Goal: Task Accomplishment & Management: Manage account settings

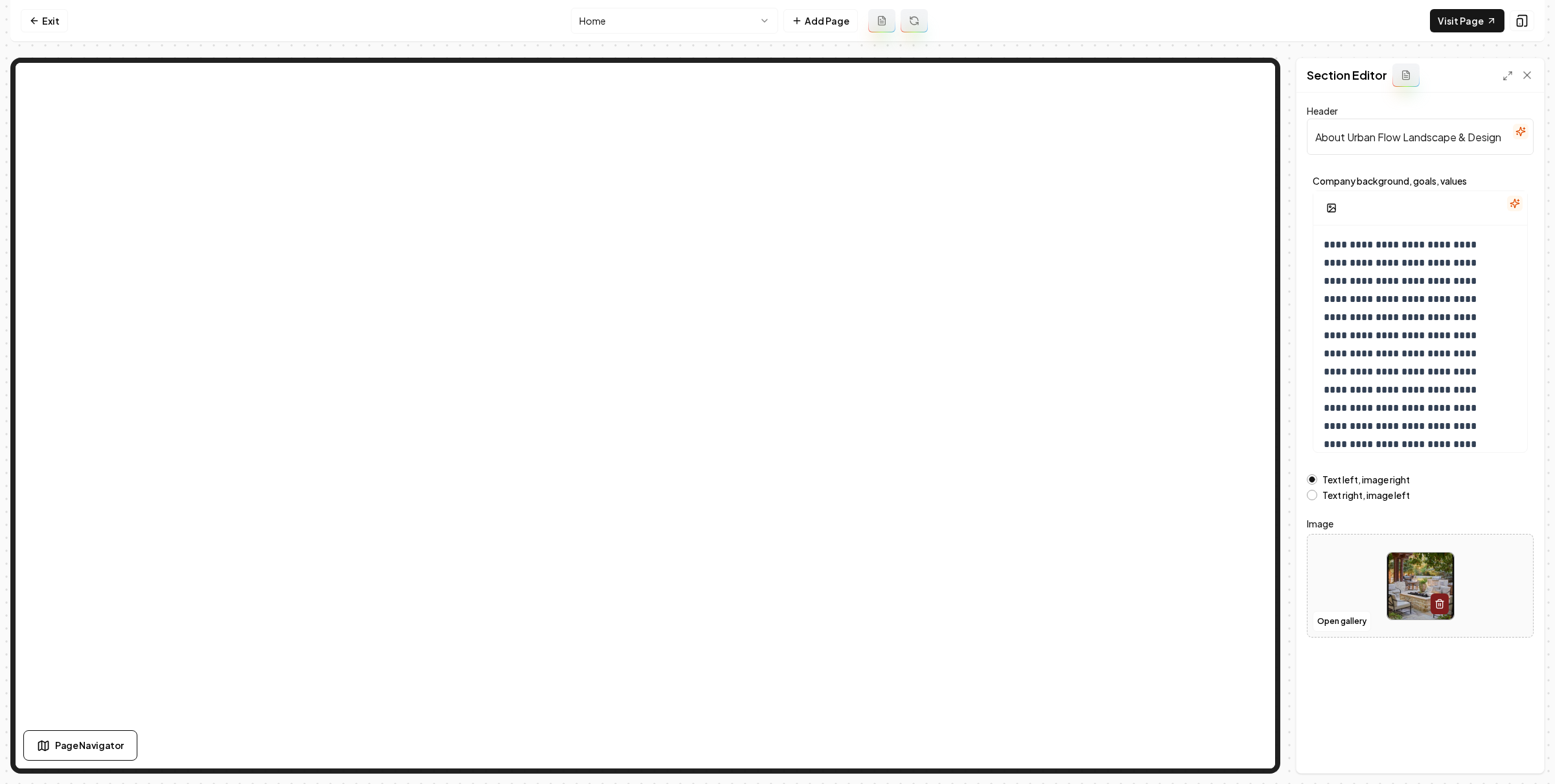
scroll to position [84, 0]
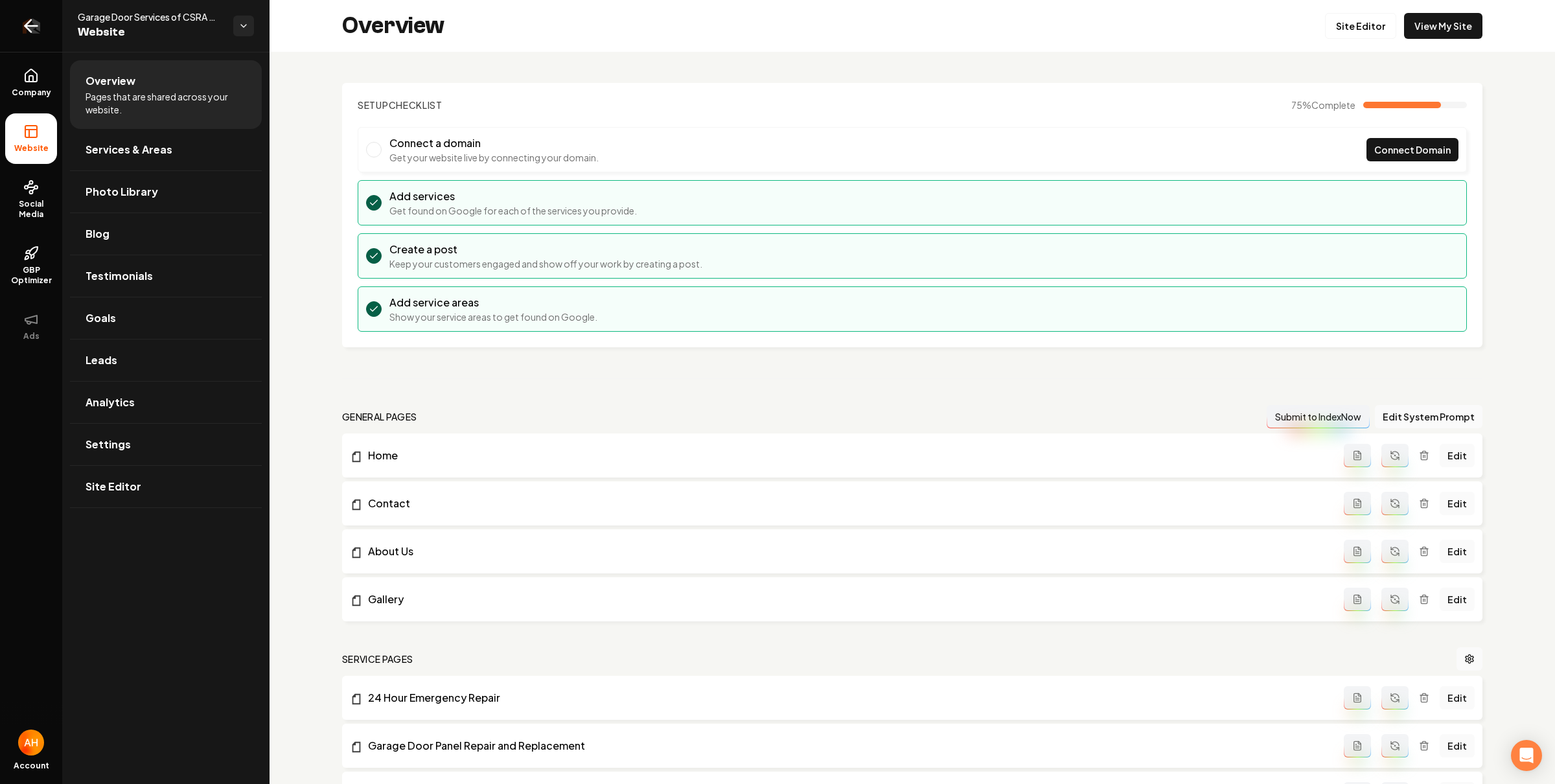
click at [23, 36] on link "Return to dashboard" at bounding box center [31, 26] width 62 height 52
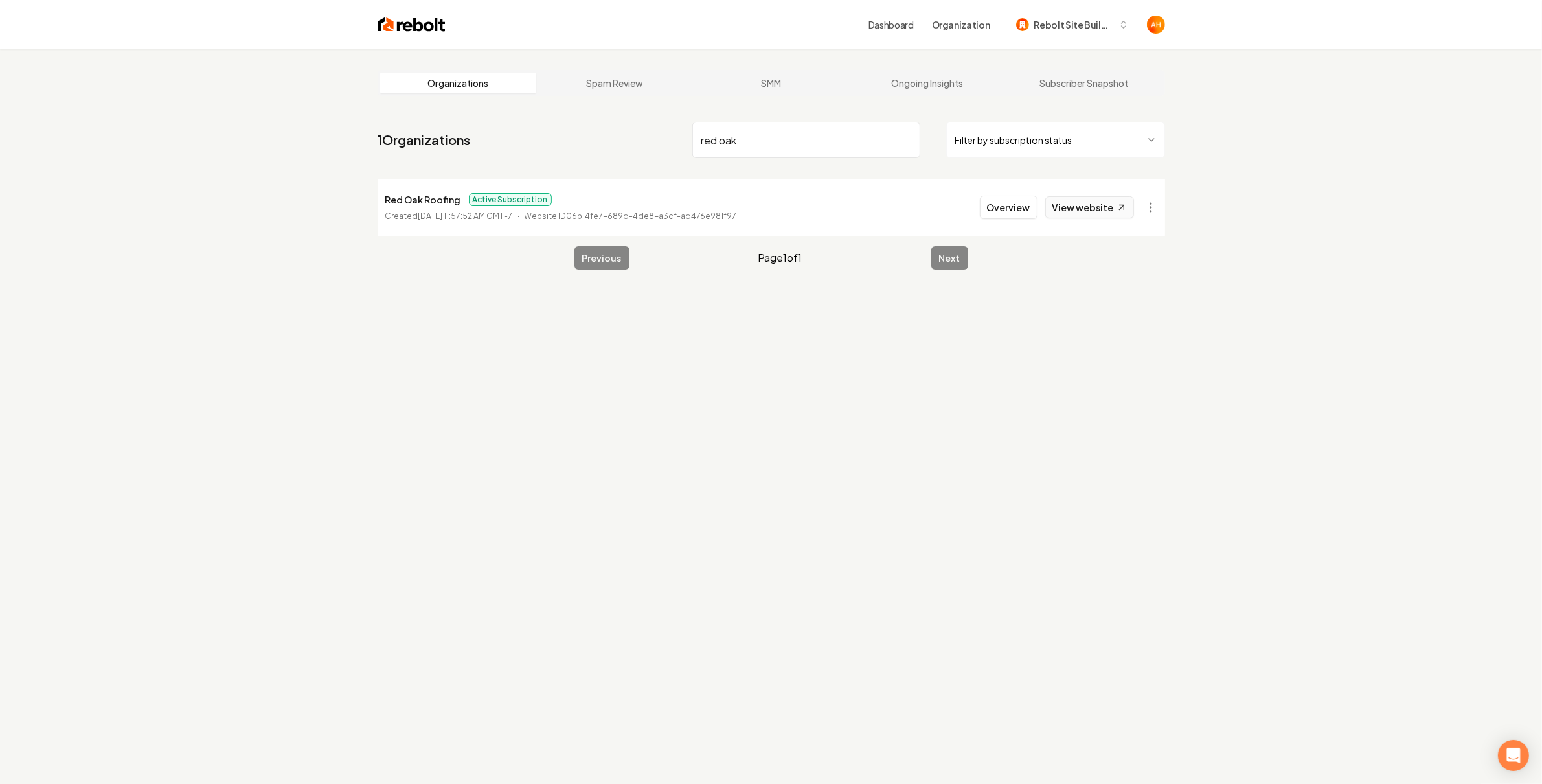
type input "red oak"
click at [1080, 203] on link "View website" at bounding box center [1090, 207] width 89 height 22
click at [1002, 206] on button "Overview" at bounding box center [1009, 207] width 58 height 23
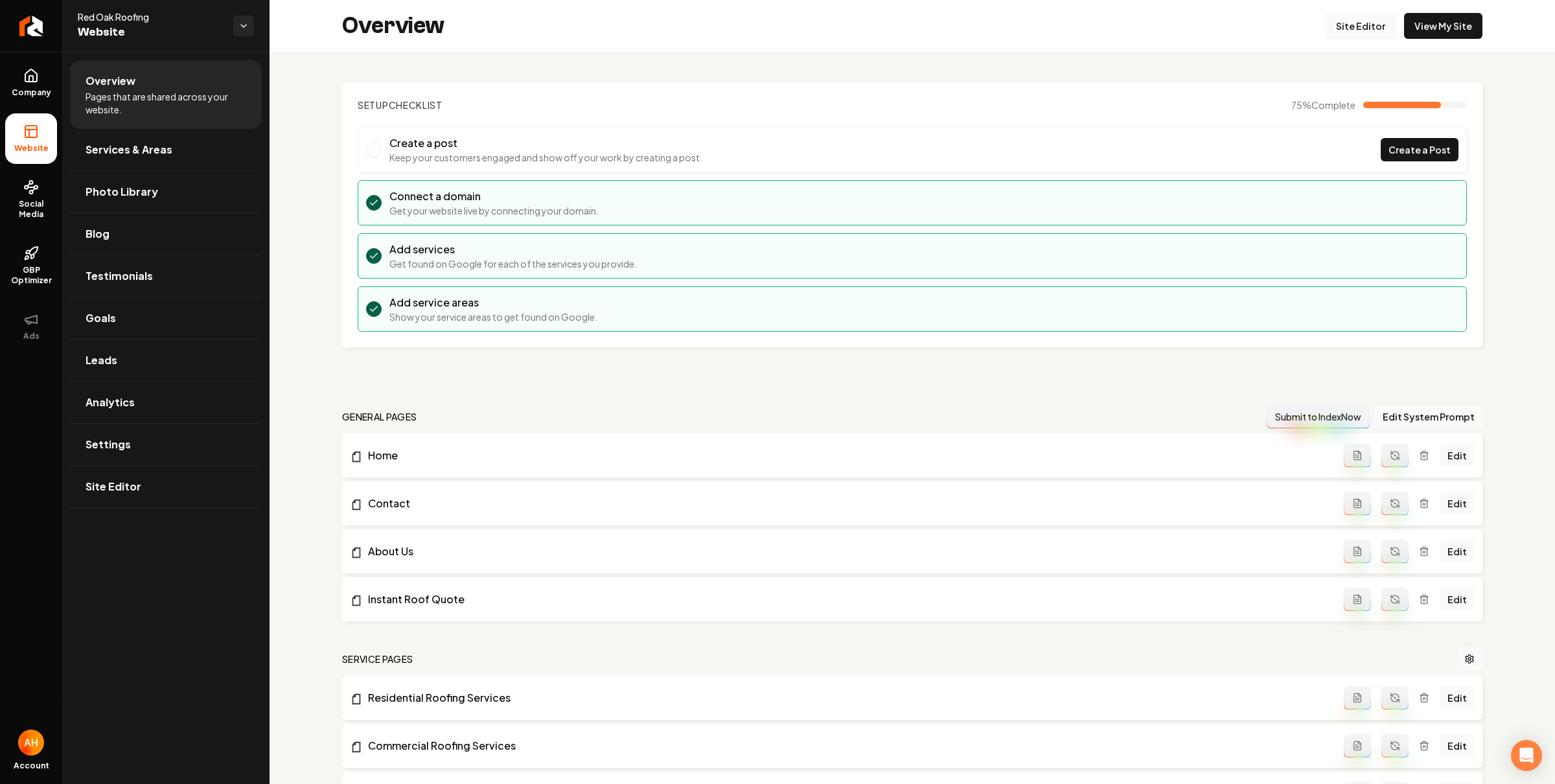
click at [1359, 29] on link "Site Editor" at bounding box center [1360, 25] width 71 height 26
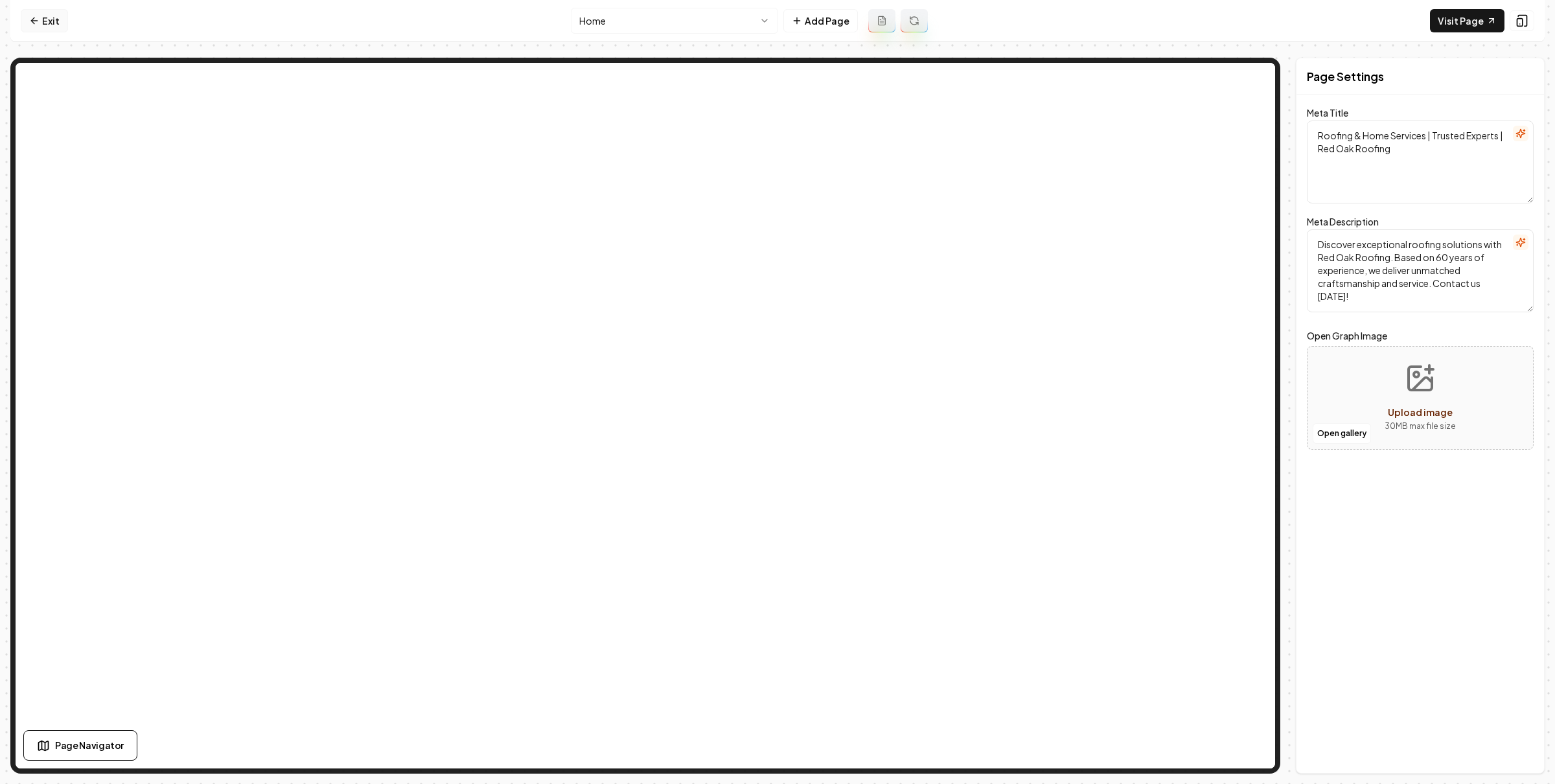
click at [30, 20] on icon at bounding box center [34, 21] width 10 height 10
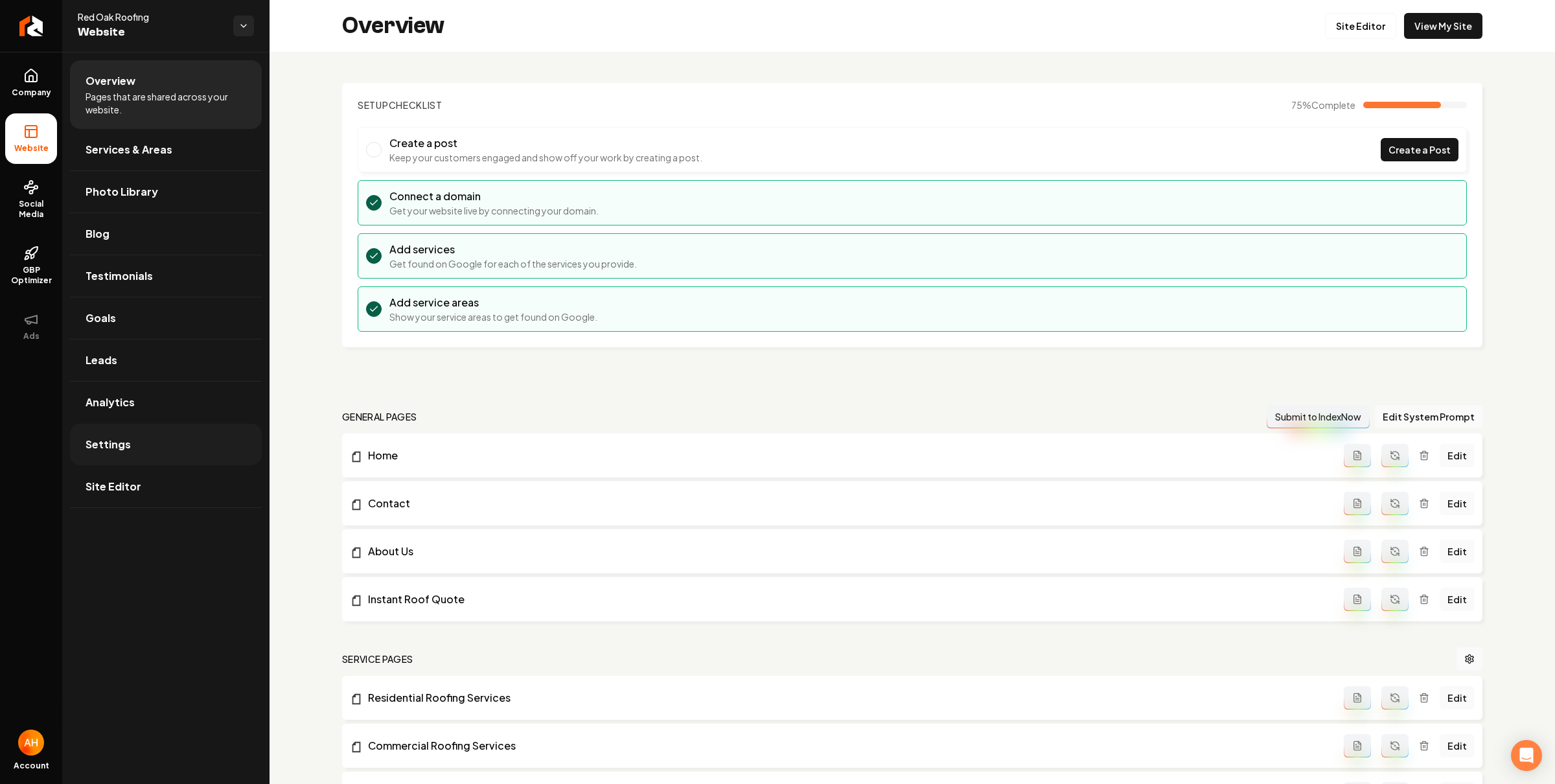
click at [96, 447] on span "Settings" at bounding box center [108, 444] width 45 height 16
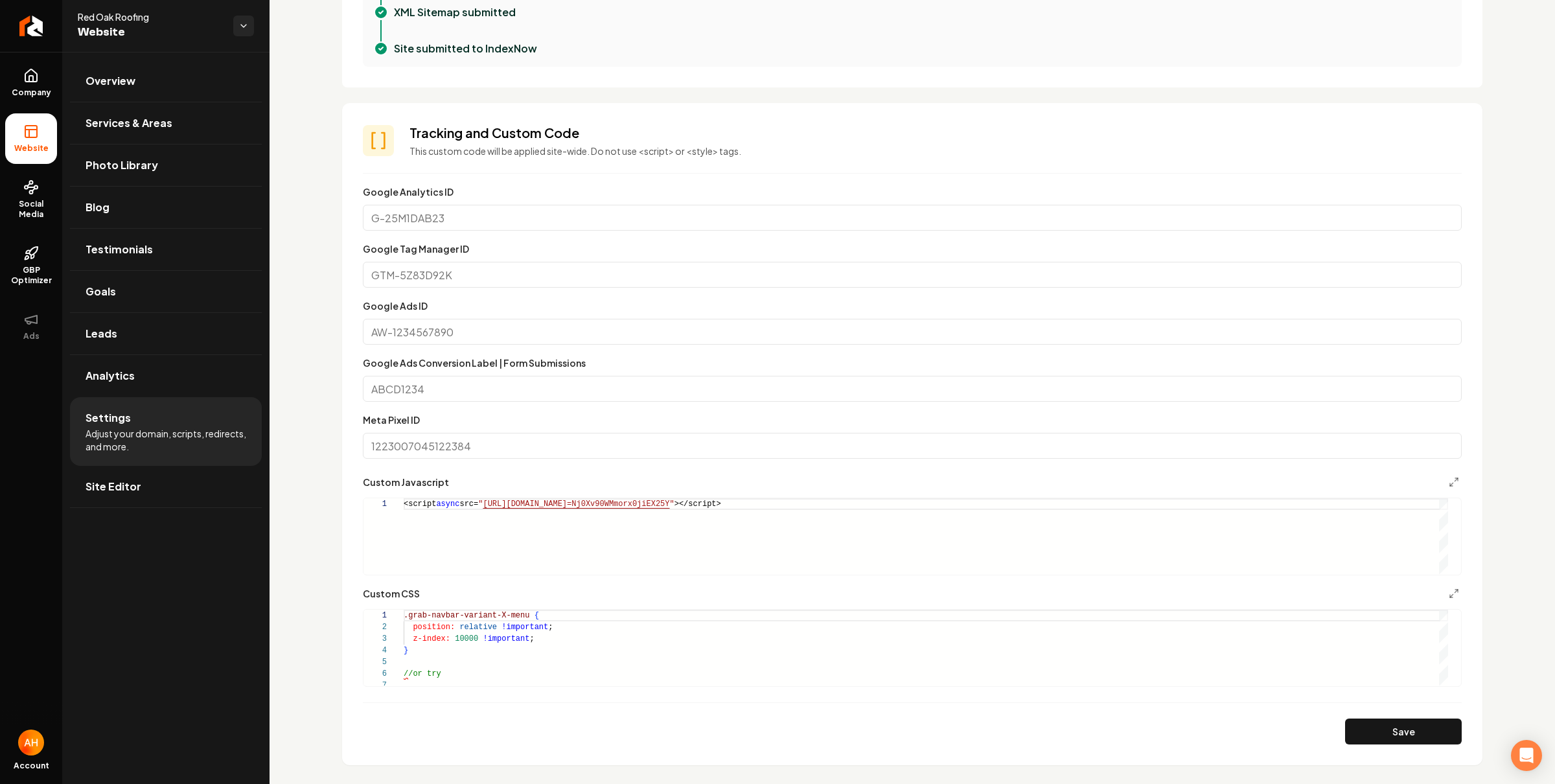
scroll to position [373, 0]
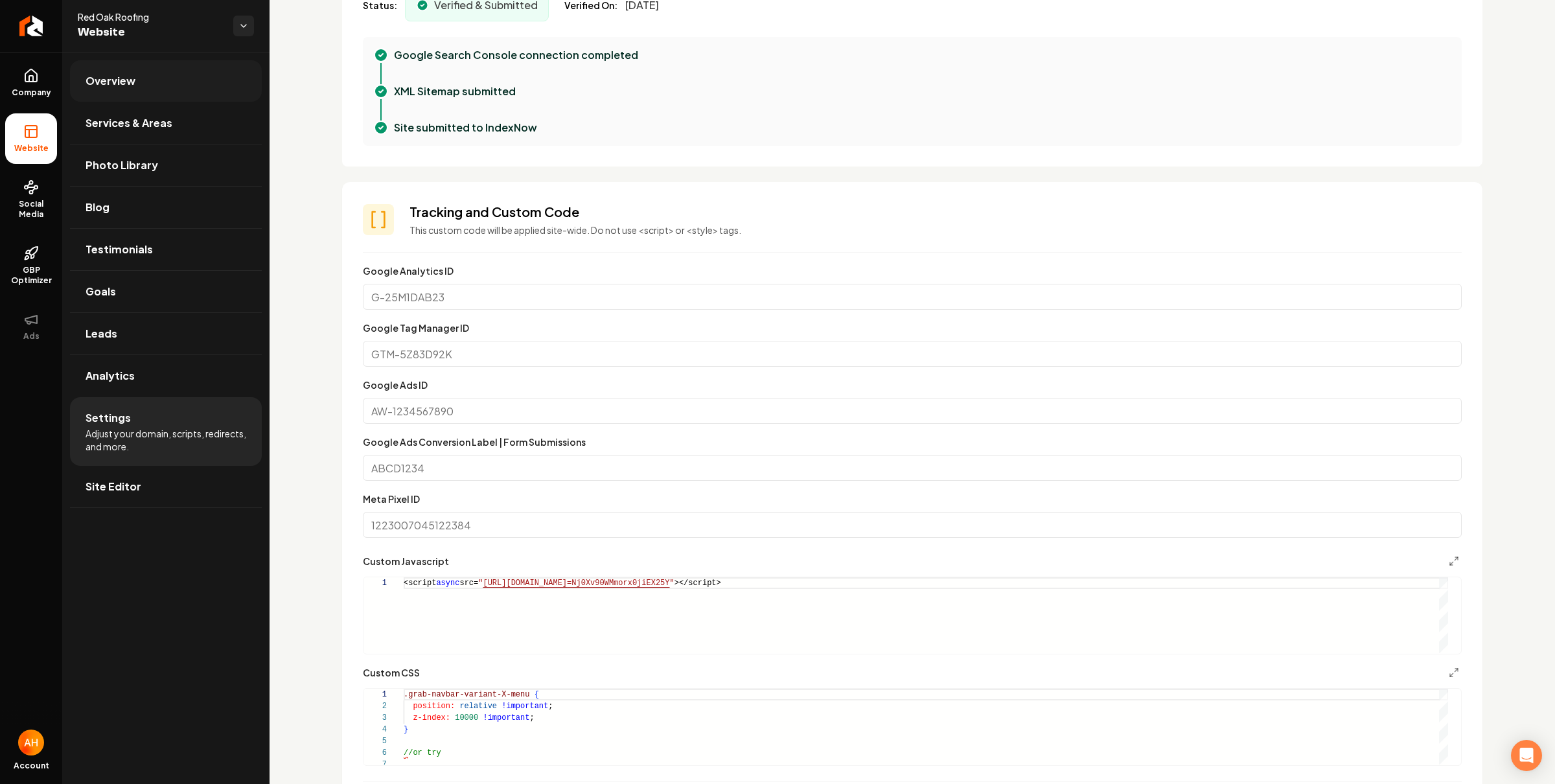
click at [177, 84] on link "Overview" at bounding box center [165, 80] width 192 height 41
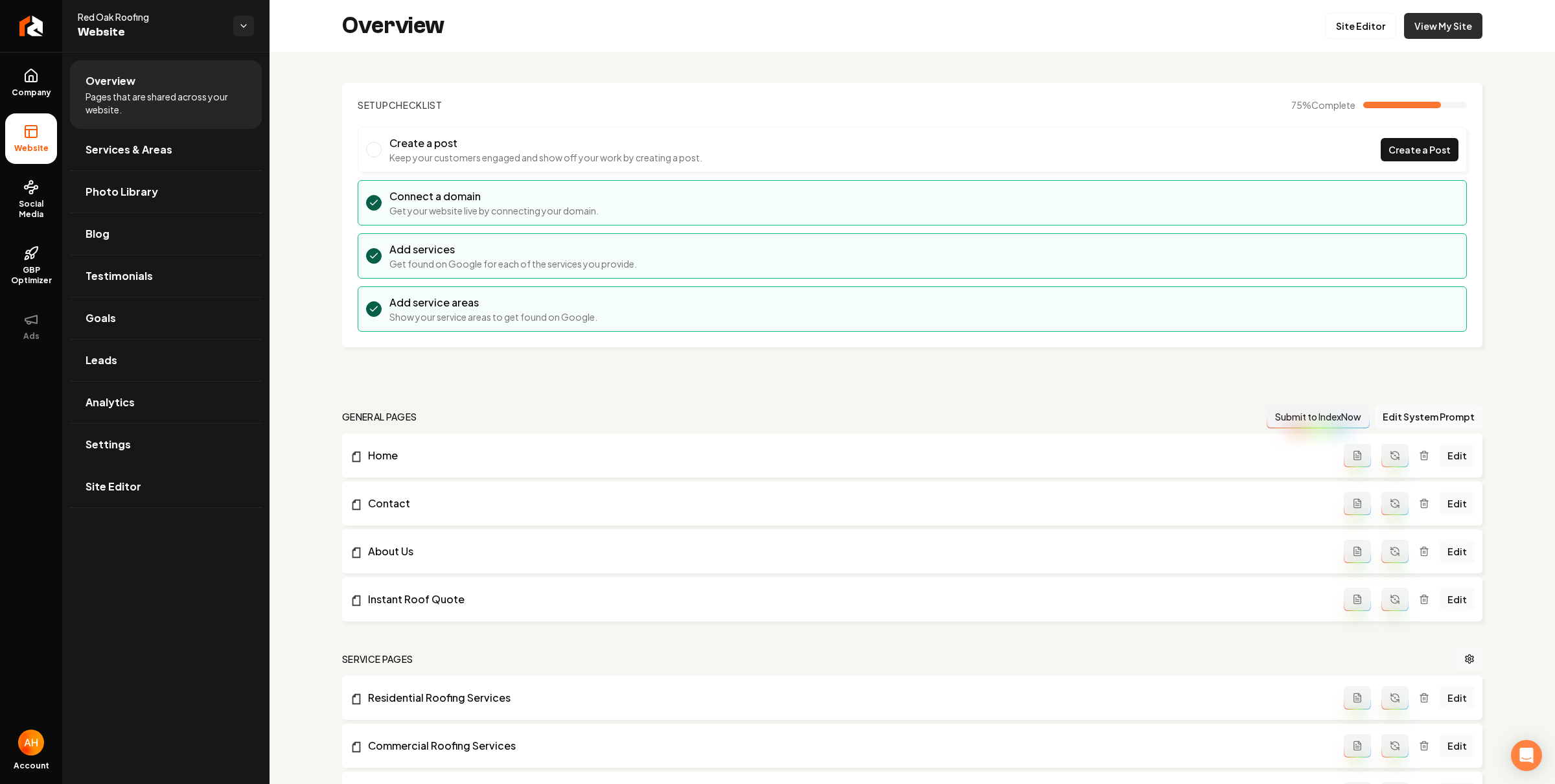
click at [1408, 33] on link "View My Site" at bounding box center [1443, 25] width 78 height 26
click at [101, 460] on link "Settings" at bounding box center [165, 444] width 192 height 41
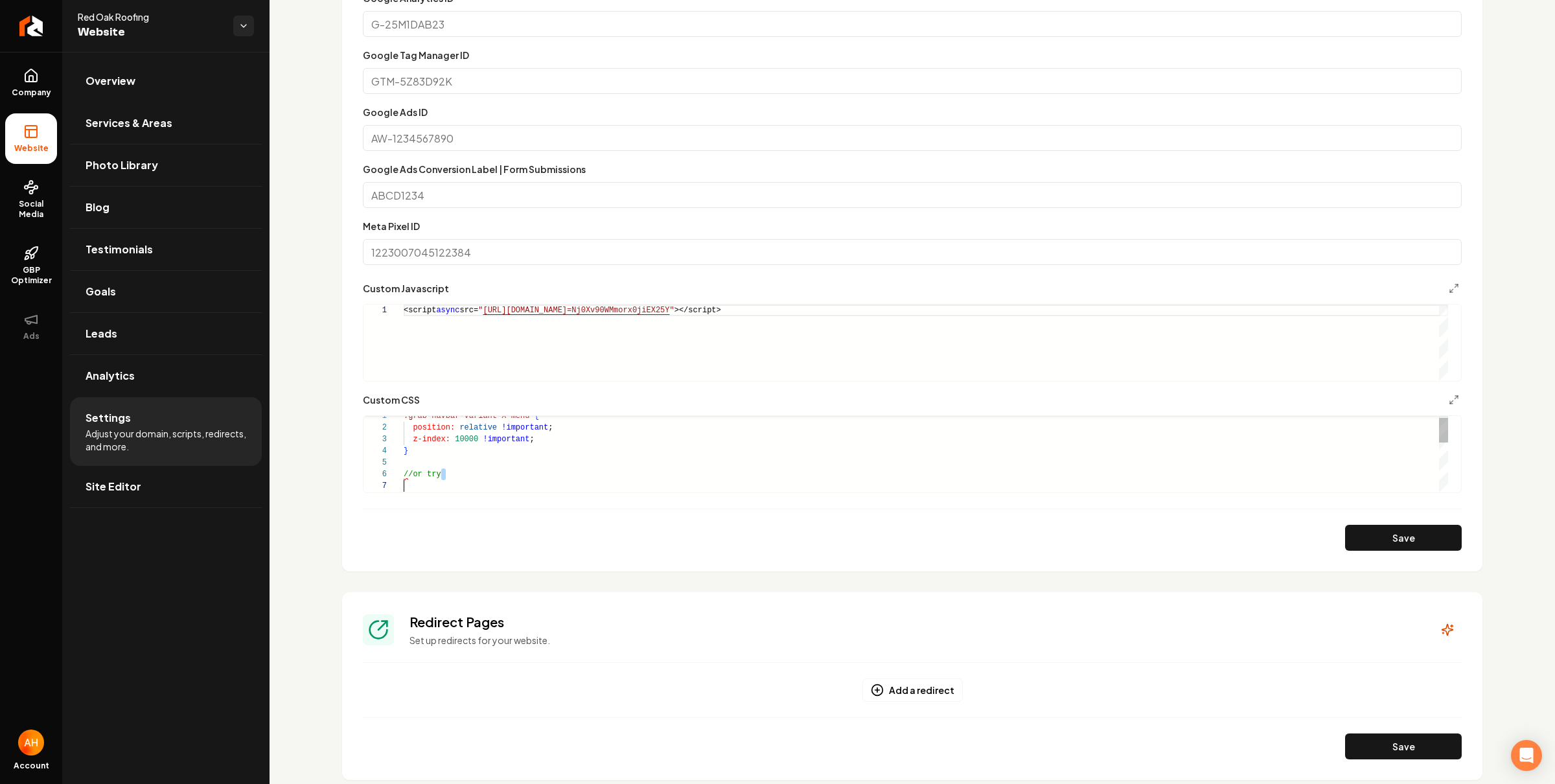
scroll to position [59, 0]
click at [533, 486] on div ".grab-navbar-variant-X-menu { position: relative !important ; z-index: 10000 !i…" at bounding box center [925, 527] width 1044 height 233
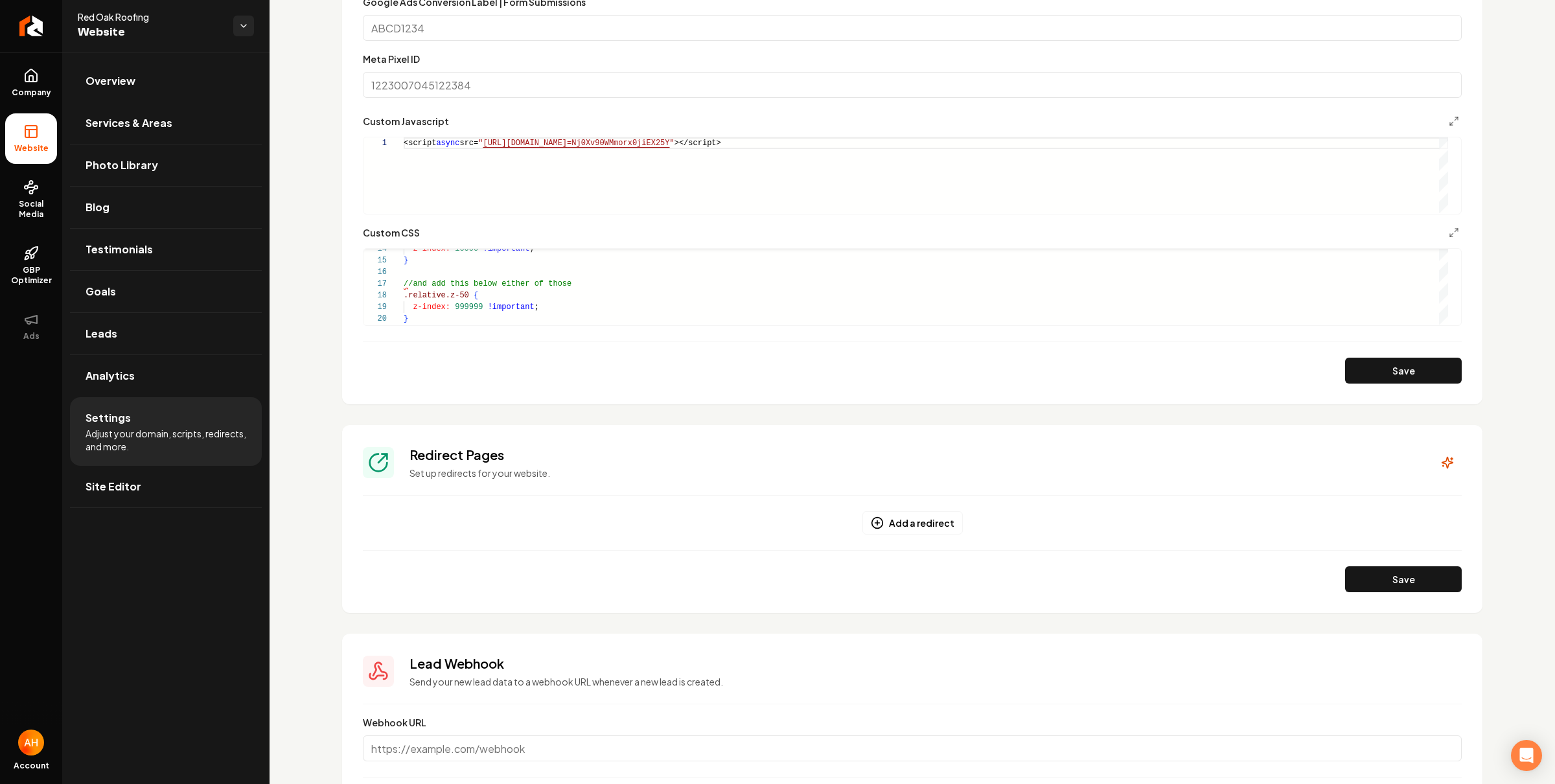
scroll to position [803, 0]
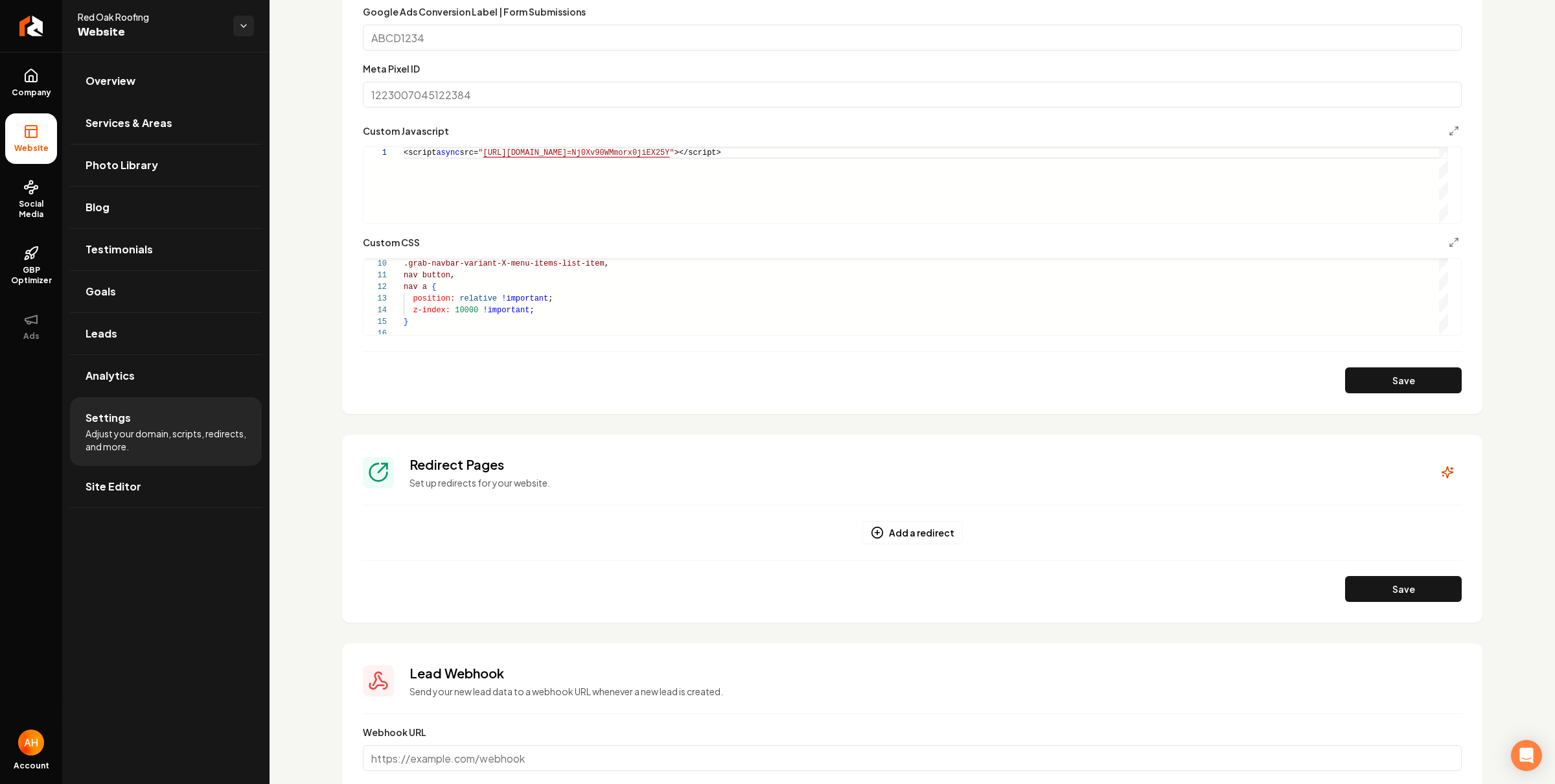
click at [1439, 335] on form "**********" at bounding box center [913, 113] width 1099 height 560
click at [1444, 335] on div "Main content area" at bounding box center [1443, 296] width 9 height 75
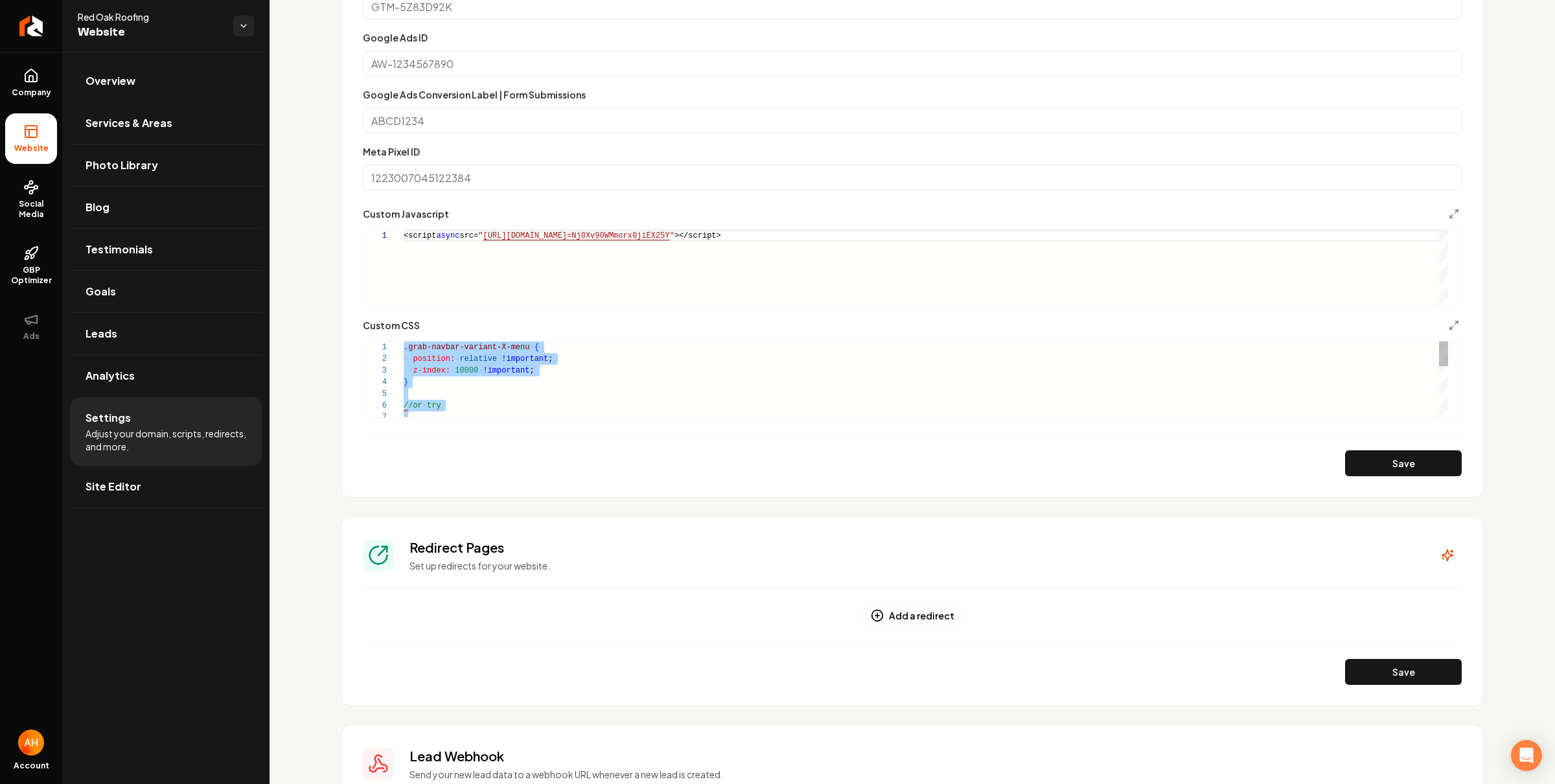
scroll to position [23, 4]
drag, startPoint x: 1376, startPoint y: 457, endPoint x: 960, endPoint y: 276, distance: 453.7
click at [1376, 457] on button "Save" at bounding box center [1402, 463] width 117 height 26
click at [573, 387] on div "z-index: 10000 !important ; } //and add this below either of those .relative.z-…" at bounding box center [925, 341] width 1044 height 152
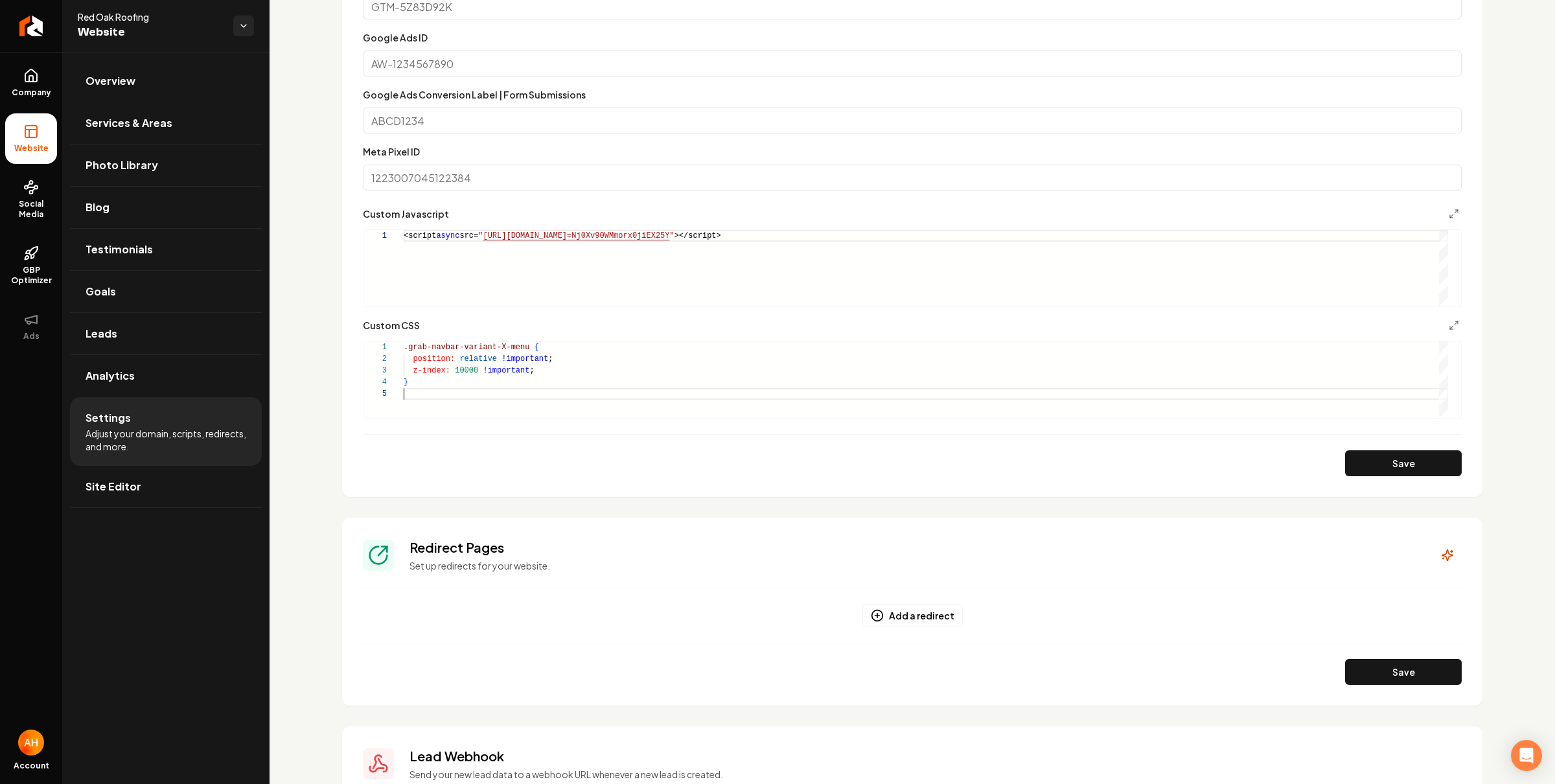
type textarea "**********"
click at [1397, 457] on button "Save" at bounding box center [1402, 463] width 117 height 26
click at [326, 59] on div "**********" at bounding box center [912, 158] width 1285 height 1652
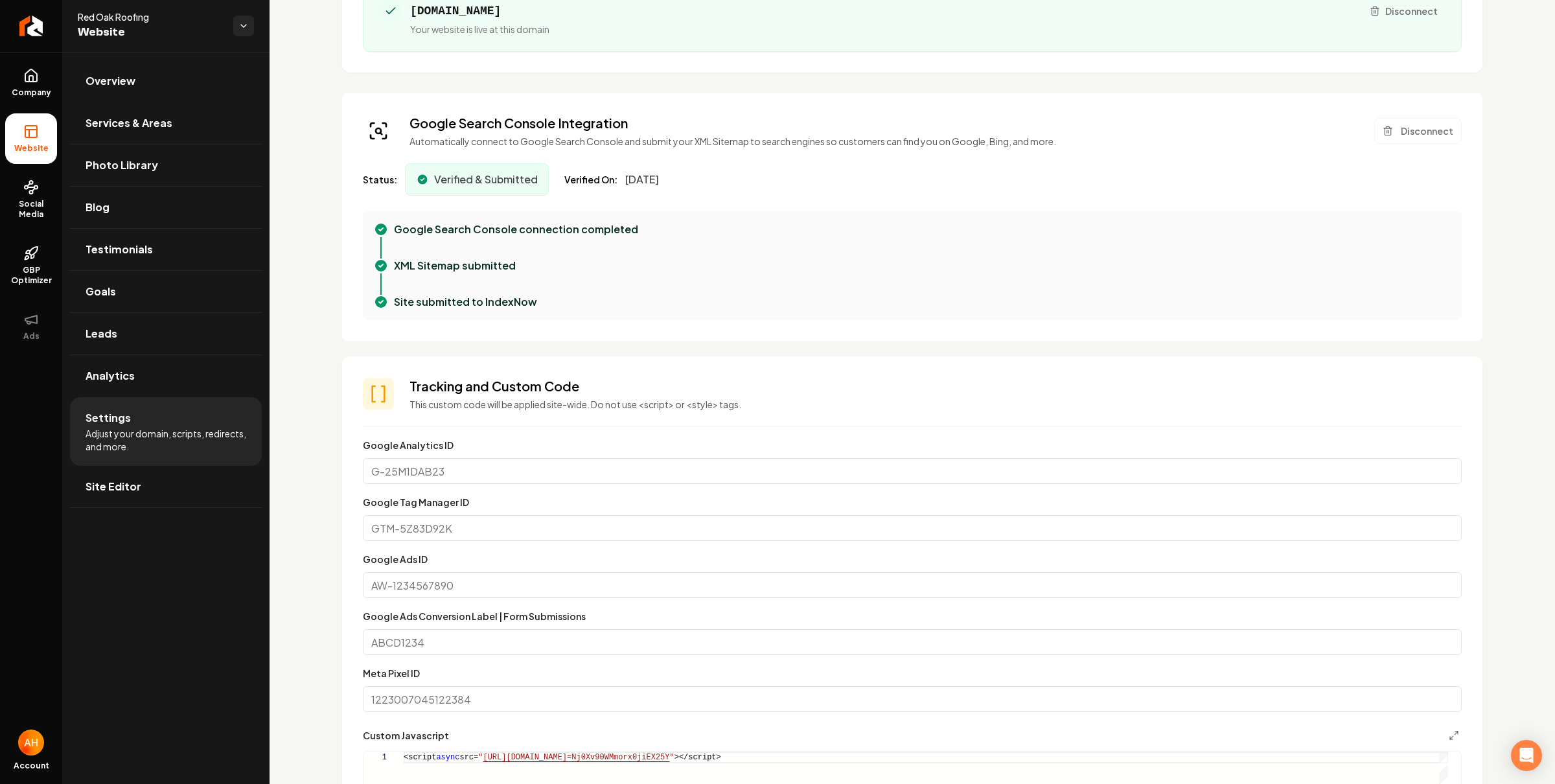
scroll to position [0, 0]
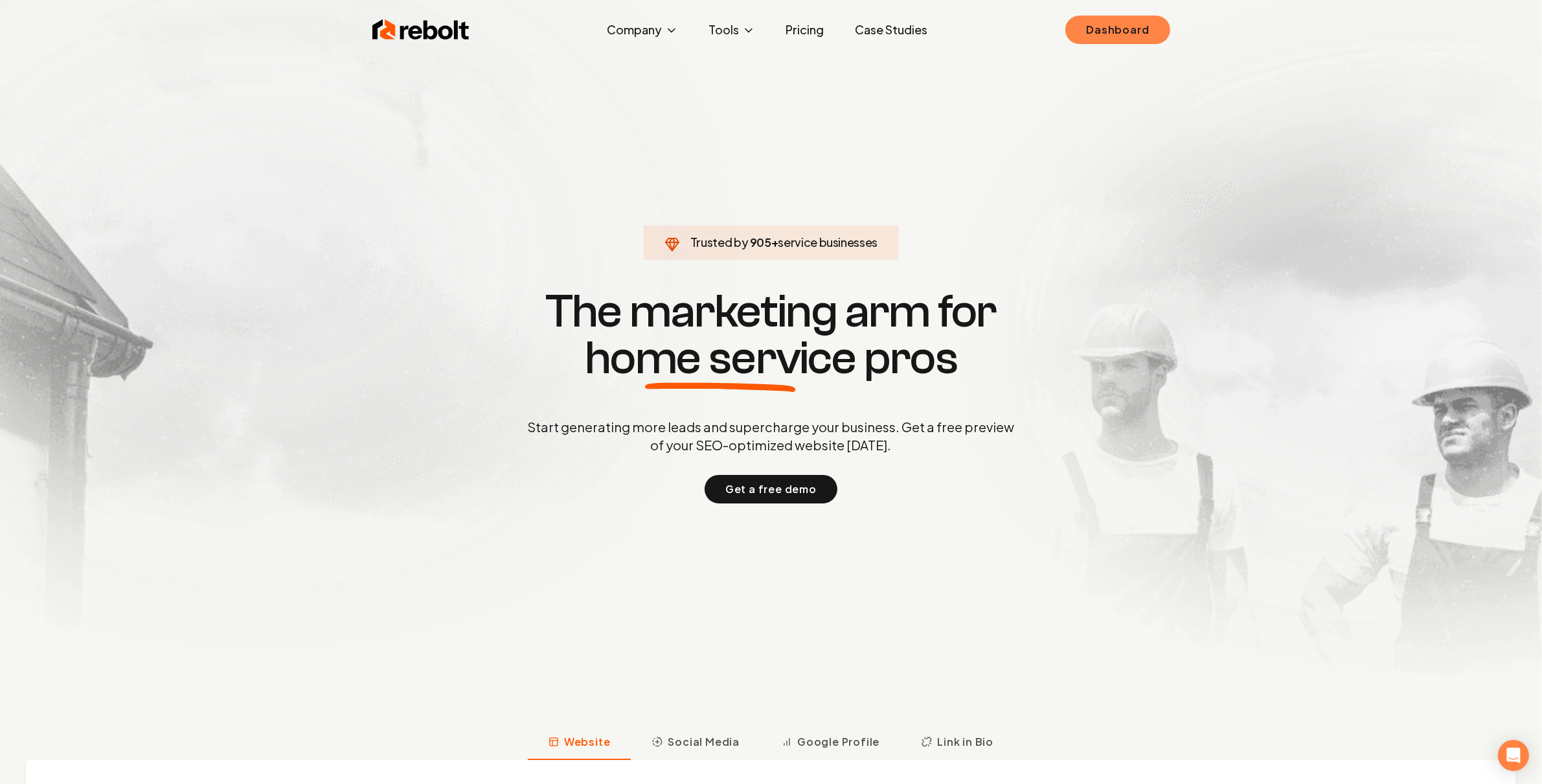
click at [1127, 23] on link "Dashboard" at bounding box center [1118, 30] width 104 height 29
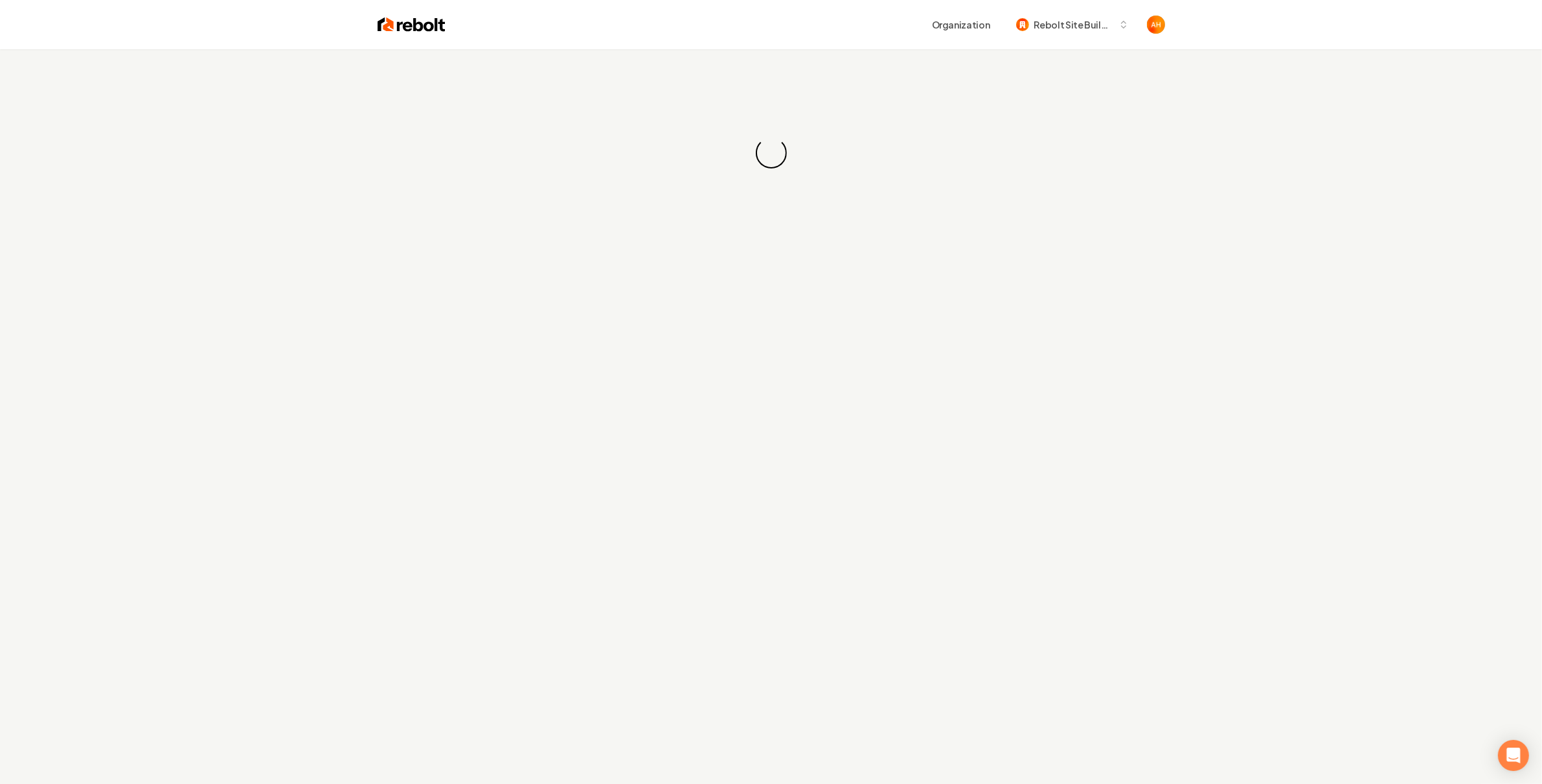
click at [568, 76] on div "Loading... Loading..." at bounding box center [771, 153] width 1542 height 207
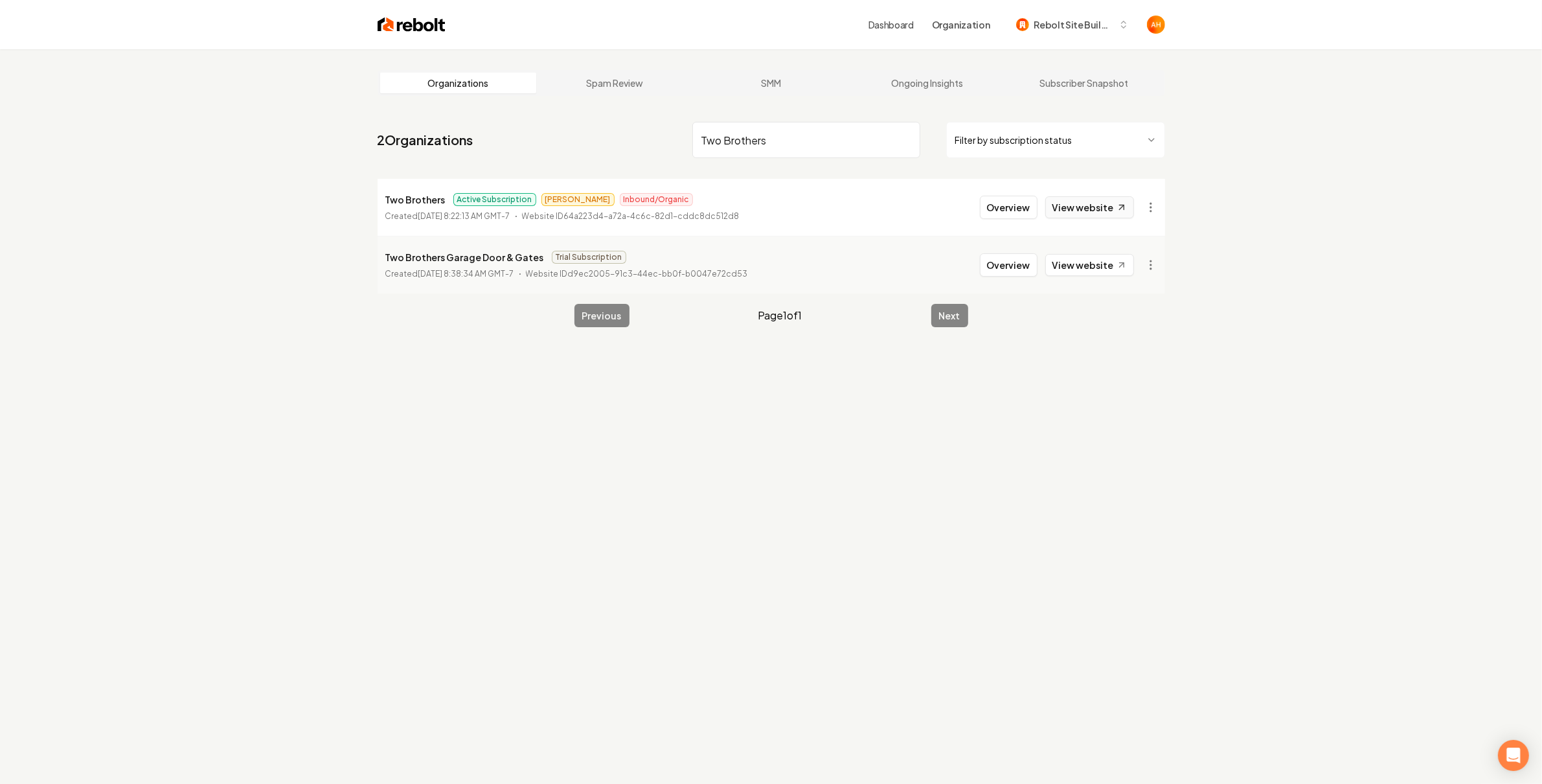
type input "Two Brothers"
click at [1060, 210] on link "View website" at bounding box center [1090, 207] width 89 height 22
click at [1015, 205] on button "Overview" at bounding box center [1009, 207] width 58 height 23
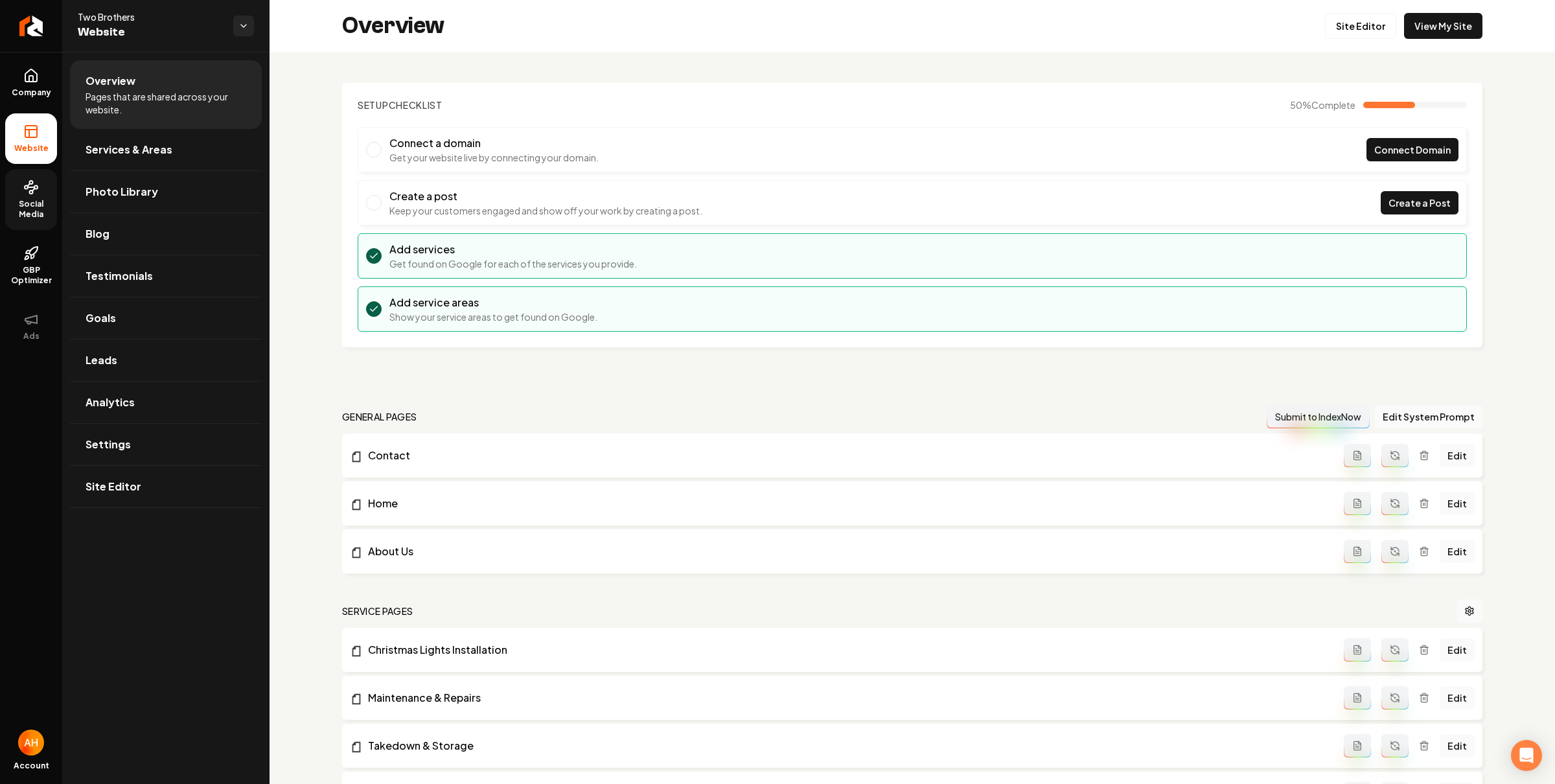
click at [21, 194] on link "Social Media" at bounding box center [31, 200] width 52 height 61
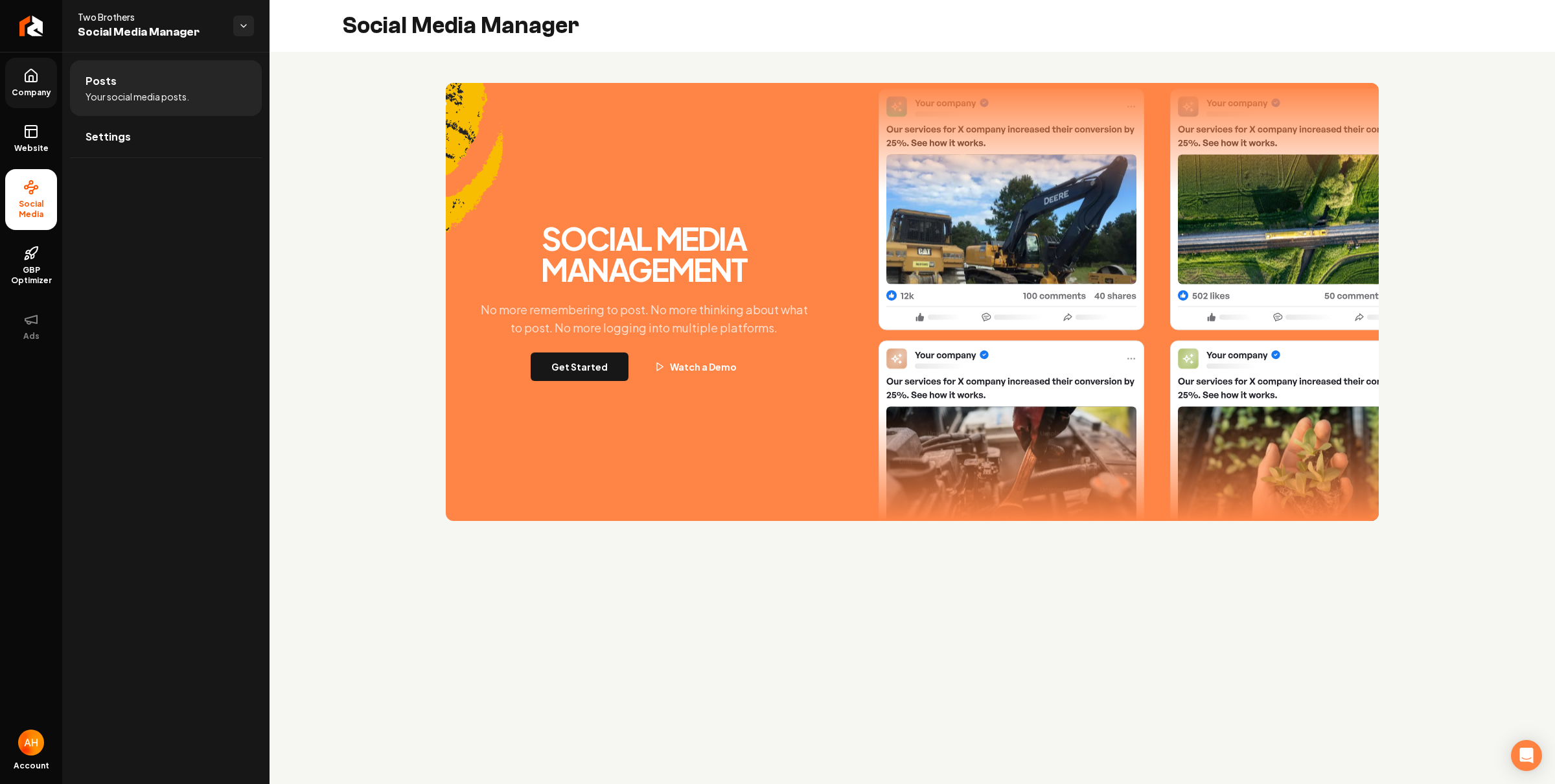
click at [27, 83] on icon at bounding box center [31, 75] width 16 height 16
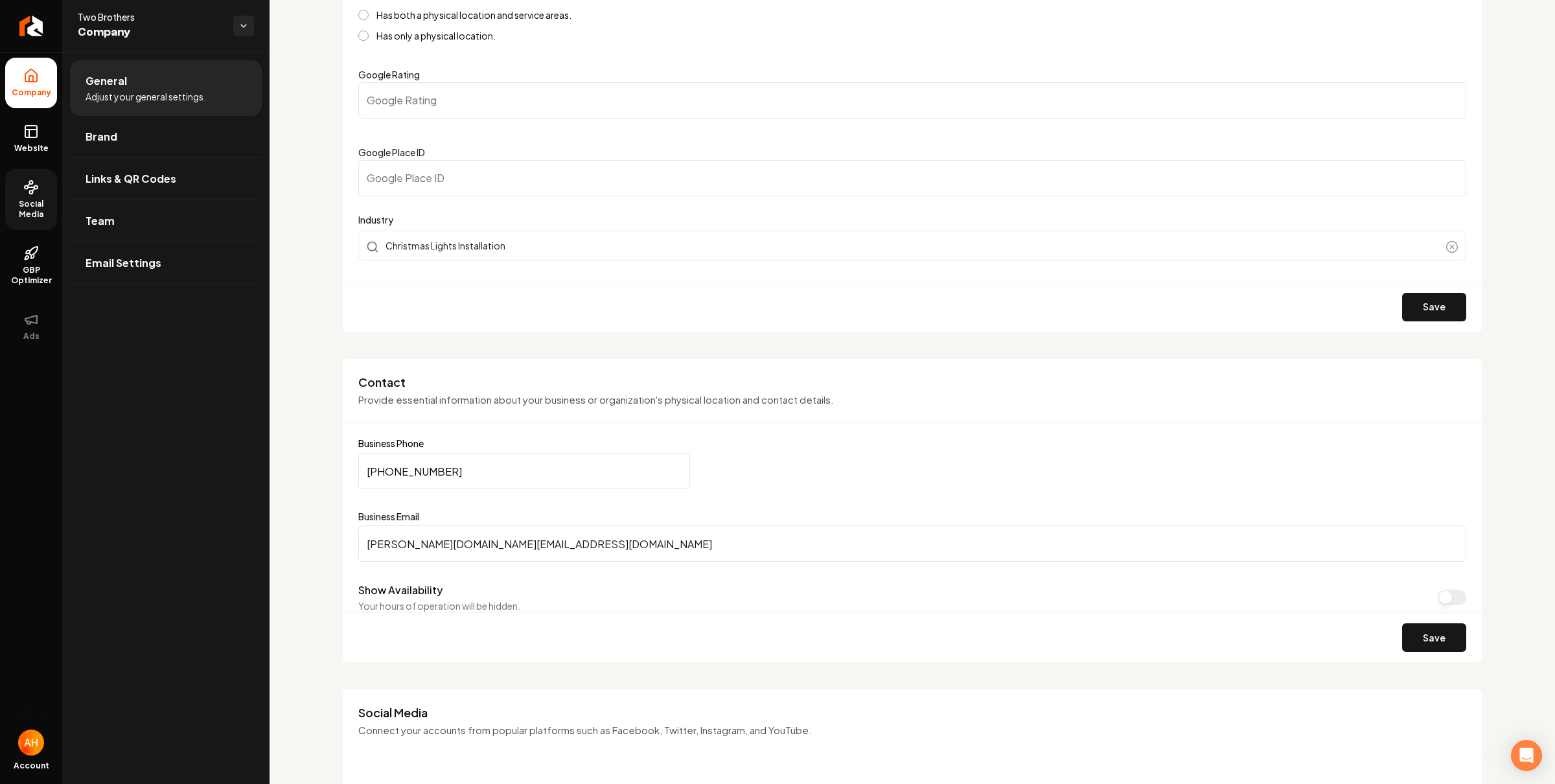
scroll to position [494, 0]
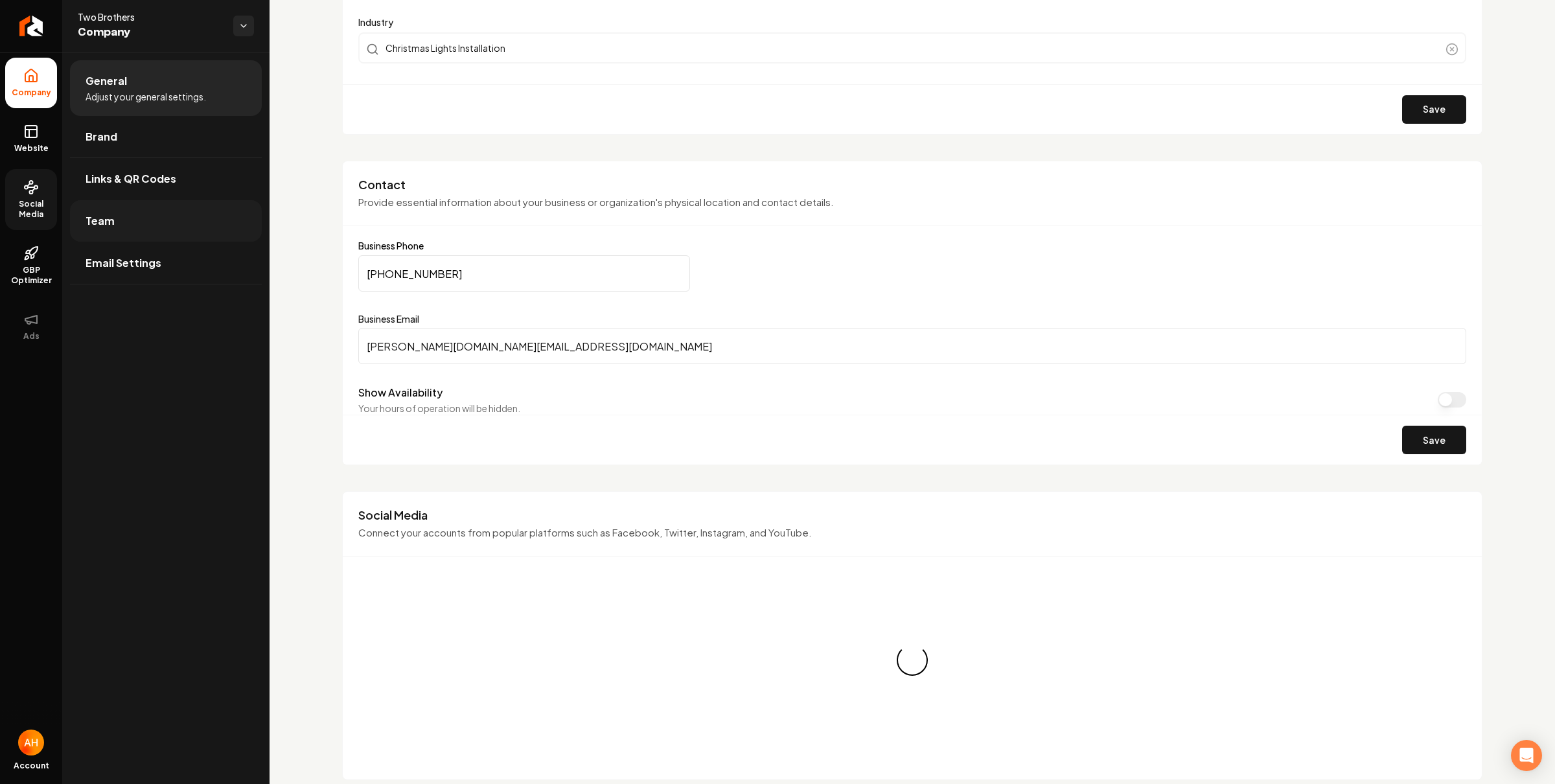
click at [190, 225] on link "Team" at bounding box center [165, 221] width 192 height 41
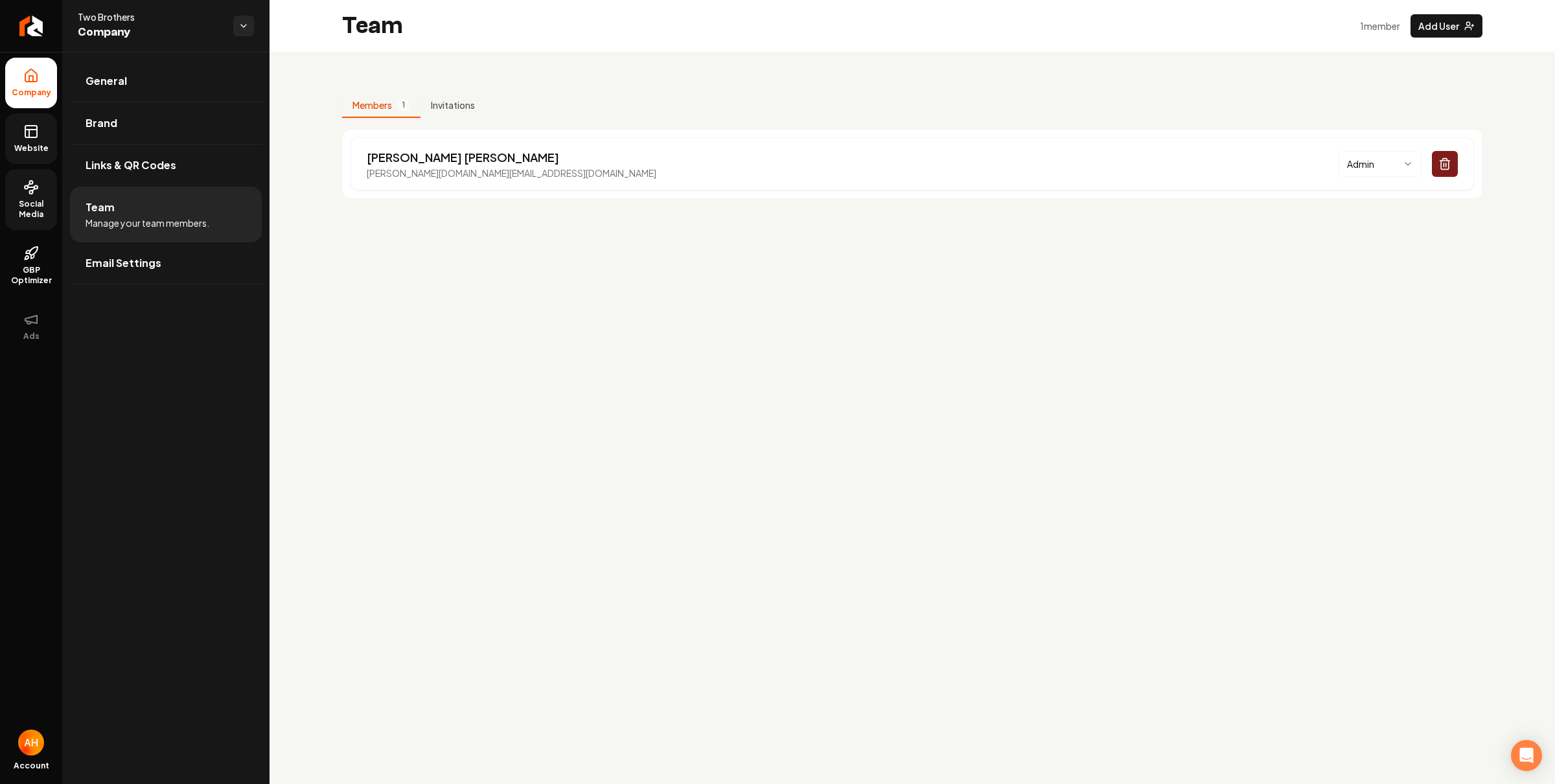
click at [32, 143] on span "Website" at bounding box center [31, 148] width 44 height 10
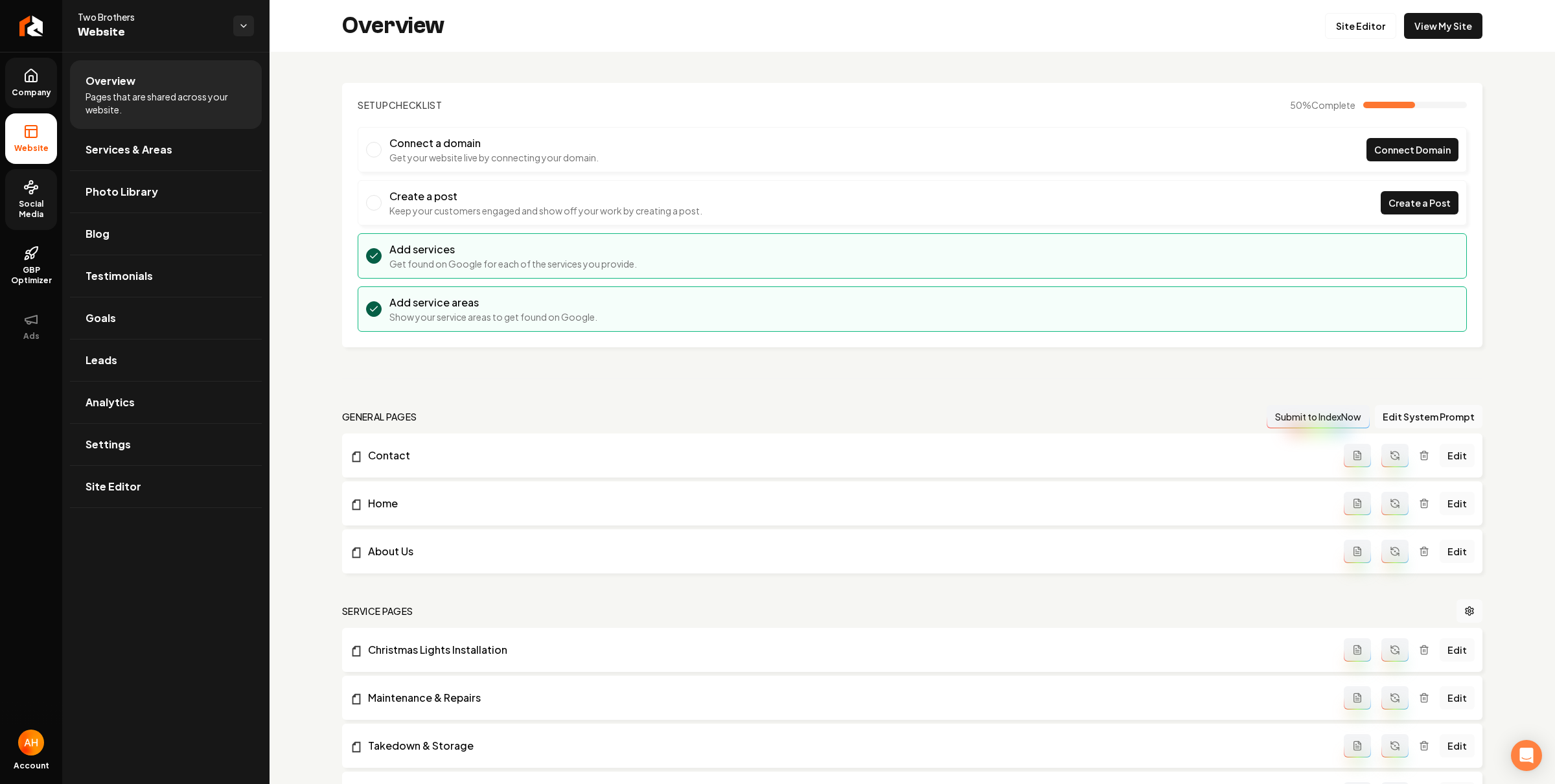
click at [21, 194] on link "Social Media" at bounding box center [31, 200] width 52 height 61
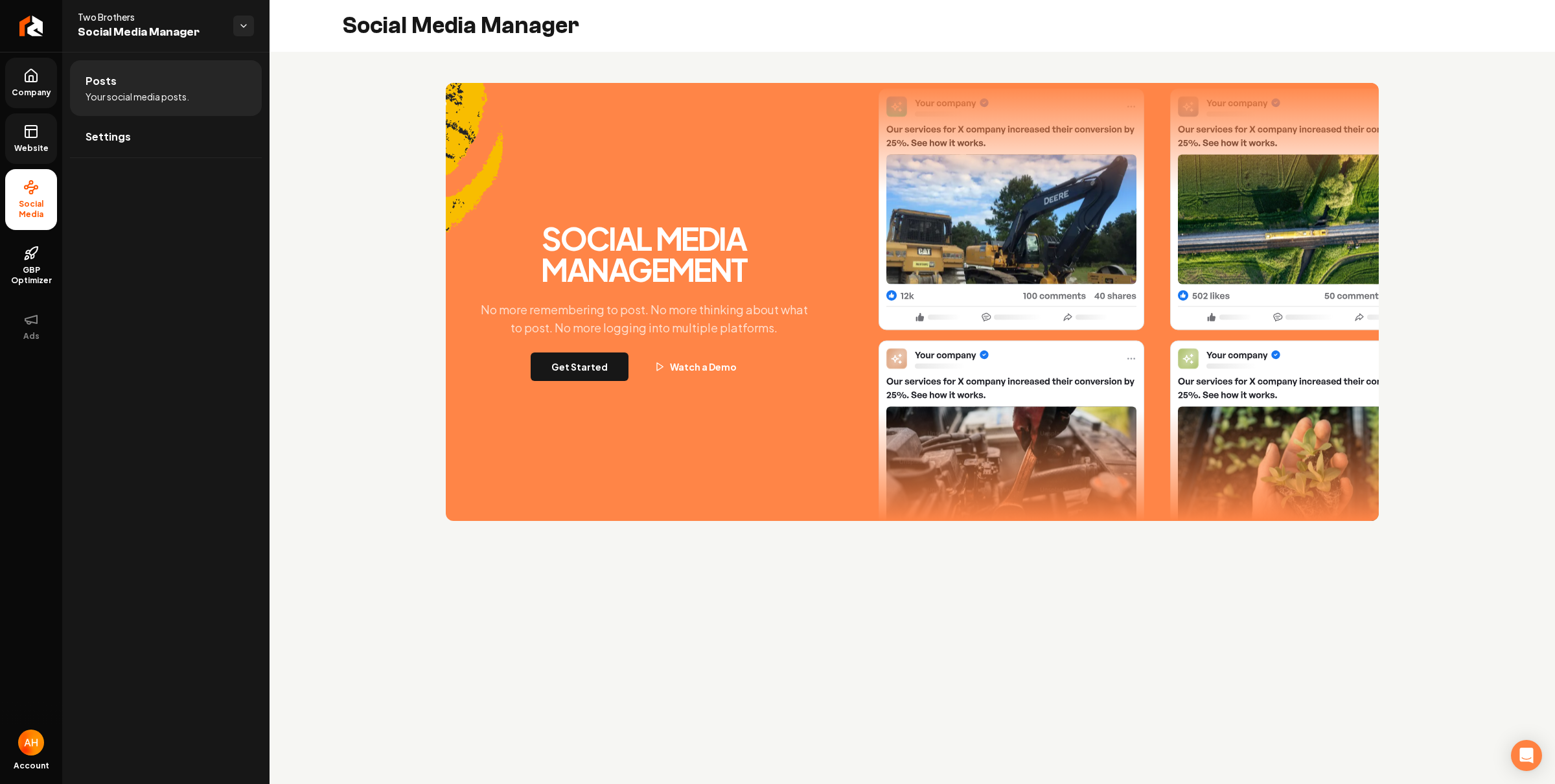
click at [32, 155] on link "Website" at bounding box center [31, 138] width 52 height 50
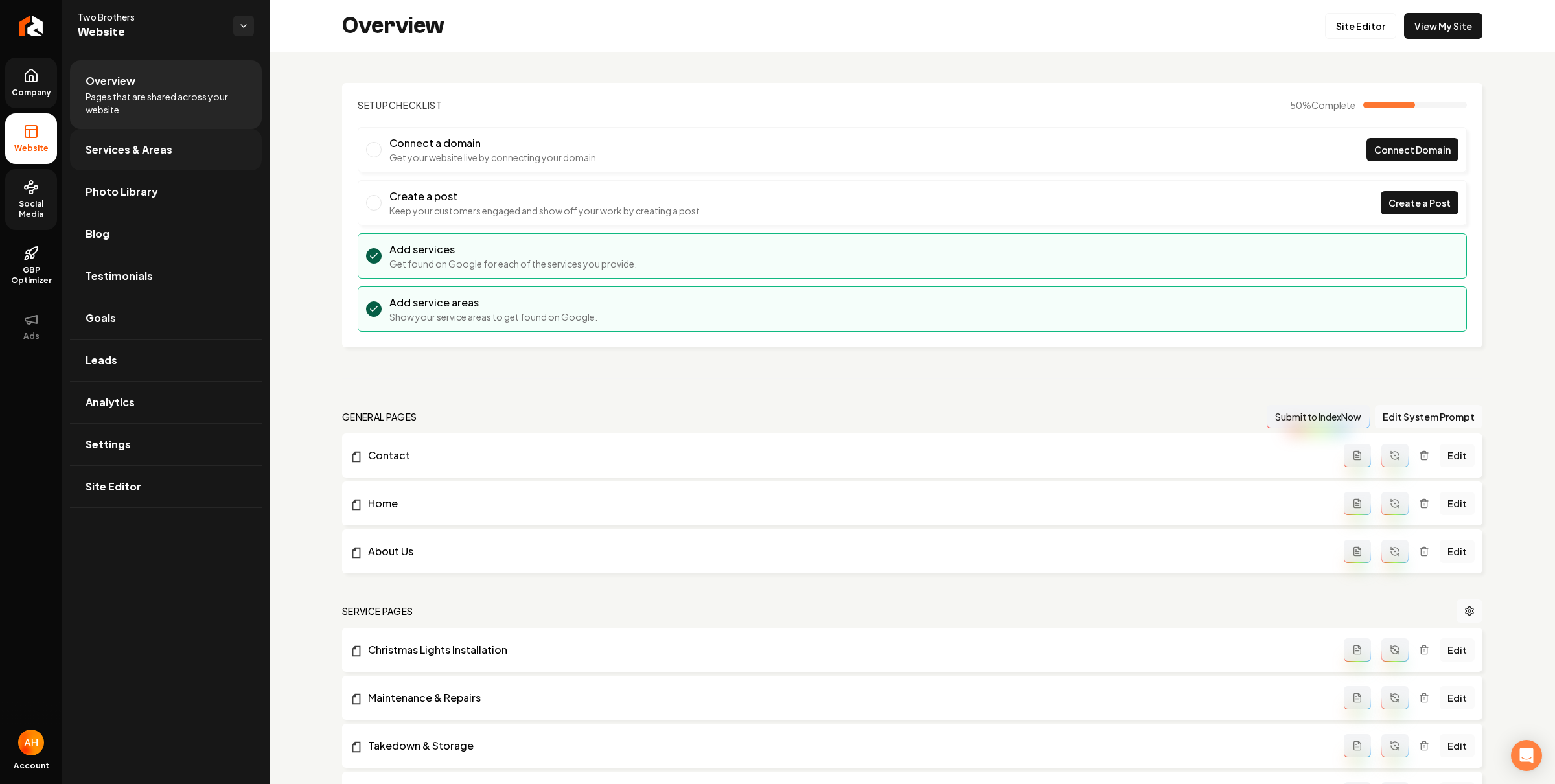
click at [181, 149] on link "Services & Areas" at bounding box center [165, 149] width 192 height 41
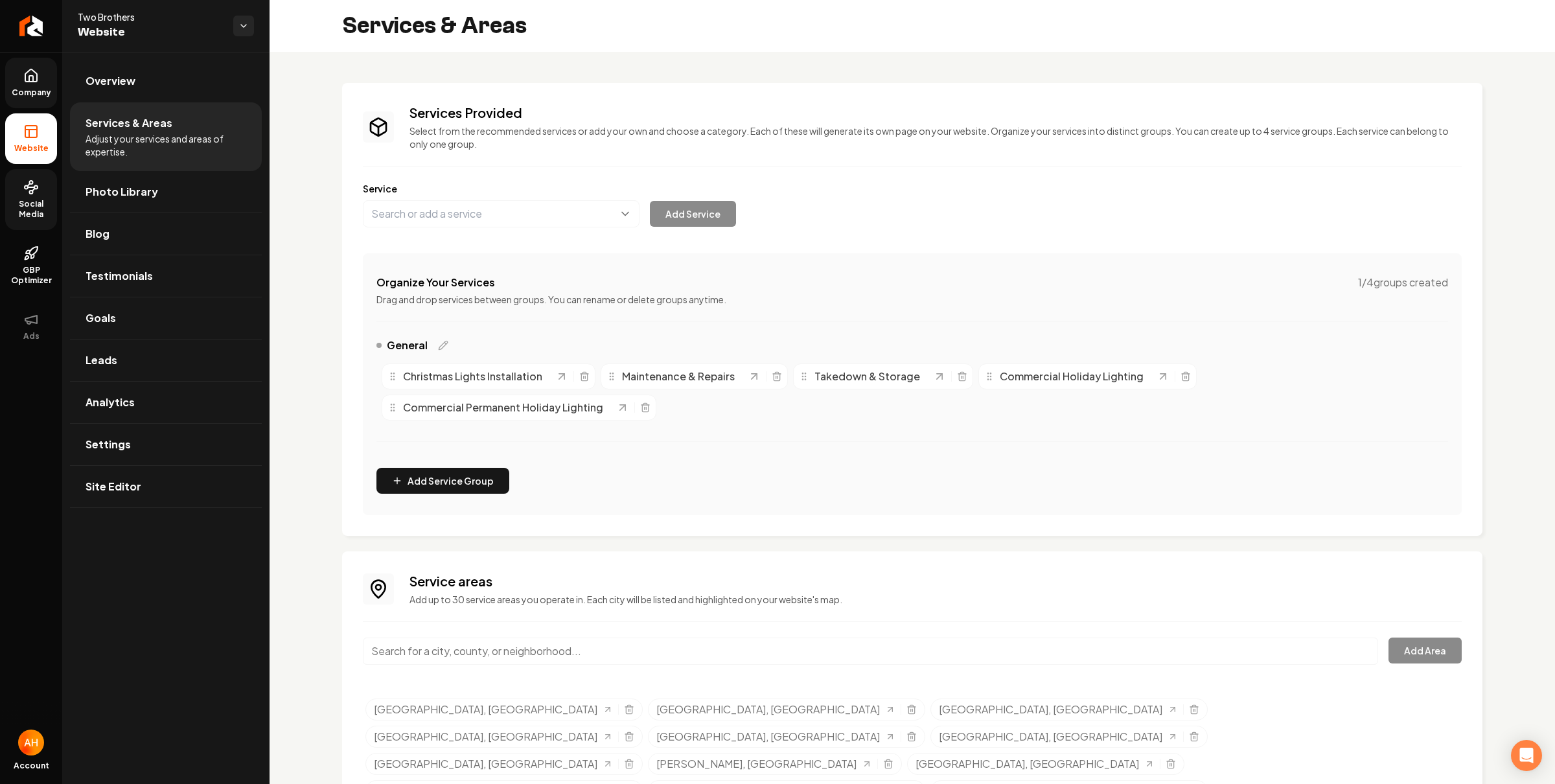
scroll to position [21, 0]
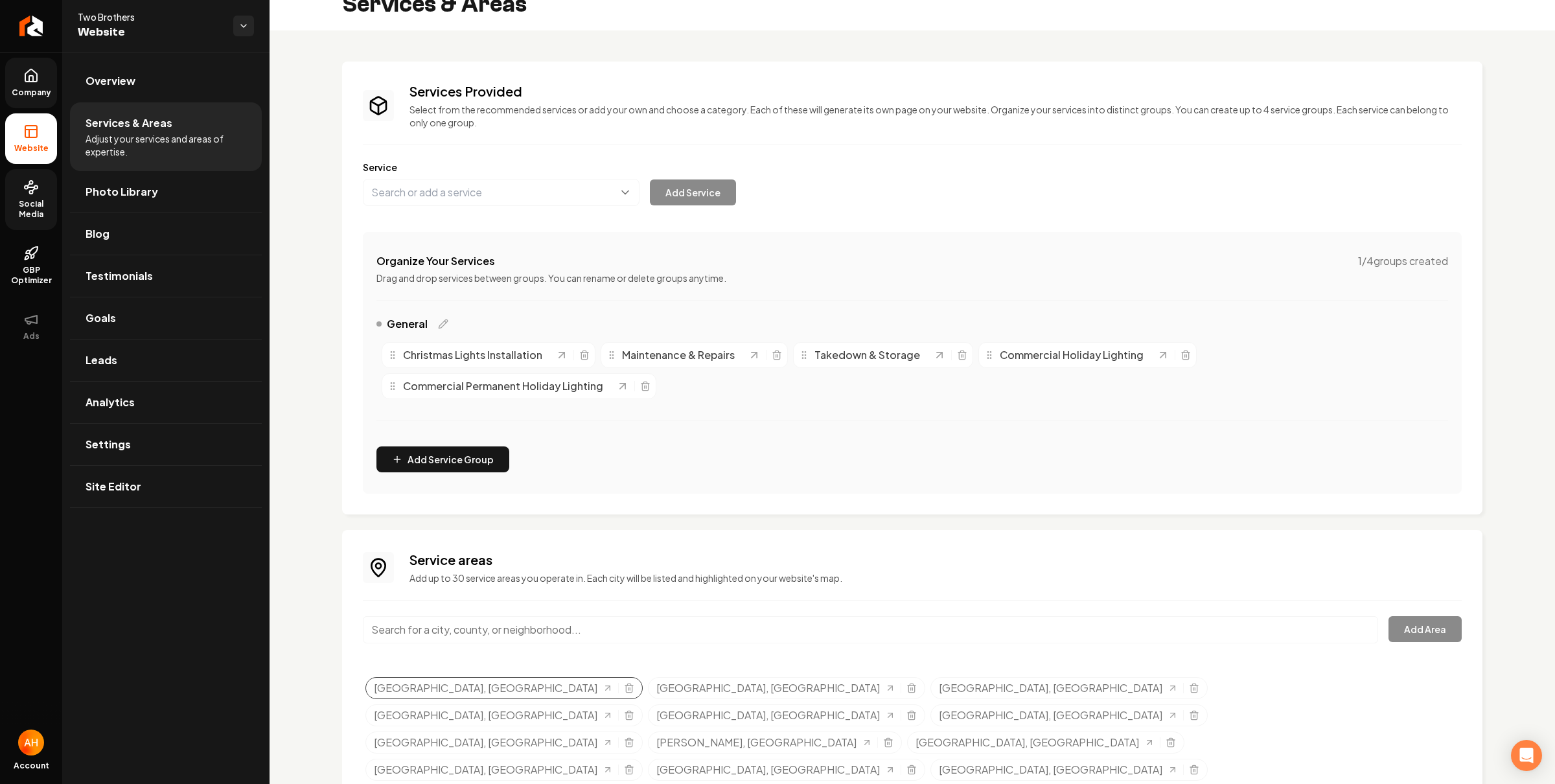
click at [465, 693] on div "Houston, TX" at bounding box center [504, 688] width 278 height 22
click at [613, 686] on div "Selected tags" at bounding box center [623, 688] width 21 height 10
click at [624, 685] on icon "Selected tags" at bounding box center [629, 688] width 10 height 10
click at [157, 197] on link "Photo Library" at bounding box center [165, 191] width 192 height 41
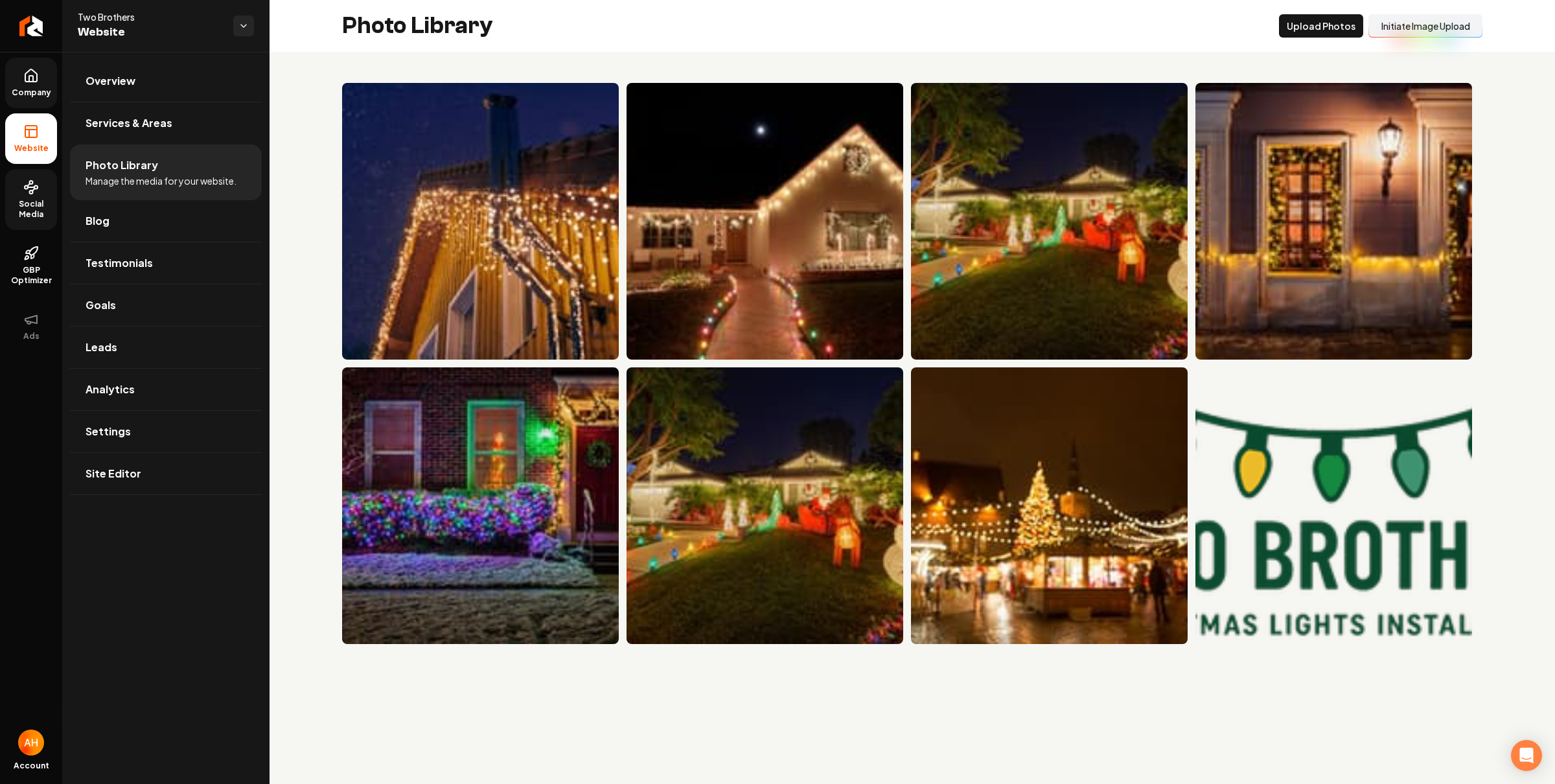
click at [1454, 27] on button "Initiate Image Upload" at bounding box center [1425, 26] width 114 height 23
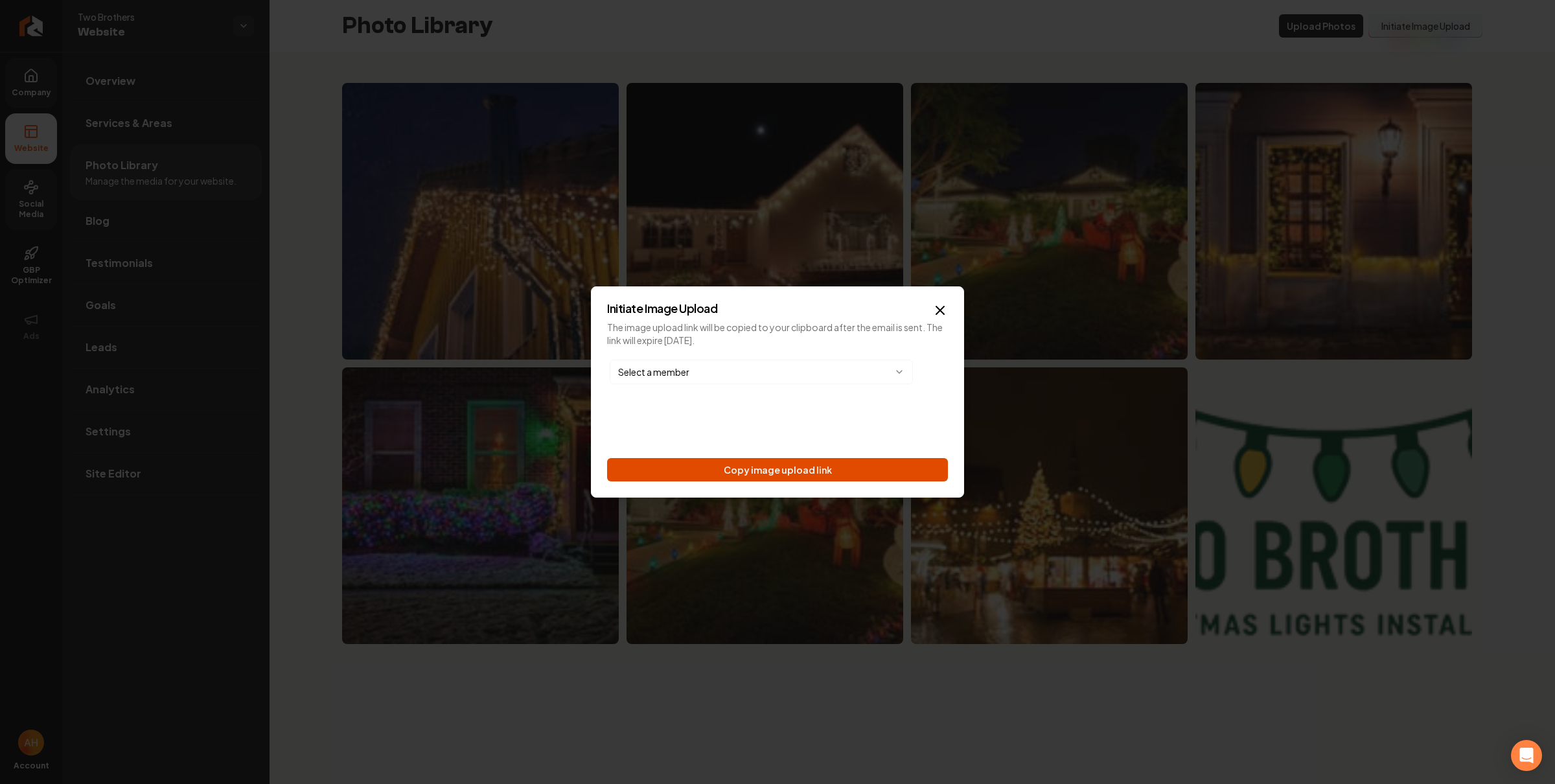
click at [887, 476] on button "Copy image upload link" at bounding box center [778, 470] width 341 height 23
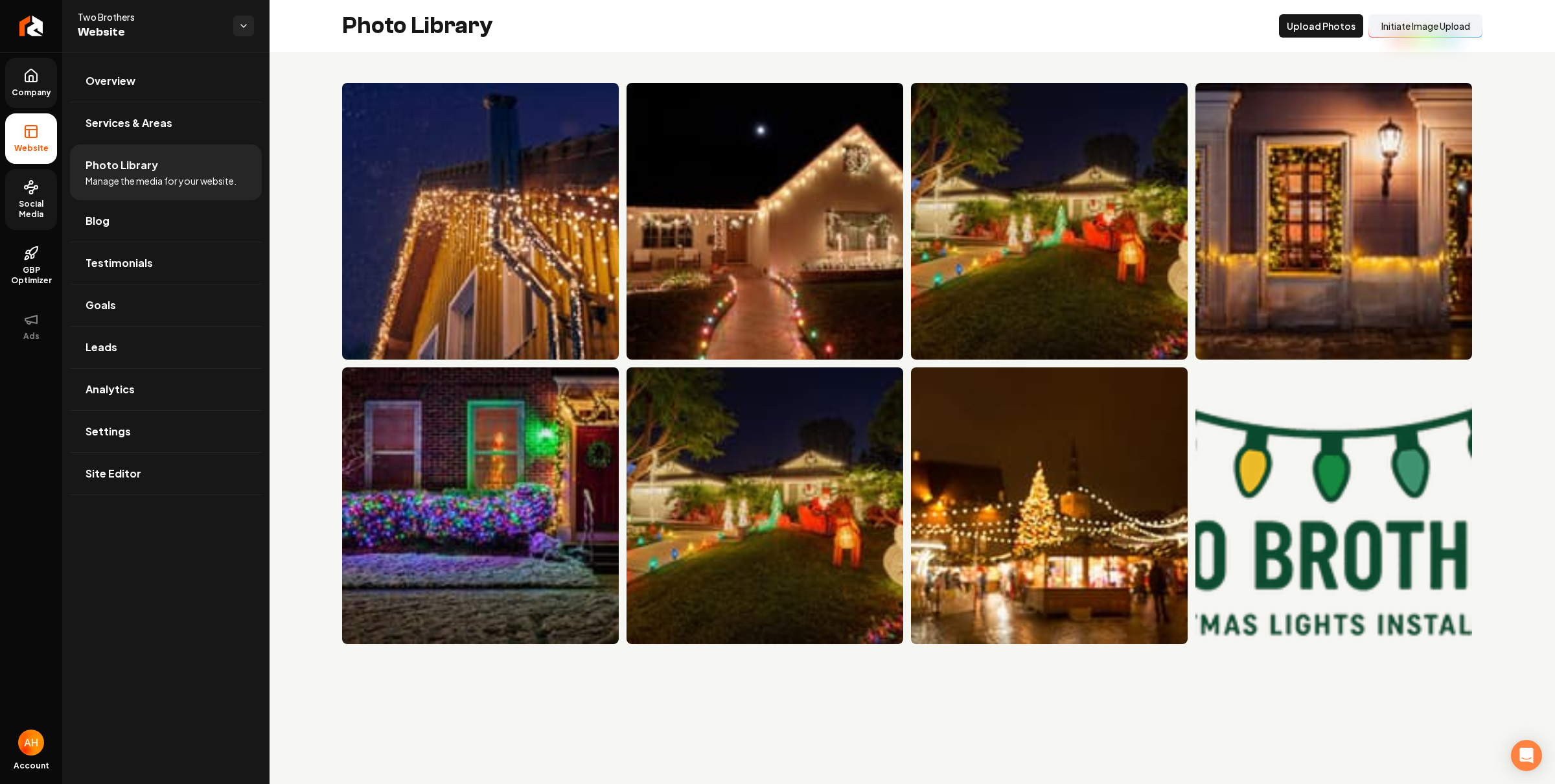
click at [23, 189] on icon at bounding box center [31, 187] width 16 height 16
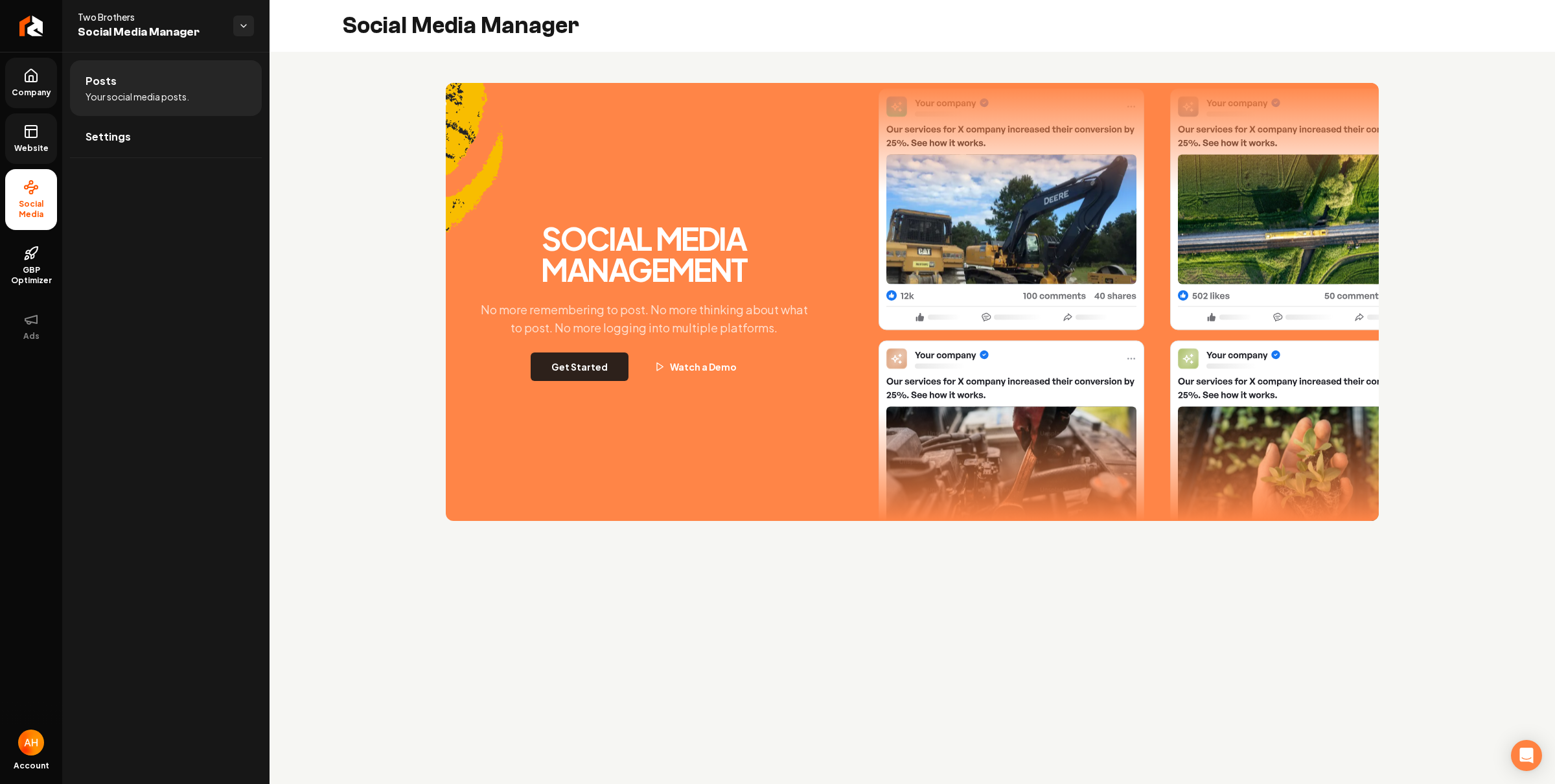
click at [601, 360] on button "Get Started" at bounding box center [580, 366] width 98 height 29
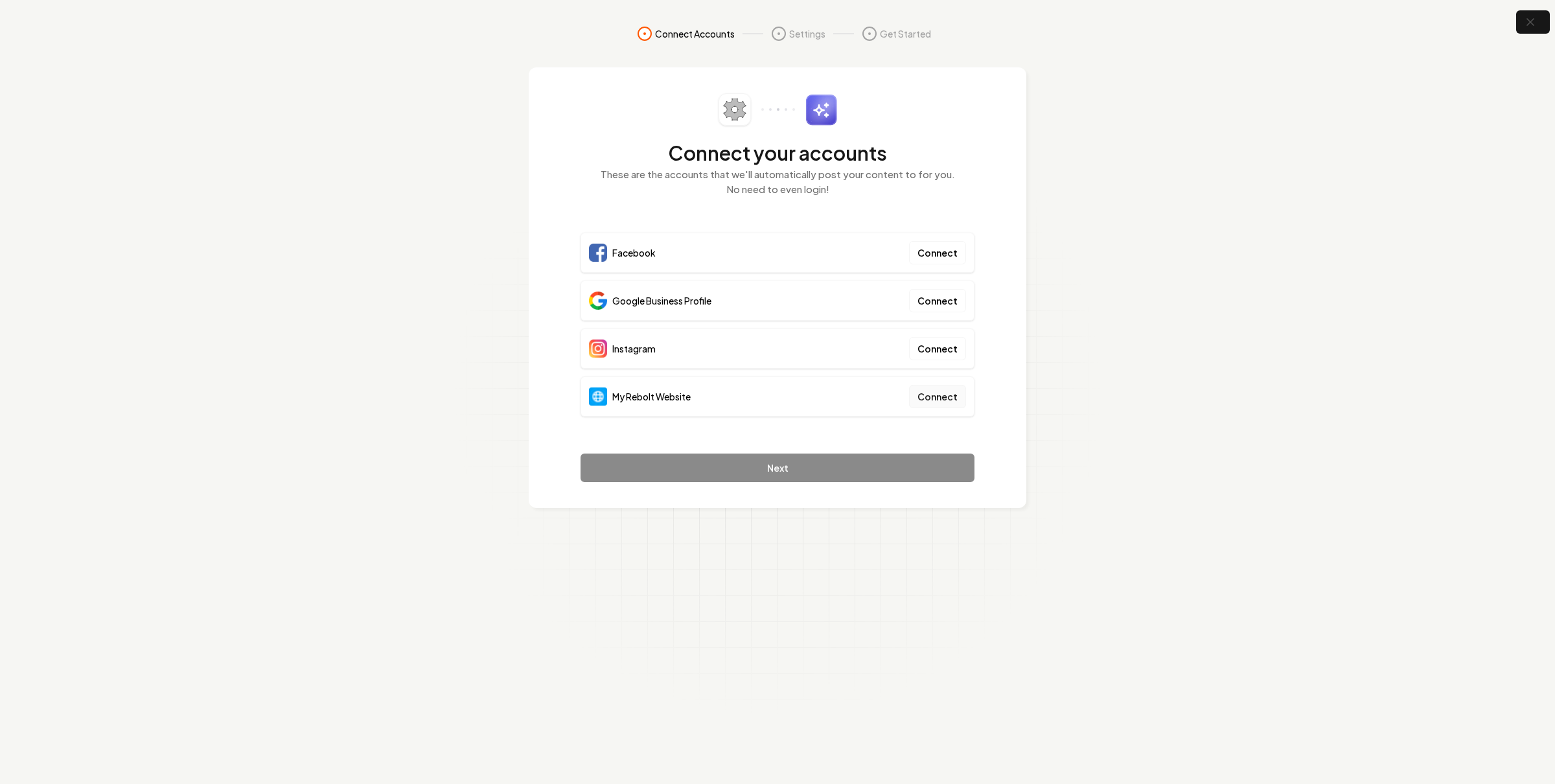
click at [940, 395] on button "Connect" at bounding box center [938, 397] width 57 height 23
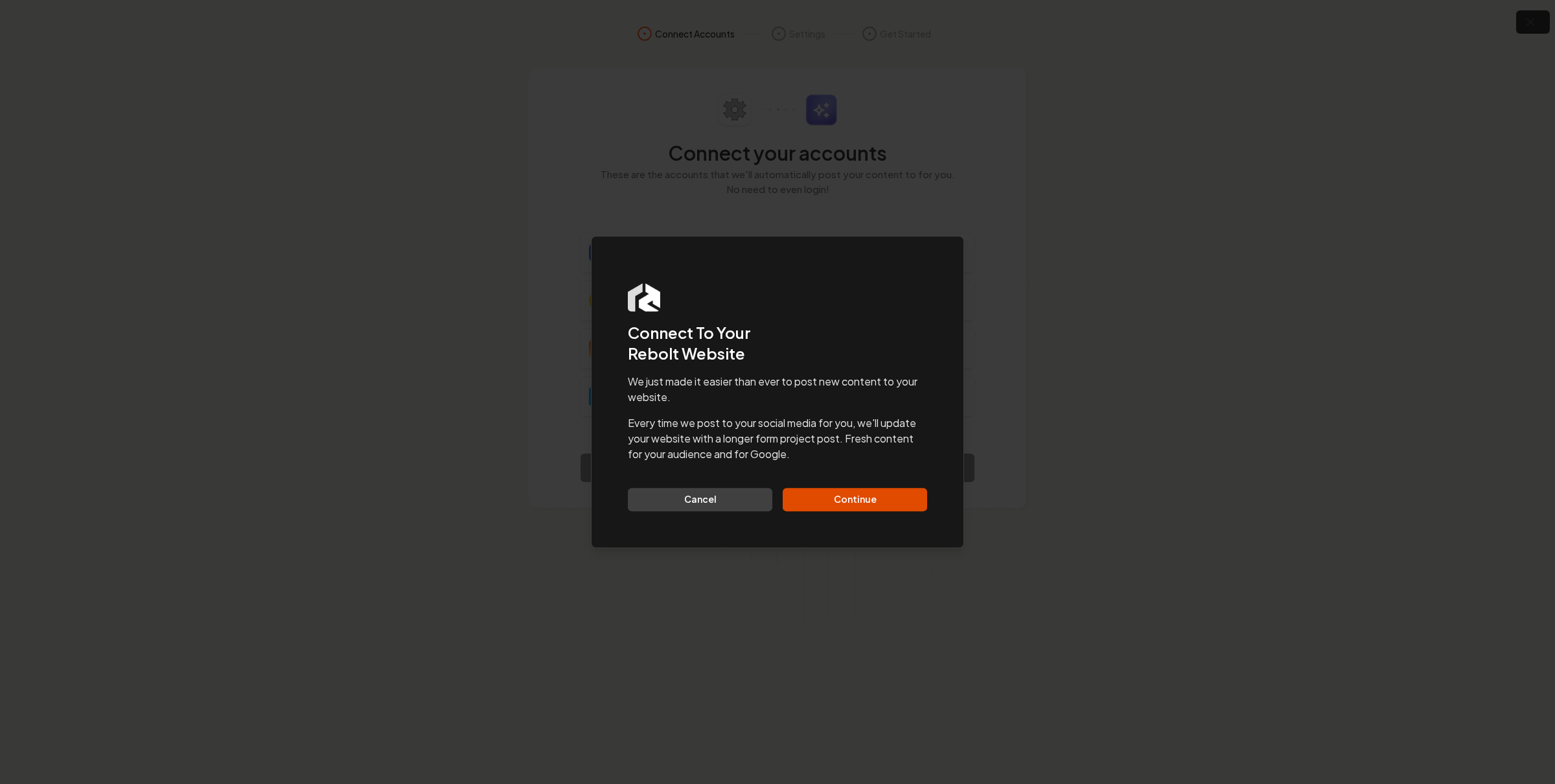
click at [874, 496] on button "Continue" at bounding box center [855, 500] width 144 height 23
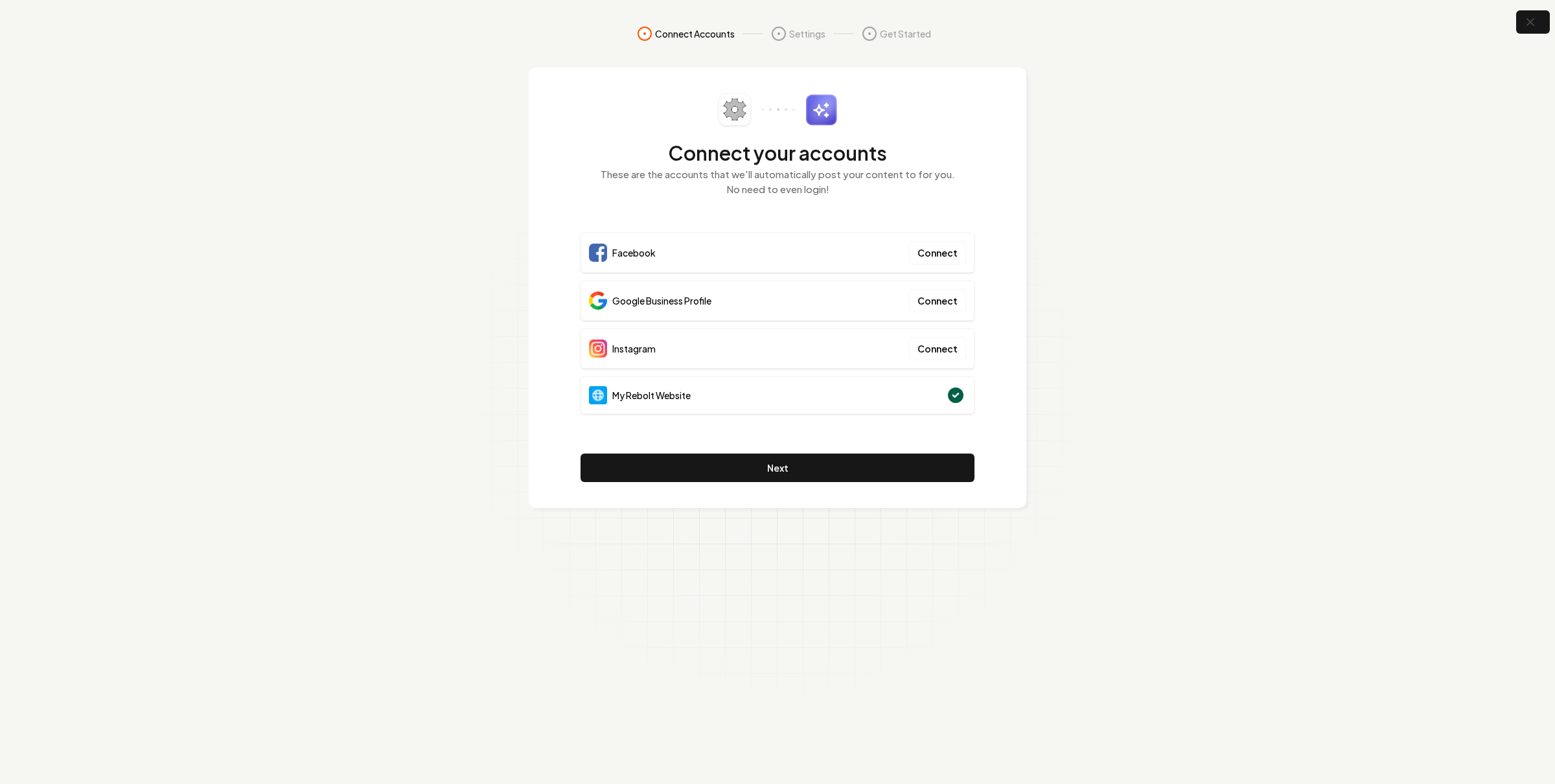
click at [468, 450] on section "Connect Accounts Settings Get Started Connect your accounts These are the accou…" at bounding box center [778, 392] width 1555 height 784
click at [803, 471] on button "Next" at bounding box center [778, 468] width 394 height 29
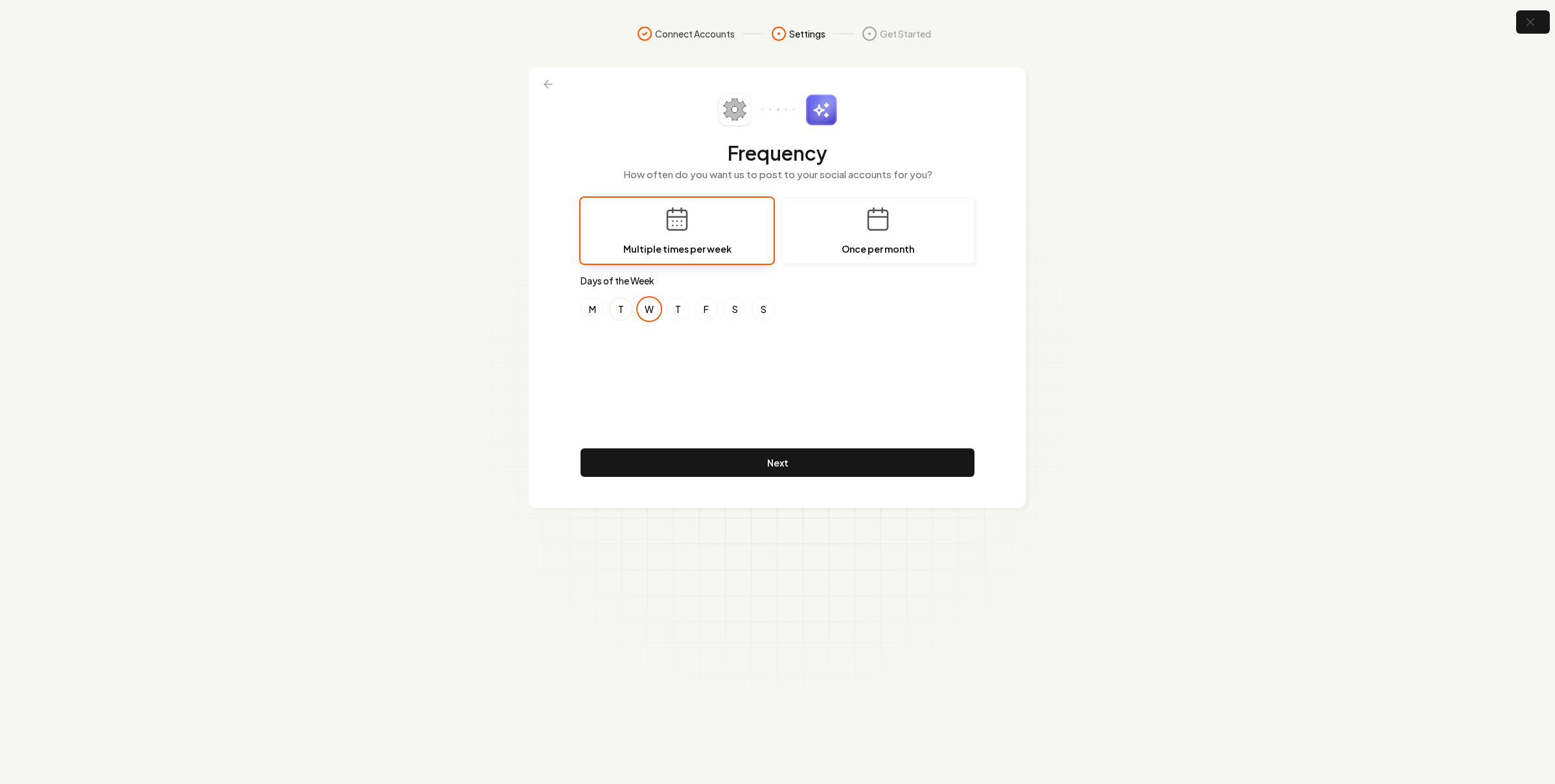
drag, startPoint x: 654, startPoint y: 307, endPoint x: 618, endPoint y: 304, distance: 36.1
click at [653, 307] on button "W" at bounding box center [649, 309] width 23 height 23
click at [618, 304] on button "T" at bounding box center [621, 309] width 23 height 23
click at [625, 303] on button "T" at bounding box center [621, 309] width 23 height 23
click at [788, 455] on button "Next" at bounding box center [778, 462] width 394 height 29
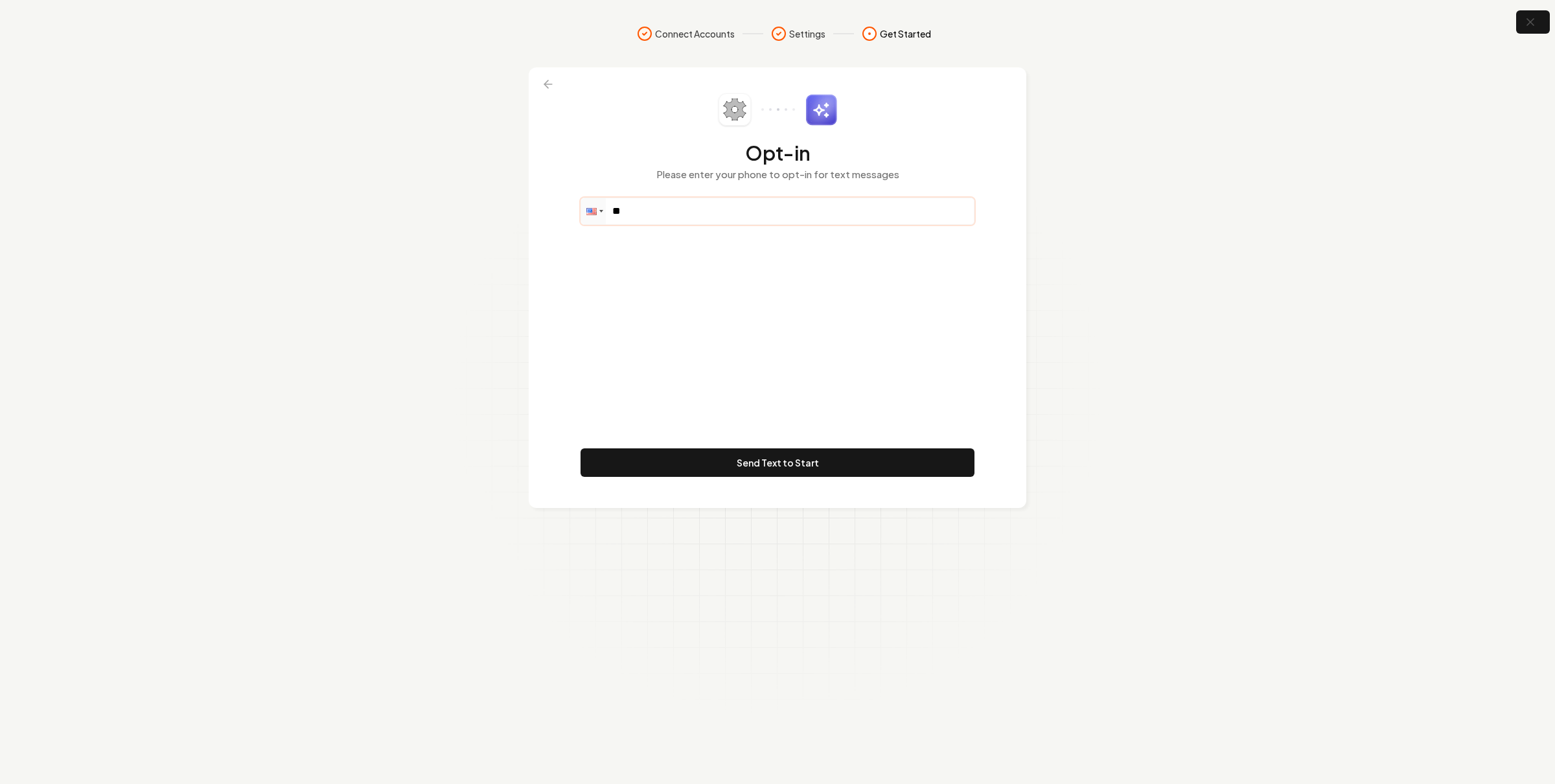
click at [707, 215] on input "**" at bounding box center [778, 210] width 393 height 26
paste input "**********"
type input "**********"
click at [795, 463] on button "Send Text to Start" at bounding box center [778, 462] width 394 height 29
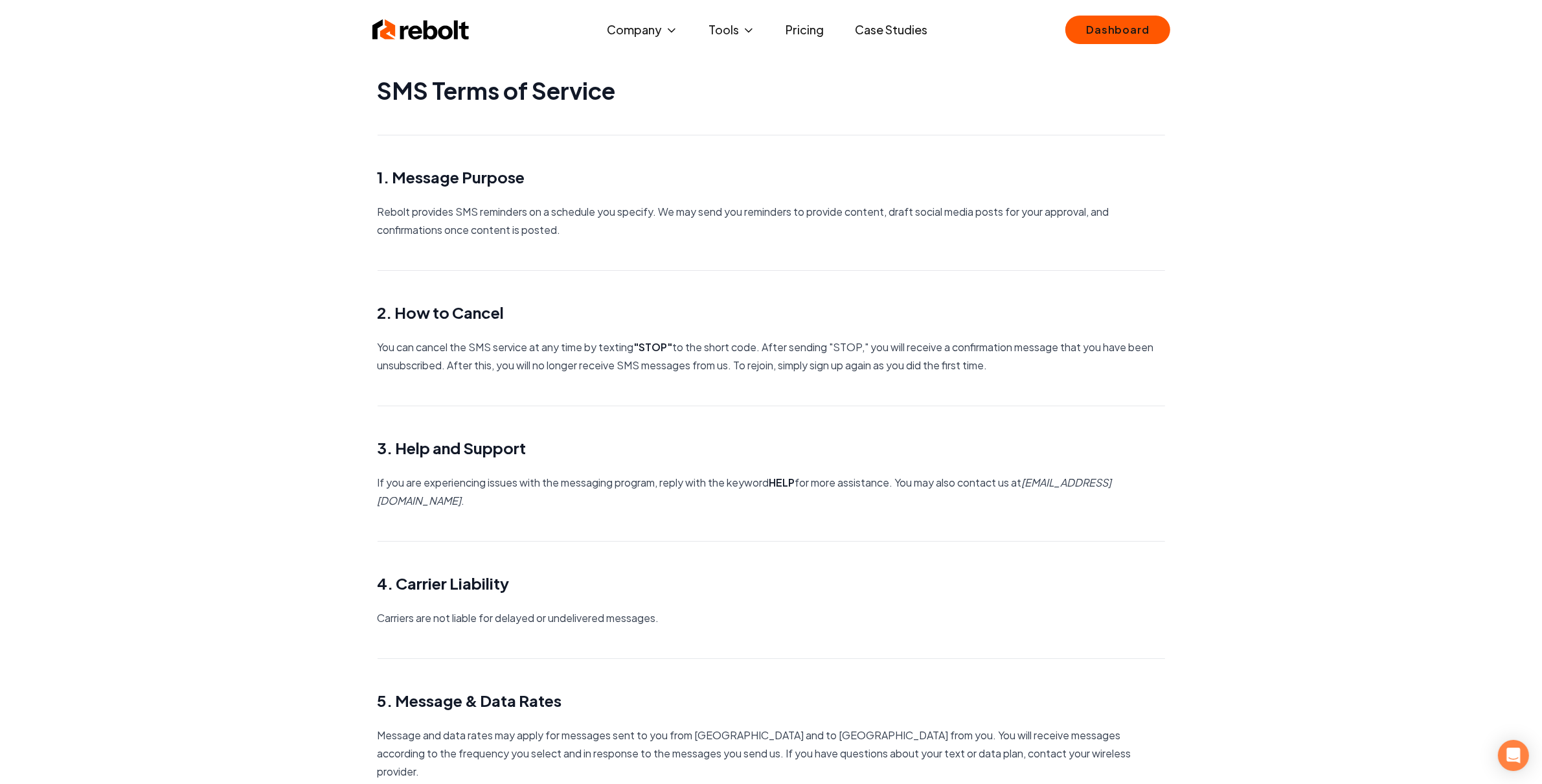
click at [451, 39] on img at bounding box center [421, 29] width 97 height 26
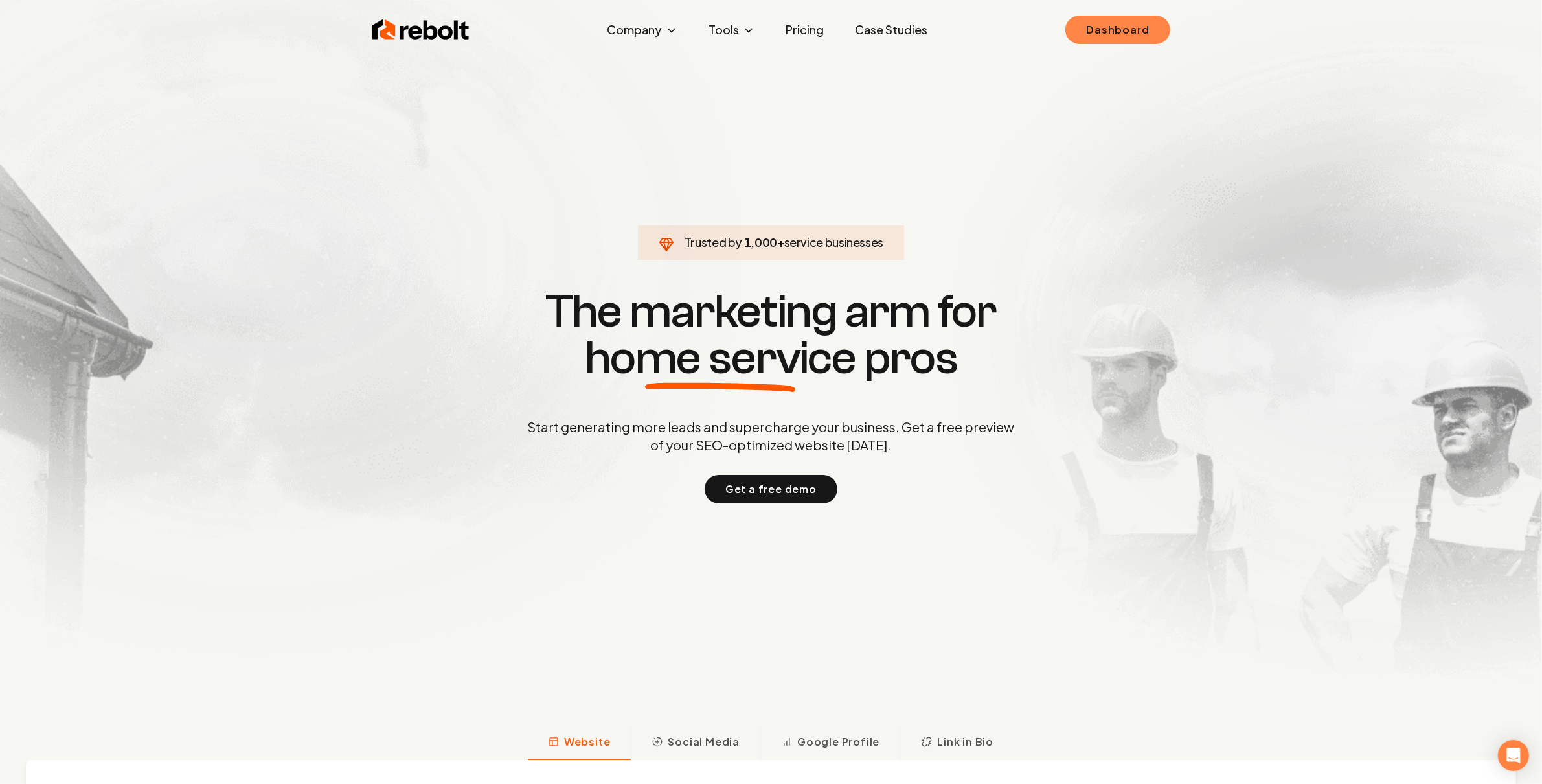
click at [1100, 18] on link "Dashboard" at bounding box center [1118, 30] width 104 height 29
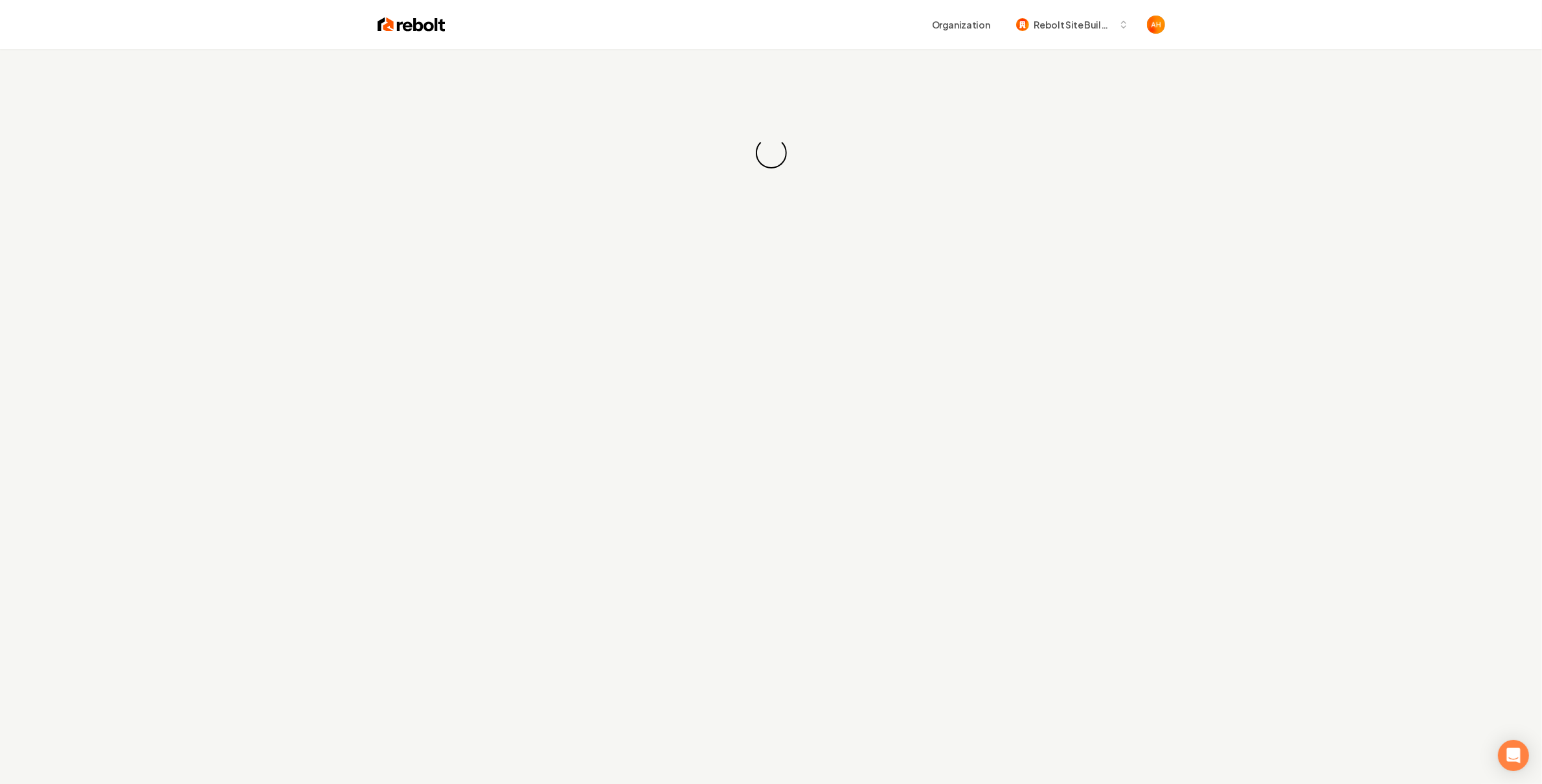
click at [711, 66] on div "Loading... Loading..." at bounding box center [771, 153] width 1542 height 207
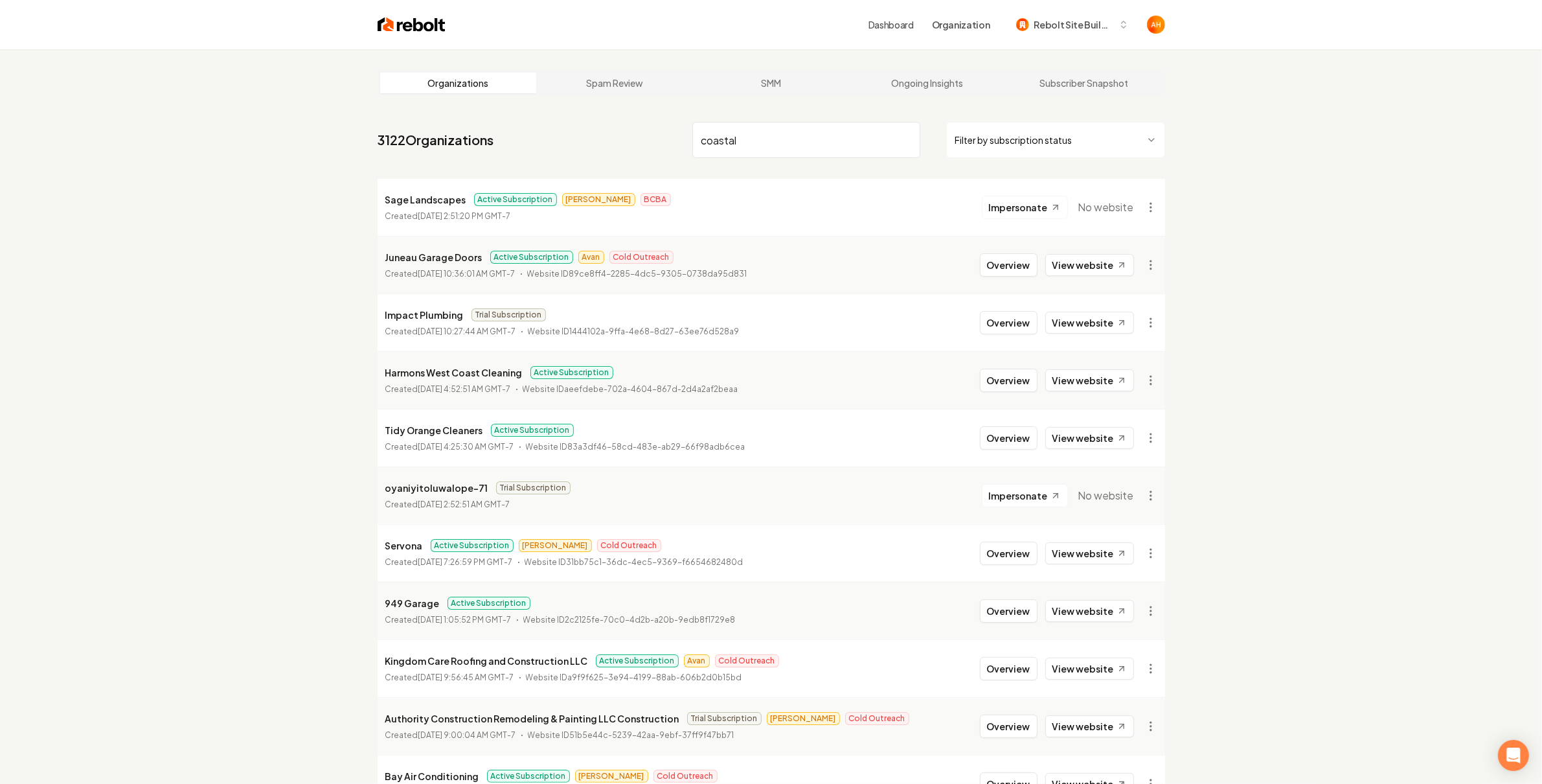
type input "coastal"
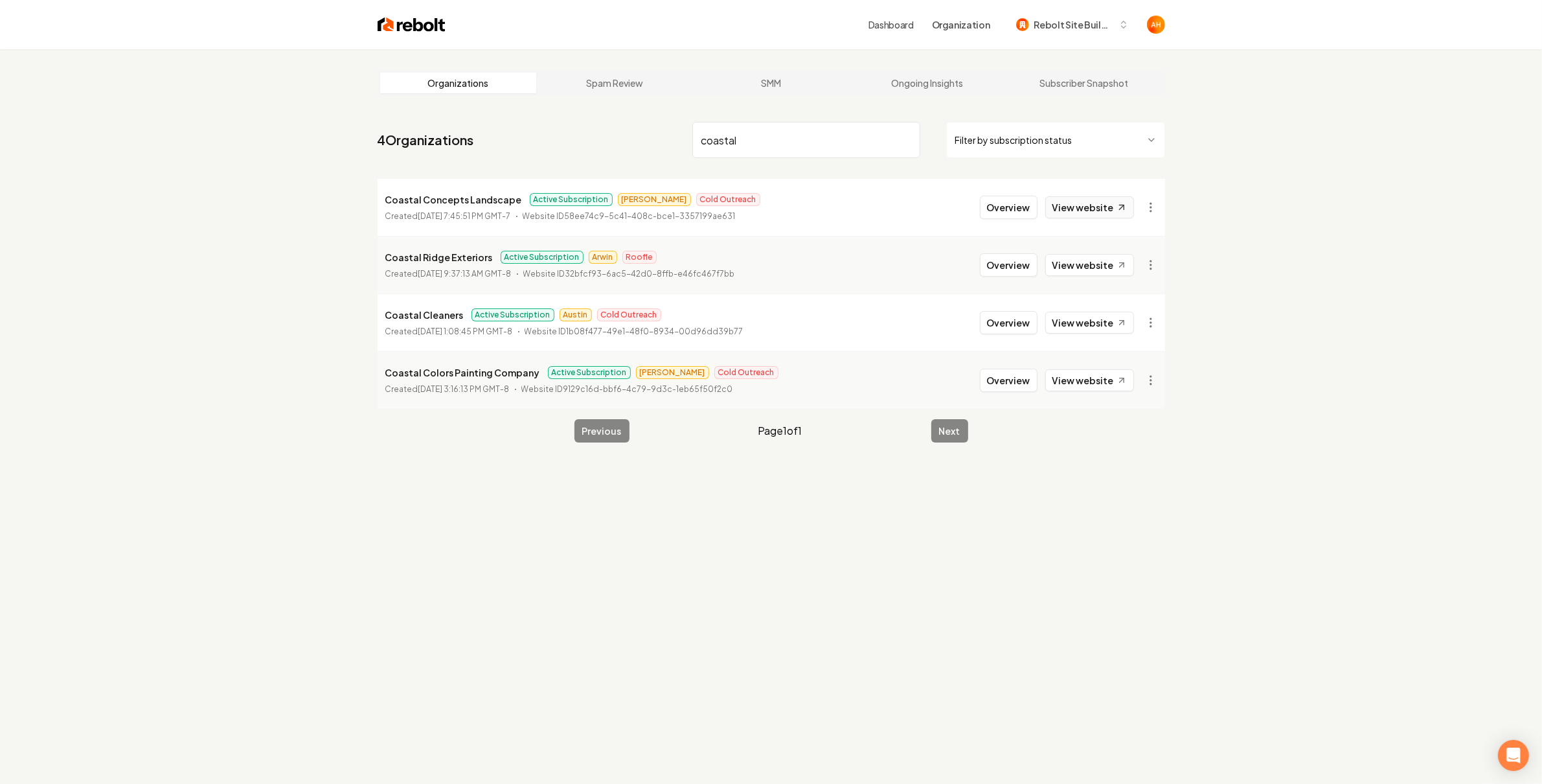
click at [1088, 212] on link "View website" at bounding box center [1090, 207] width 89 height 22
click at [1019, 200] on button "Overview" at bounding box center [1009, 207] width 58 height 23
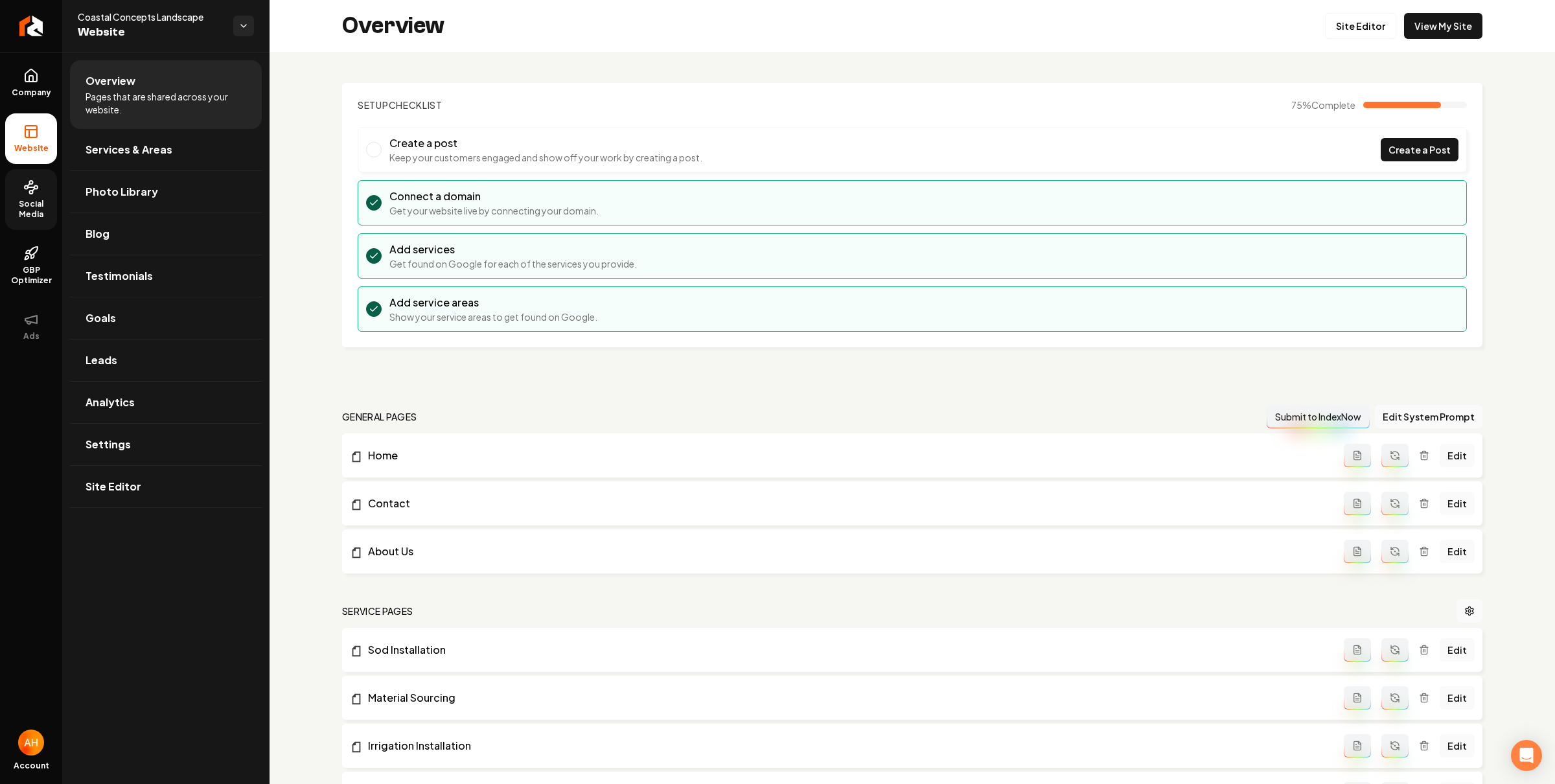
click at [41, 189] on link "Social Media" at bounding box center [31, 200] width 52 height 61
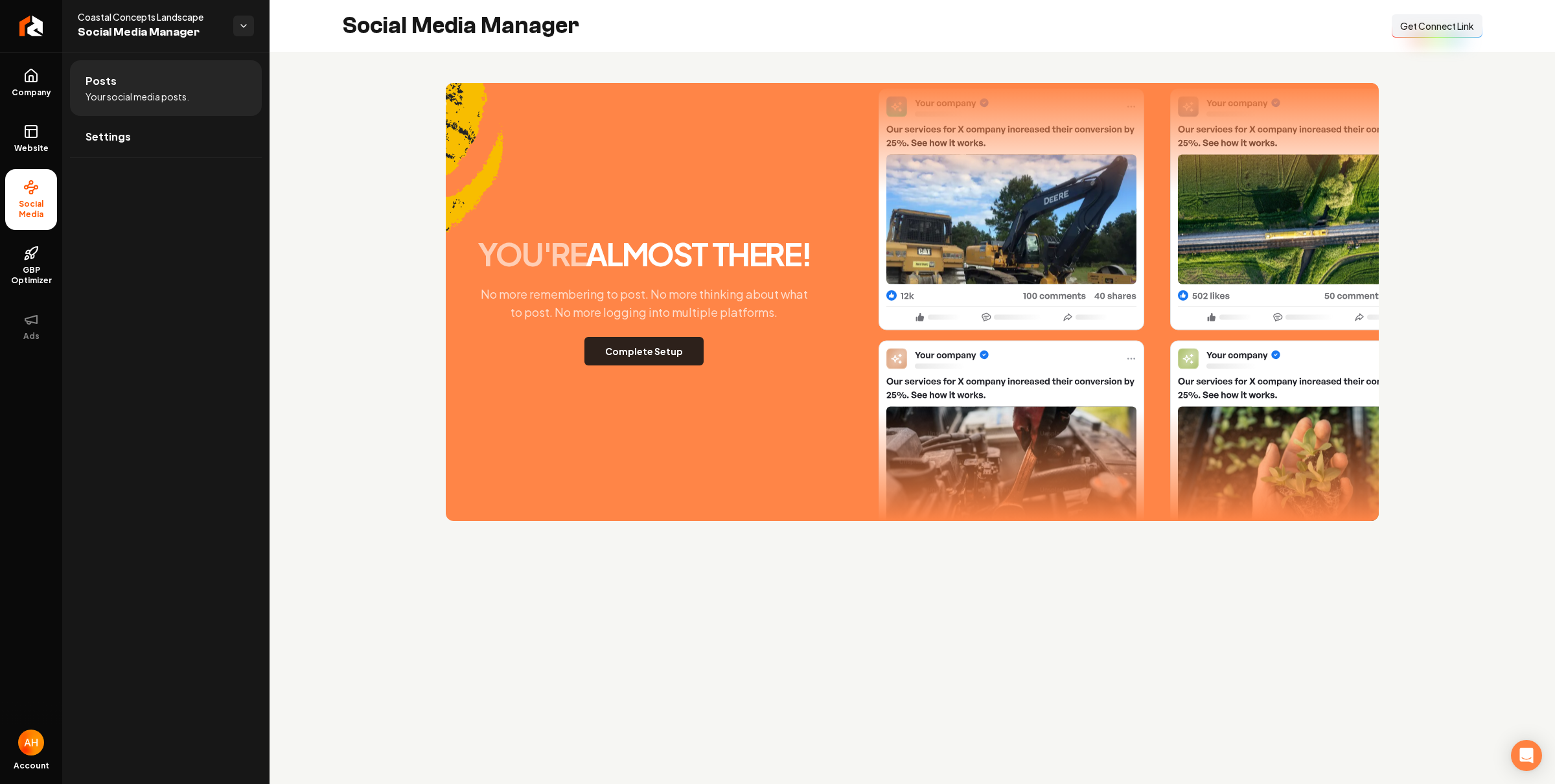
click at [664, 352] on button "Complete Setup" at bounding box center [644, 351] width 119 height 29
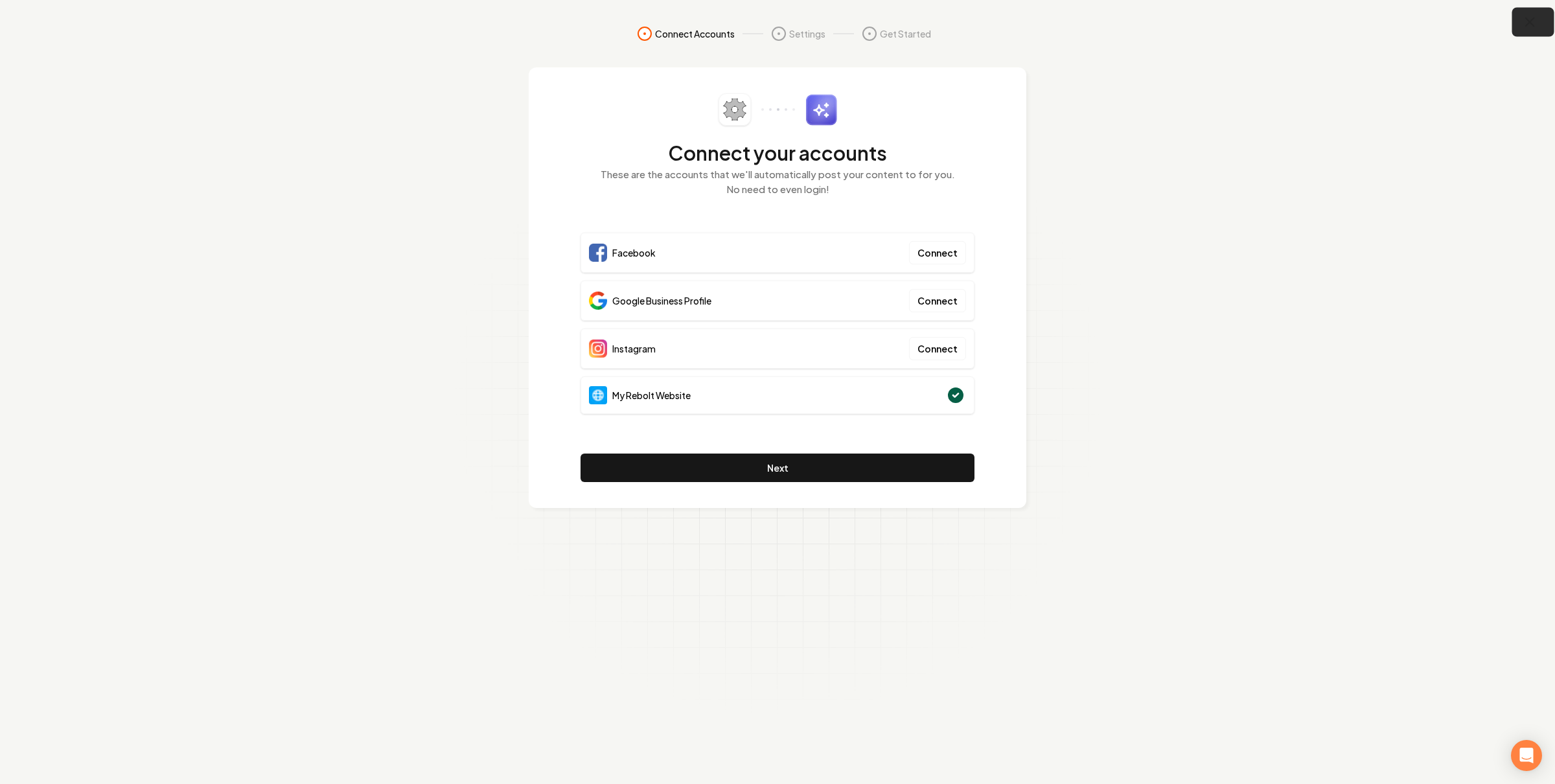
click at [1542, 23] on button "button" at bounding box center [1533, 22] width 42 height 29
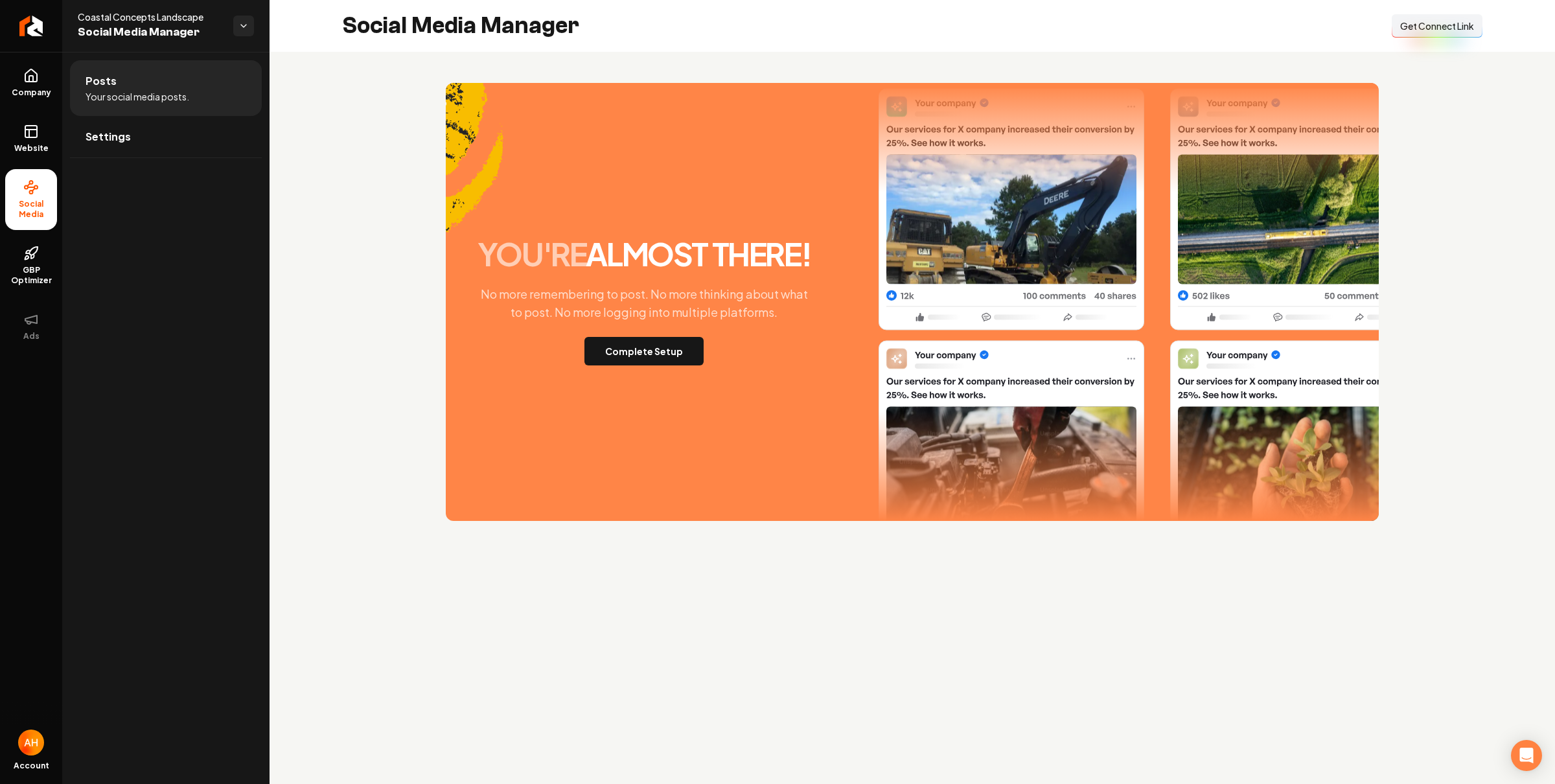
click at [1448, 28] on span "Get Connect Link" at bounding box center [1437, 25] width 74 height 13
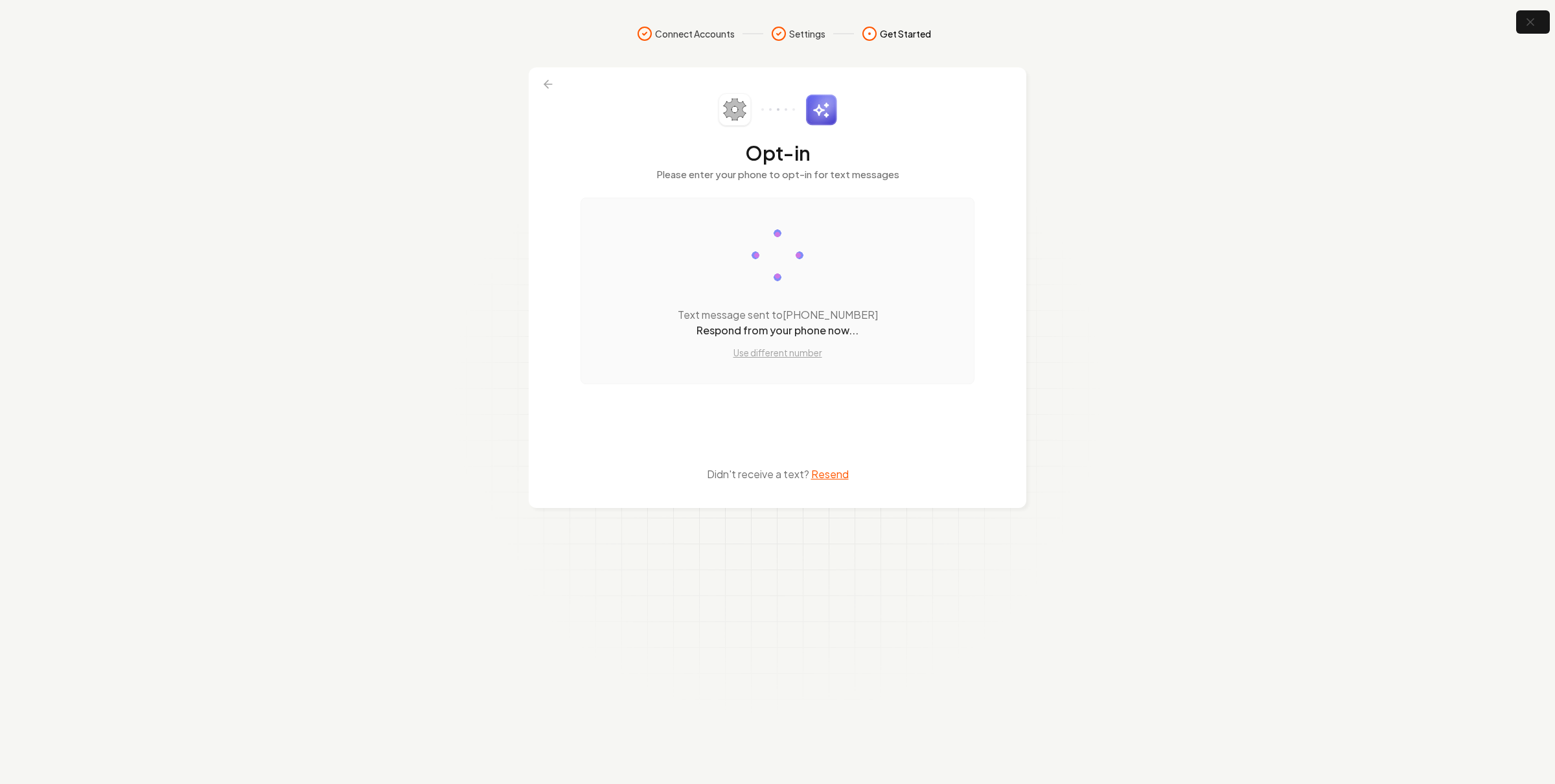
drag, startPoint x: 1132, startPoint y: 115, endPoint x: 1489, endPoint y: 19, distance: 369.7
click at [1132, 114] on section "Connect Accounts Settings Get Started Opt-in Please enter your phone to opt-in …" at bounding box center [778, 392] width 1555 height 784
click at [1532, 29] on icon "button" at bounding box center [1529, 22] width 16 height 16
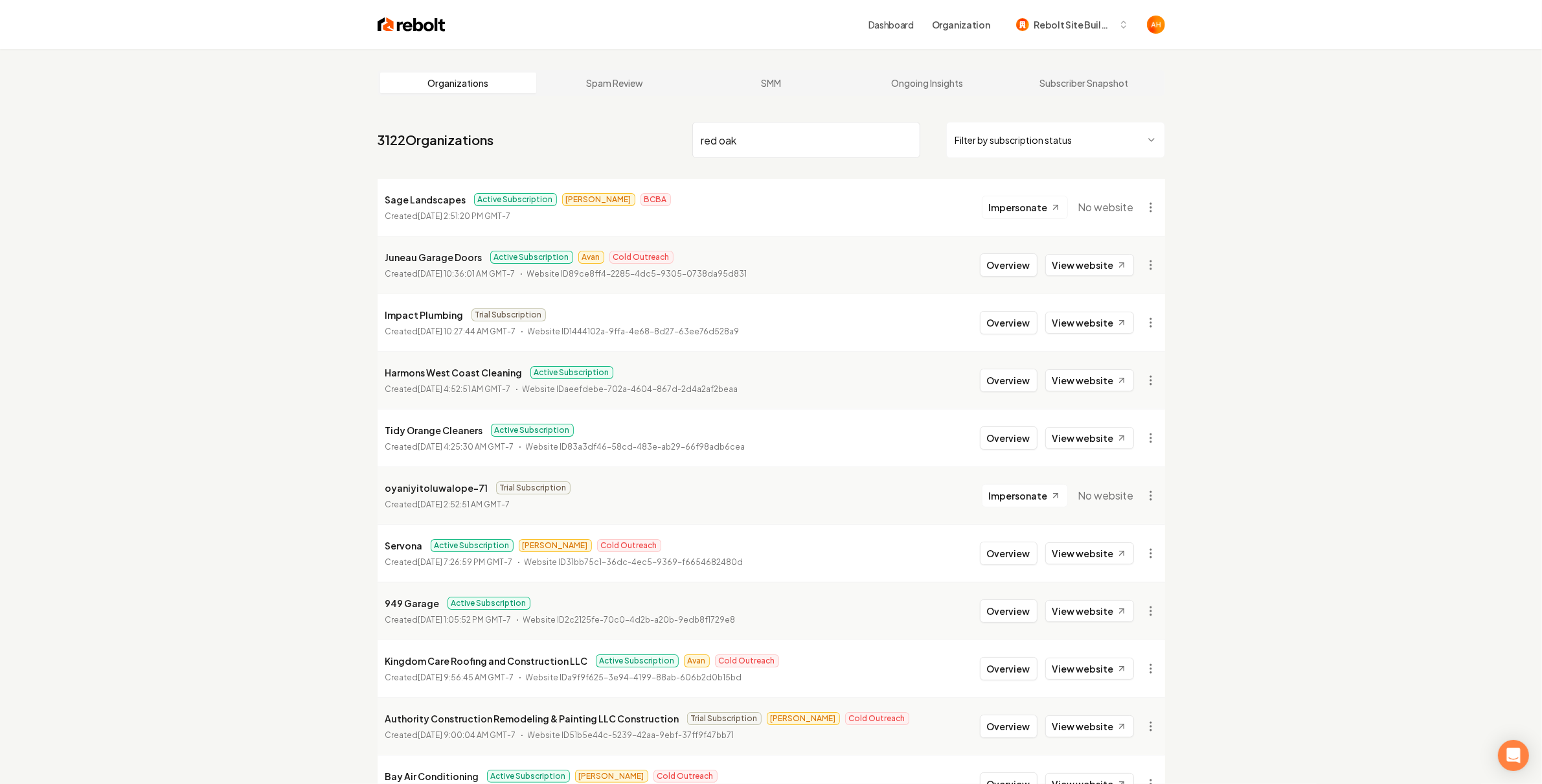
type input "red oak"
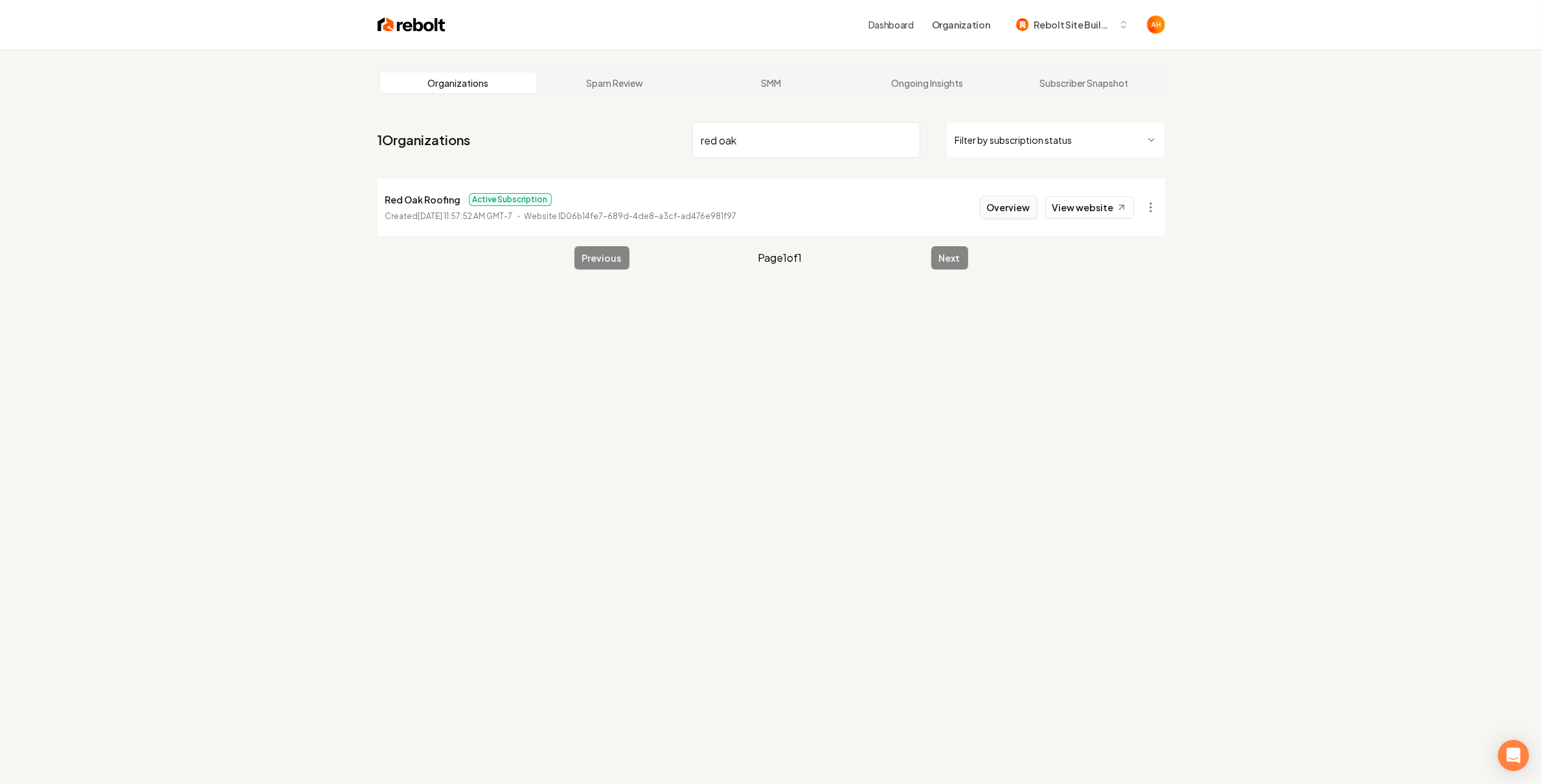
click at [1005, 212] on button "Overview" at bounding box center [1009, 207] width 58 height 23
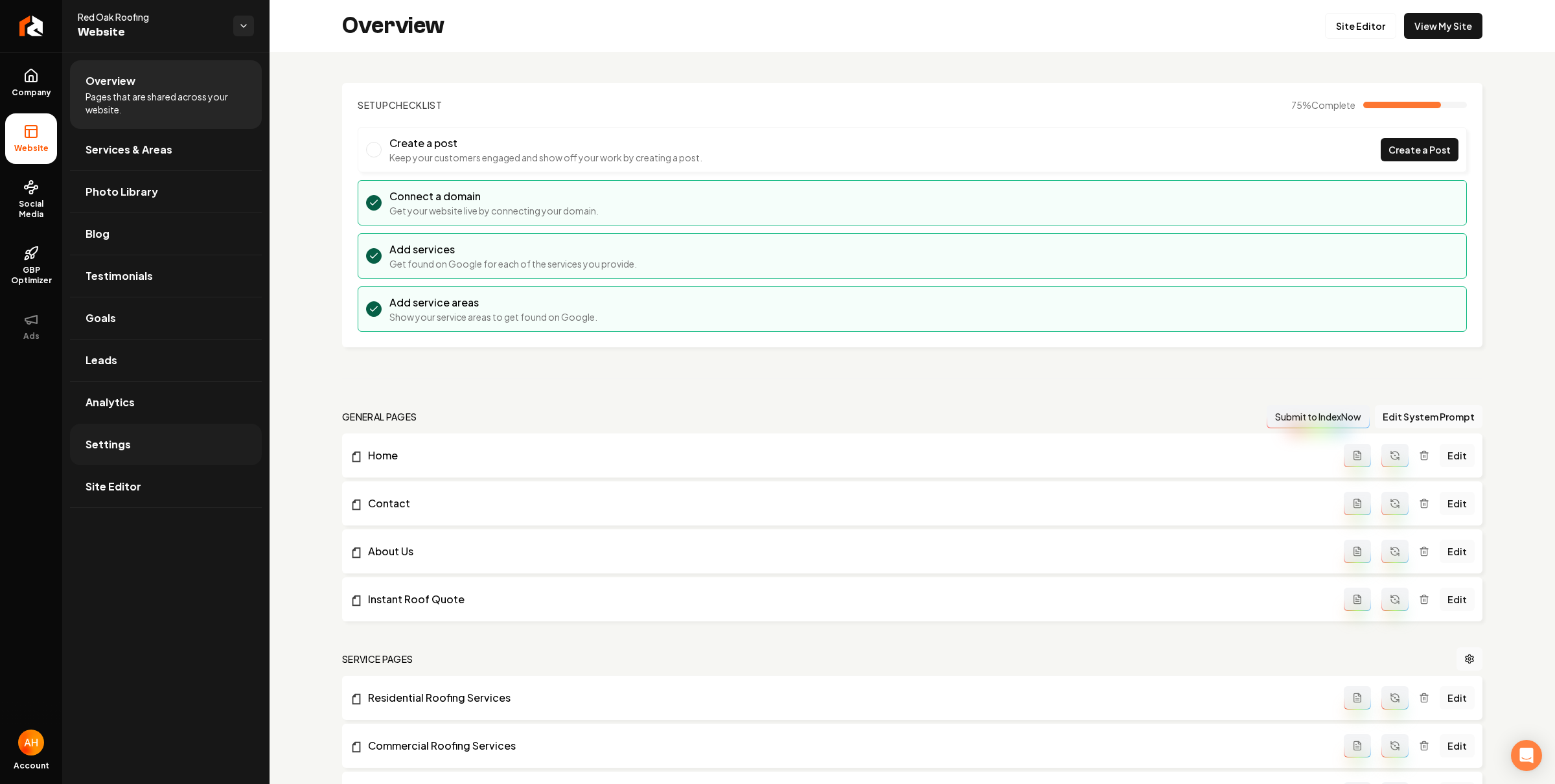
click at [209, 443] on link "Settings" at bounding box center [165, 444] width 192 height 41
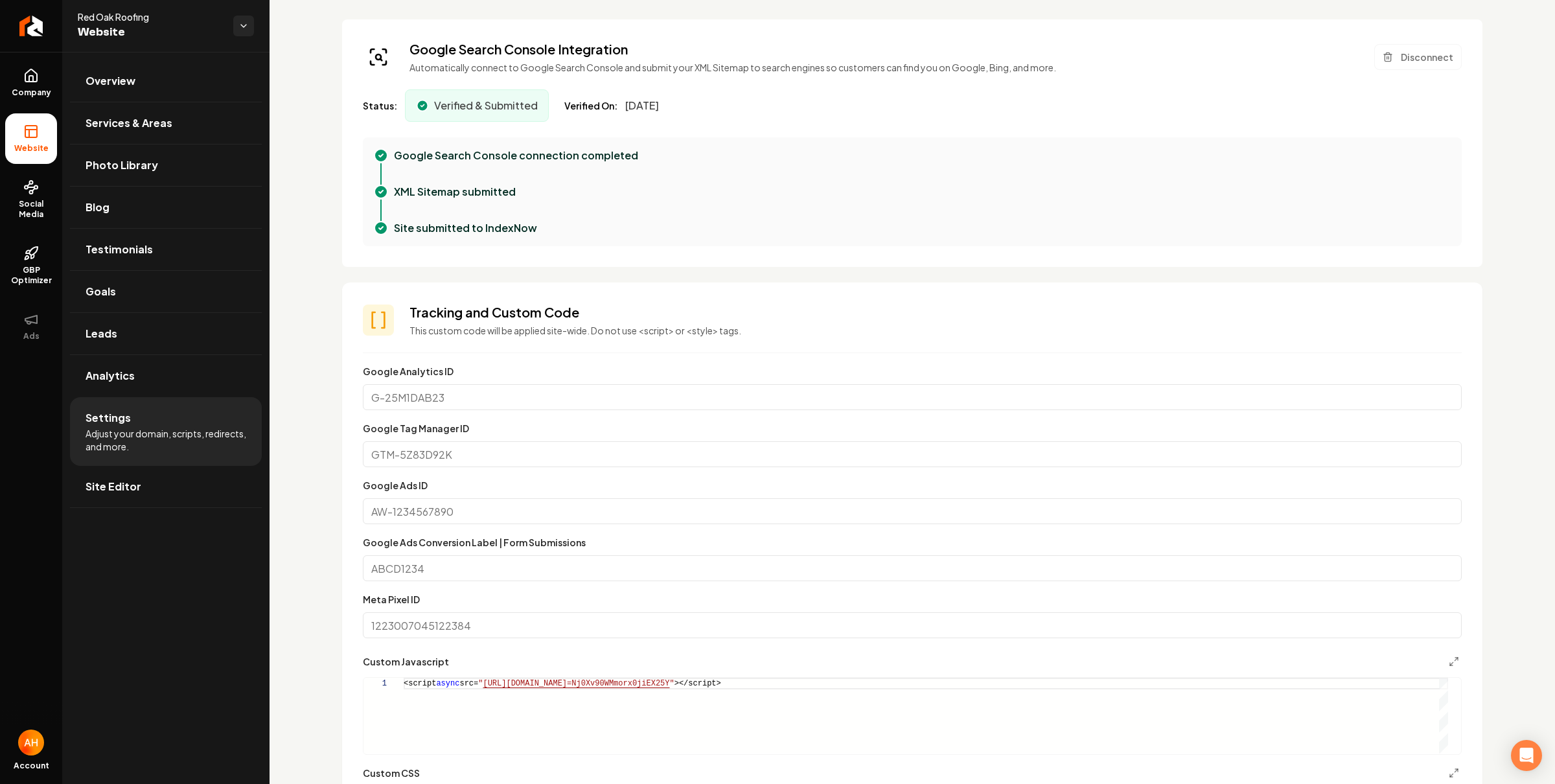
scroll to position [699, 0]
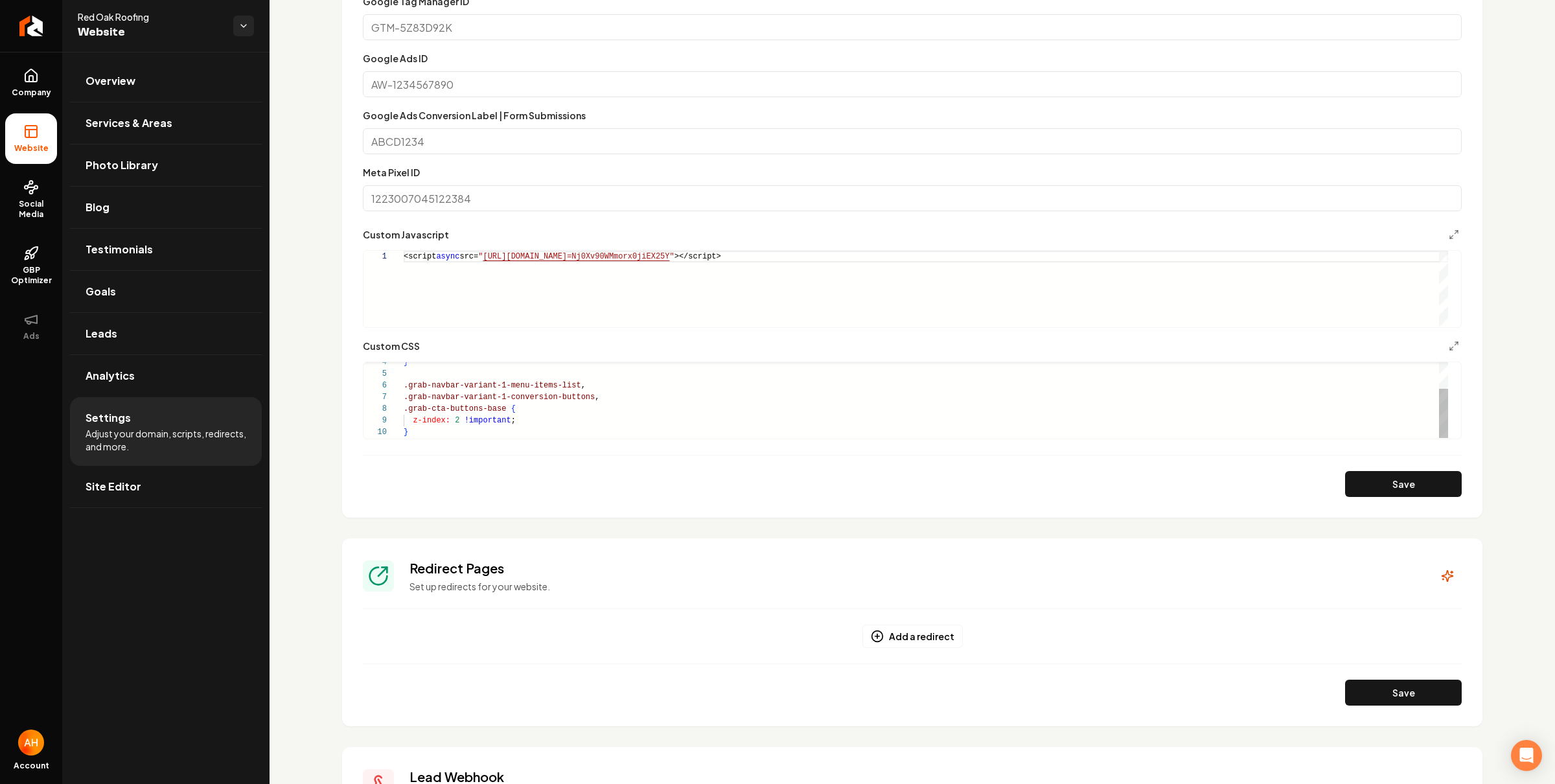
click at [624, 414] on div "} .grab-navbar-variant-1-menu-items-list , .grab-navbar-variant-1-conversion-bu…" at bounding box center [925, 379] width 1044 height 117
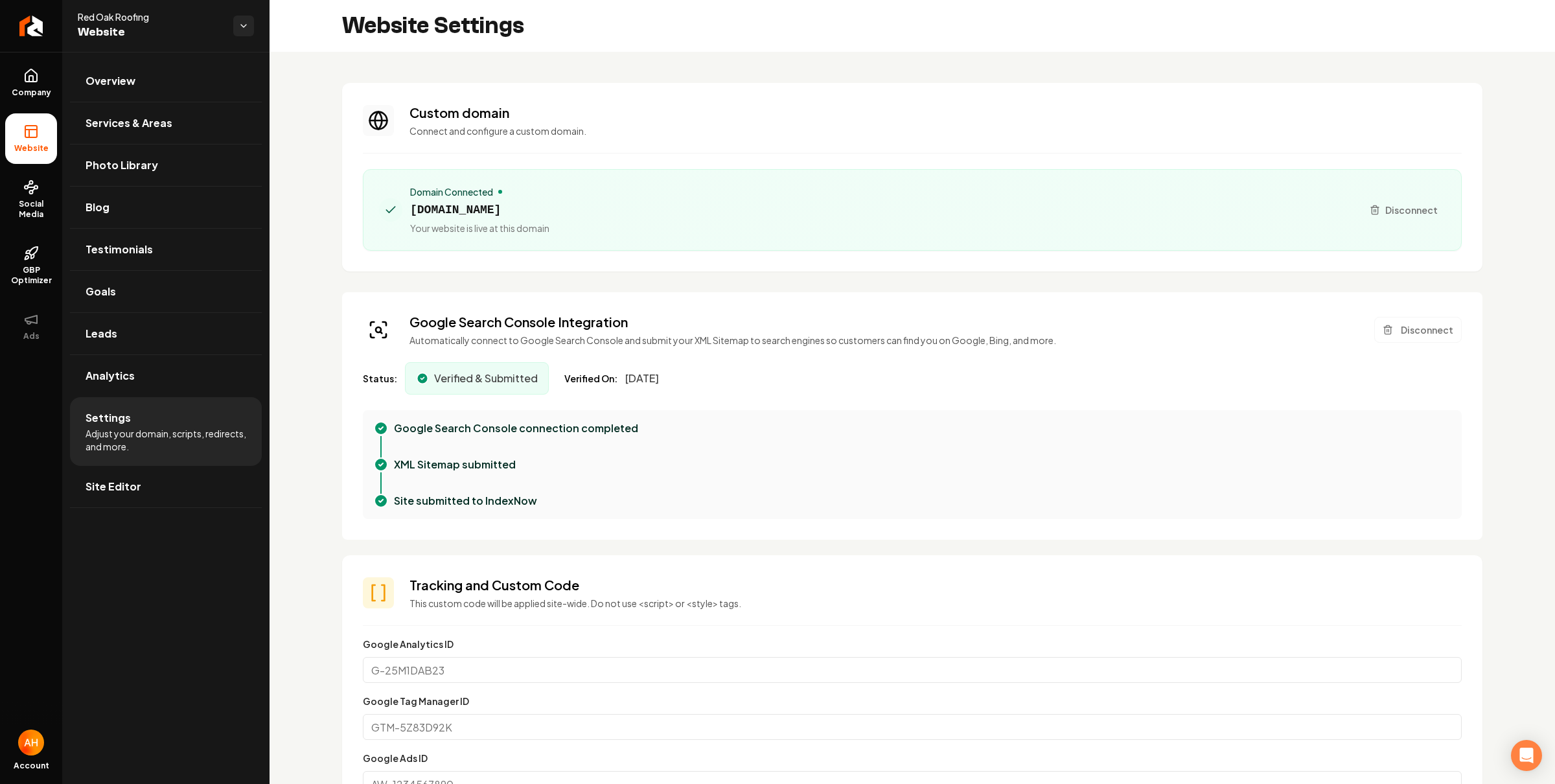
scroll to position [105, 0]
click at [781, 112] on h3 "Custom domain" at bounding box center [935, 113] width 1052 height 18
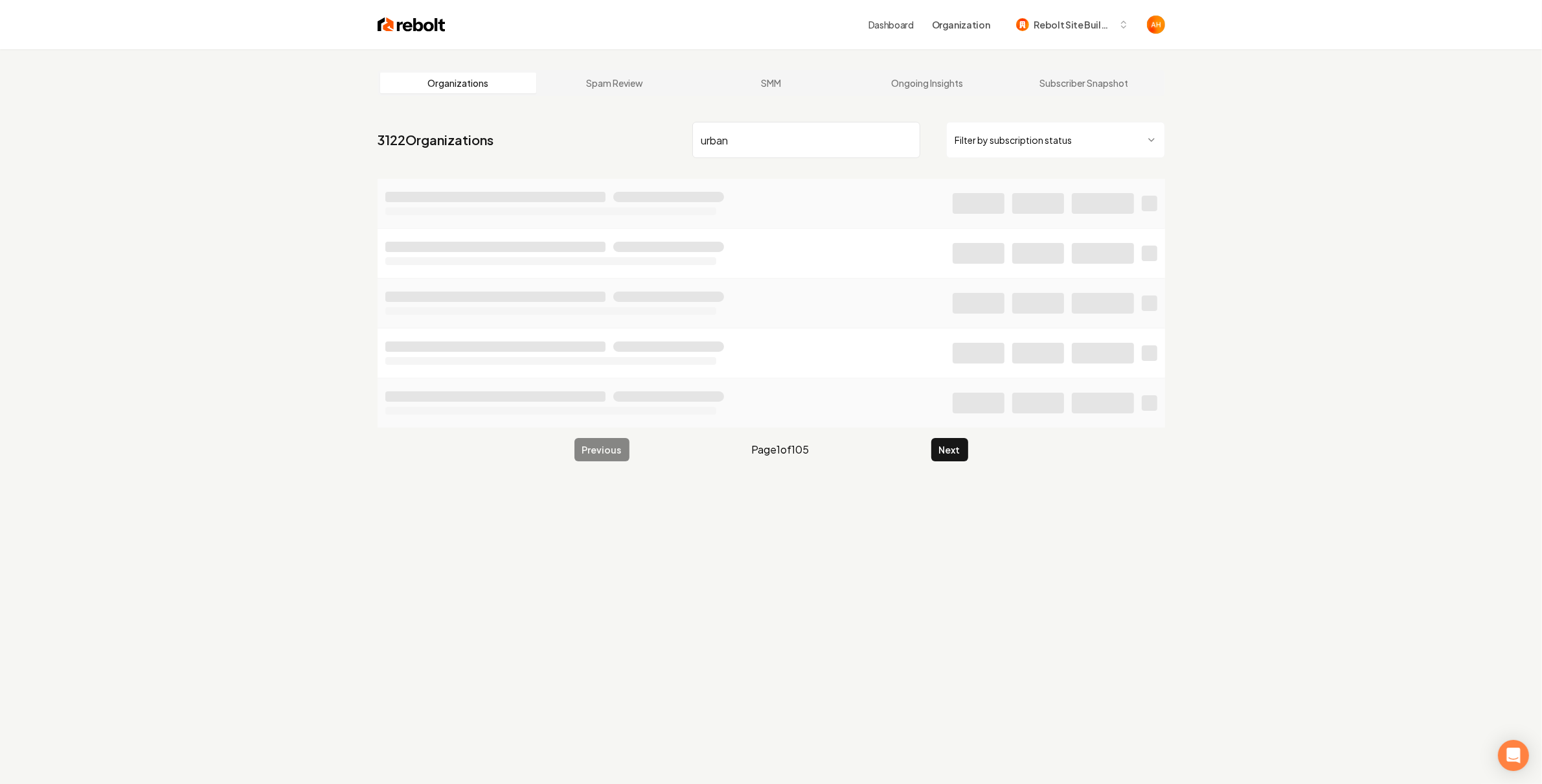
type input "urban"
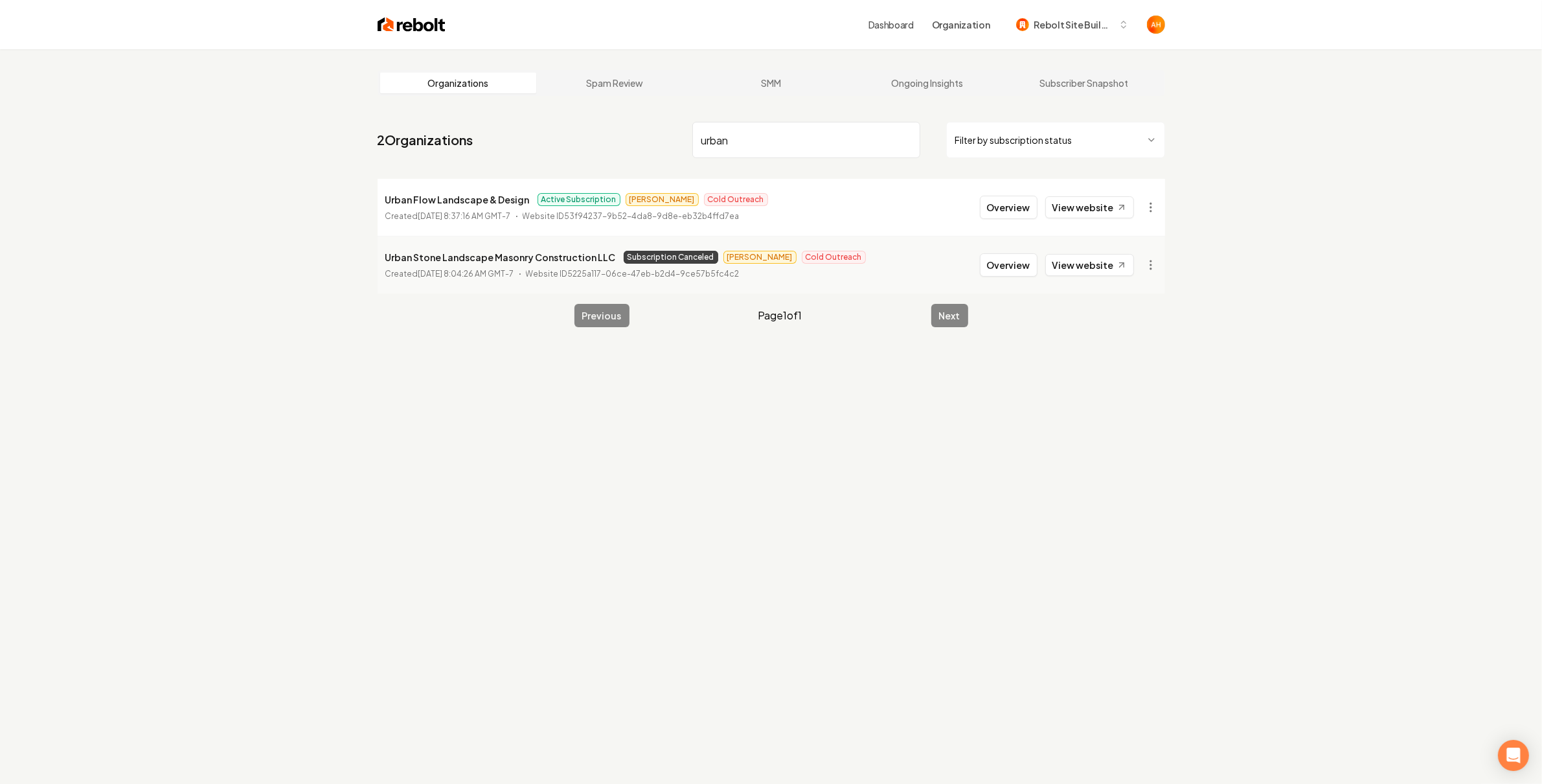
click at [1217, 121] on div "Organizations Spam Review SMM Ongoing Insights Subscriber Snapshot 2 Organizati…" at bounding box center [771, 441] width 1542 height 784
click at [1013, 204] on button "Overview" at bounding box center [1009, 207] width 58 height 23
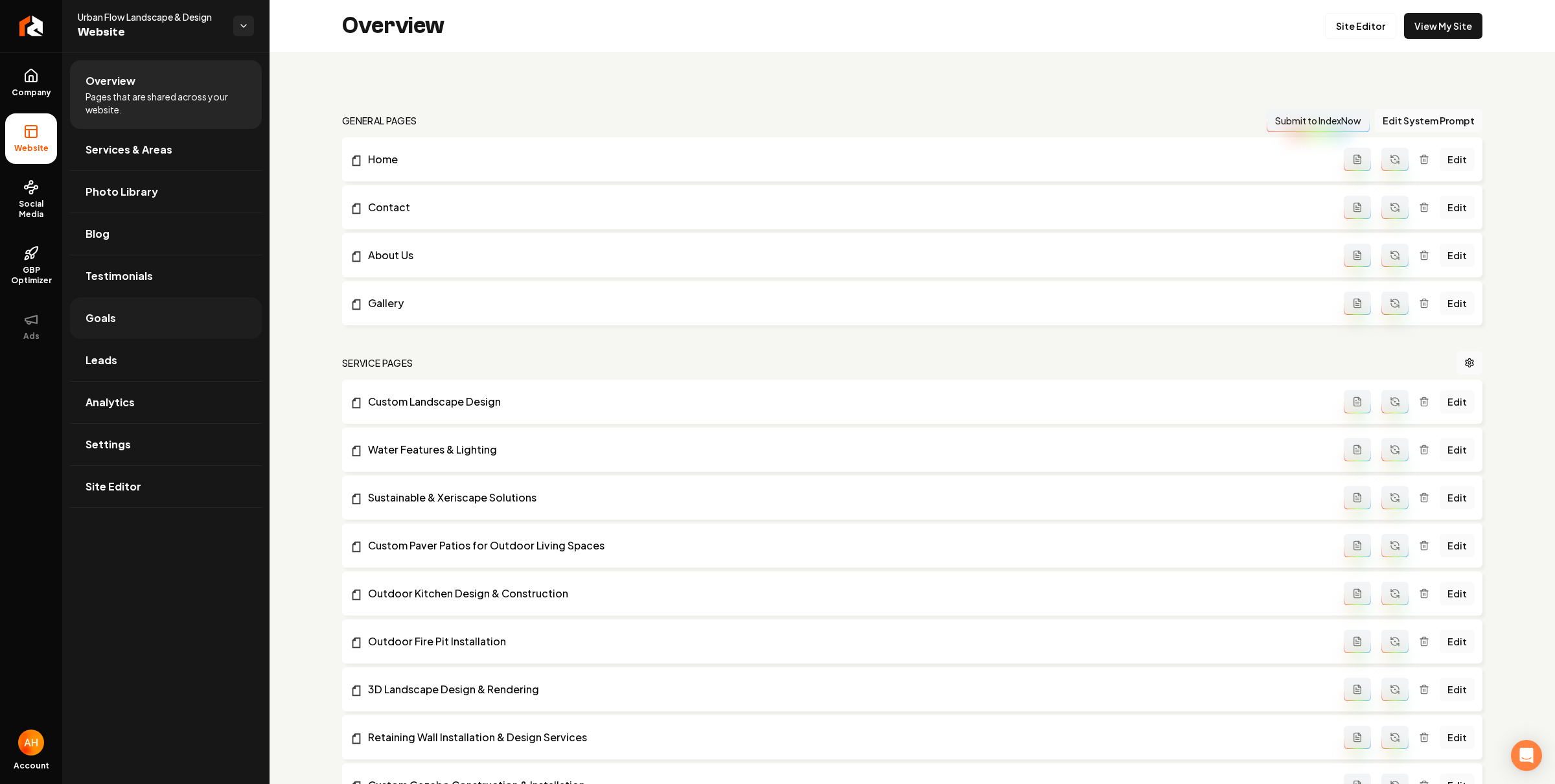
click at [182, 322] on link "Goals" at bounding box center [165, 318] width 192 height 41
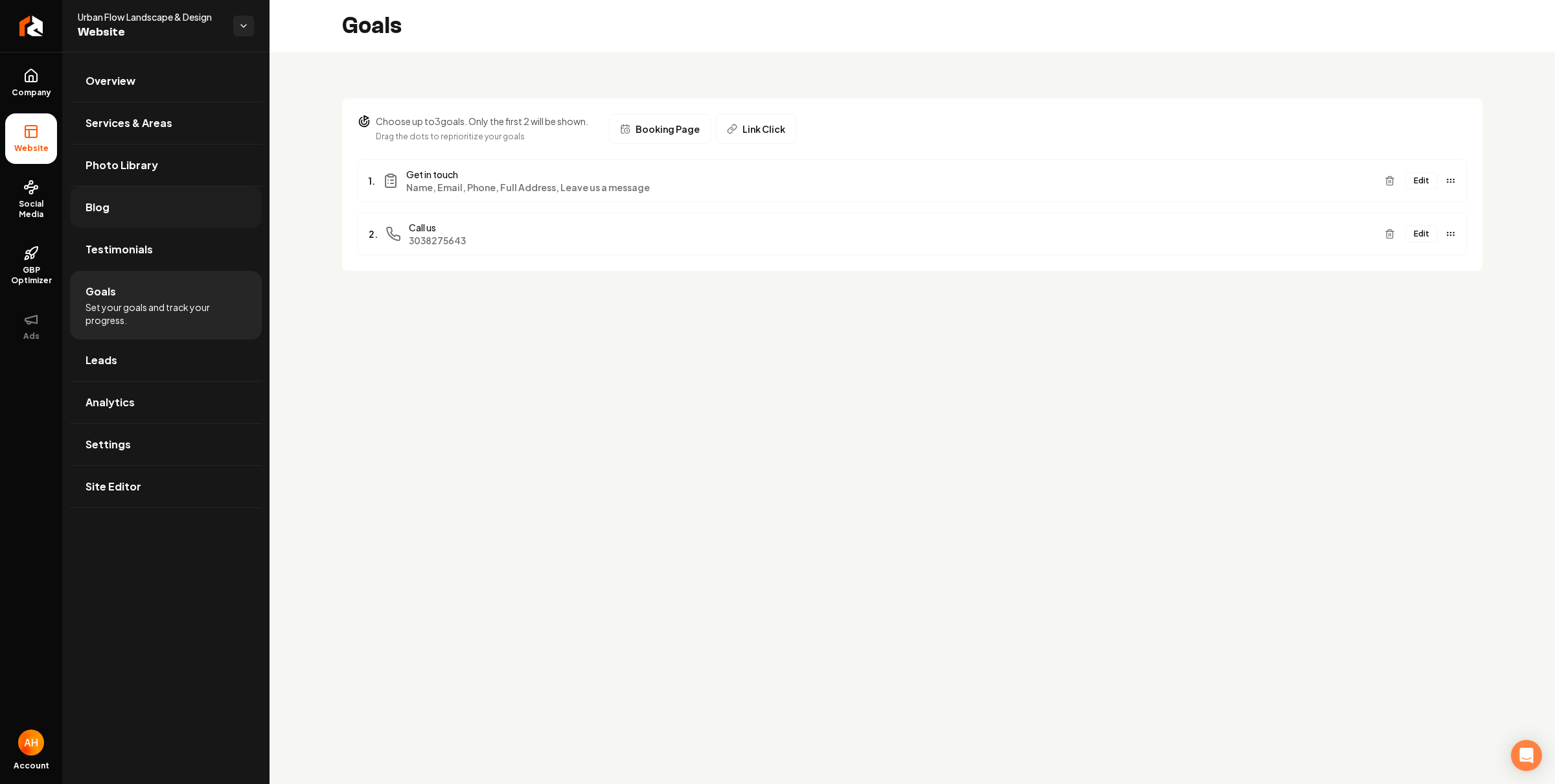
click at [165, 216] on link "Blog" at bounding box center [165, 206] width 192 height 41
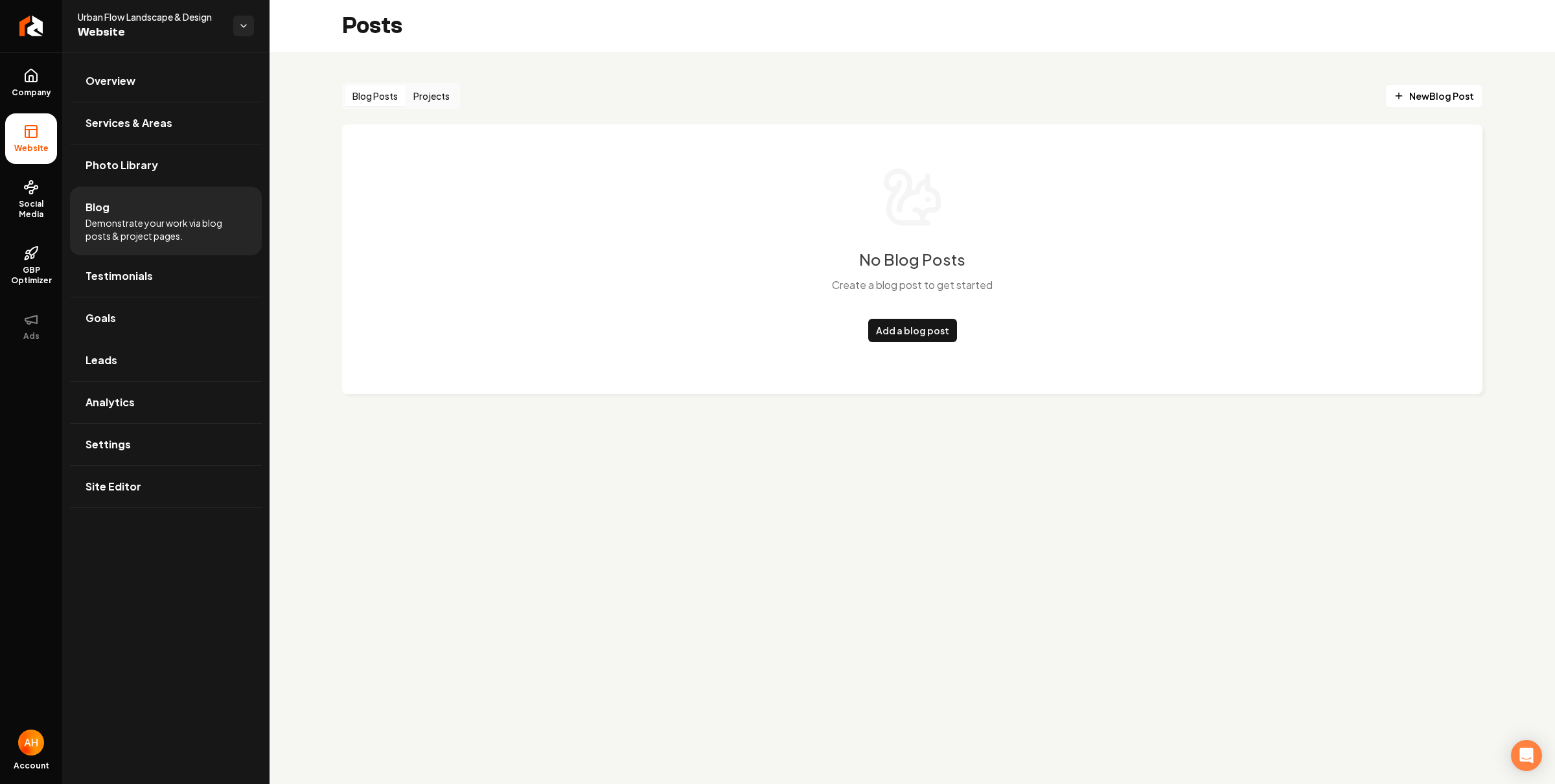
click at [453, 97] on button "Projects" at bounding box center [432, 96] width 52 height 21
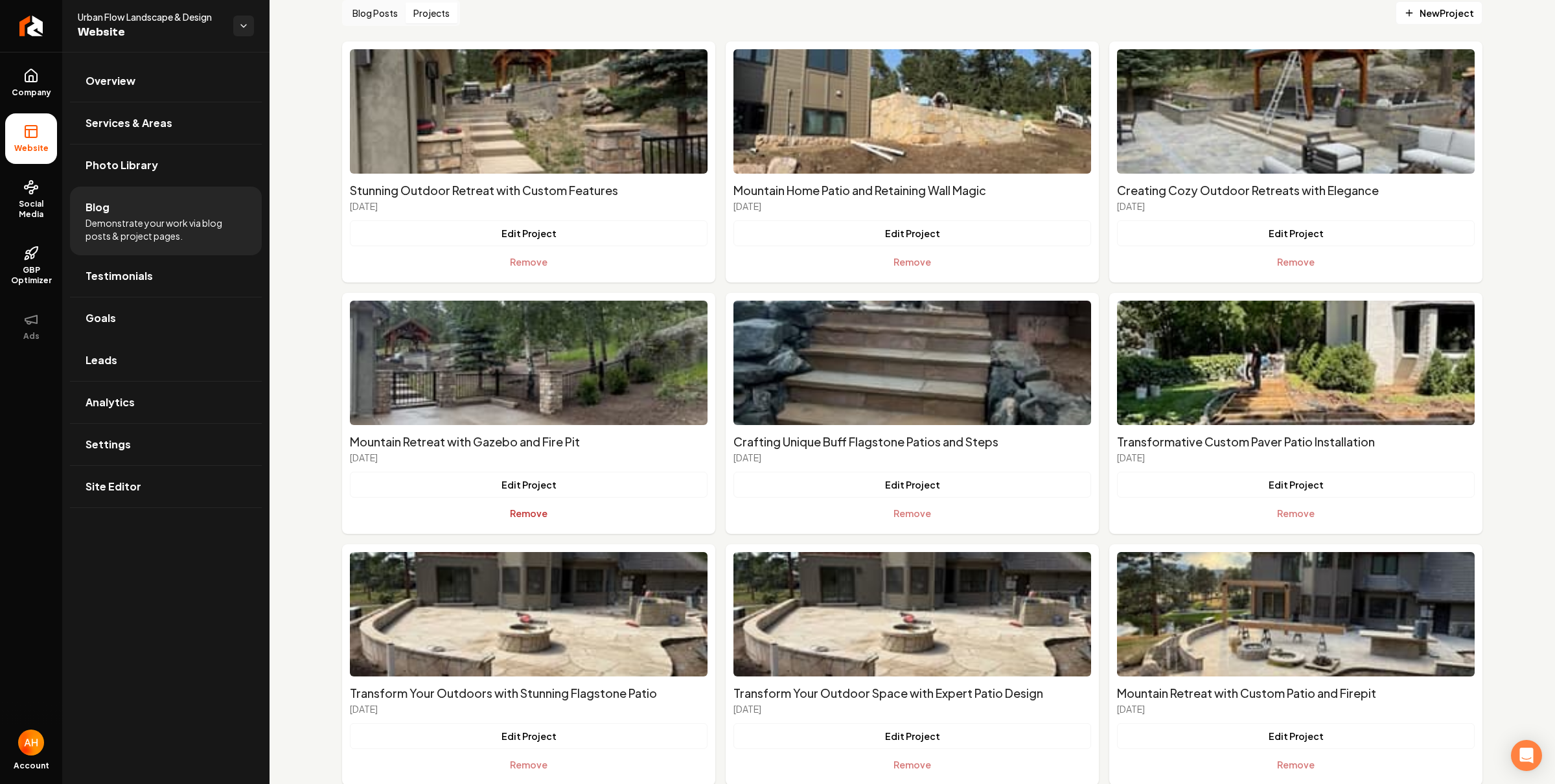
scroll to position [155, 0]
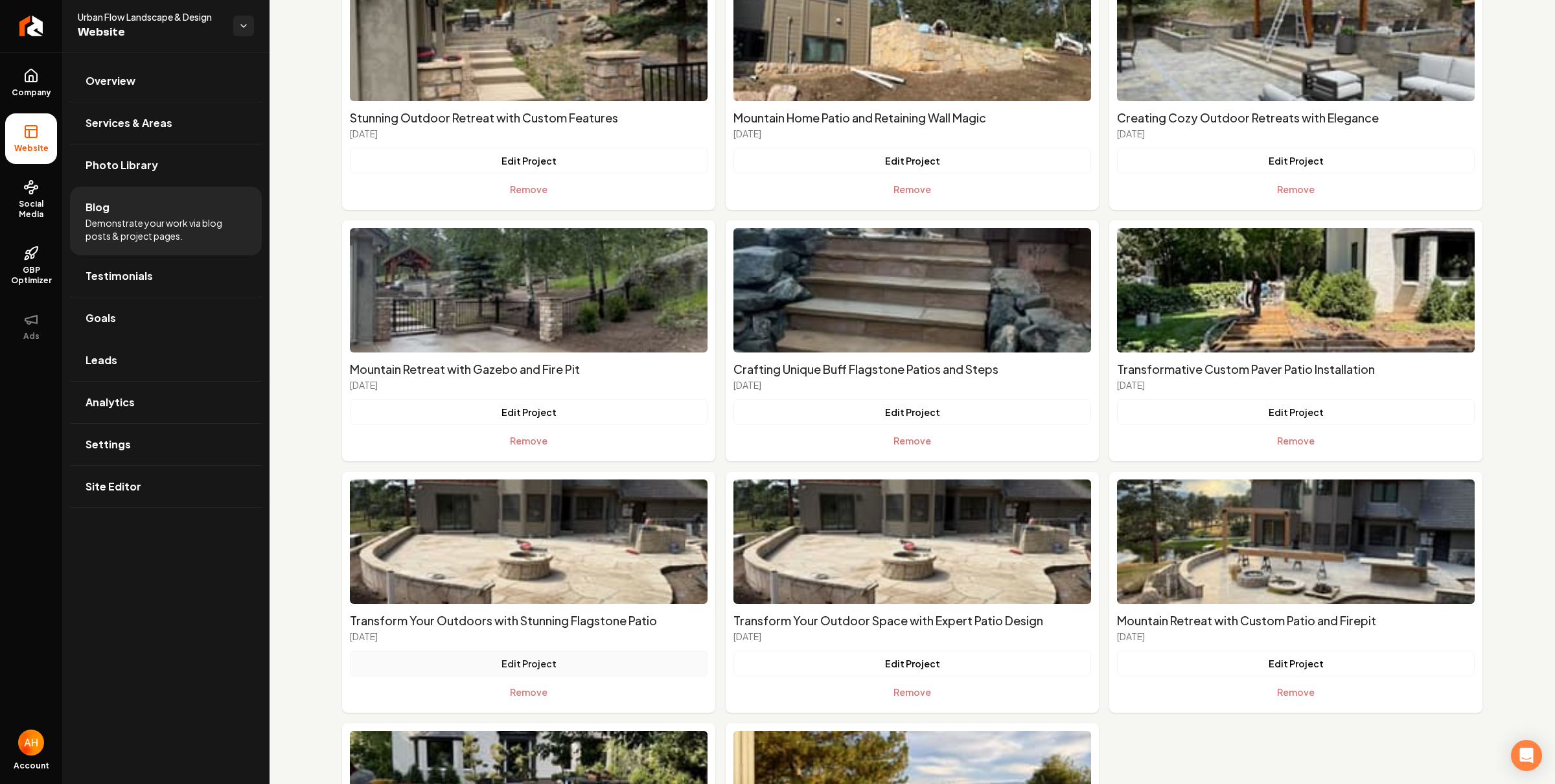
click at [568, 664] on button "Edit Project" at bounding box center [528, 662] width 357 height 26
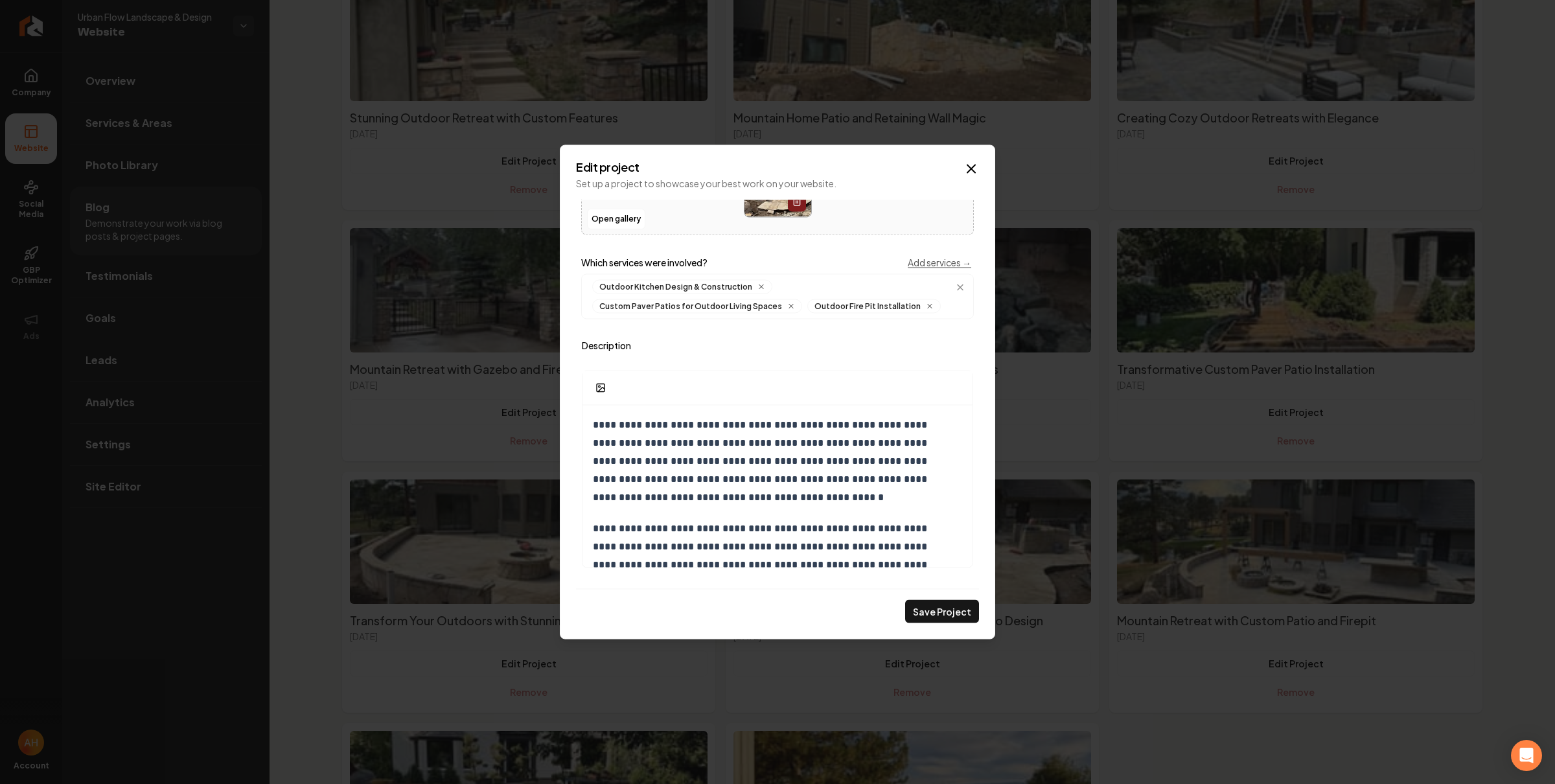
scroll to position [0, 0]
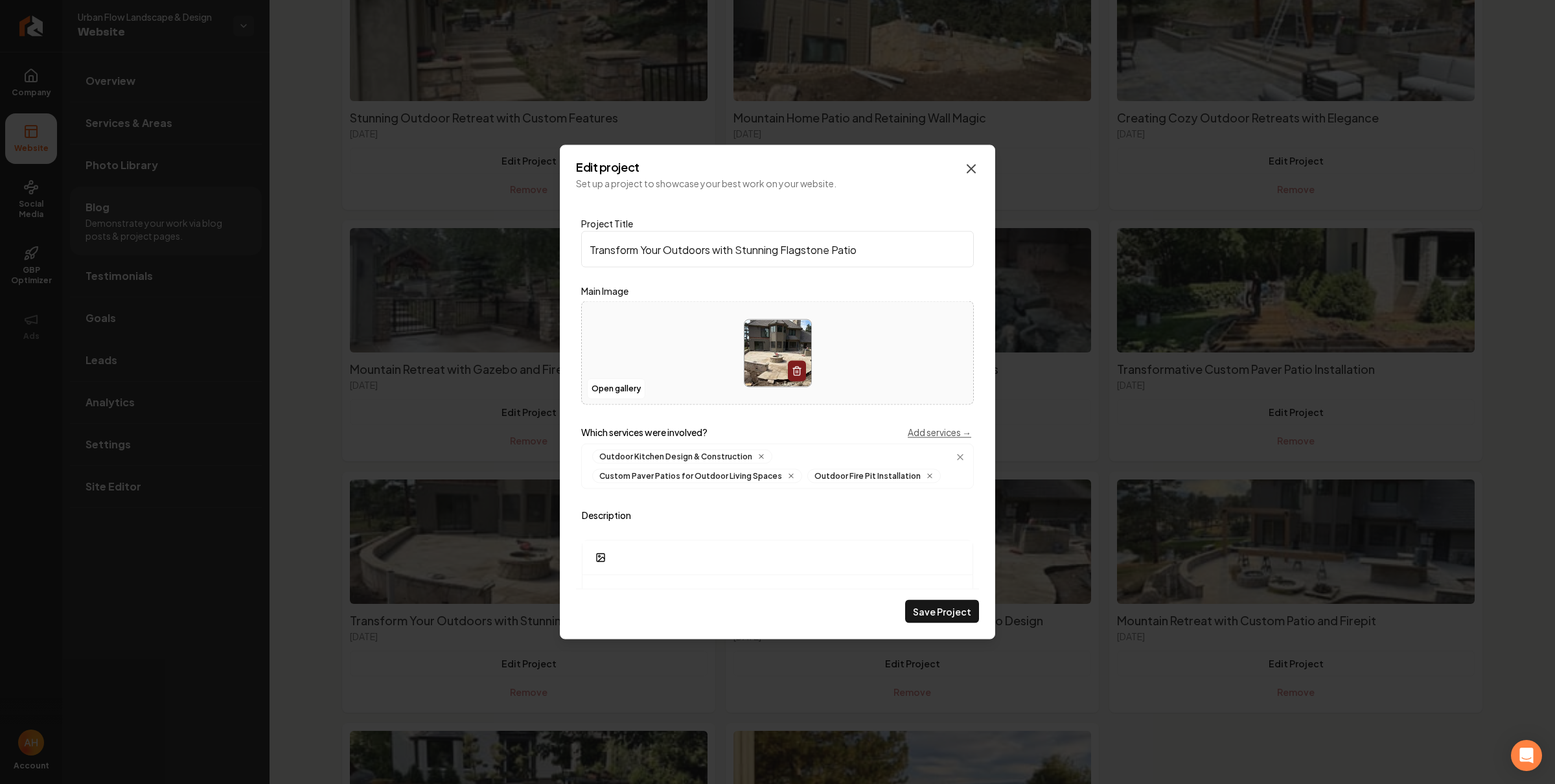
click at [966, 165] on icon "Main content area" at bounding box center [971, 169] width 16 height 16
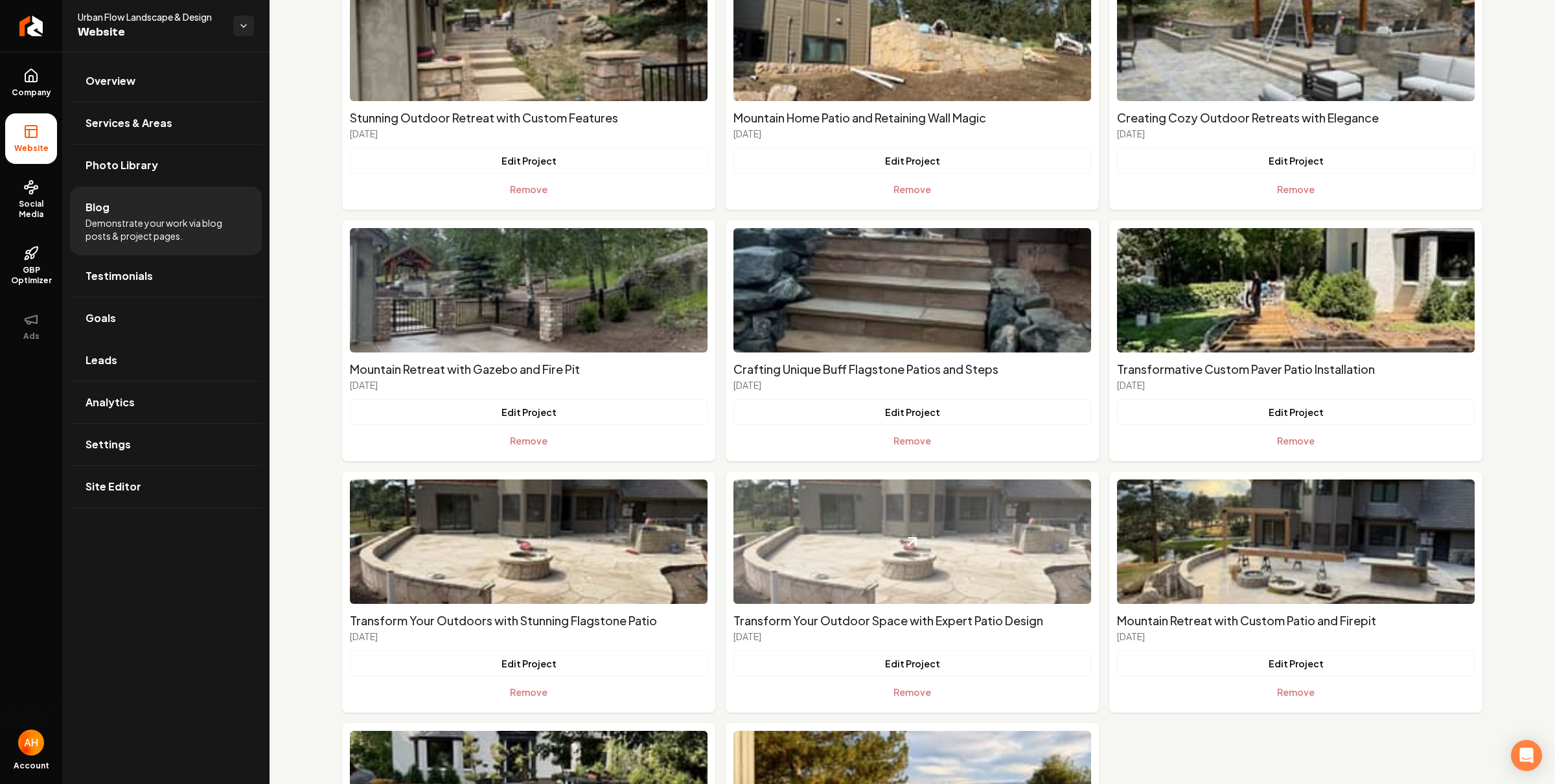
click at [882, 536] on img "Main content area" at bounding box center [912, 542] width 357 height 124
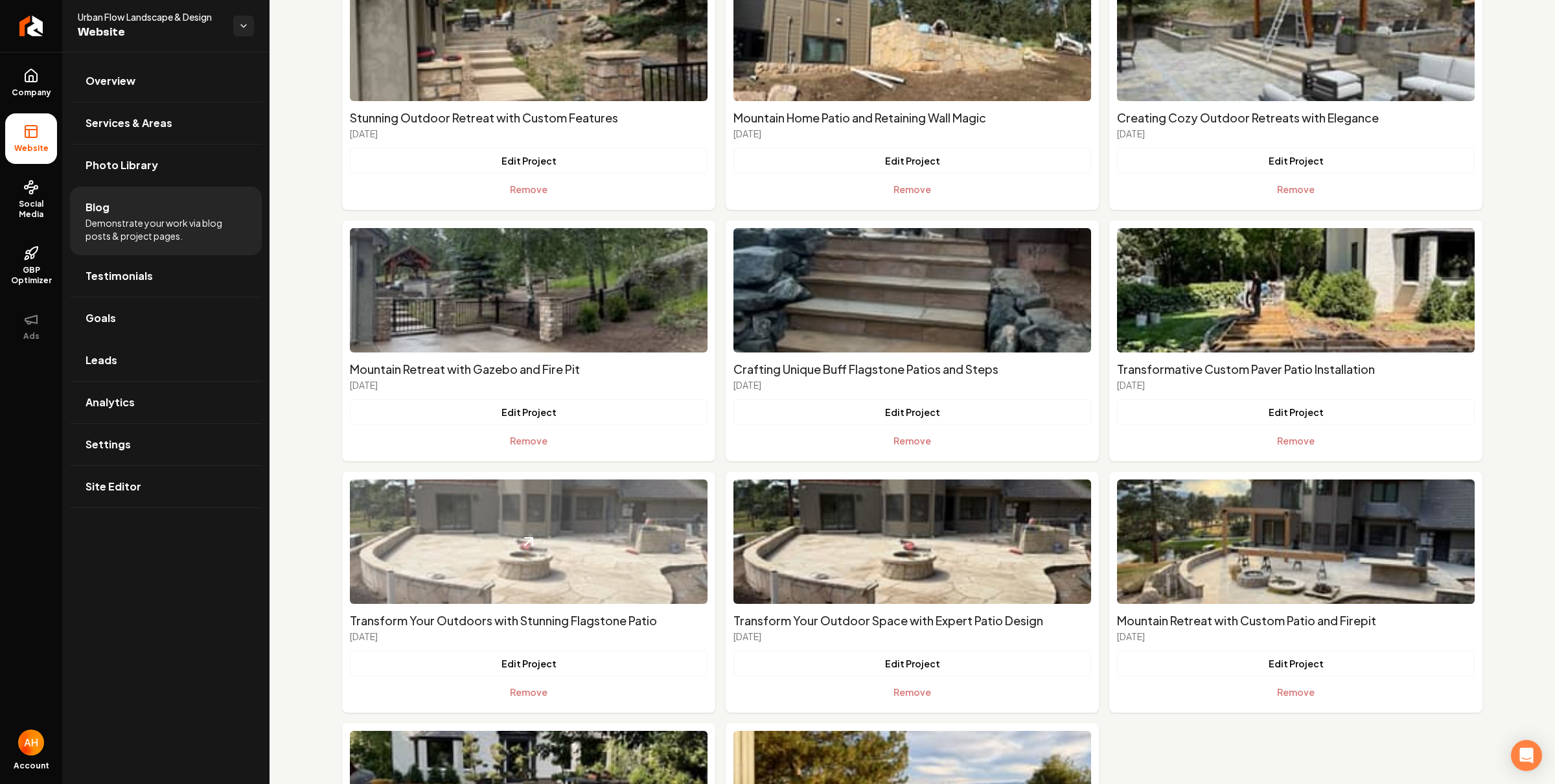
click at [585, 545] on img "Main content area" at bounding box center [528, 542] width 357 height 124
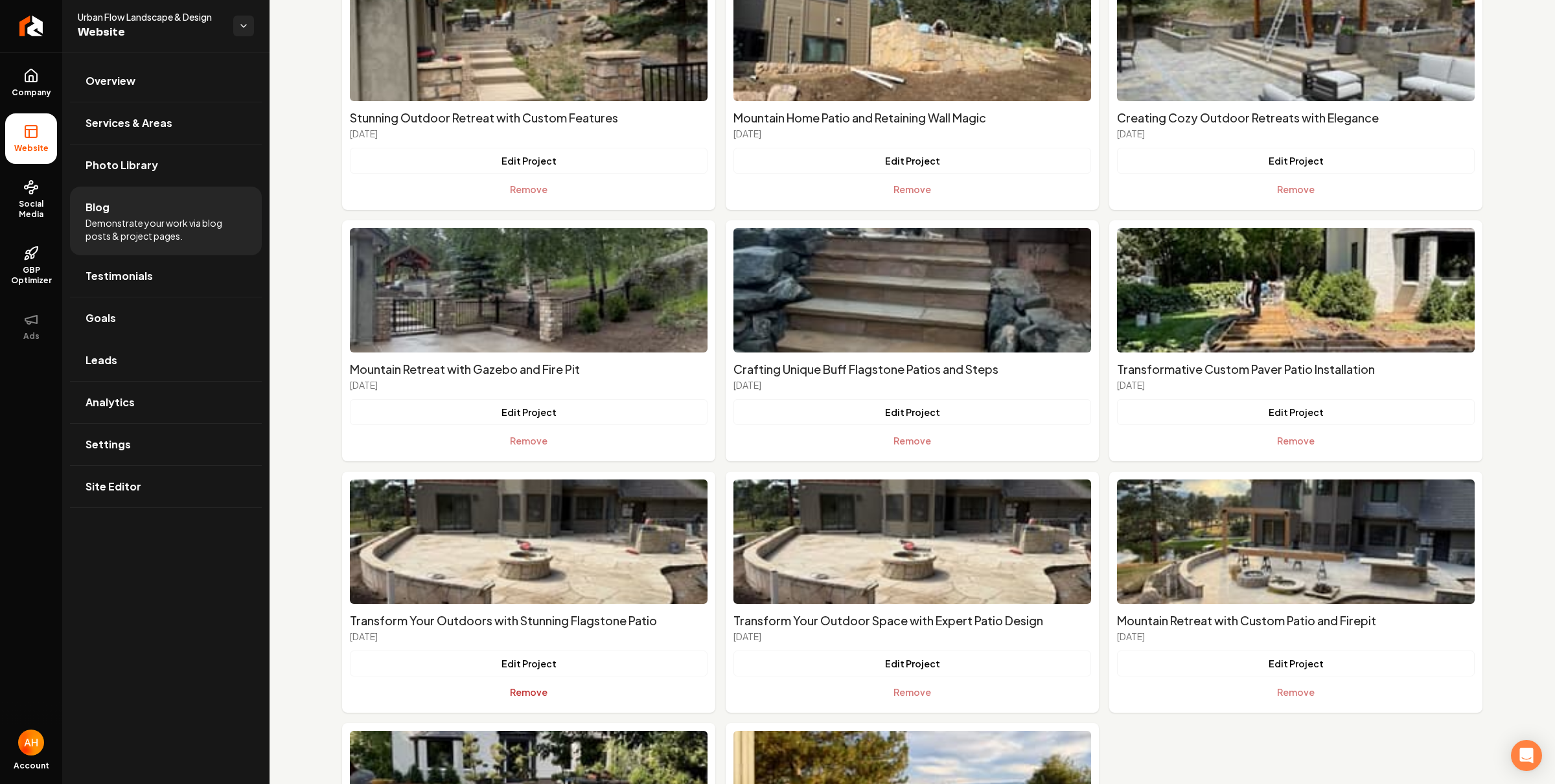
click at [517, 689] on button "Remove" at bounding box center [528, 691] width 357 height 26
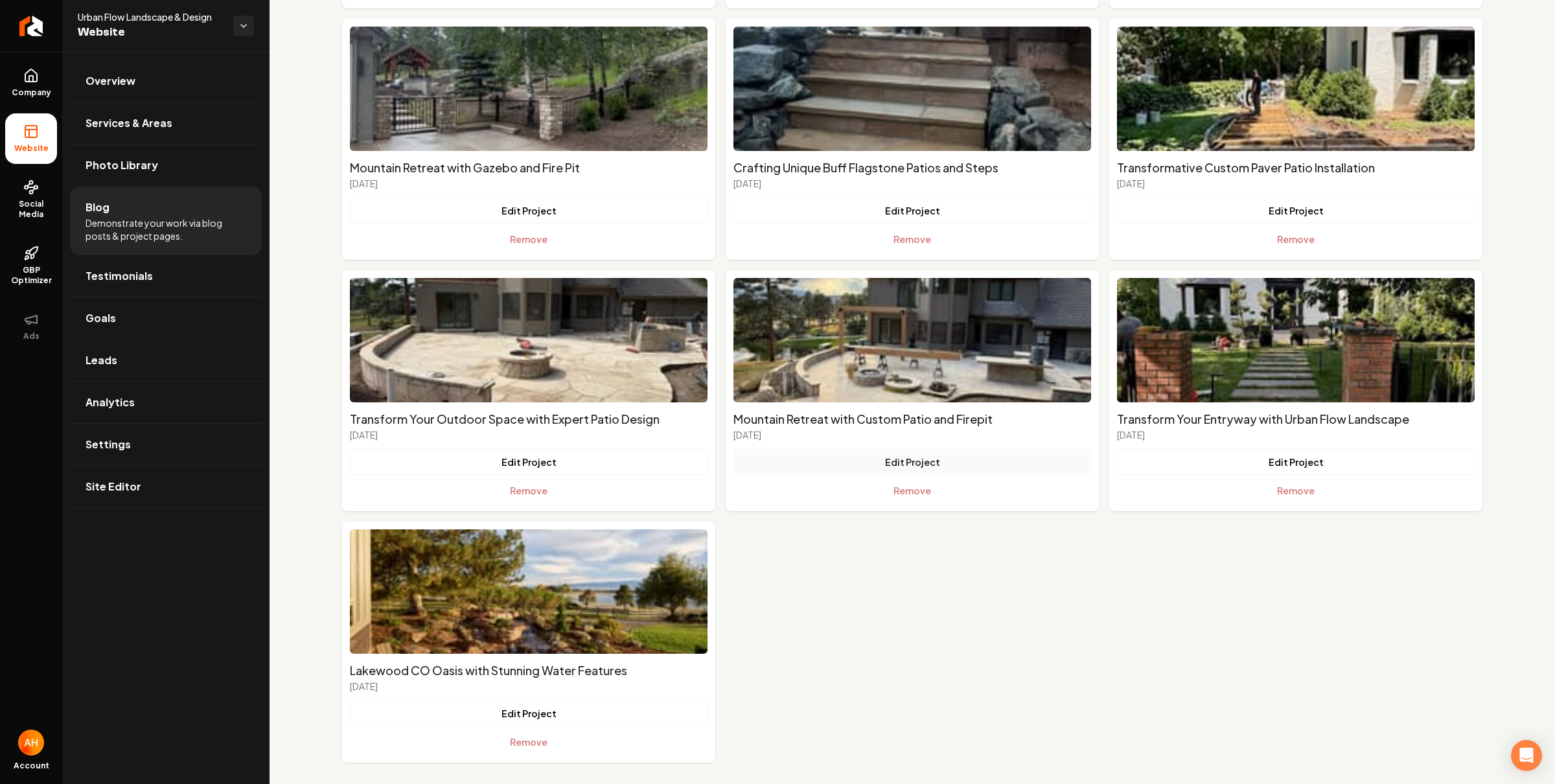
scroll to position [346, 0]
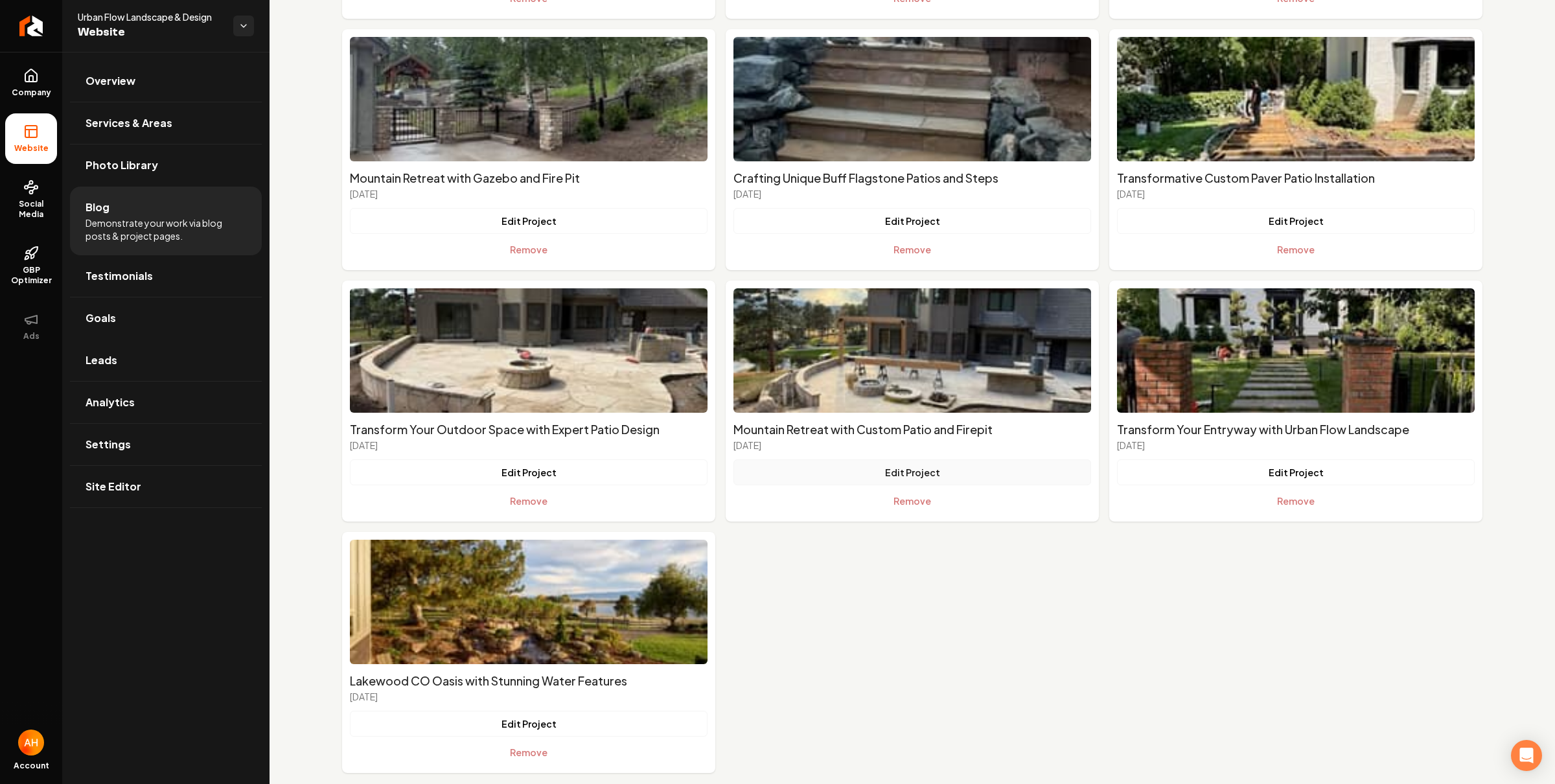
click at [909, 474] on button "Edit Project" at bounding box center [912, 472] width 357 height 26
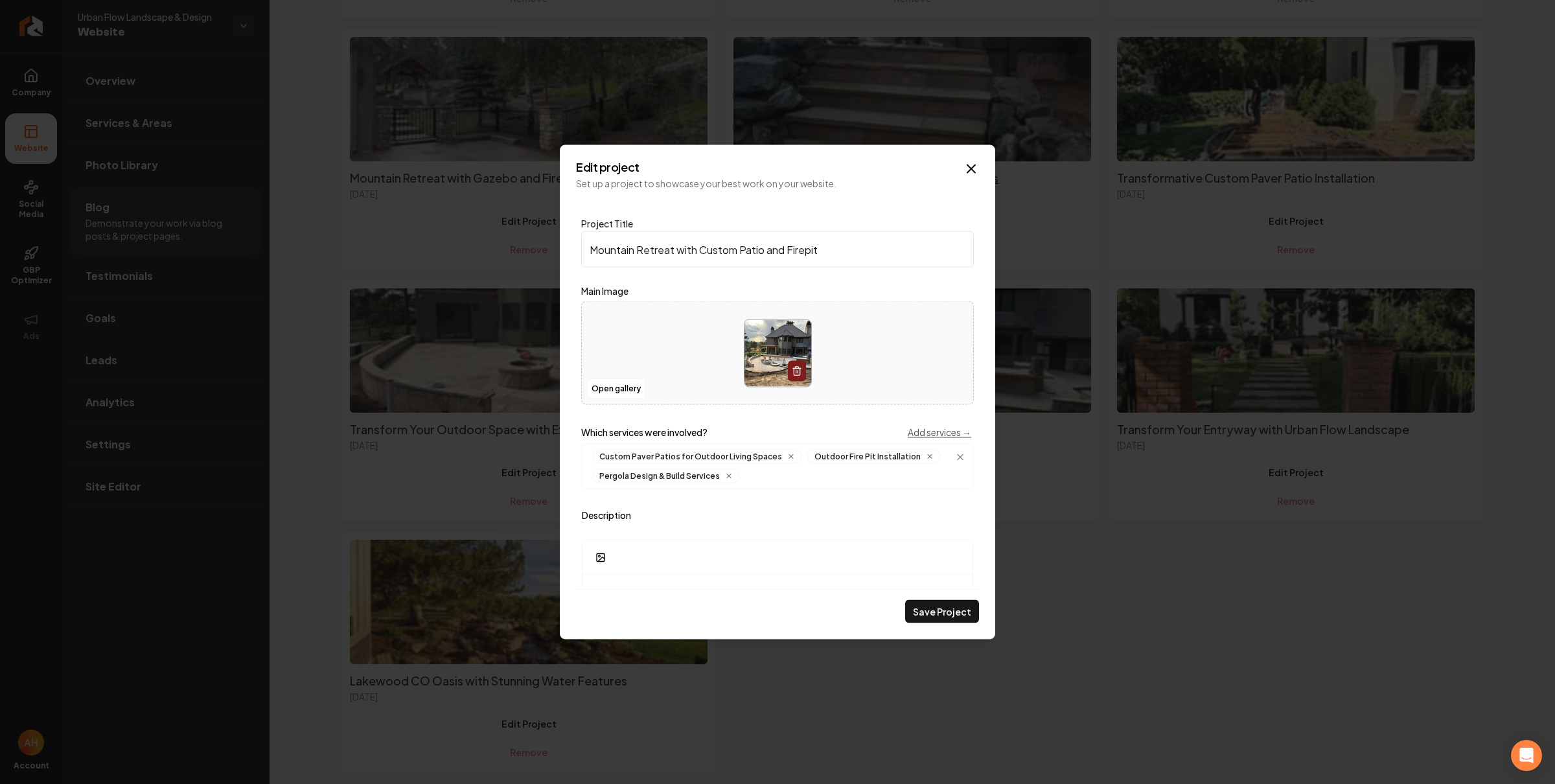
click at [975, 167] on icon "Main content area" at bounding box center [971, 169] width 16 height 16
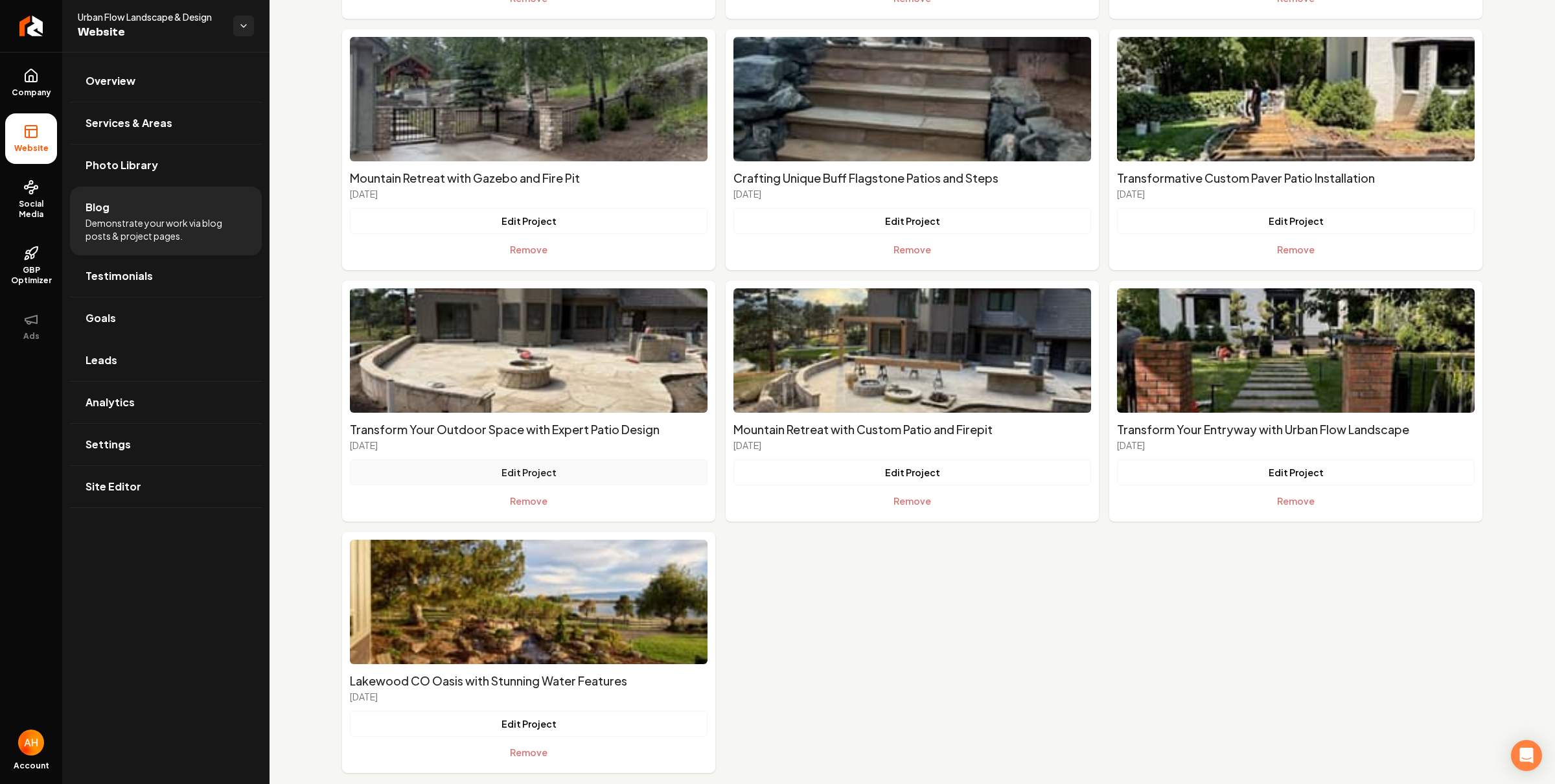
click at [545, 471] on button "Edit Project" at bounding box center [528, 472] width 357 height 26
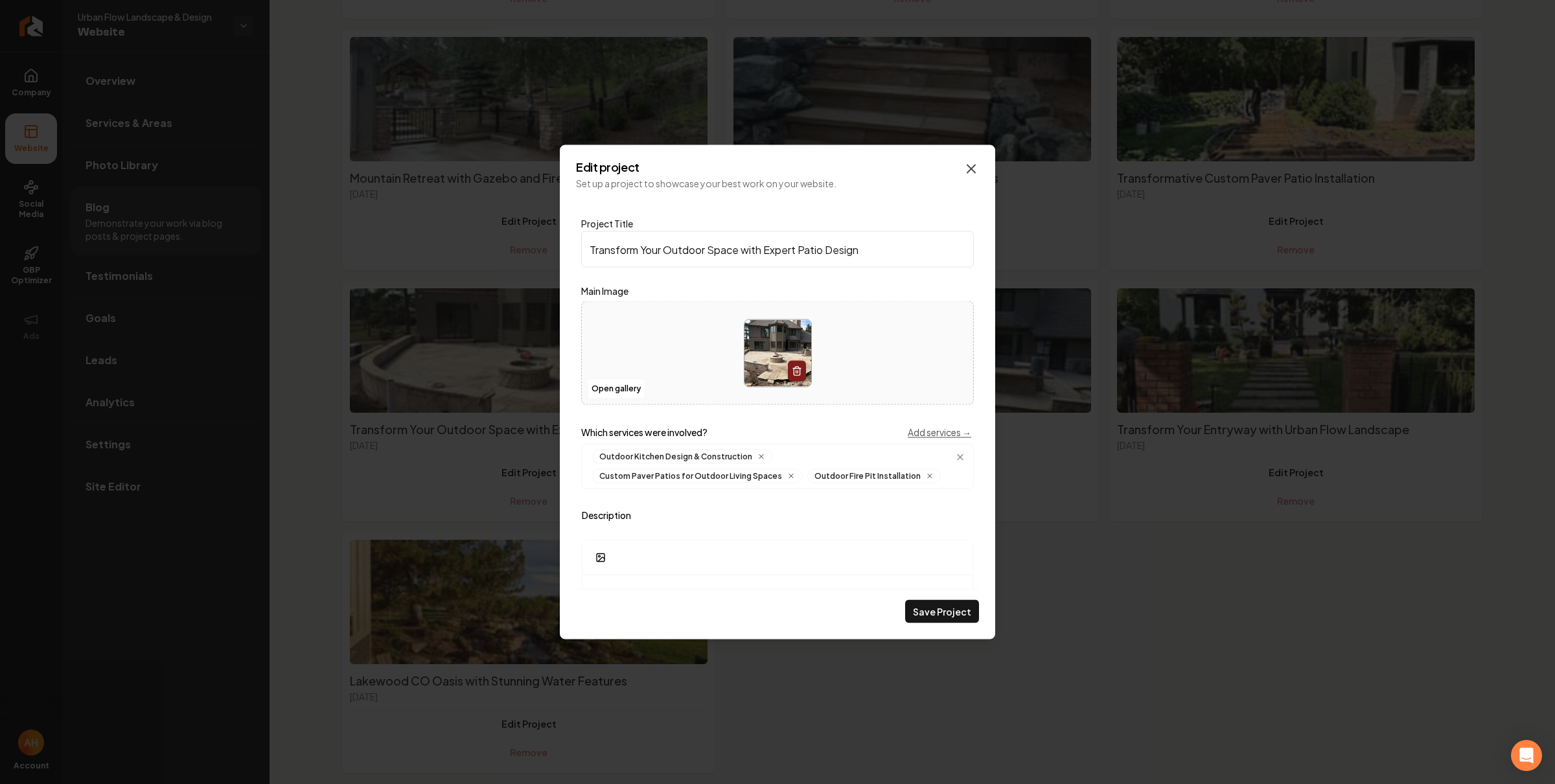
click at [972, 167] on icon "Main content area" at bounding box center [970, 169] width 8 height 8
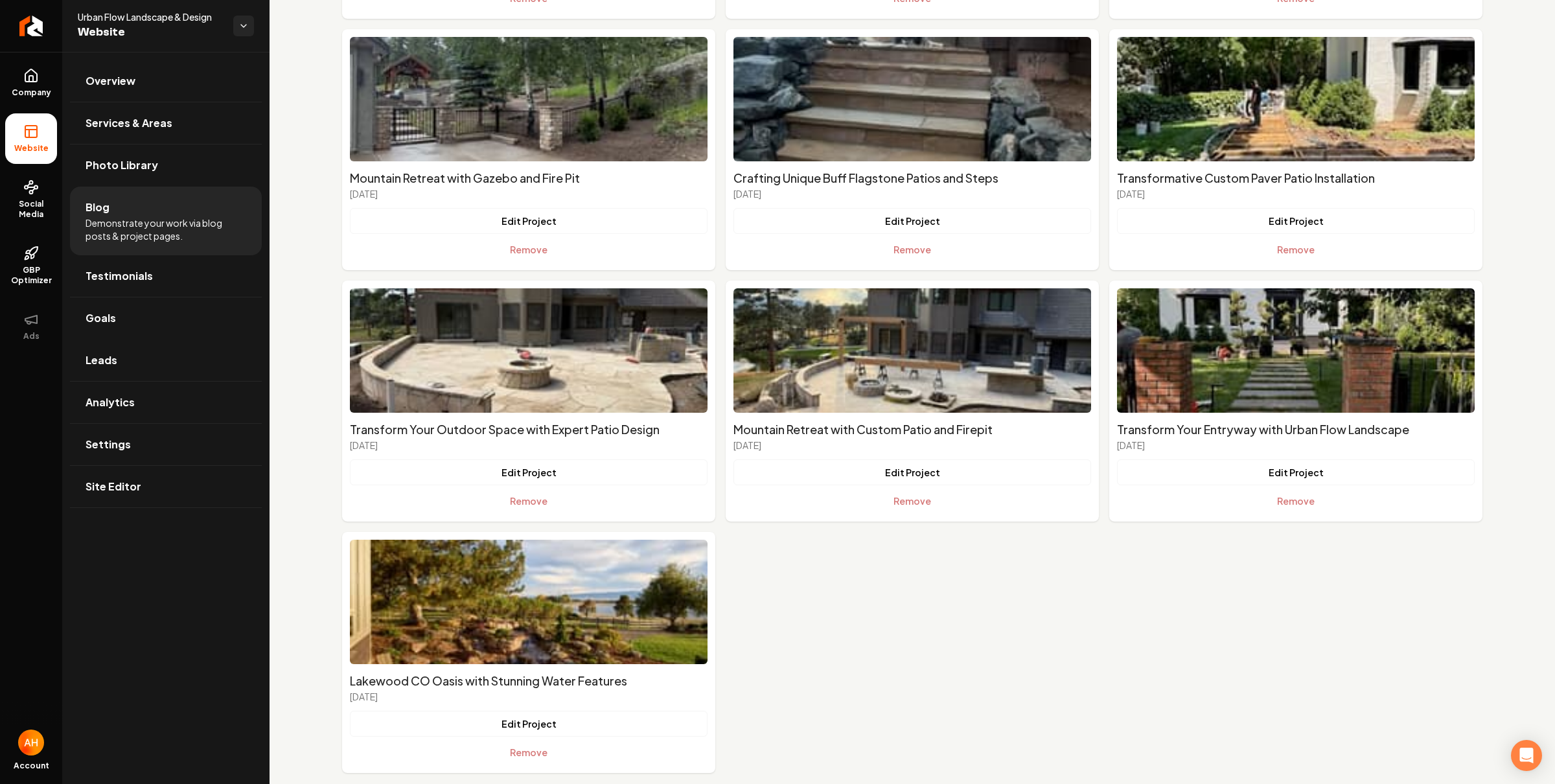
scroll to position [109, 0]
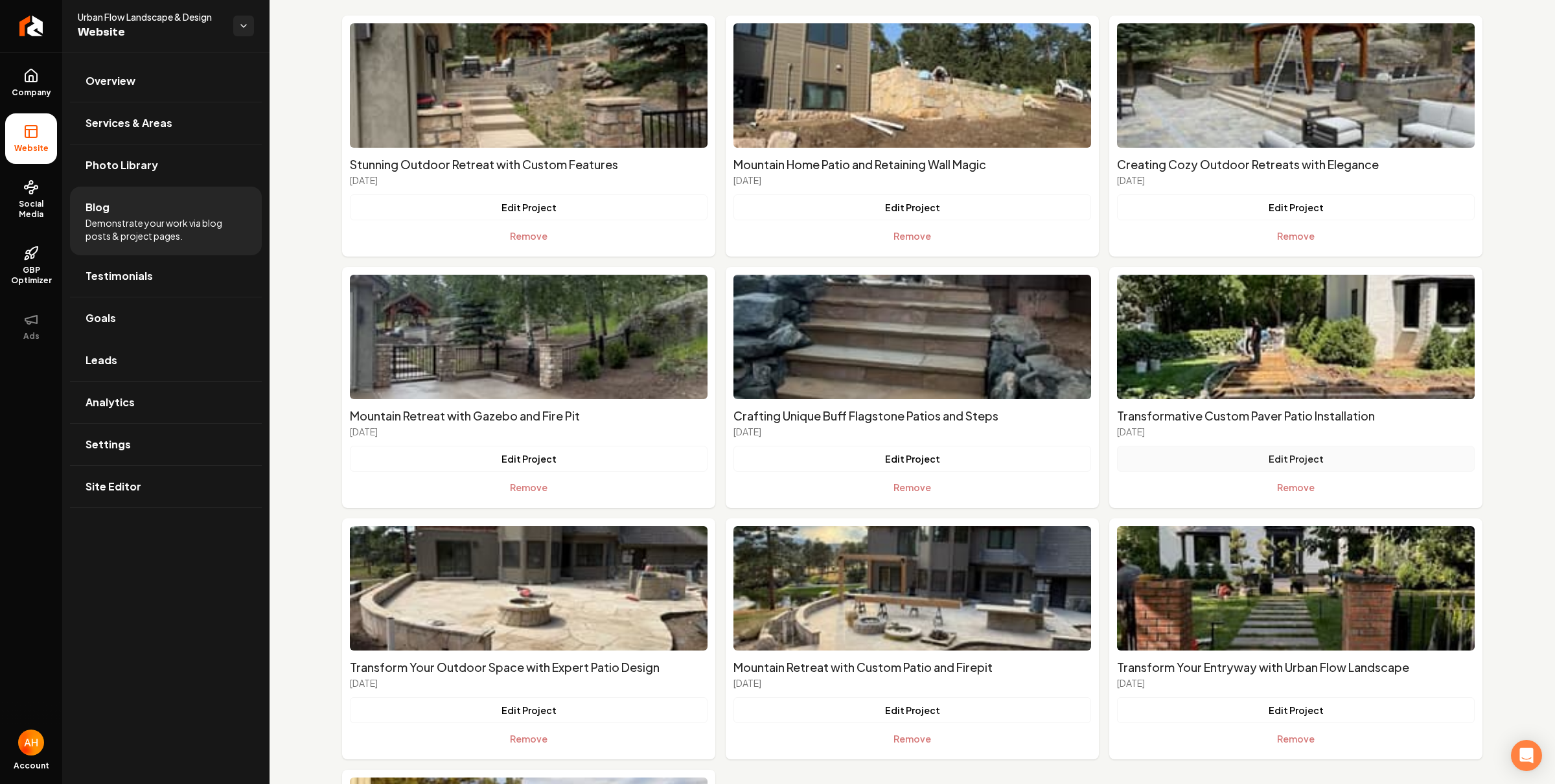
click at [1305, 451] on button "Edit Project" at bounding box center [1296, 458] width 357 height 26
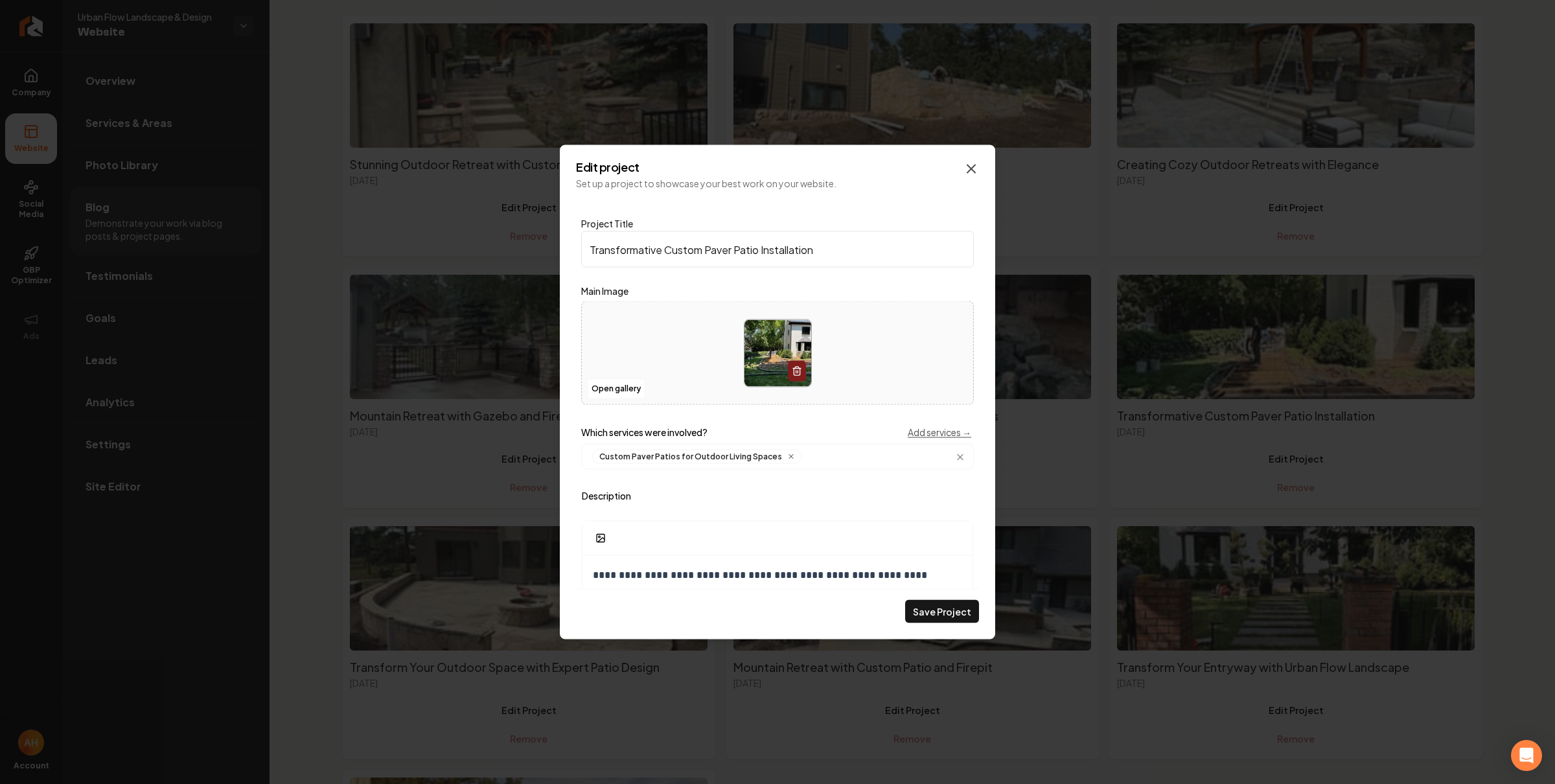
click at [968, 167] on icon "Main content area" at bounding box center [971, 169] width 16 height 16
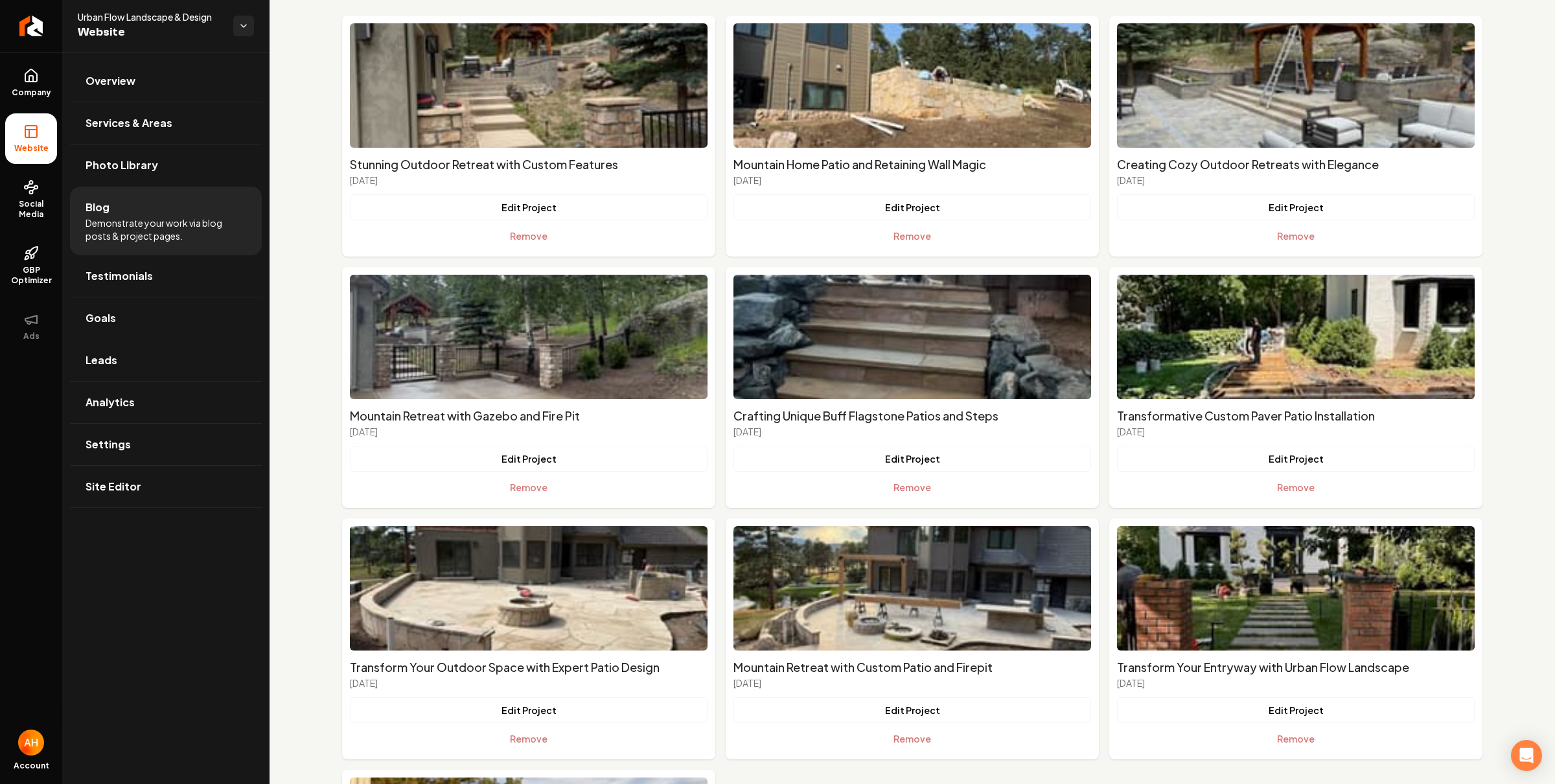
scroll to position [0, 0]
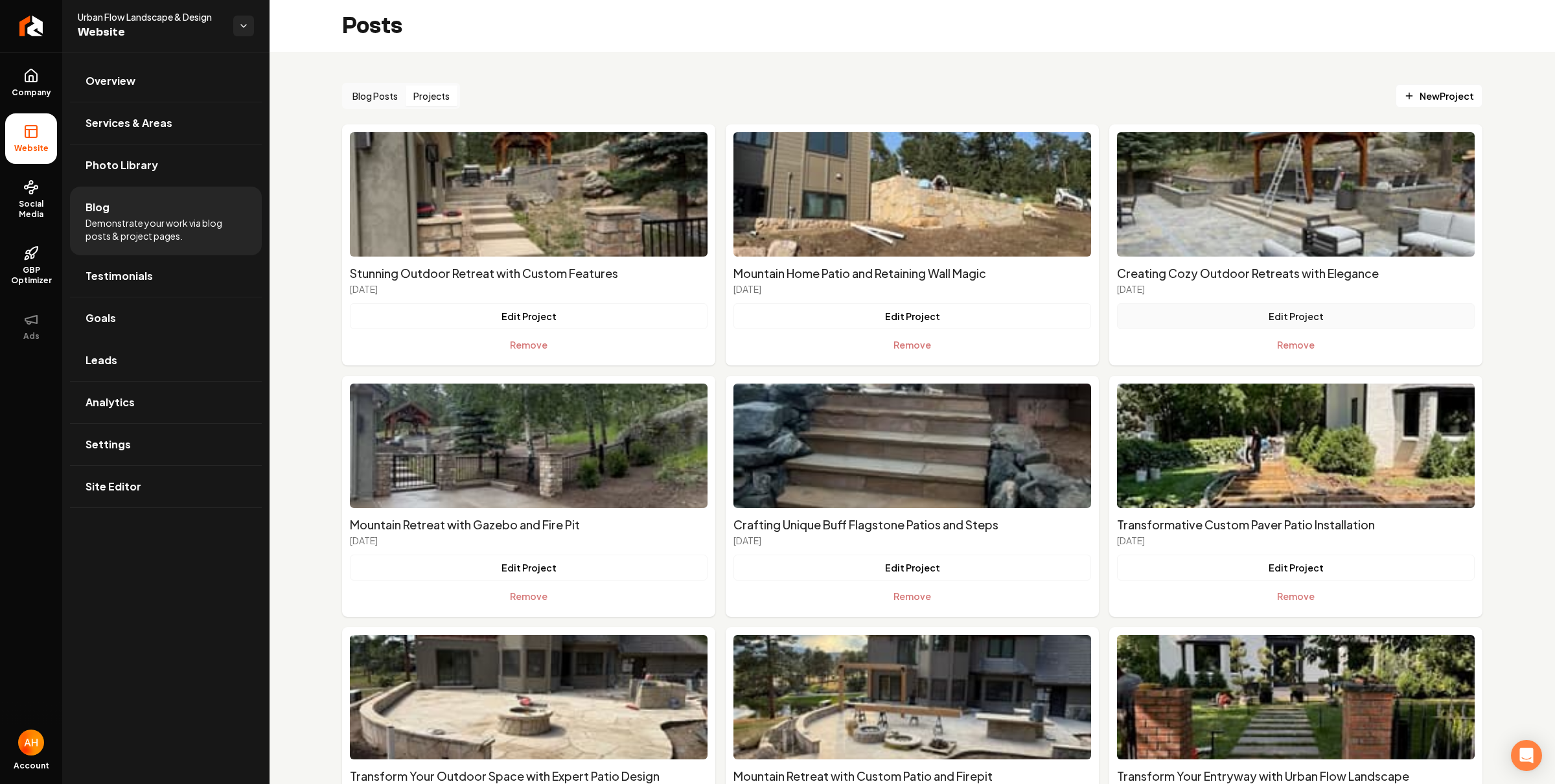
click at [1265, 314] on button "Edit Project" at bounding box center [1296, 315] width 357 height 26
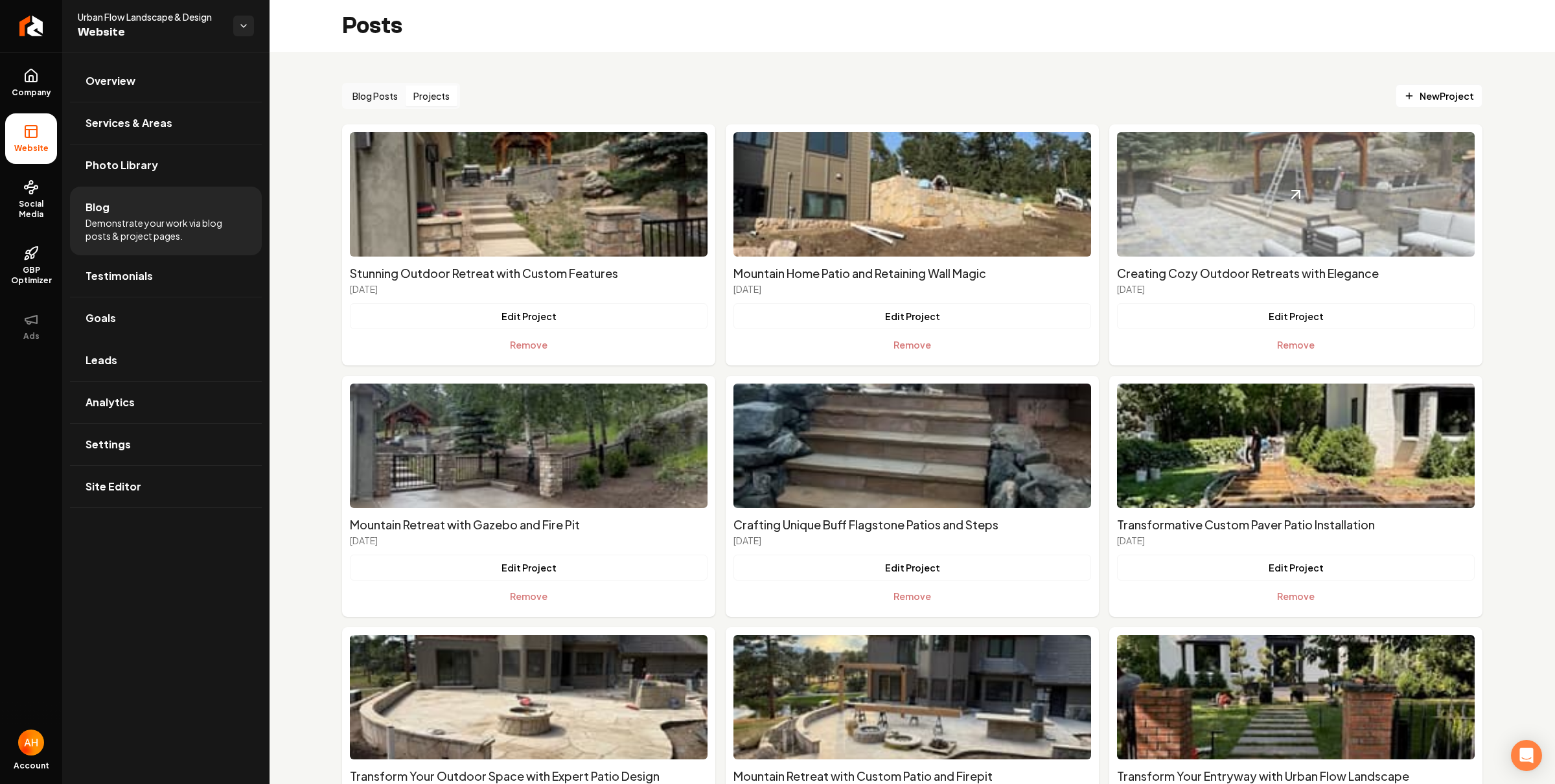
drag, startPoint x: 1123, startPoint y: 265, endPoint x: 1120, endPoint y: 252, distance: 13.3
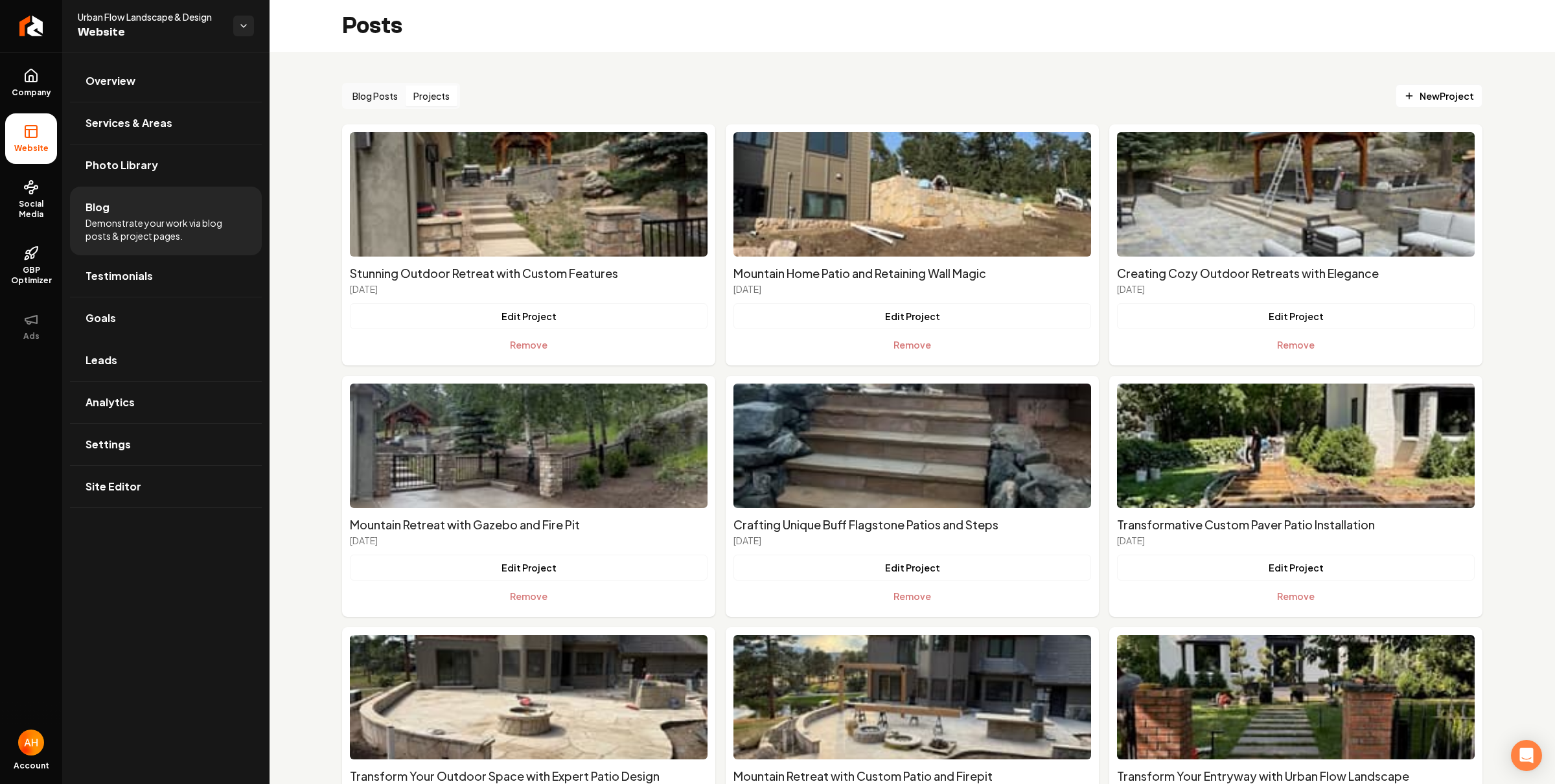
click at [929, 49] on div "Posts" at bounding box center [912, 26] width 1285 height 52
click at [196, 69] on link "Overview" at bounding box center [165, 80] width 192 height 41
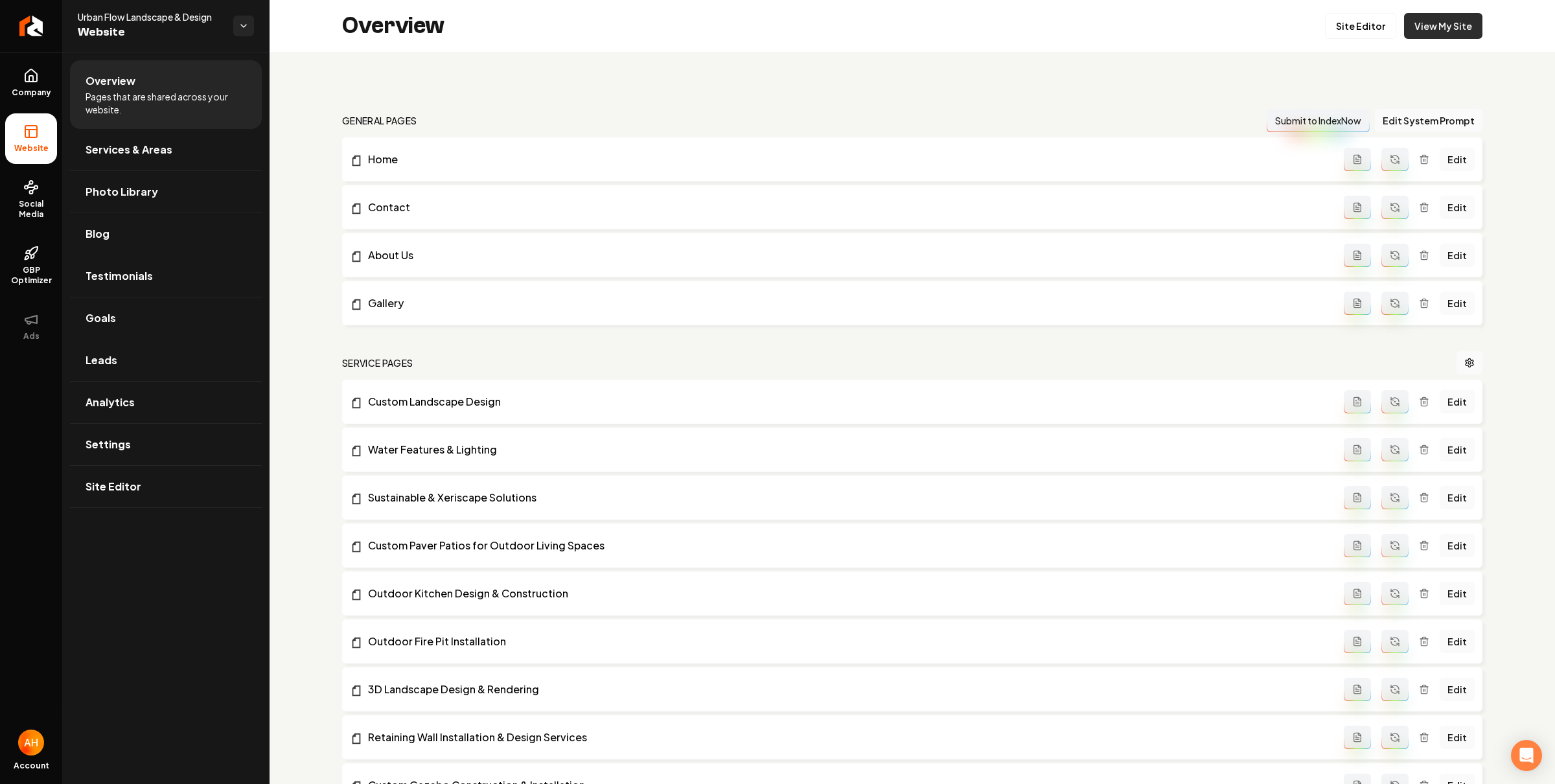
click at [1442, 16] on link "View My Site" at bounding box center [1443, 25] width 78 height 26
click at [135, 206] on link "Photo Library" at bounding box center [165, 191] width 192 height 41
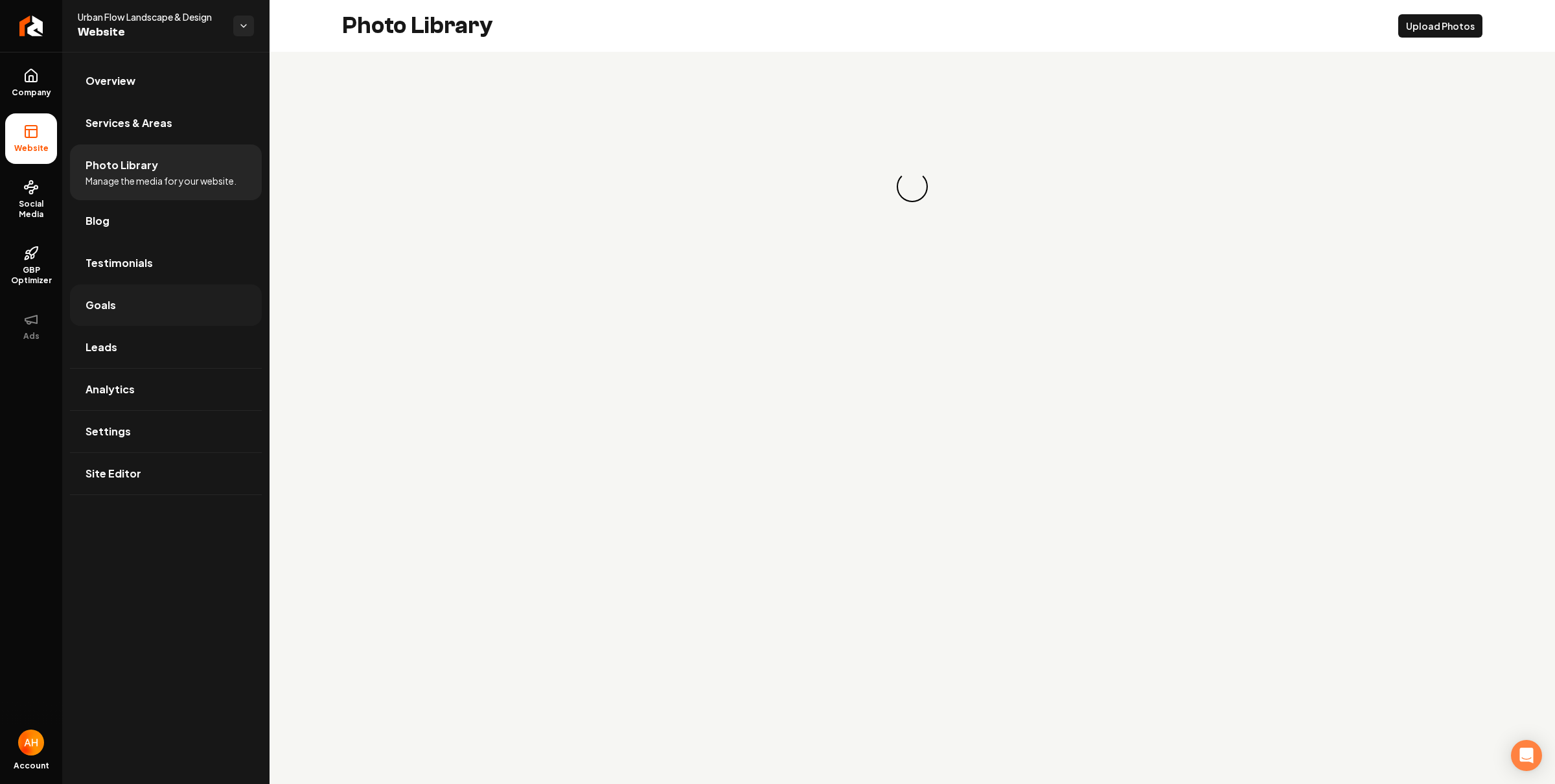
click at [133, 307] on link "Goals" at bounding box center [165, 304] width 192 height 41
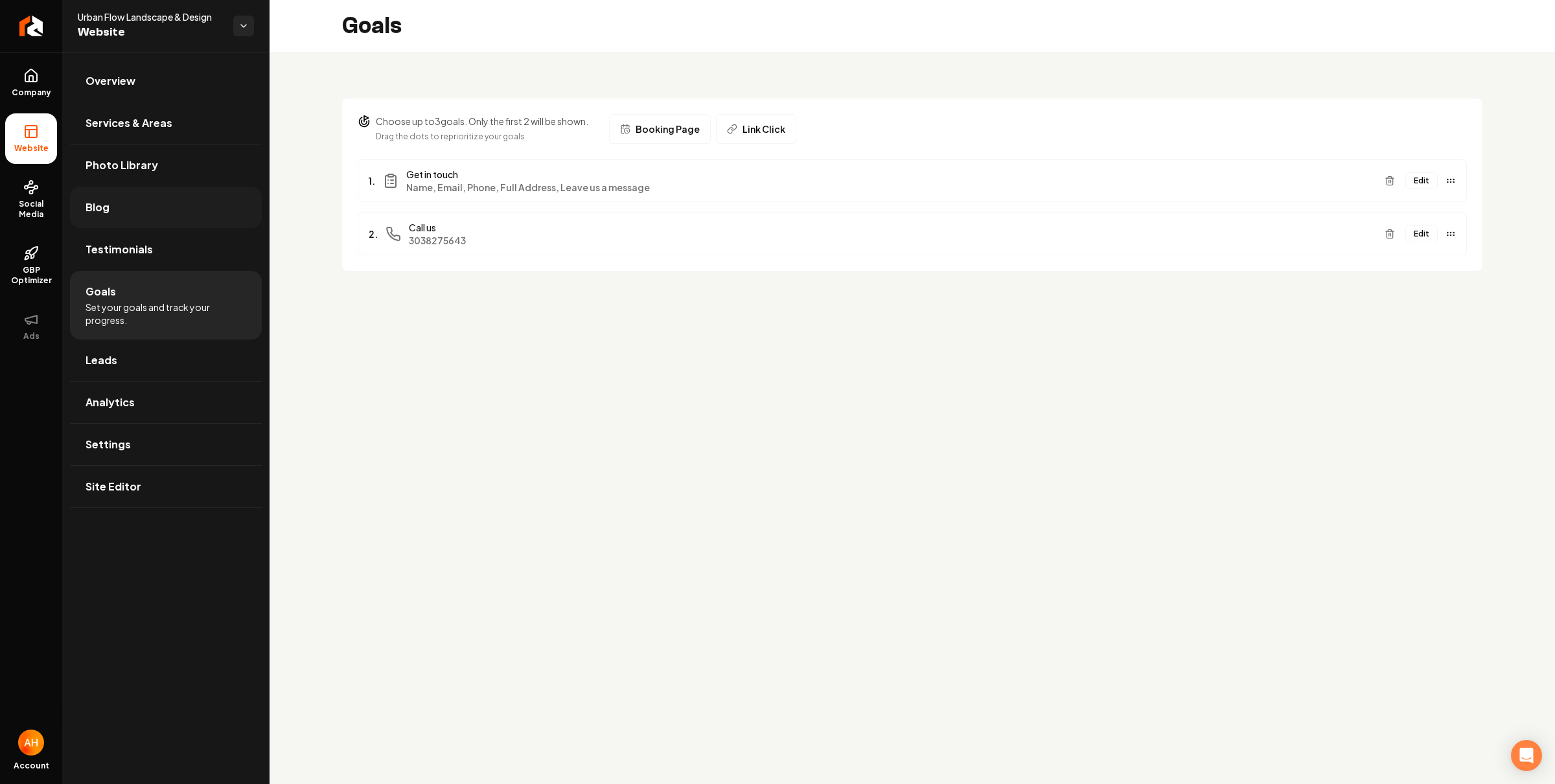
click at [205, 218] on link "Blog" at bounding box center [165, 206] width 192 height 41
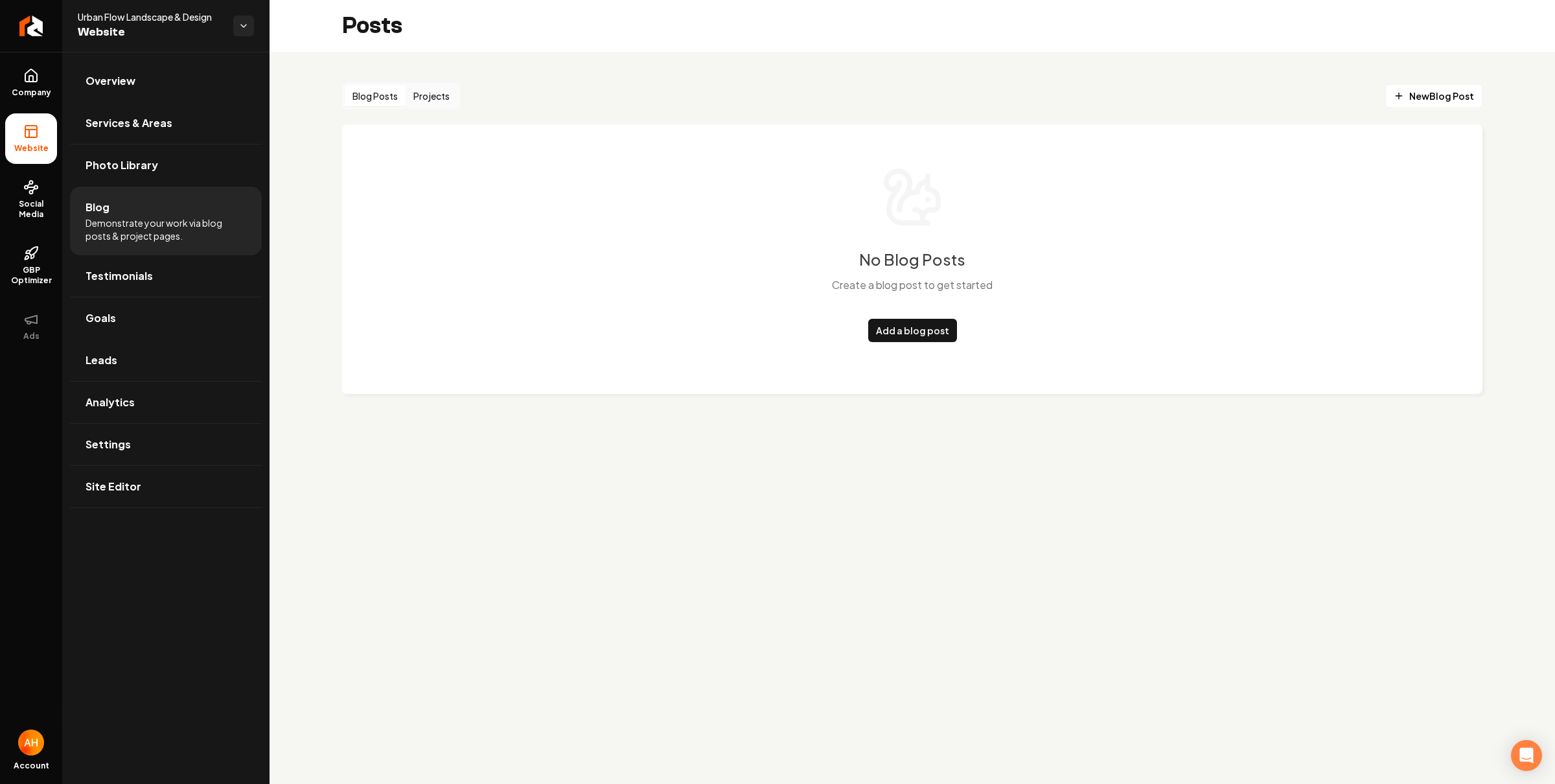
click at [440, 91] on button "Projects" at bounding box center [432, 96] width 52 height 21
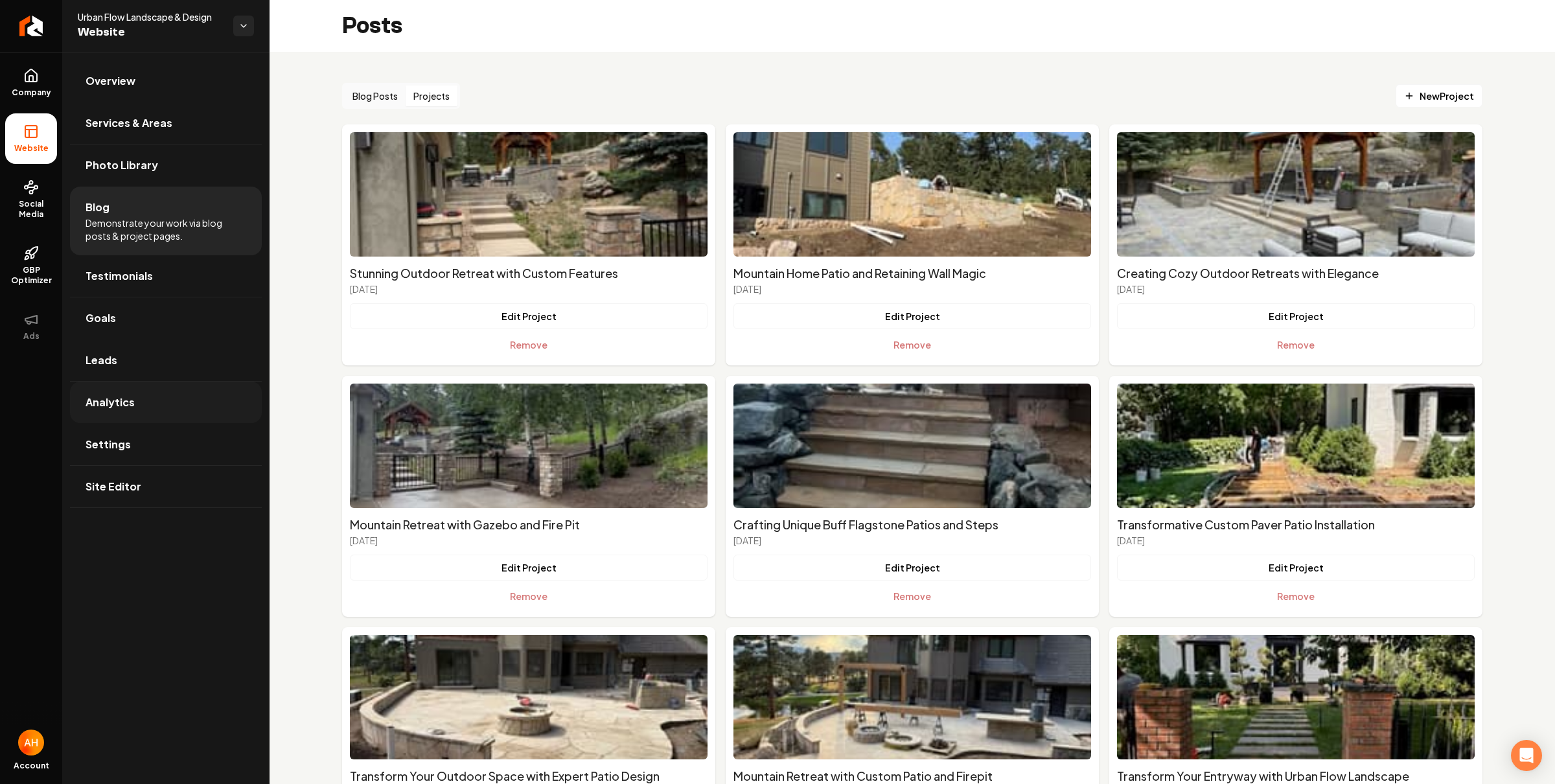
scroll to position [277, 0]
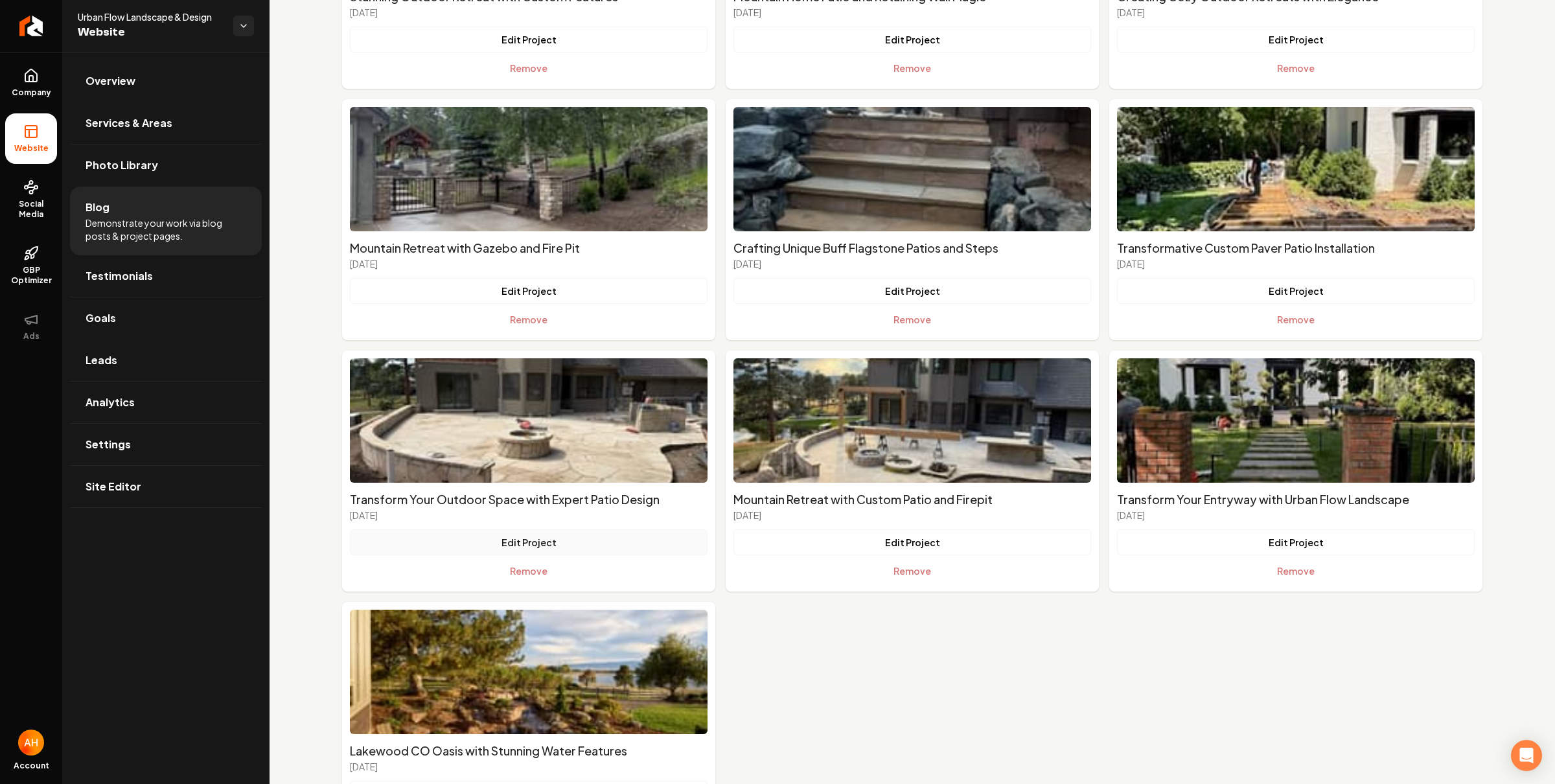
click at [554, 544] on button "Edit Project" at bounding box center [528, 542] width 357 height 26
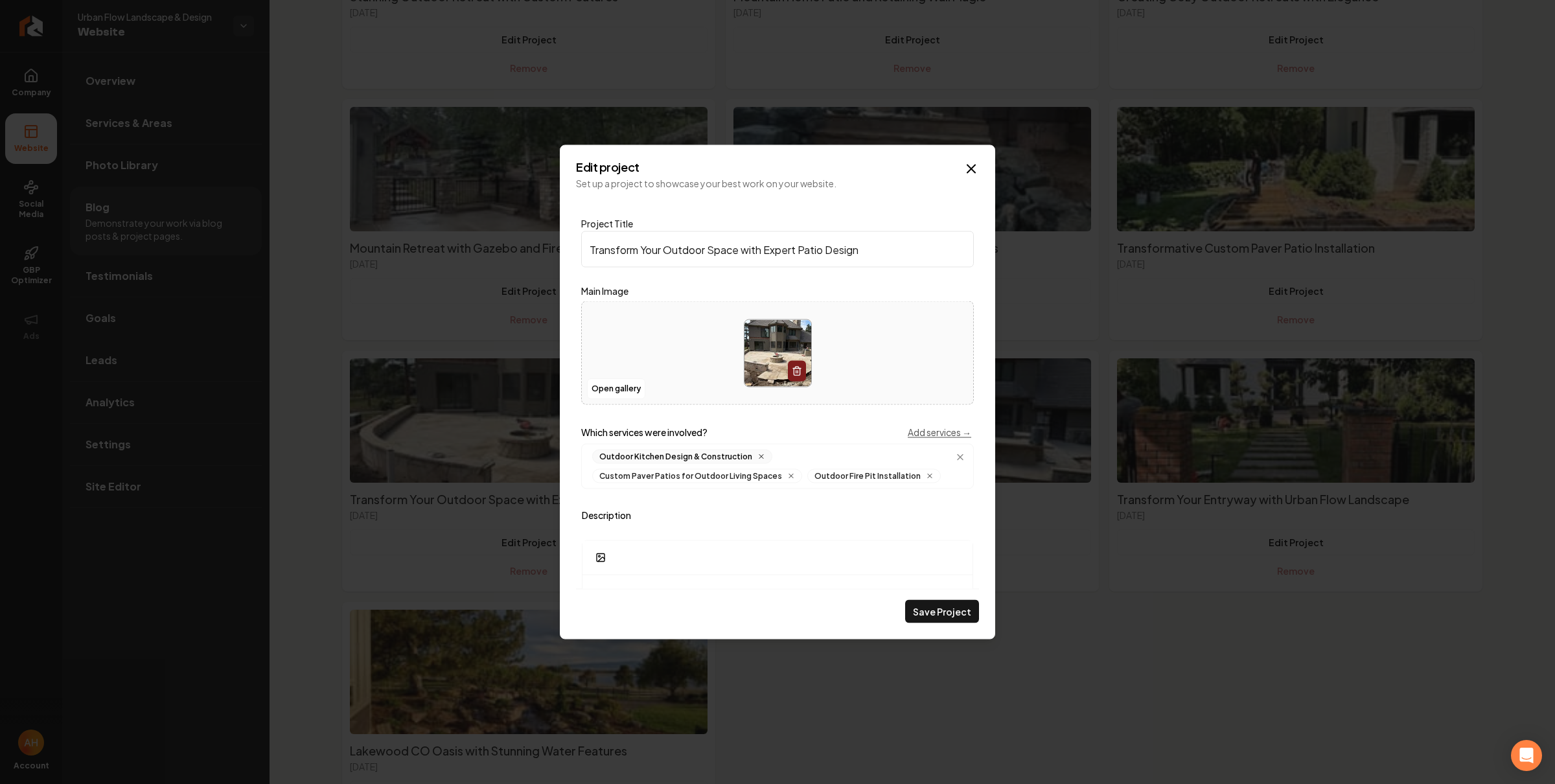
click at [759, 455] on icon "Main content area" at bounding box center [761, 456] width 4 height 4
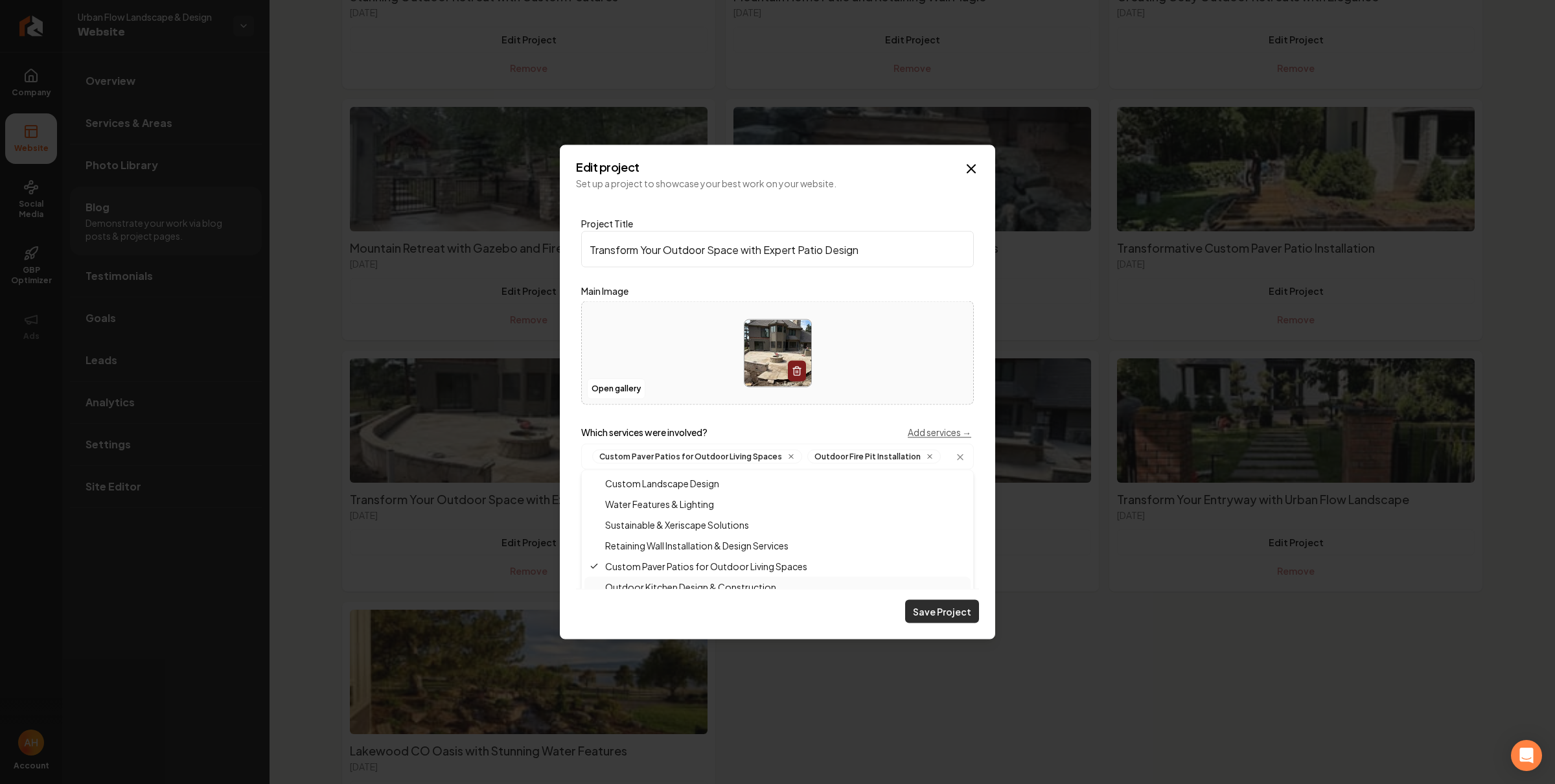
click at [940, 612] on button "Save Project" at bounding box center [942, 611] width 74 height 23
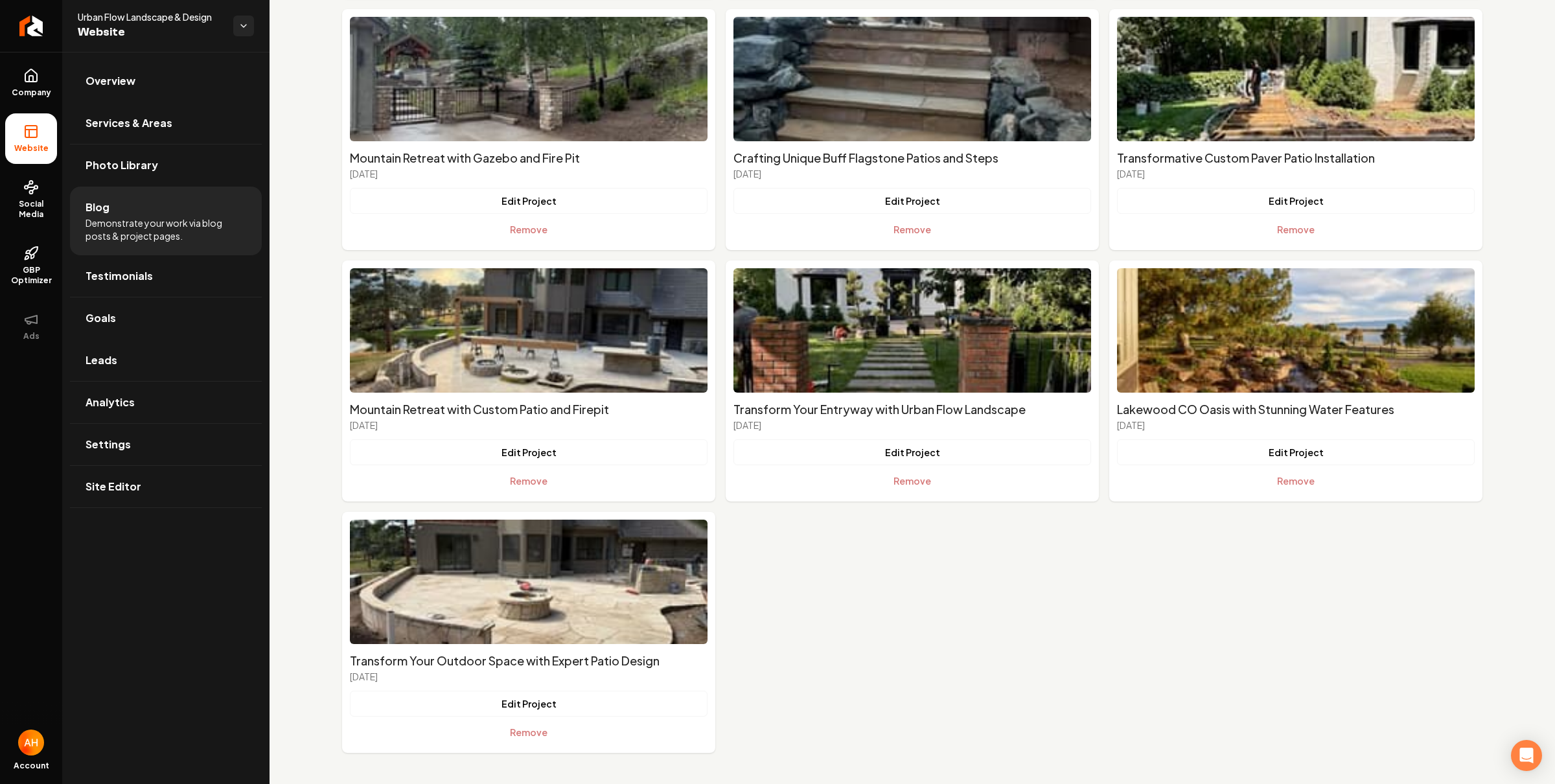
scroll to position [0, 0]
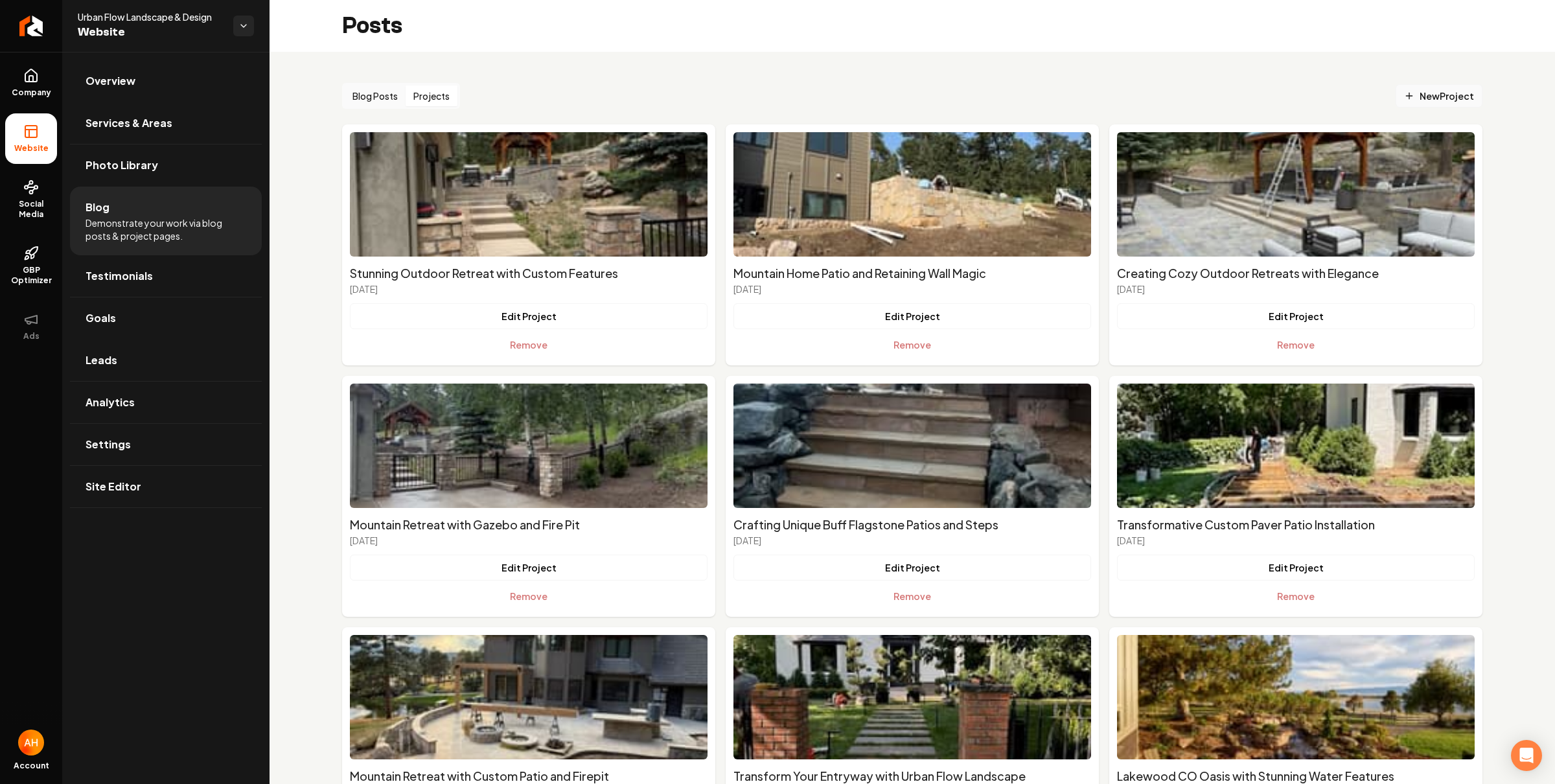
click at [1416, 93] on span "New Project" at bounding box center [1438, 96] width 70 height 13
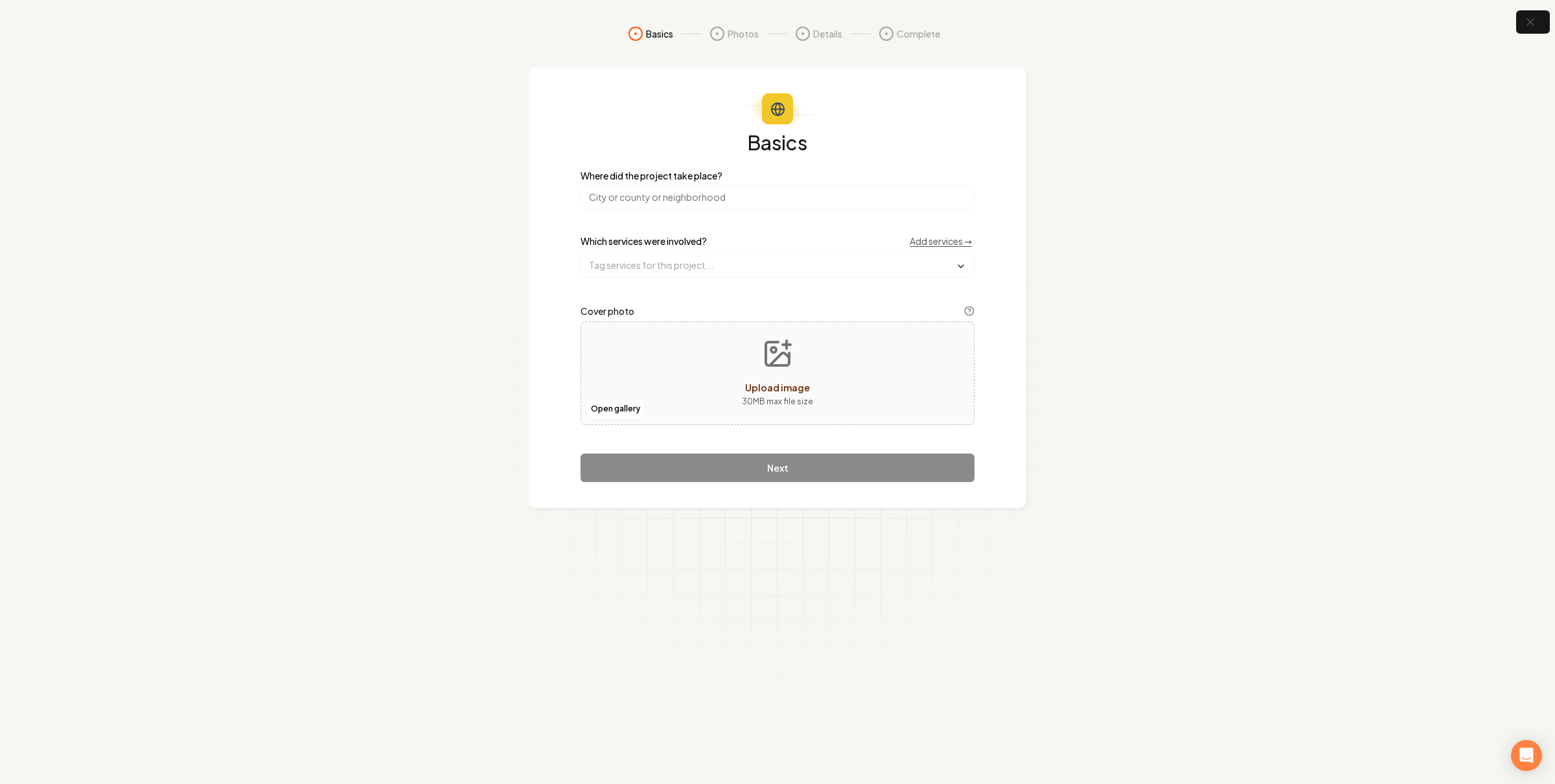
click at [720, 198] on input "search" at bounding box center [778, 197] width 394 height 23
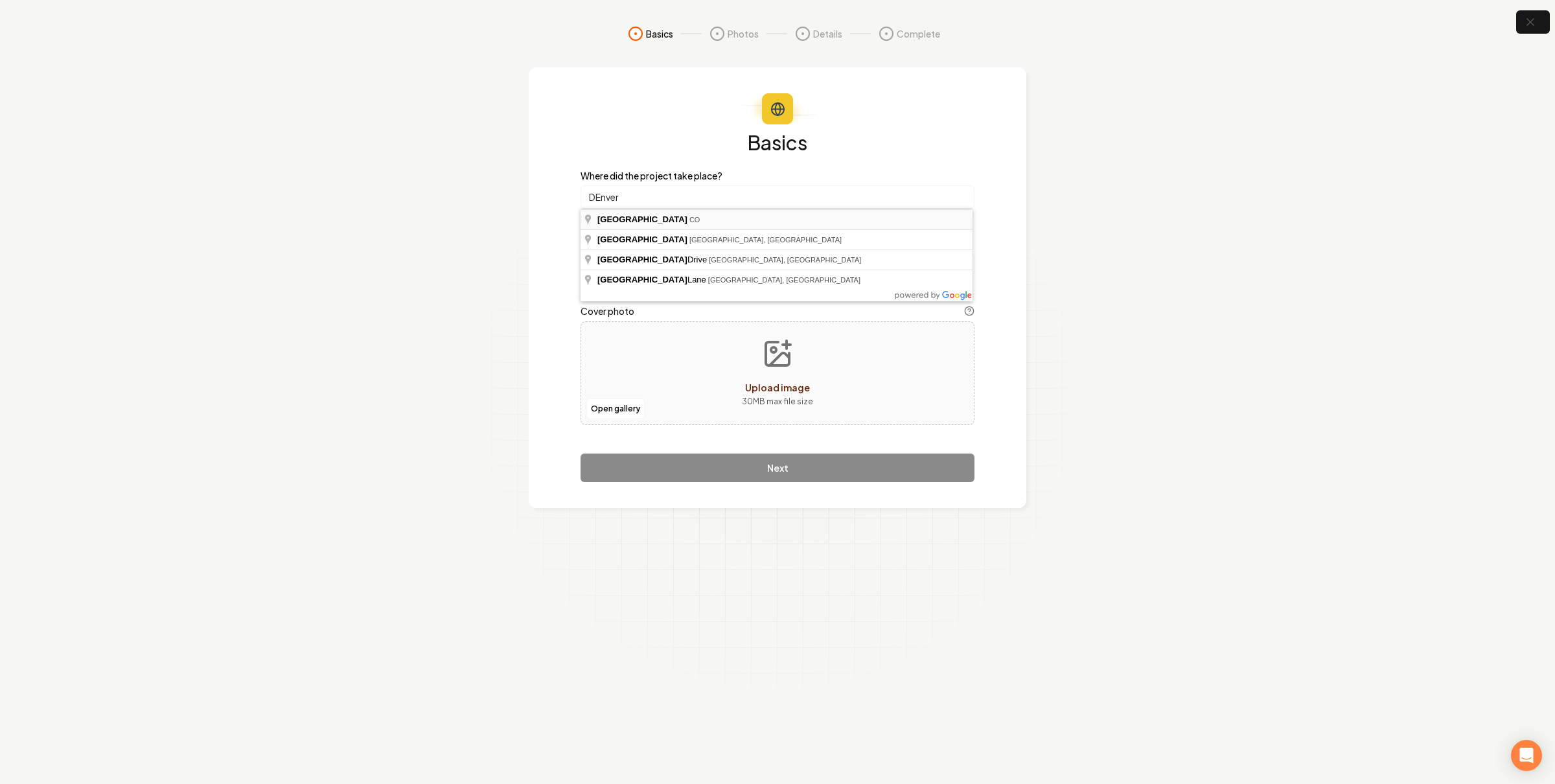
type input "Denver, CO"
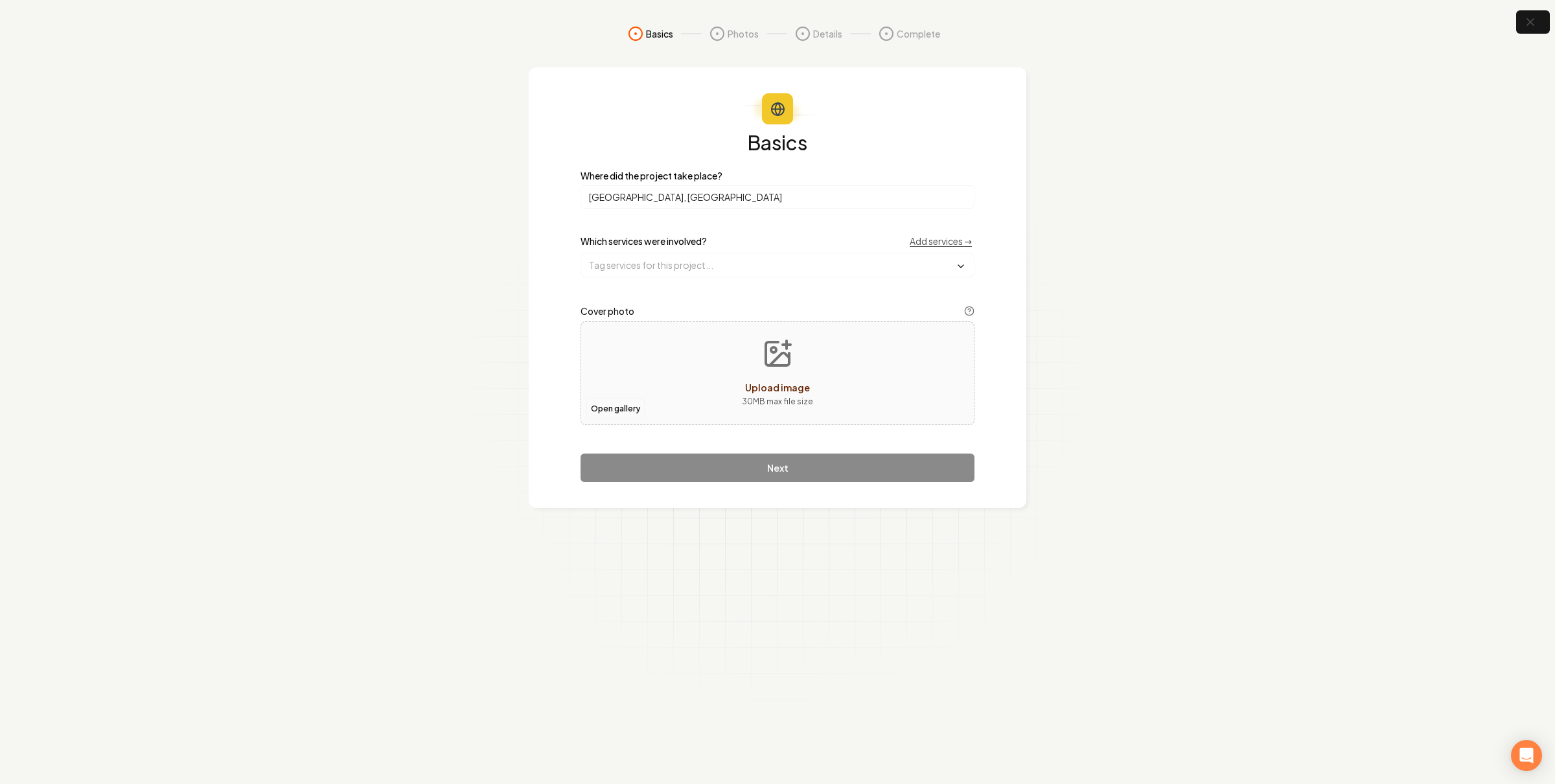
click at [623, 411] on button "Open gallery" at bounding box center [616, 408] width 59 height 21
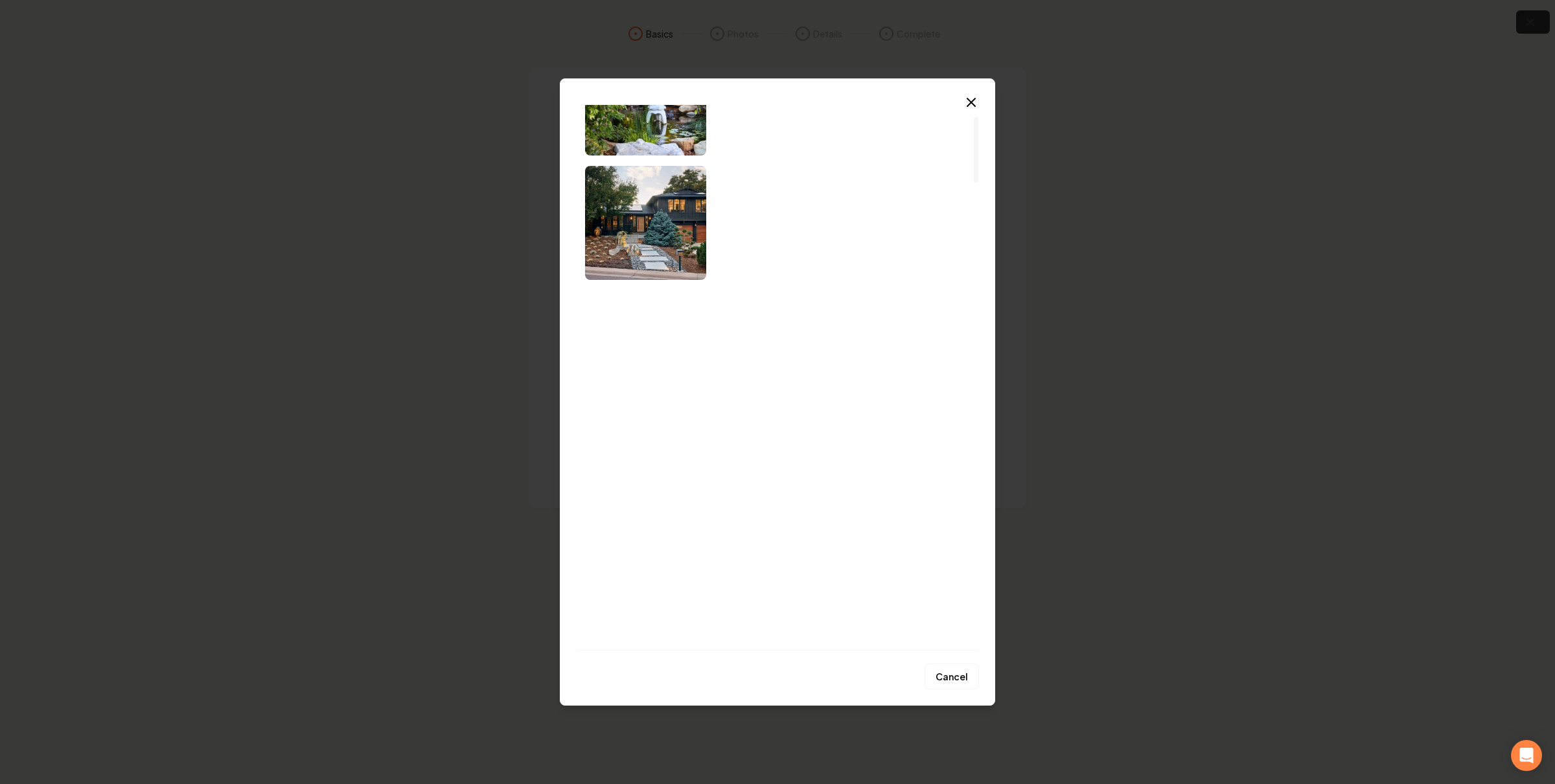
scroll to position [21, 0]
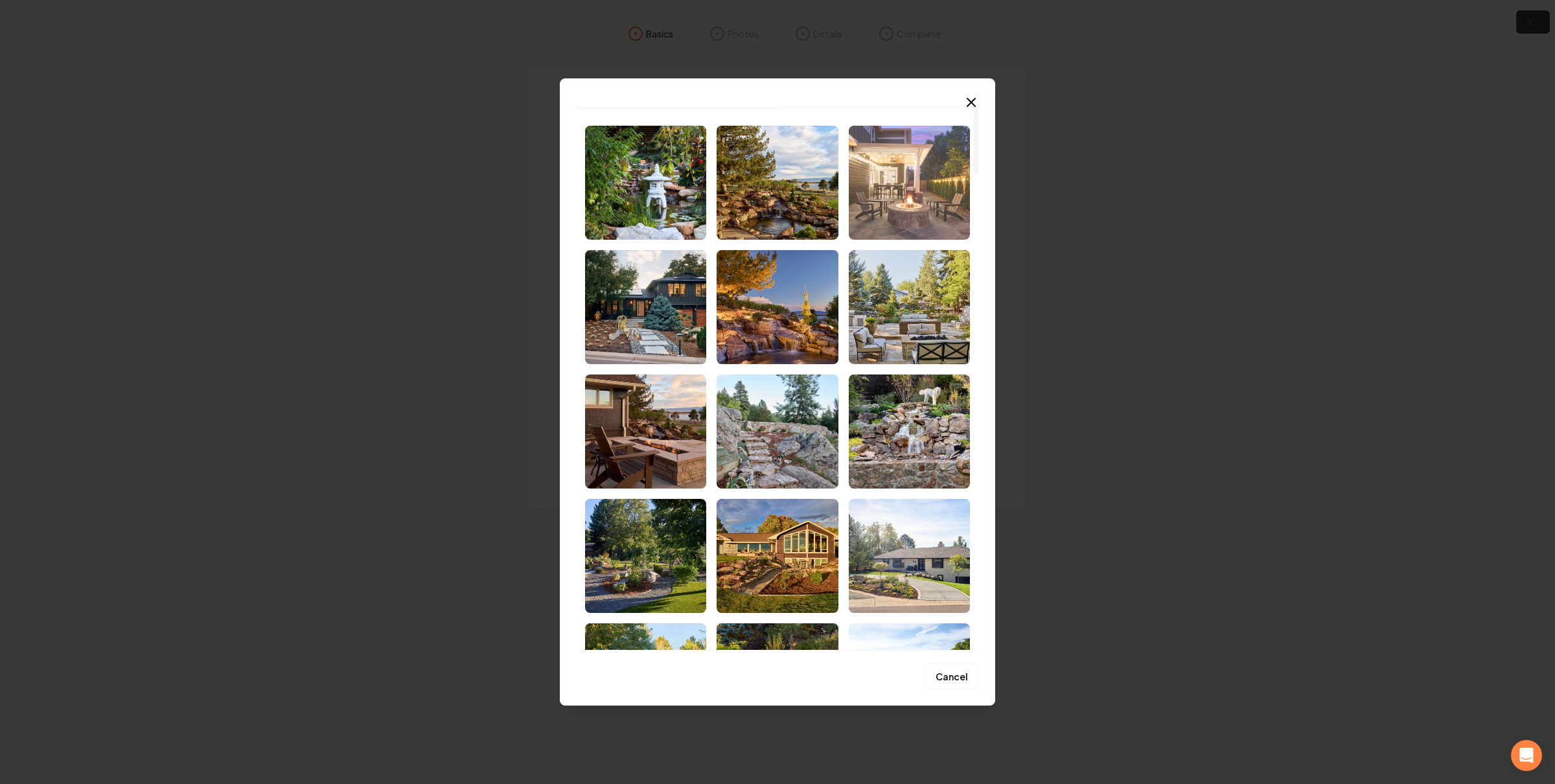
click at [918, 222] on img "Select image image_68c456385c7cd75eb80f9f4b.jpg" at bounding box center [909, 183] width 121 height 114
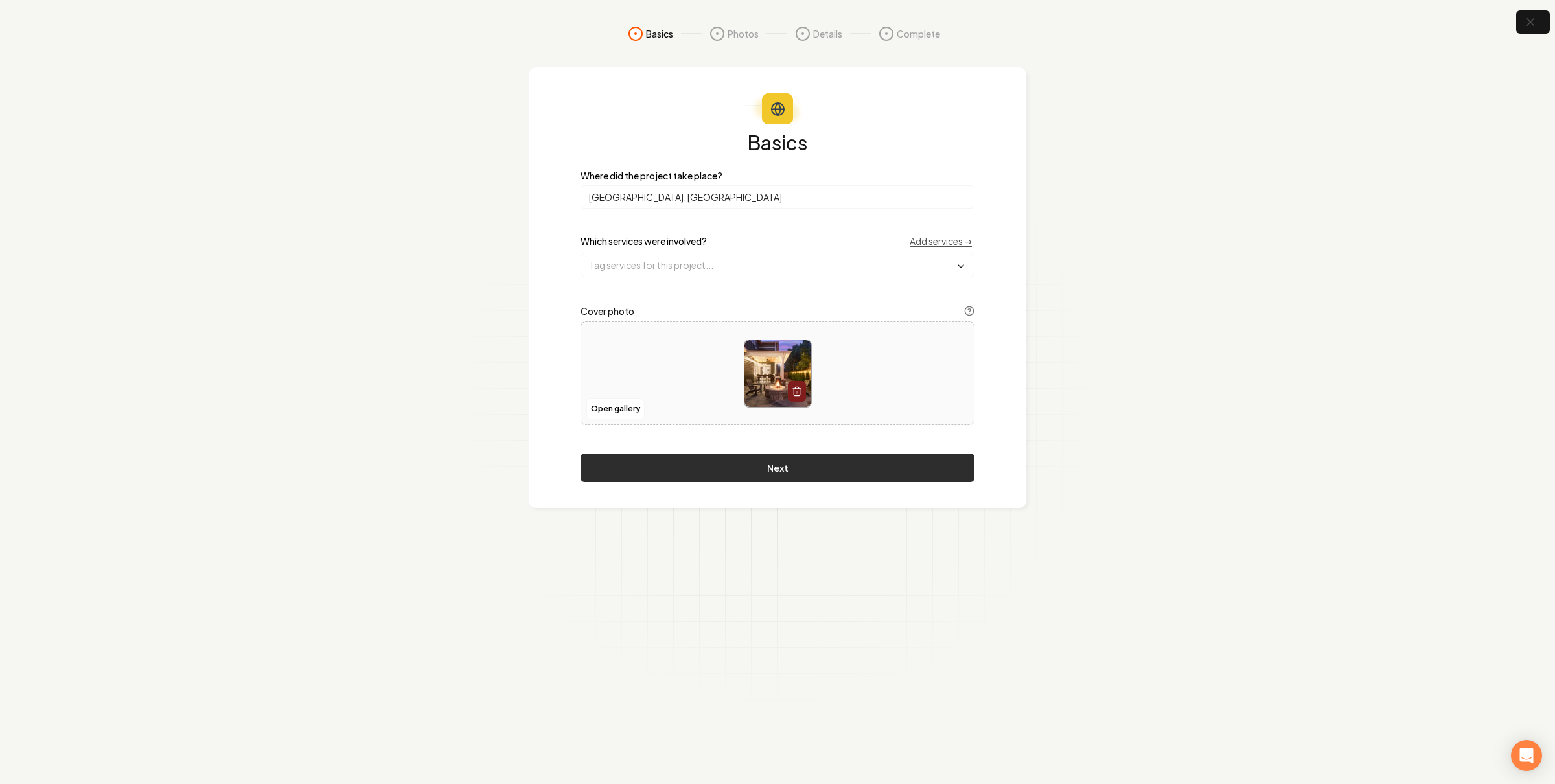
click at [892, 471] on button "Next" at bounding box center [778, 468] width 394 height 29
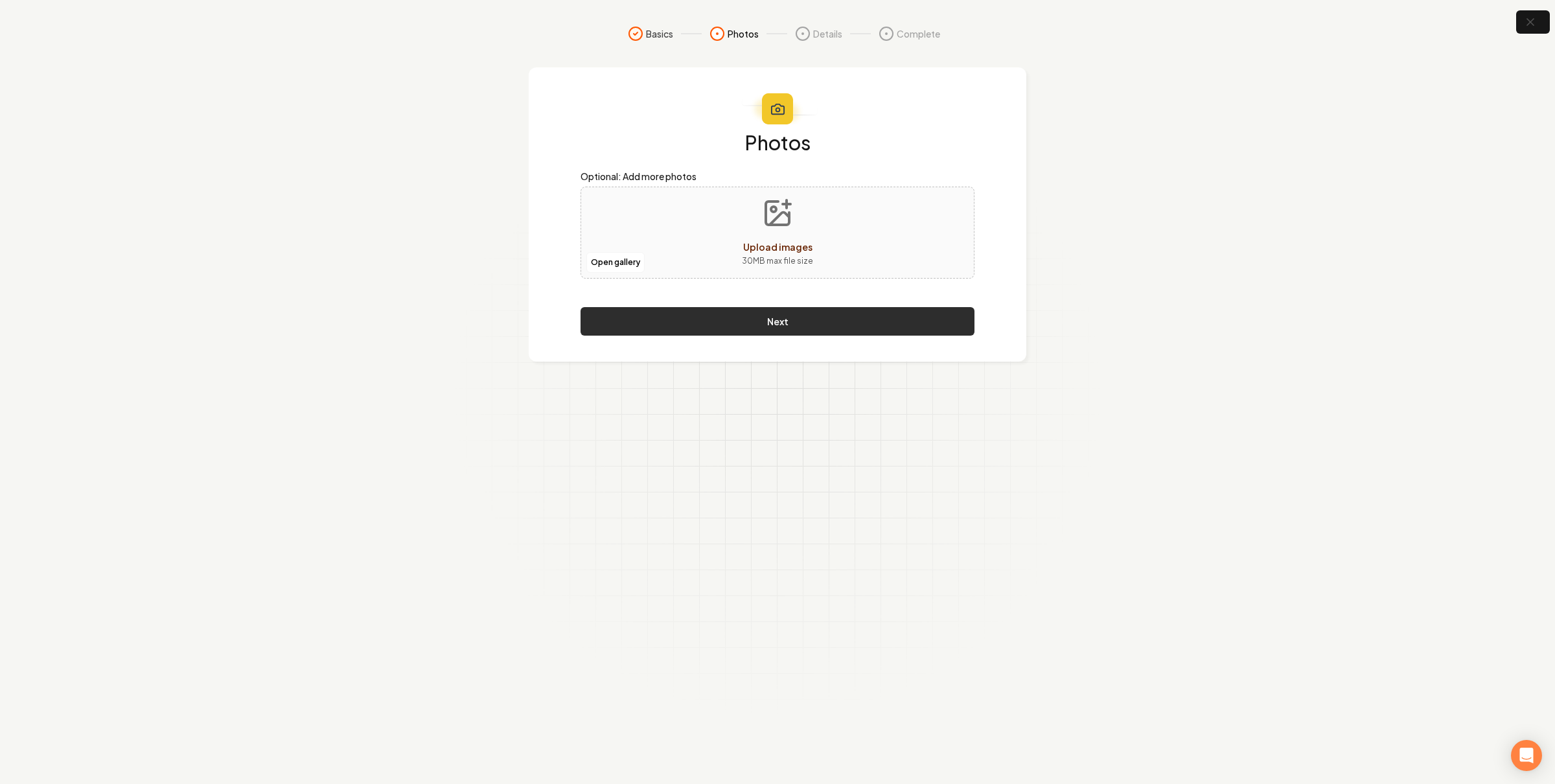
click at [786, 322] on button "Next" at bounding box center [778, 321] width 394 height 29
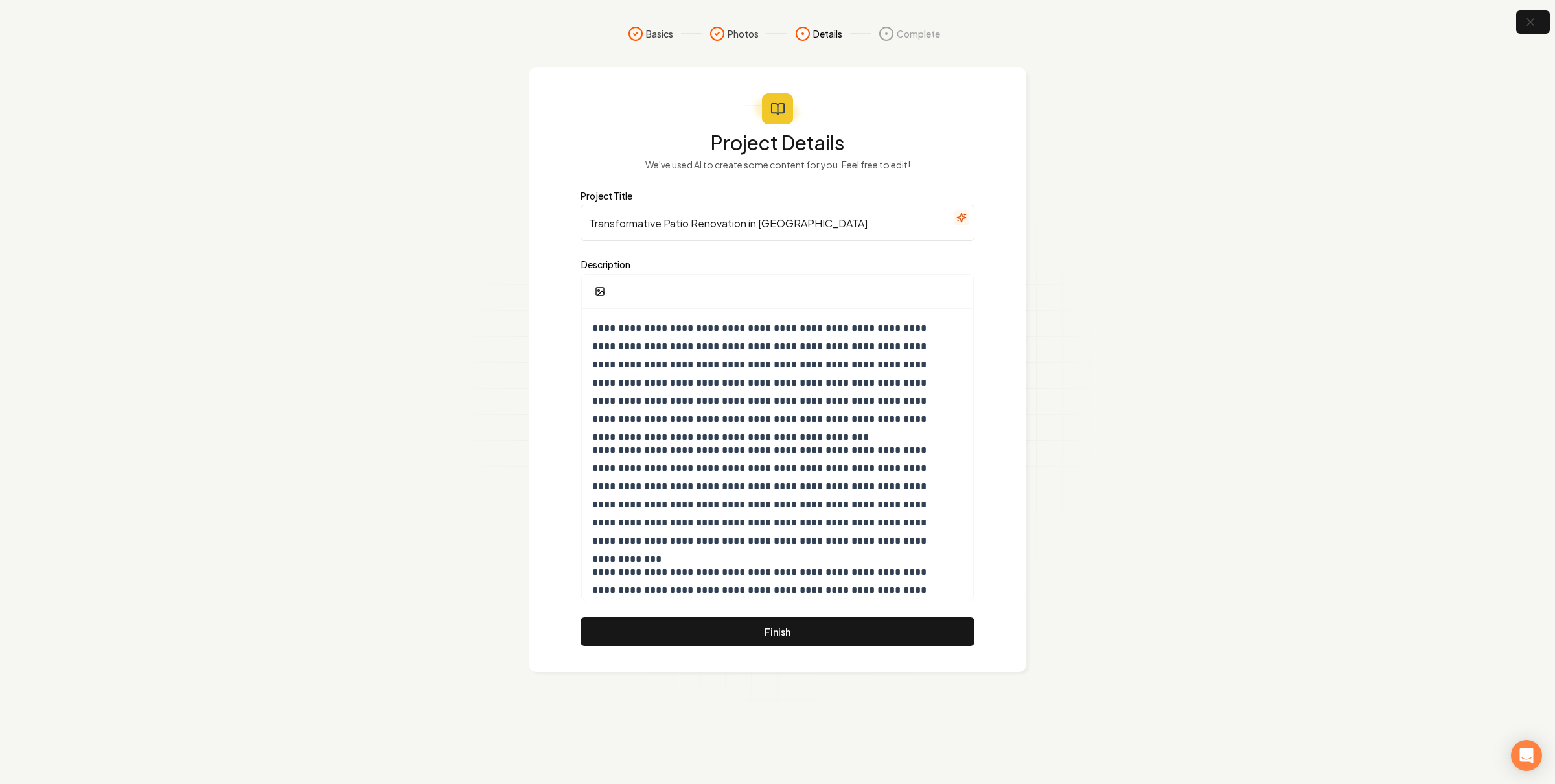
scroll to position [64, 0]
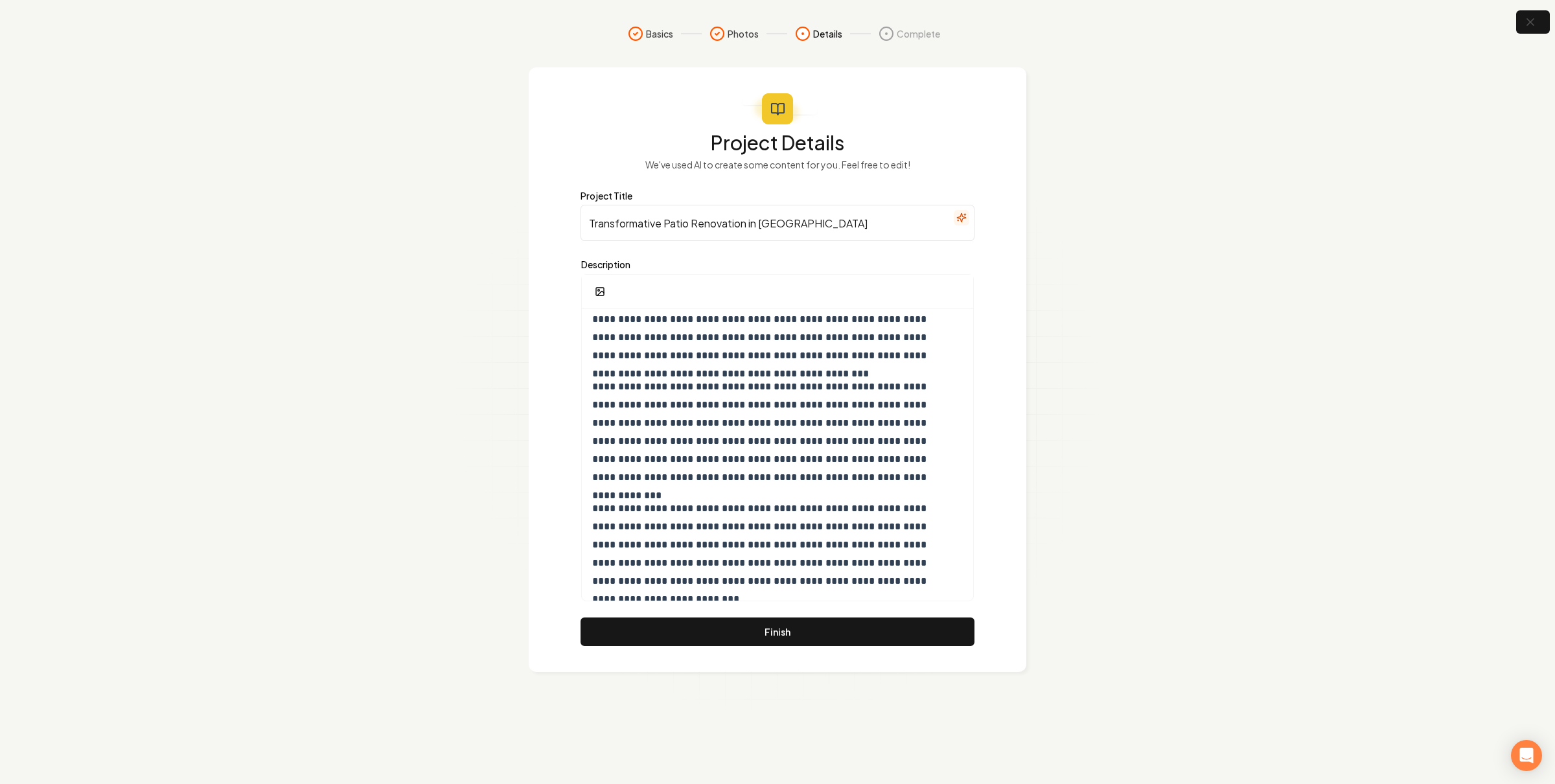
click at [759, 621] on button "Finish" at bounding box center [778, 631] width 394 height 29
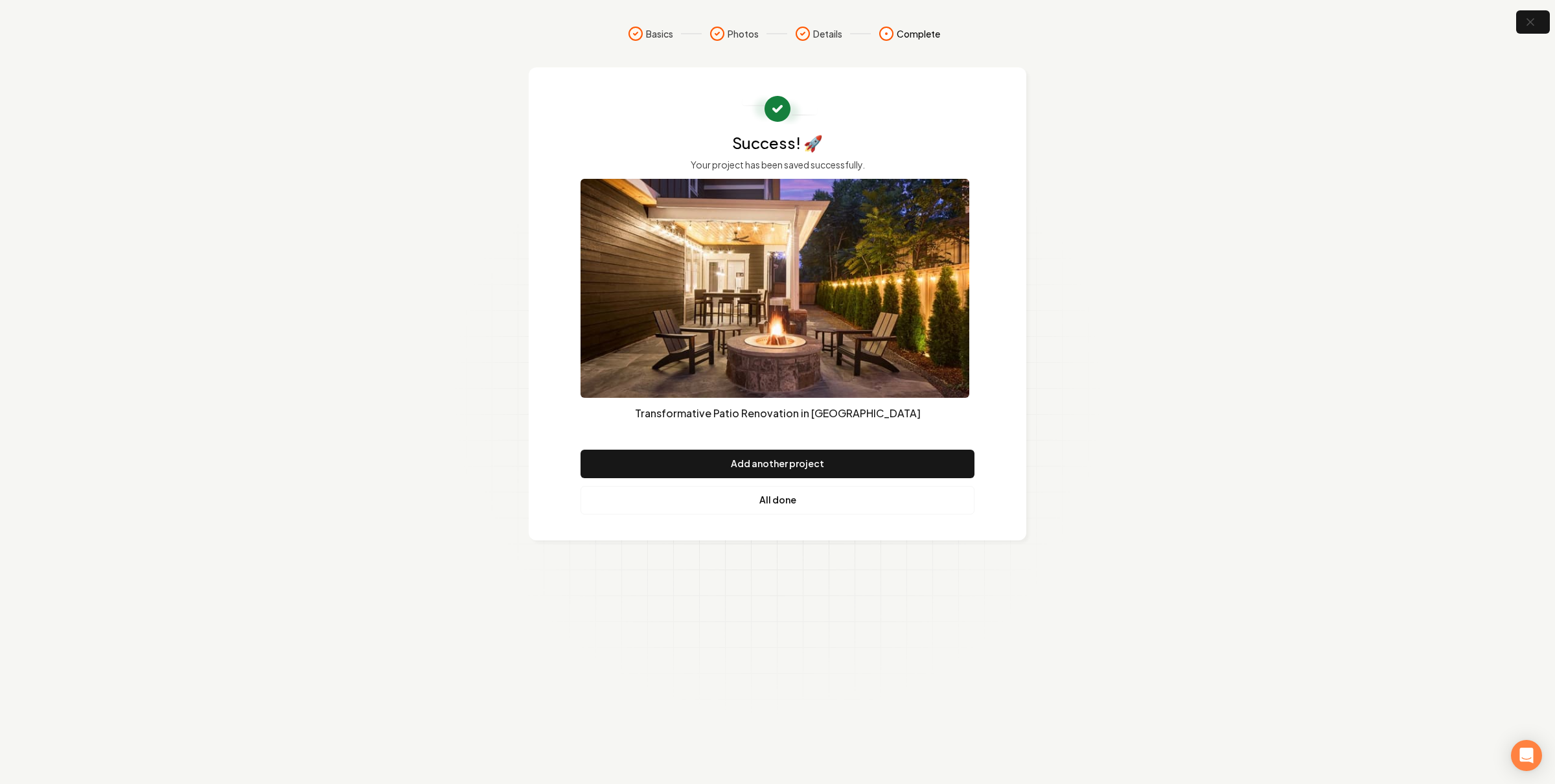
click at [818, 501] on link "All done" at bounding box center [778, 500] width 394 height 29
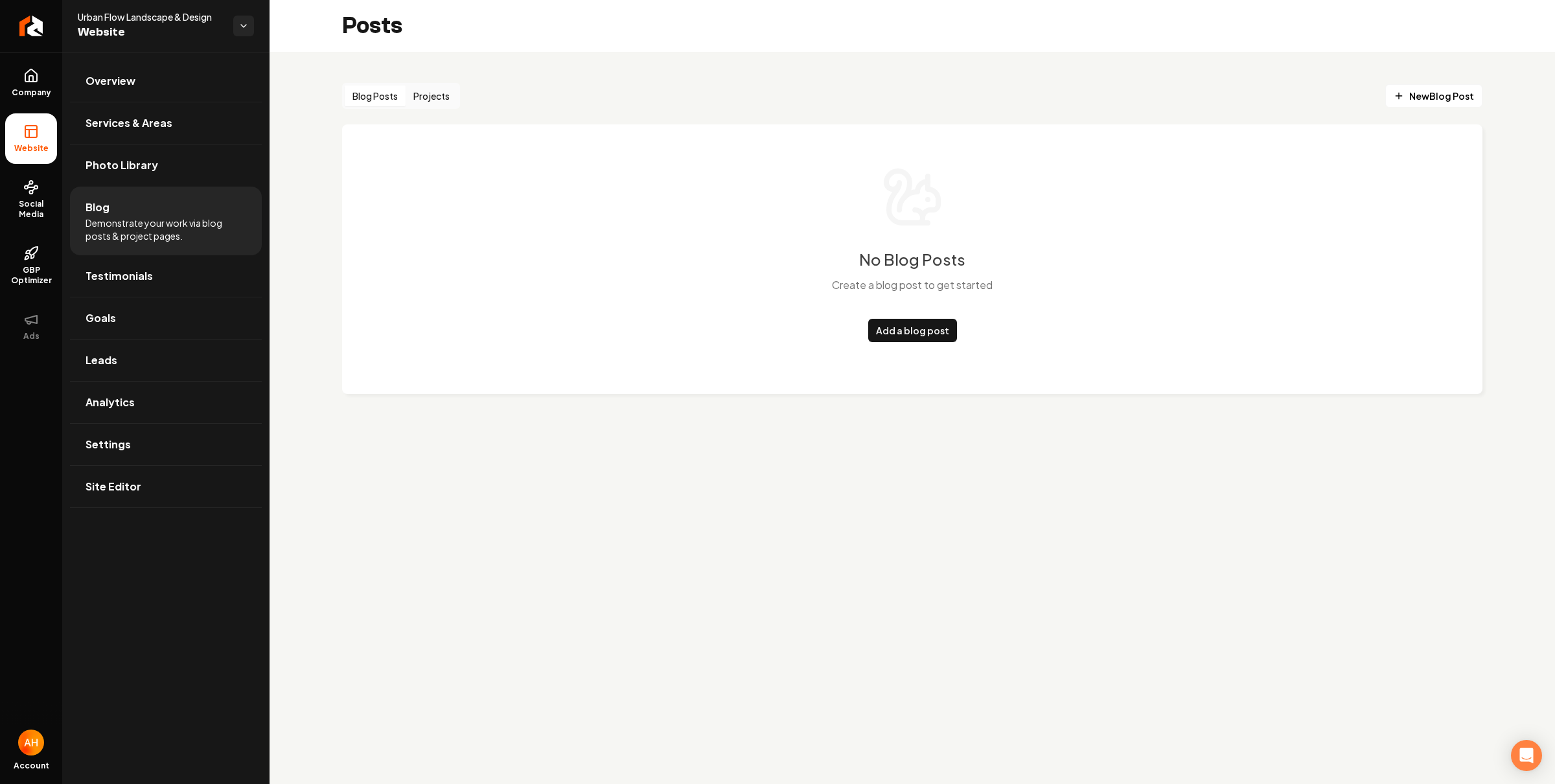
click at [450, 100] on button "Projects" at bounding box center [432, 96] width 52 height 21
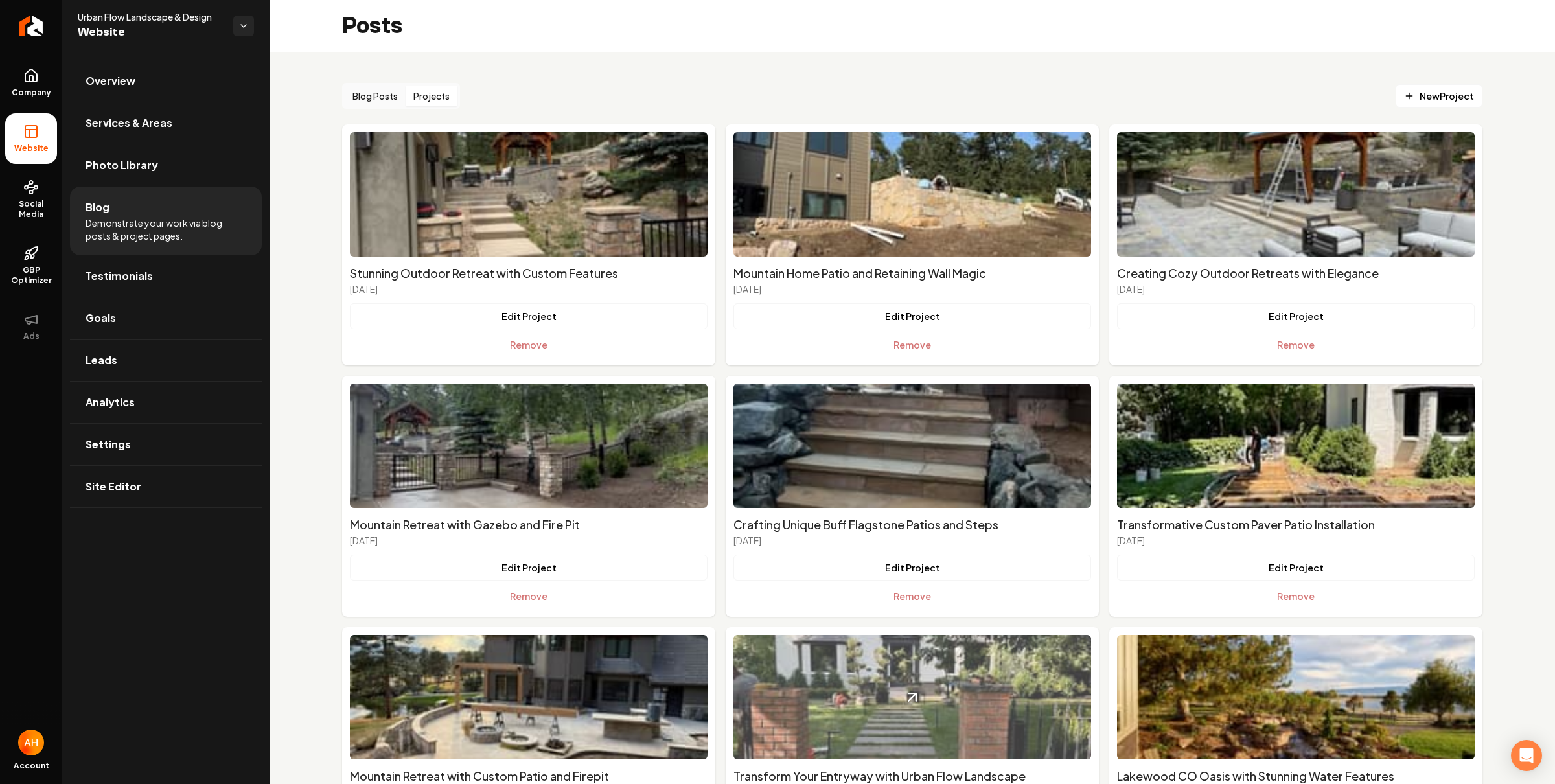
scroll to position [366, 0]
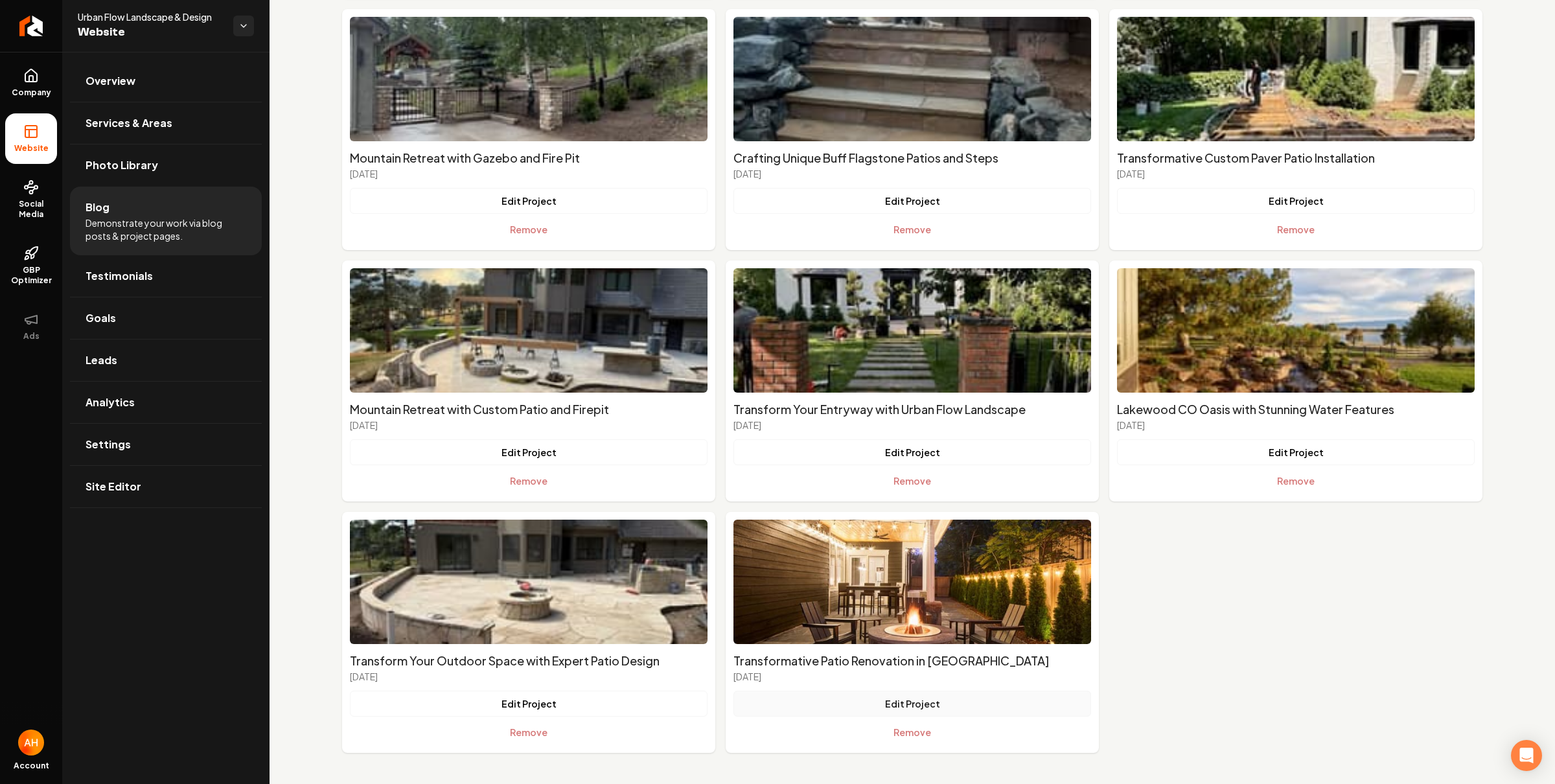
click at [948, 695] on button "Edit Project" at bounding box center [912, 703] width 357 height 26
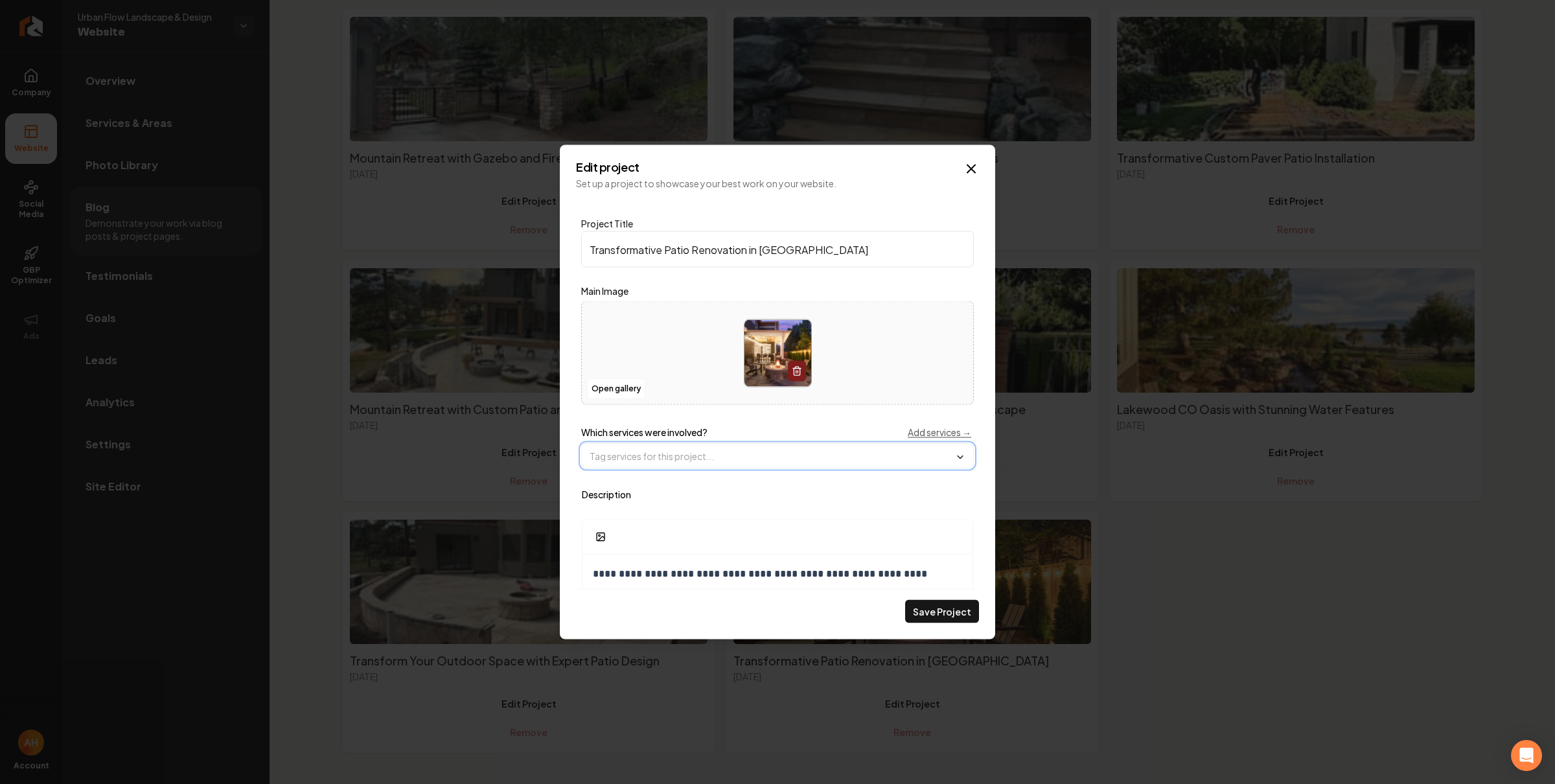
click at [765, 454] on input "Main content area" at bounding box center [778, 456] width 392 height 23
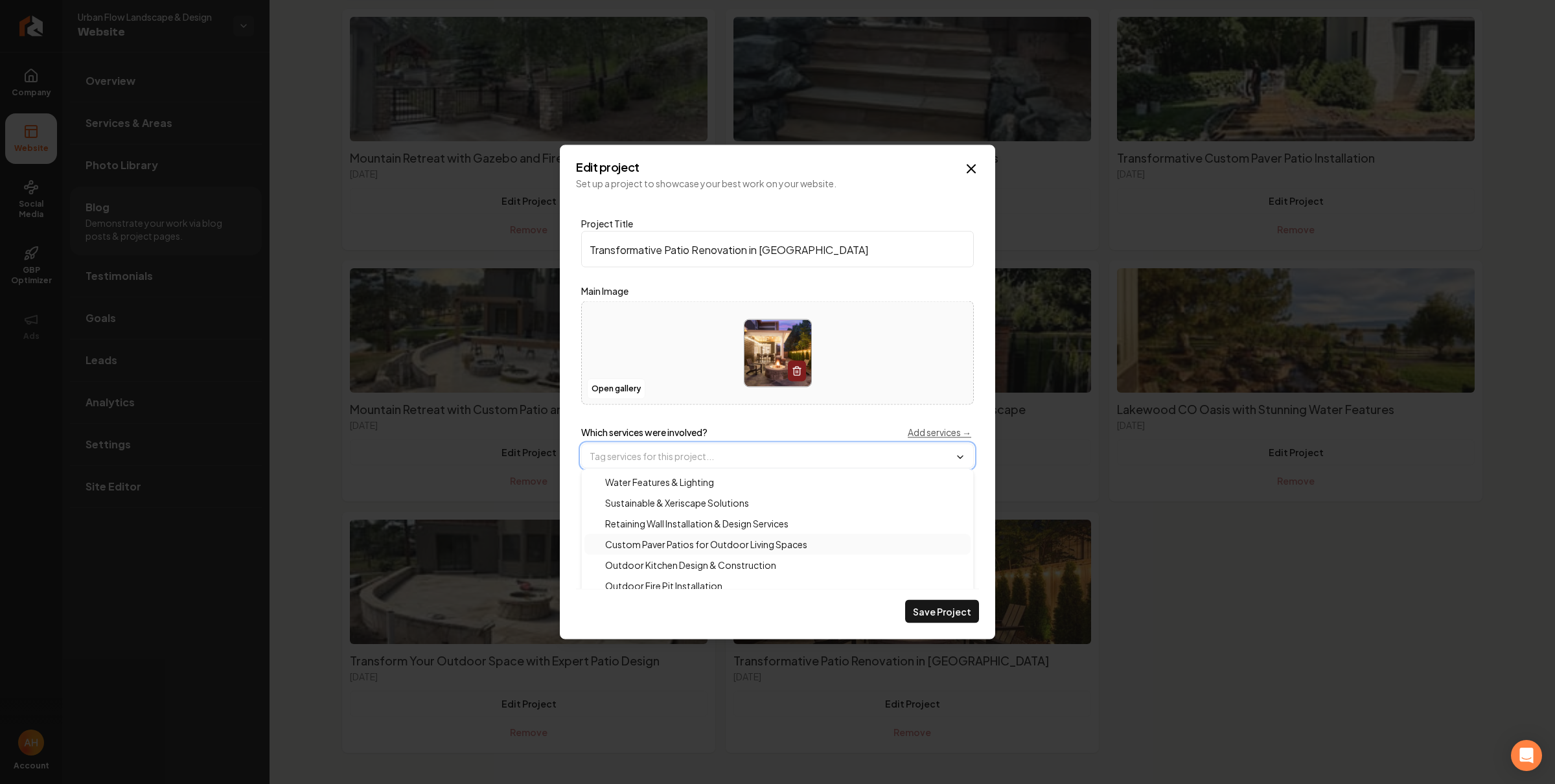
scroll to position [31, 0]
click at [729, 574] on div "Outdoor Fire Pit Installation" at bounding box center [778, 575] width 386 height 21
click at [952, 605] on button "Save Project" at bounding box center [942, 611] width 74 height 23
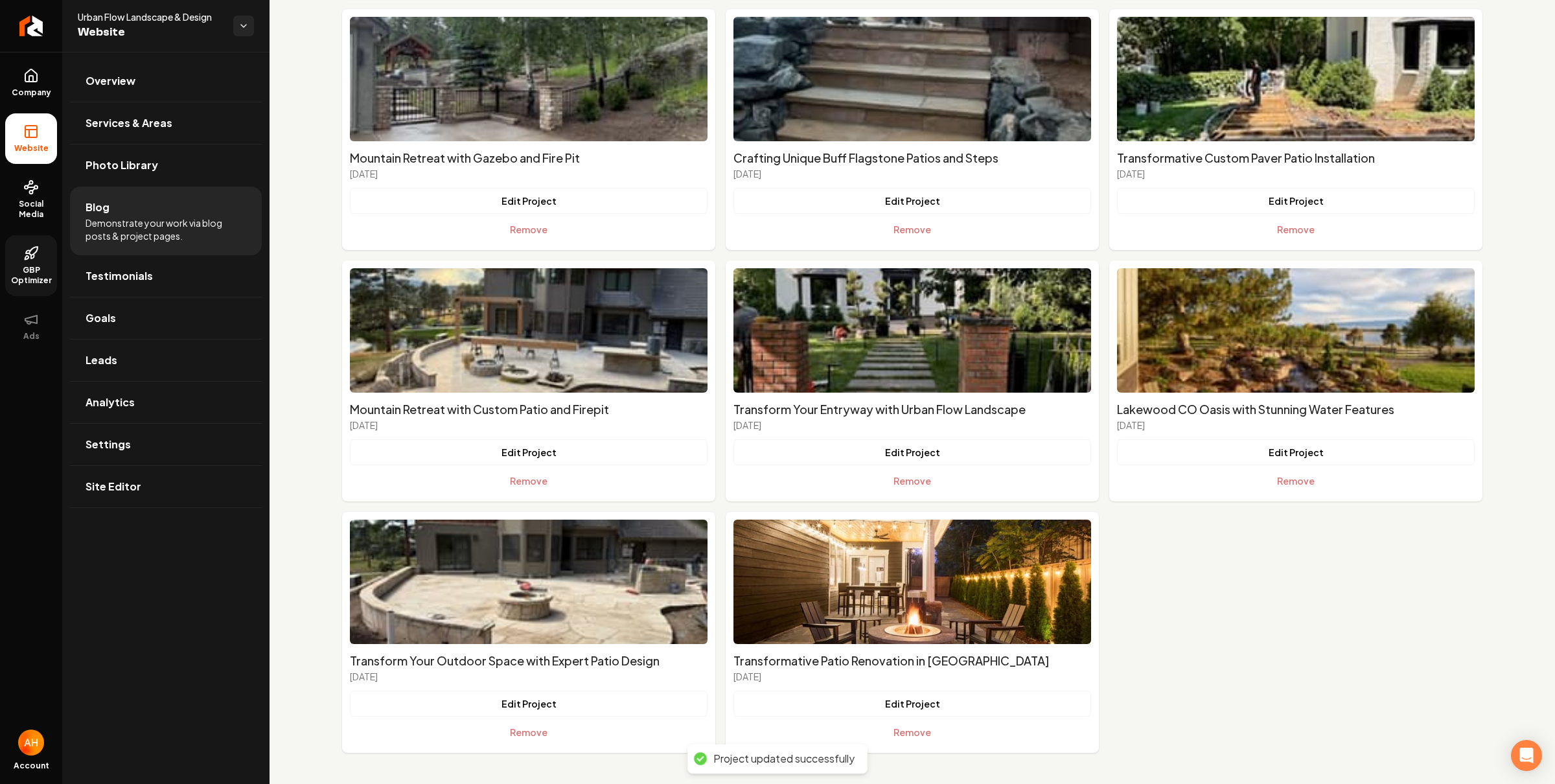
scroll to position [0, 0]
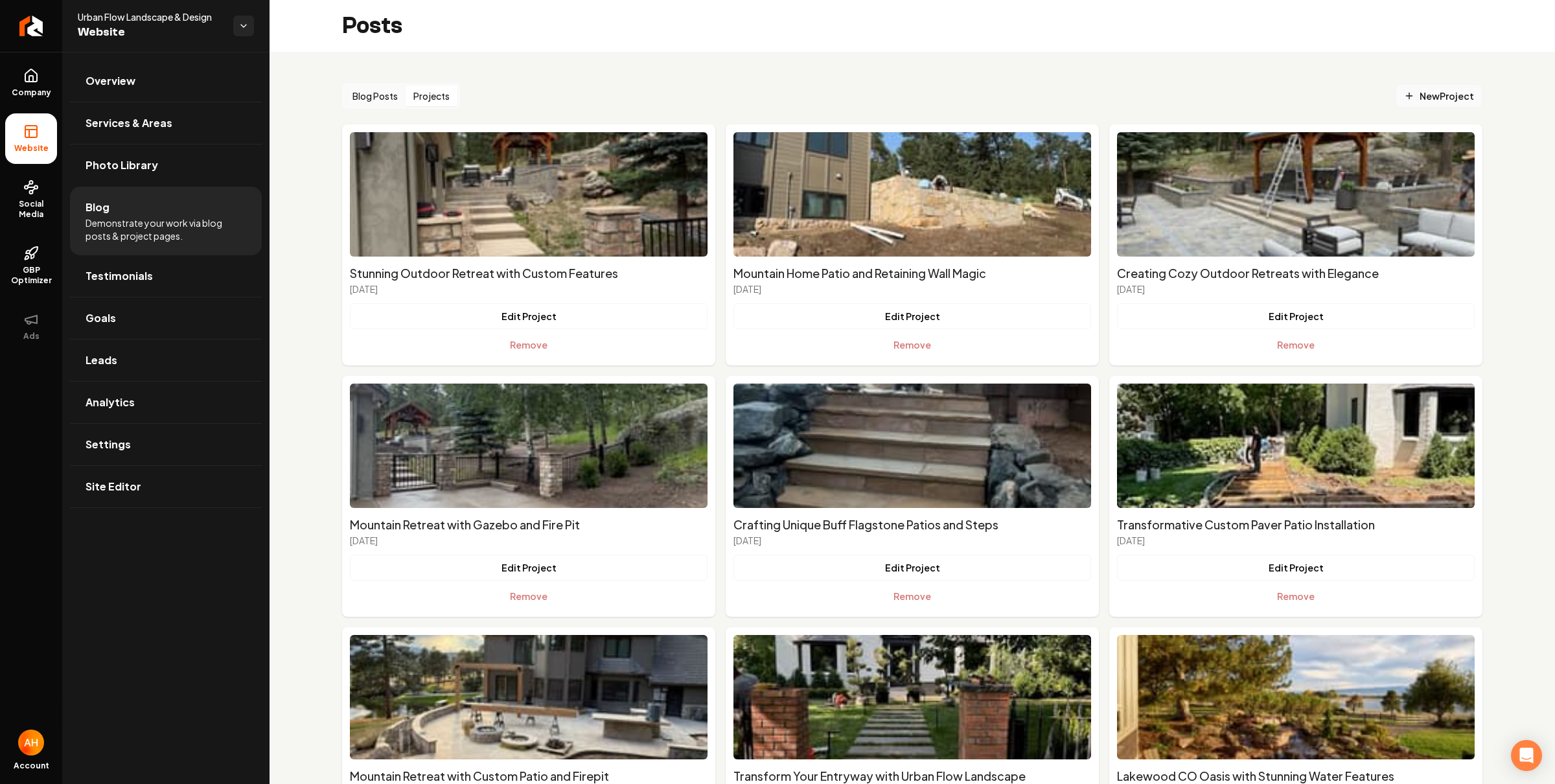
click at [1430, 99] on span "New Project" at bounding box center [1438, 96] width 70 height 13
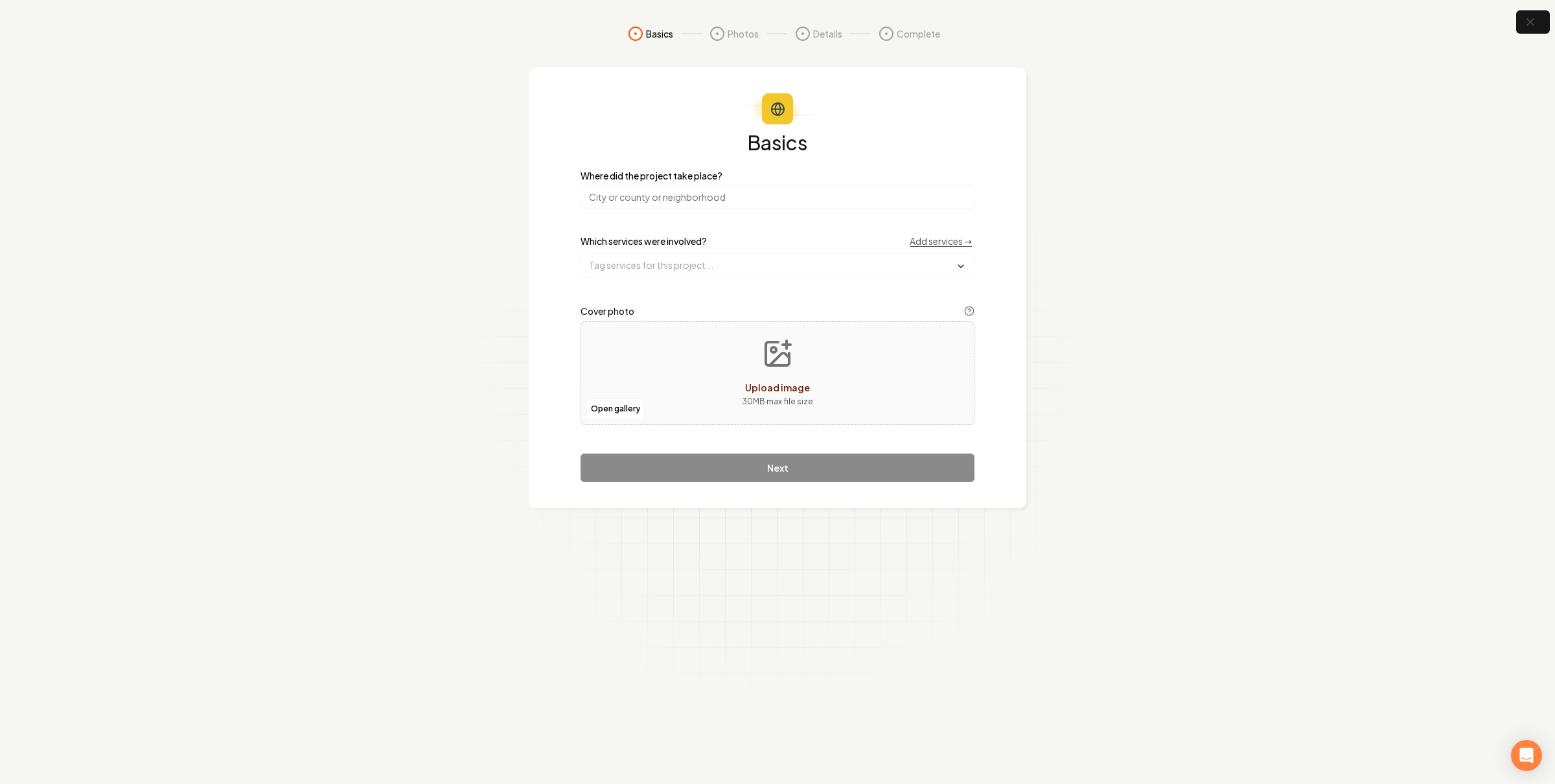
click at [727, 193] on input "search" at bounding box center [778, 197] width 394 height 23
type input "Denver, CO"
click at [670, 263] on input "text" at bounding box center [778, 265] width 393 height 23
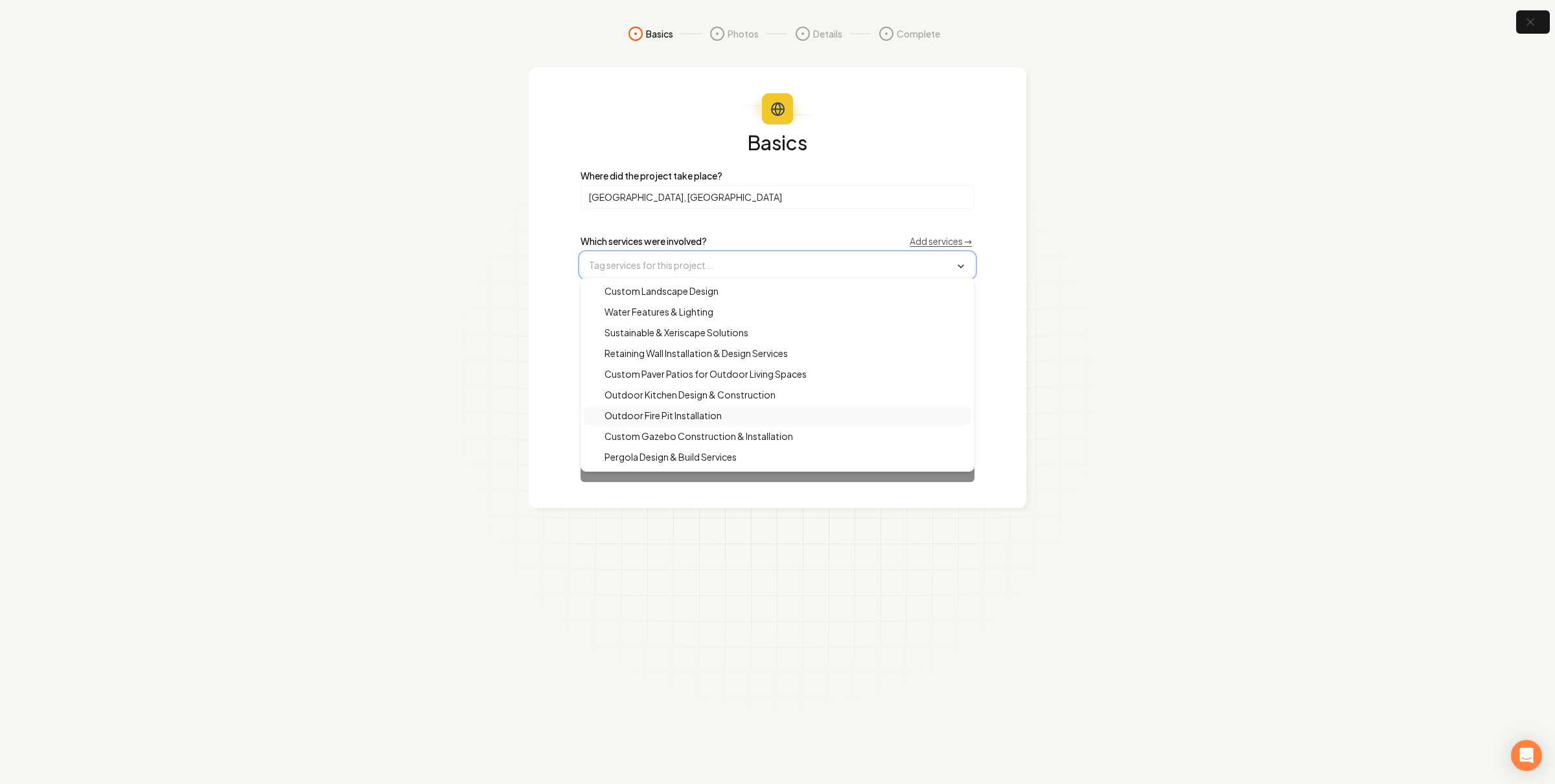
click at [679, 414] on span "Outdoor Fire Pit Installation" at bounding box center [655, 414] width 133 height 13
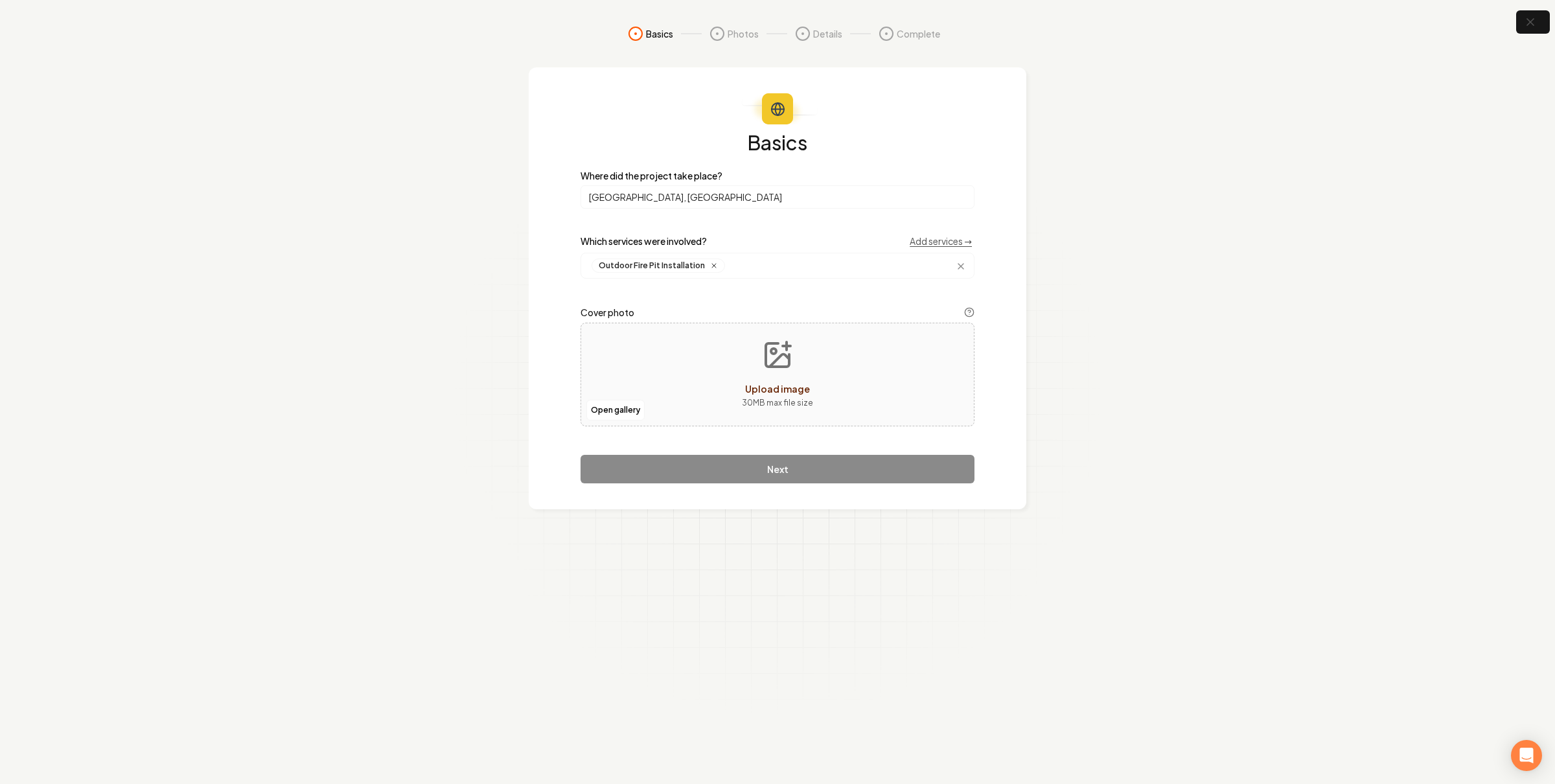
click at [486, 423] on section "Basics Photos Details Complete Basics Where did the project take place? Denver,…" at bounding box center [778, 392] width 1555 height 784
click at [612, 405] on button "Open gallery" at bounding box center [616, 410] width 59 height 21
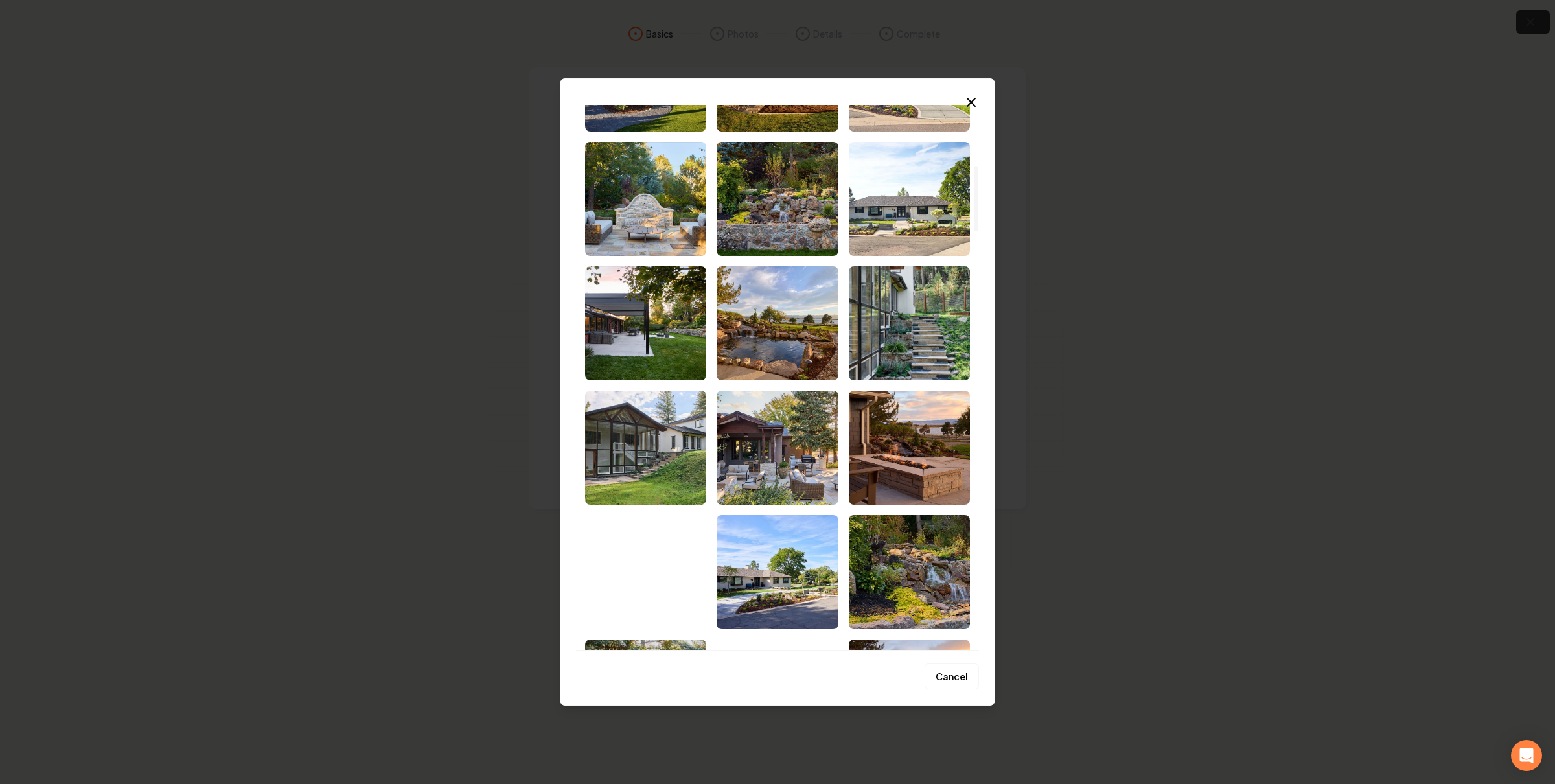
scroll to position [143, 0]
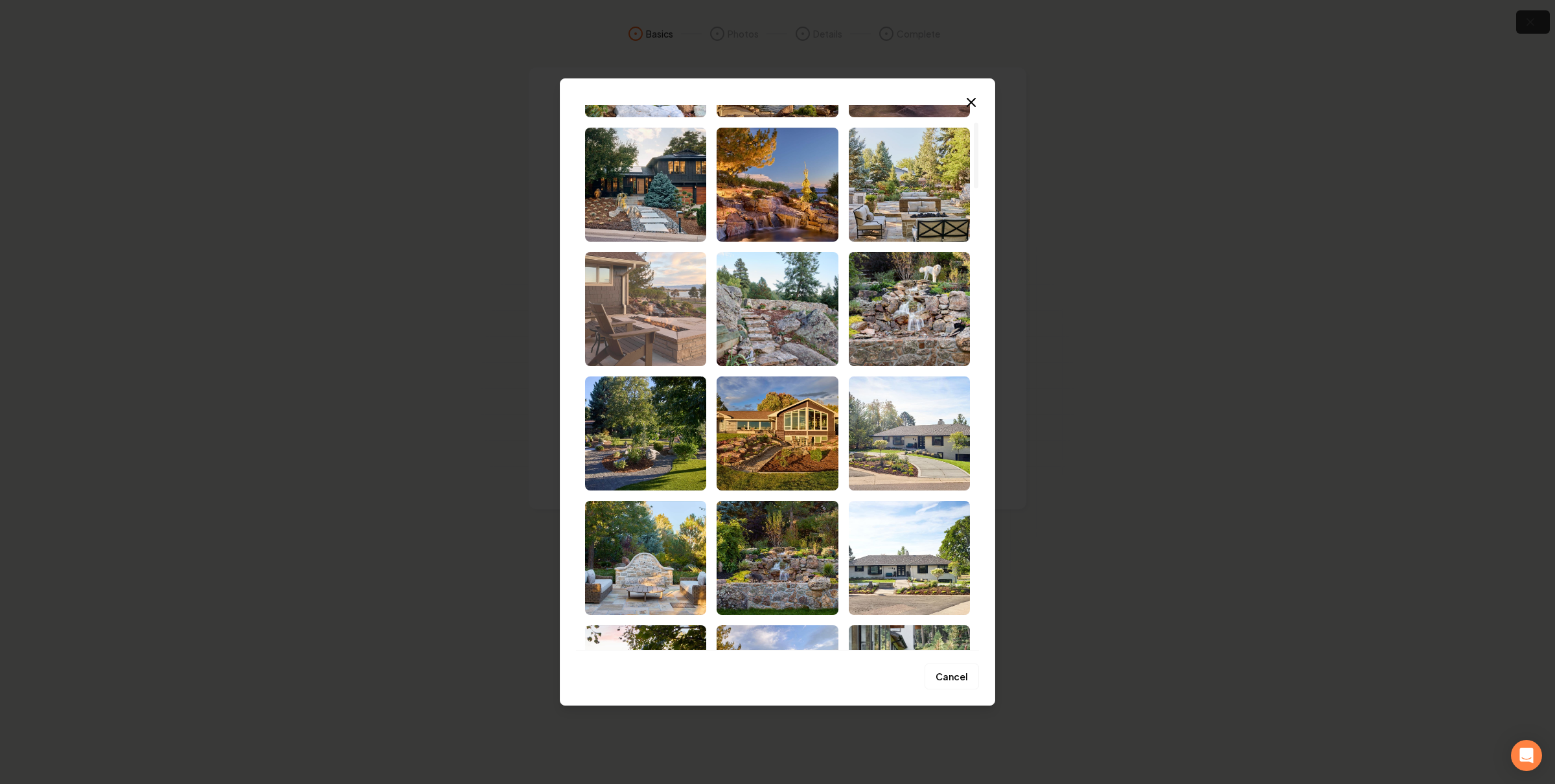
click at [678, 330] on img "Select image image_68c456375c7cd75eb80f98a0.jpg" at bounding box center [645, 309] width 121 height 114
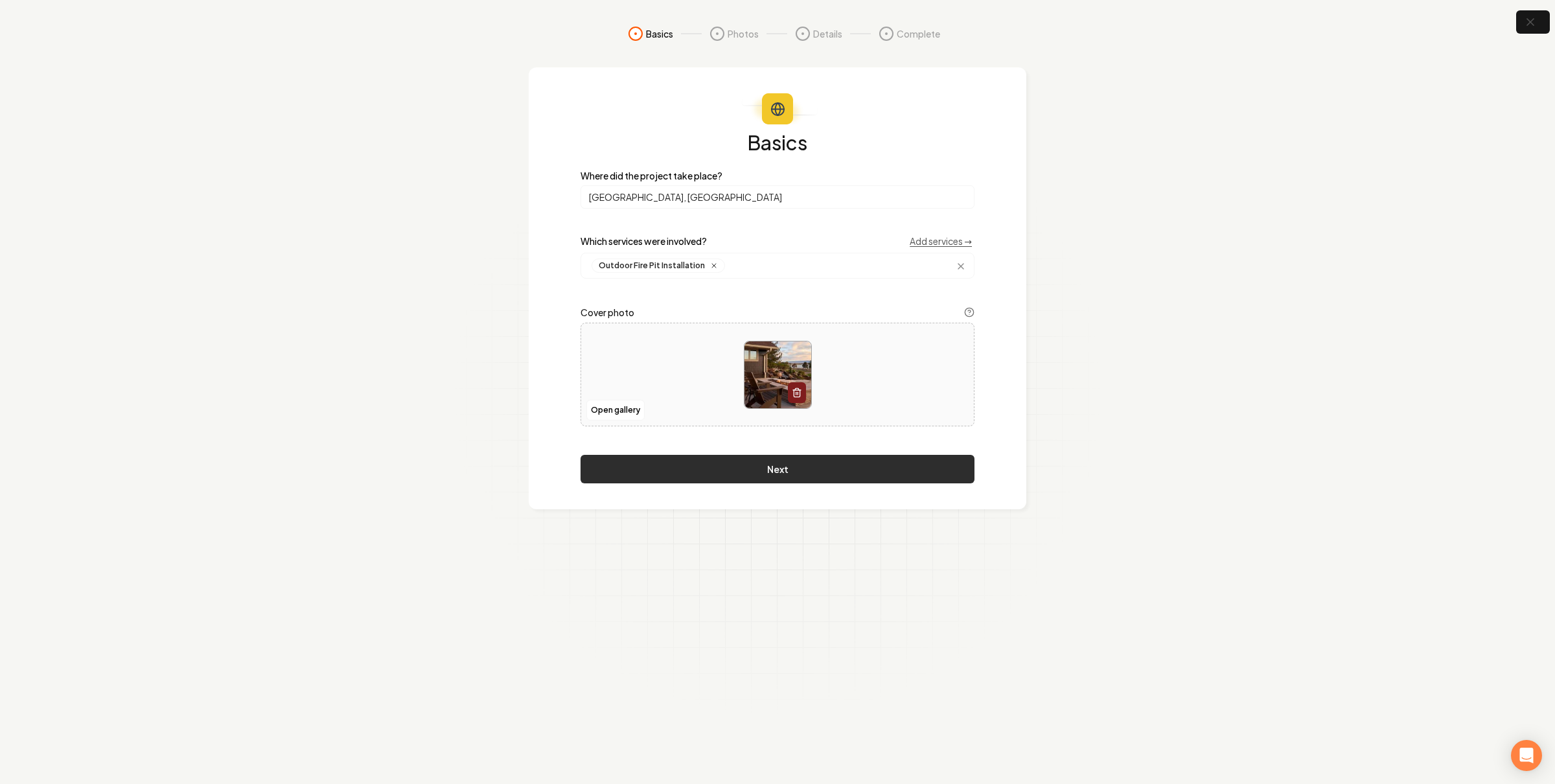
click at [883, 469] on button "Next" at bounding box center [778, 469] width 394 height 29
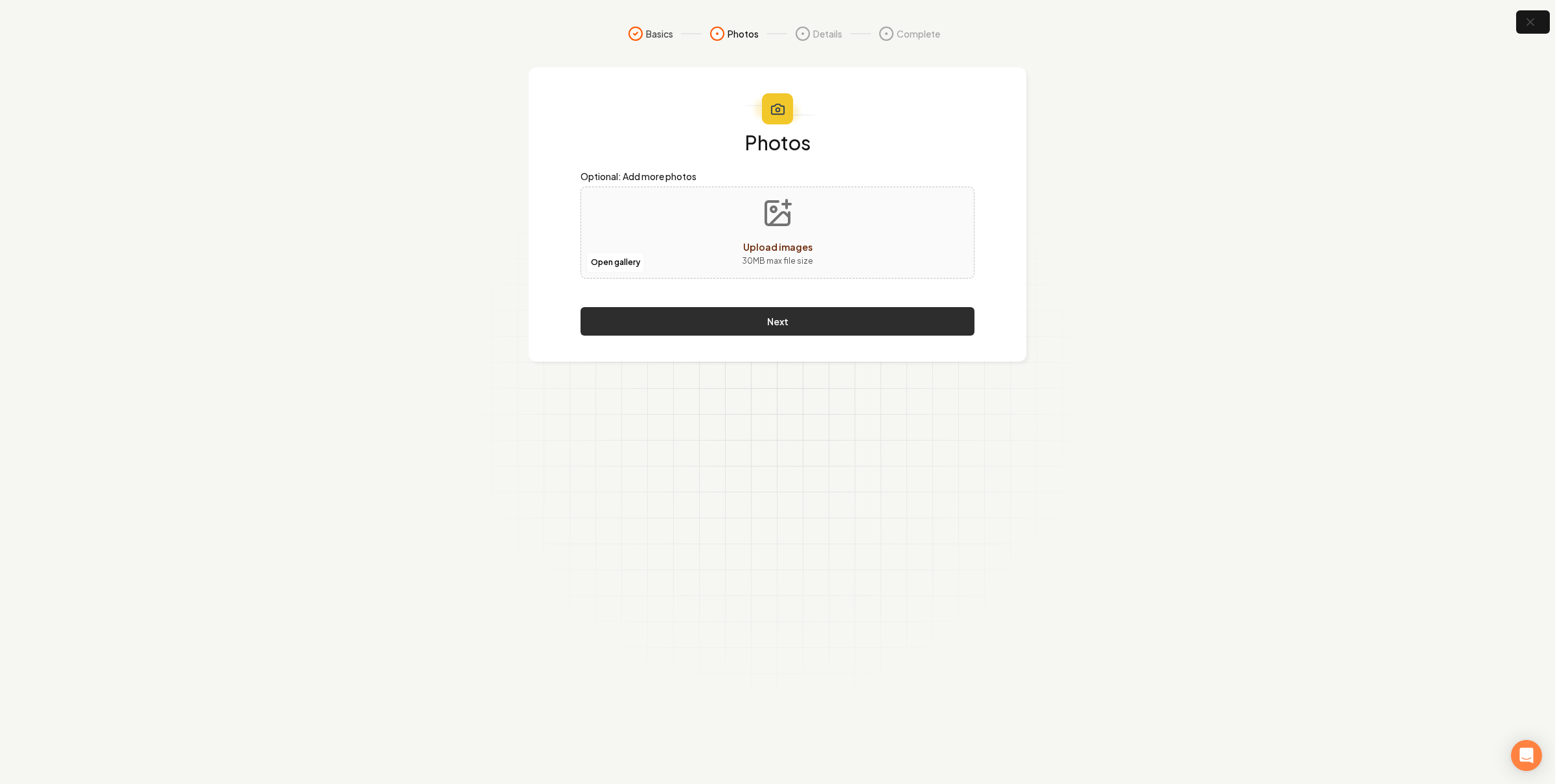
click at [784, 316] on button "Next" at bounding box center [778, 321] width 394 height 29
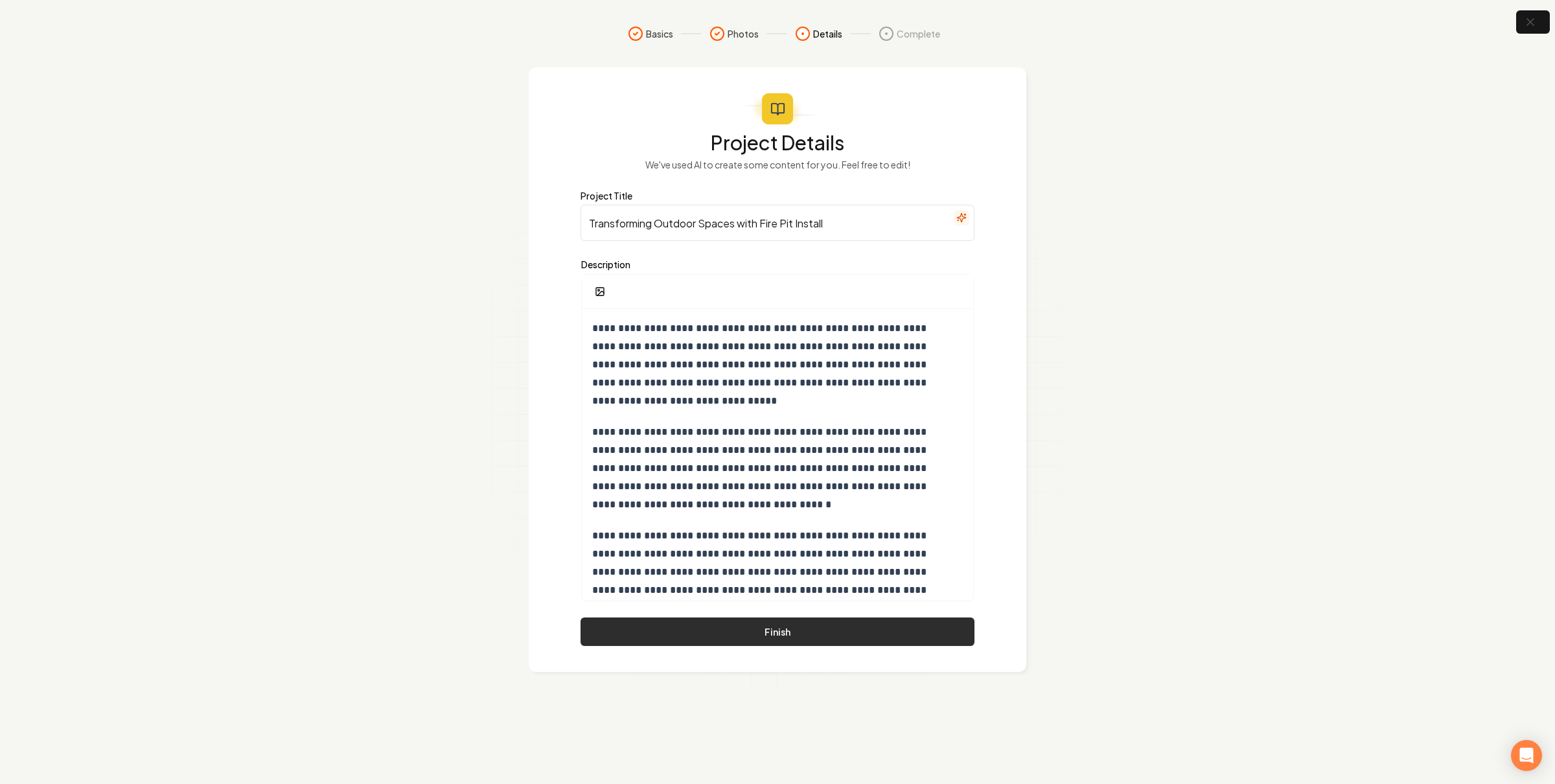
click at [765, 631] on button "Finish" at bounding box center [778, 631] width 394 height 29
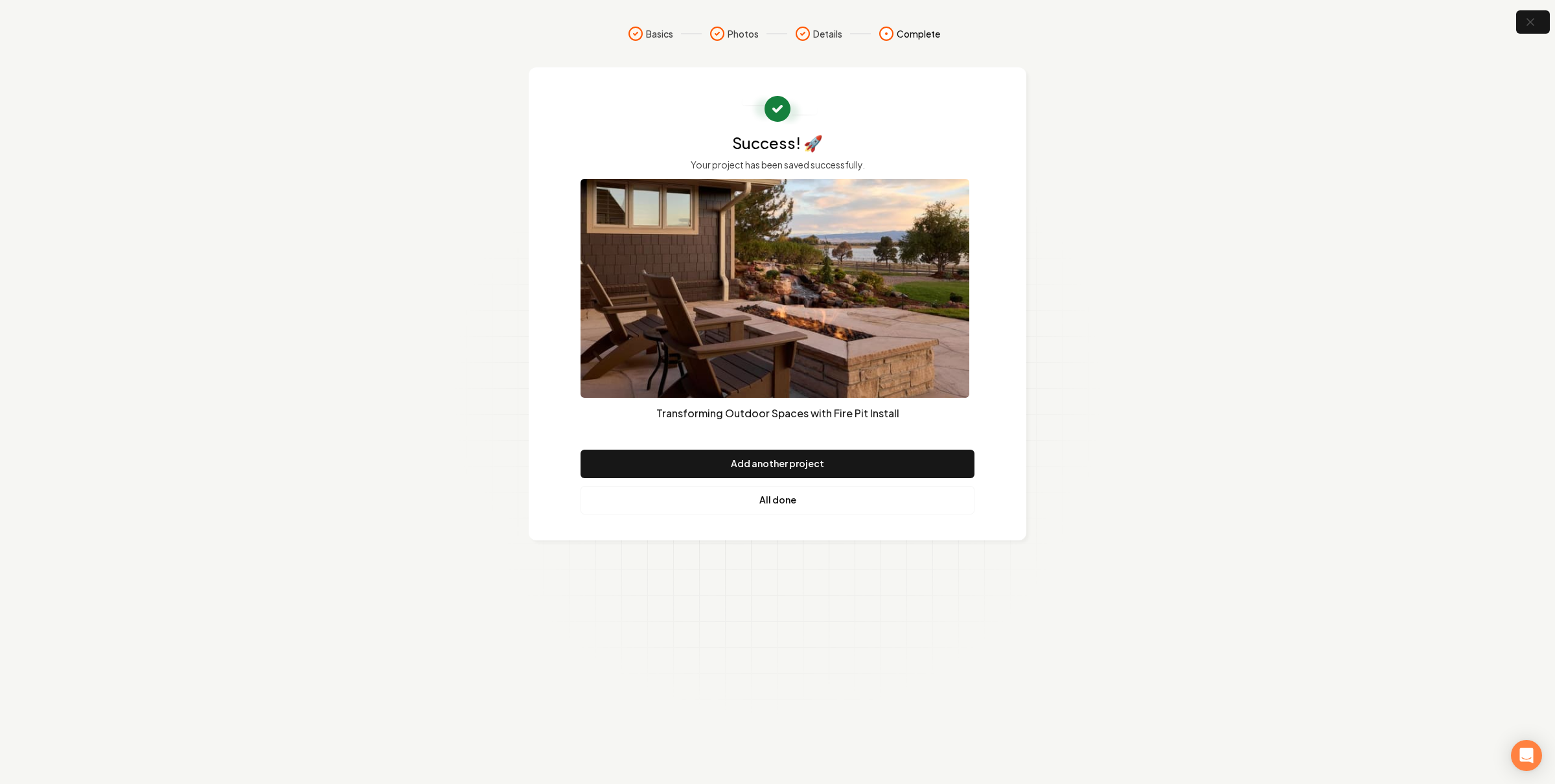
click at [784, 506] on link "All done" at bounding box center [778, 500] width 394 height 29
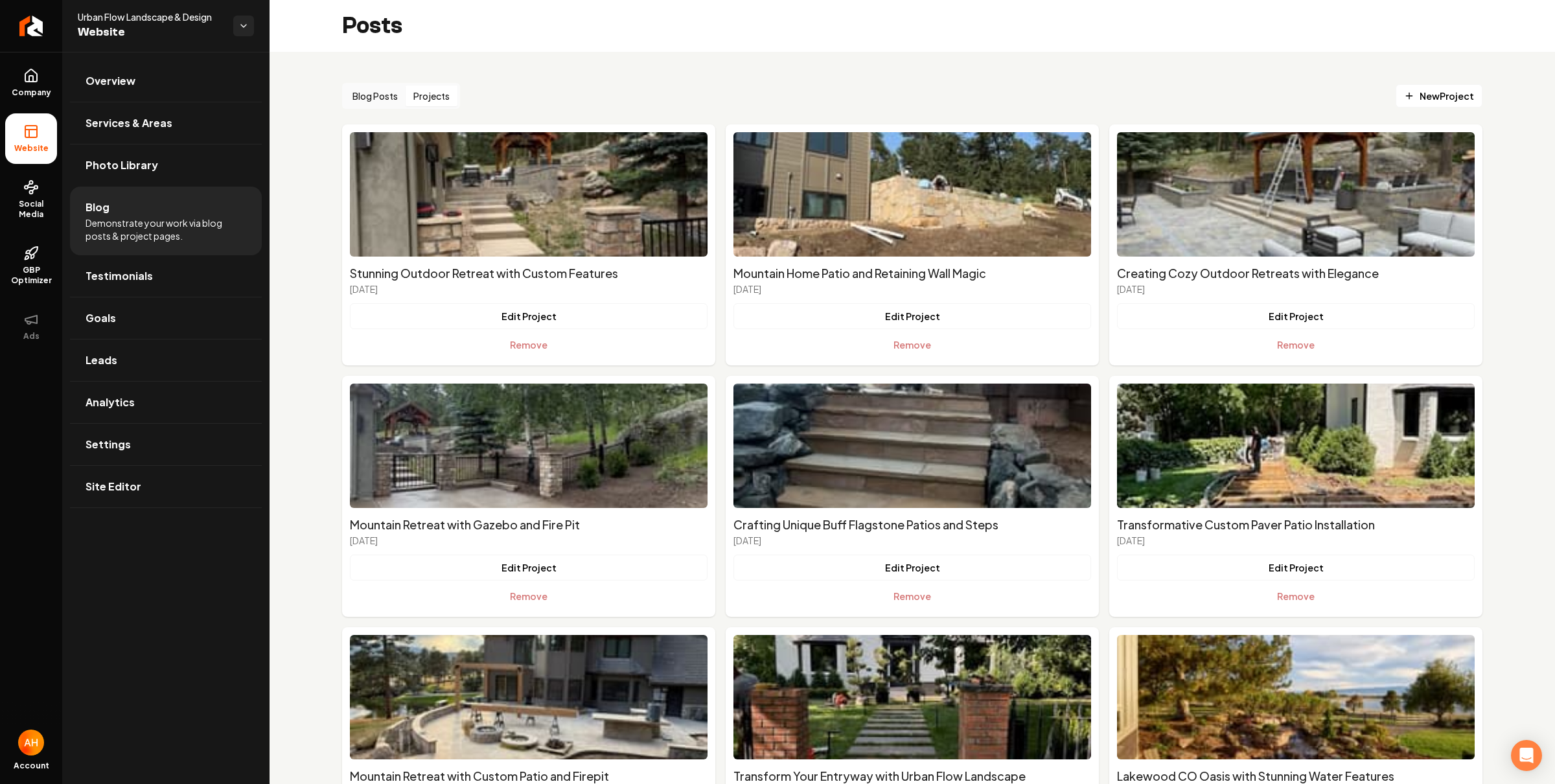
click at [456, 87] on button "Projects" at bounding box center [432, 96] width 52 height 21
click at [533, 565] on button "Edit Project" at bounding box center [528, 567] width 357 height 26
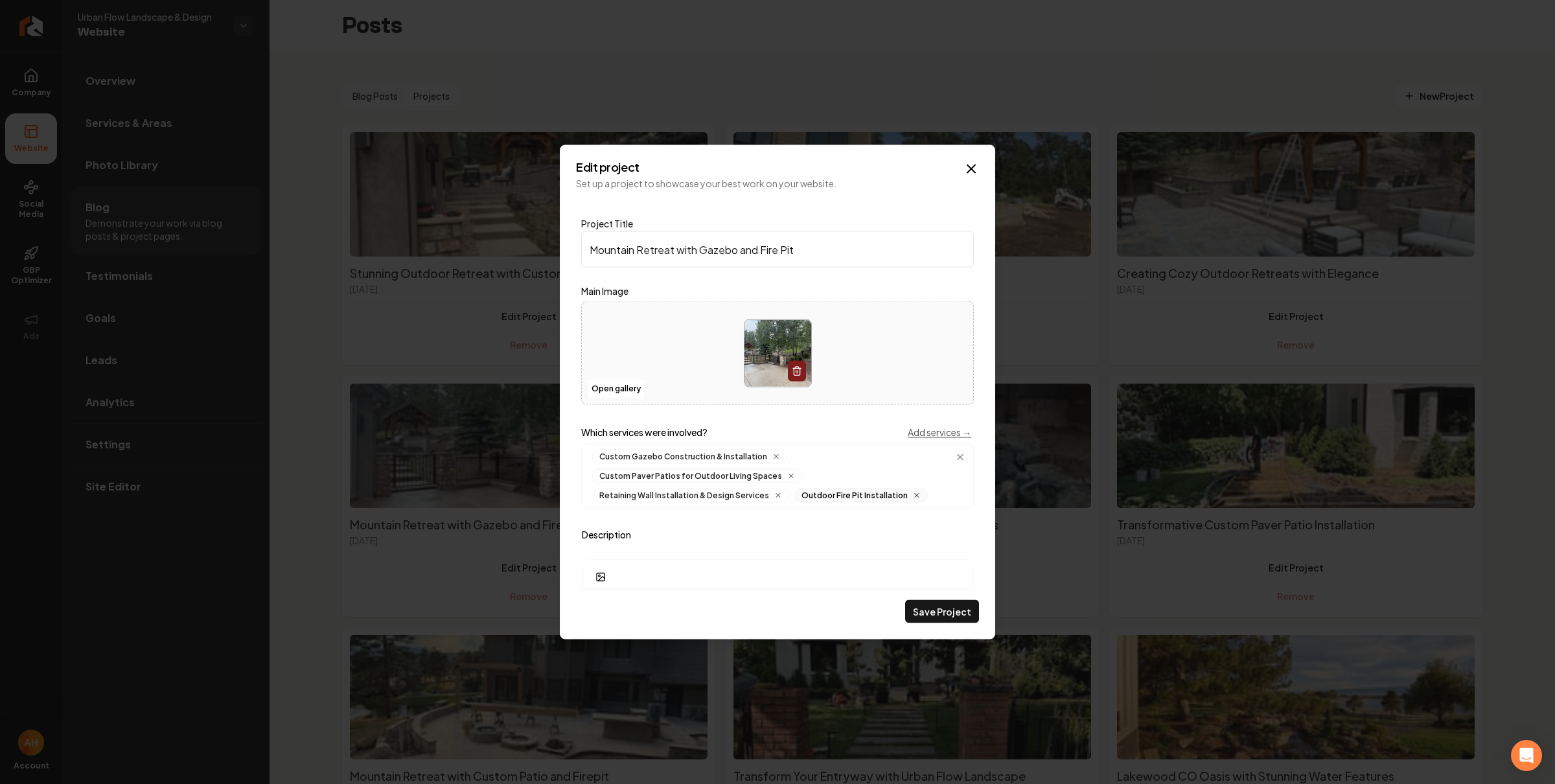
click at [913, 496] on icon "Main content area" at bounding box center [916, 495] width 8 height 8
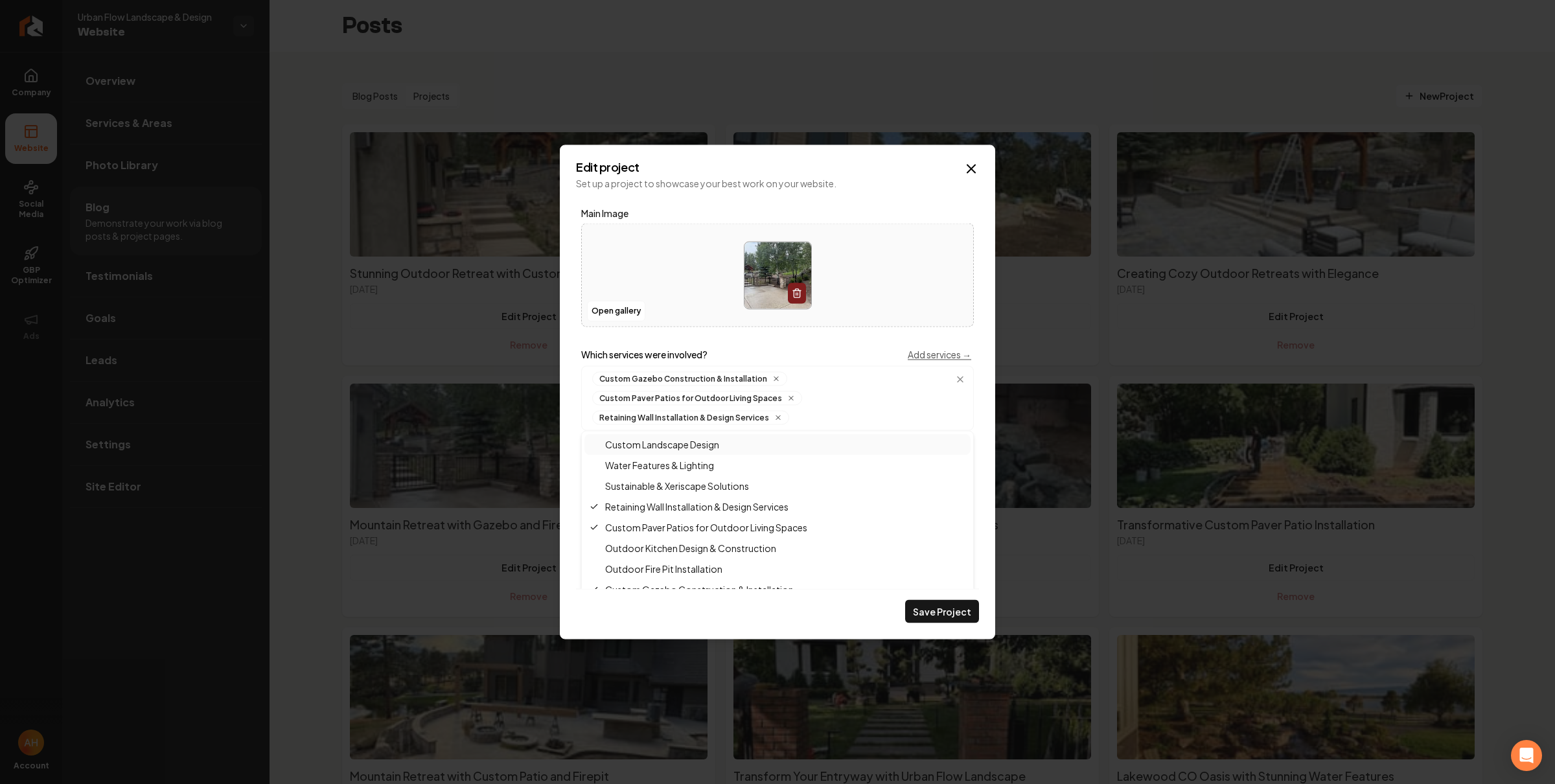
click at [985, 496] on div "**********" at bounding box center [777, 392] width 435 height 494
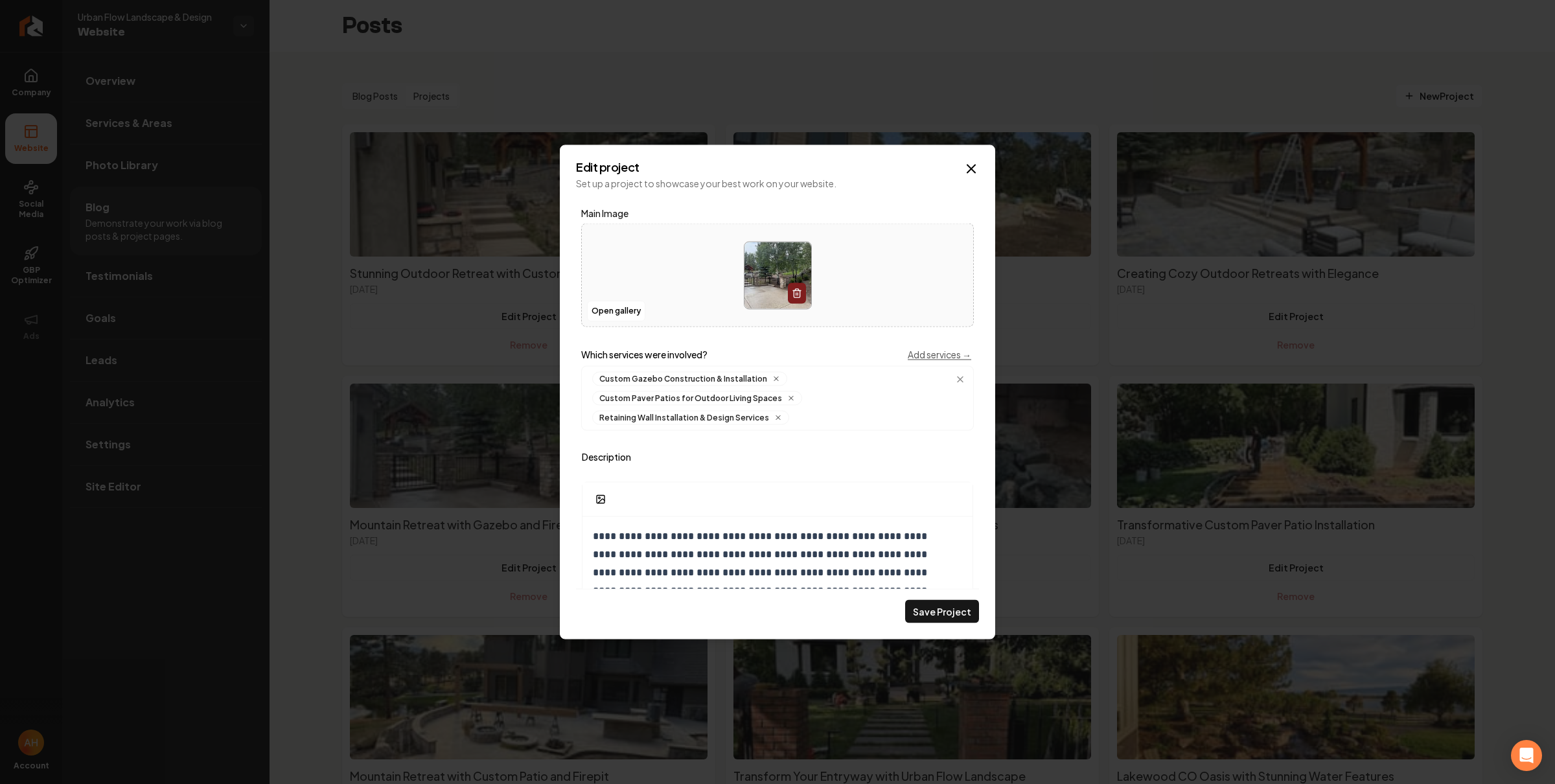
scroll to position [339, 0]
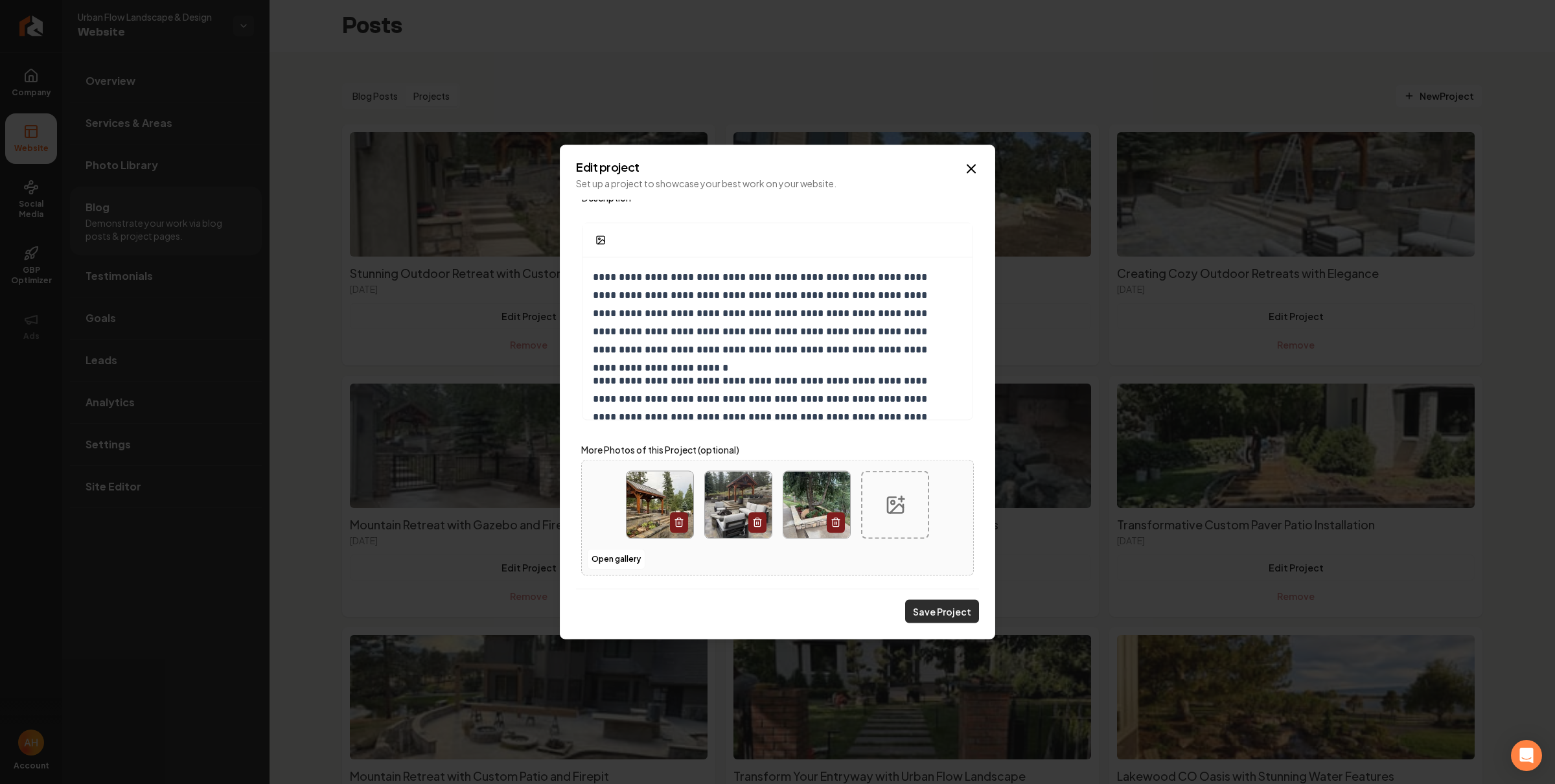
click at [938, 609] on button "Save Project" at bounding box center [942, 611] width 74 height 23
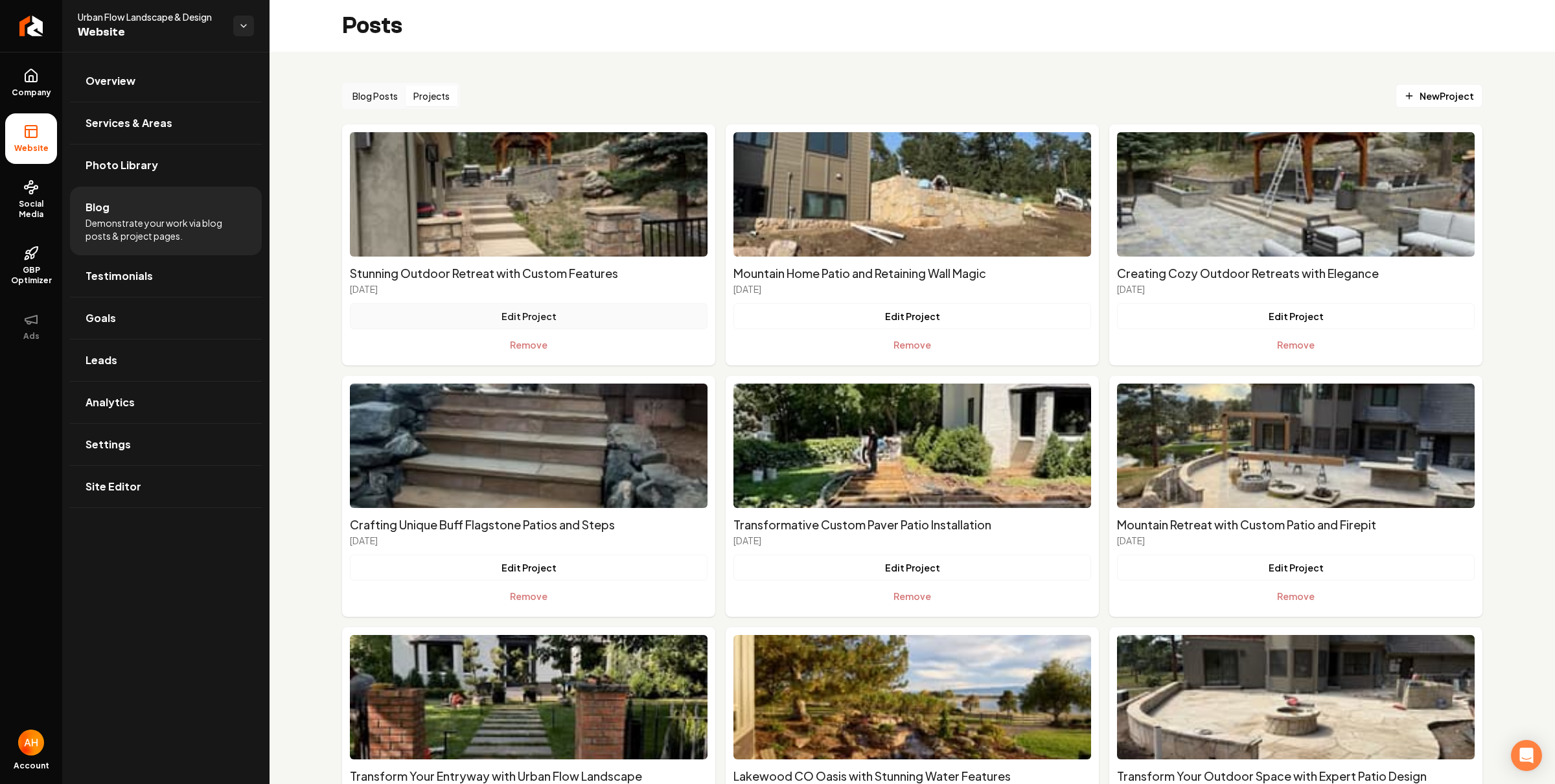
click at [539, 312] on button "Edit Project" at bounding box center [528, 315] width 357 height 26
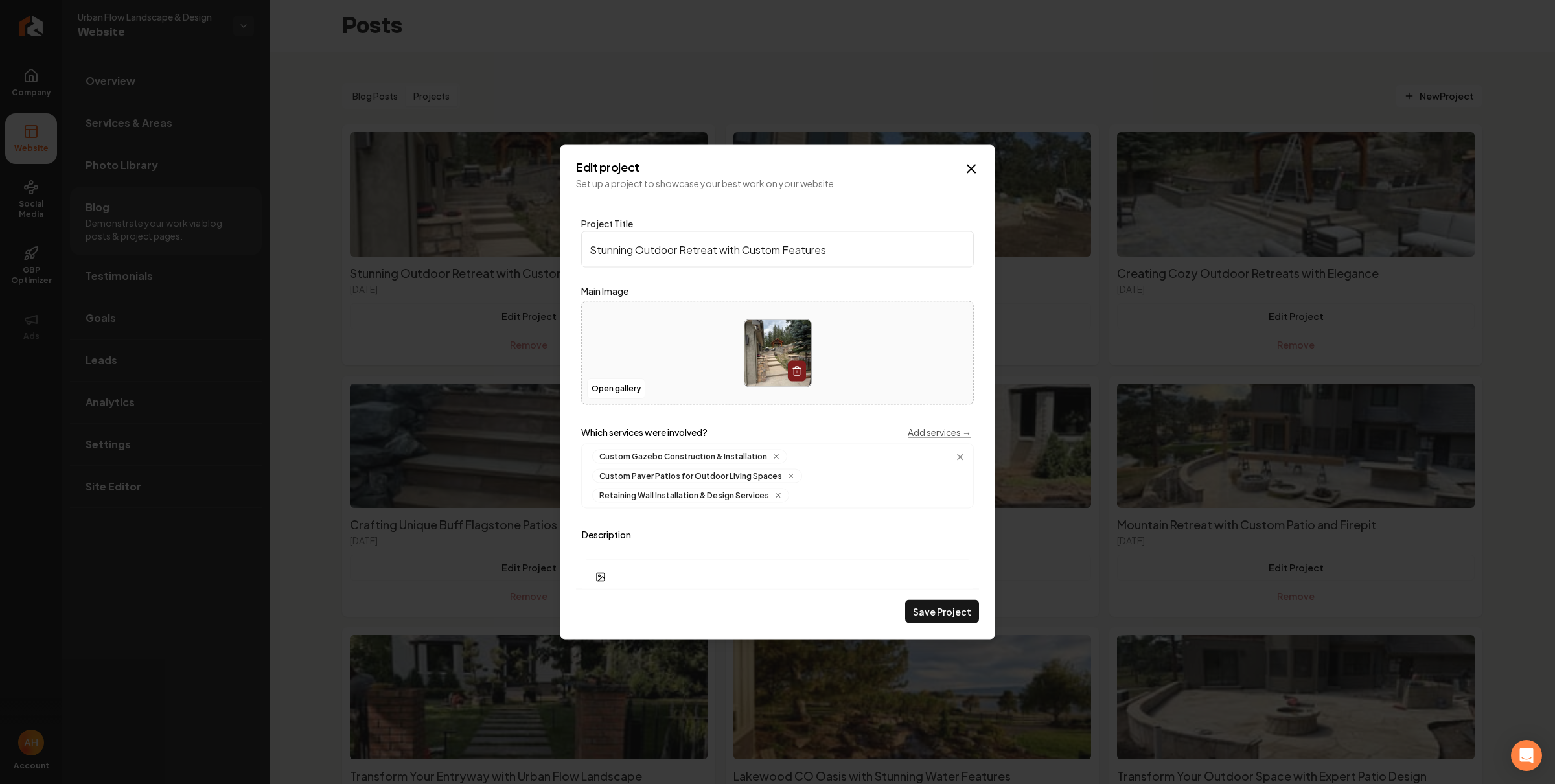
scroll to position [55, 0]
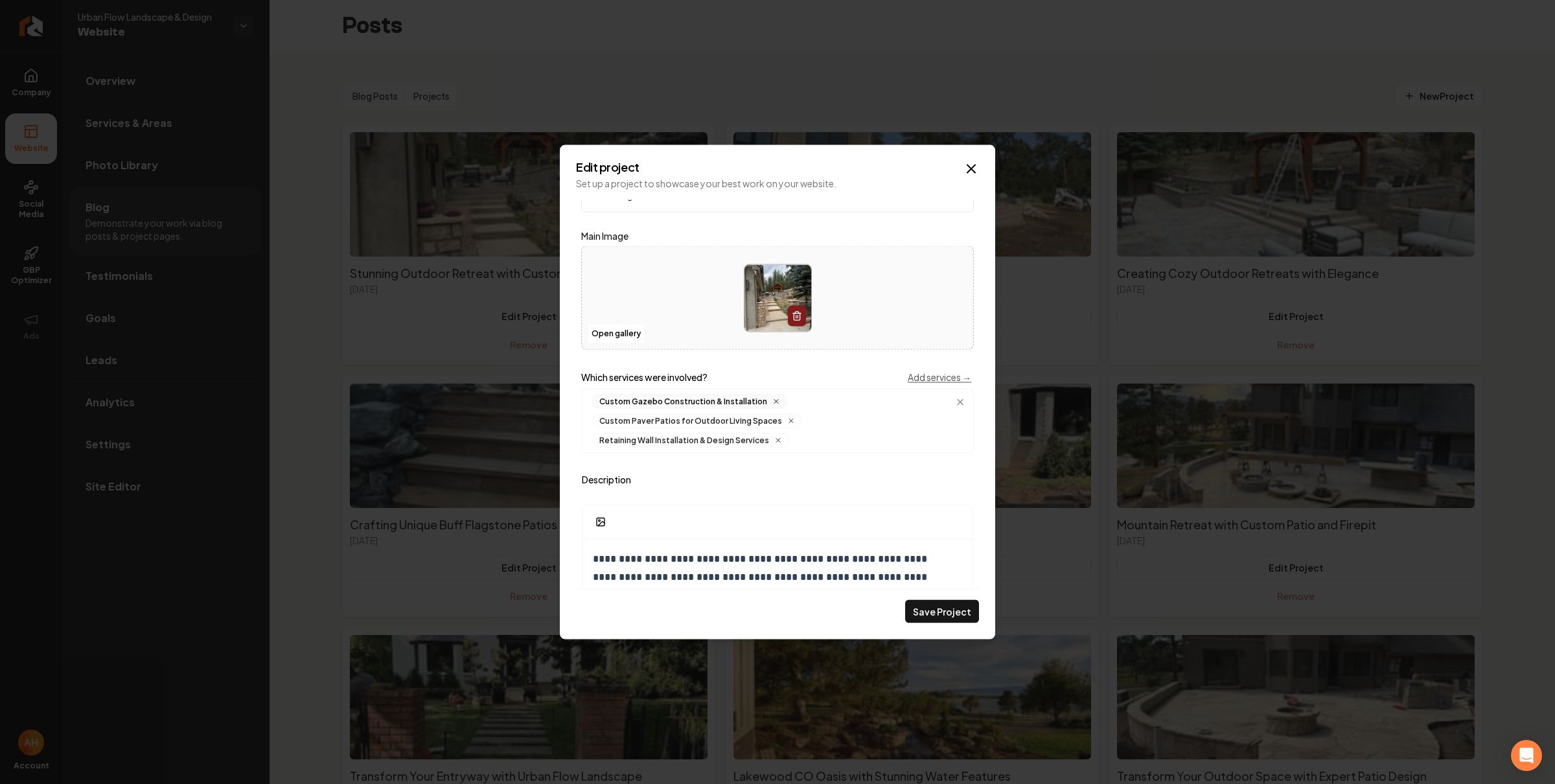
click at [772, 403] on icon "Main content area" at bounding box center [776, 401] width 8 height 8
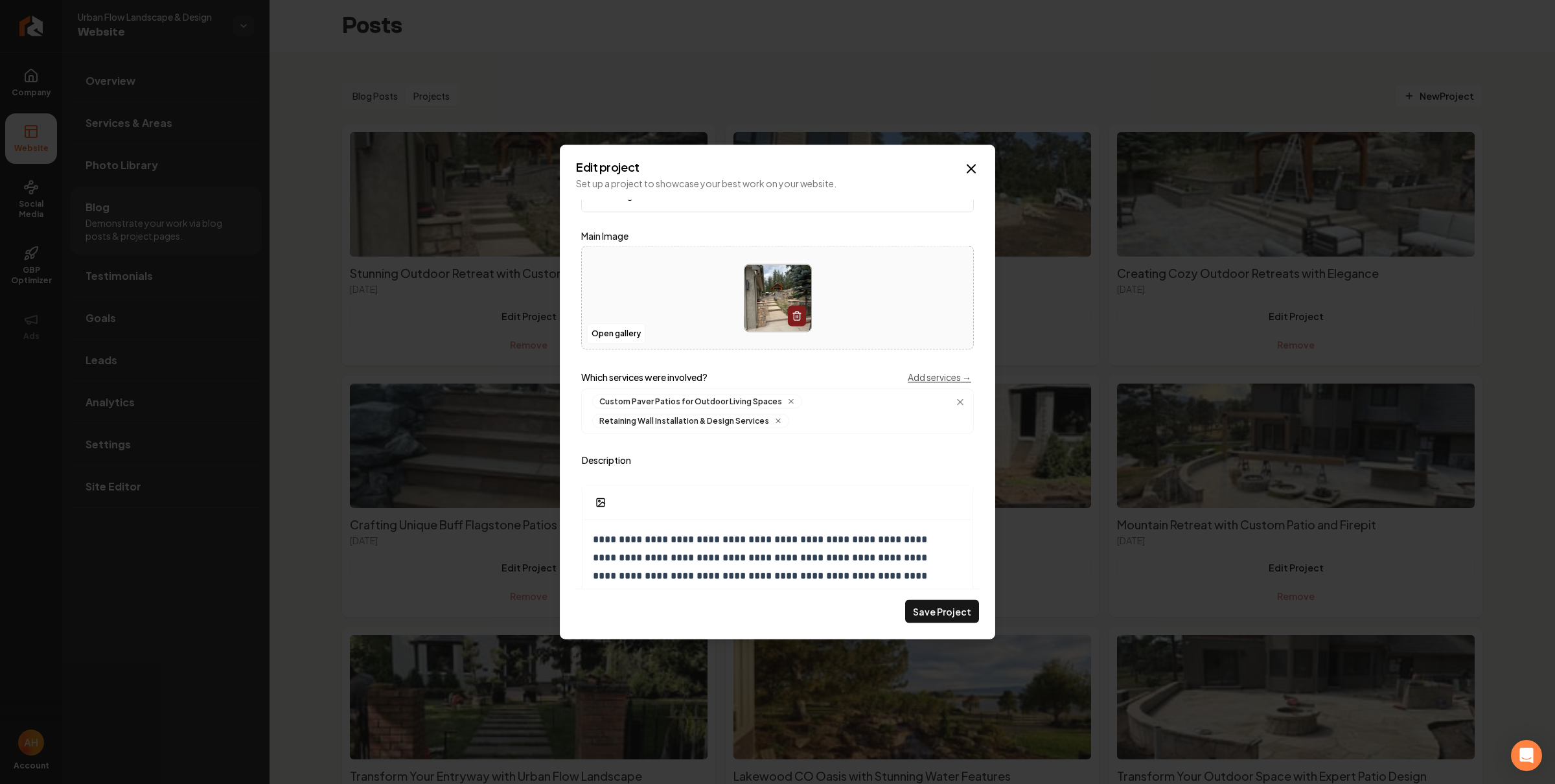
drag, startPoint x: 957, startPoint y: 612, endPoint x: 943, endPoint y: 571, distance: 43.3
click at [957, 612] on button "Save Project" at bounding box center [942, 611] width 74 height 23
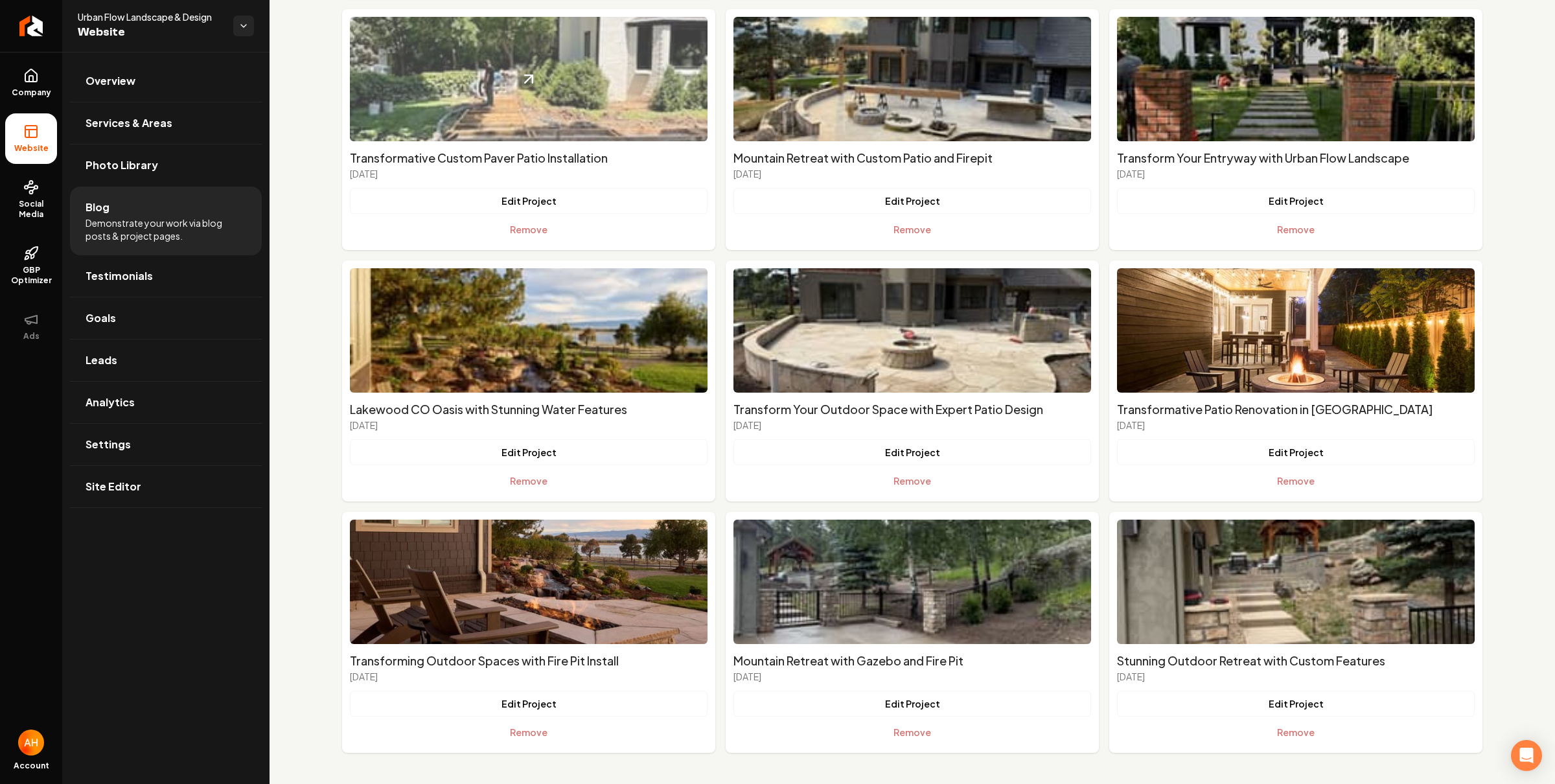
scroll to position [24, 0]
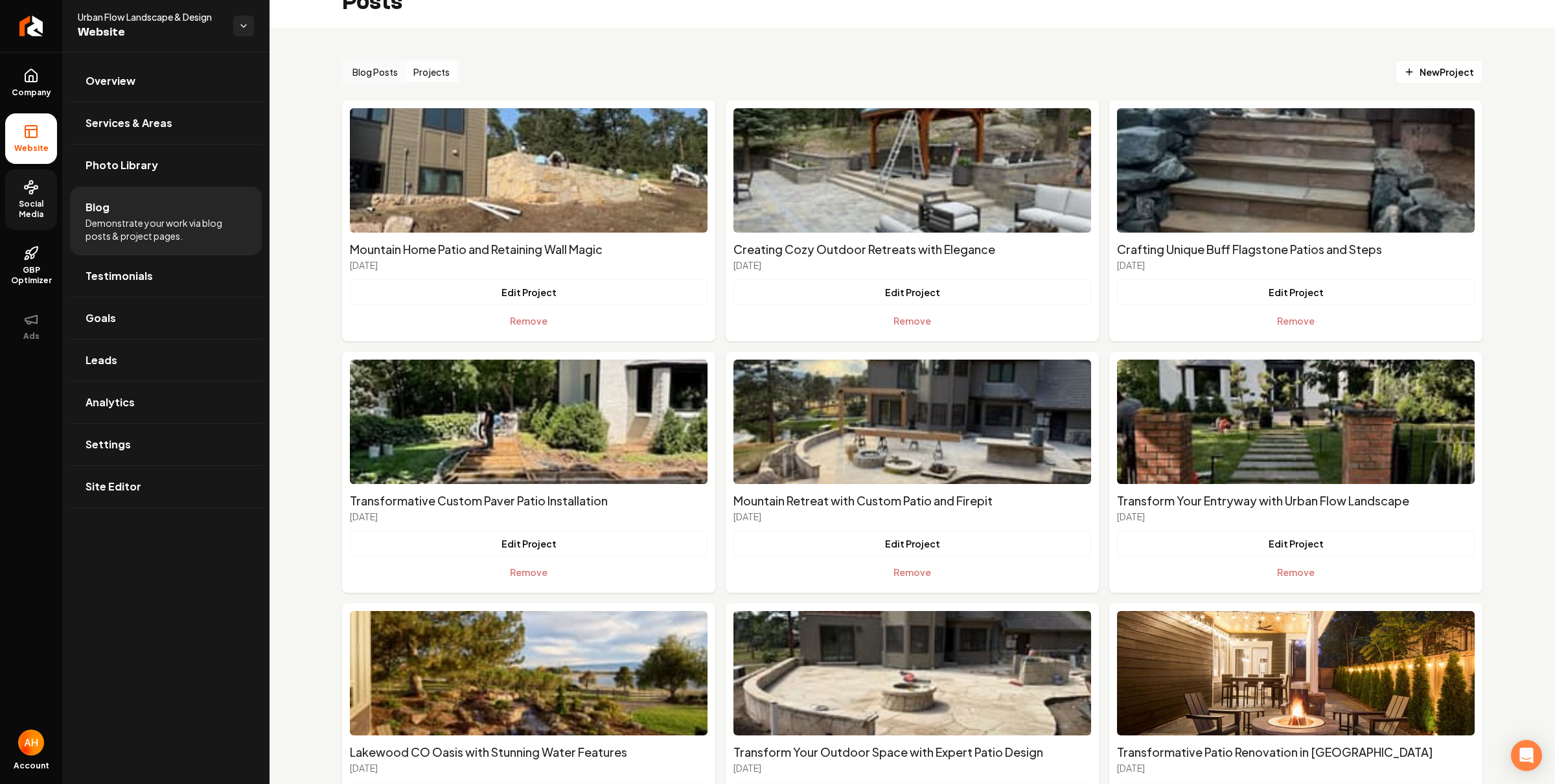
drag, startPoint x: 11, startPoint y: 200, endPoint x: 17, endPoint y: 194, distance: 8.5
click at [11, 200] on span "Social Media" at bounding box center [31, 209] width 52 height 21
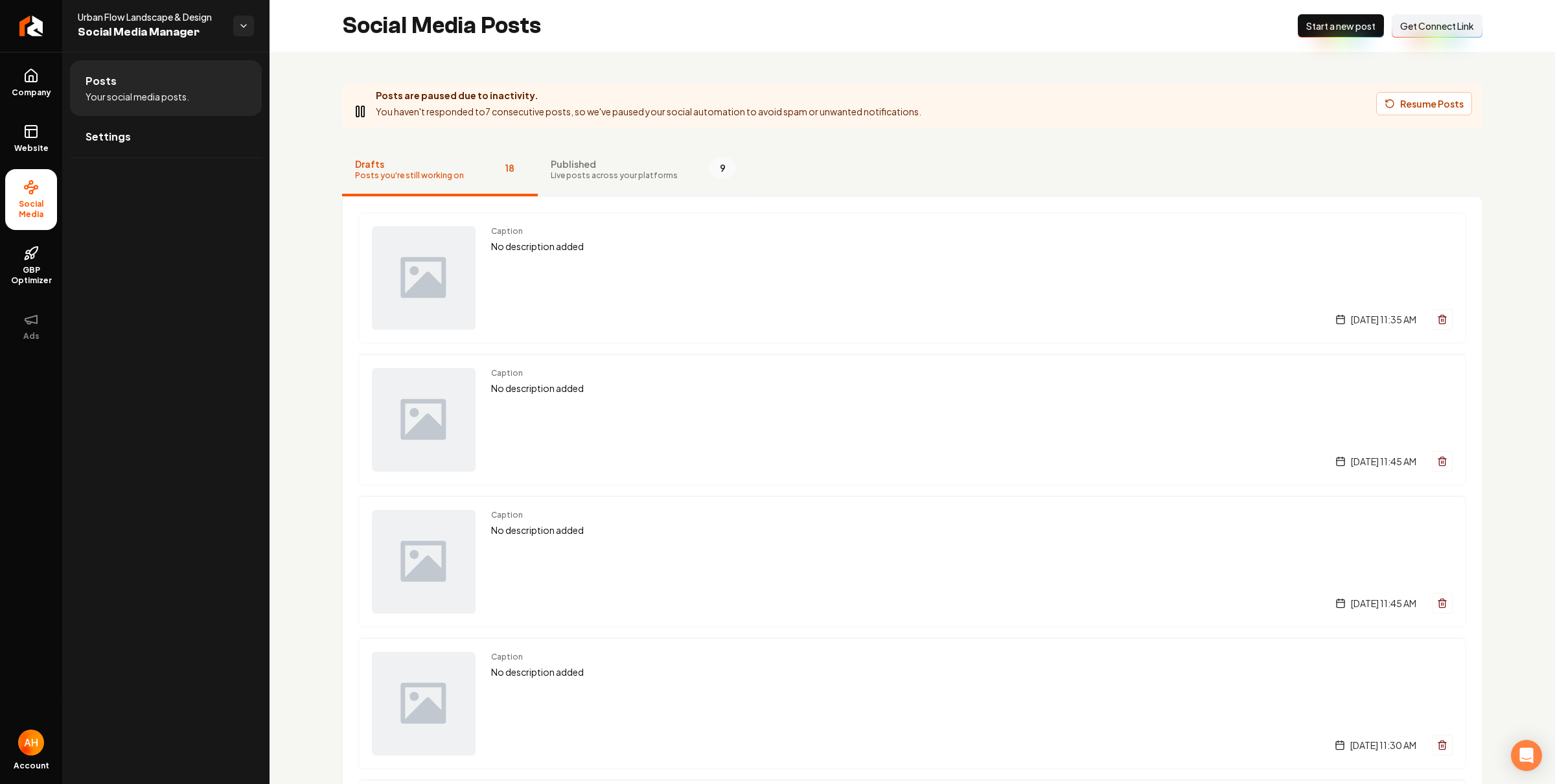
click at [619, 155] on button "Published Live posts across your platforms 9" at bounding box center [643, 170] width 211 height 52
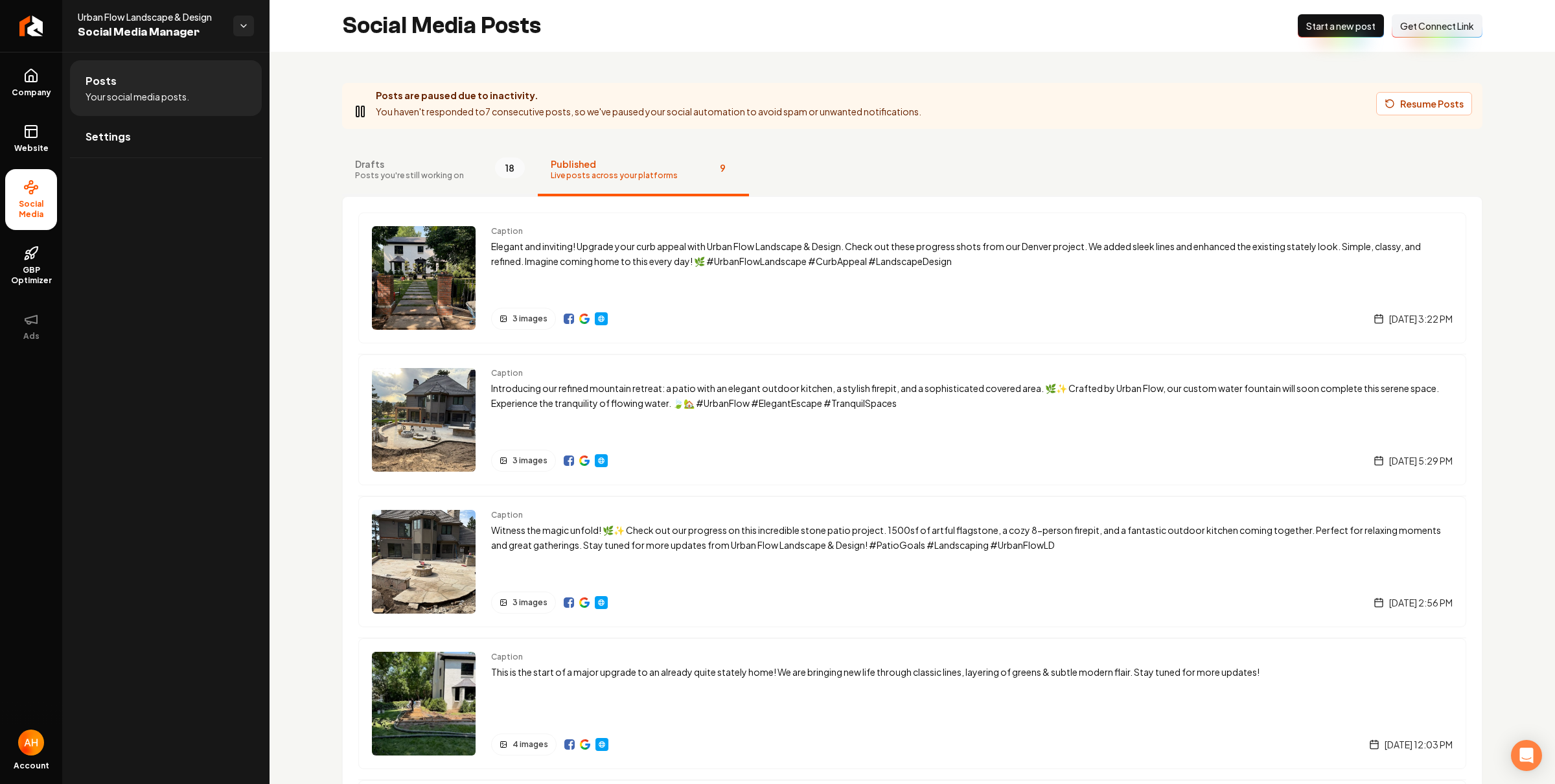
click at [472, 169] on button "Drafts Posts you're still working on 18" at bounding box center [439, 170] width 195 height 52
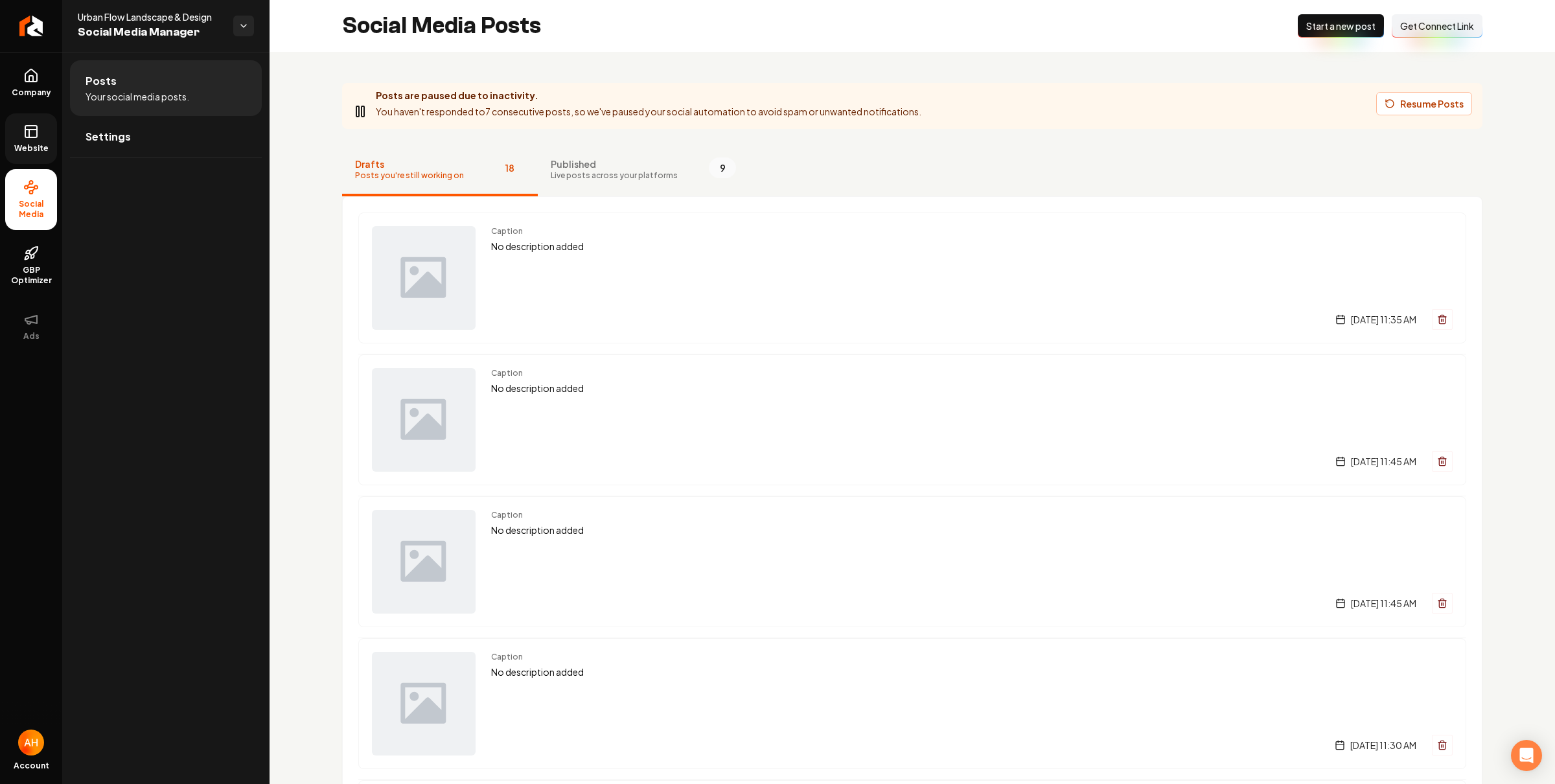
click at [24, 124] on icon at bounding box center [31, 132] width 16 height 16
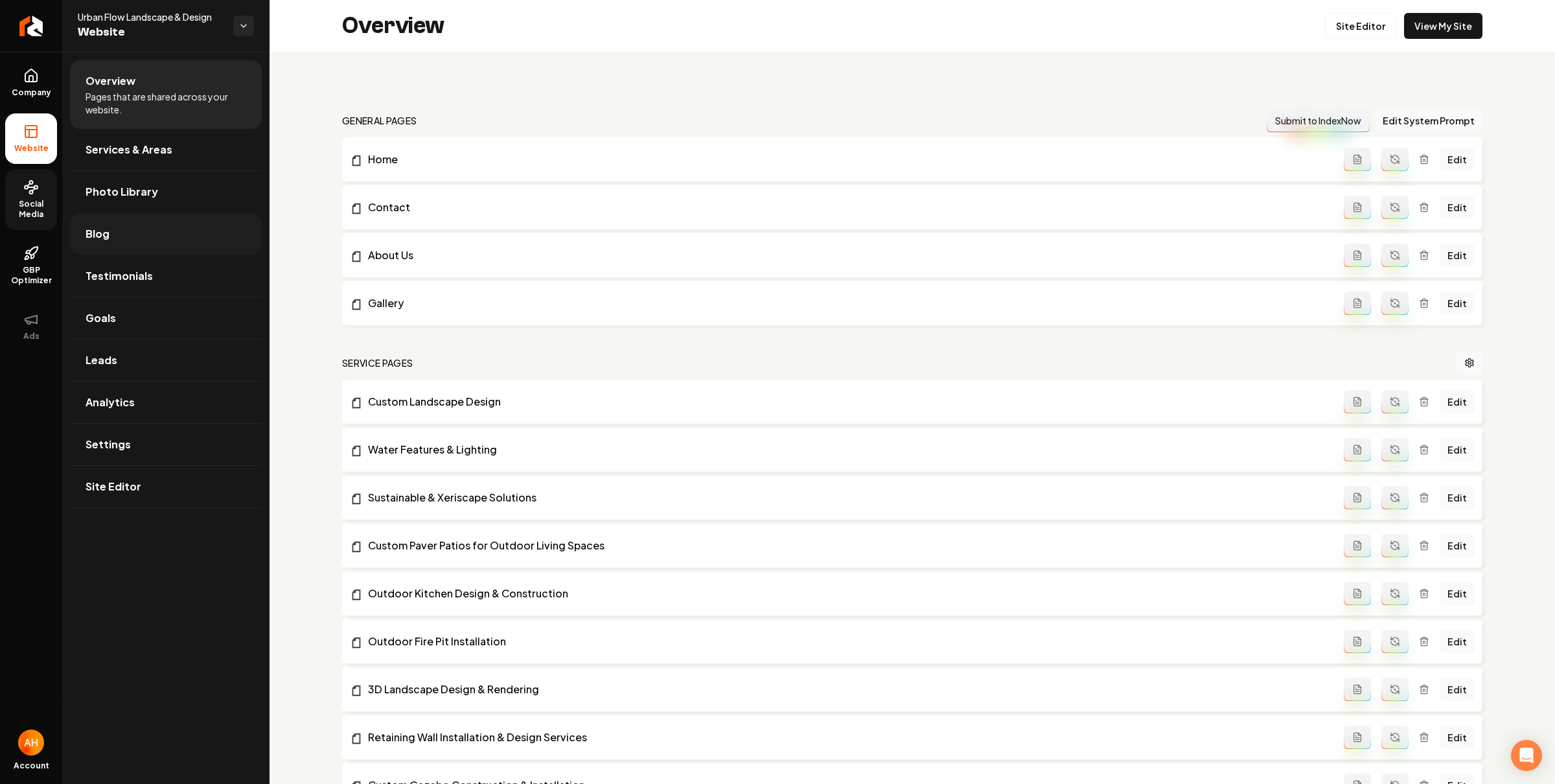
click at [158, 237] on link "Blog" at bounding box center [165, 233] width 192 height 41
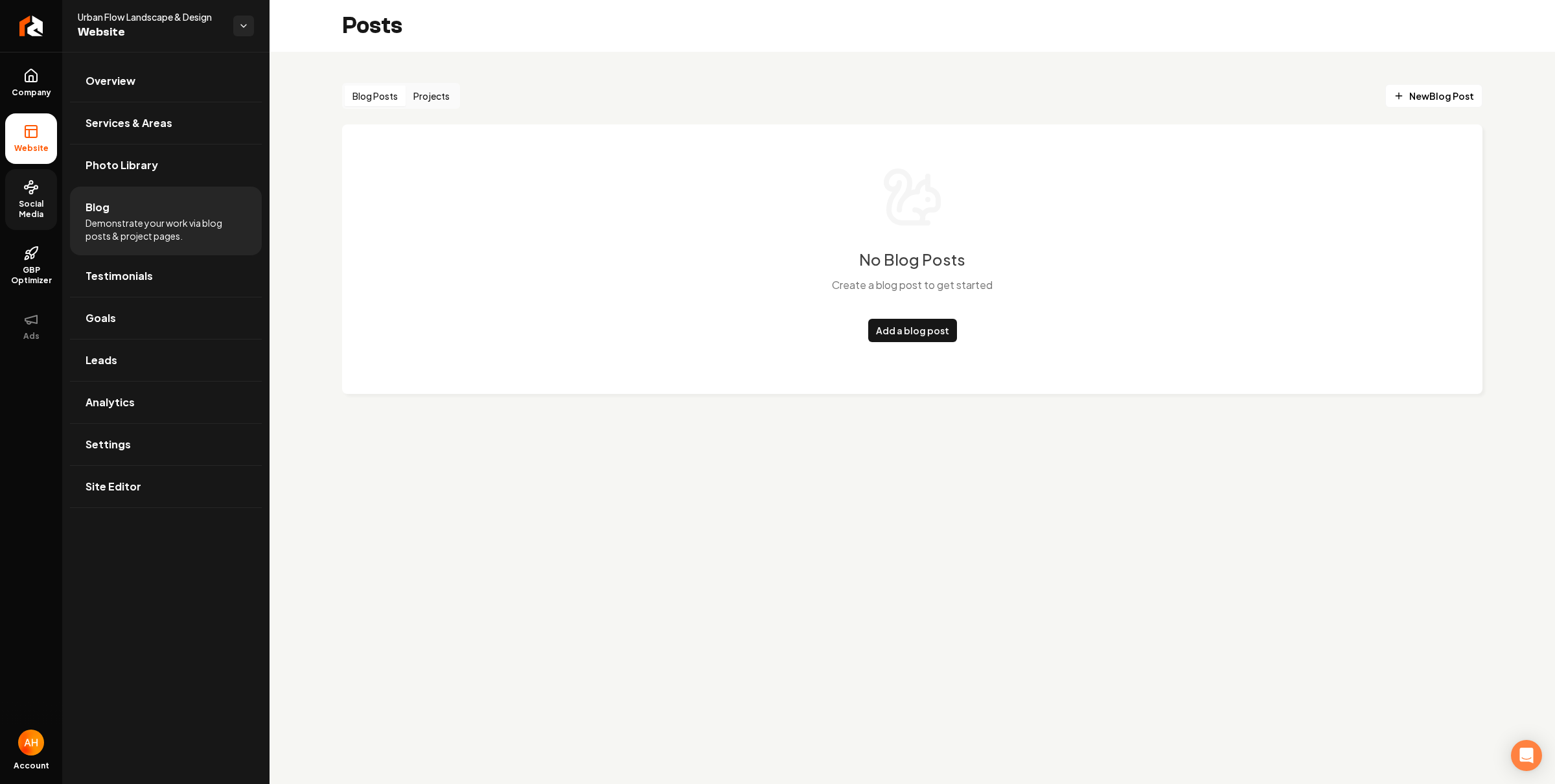
click at [437, 92] on button "Projects" at bounding box center [432, 96] width 52 height 21
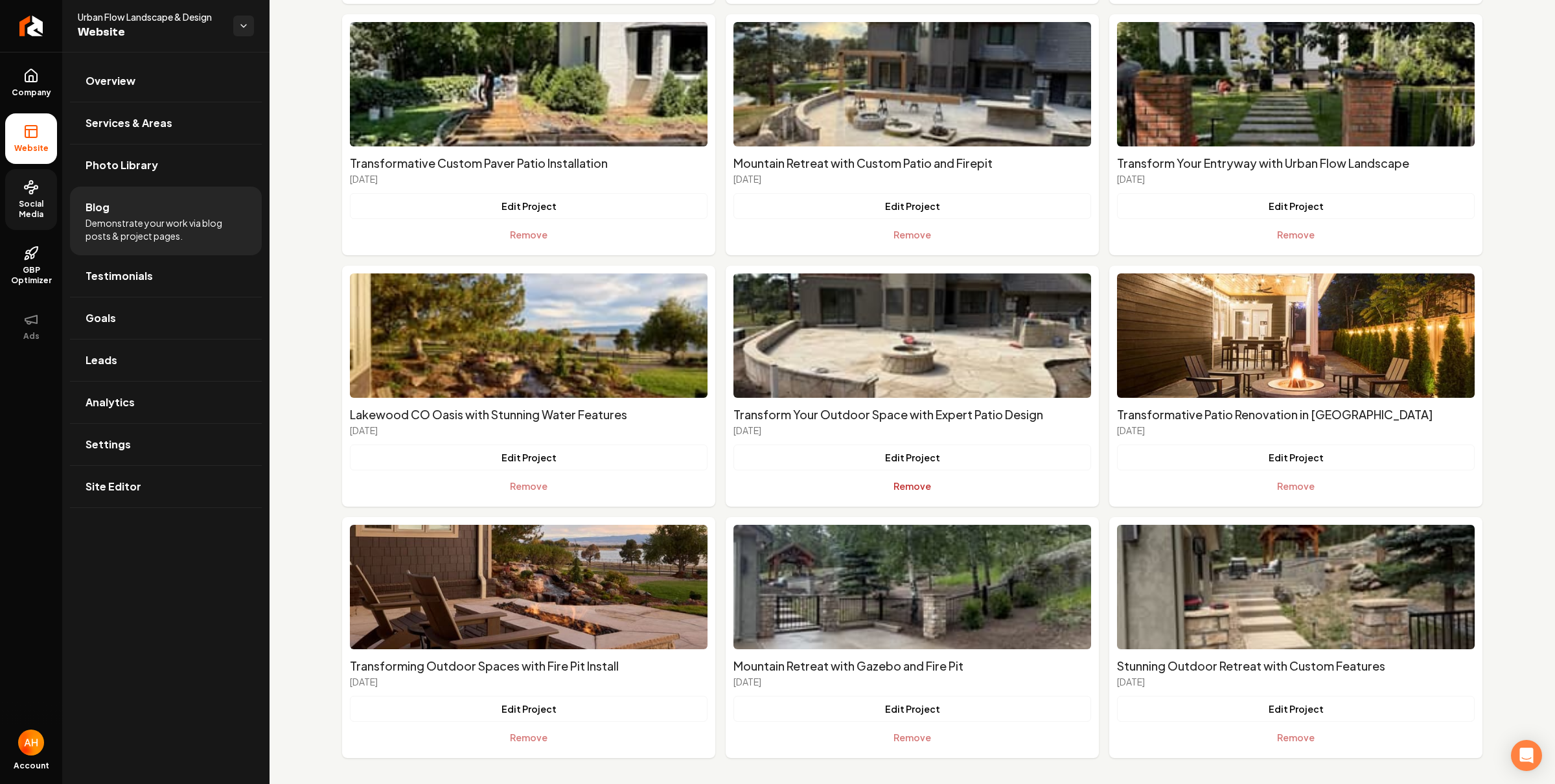
scroll to position [366, 0]
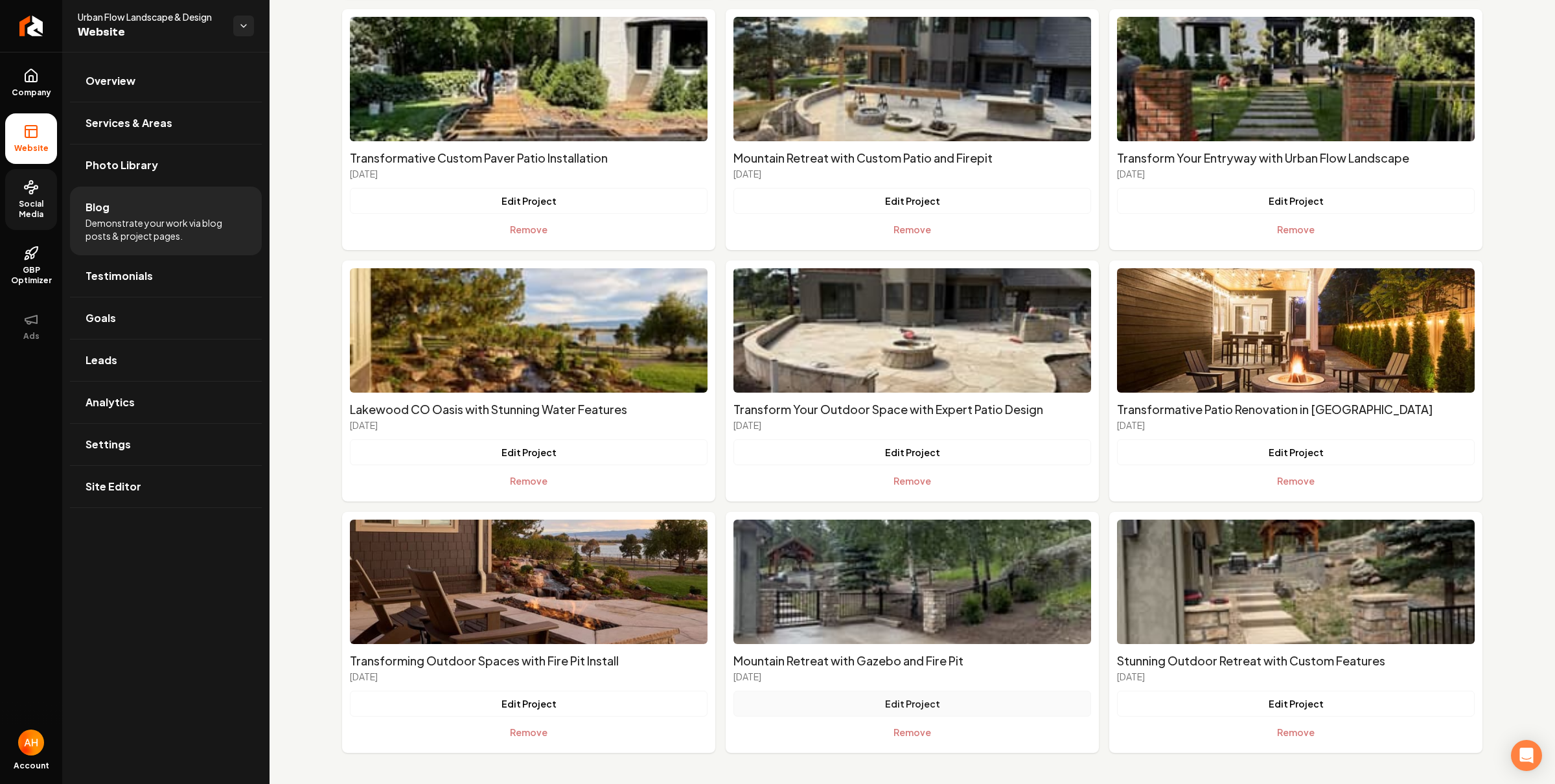
click at [920, 707] on button "Edit Project" at bounding box center [912, 703] width 357 height 26
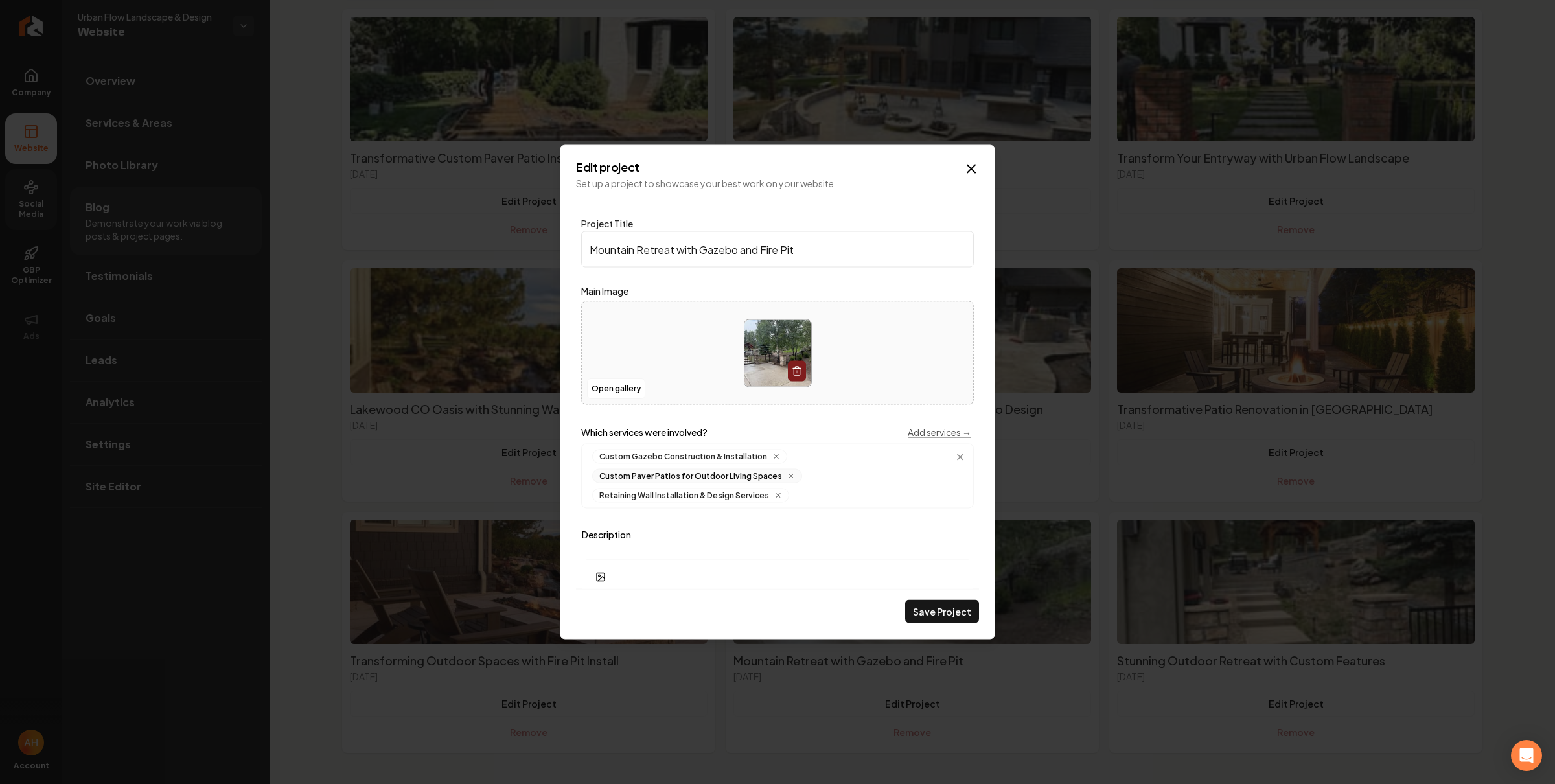
click at [772, 454] on icon "Main content area" at bounding box center [776, 456] width 8 height 8
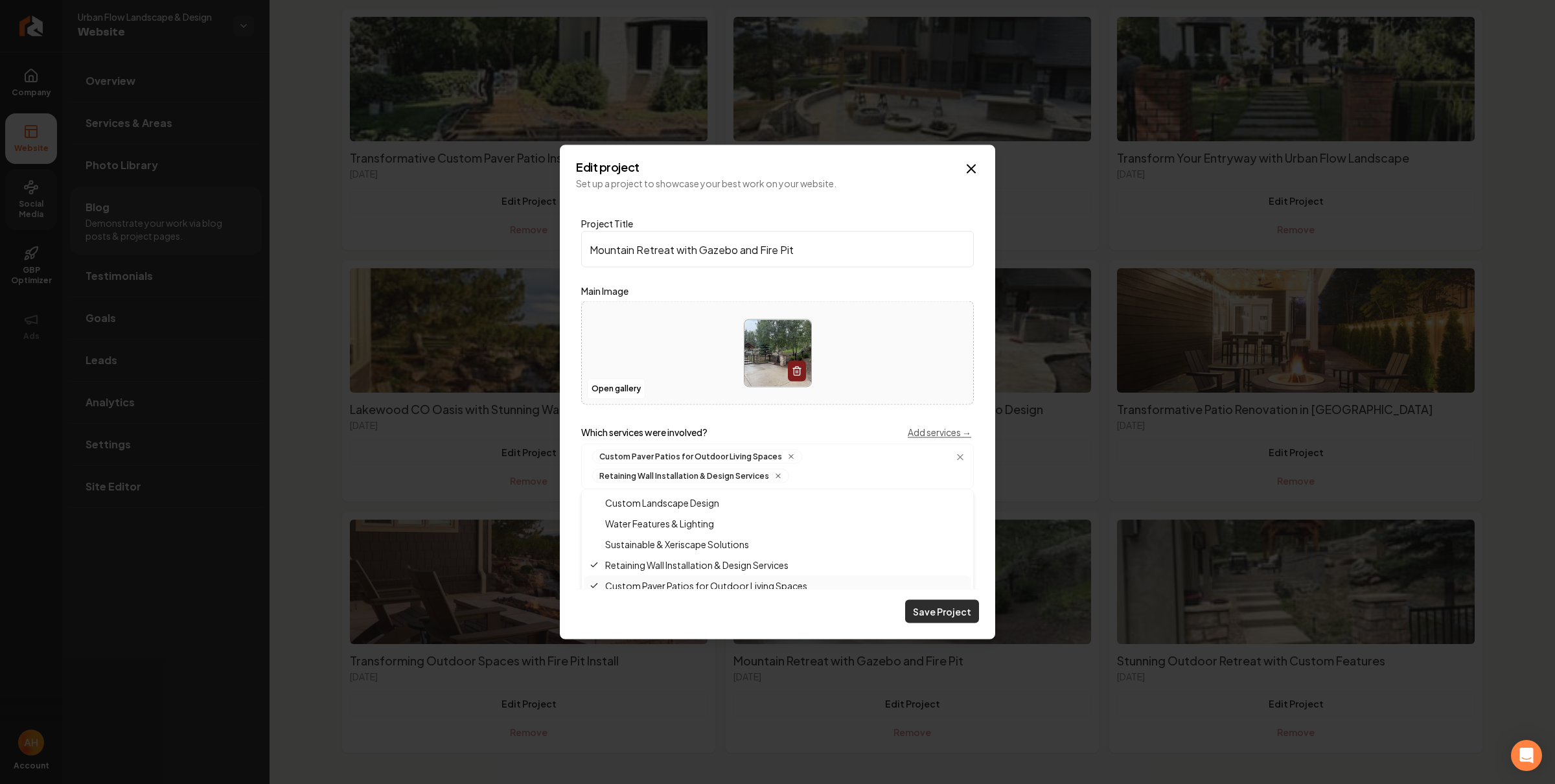
click at [952, 620] on button "Save Project" at bounding box center [942, 611] width 74 height 23
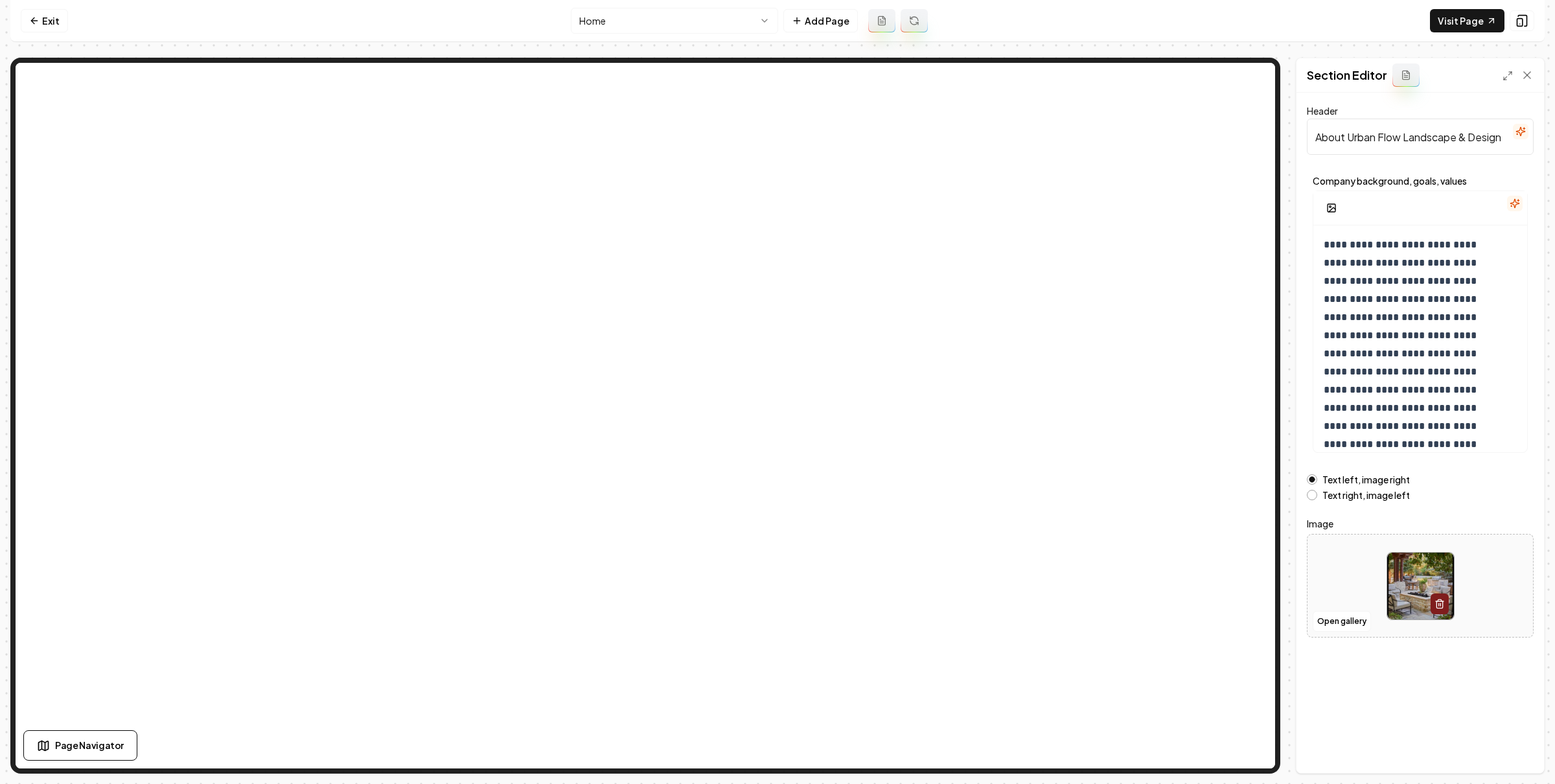
scroll to position [84, 0]
click at [53, 28] on link "Exit" at bounding box center [44, 21] width 47 height 23
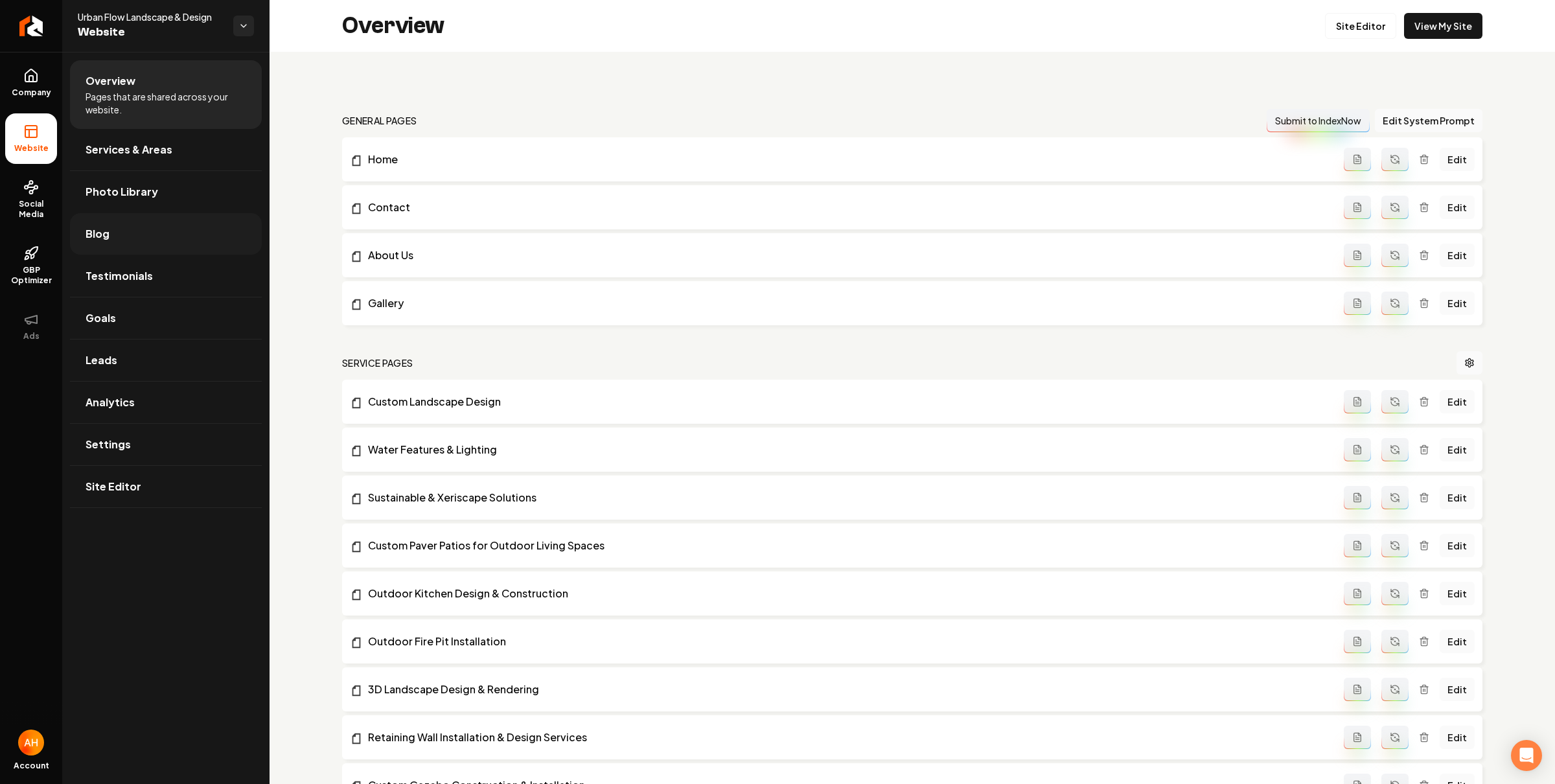
click at [121, 224] on link "Blog" at bounding box center [165, 233] width 192 height 41
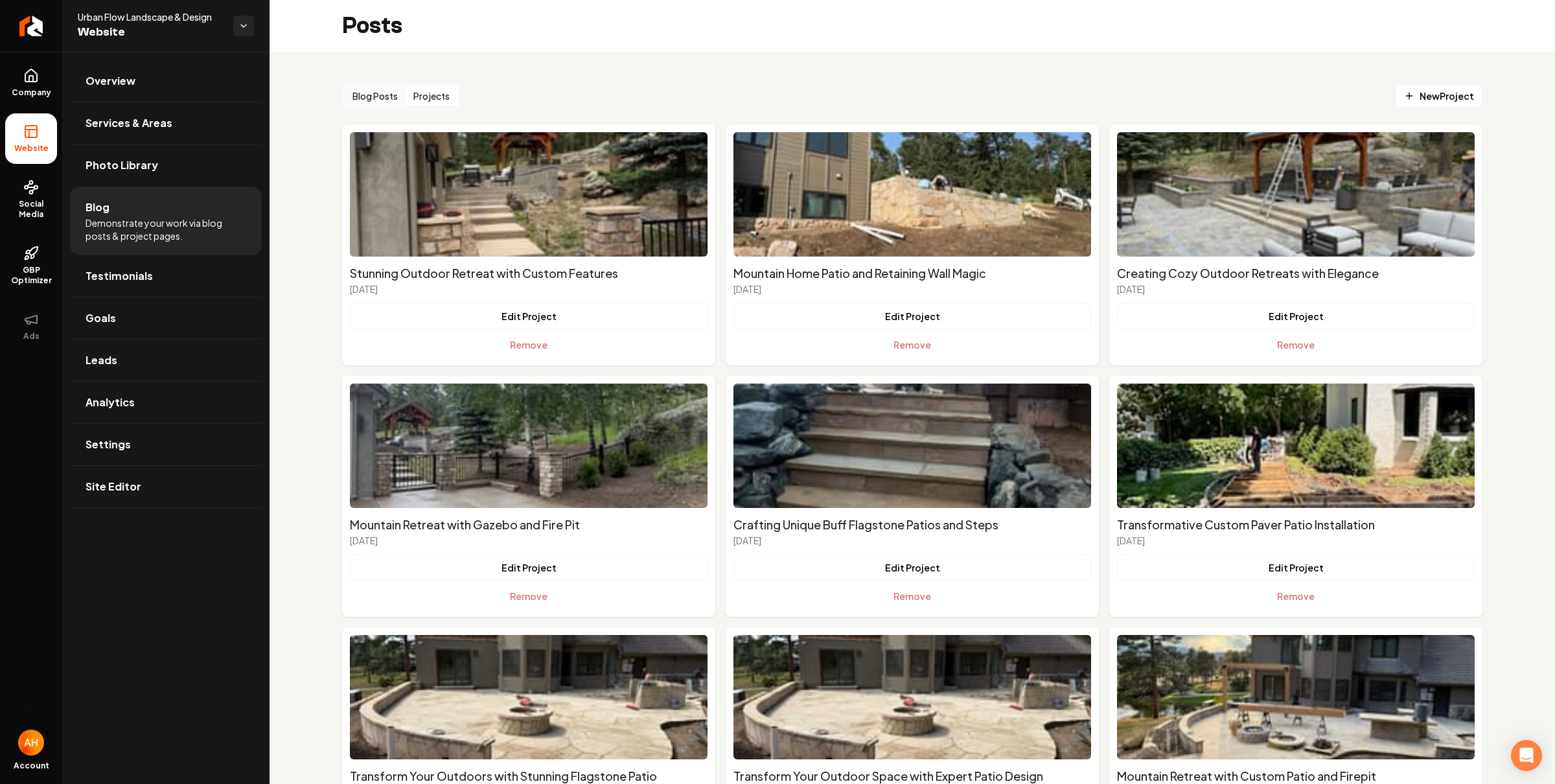
click at [429, 103] on button "Projects" at bounding box center [432, 96] width 52 height 21
click at [1433, 98] on span "New Project" at bounding box center [1438, 96] width 70 height 13
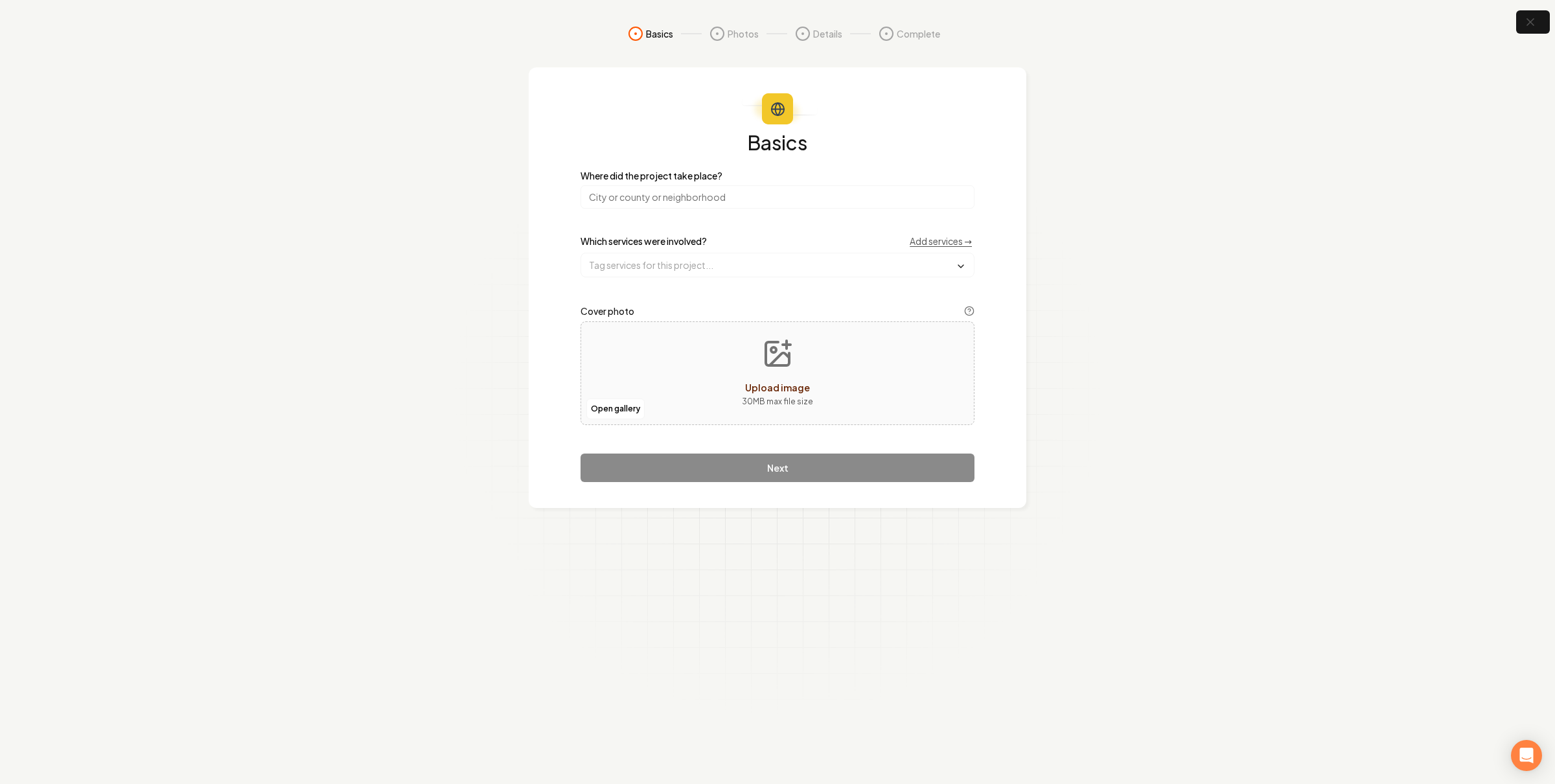
click at [764, 205] on input "search" at bounding box center [778, 197] width 394 height 23
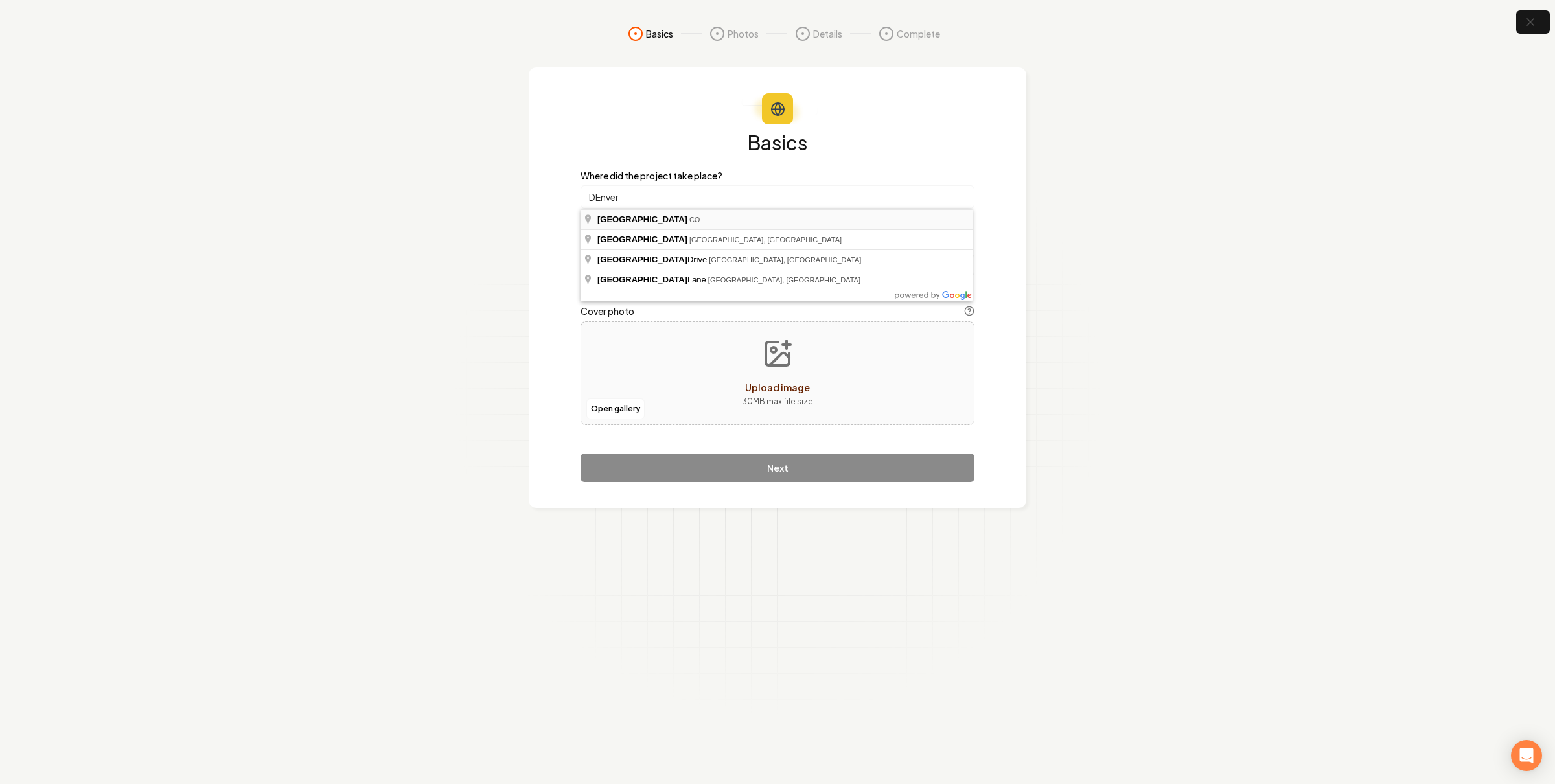
type input "[GEOGRAPHIC_DATA], [GEOGRAPHIC_DATA]"
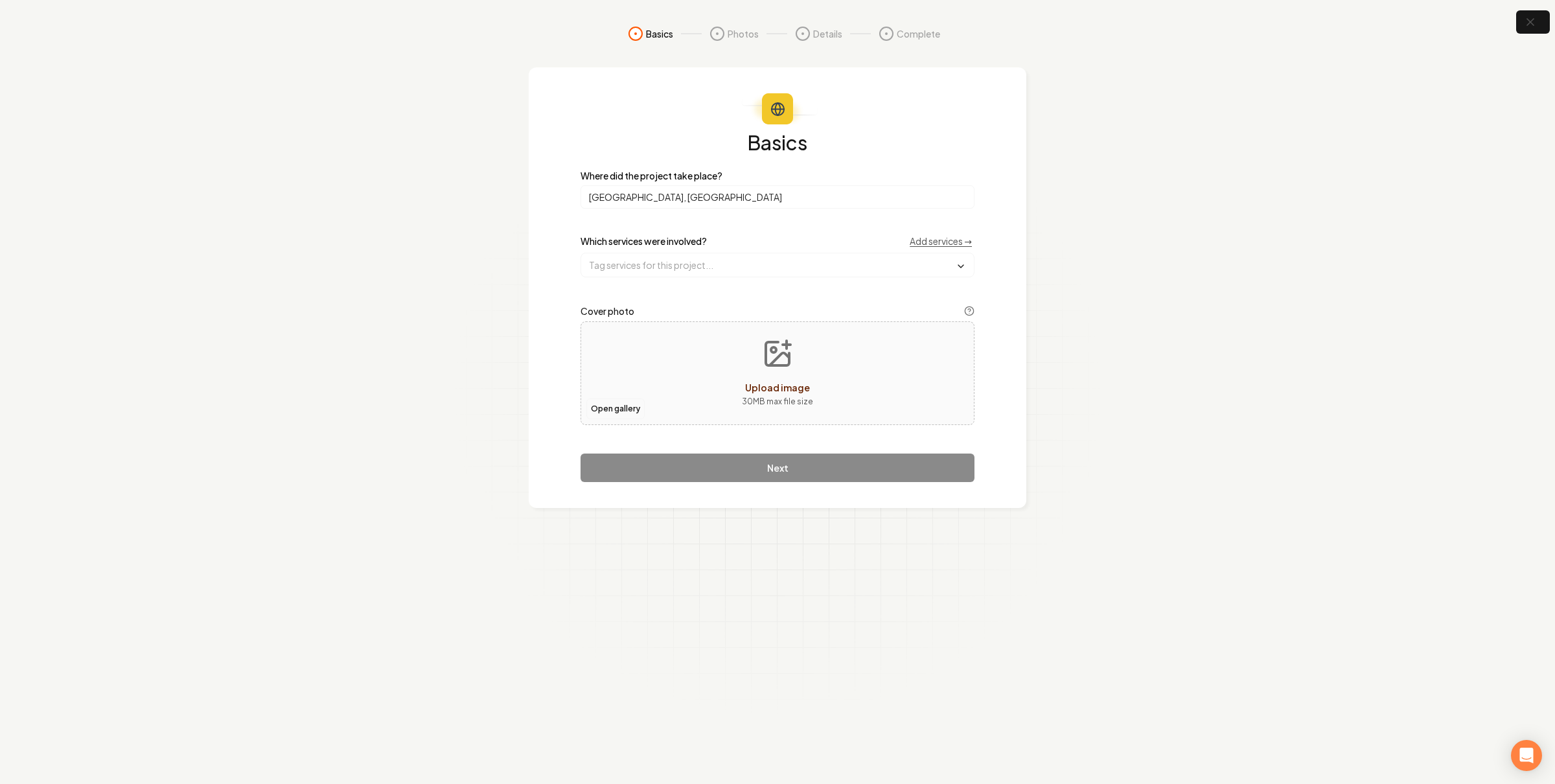
click at [621, 406] on button "Open gallery" at bounding box center [616, 408] width 59 height 21
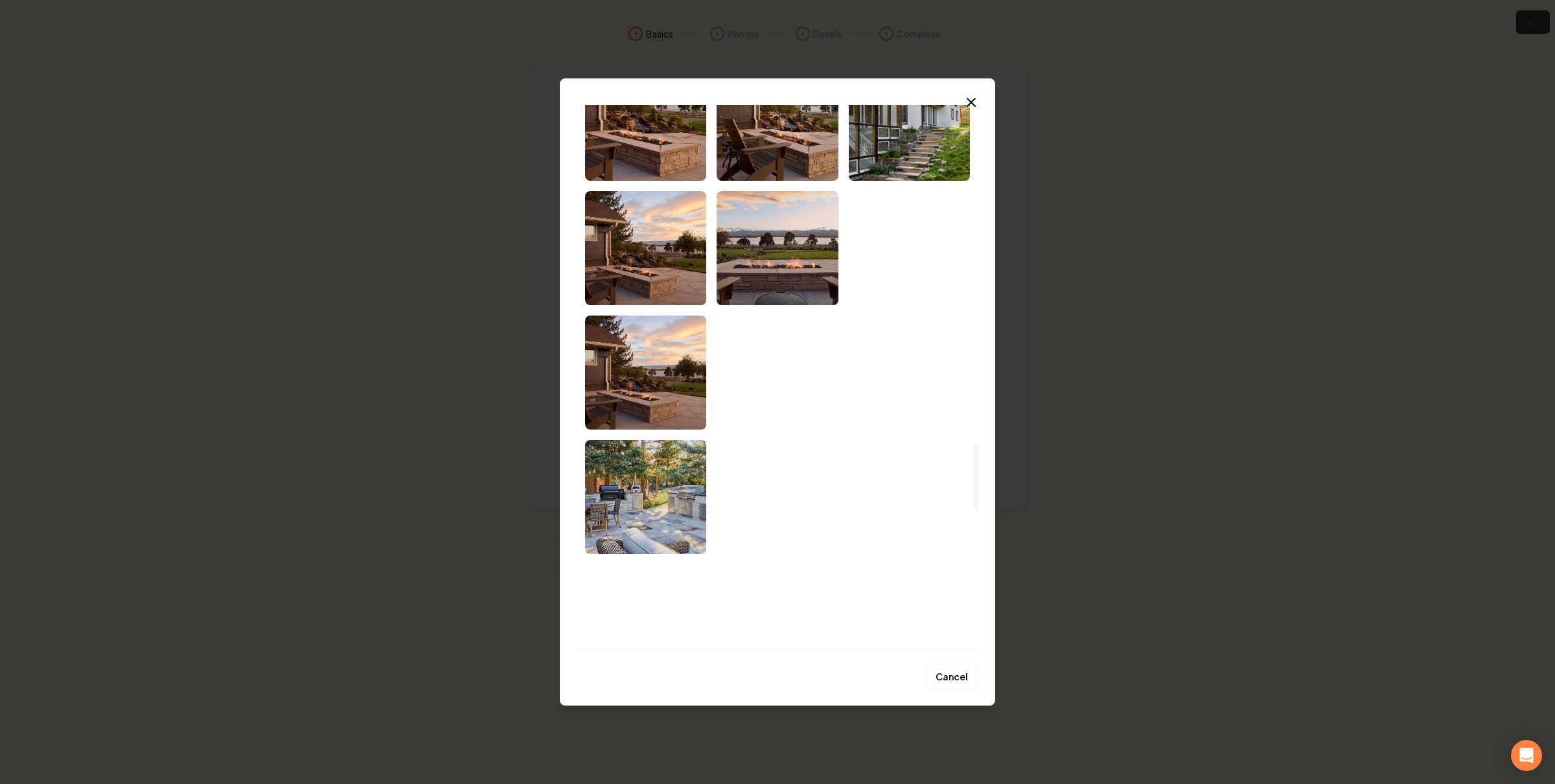
scroll to position [3074, 0]
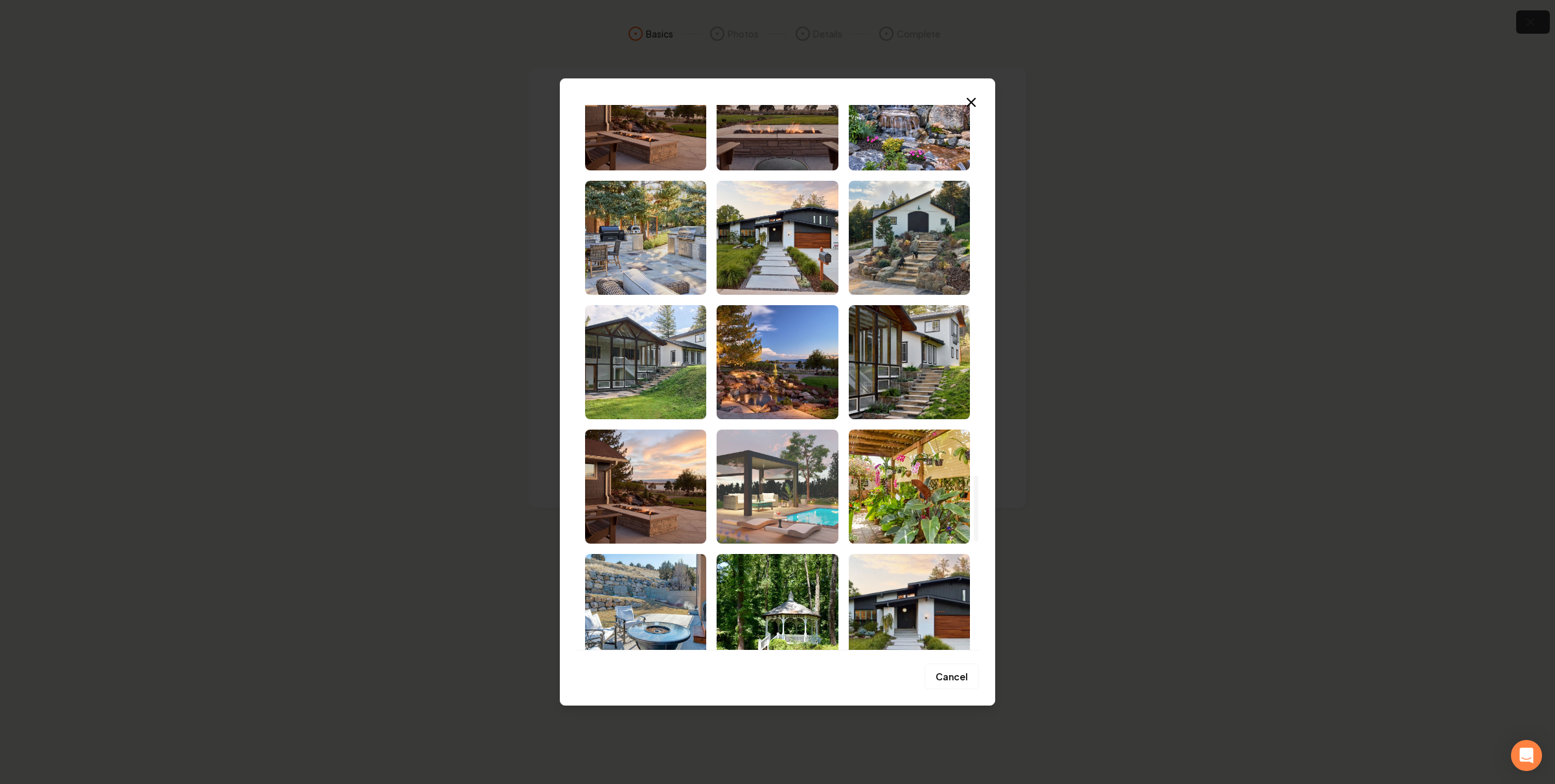
click at [805, 468] on img "Select image image_6866e6ff5c7cd75eb856c22d.jpeg" at bounding box center [777, 486] width 121 height 114
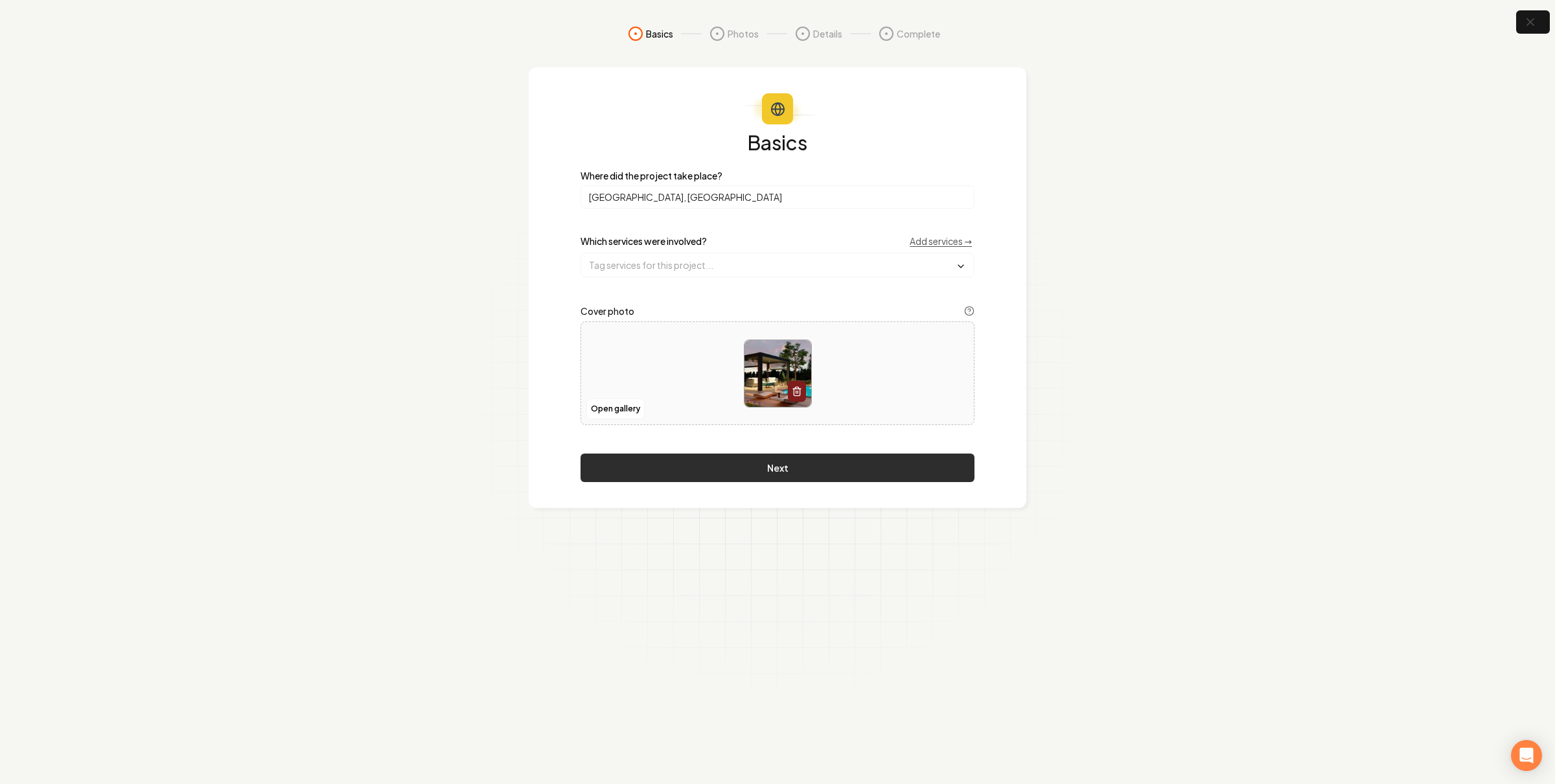
click at [866, 462] on button "Next" at bounding box center [778, 468] width 394 height 29
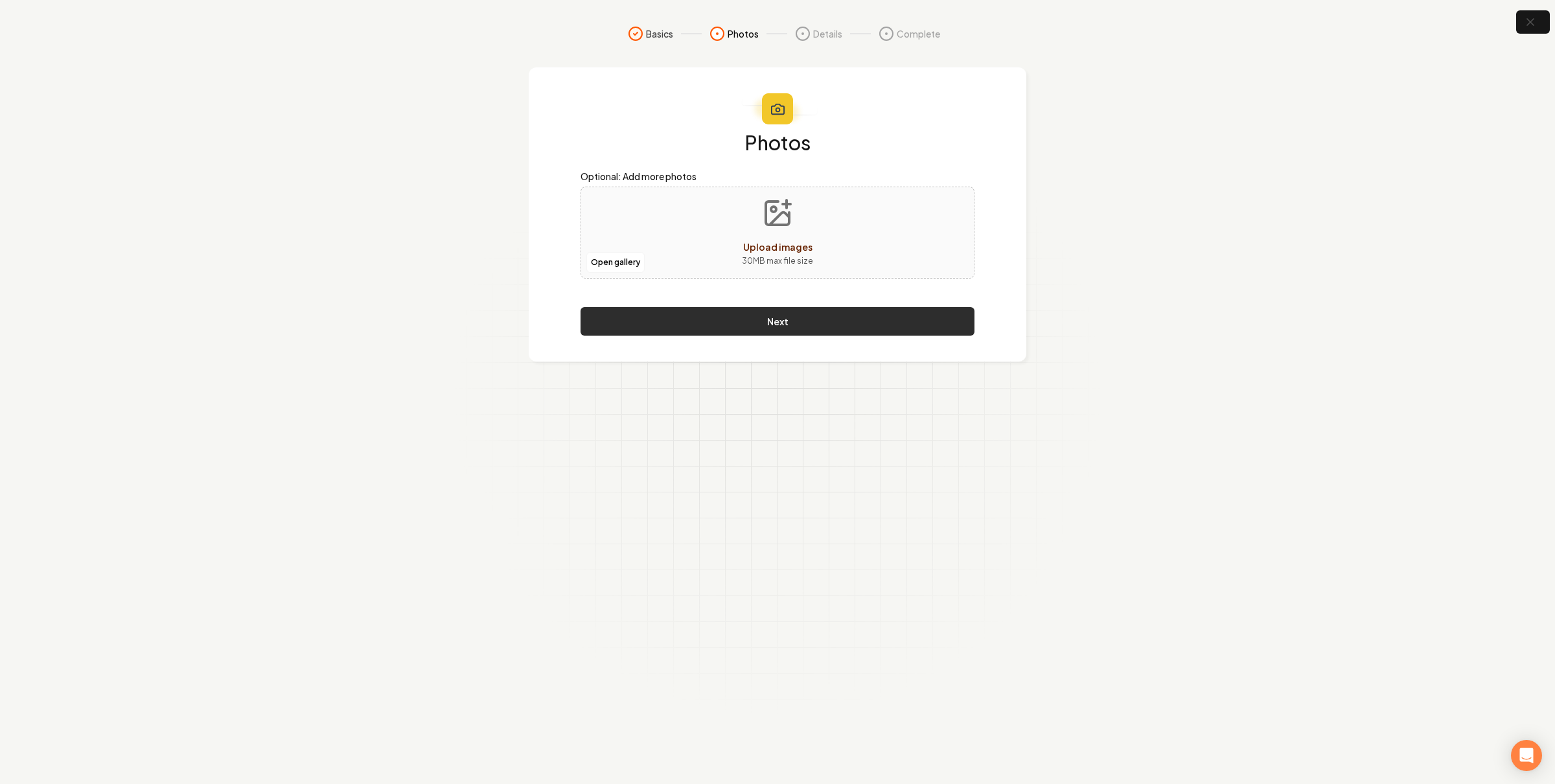
click at [823, 312] on button "Next" at bounding box center [778, 321] width 394 height 29
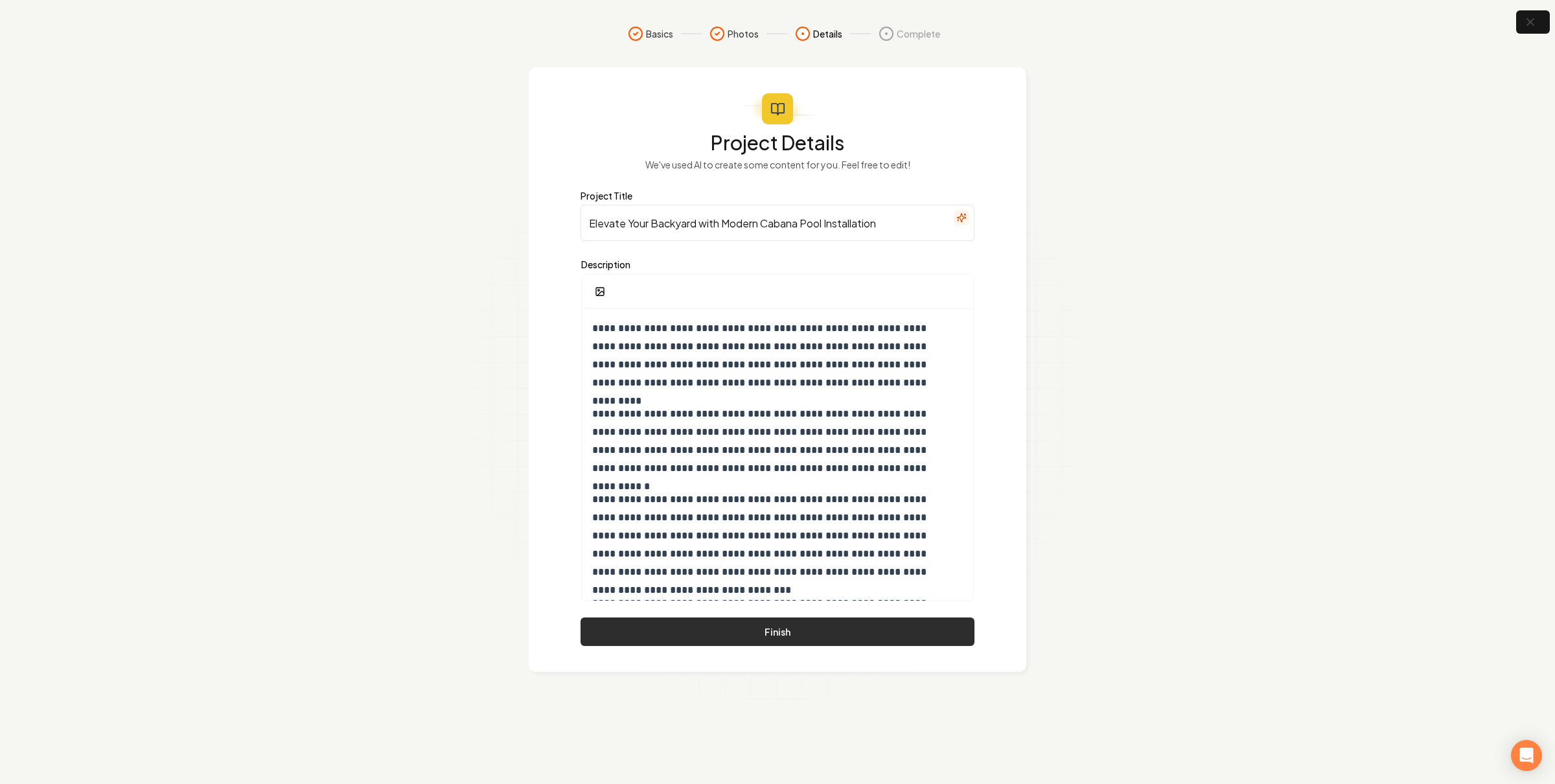
click at [778, 633] on button "Finish" at bounding box center [778, 631] width 394 height 29
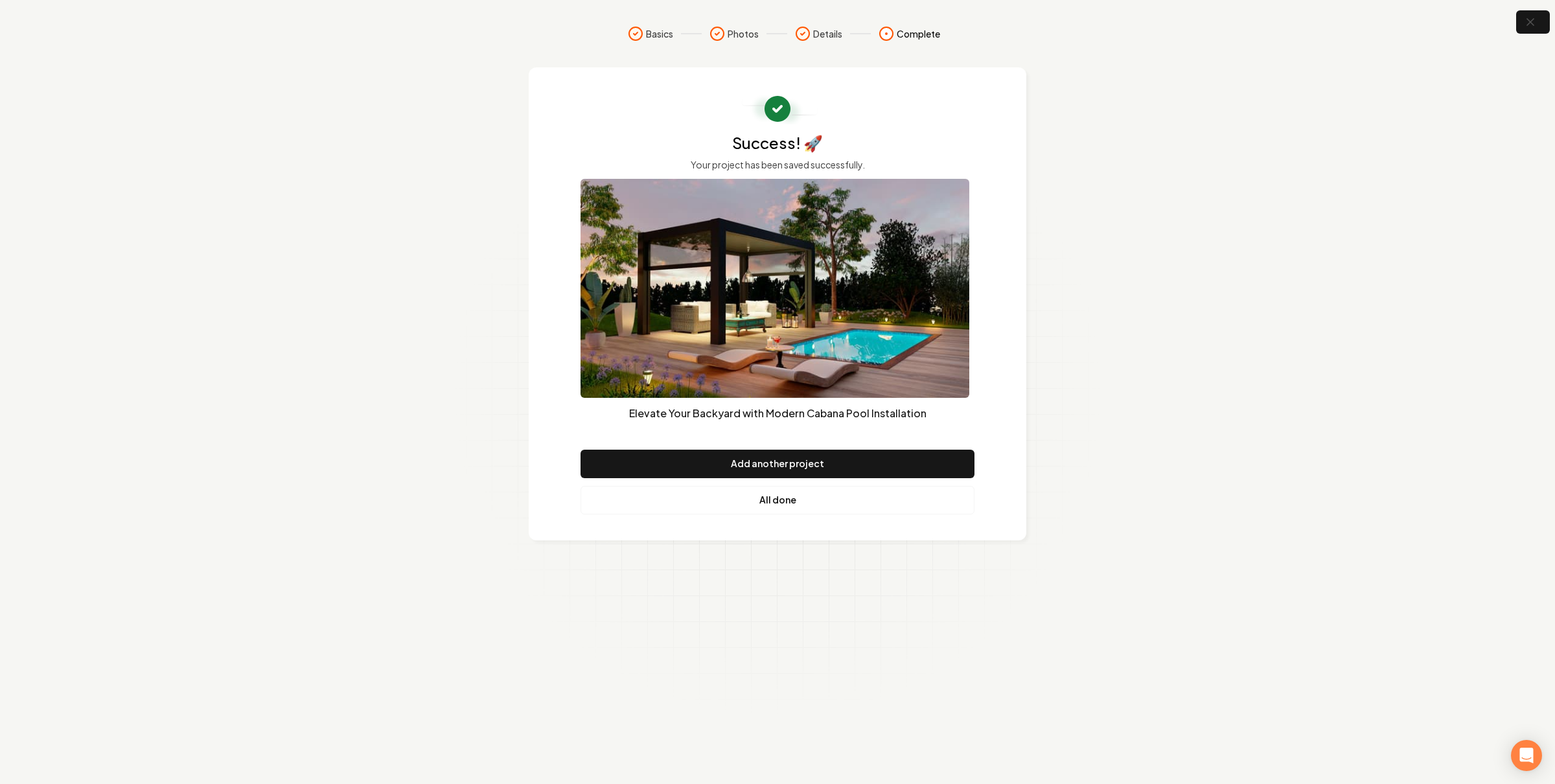
click at [793, 491] on link "All done" at bounding box center [778, 500] width 394 height 29
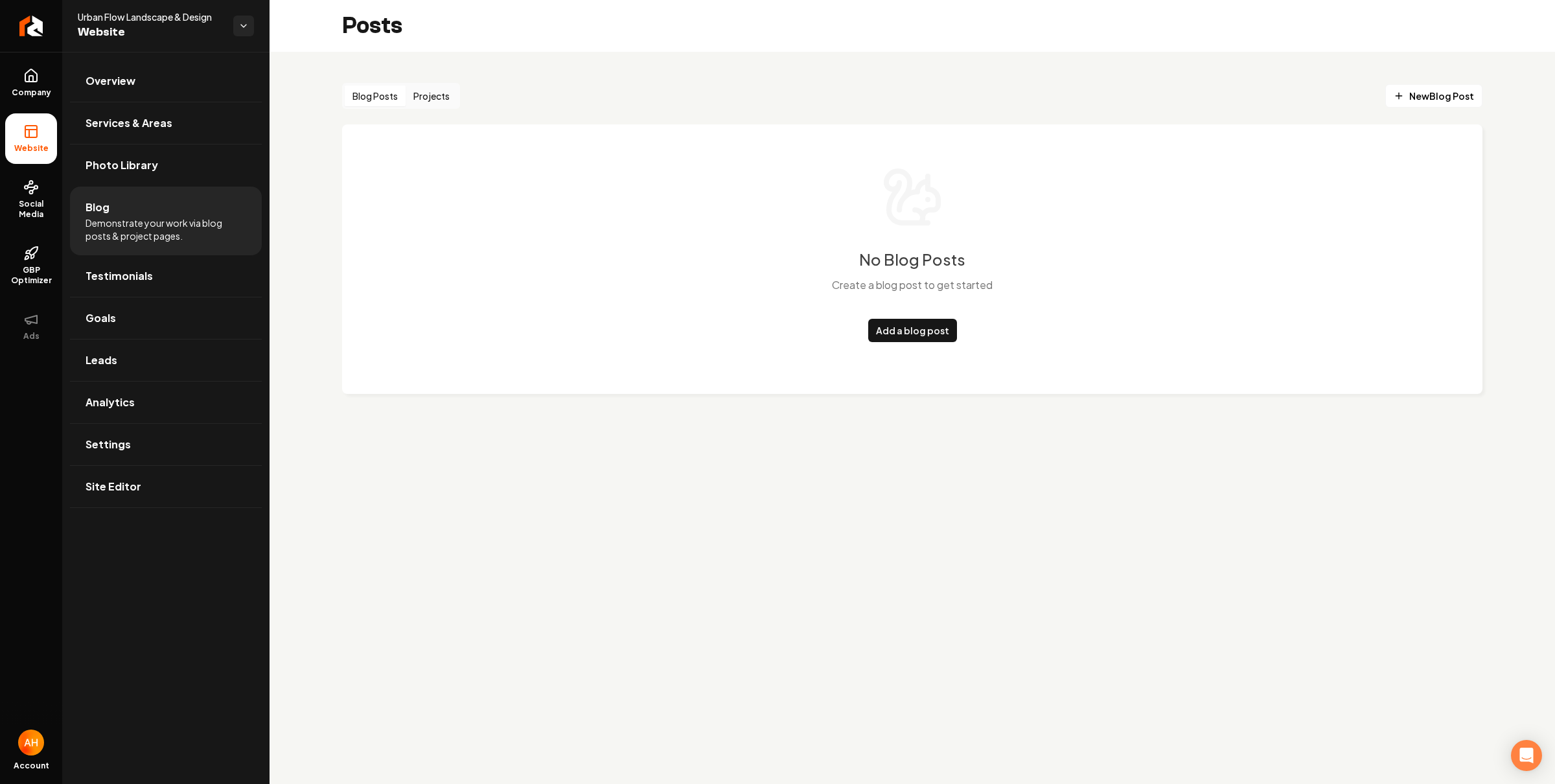
click at [438, 101] on button "Projects" at bounding box center [432, 96] width 52 height 21
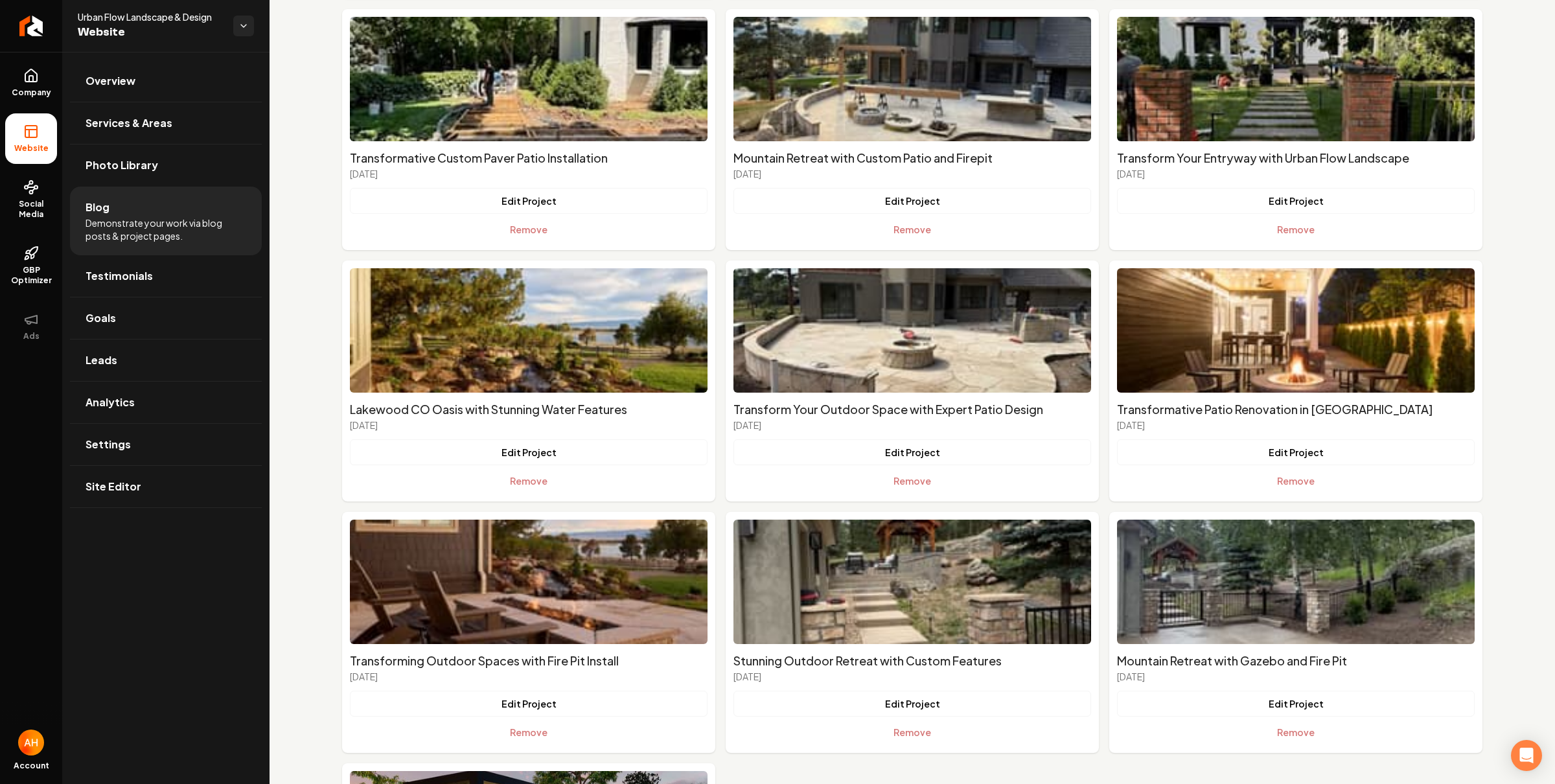
scroll to position [617, 0]
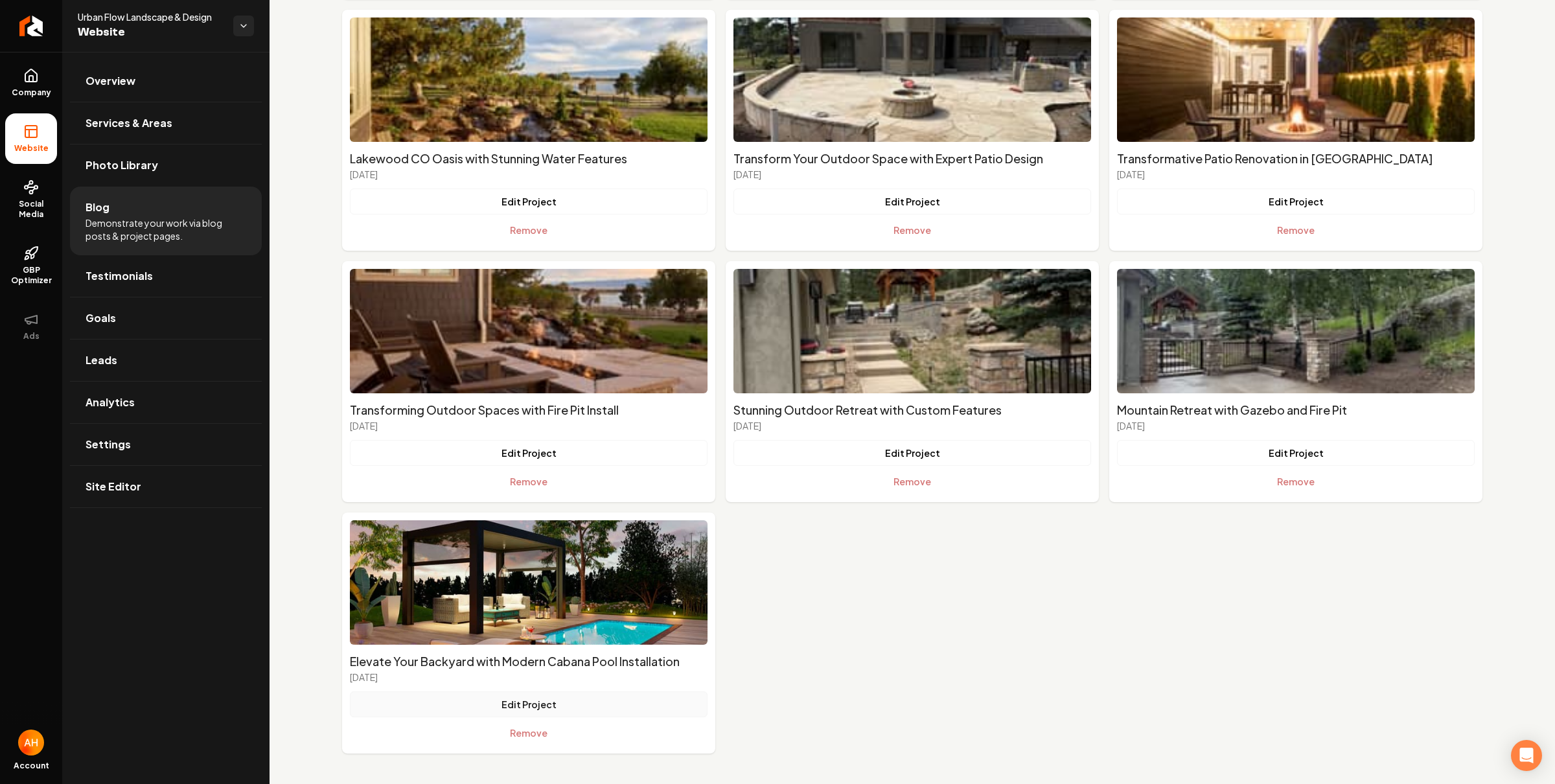
click at [538, 704] on button "Edit Project" at bounding box center [528, 704] width 357 height 26
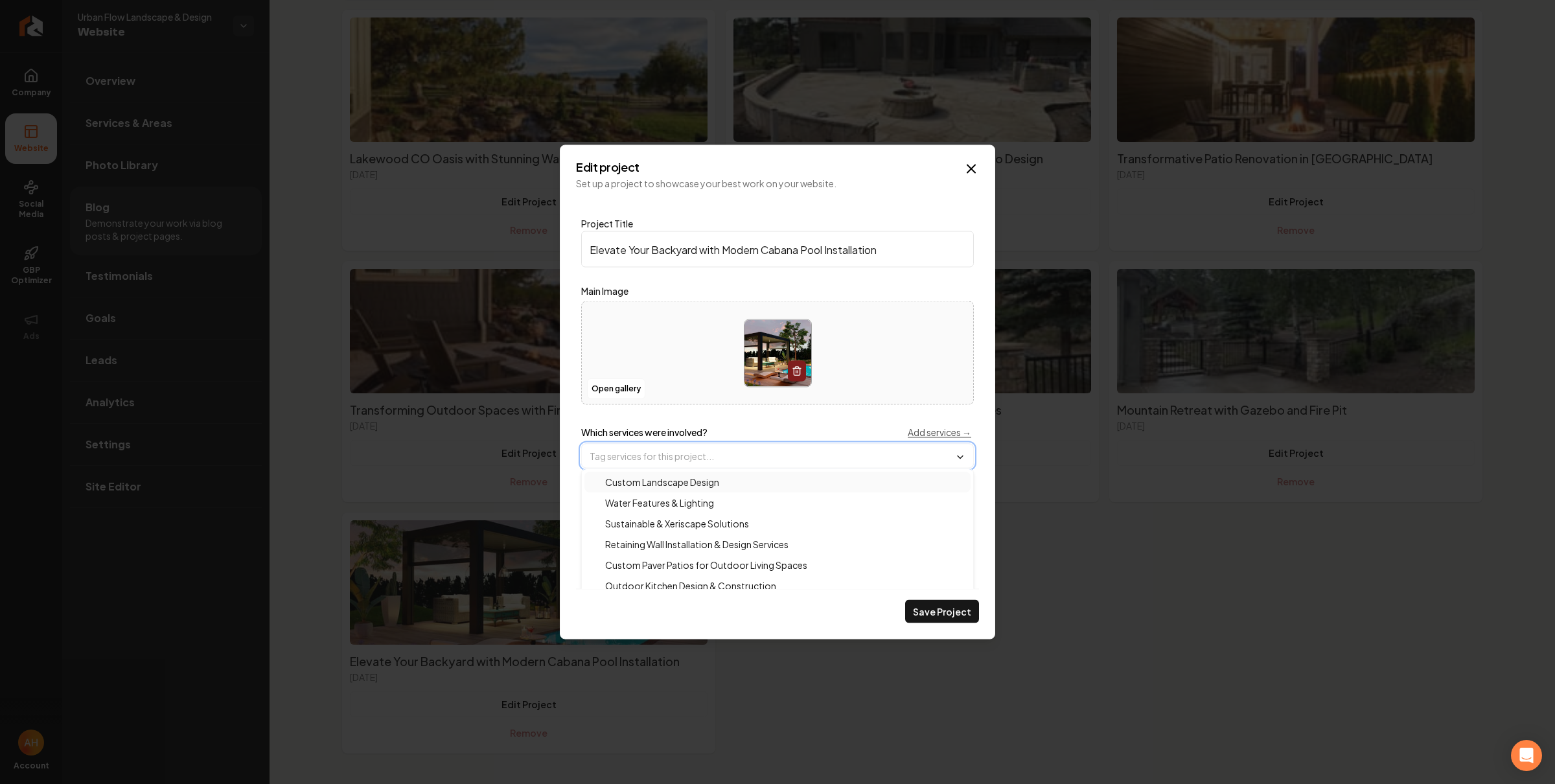
click at [718, 455] on input "Main content area" at bounding box center [778, 456] width 392 height 23
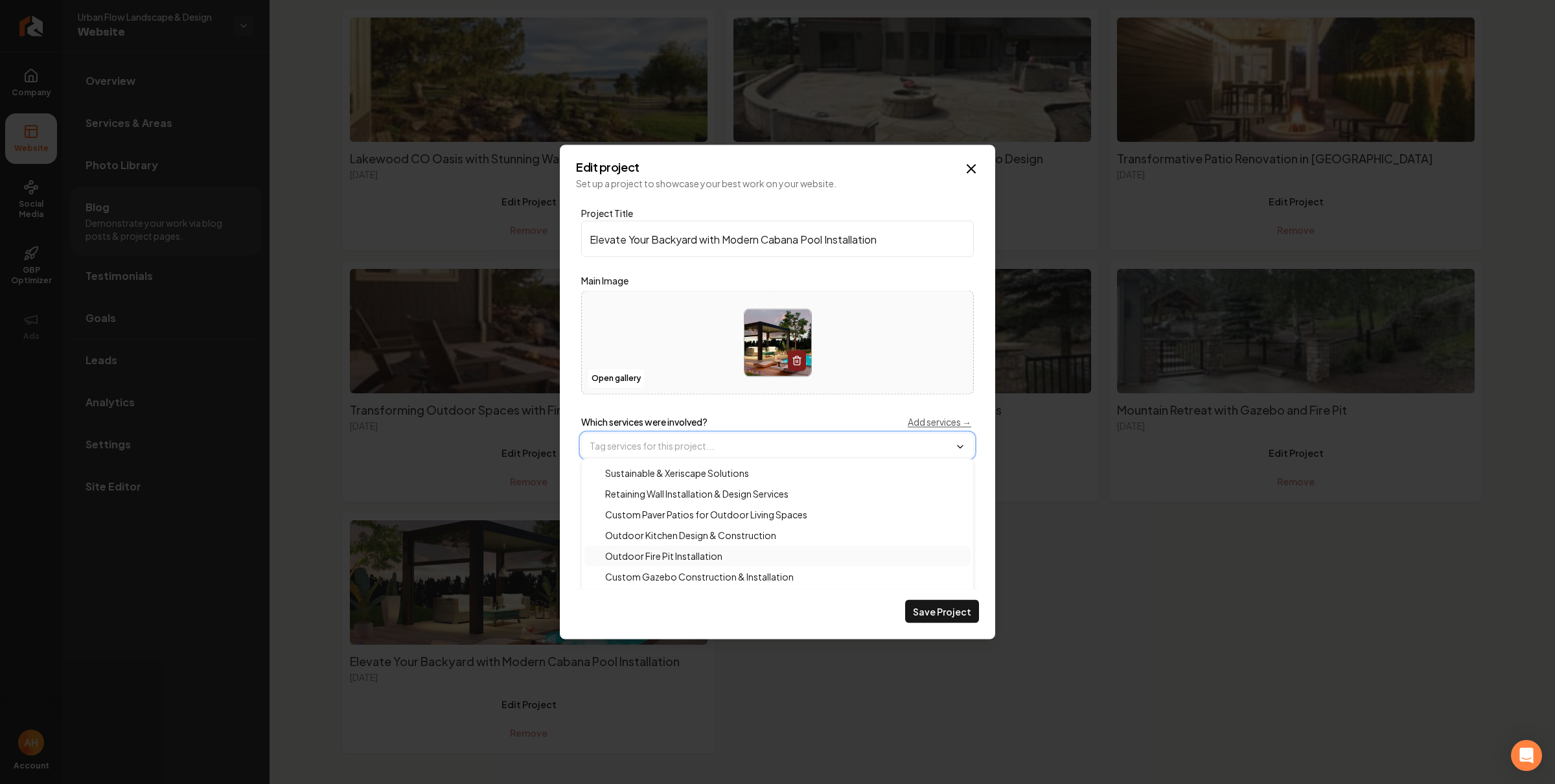
scroll to position [30, 0]
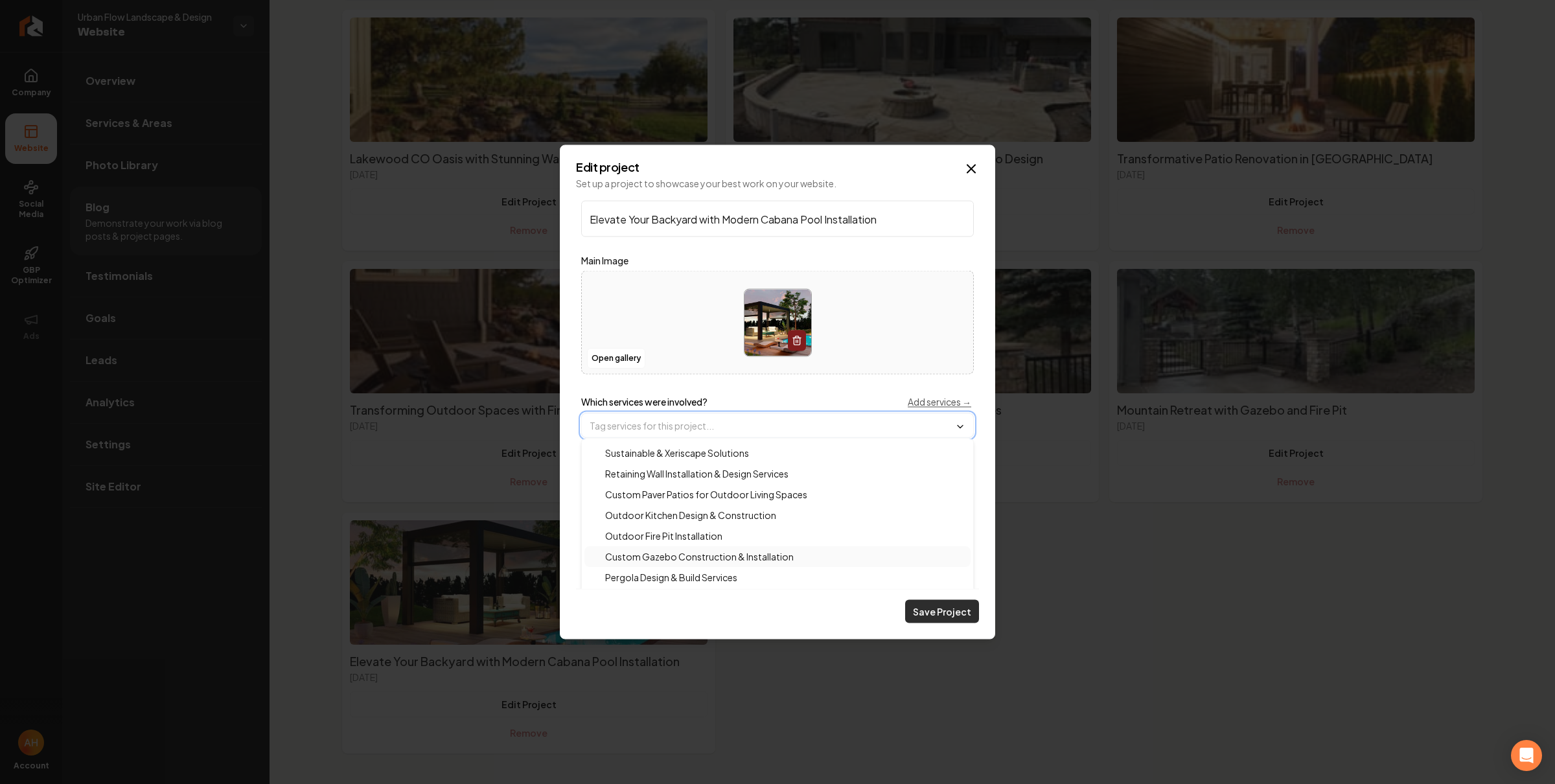
click at [730, 558] on span "Custom Gazebo Construction & Installation" at bounding box center [691, 556] width 204 height 13
click at [918, 610] on button "Save Project" at bounding box center [942, 611] width 74 height 23
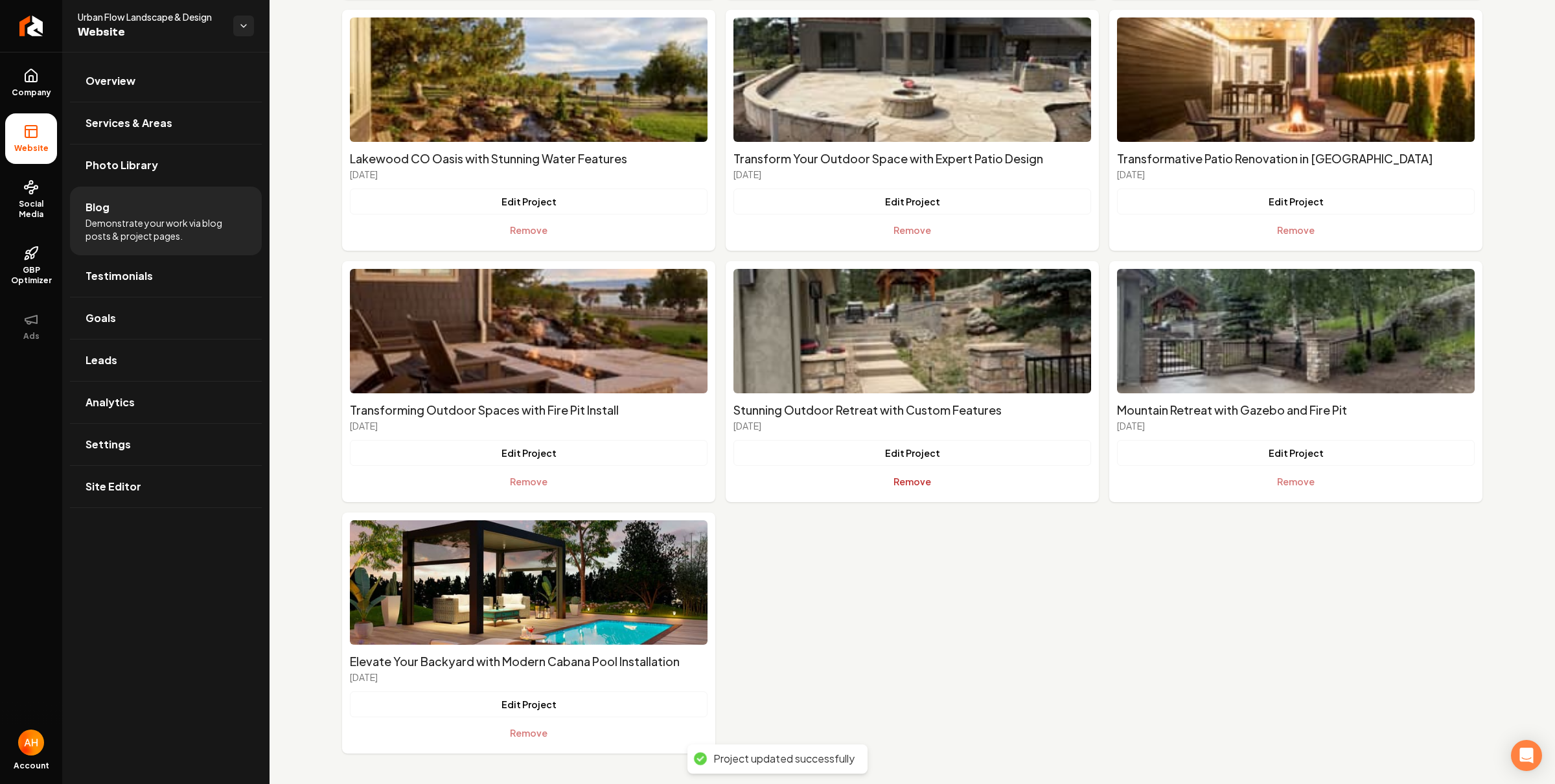
drag, startPoint x: 1119, startPoint y: 652, endPoint x: 975, endPoint y: 482, distance: 222.8
click at [1118, 650] on ul "Mountain Home Patio and Retaining Wall Magic July 10th, 2025 Edit Project Remov…" at bounding box center [912, 130] width 1140 height 1246
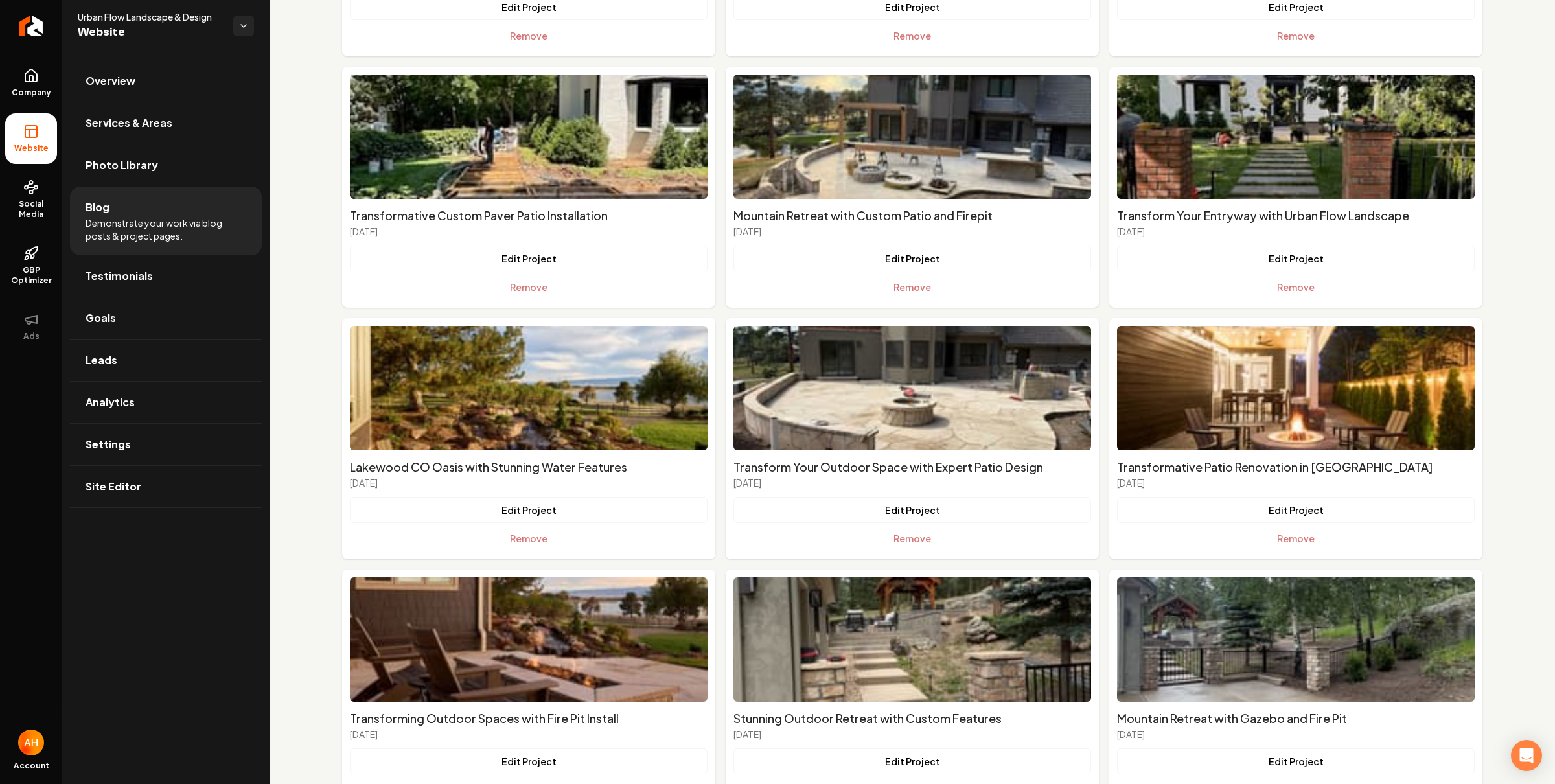
scroll to position [140, 0]
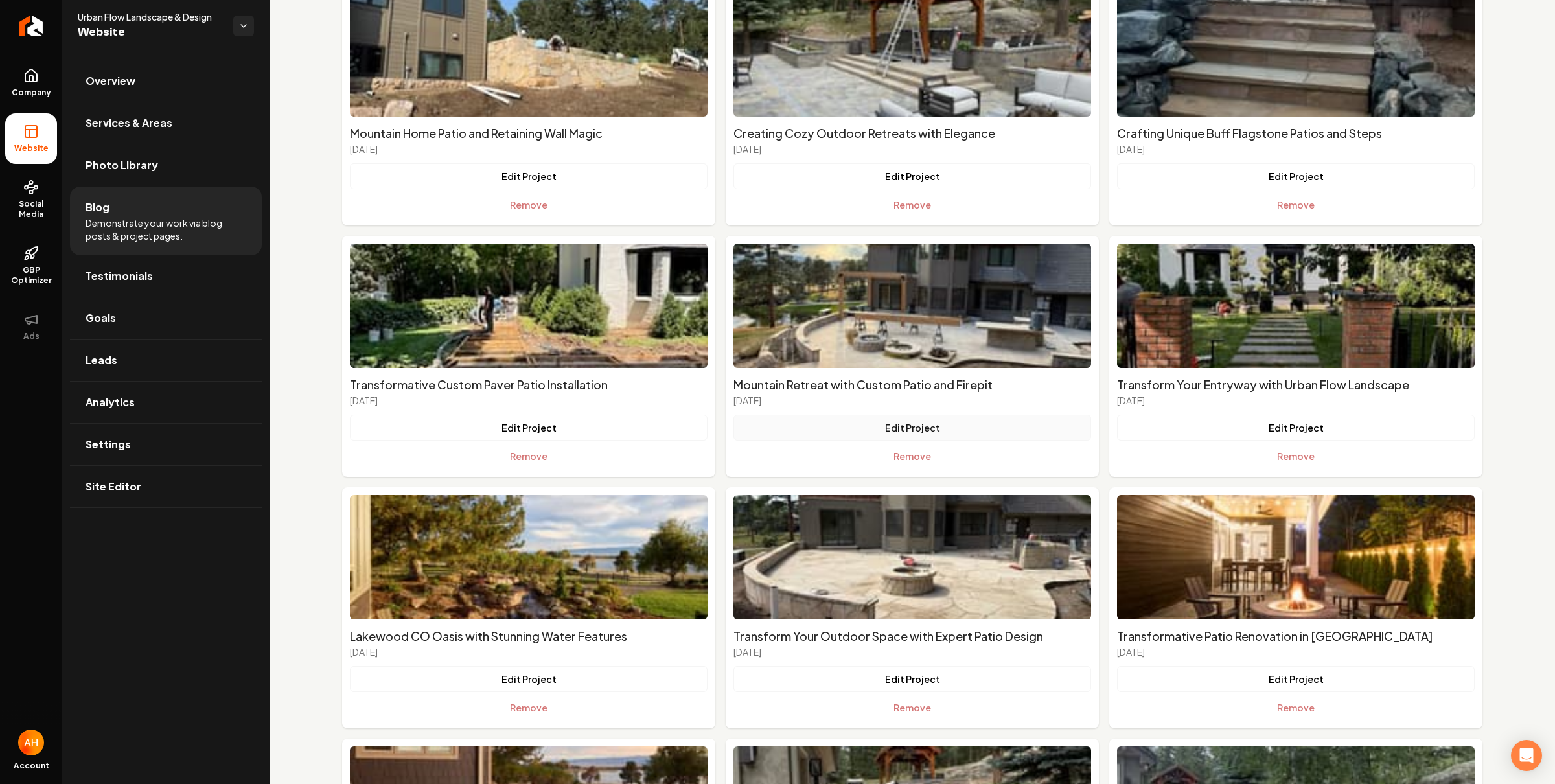
click at [888, 423] on button "Edit Project" at bounding box center [912, 427] width 357 height 26
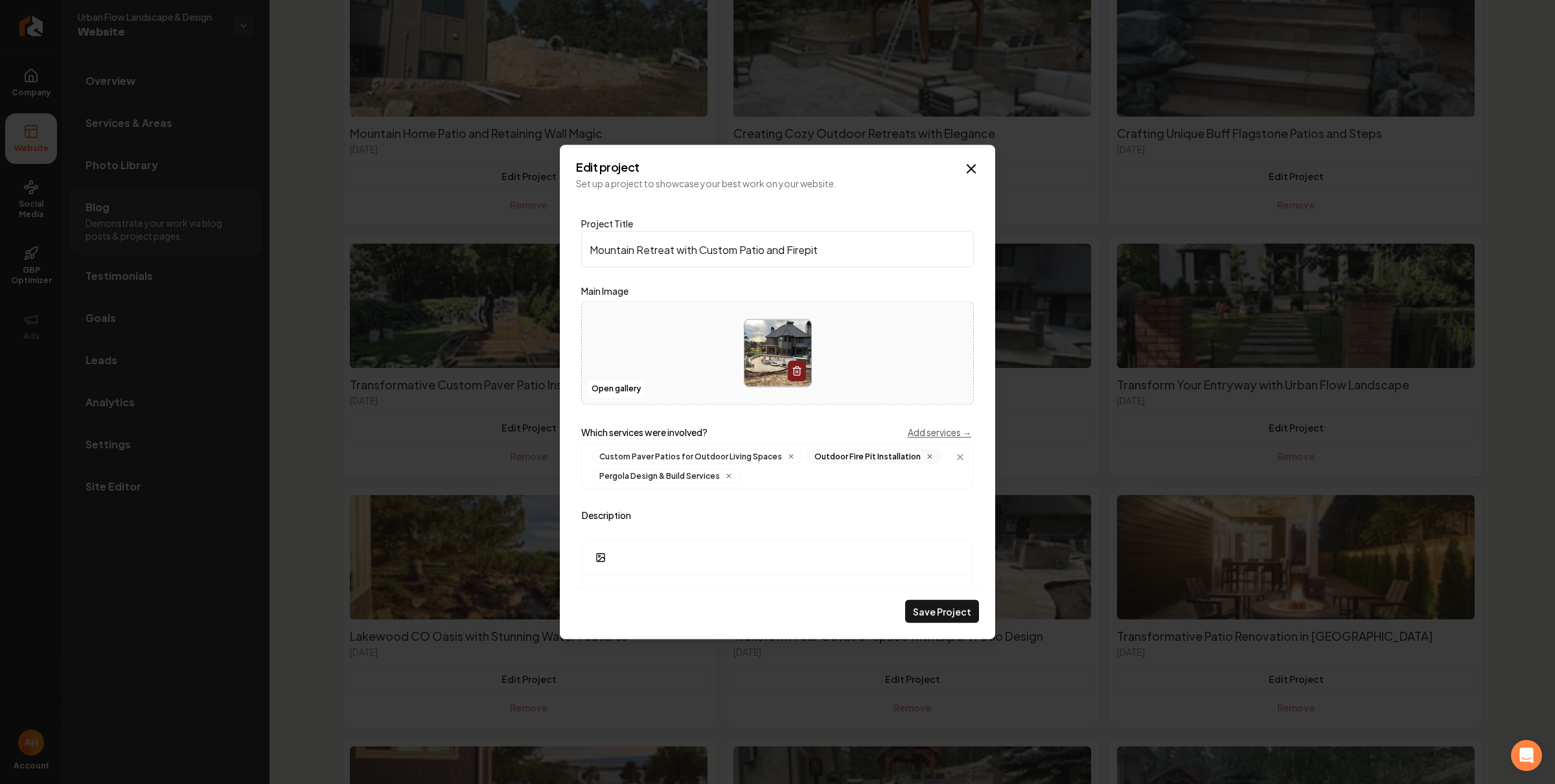
click at [926, 456] on icon "Main content area" at bounding box center [929, 456] width 8 height 8
click at [945, 616] on button "Save Project" at bounding box center [942, 611] width 74 height 23
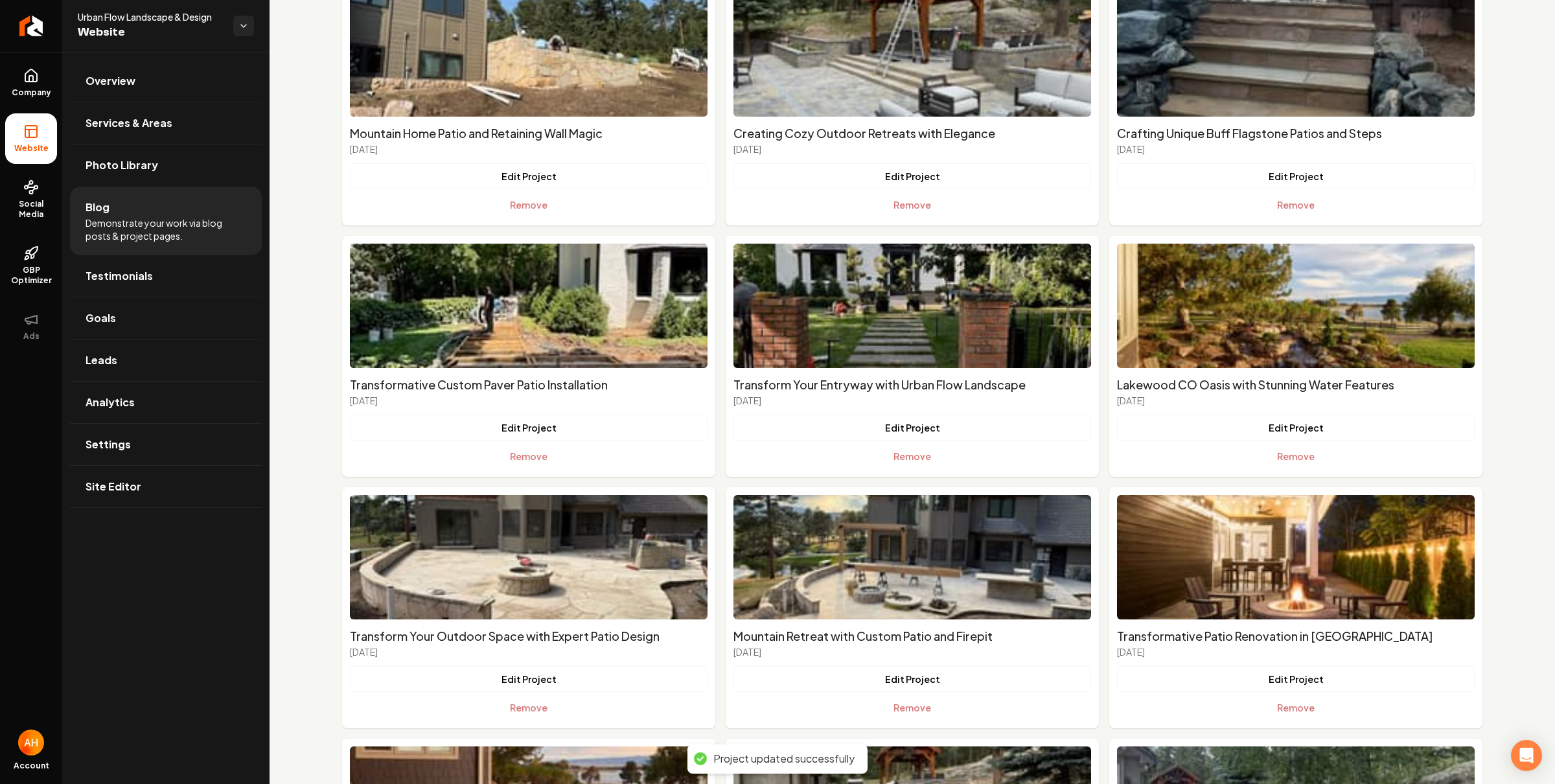
click at [299, 314] on div "Blog Posts Projects New Project Mountain Home Patio and Retaining Wall Magic Ju…" at bounding box center [912, 587] width 1285 height 1350
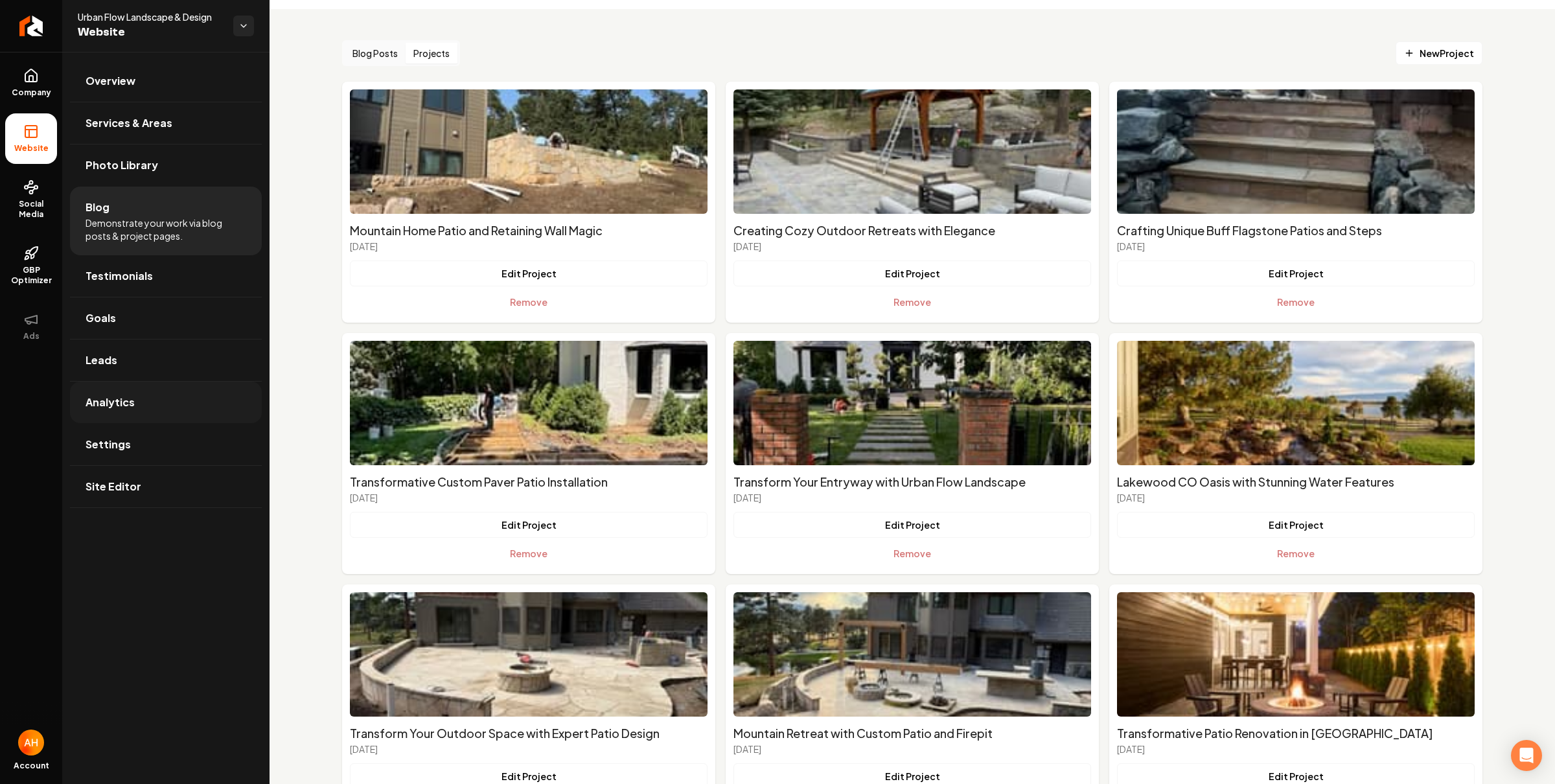
scroll to position [323, 0]
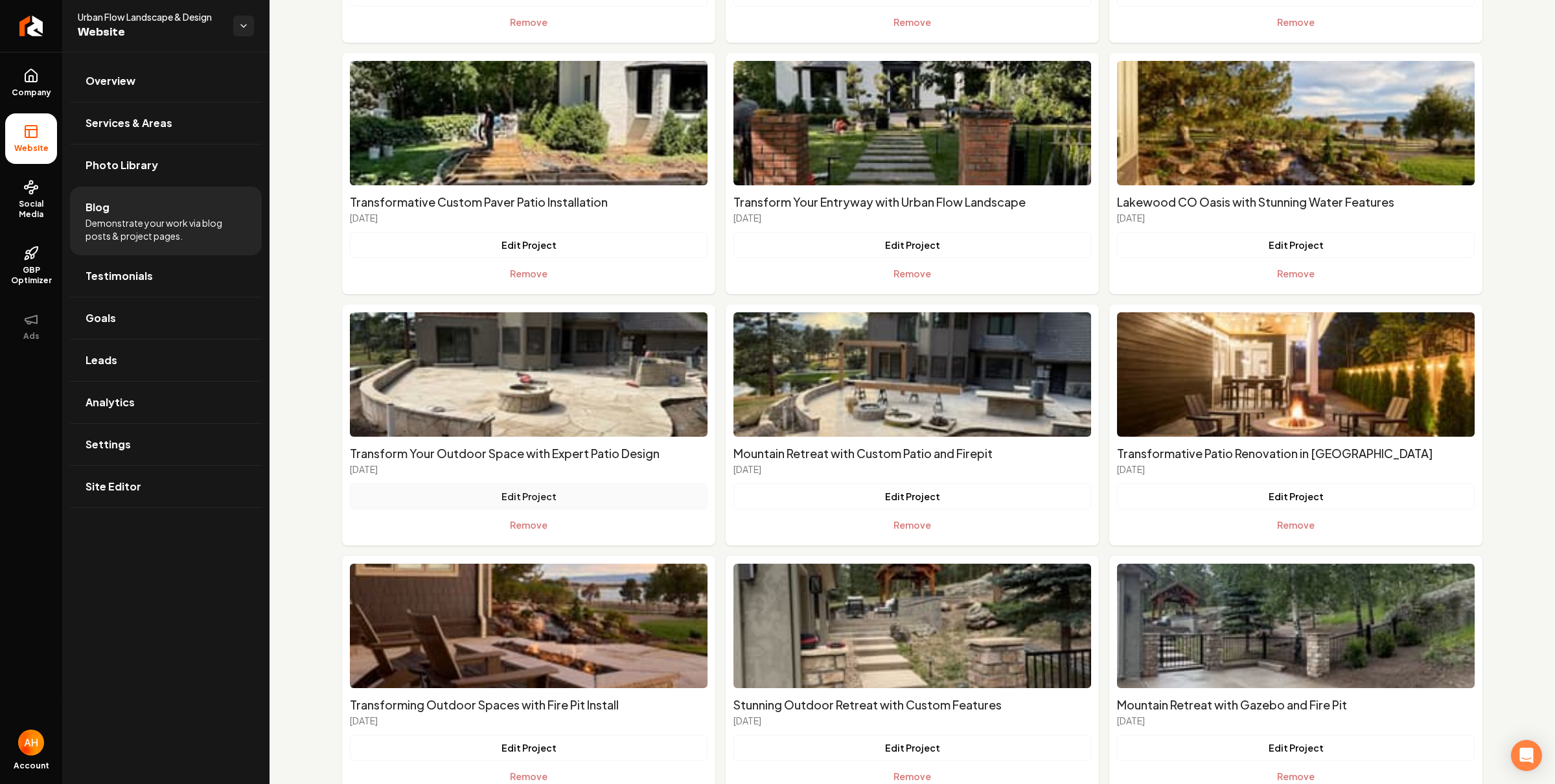
click at [529, 494] on button "Edit Project" at bounding box center [528, 496] width 357 height 26
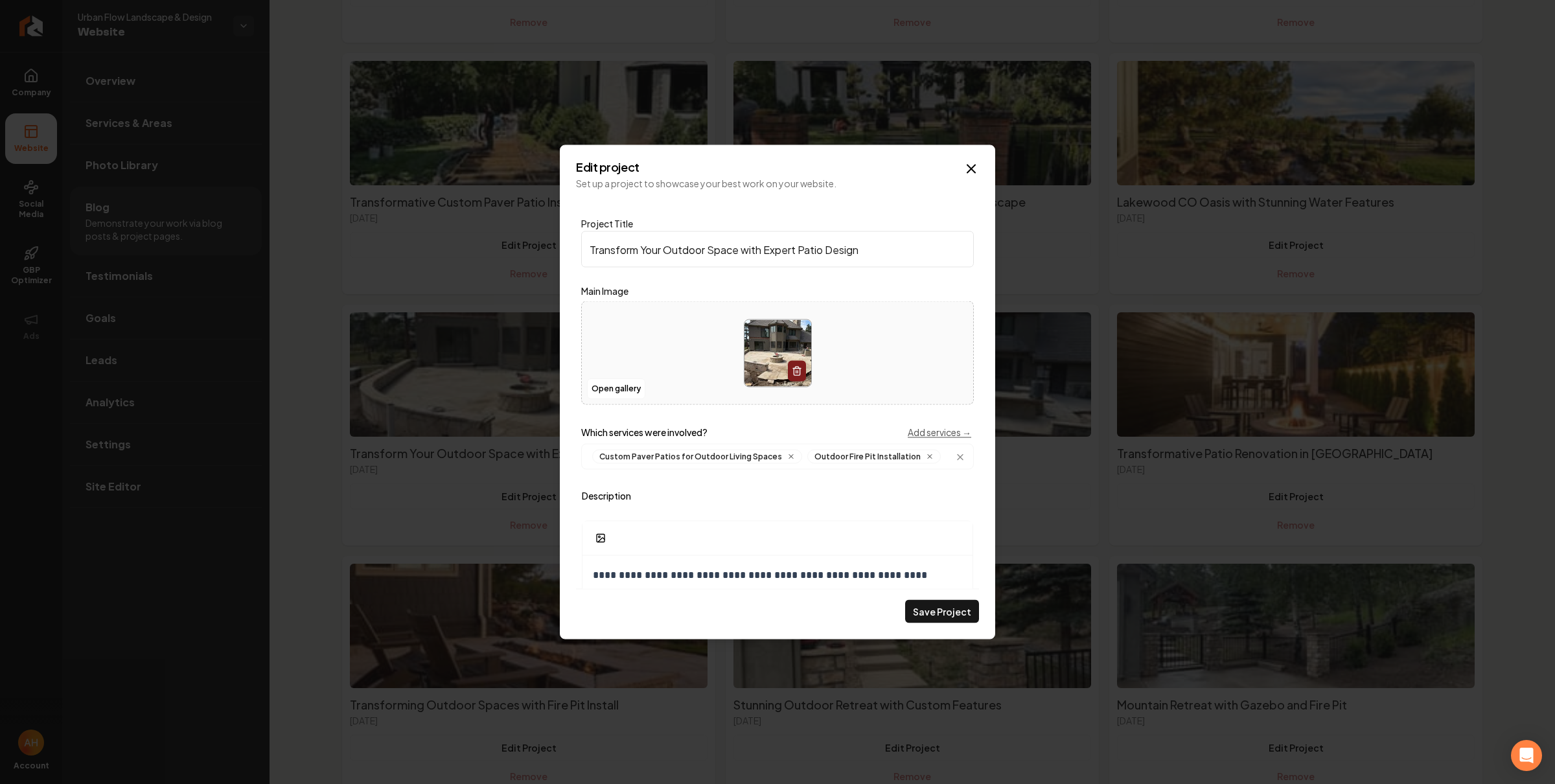
scroll to position [70, 0]
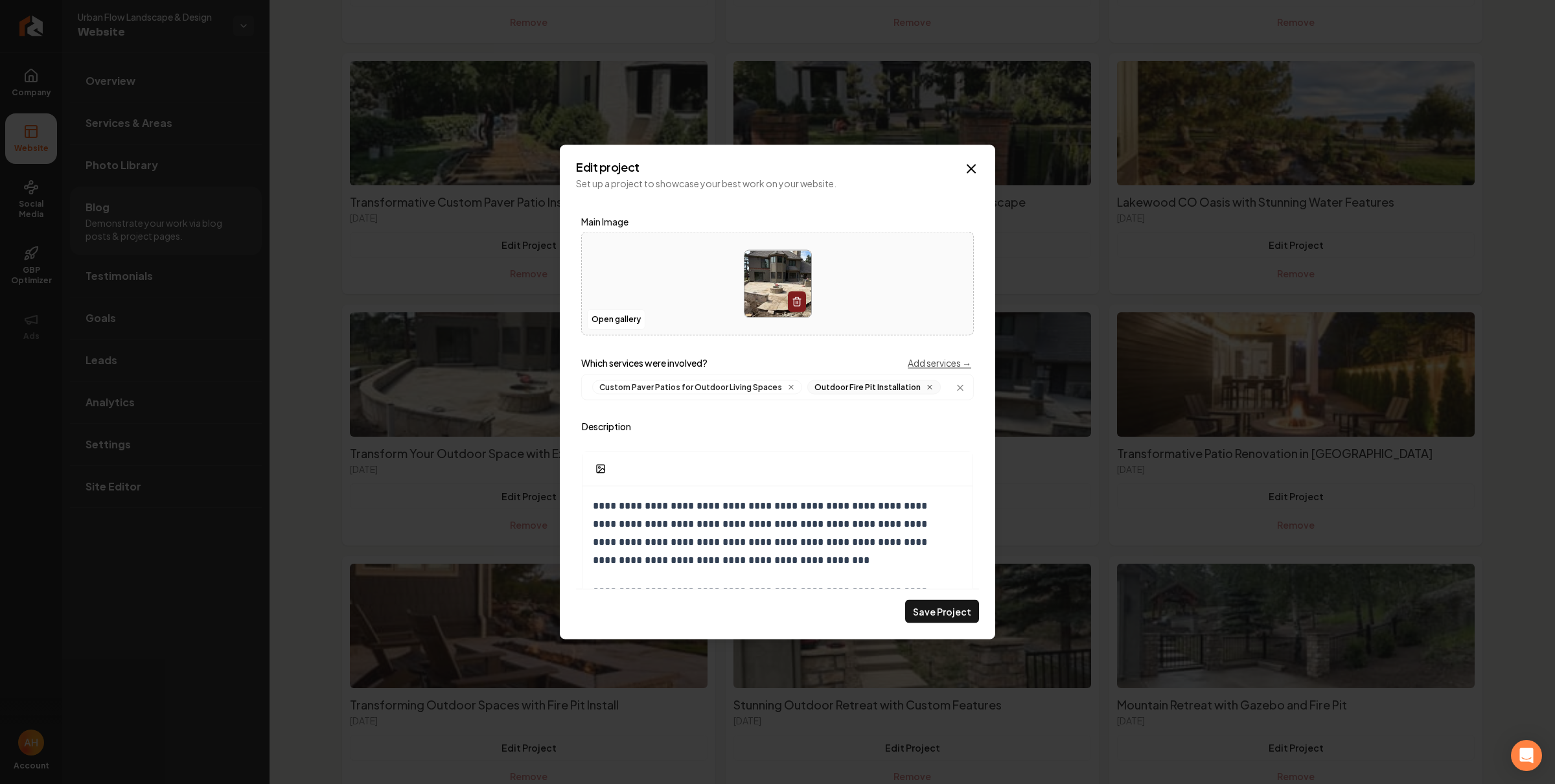
click at [926, 386] on icon "Main content area" at bounding box center [929, 387] width 8 height 8
click at [965, 616] on button "Save Project" at bounding box center [942, 611] width 74 height 23
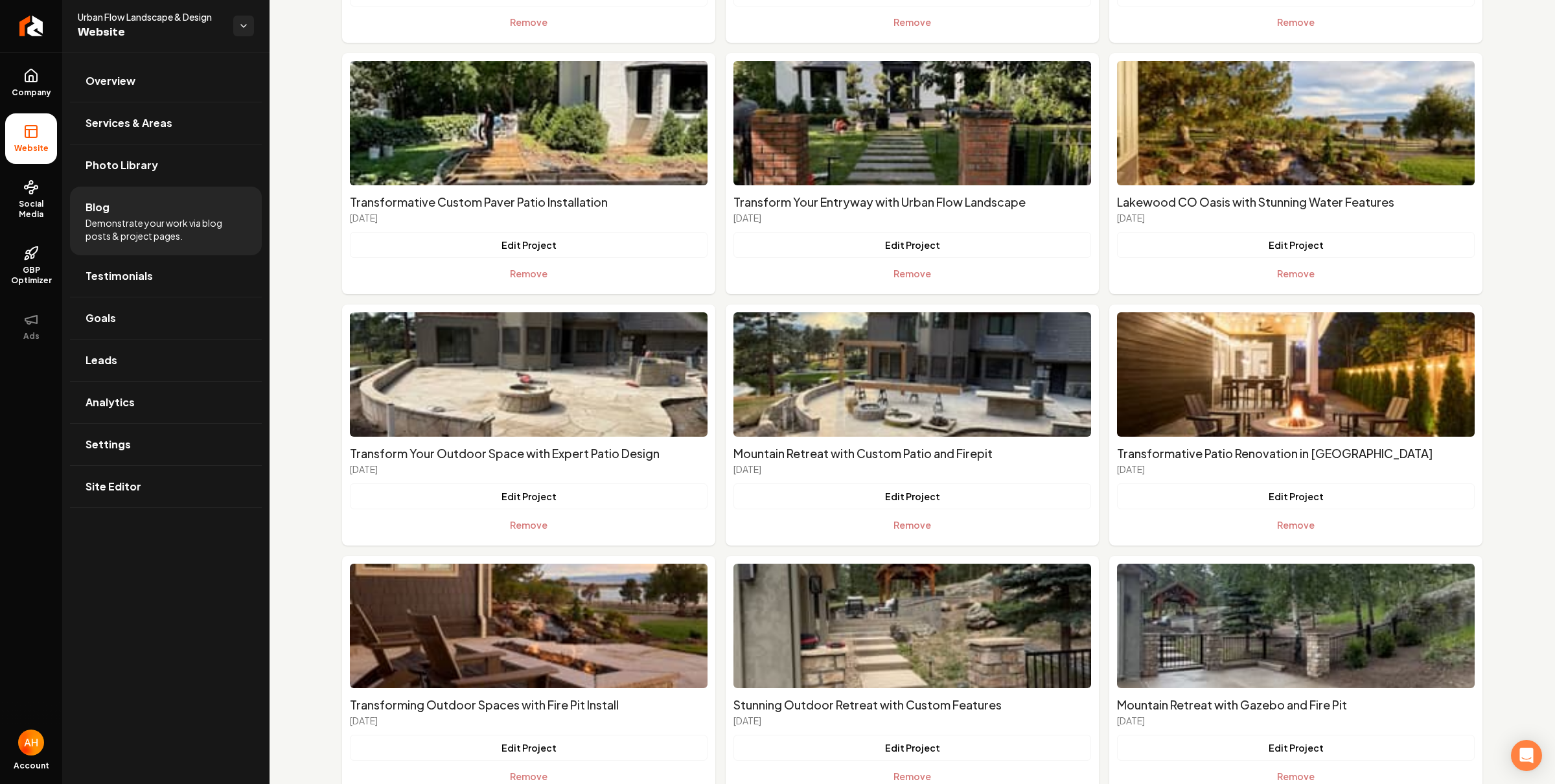
scroll to position [0, 0]
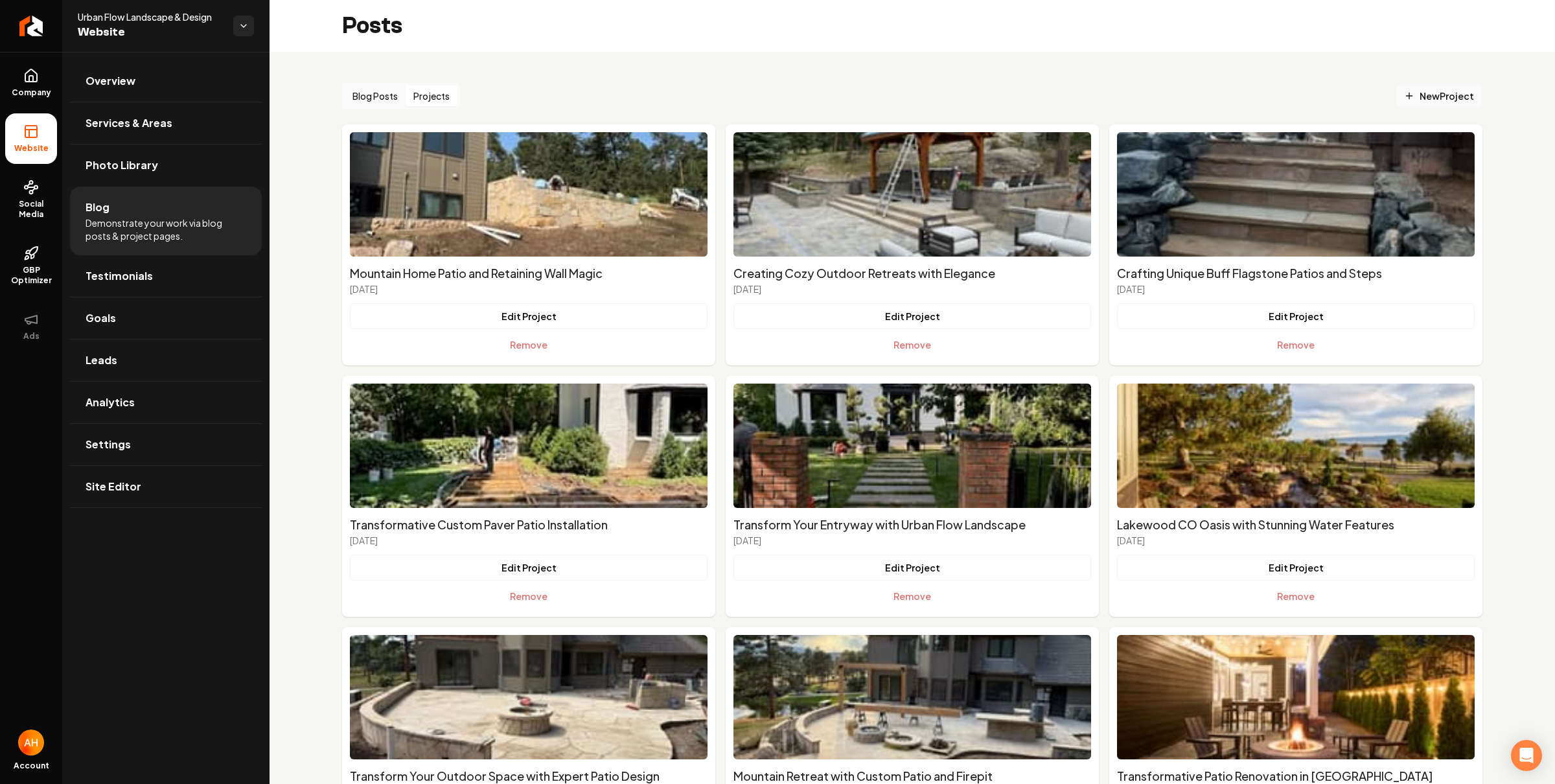
click at [1417, 96] on span "New Project" at bounding box center [1438, 96] width 70 height 13
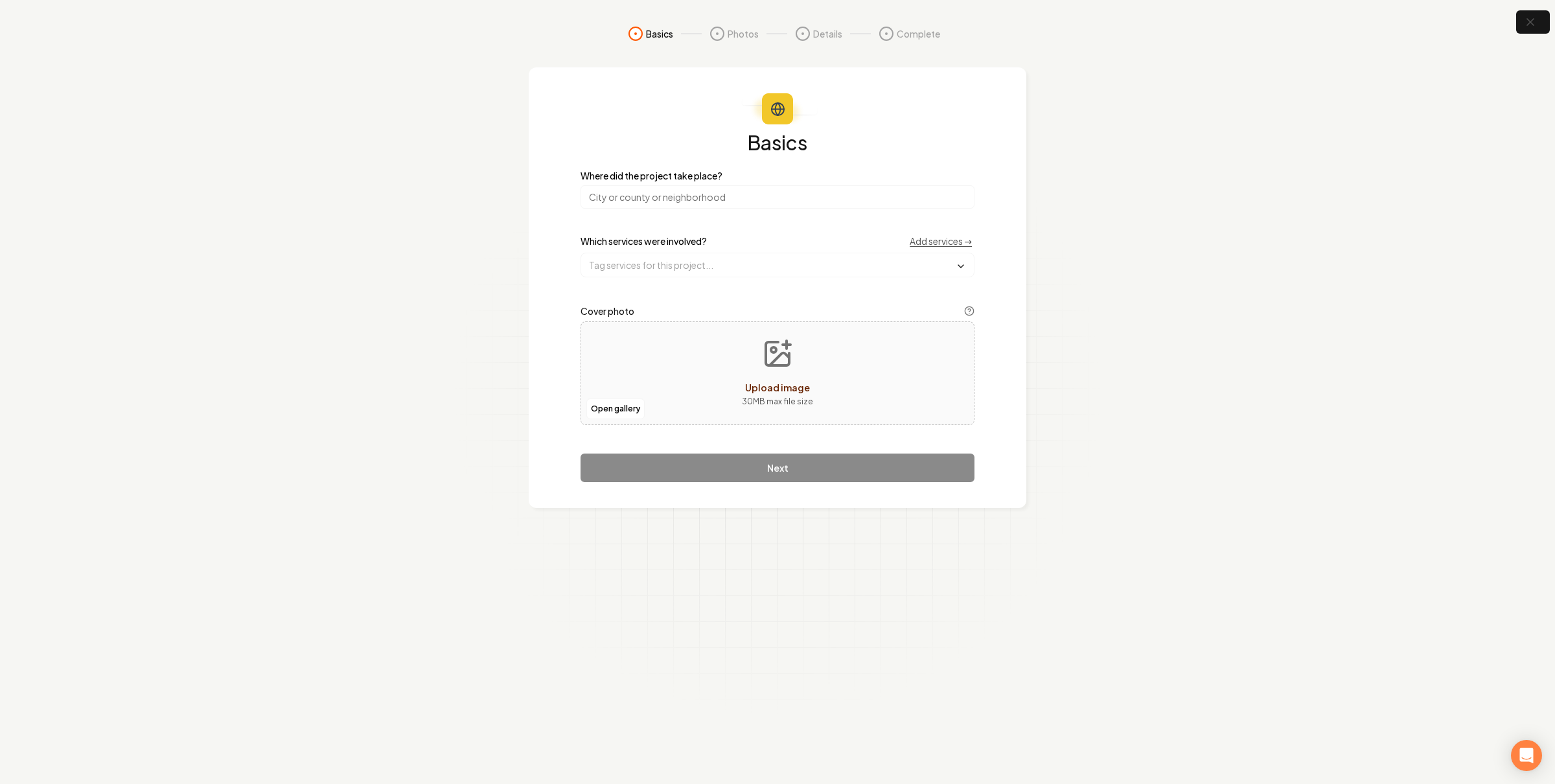
click at [710, 199] on input "search" at bounding box center [778, 197] width 394 height 23
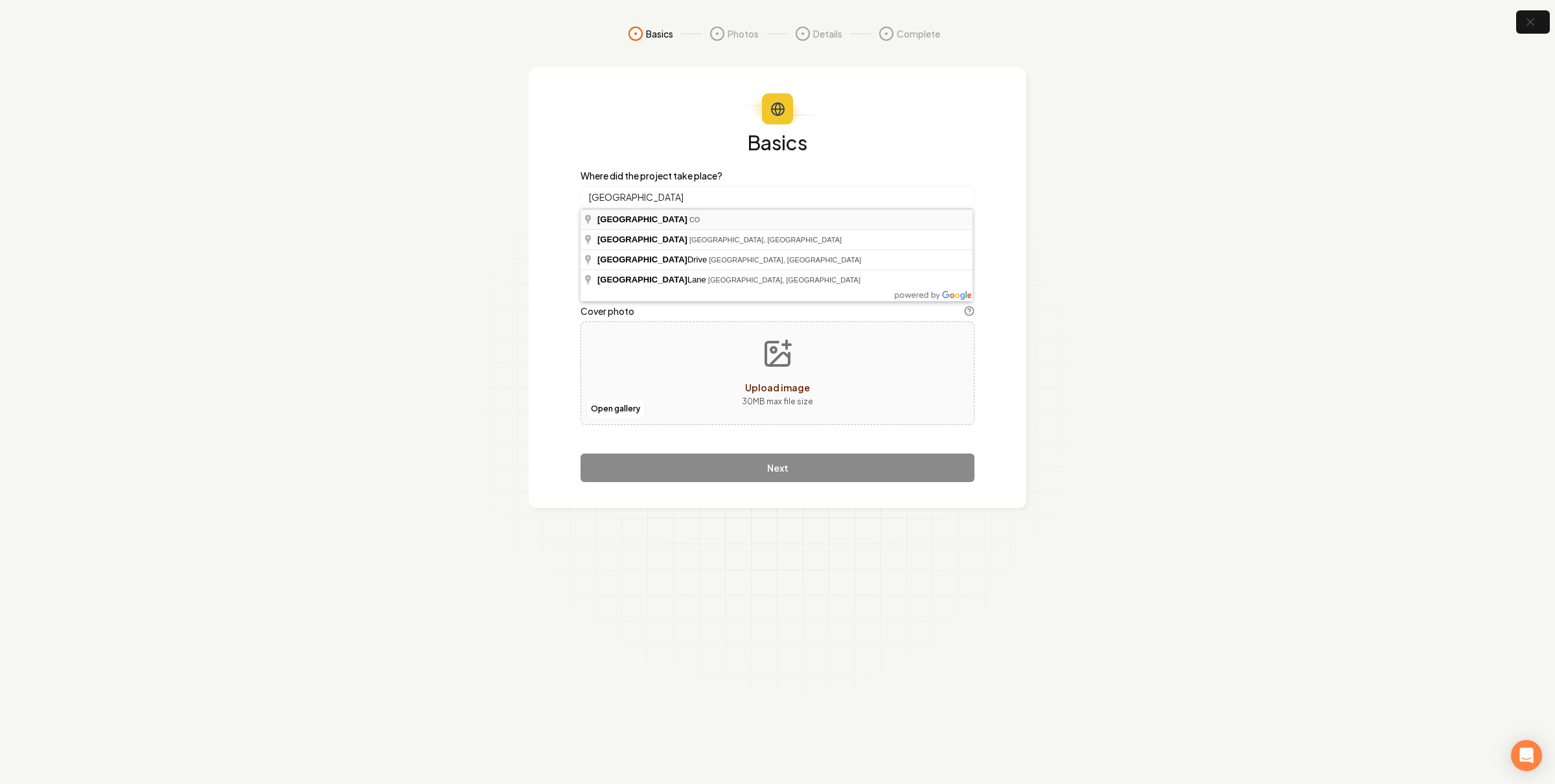
type input "Denver, CO"
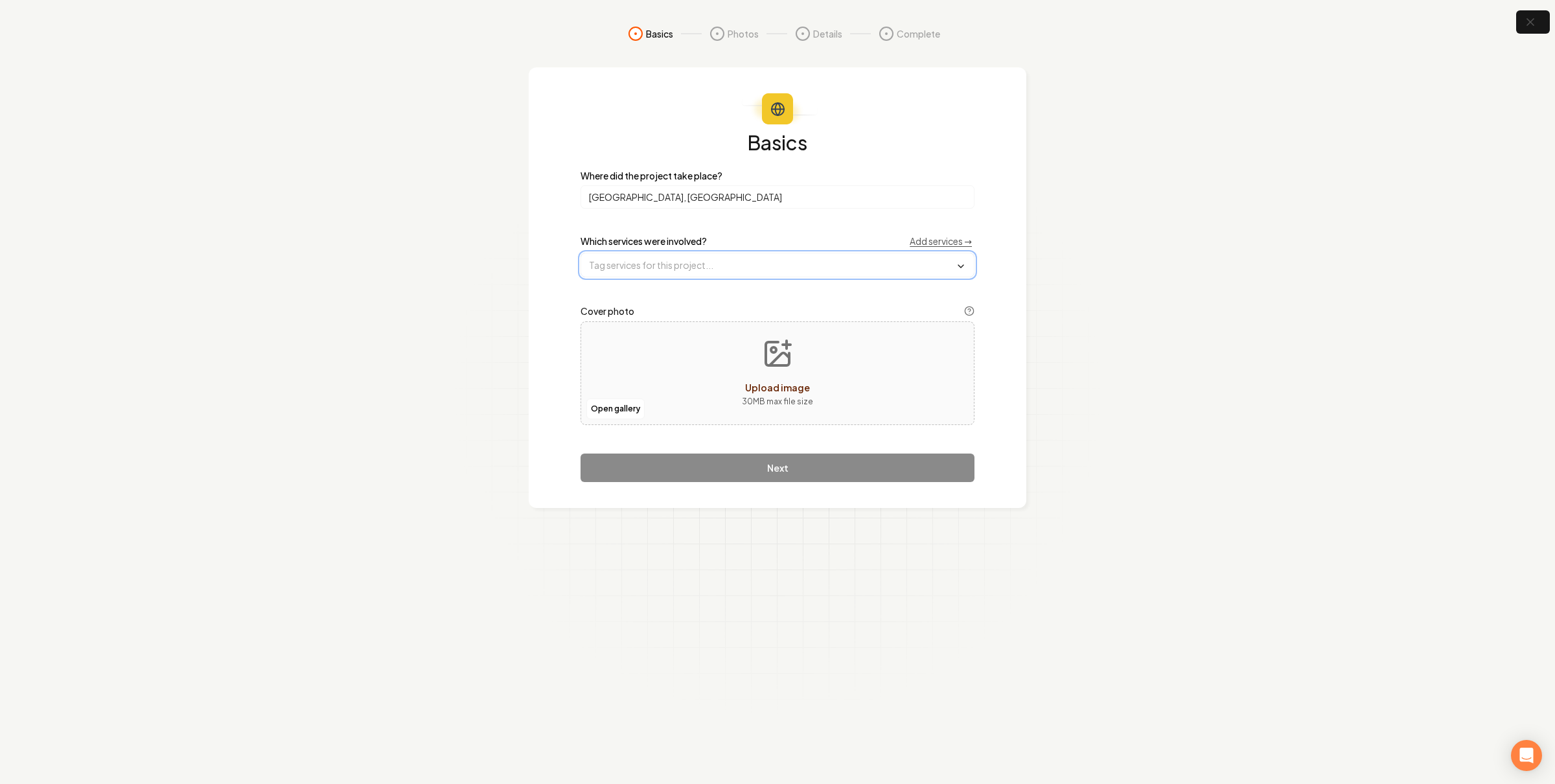
click at [664, 253] on input "text" at bounding box center [778, 265] width 393 height 23
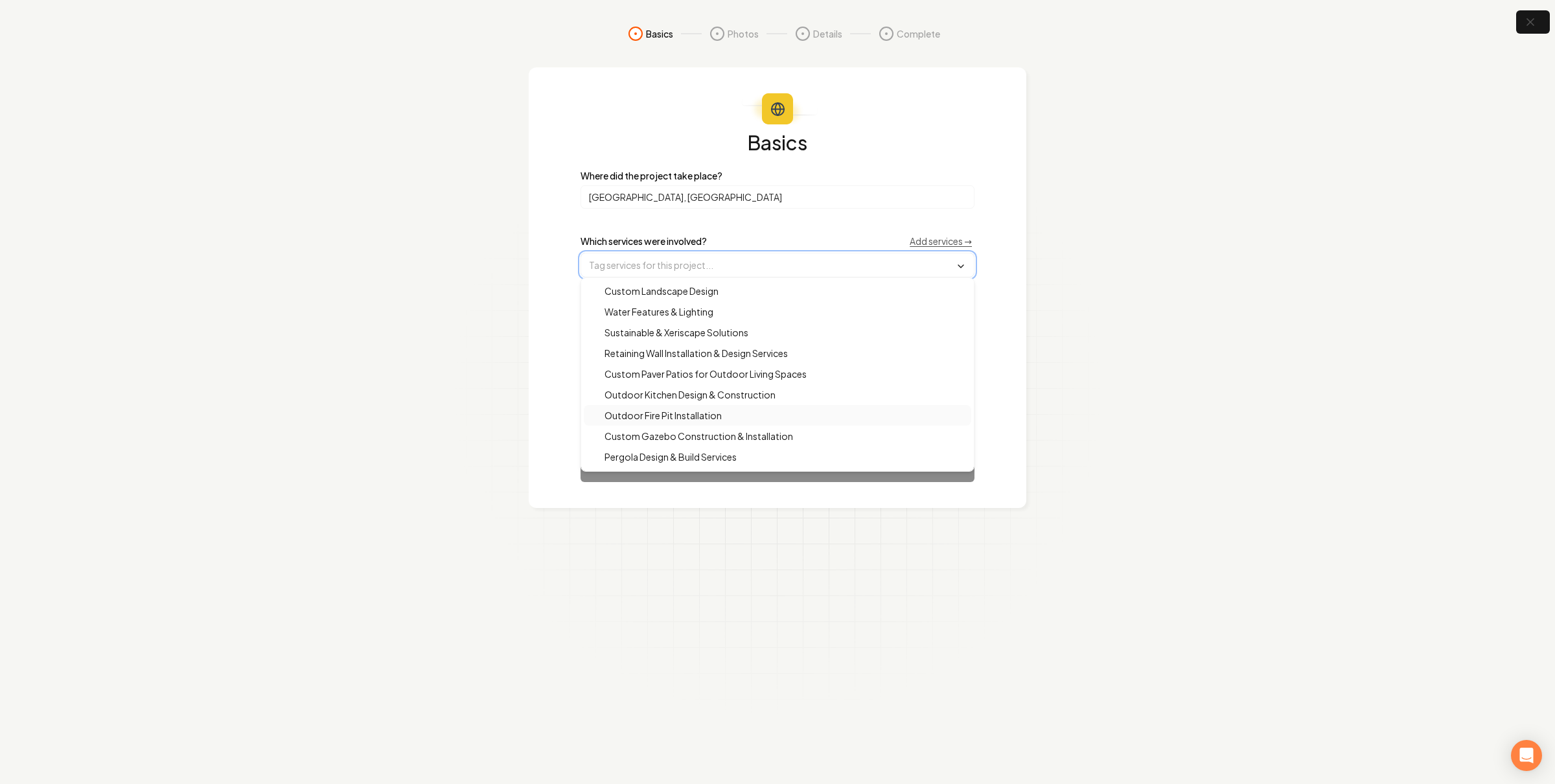
click at [691, 416] on span "Outdoor Fire Pit Installation" at bounding box center [655, 414] width 133 height 13
click at [557, 395] on div "Basics Where did the project take place? Denver, CO Which services were involve…" at bounding box center [777, 288] width 497 height 442
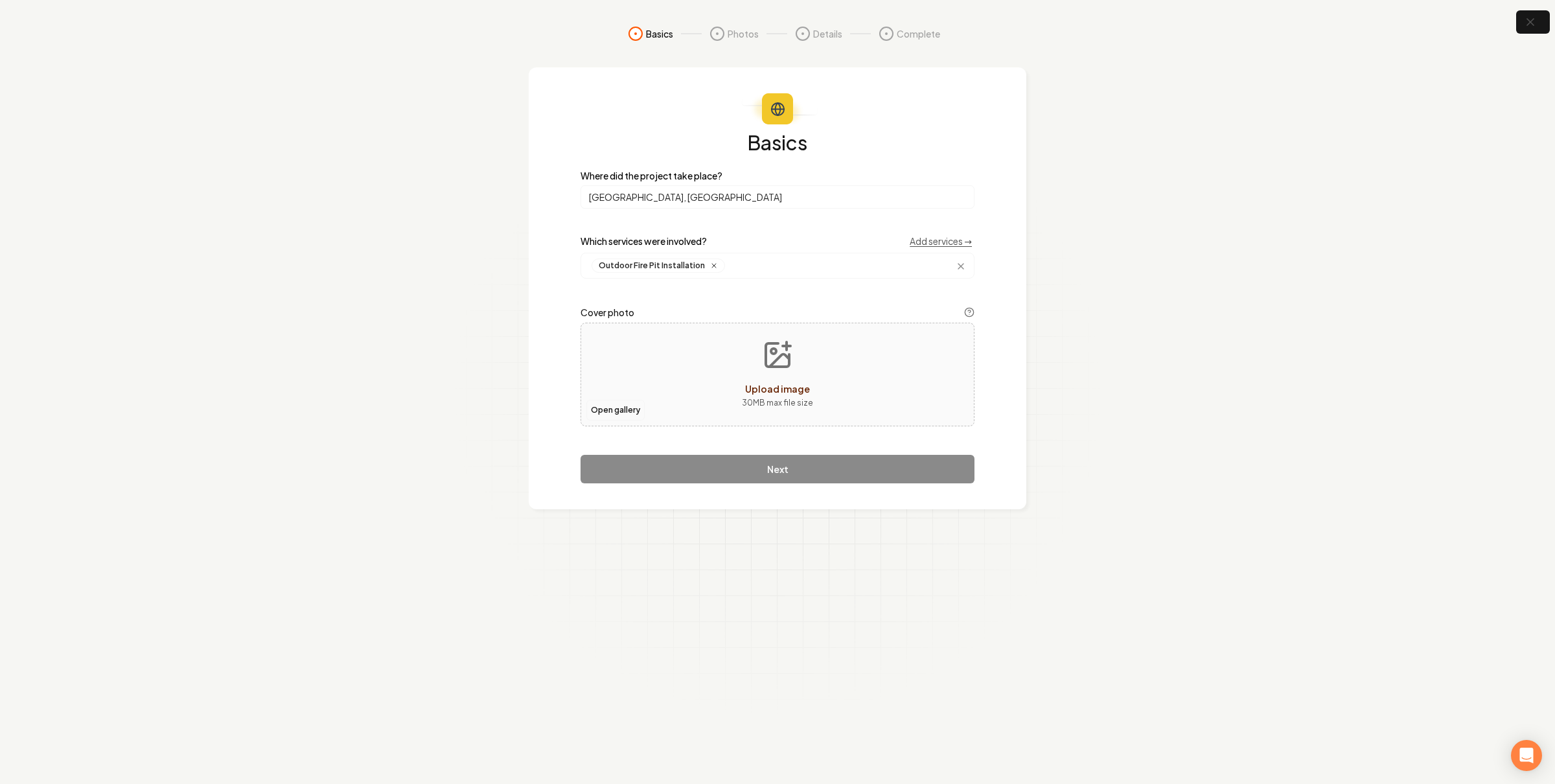
click at [636, 408] on button "Open gallery" at bounding box center [616, 410] width 59 height 21
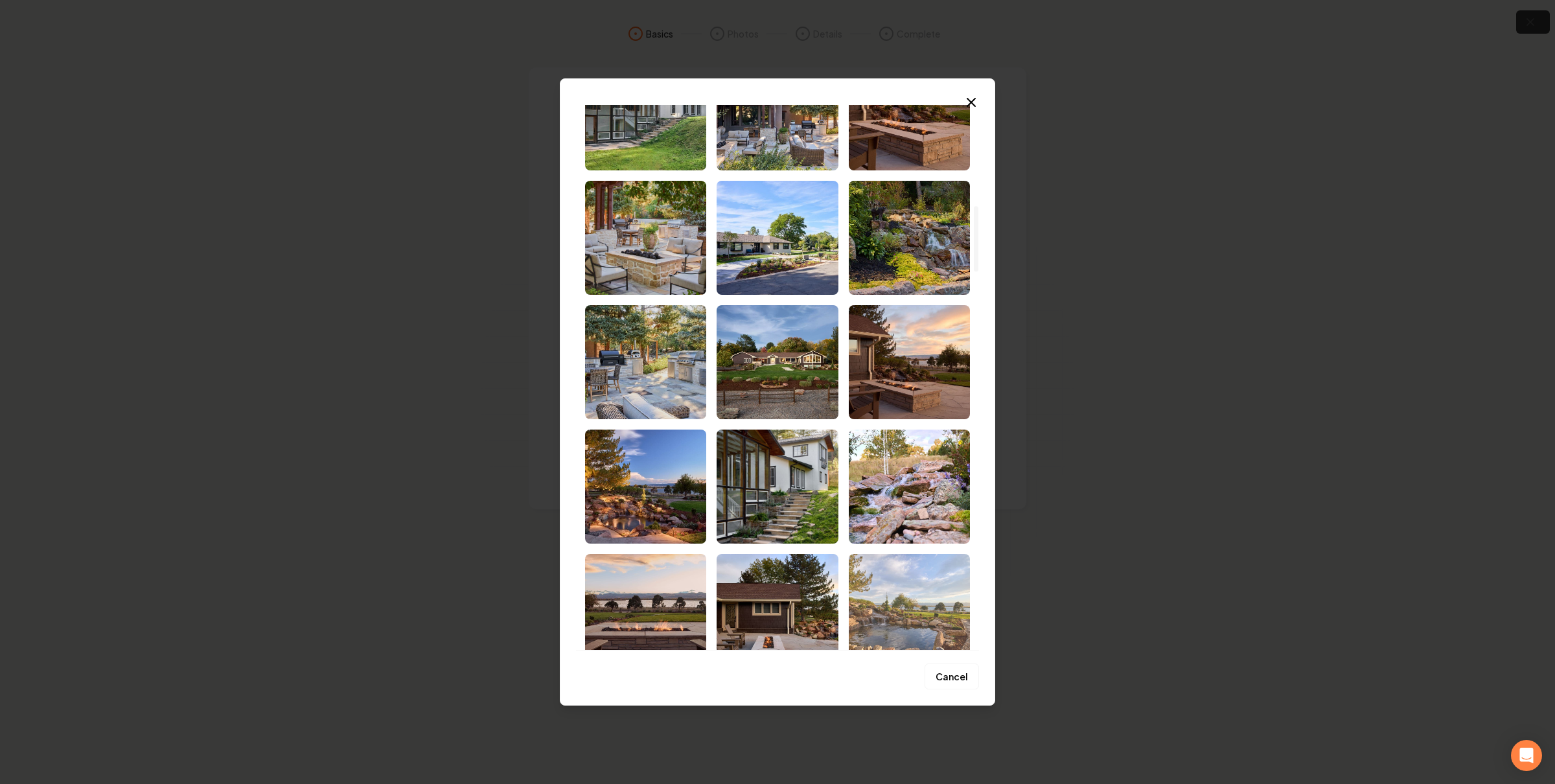
scroll to position [1008, 0]
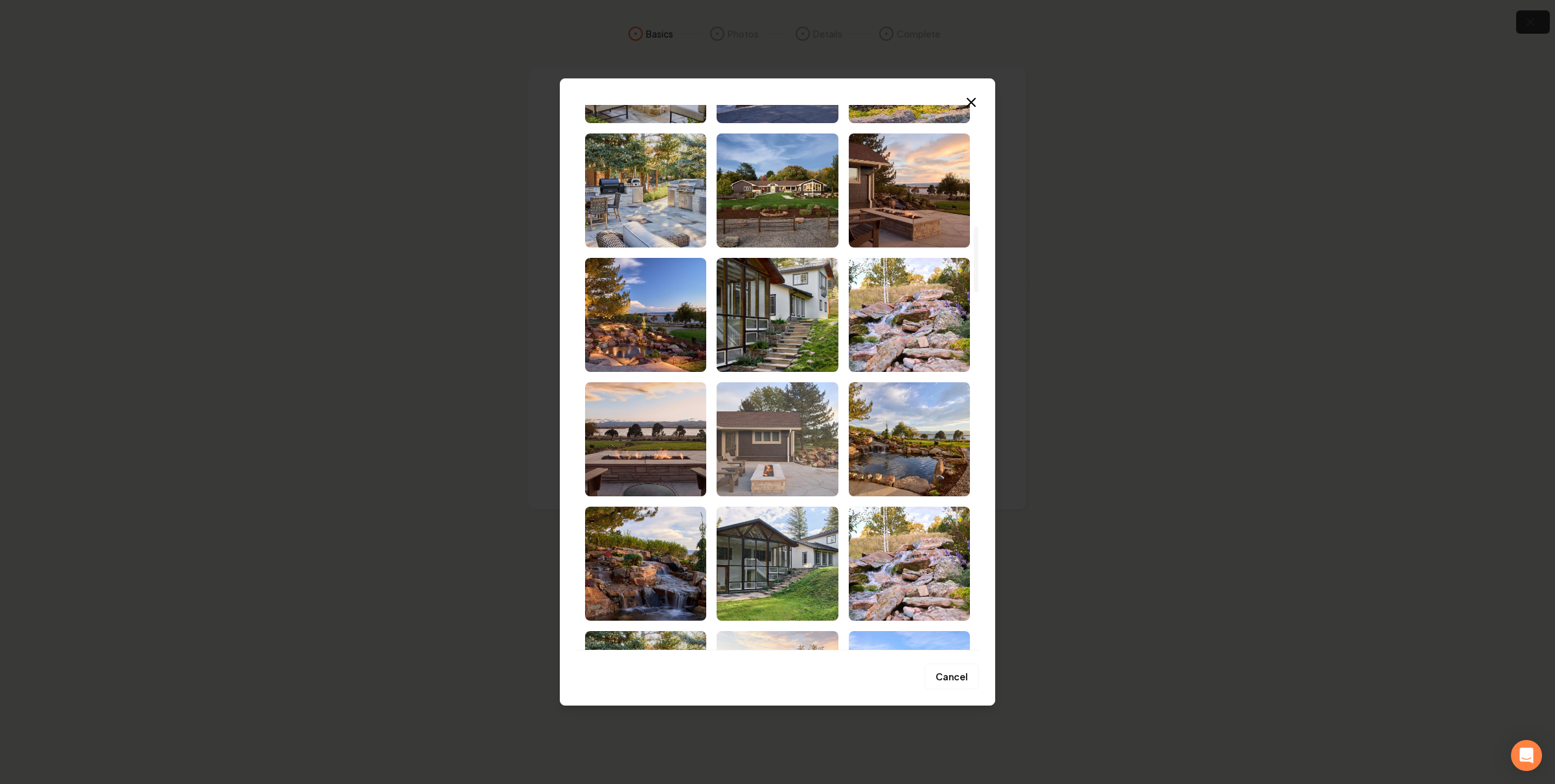
click at [764, 448] on img "Select image image_68c44e705c7cd75eb8dd328e.jpg" at bounding box center [777, 439] width 121 height 114
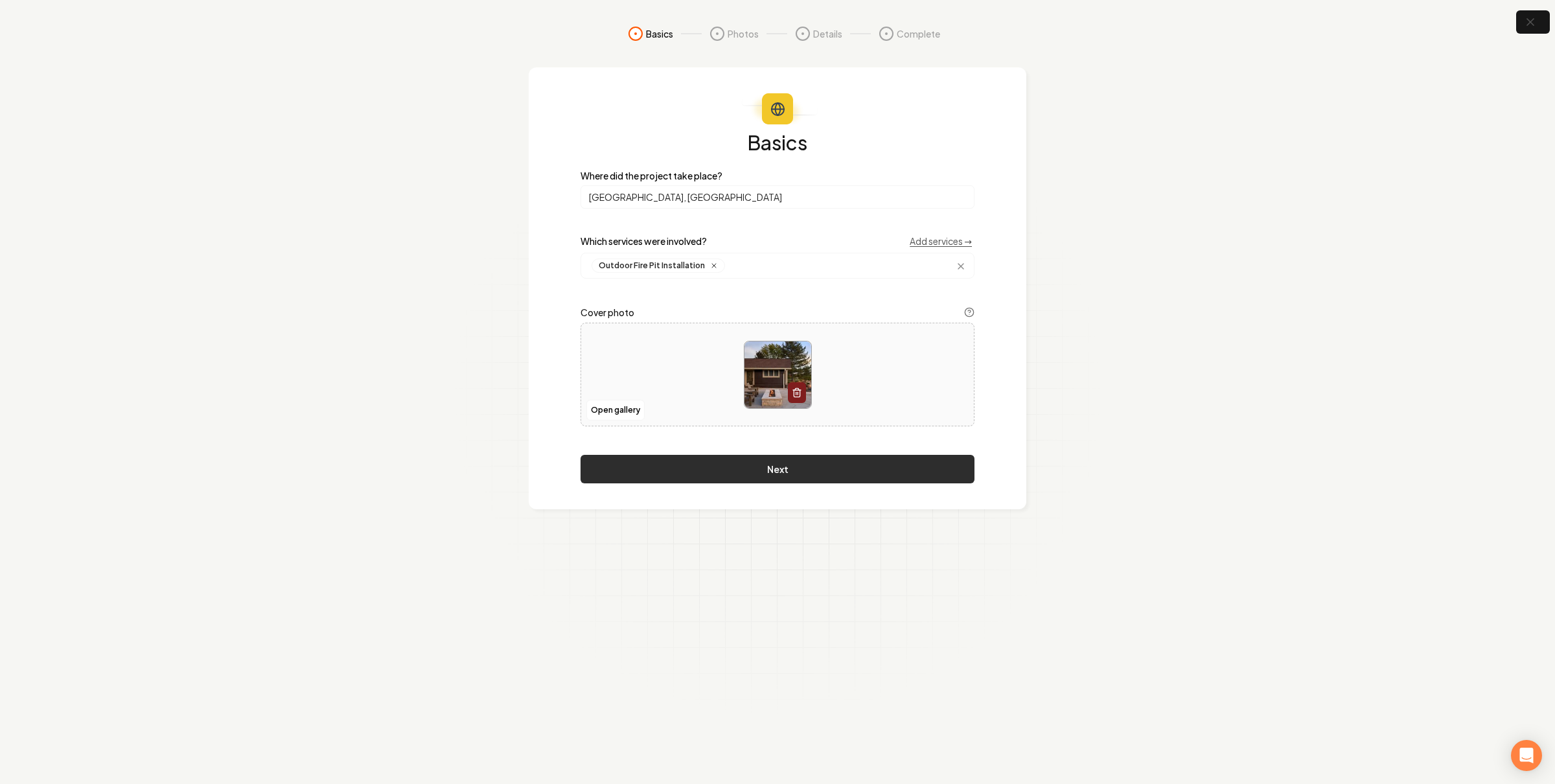
click at [900, 471] on button "Next" at bounding box center [778, 469] width 394 height 29
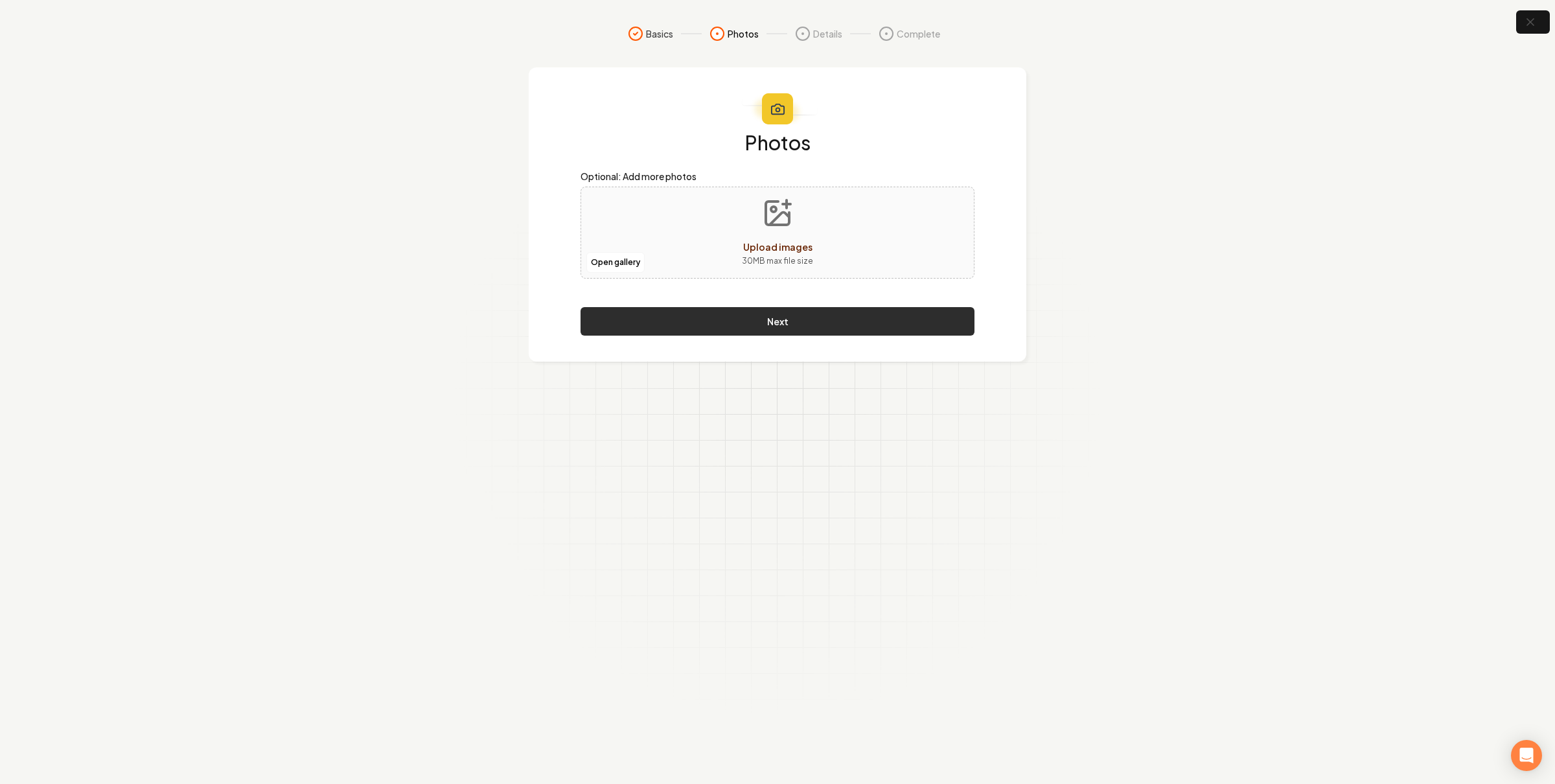
click at [893, 312] on button "Next" at bounding box center [778, 321] width 394 height 29
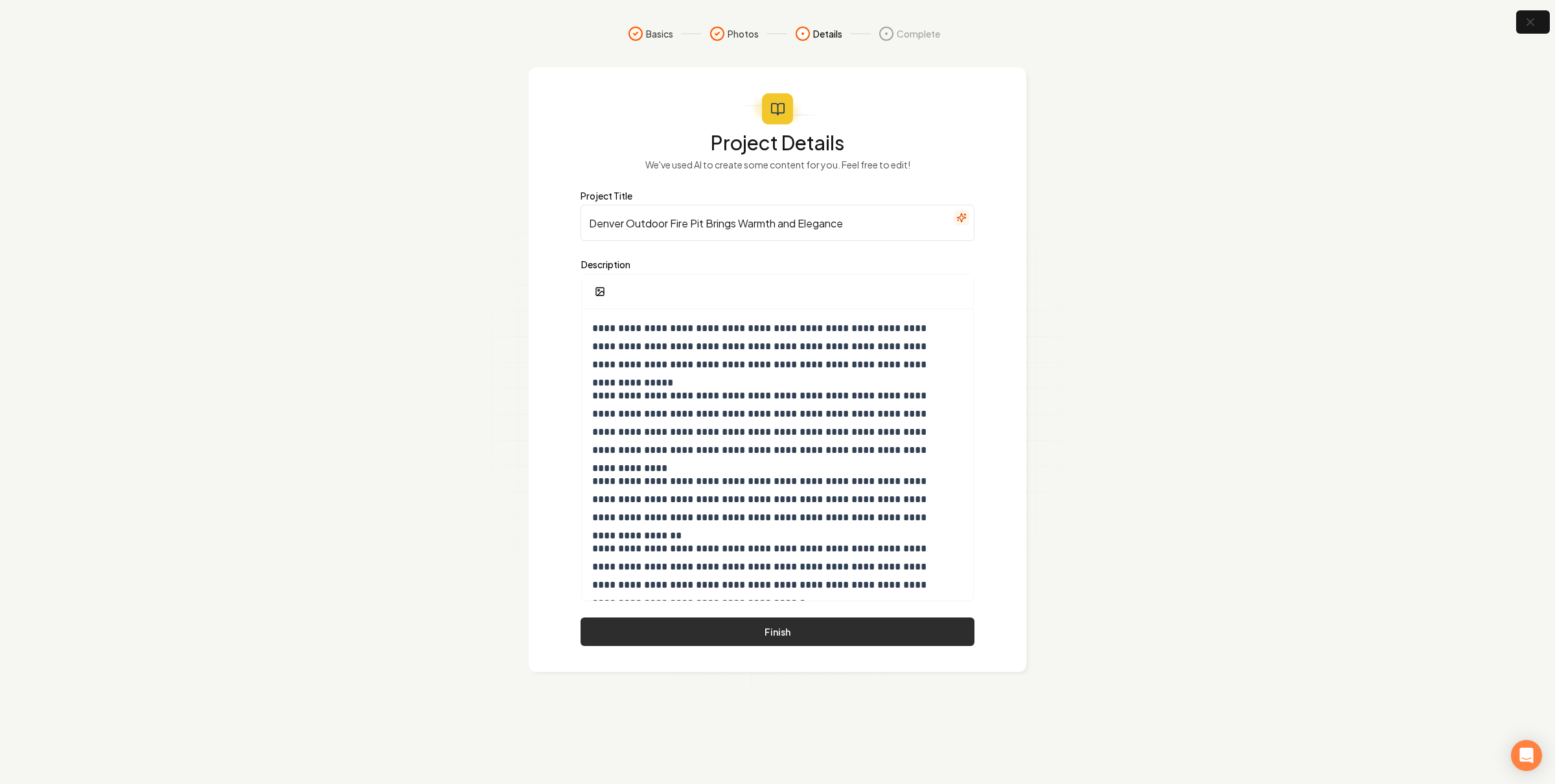
click at [756, 632] on button "Finish" at bounding box center [778, 631] width 394 height 29
click at [325, 363] on section "**********" at bounding box center [778, 392] width 1555 height 784
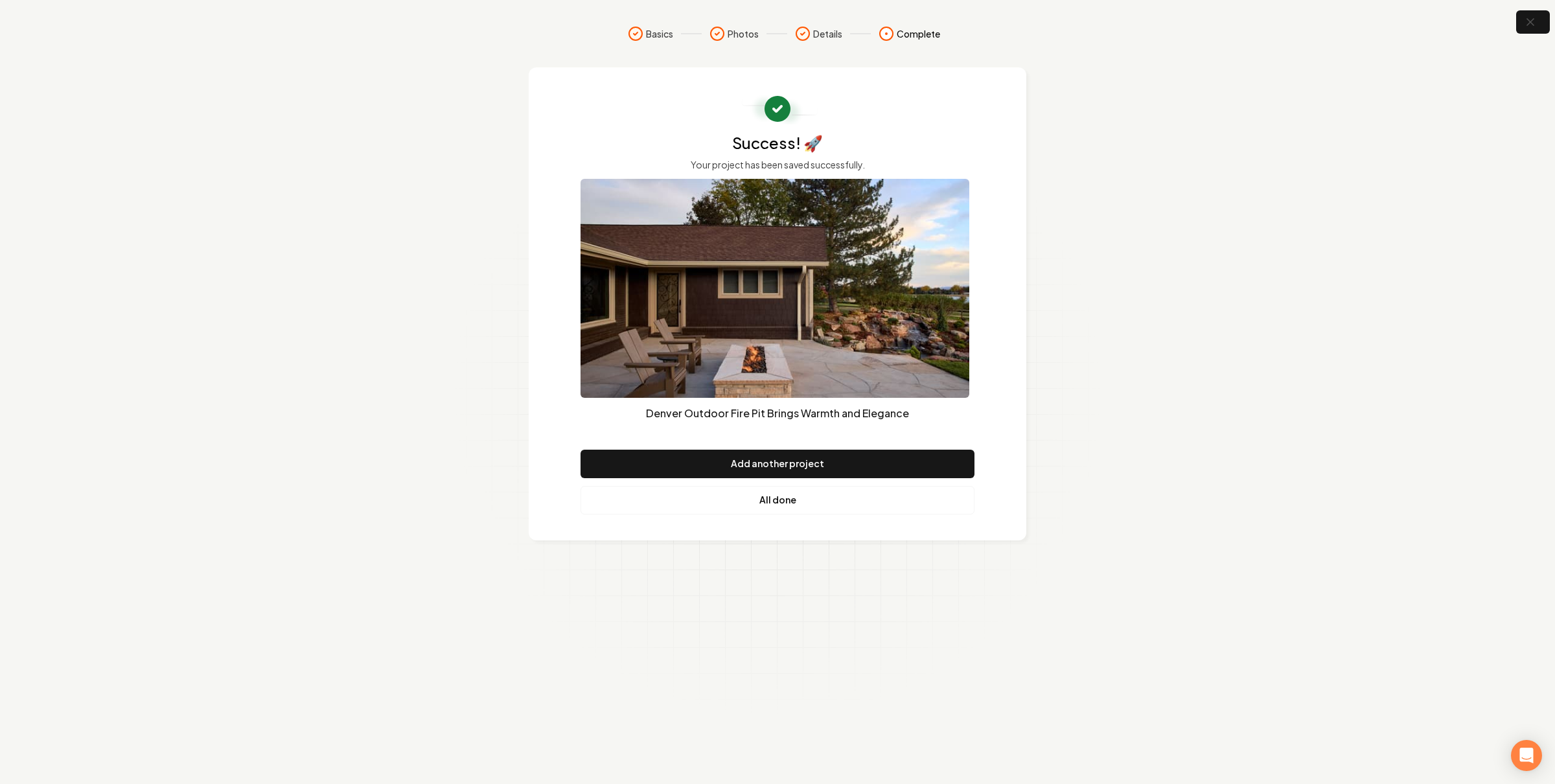
click at [775, 495] on link "All done" at bounding box center [778, 500] width 394 height 29
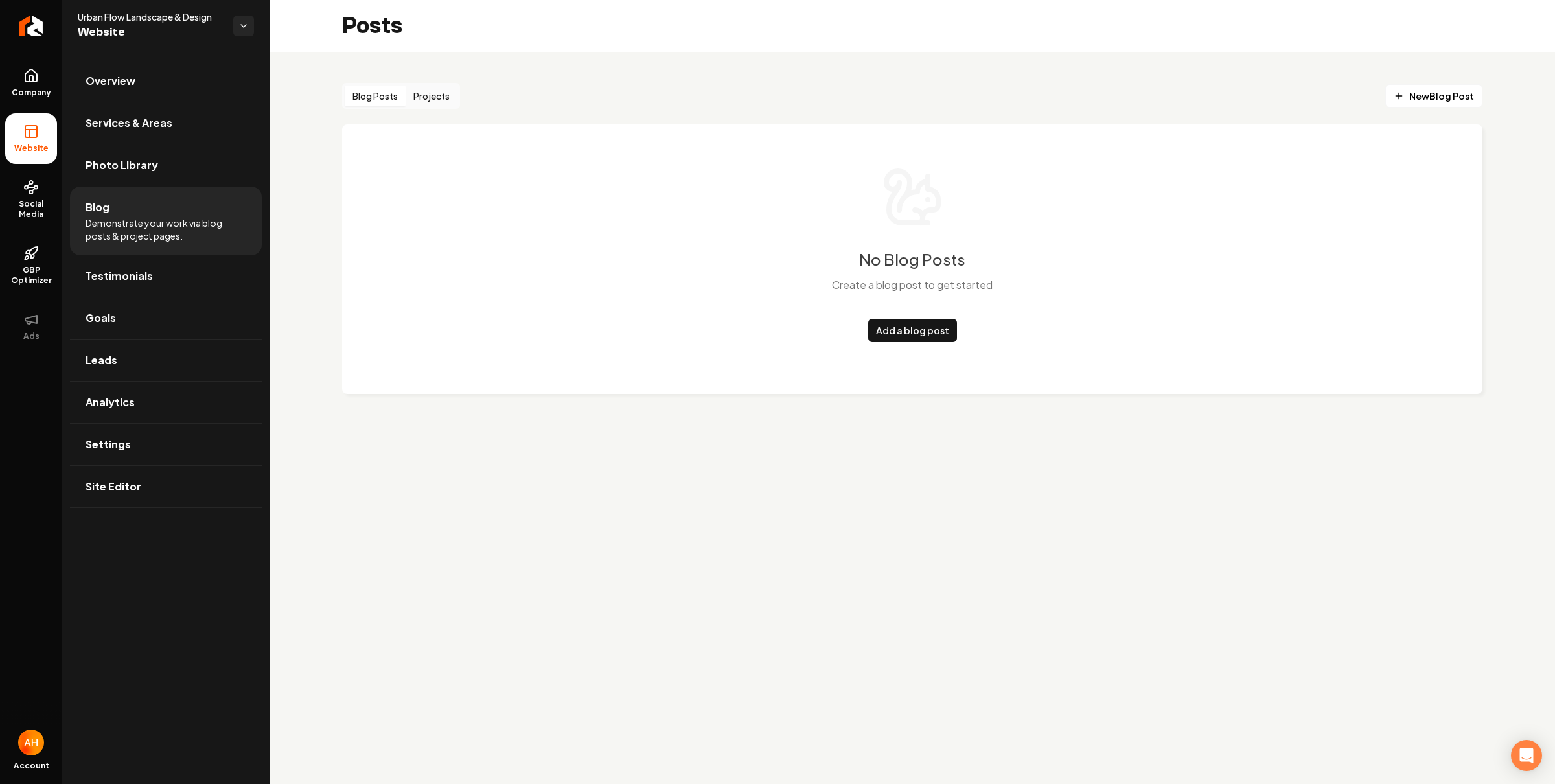
click at [424, 104] on button "Projects" at bounding box center [432, 96] width 52 height 21
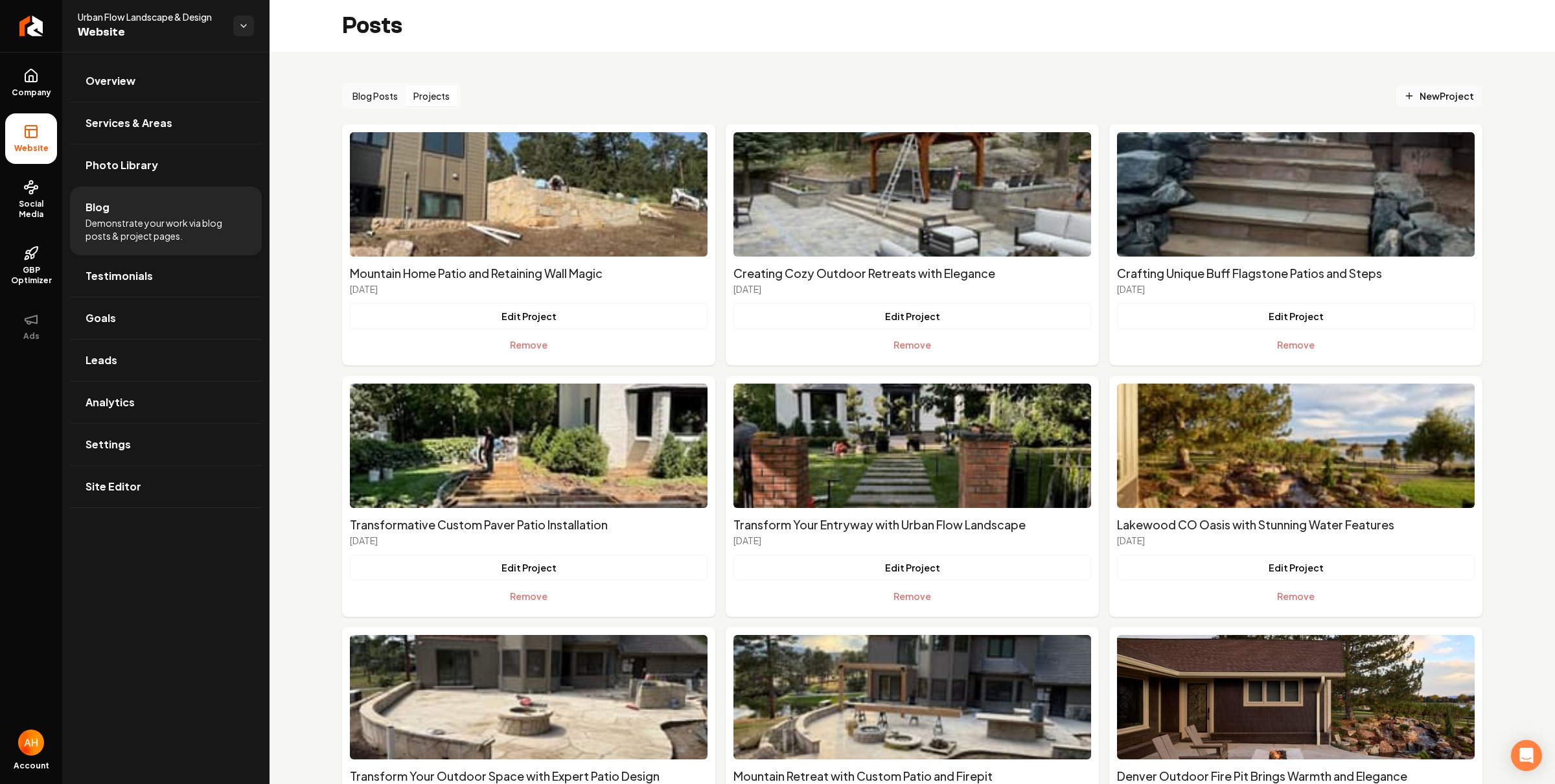
click at [1447, 95] on span "New Project" at bounding box center [1438, 96] width 70 height 13
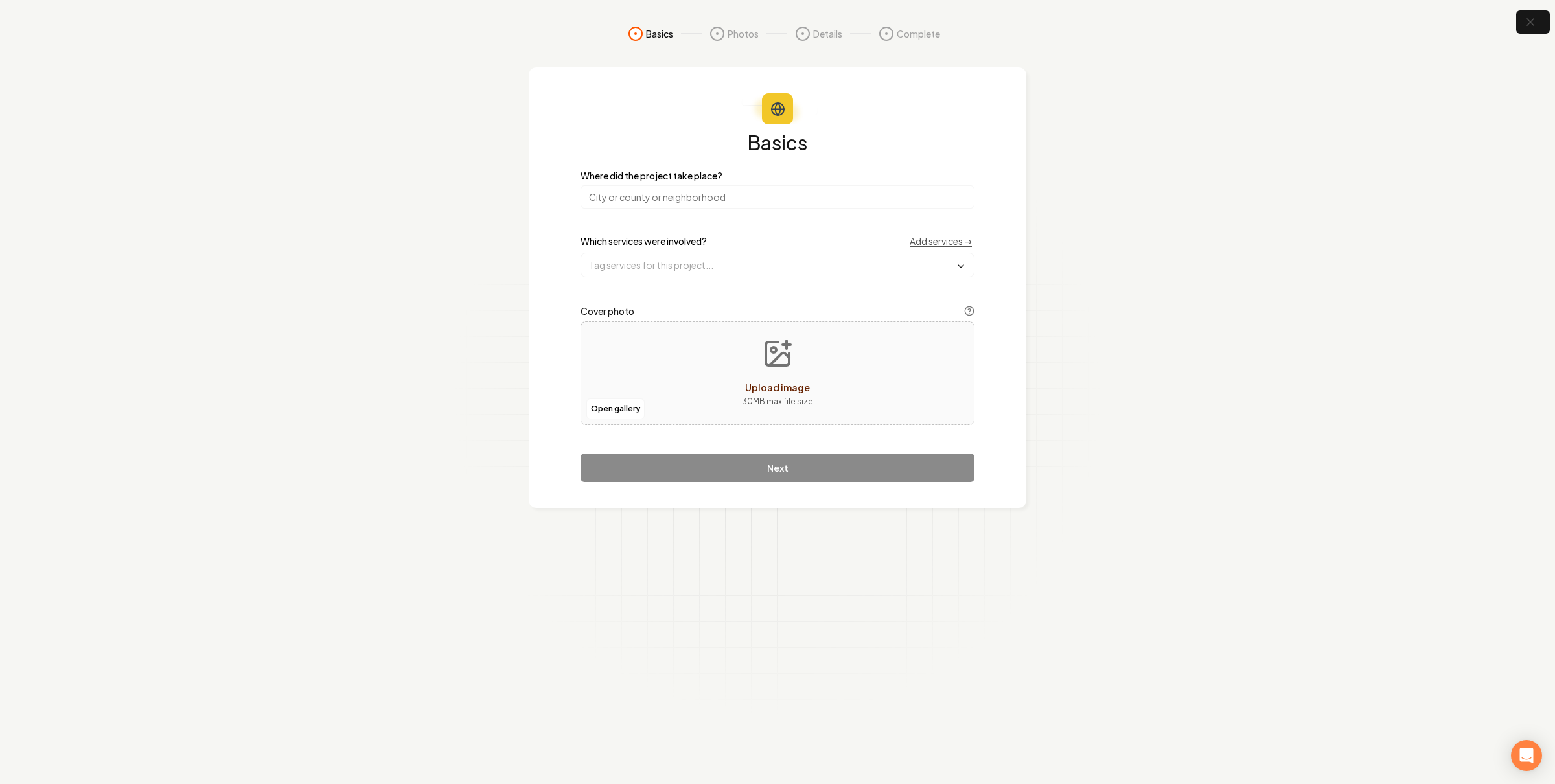
click at [679, 200] on input "search" at bounding box center [778, 197] width 394 height 23
type input "Denver, CO"
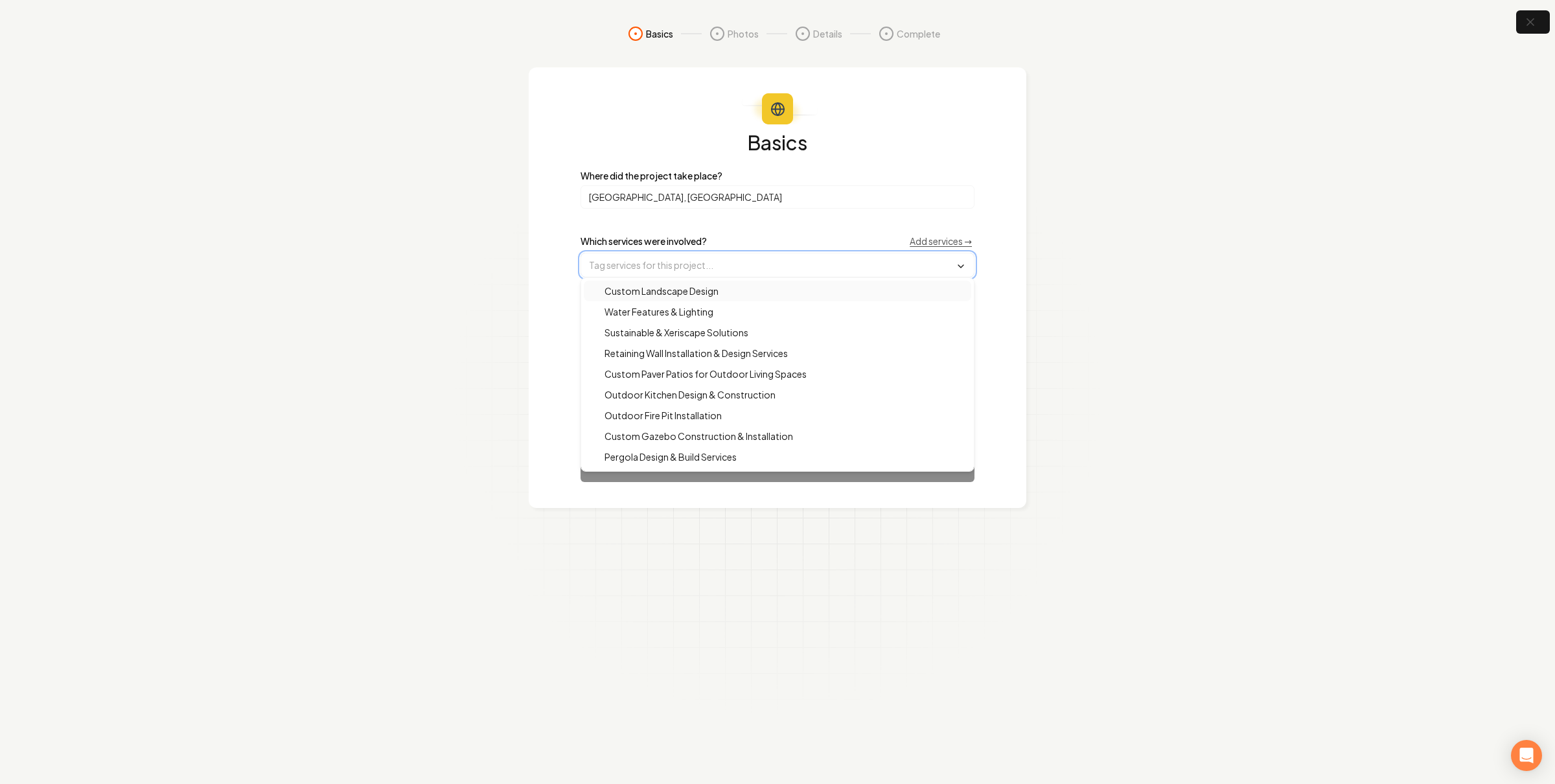
click at [654, 257] on input "text" at bounding box center [778, 265] width 393 height 23
click at [699, 393] on span "Outdoor Kitchen Design & Construction" at bounding box center [682, 394] width 186 height 13
click at [658, 536] on section "Basics Photos Details Complete Basics Where did the project take place? Denver,…" at bounding box center [778, 392] width 1555 height 784
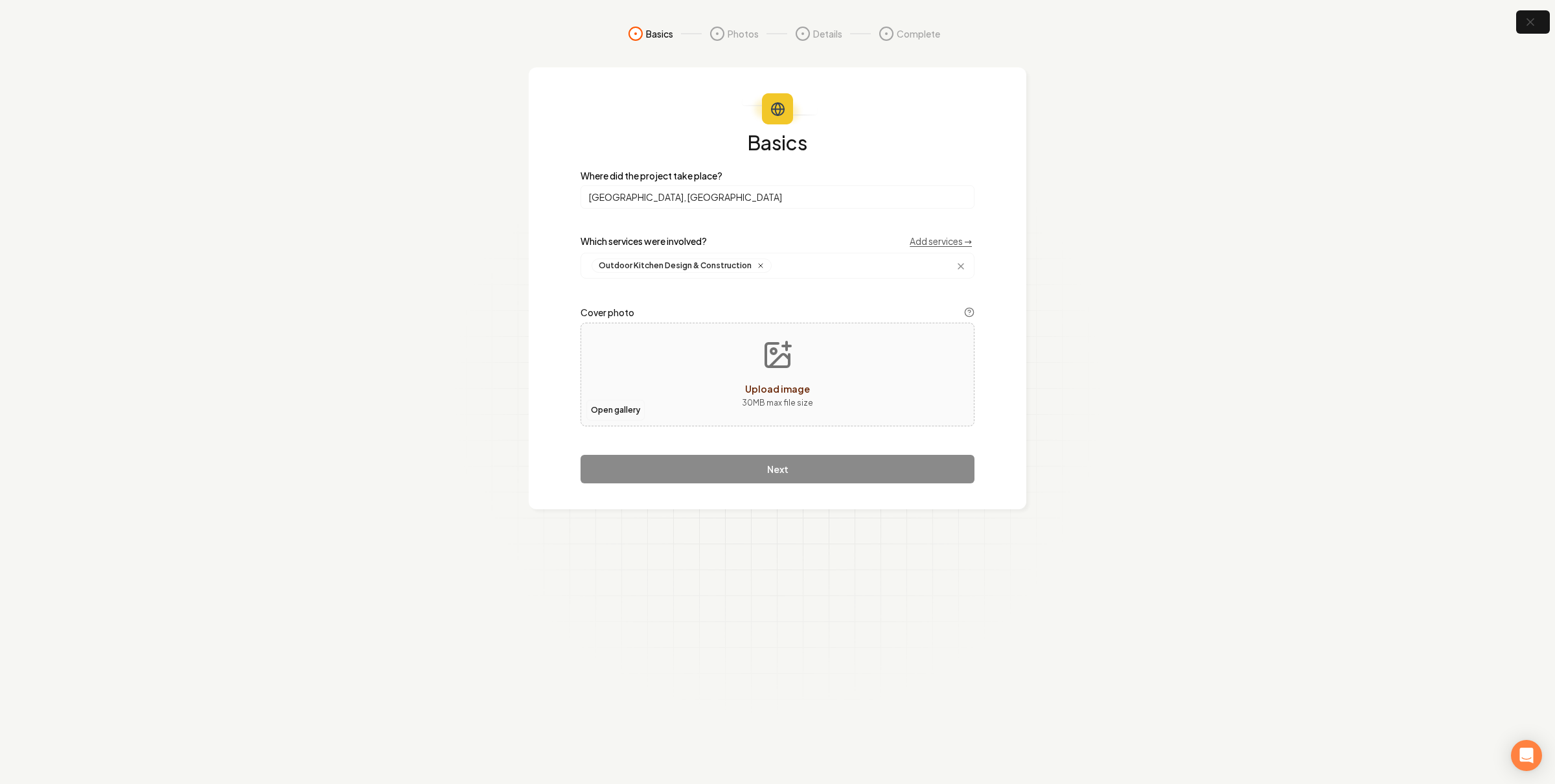
click at [611, 418] on button "Open gallery" at bounding box center [616, 410] width 59 height 21
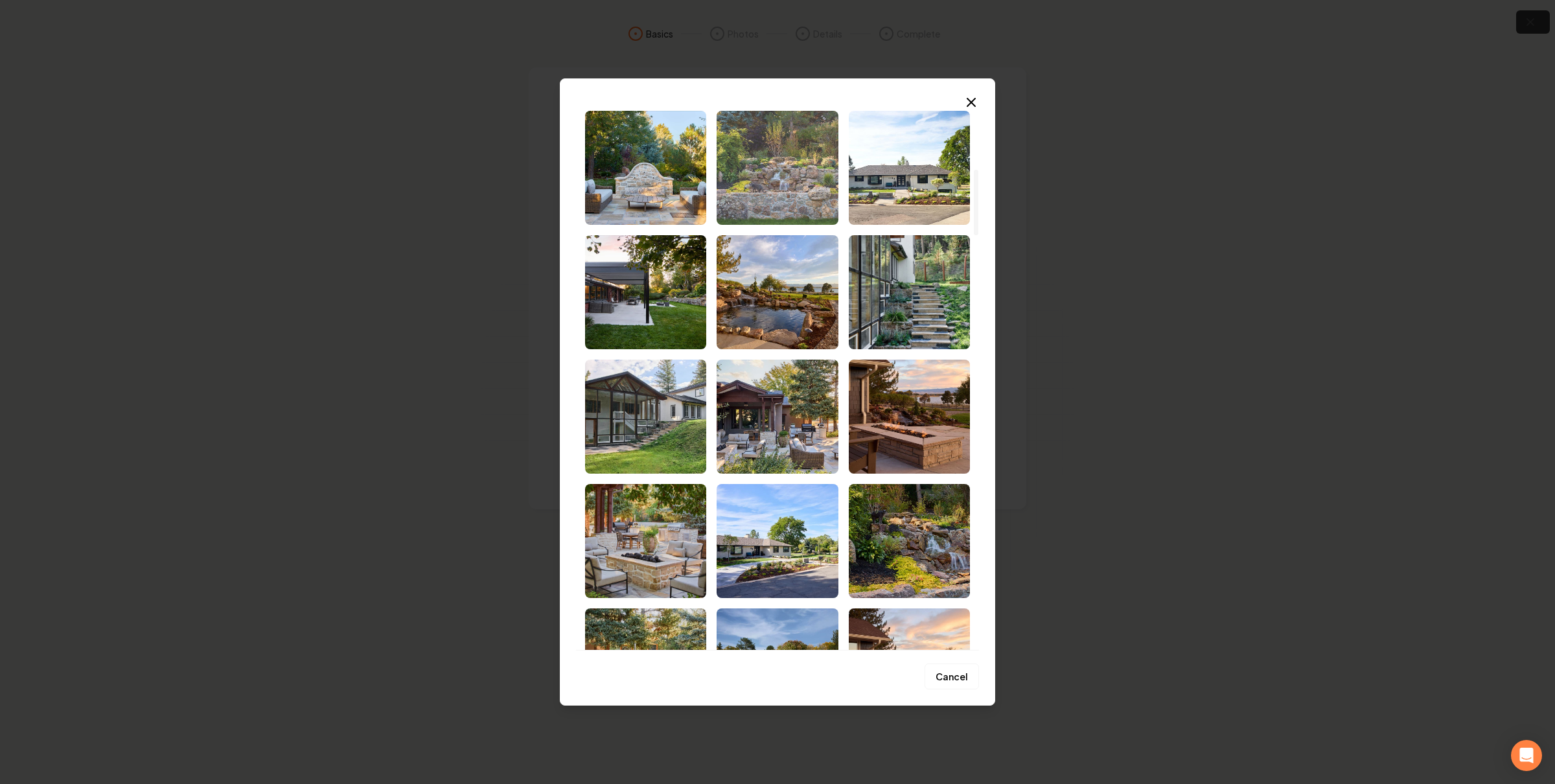
scroll to position [704, 0]
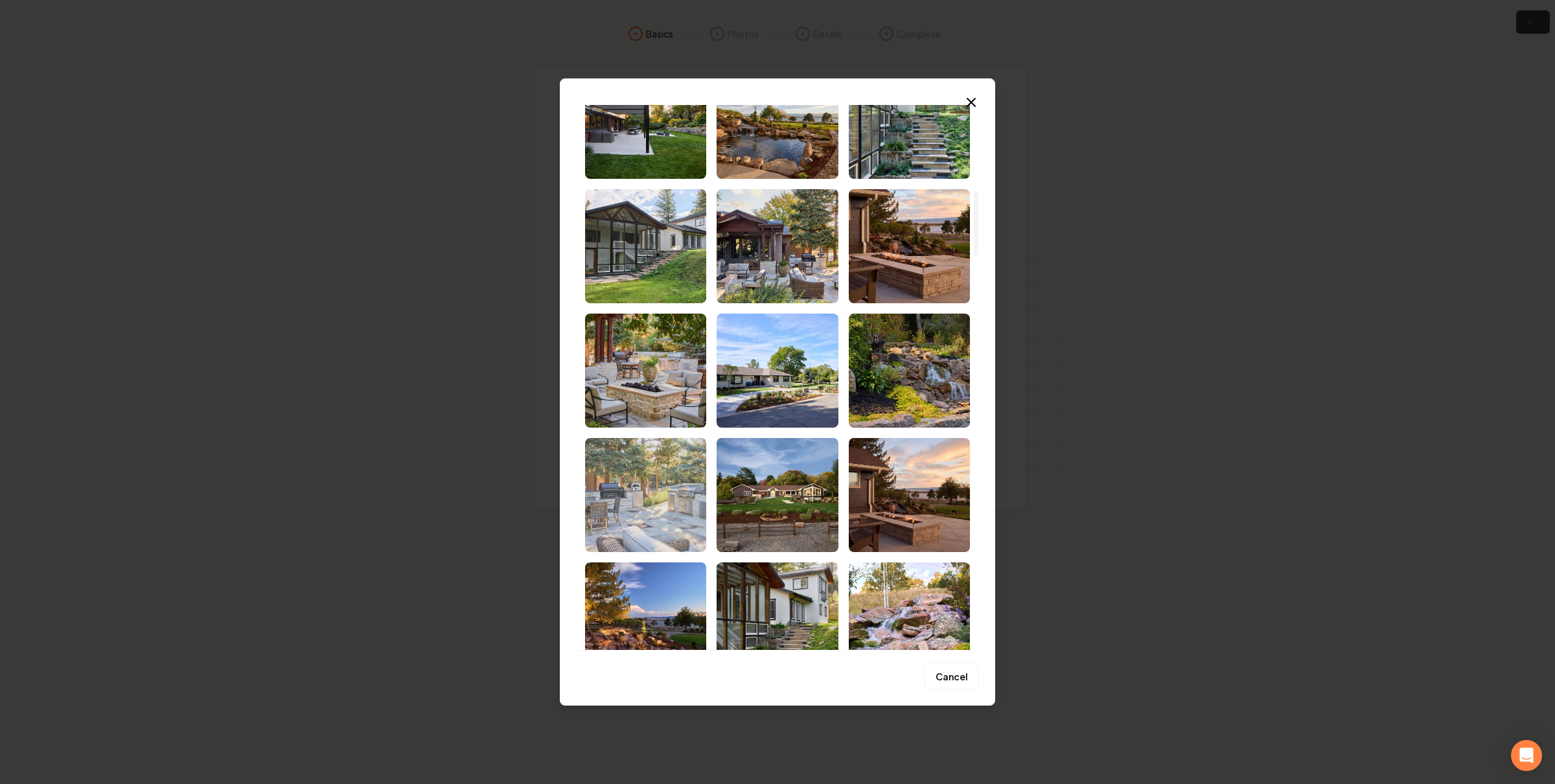
click at [632, 485] on img "Select image image_68c4563a5c7cd75eb80fb0a6.jpg" at bounding box center [645, 495] width 121 height 114
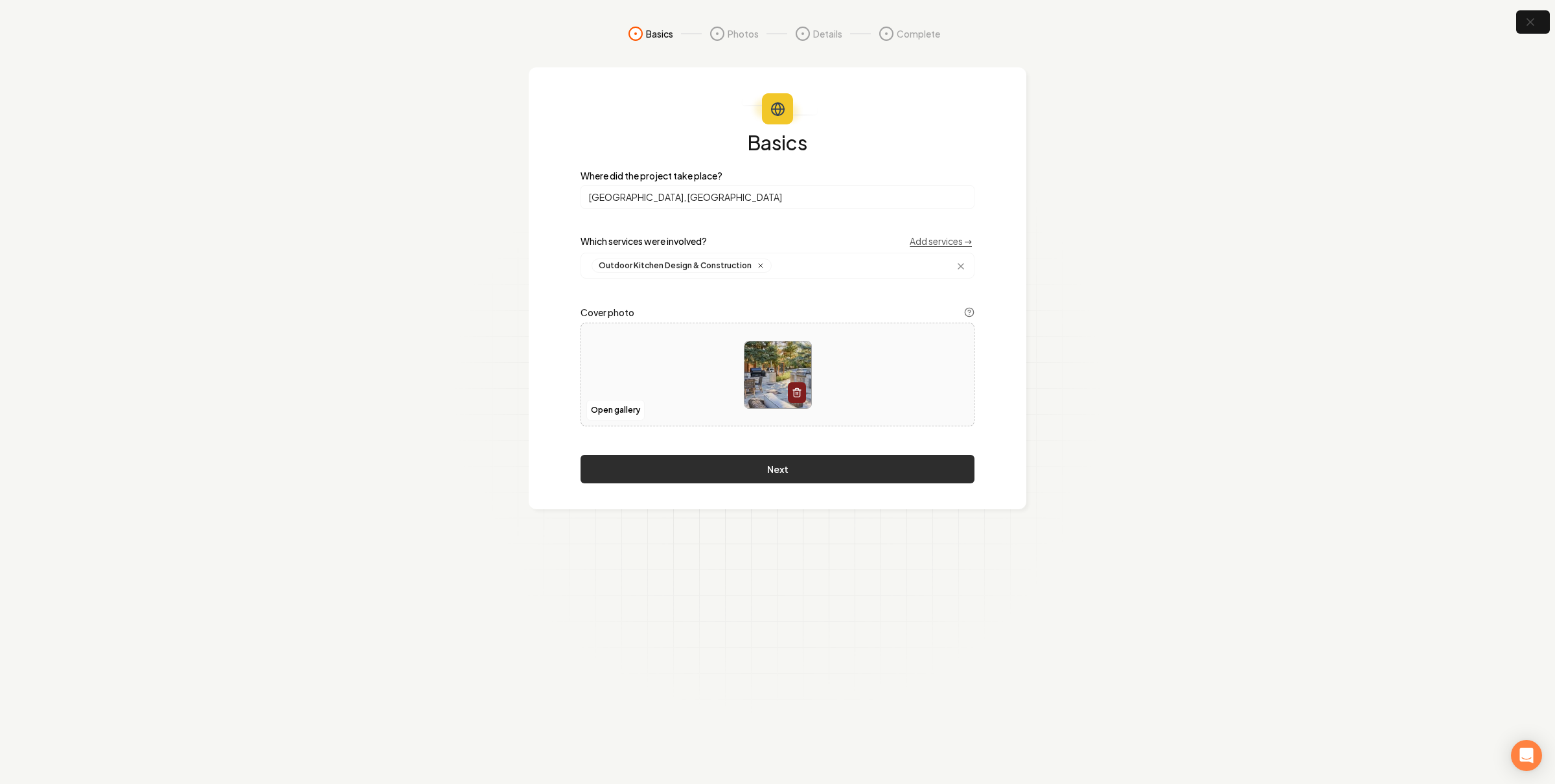
click at [835, 466] on button "Next" at bounding box center [778, 469] width 394 height 29
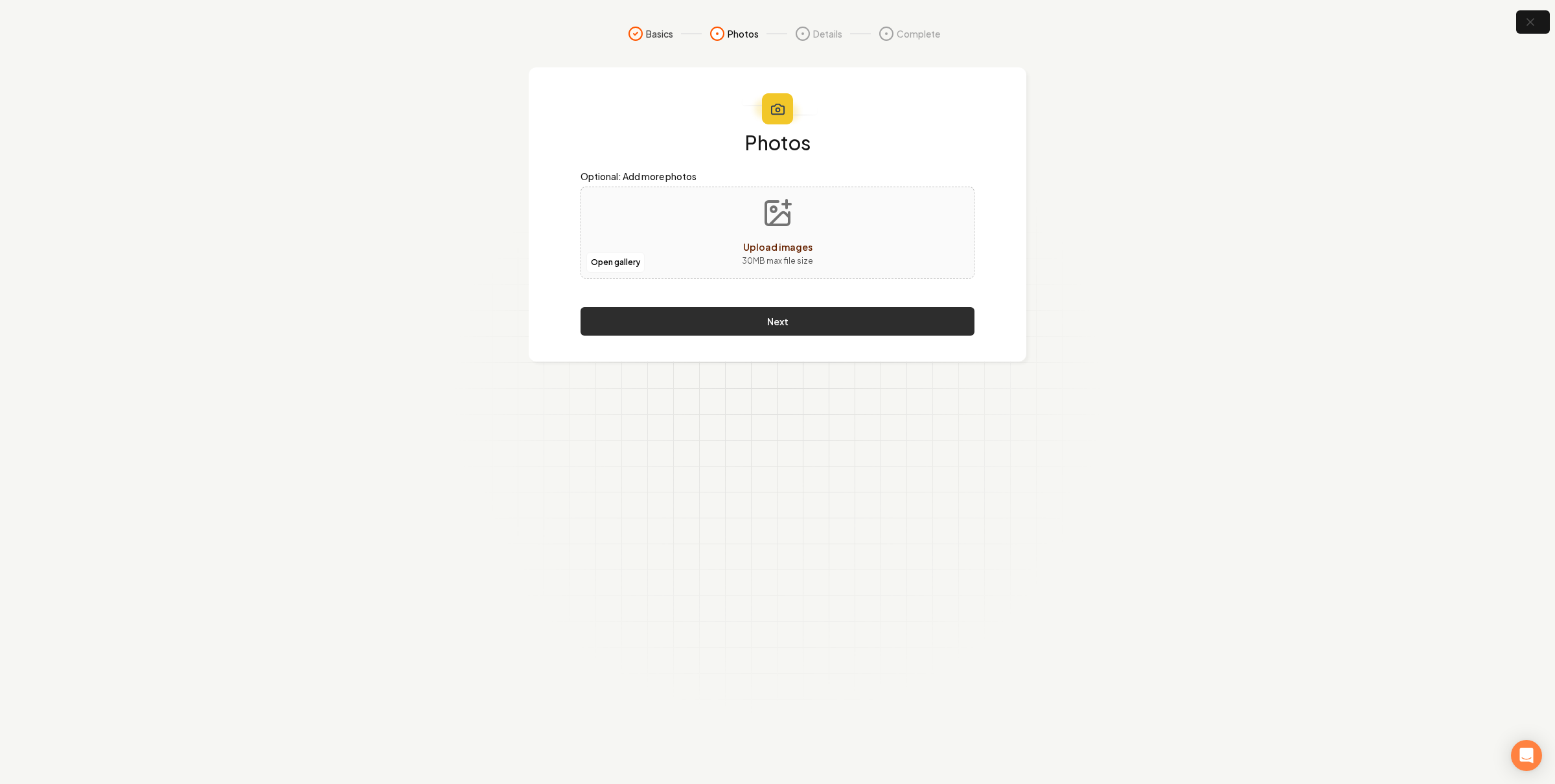
click at [741, 330] on button "Next" at bounding box center [778, 321] width 394 height 29
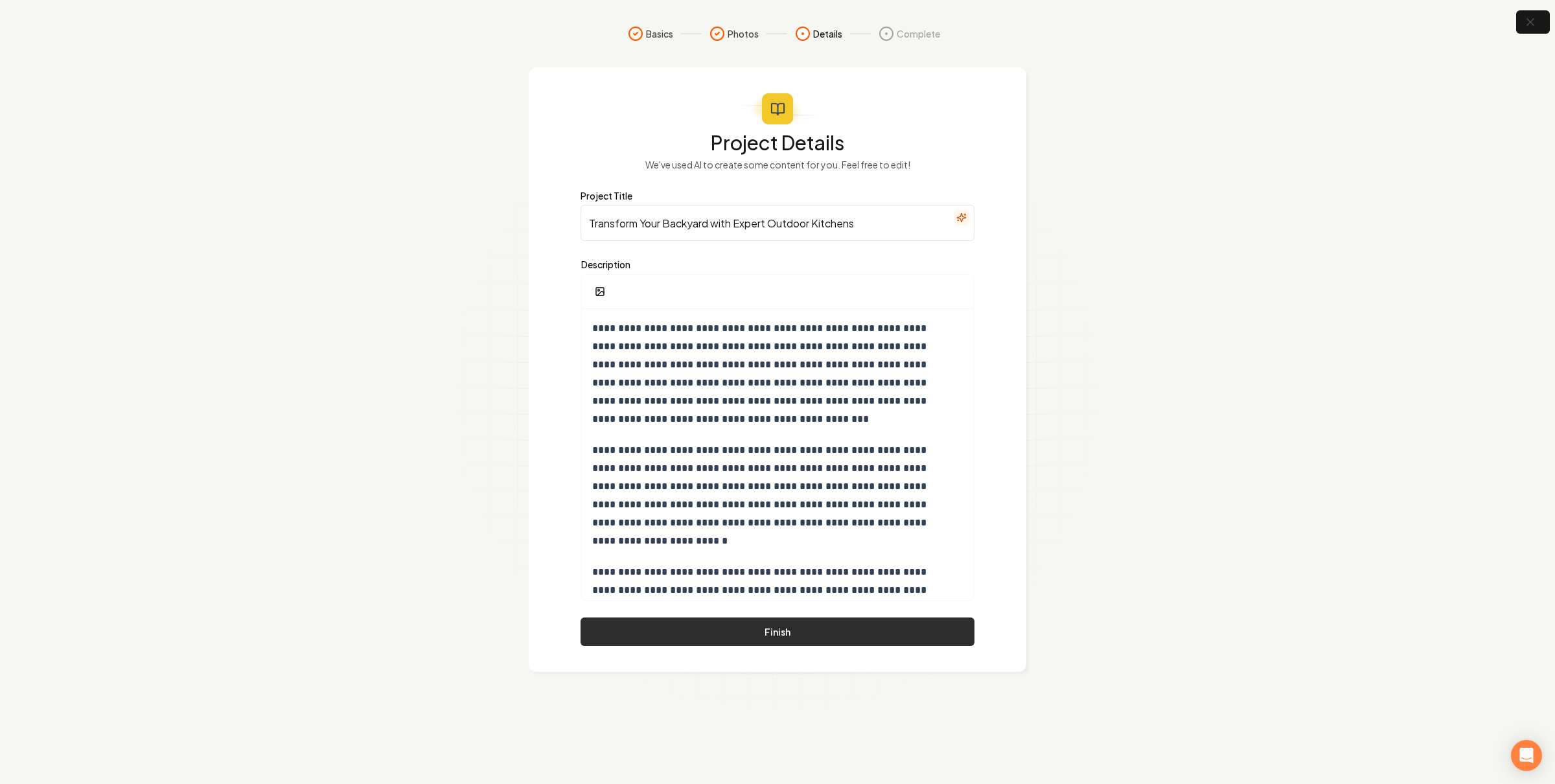
click at [835, 631] on button "Finish" at bounding box center [778, 631] width 394 height 29
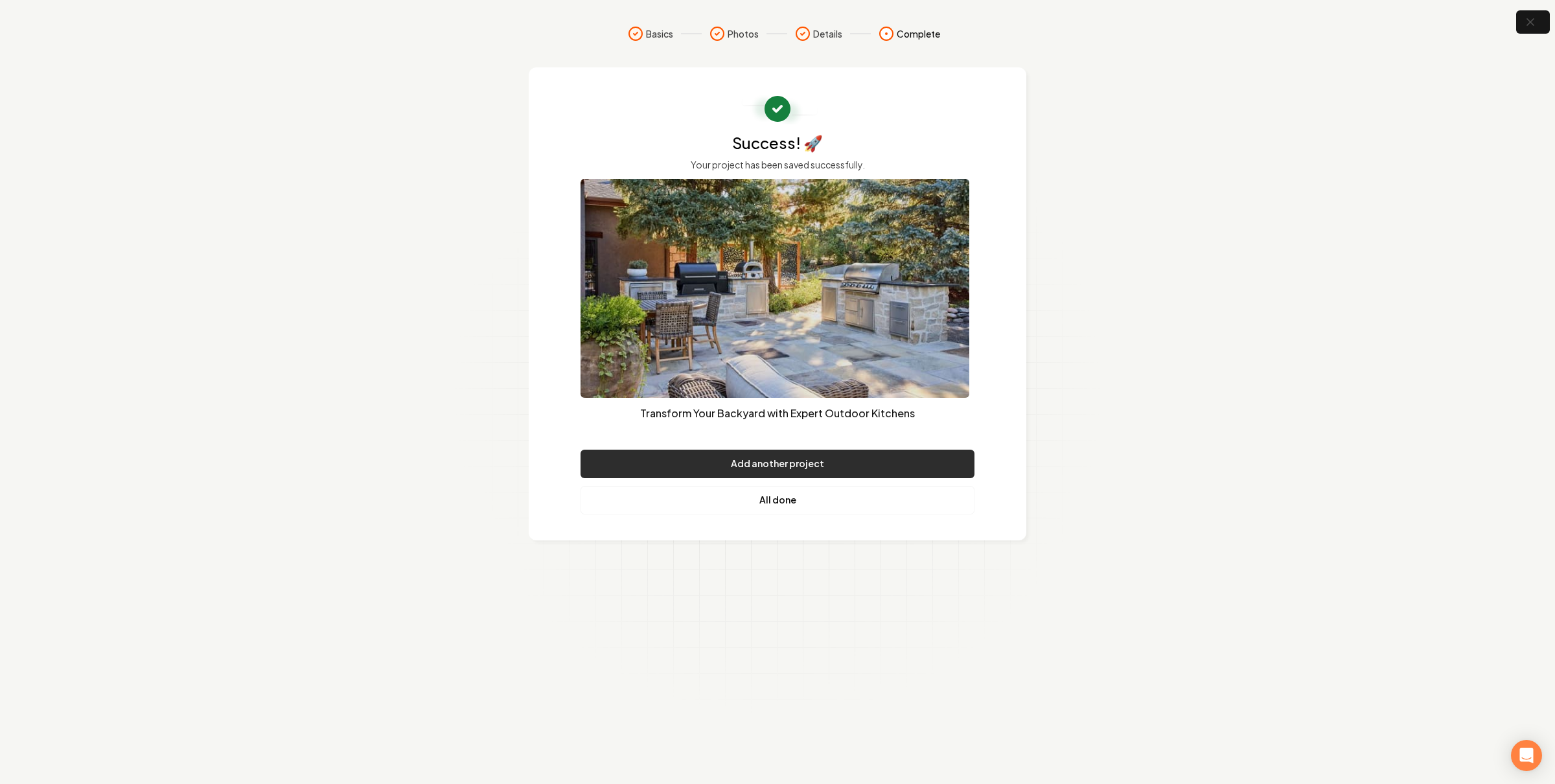
click at [808, 457] on button "Add another project" at bounding box center [778, 464] width 394 height 29
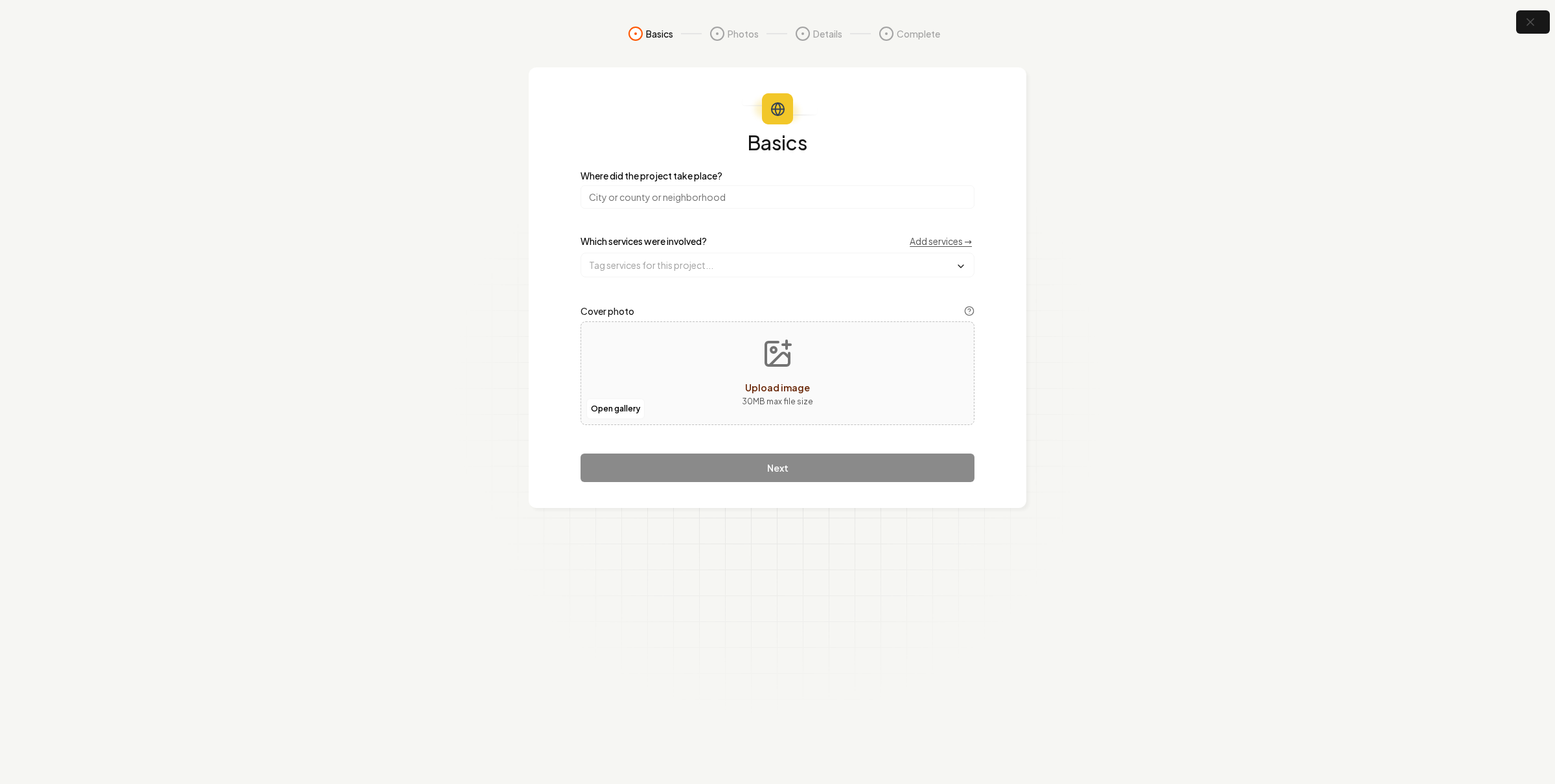
click at [659, 195] on input "search" at bounding box center [778, 197] width 394 height 23
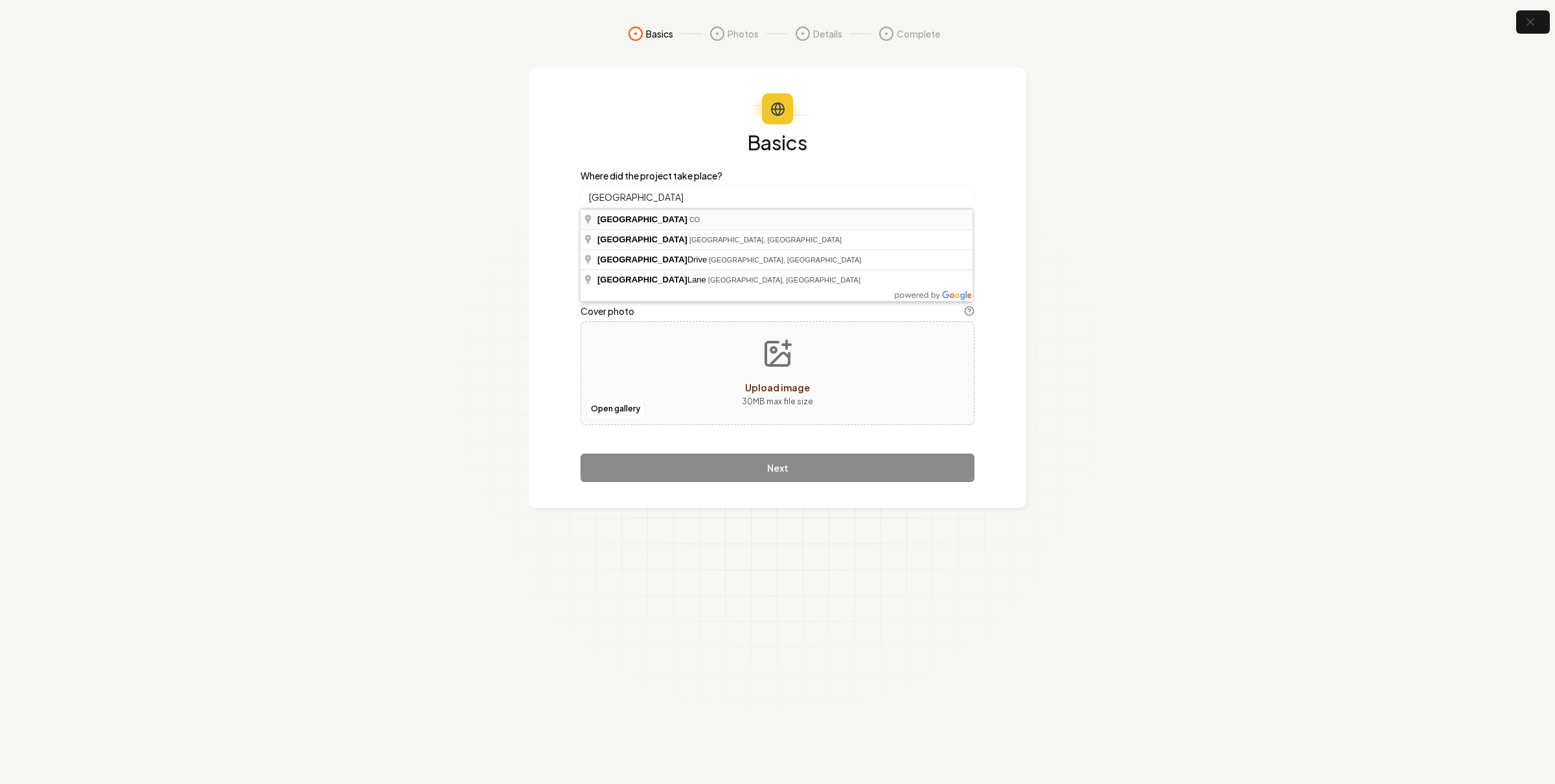
type input "[GEOGRAPHIC_DATA], [GEOGRAPHIC_DATA]"
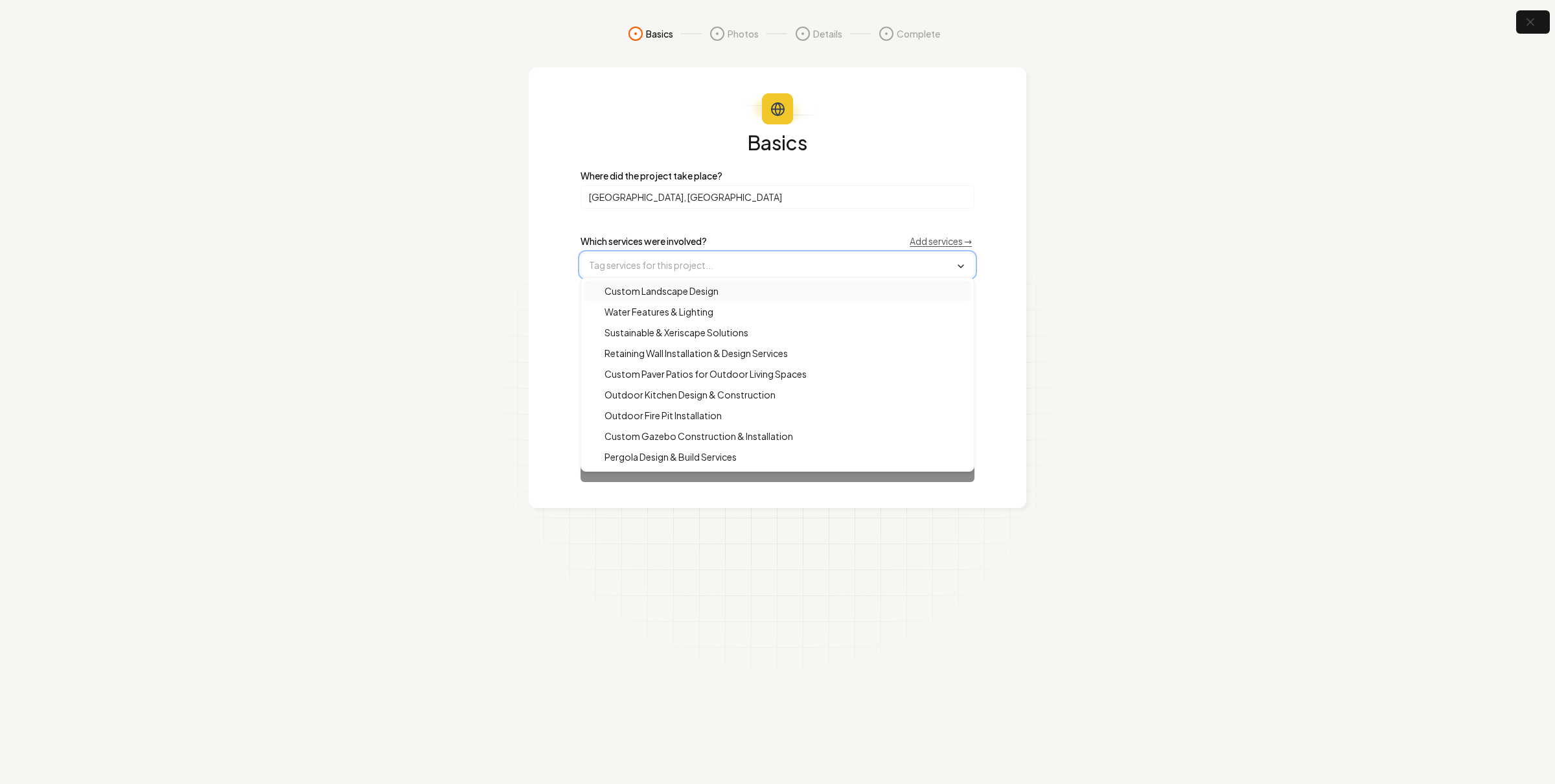
click at [659, 267] on input "text" at bounding box center [778, 265] width 393 height 23
click at [705, 401] on div "Outdoor Kitchen Design & Construction" at bounding box center [778, 394] width 387 height 21
click at [504, 420] on section "Basics Photos Details Complete Basics Where did the project take place? [GEOGRA…" at bounding box center [778, 392] width 1555 height 784
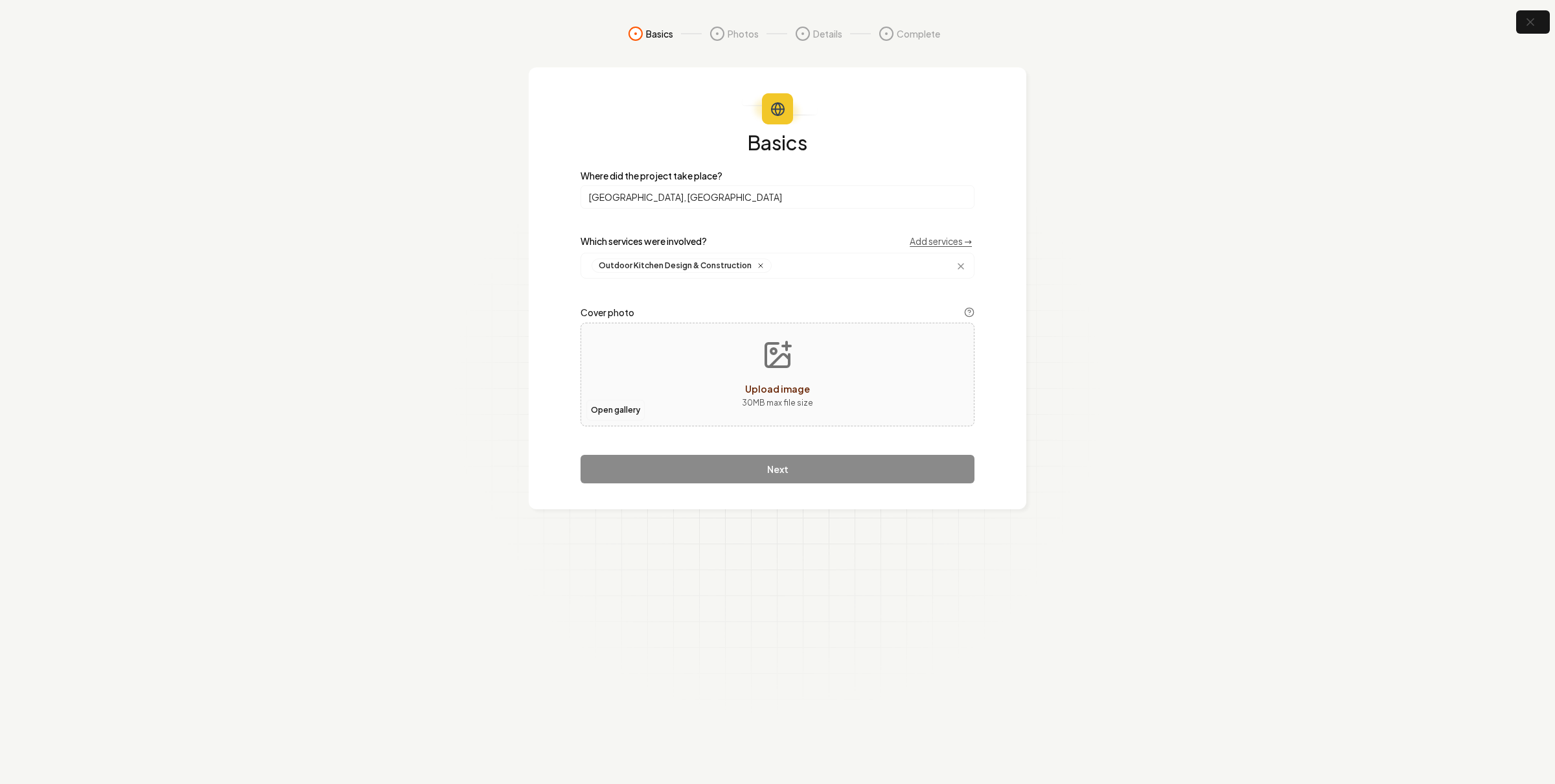
click at [621, 411] on button "Open gallery" at bounding box center [616, 410] width 59 height 21
click at [615, 409] on button "Open gallery" at bounding box center [616, 410] width 59 height 21
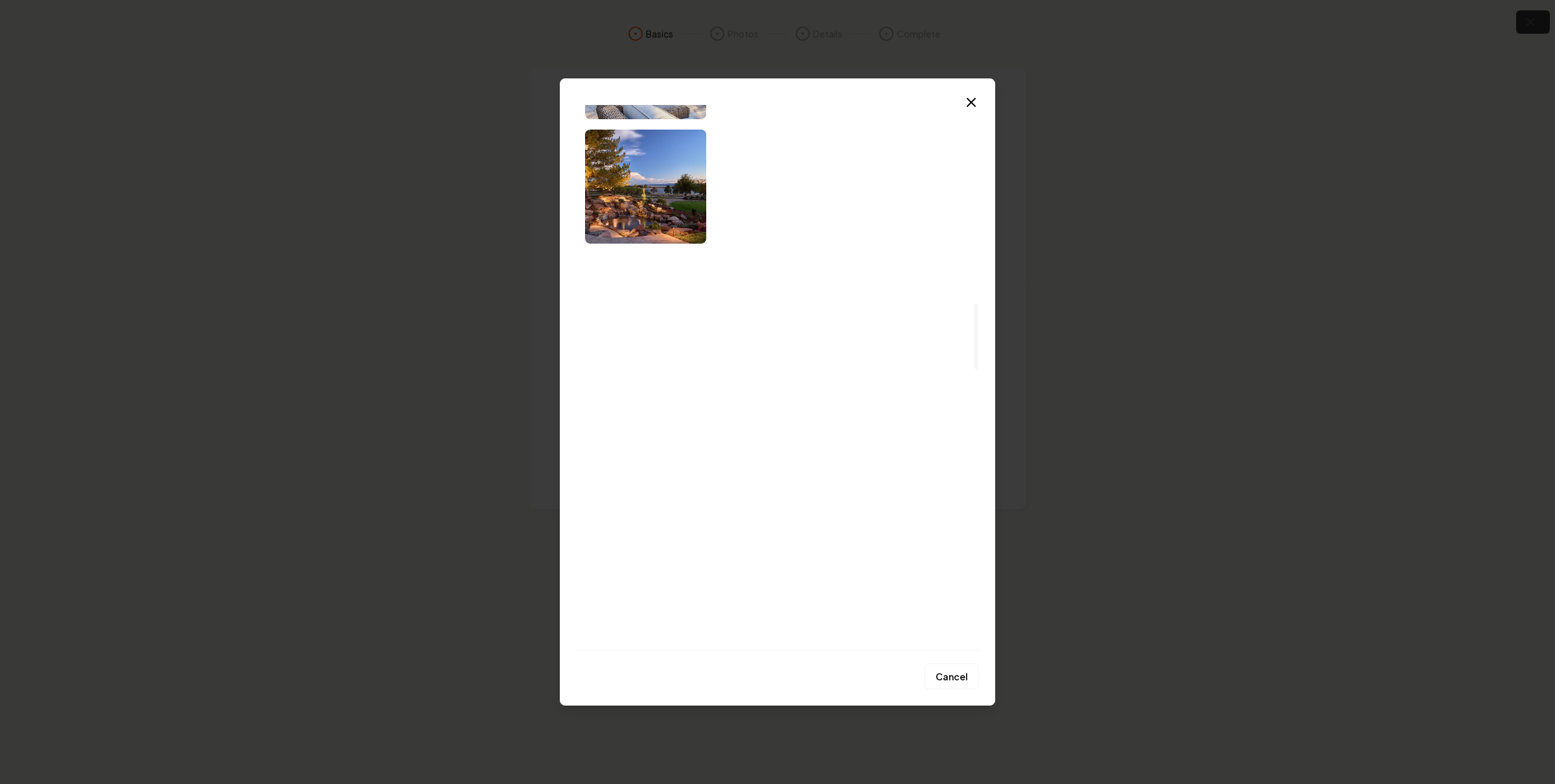
scroll to position [1827, 0]
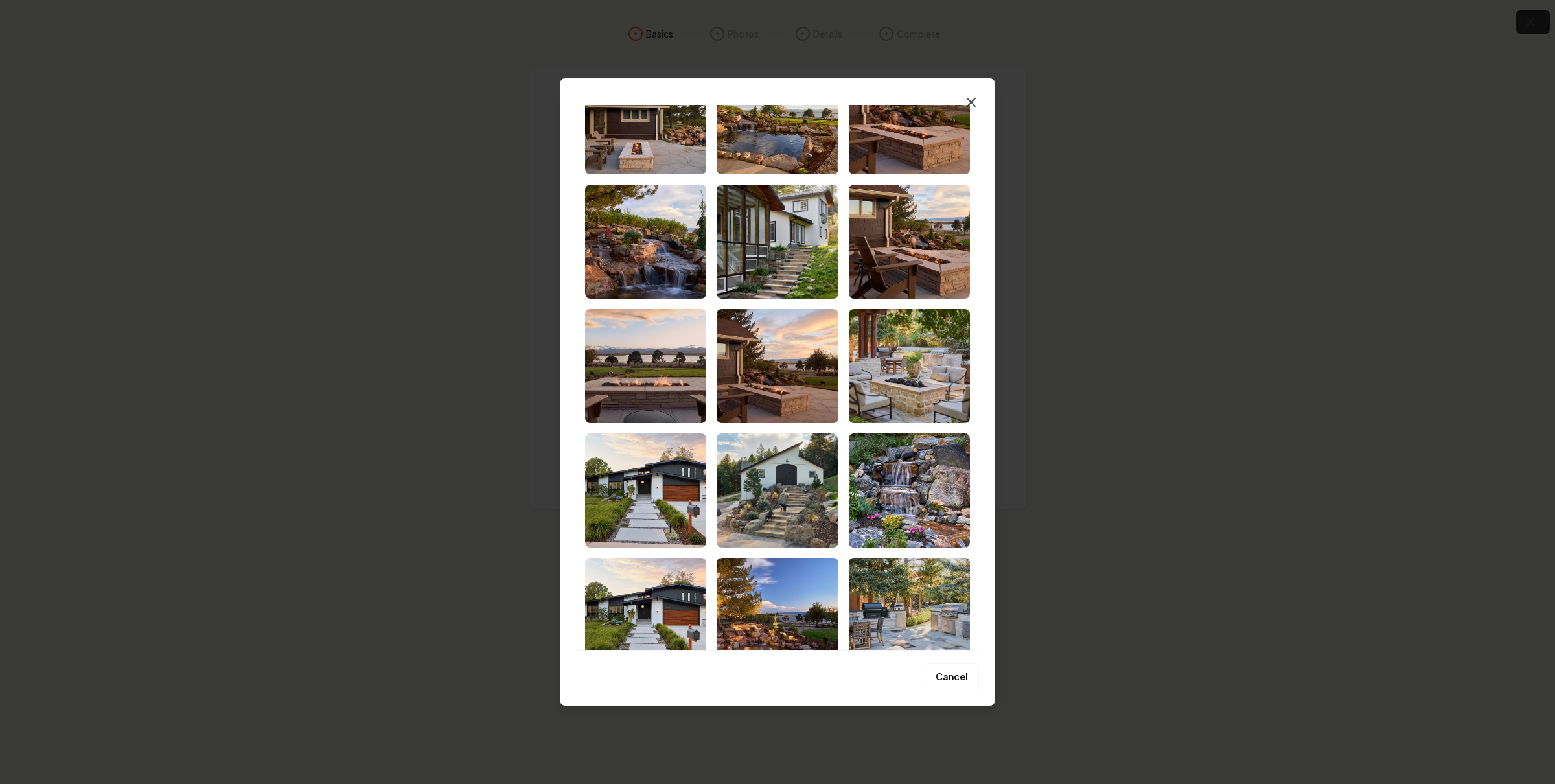
click at [968, 99] on icon "button" at bounding box center [970, 101] width 8 height 8
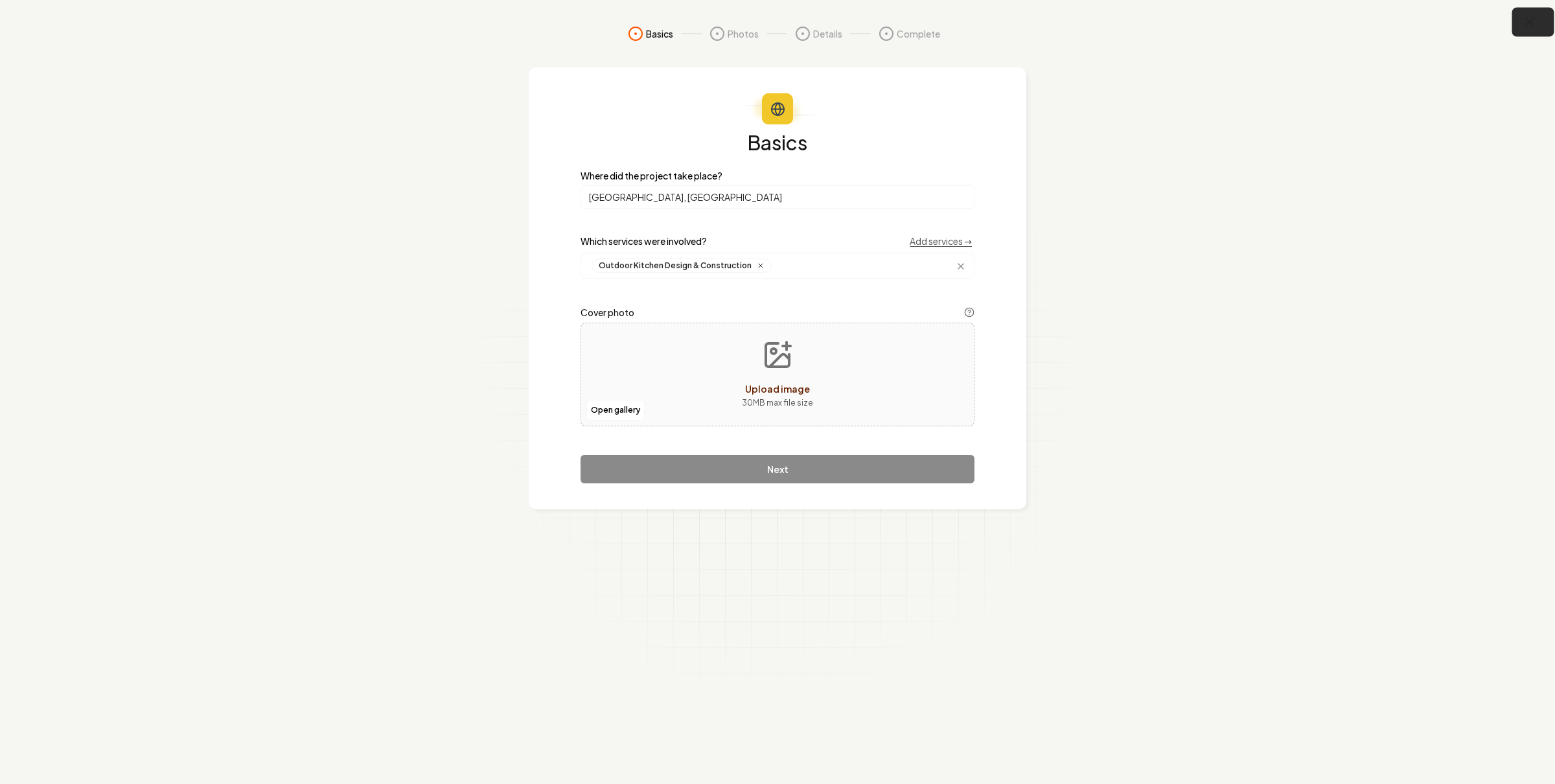
click at [1529, 15] on icon "button" at bounding box center [1529, 22] width 16 height 16
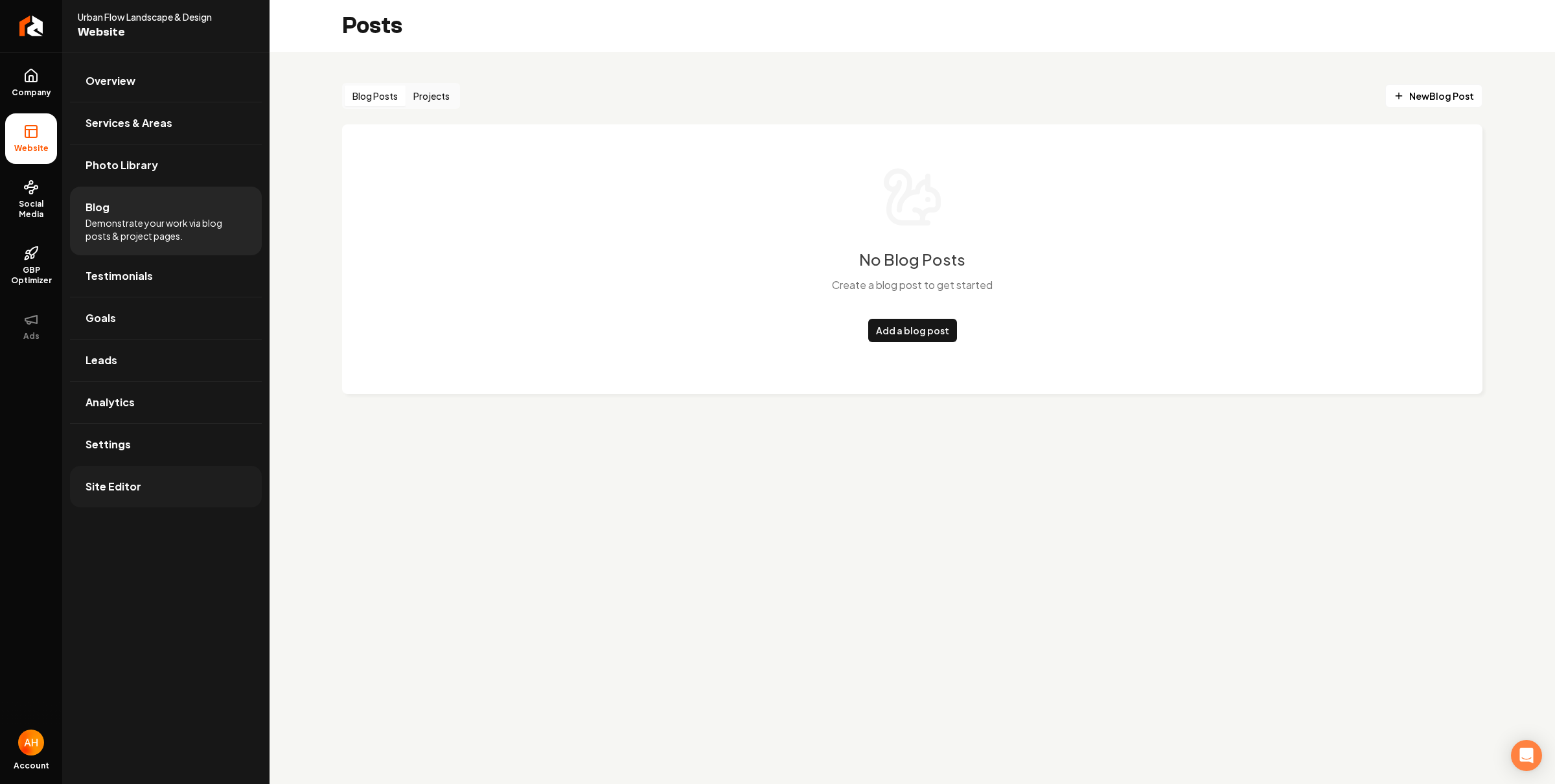
click at [160, 474] on link "Site Editor" at bounding box center [165, 485] width 192 height 41
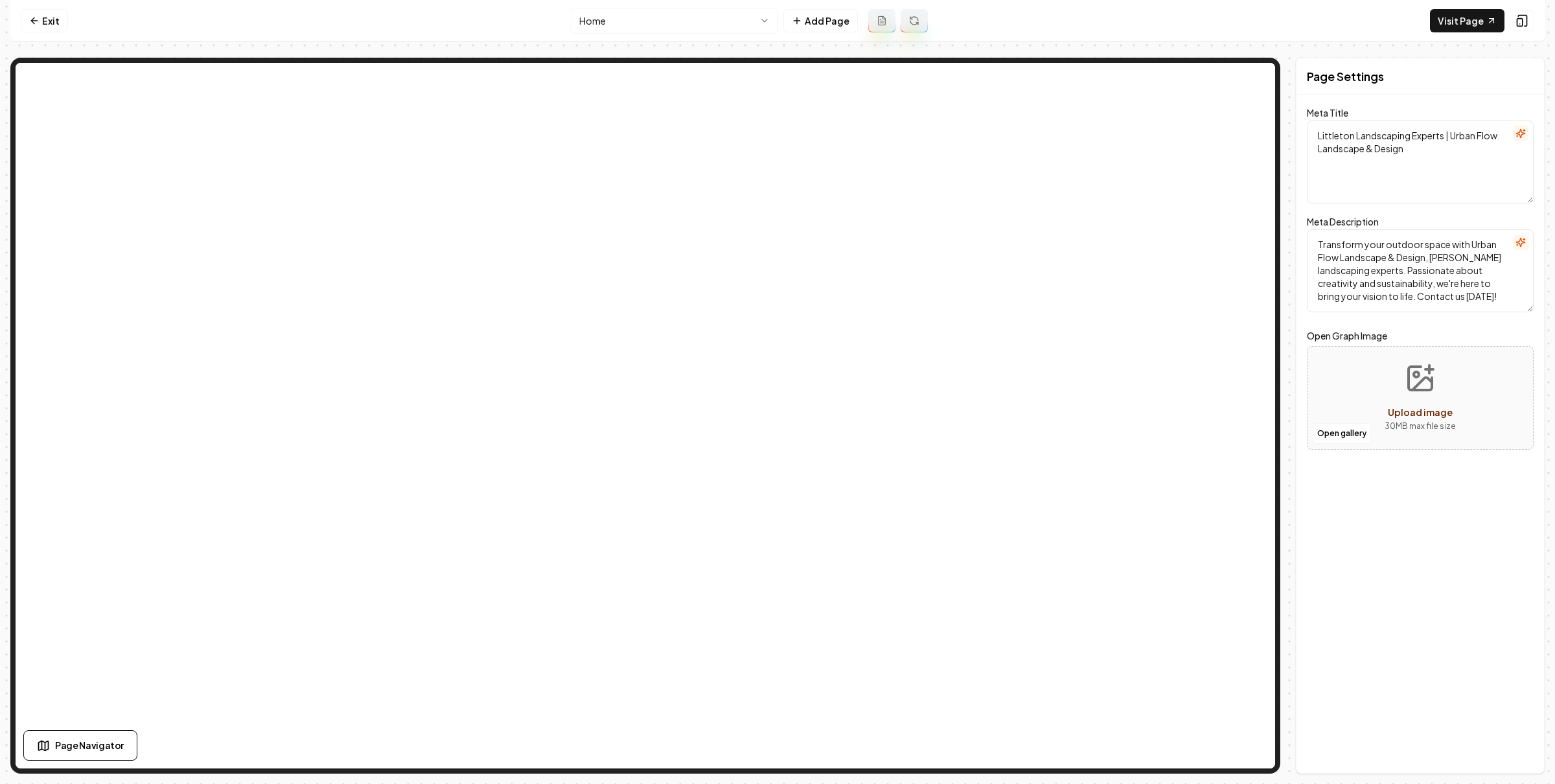
click at [615, 21] on html "Computer Required This feature is only available on a computer. Please switch t…" at bounding box center [778, 392] width 1555 height 784
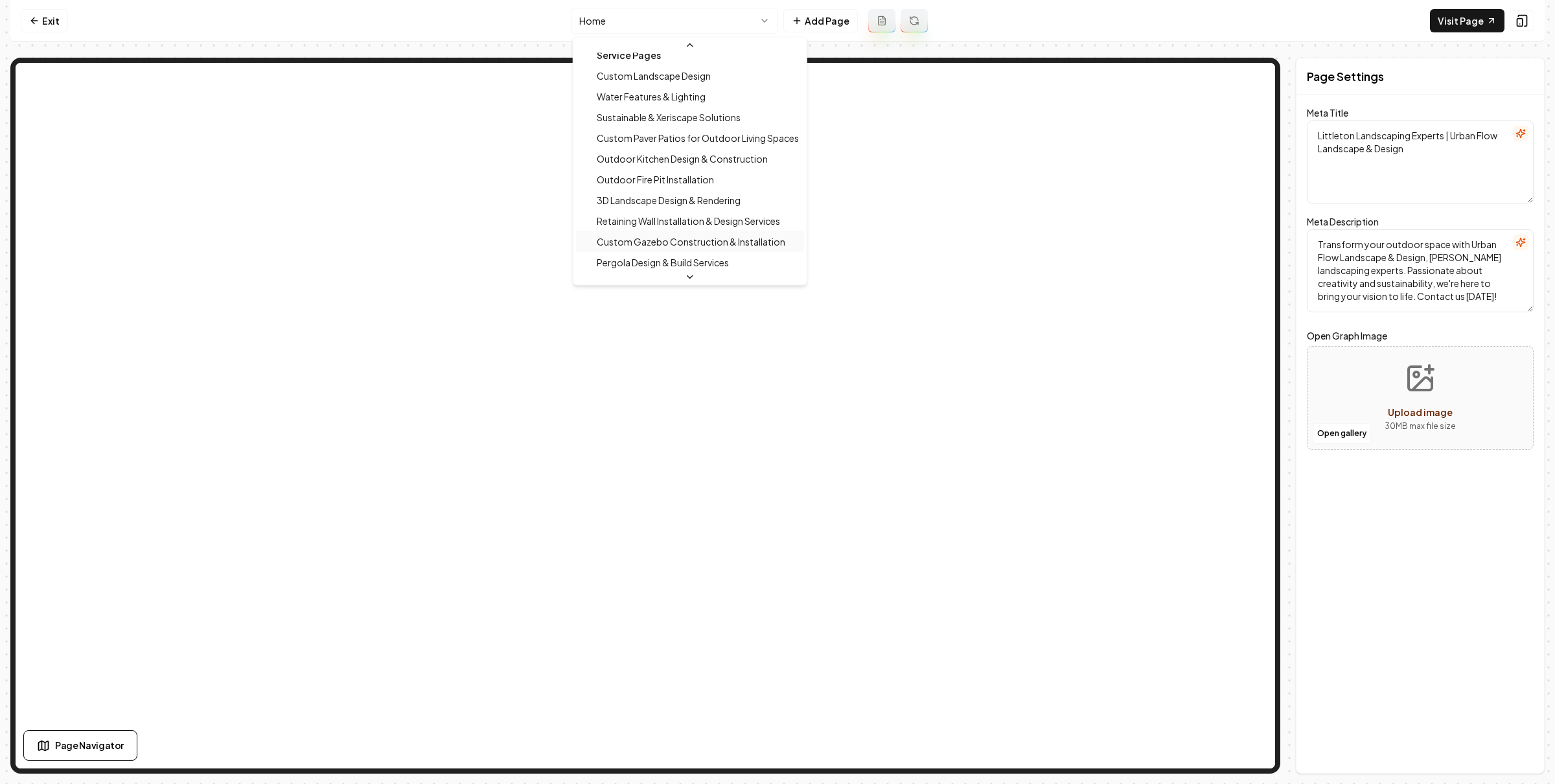
scroll to position [125, 0]
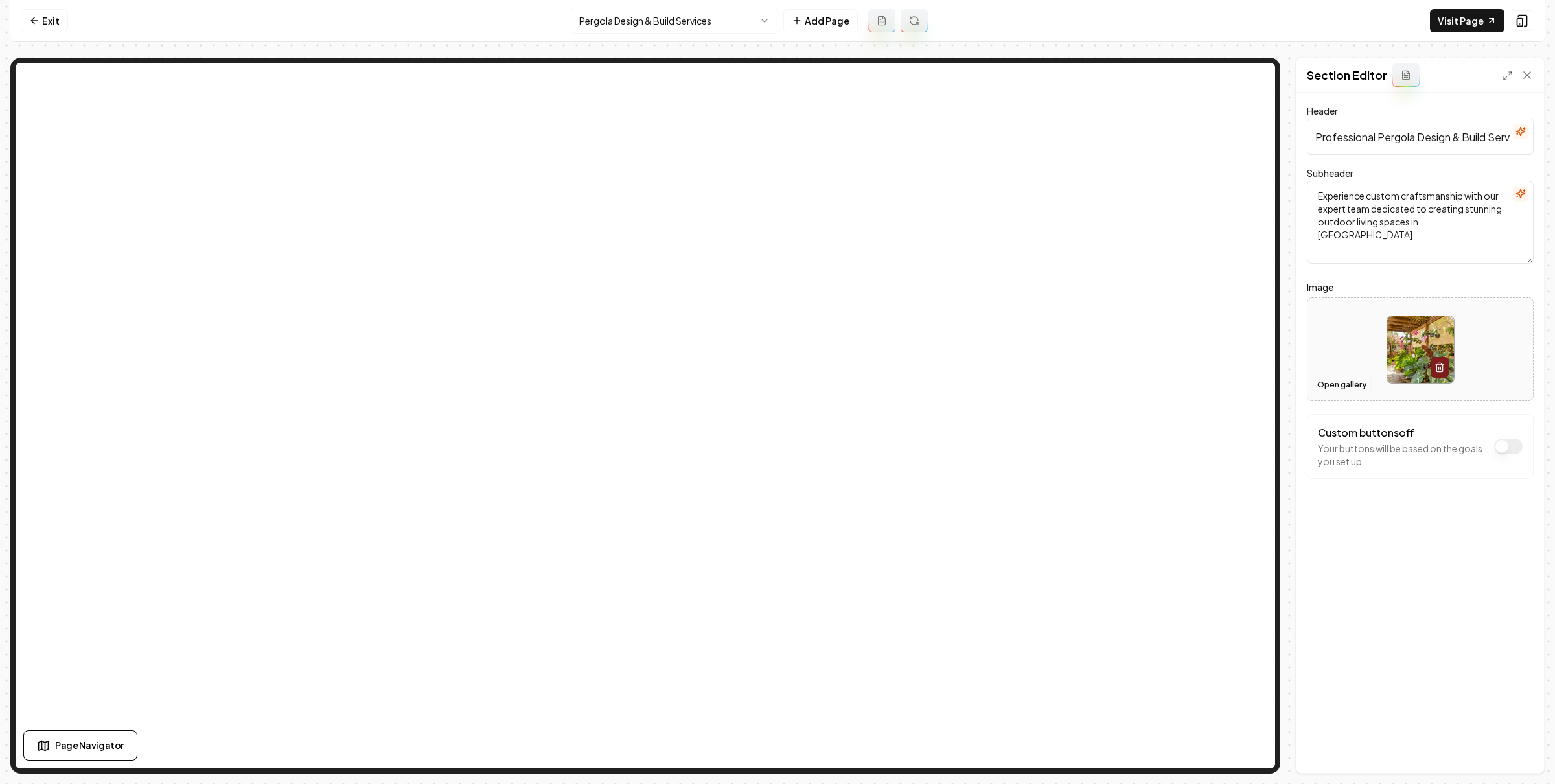
click at [1322, 382] on button "Open gallery" at bounding box center [1342, 384] width 59 height 21
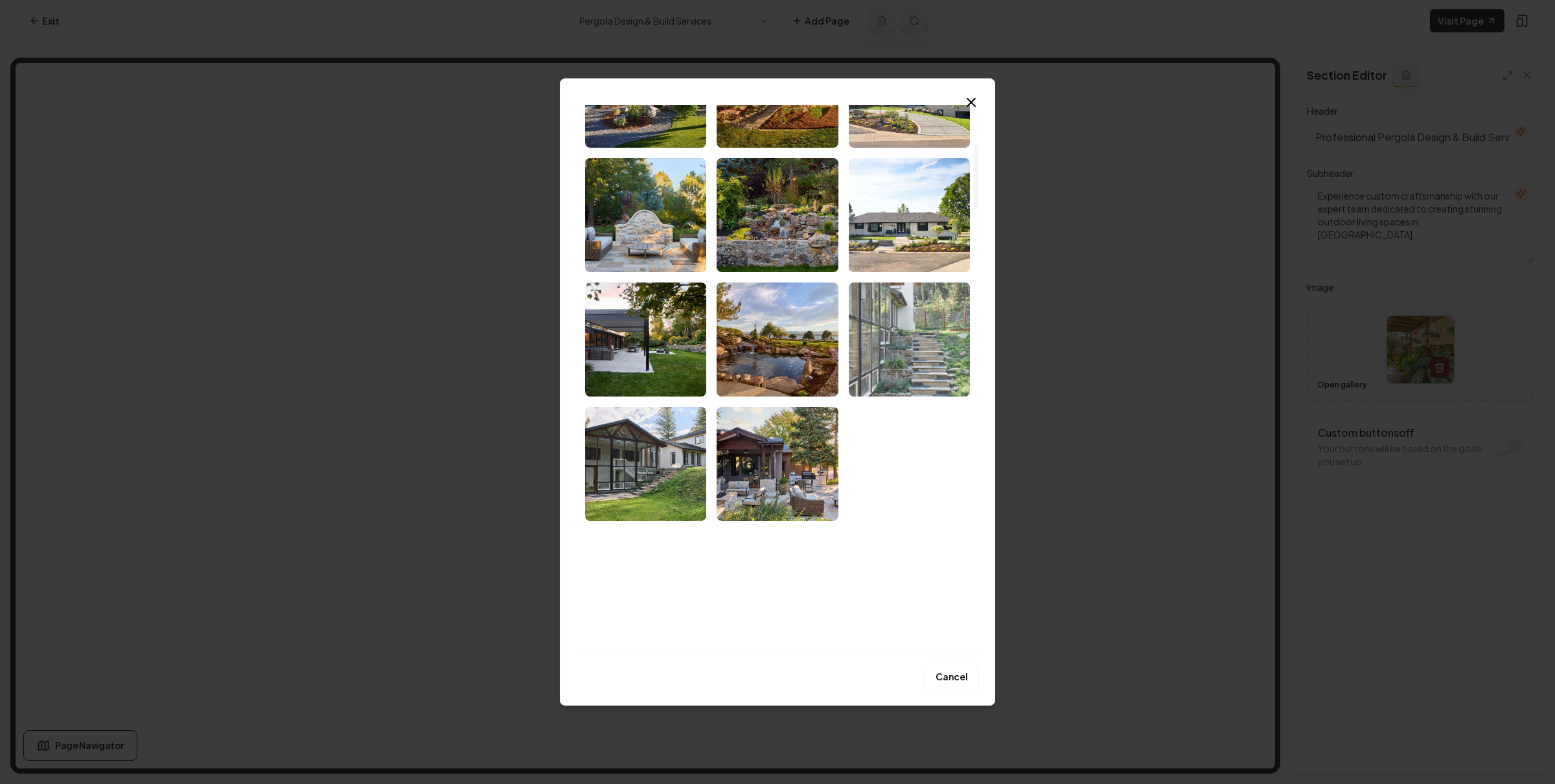
scroll to position [568, 0]
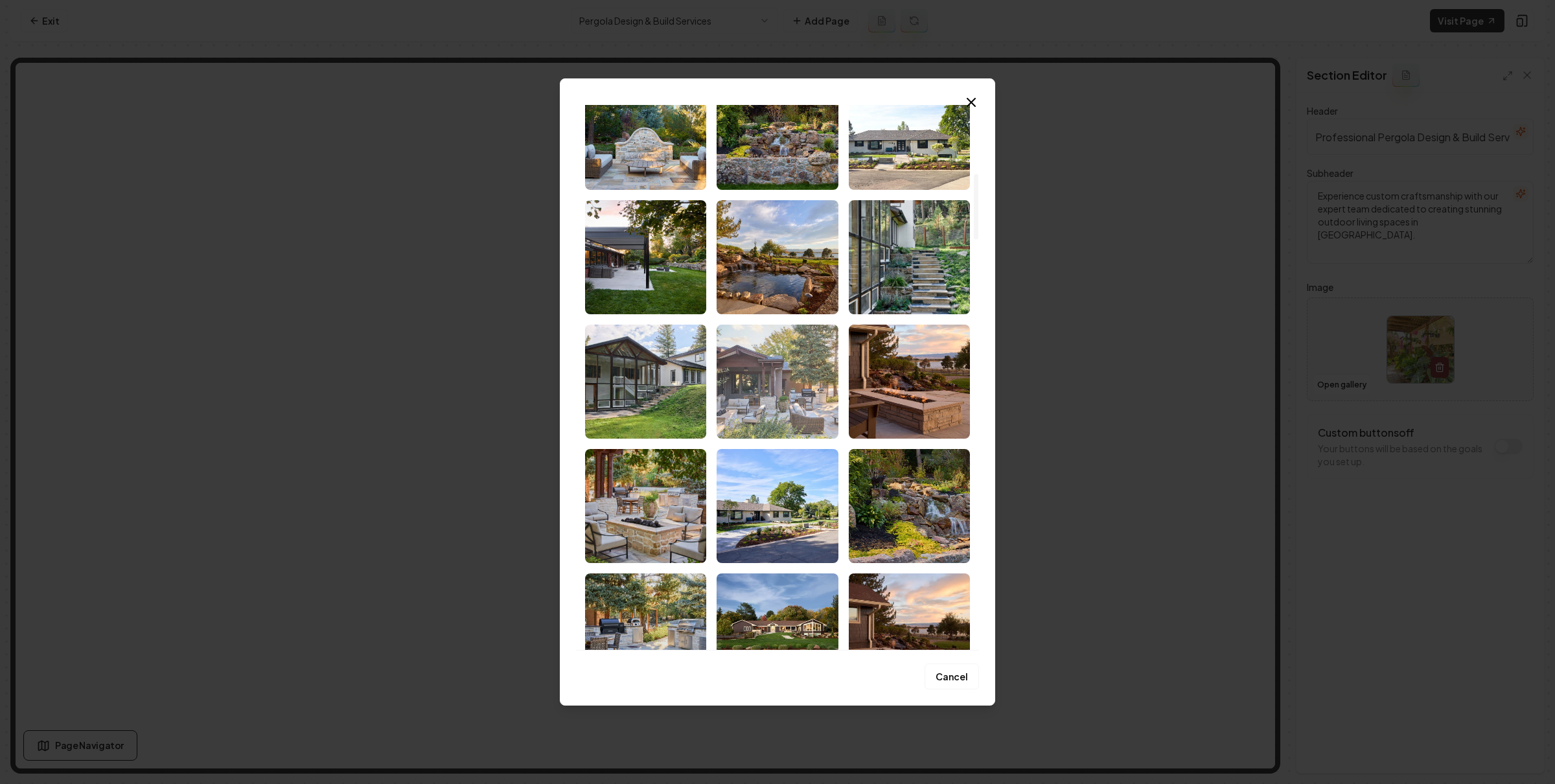
click at [779, 380] on img "Select image image_68c4563a5c7cd75eb80fb476.jpg" at bounding box center [777, 382] width 121 height 114
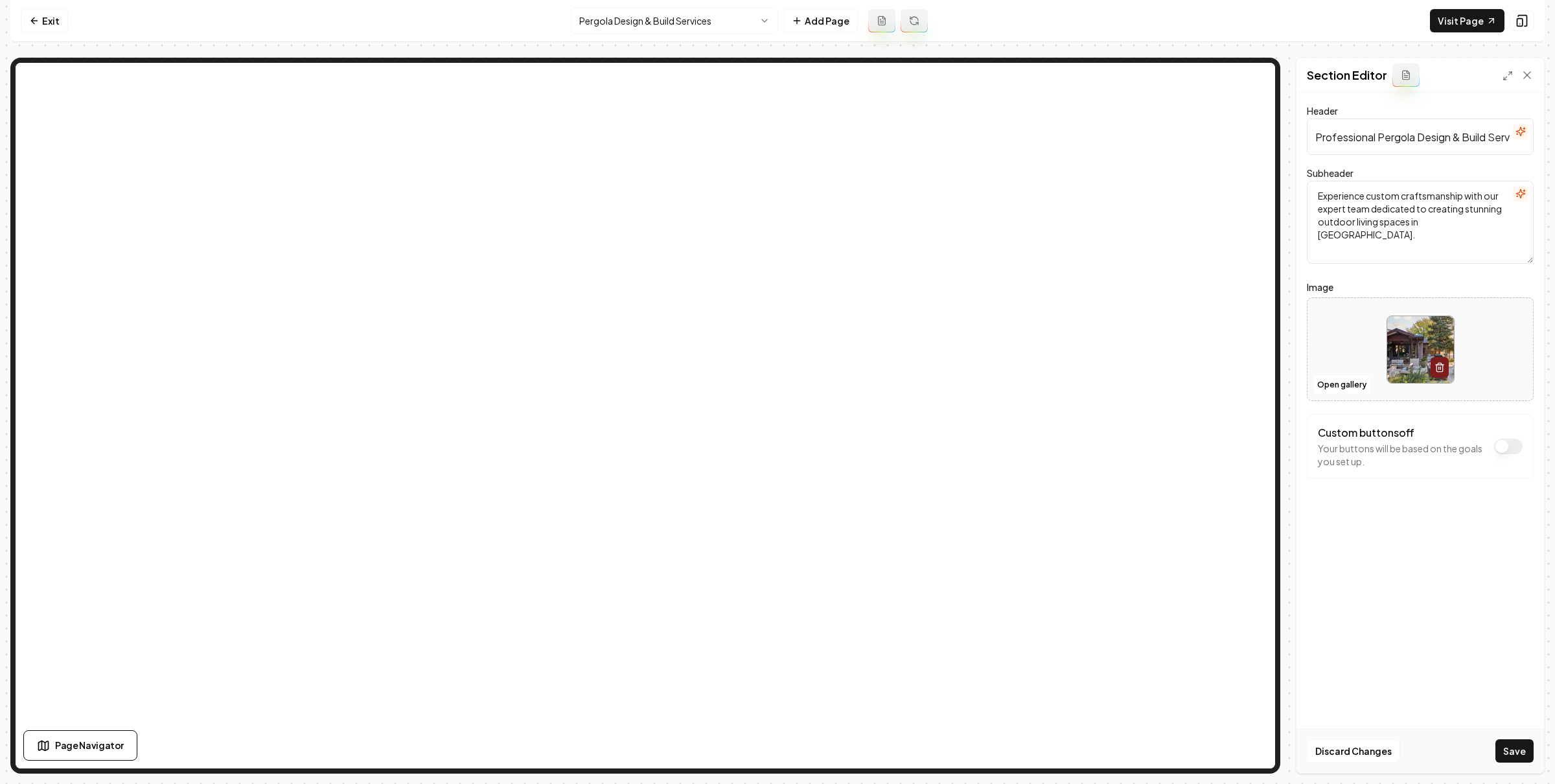
click at [1511, 745] on button "Save" at bounding box center [1515, 750] width 39 height 23
click at [1325, 390] on button "Open gallery" at bounding box center [1342, 384] width 59 height 21
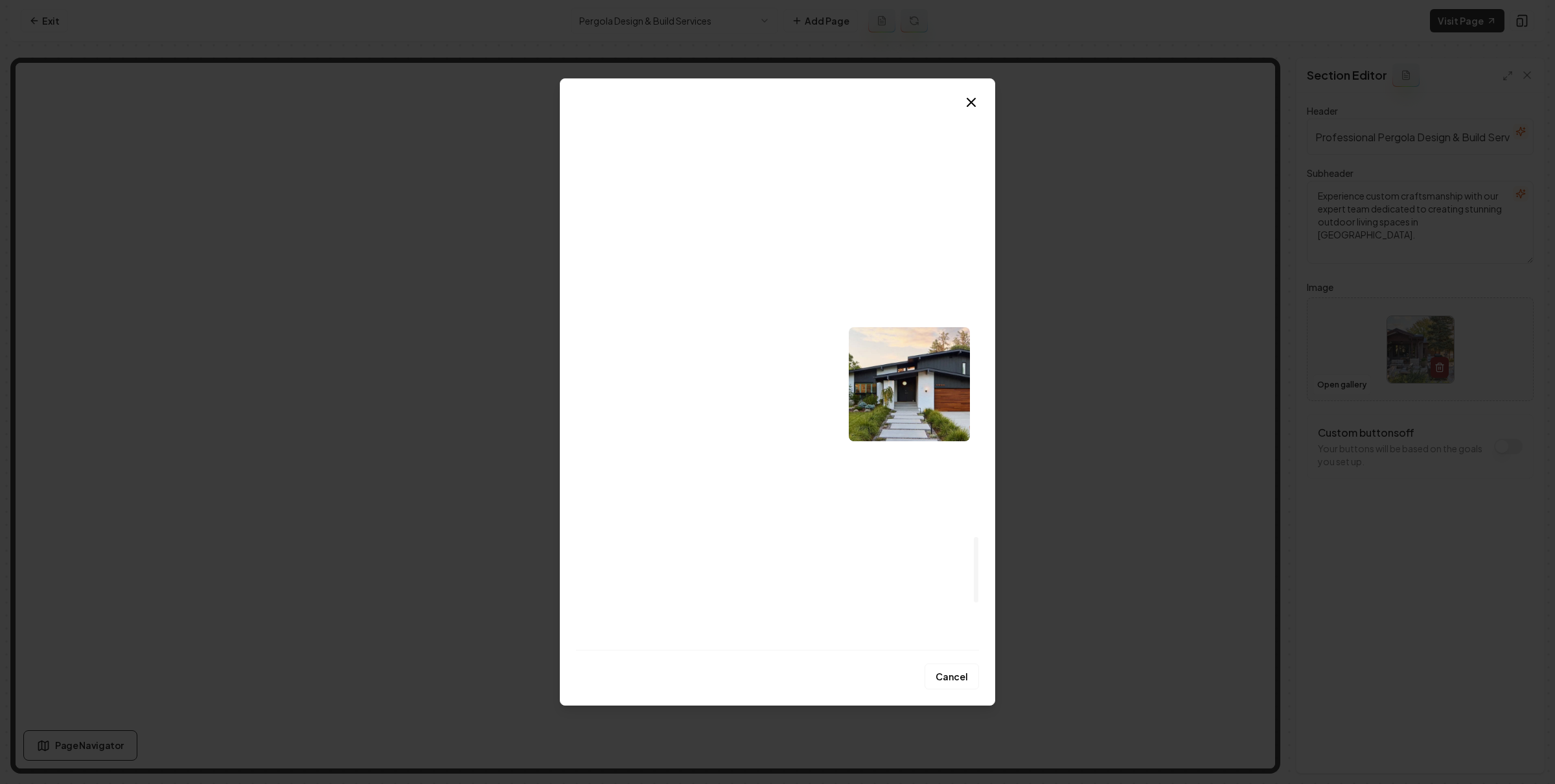
scroll to position [3217, 0]
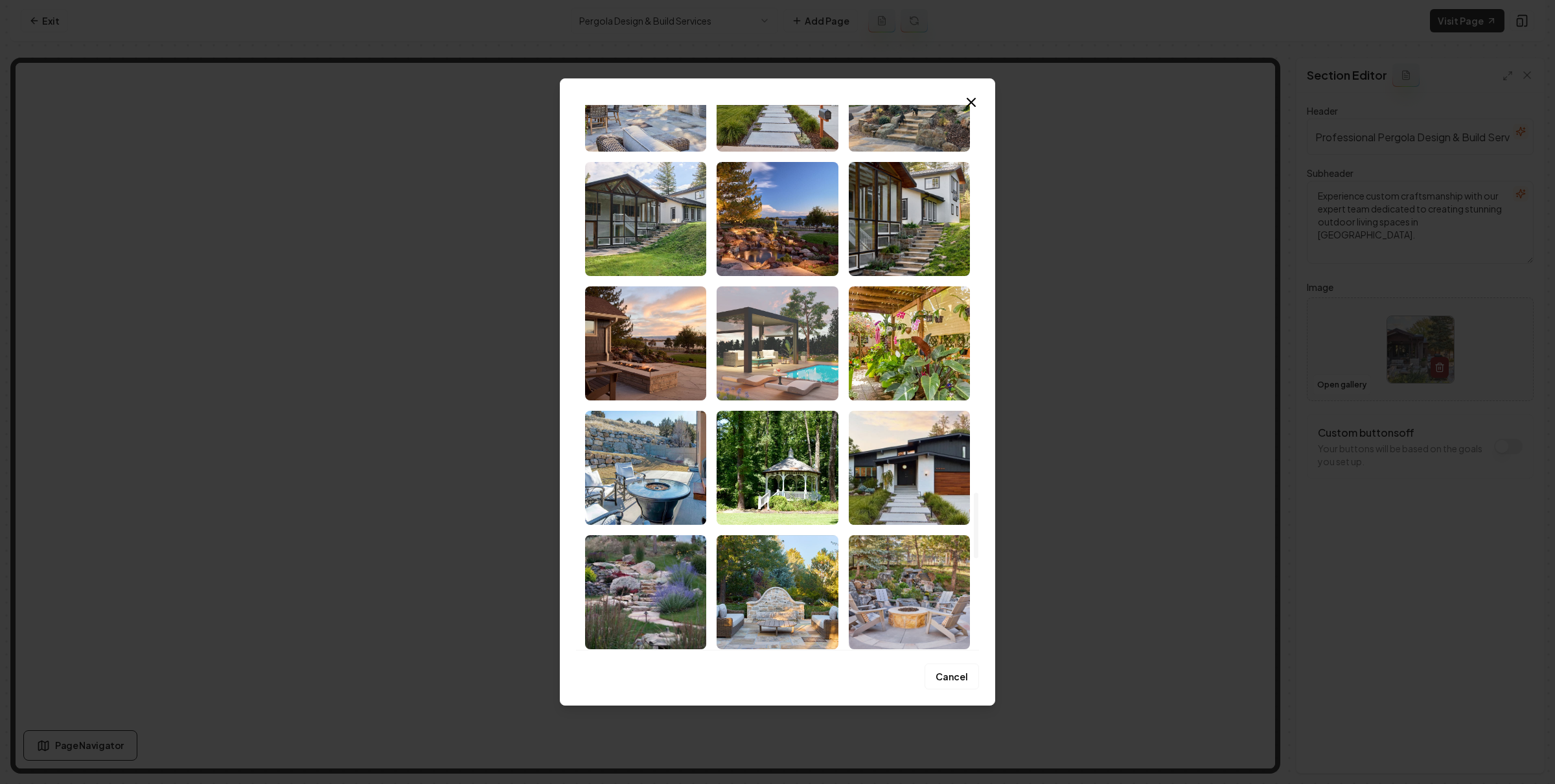
click at [770, 325] on img "Select image image_6866e6ff5c7cd75eb856c22d.jpeg" at bounding box center [777, 343] width 121 height 114
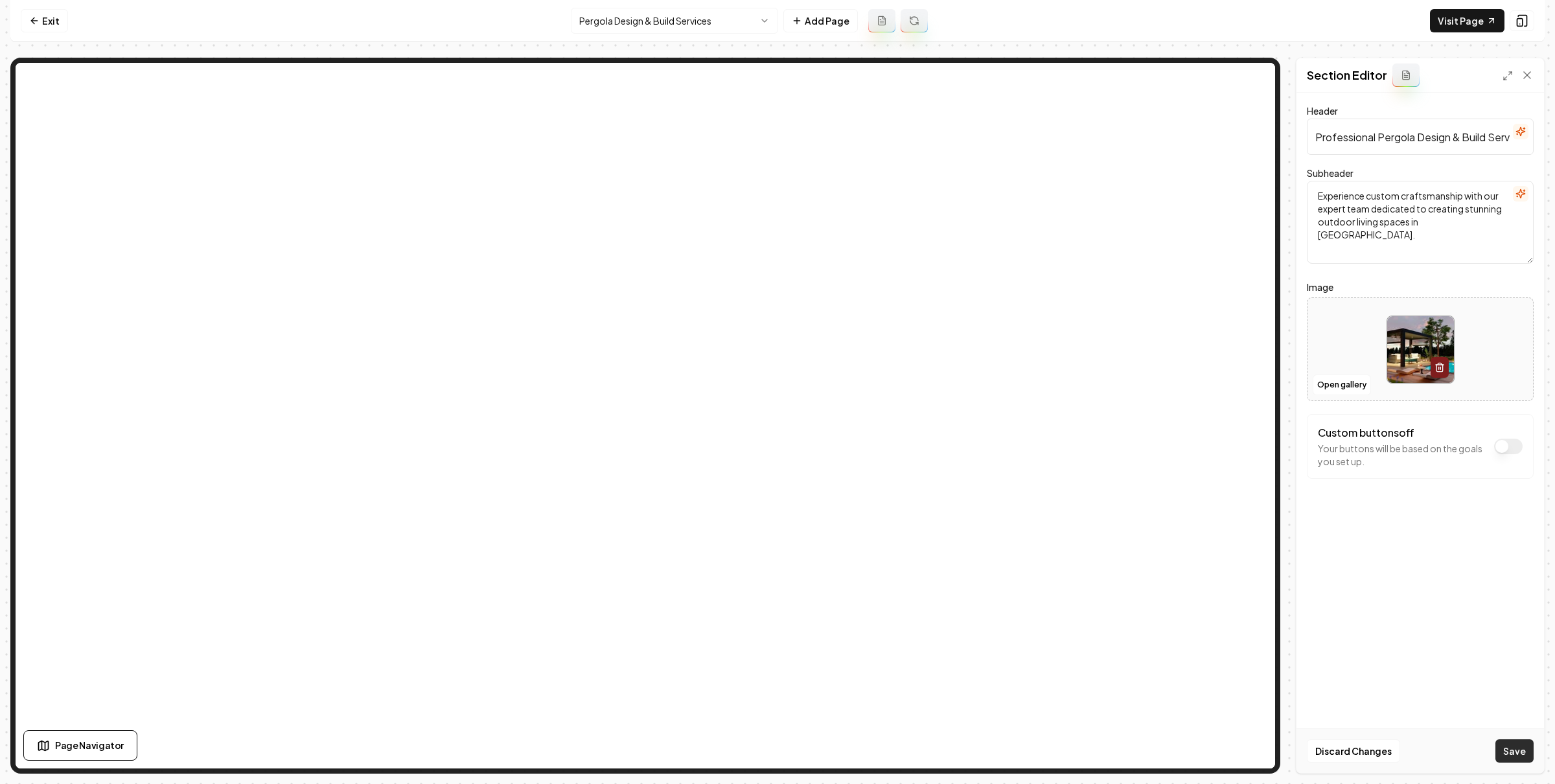
click at [1506, 750] on button "Save" at bounding box center [1515, 750] width 39 height 23
click at [39, 21] on link "Exit" at bounding box center [44, 21] width 47 height 23
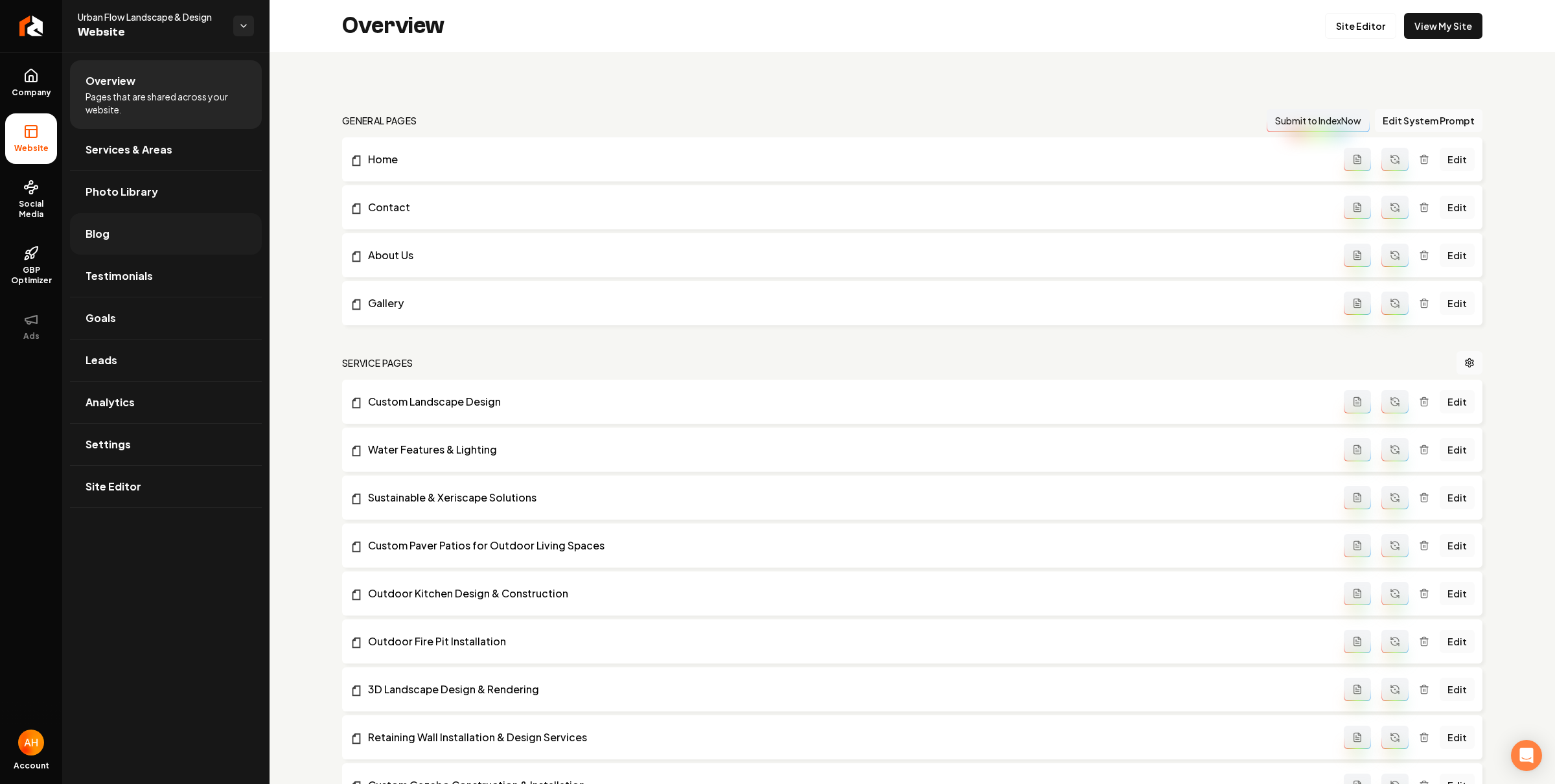
click at [171, 249] on link "Blog" at bounding box center [165, 233] width 192 height 41
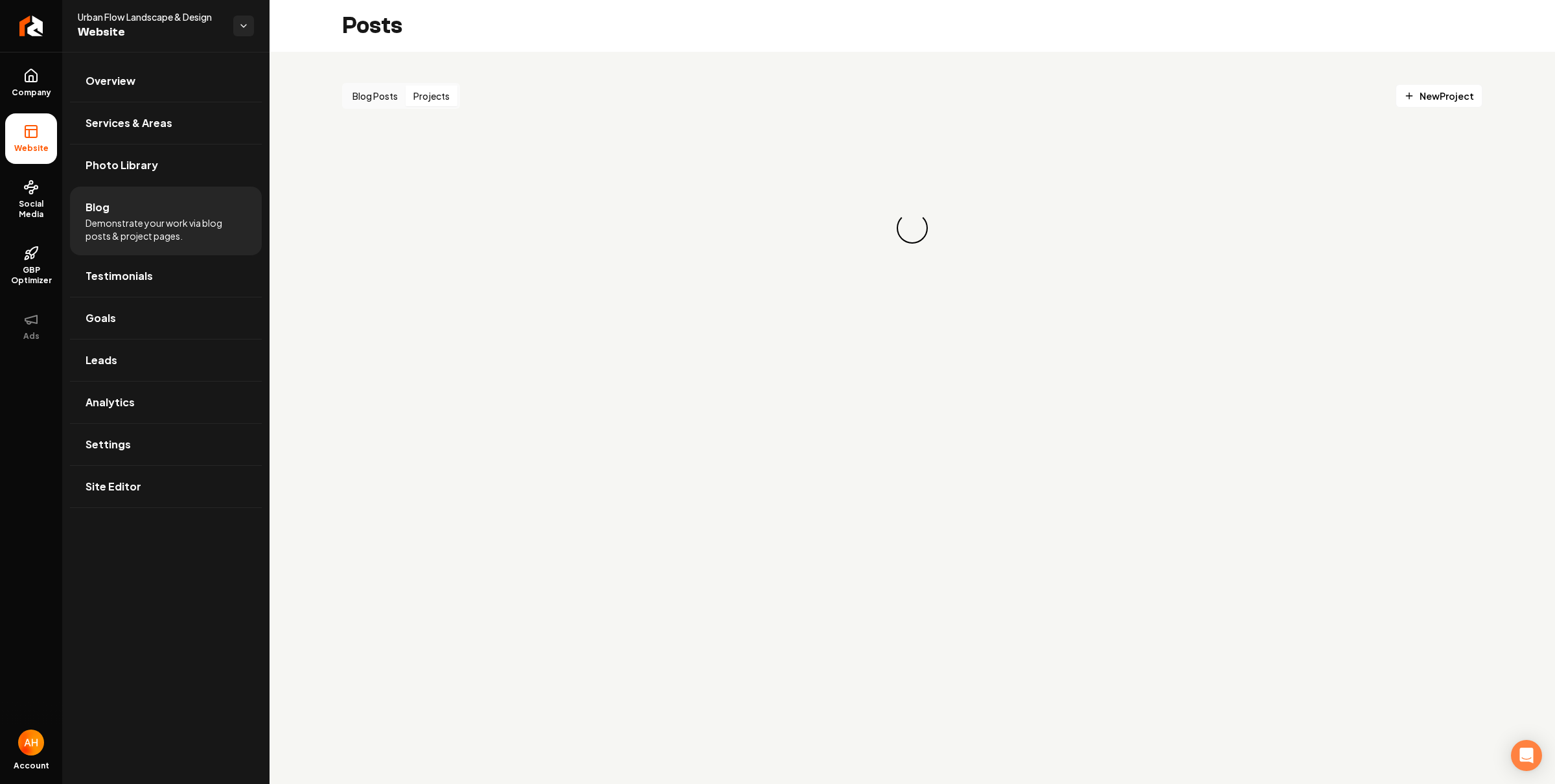
click at [429, 88] on button "Projects" at bounding box center [432, 96] width 52 height 21
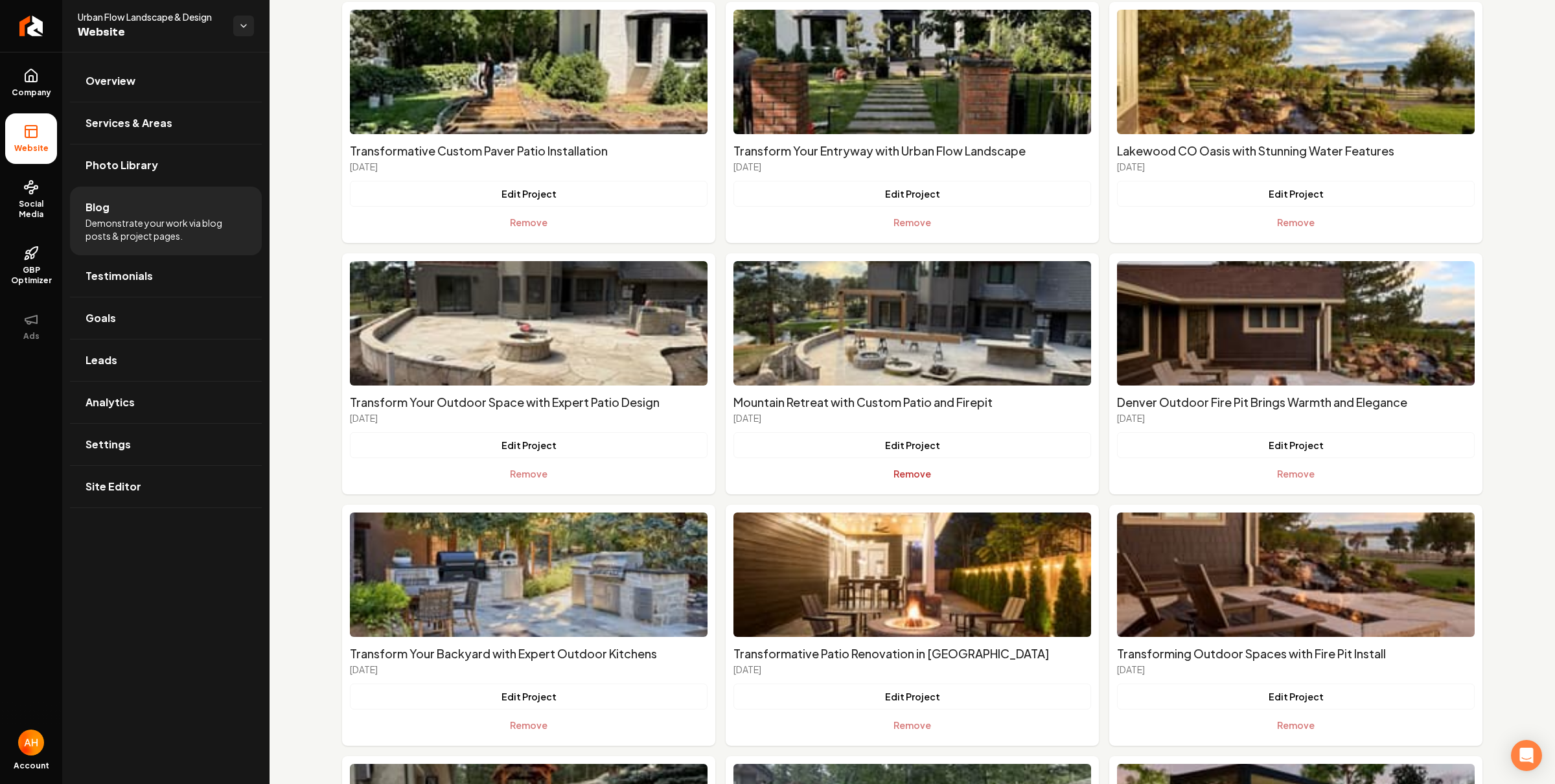
scroll to position [457, 0]
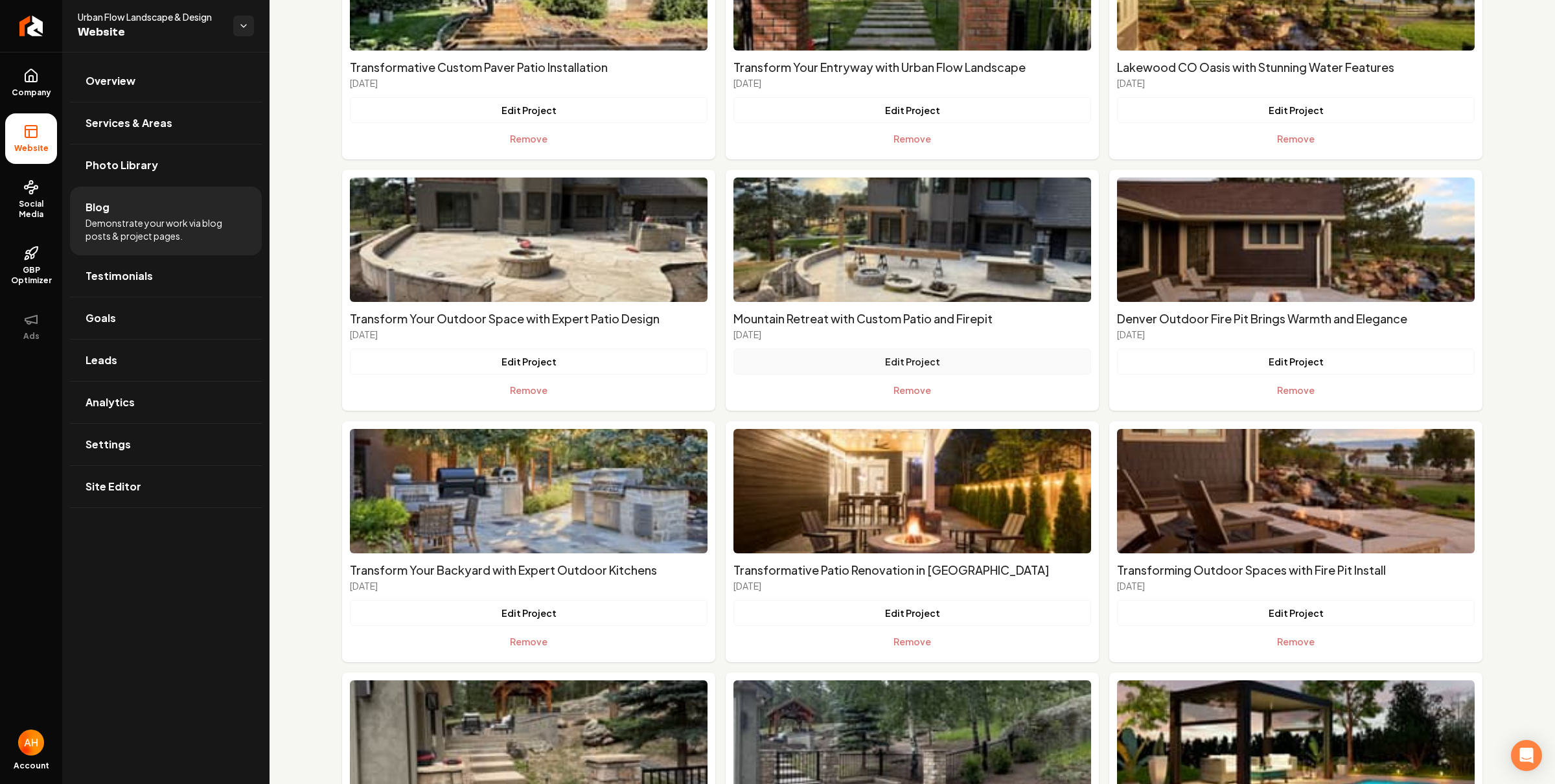
click at [876, 356] on button "Edit Project" at bounding box center [912, 361] width 357 height 26
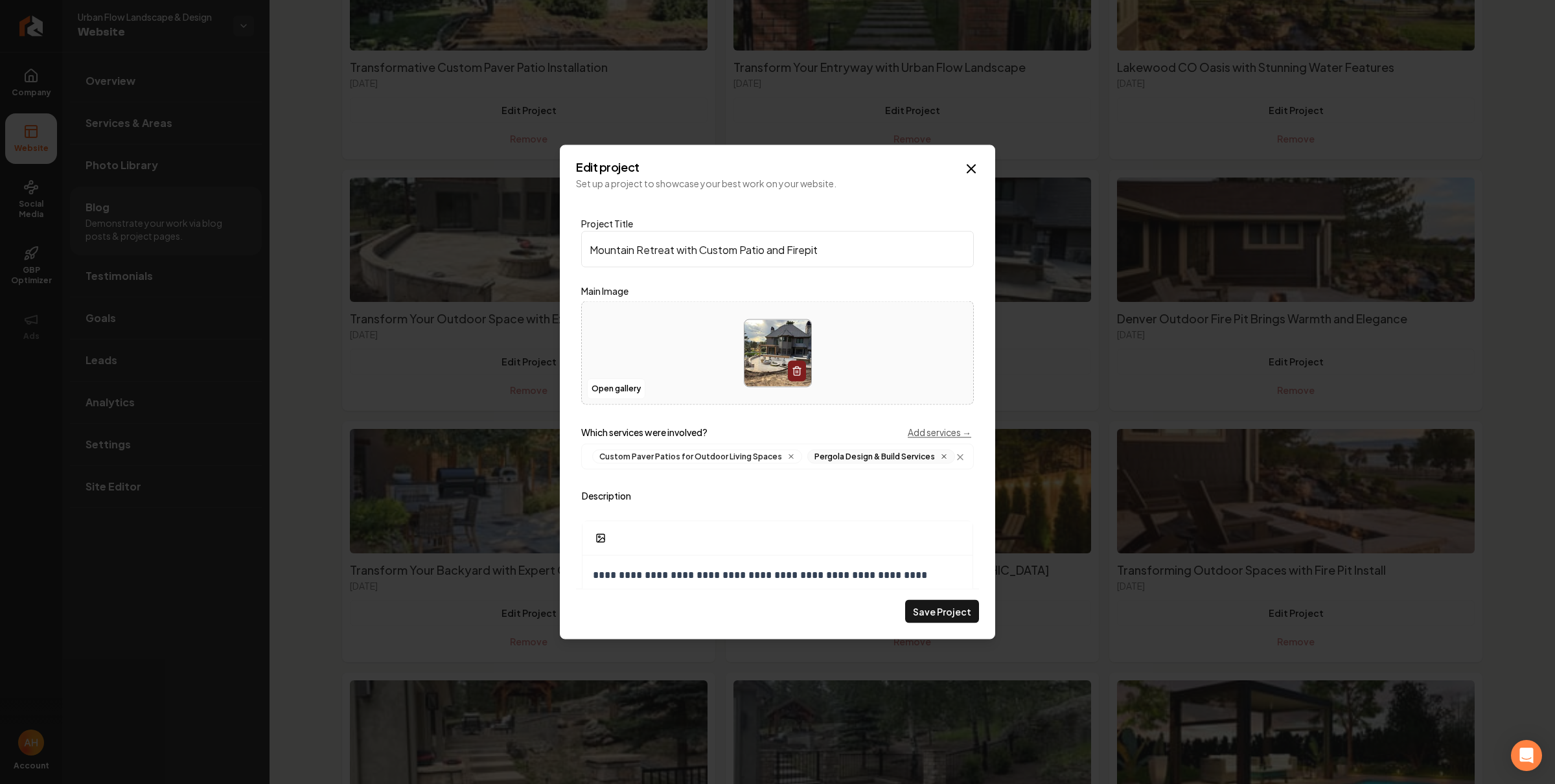
click at [940, 454] on icon "Main content area" at bounding box center [944, 456] width 8 height 8
click at [955, 618] on button "Save Project" at bounding box center [942, 611] width 74 height 23
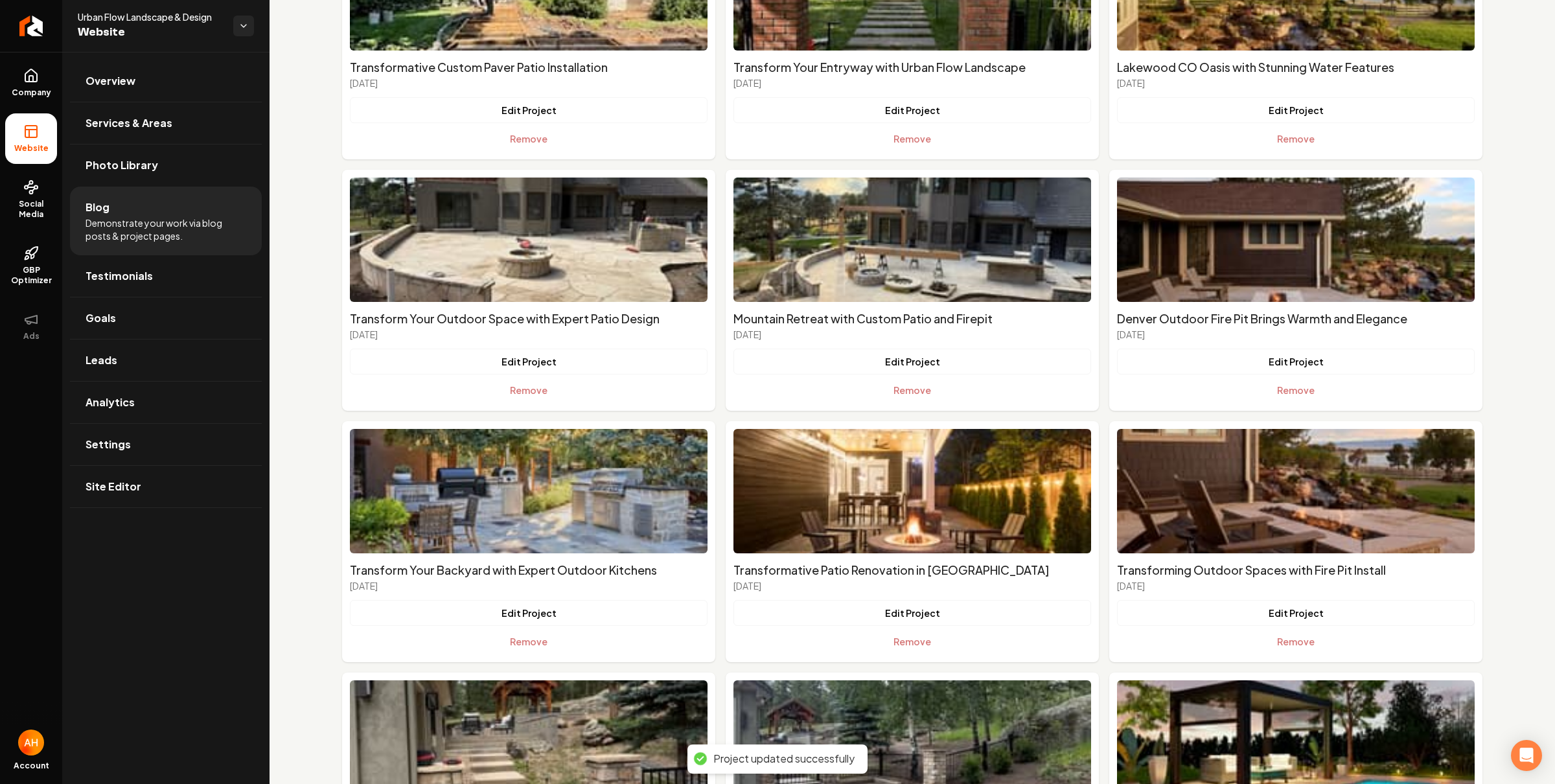
scroll to position [0, 0]
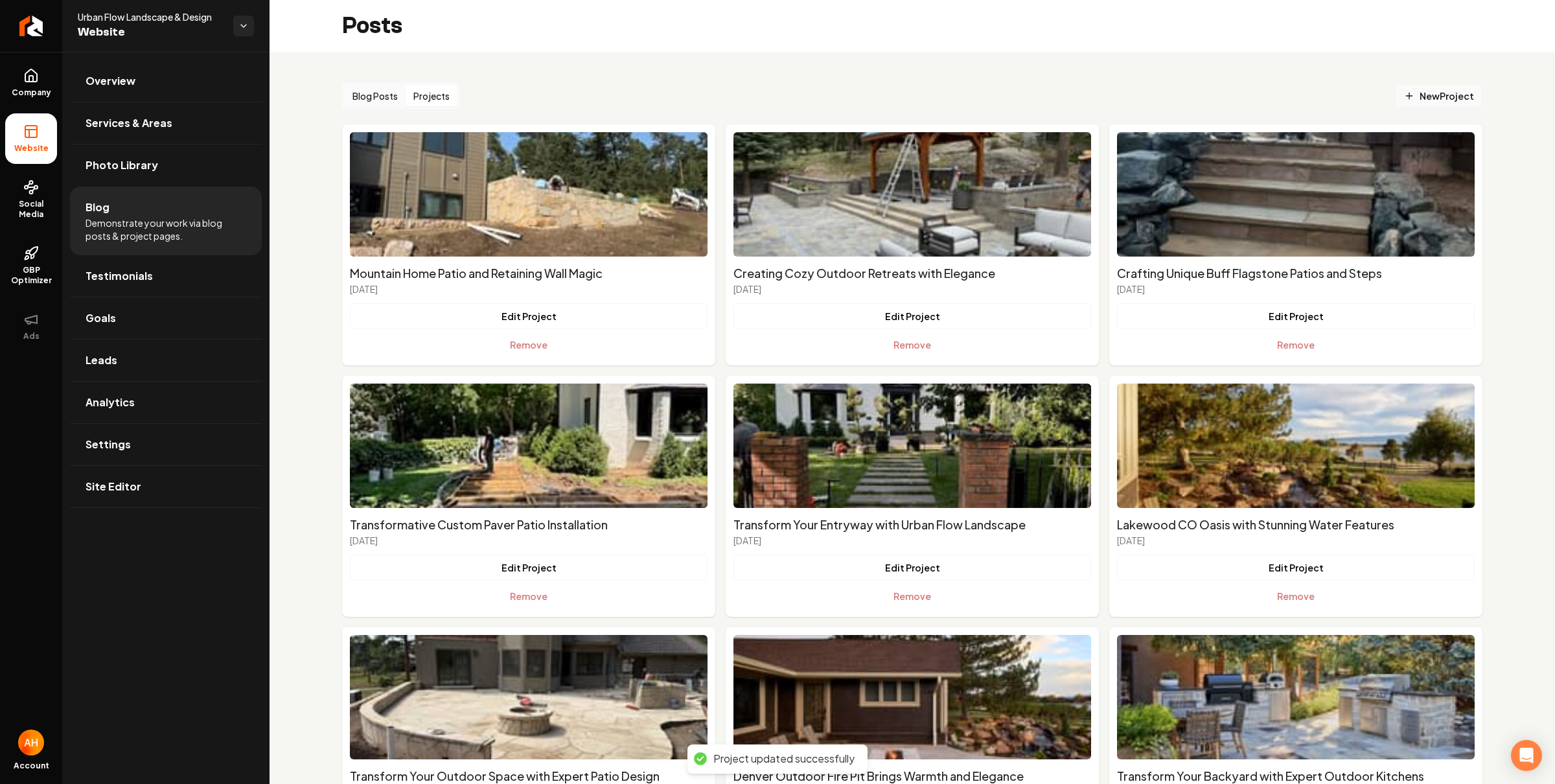
click at [1404, 91] on icon "Main content area" at bounding box center [1409, 96] width 10 height 10
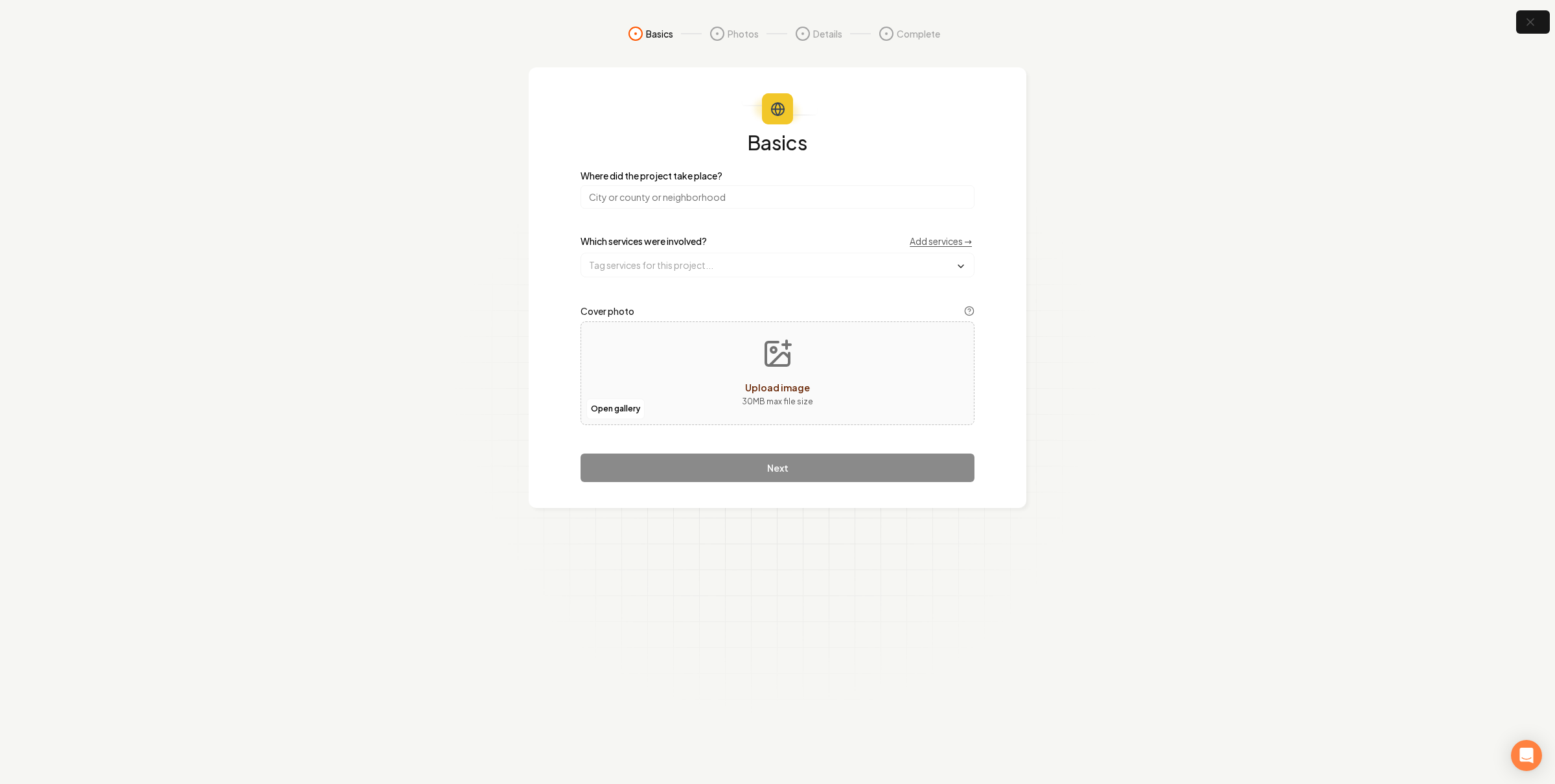
click at [809, 201] on input "search" at bounding box center [778, 197] width 394 height 23
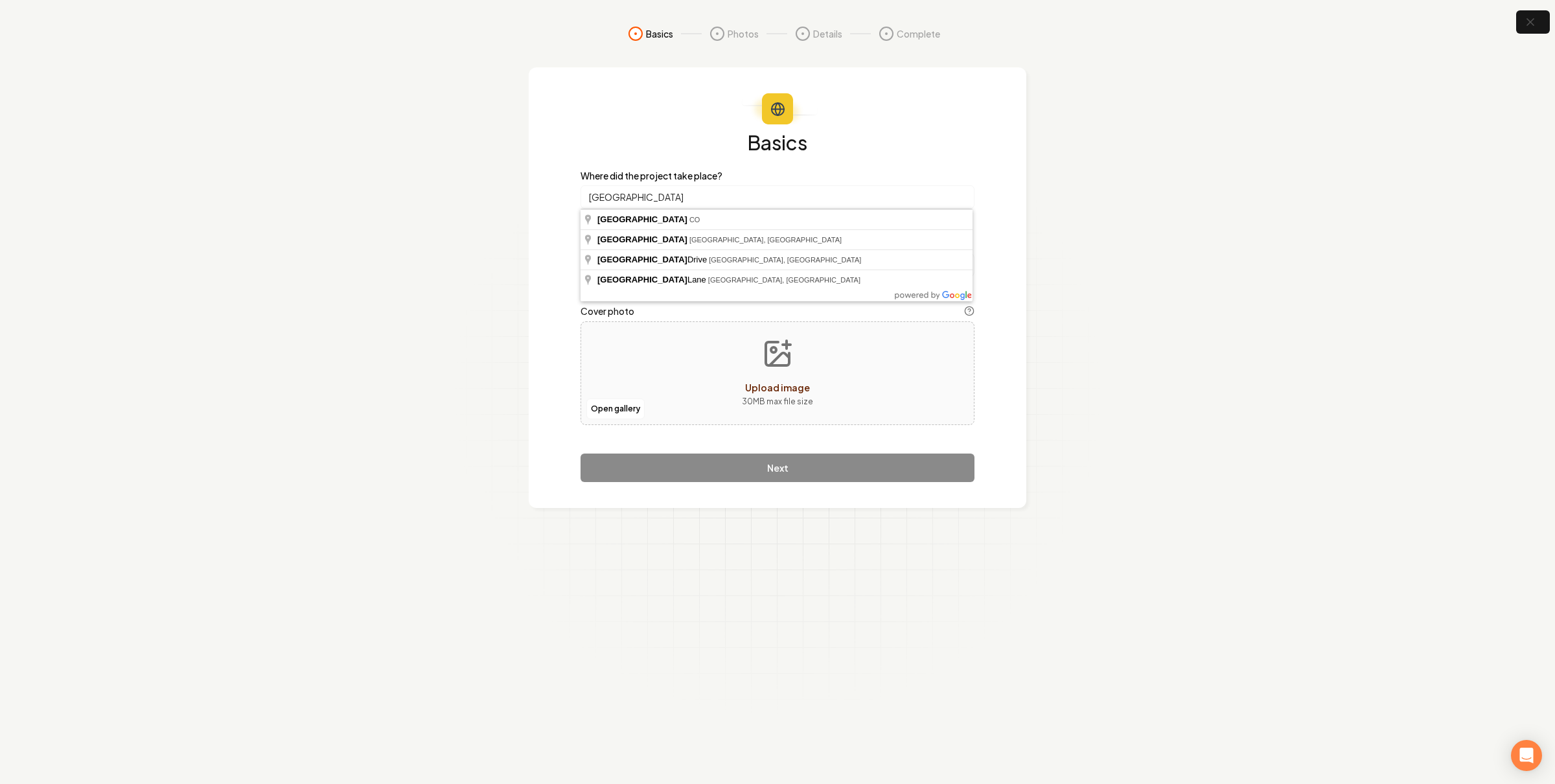
type input "Denver, CO"
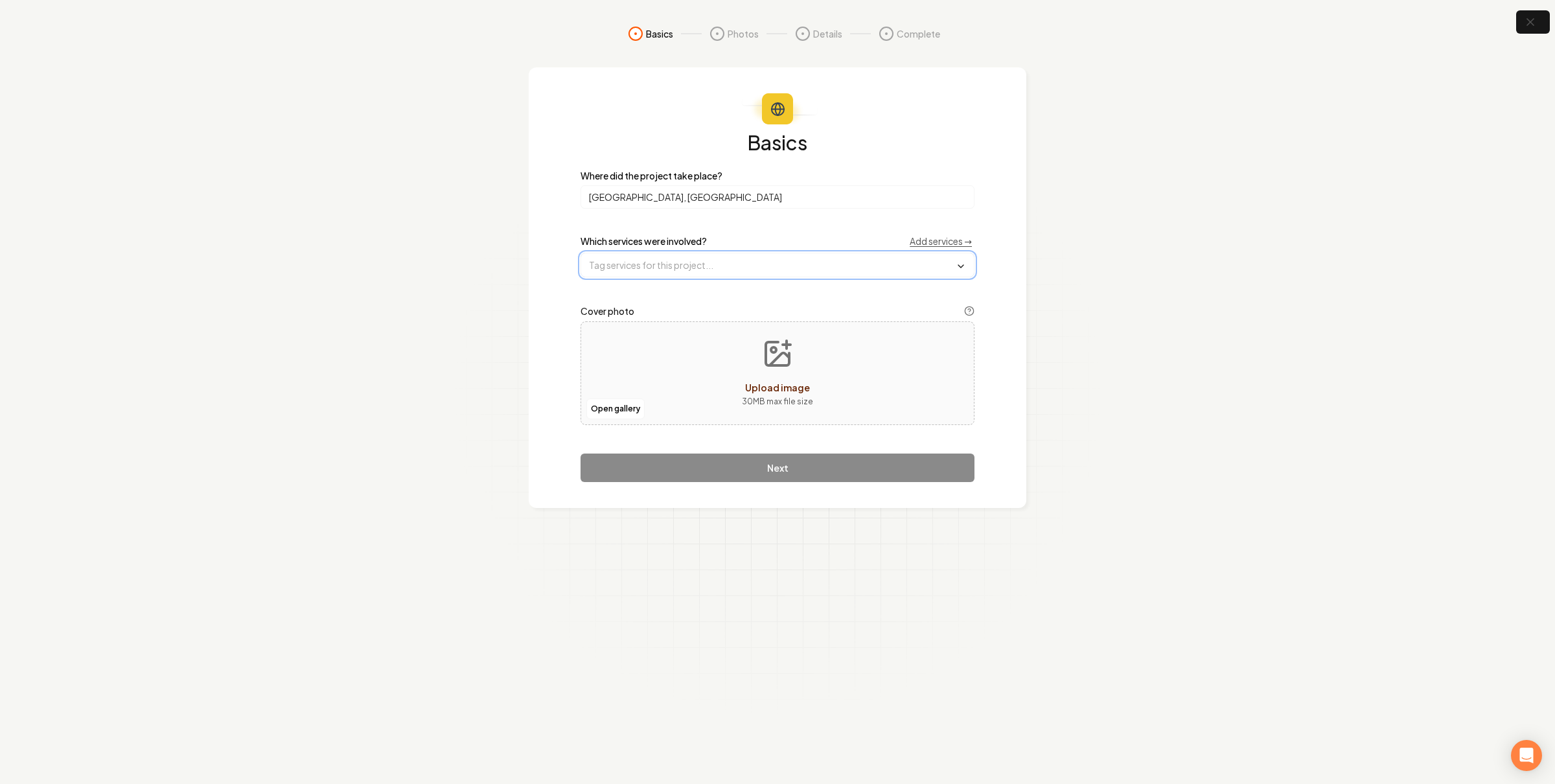
drag, startPoint x: 707, startPoint y: 263, endPoint x: 708, endPoint y: 276, distance: 13.0
click at [707, 263] on input "text" at bounding box center [778, 265] width 393 height 23
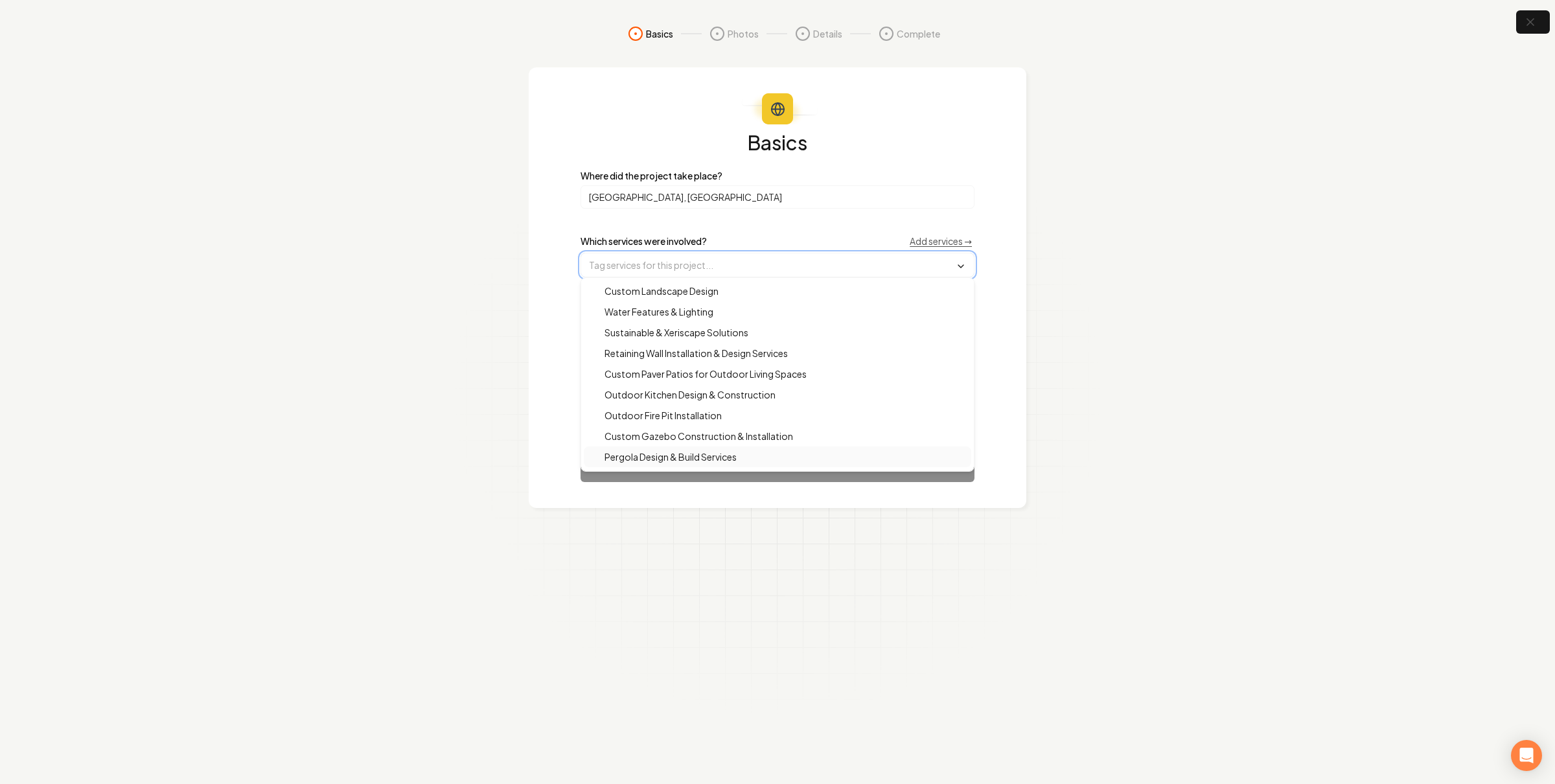
click at [701, 452] on span "Pergola Design & Build Services" at bounding box center [663, 456] width 148 height 13
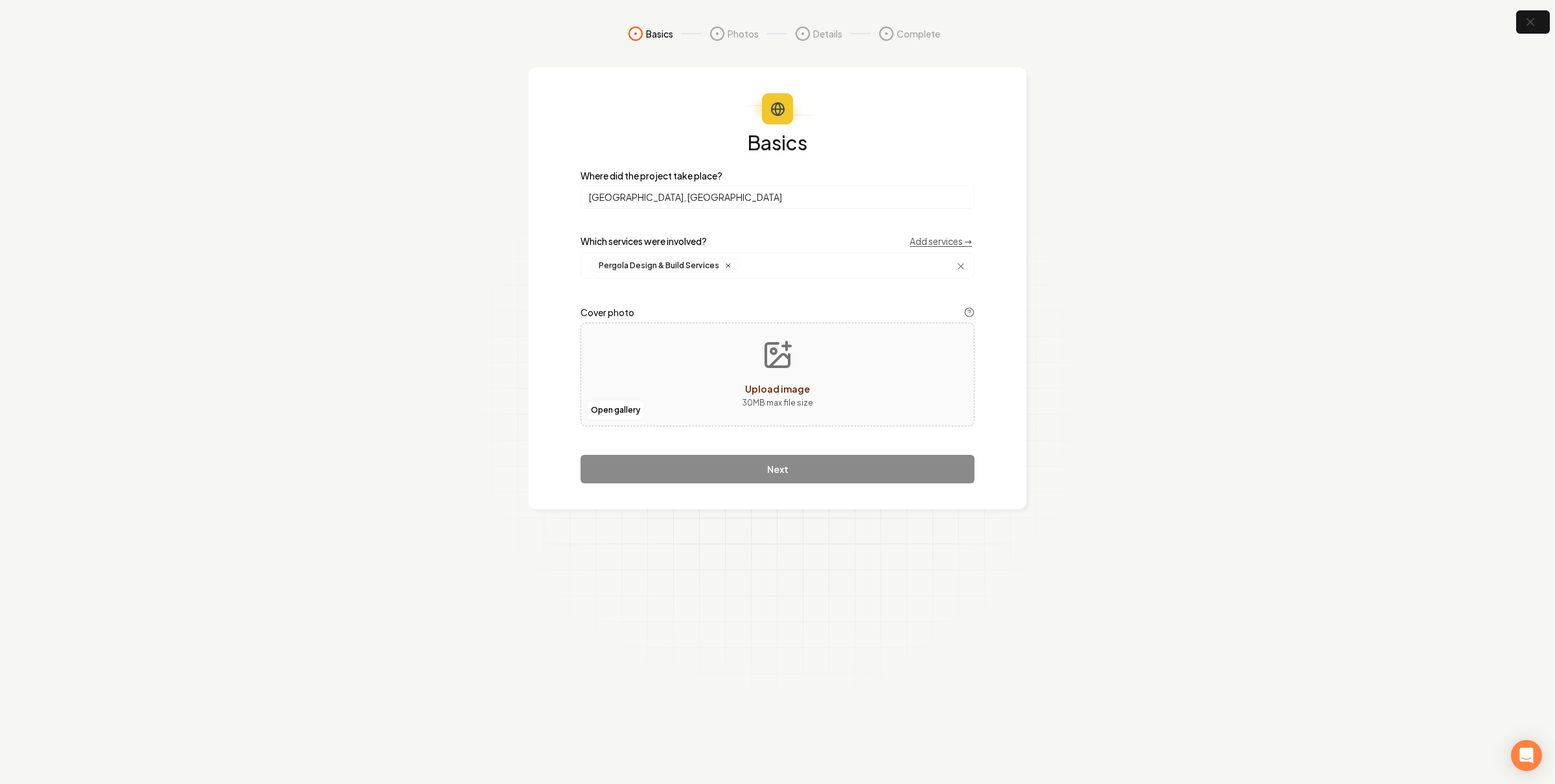
click at [516, 393] on section "Basics Photos Details Complete Basics Where did the project take place? Denver,…" at bounding box center [778, 392] width 1555 height 784
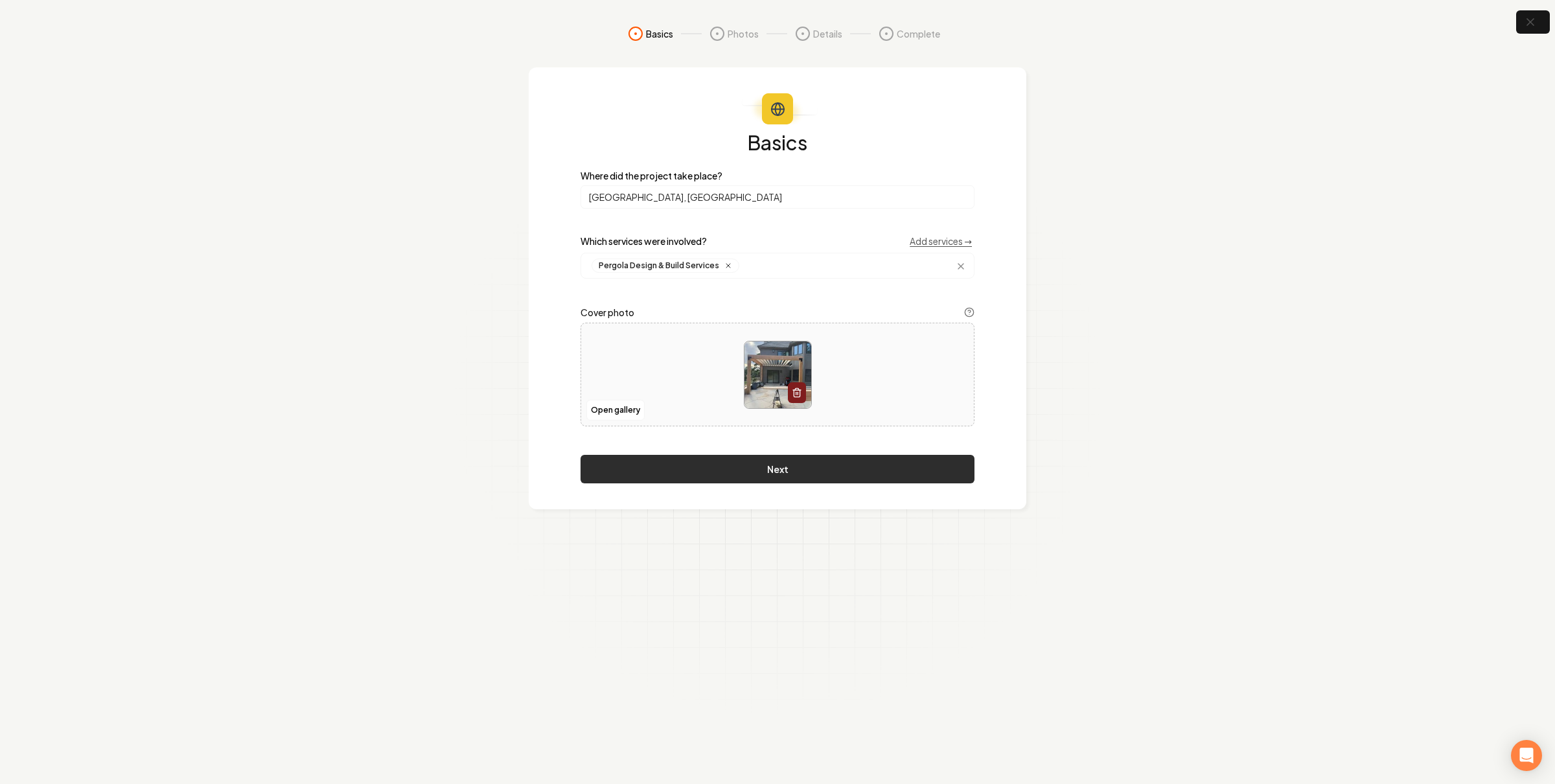
click at [786, 471] on button "Next" at bounding box center [778, 469] width 394 height 29
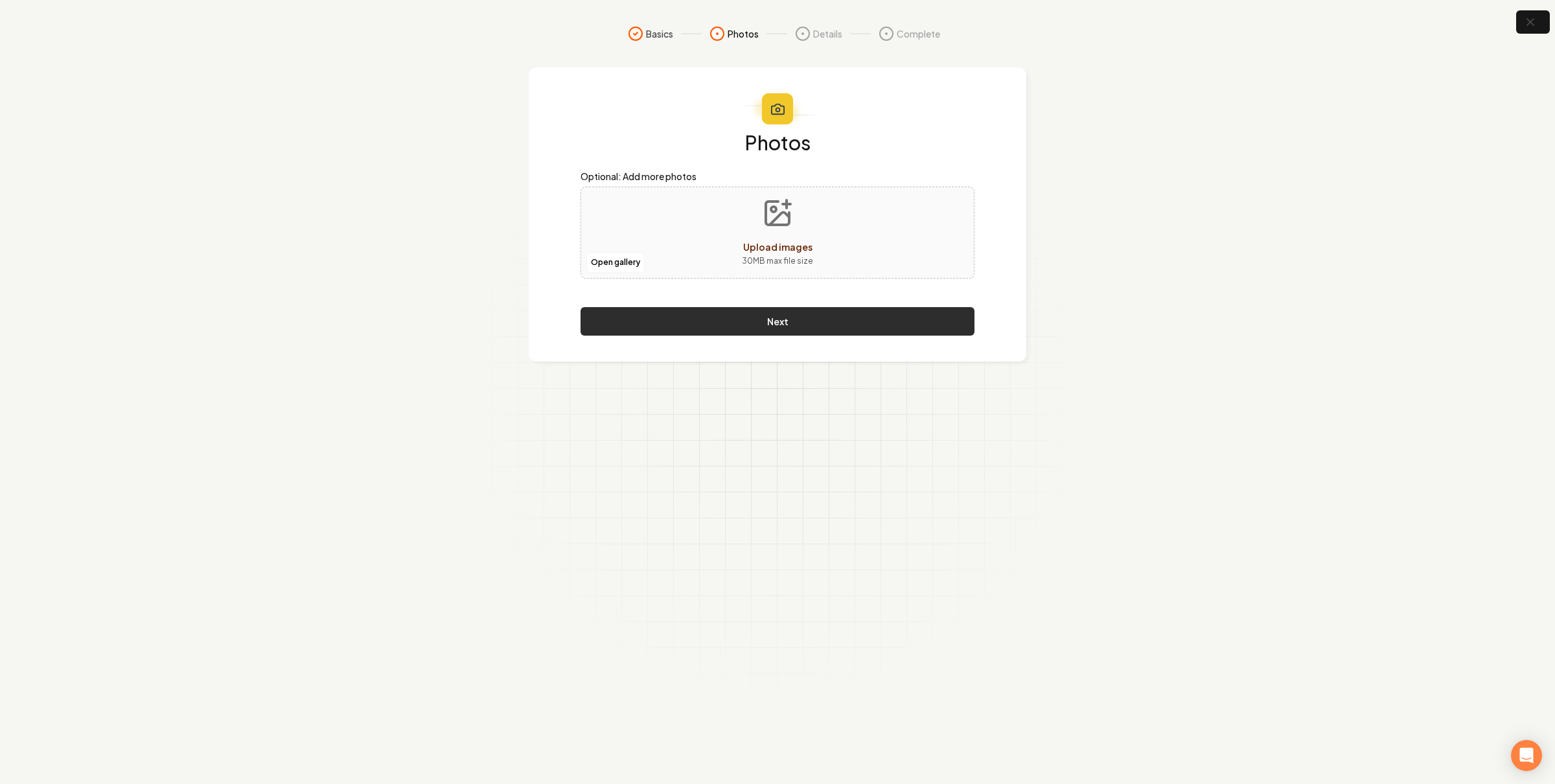
click at [784, 313] on button "Next" at bounding box center [778, 321] width 394 height 29
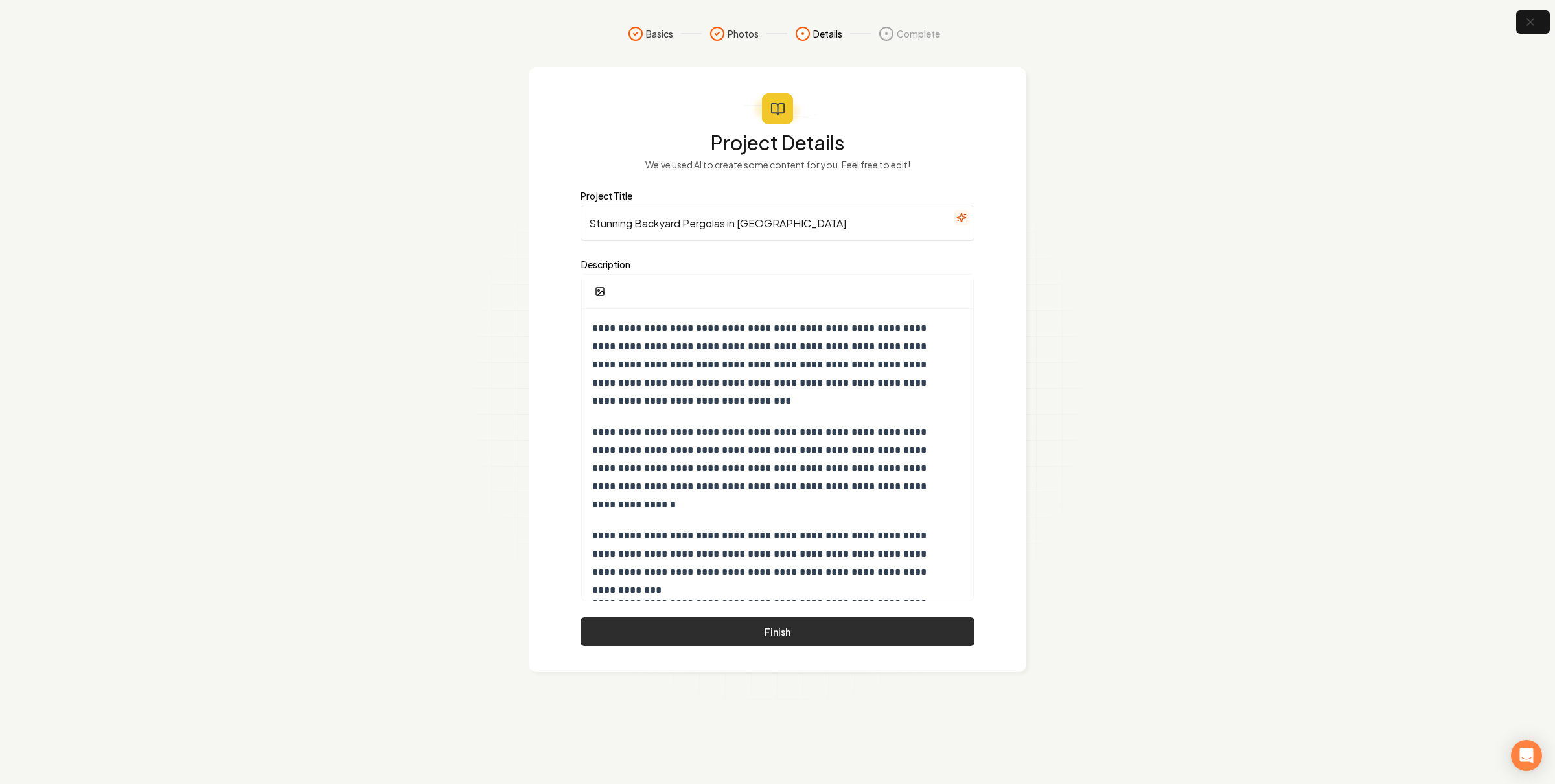
click at [748, 626] on button "Finish" at bounding box center [778, 631] width 394 height 29
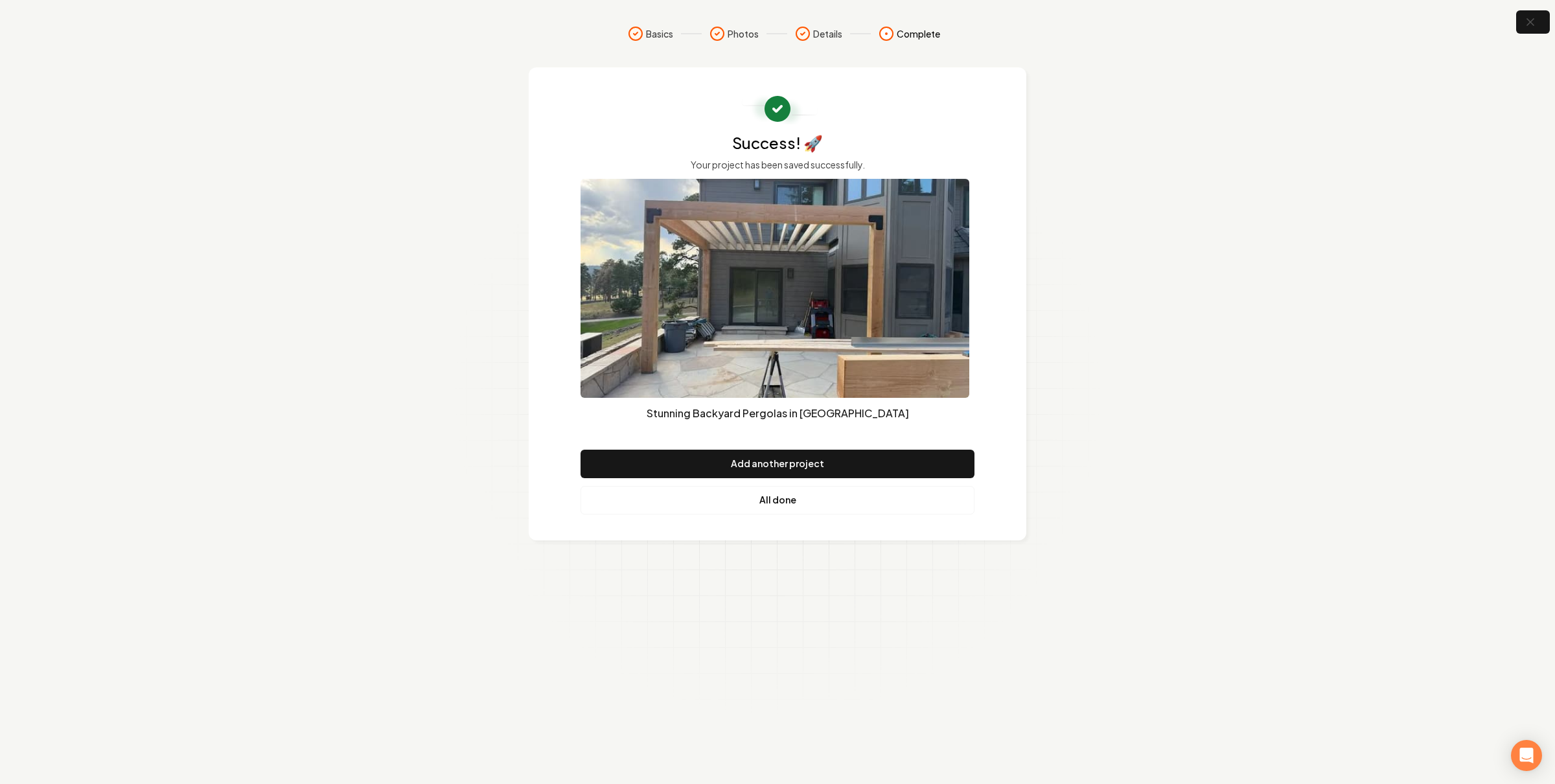
click at [790, 500] on link "All done" at bounding box center [778, 500] width 394 height 29
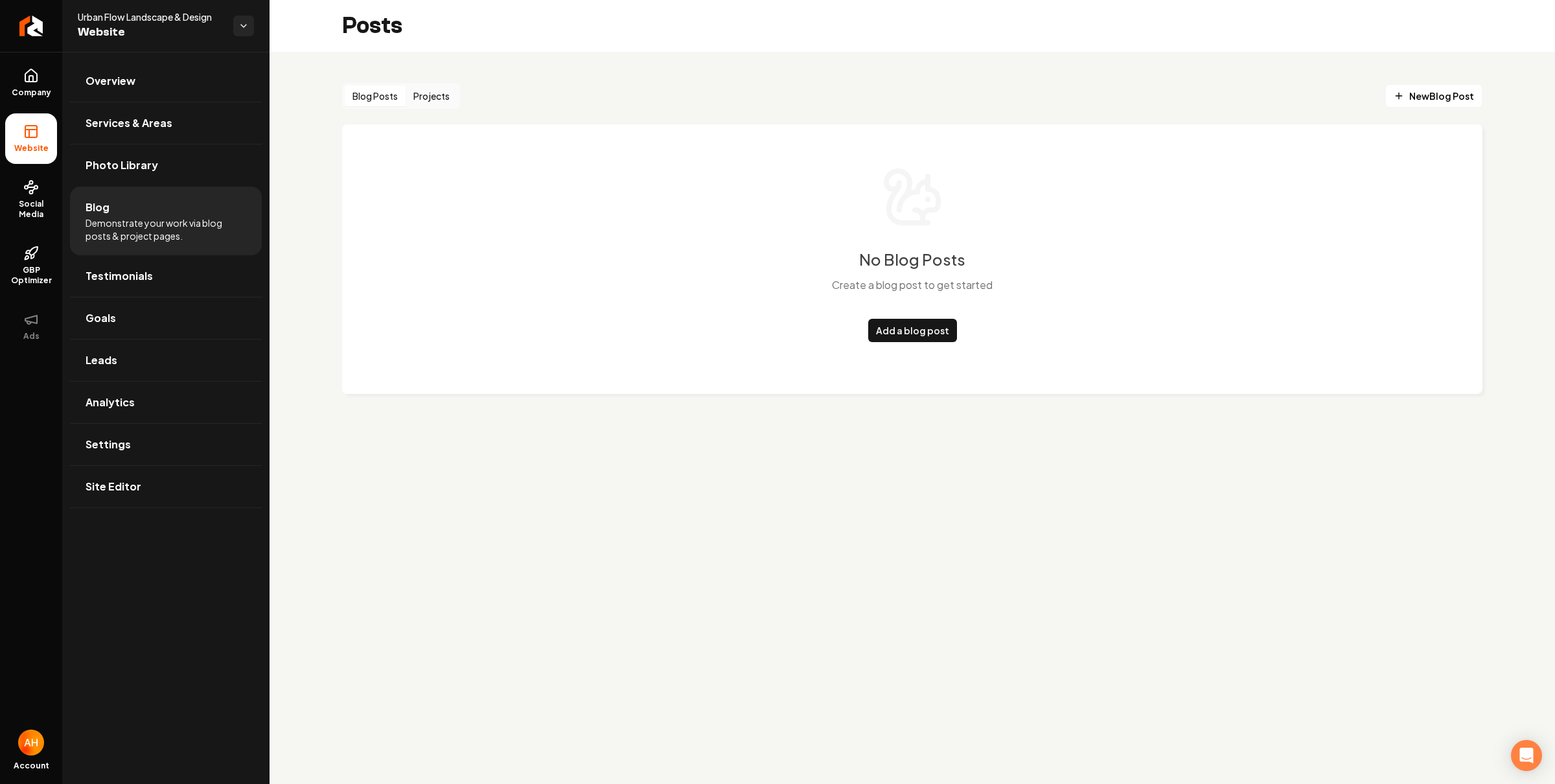
click at [425, 97] on button "Projects" at bounding box center [432, 96] width 52 height 21
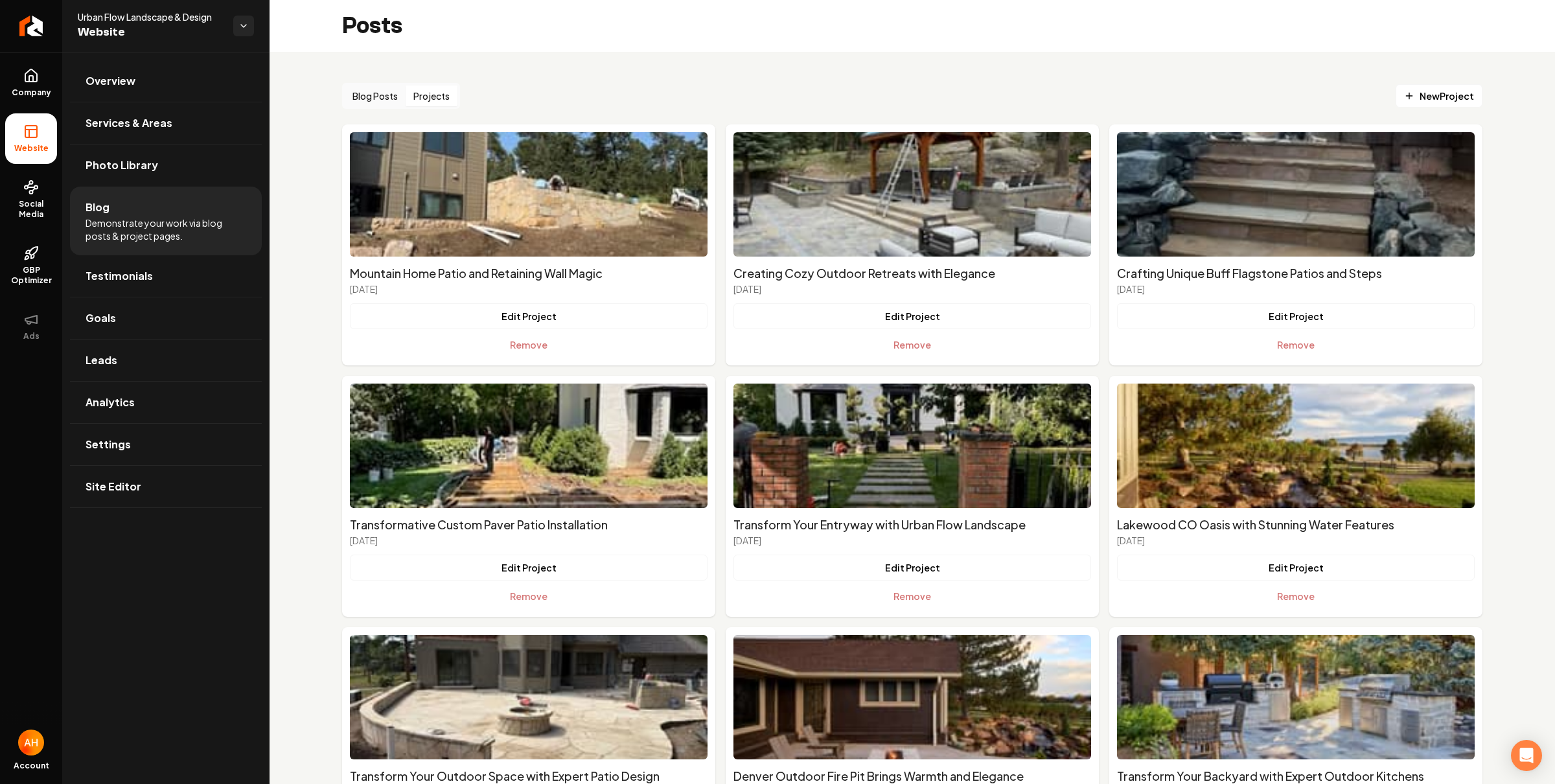
click at [31, 141] on li "Website" at bounding box center [31, 138] width 52 height 50
click at [149, 69] on link "Overview" at bounding box center [165, 80] width 192 height 41
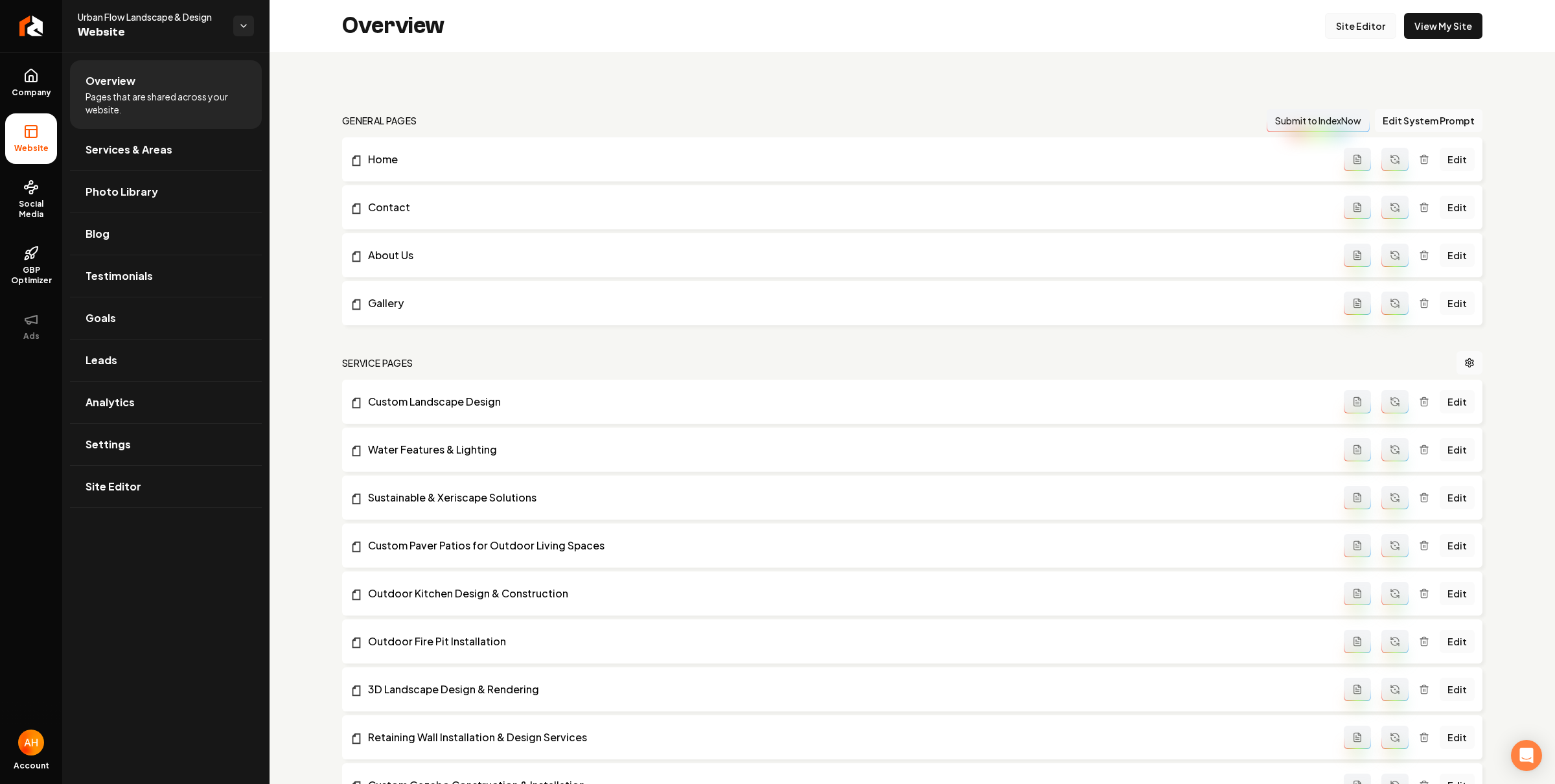
click at [1336, 23] on link "Site Editor" at bounding box center [1360, 25] width 71 height 26
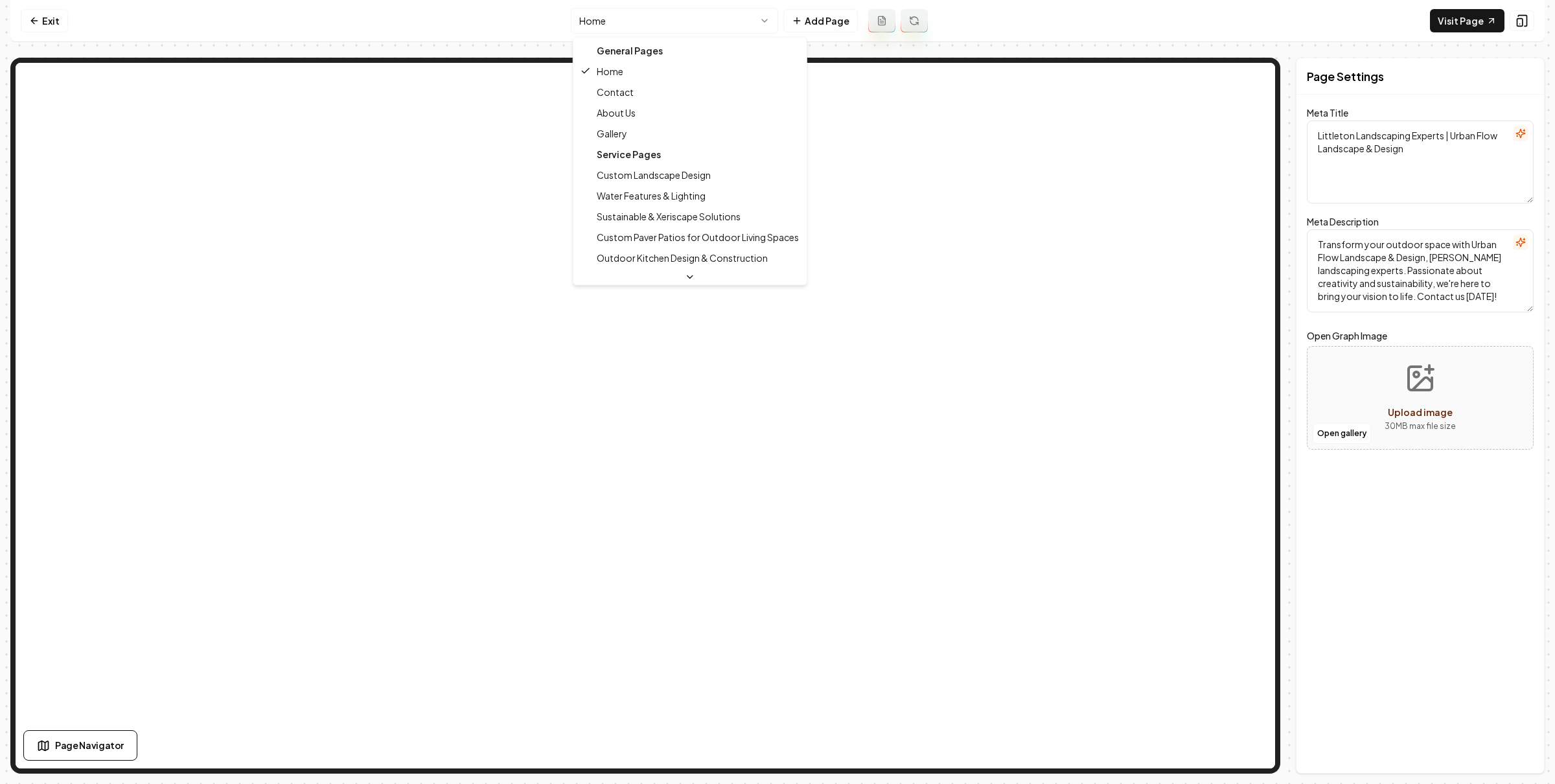
click at [607, 28] on html "Computer Required This feature is only available on a computer. Please switch t…" at bounding box center [778, 392] width 1555 height 784
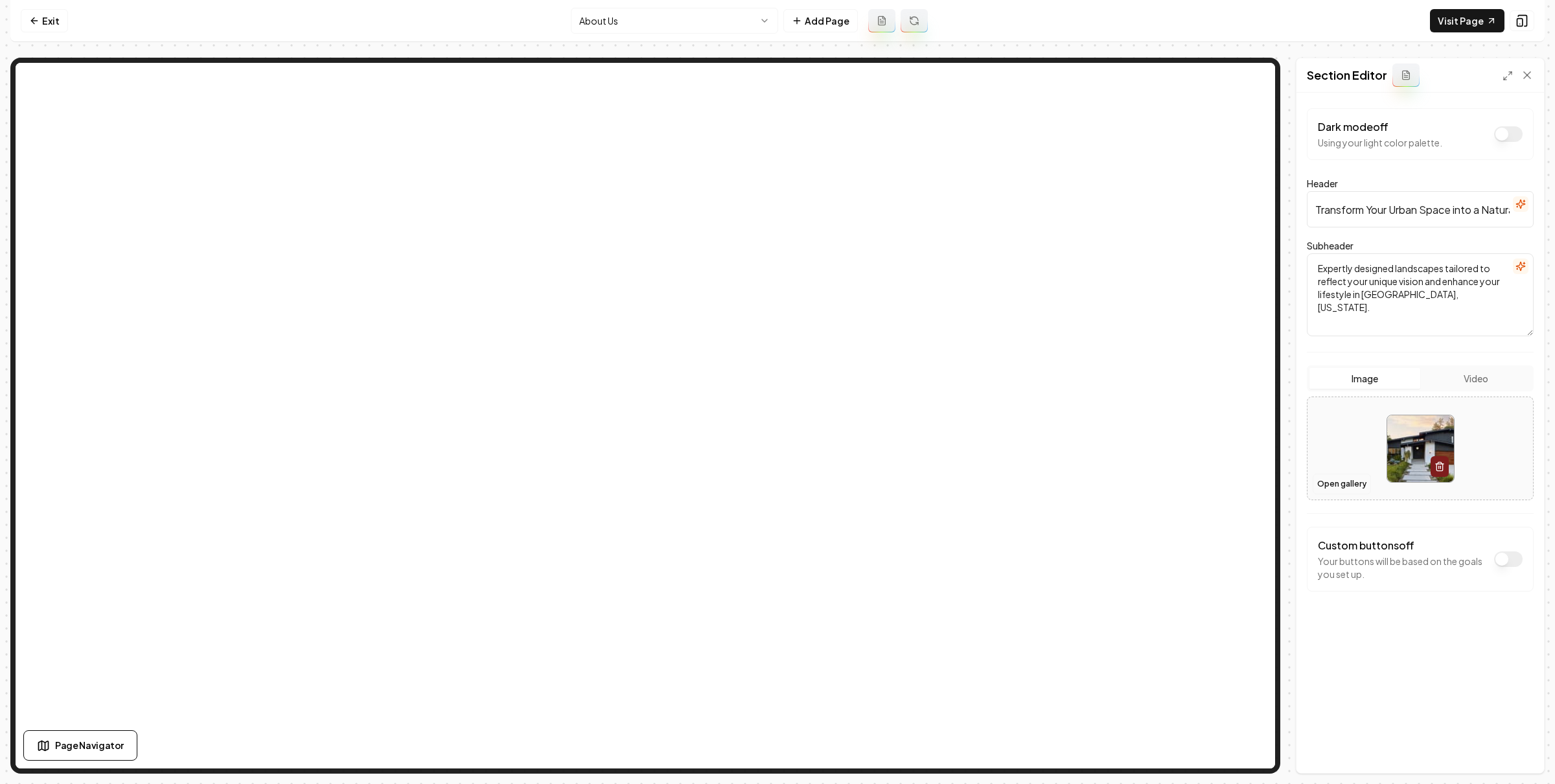
click at [1340, 483] on button "Open gallery" at bounding box center [1342, 484] width 59 height 21
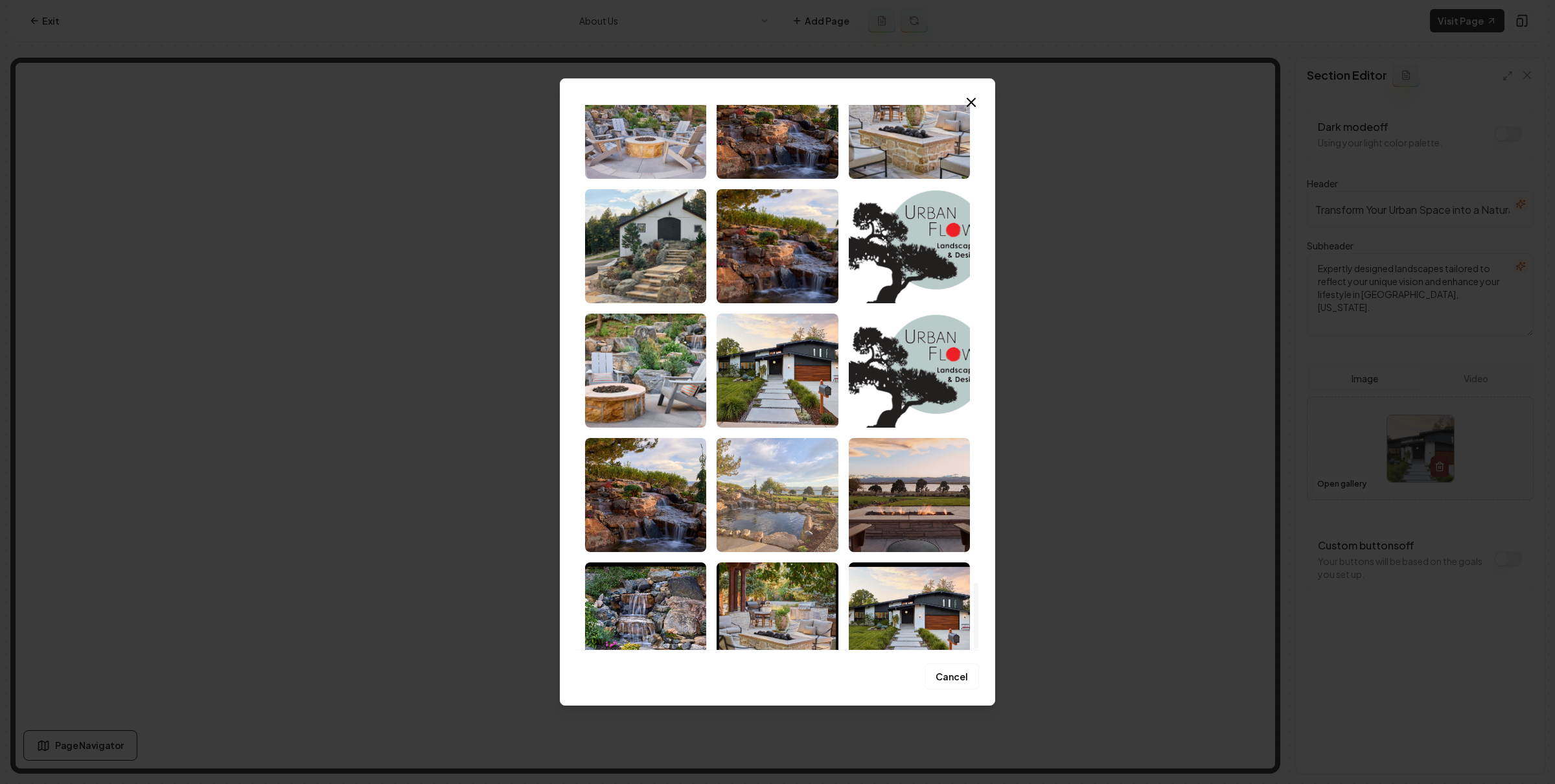
scroll to position [3968, 0]
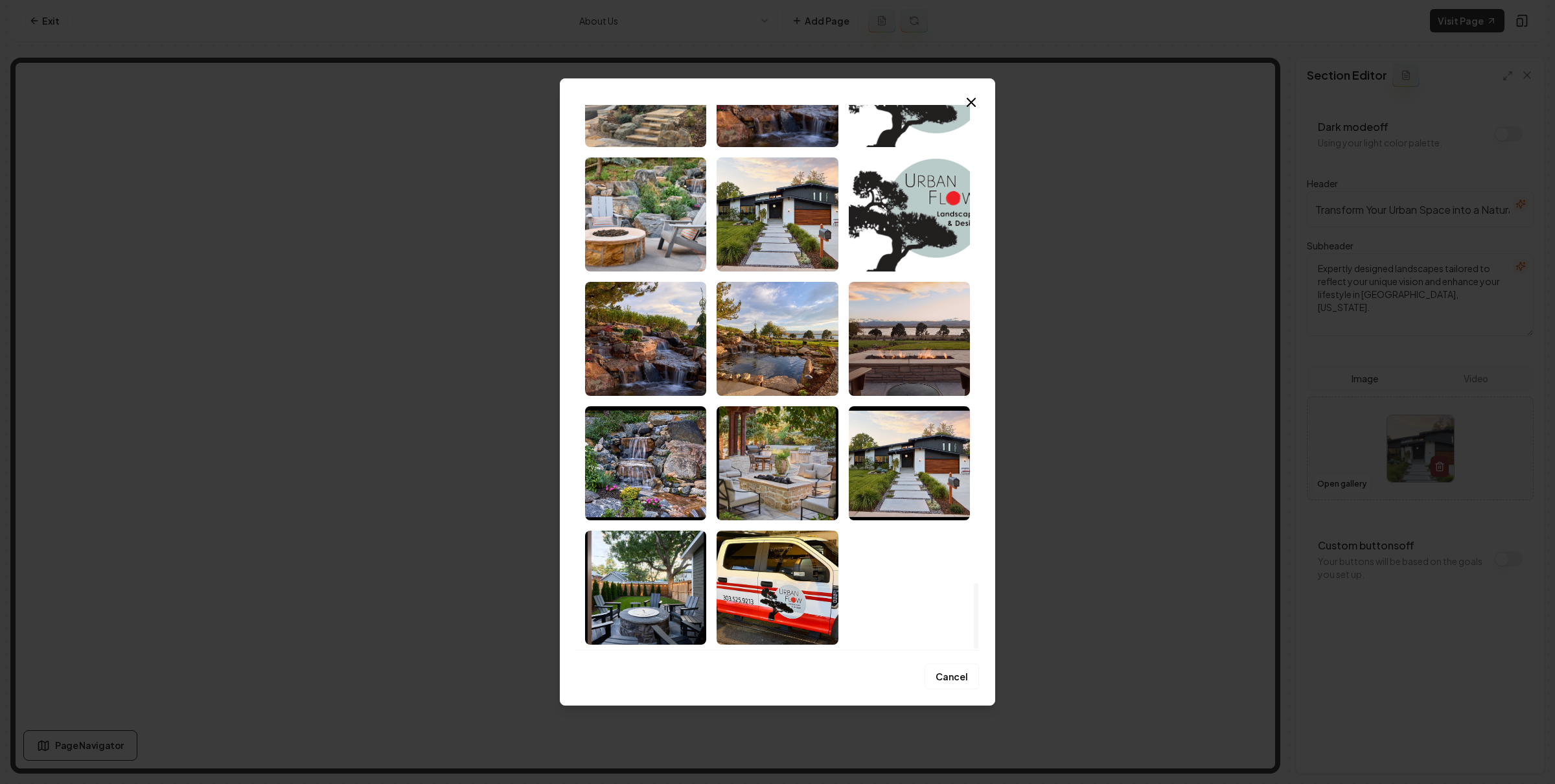
click at [809, 548] on img "Select image image_686676d25c7cd75eb8411d1b.jpeg" at bounding box center [777, 588] width 121 height 114
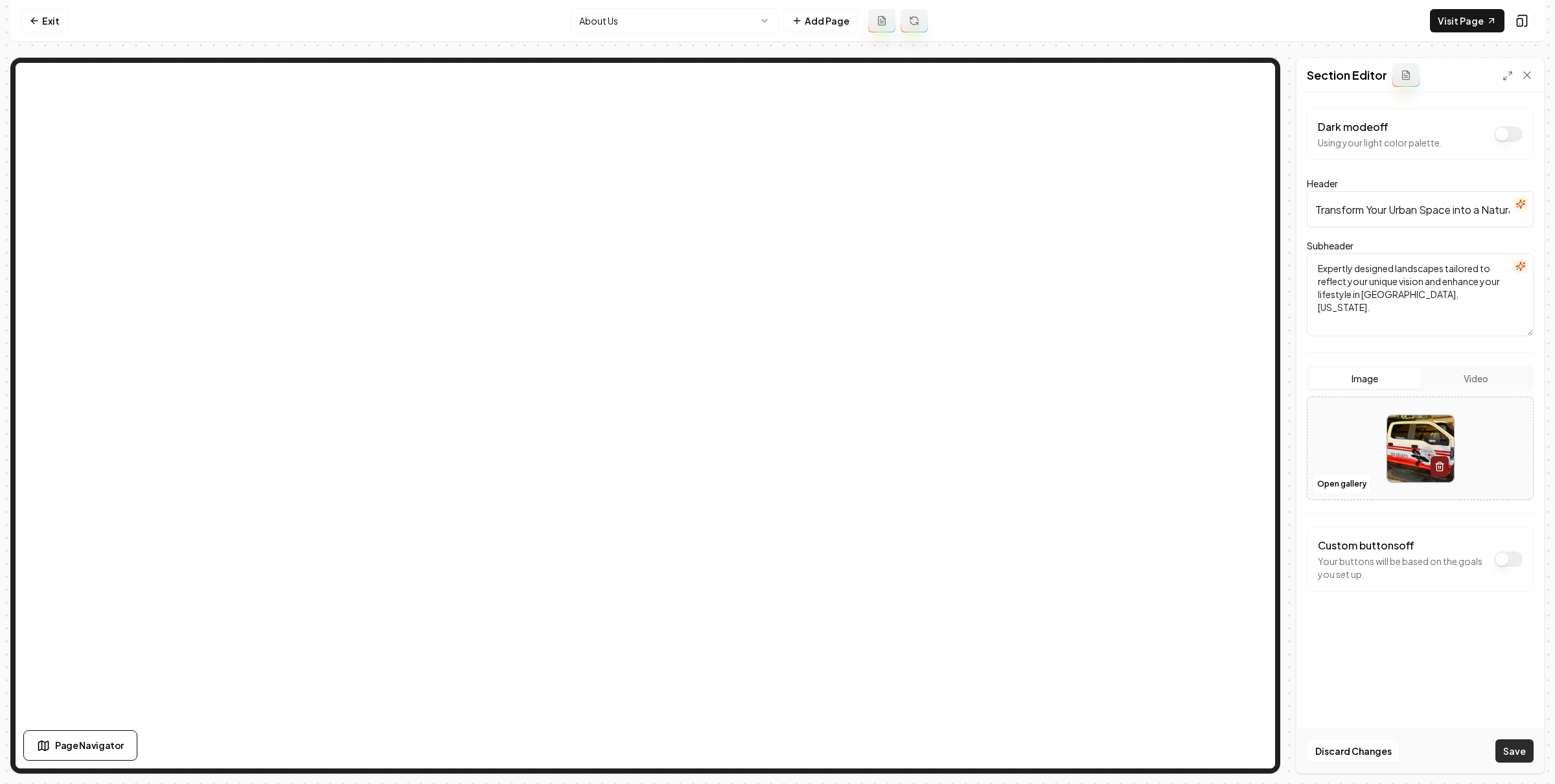
click at [1510, 745] on button "Save" at bounding box center [1515, 750] width 39 height 23
click at [39, 20] on link "Exit" at bounding box center [44, 21] width 47 height 23
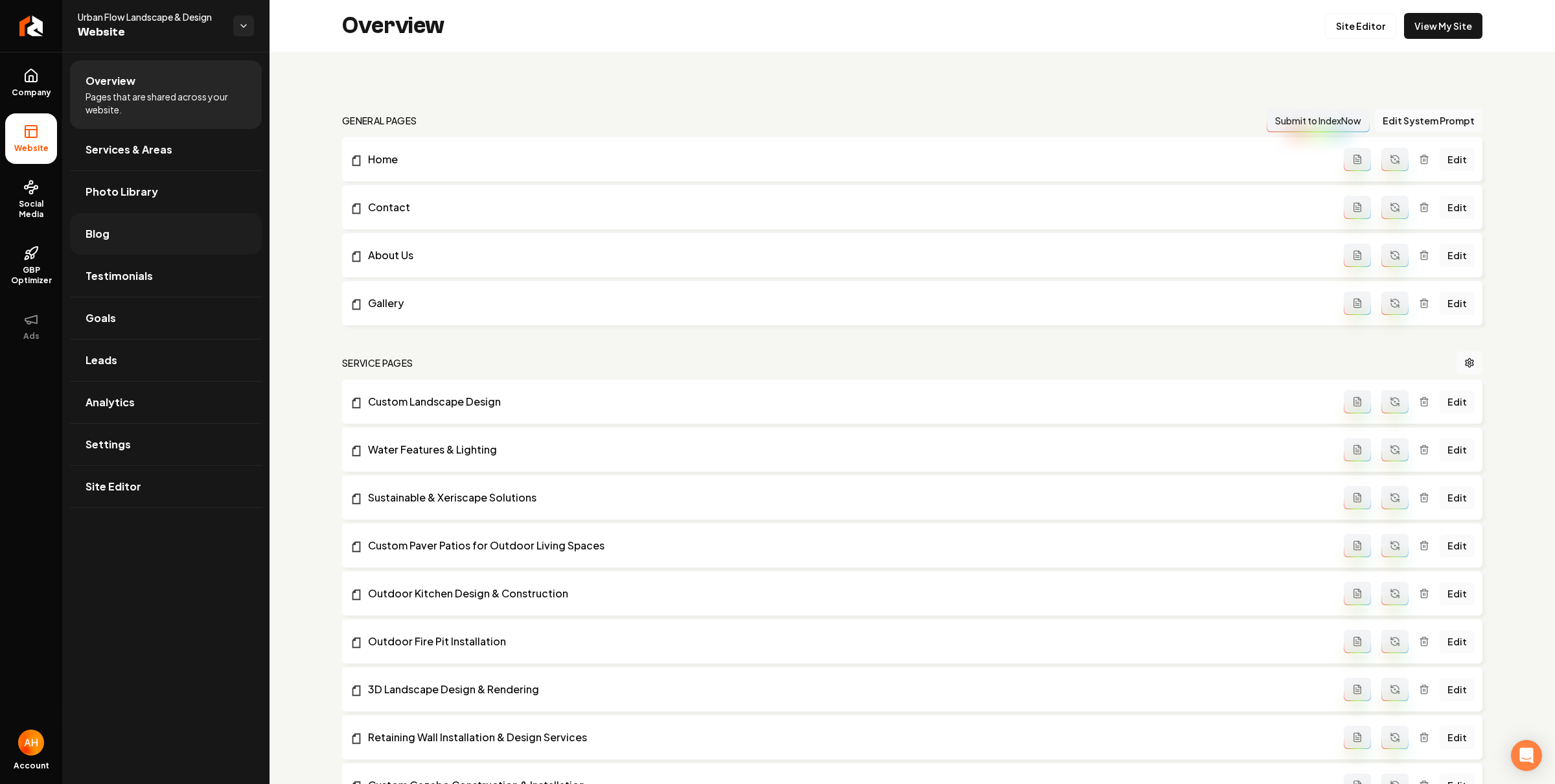
click at [168, 237] on link "Blog" at bounding box center [165, 233] width 192 height 41
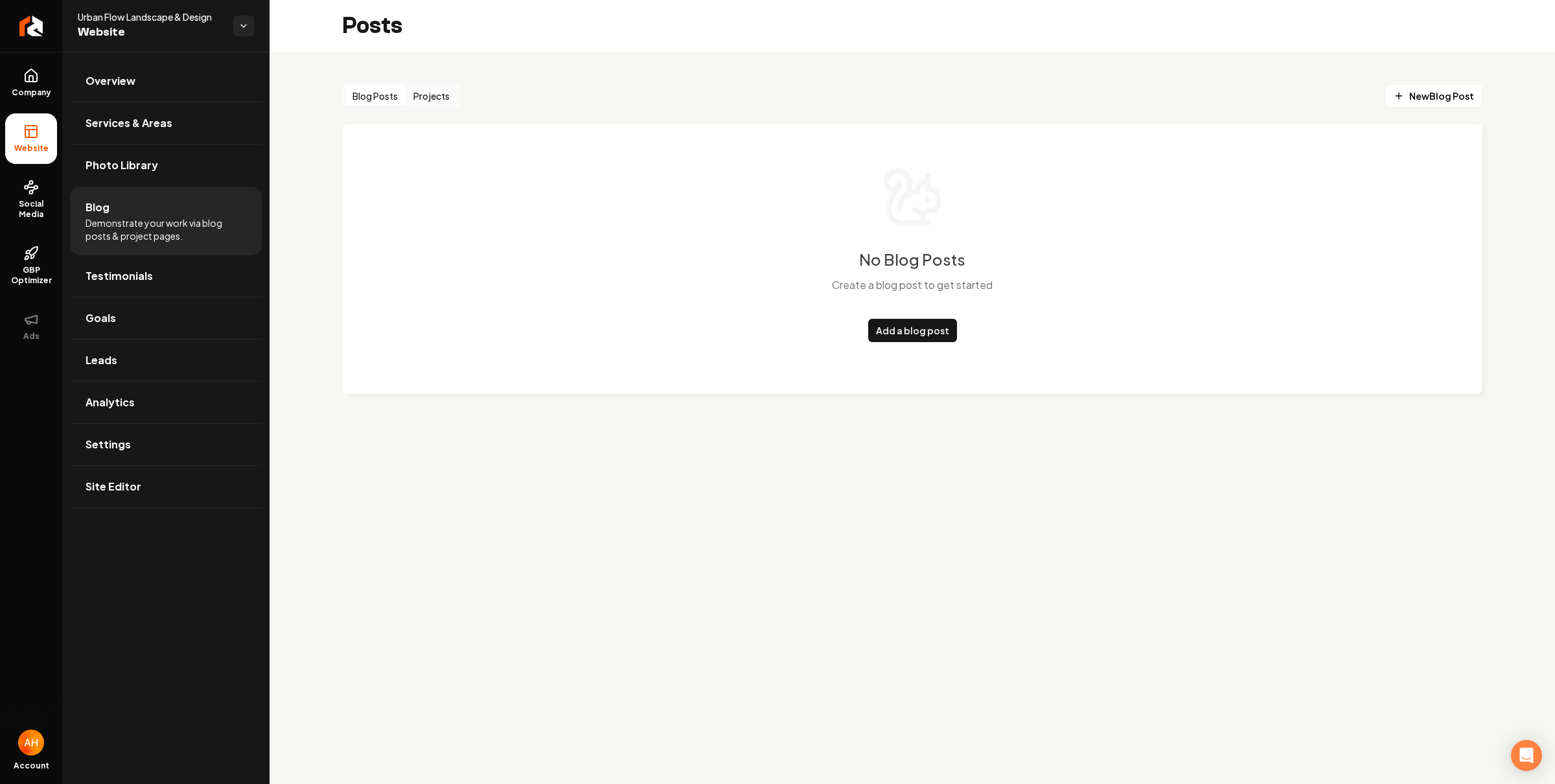
click at [434, 94] on button "Projects" at bounding box center [432, 96] width 52 height 21
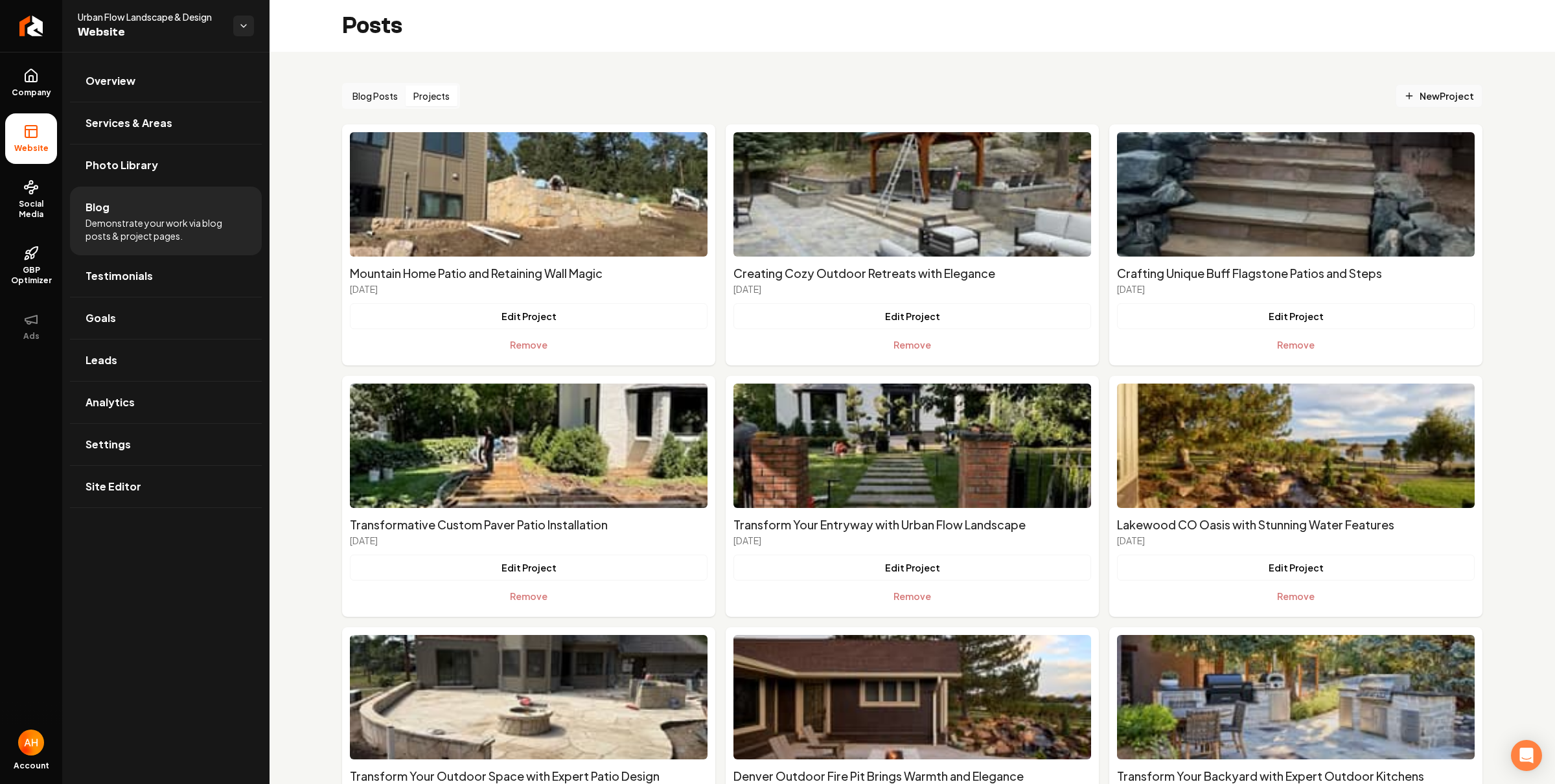
click at [1421, 94] on span "New Project" at bounding box center [1438, 96] width 70 height 13
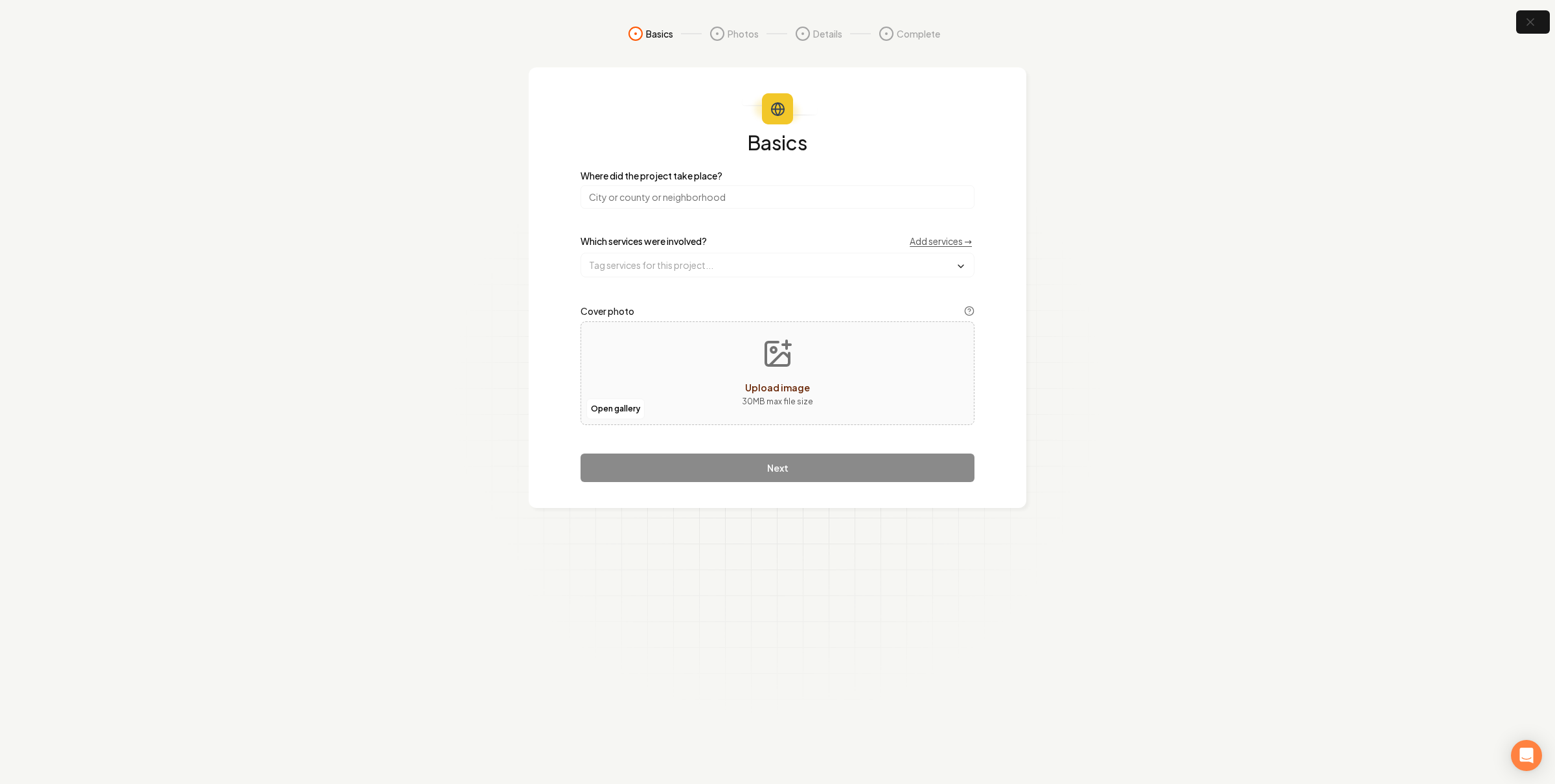
click at [786, 196] on input "search" at bounding box center [778, 197] width 394 height 23
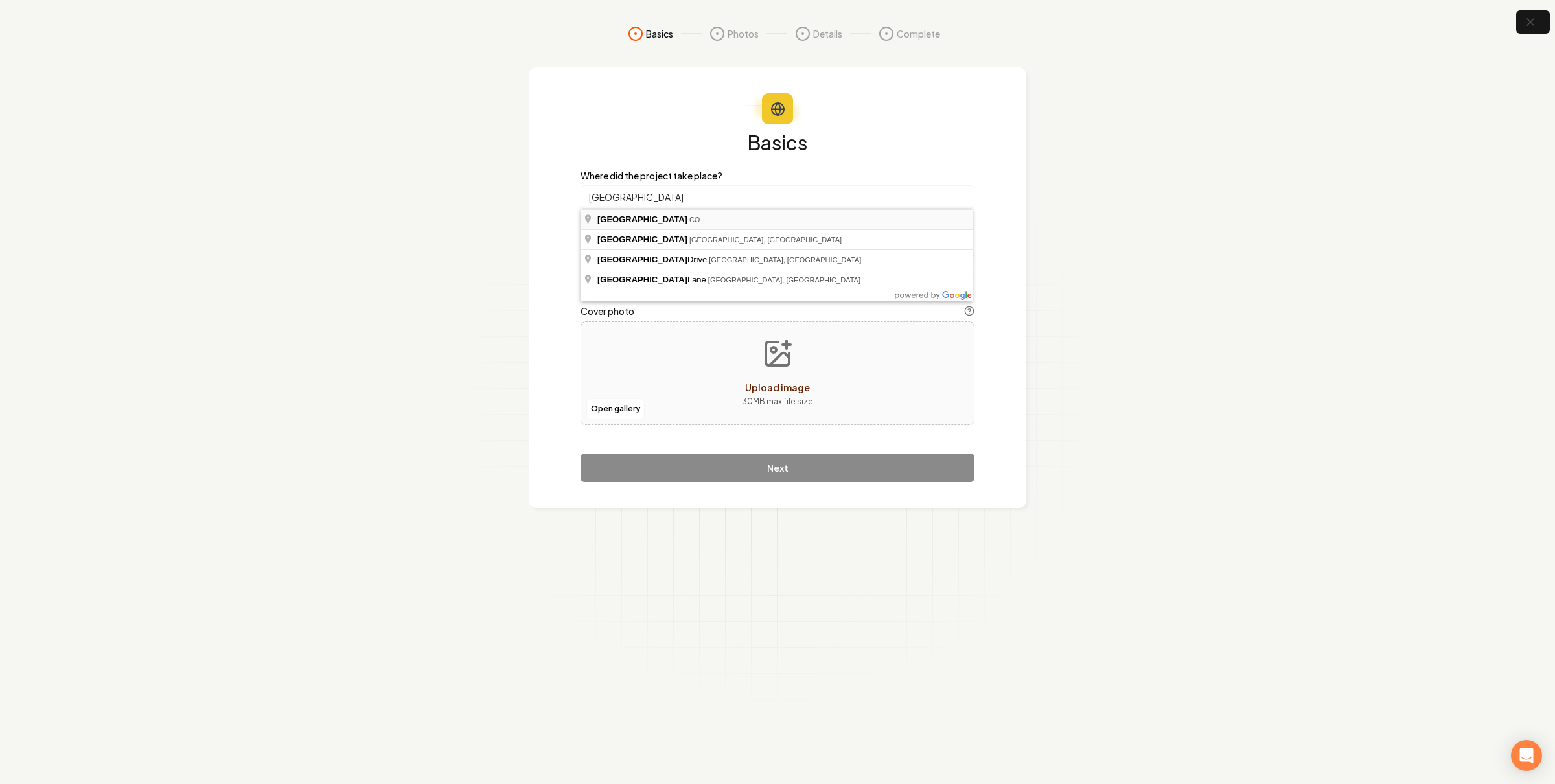
type input "Denver, CO"
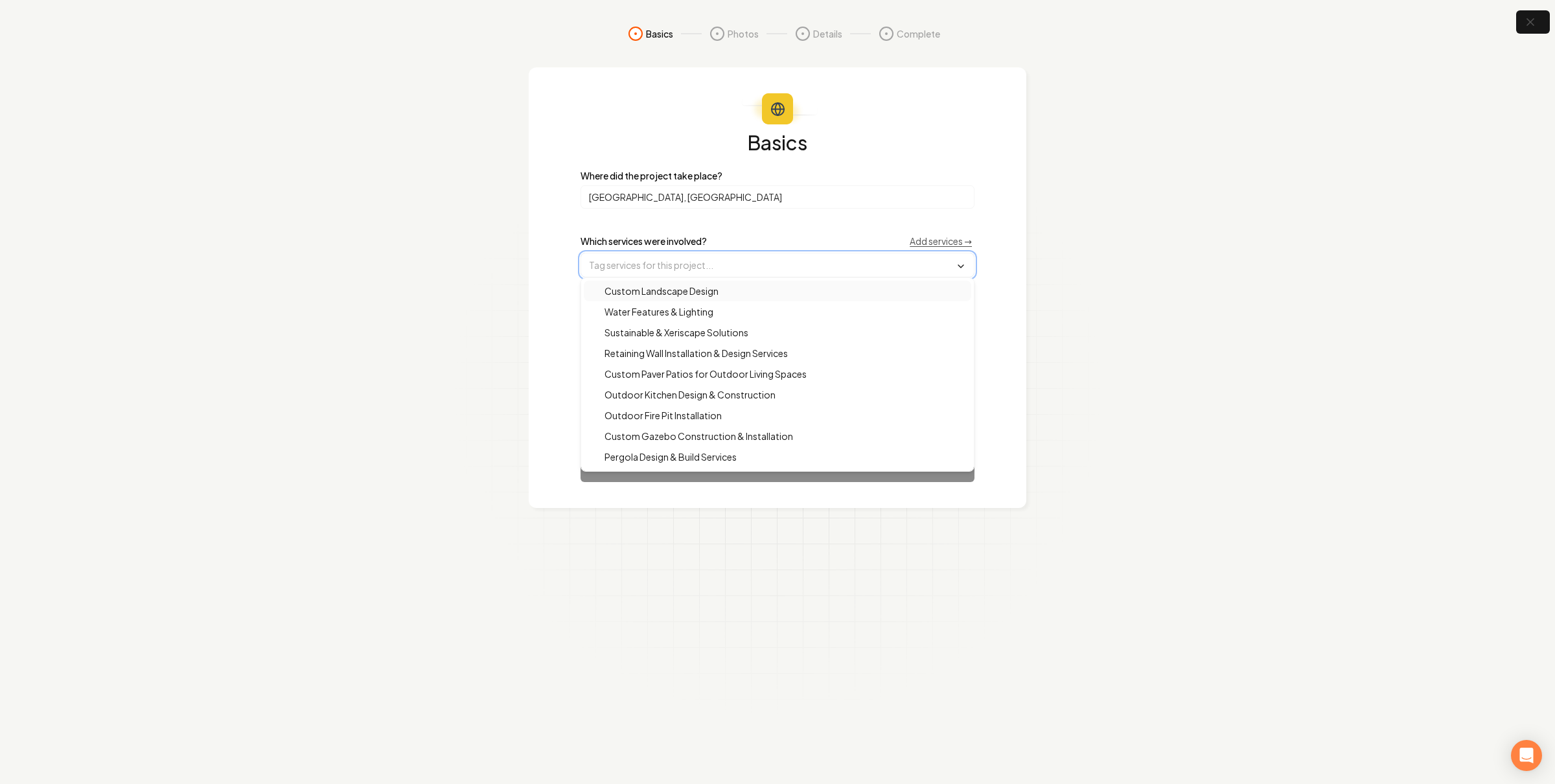
click at [649, 269] on input "text" at bounding box center [778, 265] width 393 height 23
click at [730, 393] on span "Outdoor Kitchen Design & Construction" at bounding box center [682, 394] width 186 height 13
drag, startPoint x: 434, startPoint y: 435, endPoint x: 514, endPoint y: 452, distance: 81.8
click at [434, 434] on section "Basics Photos Details Complete Basics Where did the project take place? Denver,…" at bounding box center [778, 392] width 1555 height 784
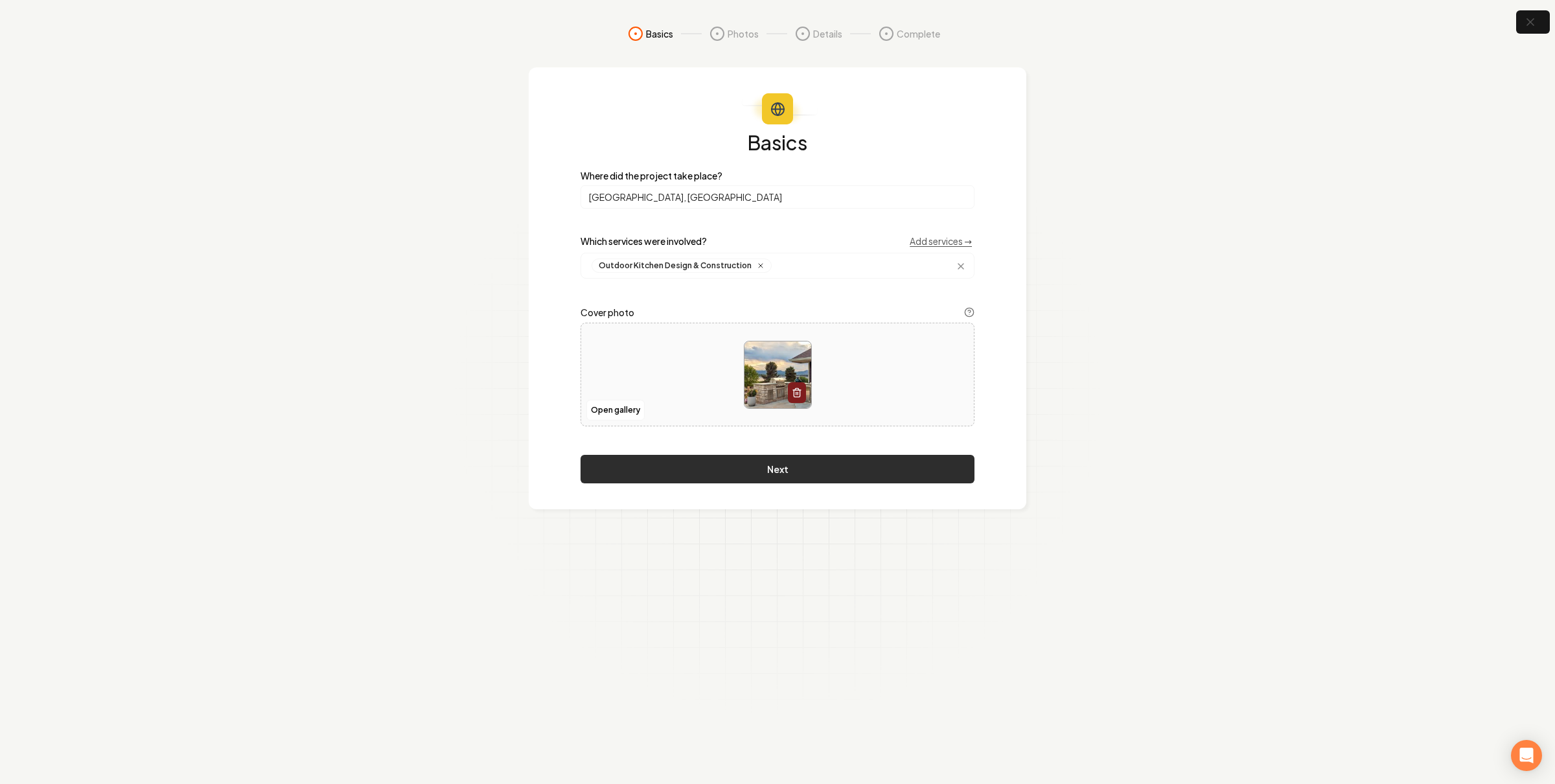
click at [750, 467] on button "Next" at bounding box center [778, 469] width 394 height 29
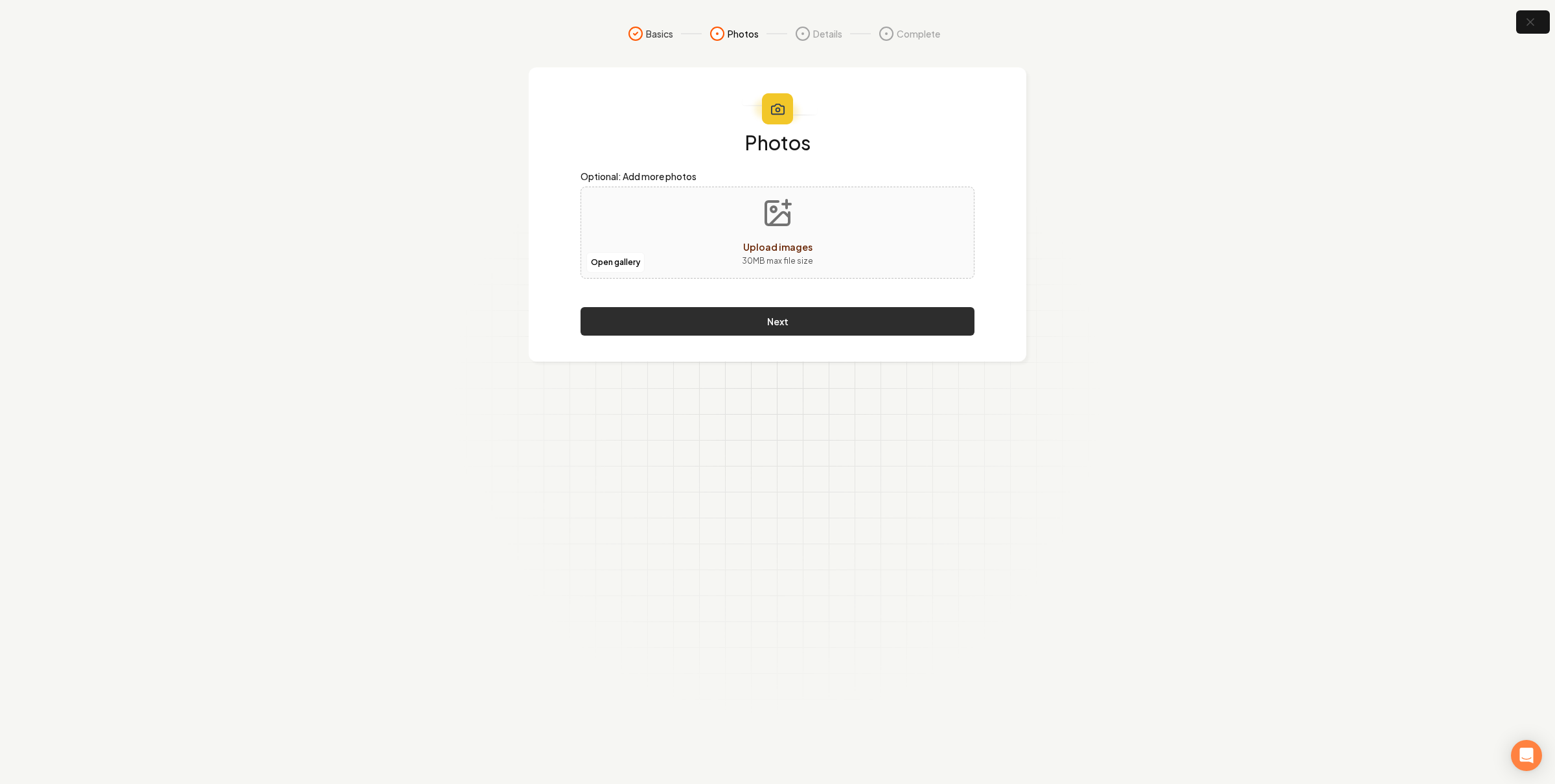
click at [787, 314] on button "Next" at bounding box center [778, 321] width 394 height 29
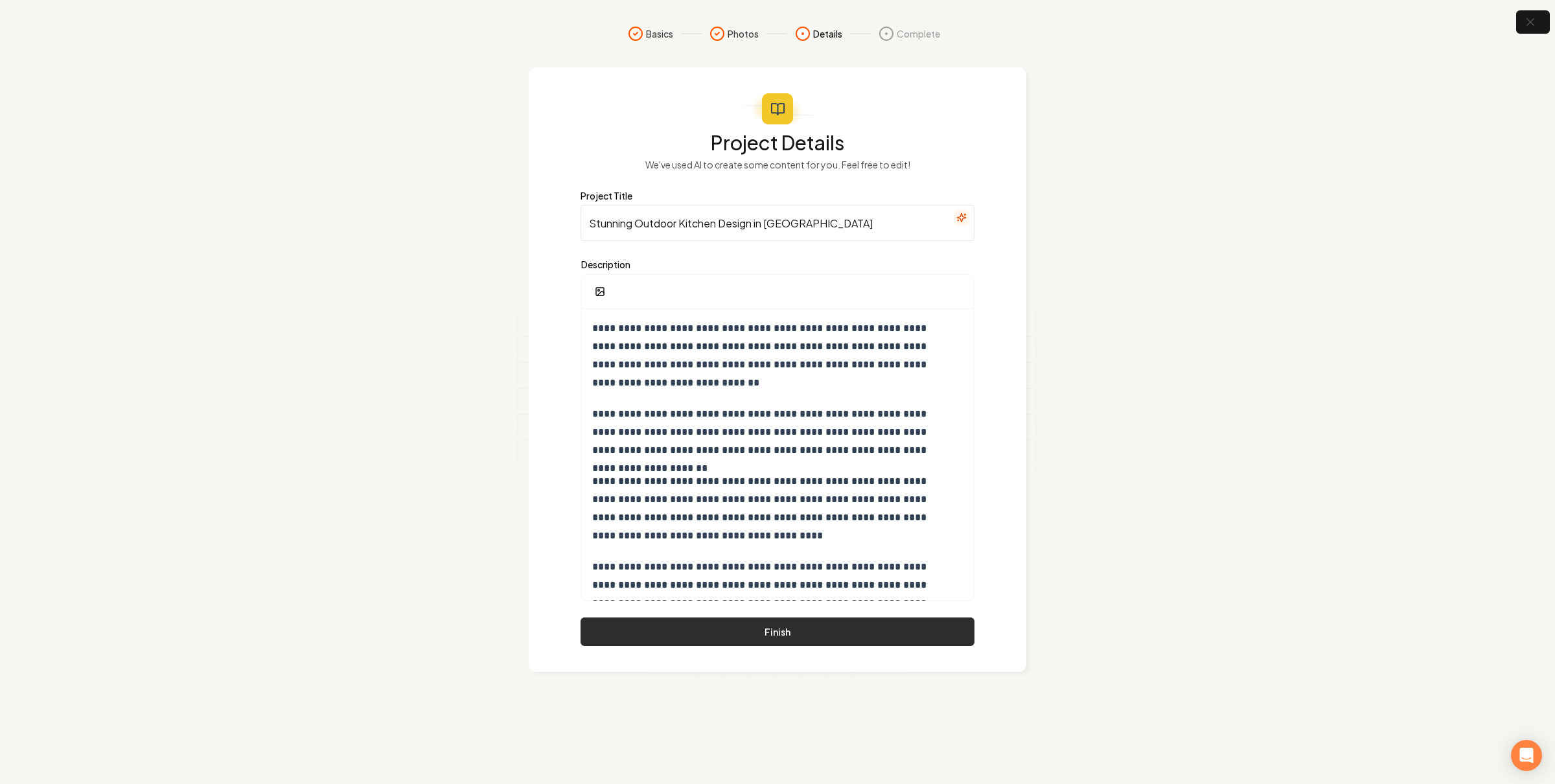
click at [717, 622] on button "Finish" at bounding box center [778, 631] width 394 height 29
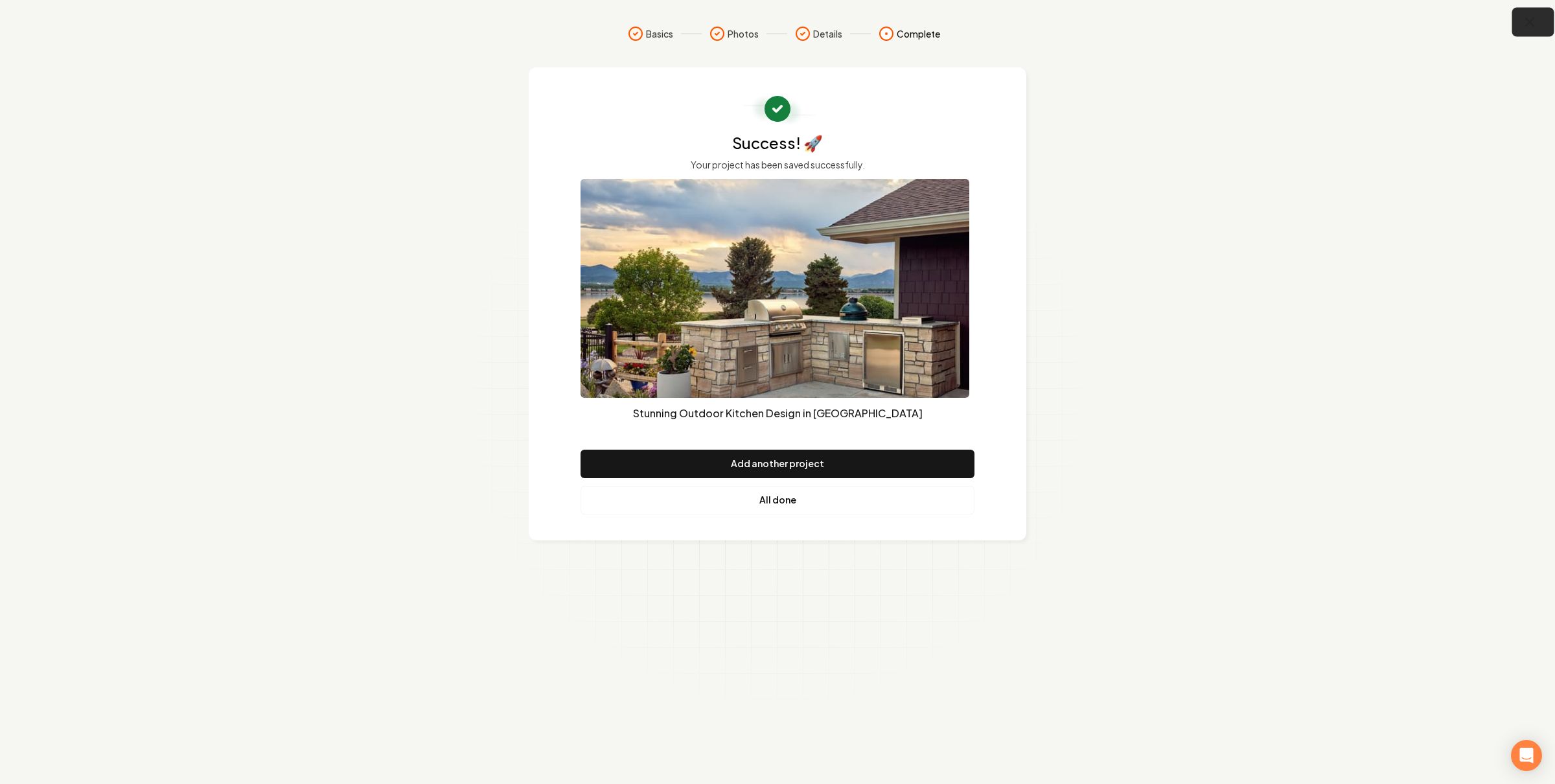
click at [1520, 16] on button "button" at bounding box center [1533, 22] width 42 height 29
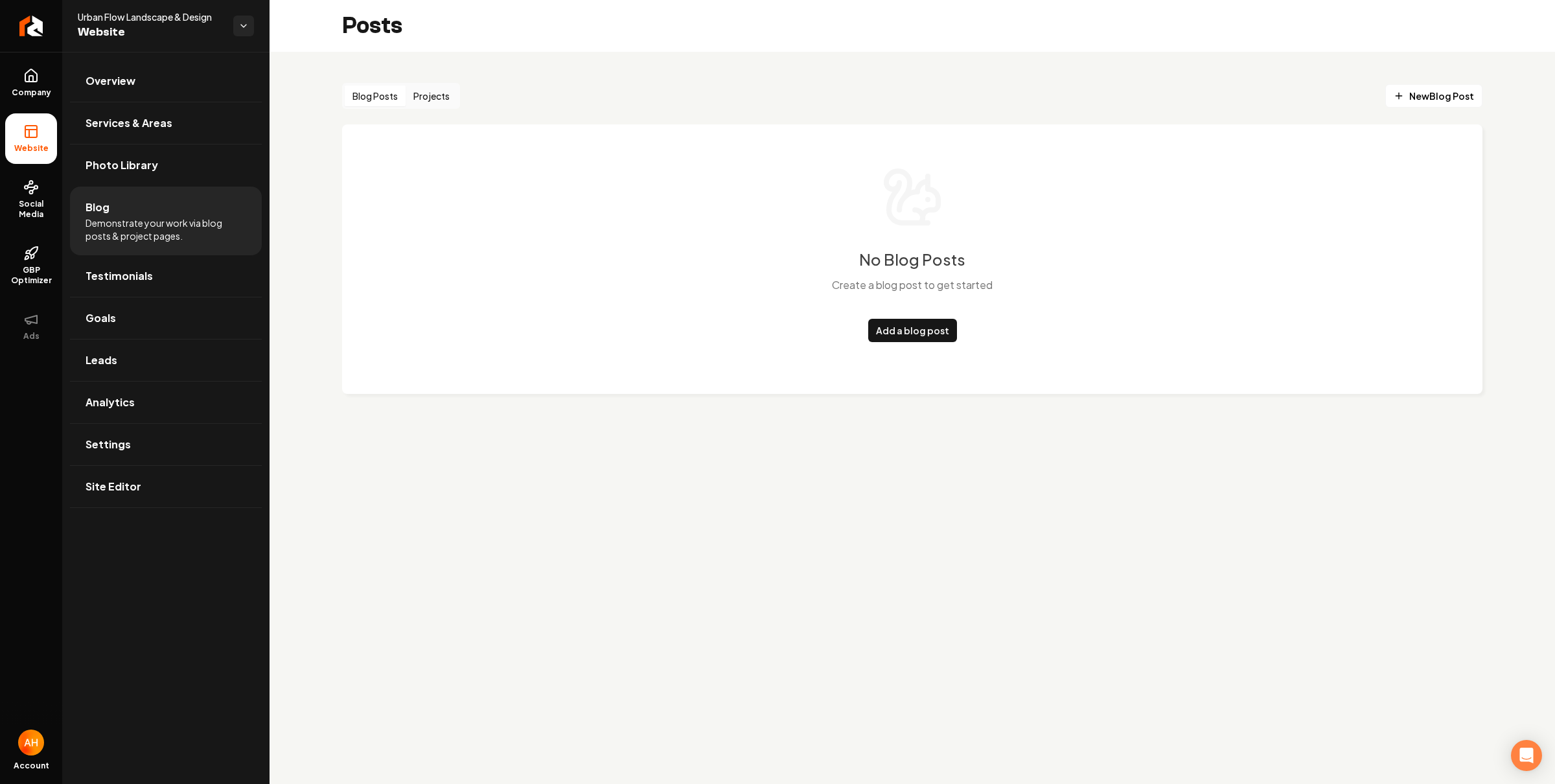
click at [470, 41] on div "Posts" at bounding box center [912, 26] width 1285 height 52
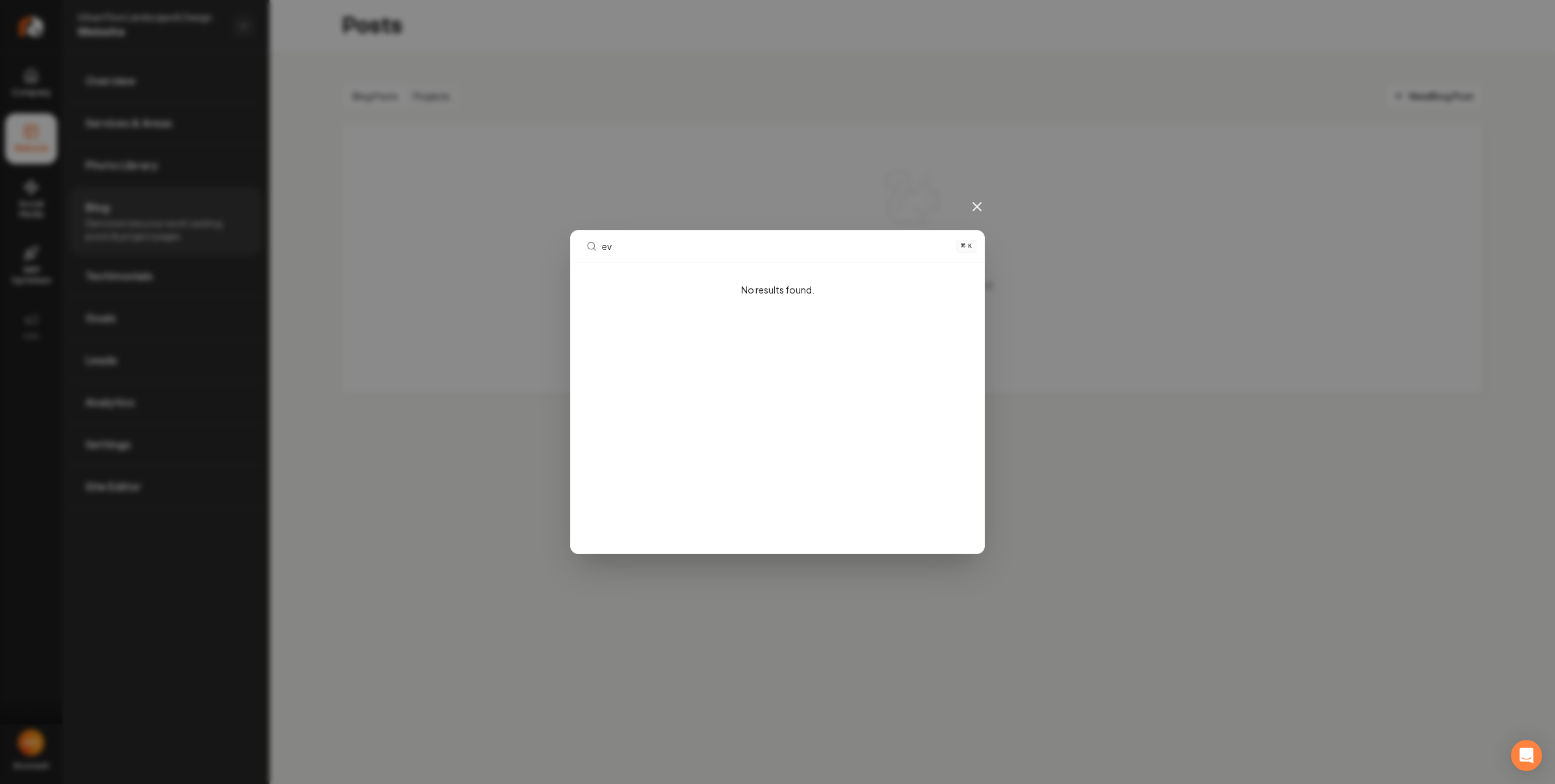
type input "e"
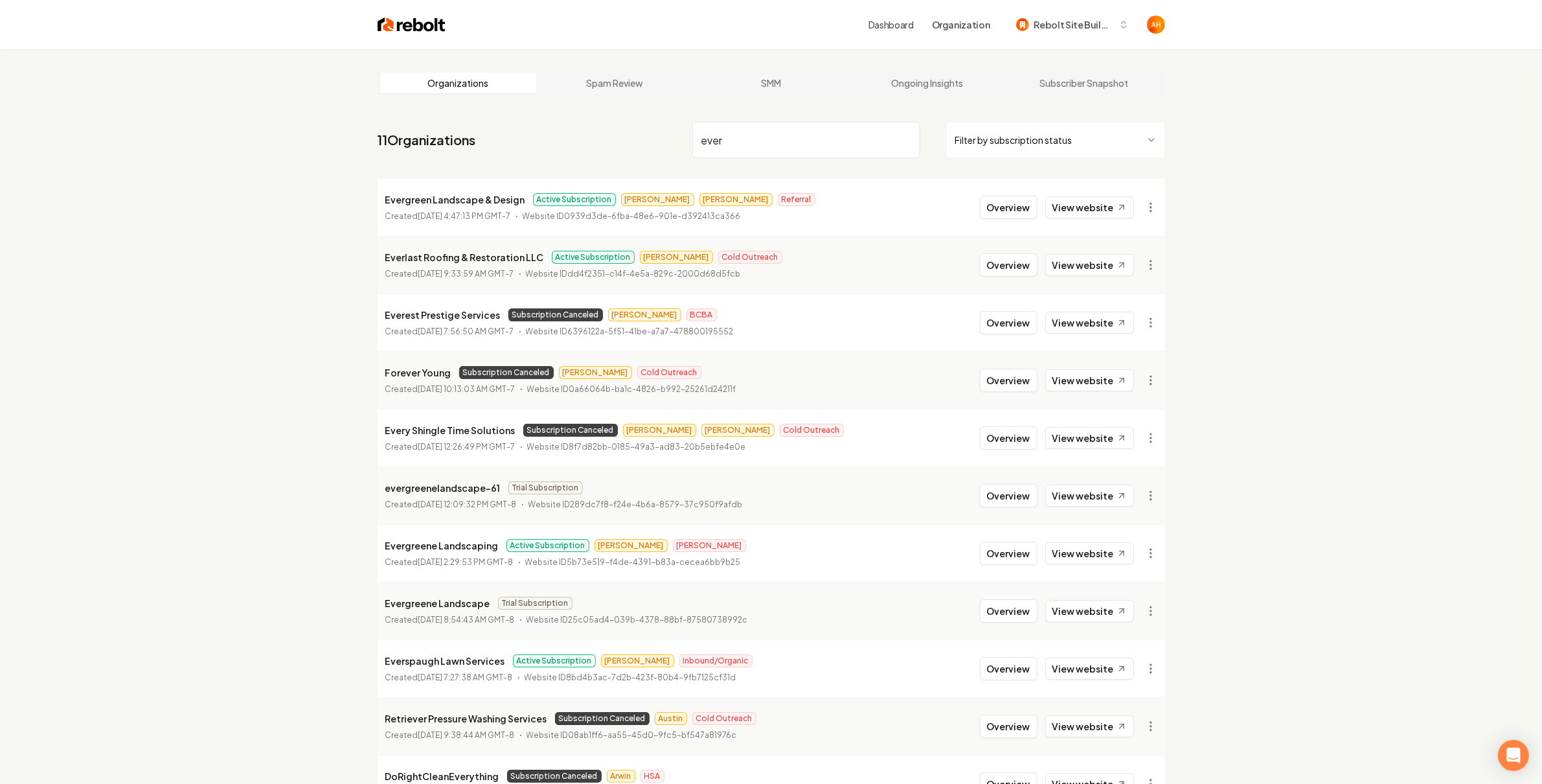
type input "ever"
click at [1074, 203] on link "View website" at bounding box center [1090, 207] width 89 height 22
click at [1005, 198] on button "Overview" at bounding box center [1009, 207] width 58 height 23
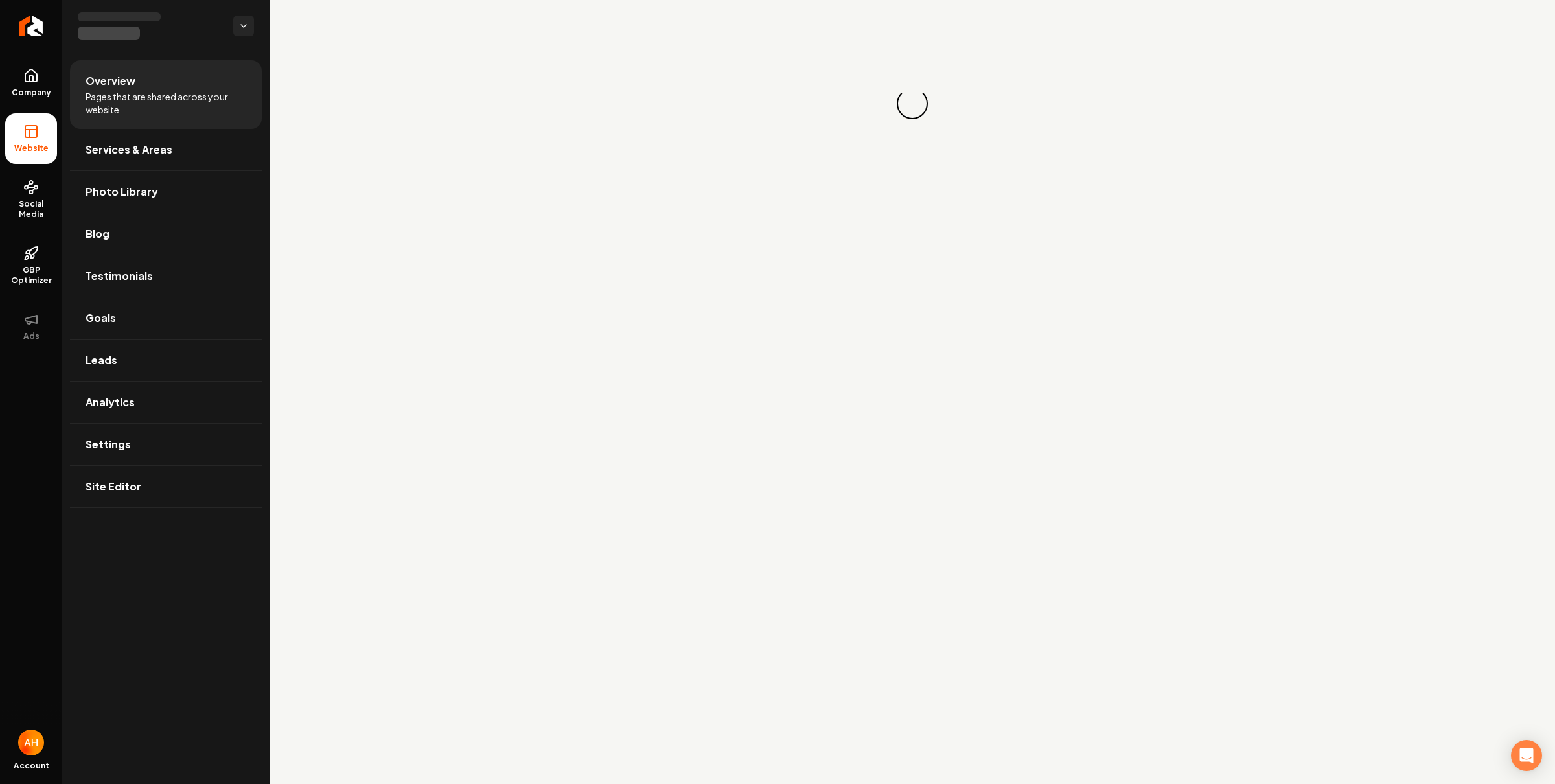
click at [1005, 220] on main "Loading... Loading..." at bounding box center [912, 392] width 1285 height 784
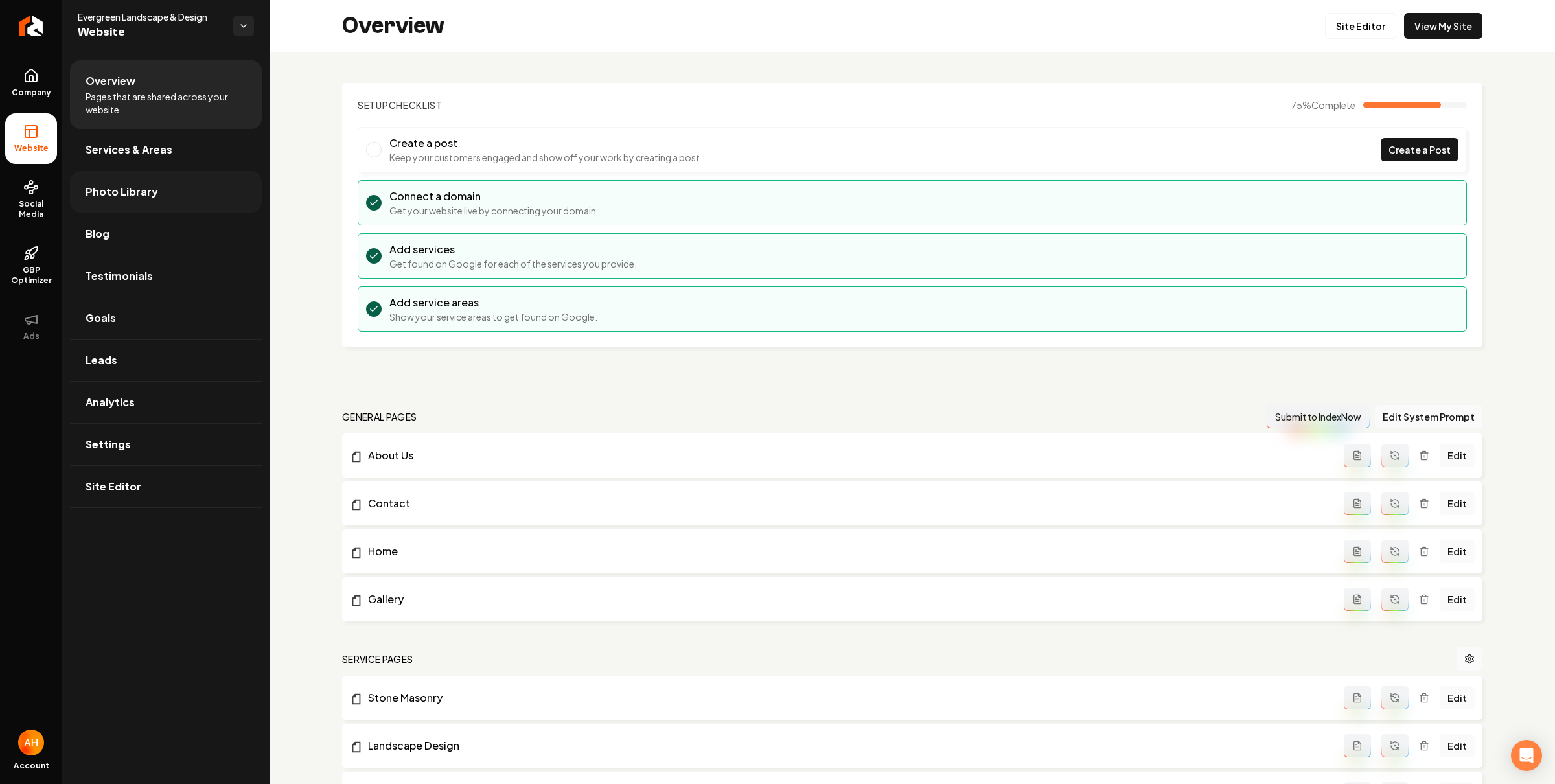
click at [148, 180] on link "Photo Library" at bounding box center [165, 191] width 192 height 41
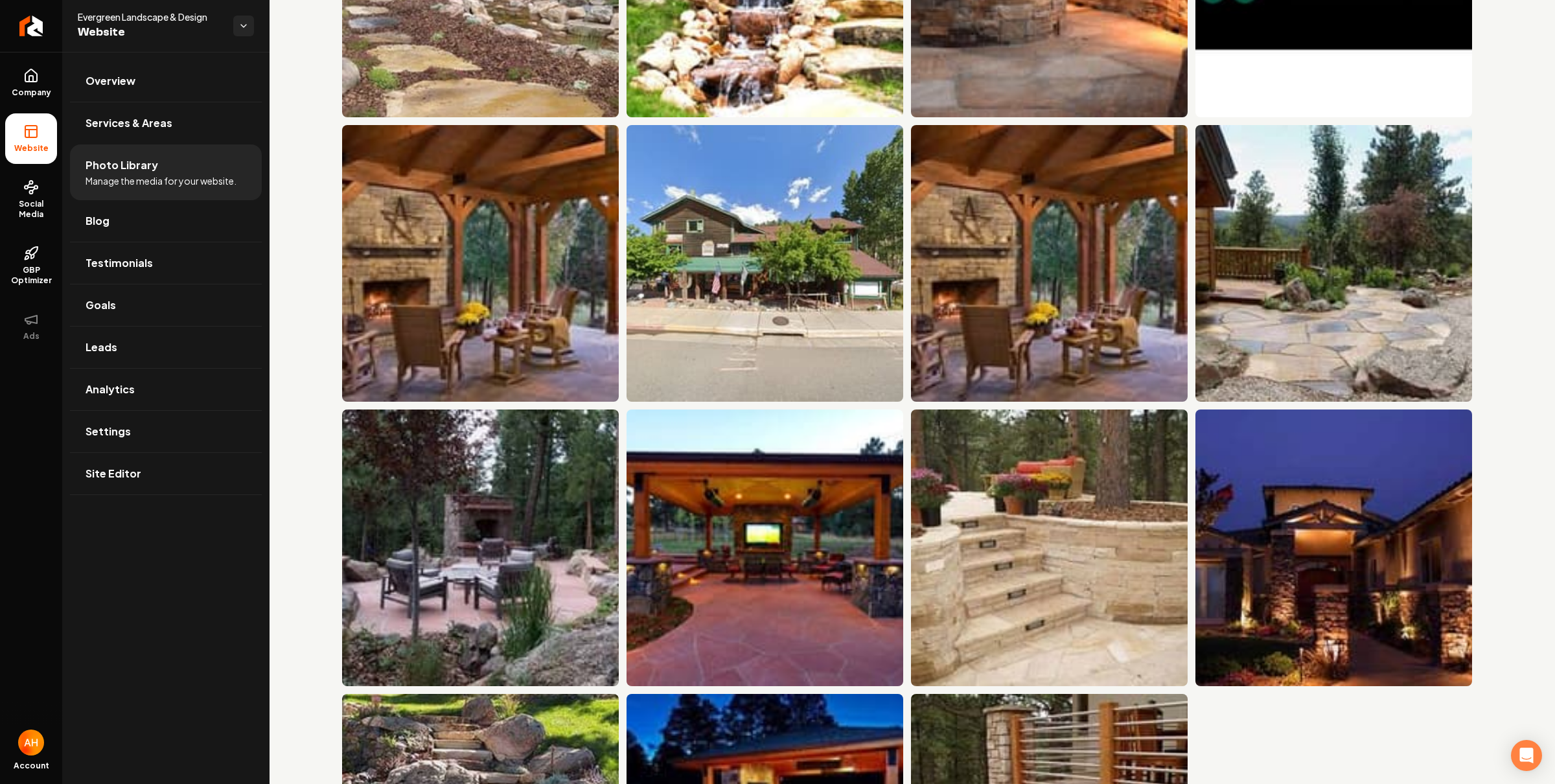
scroll to position [5230, 0]
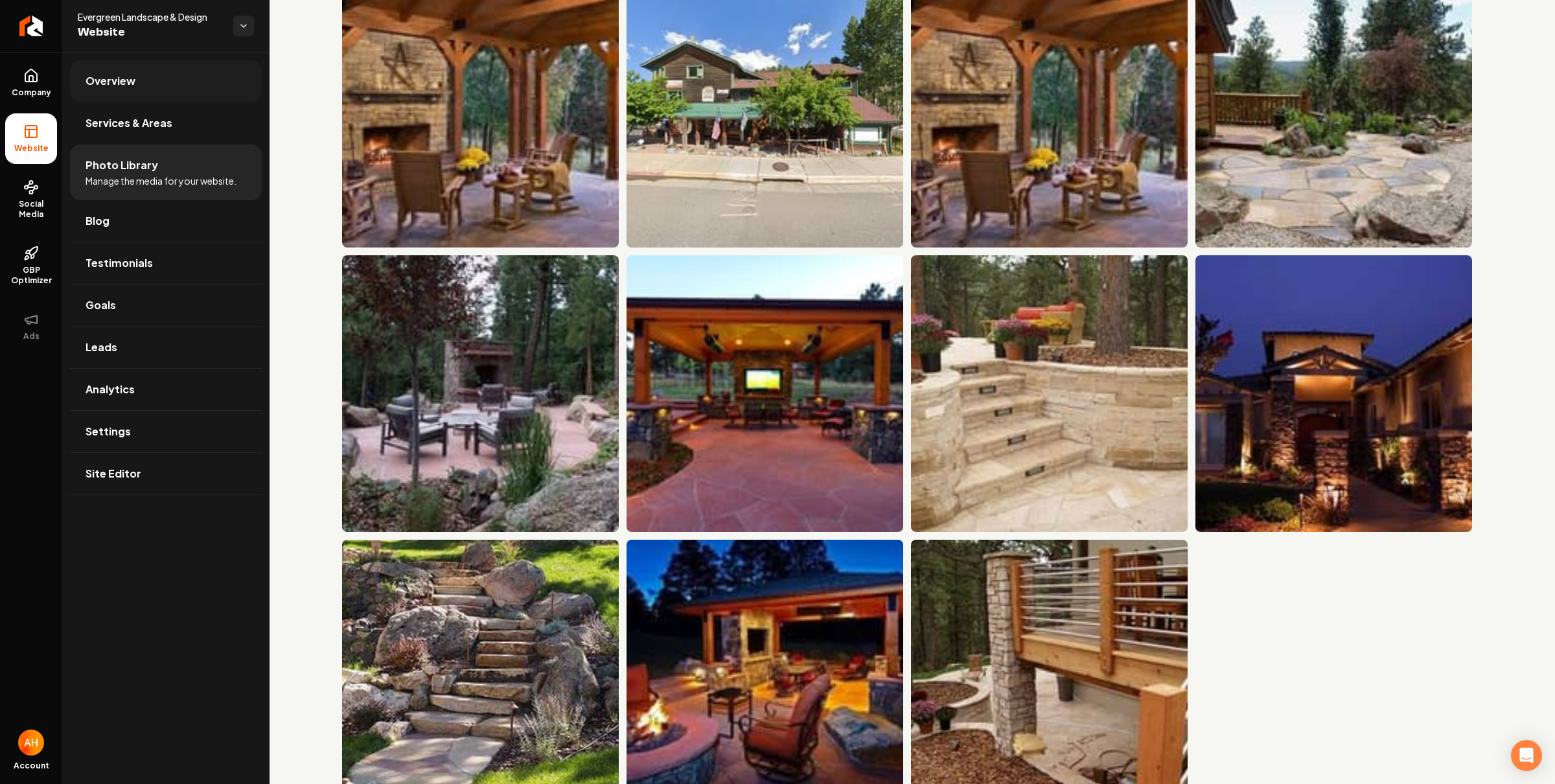
click at [139, 75] on link "Overview" at bounding box center [165, 80] width 192 height 41
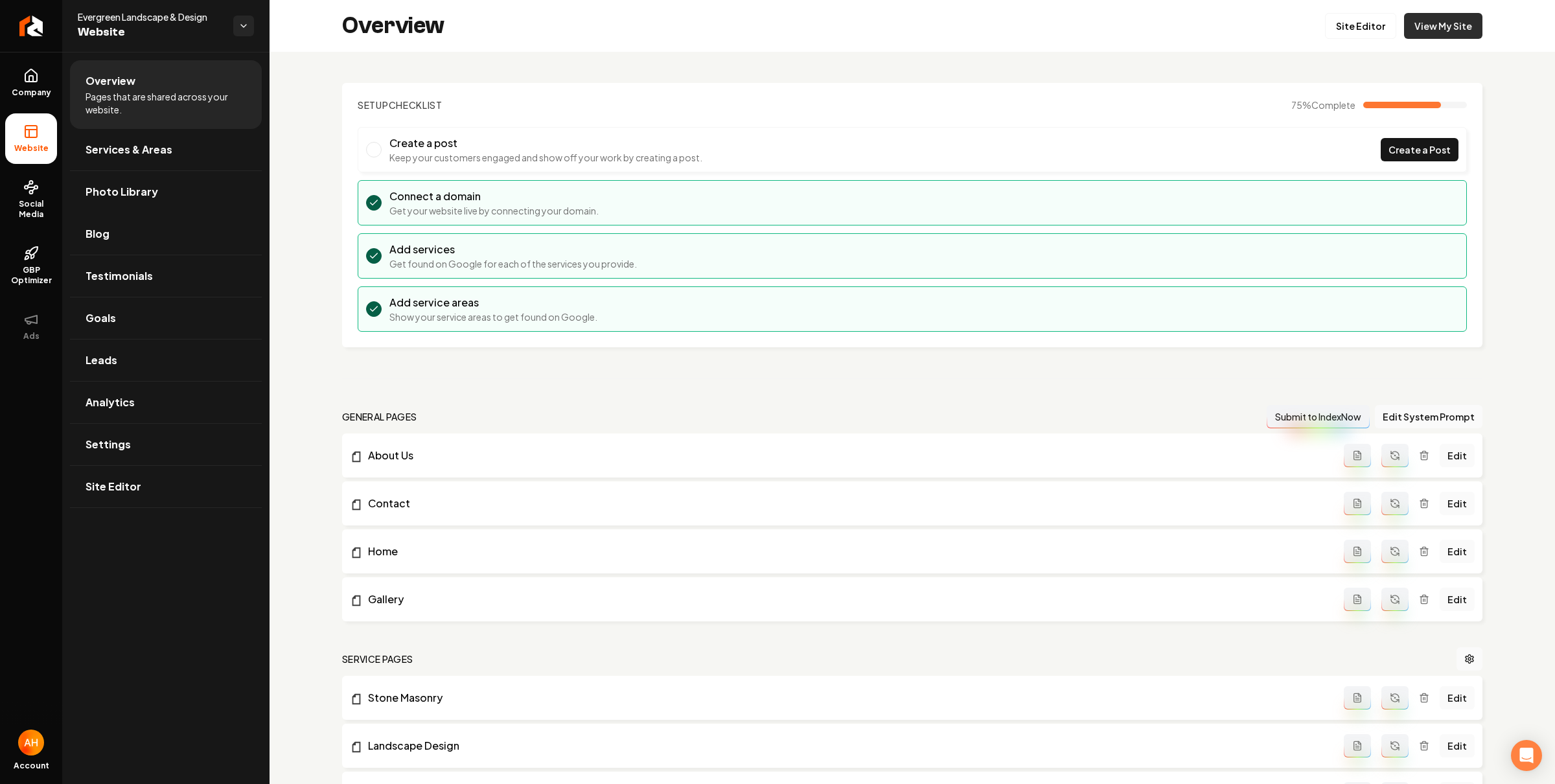
click at [1456, 24] on link "View My Site" at bounding box center [1443, 25] width 78 height 26
click at [1344, 26] on link "Site Editor" at bounding box center [1360, 25] width 71 height 26
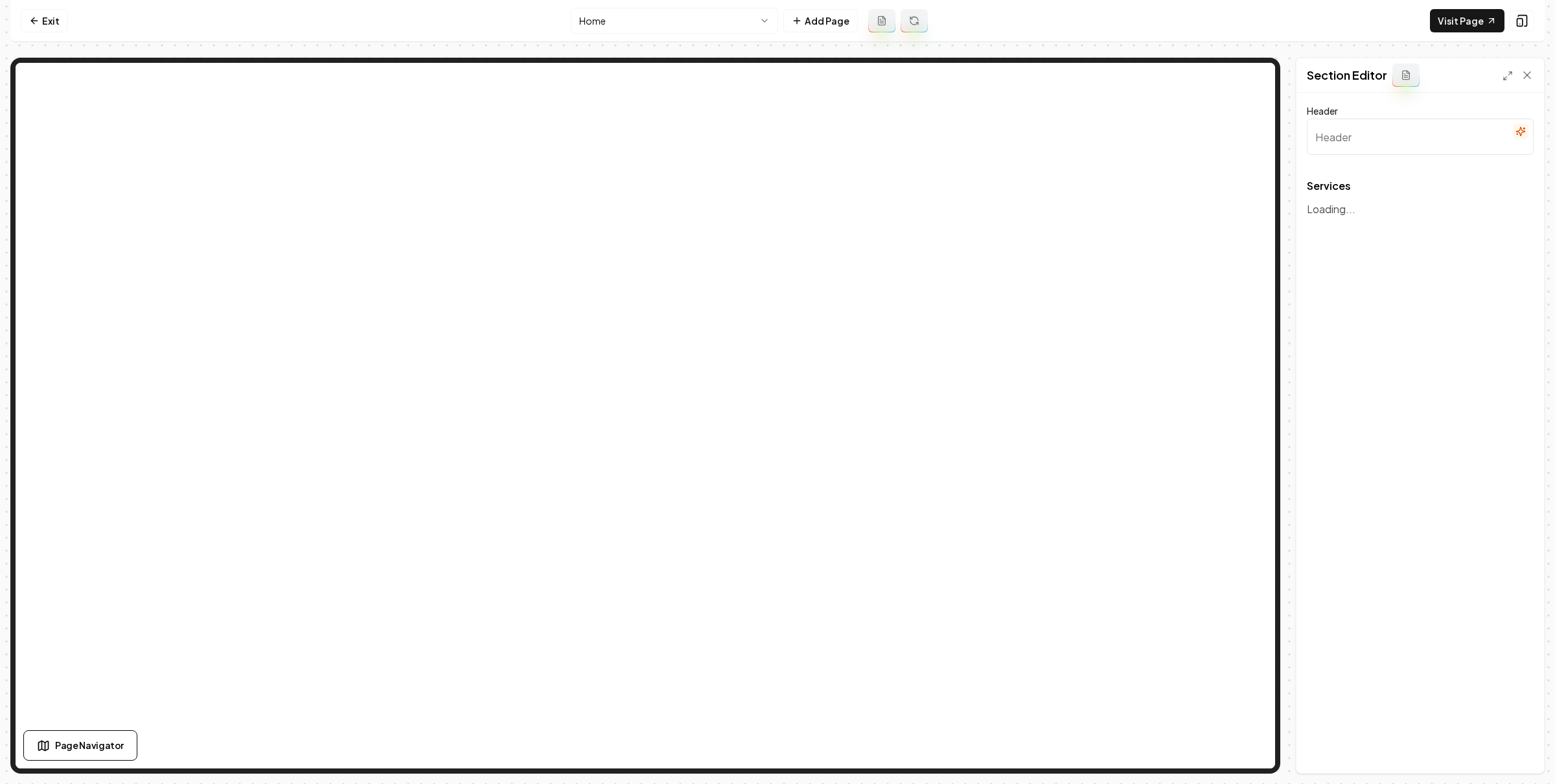
type input "Expert Landscape Design & Installation"
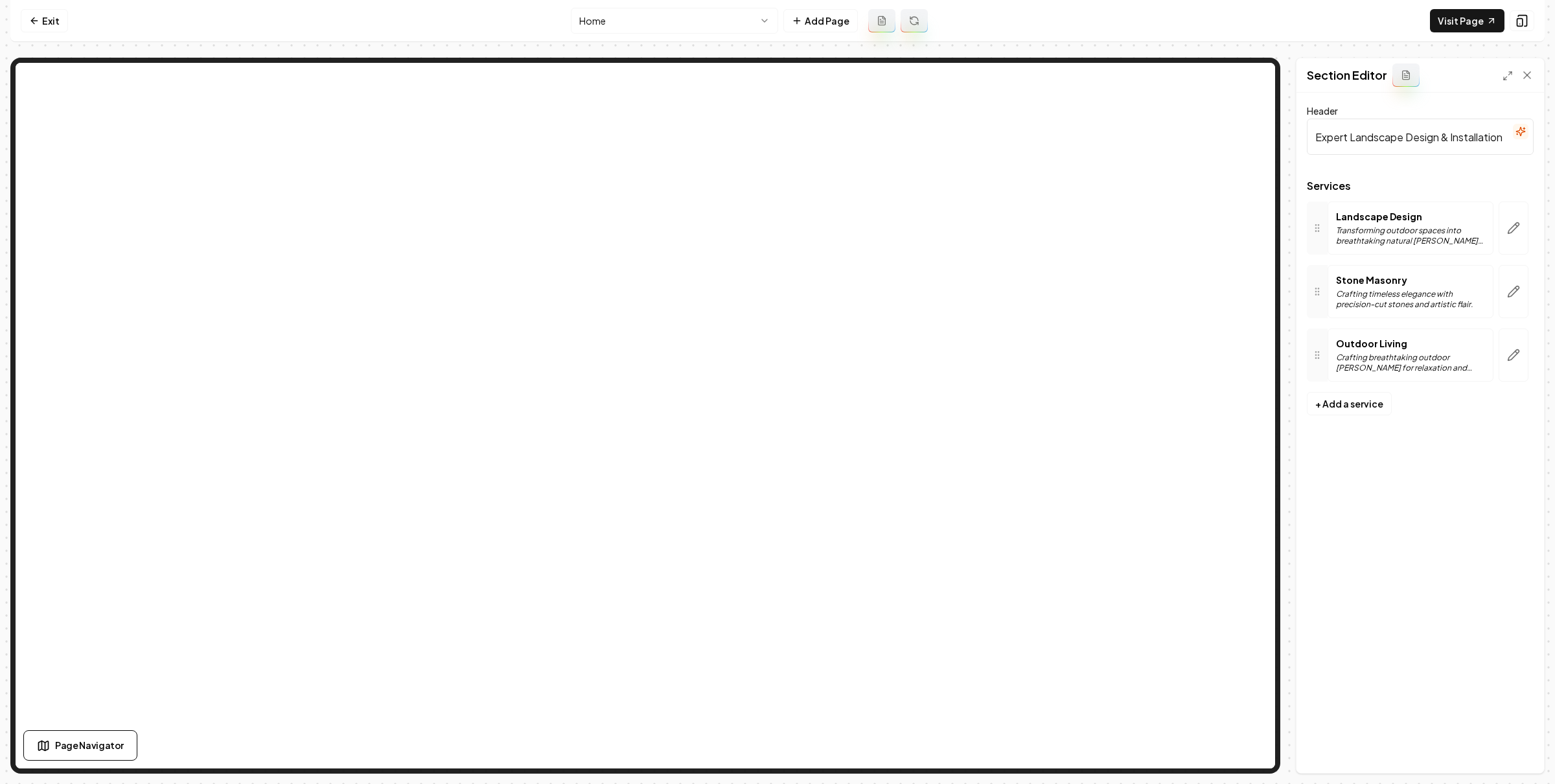
click at [703, 18] on html "Computer Required This feature is only available on a computer. Please switch t…" at bounding box center [778, 392] width 1555 height 784
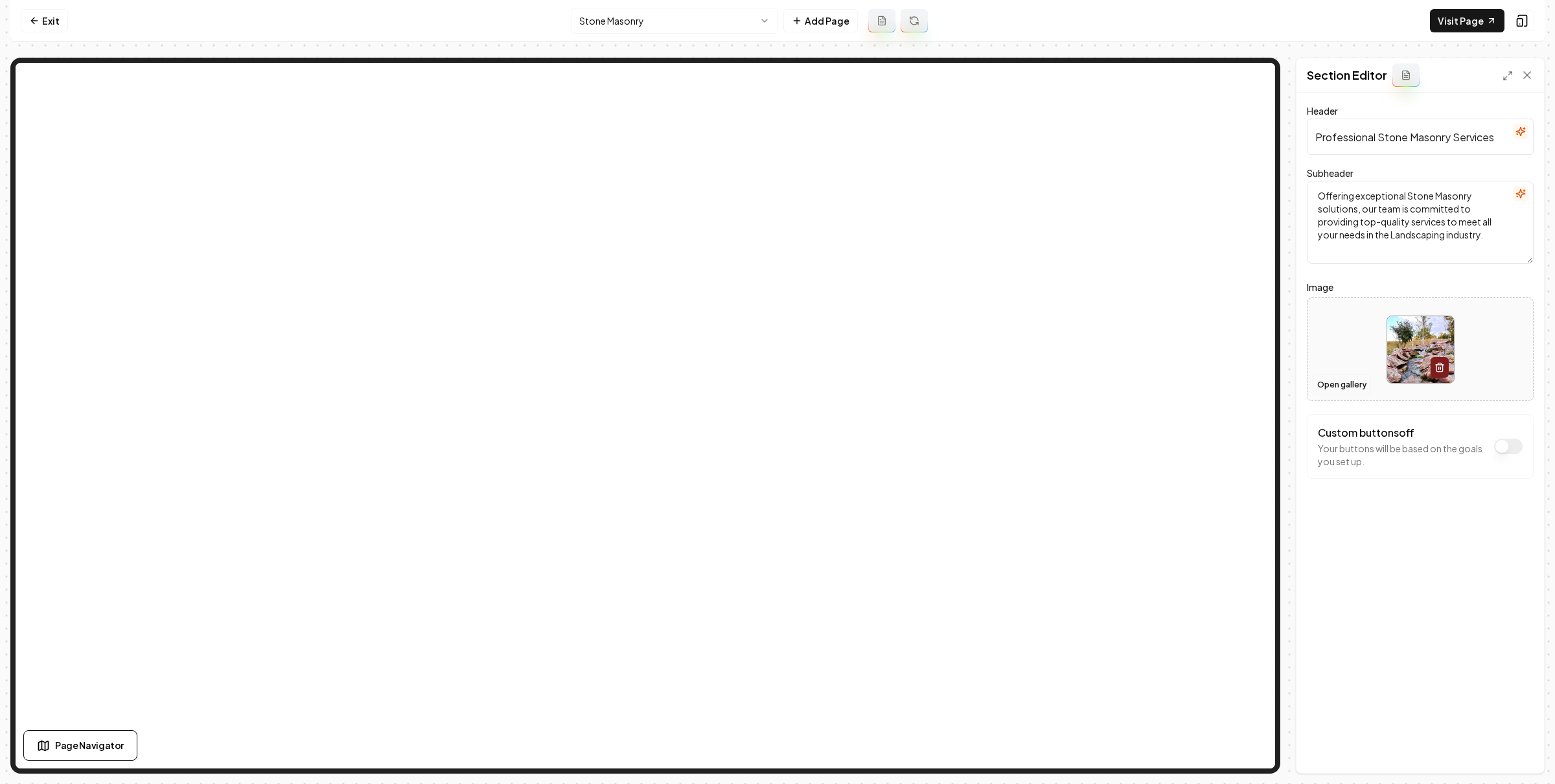
click at [1354, 382] on button "Open gallery" at bounding box center [1342, 384] width 59 height 21
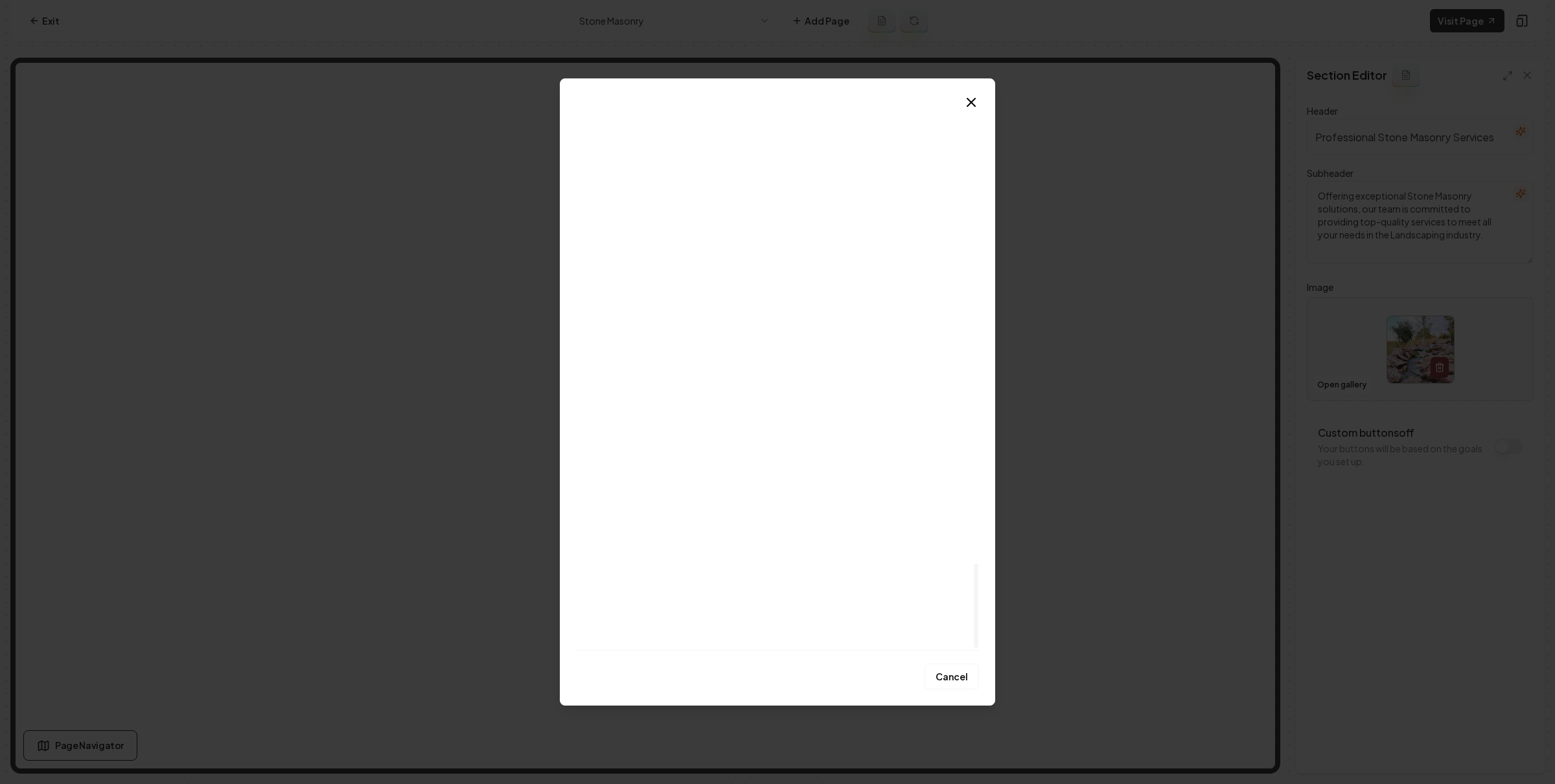
scroll to position [2973, 0]
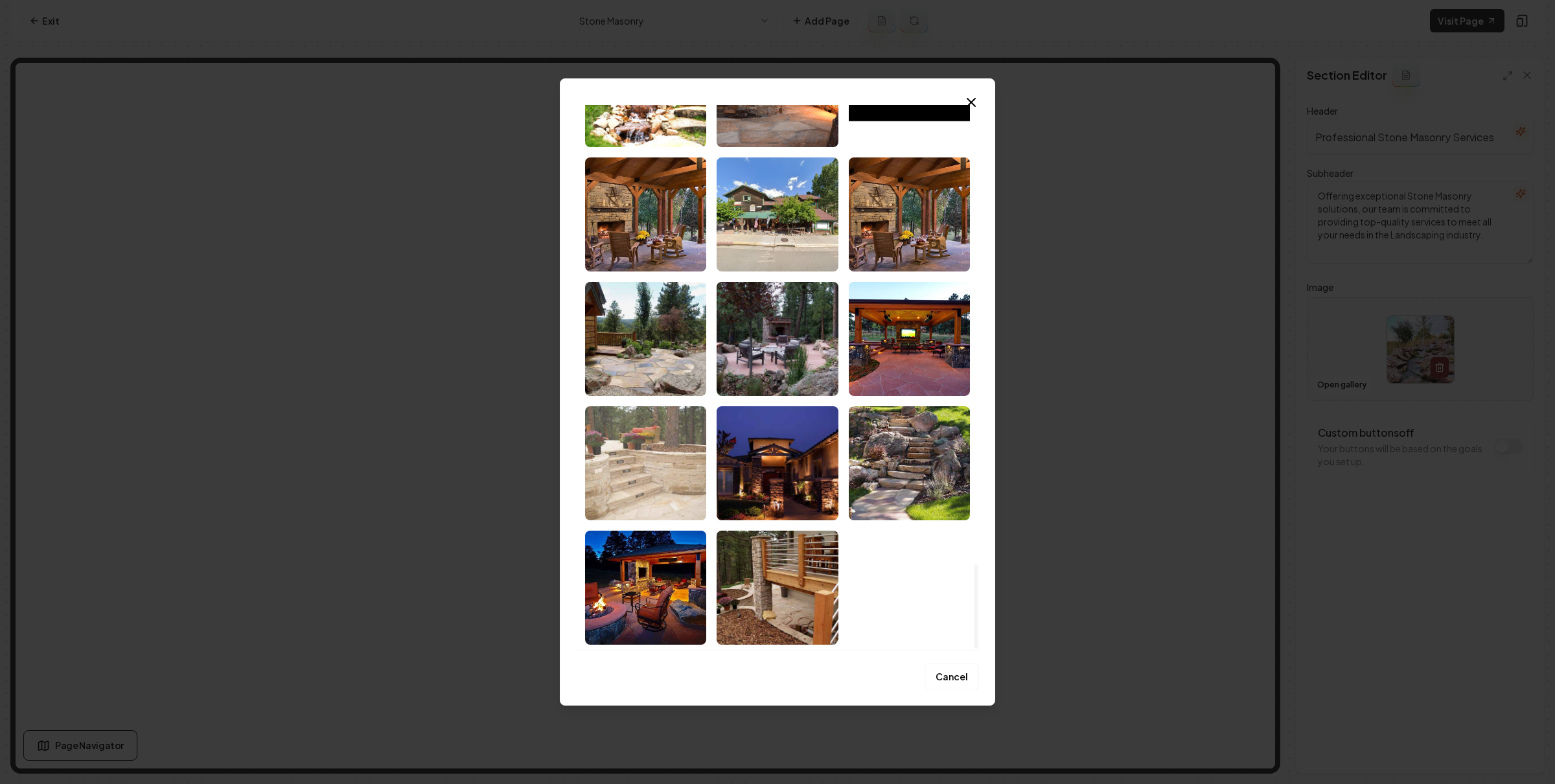
click at [679, 445] on img "Select image image_6880f5665c7cd75eb894b04e.jpeg" at bounding box center [645, 463] width 121 height 114
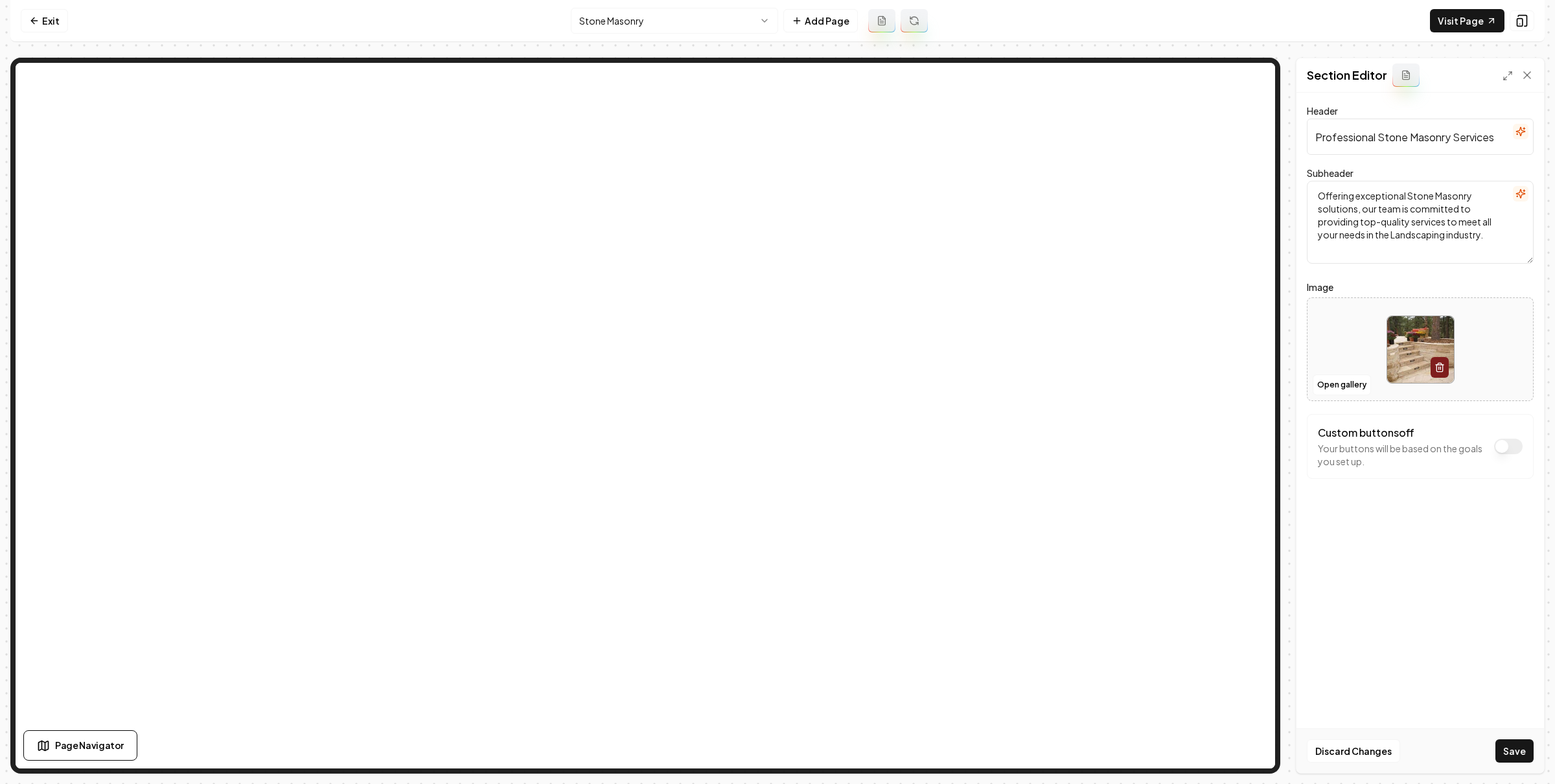
click at [1515, 737] on div "Discard Changes Save" at bounding box center [1420, 750] width 247 height 44
click at [1515, 740] on button "Save" at bounding box center [1515, 750] width 39 height 23
click at [48, 30] on link "Exit" at bounding box center [44, 21] width 47 height 23
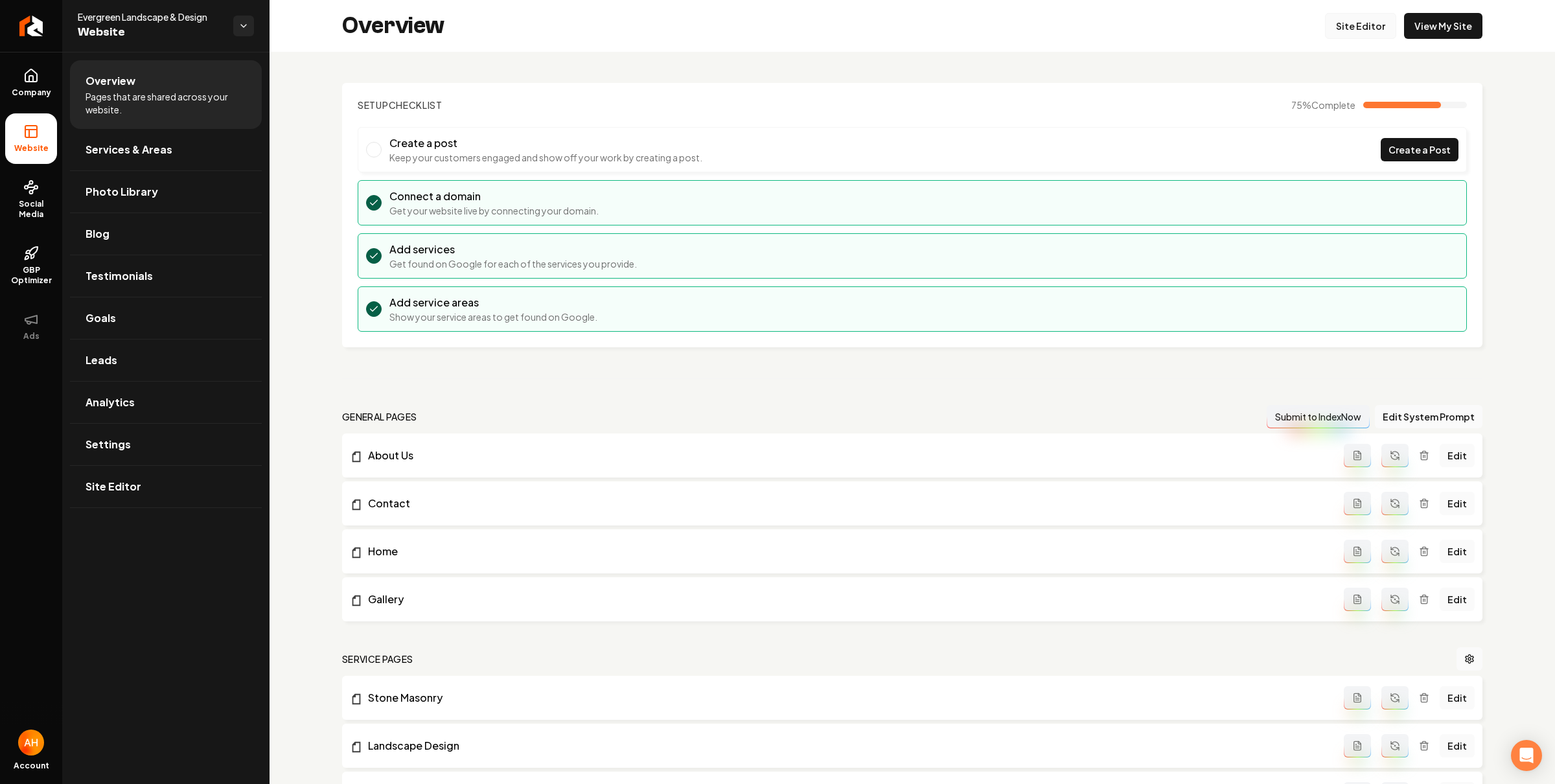
click at [1351, 19] on link "Site Editor" at bounding box center [1360, 25] width 71 height 26
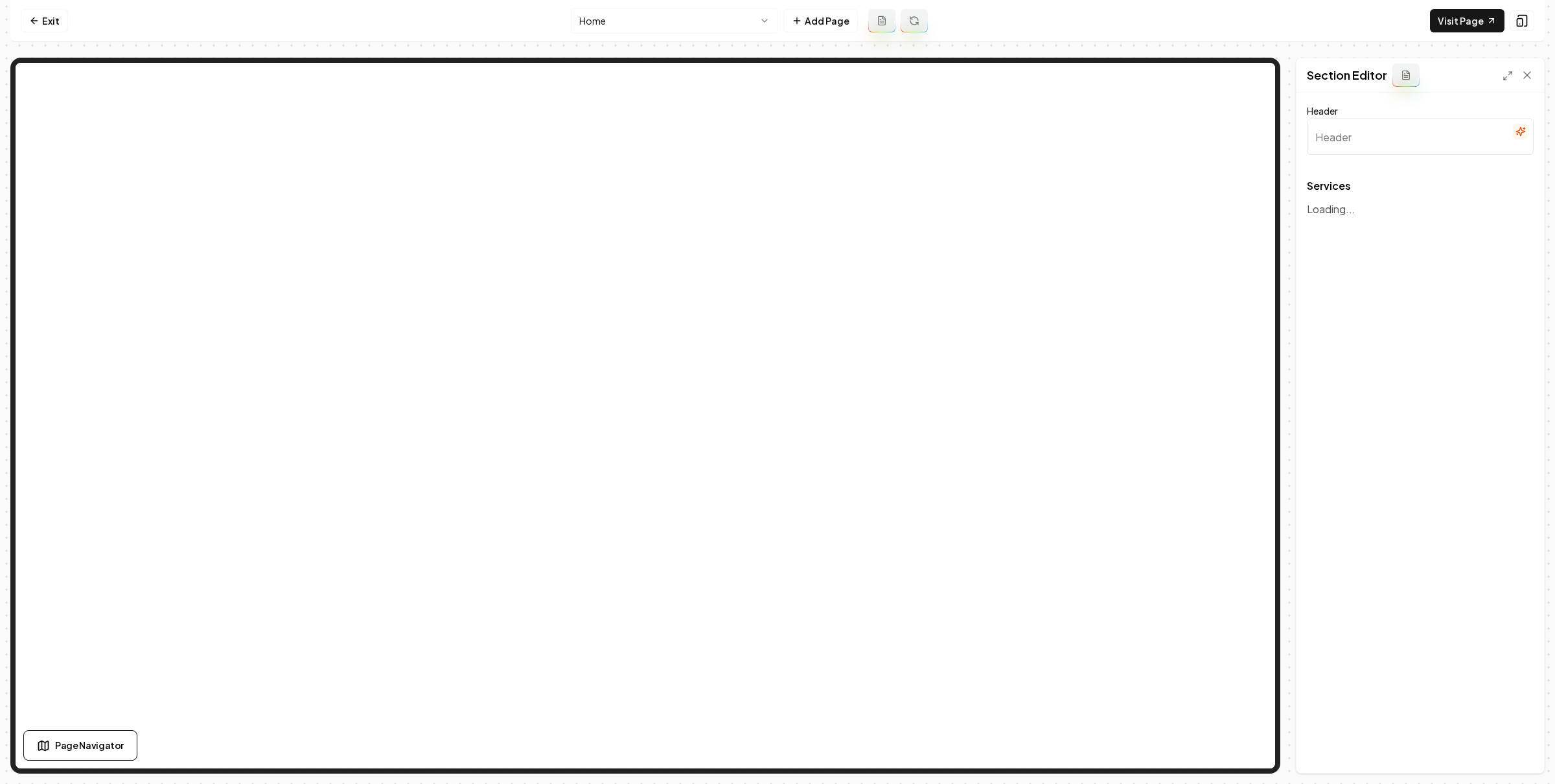
type input "Expert Landscape Design & Installation"
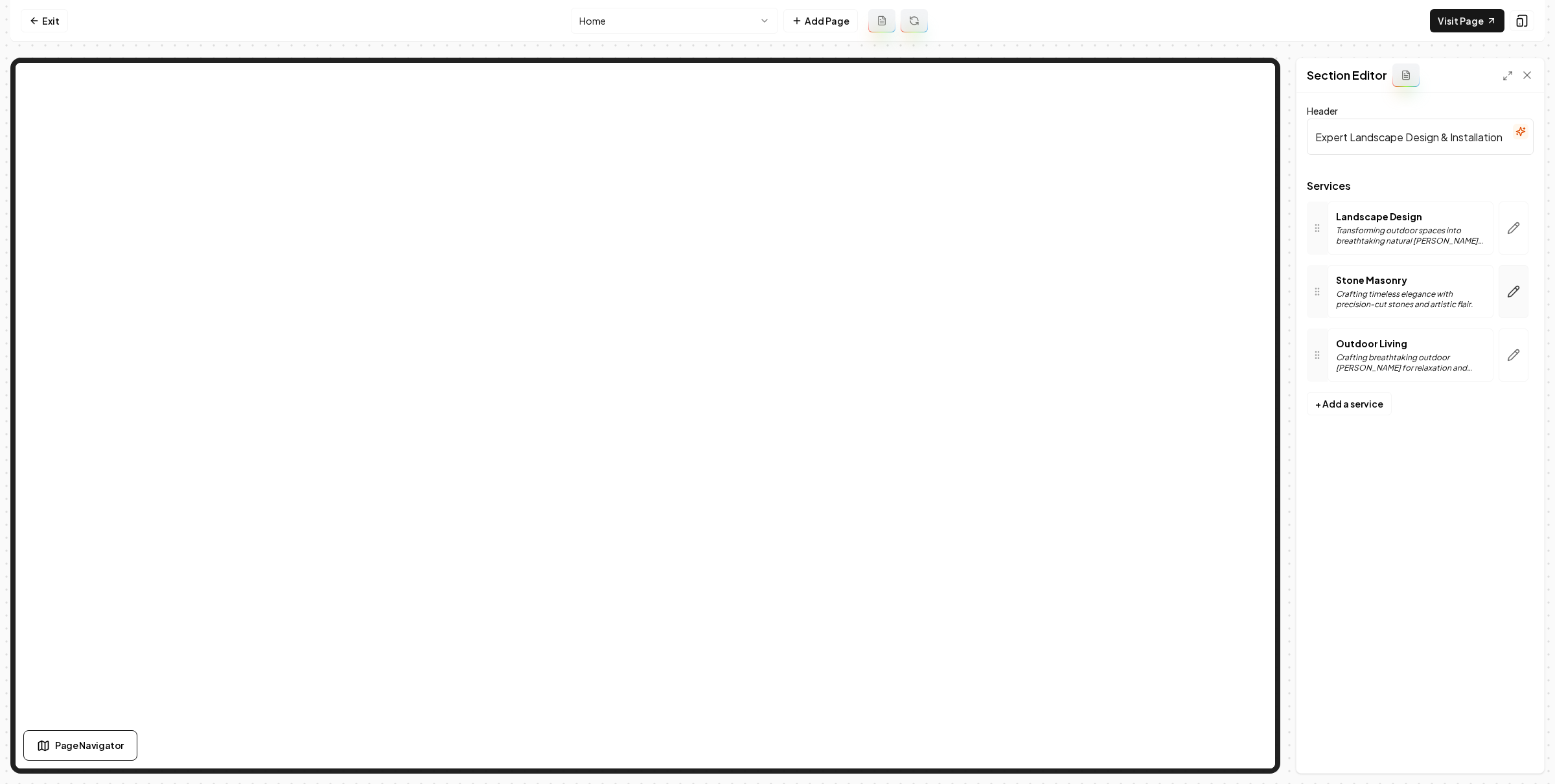
click at [1516, 288] on icon "button" at bounding box center [1516, 288] width 2 height 2
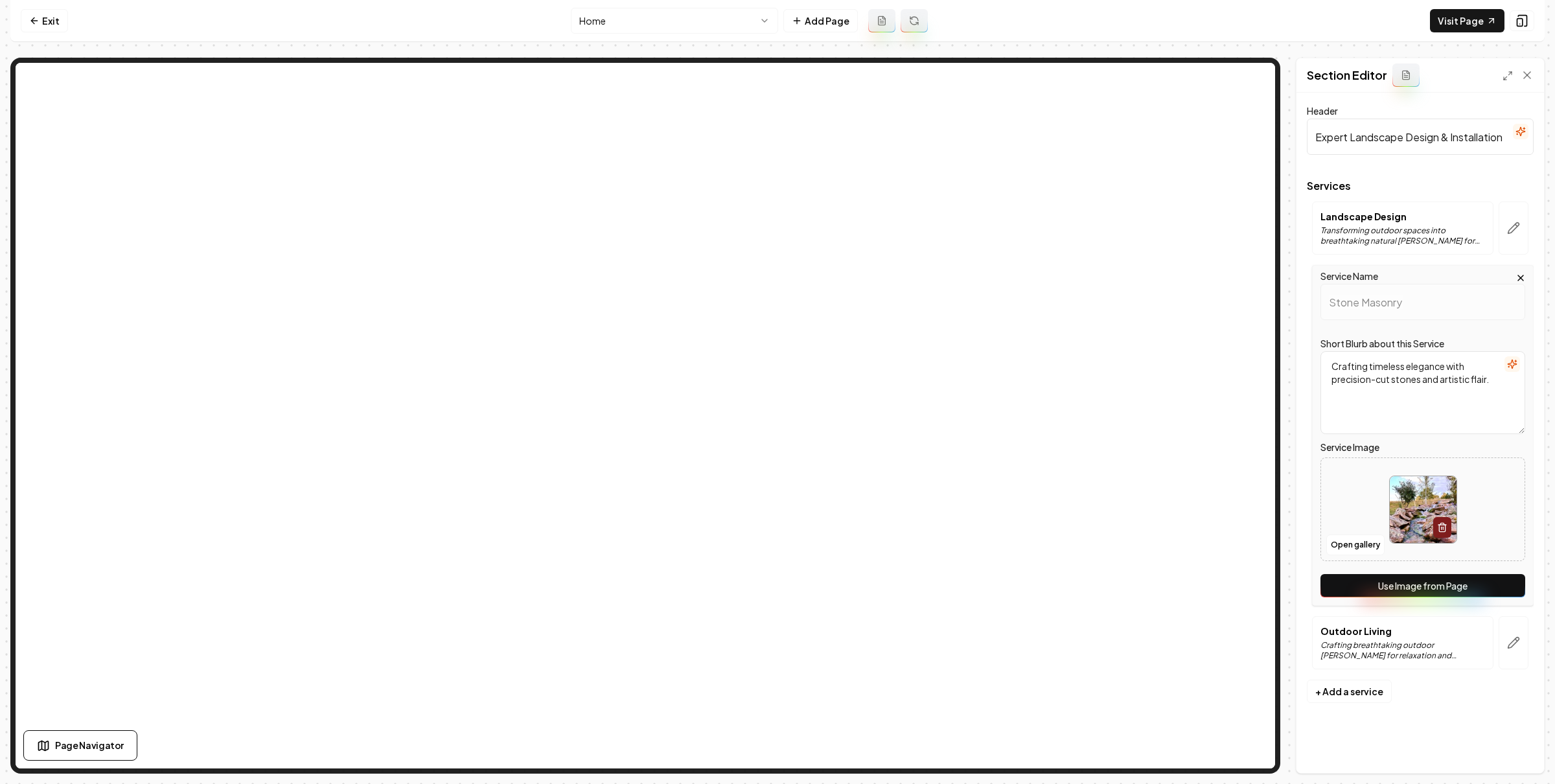
click at [1380, 578] on button "Use Image from Page" at bounding box center [1422, 585] width 205 height 23
click at [1520, 751] on button "Save" at bounding box center [1515, 750] width 39 height 23
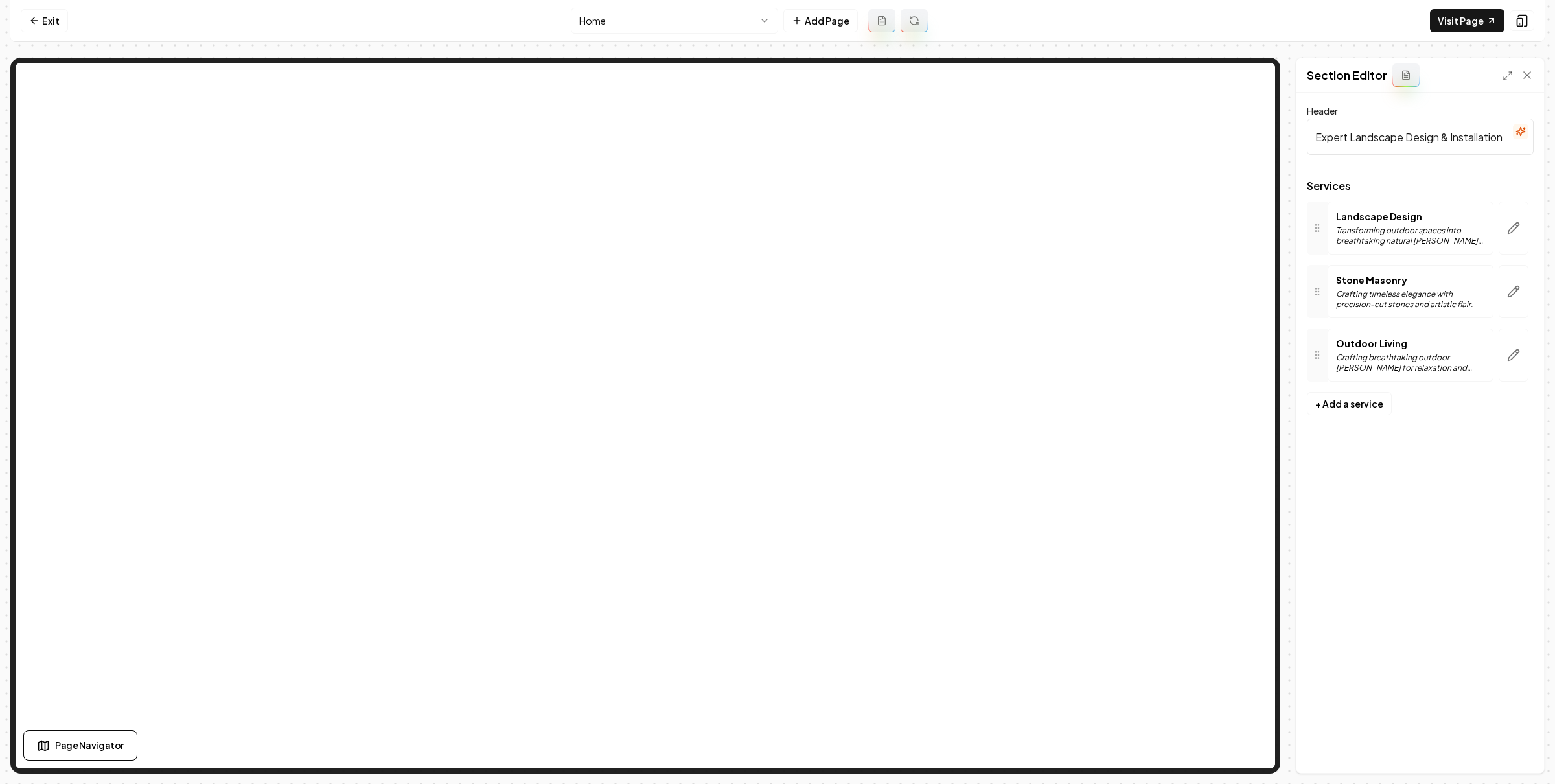
click at [647, 26] on html "Computer Required This feature is only available on a computer. Please switch t…" at bounding box center [778, 392] width 1555 height 784
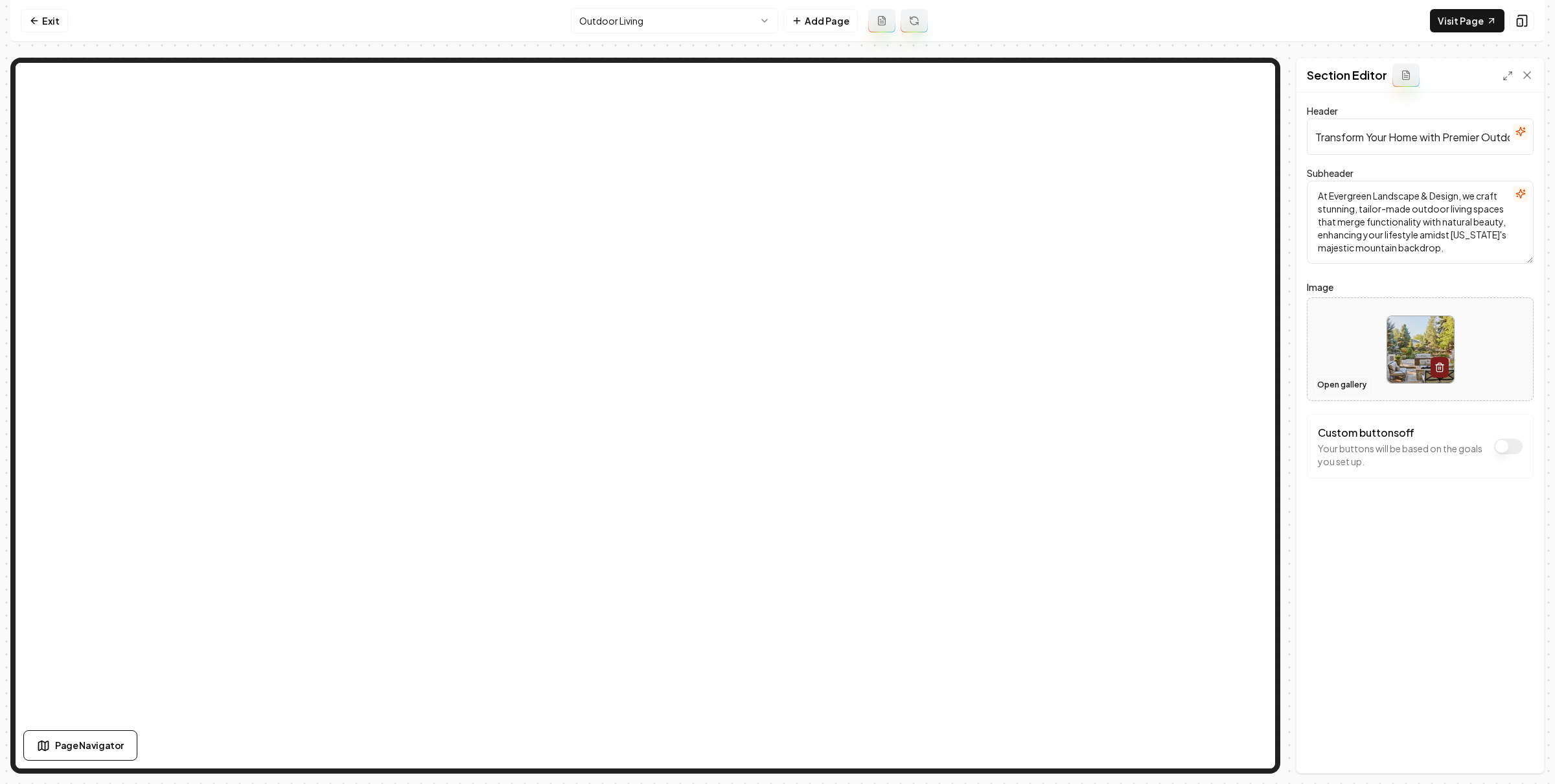
click at [1331, 387] on button "Open gallery" at bounding box center [1342, 384] width 59 height 21
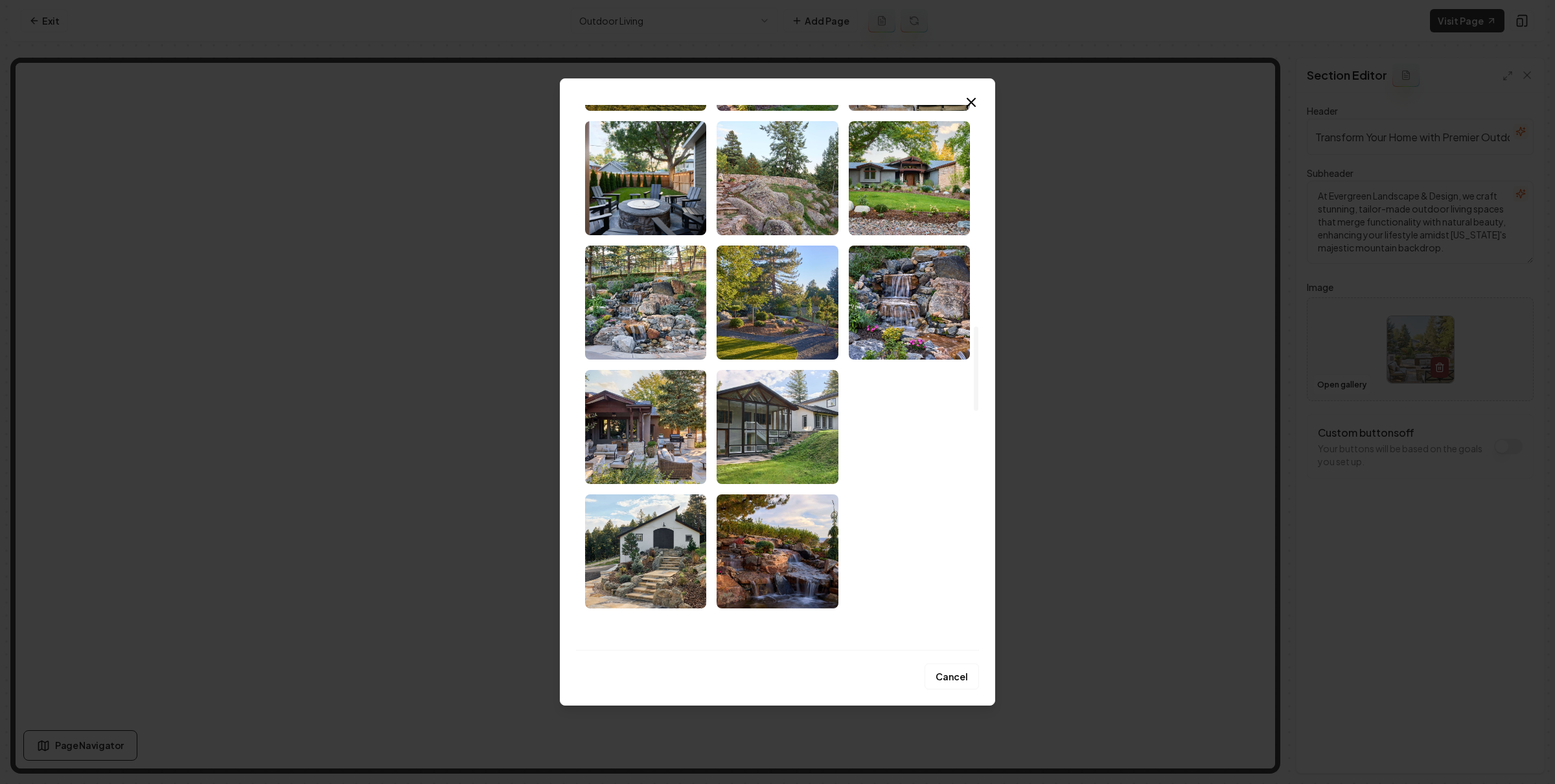
scroll to position [2973, 0]
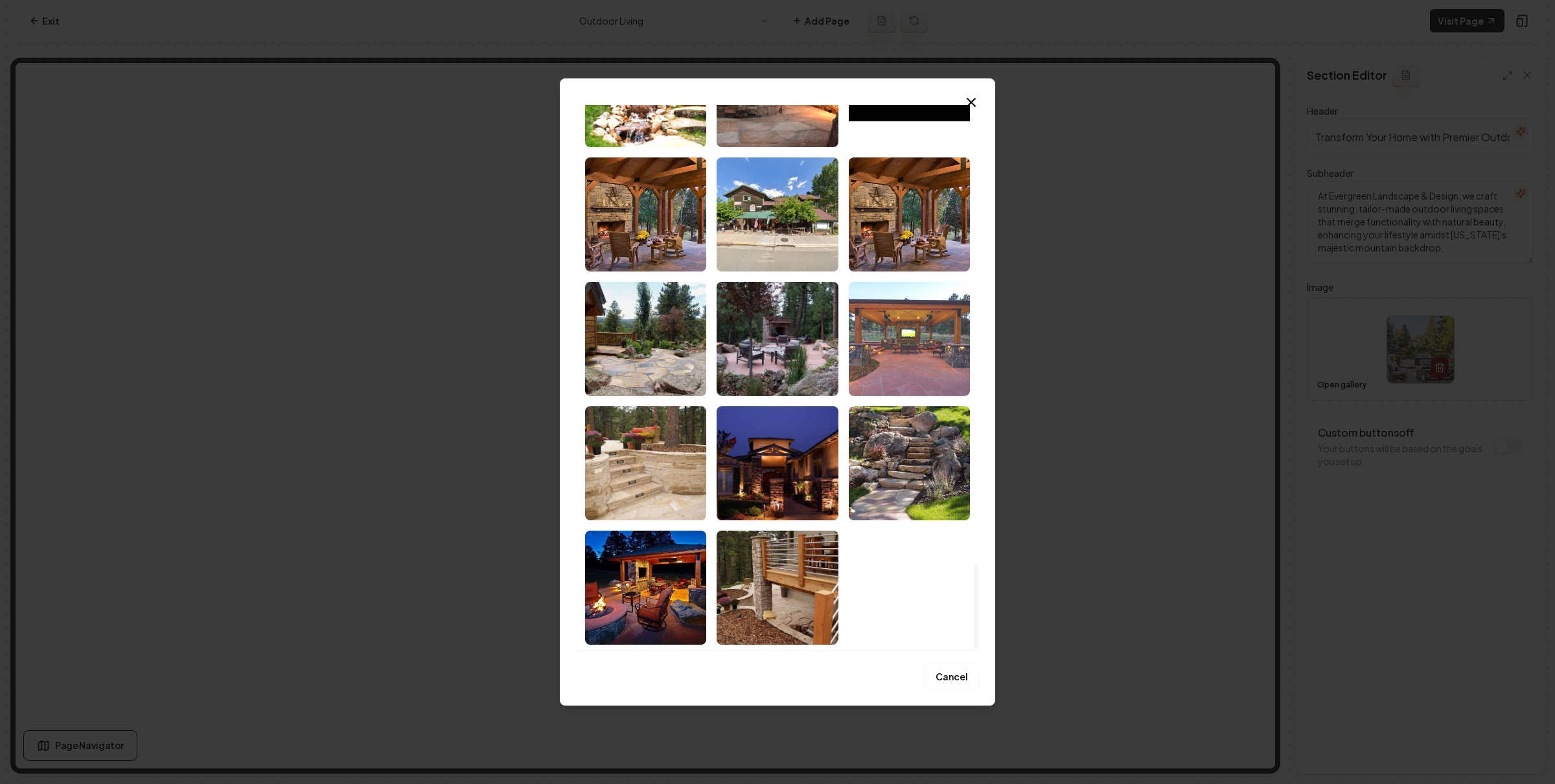
click at [884, 354] on img "Select image image_6880f5665c7cd75eb894b08f.jpeg" at bounding box center [909, 339] width 121 height 114
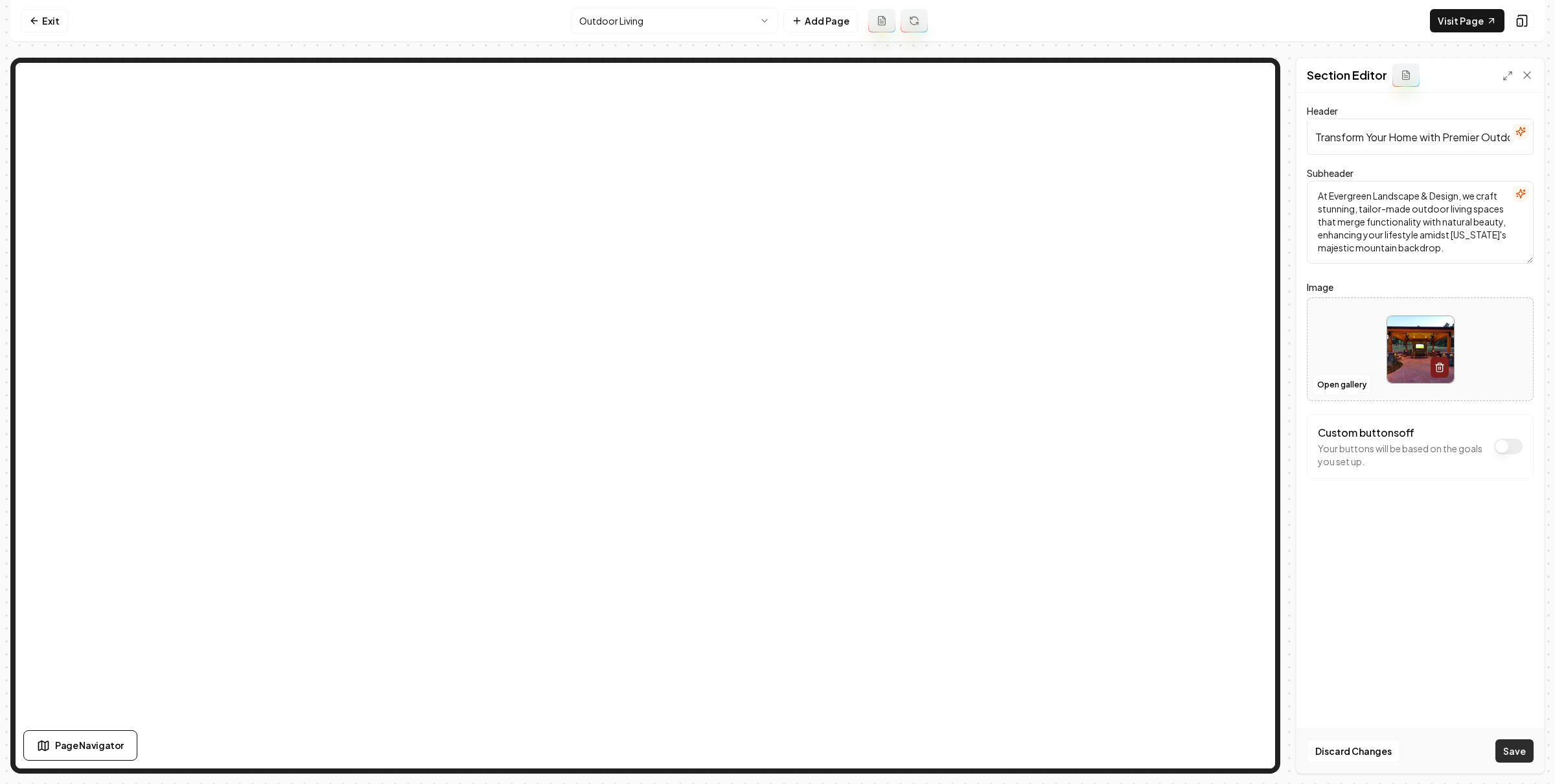
click at [1502, 746] on button "Save" at bounding box center [1515, 750] width 39 height 23
click at [688, 16] on html "Computer Required This feature is only available on a computer. Please switch t…" at bounding box center [778, 392] width 1555 height 784
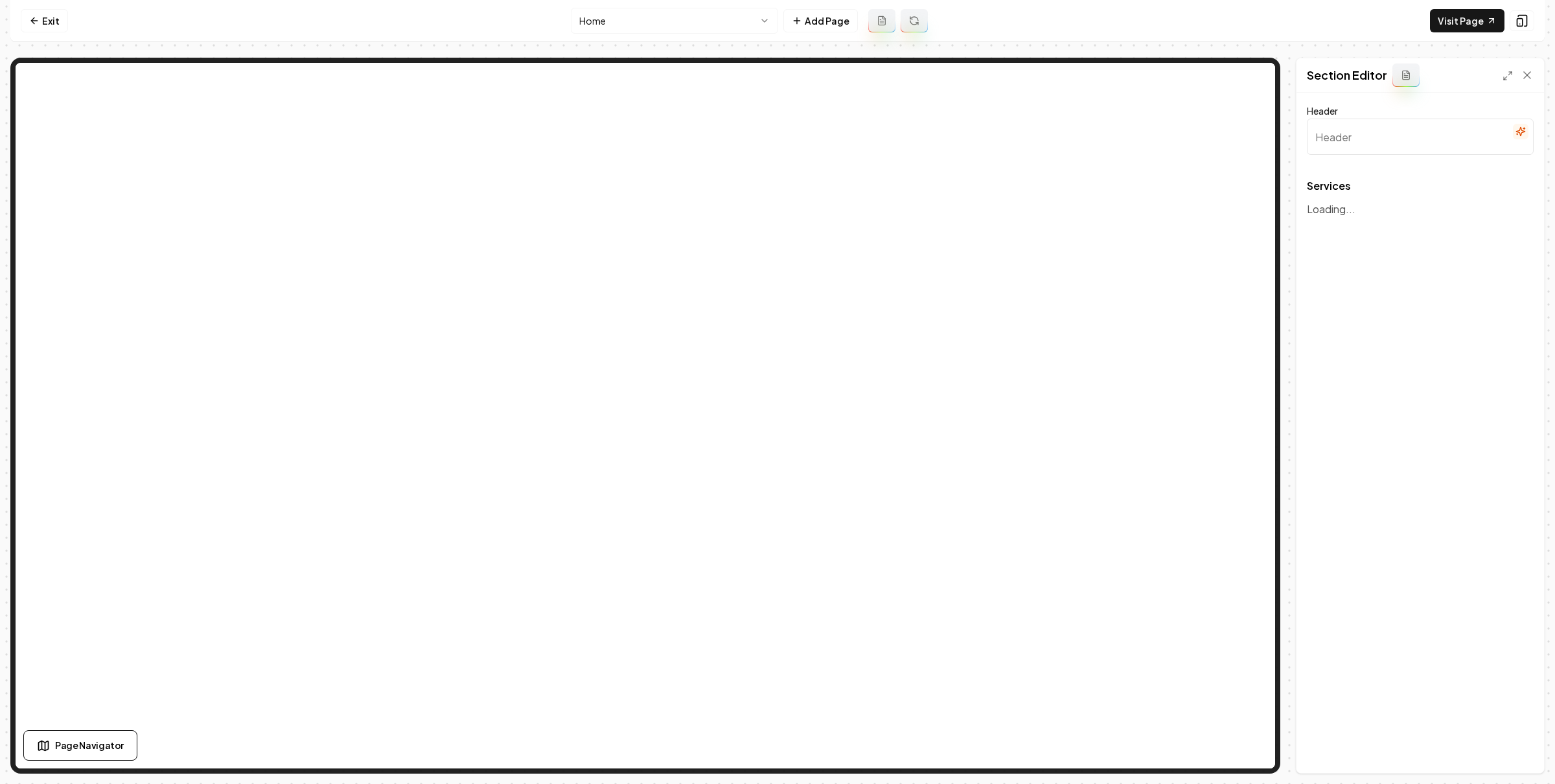
type input "Expert Landscape Design & Installation"
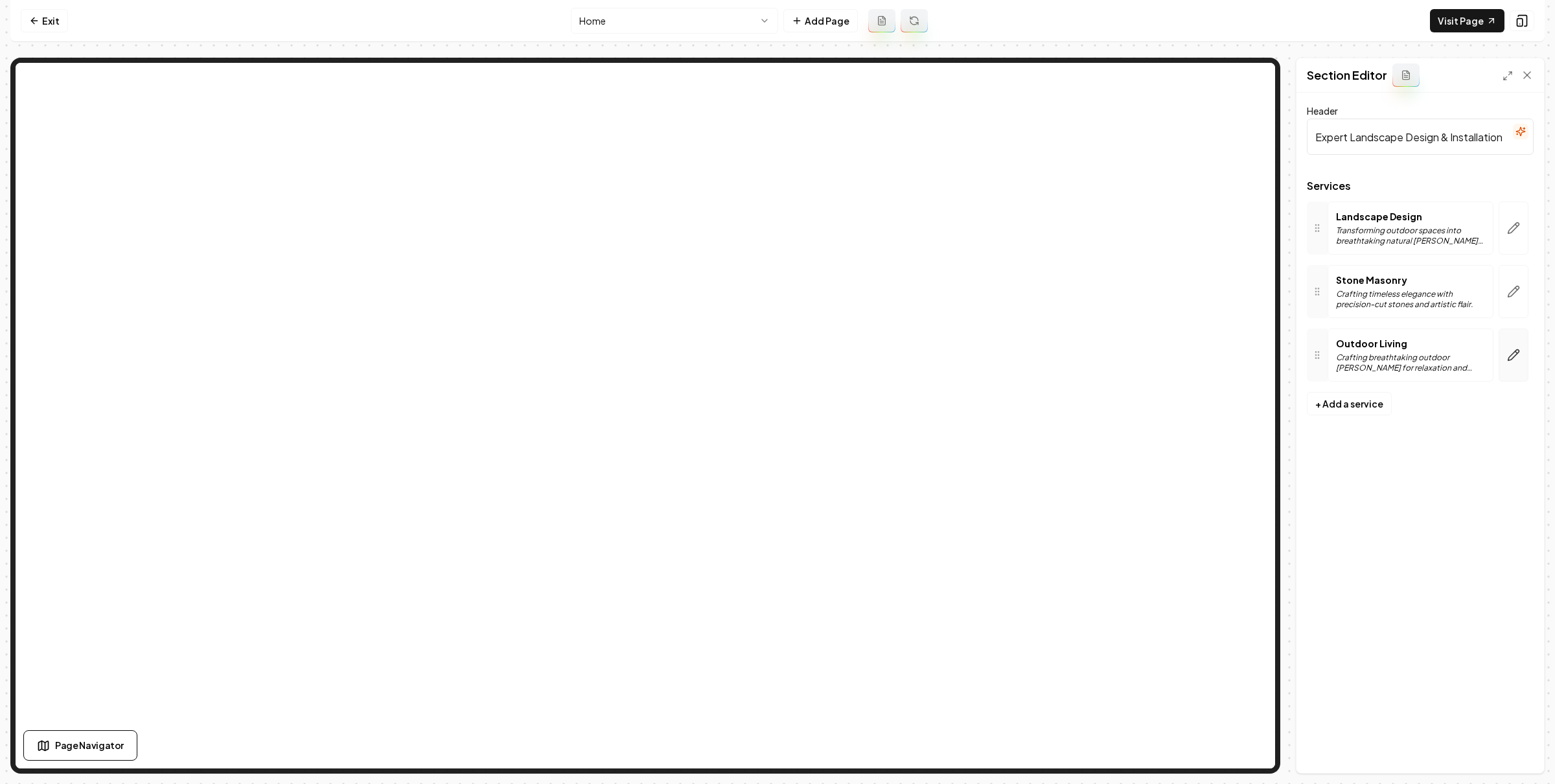
click at [1507, 362] on button "button" at bounding box center [1514, 355] width 30 height 53
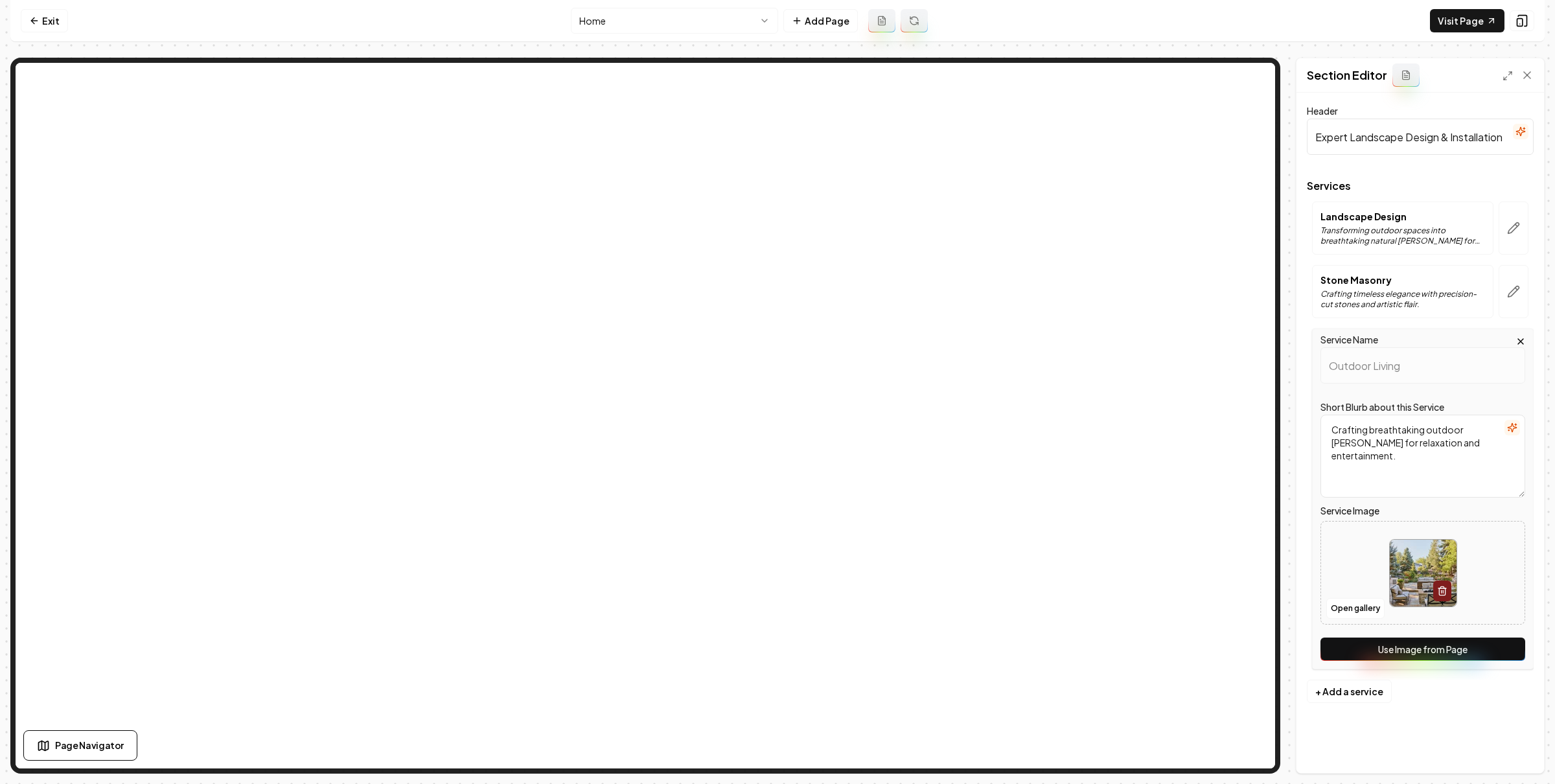
click at [1399, 642] on button "Use Image from Page" at bounding box center [1422, 649] width 205 height 23
click at [1524, 744] on button "Save" at bounding box center [1515, 750] width 39 height 23
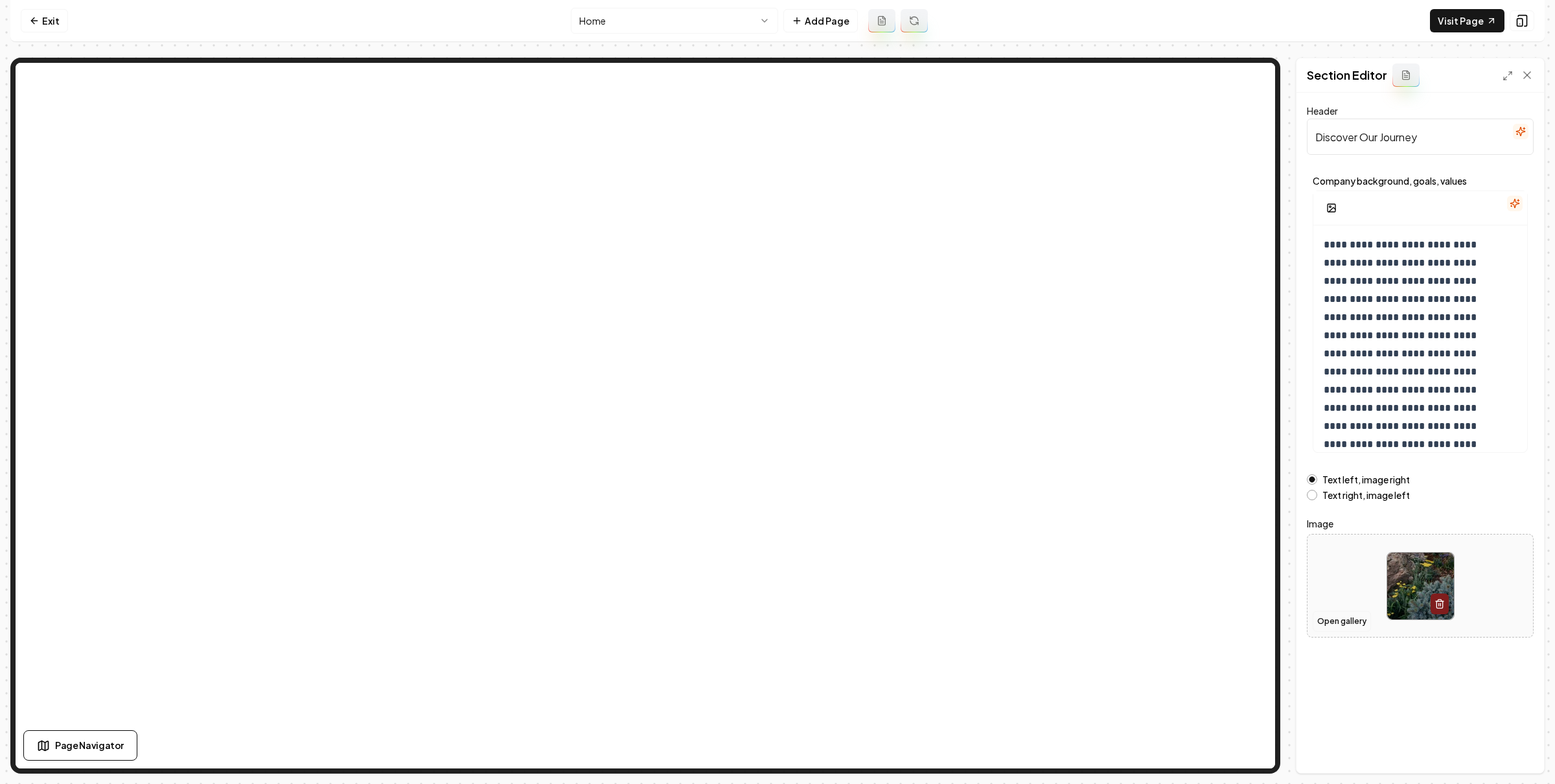
click at [1340, 627] on button "Open gallery" at bounding box center [1342, 620] width 59 height 21
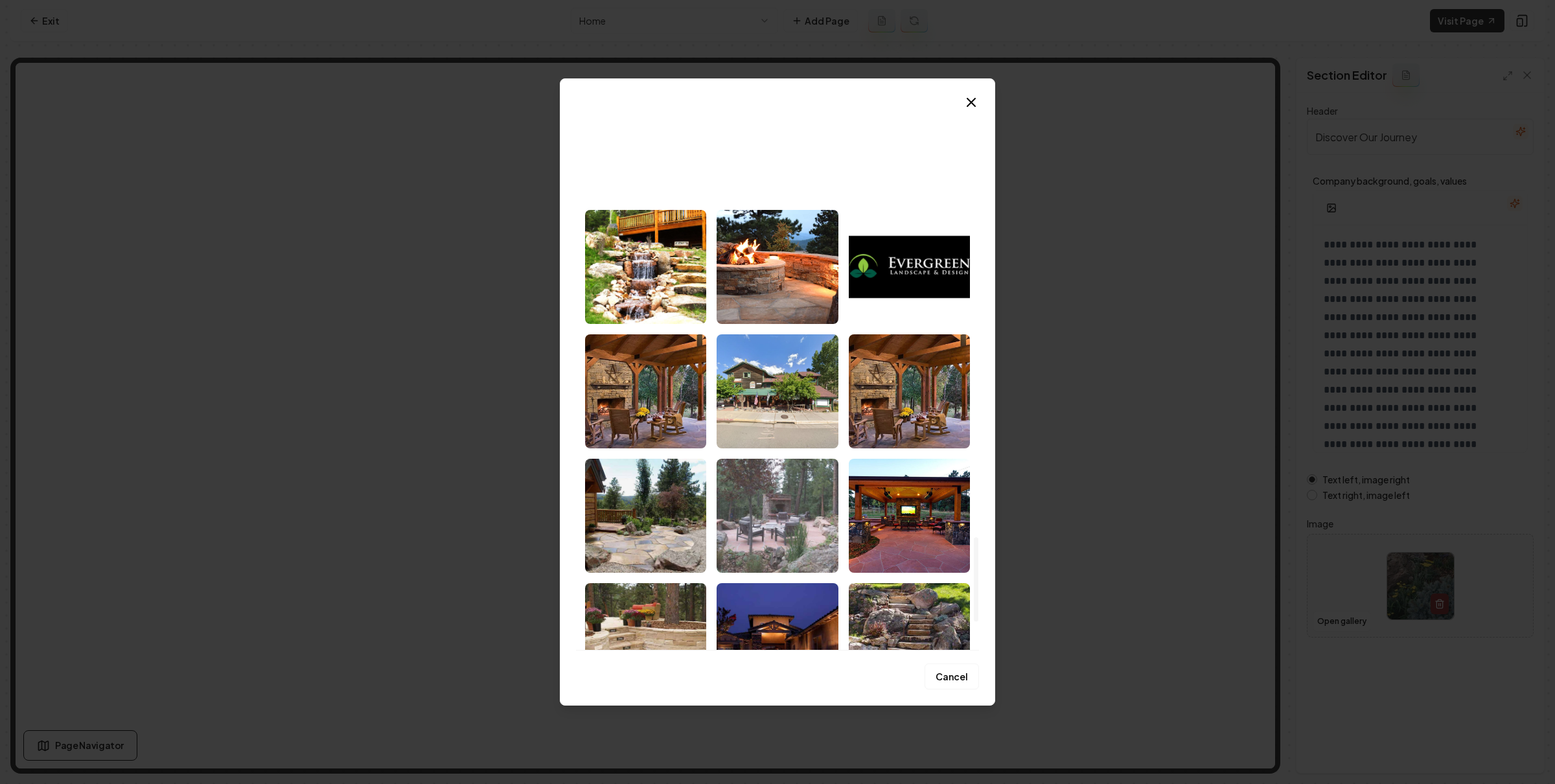
scroll to position [2744, 0]
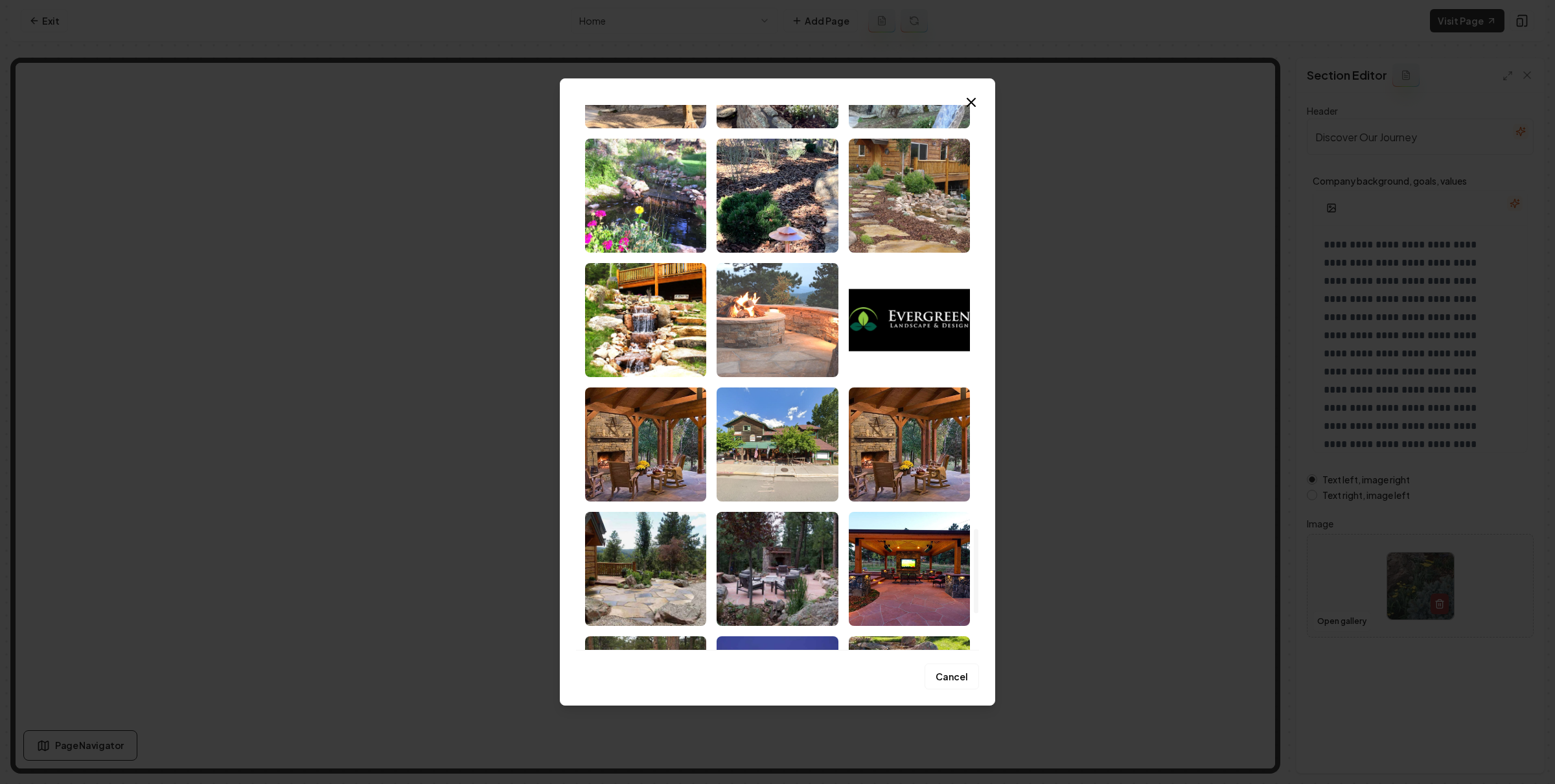
click at [780, 333] on img "Select image image_6880f5665c7cd75eb894b061.jpeg" at bounding box center [777, 320] width 121 height 114
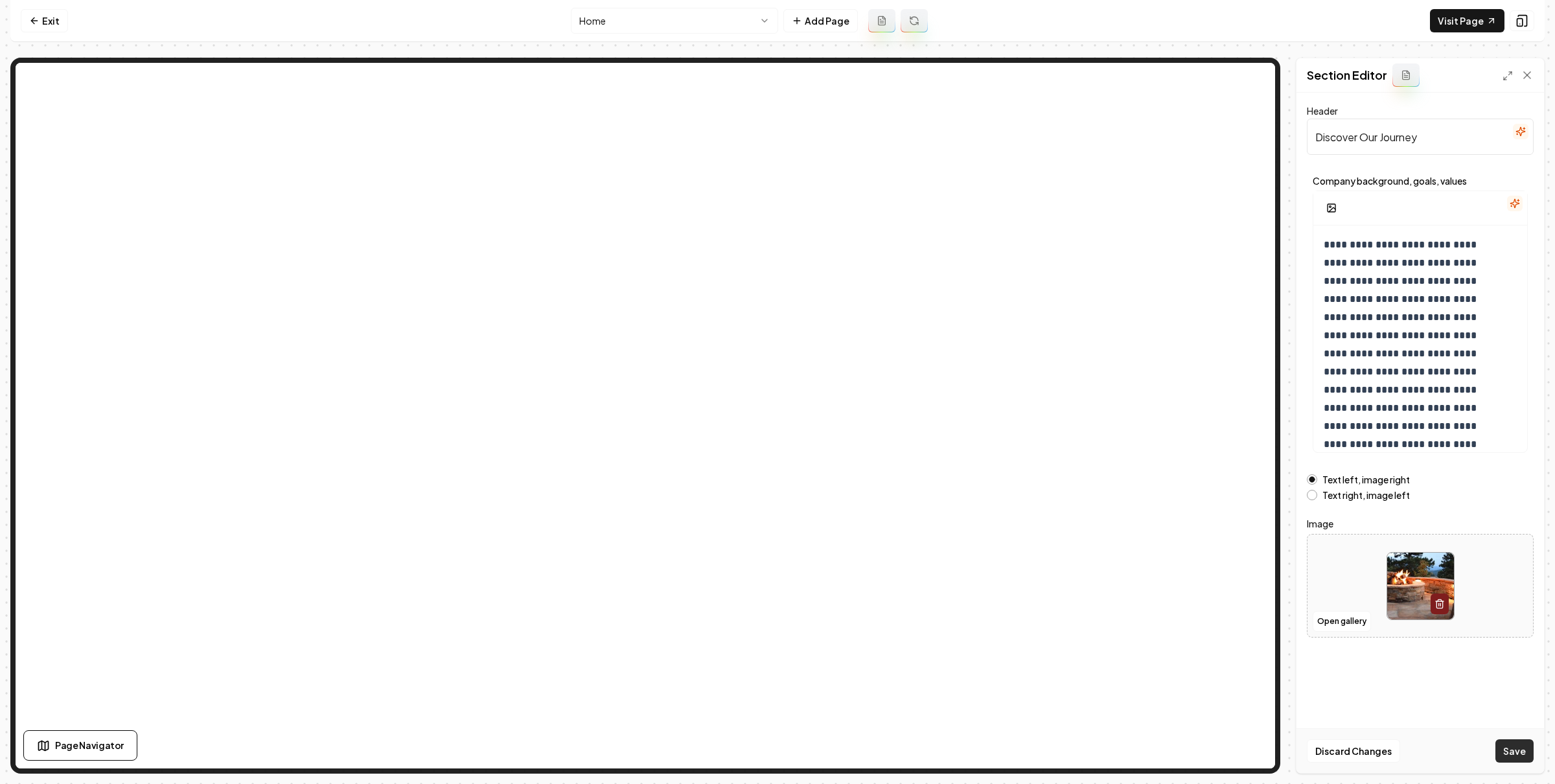
click at [1511, 746] on button "Save" at bounding box center [1515, 750] width 39 height 23
click at [673, 18] on html "**********" at bounding box center [778, 392] width 1555 height 784
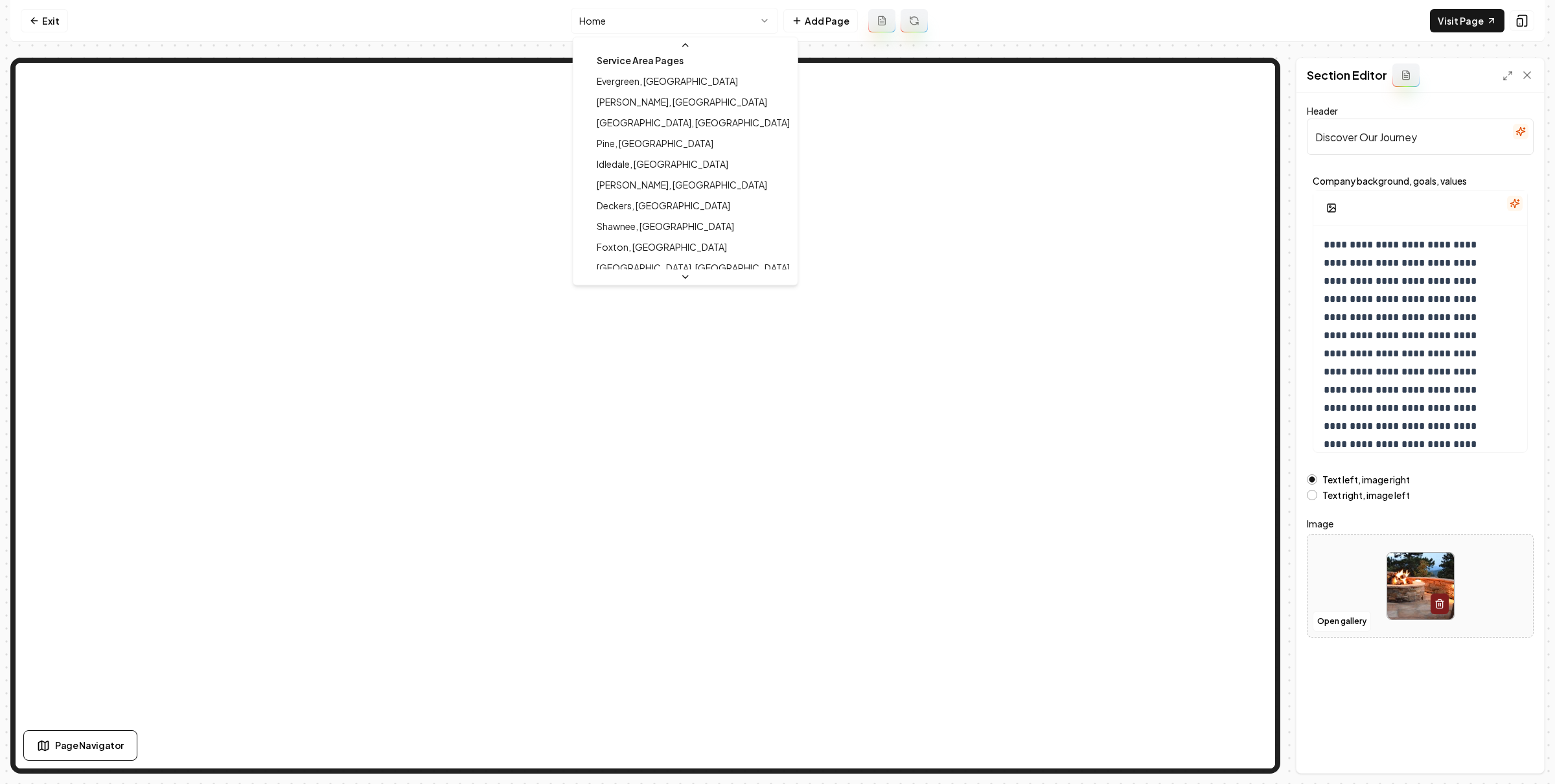
scroll to position [0, 0]
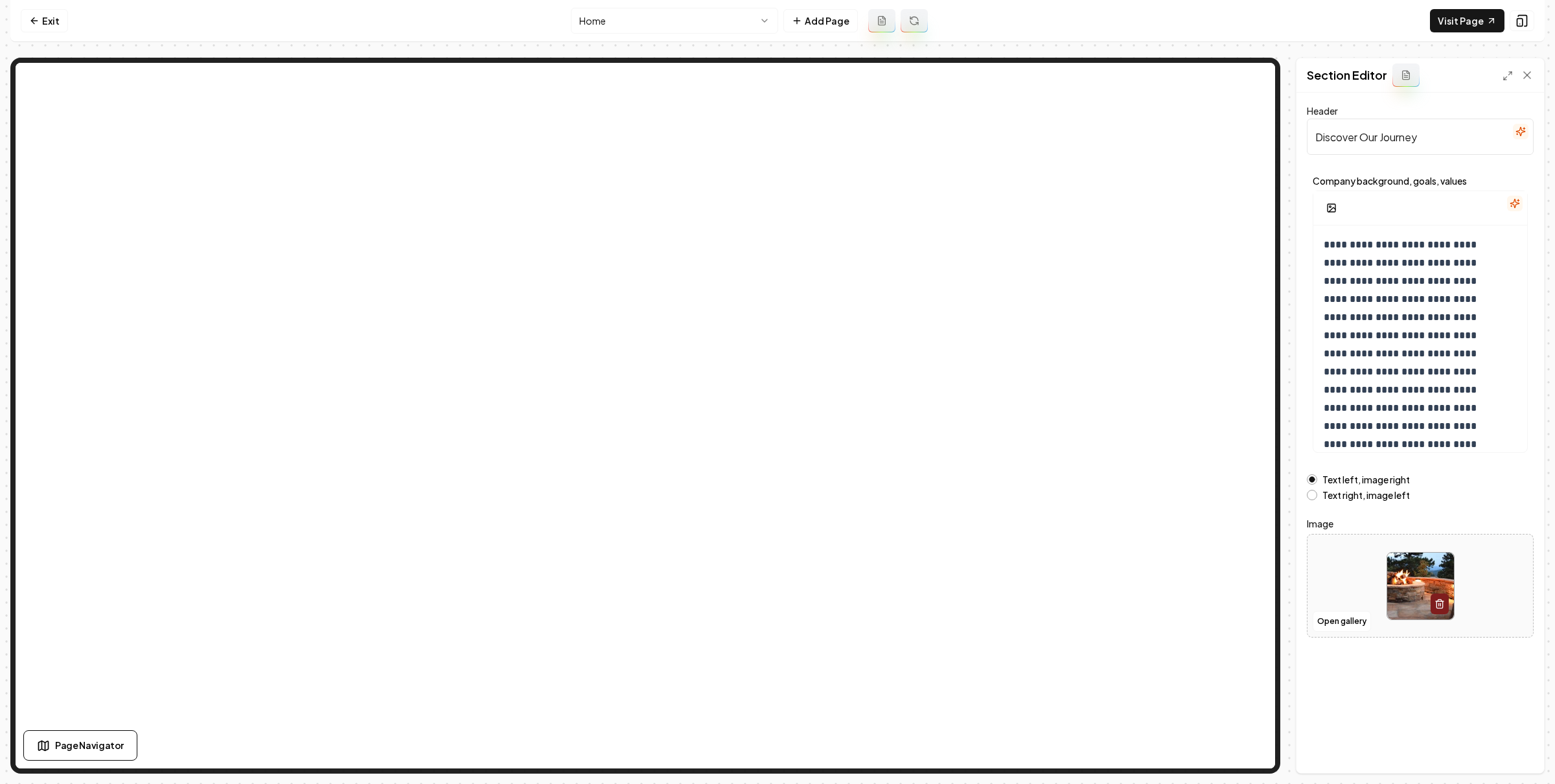
click at [757, 29] on html "**********" at bounding box center [778, 392] width 1555 height 784
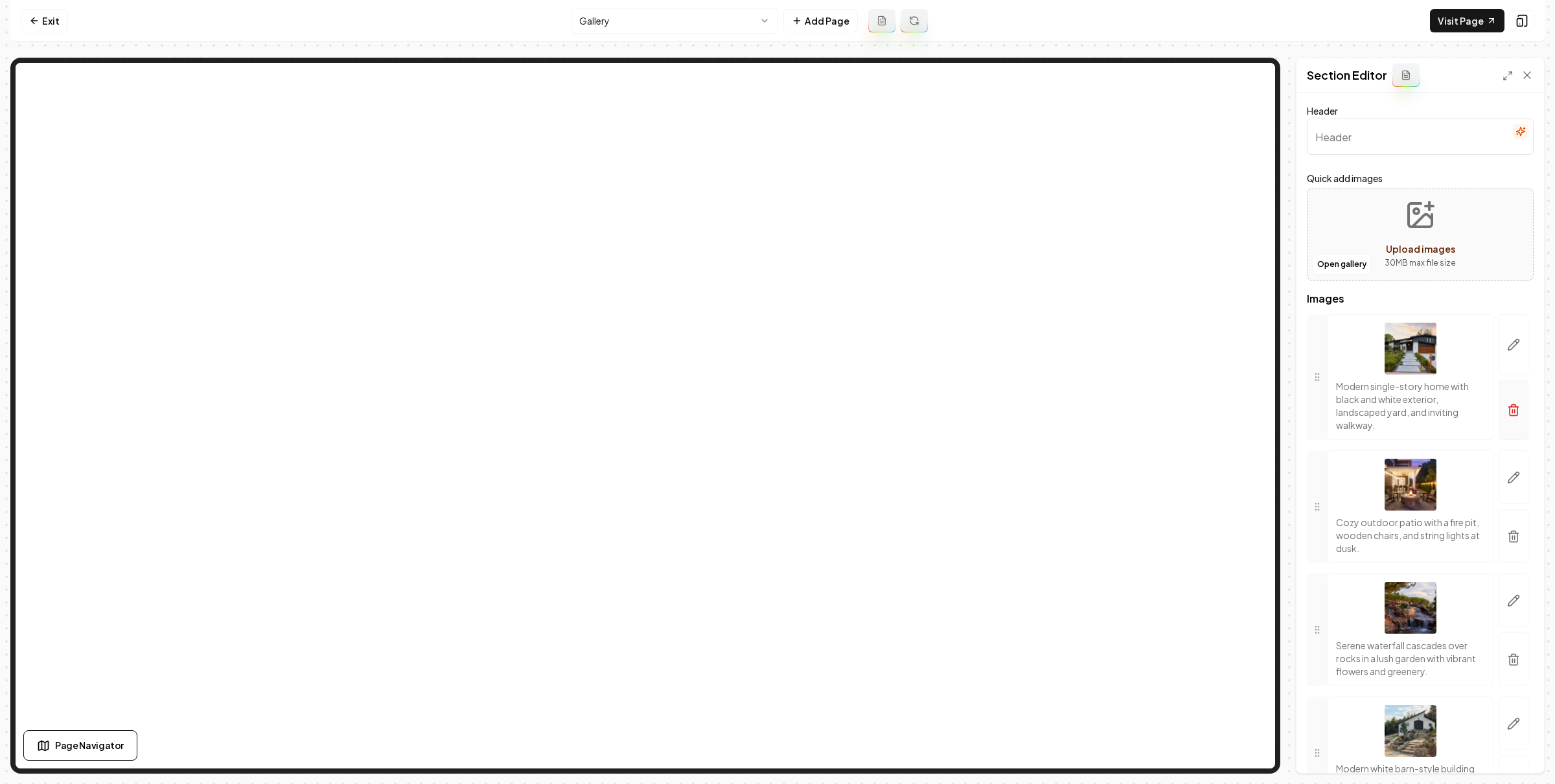
click at [1510, 415] on icon "button" at bounding box center [1513, 411] width 8 height 8
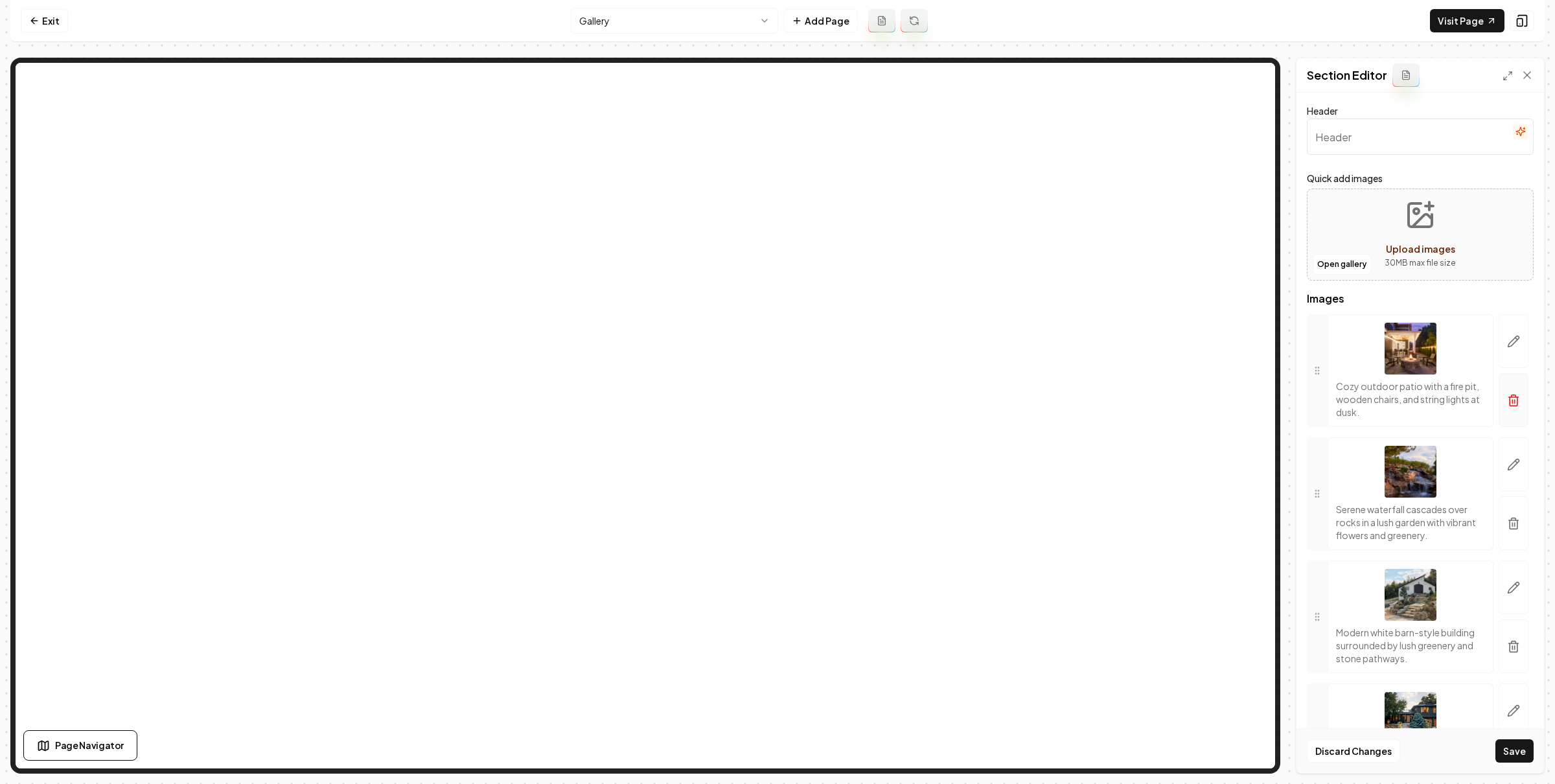
click at [1499, 392] on button "button" at bounding box center [1514, 400] width 30 height 54
click at [1499, 368] on button "button" at bounding box center [1514, 341] width 30 height 54
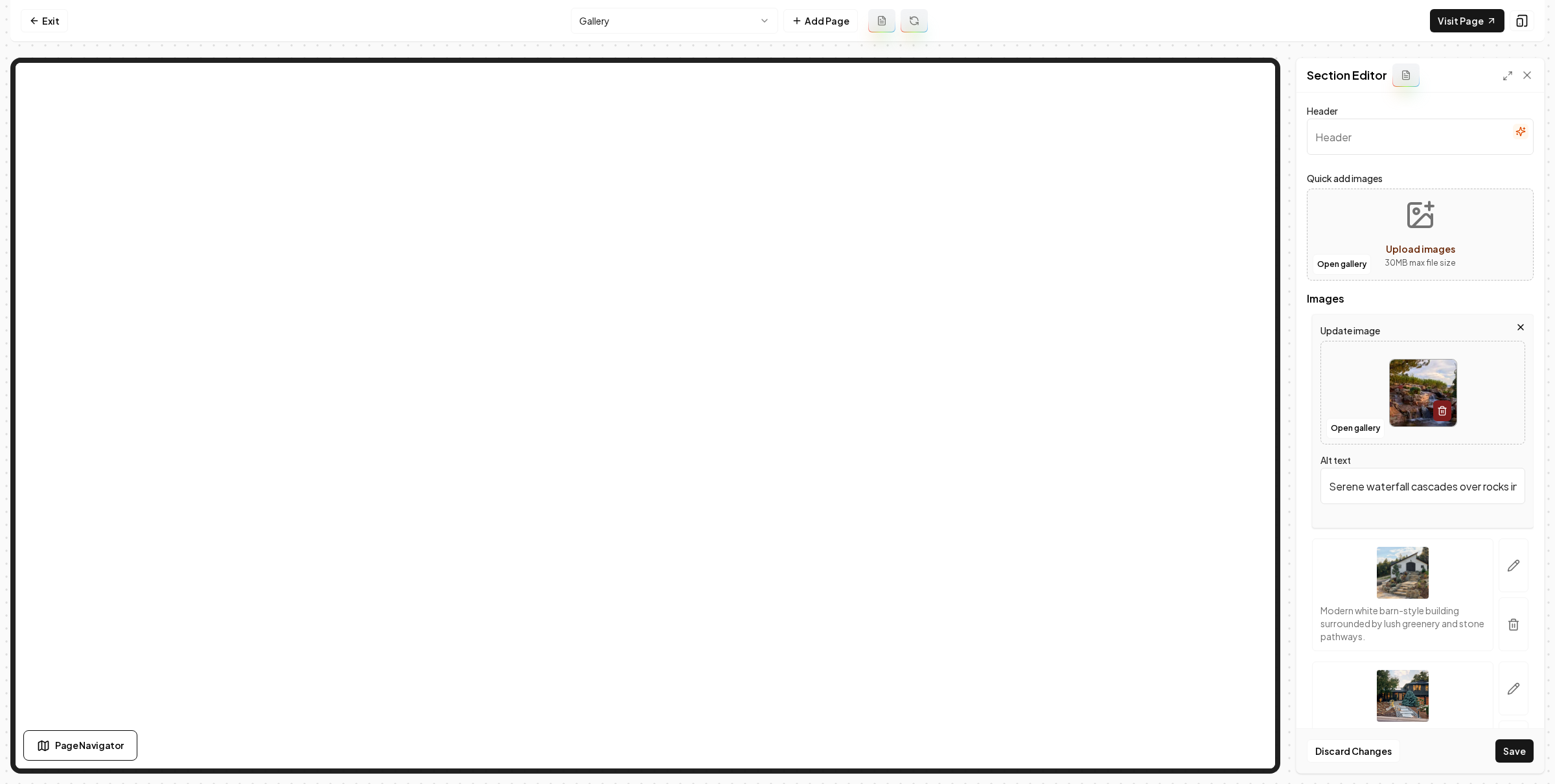
click at [1516, 323] on icon "button" at bounding box center [1521, 327] width 10 height 10
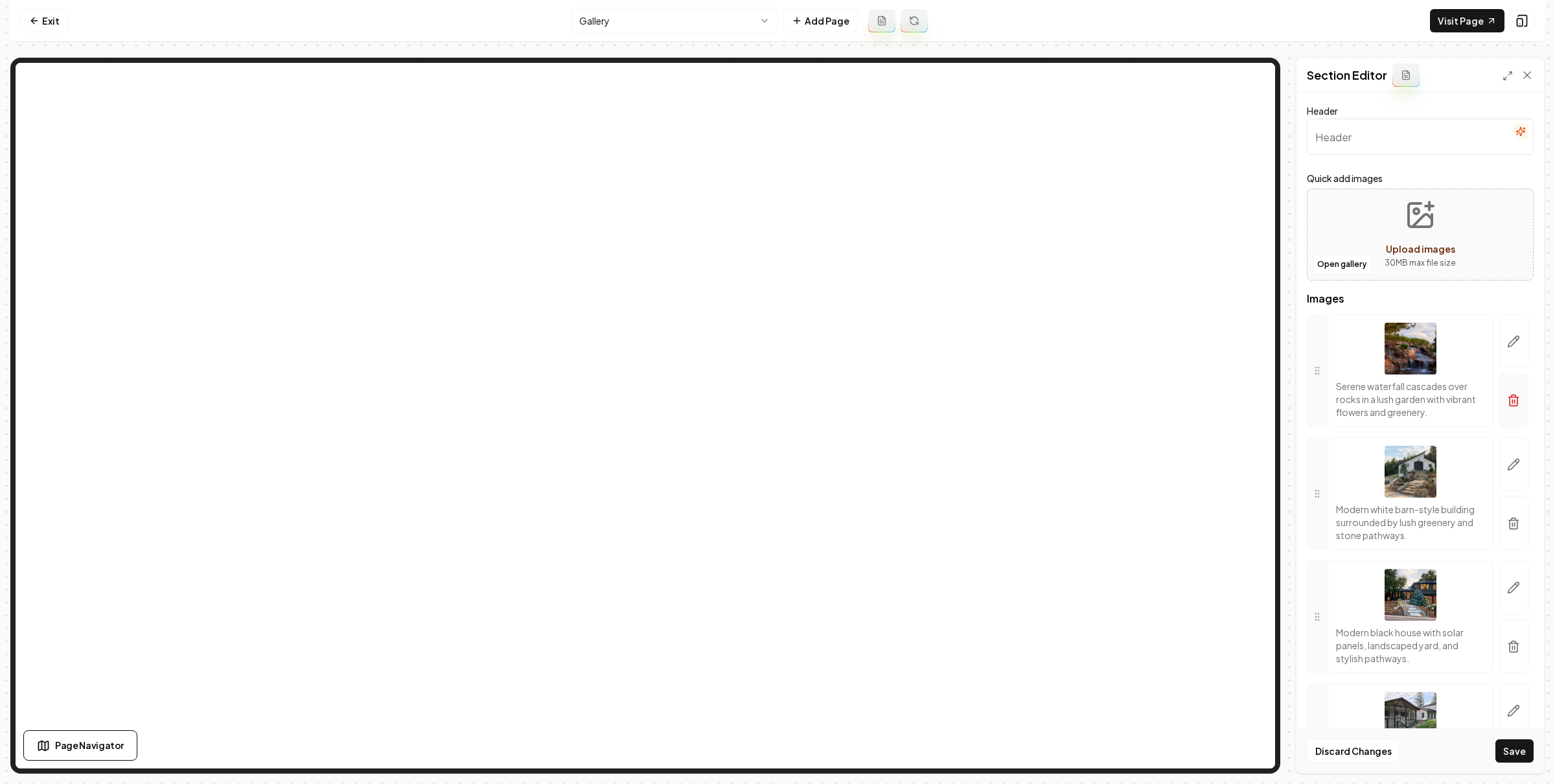
click at [1507, 399] on icon "button" at bounding box center [1513, 400] width 13 height 13
click at [1511, 396] on icon "button" at bounding box center [1513, 395] width 4 height 2
click at [1499, 391] on button "button" at bounding box center [1514, 400] width 30 height 54
click at [1505, 392] on button "button" at bounding box center [1514, 400] width 30 height 54
click at [1510, 402] on icon "button" at bounding box center [1513, 401] width 8 height 8
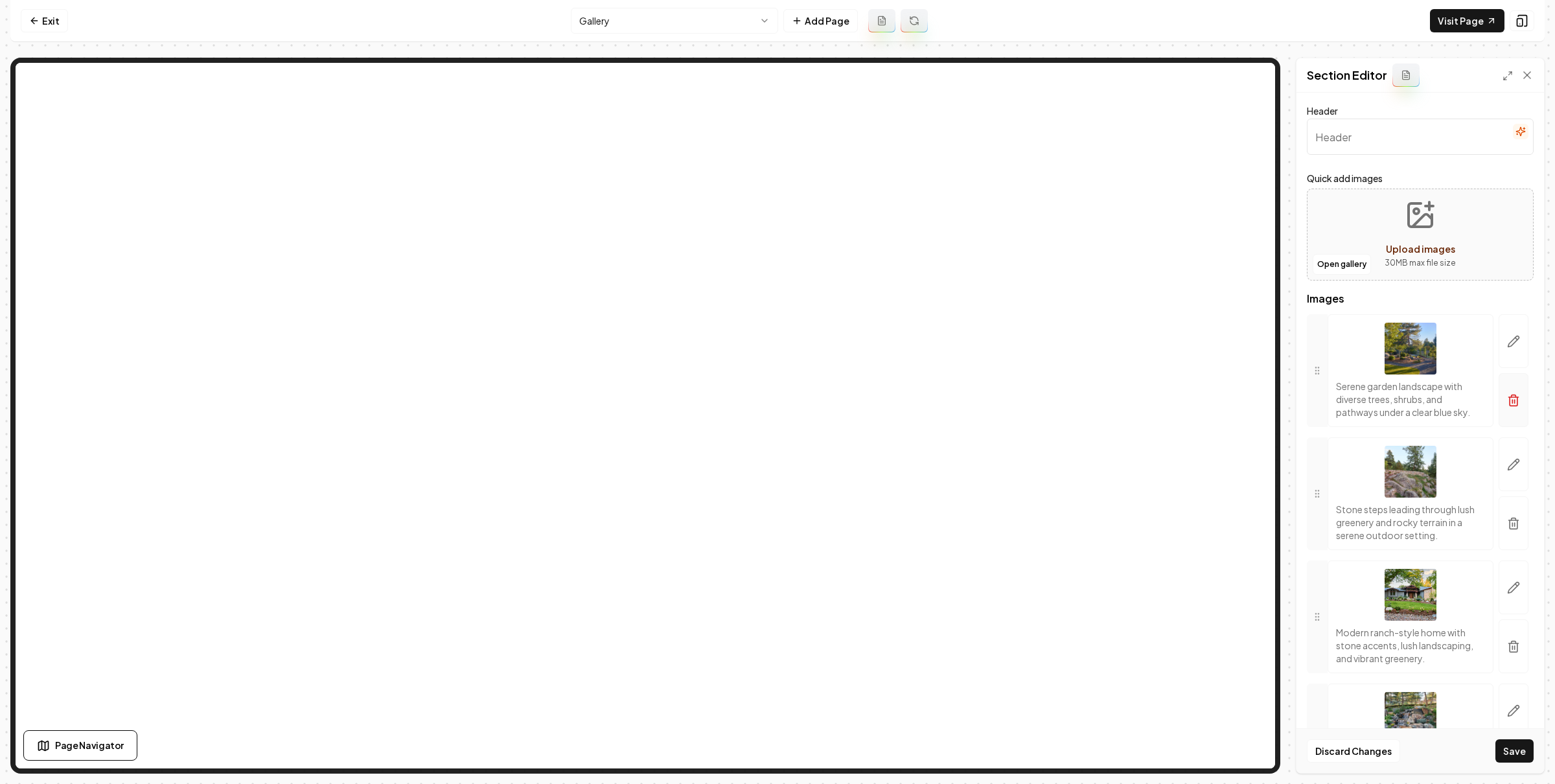
click at [1510, 406] on icon "button" at bounding box center [1513, 401] width 8 height 8
click at [1499, 386] on button "button" at bounding box center [1514, 400] width 30 height 54
click at [1499, 396] on button "button" at bounding box center [1514, 400] width 30 height 54
click at [1507, 407] on icon "button" at bounding box center [1513, 400] width 13 height 13
click at [1507, 402] on icon "button" at bounding box center [1513, 400] width 13 height 13
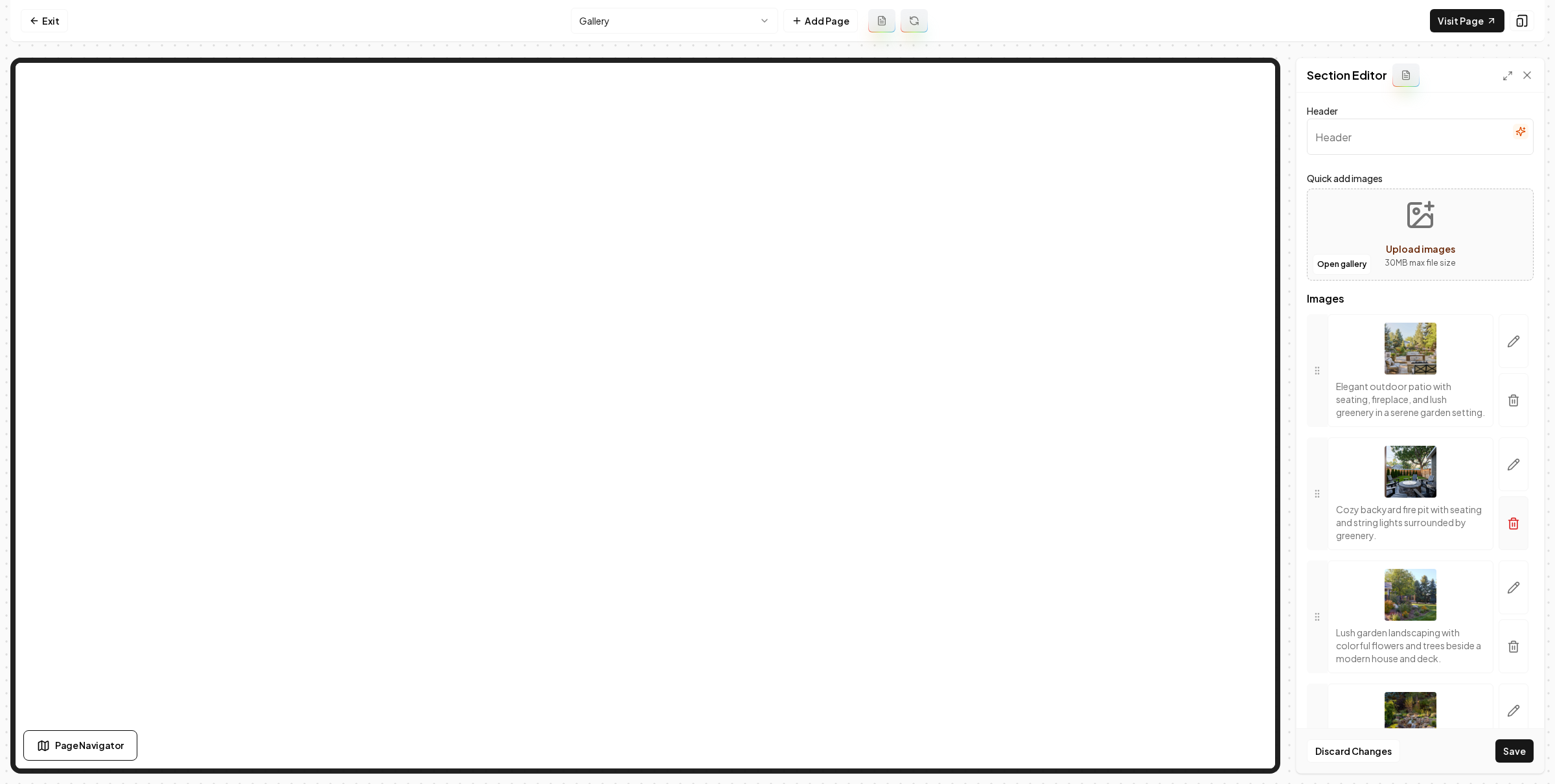
click at [1507, 406] on icon "button" at bounding box center [1513, 400] width 13 height 13
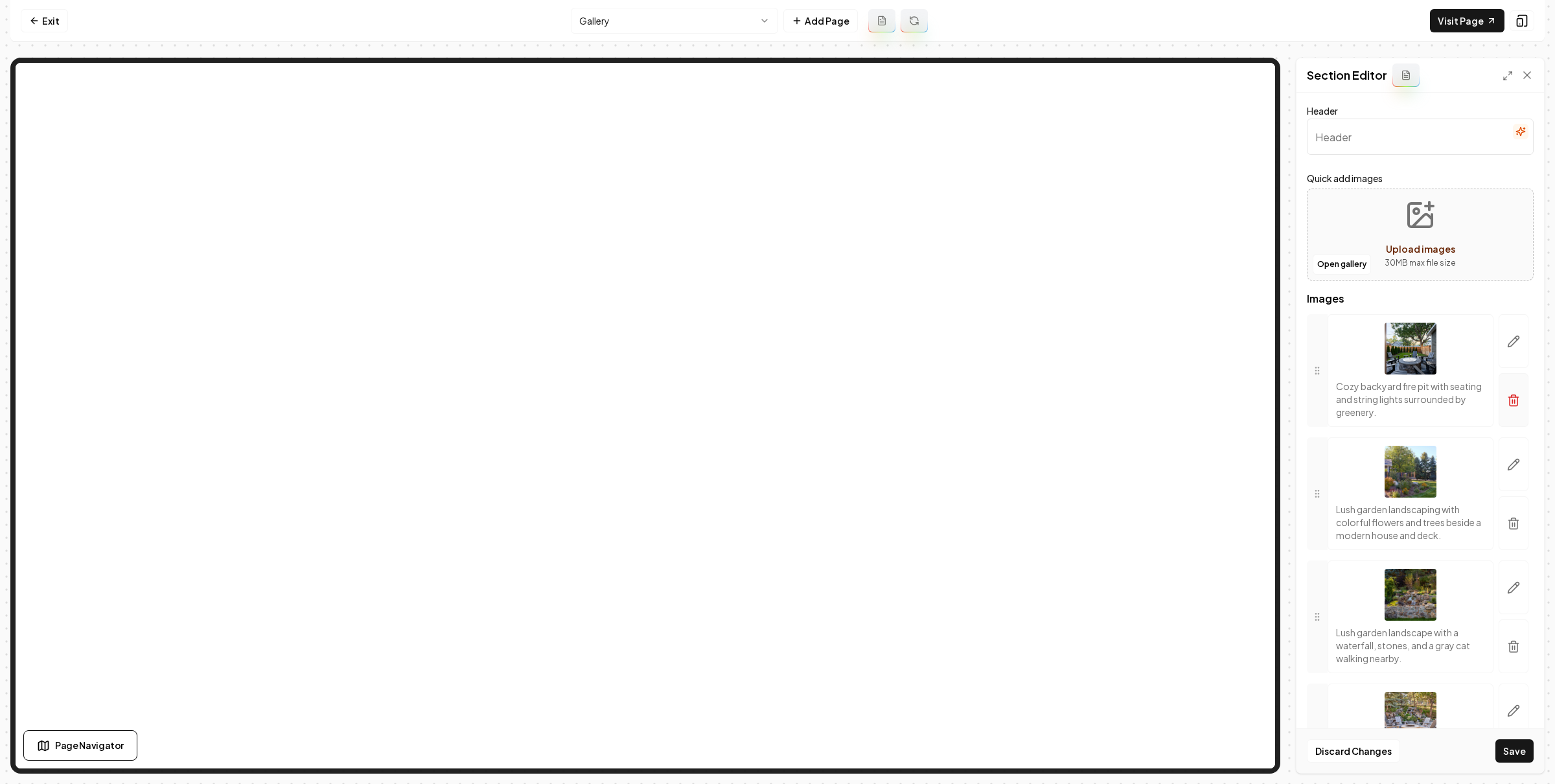
click at [1510, 402] on icon "button" at bounding box center [1513, 401] width 8 height 8
click at [1515, 402] on line "button" at bounding box center [1515, 402] width 0 height 3
click at [1510, 388] on button "button" at bounding box center [1514, 400] width 30 height 54
click at [1507, 408] on button "button" at bounding box center [1514, 400] width 30 height 54
click at [1499, 387] on button "button" at bounding box center [1514, 400] width 30 height 54
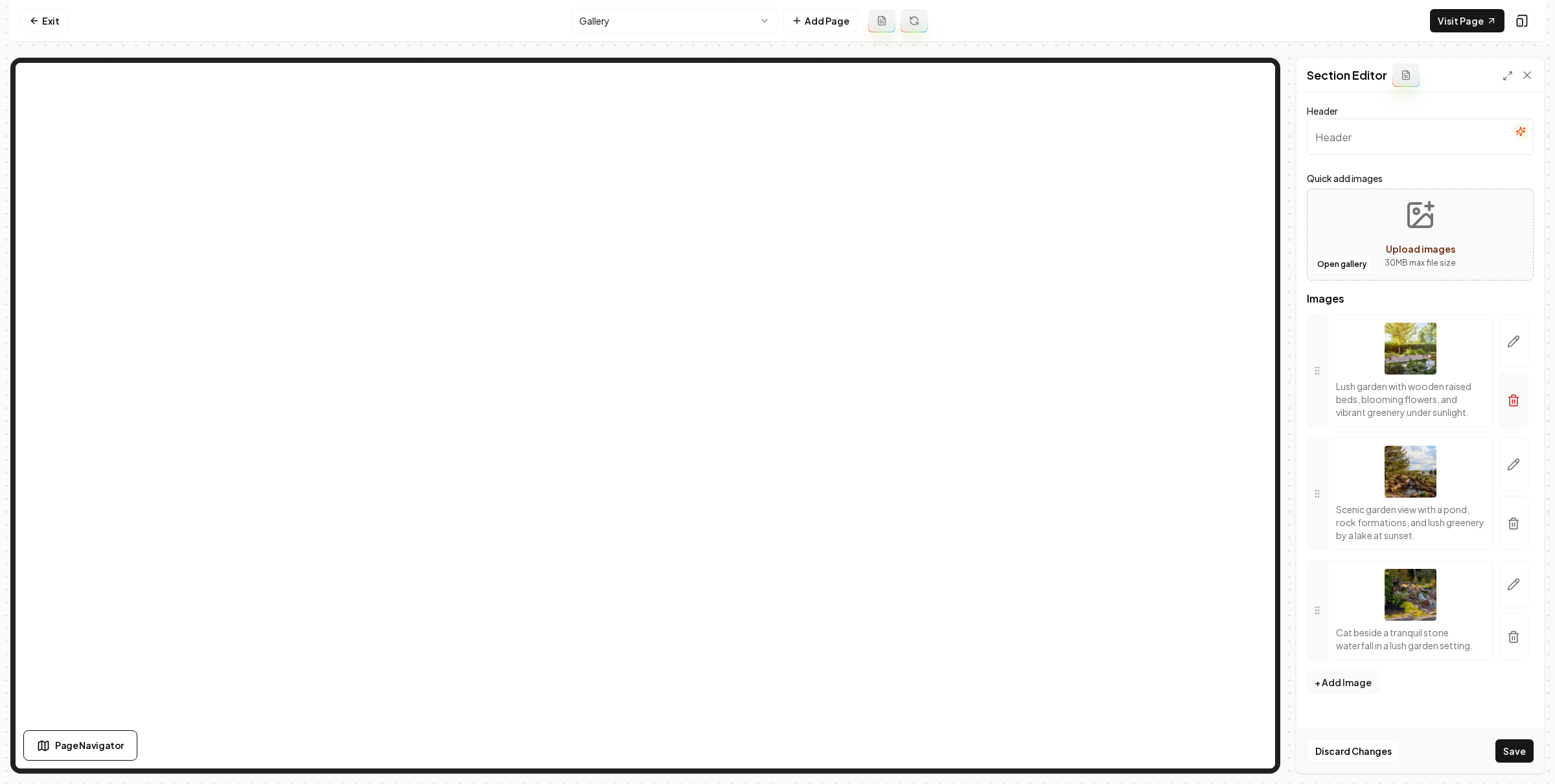
drag, startPoint x: 1508, startPoint y: 417, endPoint x: 1274, endPoint y: 288, distance: 267.2
click at [1507, 416] on button "button" at bounding box center [1514, 400] width 30 height 54
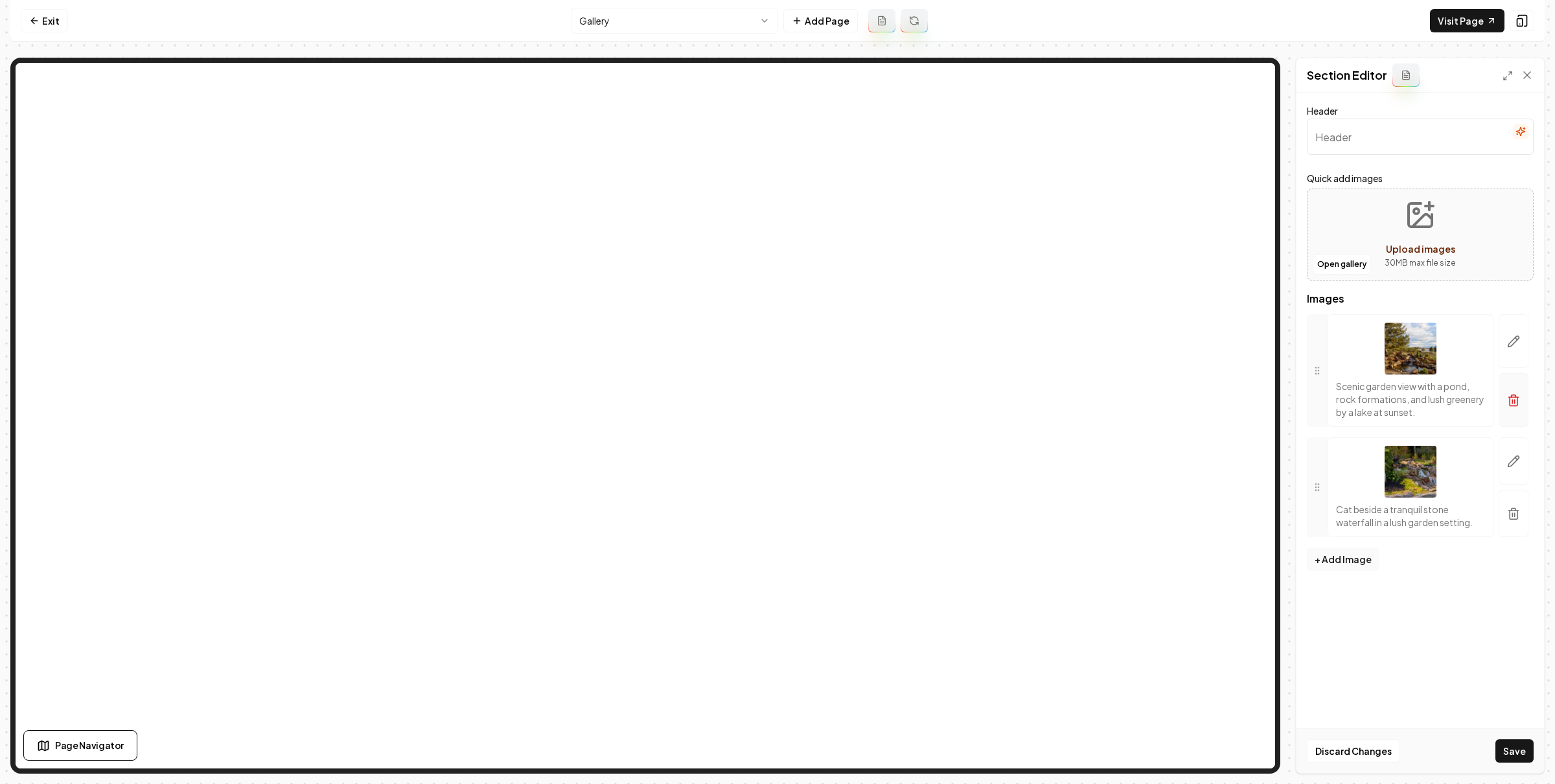
click at [1521, 399] on button "button" at bounding box center [1514, 400] width 30 height 54
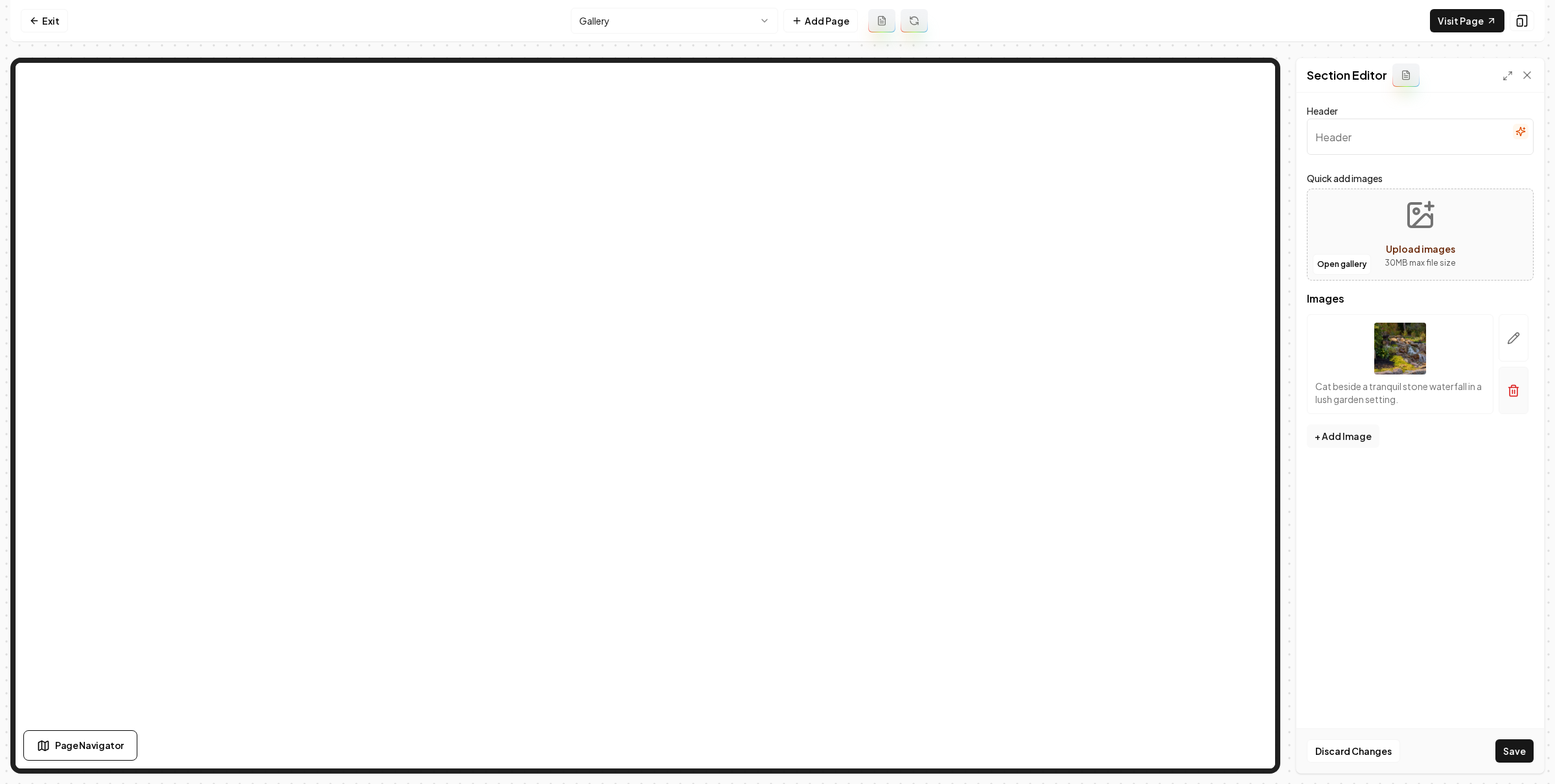
click at [1508, 389] on icon "button" at bounding box center [1513, 390] width 13 height 13
click at [1325, 263] on button "Open gallery" at bounding box center [1342, 264] width 59 height 21
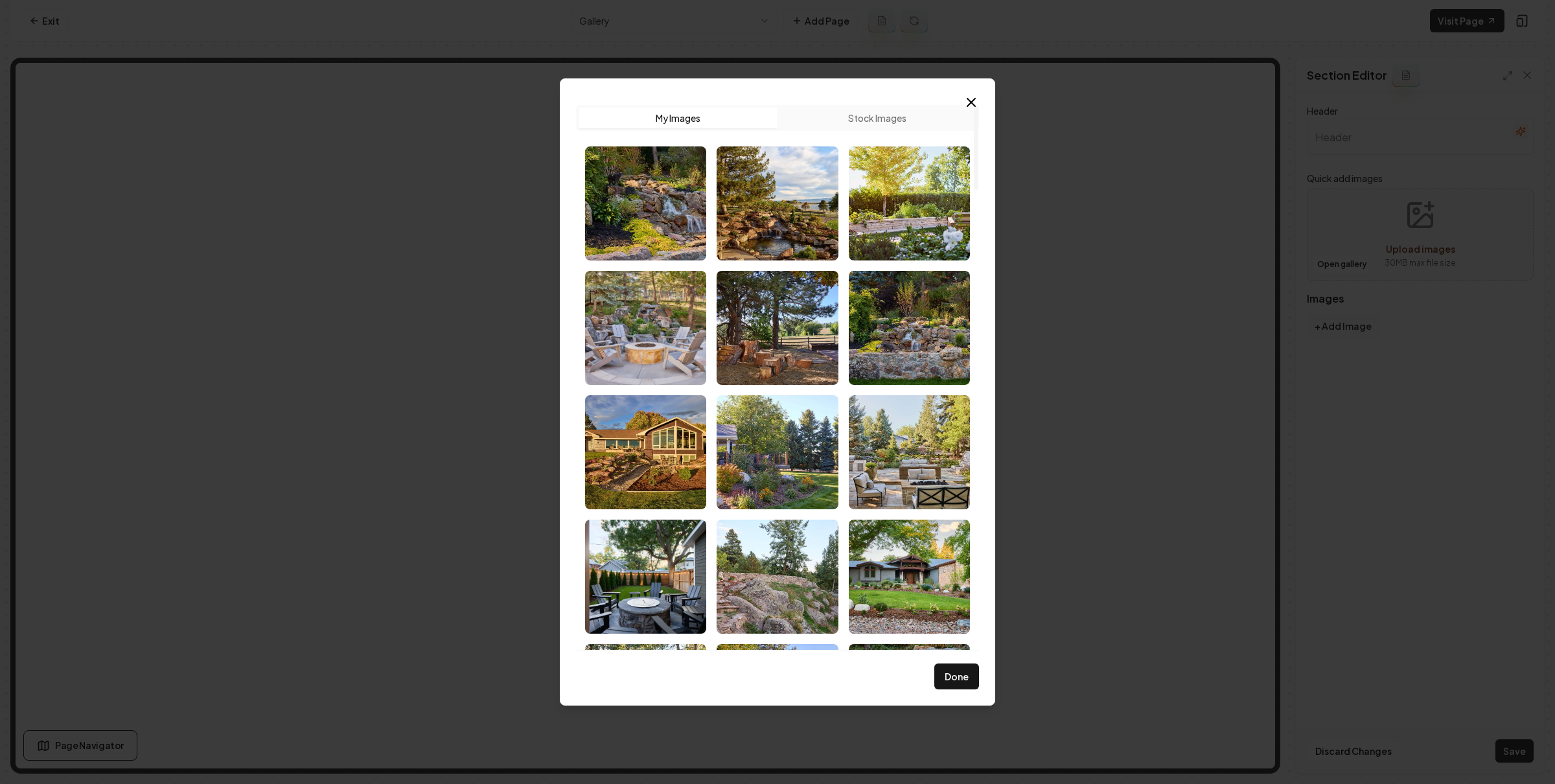
scroll to position [2973, 0]
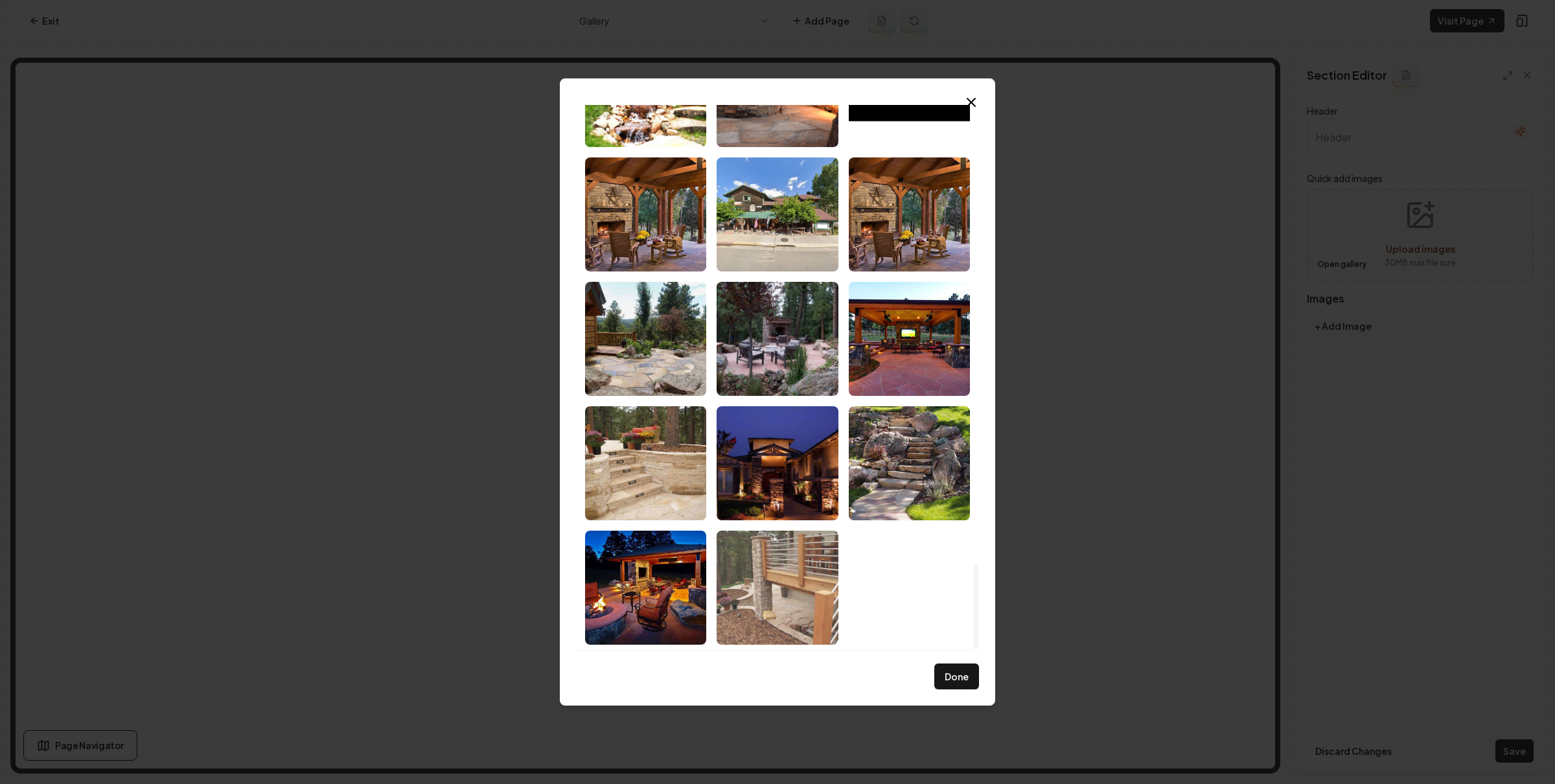
click at [753, 560] on img "Select image image_6880f5665c7cd75eb894af01.jpeg" at bounding box center [777, 588] width 121 height 114
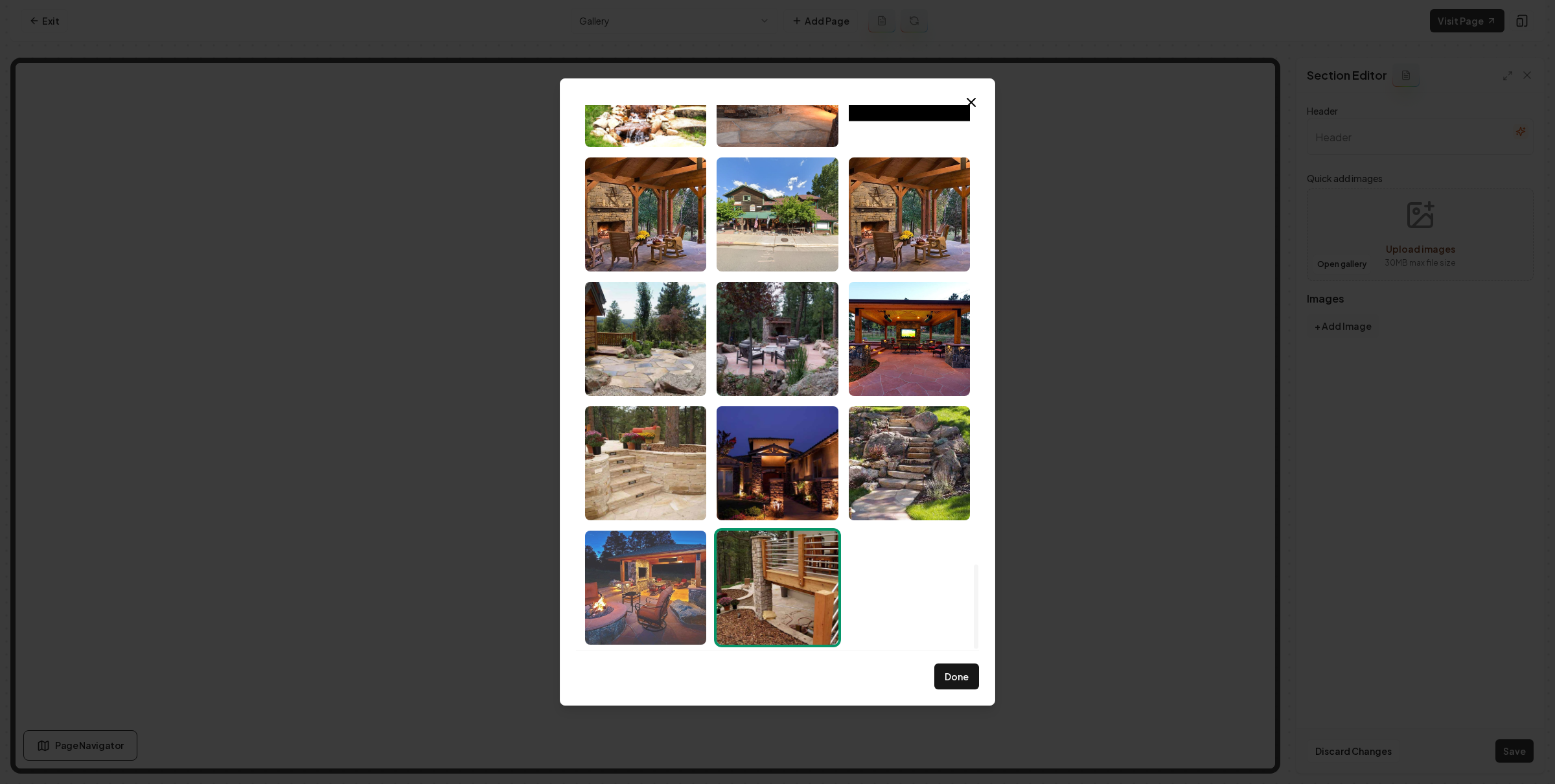
click at [645, 549] on img "Select image image_6880f5665c7cd75eb894af6c.jpeg" at bounding box center [645, 588] width 121 height 114
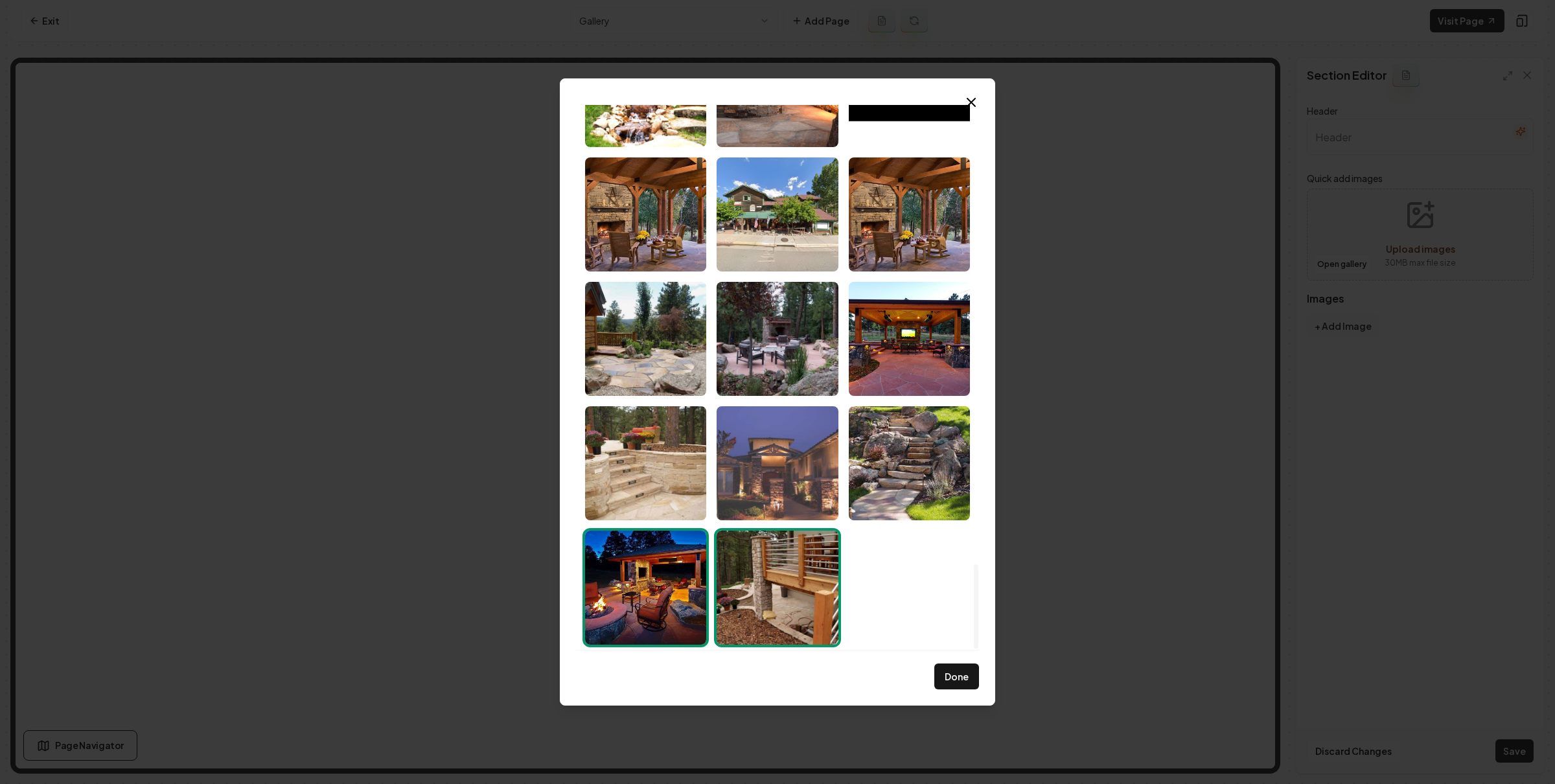
drag, startPoint x: 664, startPoint y: 449, endPoint x: 741, endPoint y: 443, distance: 77.2
click at [664, 449] on img "Select image image_6880f5665c7cd75eb894b04e.jpeg" at bounding box center [645, 463] width 121 height 114
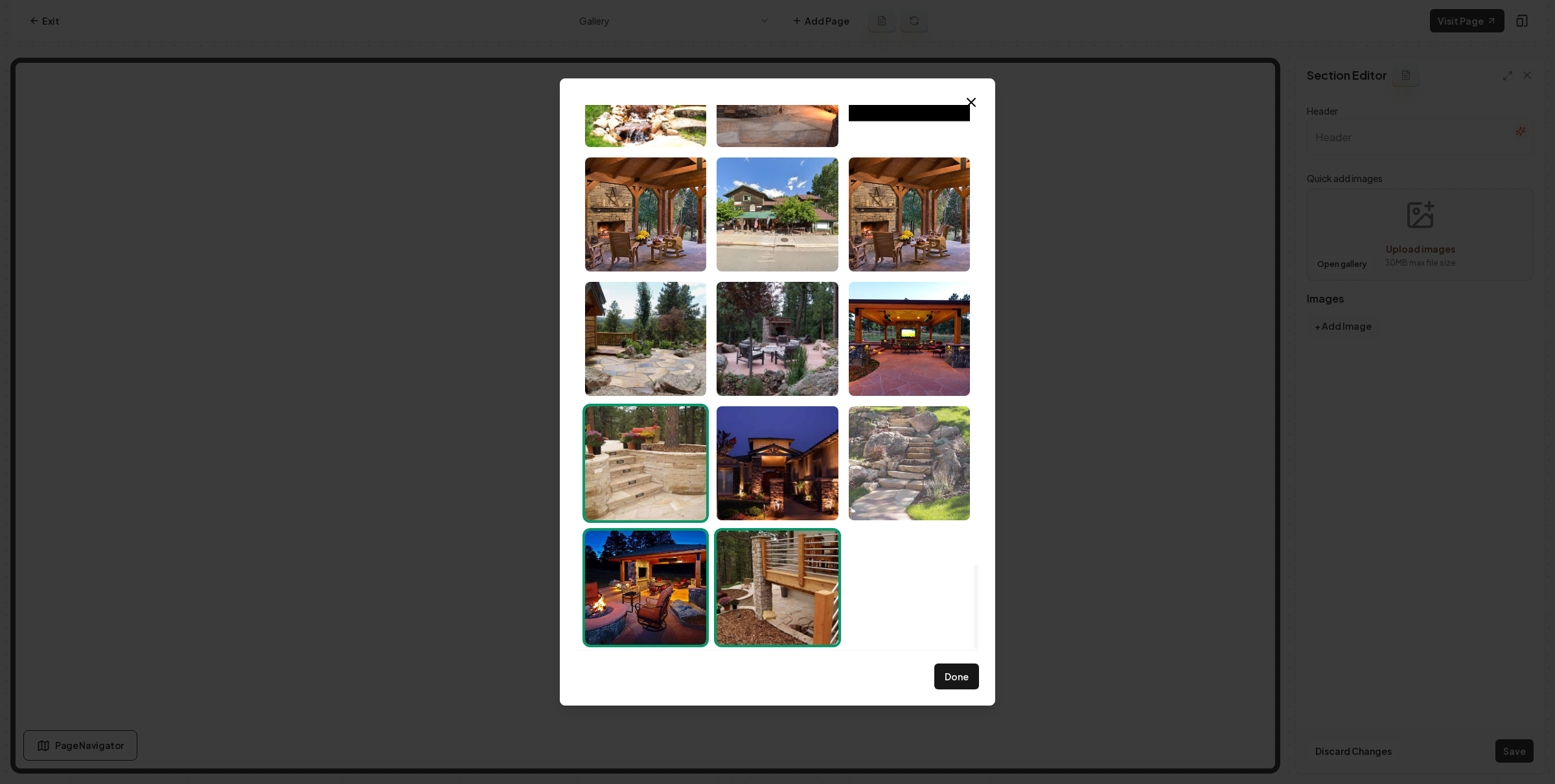
drag, startPoint x: 798, startPoint y: 449, endPoint x: 848, endPoint y: 447, distance: 50.0
click at [798, 448] on img "Select image image_6880f5665c7cd75eb894afb5.jpeg" at bounding box center [777, 463] width 121 height 114
click at [896, 444] on img "Select image image_6880f5665c7cd75eb894afa5.jpeg" at bounding box center [909, 463] width 121 height 114
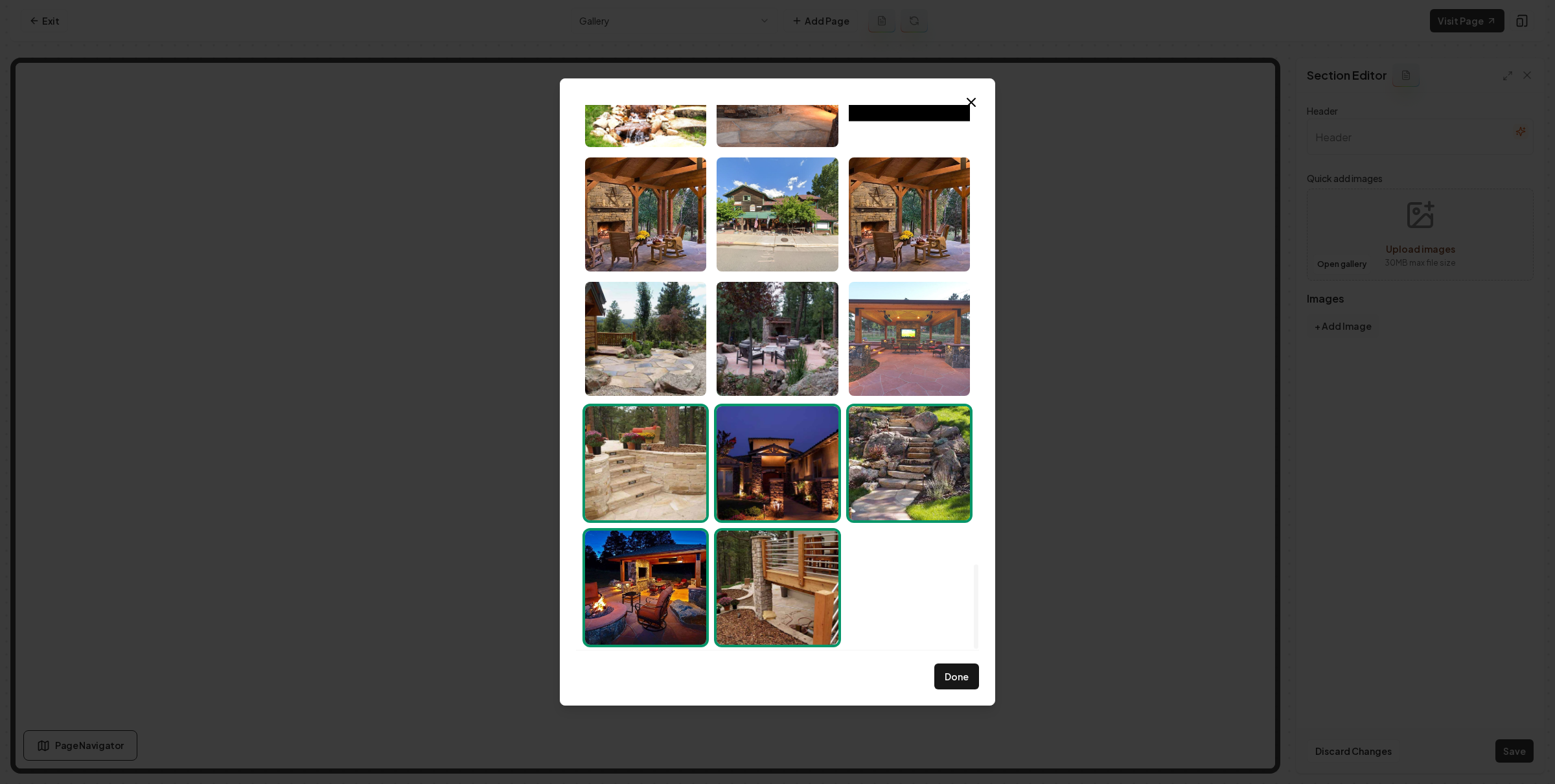
click at [913, 372] on img "Select image image_6880f5665c7cd75eb894b08f.jpeg" at bounding box center [909, 339] width 121 height 114
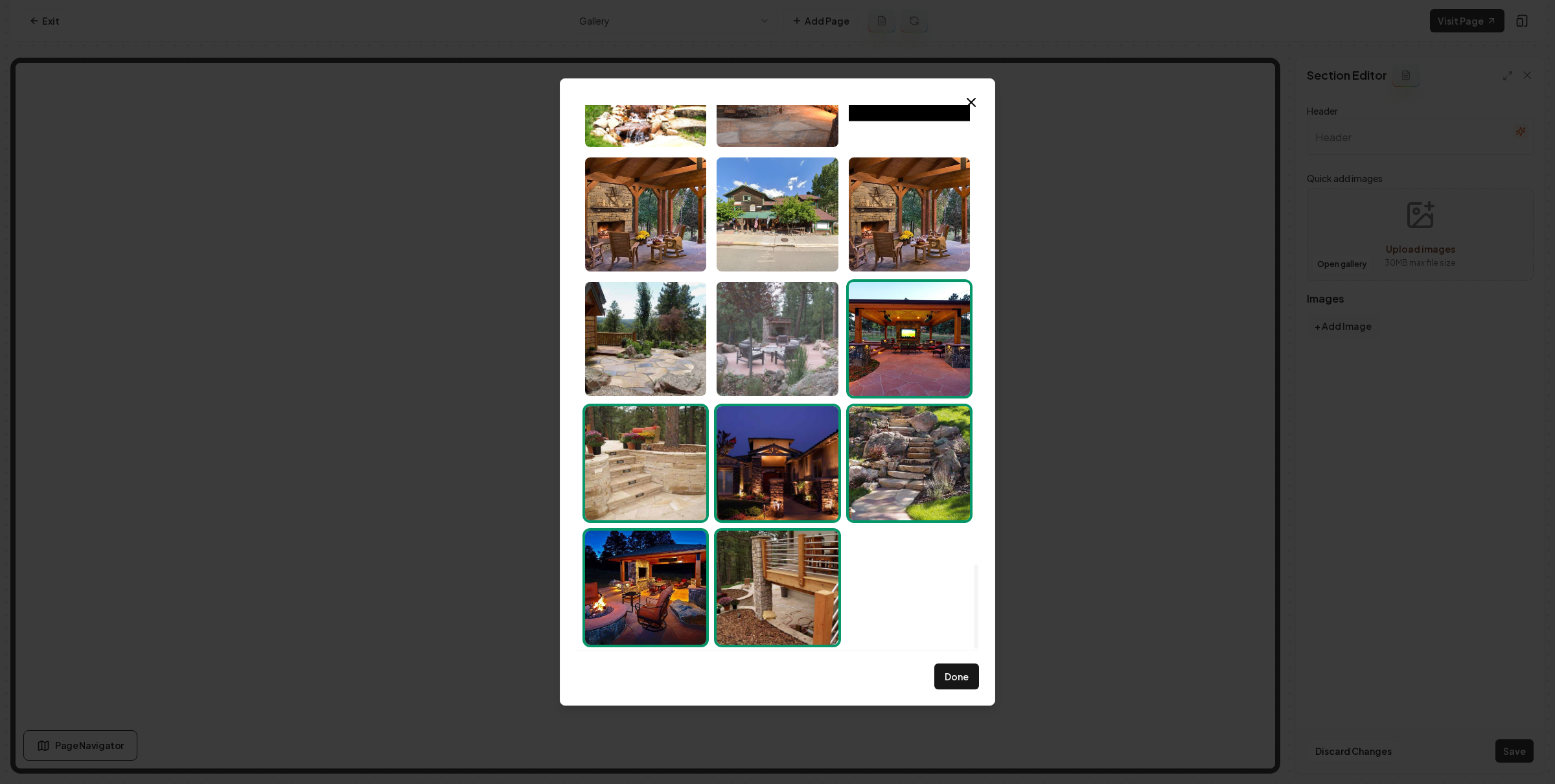
click at [809, 356] on img "Select image image_6880f5665c7cd75eb894b043.jpeg" at bounding box center [777, 339] width 121 height 114
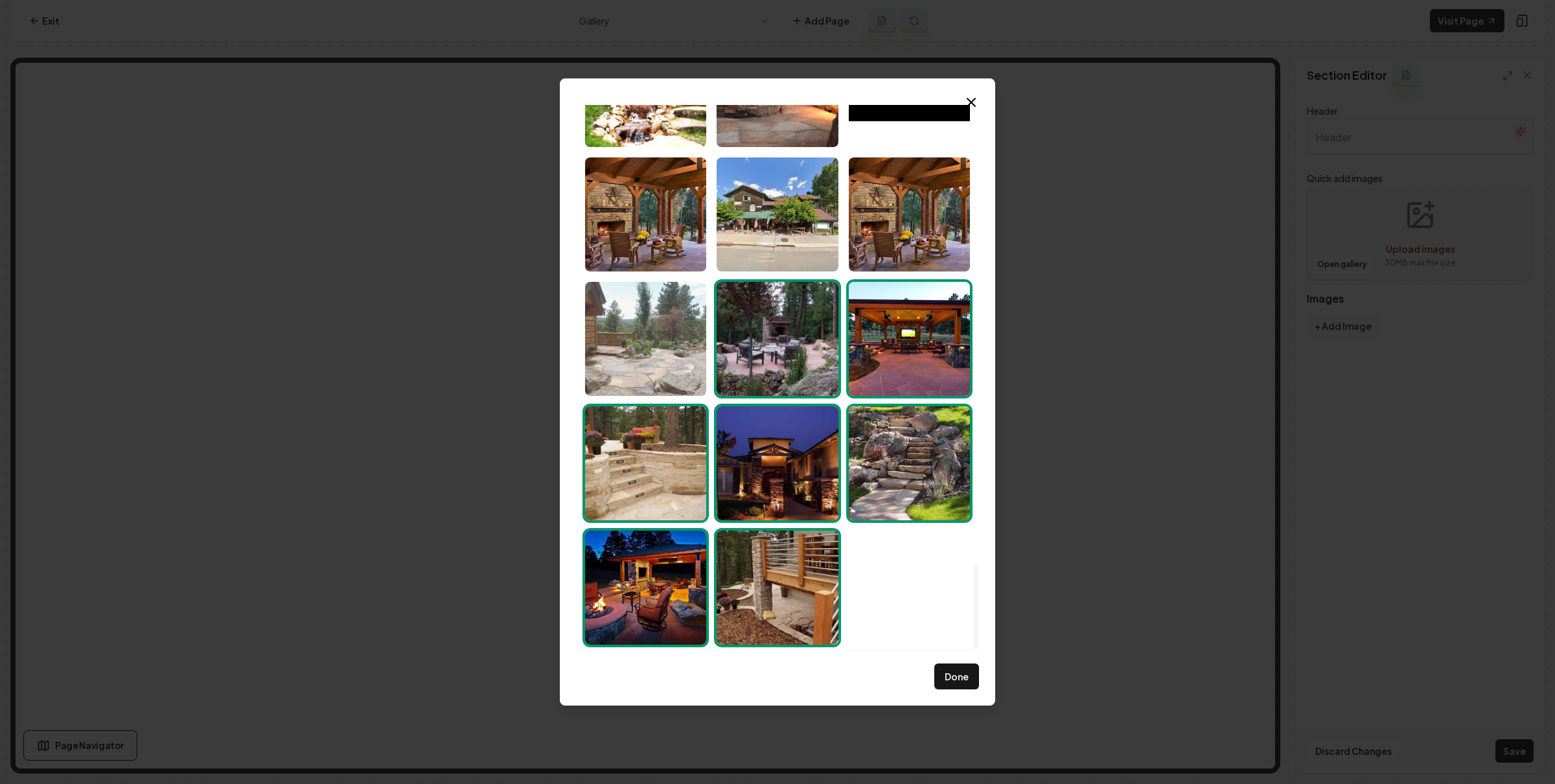
click at [679, 343] on img "Select image image_6880f5665c7cd75eb894b0c0.jpeg" at bounding box center [645, 339] width 121 height 114
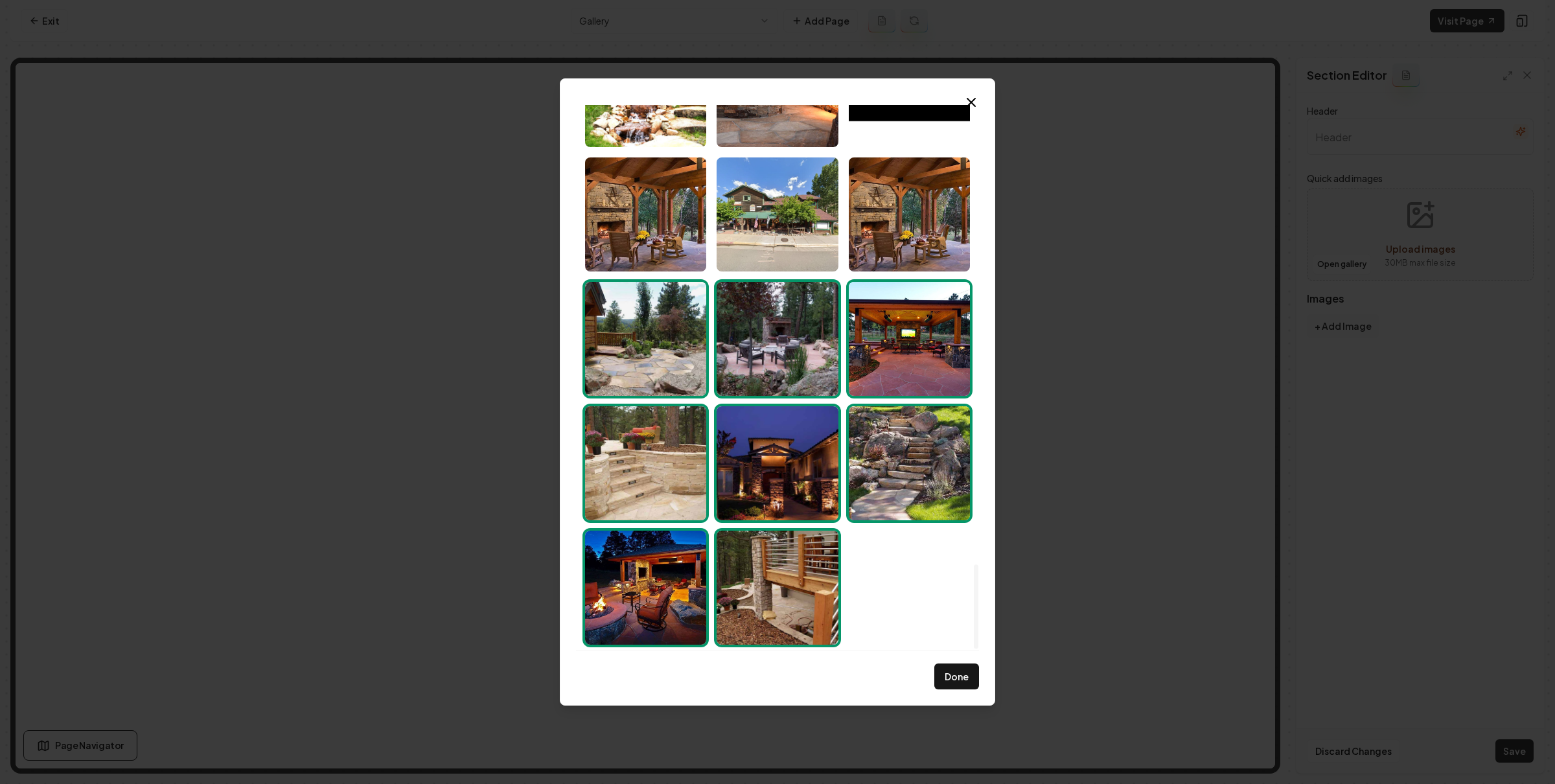
scroll to position [2734, 0]
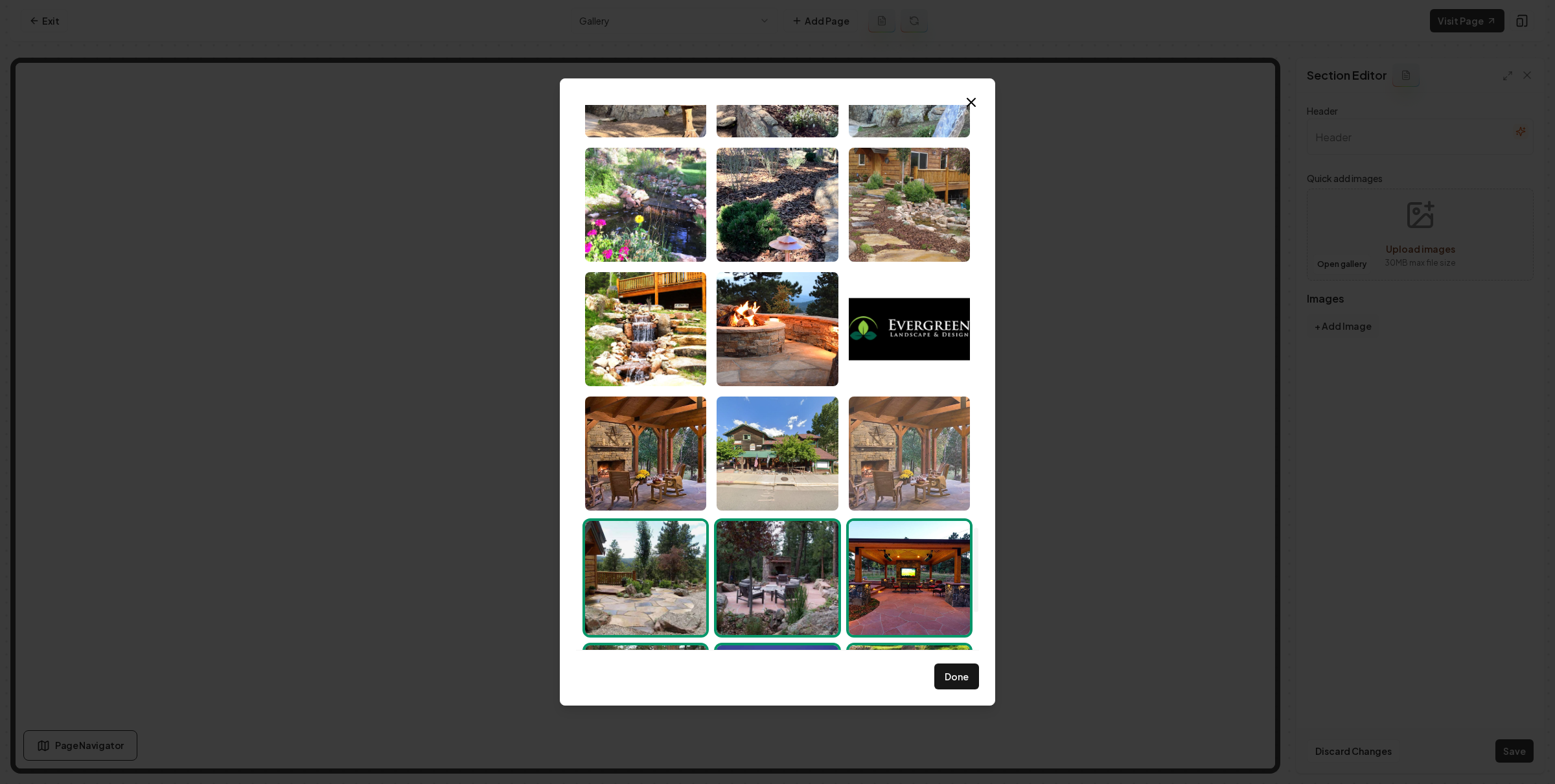
drag, startPoint x: 907, startPoint y: 444, endPoint x: 848, endPoint y: 444, distance: 59.0
click at [907, 444] on img "Select image image_6880f5665c7cd75eb894aff0.jpeg" at bounding box center [909, 454] width 121 height 114
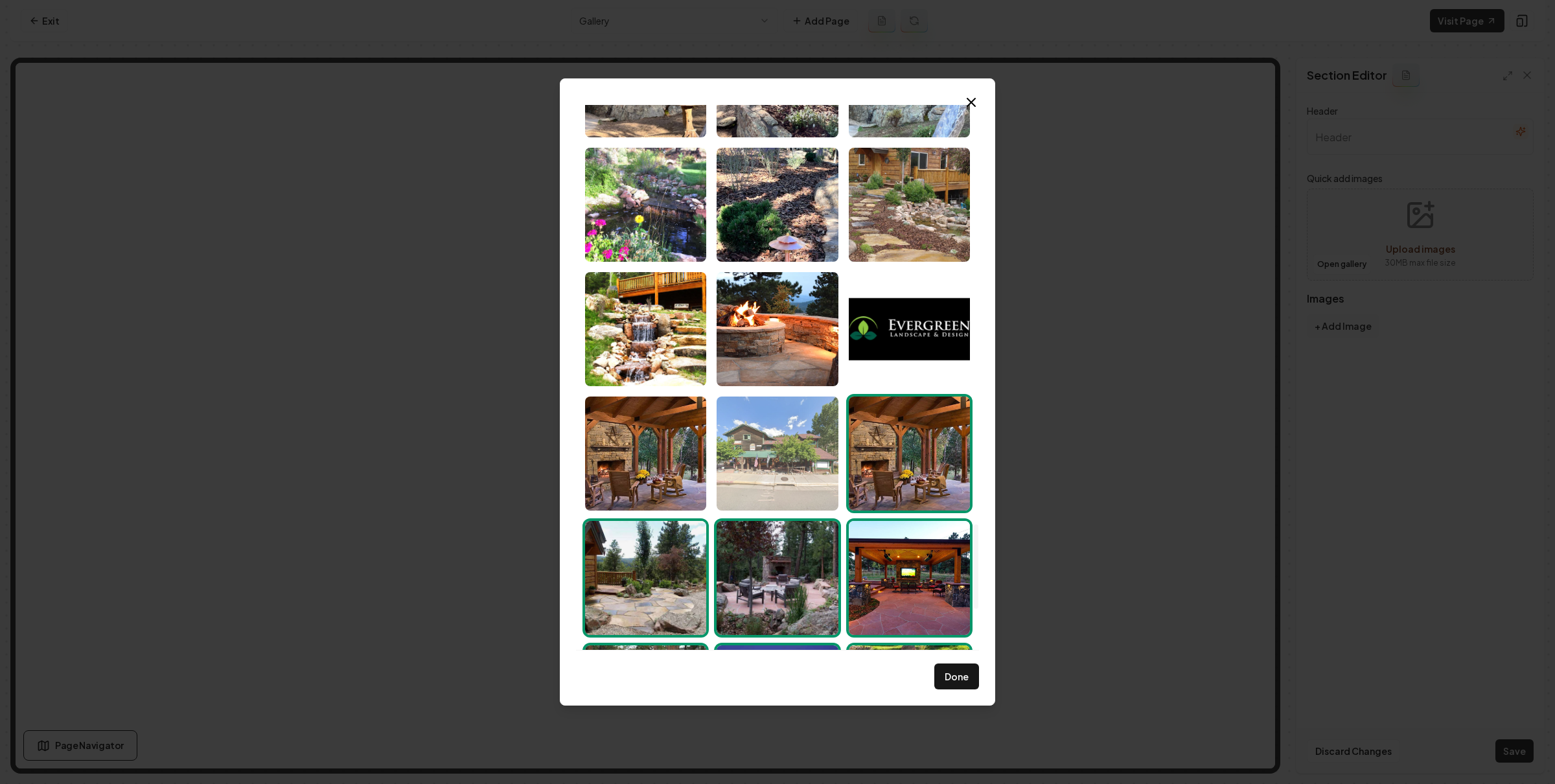
scroll to position [2685, 0]
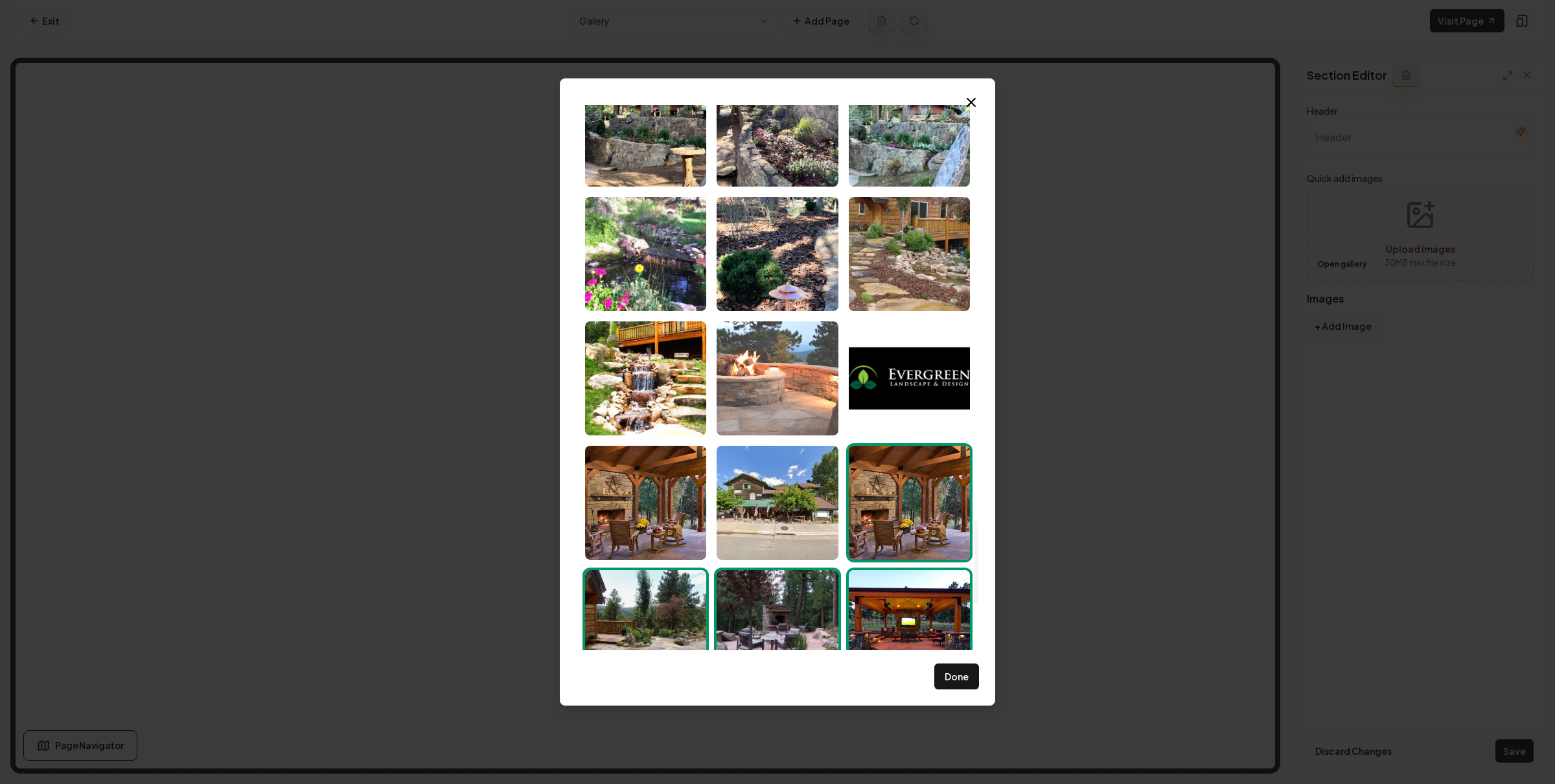
drag, startPoint x: 773, startPoint y: 394, endPoint x: 729, endPoint y: 394, distance: 44.0
click at [773, 393] on img "Select image image_6880f5665c7cd75eb894b061.jpeg" at bounding box center [777, 378] width 121 height 114
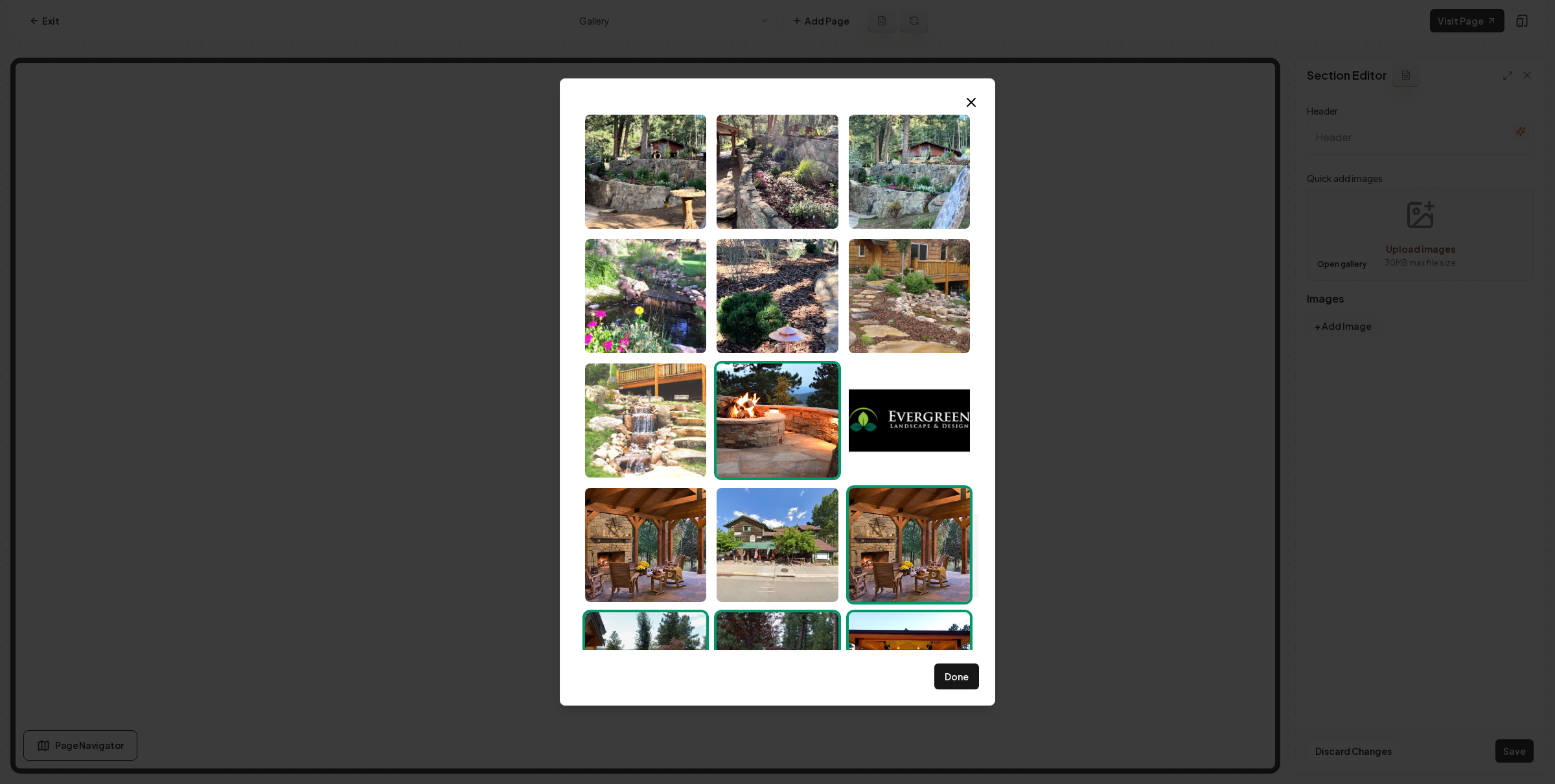
click at [638, 421] on img "Select image image_6880f5665c7cd75eb894b148.jpeg" at bounding box center [645, 420] width 121 height 114
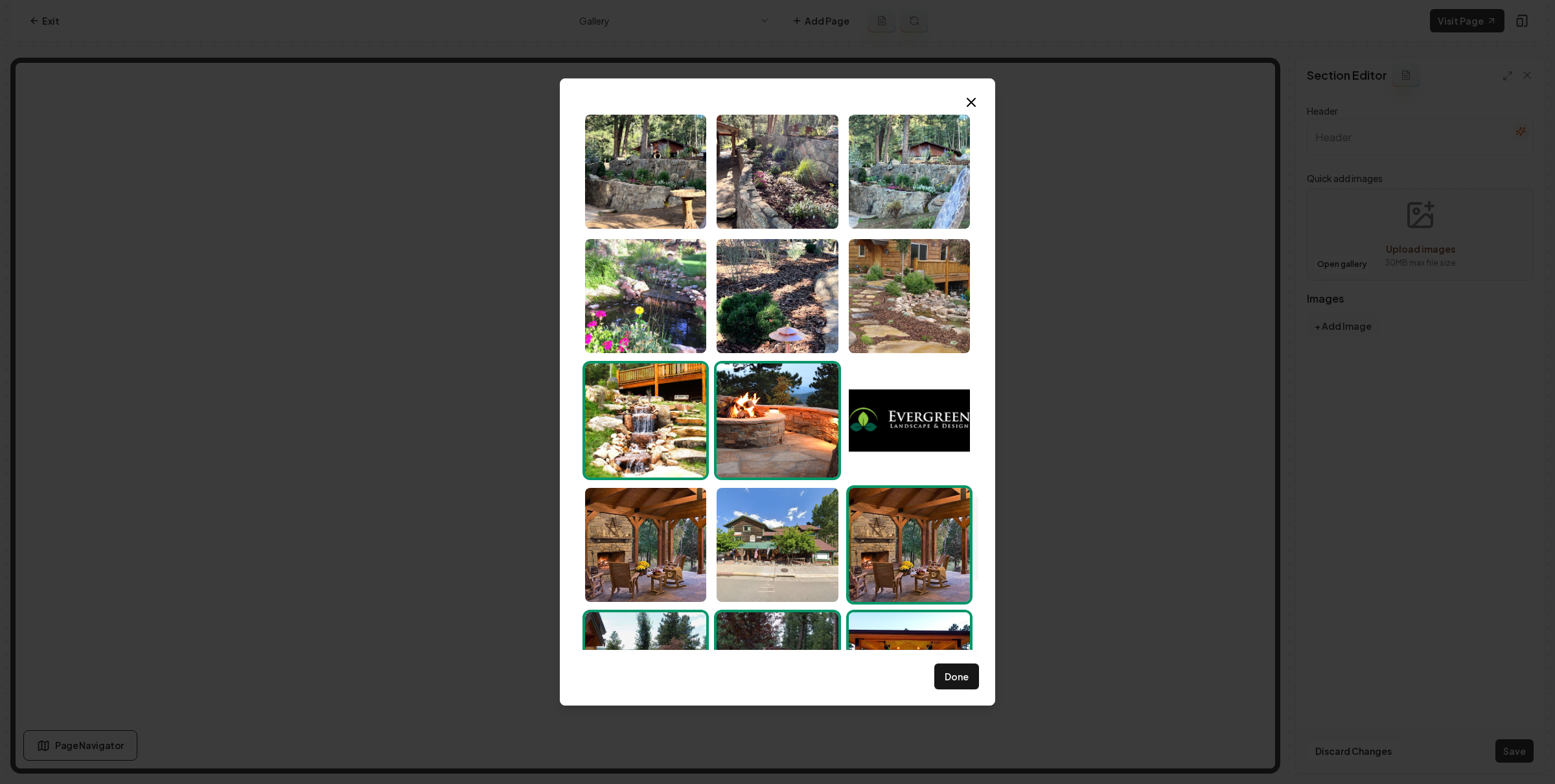
scroll to position [2449, 0]
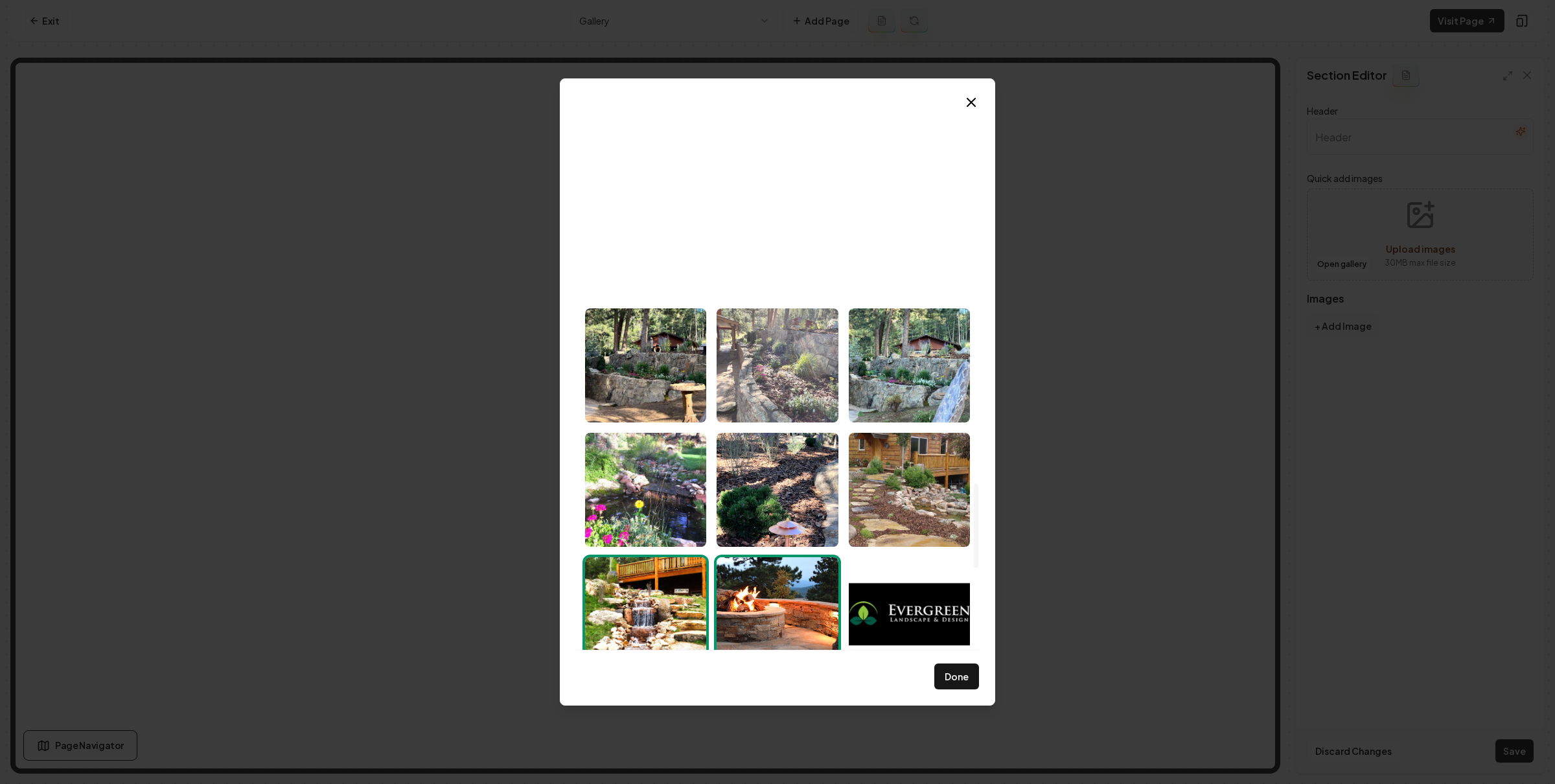
click at [751, 357] on img "Select image image_6880f5675c7cd75eb894b4b5.jpeg" at bounding box center [777, 366] width 121 height 114
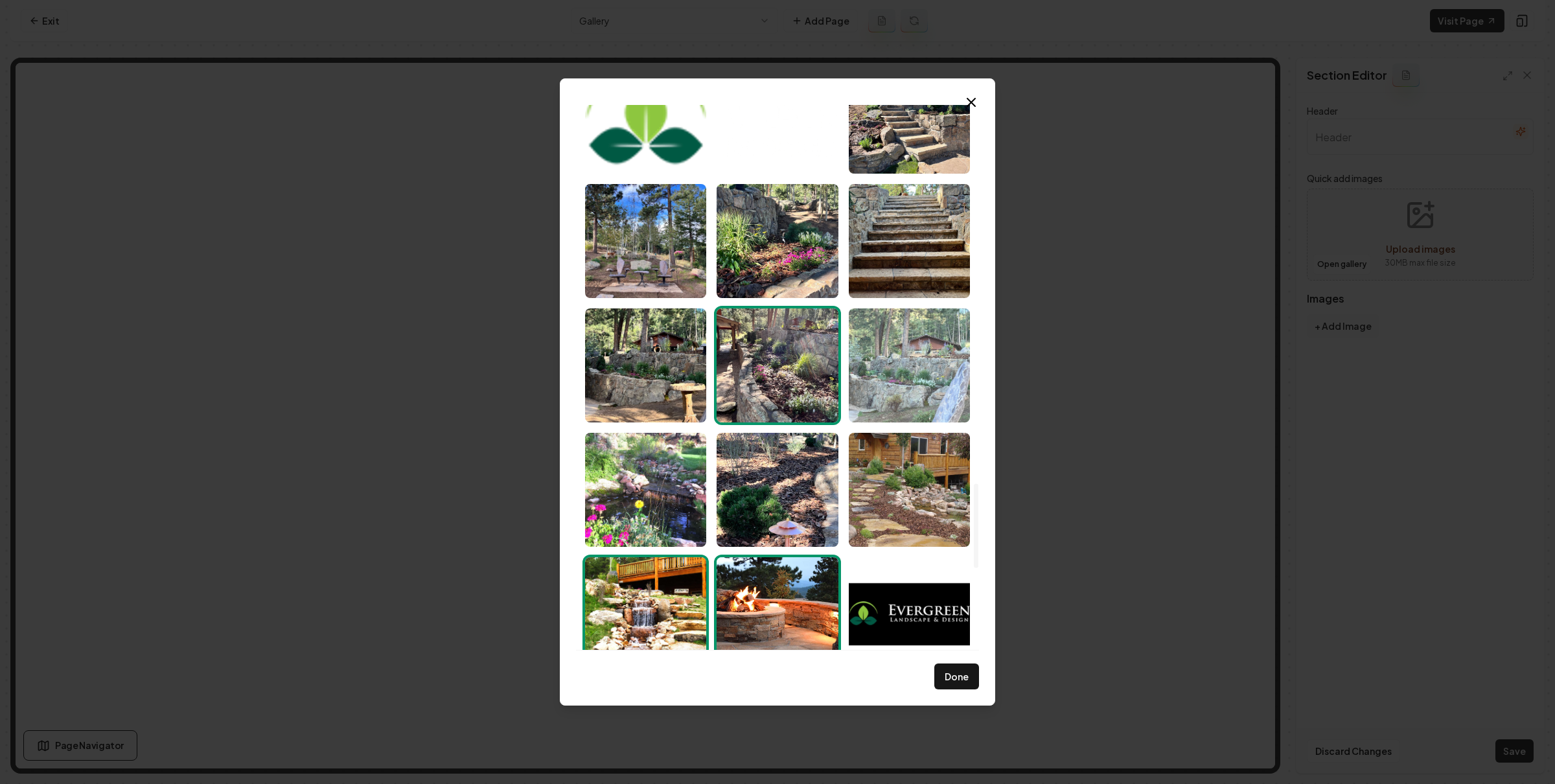
scroll to position [2254, 0]
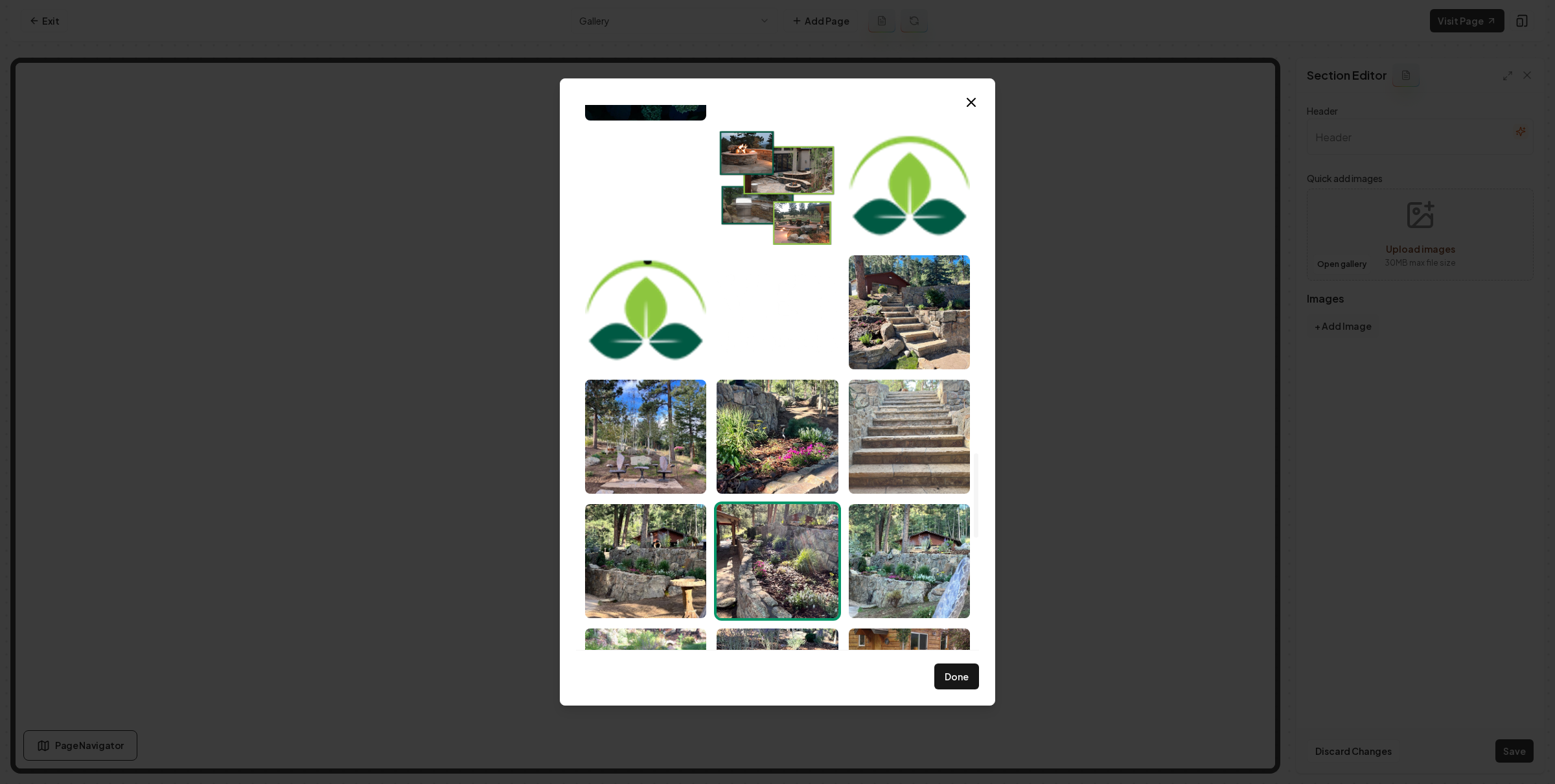
click at [901, 418] on img "Select image image_6880f5675c7cd75eb894b5b9.jpeg" at bounding box center [909, 437] width 121 height 114
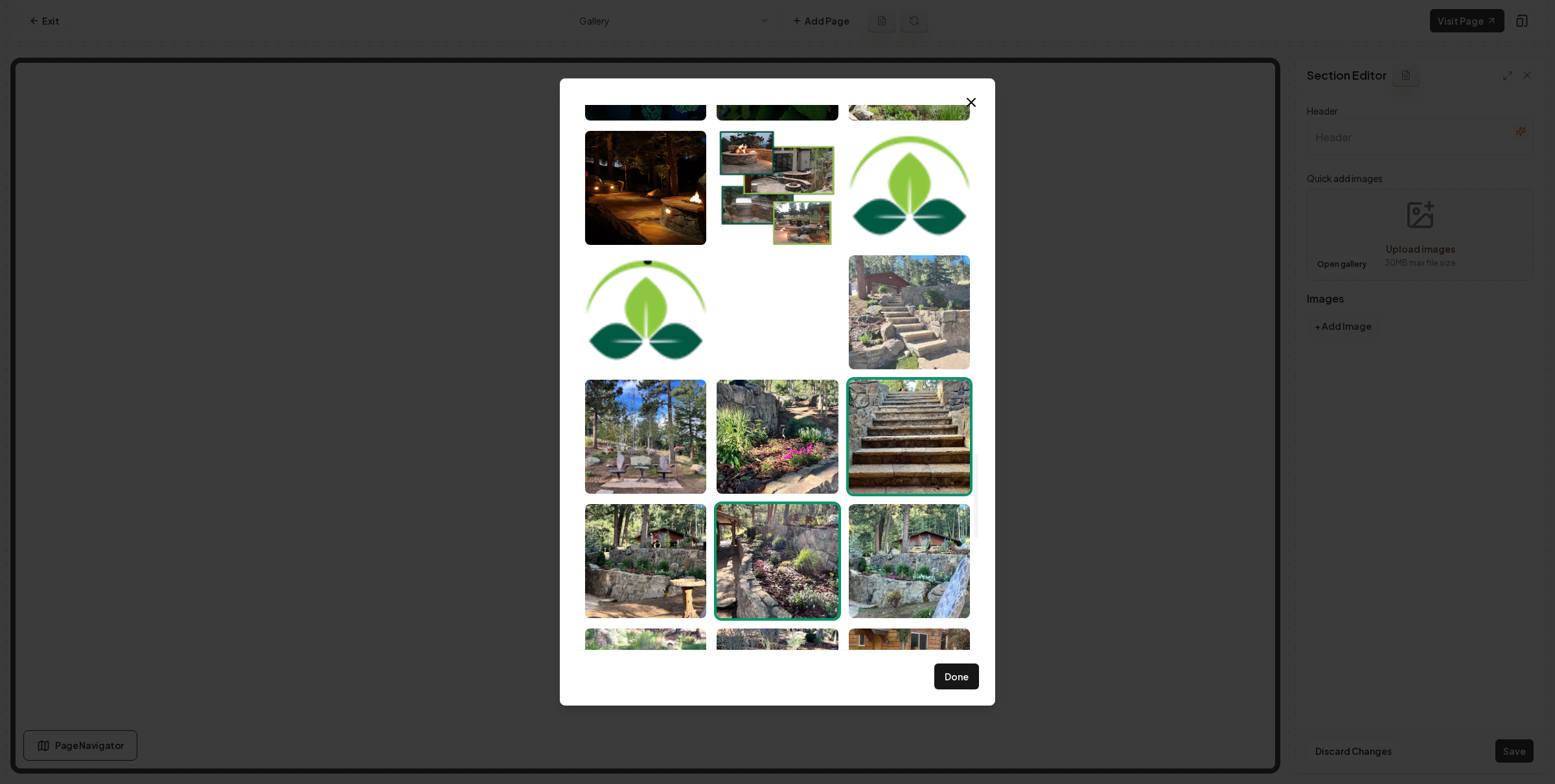
click at [900, 325] on img "Select image image_6880f5675c7cd75eb894b73e.jpeg" at bounding box center [909, 312] width 121 height 114
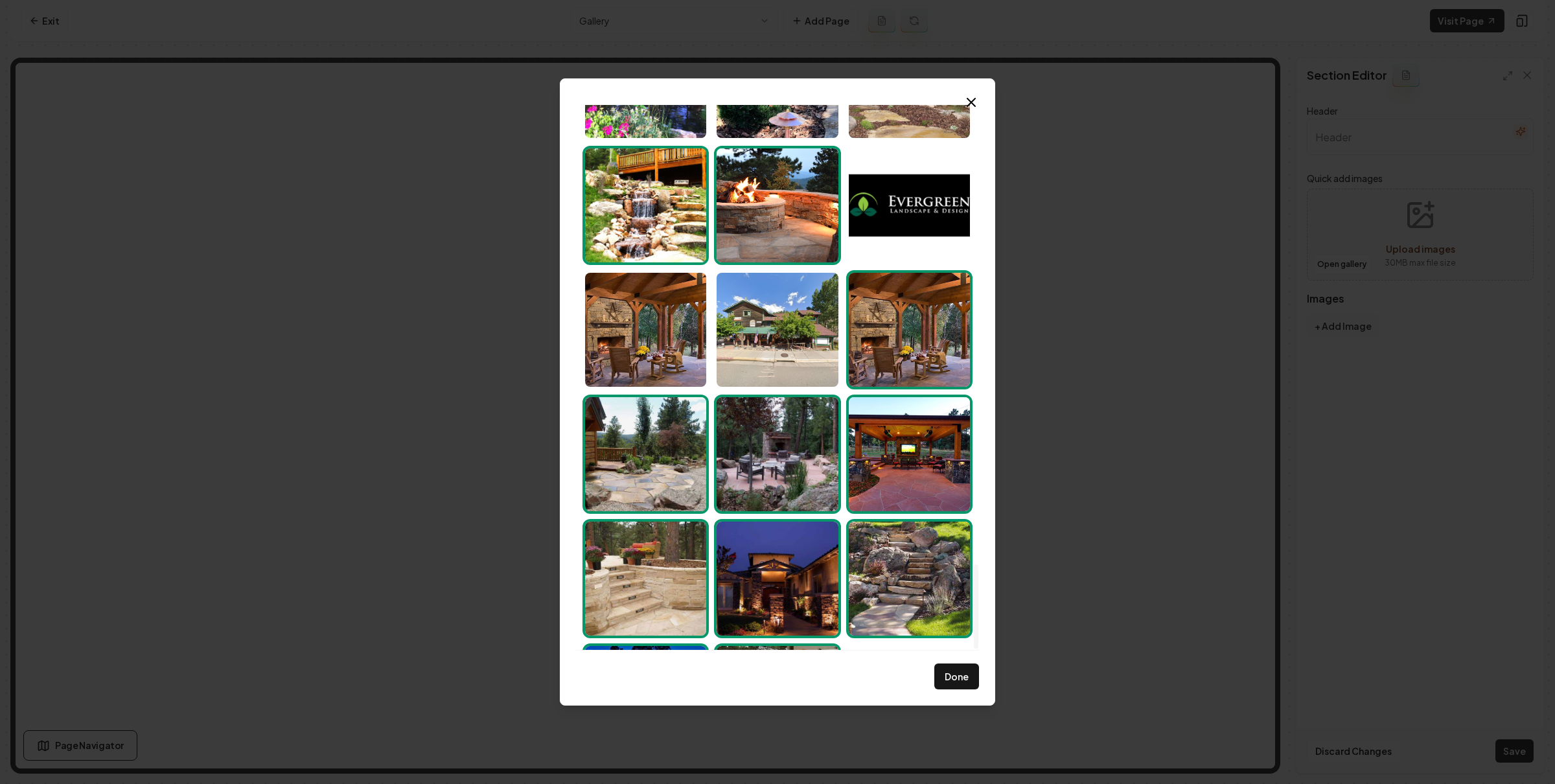
scroll to position [2973, 0]
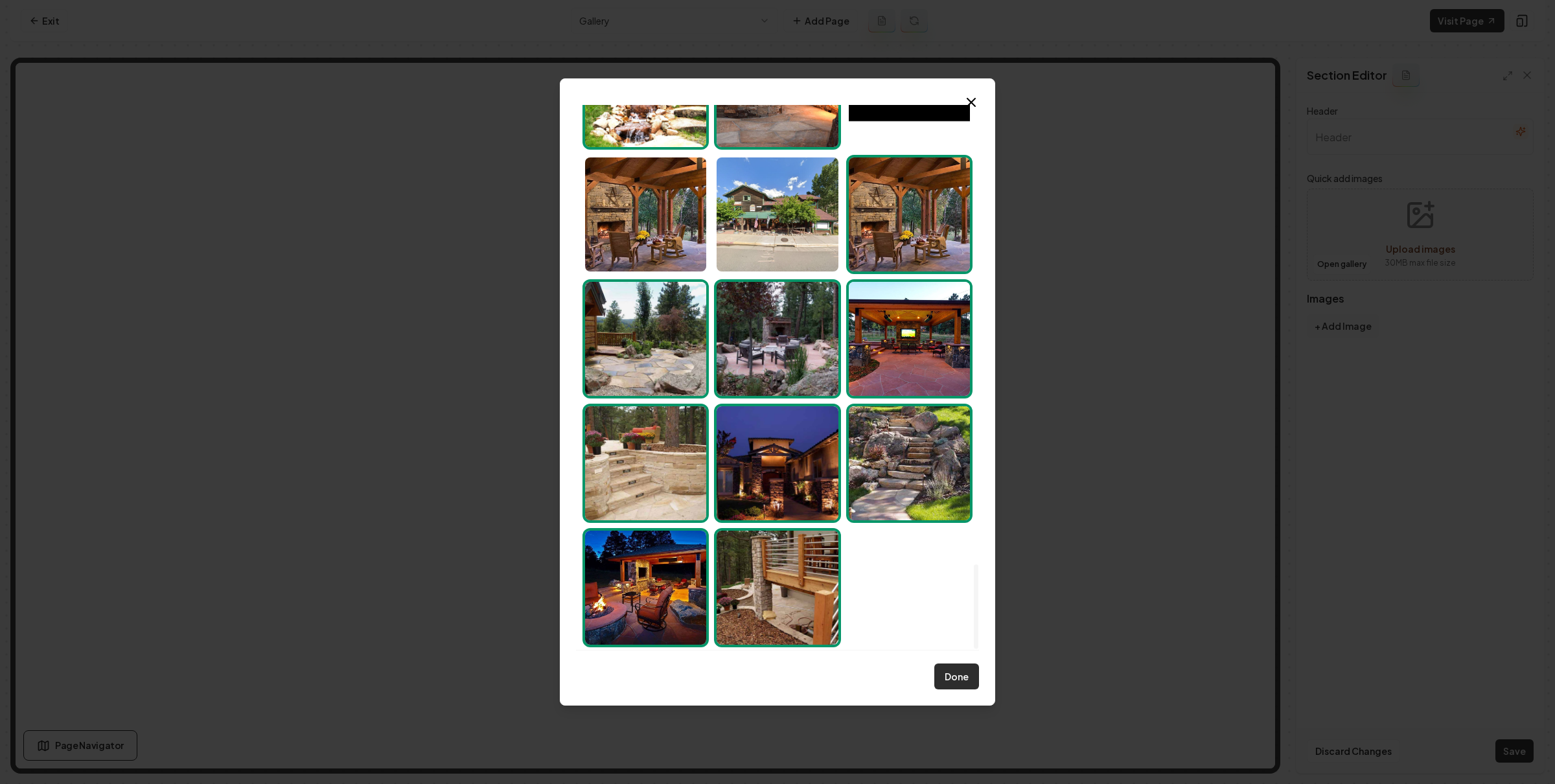
click at [949, 670] on button "Done" at bounding box center [956, 676] width 44 height 26
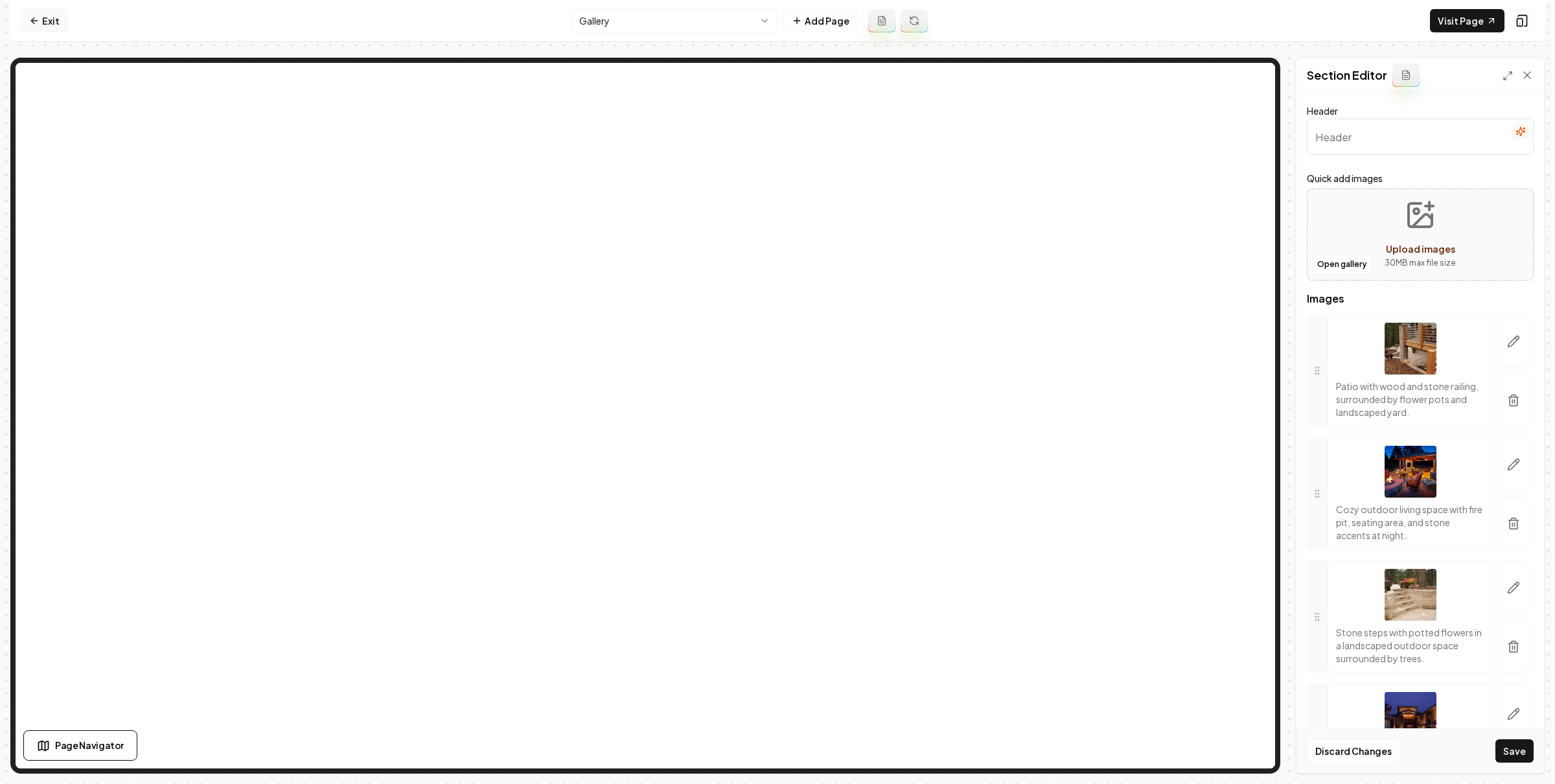
click at [61, 18] on link "Exit" at bounding box center [44, 21] width 47 height 23
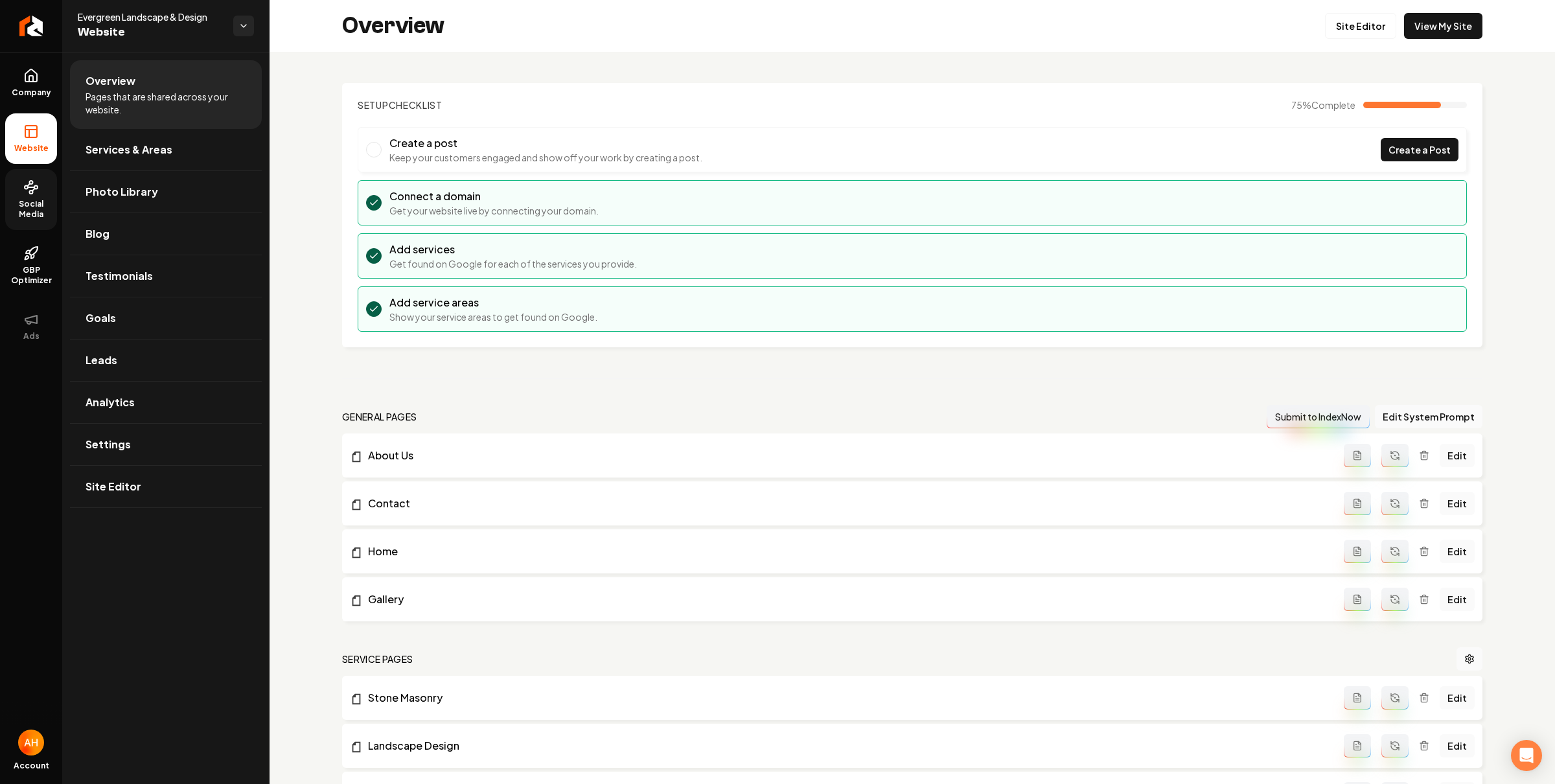
click at [35, 196] on link "Social Media" at bounding box center [31, 200] width 52 height 61
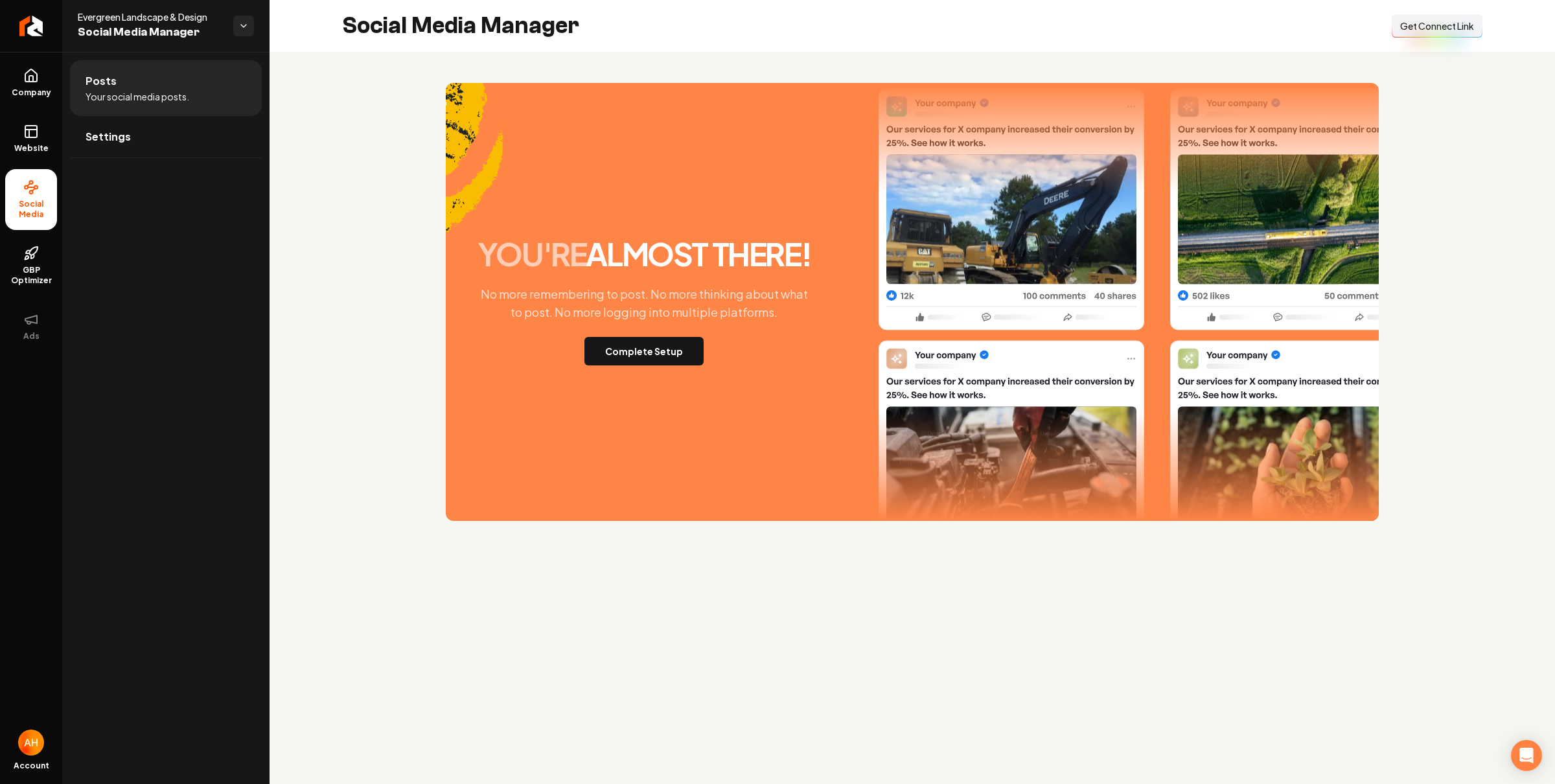
click at [355, 127] on section "you're almost there! No more remembering to post. No more thinking about what t…" at bounding box center [912, 302] width 1140 height 438
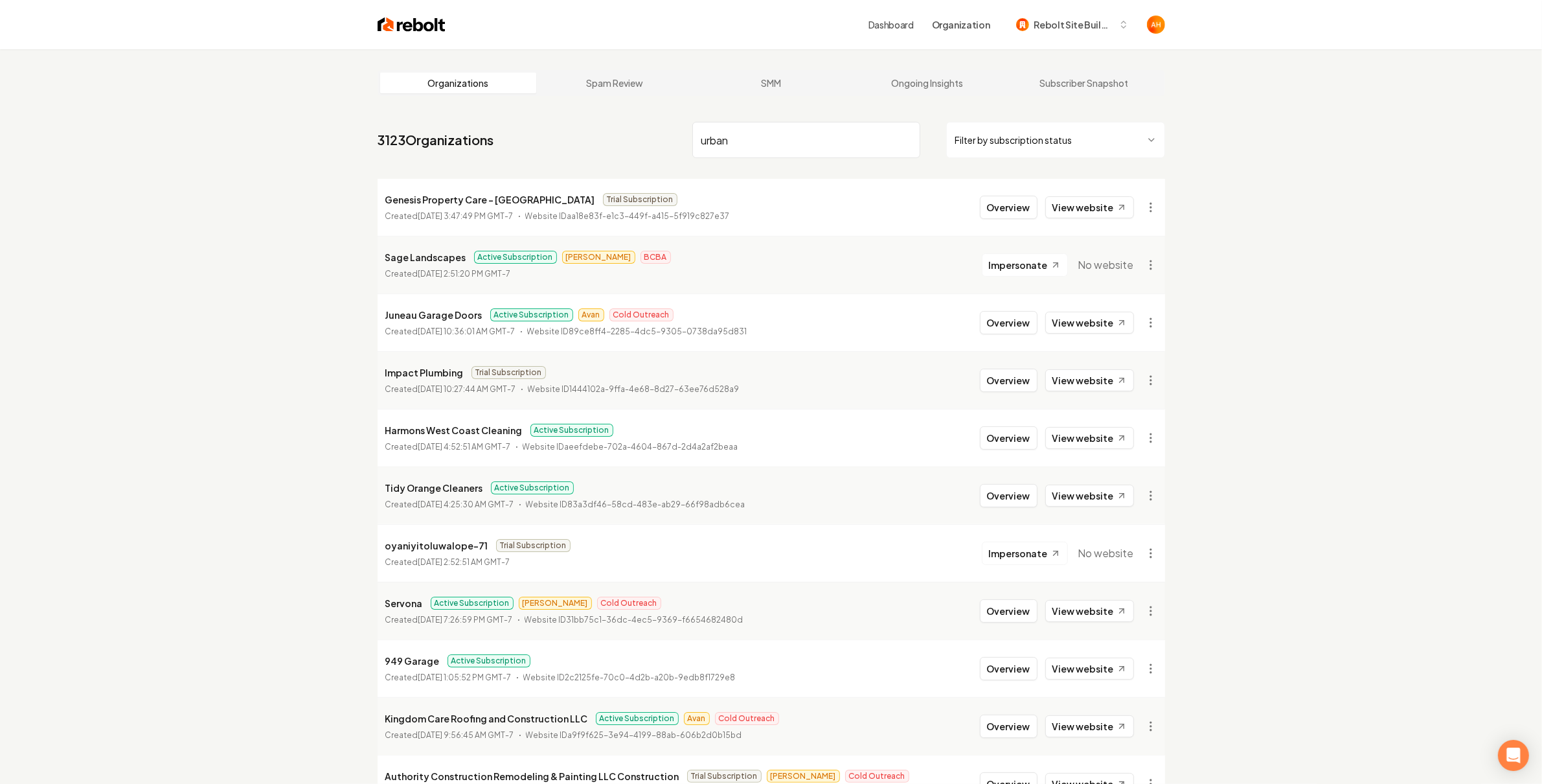
type input "urban"
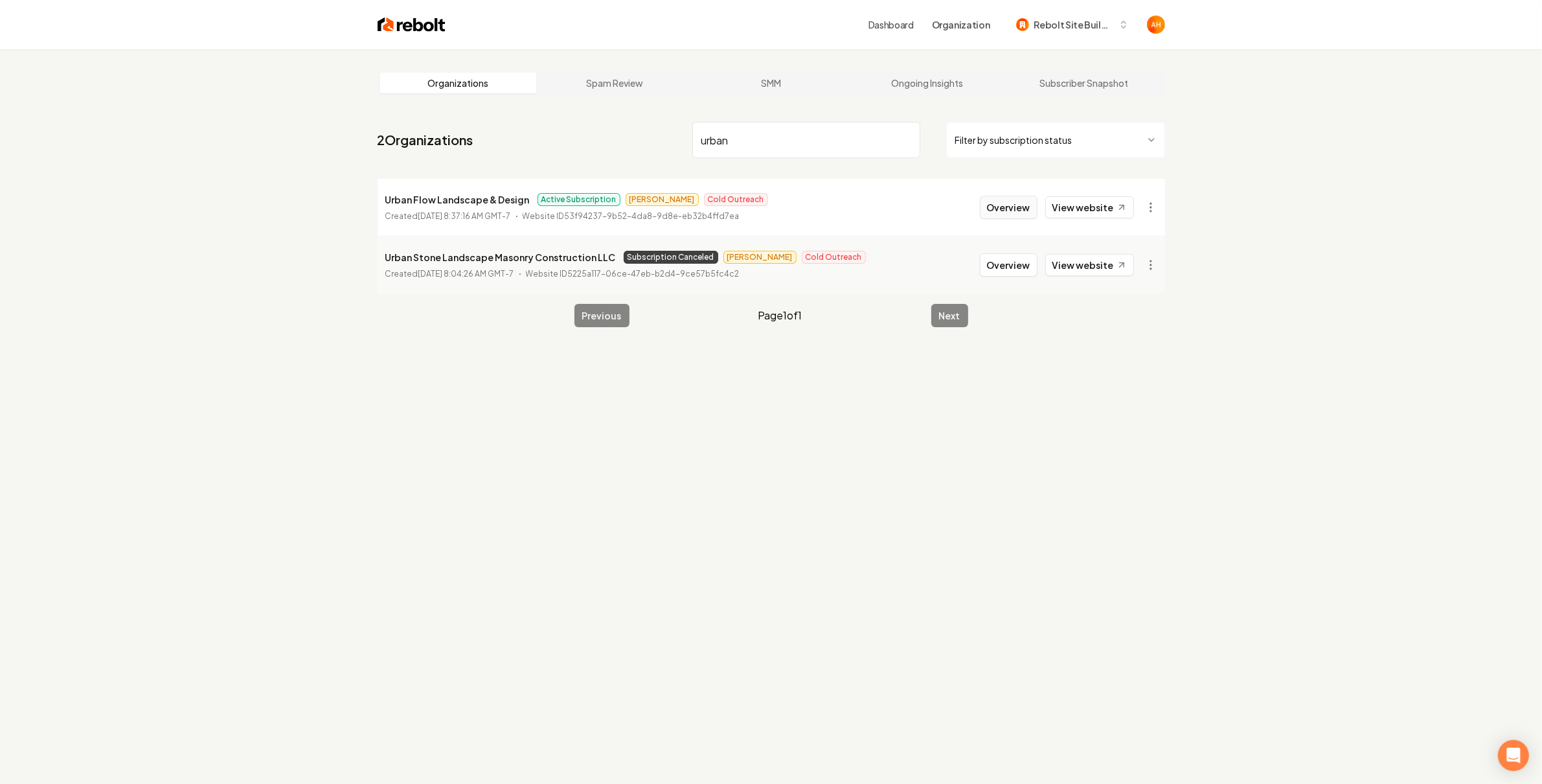
click at [1029, 202] on button "Overview" at bounding box center [1009, 207] width 58 height 23
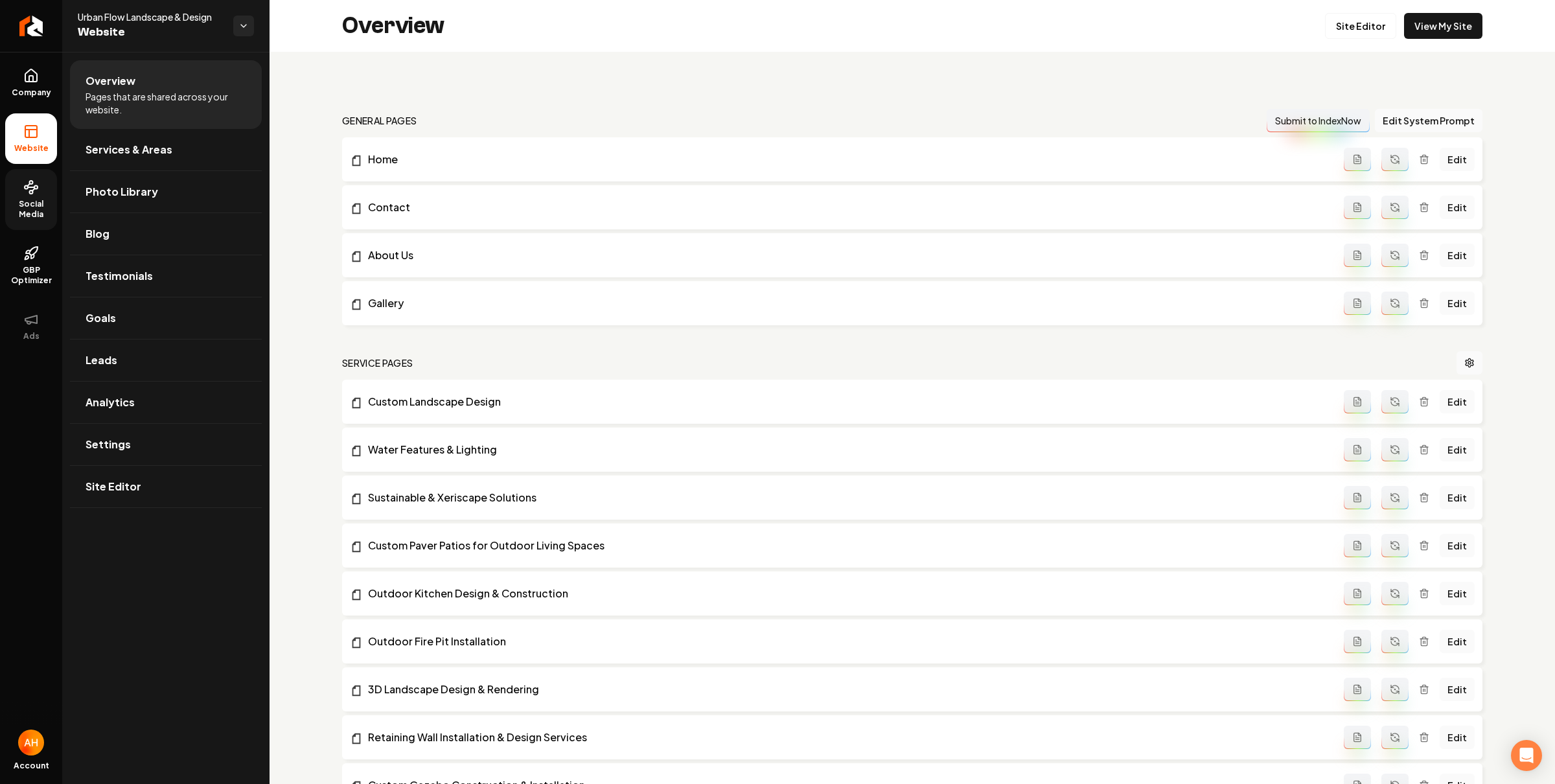
click at [21, 186] on link "Social Media" at bounding box center [31, 200] width 52 height 61
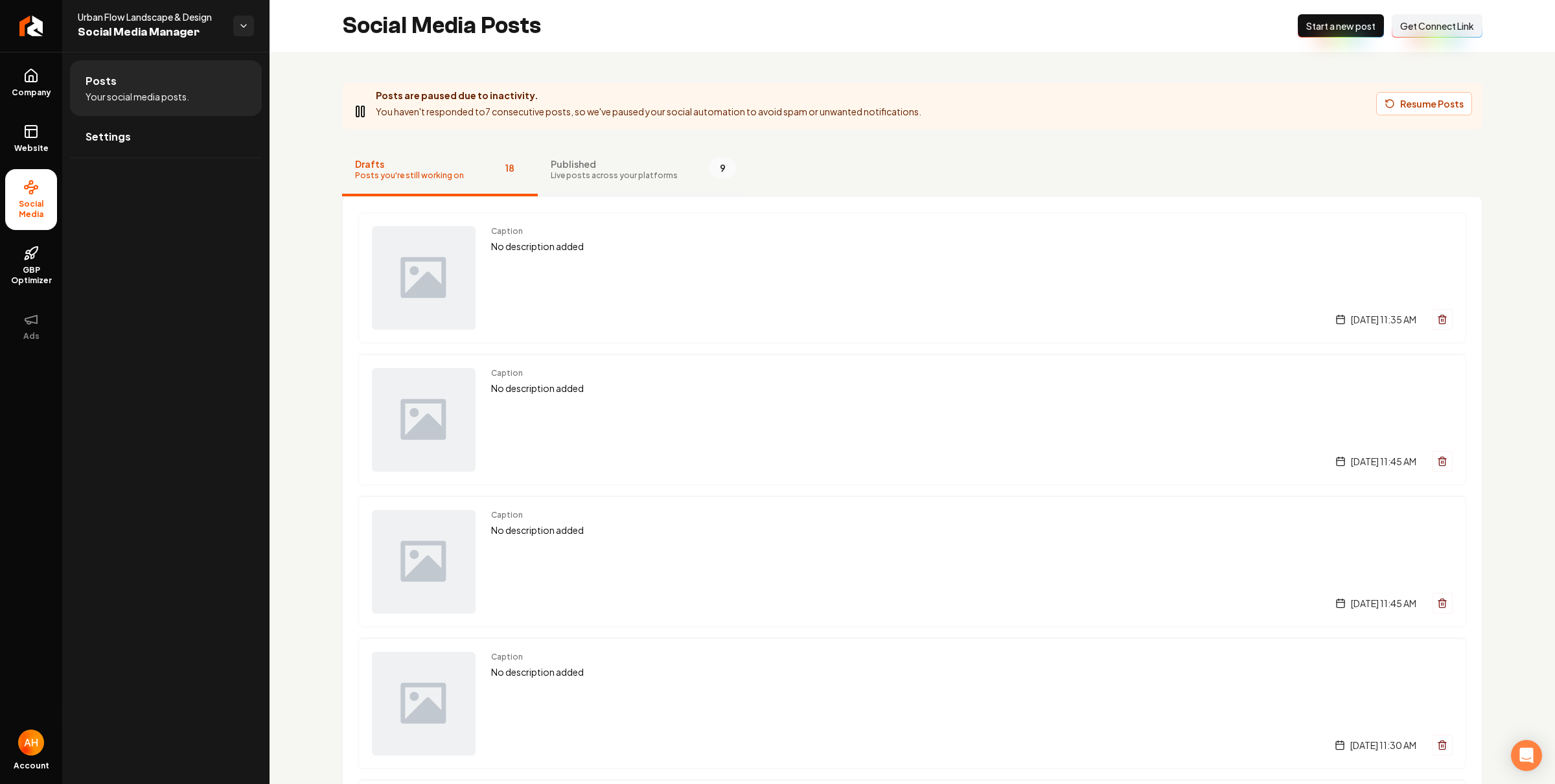
click at [611, 166] on span "Published" at bounding box center [614, 164] width 127 height 13
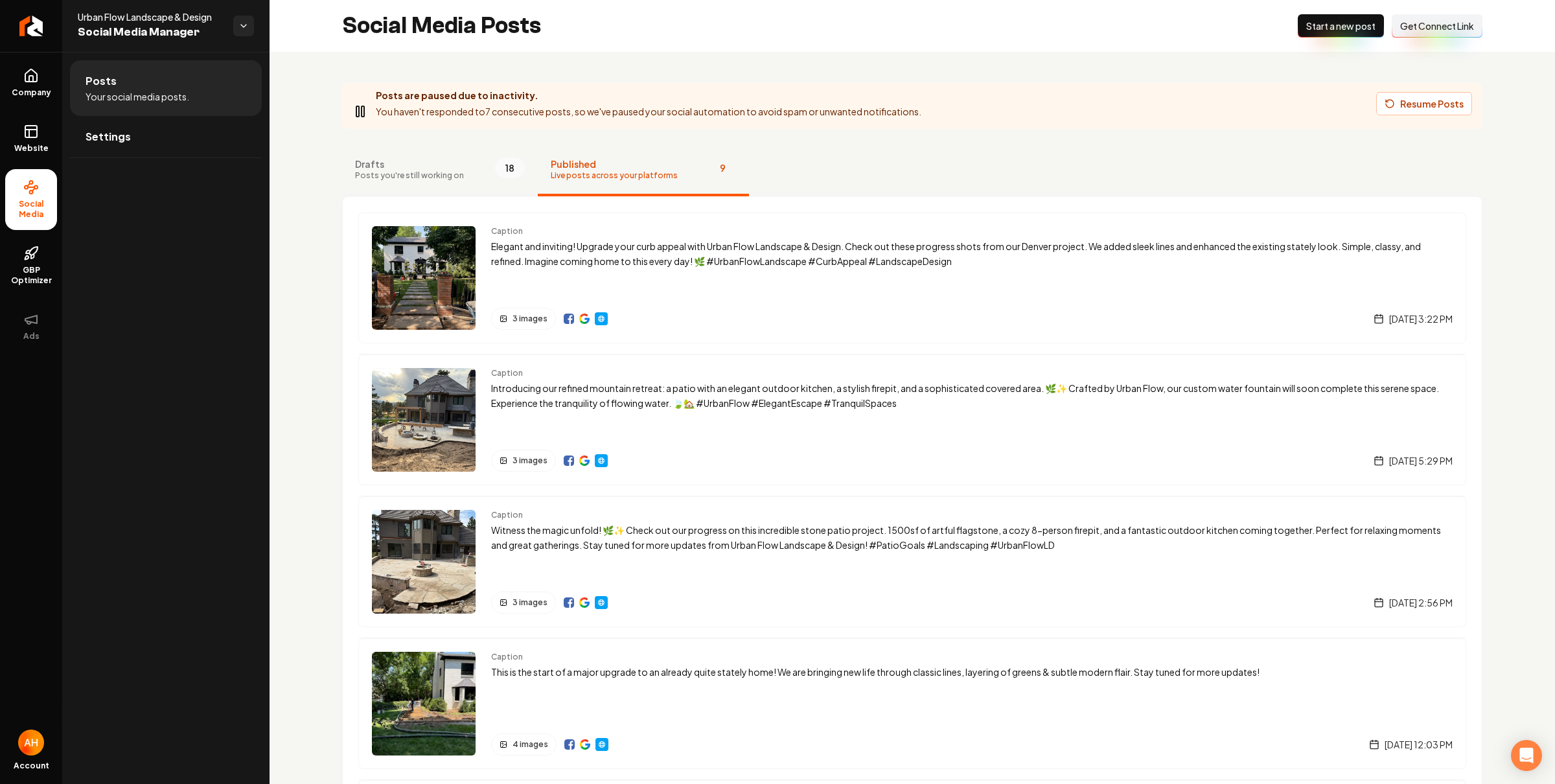
click at [480, 158] on button "Drafts Posts you're still working on 18" at bounding box center [439, 170] width 195 height 52
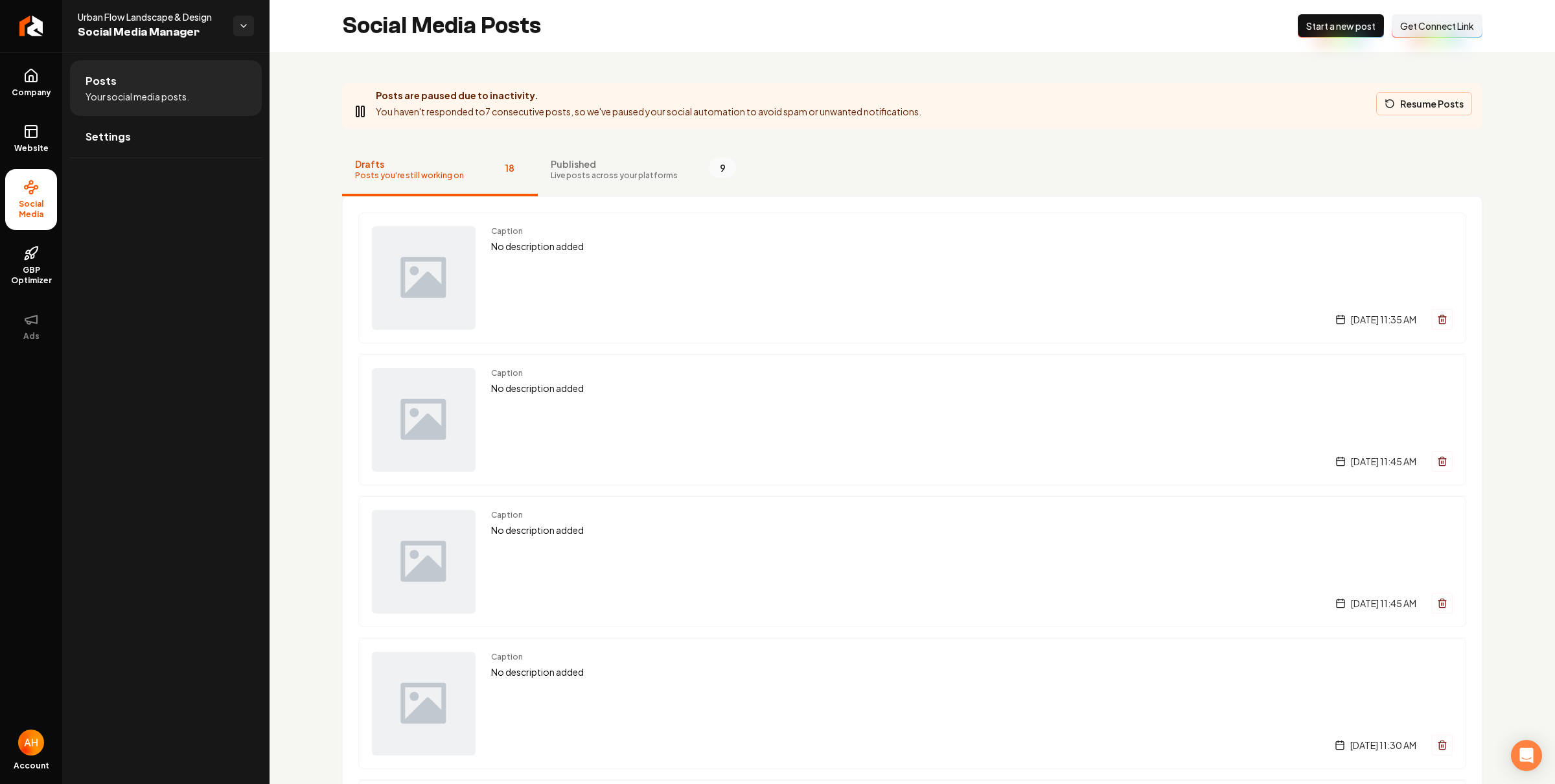
click at [1422, 104] on button "Resume Posts" at bounding box center [1424, 104] width 96 height 23
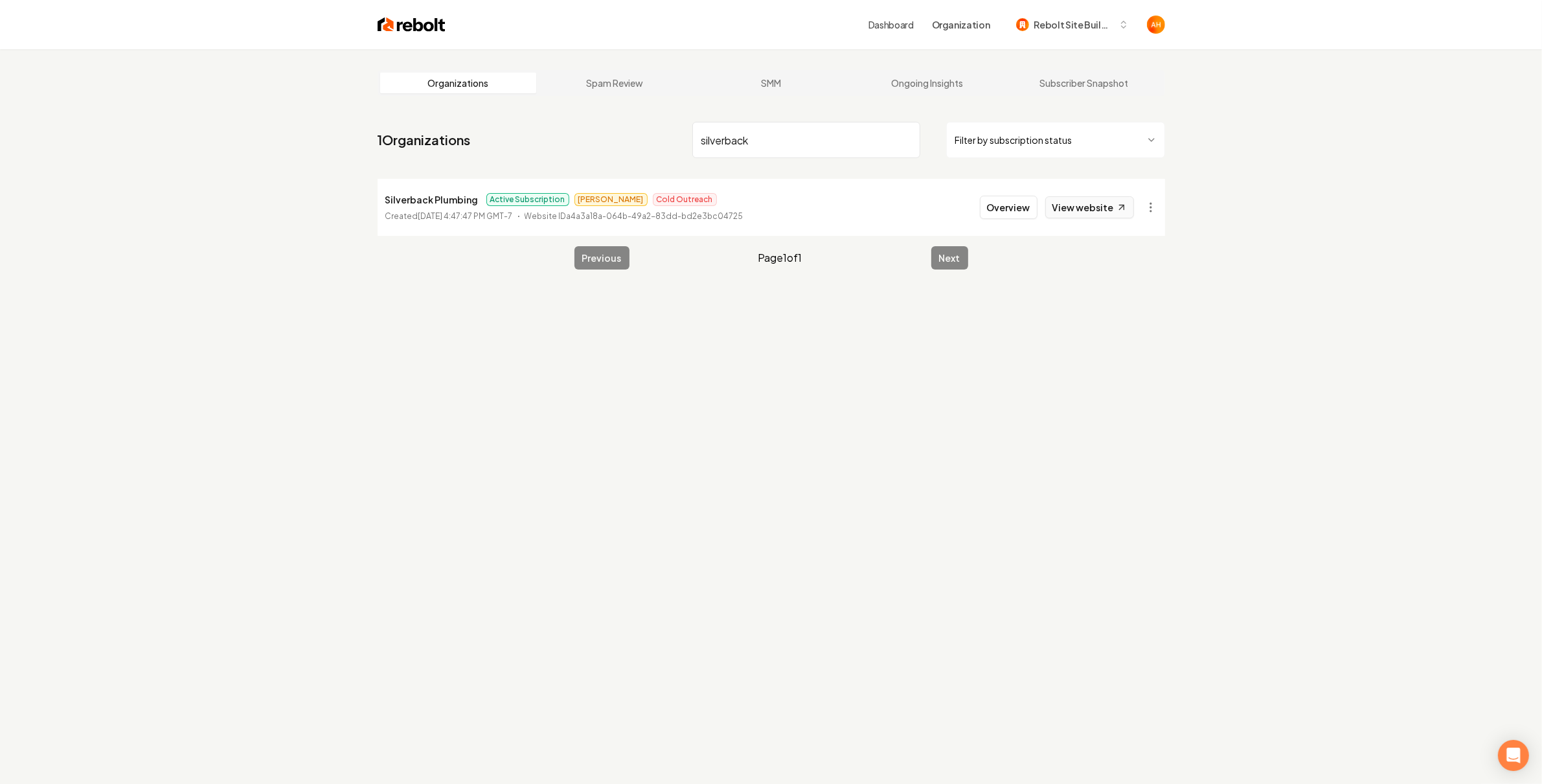
type input "silverback"
click at [1093, 200] on link "View website" at bounding box center [1090, 207] width 89 height 22
click at [1020, 212] on button "Overview" at bounding box center [1009, 207] width 58 height 23
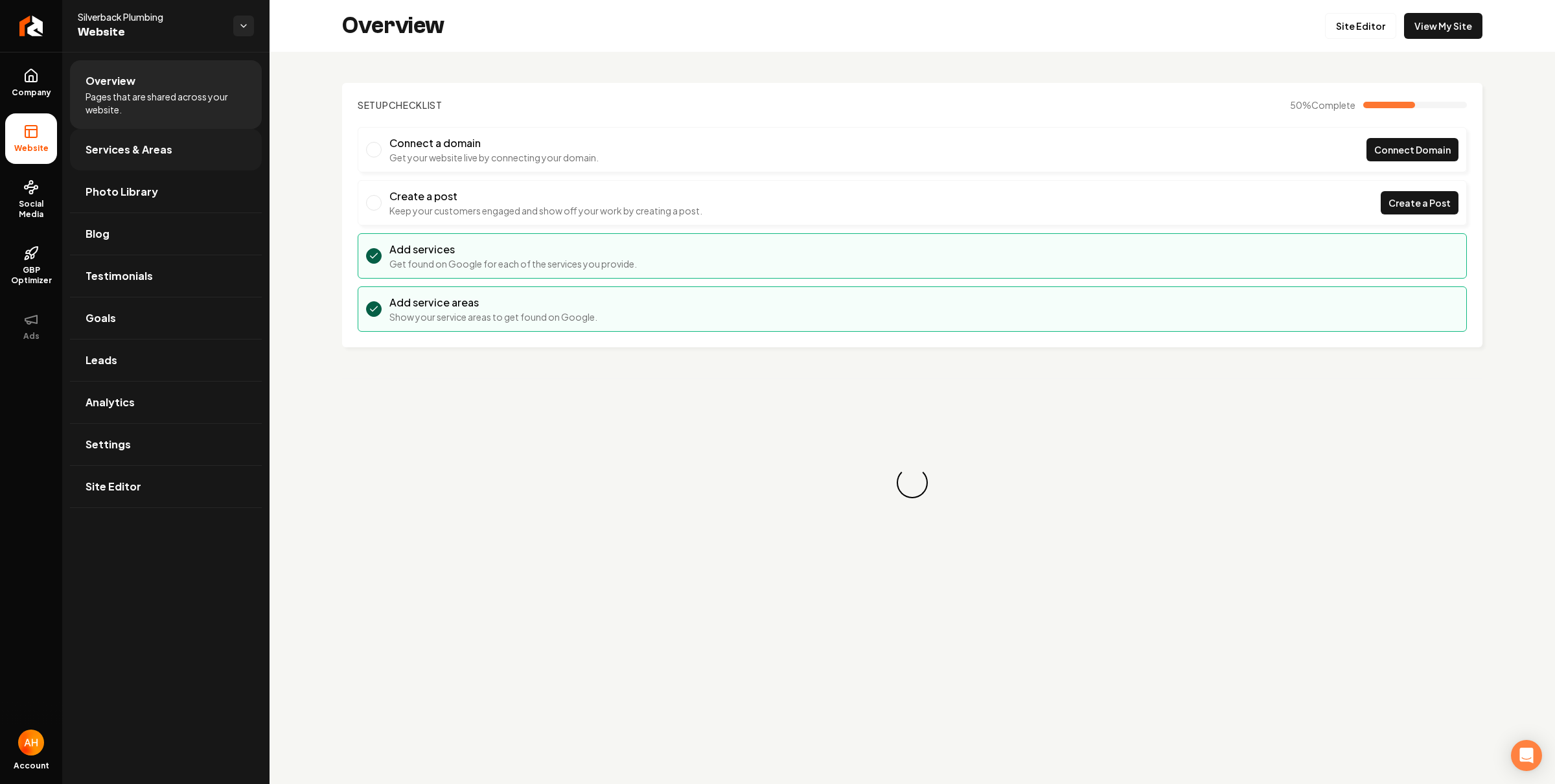
click at [220, 131] on link "Services & Areas" at bounding box center [165, 149] width 192 height 41
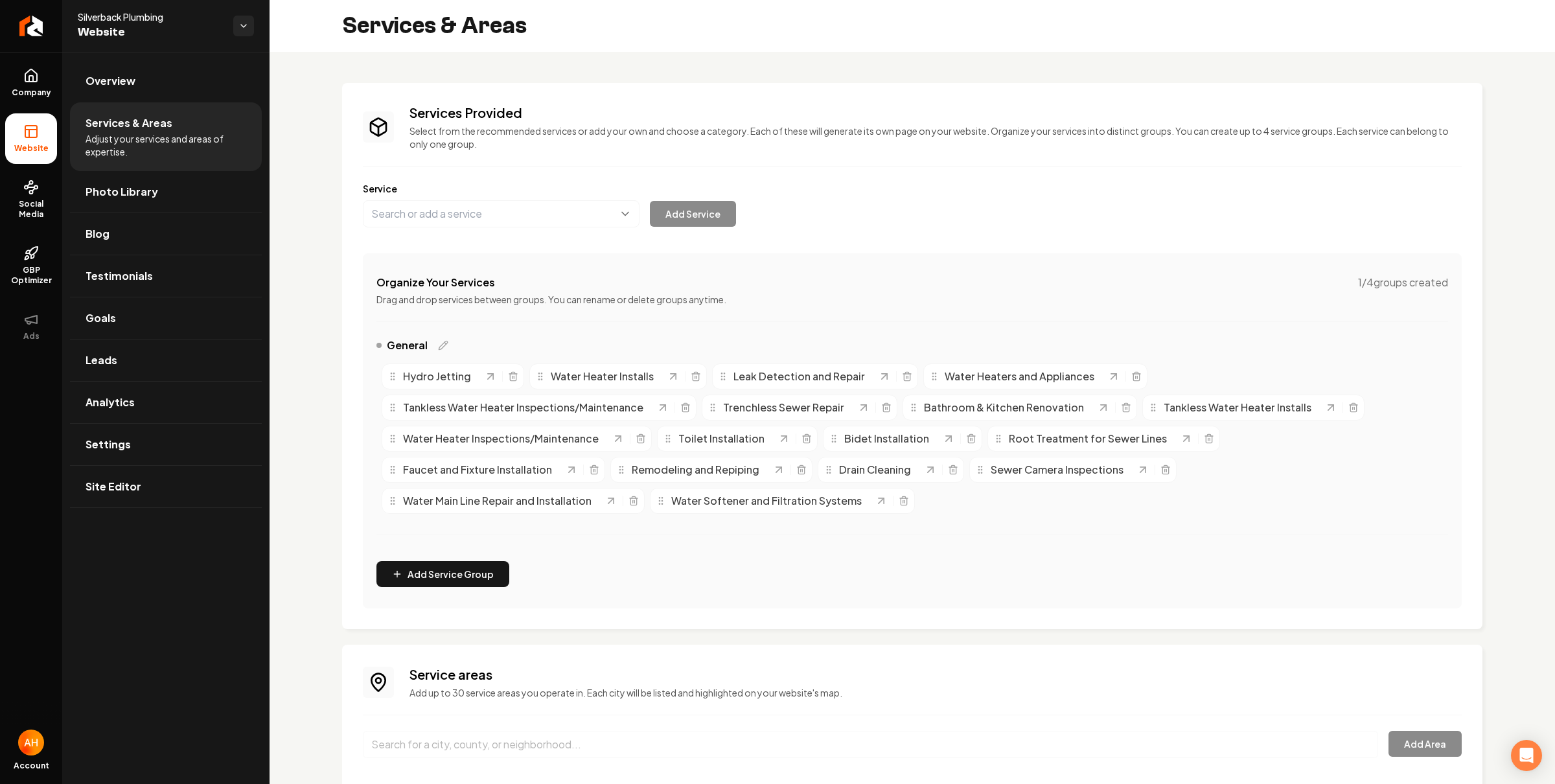
scroll to position [169, 0]
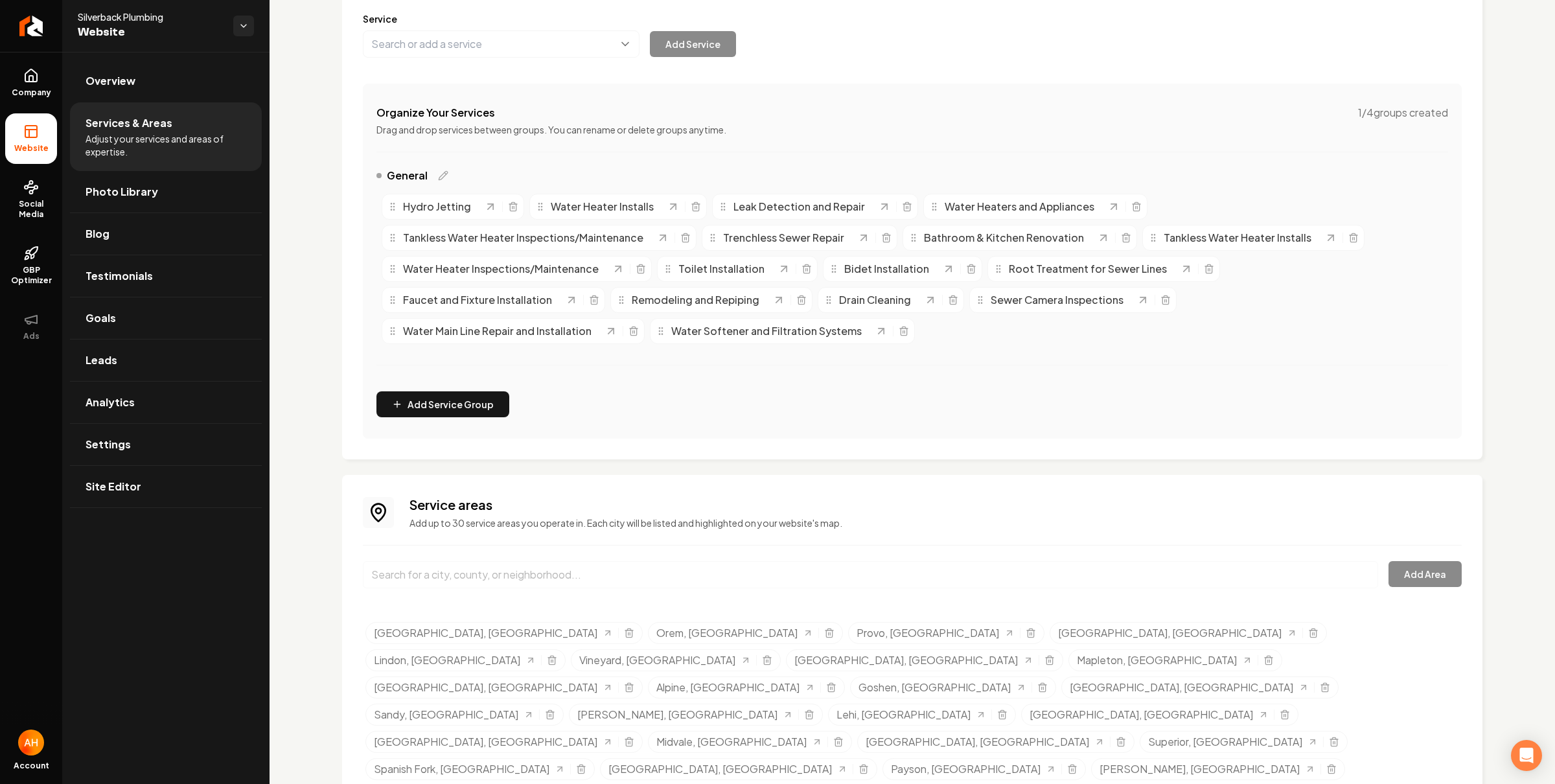
click at [1145, 459] on div "Services Provided Select from the recommended services or add your own and choo…" at bounding box center [912, 387] width 1140 height 947
click at [900, 29] on div "Service Add Service" at bounding box center [913, 35] width 1099 height 45
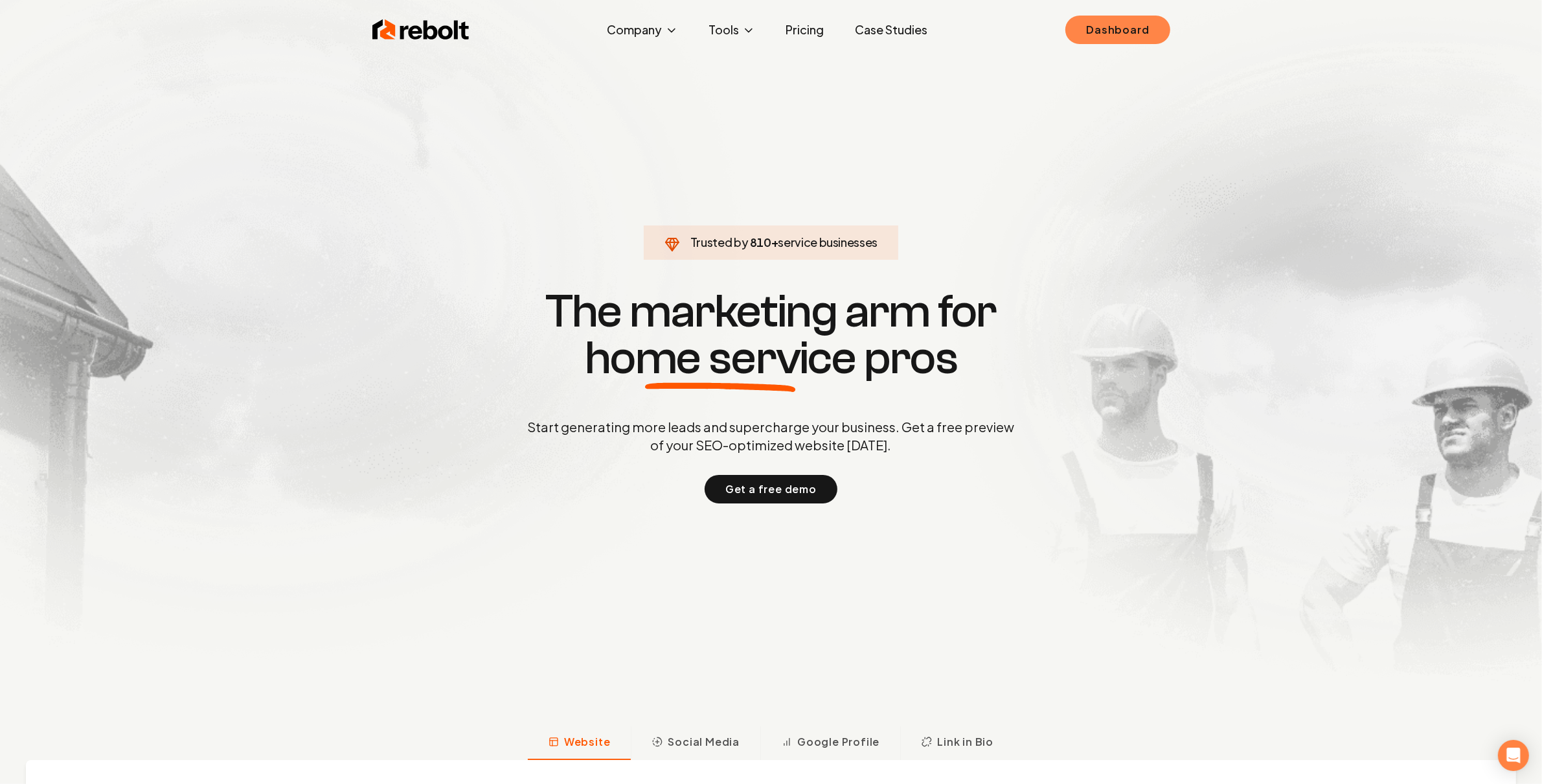
click at [1097, 29] on link "Dashboard" at bounding box center [1118, 30] width 104 height 29
drag, startPoint x: 1114, startPoint y: 29, endPoint x: 1079, endPoint y: 26, distance: 35.1
click at [1114, 28] on link "Dashboard" at bounding box center [1118, 30] width 104 height 29
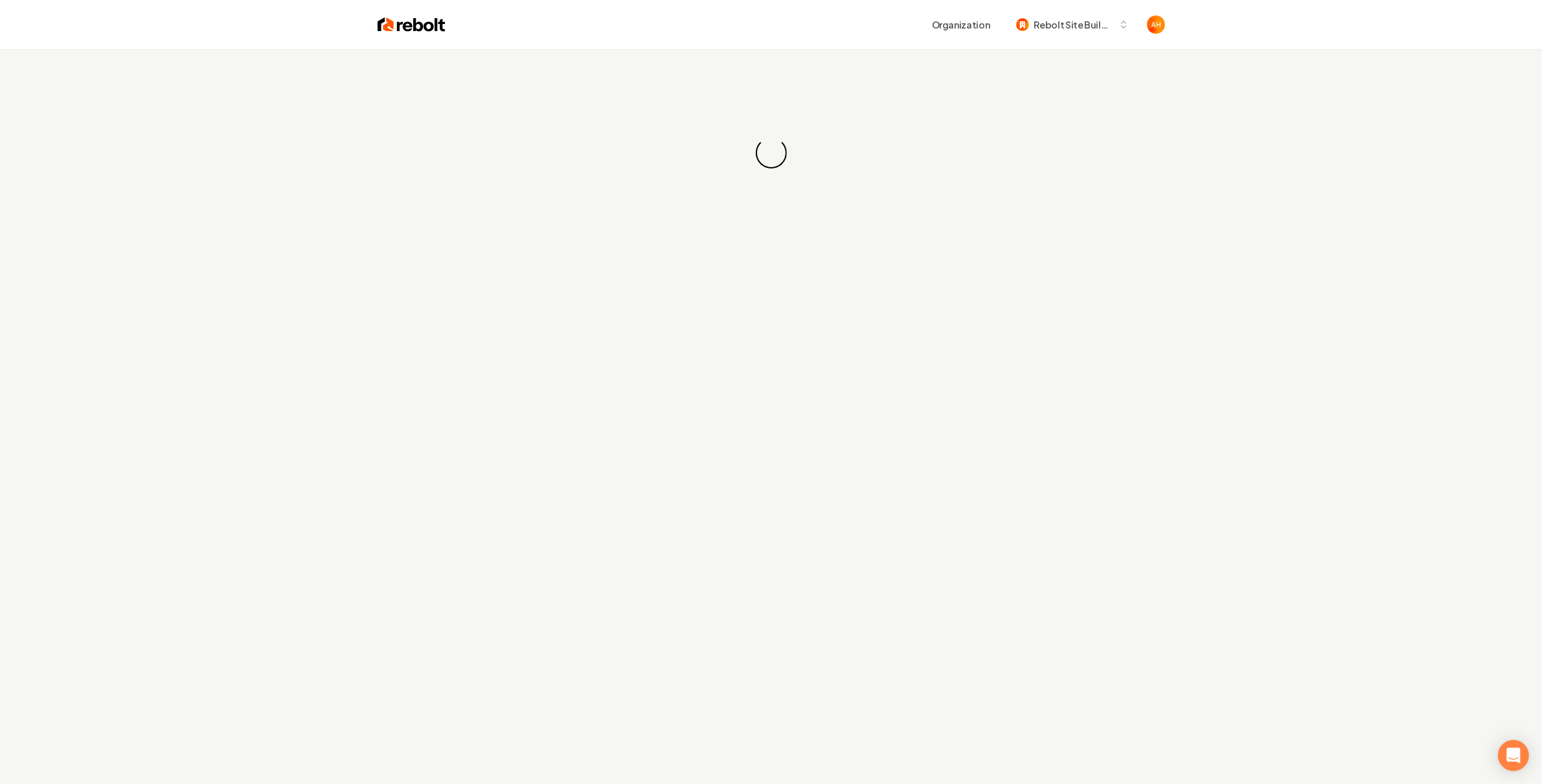
click at [733, 34] on div "Organization Rebolt Site Builder" at bounding box center [805, 24] width 719 height 23
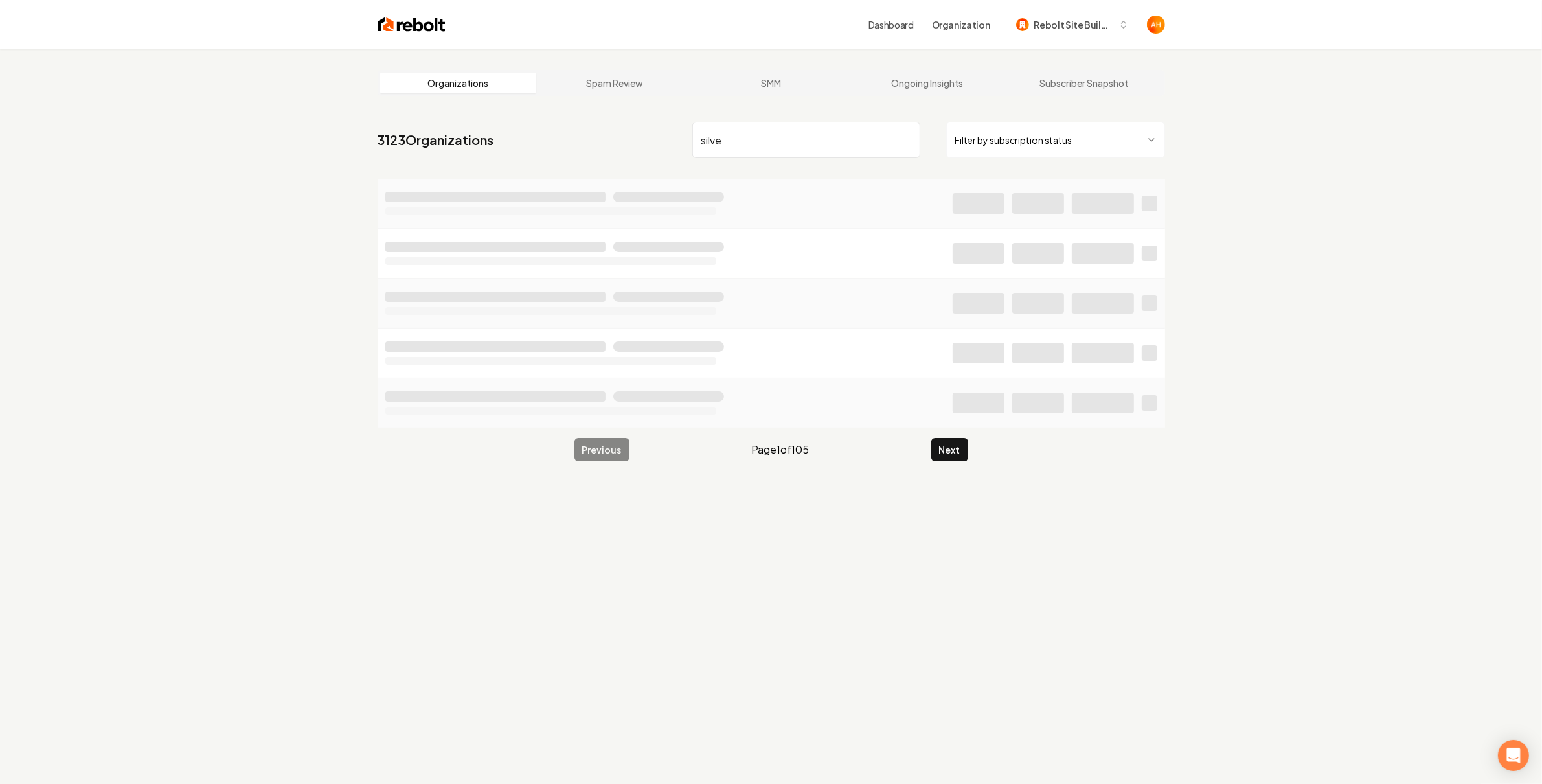
click at [743, 143] on input "silve" at bounding box center [807, 139] width 228 height 36
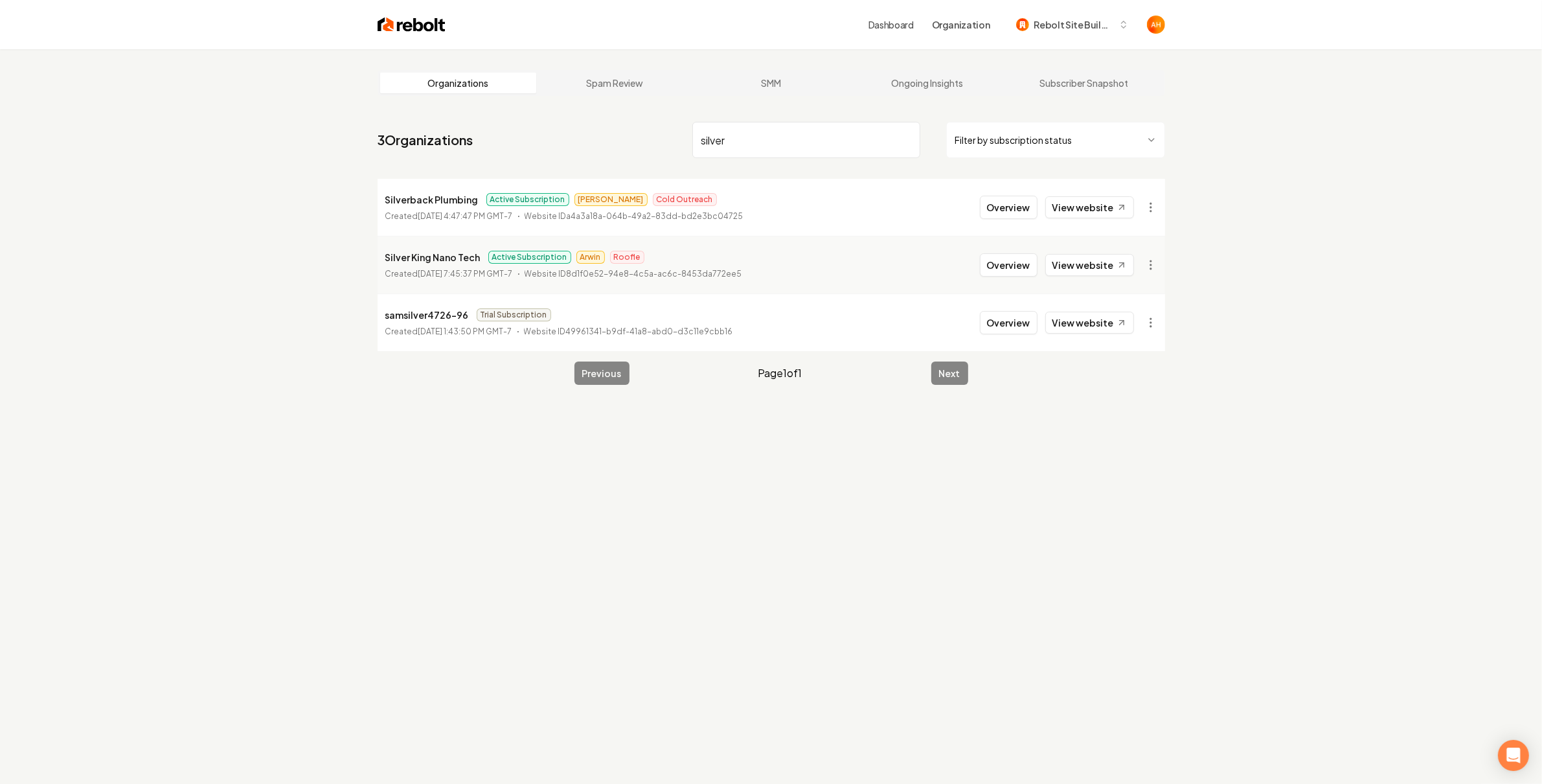
click at [813, 147] on input "silver" at bounding box center [807, 139] width 228 height 36
type input "silver"
click at [994, 215] on button "Overview" at bounding box center [1009, 207] width 58 height 23
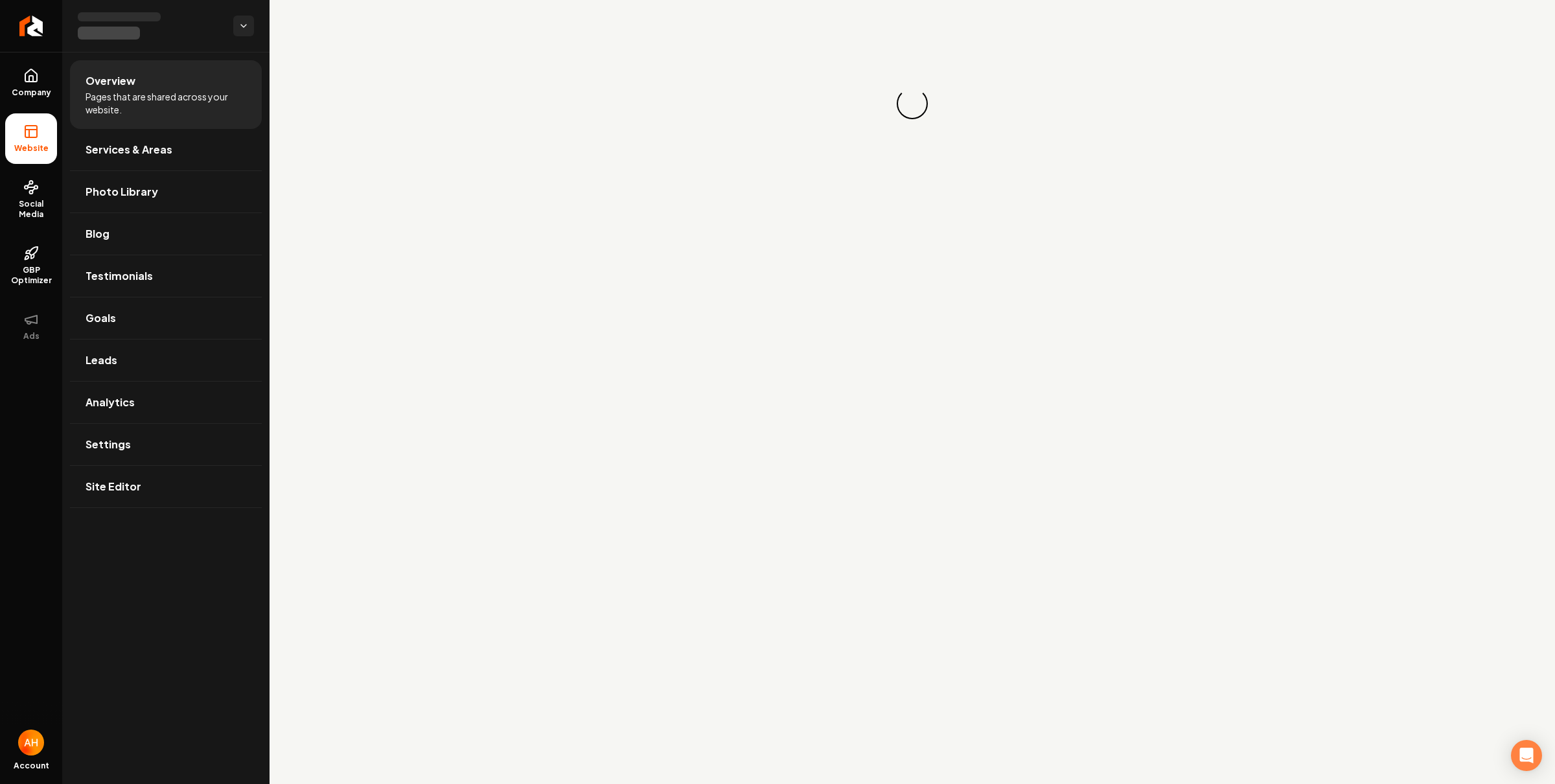
click at [995, 214] on main "Loading... Loading..." at bounding box center [912, 392] width 1285 height 784
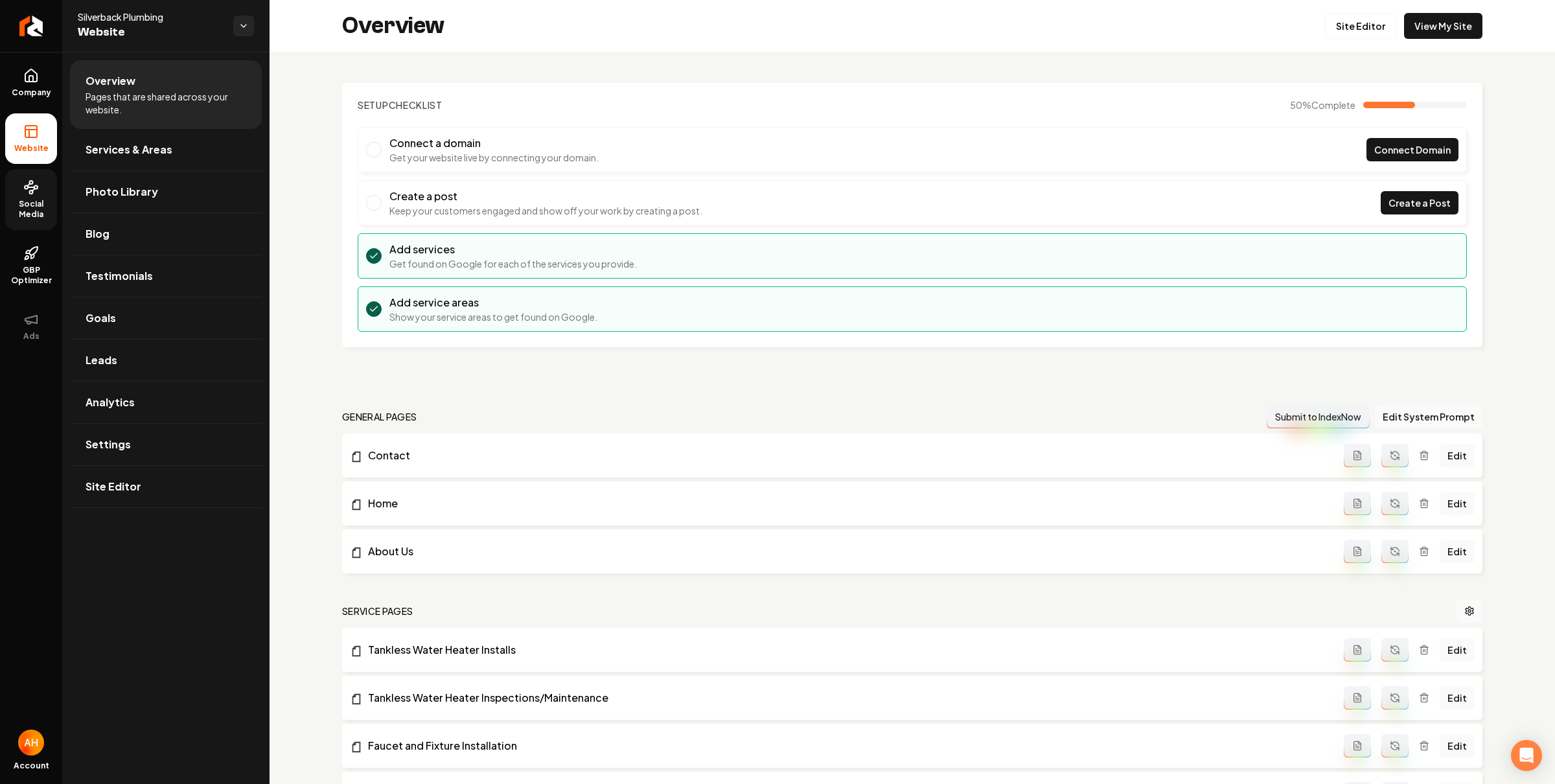
click at [34, 204] on span "Social Media" at bounding box center [31, 209] width 52 height 21
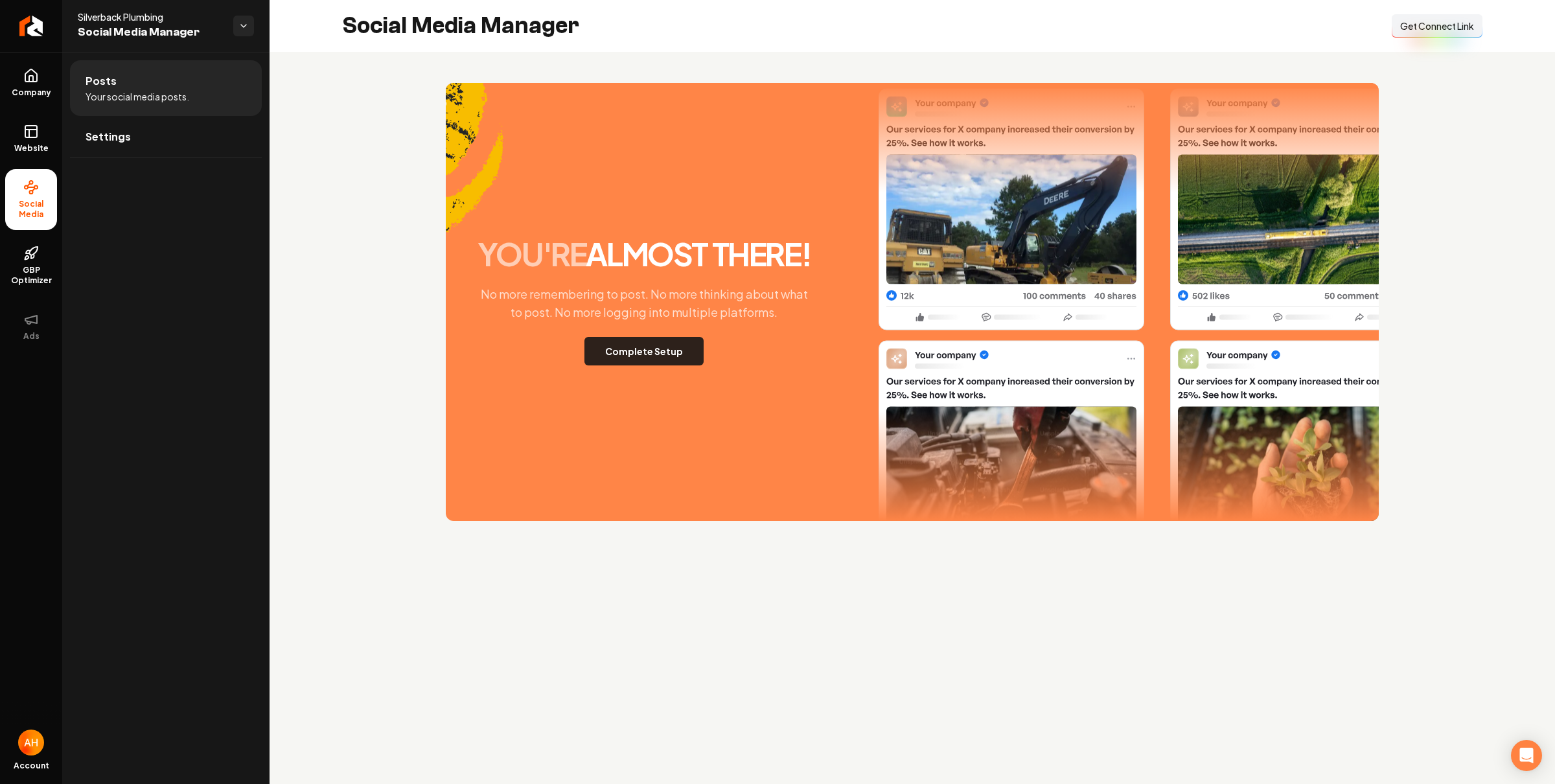
click at [648, 358] on button "Complete Setup" at bounding box center [644, 351] width 119 height 29
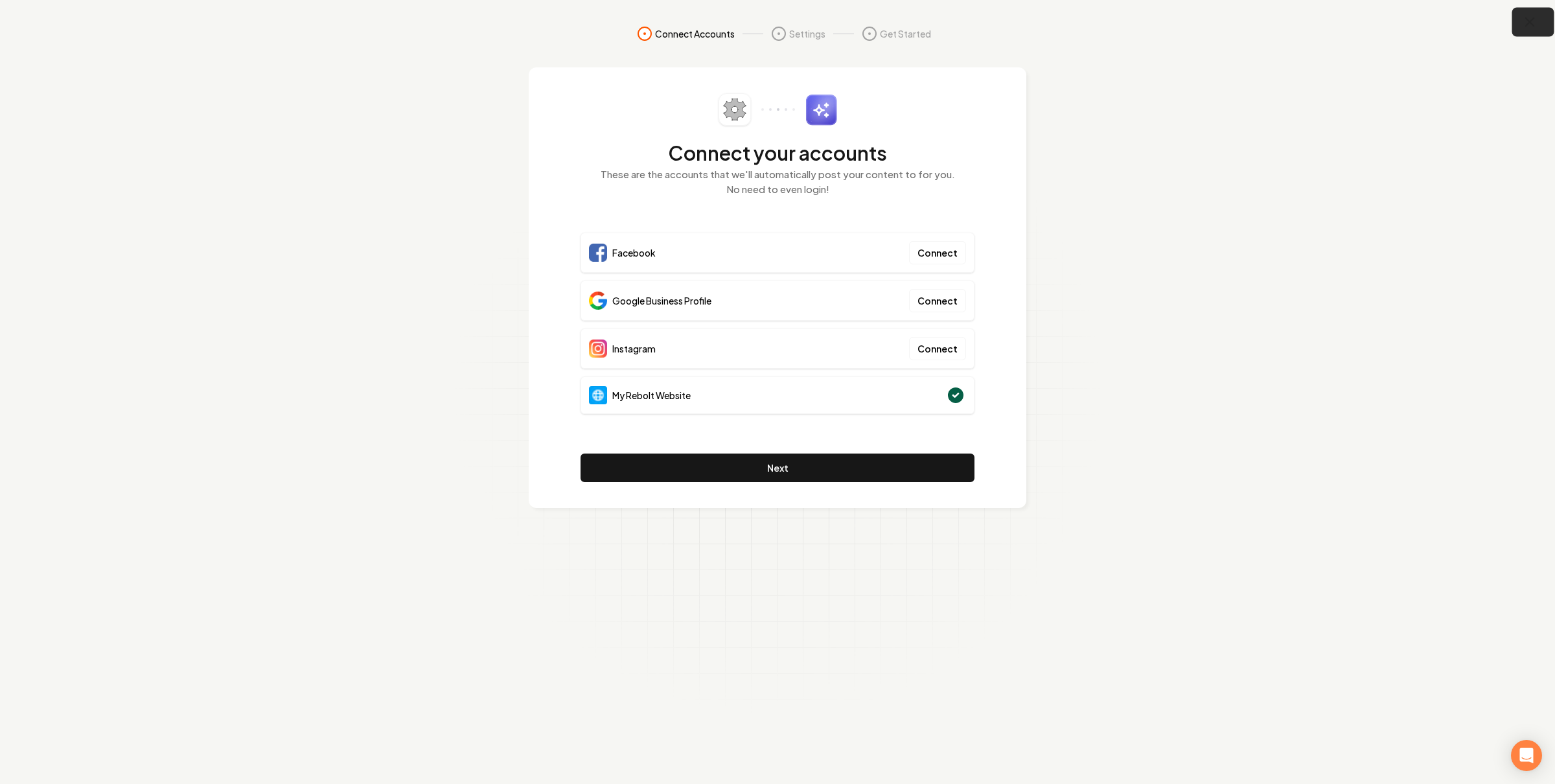
click at [1516, 19] on button "button" at bounding box center [1533, 22] width 42 height 29
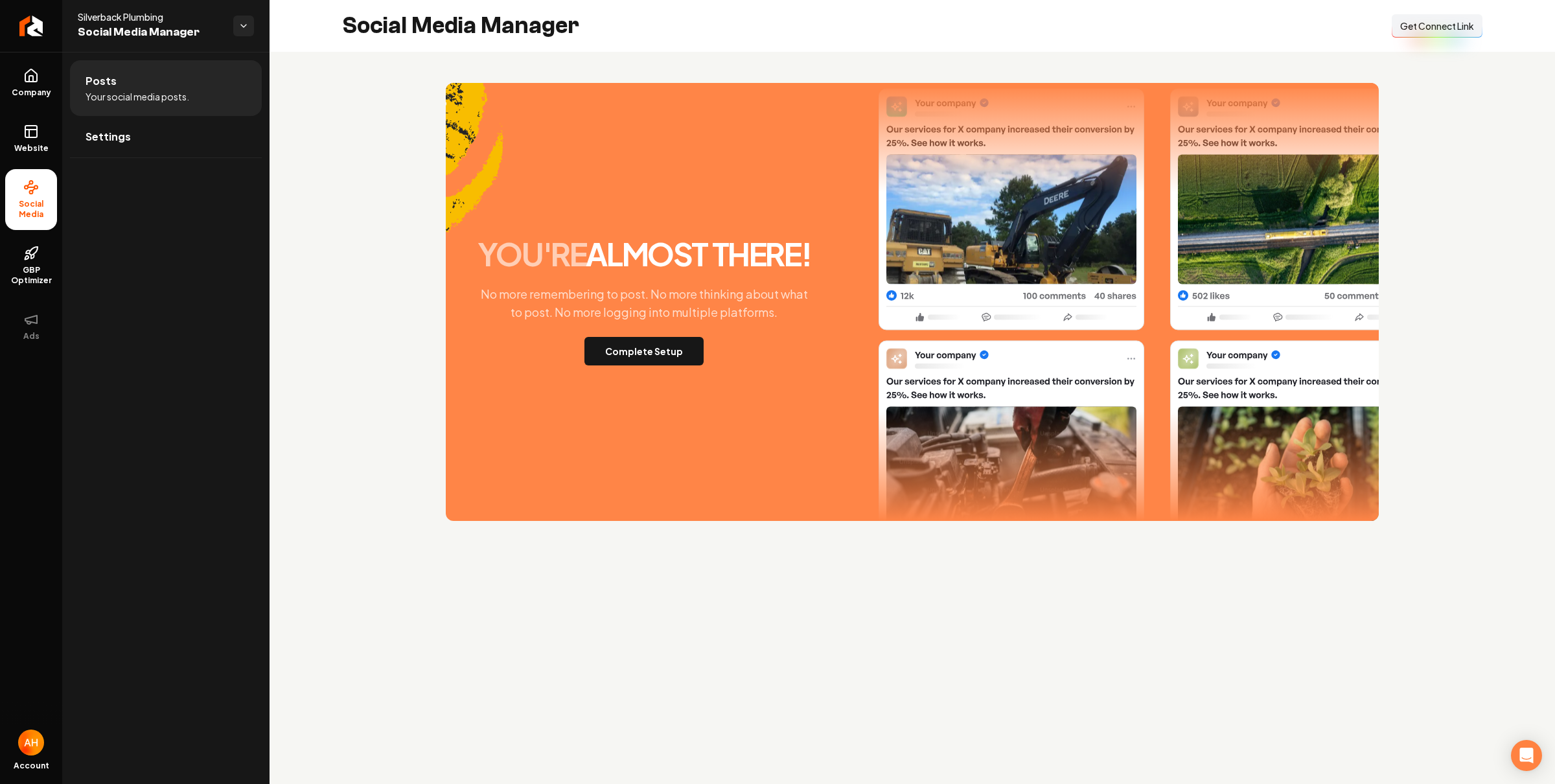
click at [1454, 26] on span "Get Connect Link" at bounding box center [1437, 25] width 74 height 13
click at [630, 356] on button "Complete Setup" at bounding box center [644, 351] width 119 height 29
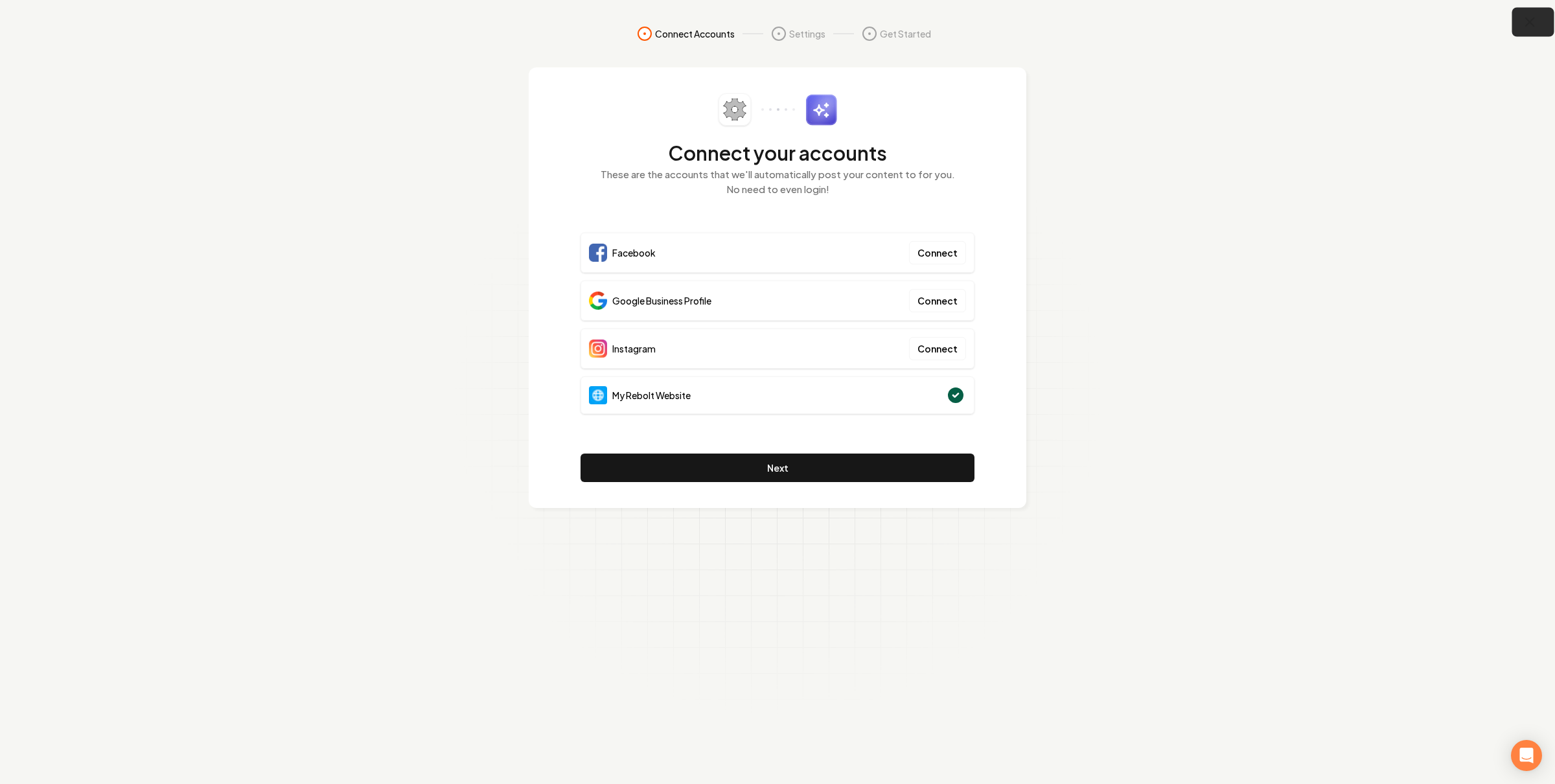
click at [1530, 24] on icon "button" at bounding box center [1530, 23] width 8 height 8
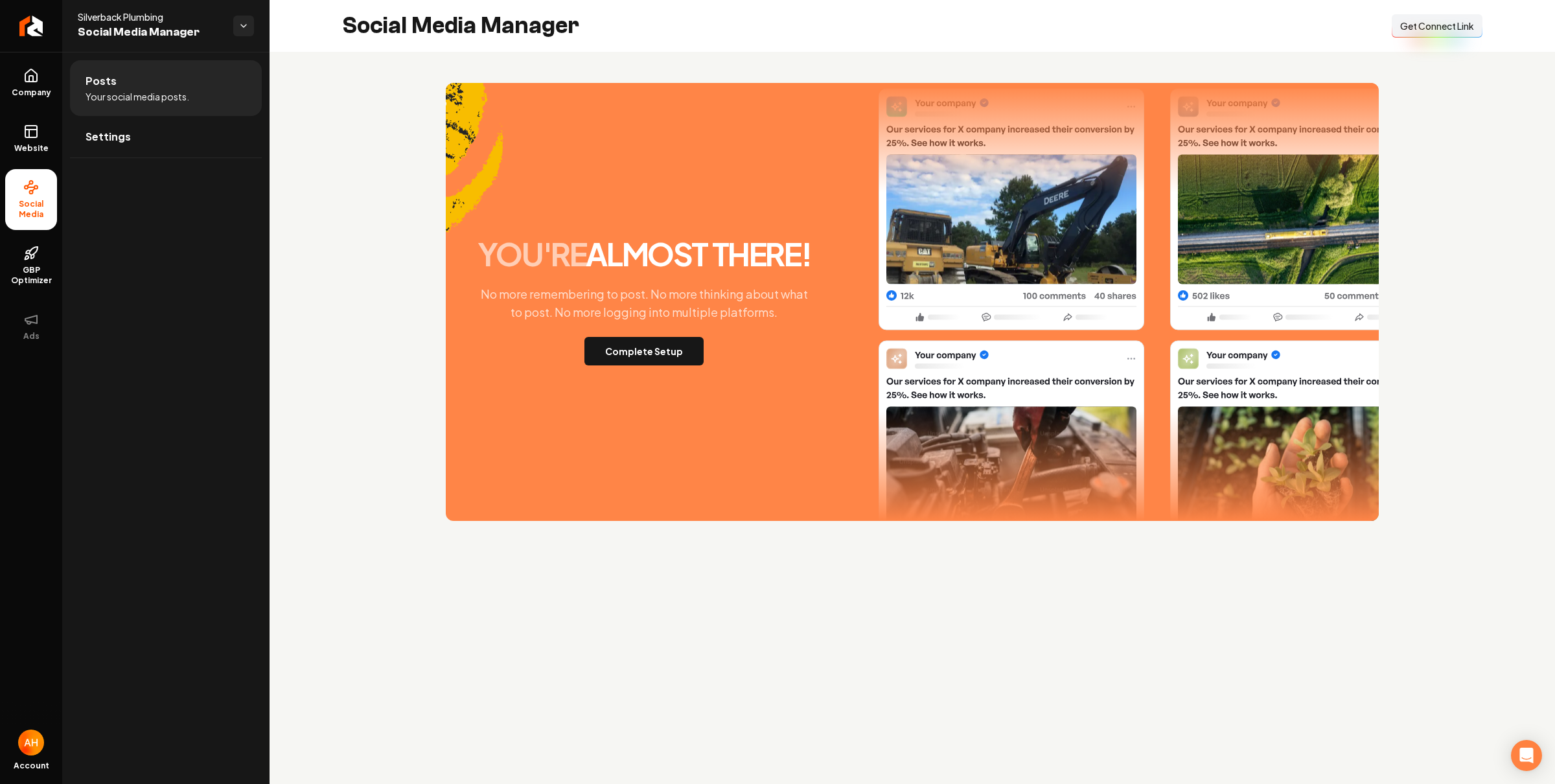
click at [1470, 21] on span "Get Connect Link" at bounding box center [1437, 25] width 74 height 13
click at [26, 122] on link "Website" at bounding box center [31, 138] width 52 height 50
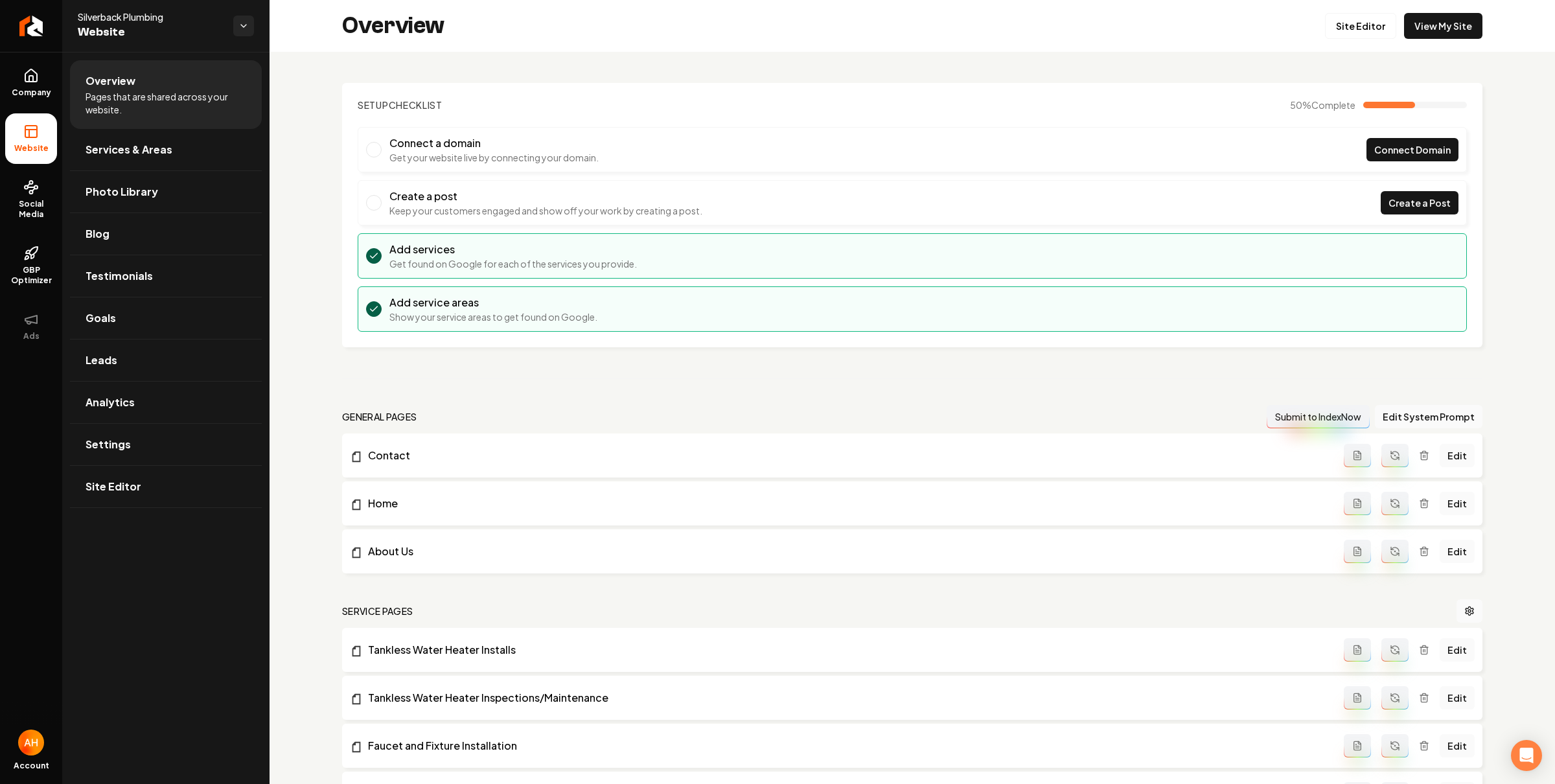
scroll to position [280, 0]
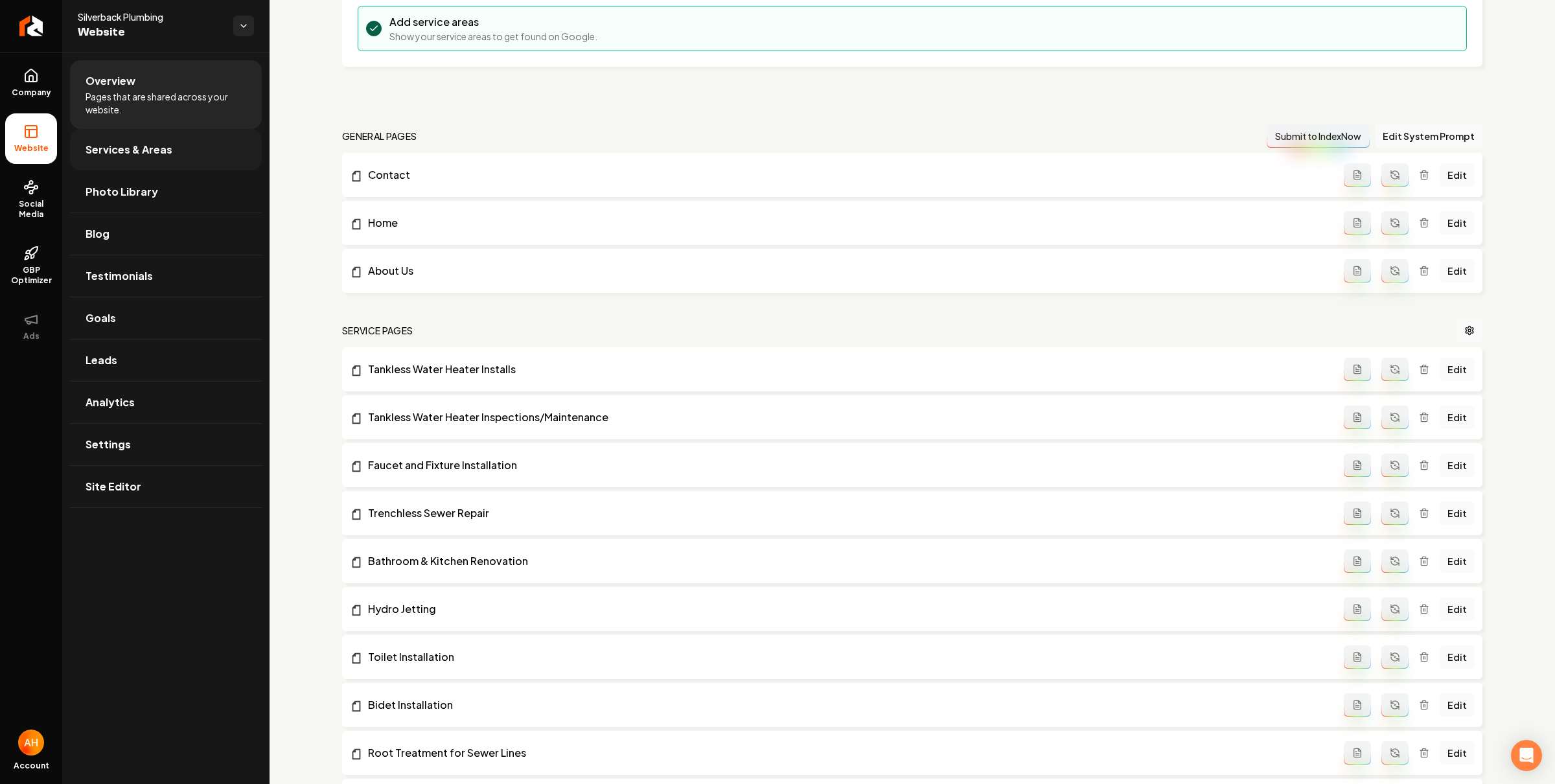
click at [158, 135] on link "Services & Areas" at bounding box center [165, 149] width 192 height 41
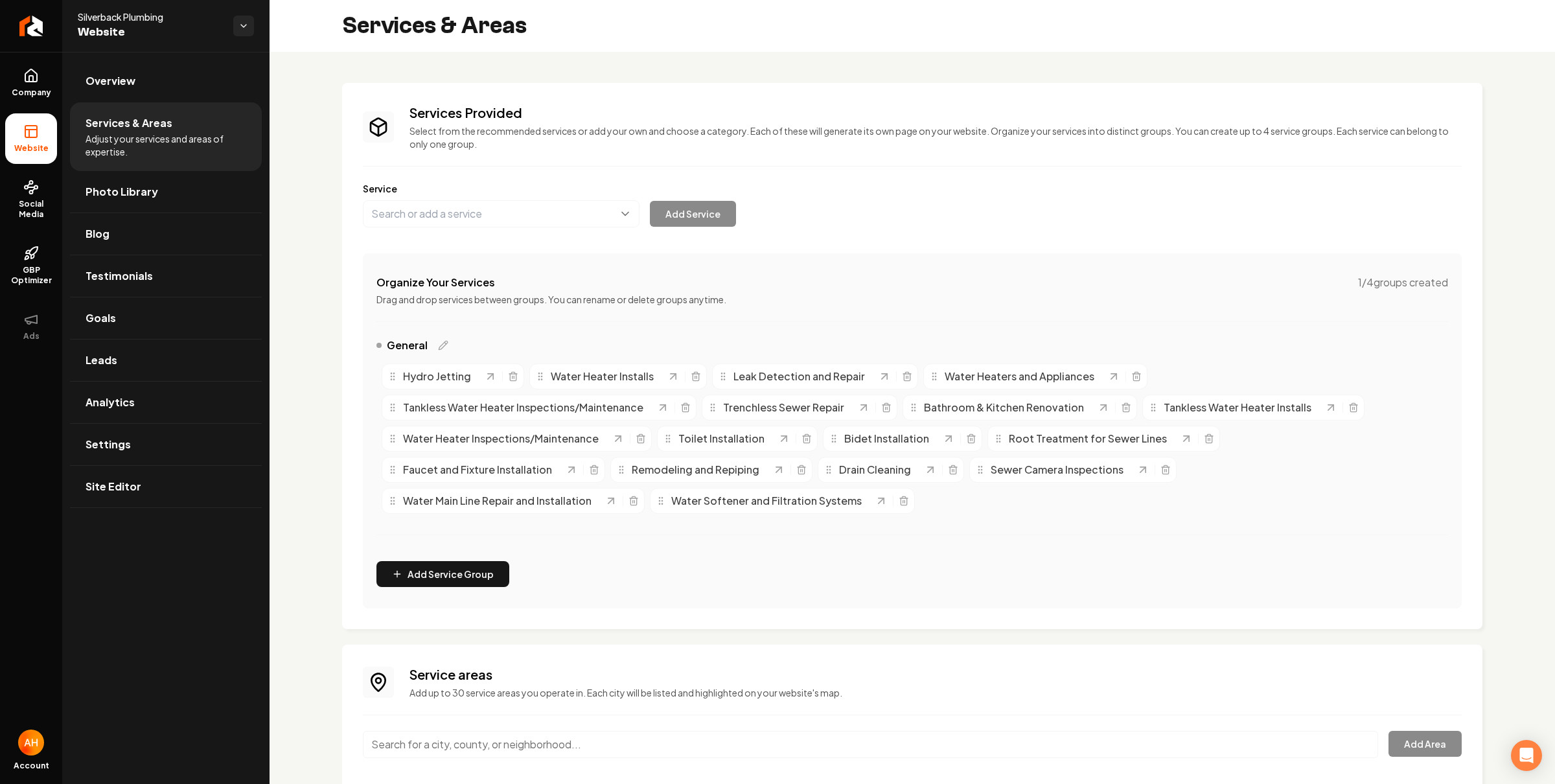
scroll to position [169, 0]
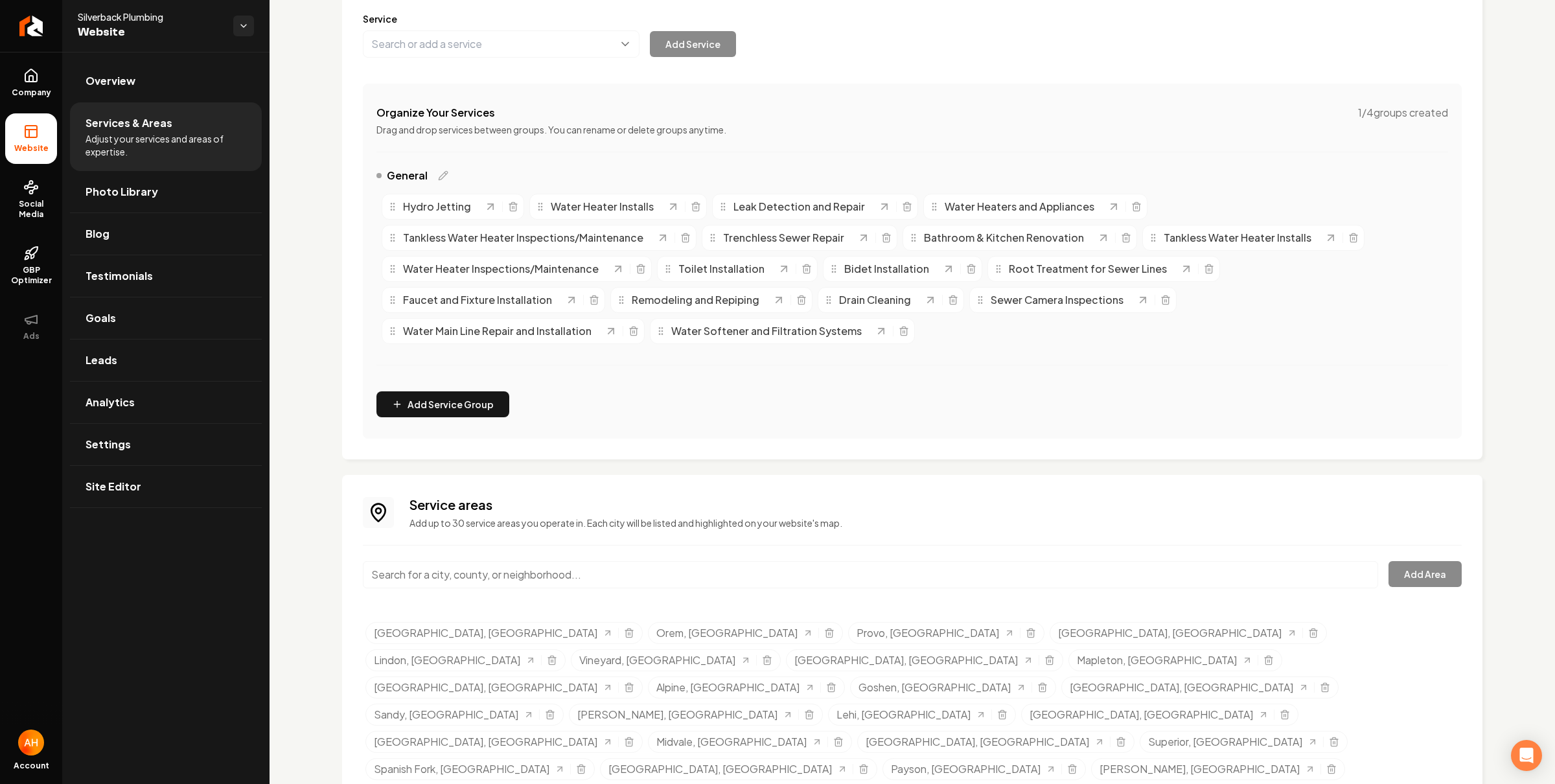
click at [961, 534] on div "Service areas Add up to 30 service areas you operate in. Each city will be list…" at bounding box center [913, 667] width 1099 height 344
click at [1040, 683] on icon "Selected tags" at bounding box center [1042, 683] width 3 height 2
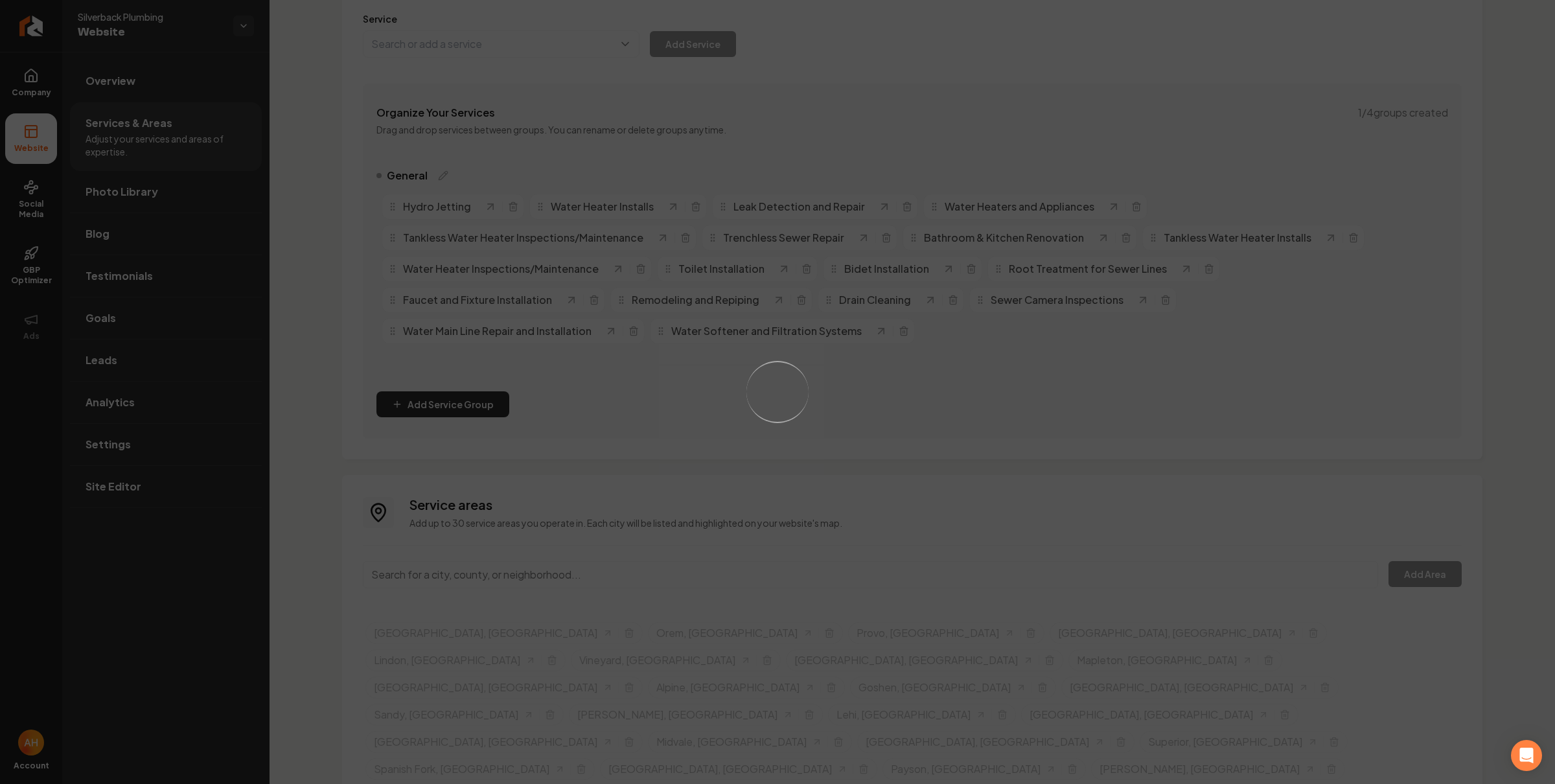
click at [1156, 283] on div "Loading..." at bounding box center [778, 392] width 1555 height 784
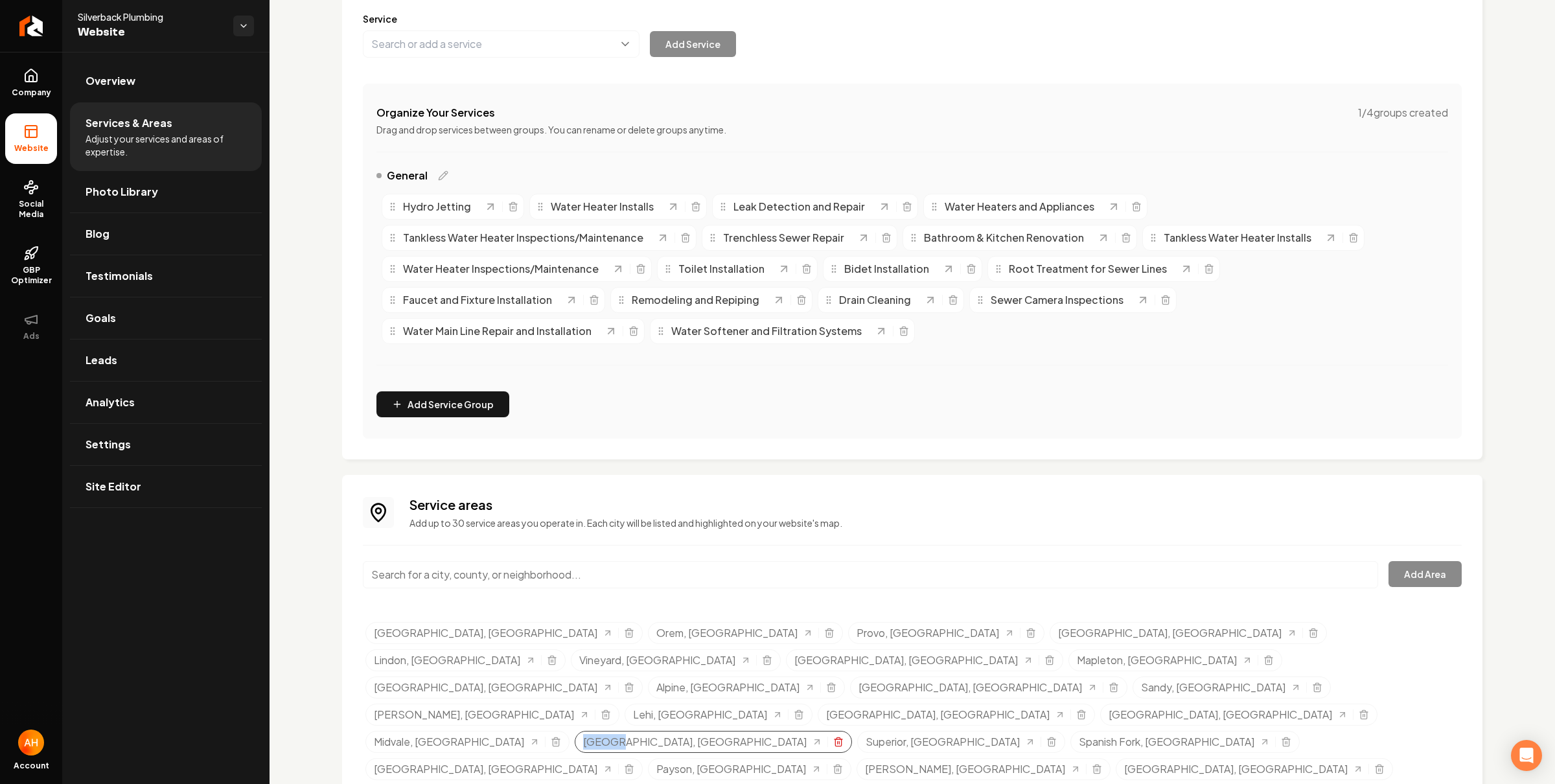
click at [833, 736] on icon "Selected tags" at bounding box center [838, 741] width 10 height 10
click at [575, 730] on div "Superior, UT" at bounding box center [679, 741] width 208 height 22
click at [765, 739] on icon "Selected tags" at bounding box center [768, 739] width 8 height 0
click at [560, 56] on button "Main content area" at bounding box center [502, 44] width 277 height 27
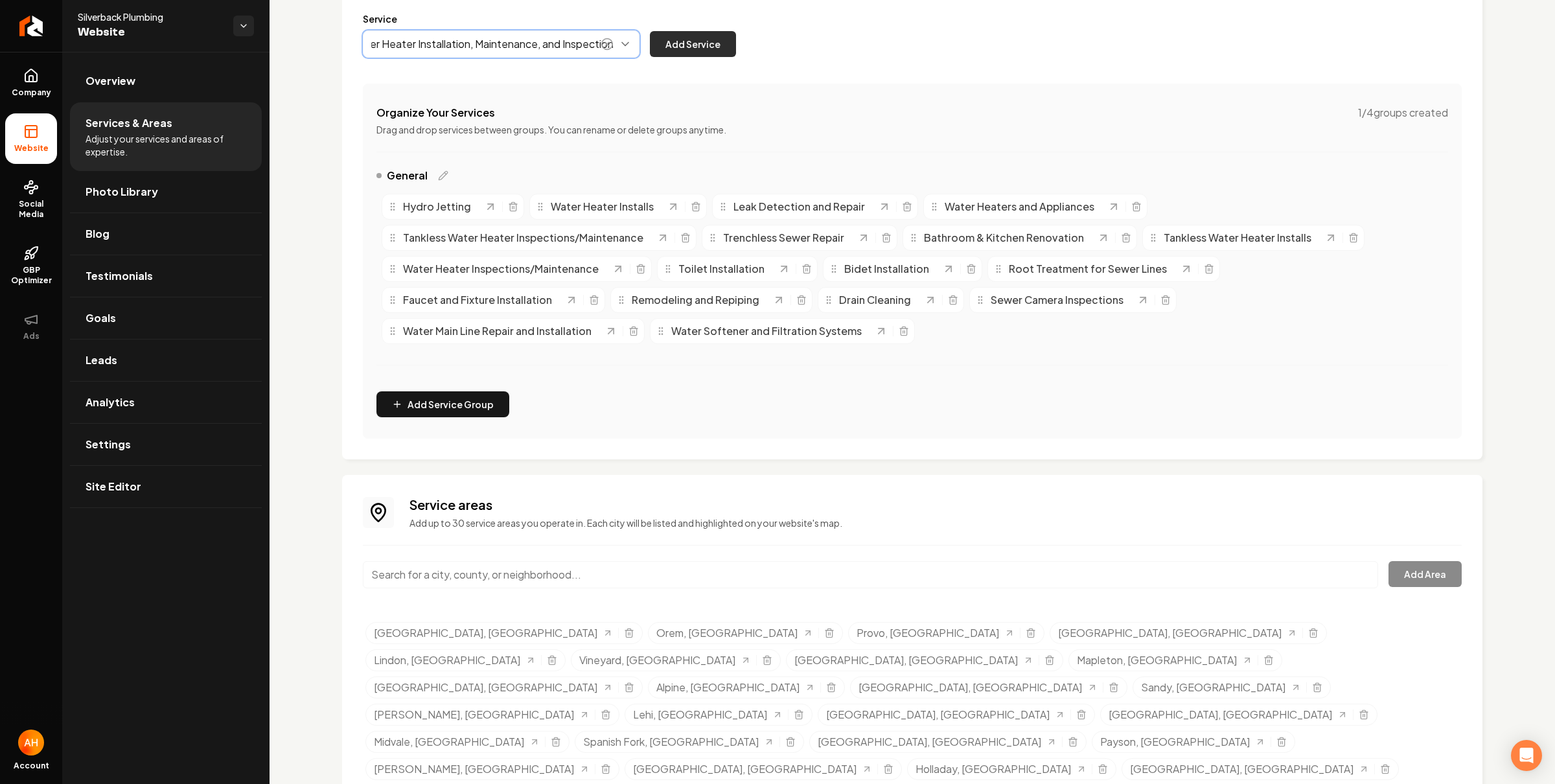
type input "Tankless Water Heater Installation, Maintenance, and Inspection"
click at [697, 52] on button "Add Service" at bounding box center [693, 44] width 86 height 26
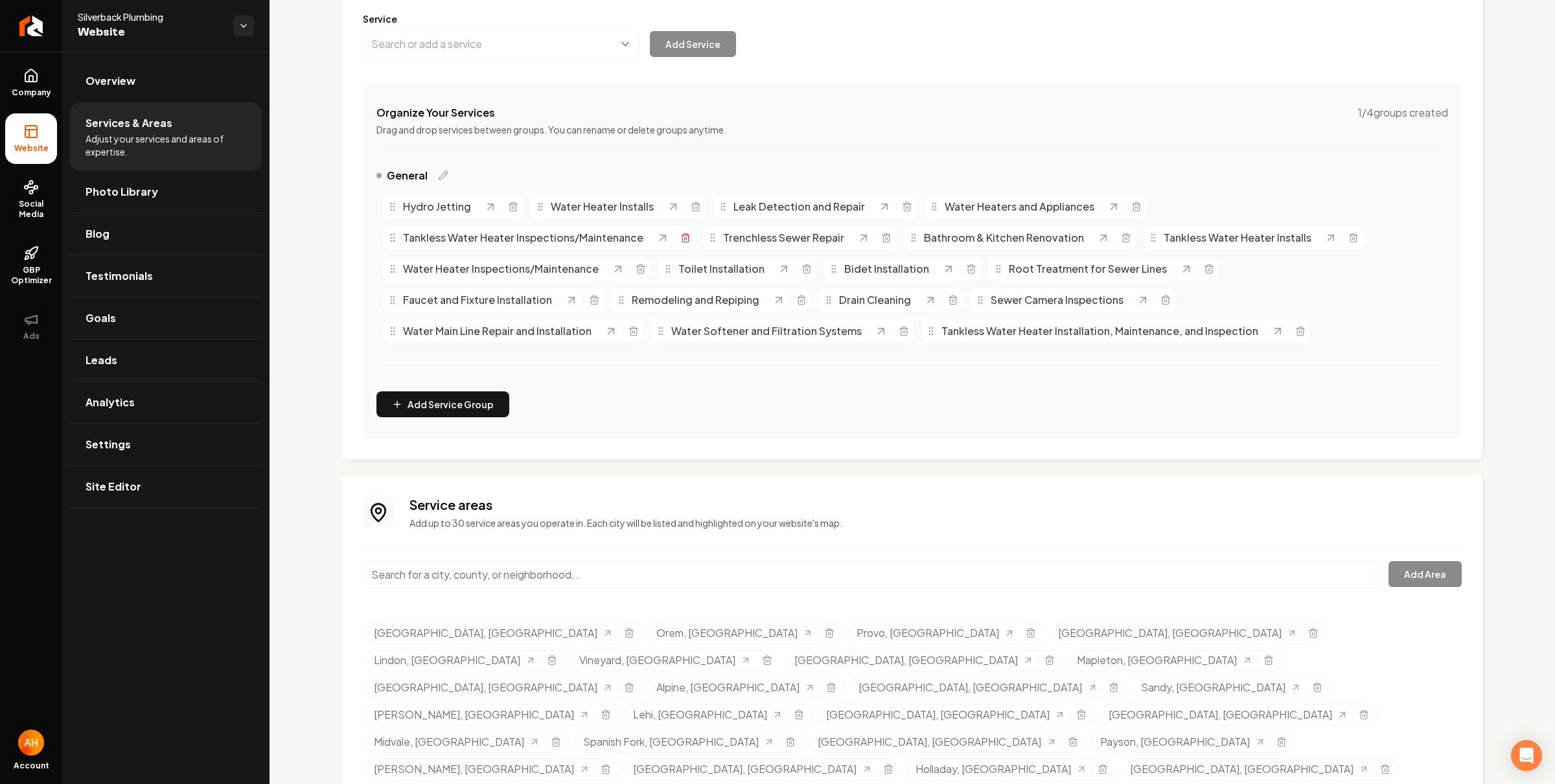
click at [681, 236] on icon "Main content area" at bounding box center [685, 237] width 10 height 10
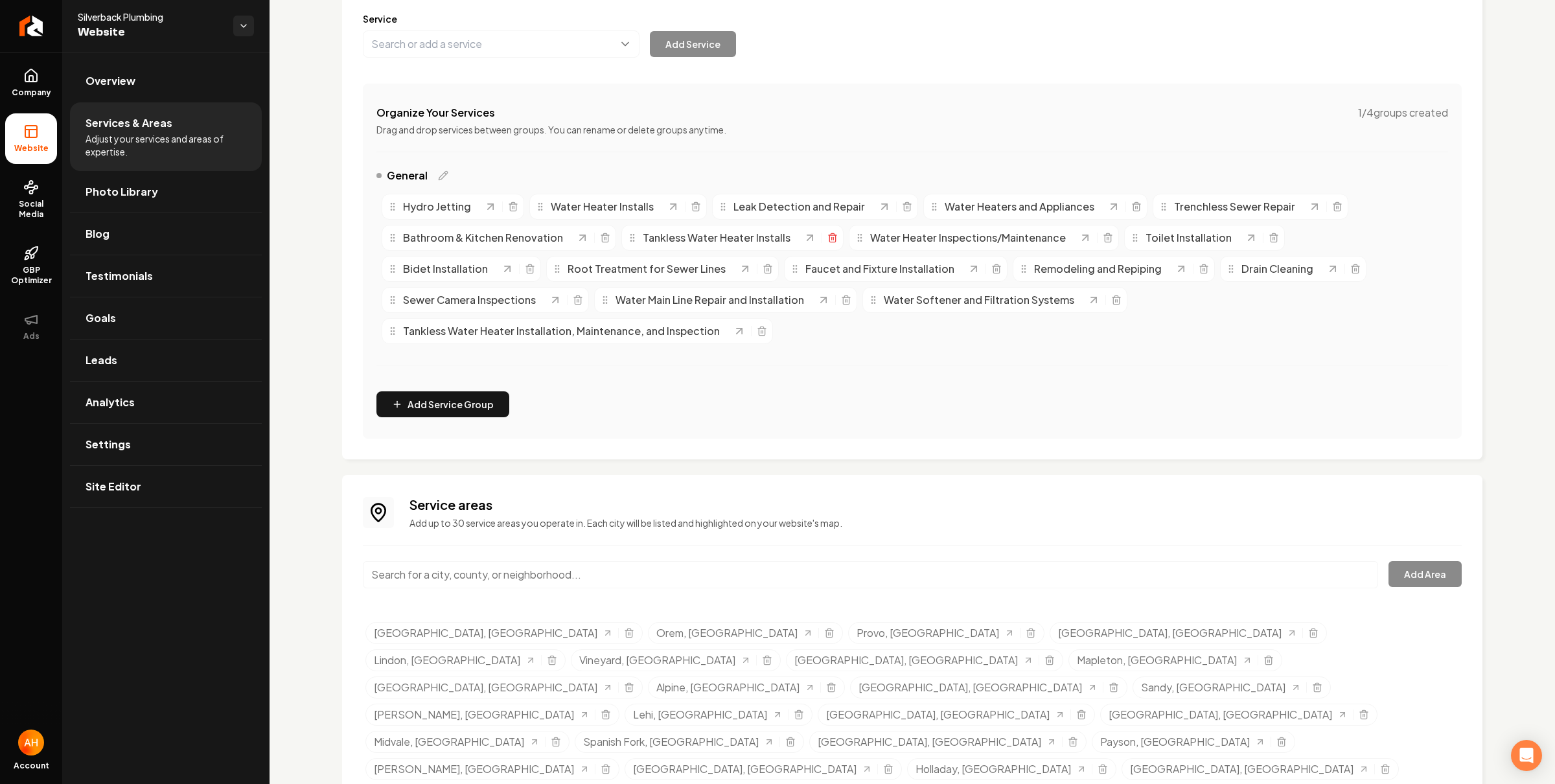
click at [829, 241] on icon "Main content area" at bounding box center [832, 237] width 10 height 10
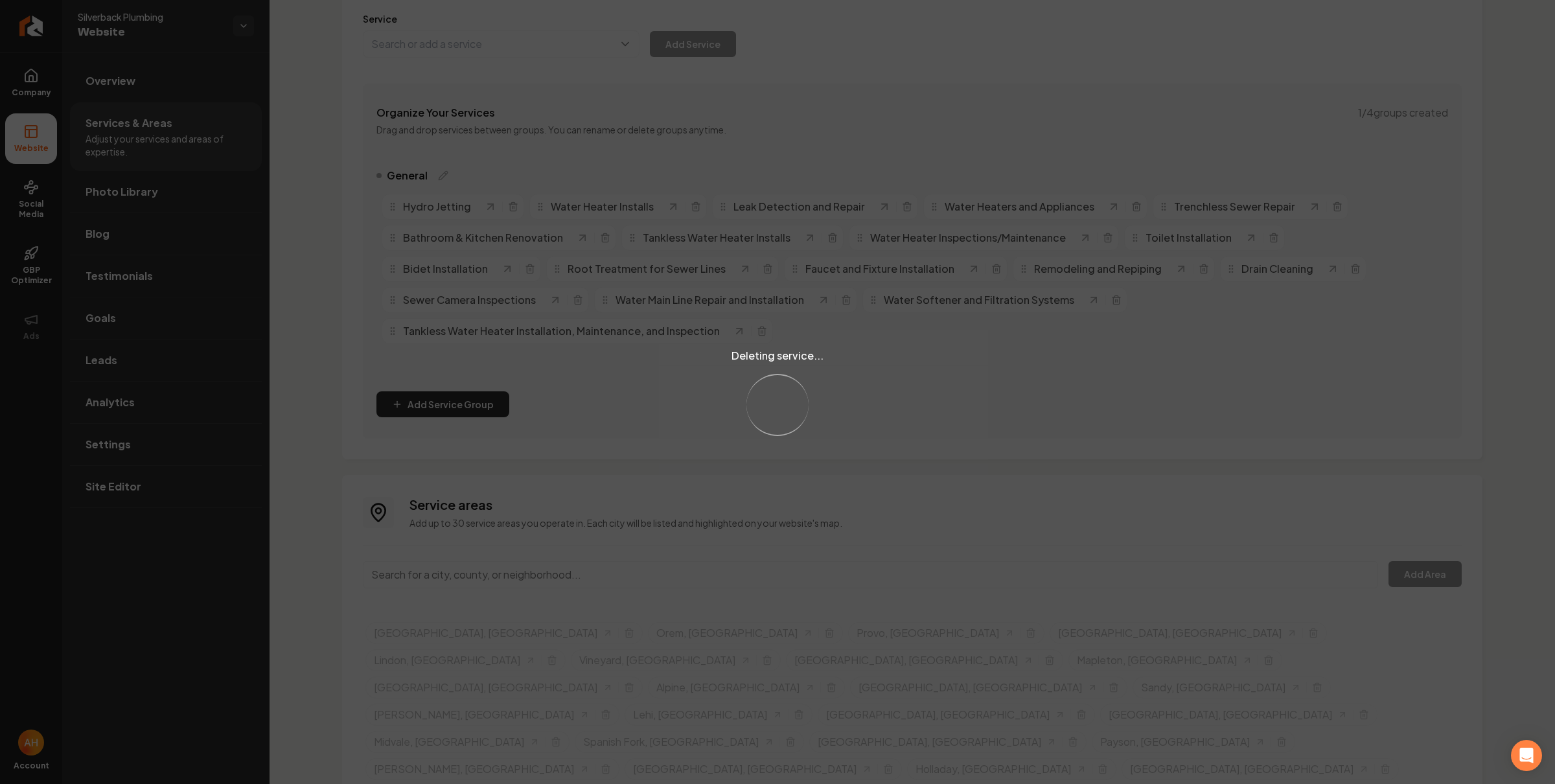
scroll to position [139, 0]
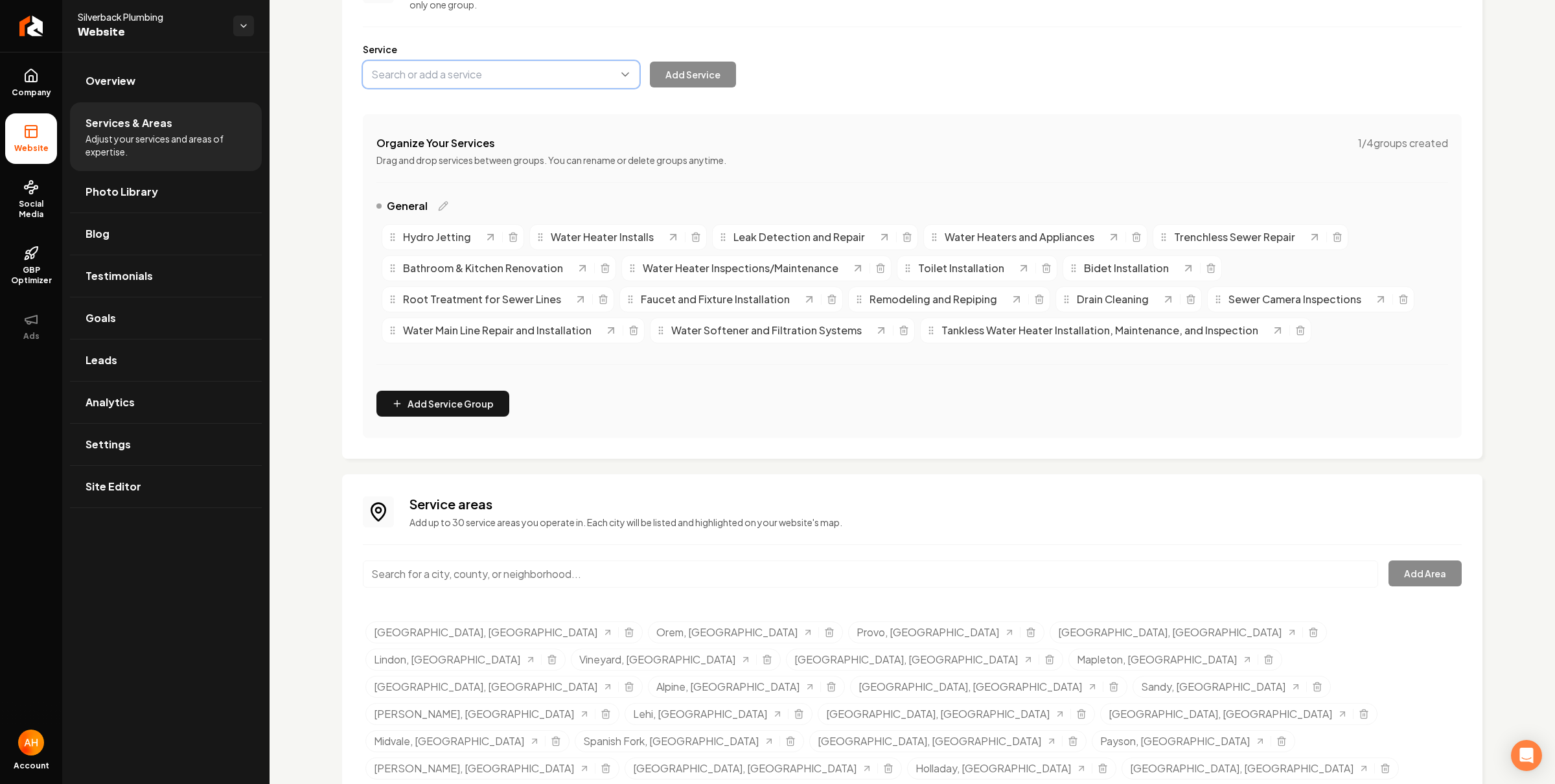
click at [526, 80] on button "Main content area" at bounding box center [502, 75] width 277 height 27
type input "Water Heater Installation, Maintenance, and Inspection"
click at [677, 80] on button "Add Service" at bounding box center [693, 74] width 86 height 26
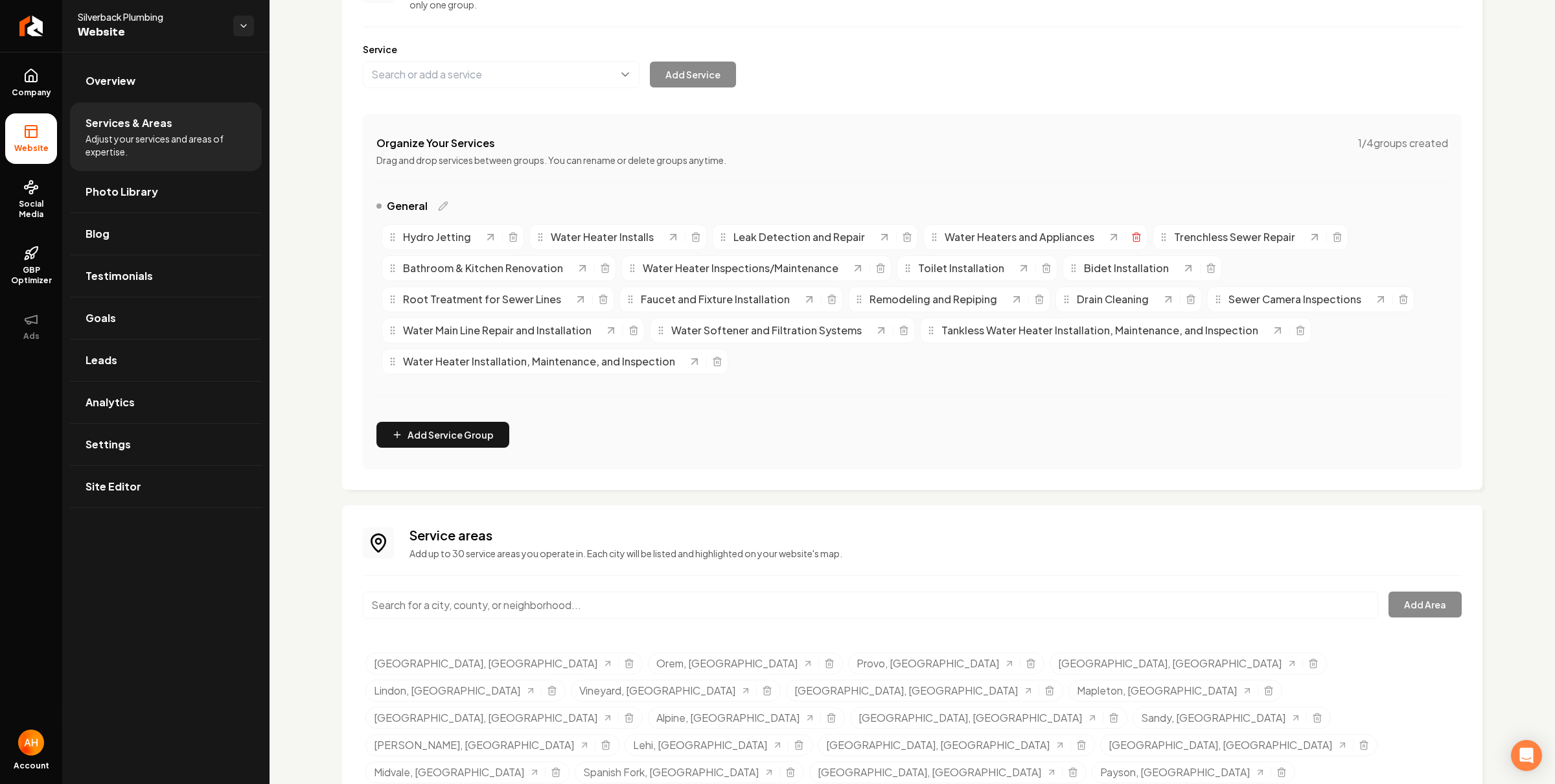
click at [1131, 235] on icon "Main content area" at bounding box center [1136, 237] width 10 height 10
click at [696, 240] on icon "Main content area" at bounding box center [695, 237] width 10 height 10
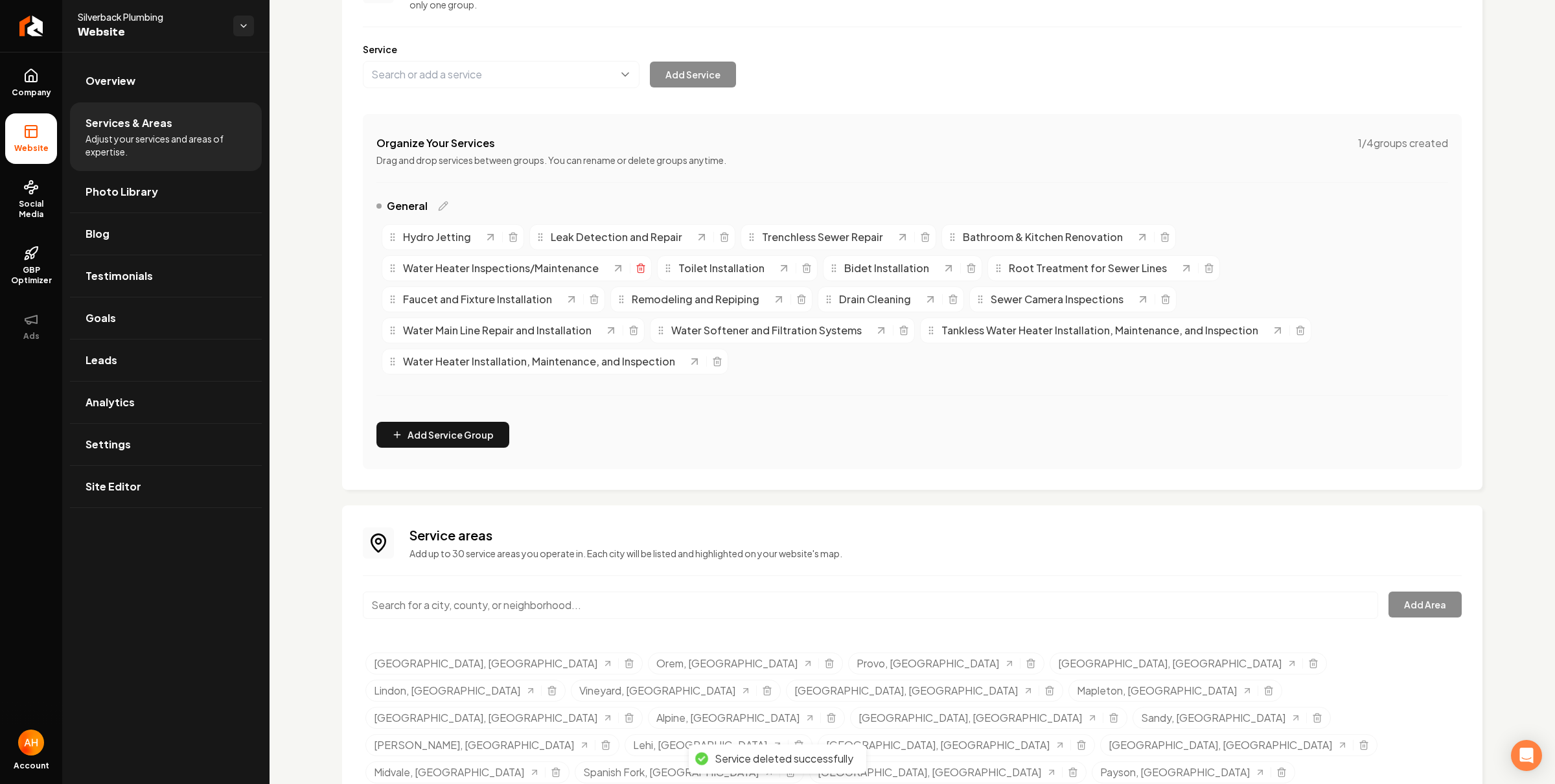
click at [642, 267] on icon "Main content area" at bounding box center [641, 268] width 10 height 10
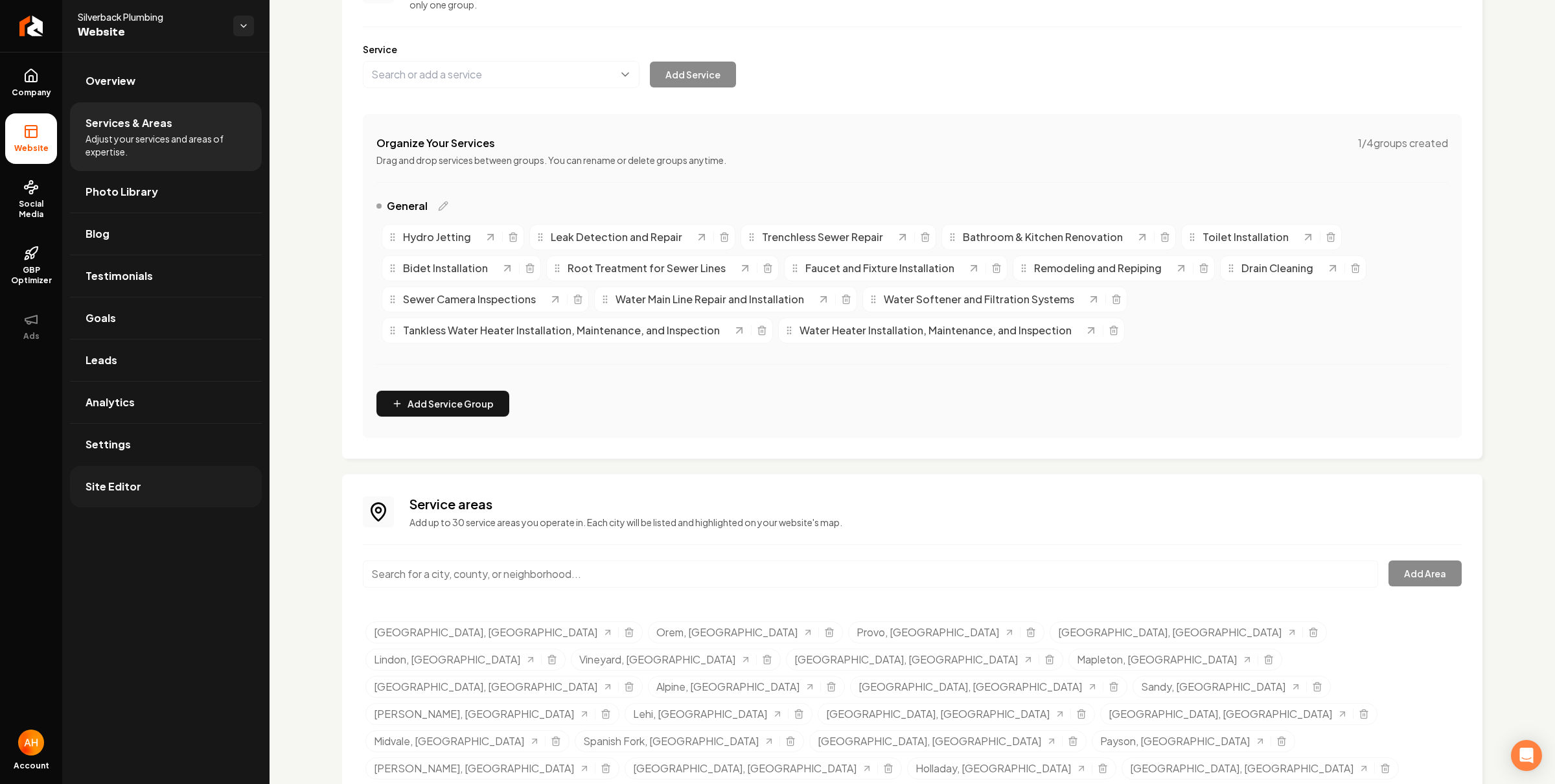
click at [164, 494] on link "Site Editor" at bounding box center [165, 485] width 192 height 41
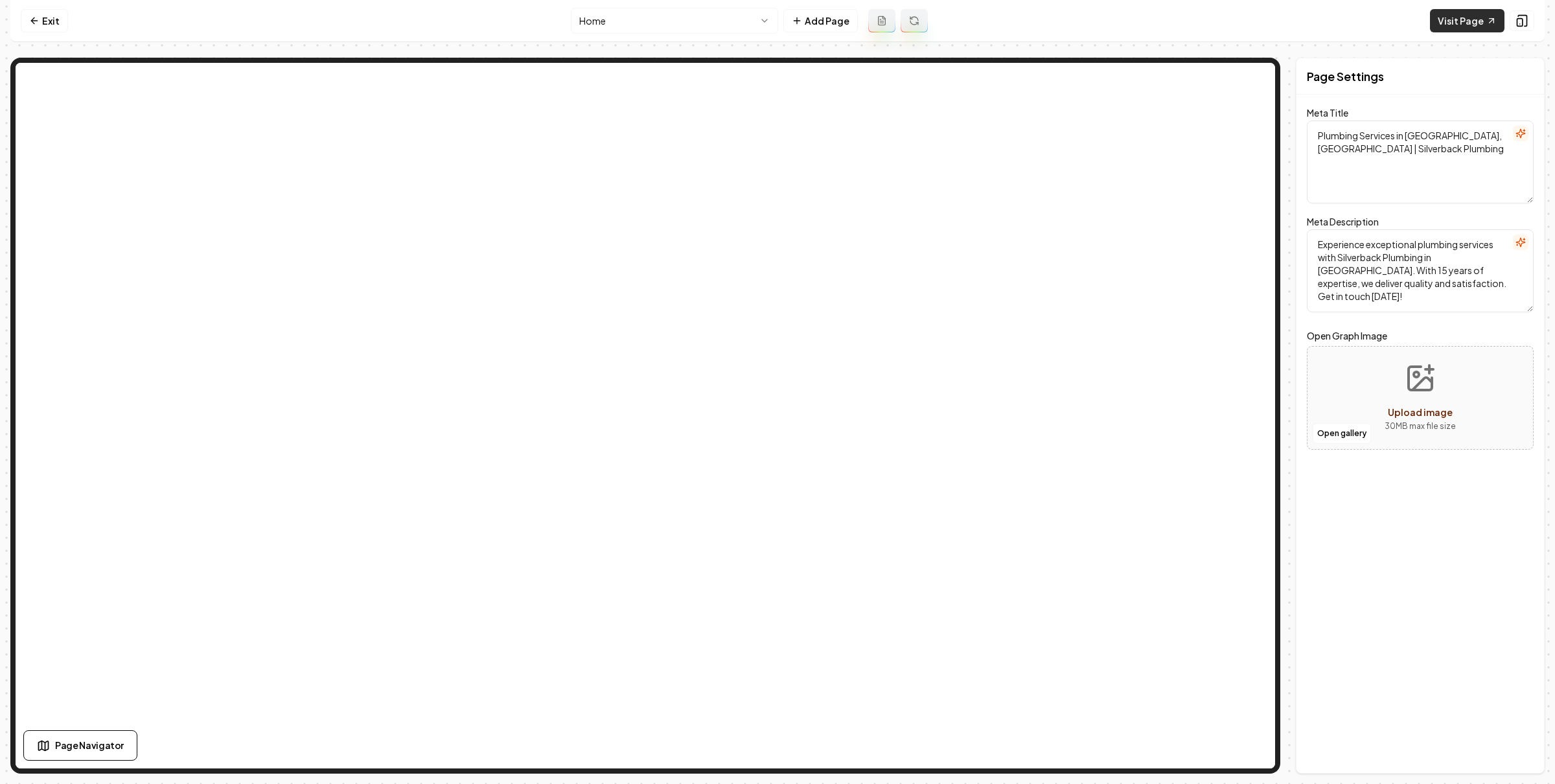
click at [1438, 18] on link "Visit Page" at bounding box center [1467, 21] width 75 height 23
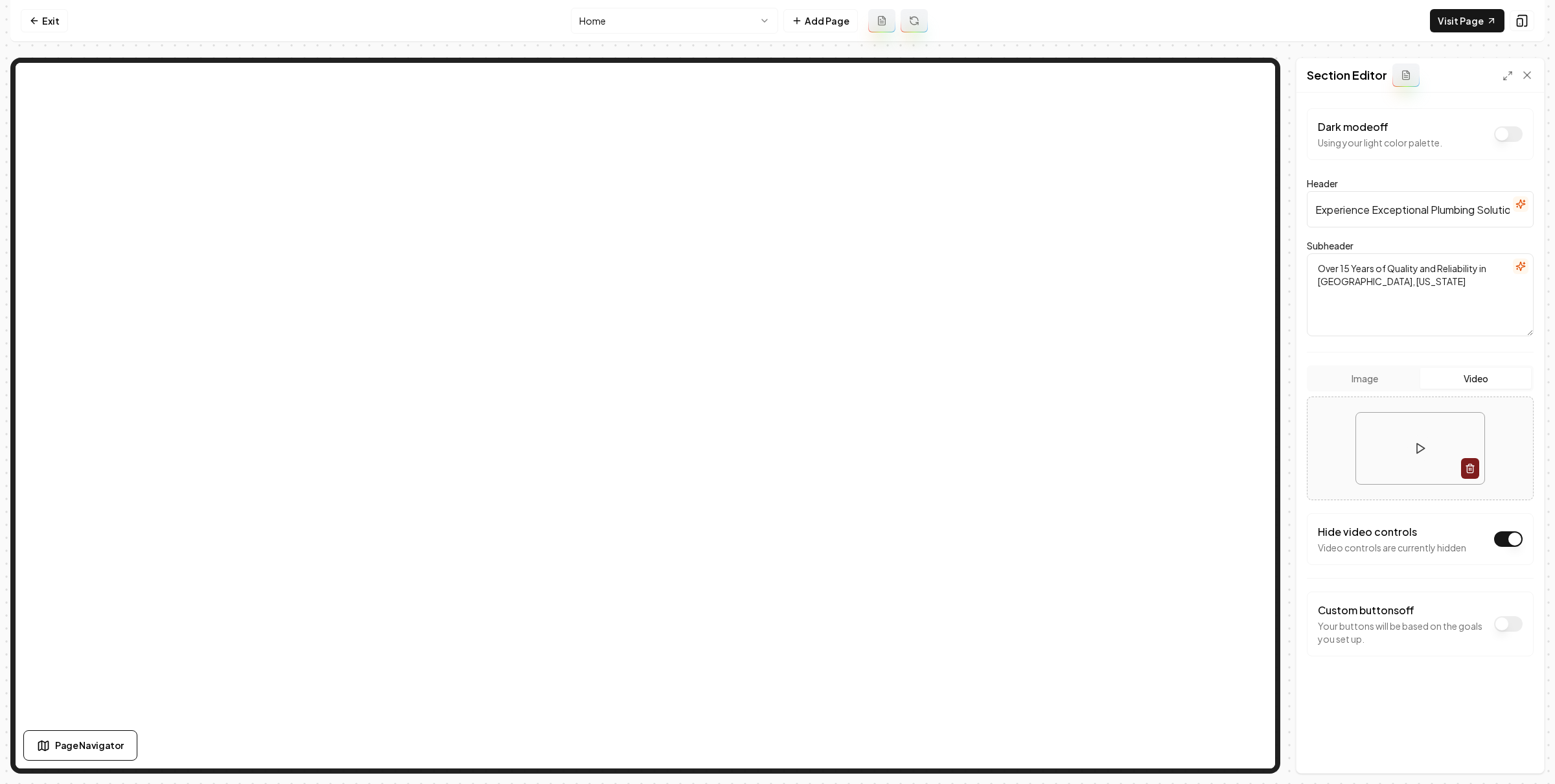
click at [1382, 376] on button "Image" at bounding box center [1365, 378] width 111 height 21
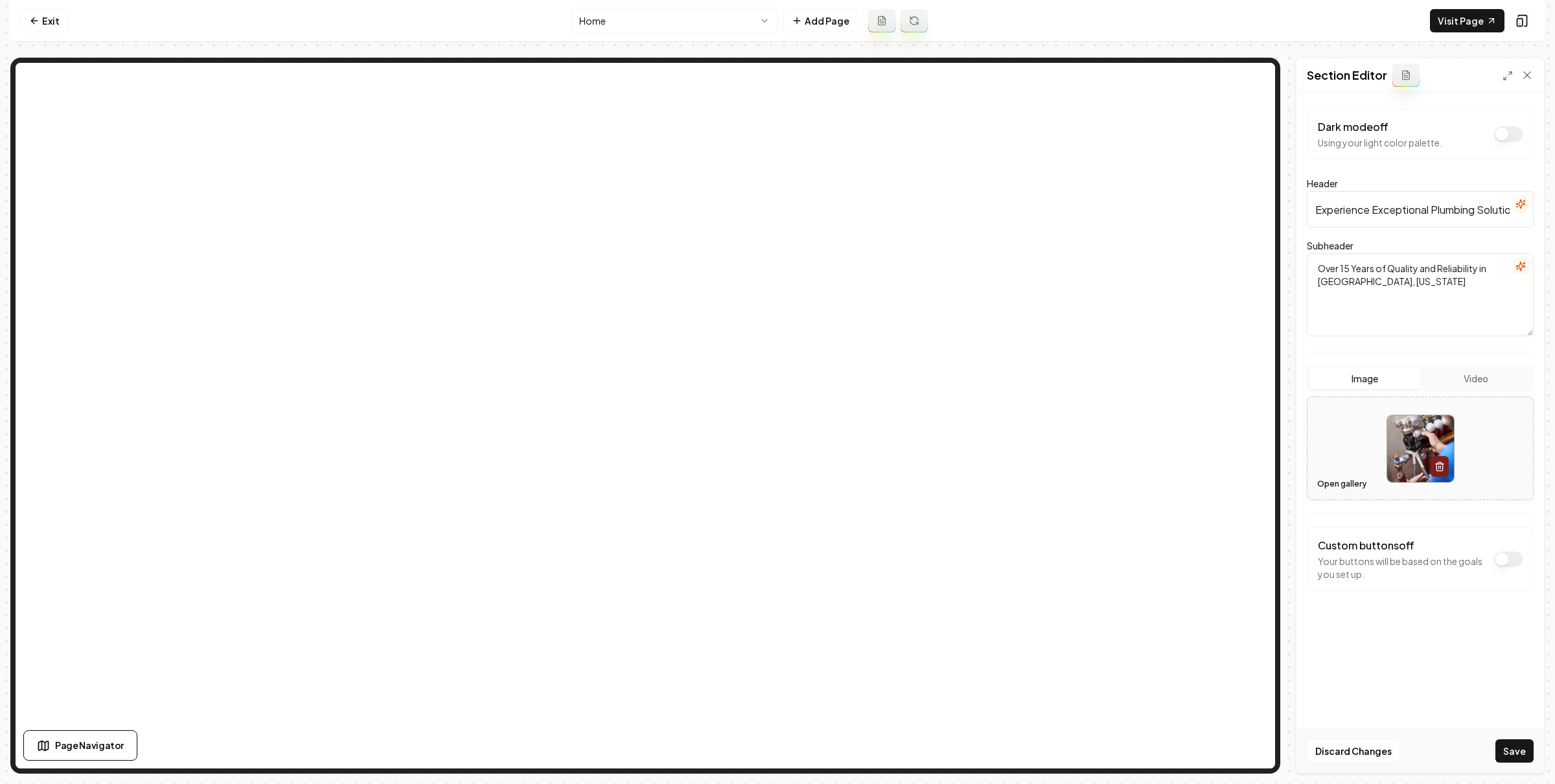
click at [1356, 475] on button "Open gallery" at bounding box center [1342, 484] width 59 height 21
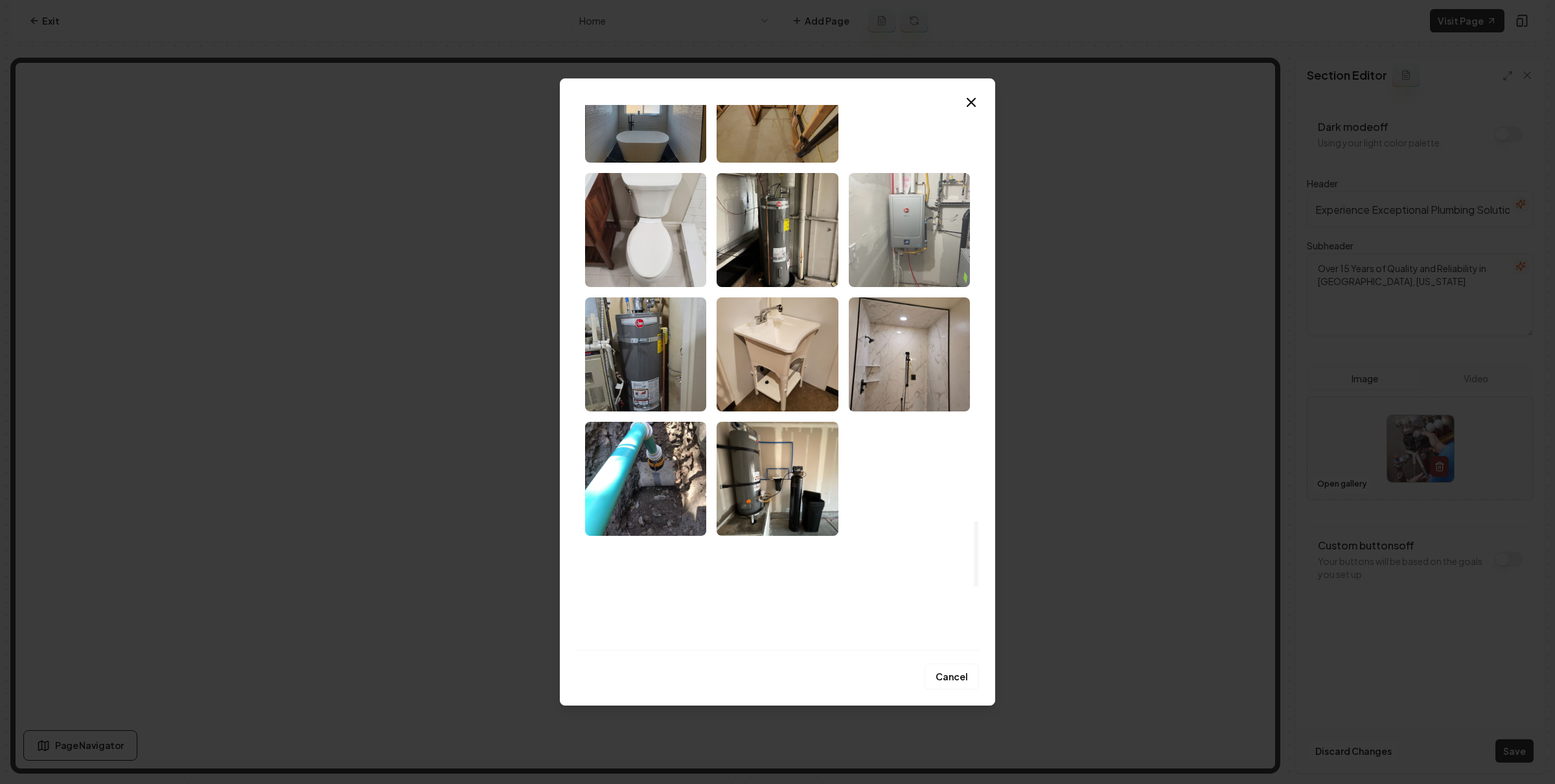
scroll to position [3139, 0]
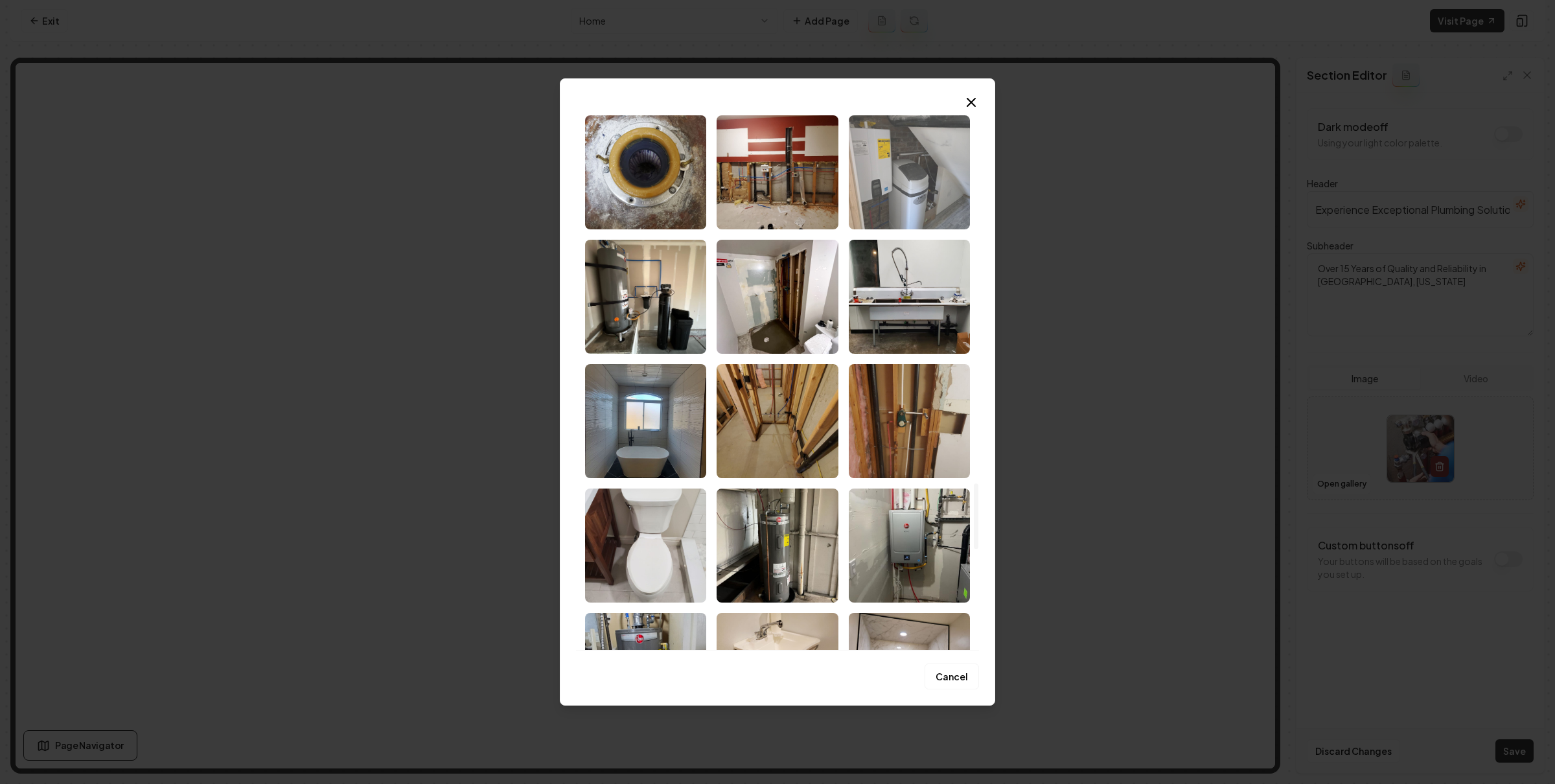
click at [937, 174] on img "Select image image_689bb5fe5c7cd75eb85de7c2.jpeg" at bounding box center [909, 172] width 121 height 114
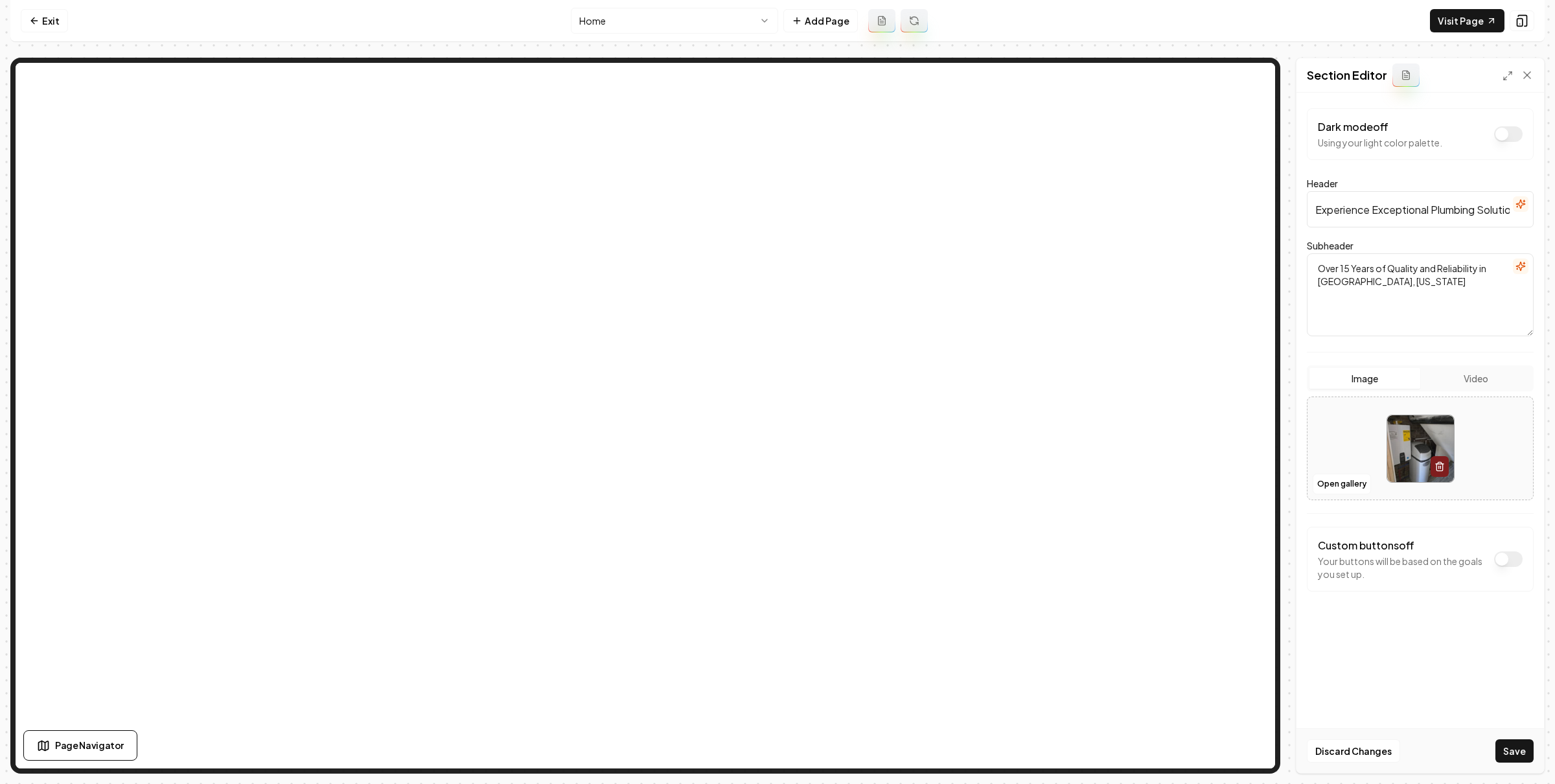
click at [1518, 745] on button "Save" at bounding box center [1515, 750] width 39 height 23
click at [1329, 486] on button "Open gallery" at bounding box center [1342, 484] width 59 height 21
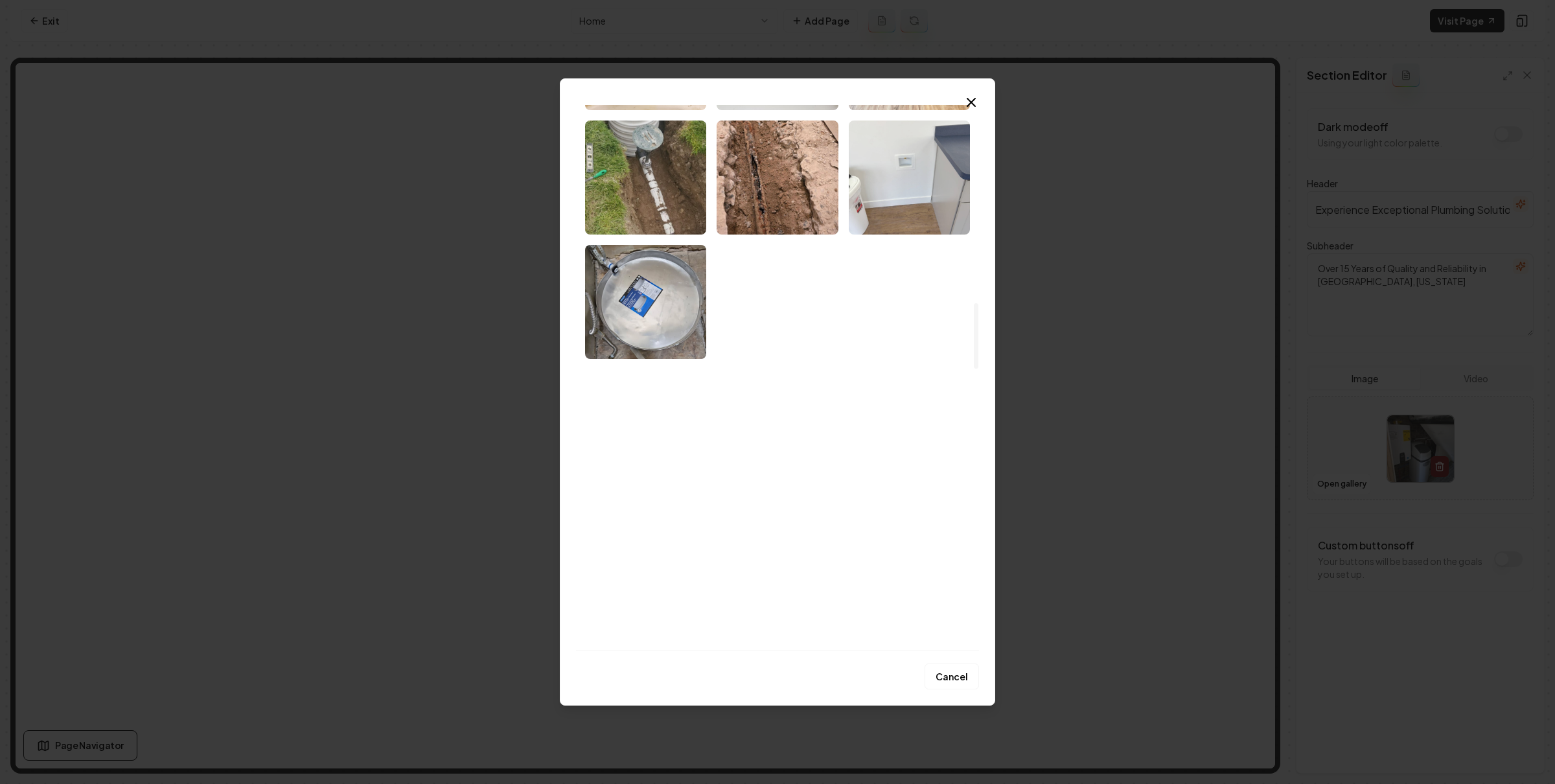
scroll to position [1300, 0]
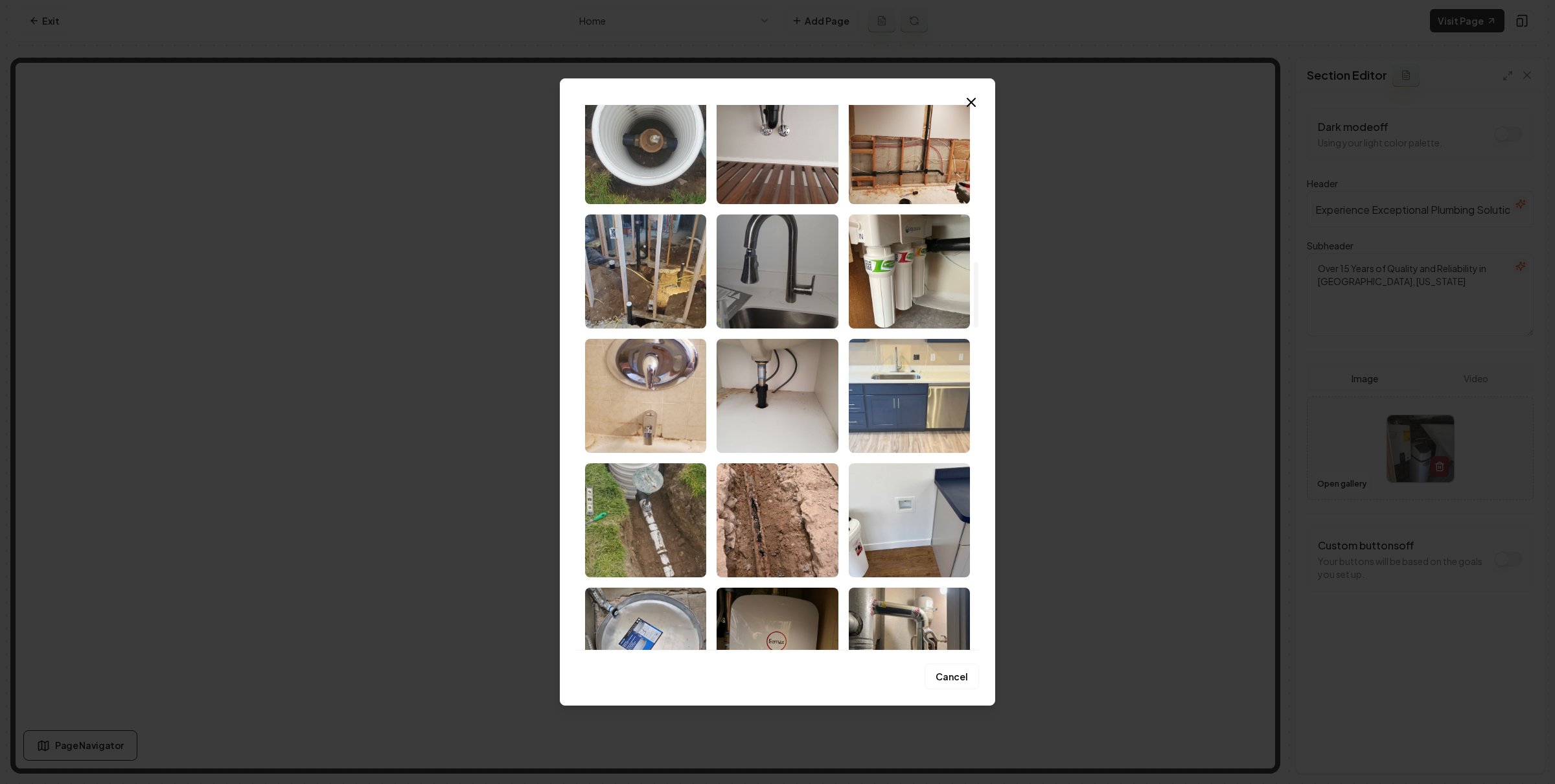
click at [924, 360] on img "Select image image_689bb6035c7cd75eb85e02f2.jpeg" at bounding box center [909, 396] width 121 height 114
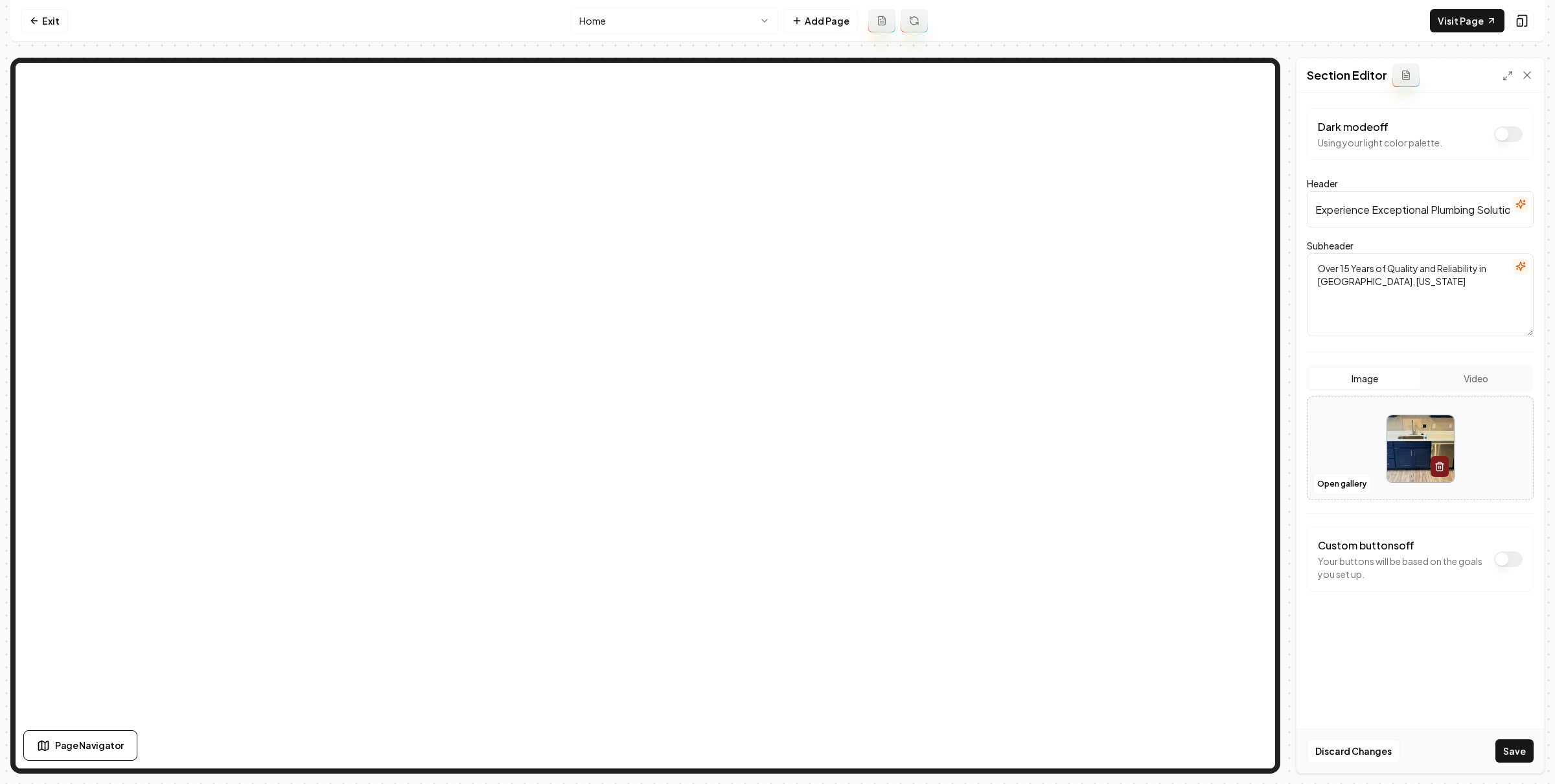
drag, startPoint x: 1518, startPoint y: 743, endPoint x: 1443, endPoint y: 679, distance: 98.6
click at [1518, 743] on button "Save" at bounding box center [1515, 750] width 39 height 23
click at [1324, 485] on button "Open gallery" at bounding box center [1342, 484] width 59 height 21
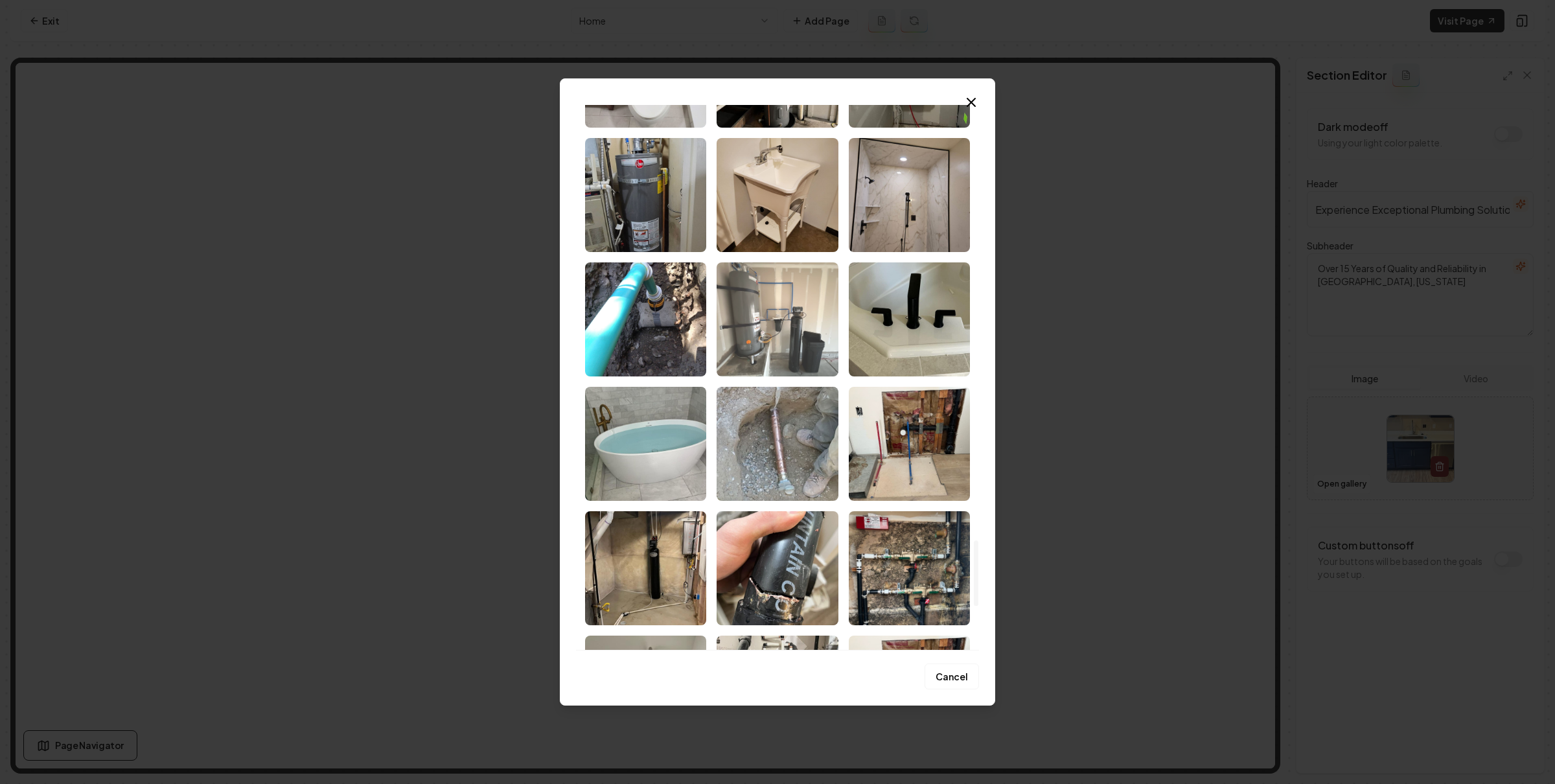
scroll to position [3604, 0]
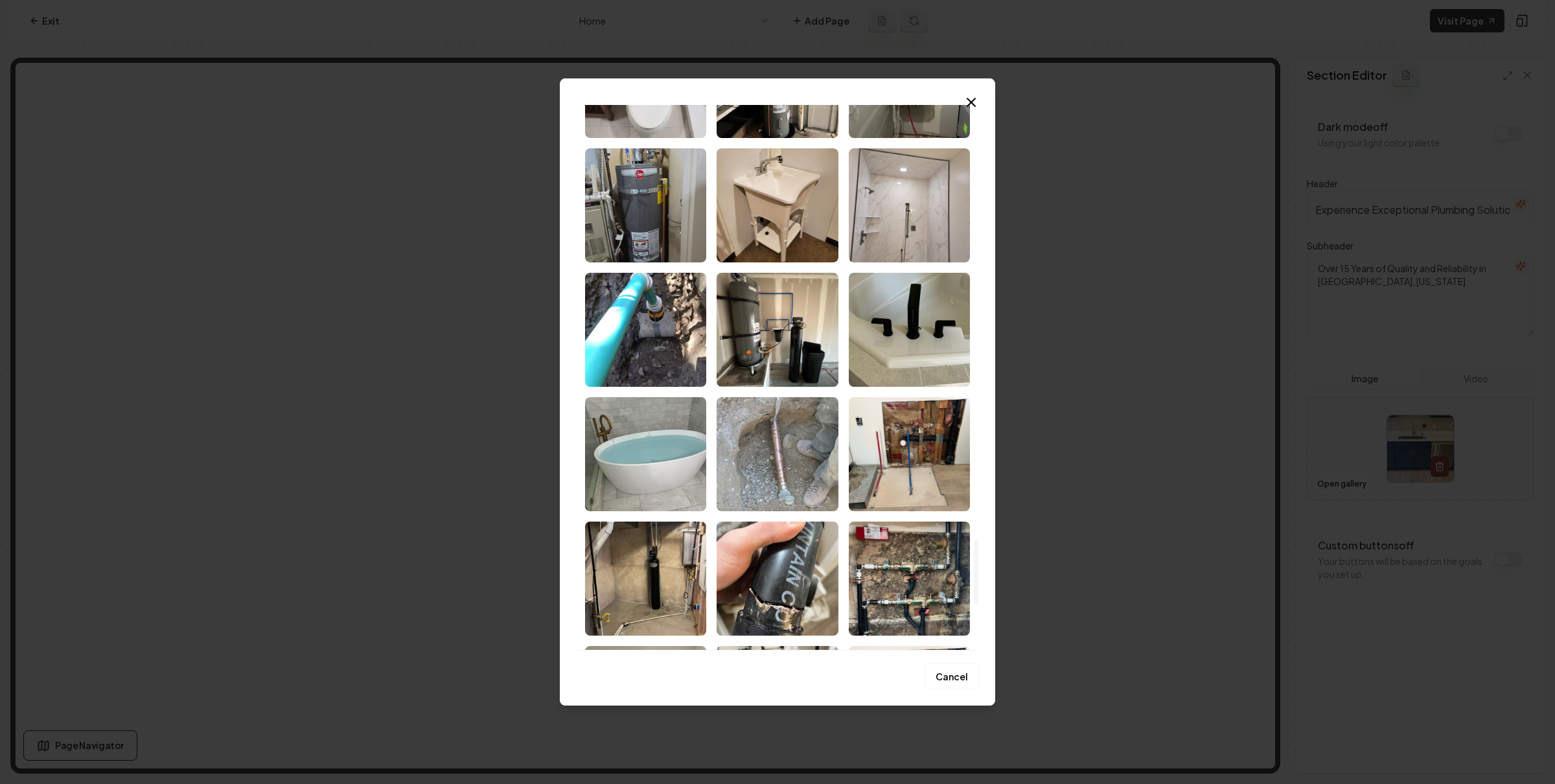
click at [898, 223] on img "Select image image_689bb5fd5c7cd75eb85de334.jpeg" at bounding box center [909, 205] width 121 height 114
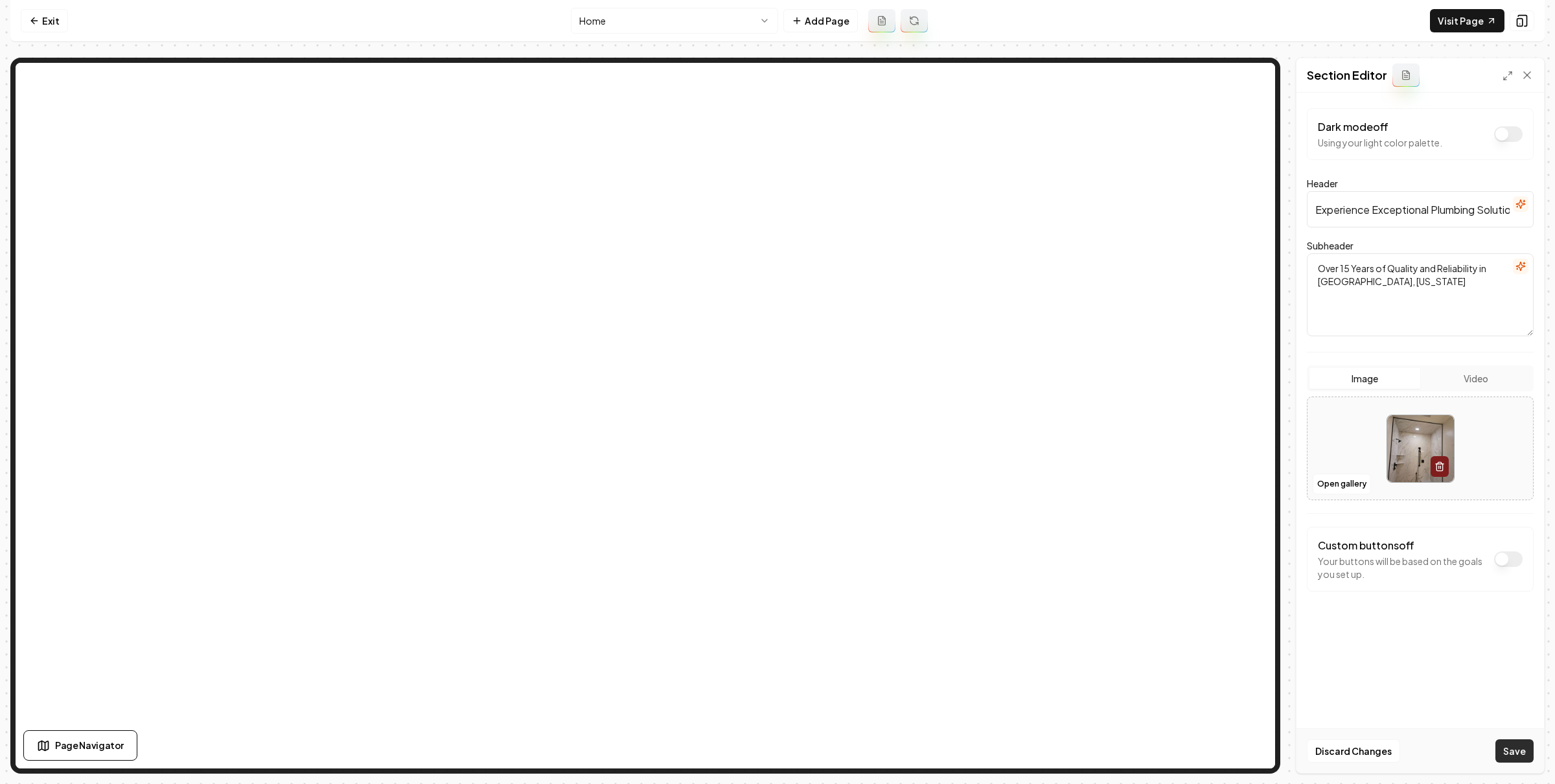
click at [1528, 745] on button "Save" at bounding box center [1515, 750] width 39 height 23
click at [1364, 482] on button "Open gallery" at bounding box center [1342, 484] width 59 height 21
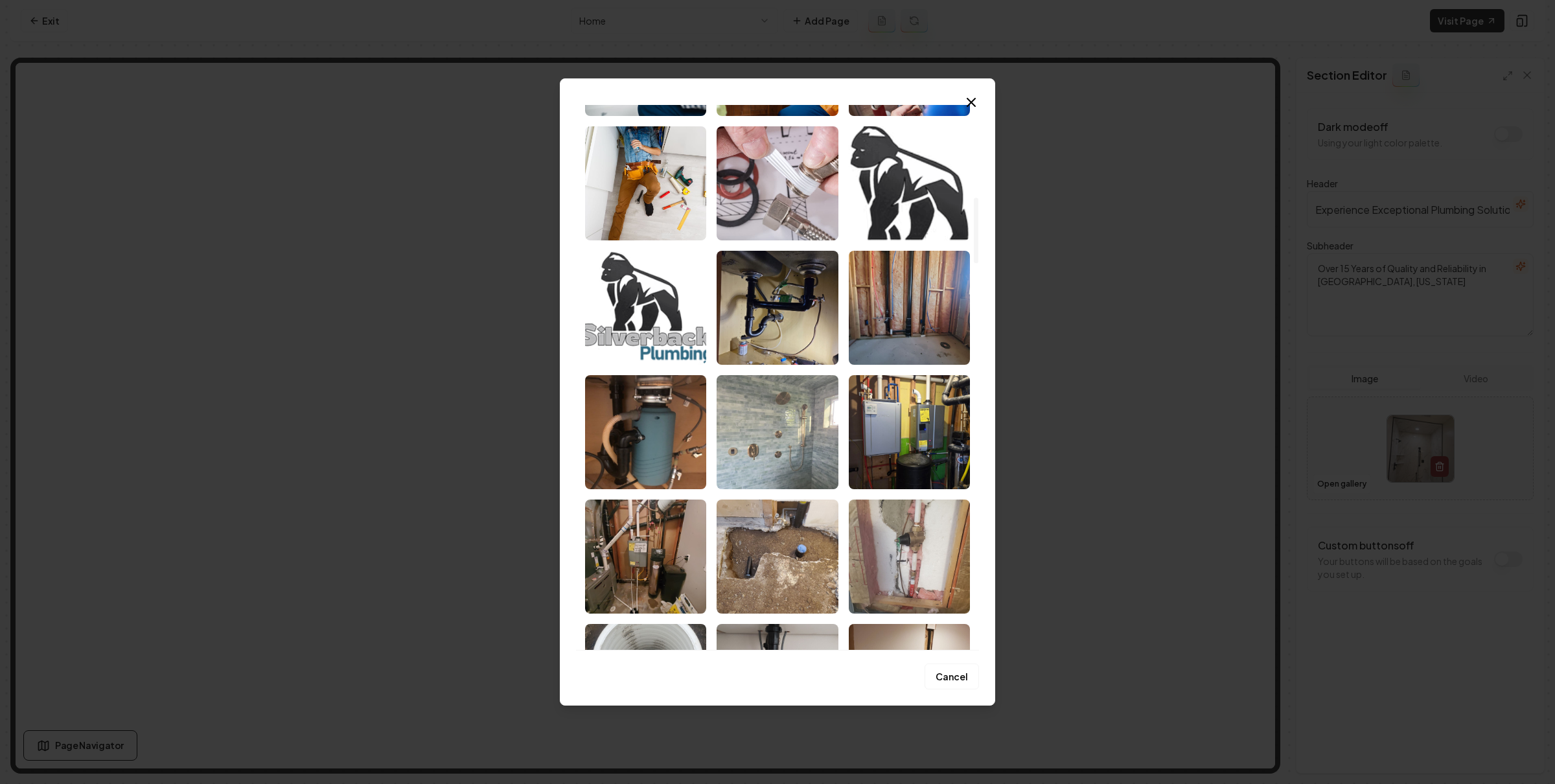
scroll to position [787, 0]
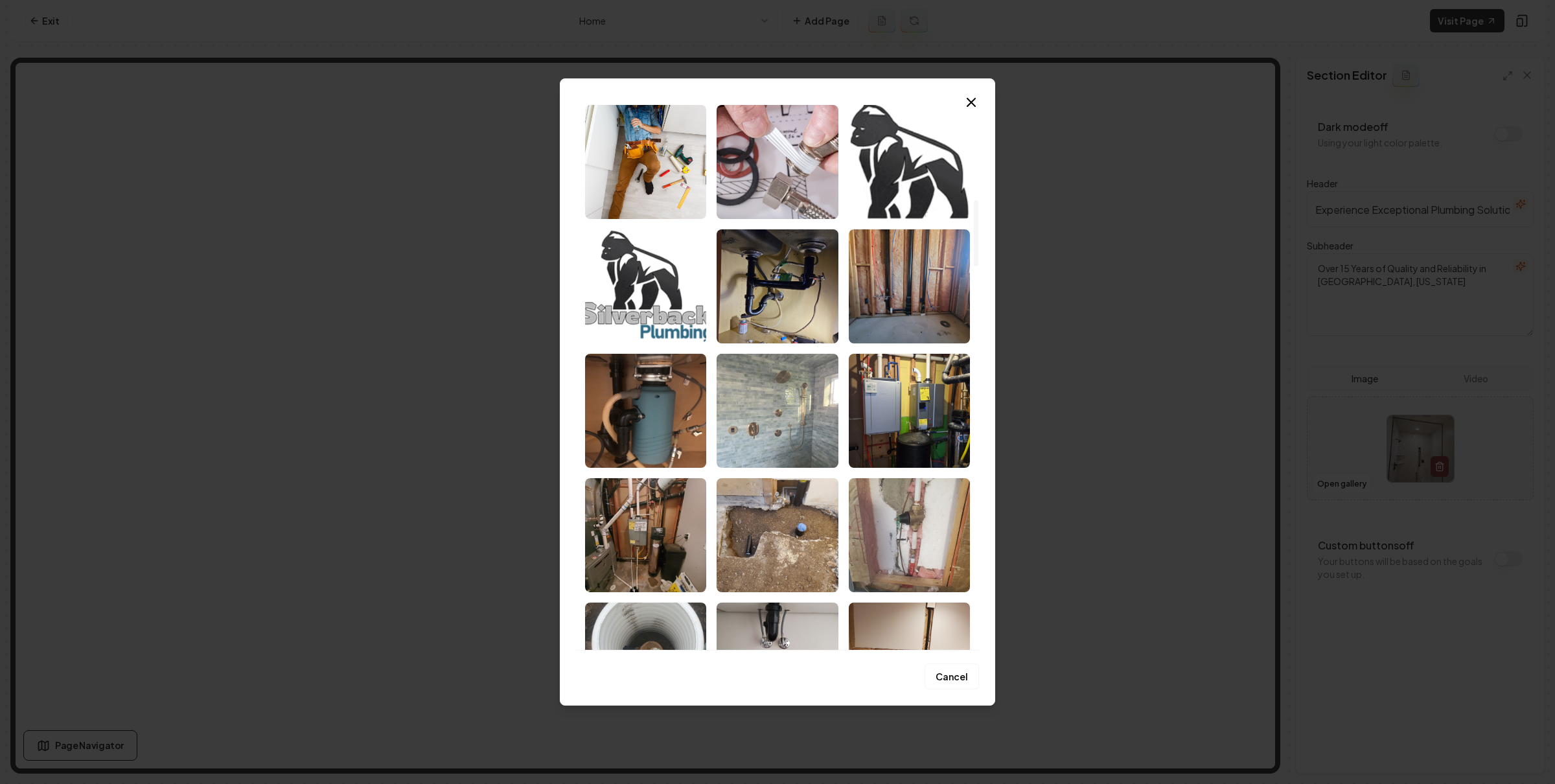
click at [749, 422] on img "Select image image_689bb6085c7cd75eb85e2641.jpeg" at bounding box center [777, 411] width 121 height 114
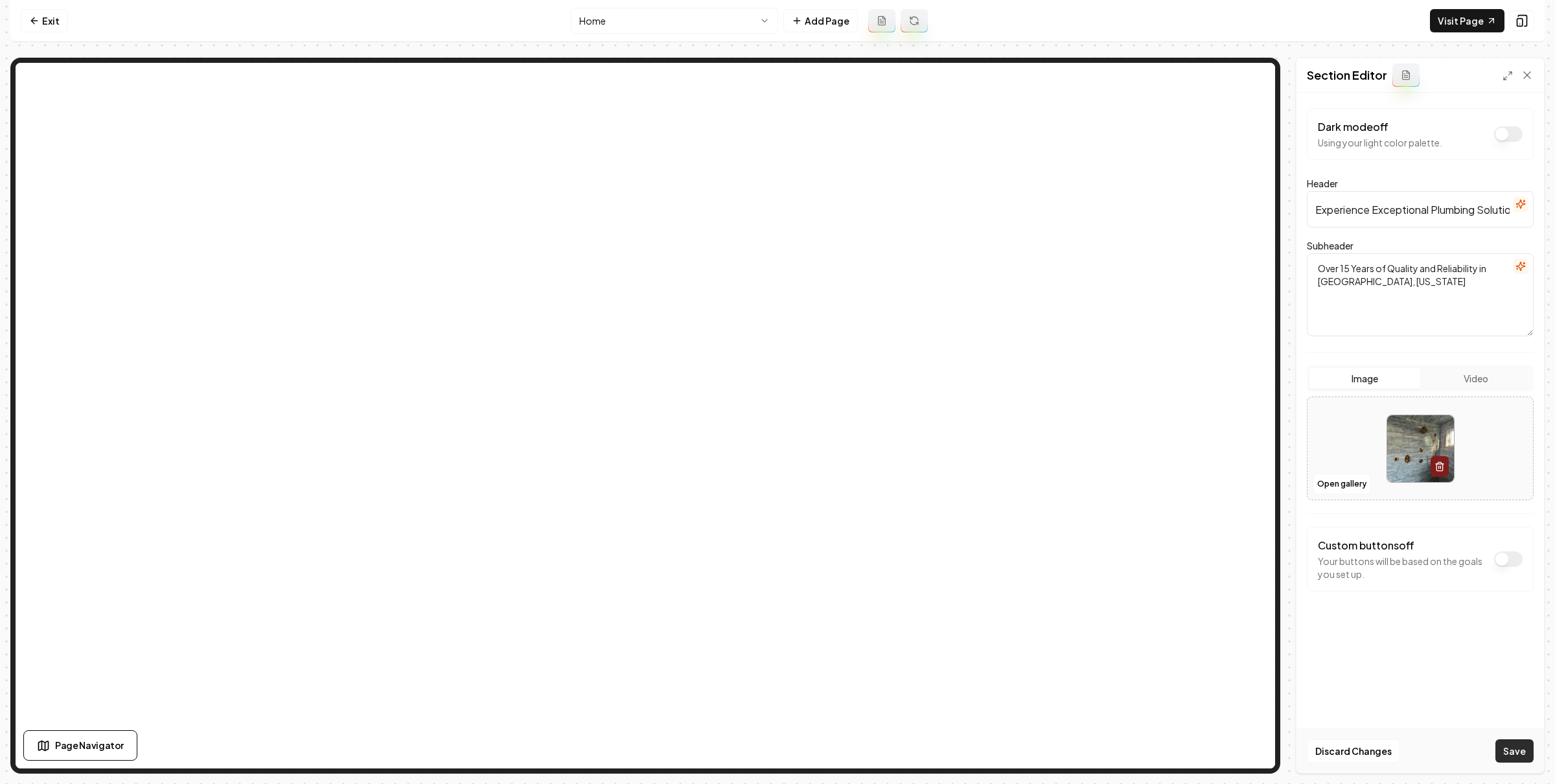
click at [1505, 747] on button "Save" at bounding box center [1515, 750] width 39 height 23
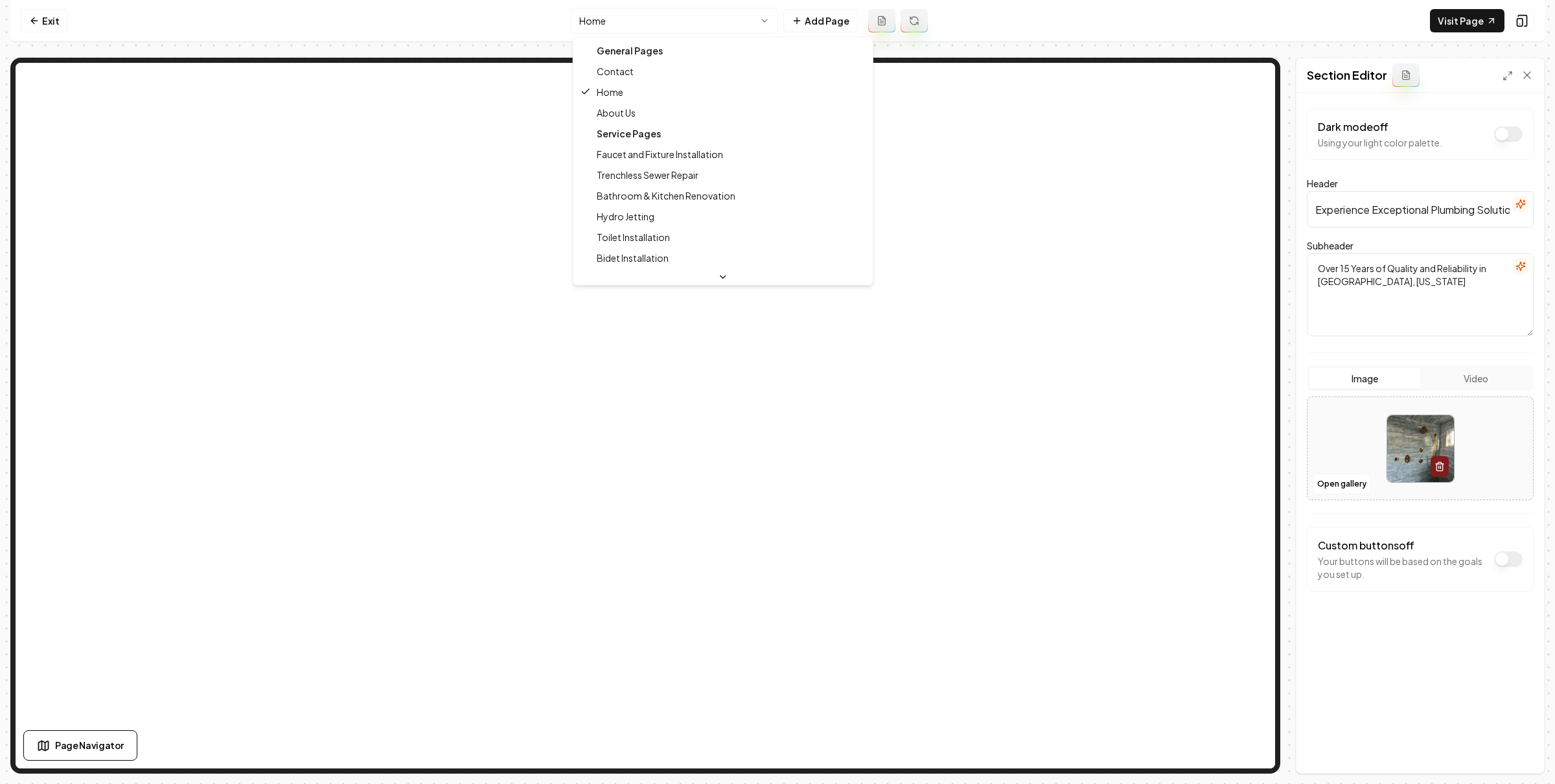
click at [677, 20] on html "Computer Required This feature is only available on a computer. Please switch t…" at bounding box center [778, 392] width 1555 height 784
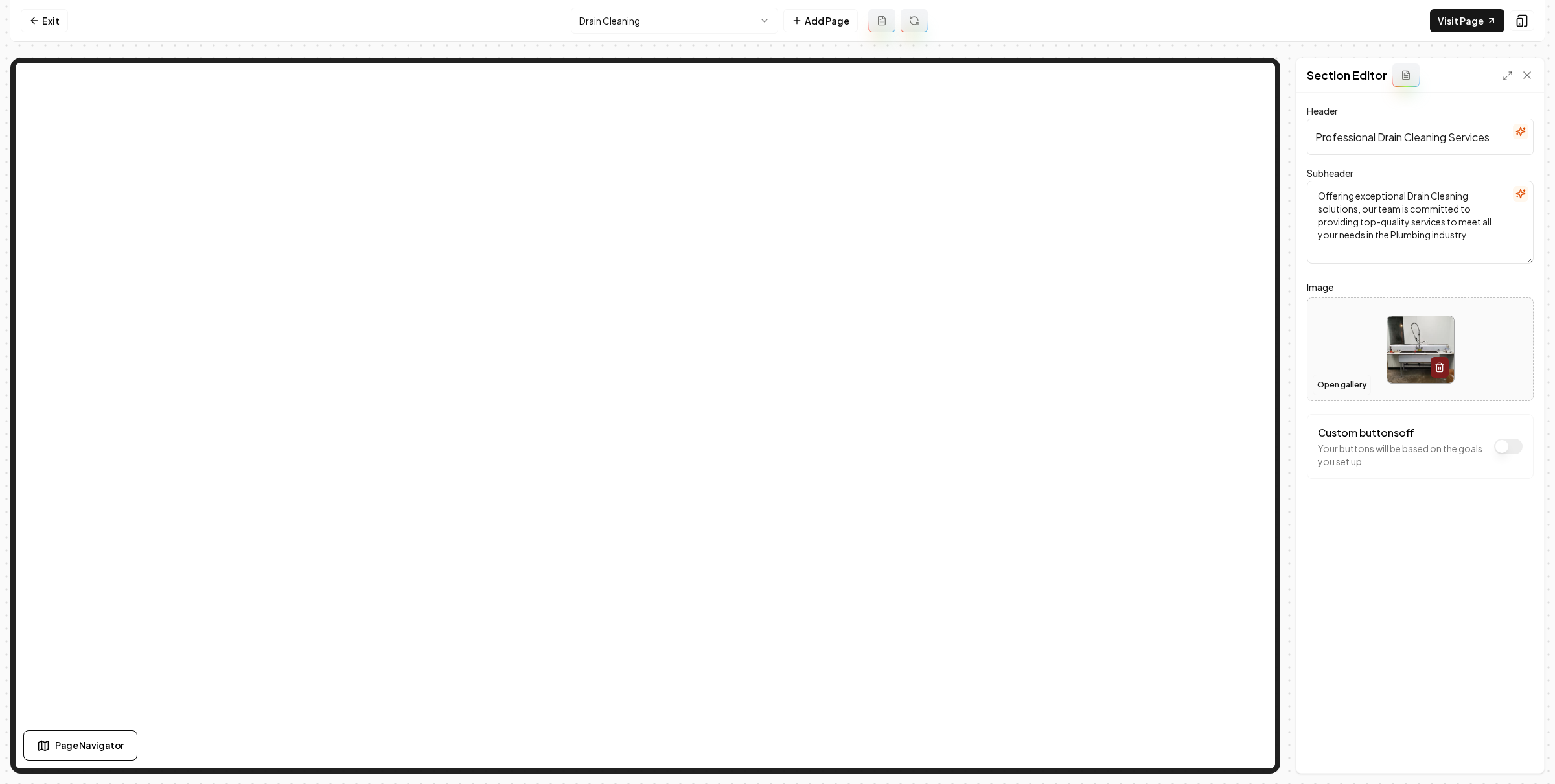
click at [1334, 384] on button "Open gallery" at bounding box center [1342, 384] width 59 height 21
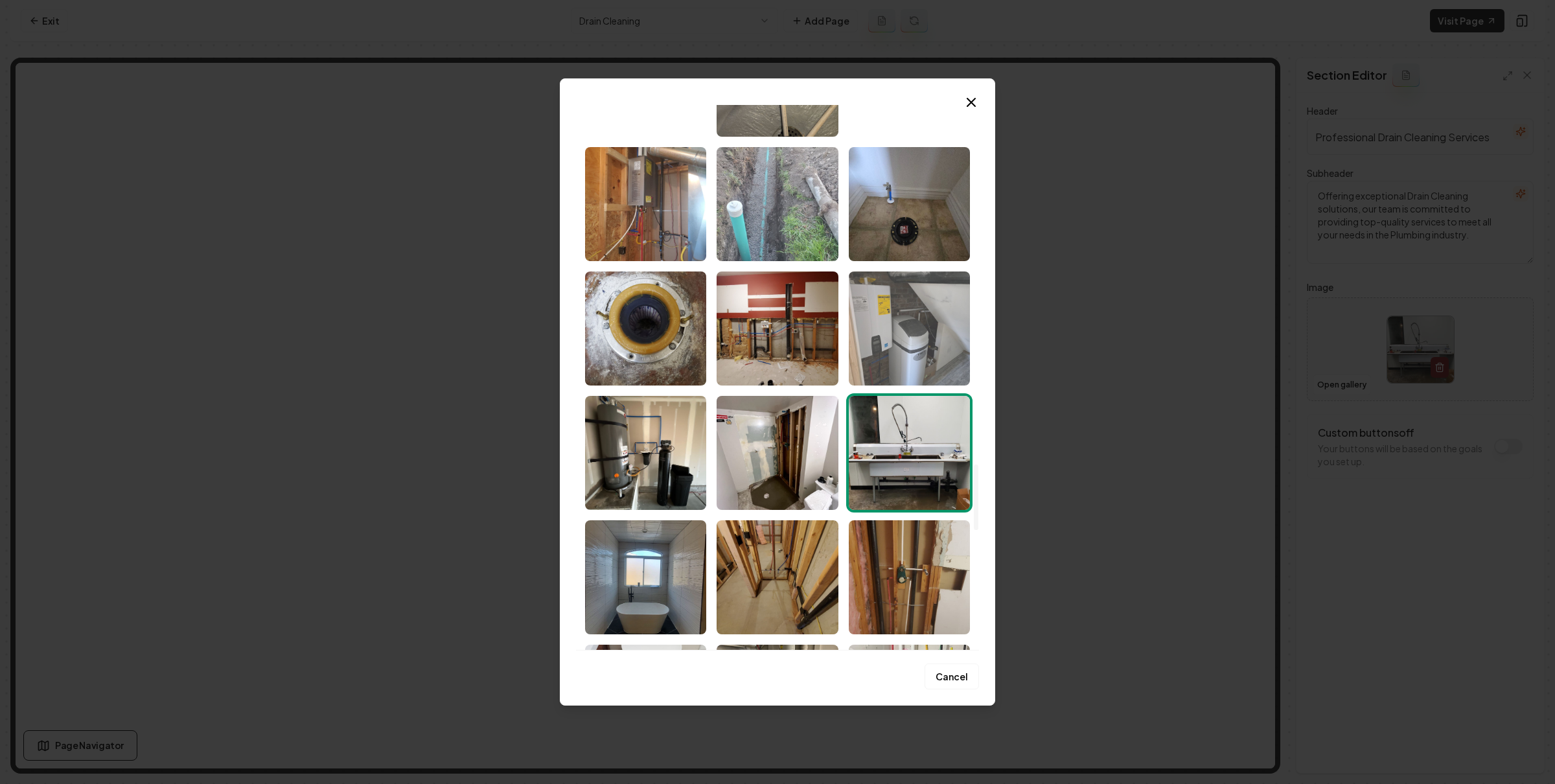
scroll to position [2866, 0]
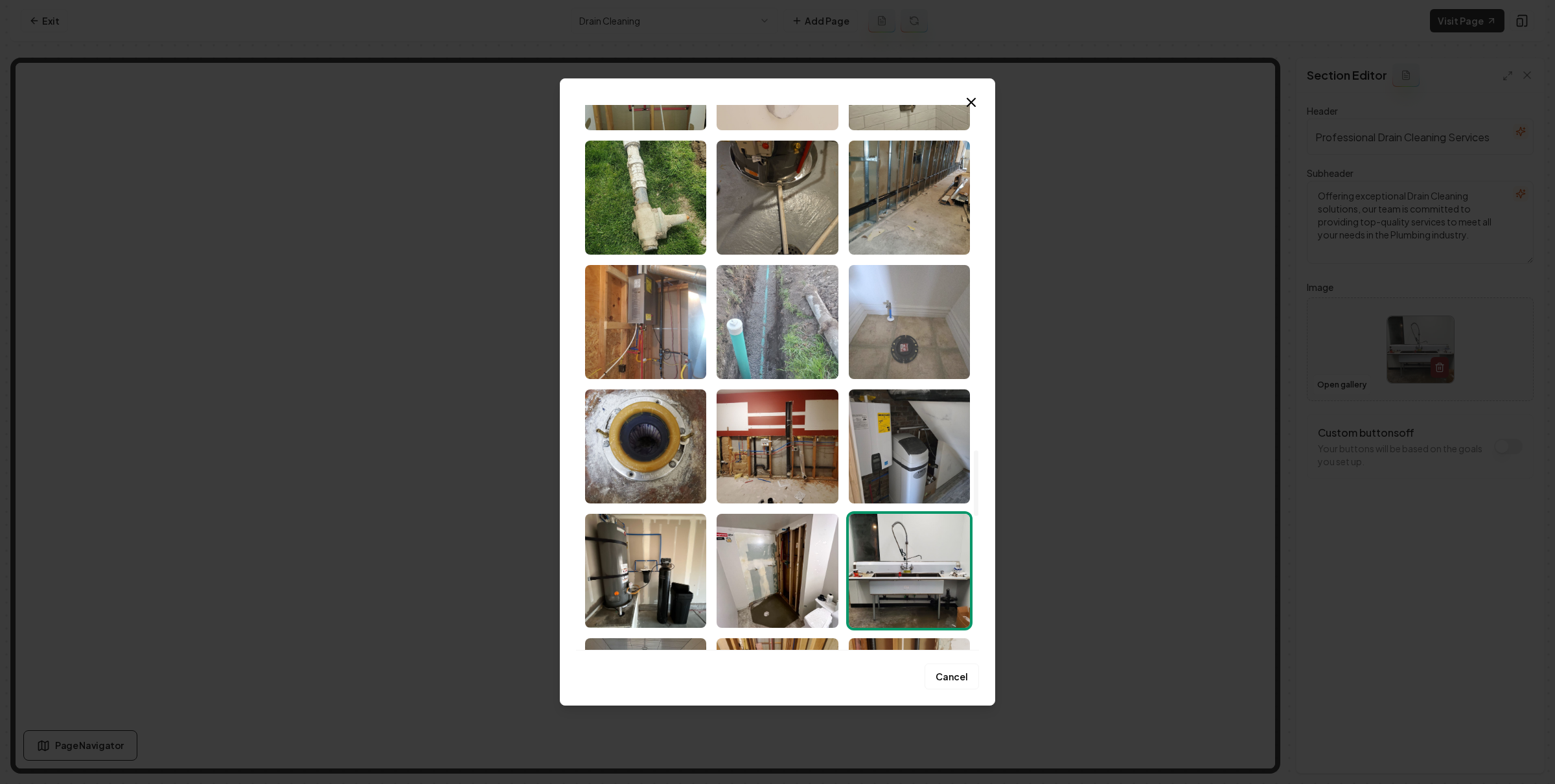
click at [896, 362] on img "Select image image_689bb5fe5c7cd75eb85dec94.jpeg" at bounding box center [909, 322] width 121 height 114
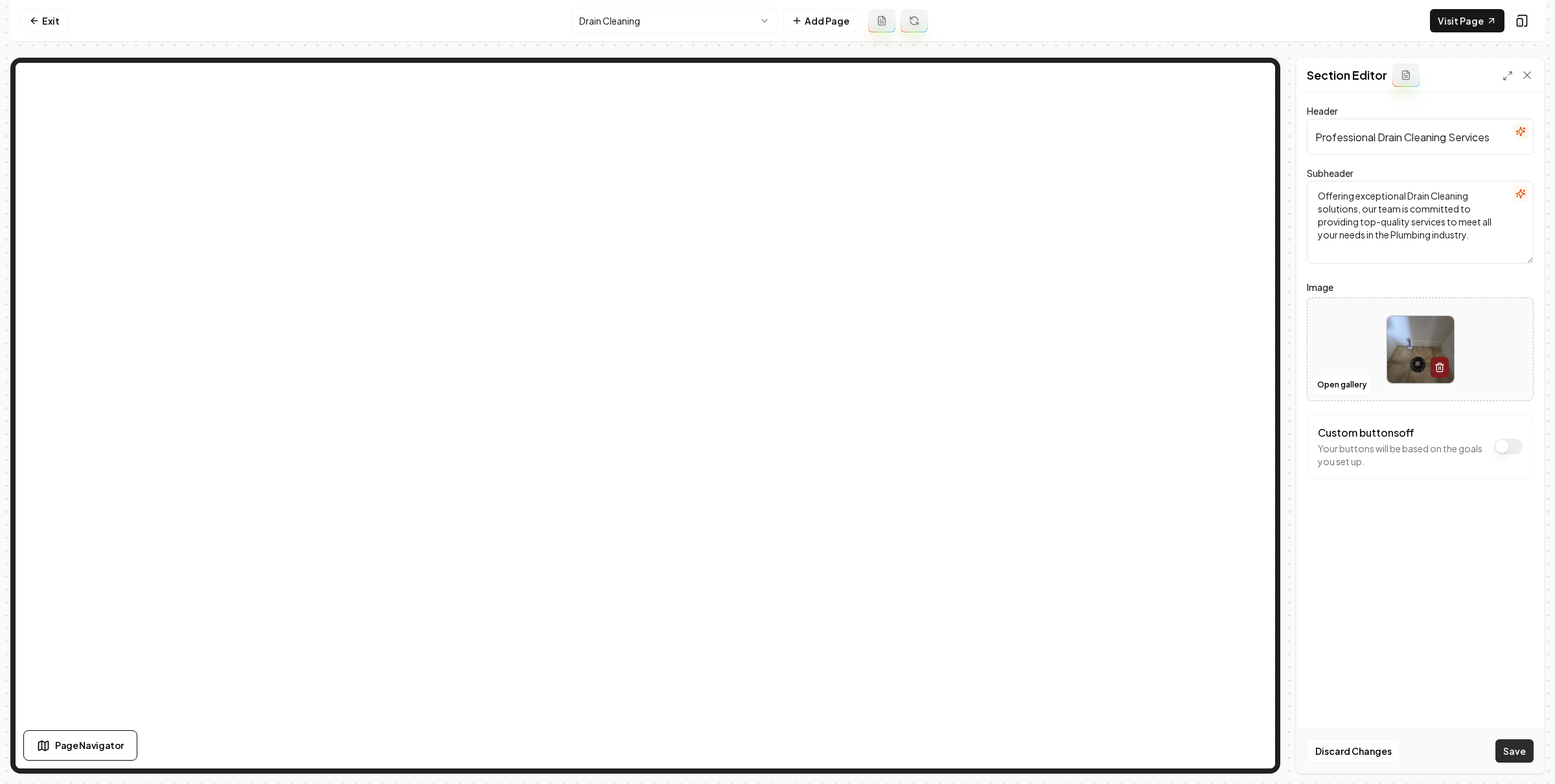
click at [1501, 743] on button "Save" at bounding box center [1515, 750] width 39 height 23
click at [1337, 388] on button "Open gallery" at bounding box center [1342, 384] width 59 height 21
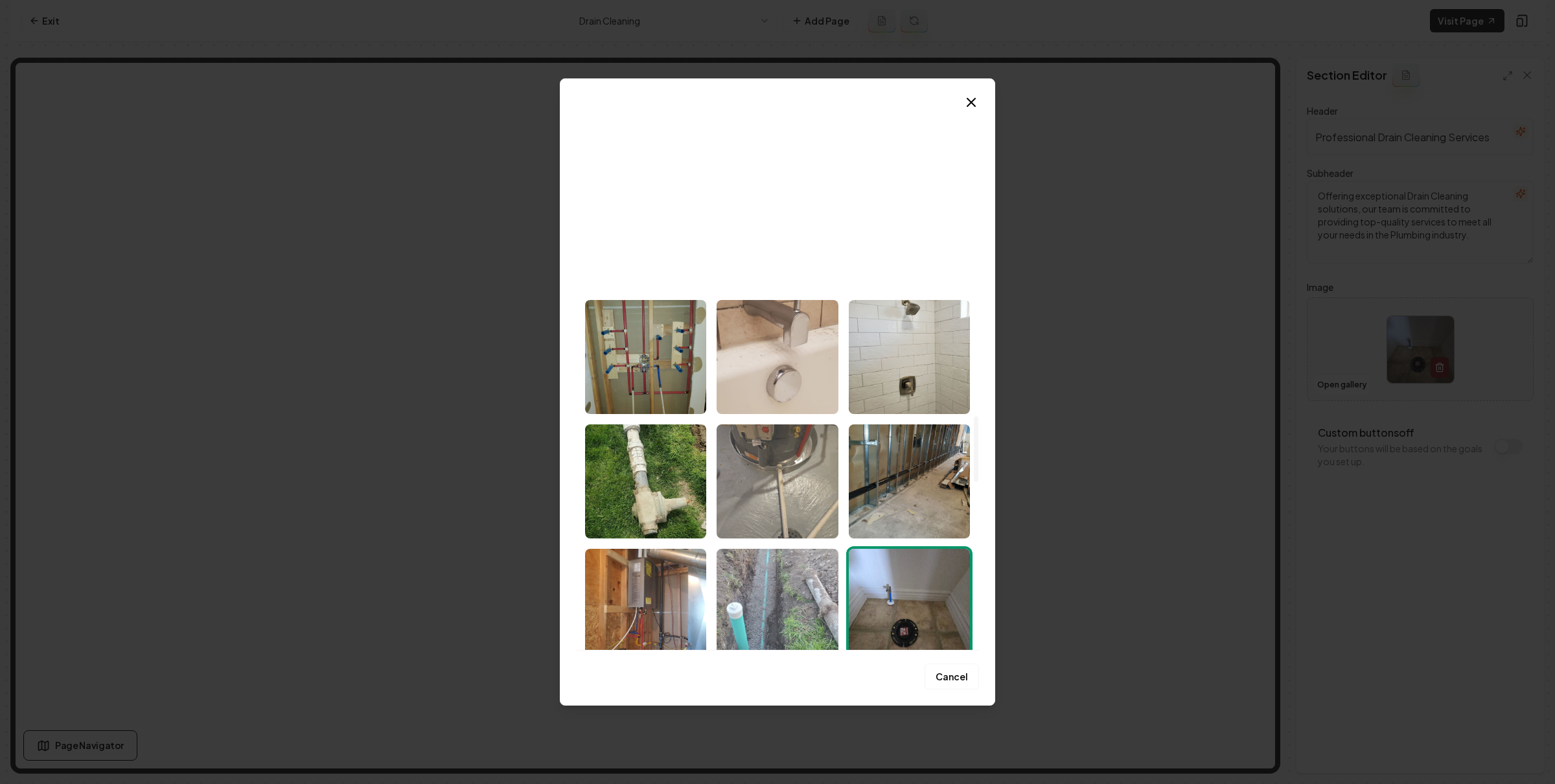
scroll to position [2767, 0]
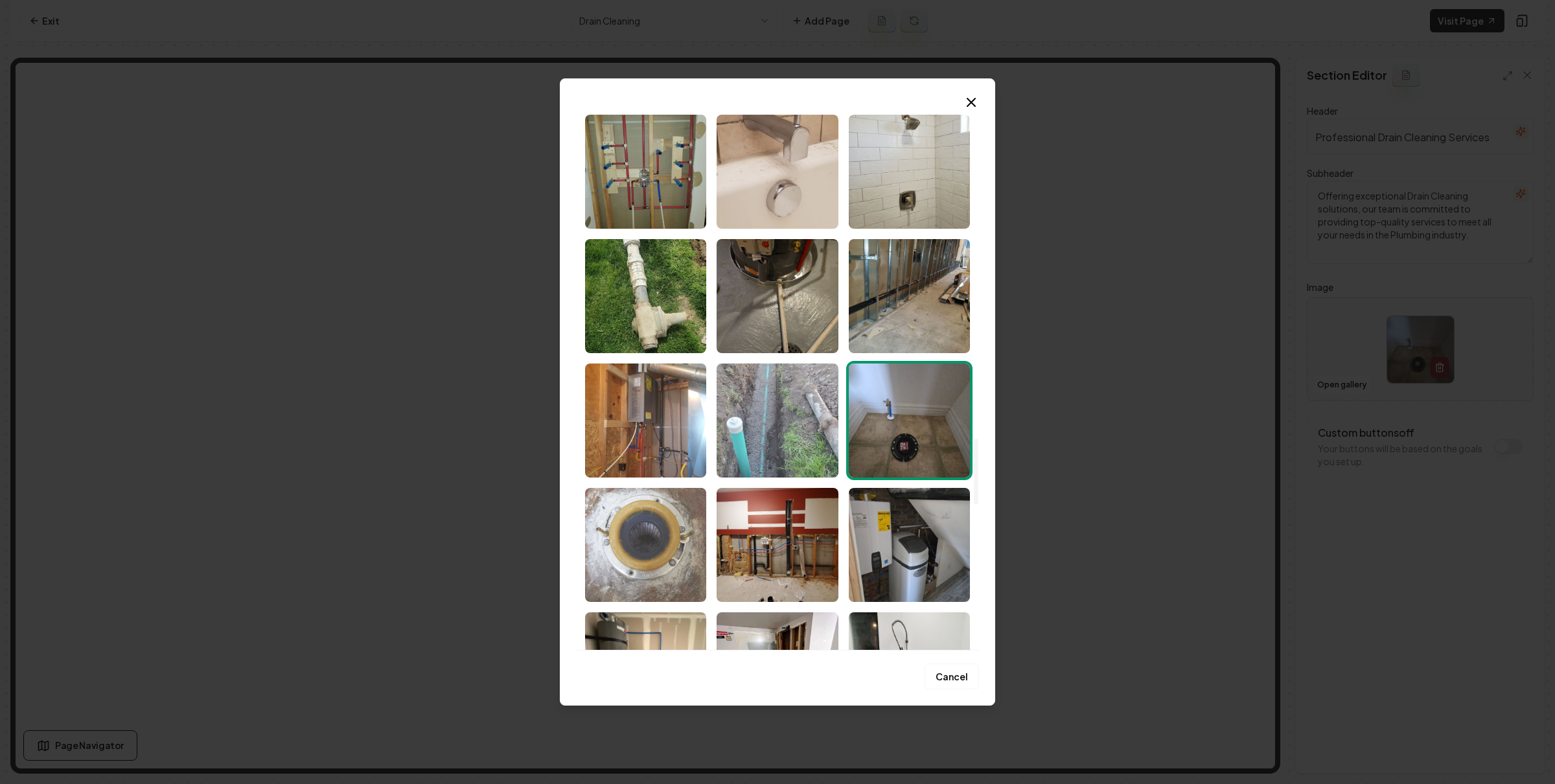
click at [679, 534] on img "Select image image_689bb5ff5c7cd75eb85decf0.jpeg" at bounding box center [645, 545] width 121 height 114
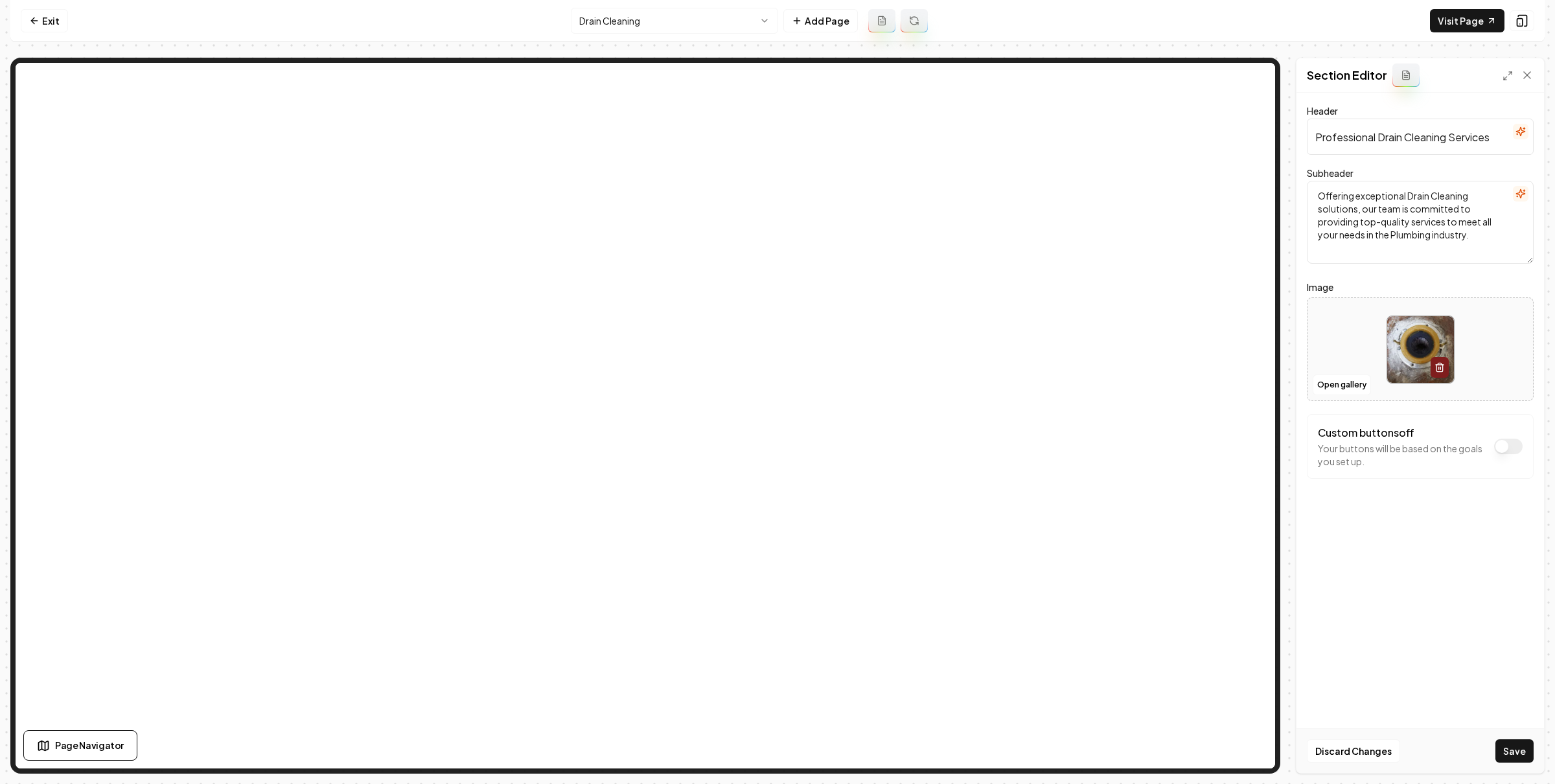
drag, startPoint x: 1518, startPoint y: 752, endPoint x: 1313, endPoint y: 646, distance: 230.8
click at [1517, 751] on button "Save" at bounding box center [1515, 750] width 39 height 23
click at [659, 27] on html "Computer Required This feature is only available on a computer. Please switch t…" at bounding box center [778, 392] width 1555 height 784
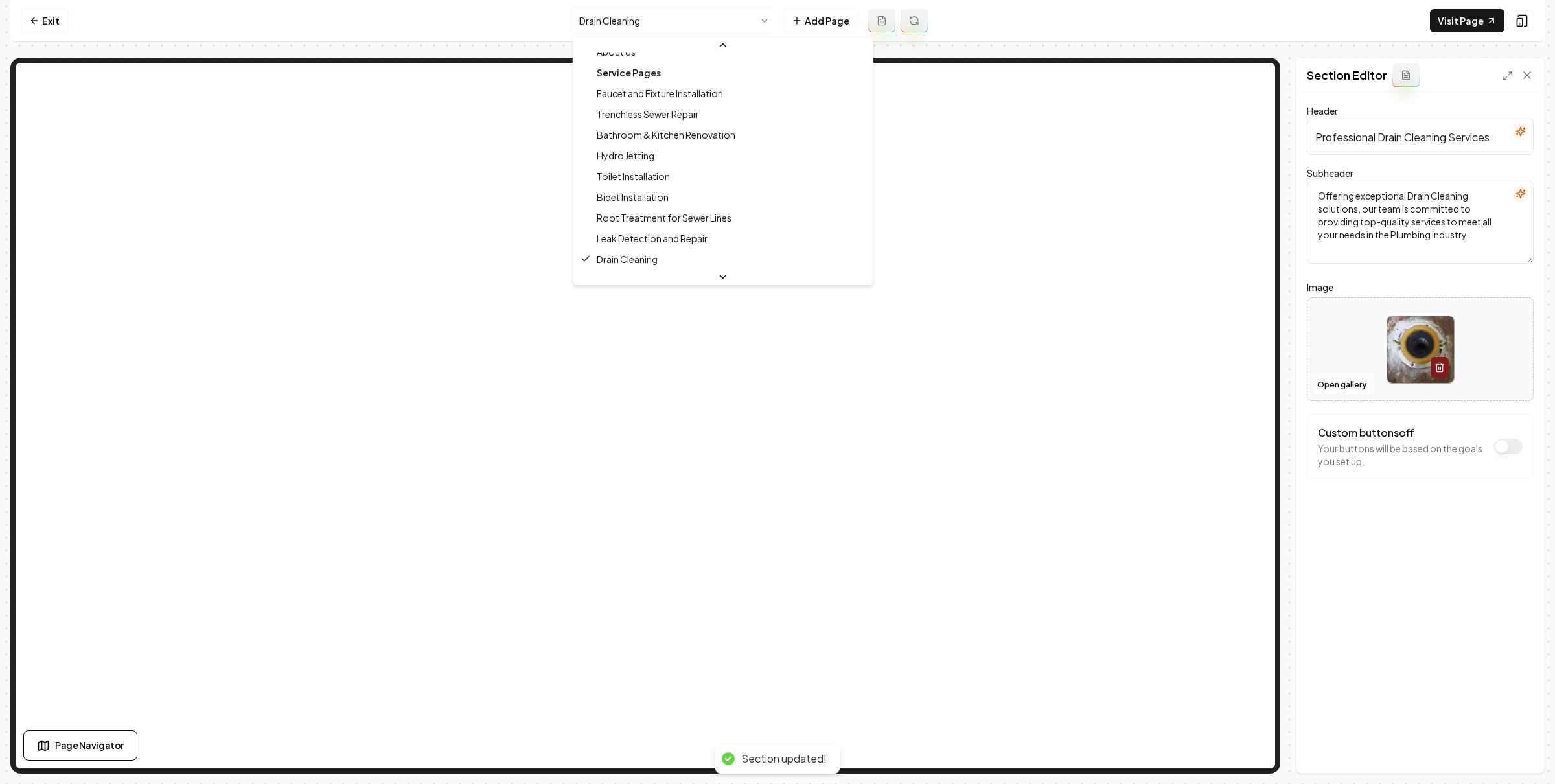
scroll to position [0, 0]
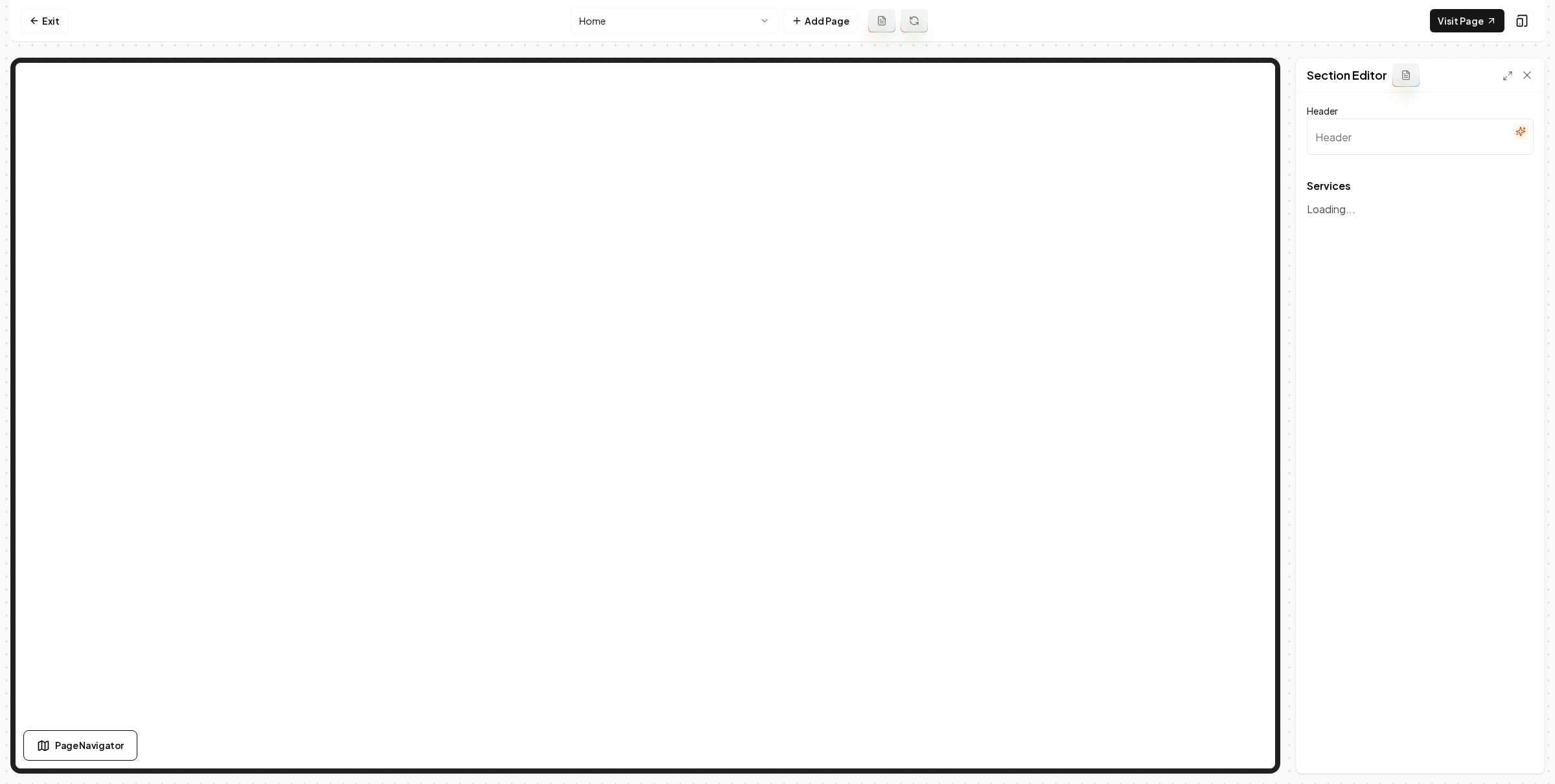
type input "Our Expert Plumbing Solutions"
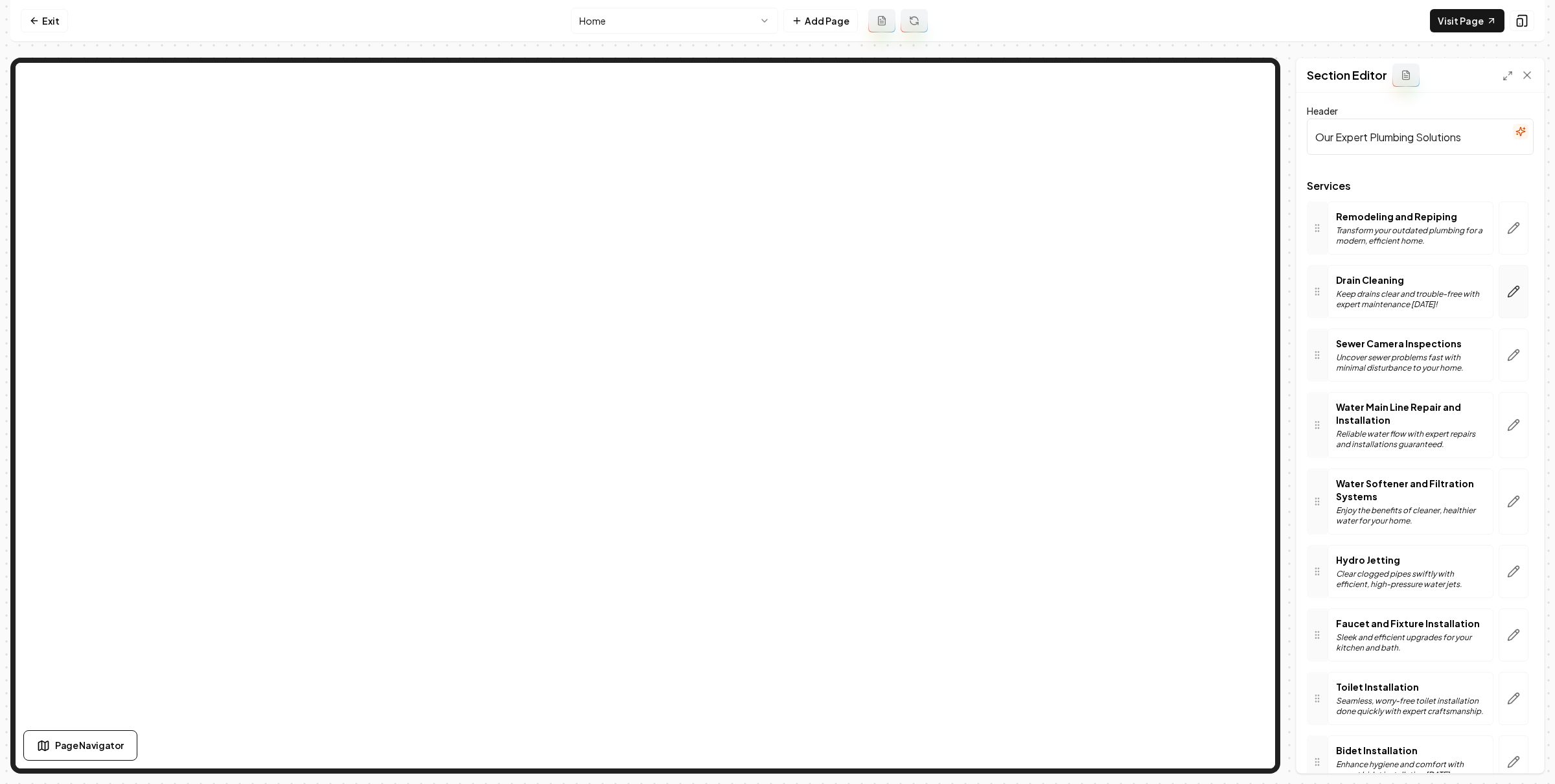
click at [1507, 292] on icon "button" at bounding box center [1513, 291] width 13 height 13
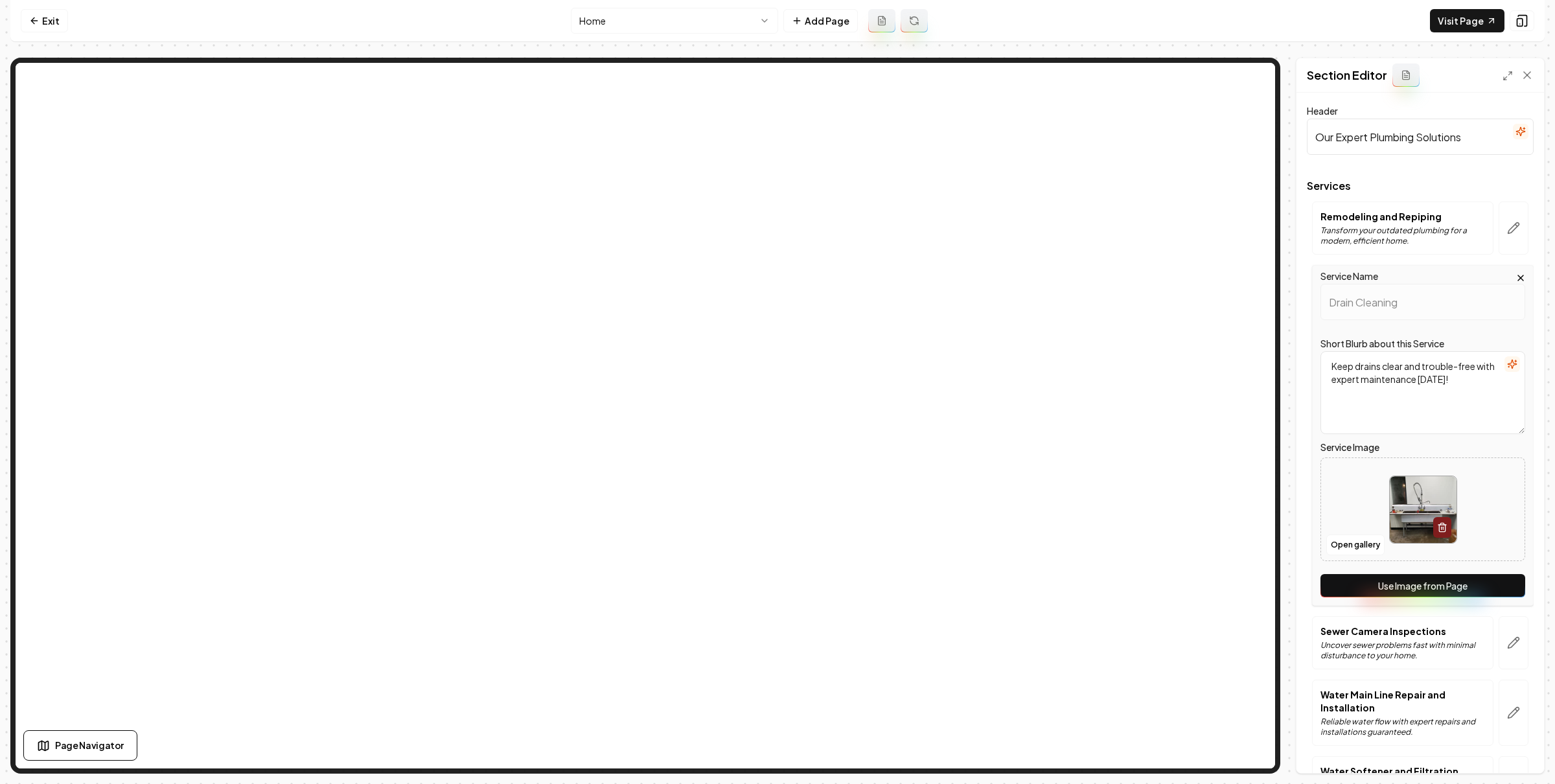
click at [1430, 588] on button "Use Image from Page" at bounding box center [1422, 585] width 205 height 23
drag, startPoint x: 1528, startPoint y: 755, endPoint x: 1512, endPoint y: 744, distance: 19.4
click at [1528, 755] on button "Save" at bounding box center [1515, 750] width 39 height 23
click at [715, 9] on html "Computer Required This feature is only available on a computer. Please switch t…" at bounding box center [778, 392] width 1555 height 784
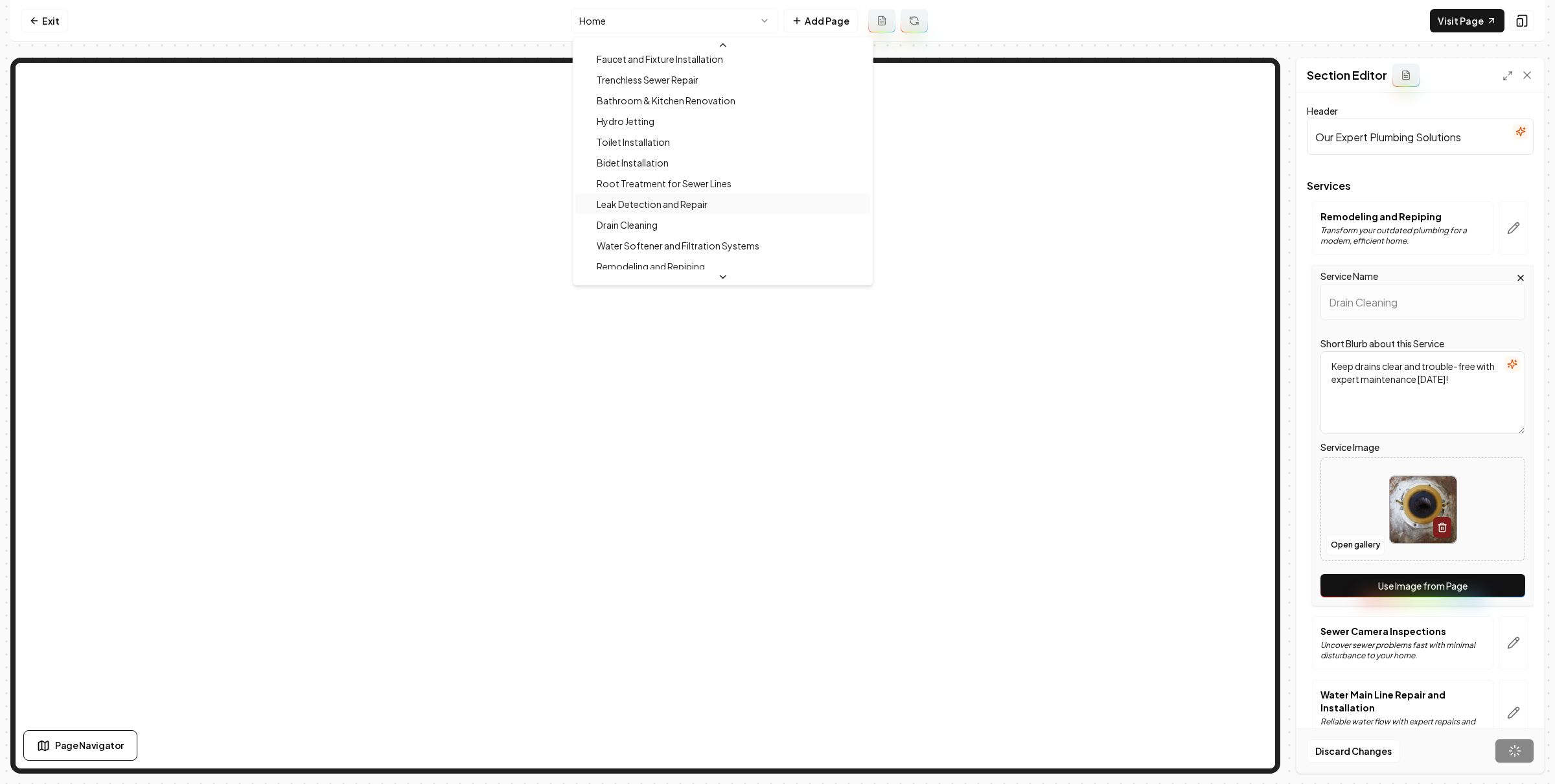
scroll to position [121, 0]
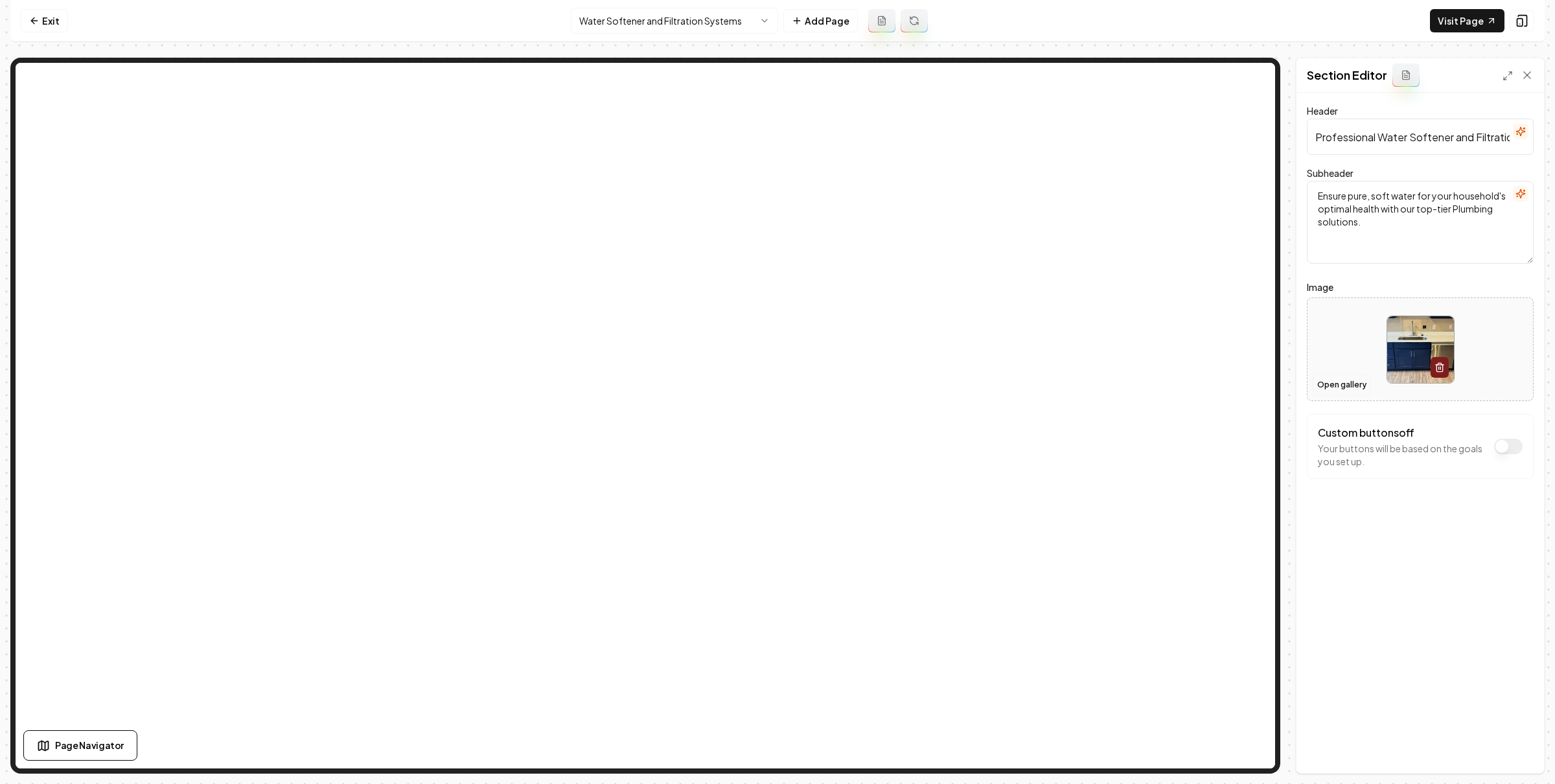
click at [1322, 386] on button "Open gallery" at bounding box center [1342, 384] width 59 height 21
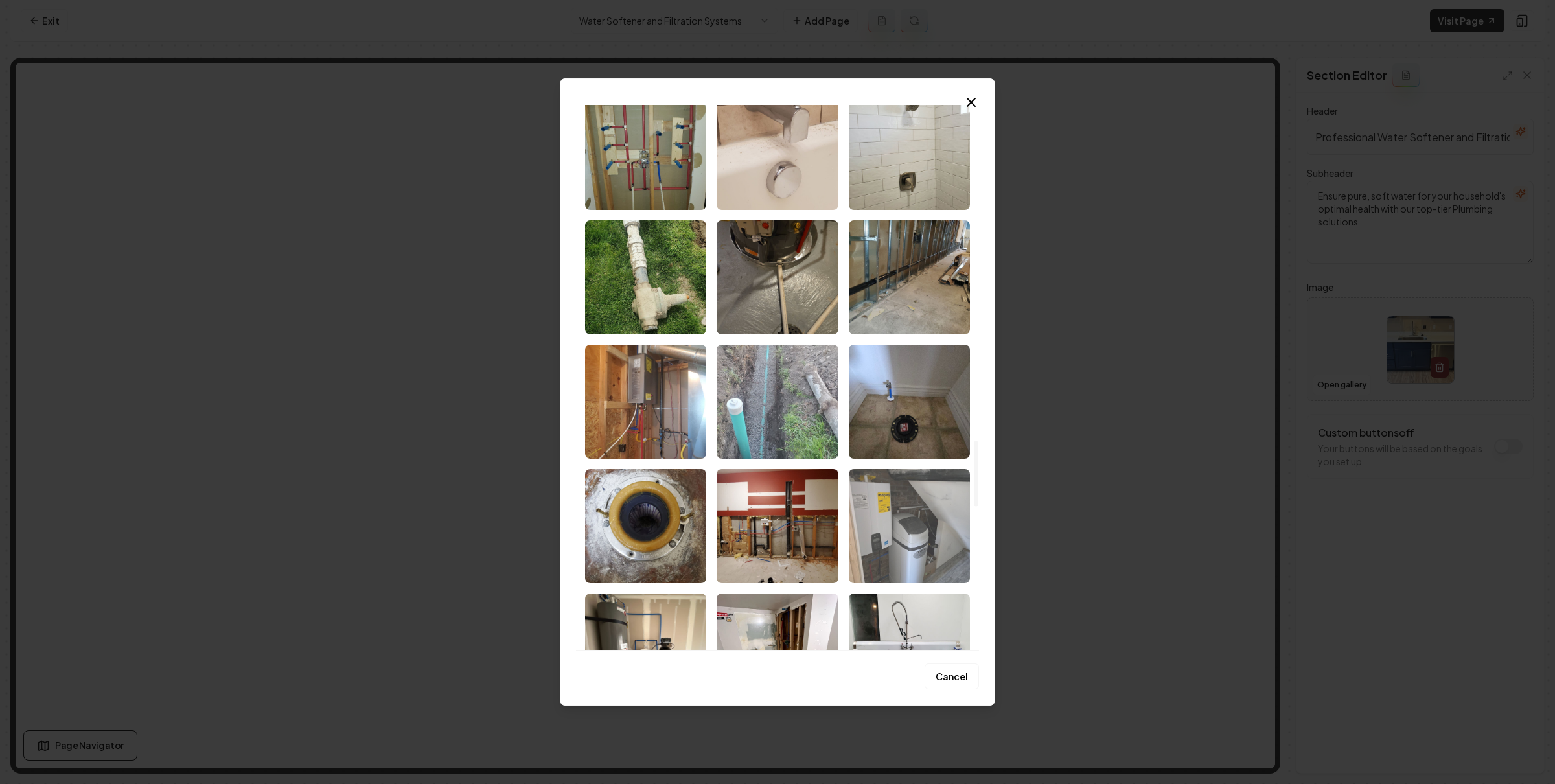
scroll to position [2988, 0]
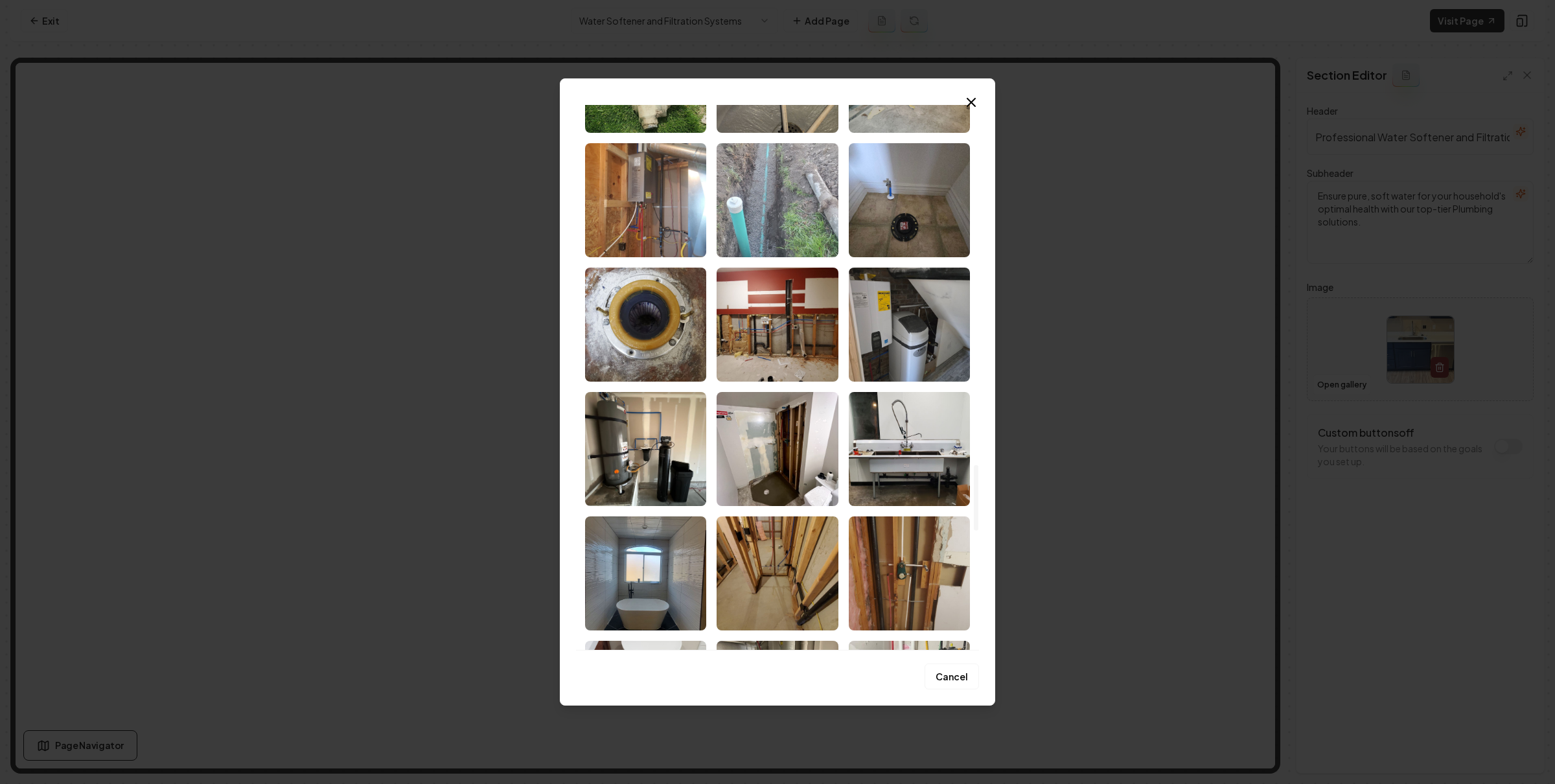
click at [664, 445] on img "Select image image_689bb5fe5c7cd75eb85de691.jpeg" at bounding box center [645, 449] width 121 height 114
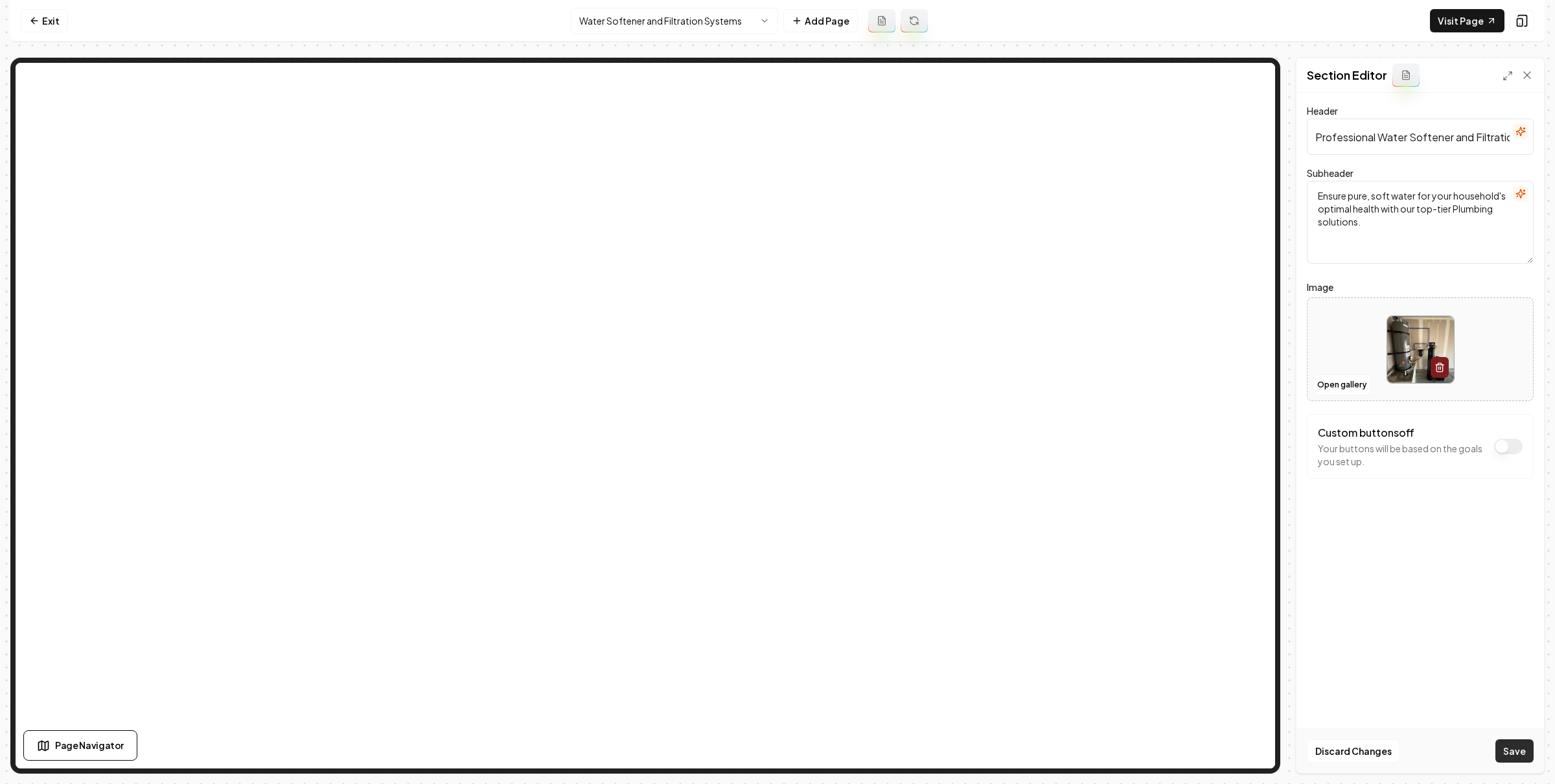
click at [1512, 749] on button "Save" at bounding box center [1515, 750] width 39 height 23
click at [648, 18] on html "Computer Required This feature is only available on a computer. Please switch t…" at bounding box center [778, 392] width 1555 height 784
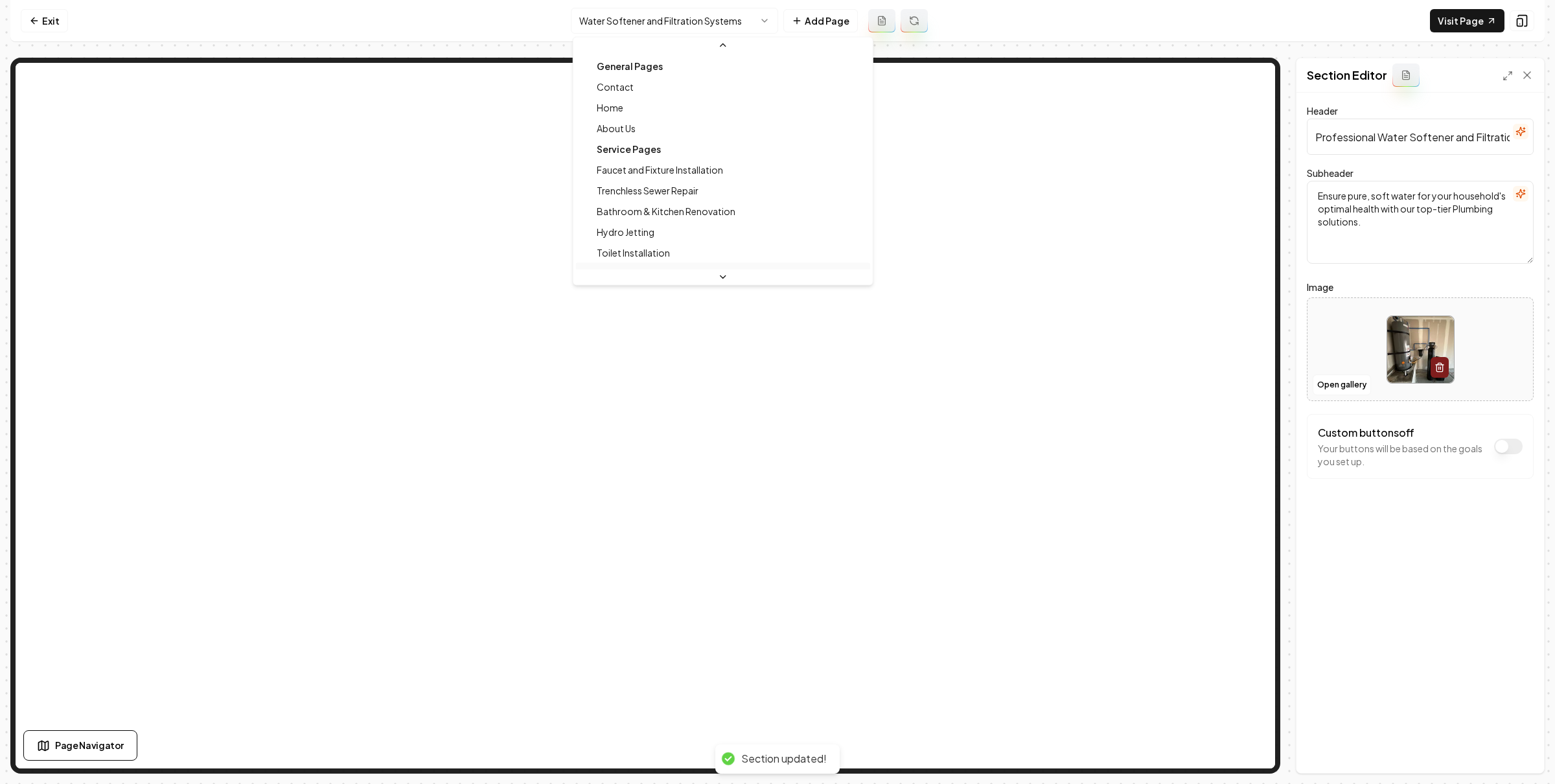
scroll to position [97, 0]
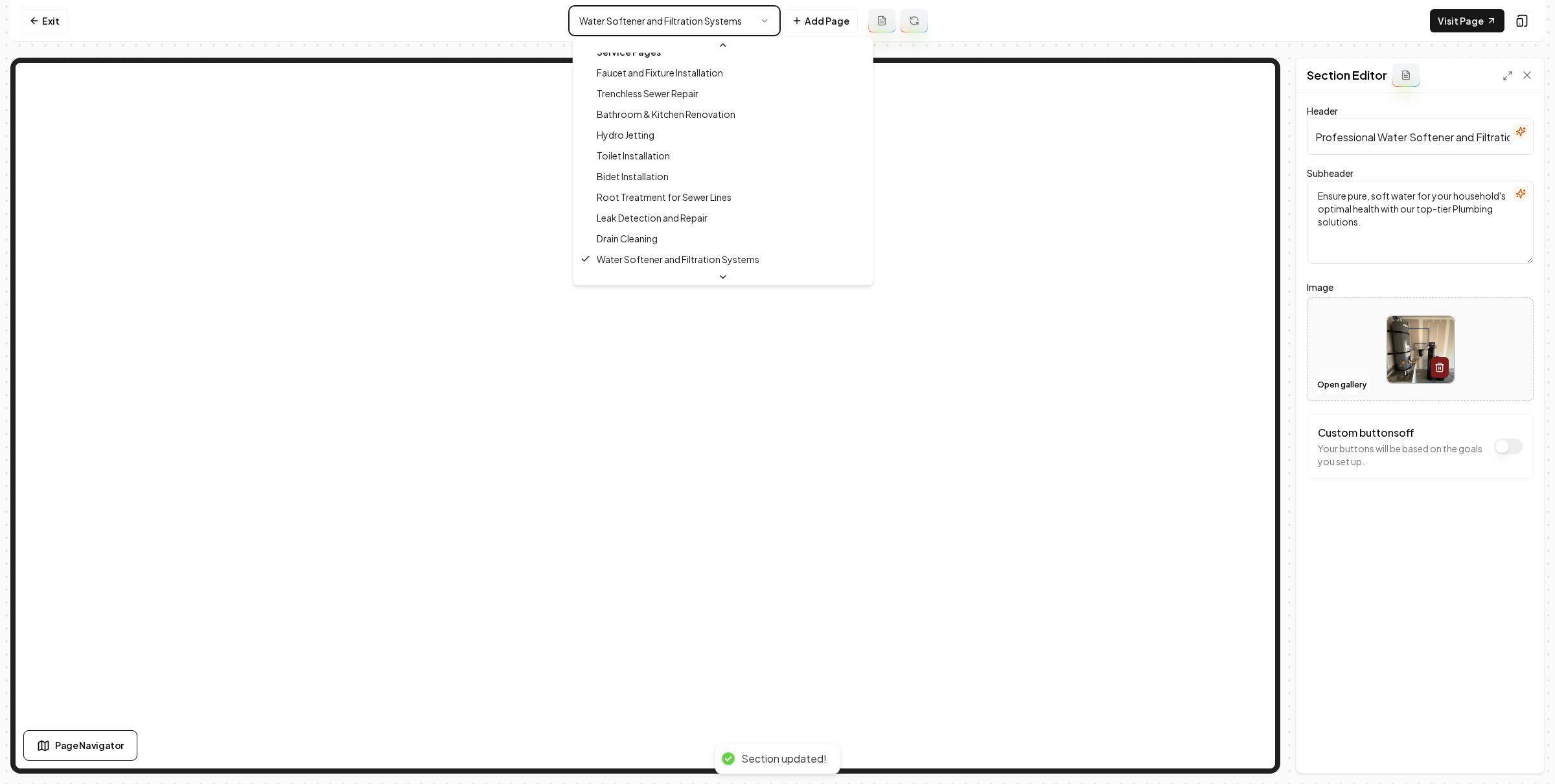
click at [1011, 30] on html "Computer Required This feature is only available on a computer. Please switch t…" at bounding box center [778, 392] width 1555 height 784
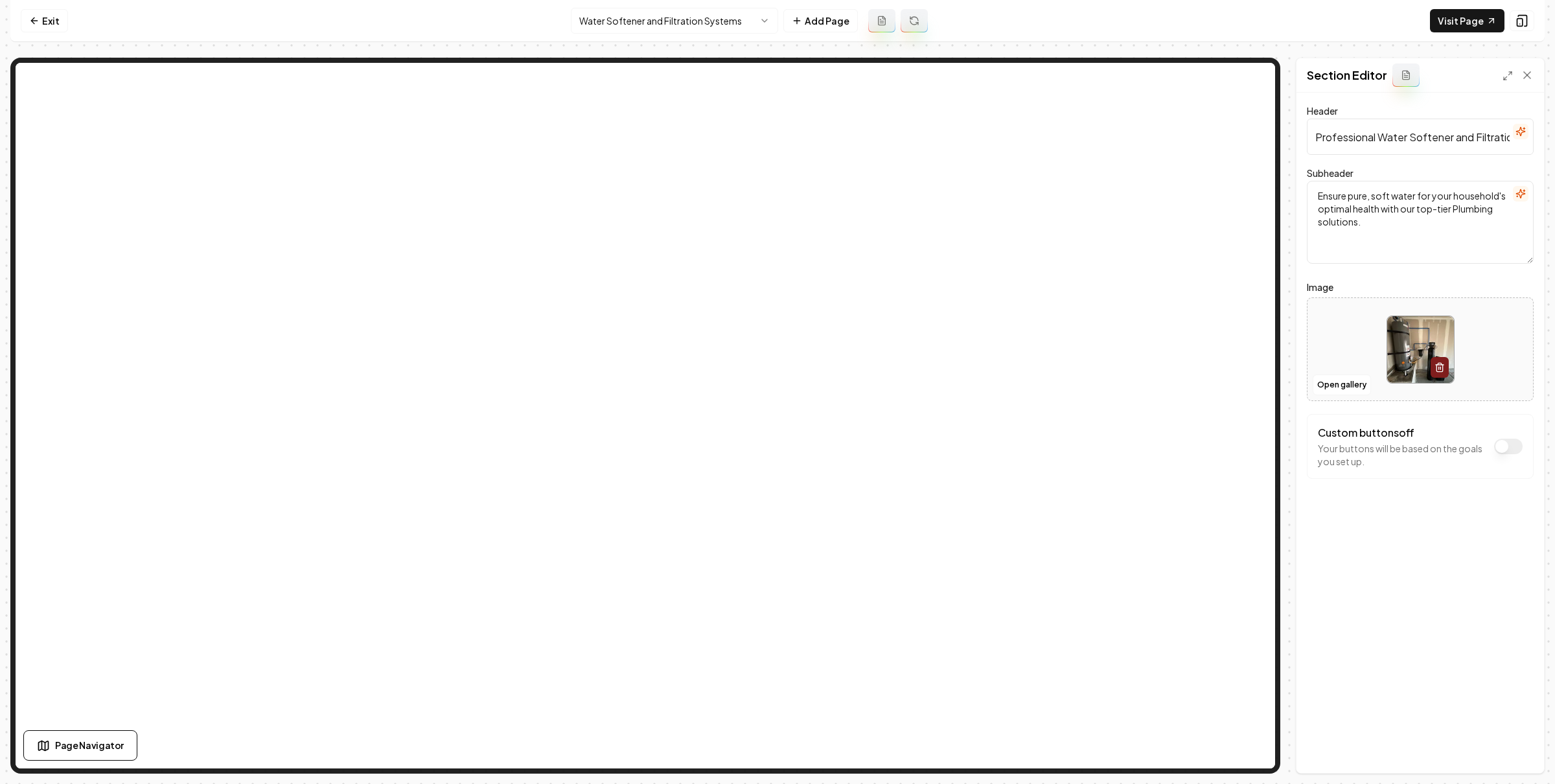
click at [752, 19] on html "Computer Required This feature is only available on a computer. Please switch t…" at bounding box center [778, 392] width 1555 height 784
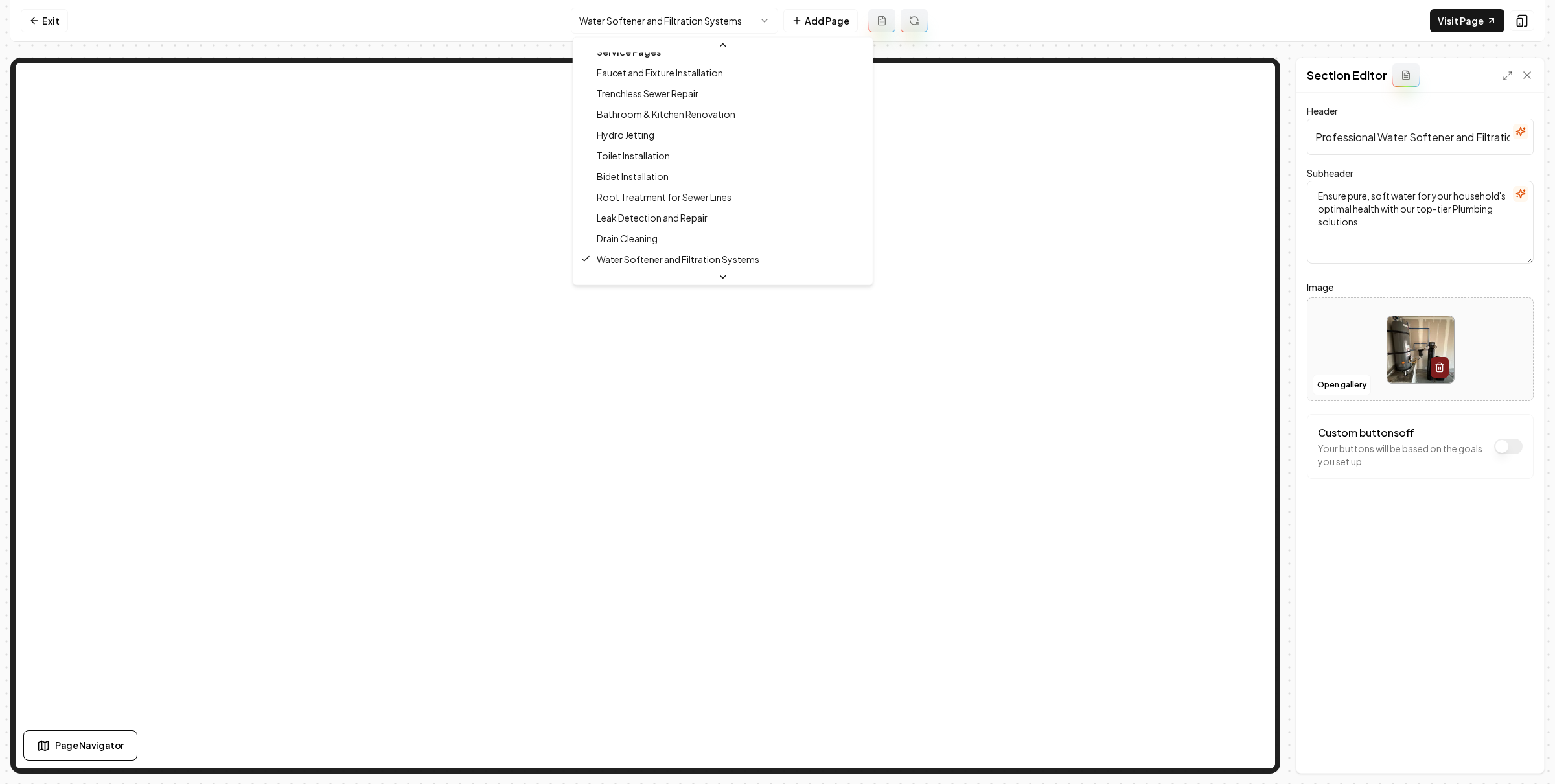
scroll to position [0, 0]
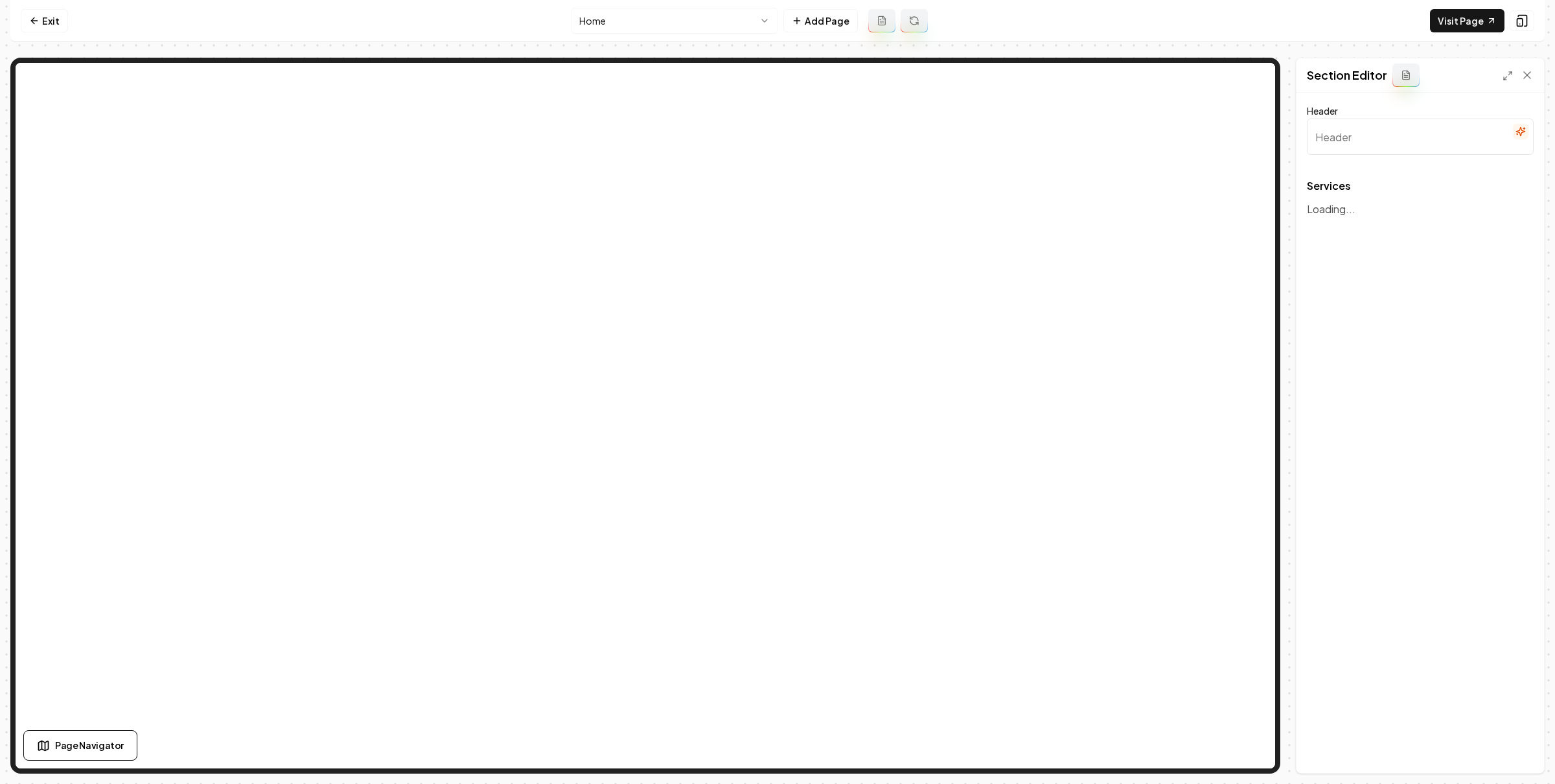
type input "Our Expert Plumbing Solutions"
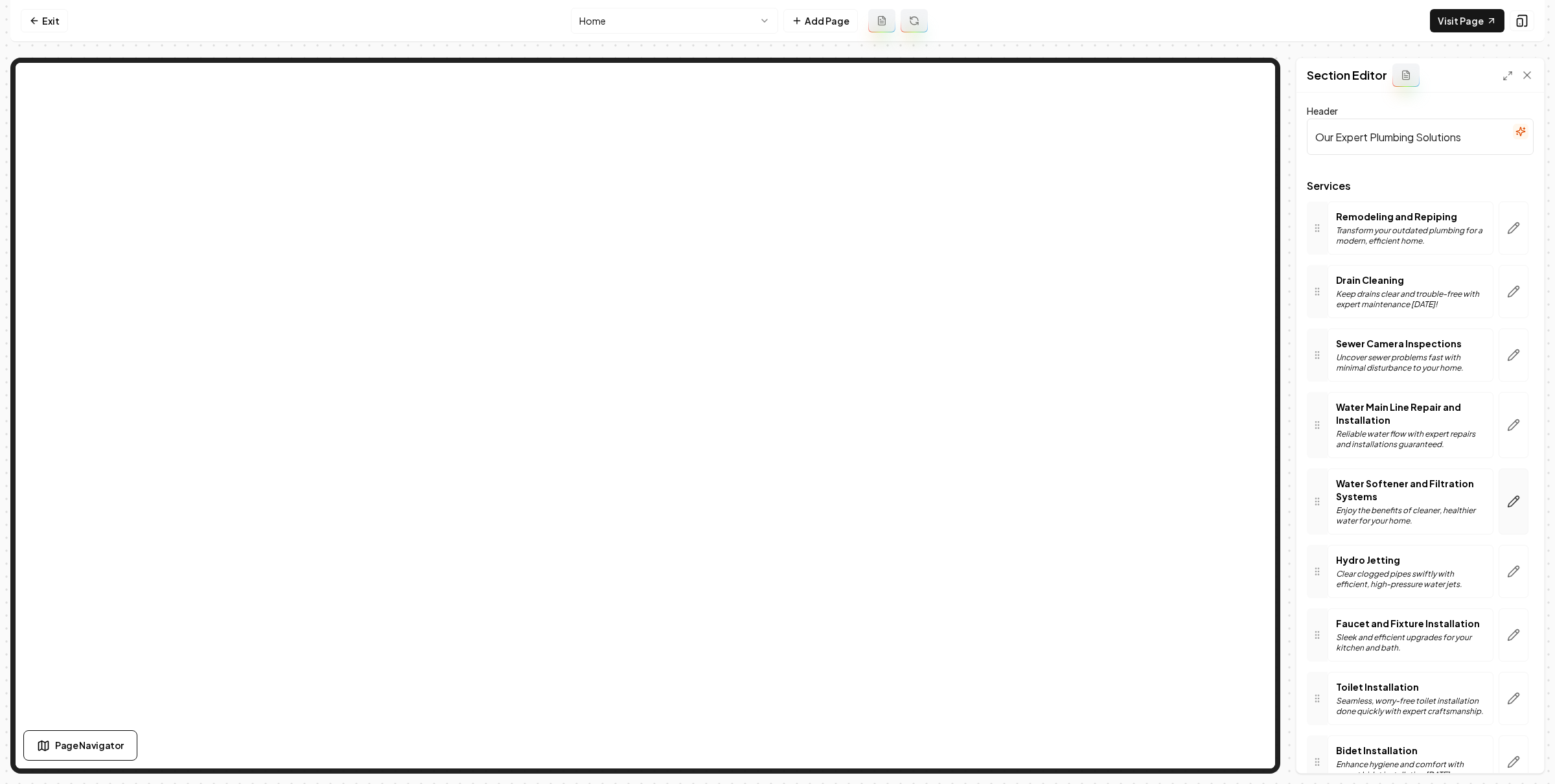
click at [1507, 503] on icon "button" at bounding box center [1513, 501] width 13 height 13
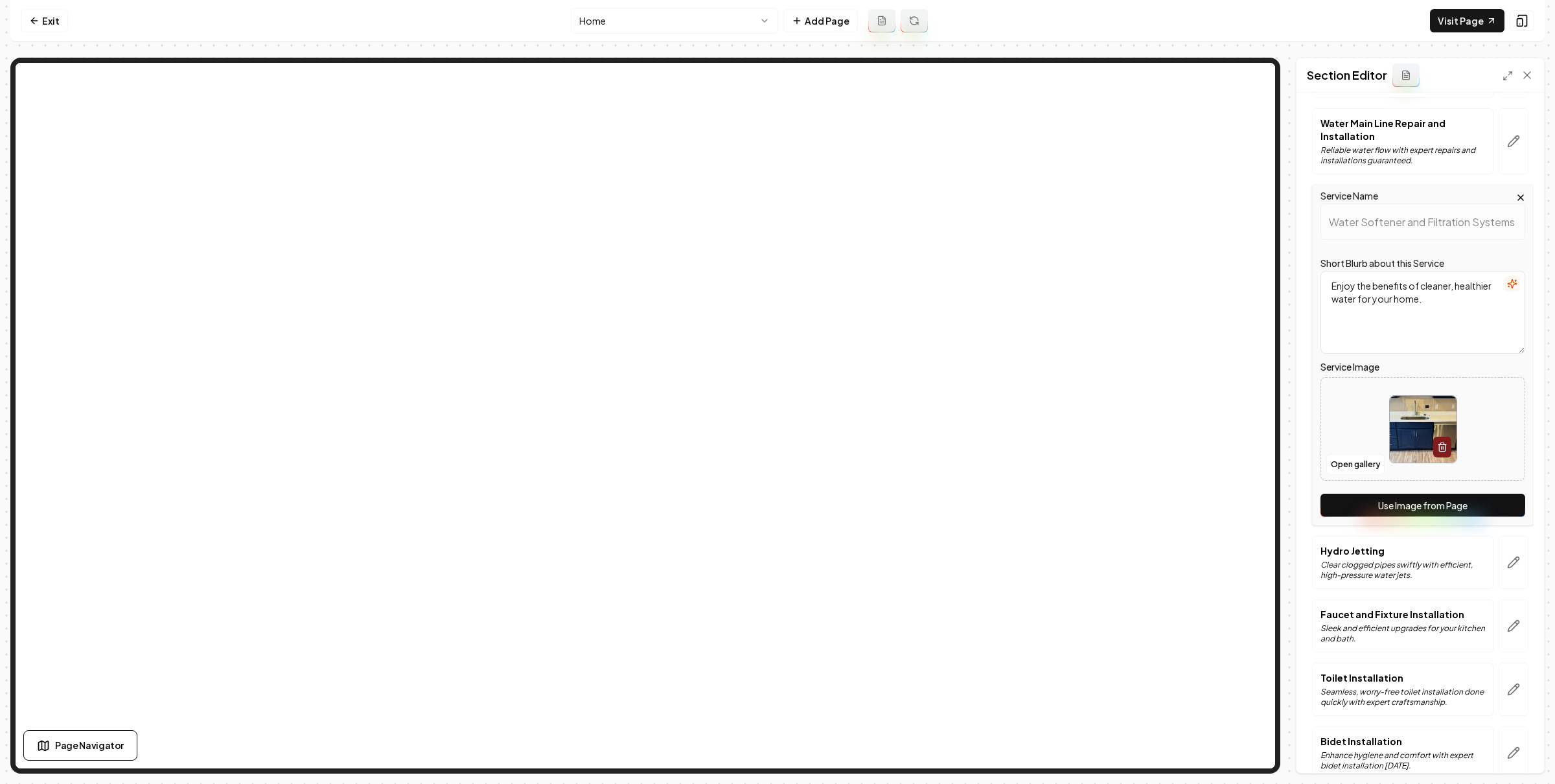
scroll to position [367, 0]
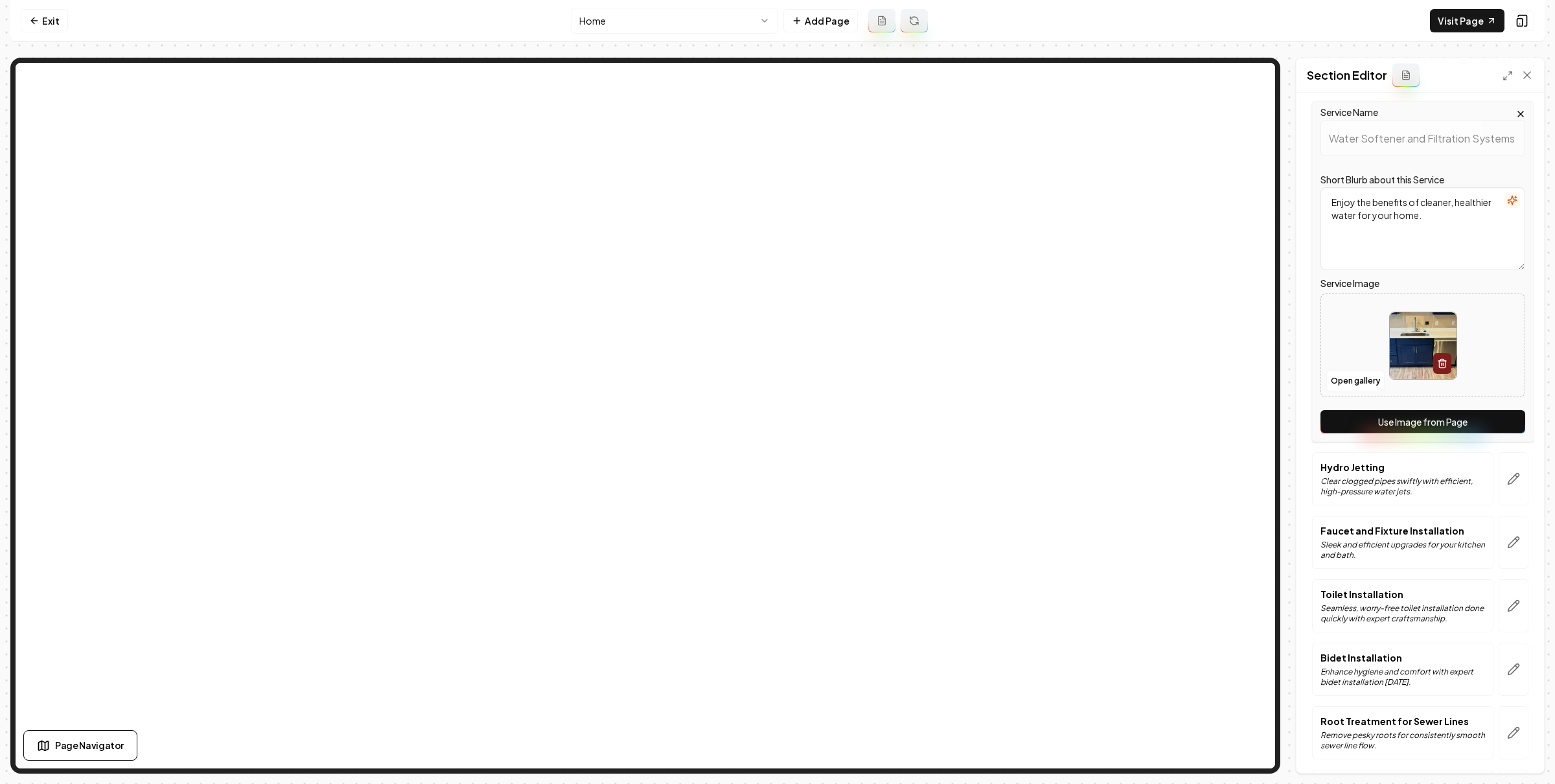
click at [1446, 428] on button "Use Image from Page" at bounding box center [1422, 422] width 205 height 23
click at [1526, 750] on button "Save" at bounding box center [1515, 750] width 39 height 23
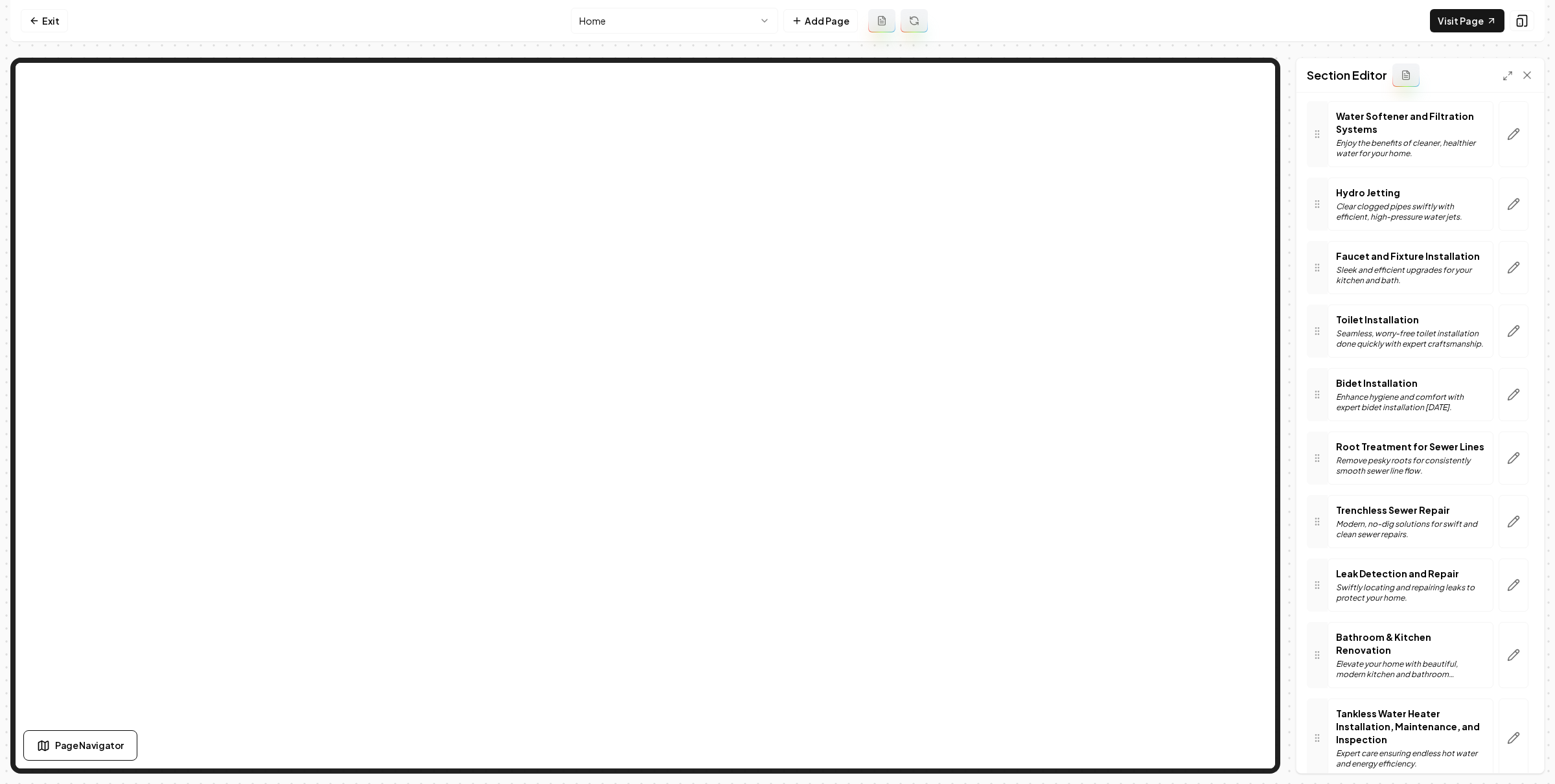
click at [638, 22] on html "Computer Required This feature is only available on a computer. Please switch t…" at bounding box center [778, 392] width 1555 height 784
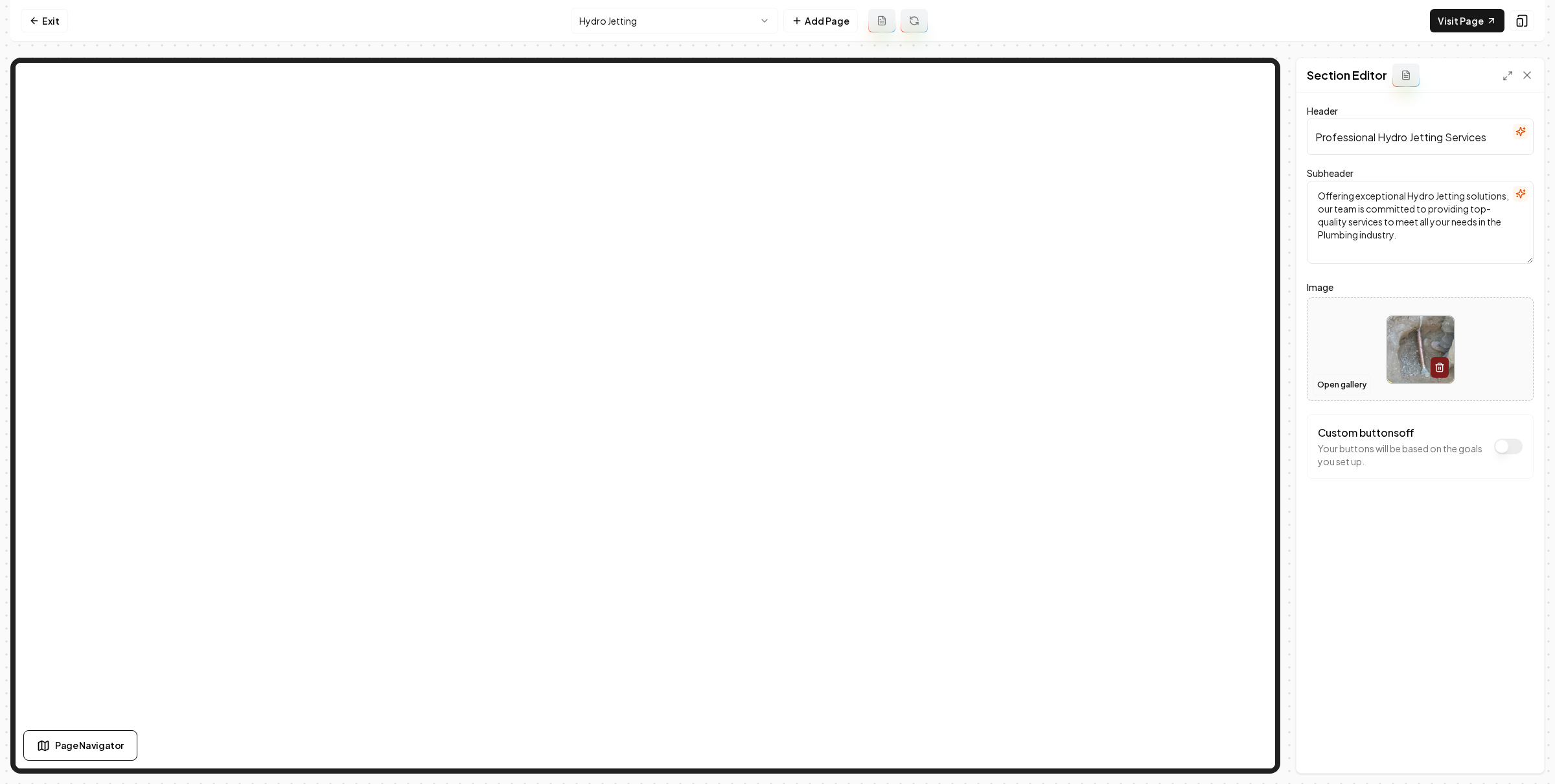
click at [1349, 376] on button "Open gallery" at bounding box center [1342, 384] width 59 height 21
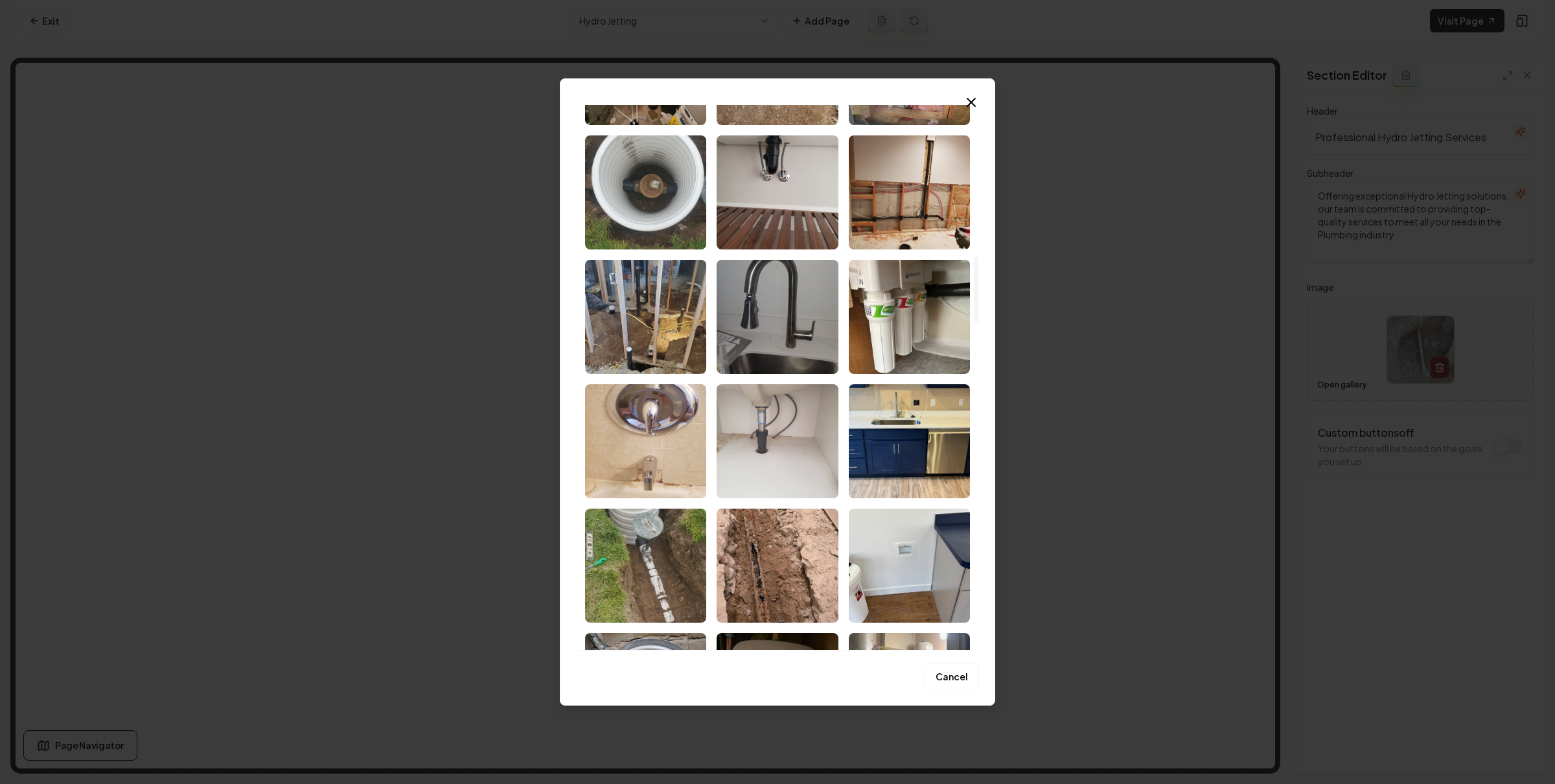
scroll to position [1536, 0]
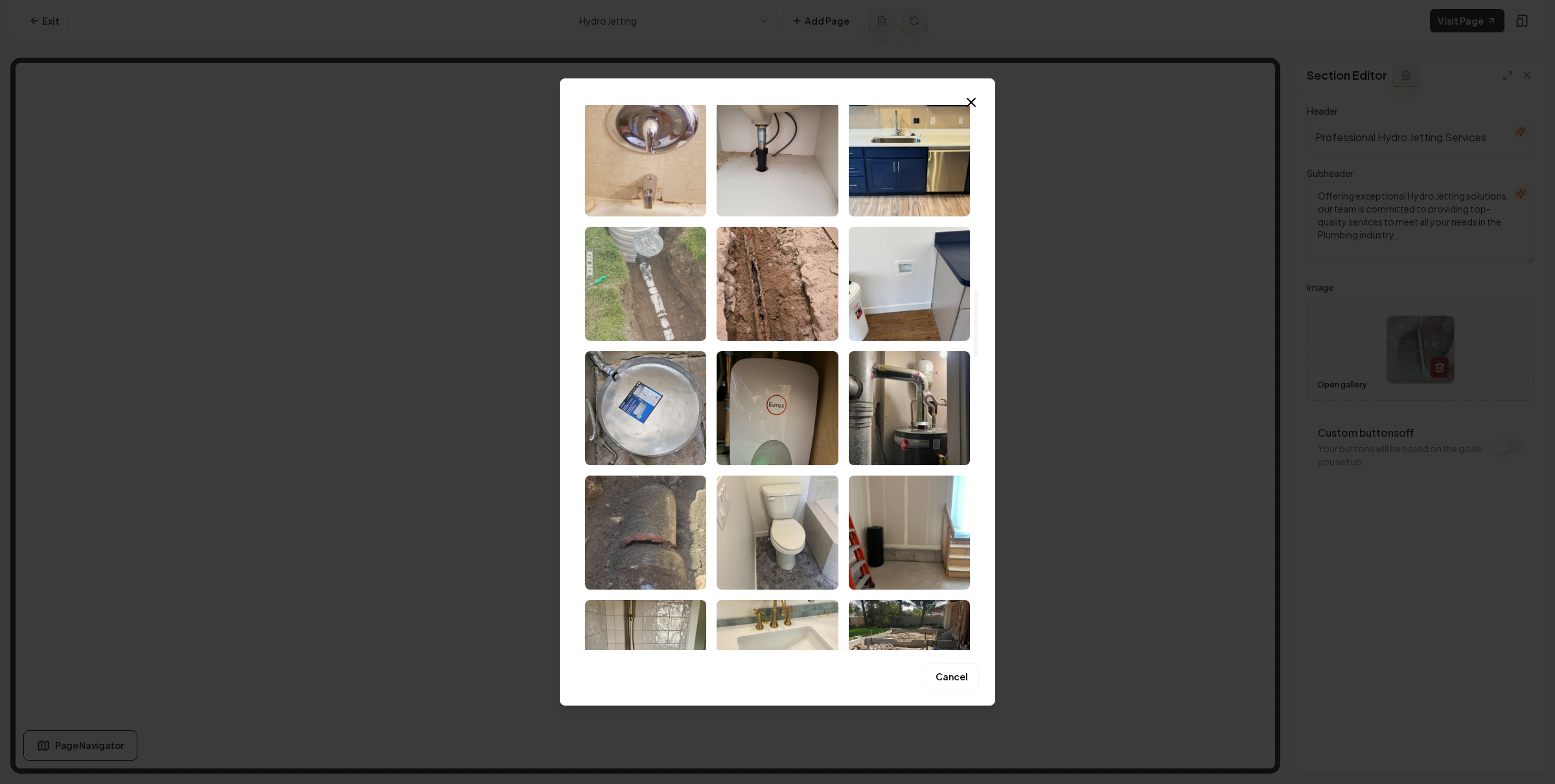
click at [650, 295] on img "Select image image_689bb6015c7cd75eb85dfd13.jpeg" at bounding box center [645, 283] width 121 height 114
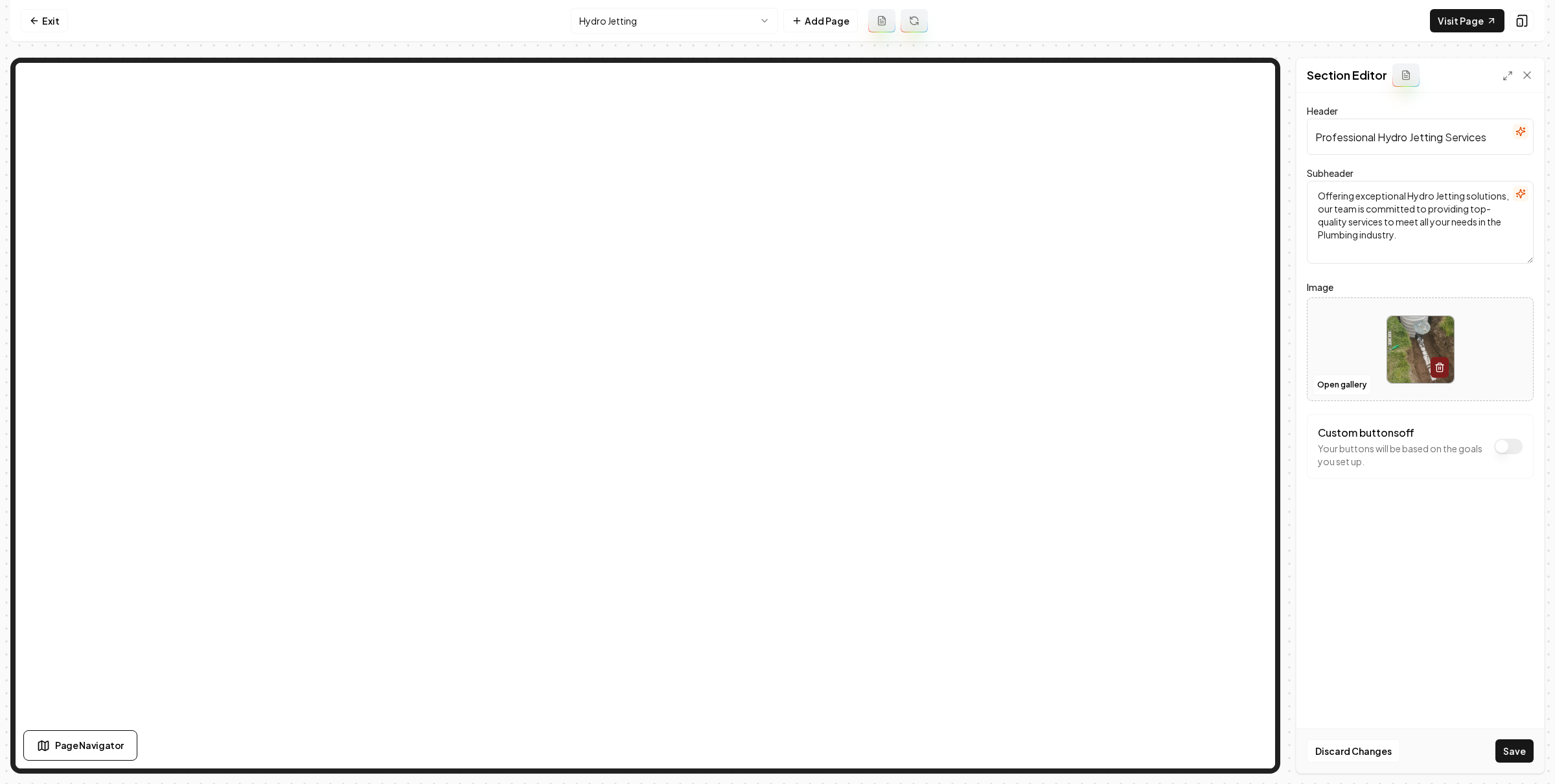
drag, startPoint x: 1534, startPoint y: 748, endPoint x: 1467, endPoint y: 696, distance: 84.8
click at [1534, 747] on div "Discard Changes Save" at bounding box center [1420, 750] width 247 height 44
click at [1506, 745] on button "Save" at bounding box center [1515, 750] width 39 height 23
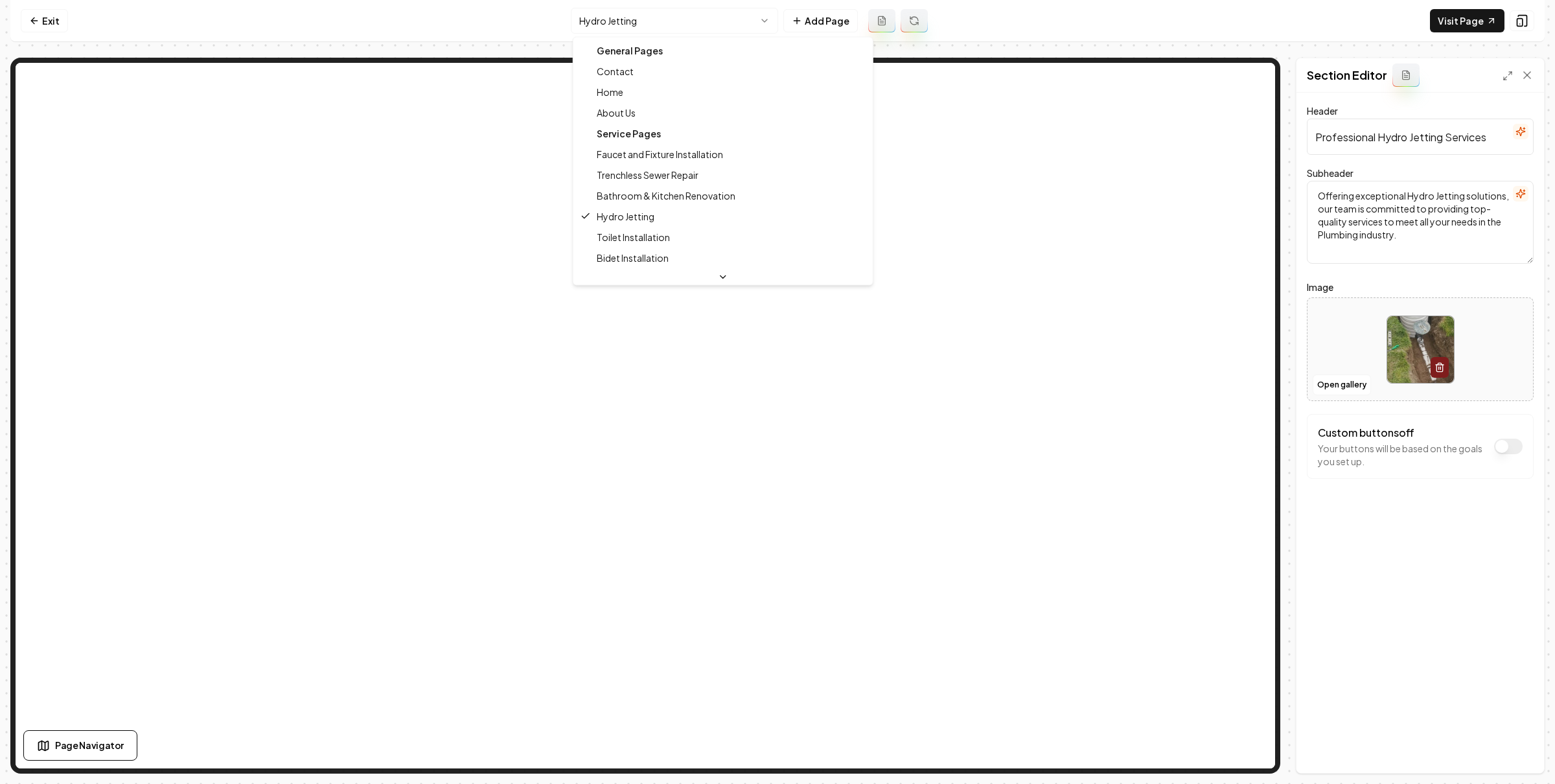
click at [714, 24] on html "Computer Required This feature is only available on a computer. Please switch t…" at bounding box center [778, 392] width 1555 height 784
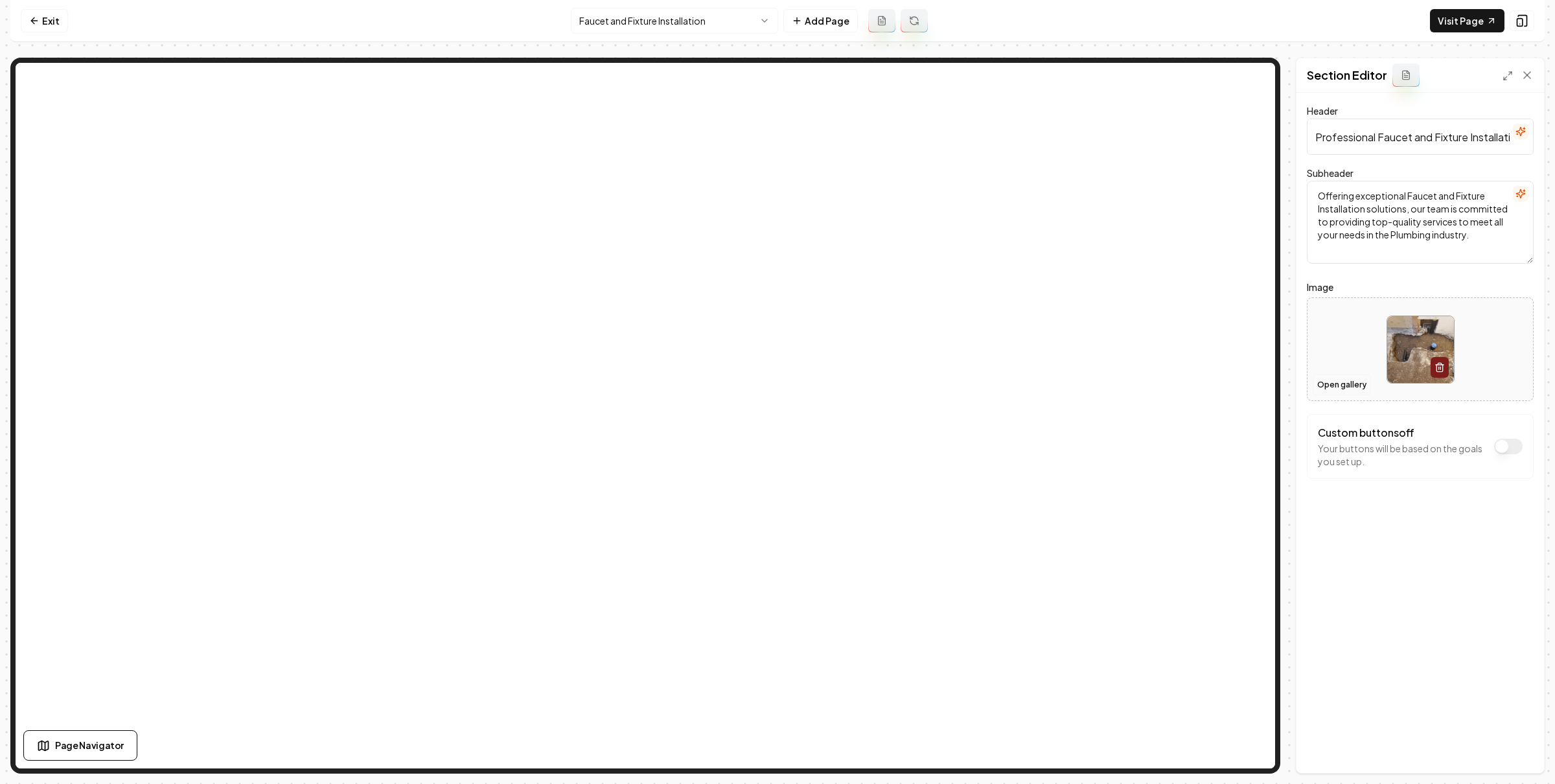
click at [1330, 385] on button "Open gallery" at bounding box center [1342, 384] width 59 height 21
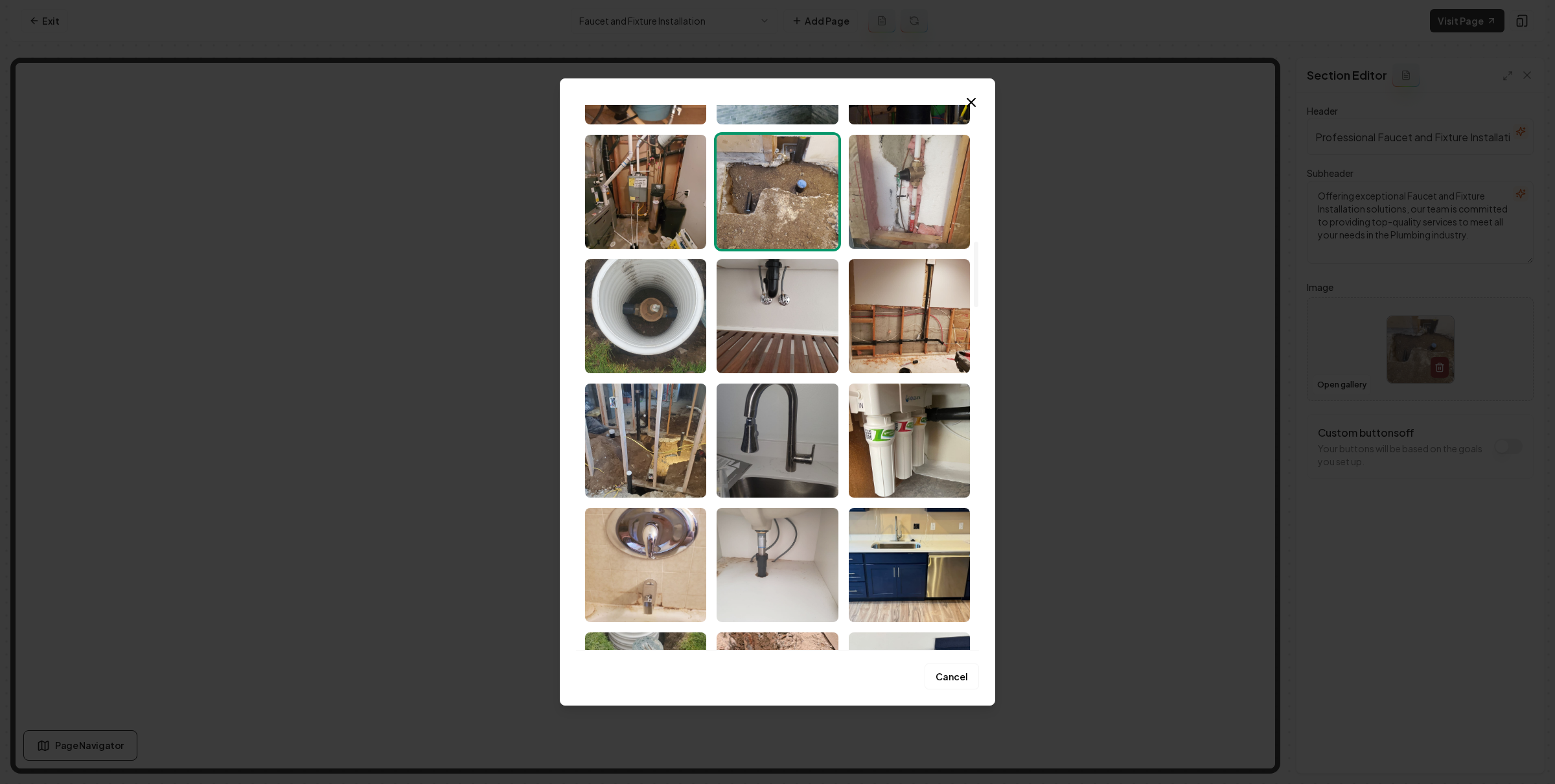
scroll to position [1365, 0]
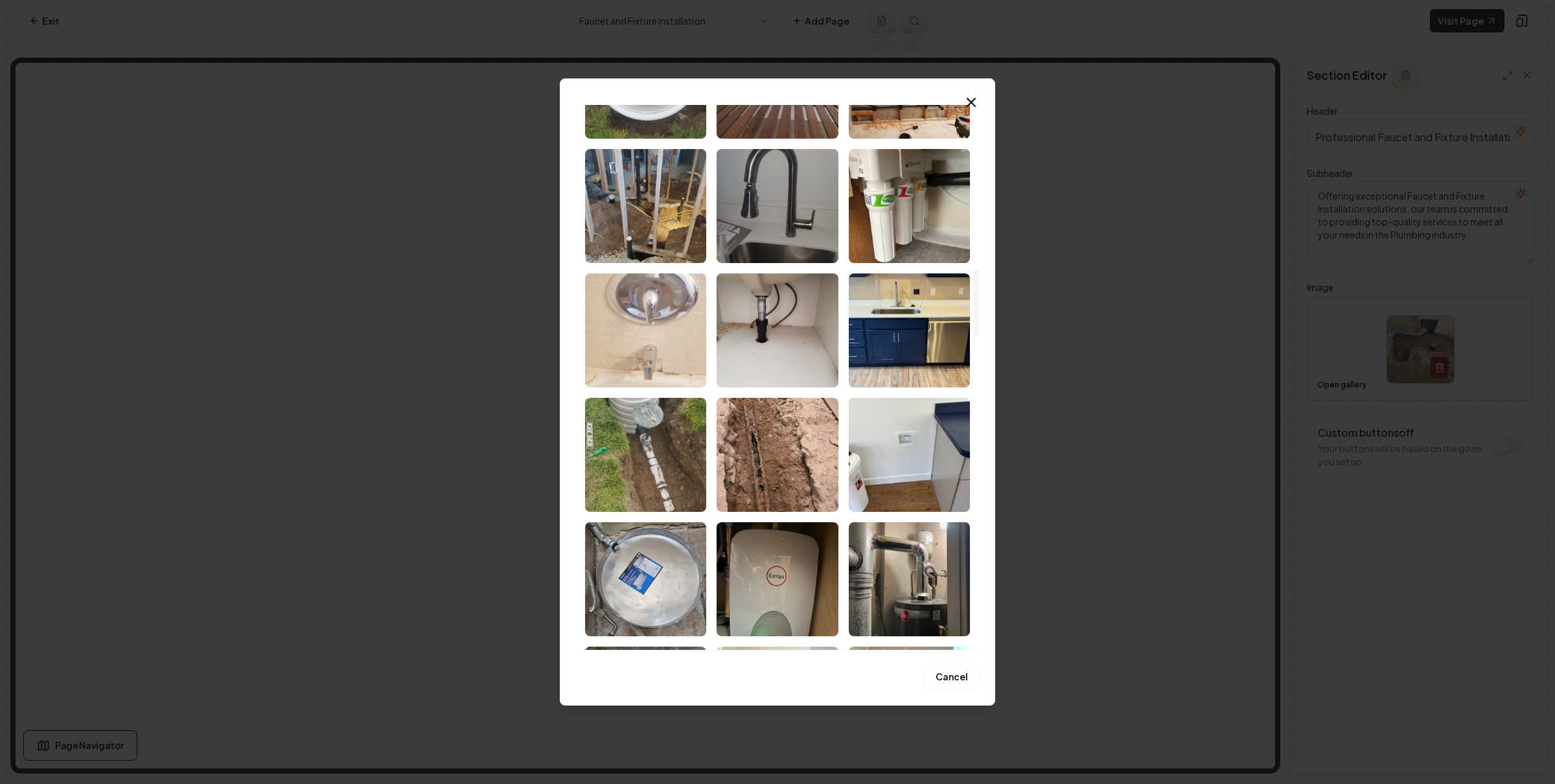
click at [649, 340] on img "Select image image_689bb6045c7cd75eb85e0728.jpeg" at bounding box center [645, 330] width 121 height 114
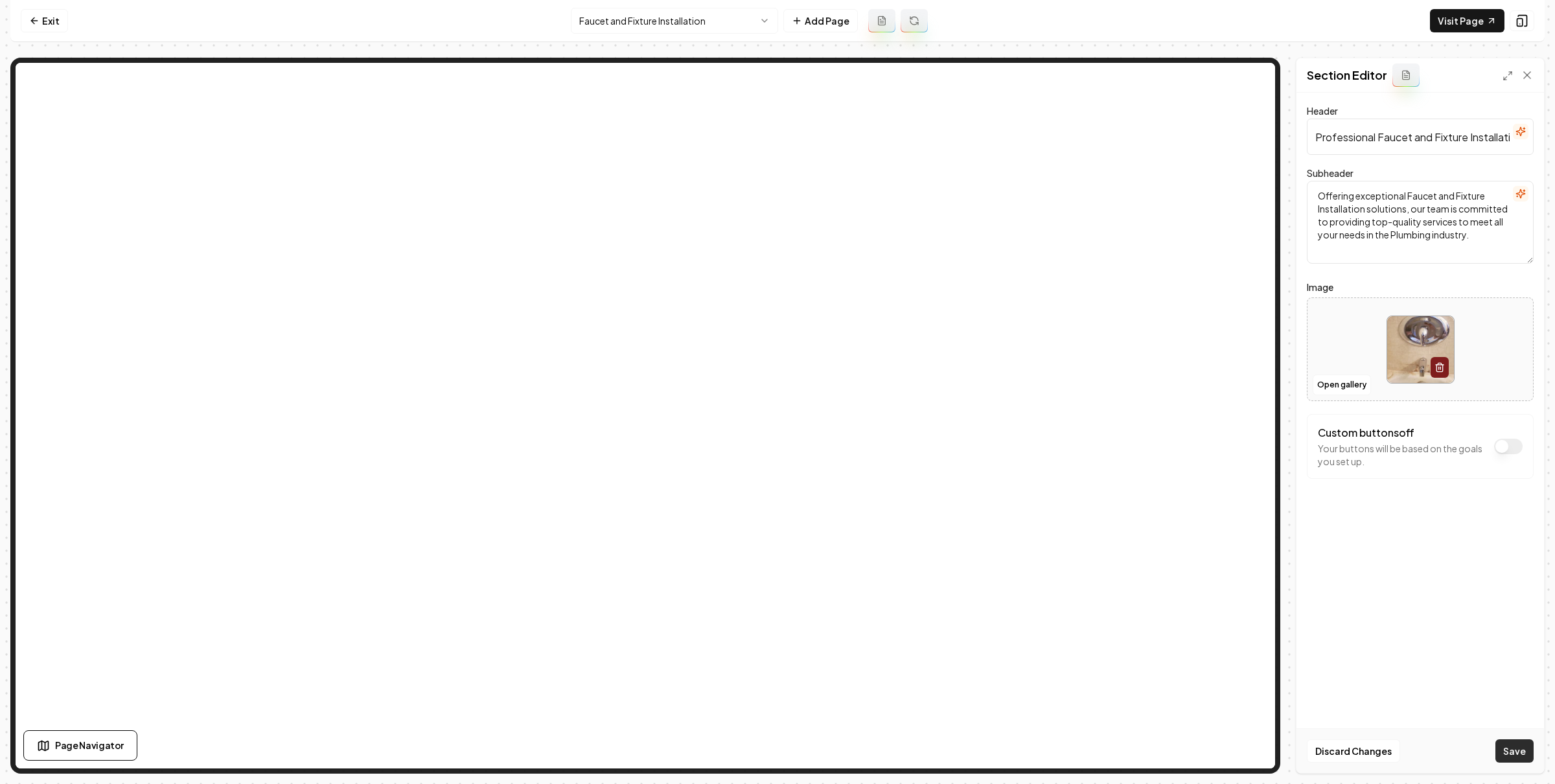
click at [1501, 753] on button "Save" at bounding box center [1515, 750] width 39 height 23
click at [701, 33] on html "Computer Required This feature is only available on a computer. Please switch t…" at bounding box center [778, 392] width 1555 height 784
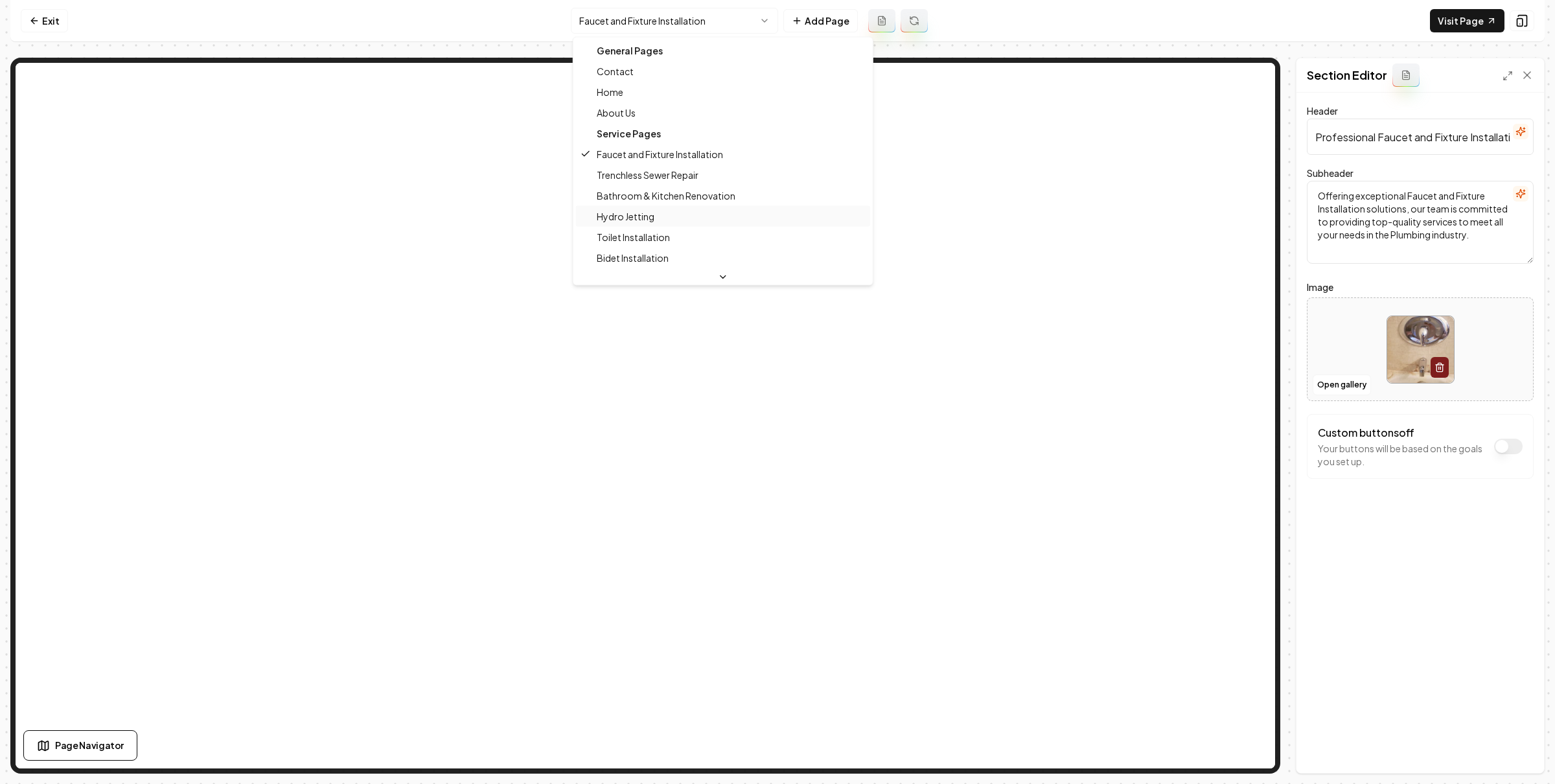
scroll to position [30, 0]
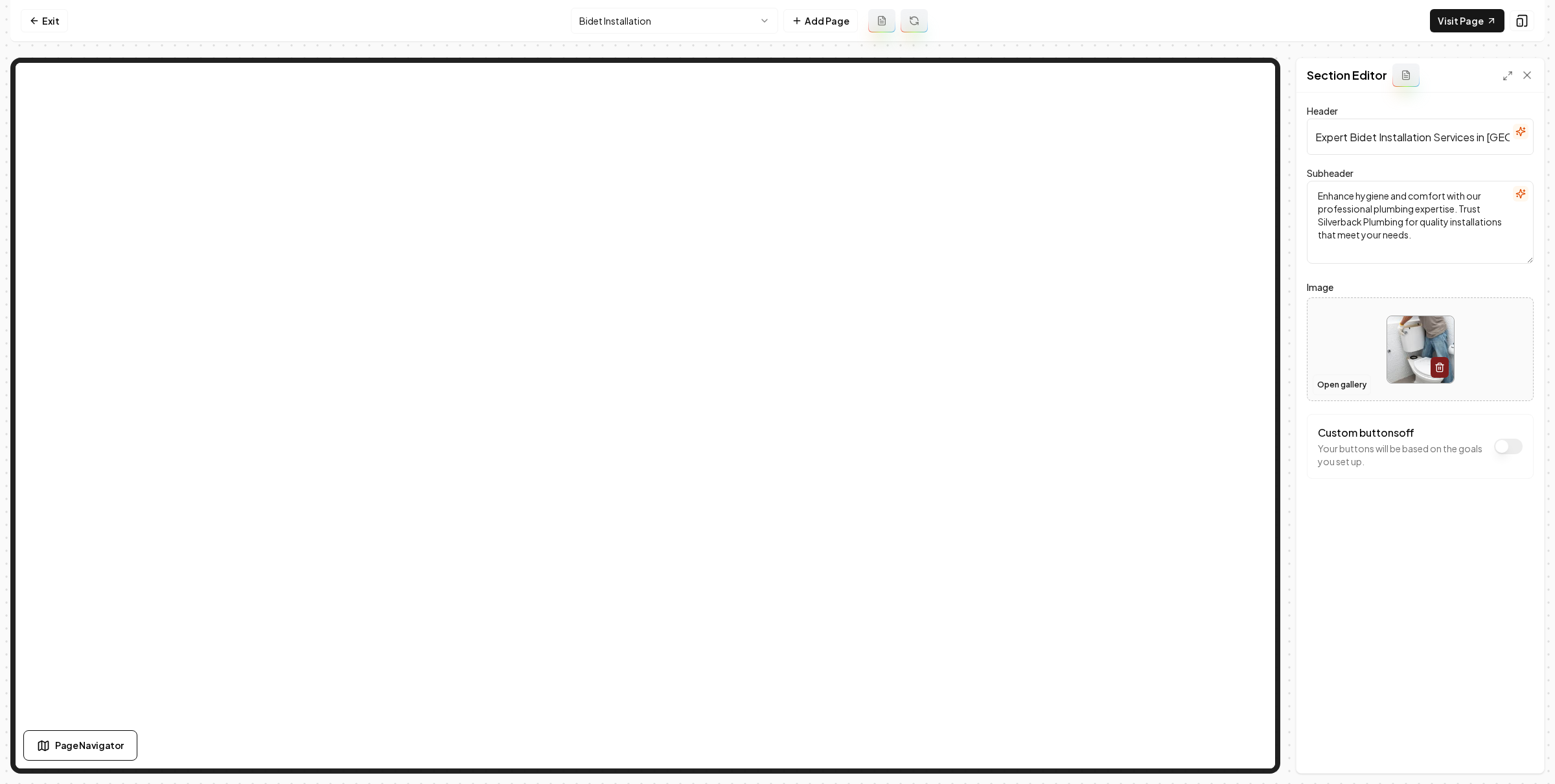
click at [1353, 388] on button "Open gallery" at bounding box center [1342, 384] width 59 height 21
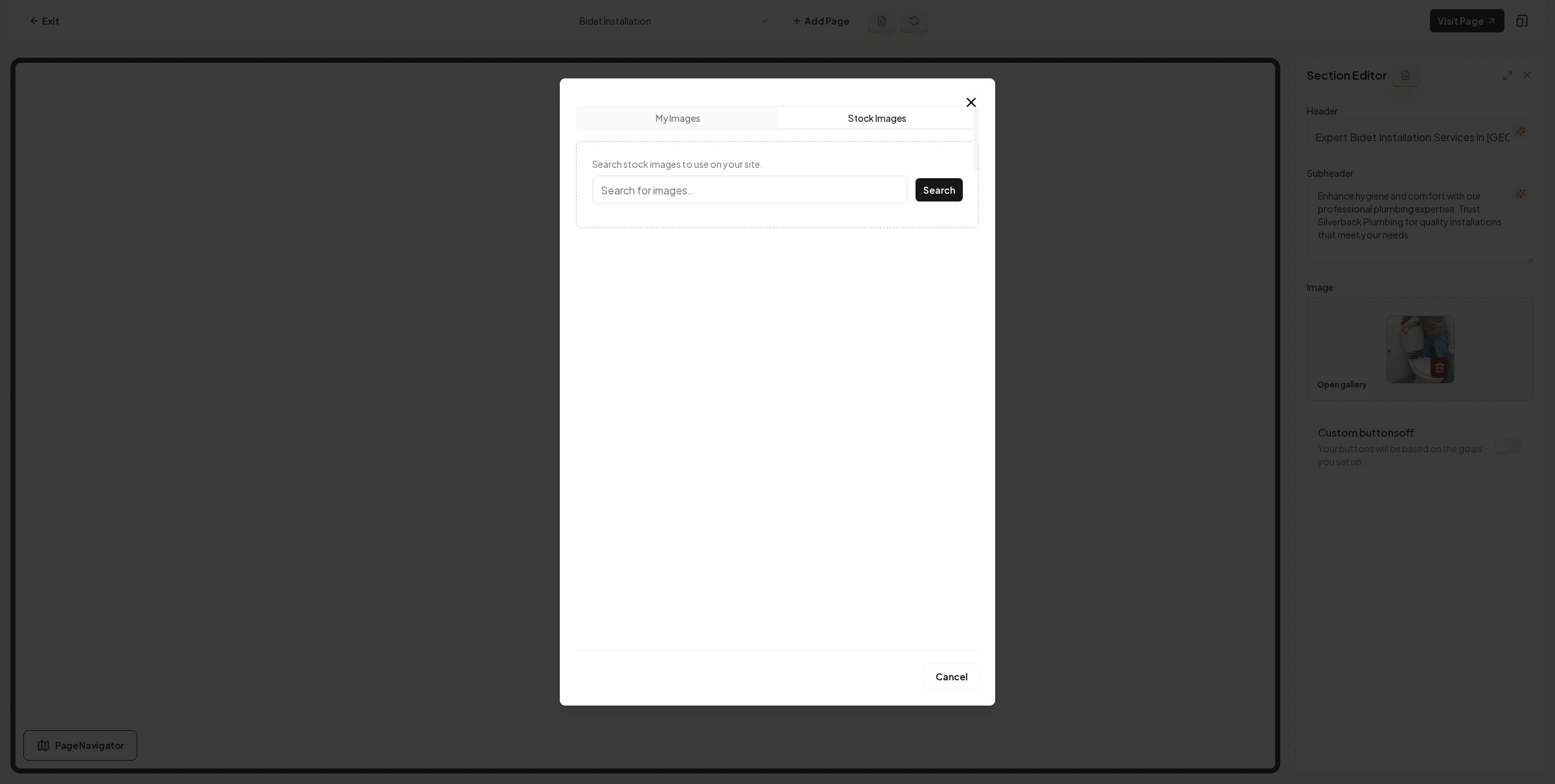
click at [872, 120] on button "Stock Images" at bounding box center [876, 117] width 199 height 21
click at [811, 181] on input "Search stock images to use on your site." at bounding box center [750, 190] width 315 height 29
type input "bidet"
click at [915, 178] on button "Search" at bounding box center [939, 190] width 47 height 23
click at [668, 274] on img at bounding box center [651, 284] width 118 height 114
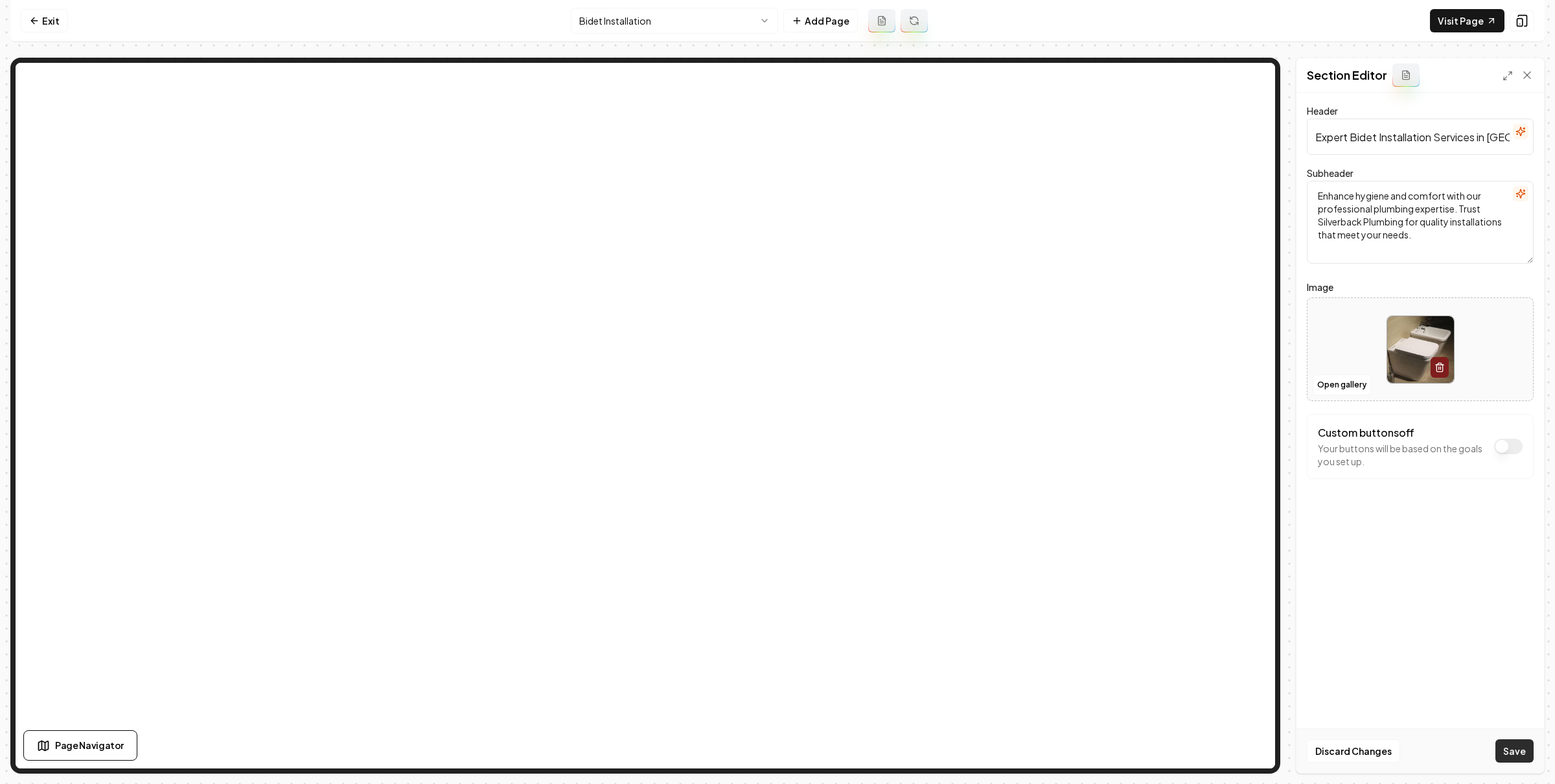
click at [1522, 750] on button "Save" at bounding box center [1515, 750] width 39 height 23
click at [658, 28] on html "Computer Required This feature is only available on a computer. Please switch t…" at bounding box center [778, 392] width 1555 height 784
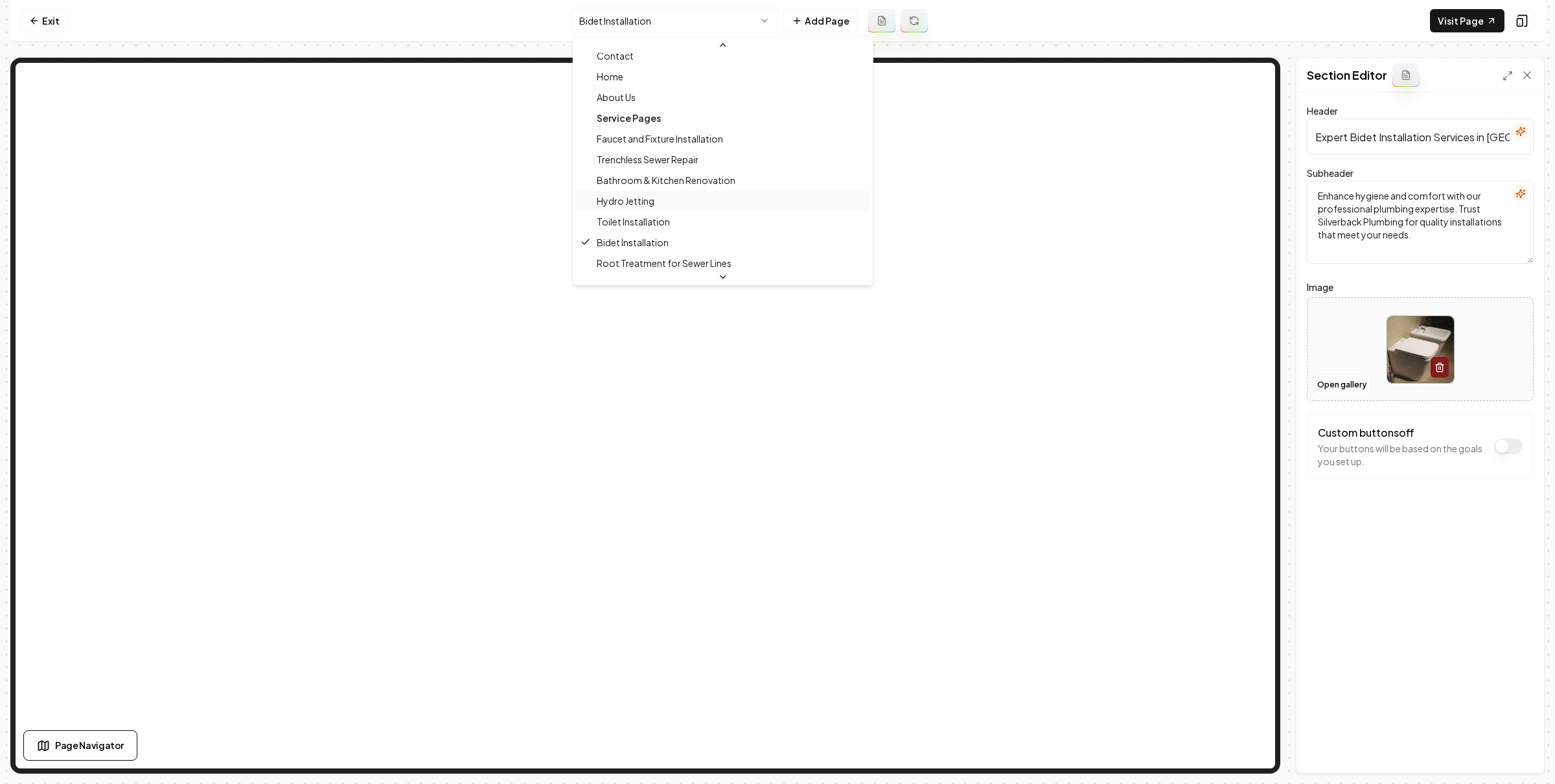
scroll to position [53, 0]
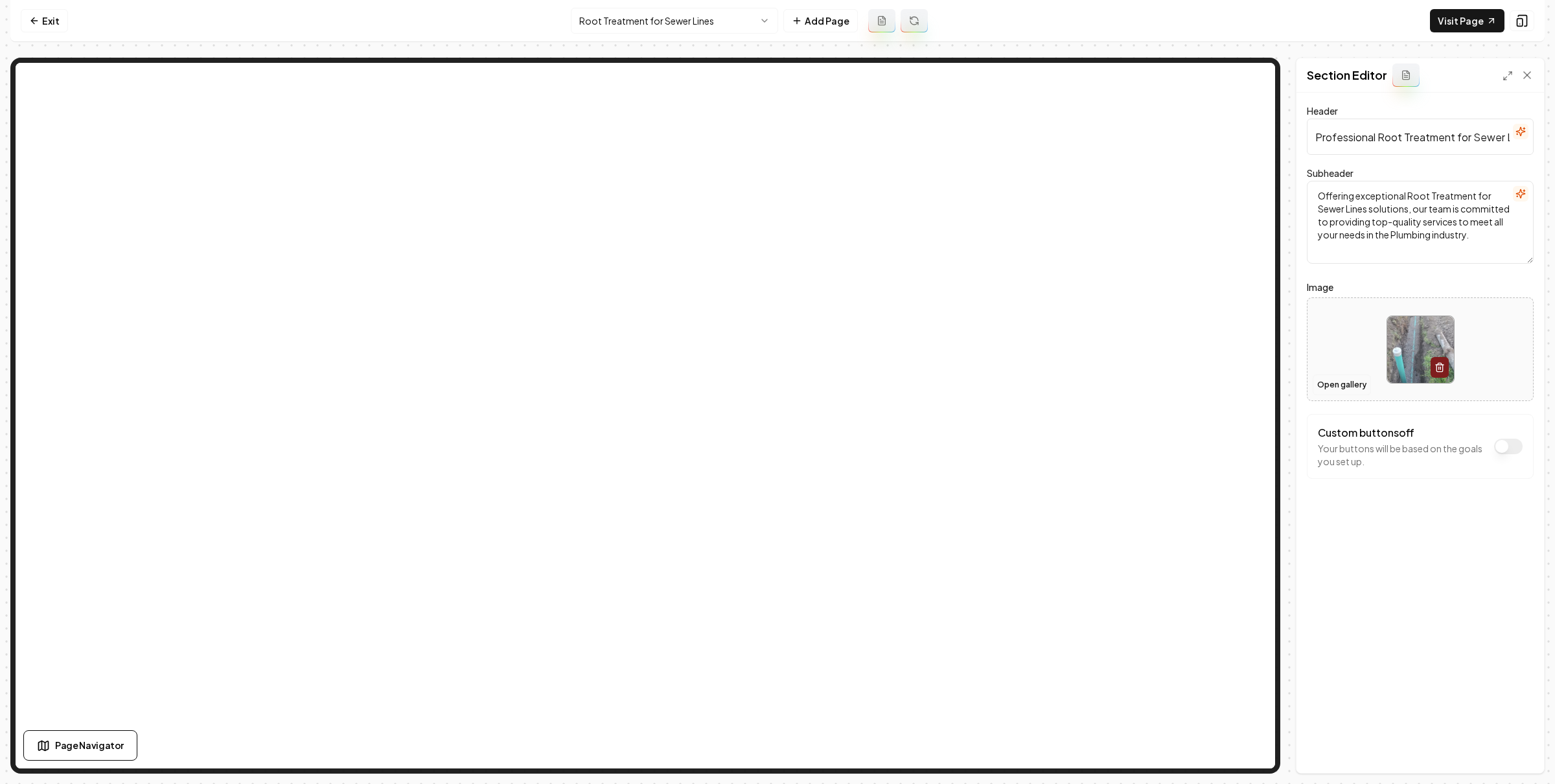
click at [1323, 382] on button "Open gallery" at bounding box center [1342, 384] width 59 height 21
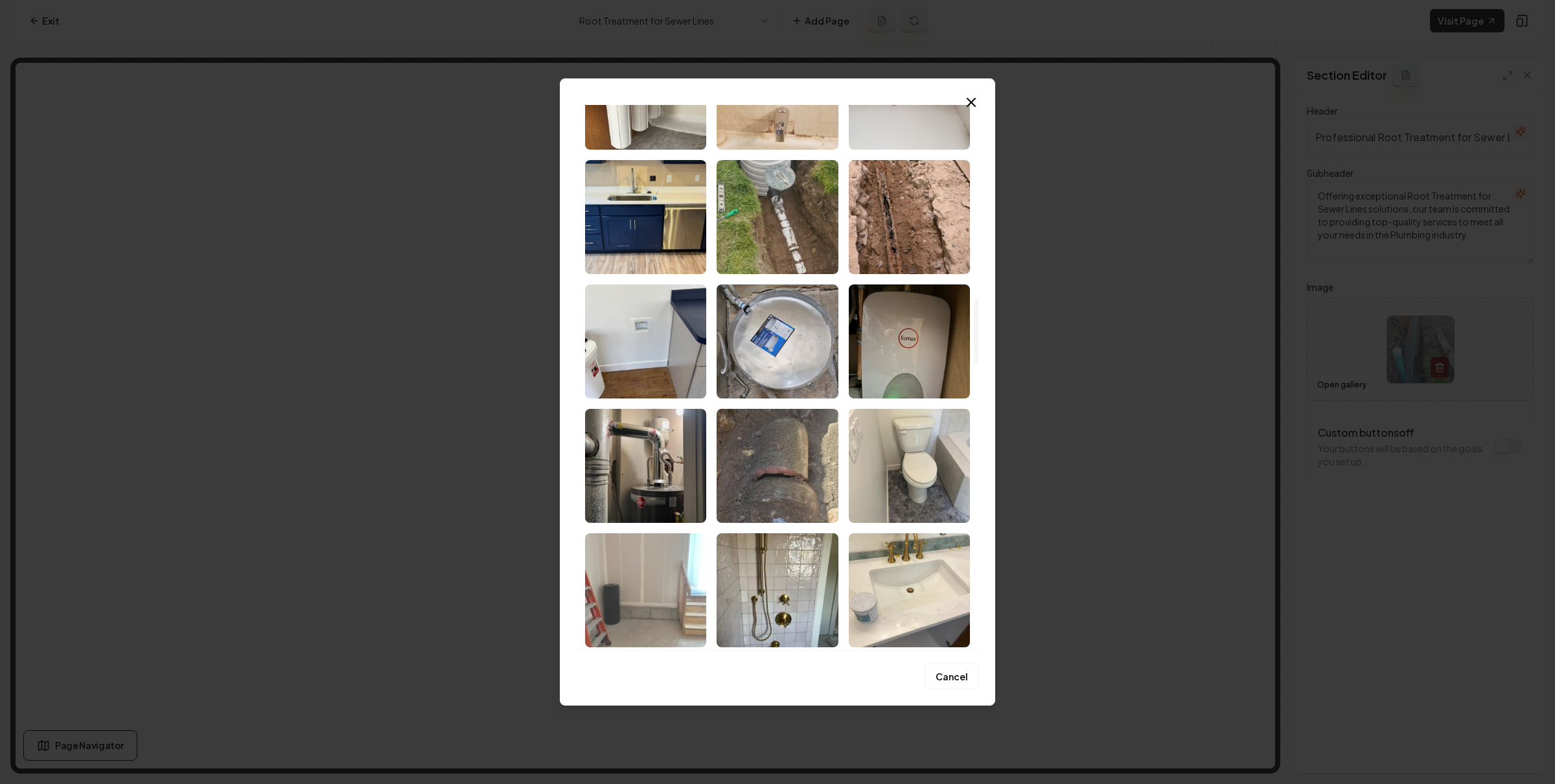
scroll to position [1529, 0]
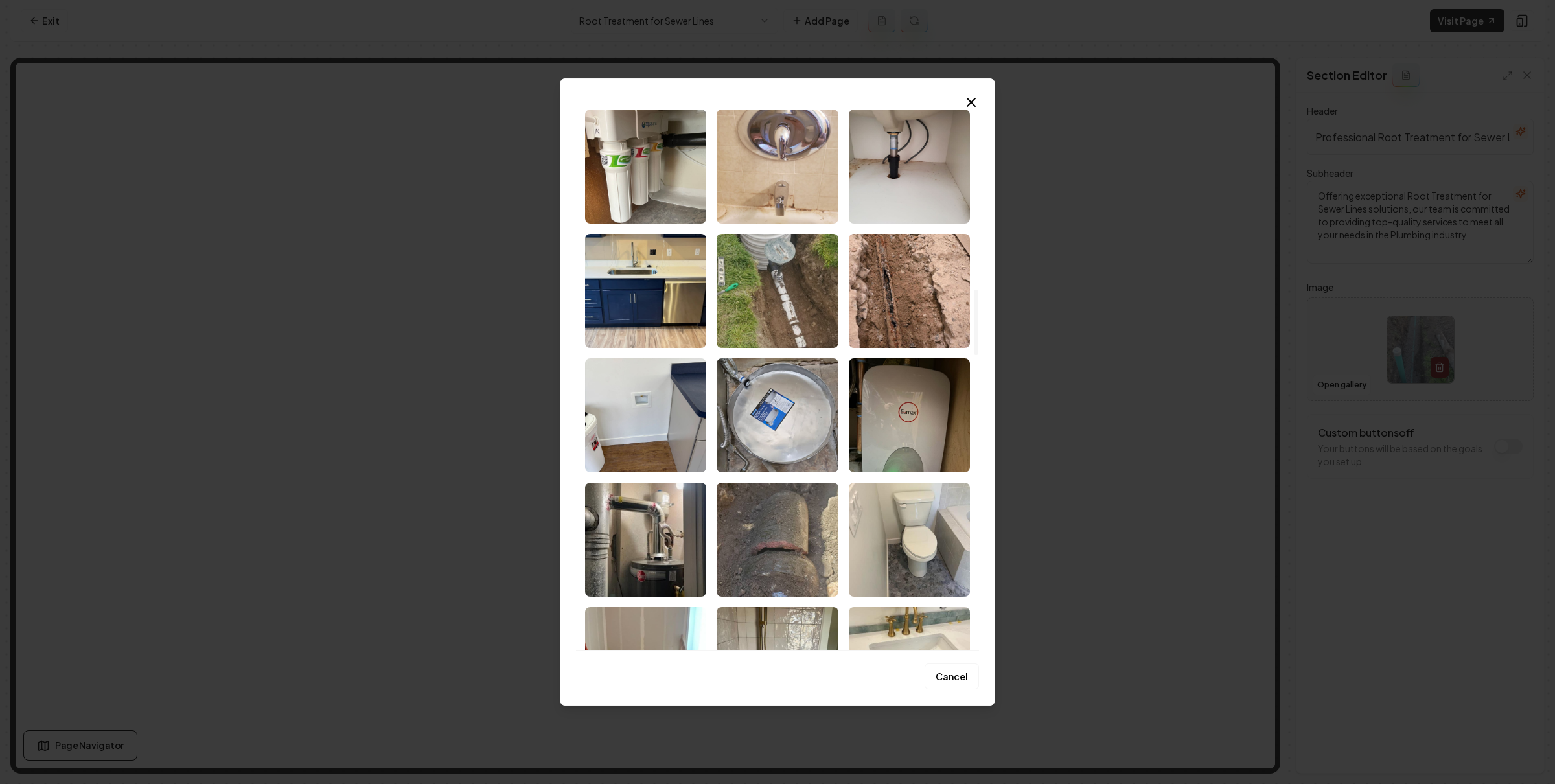
click at [911, 278] on img "Select image image_689bb6015c7cd75eb85dfdcc.jpeg" at bounding box center [909, 291] width 121 height 114
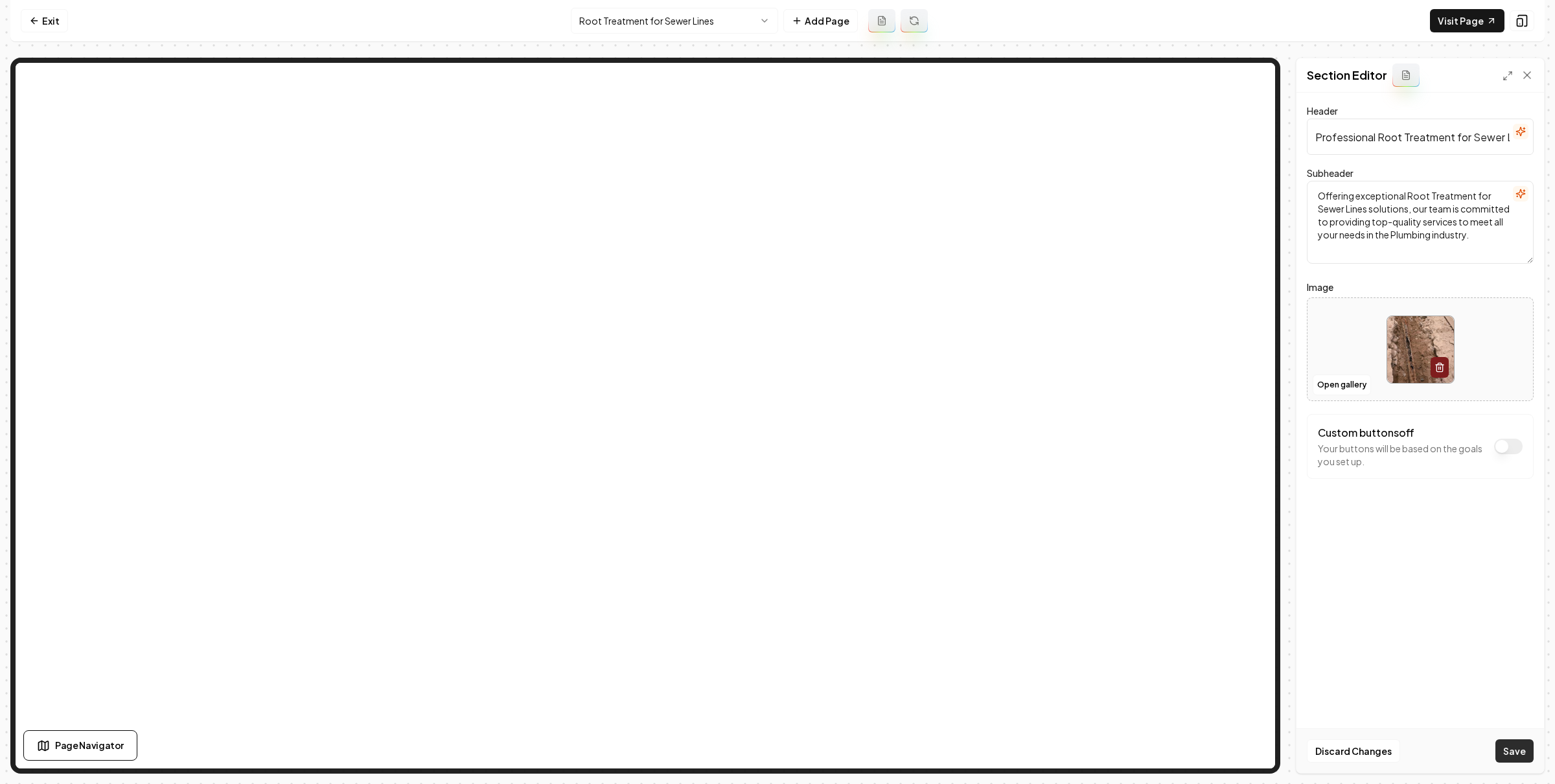
click at [1513, 750] on button "Save" at bounding box center [1515, 750] width 39 height 23
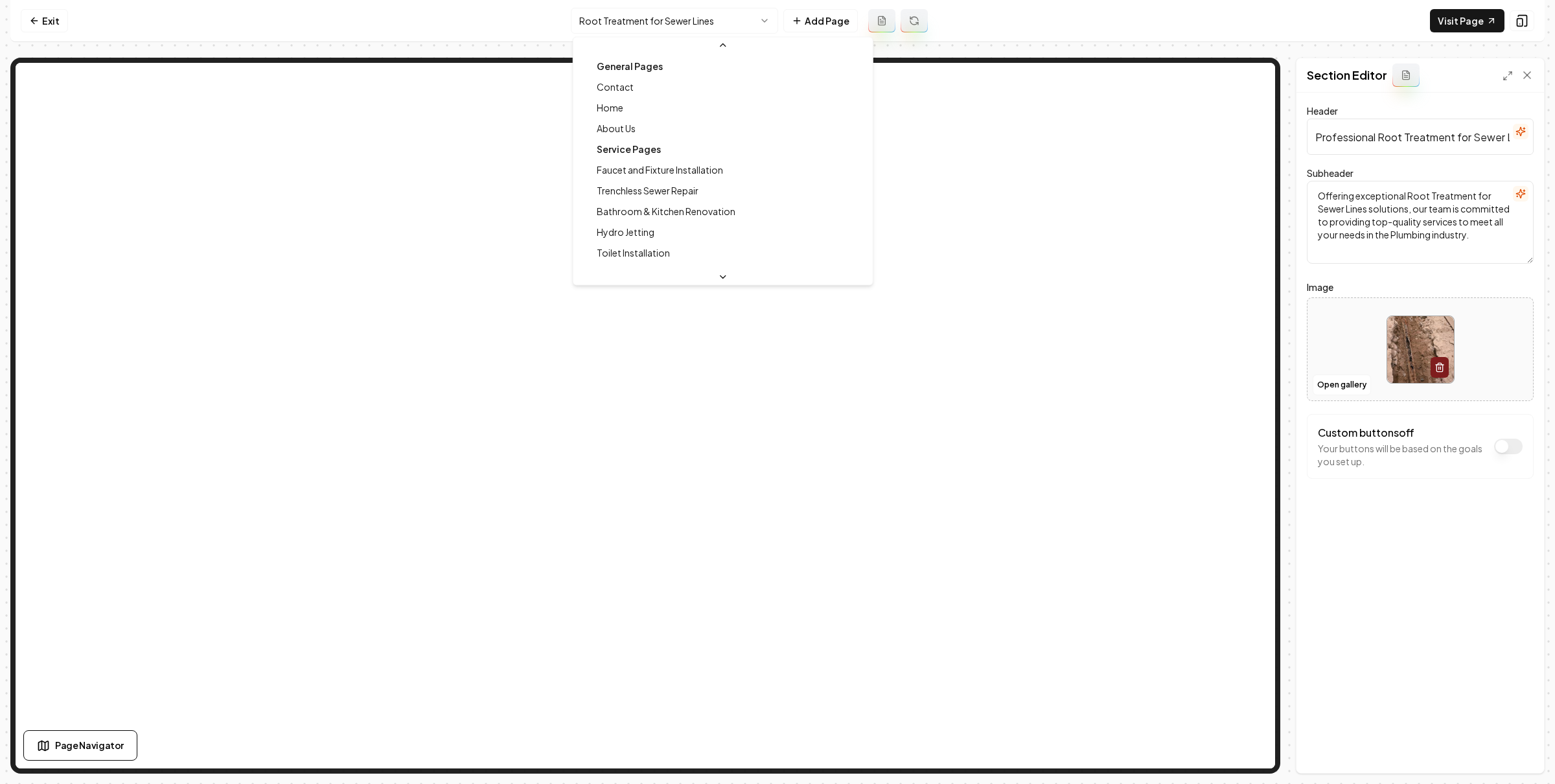
scroll to position [34, 0]
click at [738, 29] on html "Computer Required This feature is only available on a computer. Please switch t…" at bounding box center [778, 392] width 1555 height 784
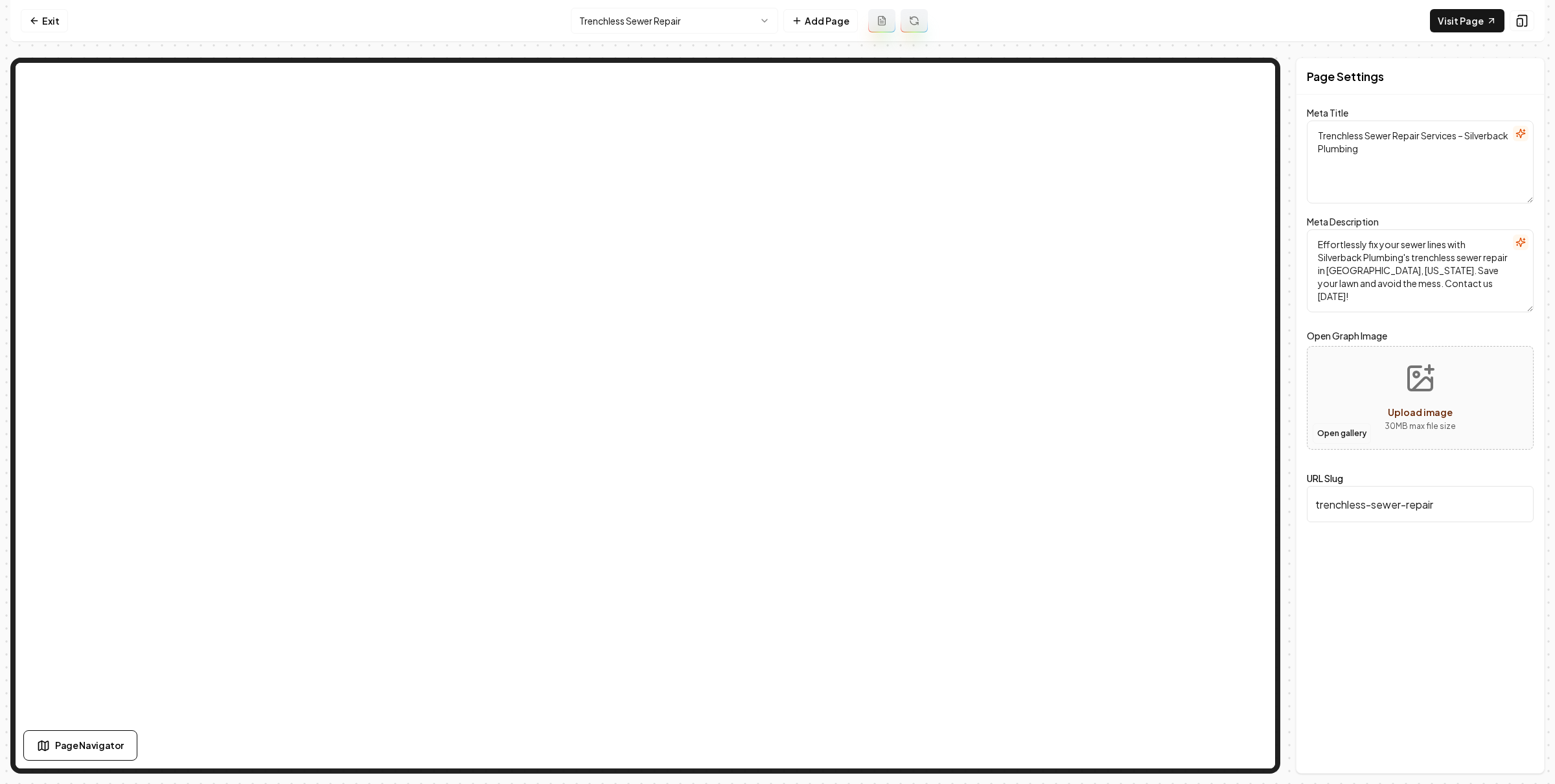
click at [1318, 434] on button "Open gallery" at bounding box center [1342, 433] width 59 height 21
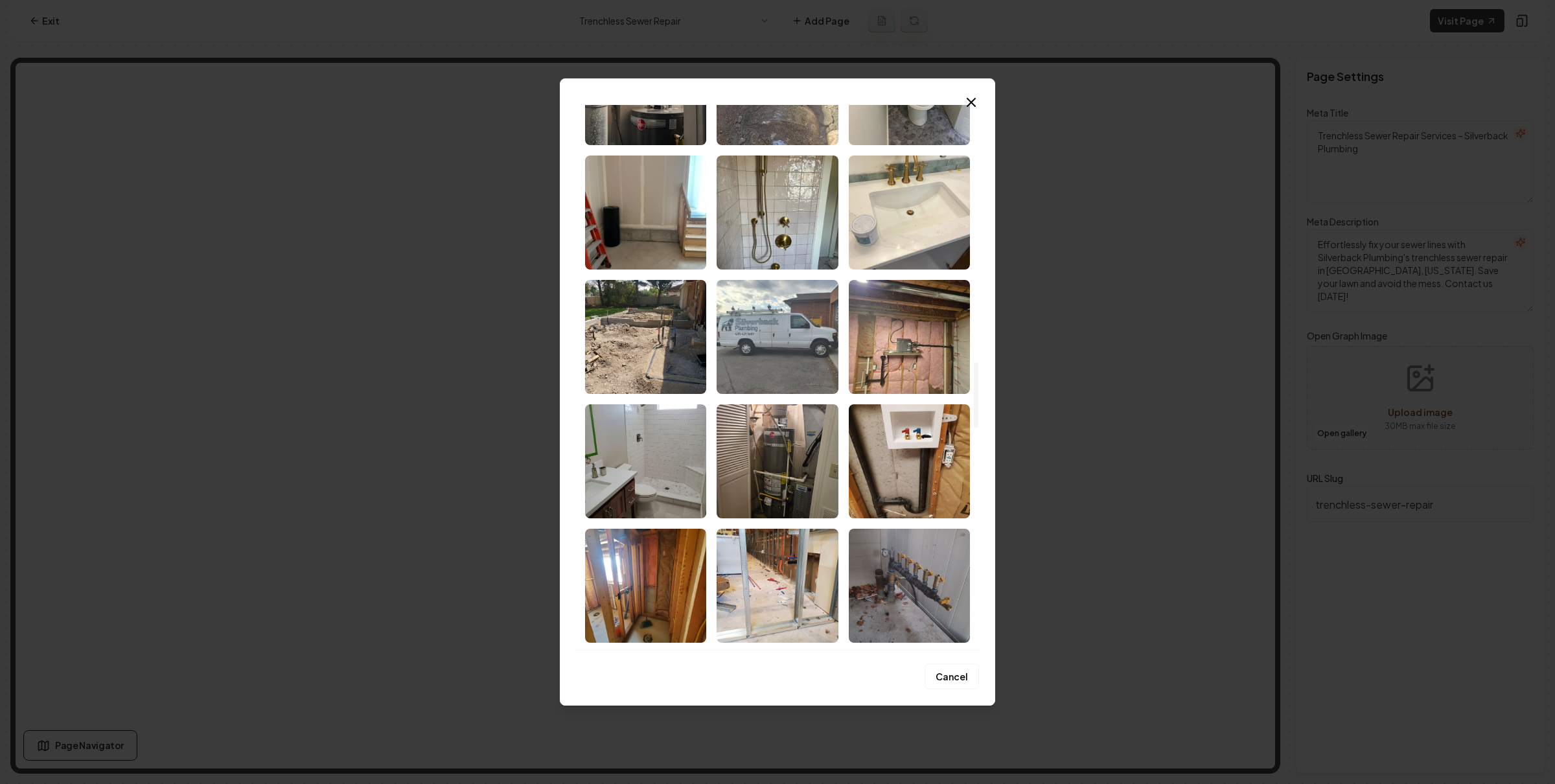
scroll to position [1898, 0]
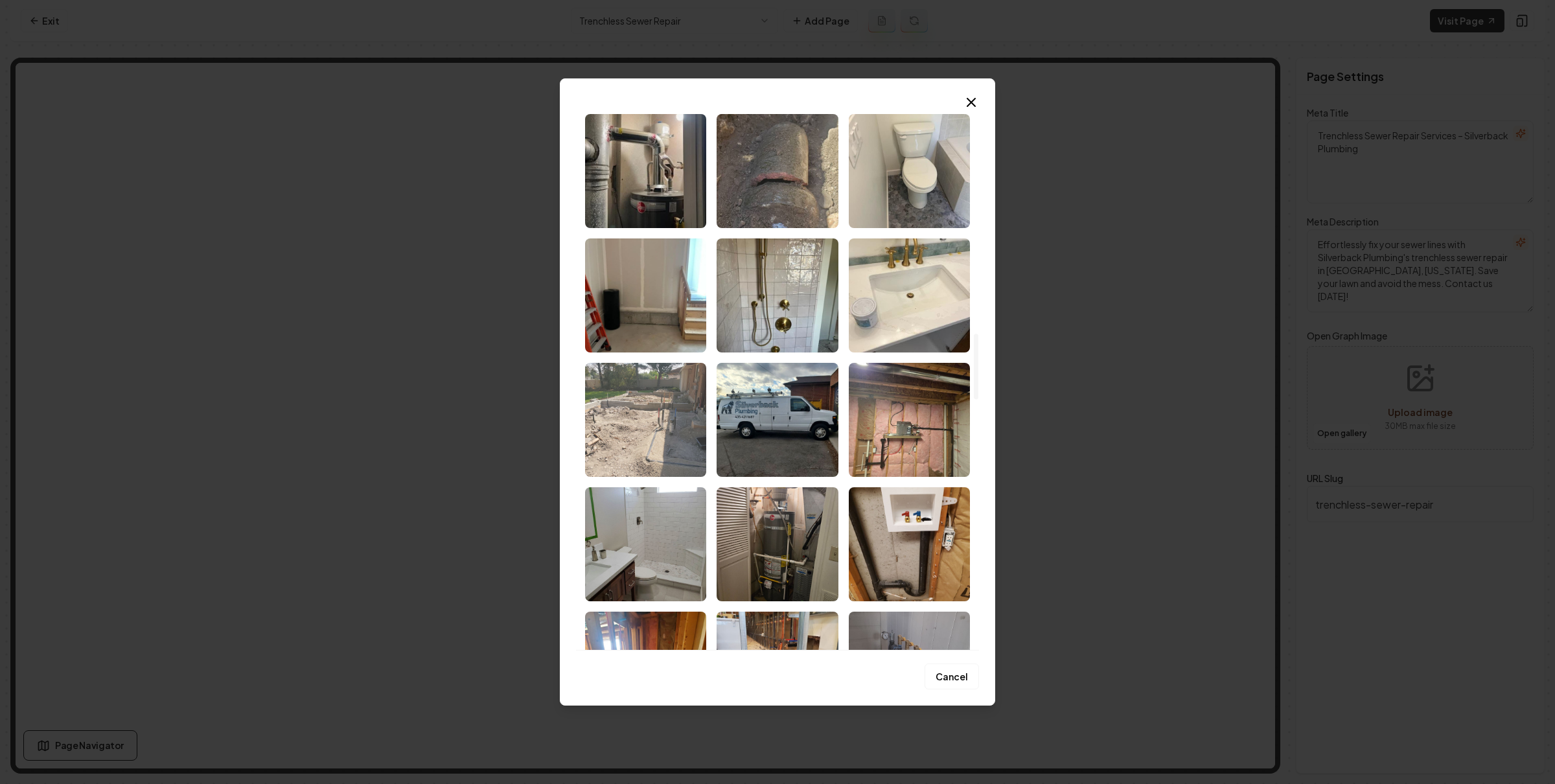
click at [633, 413] on img "Select image image_689bb6005c7cd75eb85df7d6.jpeg" at bounding box center [645, 420] width 121 height 114
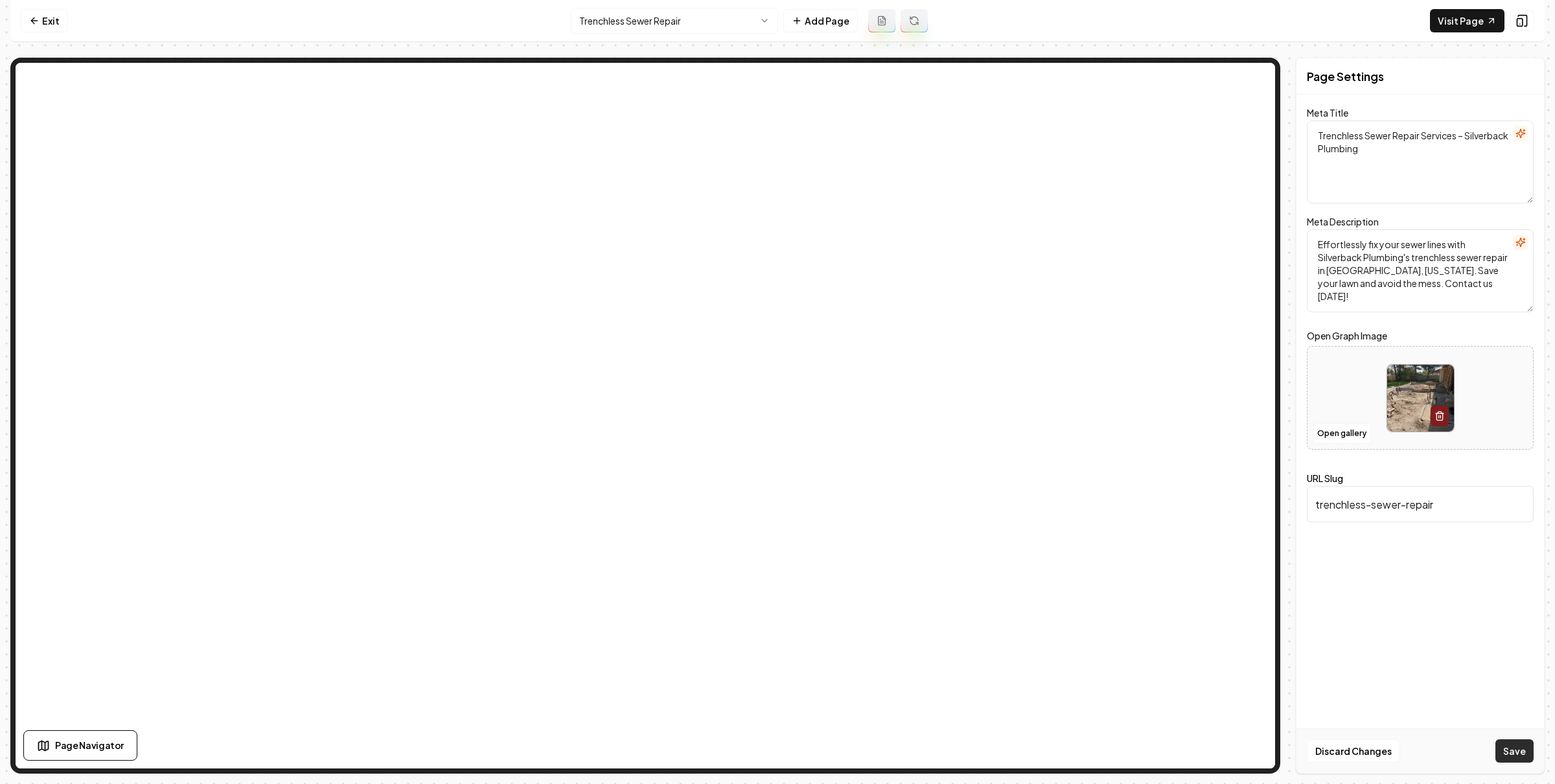
click at [1516, 755] on button "Save" at bounding box center [1515, 750] width 39 height 23
click at [668, 23] on html "Computer Required This feature is only available on a computer. Please switch t…" at bounding box center [778, 392] width 1555 height 784
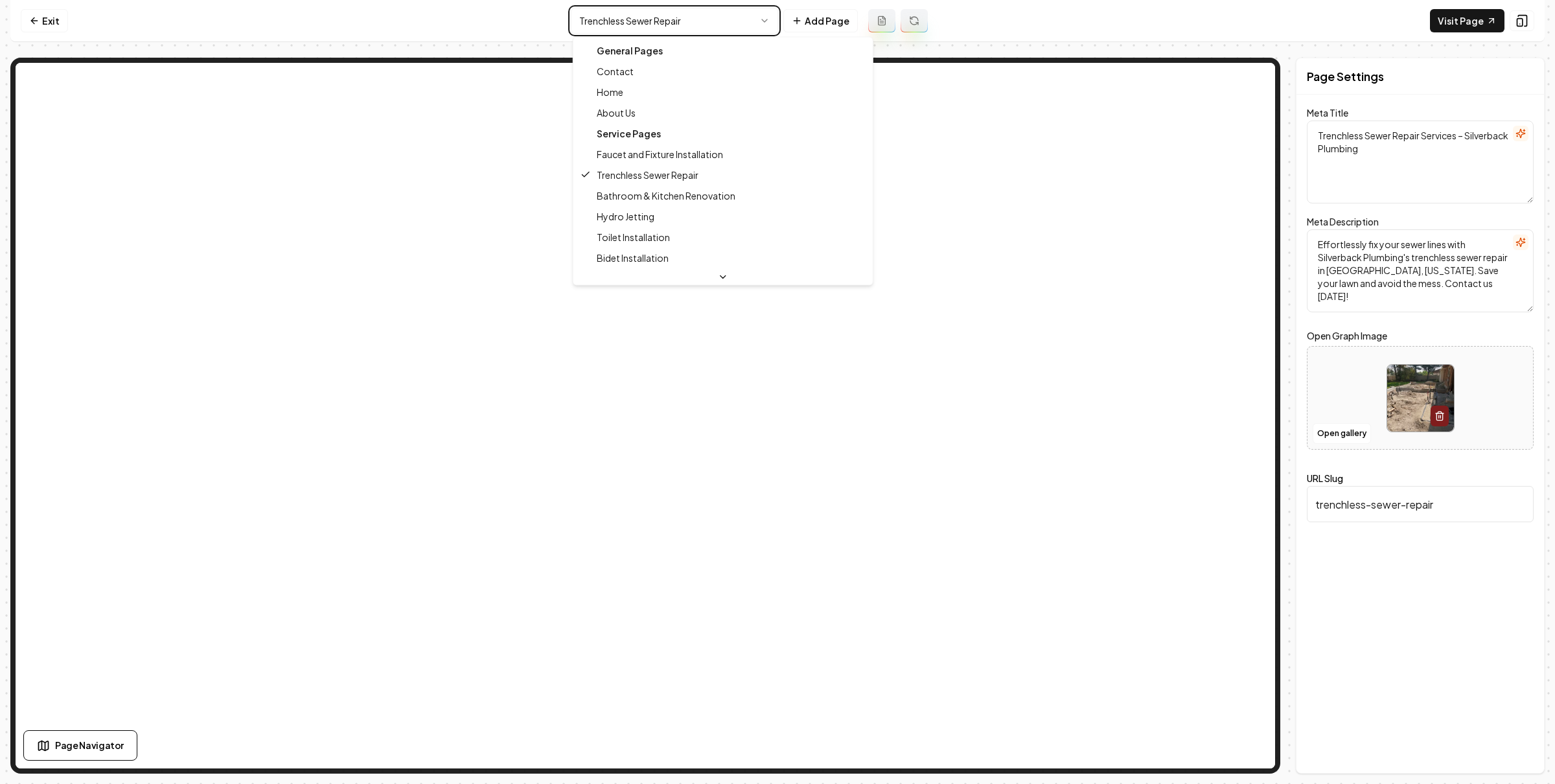
click at [278, 13] on html "Computer Required This feature is only available on a computer. Please switch t…" at bounding box center [778, 392] width 1555 height 784
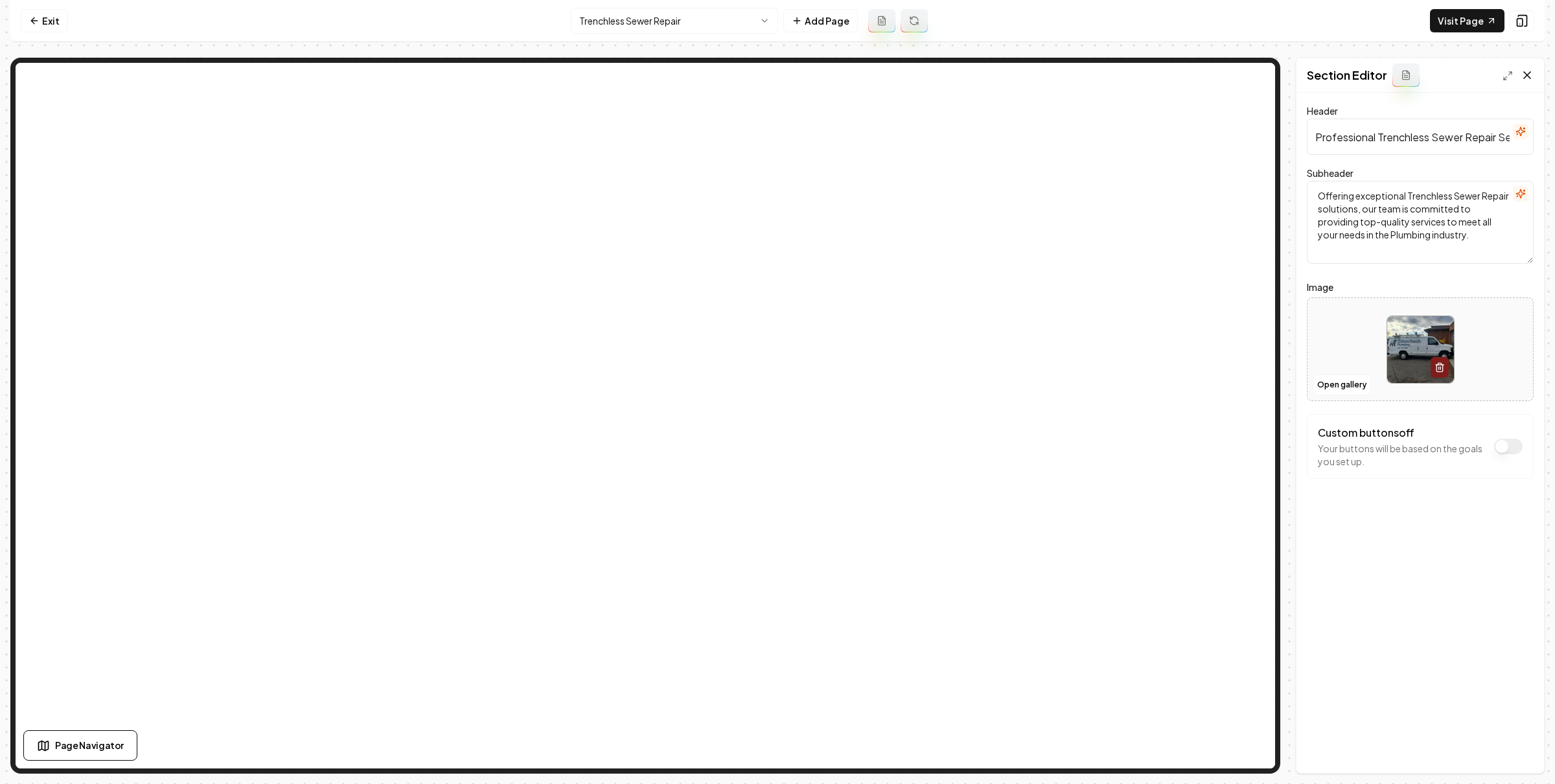
click at [1532, 78] on icon at bounding box center [1526, 75] width 13 height 13
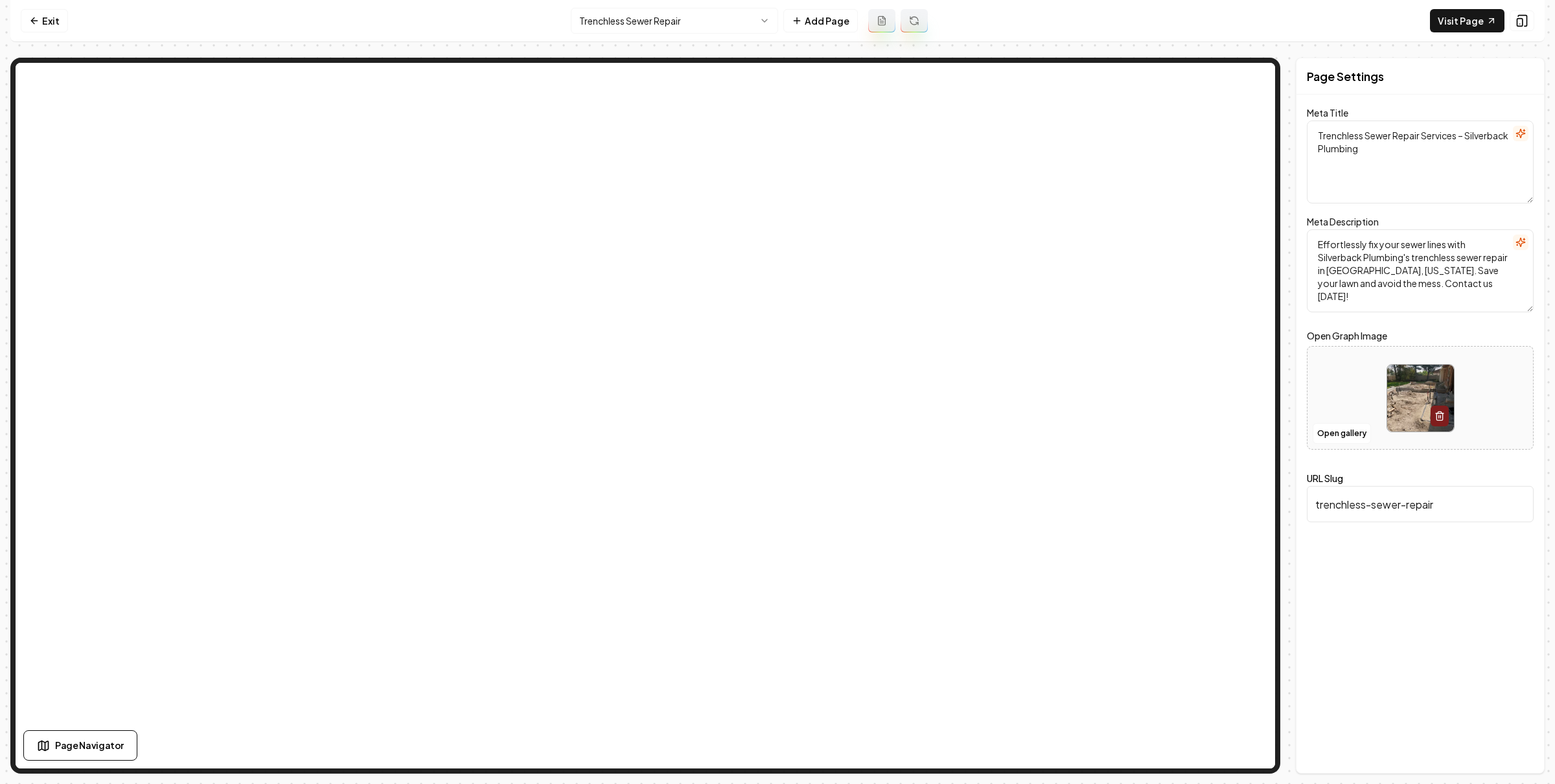
click at [1443, 411] on icon "button" at bounding box center [1439, 416] width 10 height 10
drag, startPoint x: 1516, startPoint y: 744, endPoint x: 1446, endPoint y: 687, distance: 90.3
click button "Save"
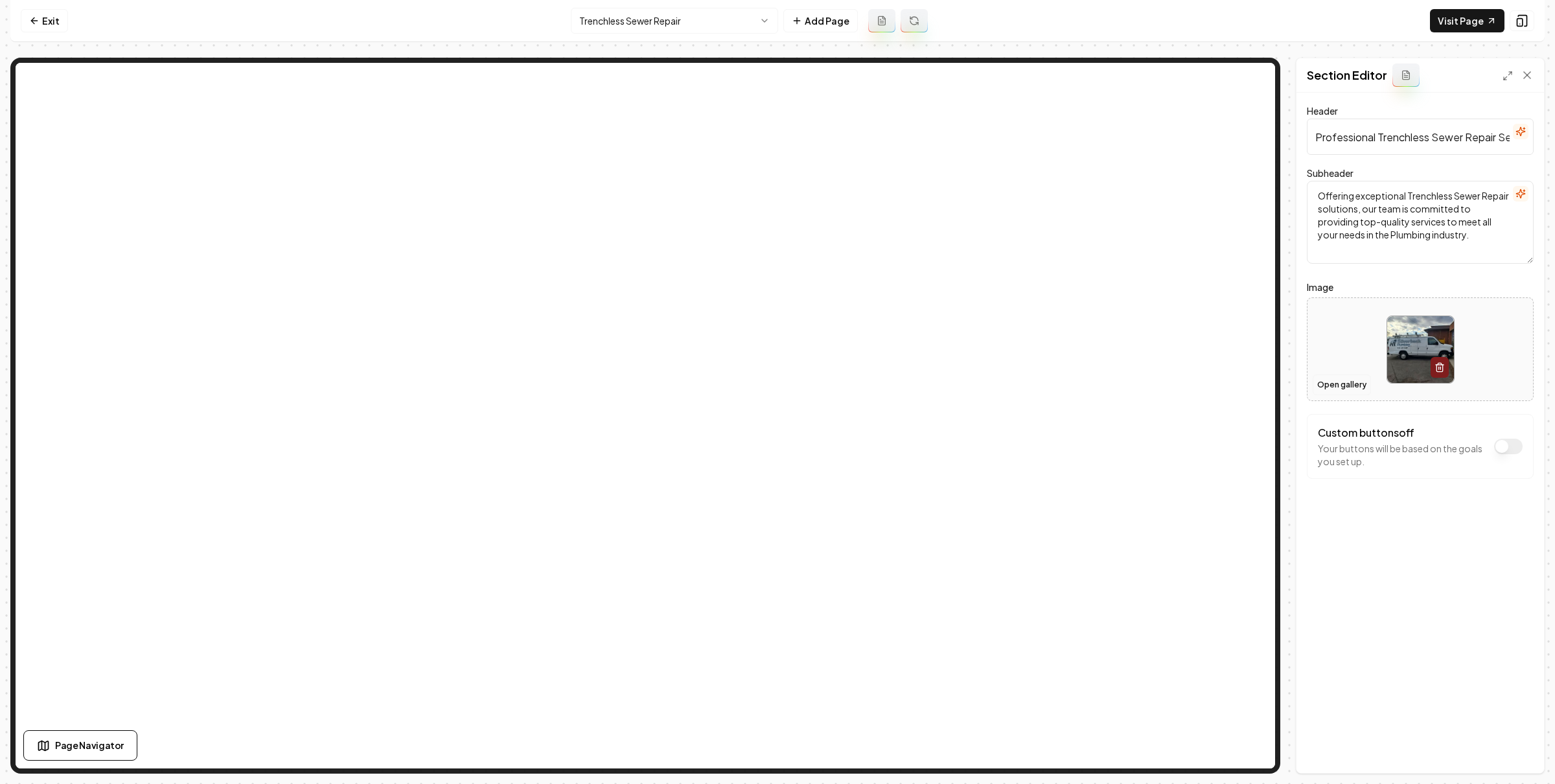
click button "Open gallery"
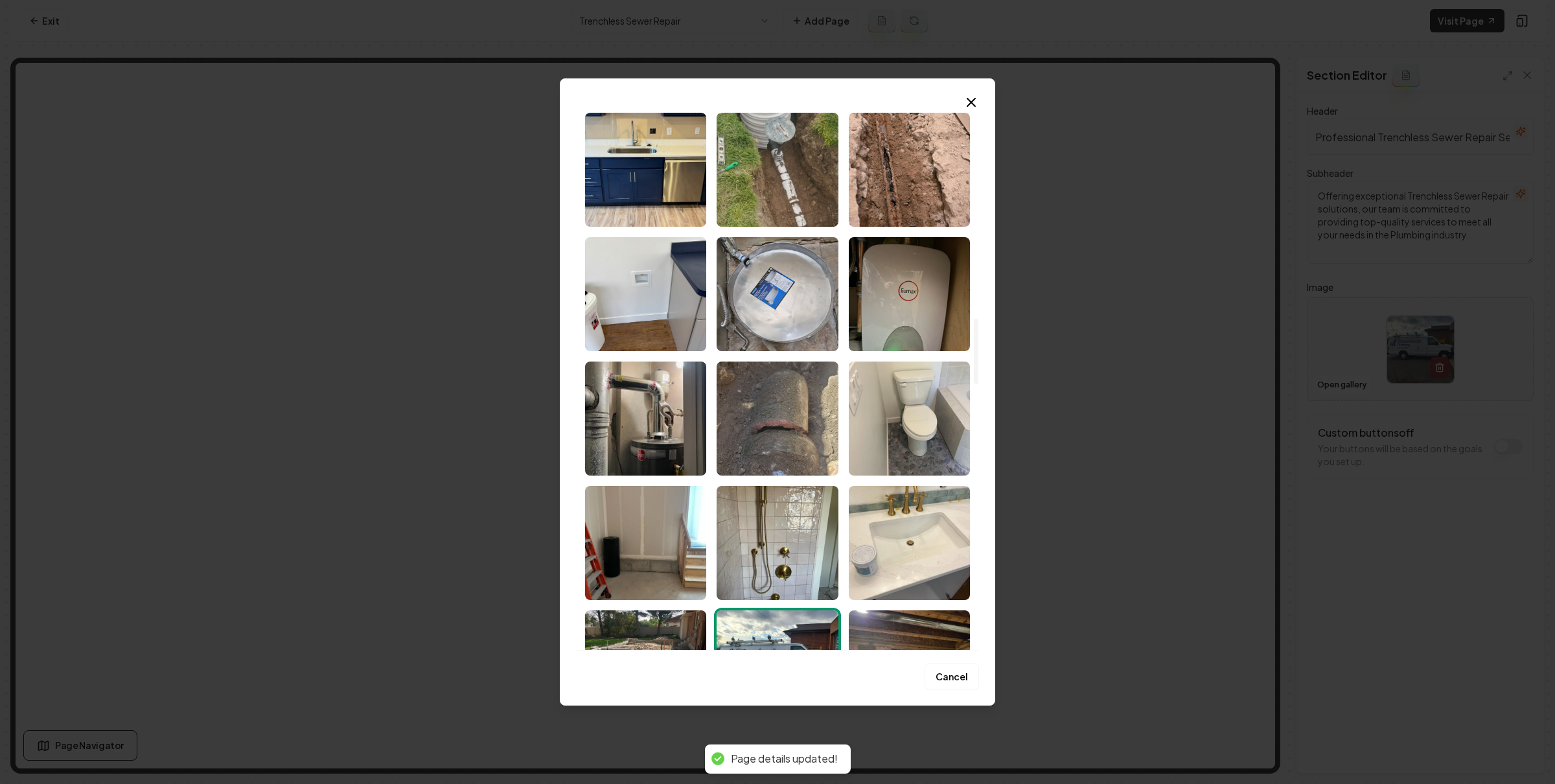
scroll to position [1935, 0]
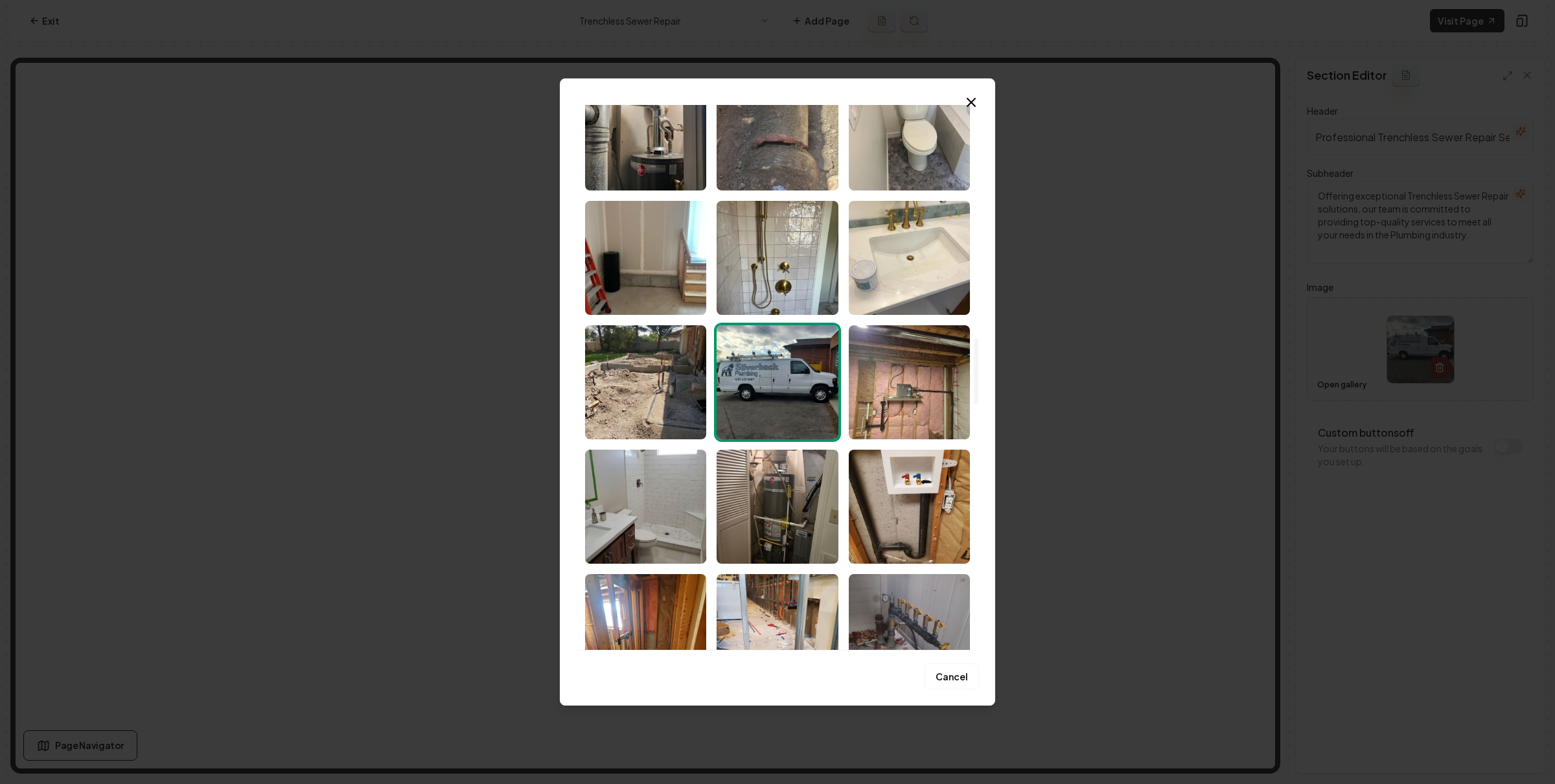
click img "Select image image_689bb6005c7cd75eb85df7d6.jpeg"
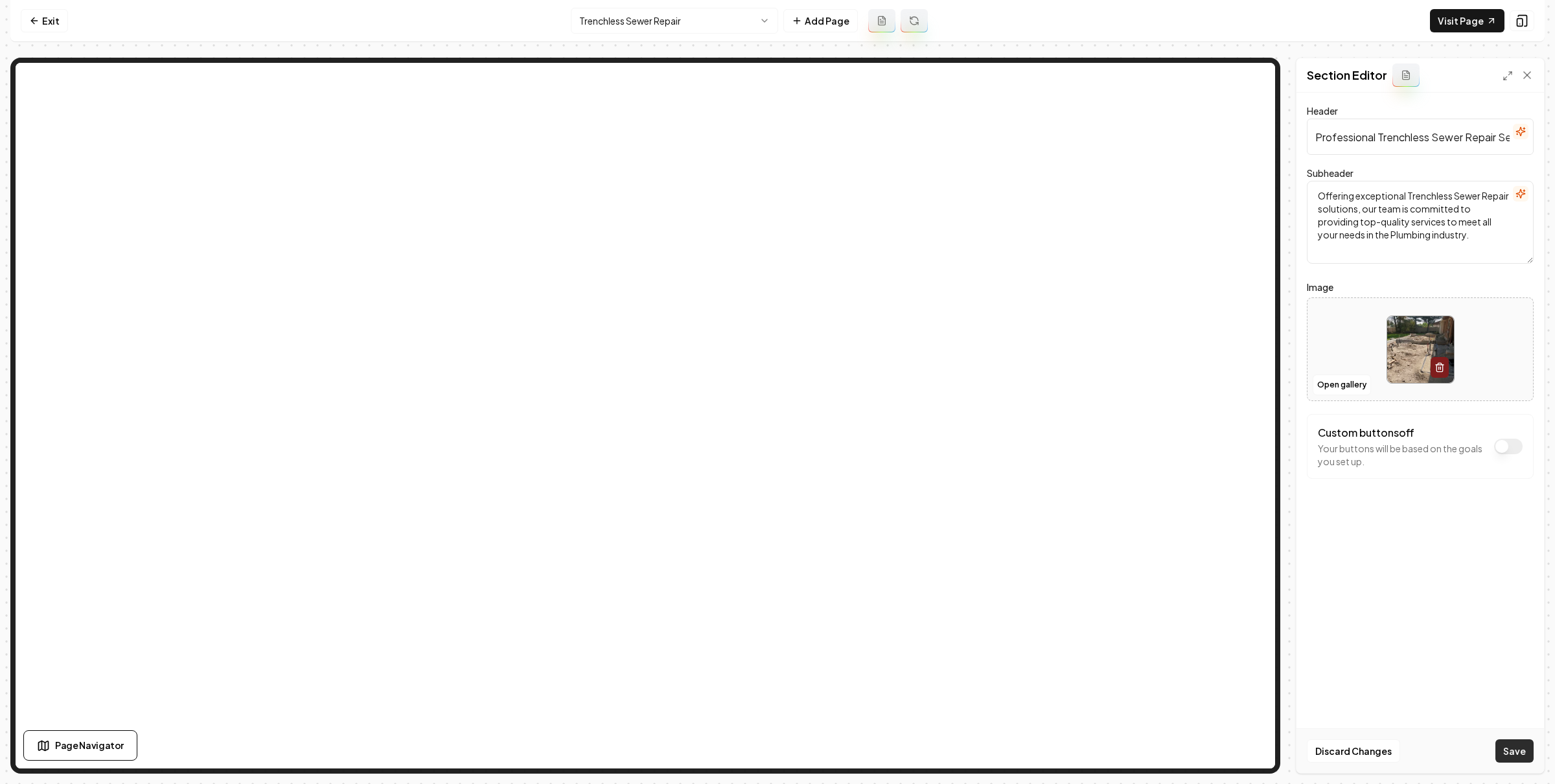
click button "Save"
click html "Computer Required This feature is only available on a computer. Please switch t…"
click button "Open gallery"
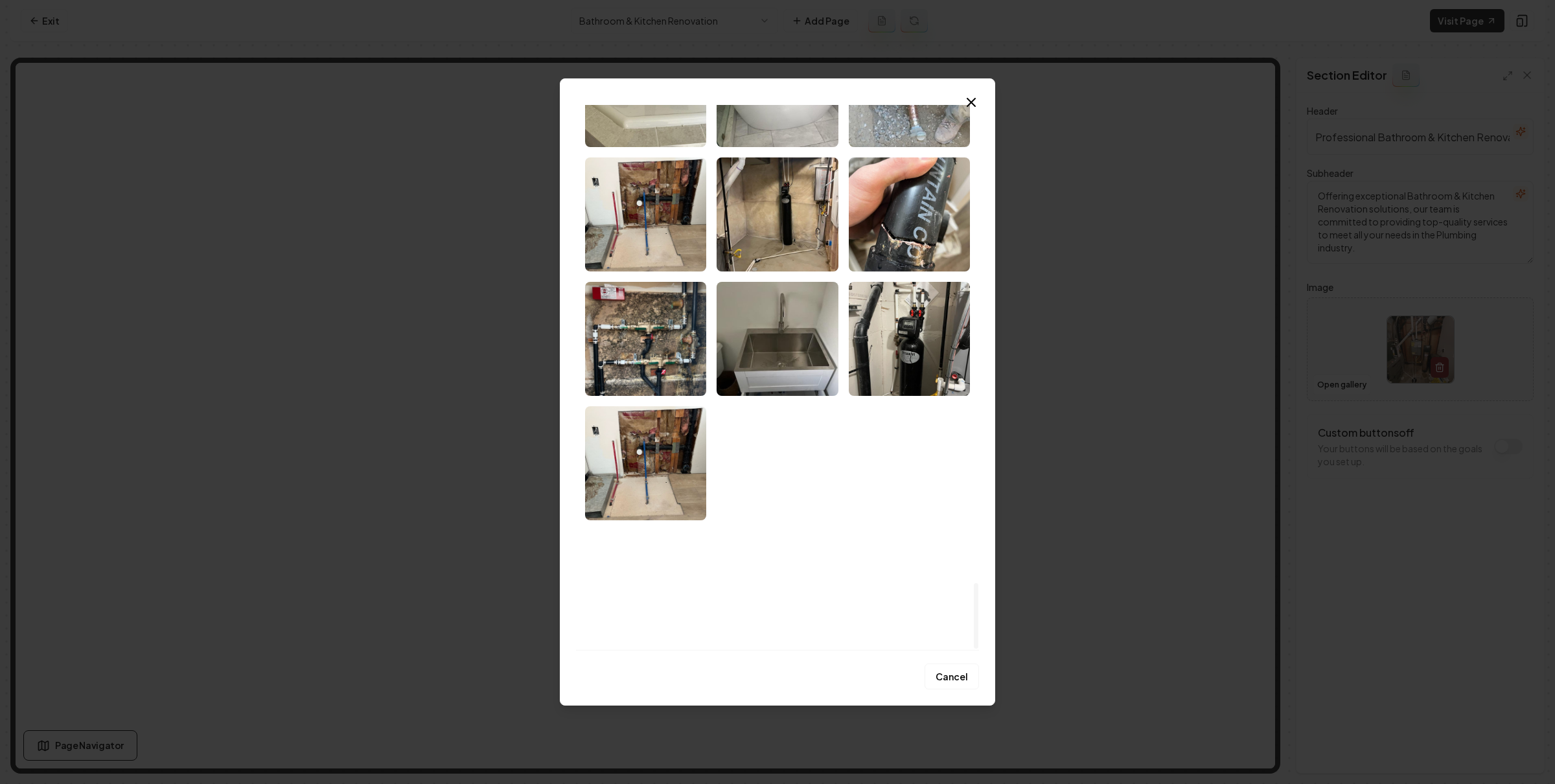
scroll to position [3625, 0]
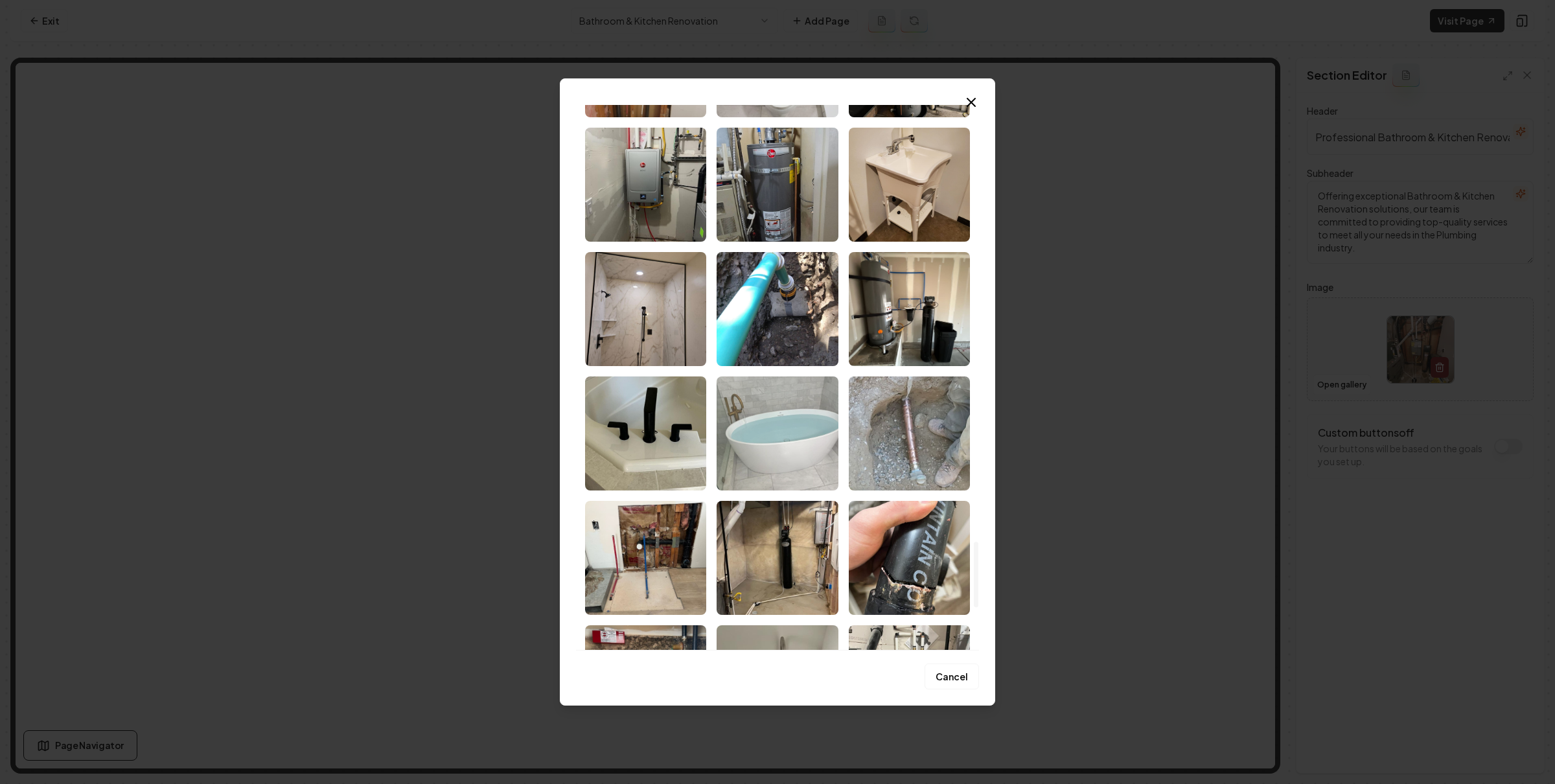
click img "Select image image_689bb5fc5c7cd75eb85de077.jpeg"
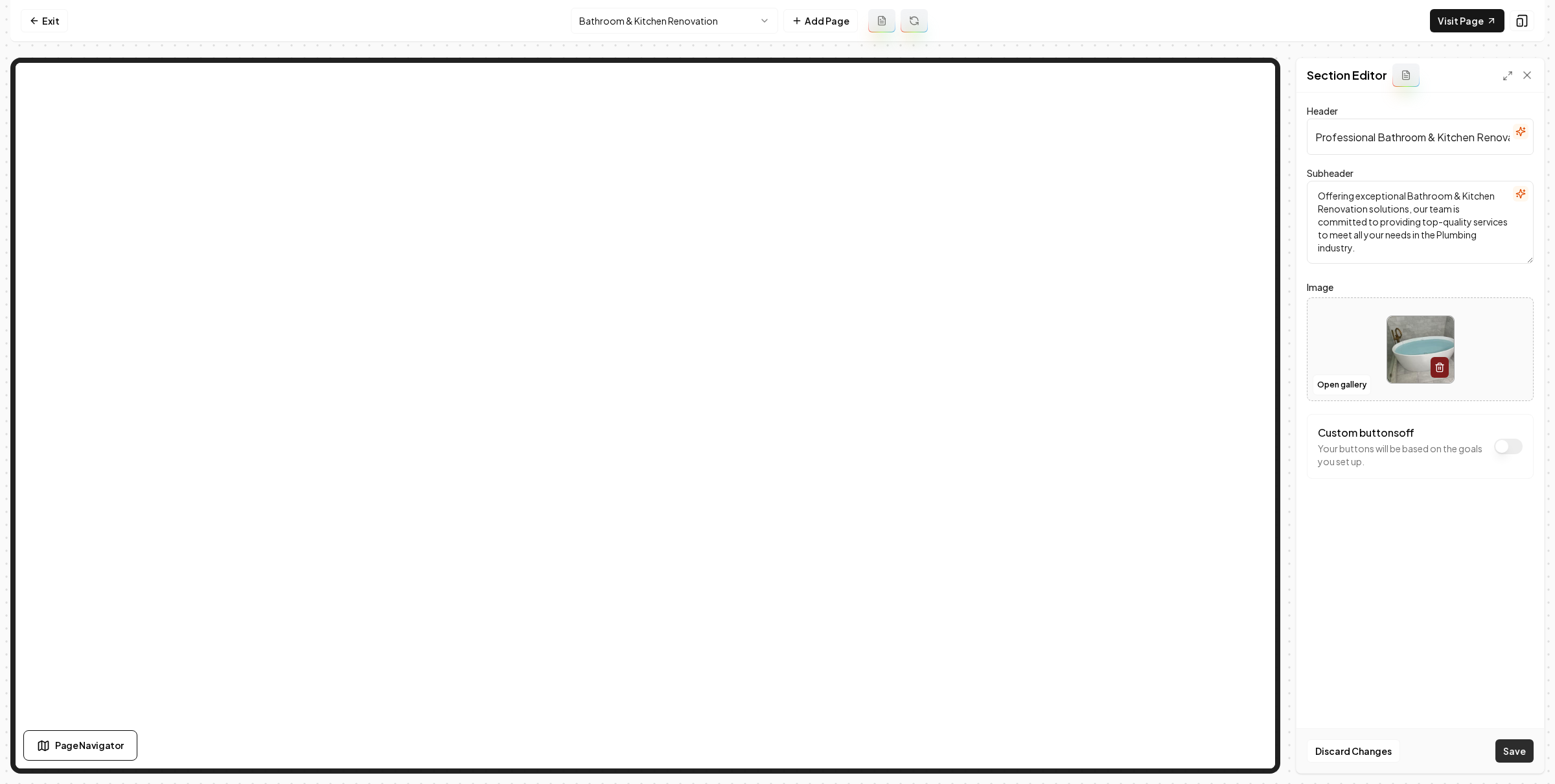
click button "Save"
click html "Computer Required This feature is only available on a computer. Please switch t…"
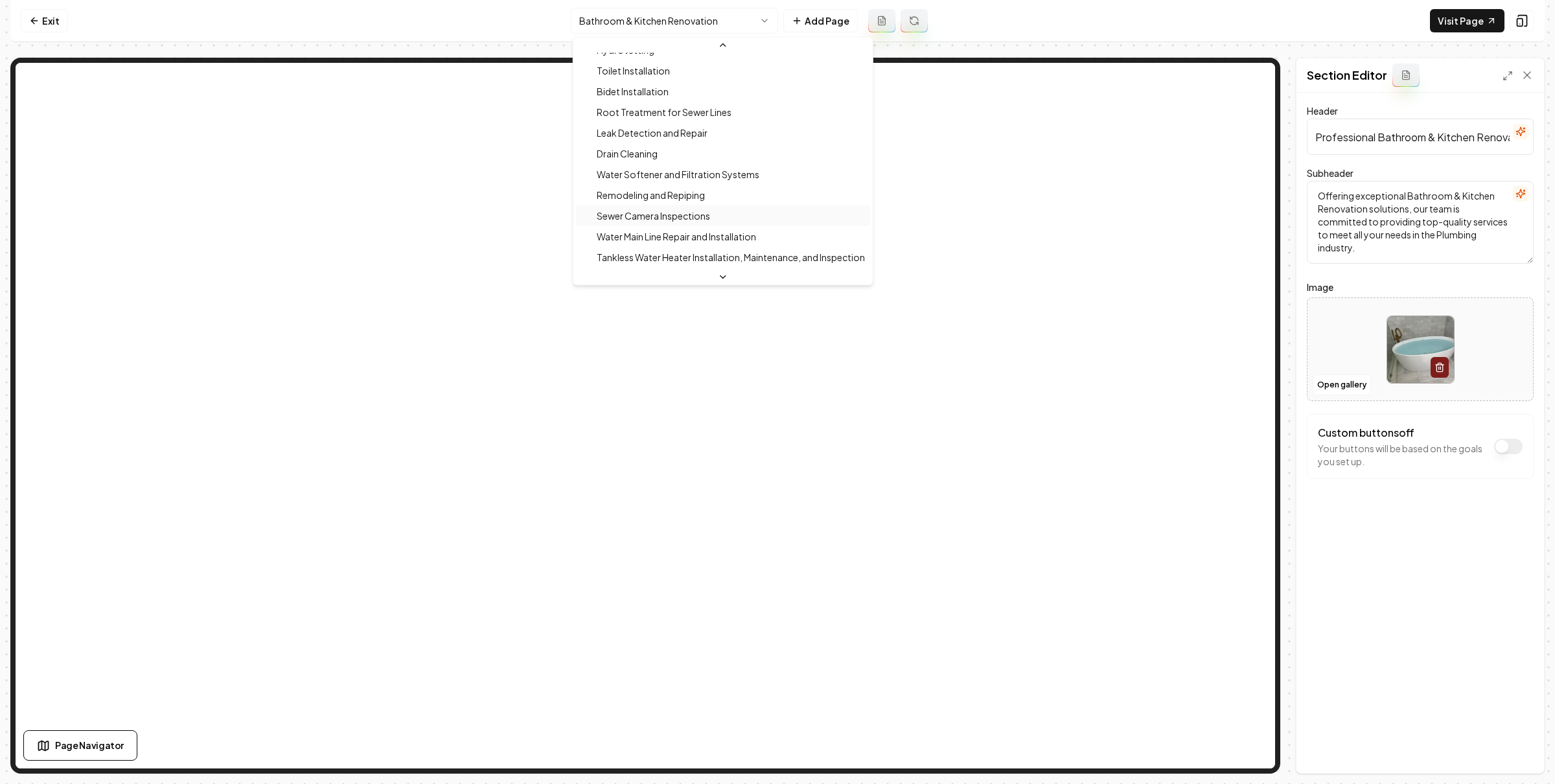
scroll to position [203, 0]
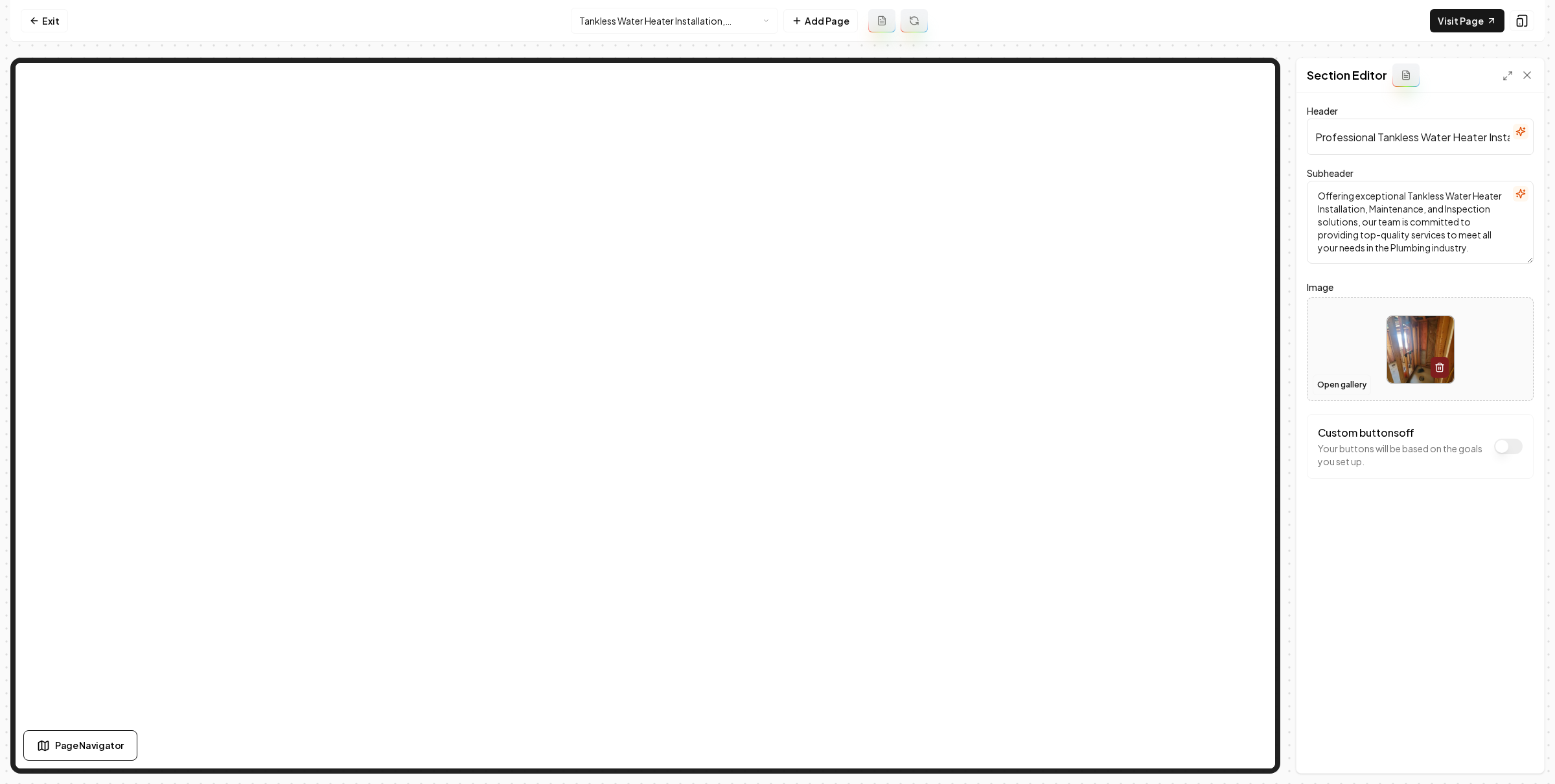
click button "Open gallery"
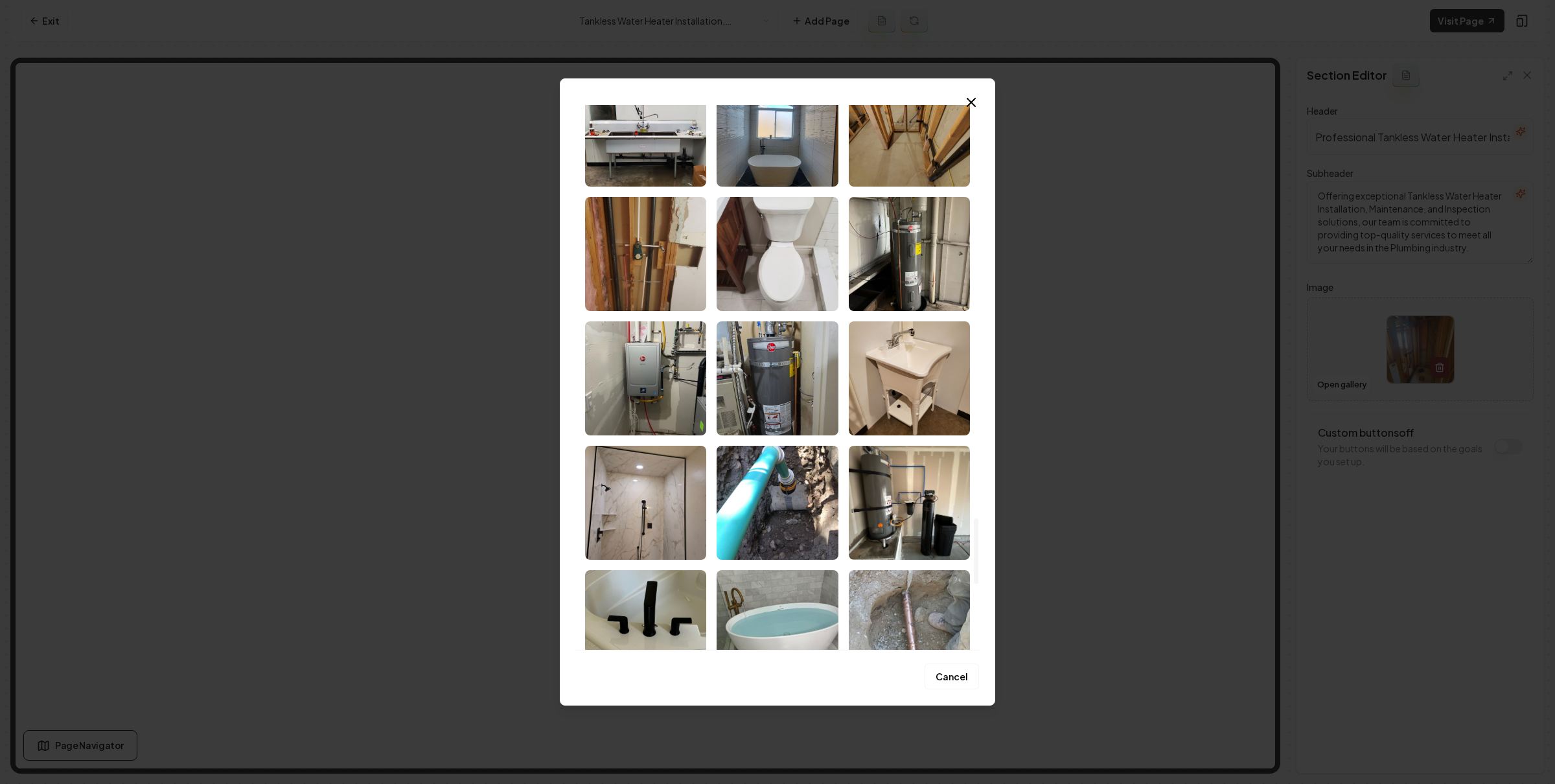
scroll to position [3515, 0]
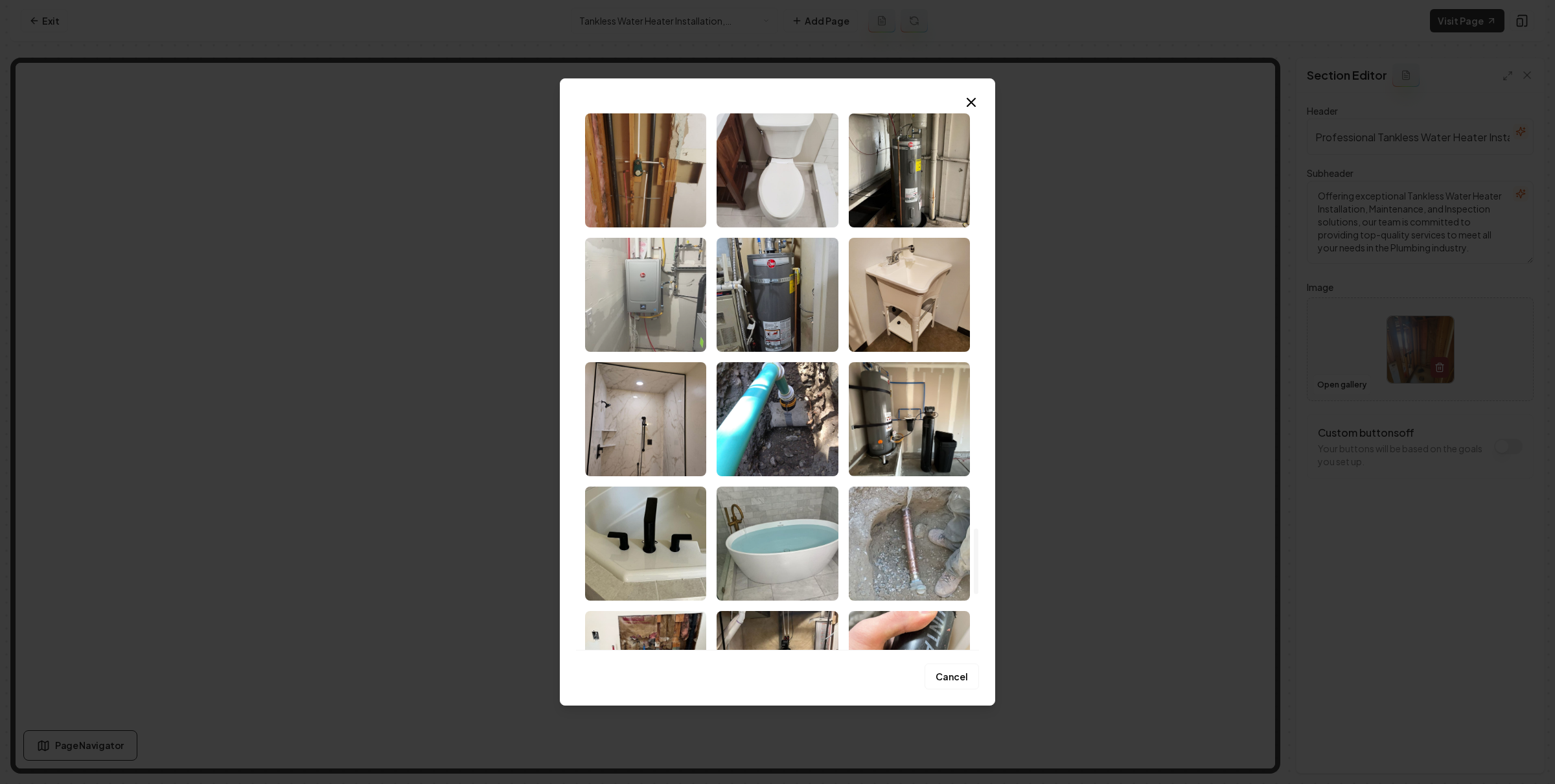
click img "Select image image_689bb5fe5c7cd75eb85de577.jpeg"
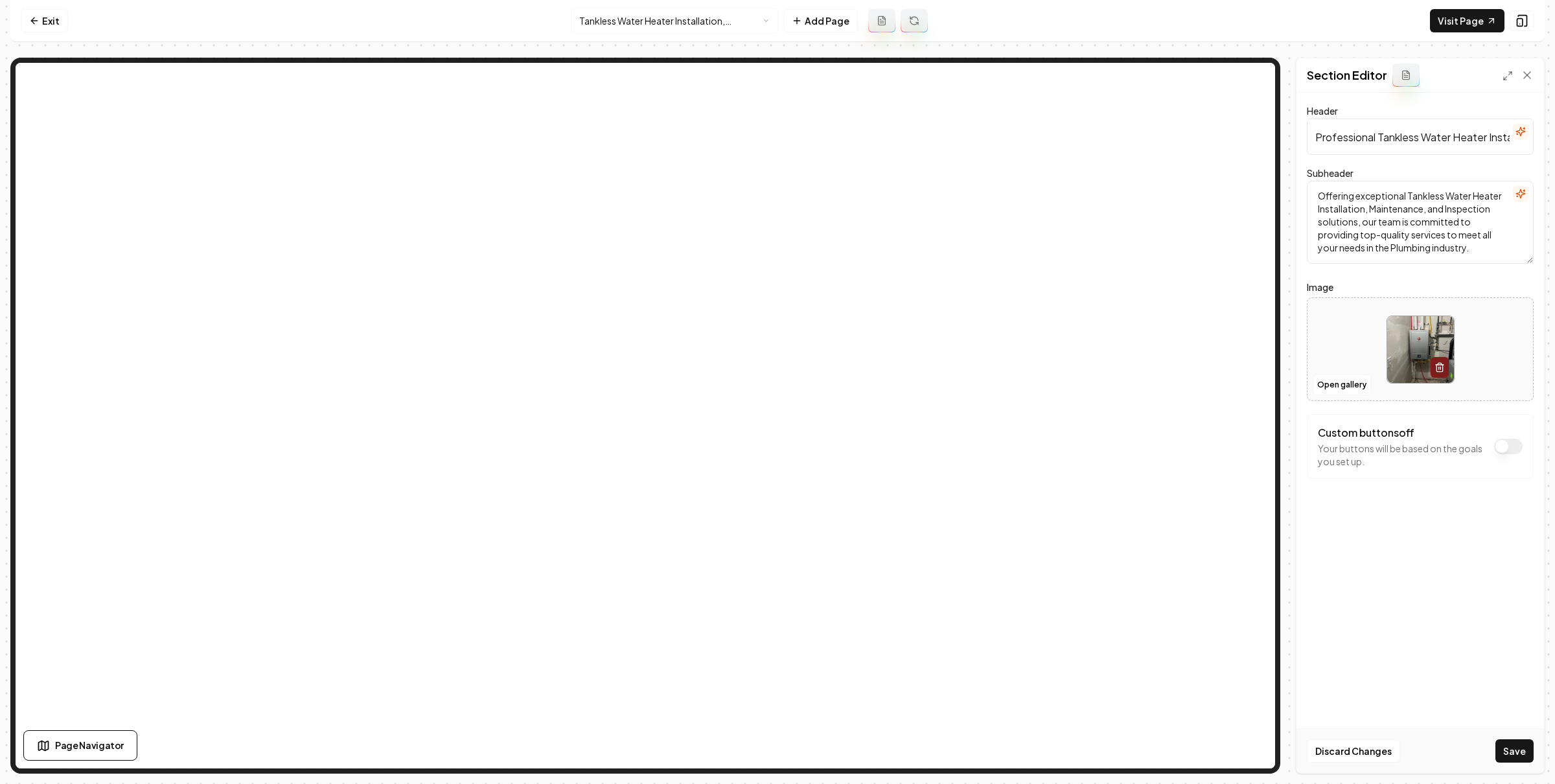
click button "Save"
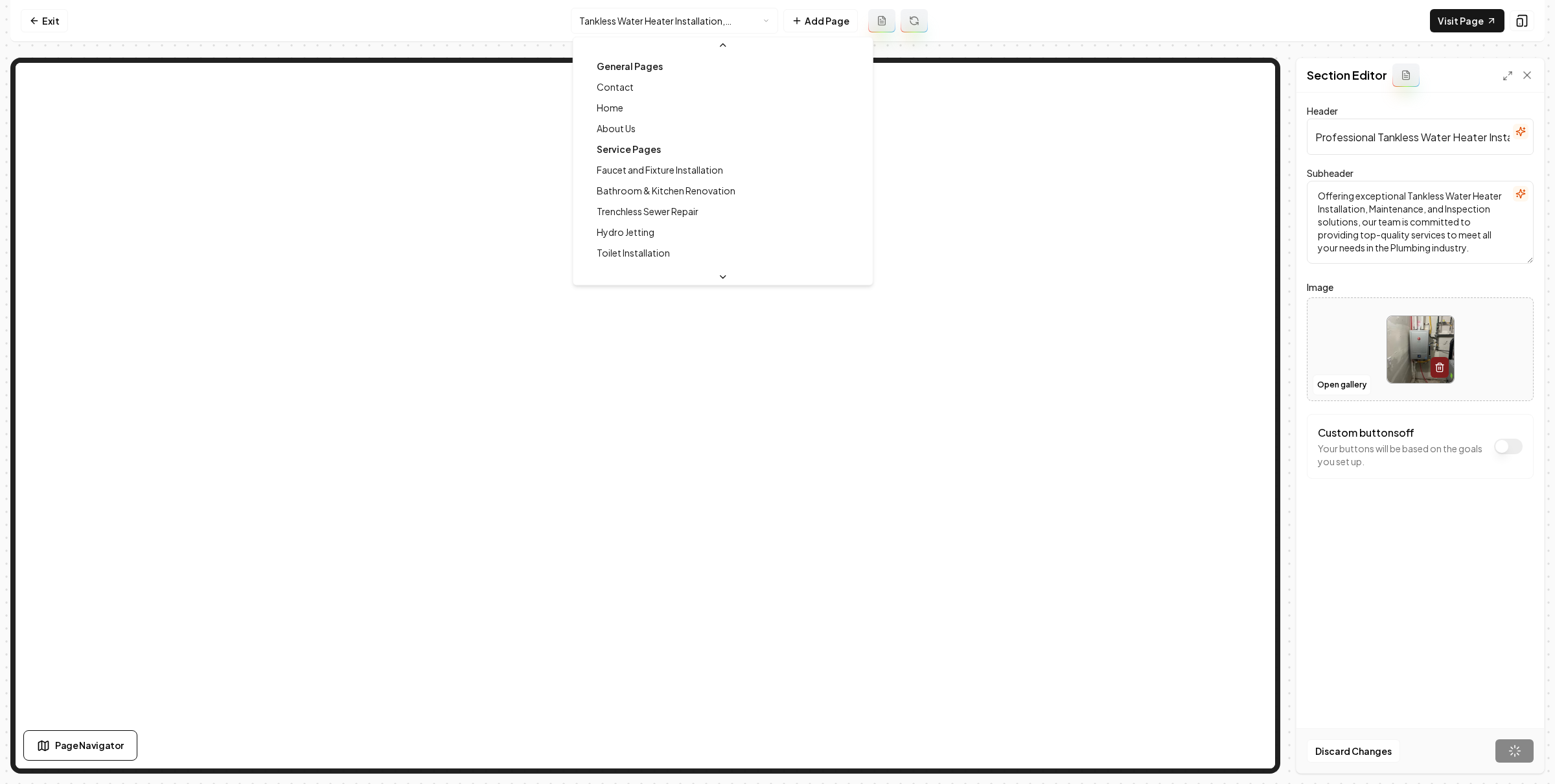
click html "Computer Required This feature is only available on a computer. Please switch t…"
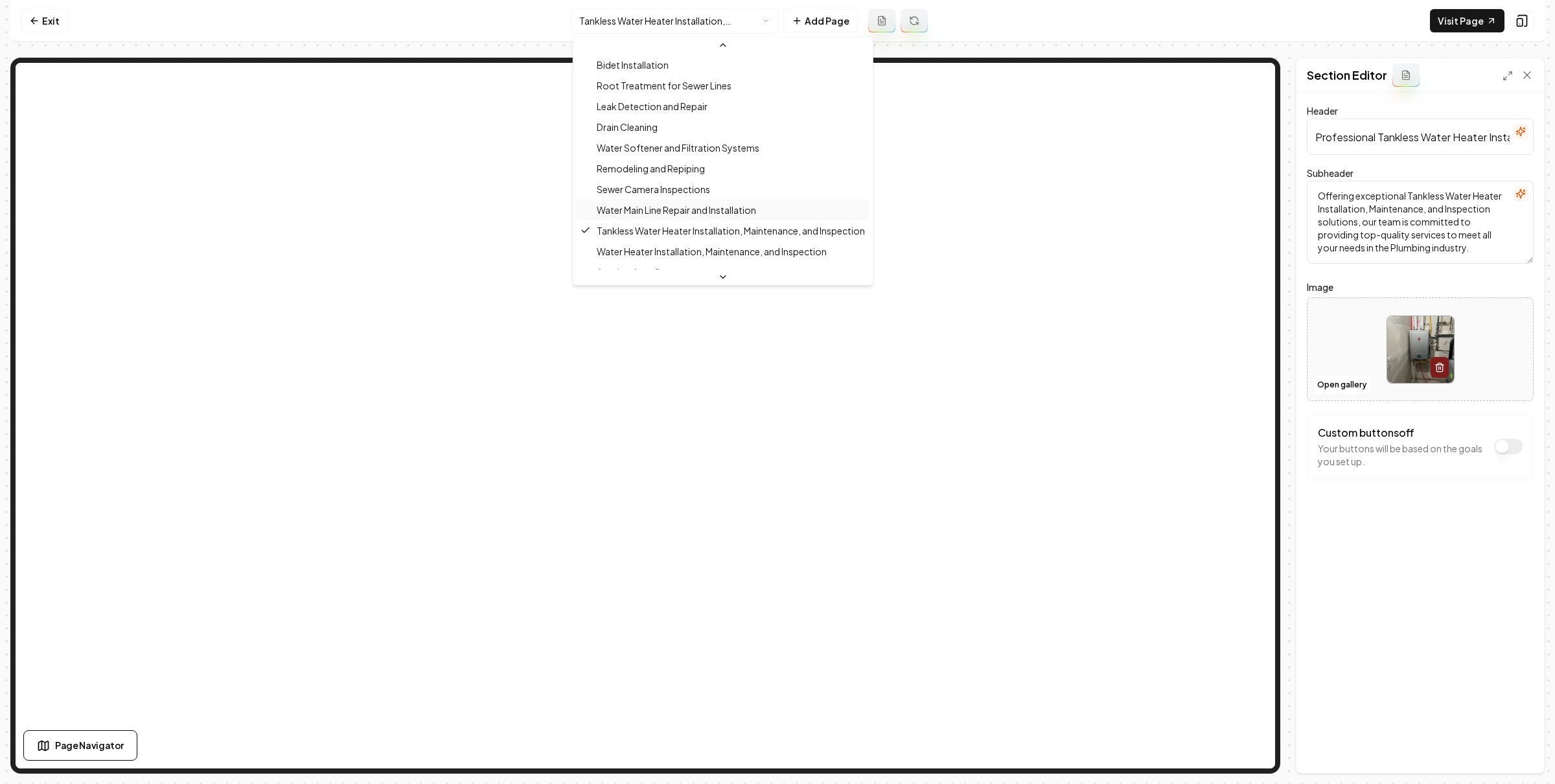
scroll to position [219, 0]
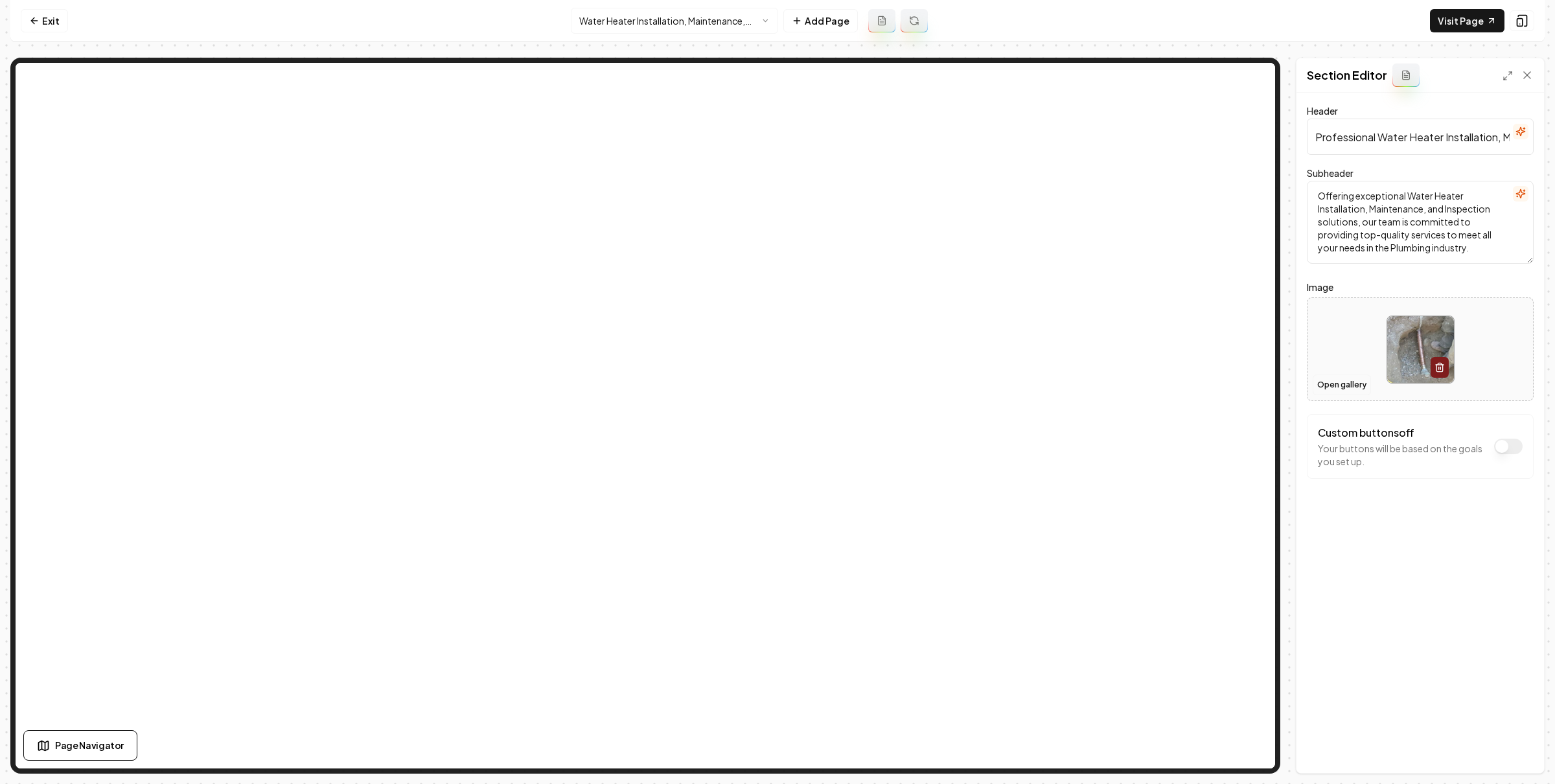
click button "Open gallery"
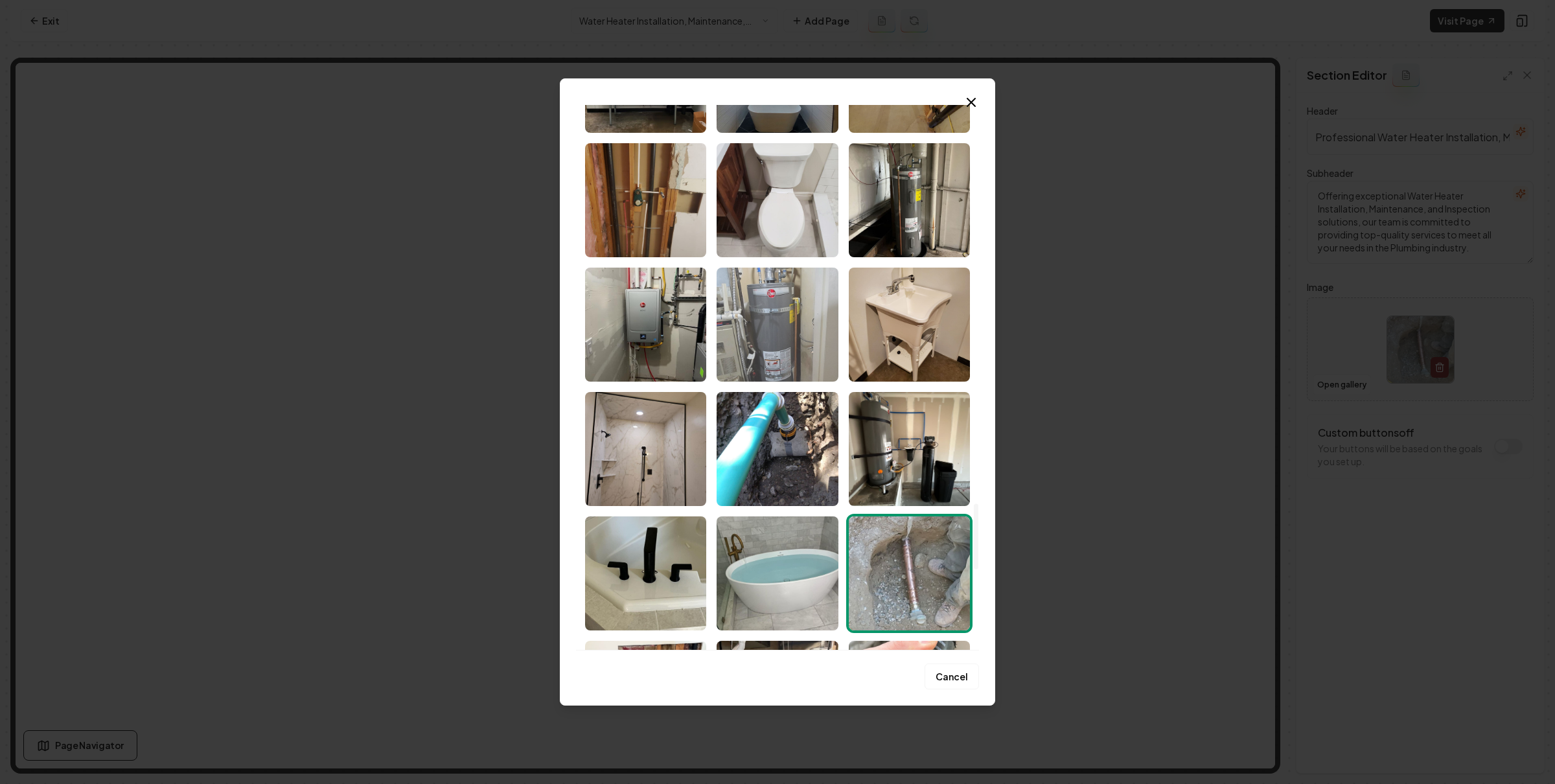
scroll to position [3569, 0]
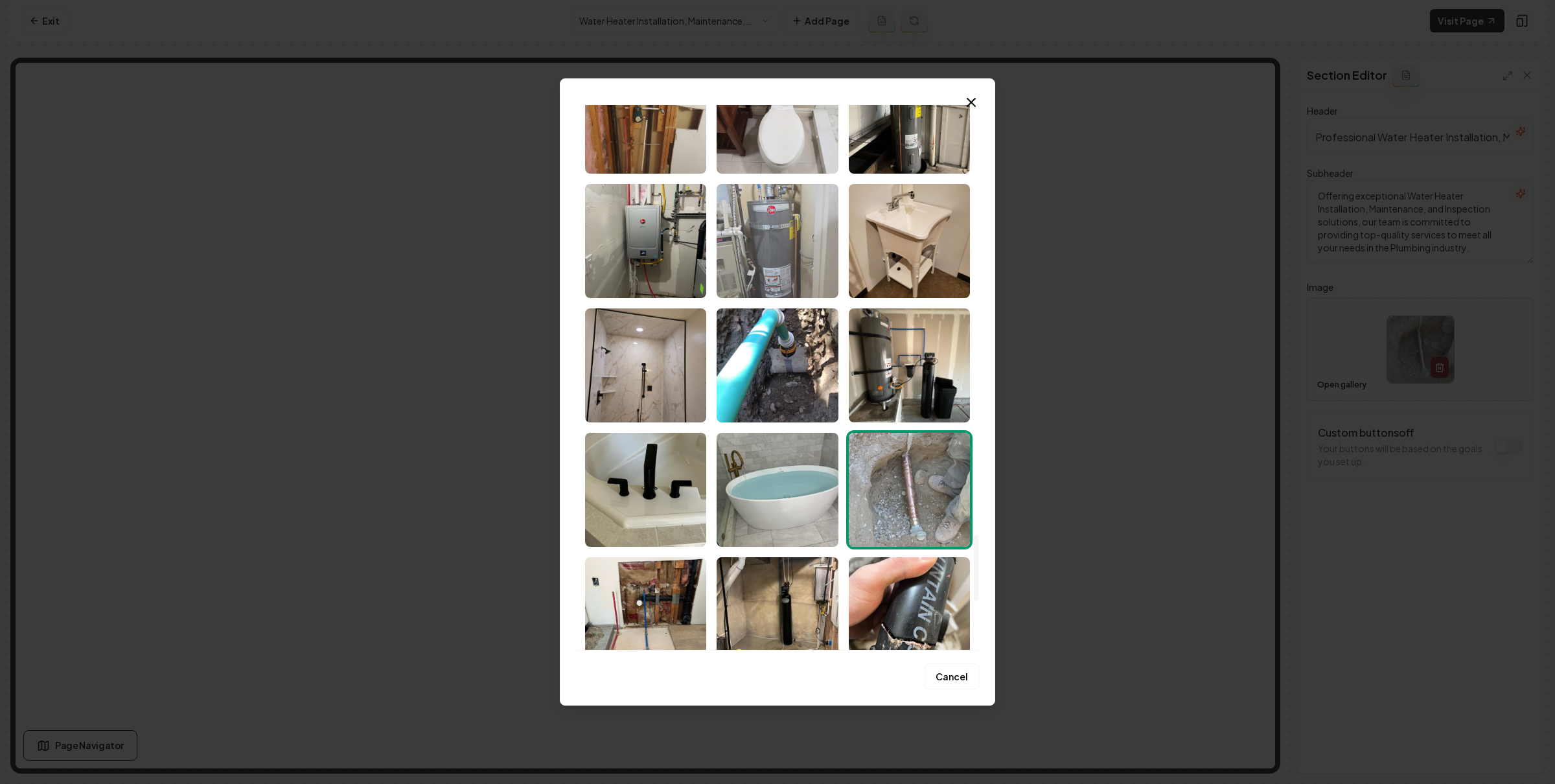
click img "Select image image_689bb5fe5c7cd75eb85de5d7.jpeg"
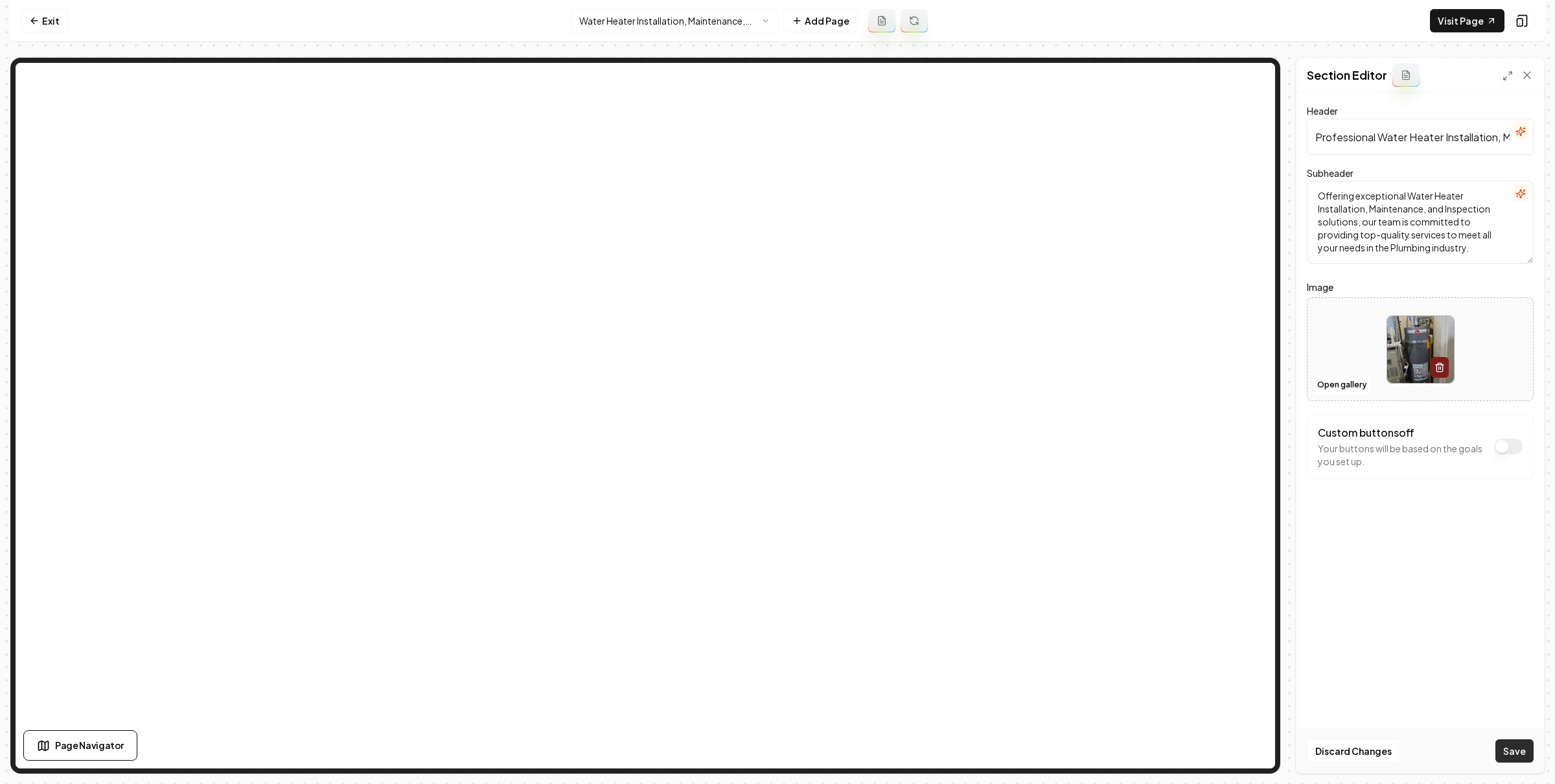
click button "Save"
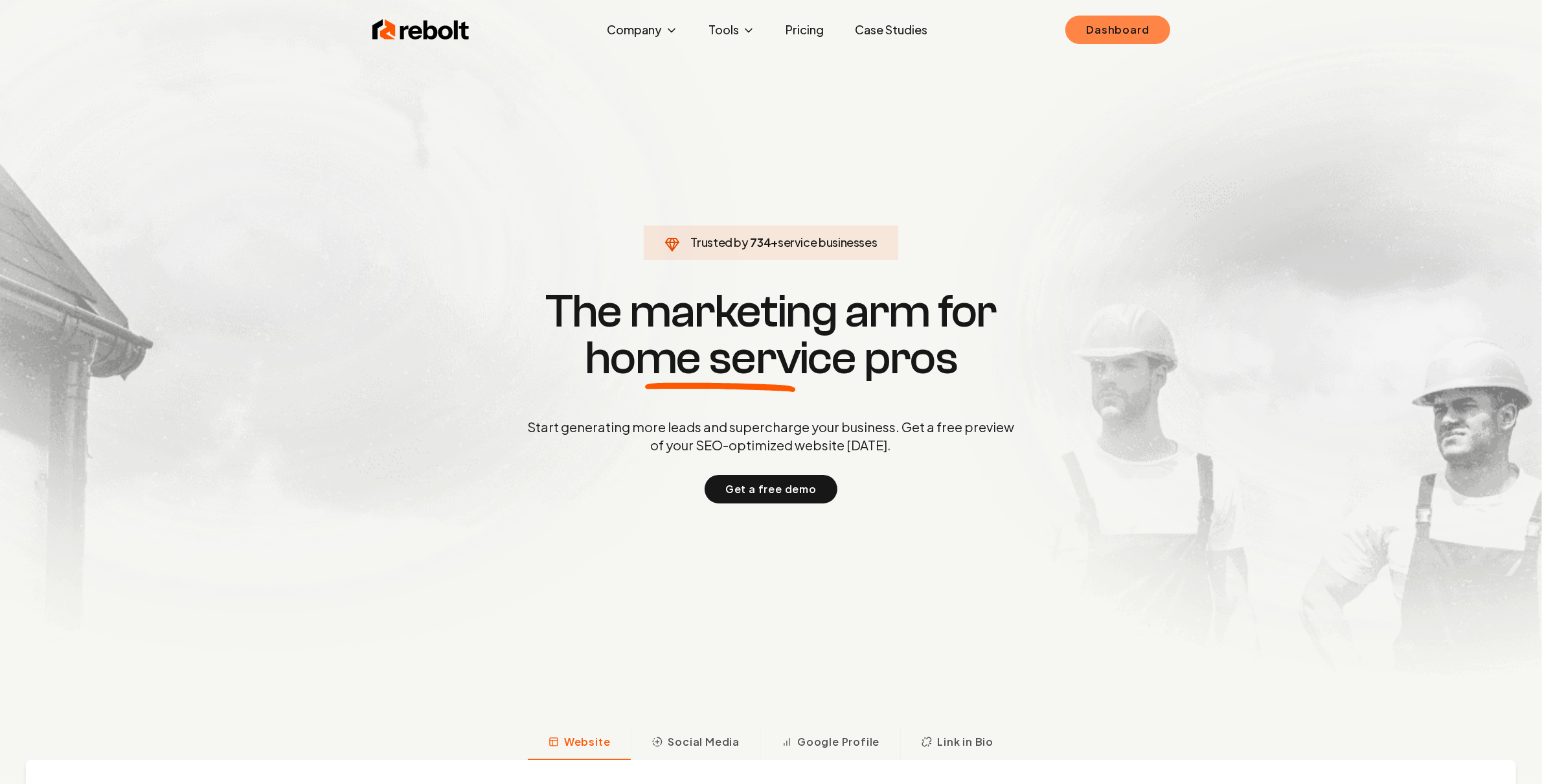
click at [1098, 33] on link "Dashboard" at bounding box center [1118, 30] width 104 height 29
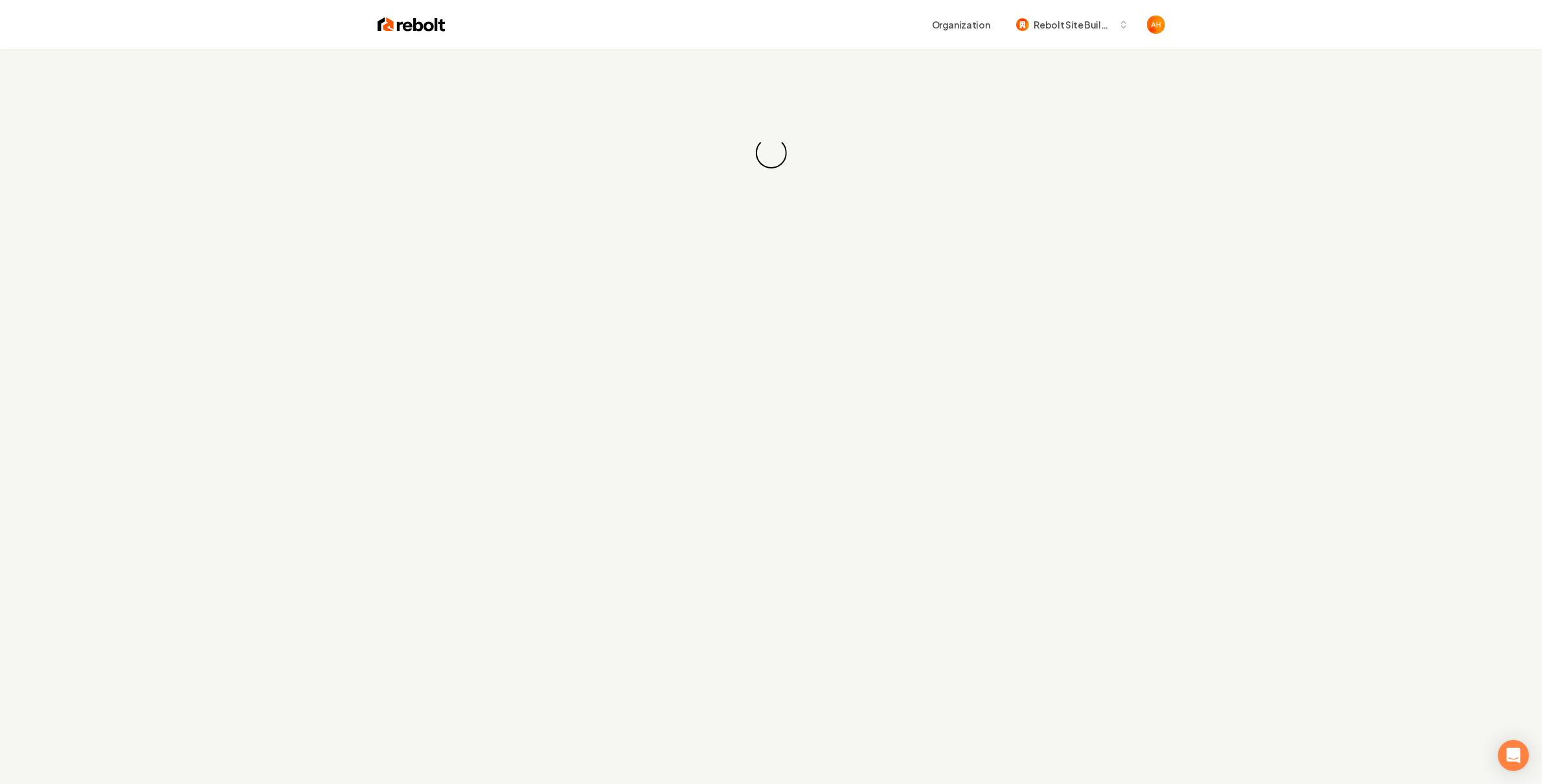
click at [816, 23] on div "Organization Rebolt Site Builder" at bounding box center [805, 24] width 719 height 23
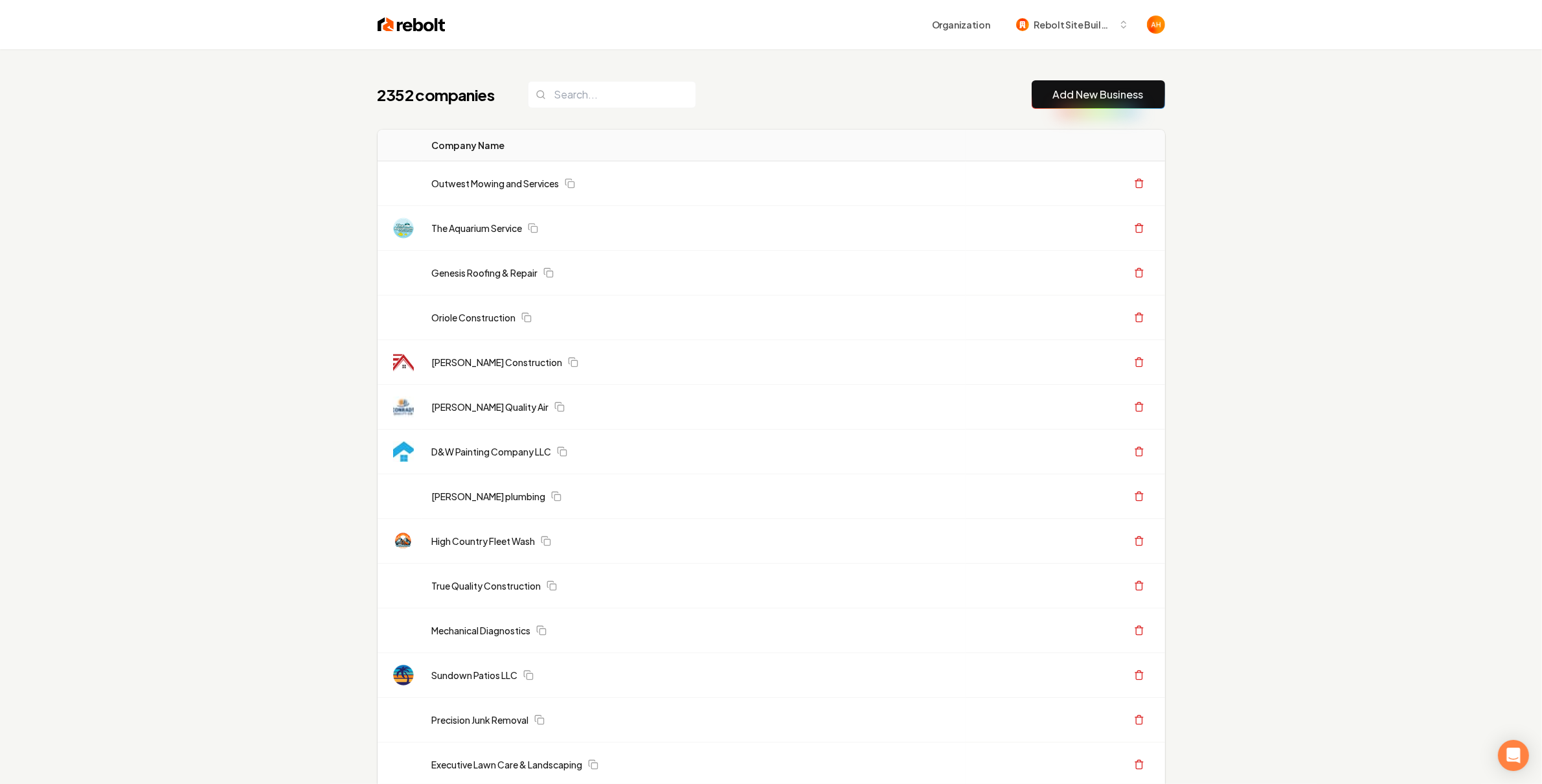
click at [1000, 34] on div "Organization Rebolt Site Builder" at bounding box center [1030, 24] width 212 height 23
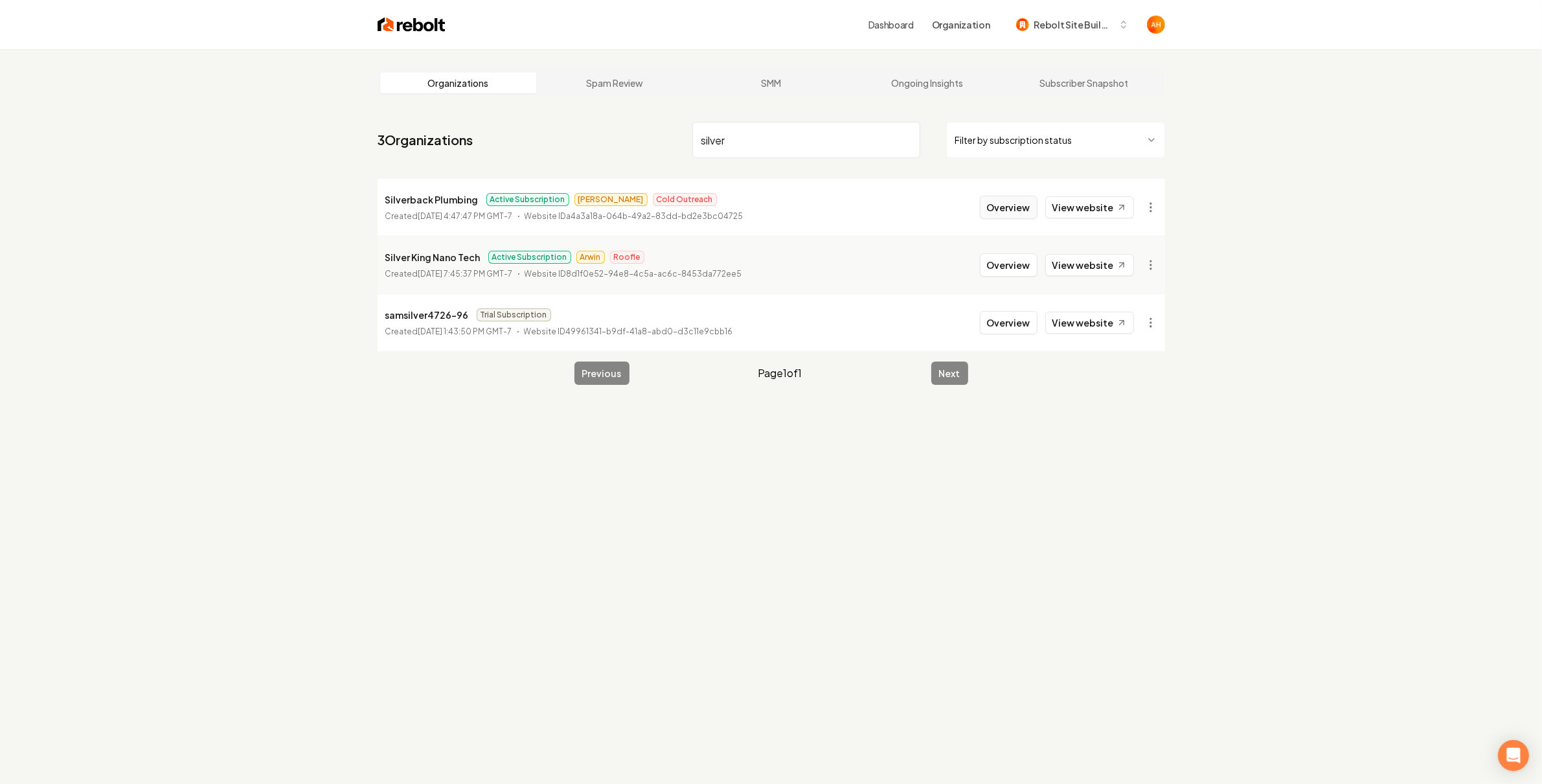
type input "silver"
click at [1018, 213] on button "Overview" at bounding box center [1009, 207] width 58 height 23
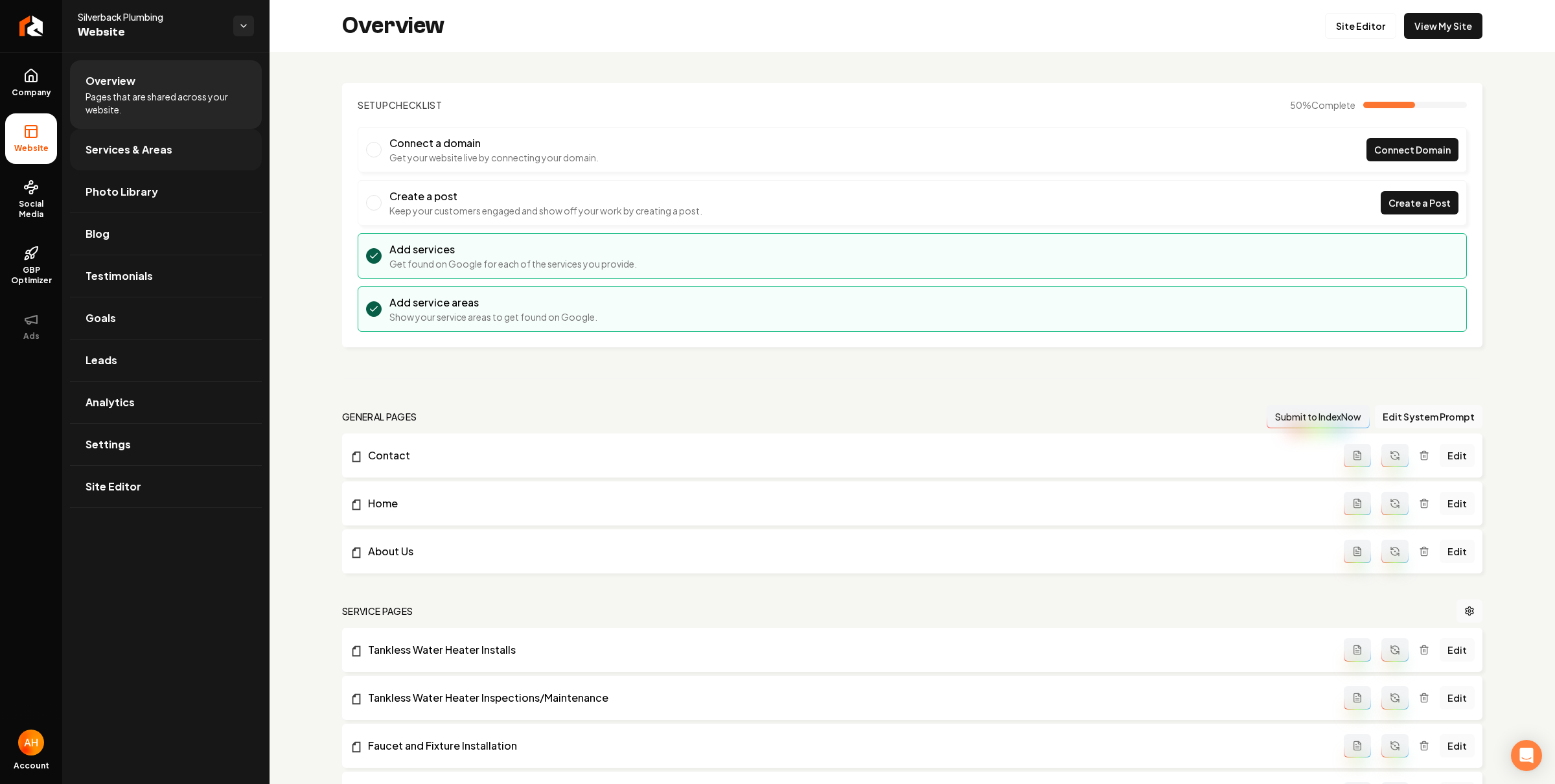
click at [111, 150] on span "Services & Areas" at bounding box center [128, 149] width 86 height 16
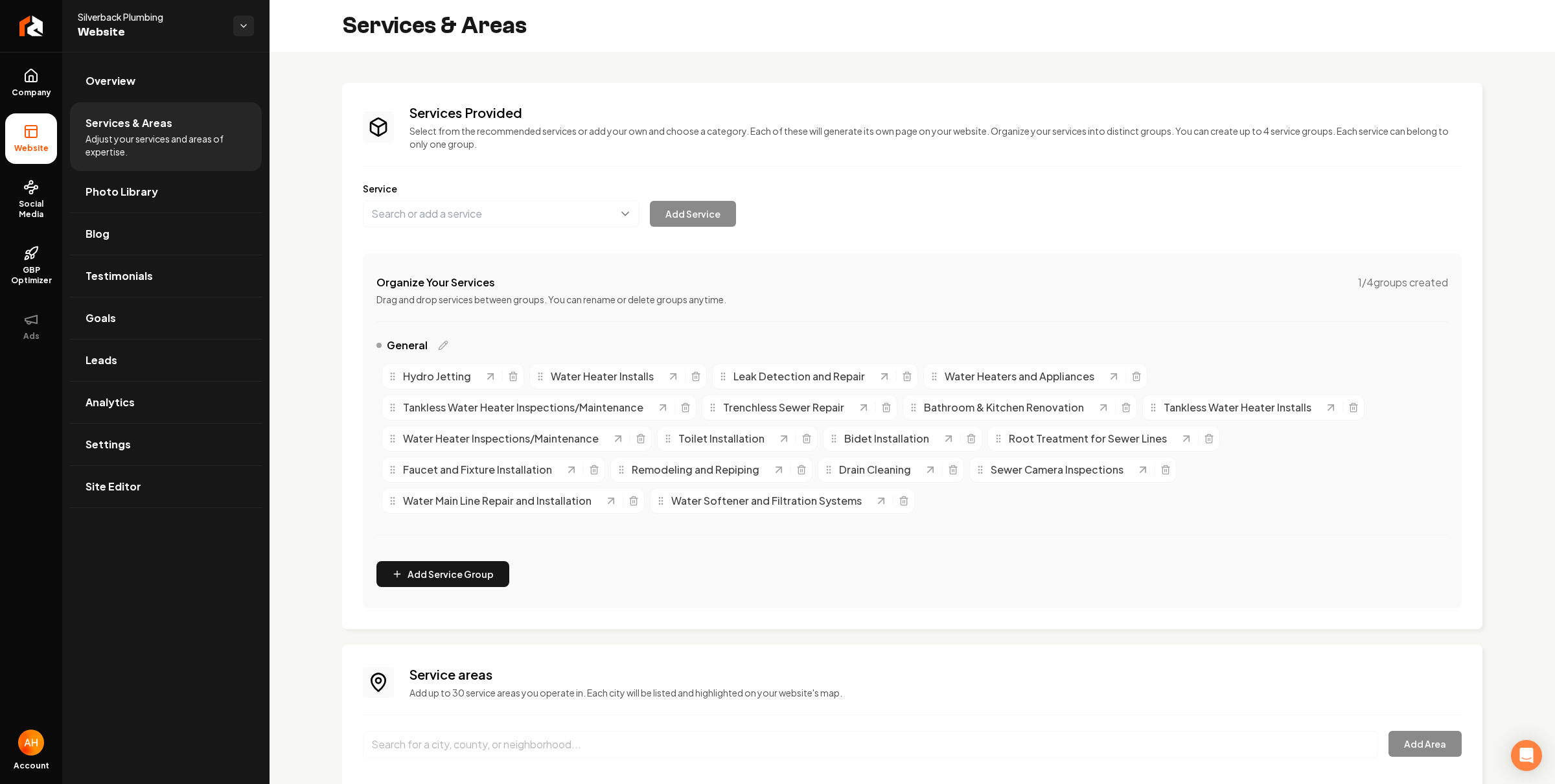
scroll to position [169, 0]
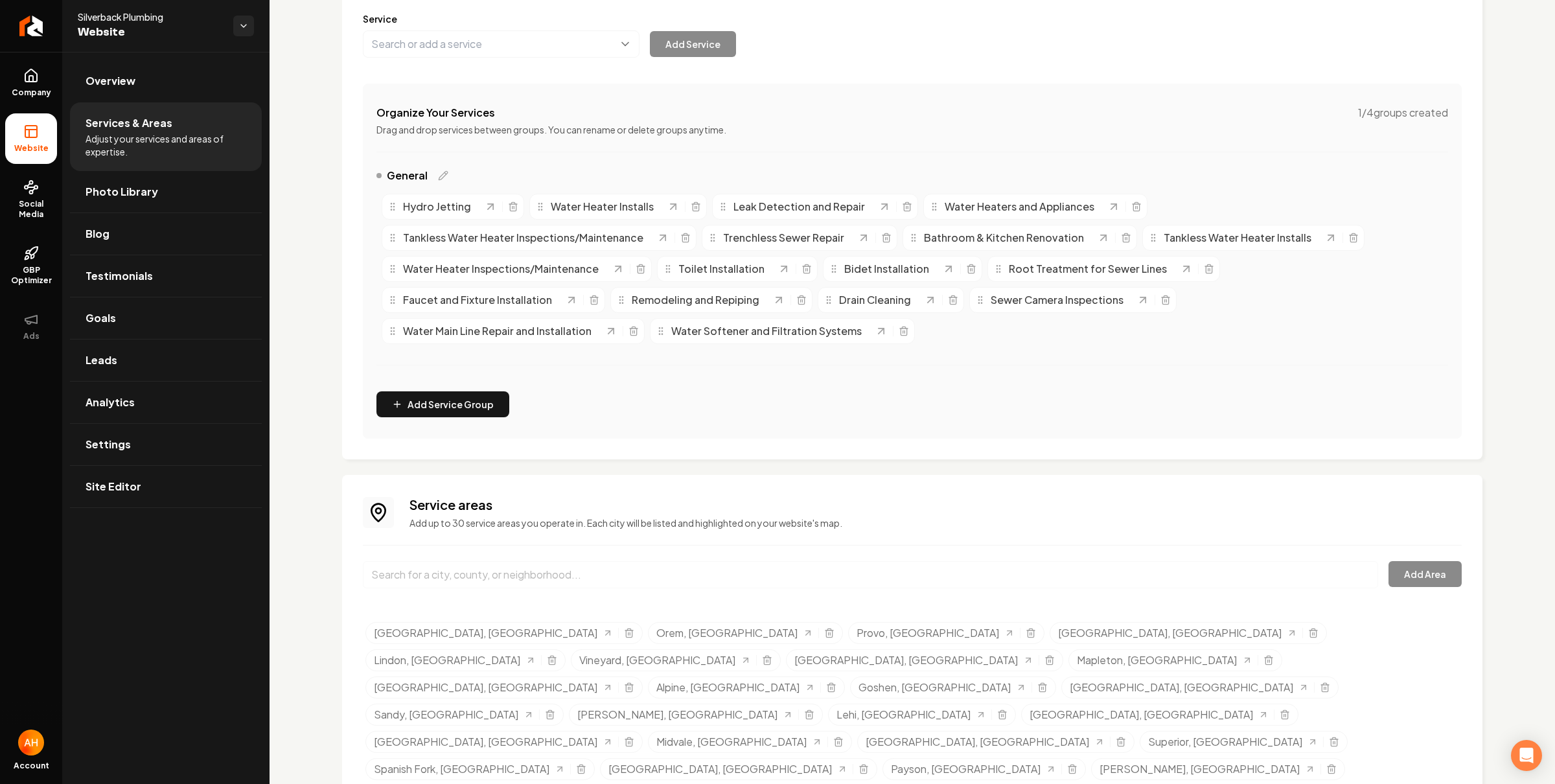
click at [112, 190] on span "Photo Library" at bounding box center [122, 191] width 73 height 16
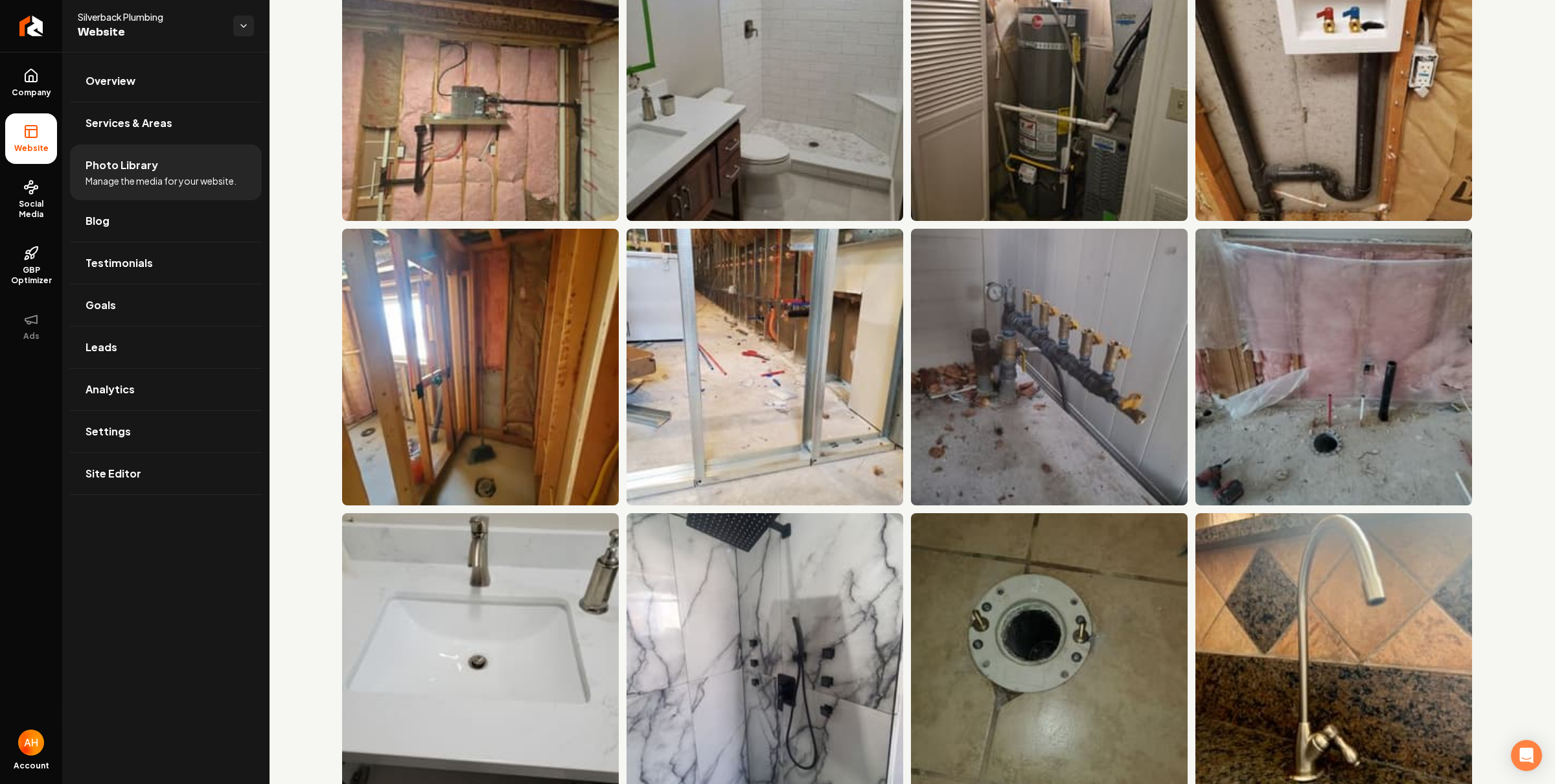
scroll to position [4115, 0]
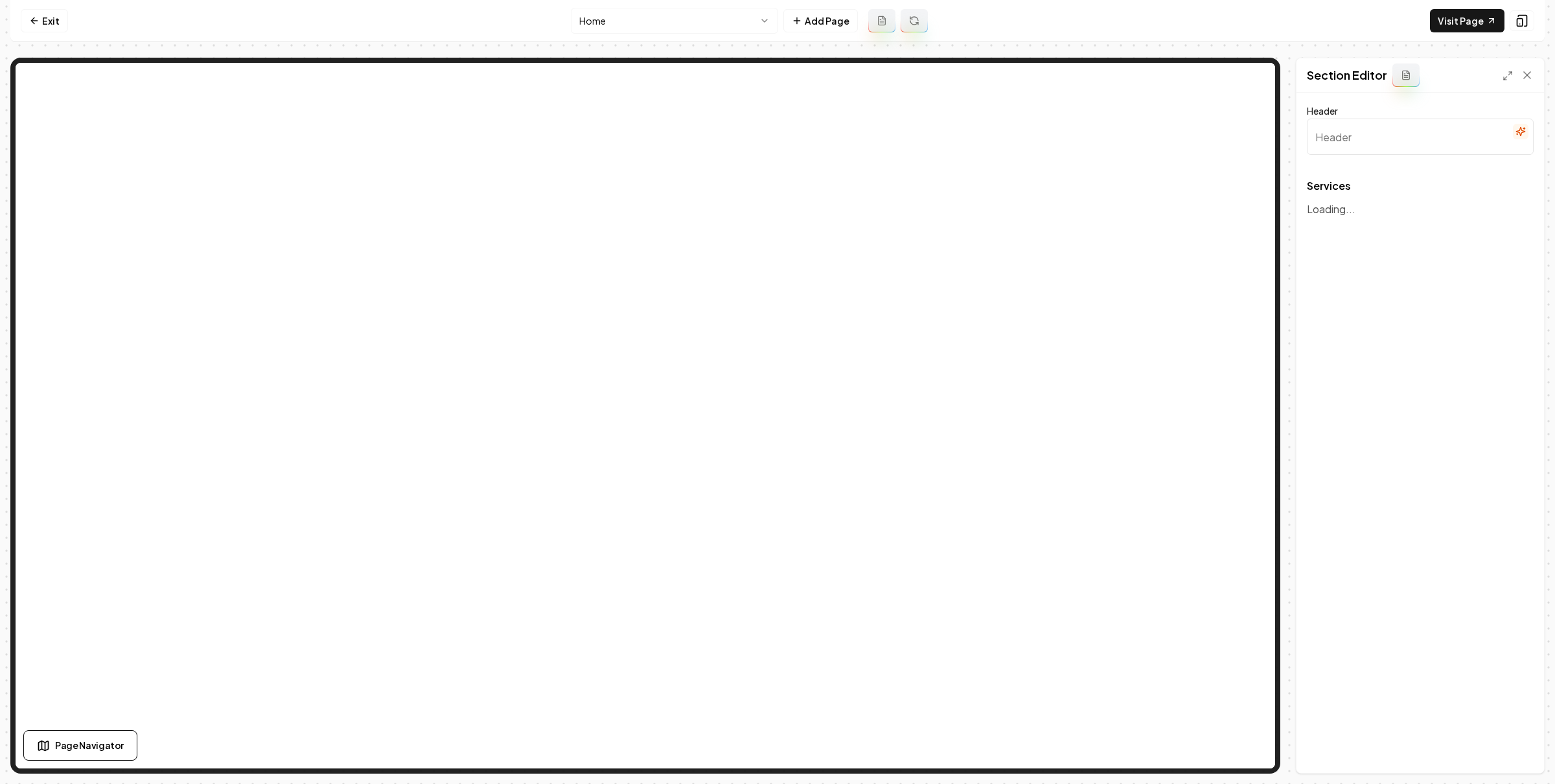
type input "Our Expert Plumbing Solutions"
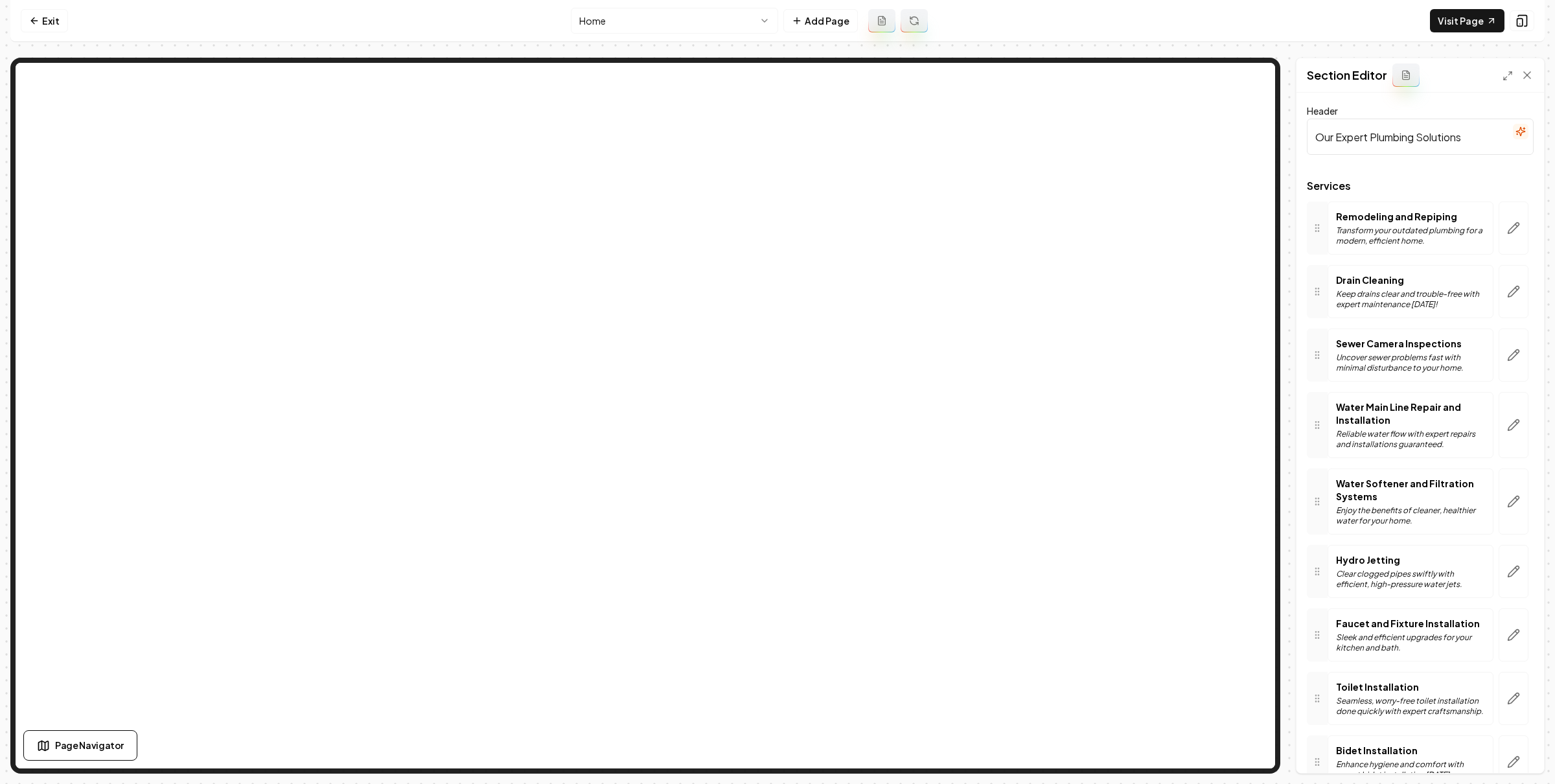
scroll to position [34, 0]
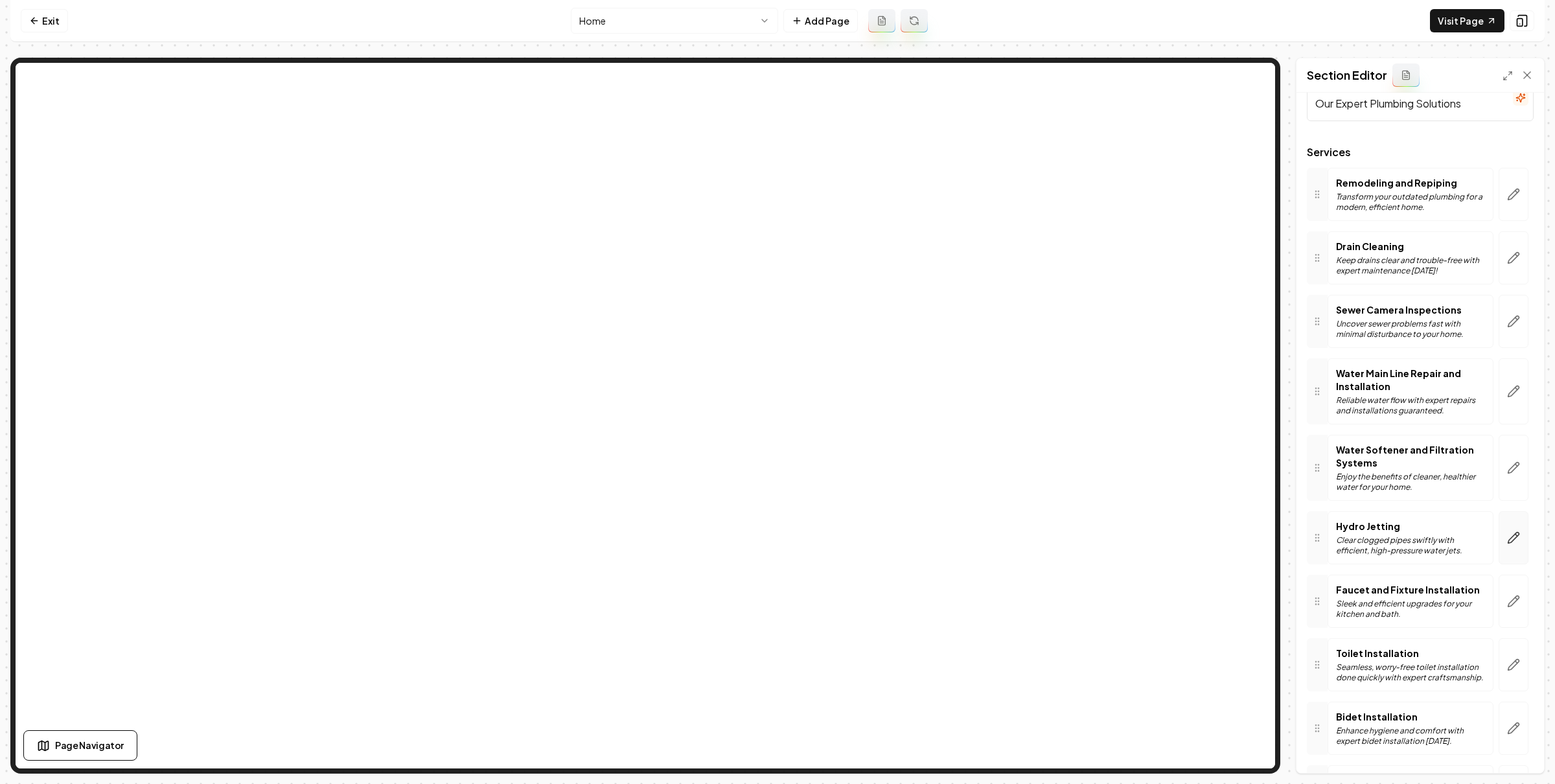
click at [1516, 536] on icon "button" at bounding box center [1516, 534] width 2 height 2
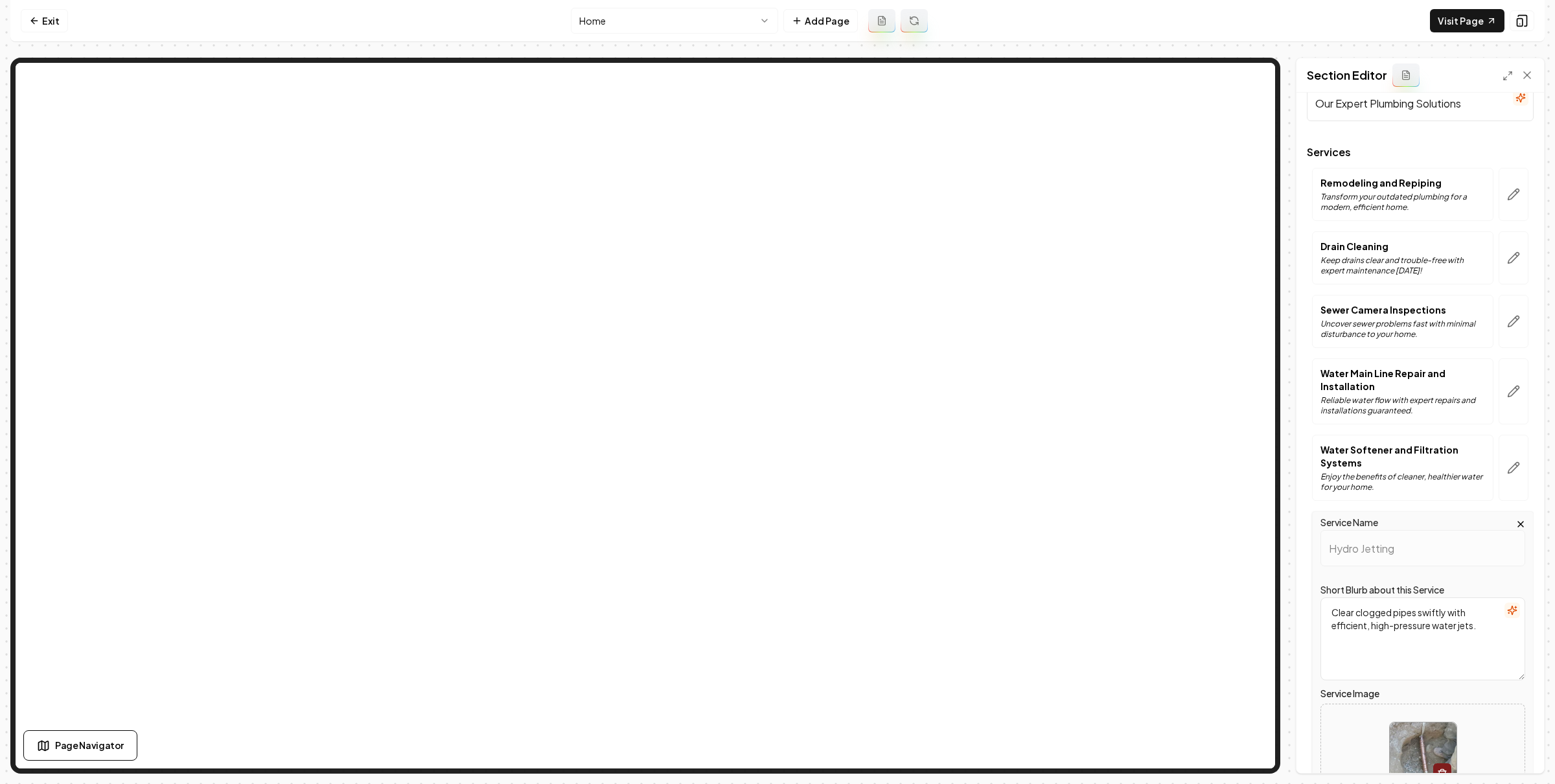
scroll to position [294, 0]
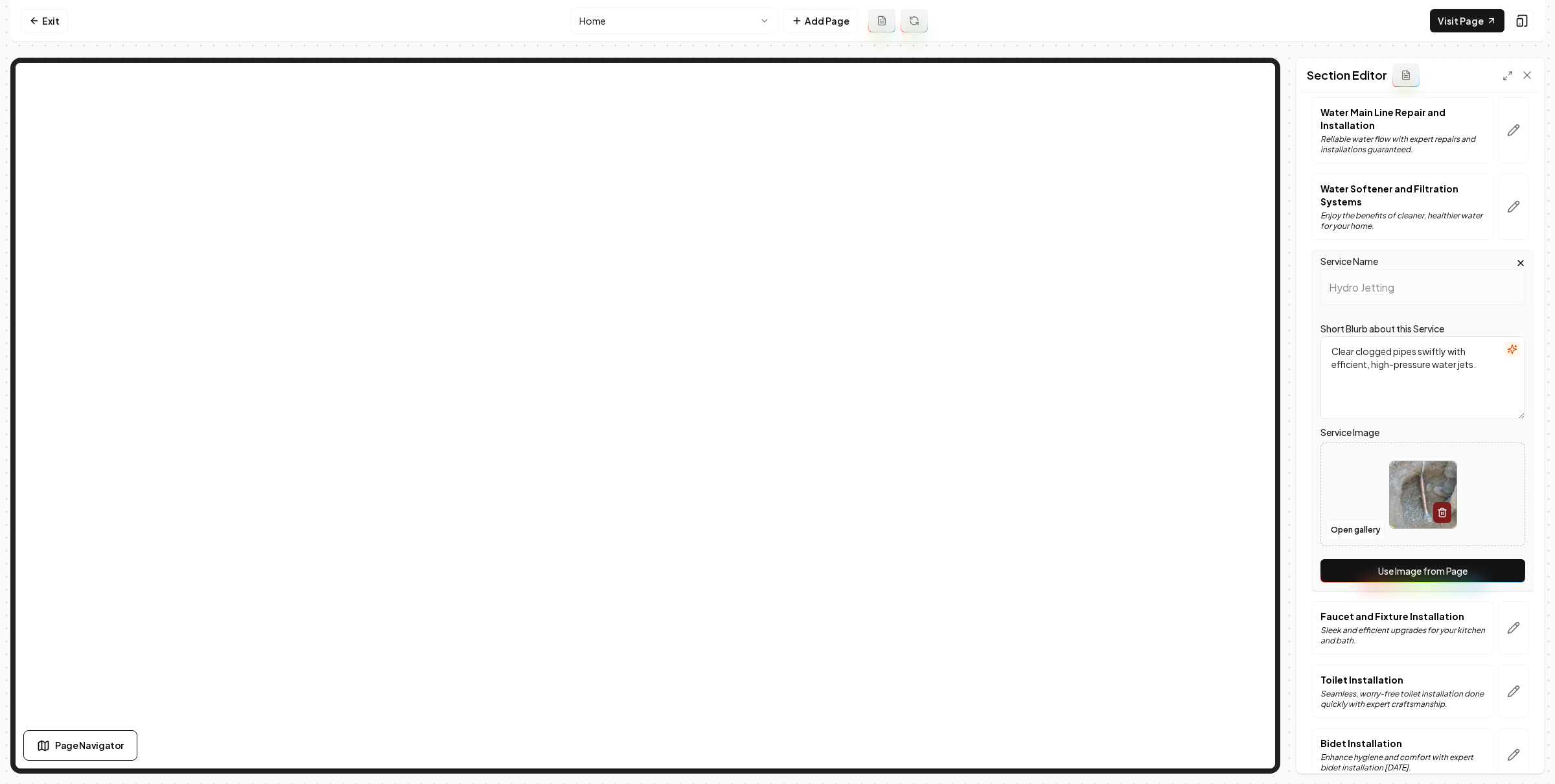
click at [1464, 581] on button "Use Image from Page" at bounding box center [1422, 571] width 205 height 23
click at [1511, 745] on button "Save" at bounding box center [1515, 750] width 39 height 23
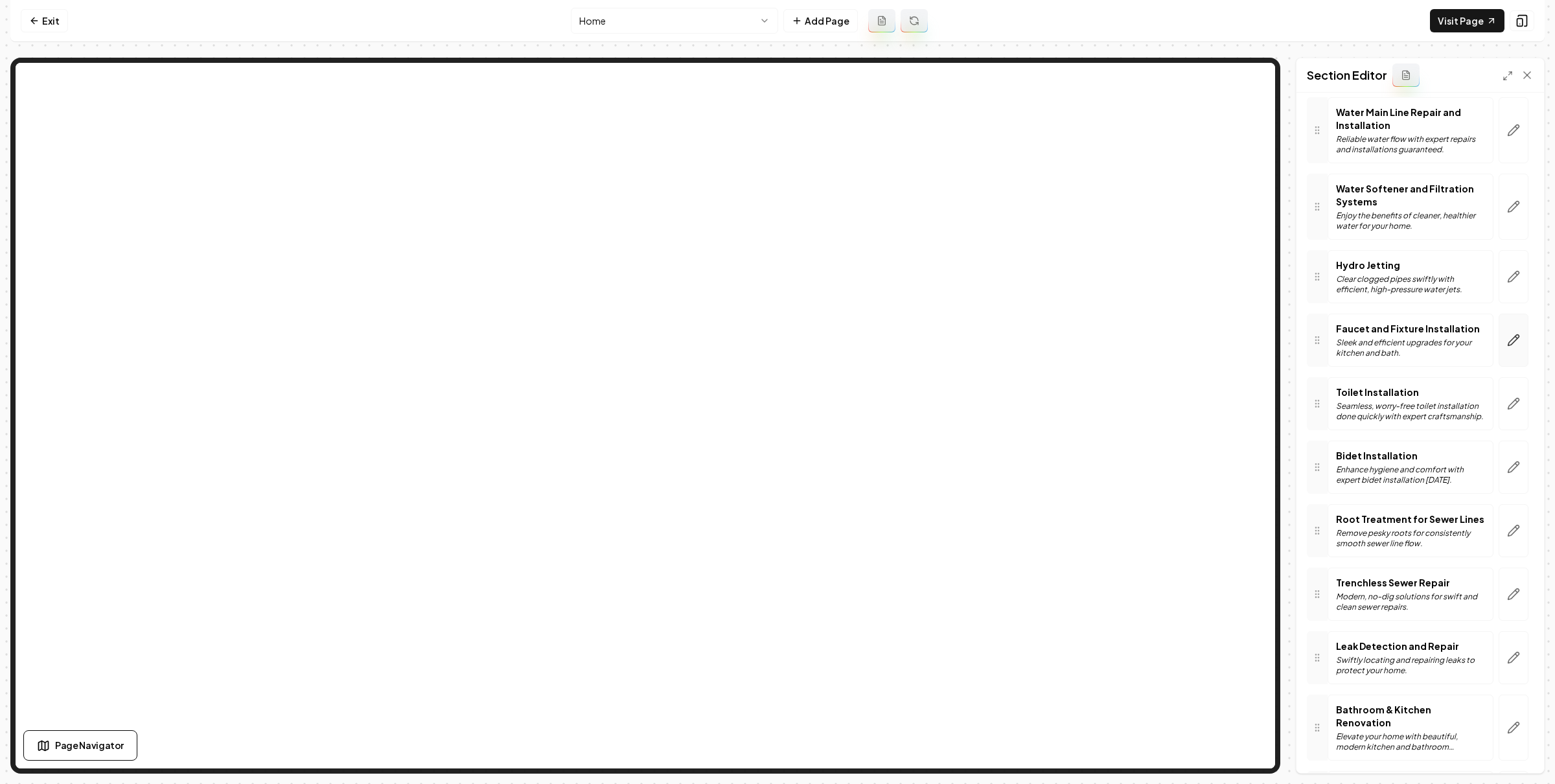
click at [1508, 345] on icon "button" at bounding box center [1513, 340] width 11 height 11
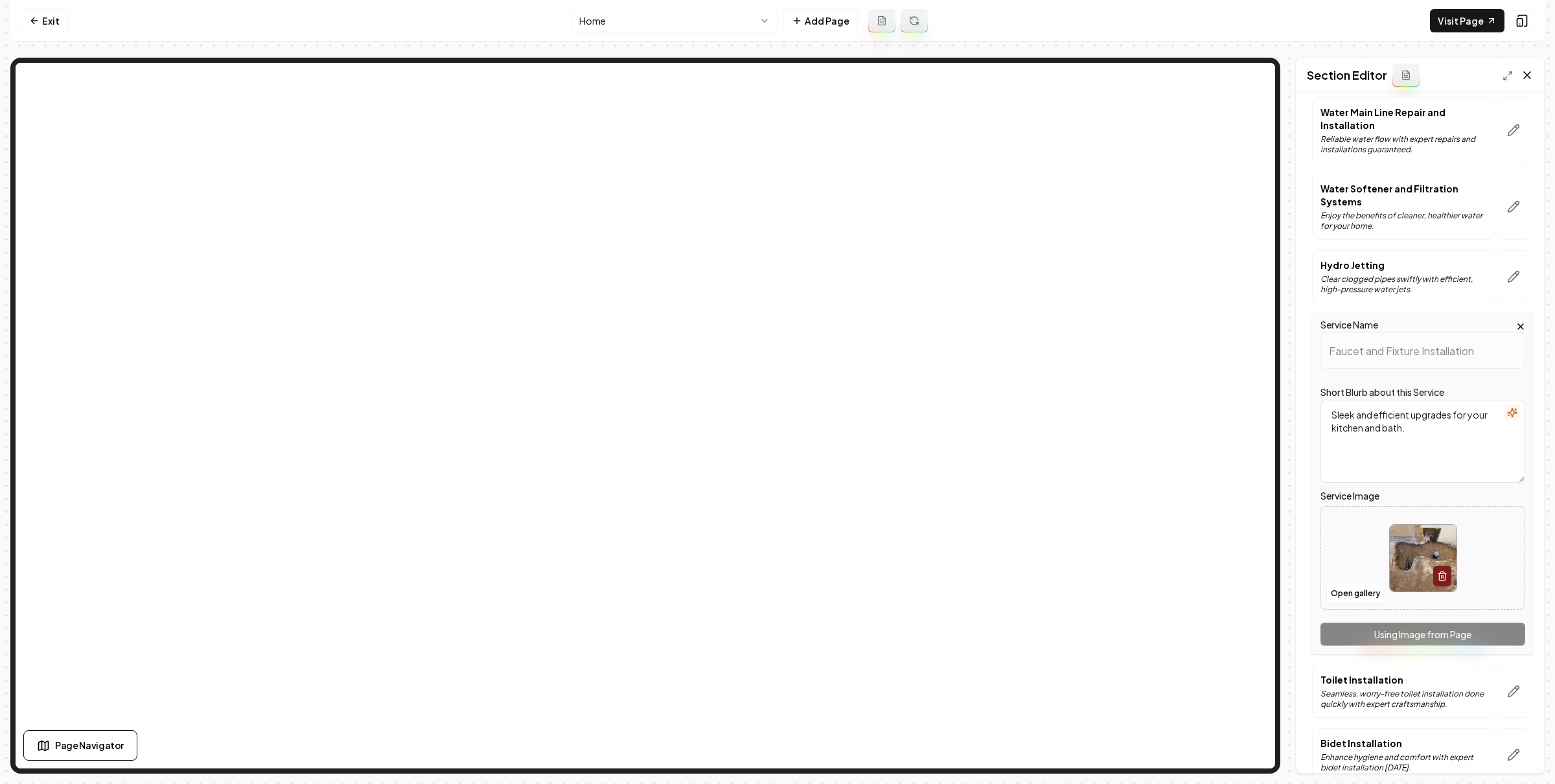
click at [1528, 75] on icon at bounding box center [1526, 75] width 13 height 13
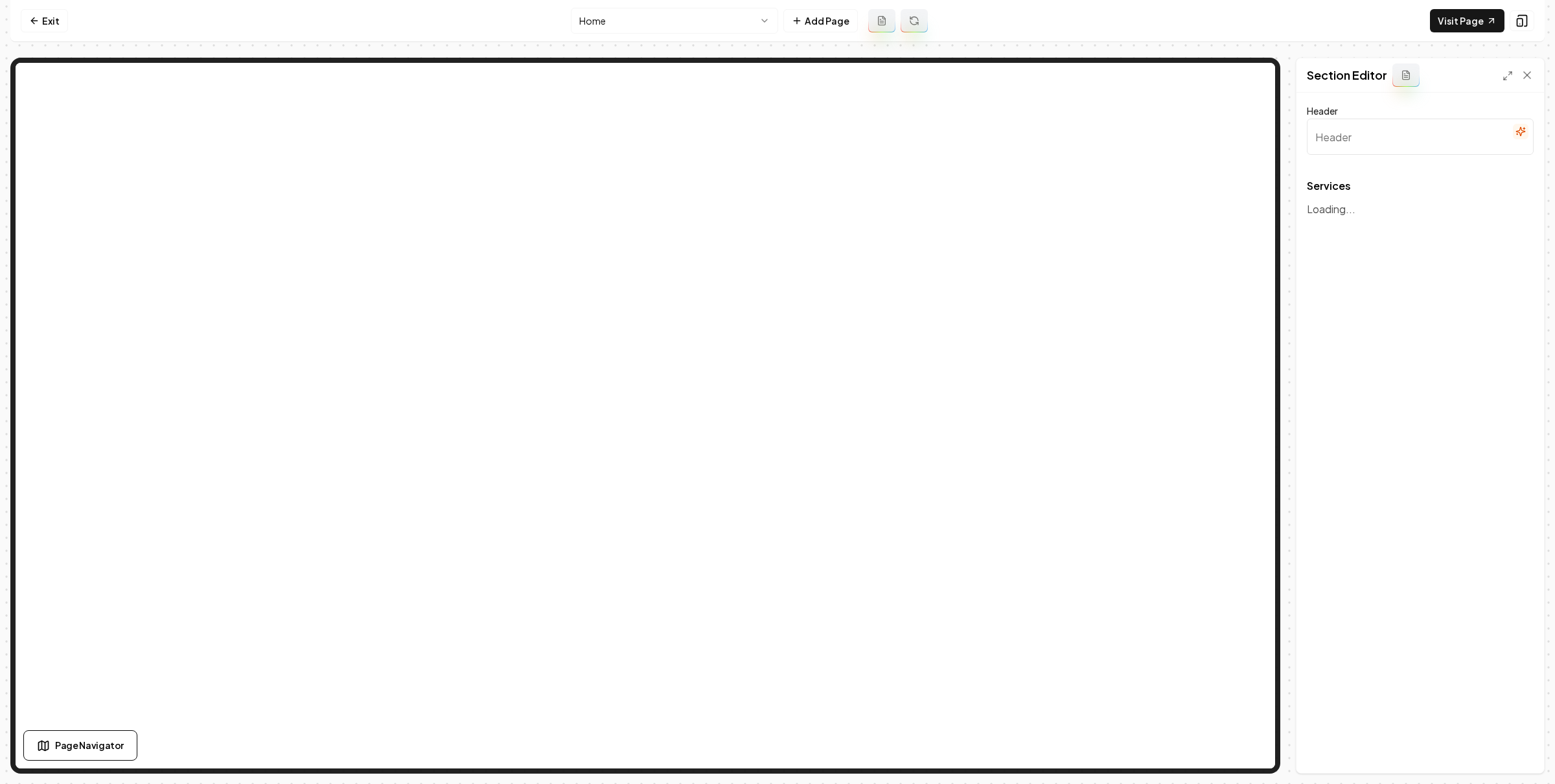
type input "Our Expert Plumbing Solutions"
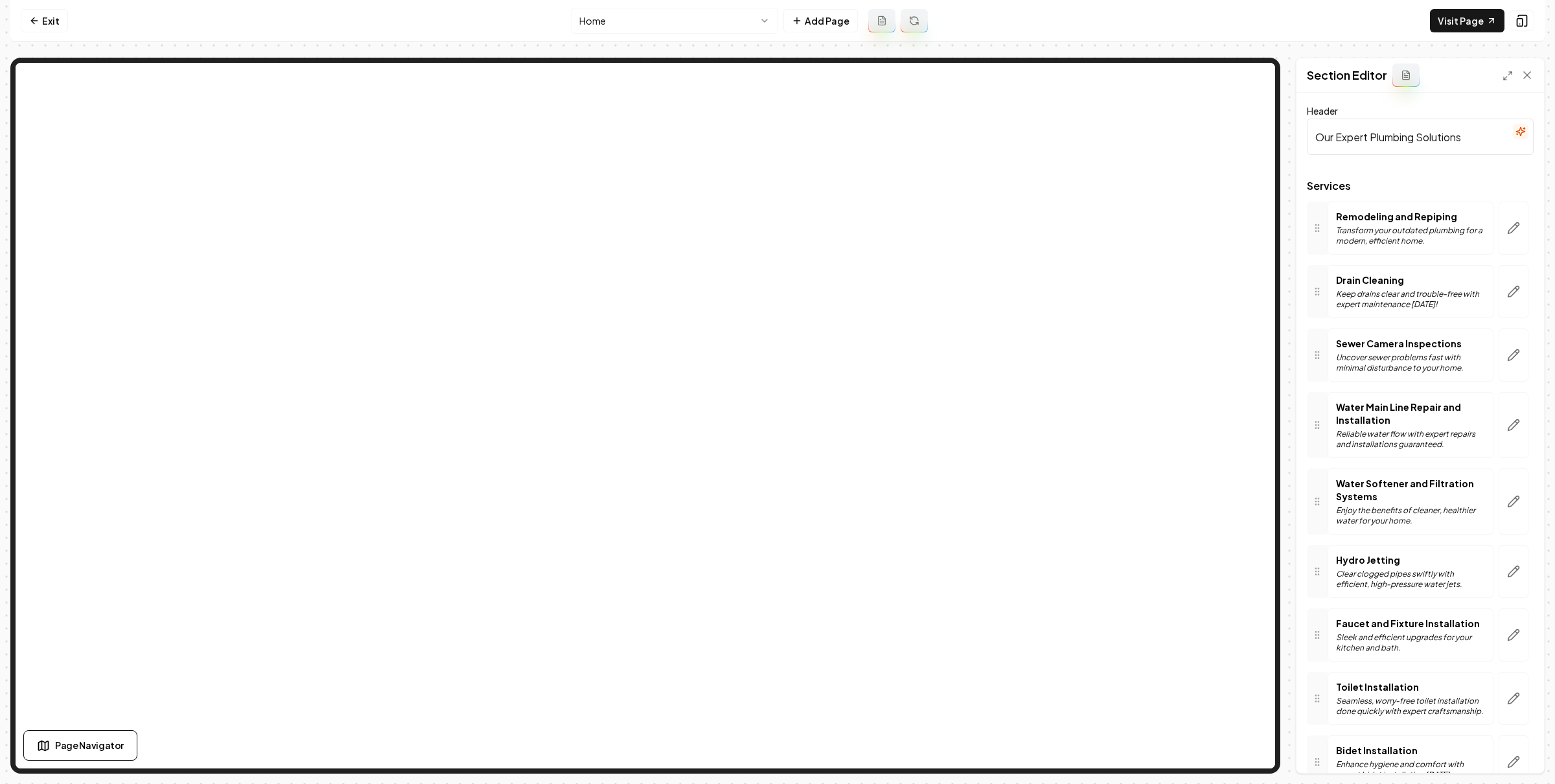
scroll to position [124, 0]
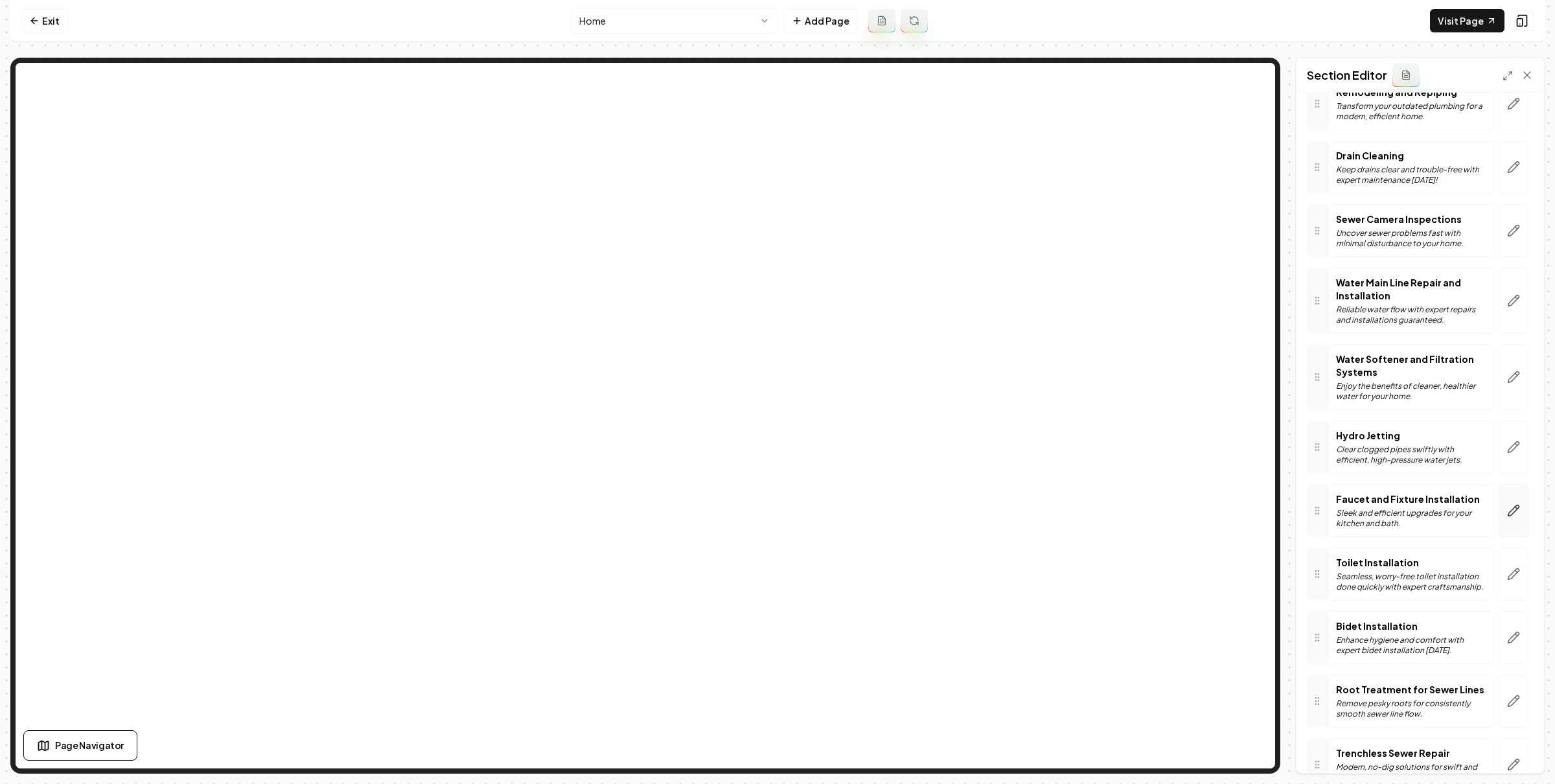
click at [1499, 507] on button "button" at bounding box center [1514, 510] width 30 height 53
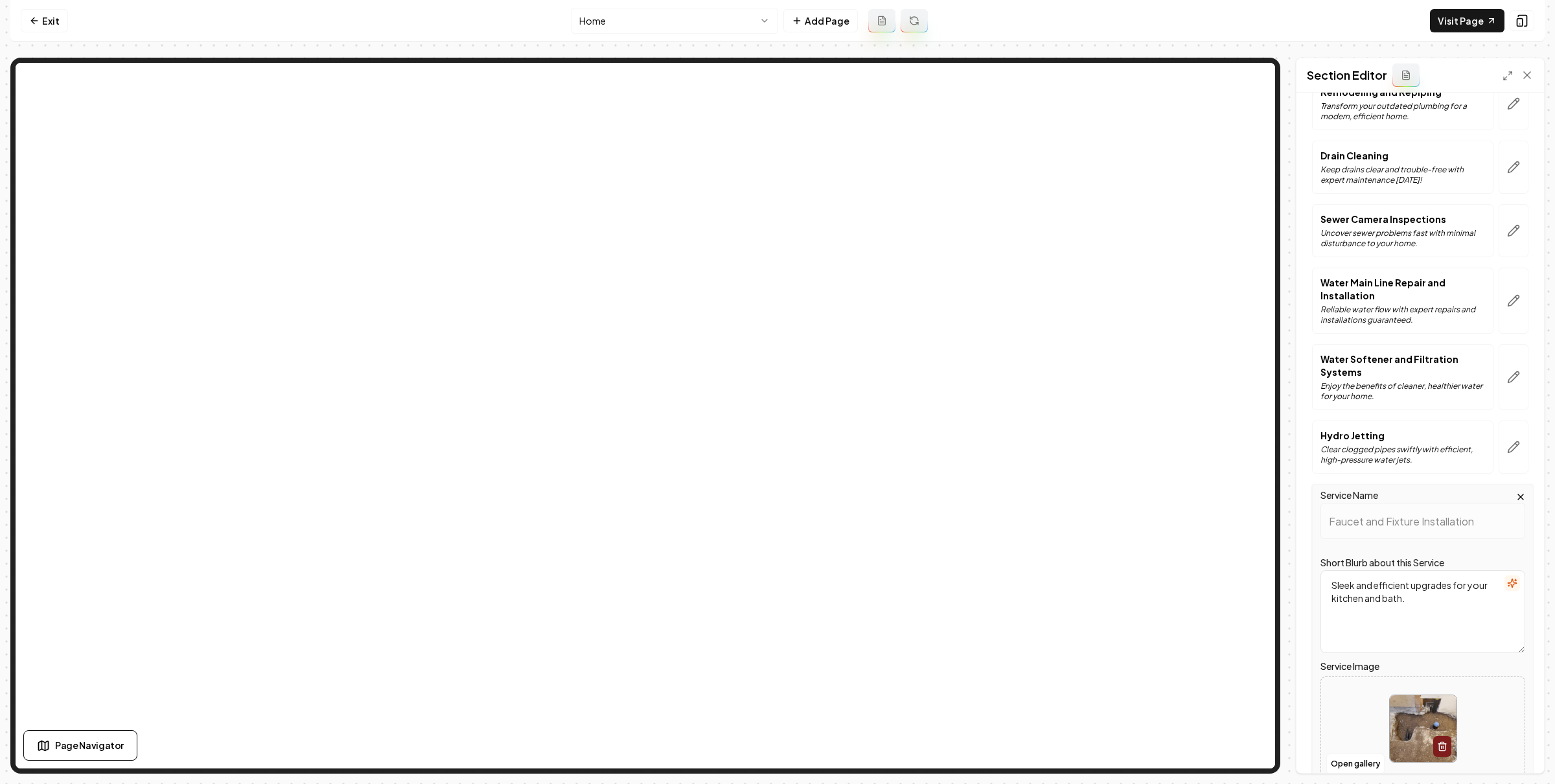
scroll to position [406, 0]
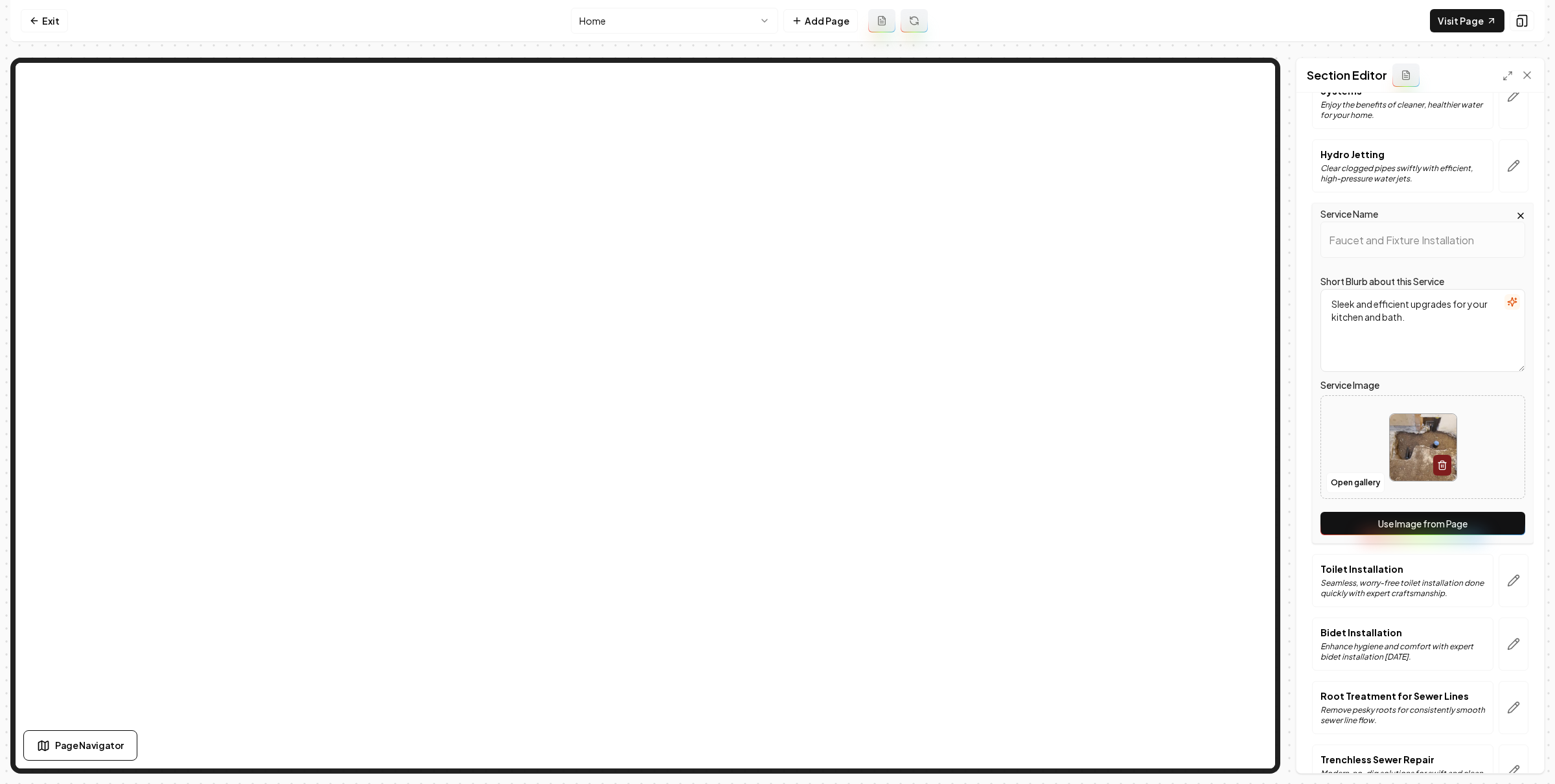
click at [1454, 521] on button "Use Image from Page" at bounding box center [1422, 523] width 205 height 23
click at [1505, 750] on button "Save" at bounding box center [1515, 750] width 39 height 23
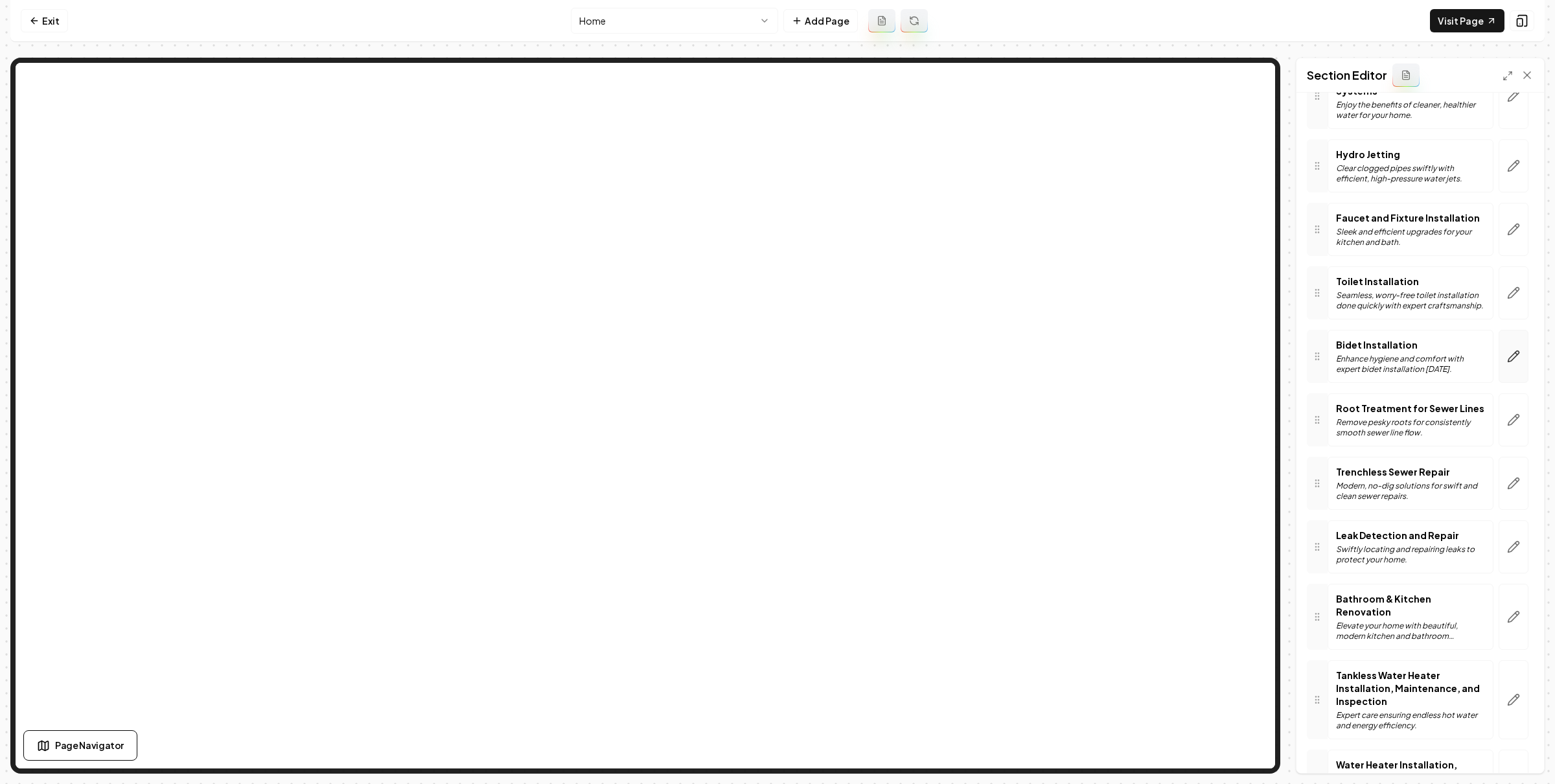
click at [1507, 357] on icon "button" at bounding box center [1513, 356] width 13 height 13
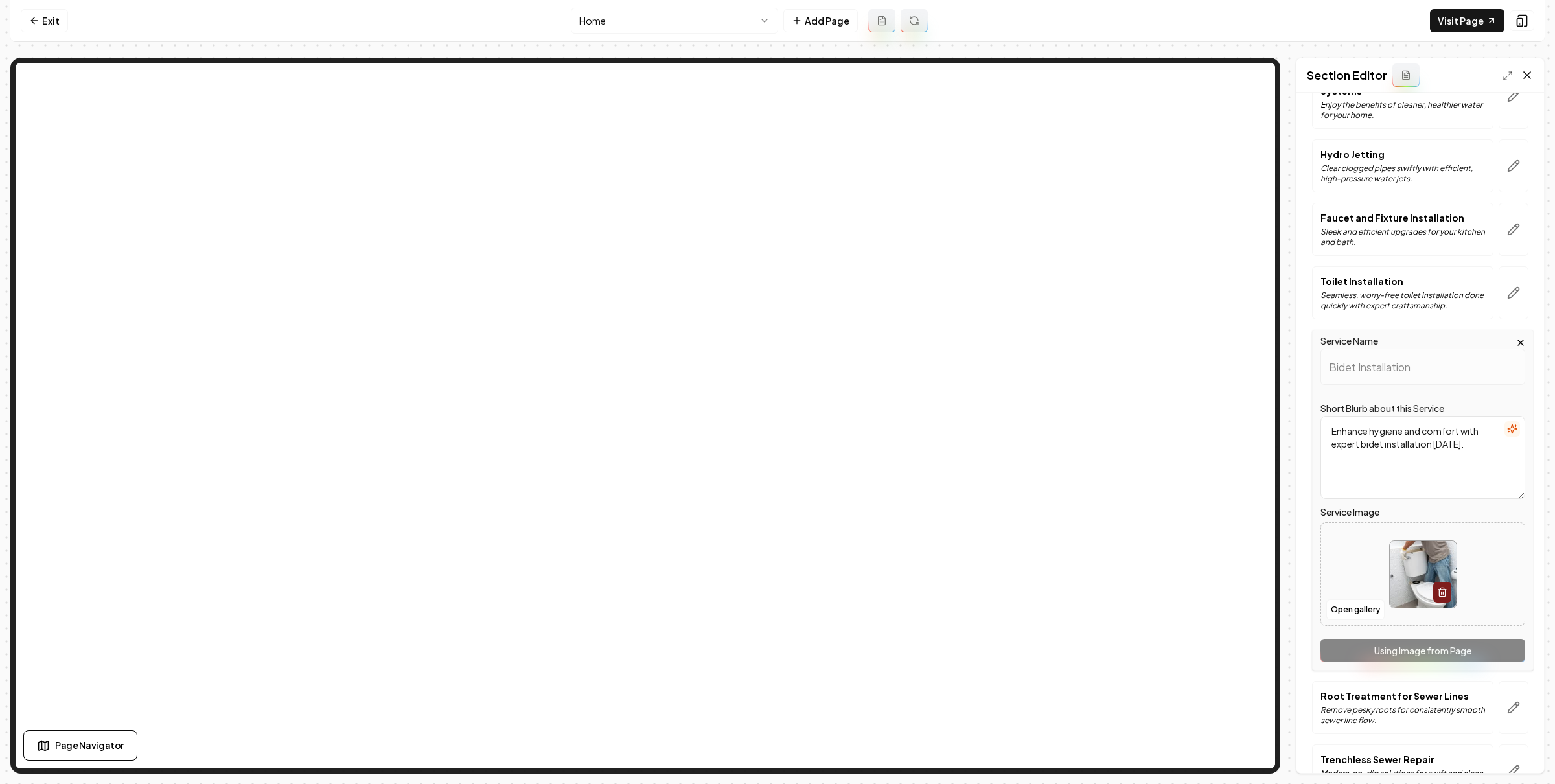
click at [1525, 77] on icon at bounding box center [1527, 75] width 7 height 7
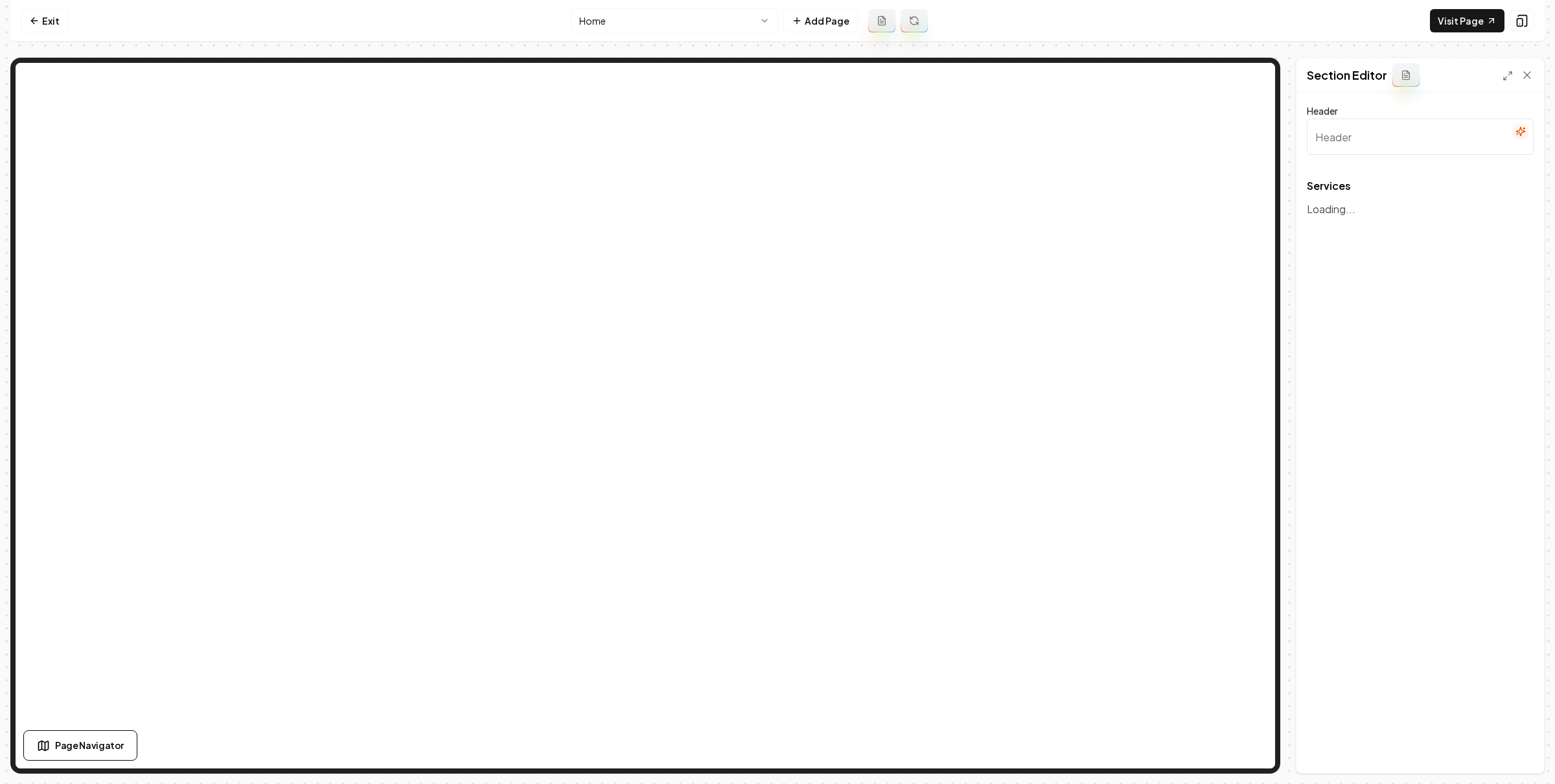
type input "Our Expert Plumbing Solutions"
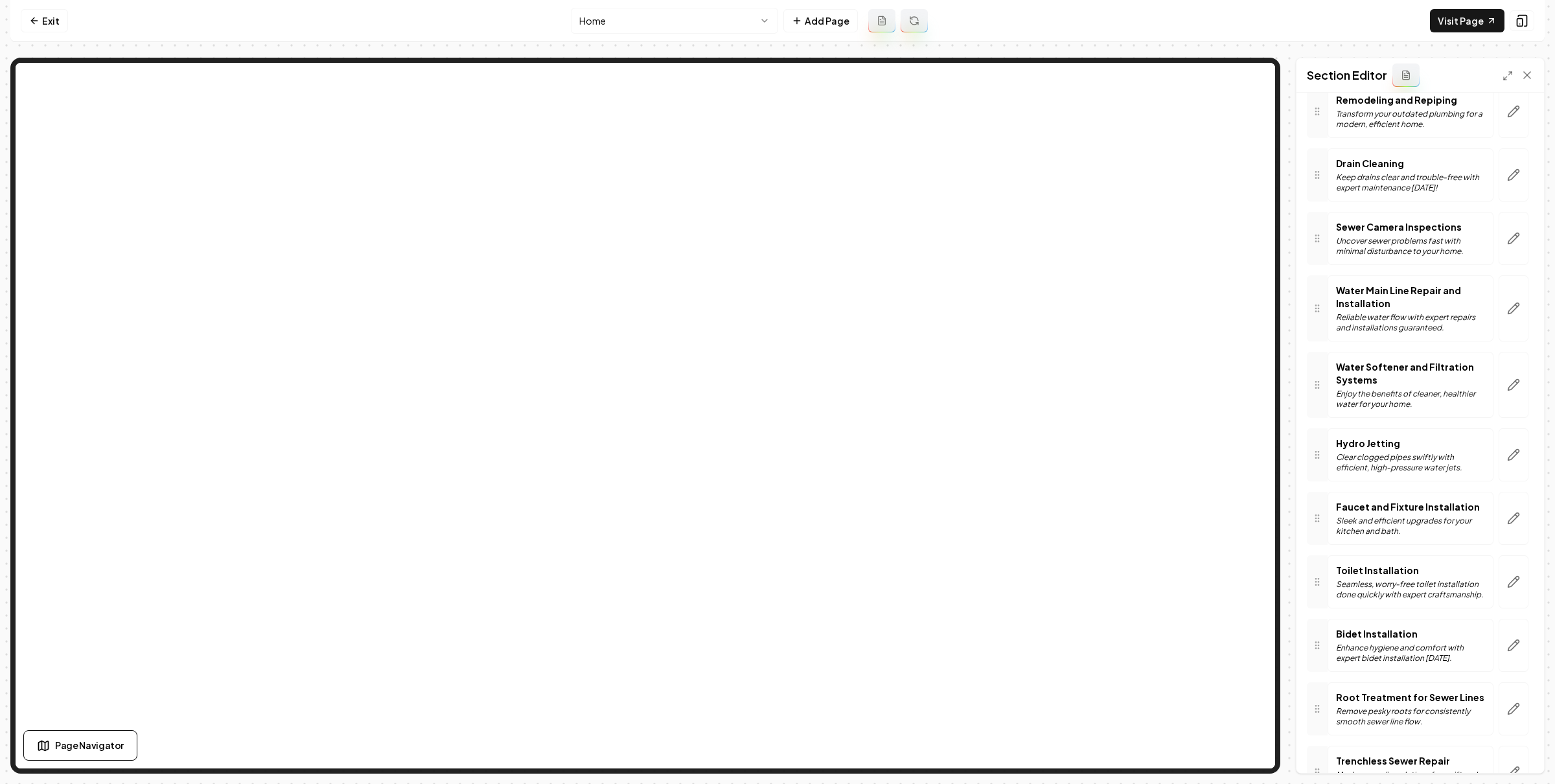
scroll to position [185, 0]
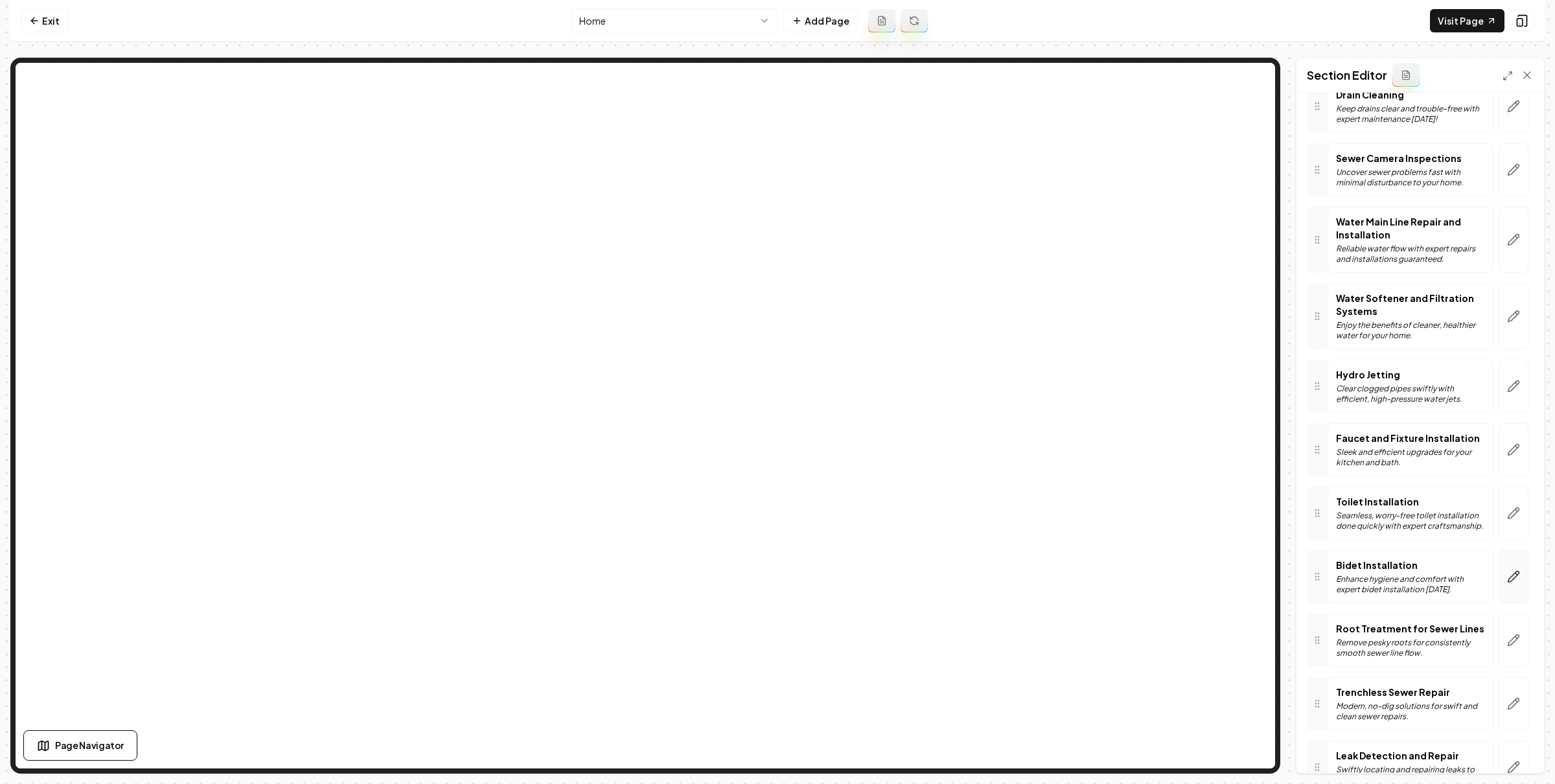
click at [1507, 573] on icon "button" at bounding box center [1513, 576] width 13 height 13
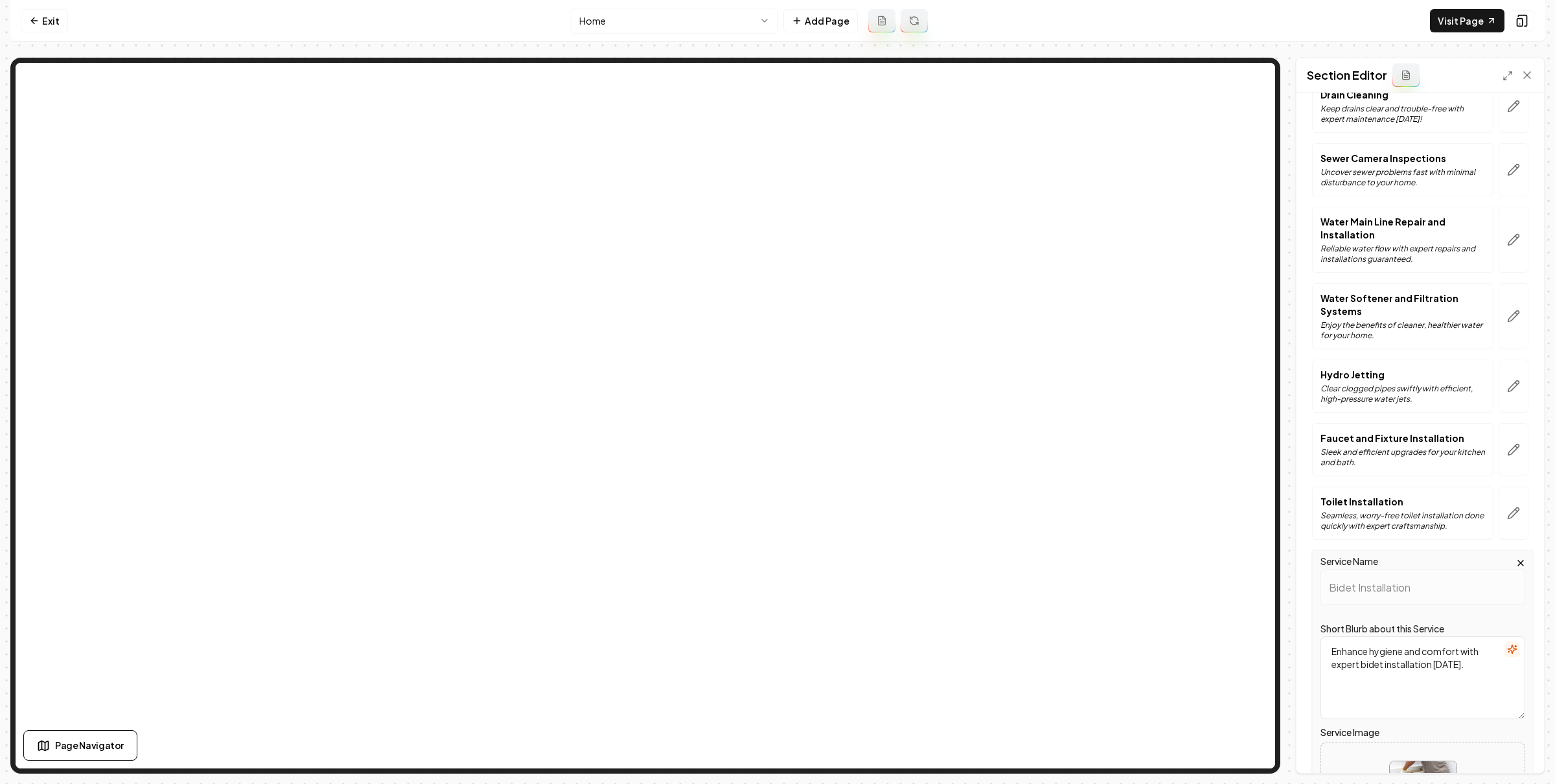
scroll to position [528, 0]
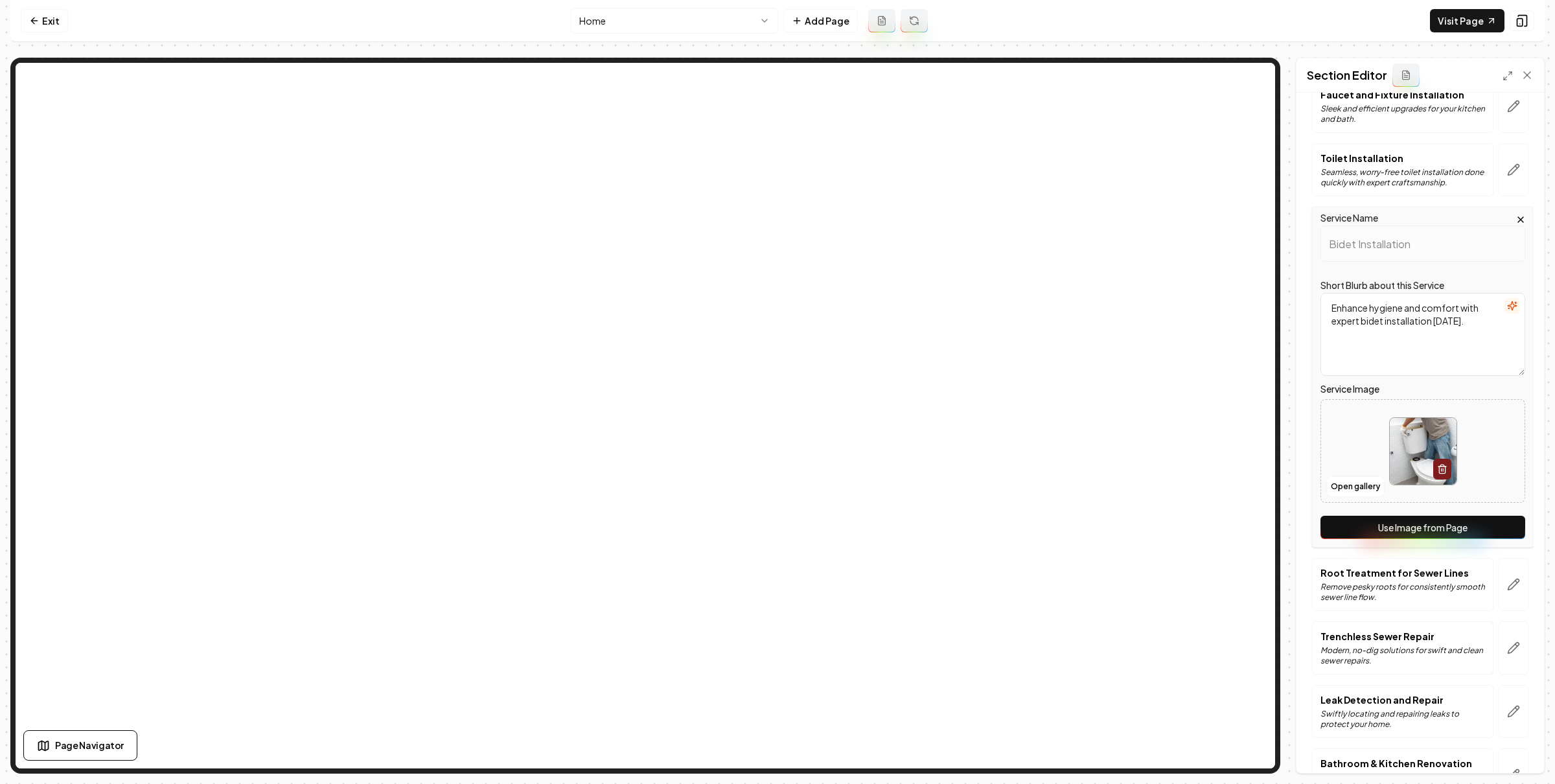
click at [1448, 519] on button "Use Image from Page" at bounding box center [1422, 527] width 205 height 23
click at [1519, 748] on button "Save" at bounding box center [1515, 750] width 39 height 23
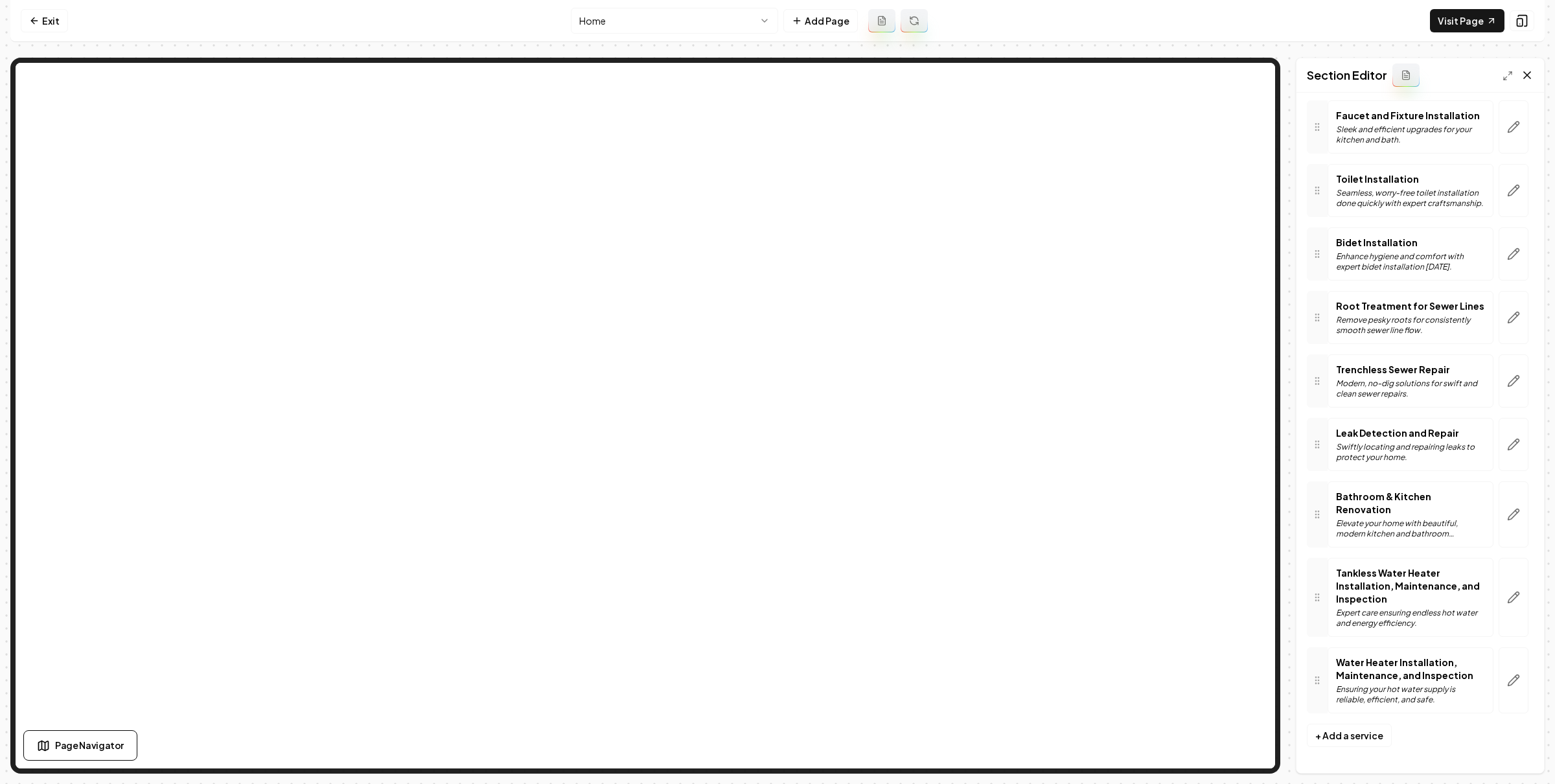
click at [1526, 70] on icon at bounding box center [1526, 75] width 13 height 13
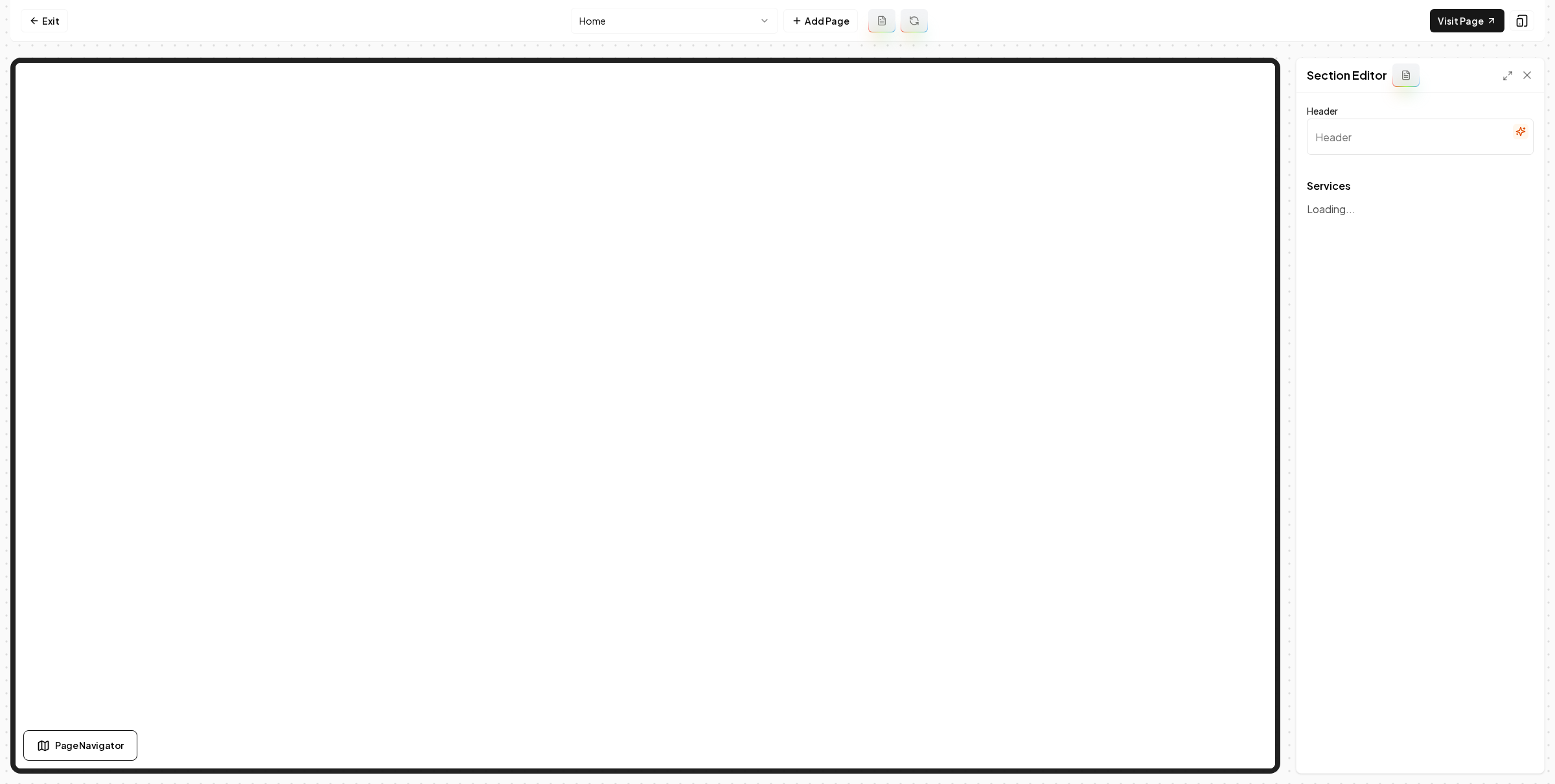
type input "Our Expert Plumbing Solutions"
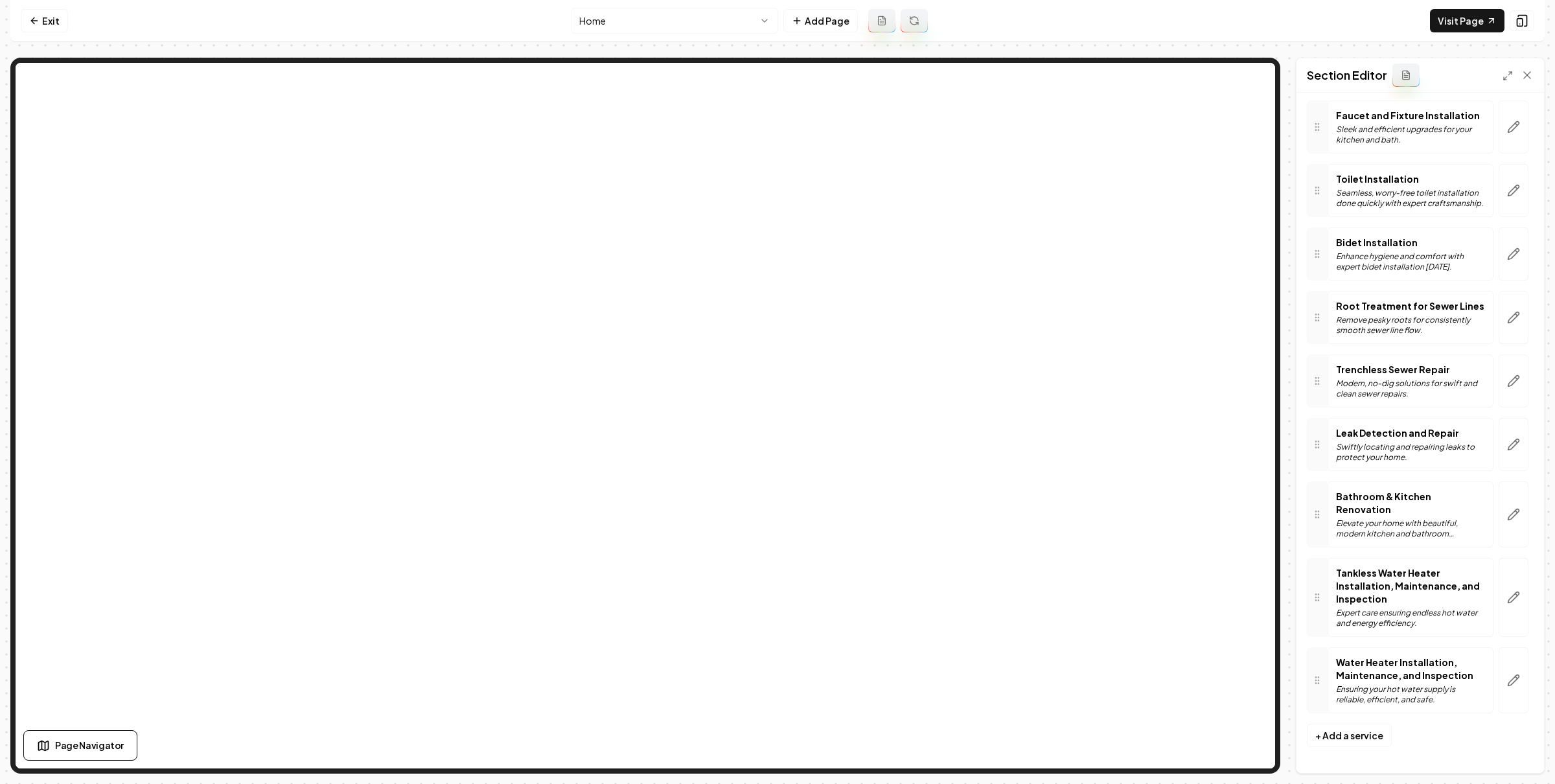
scroll to position [526, 0]
click at [1507, 311] on icon "button" at bounding box center [1513, 317] width 13 height 13
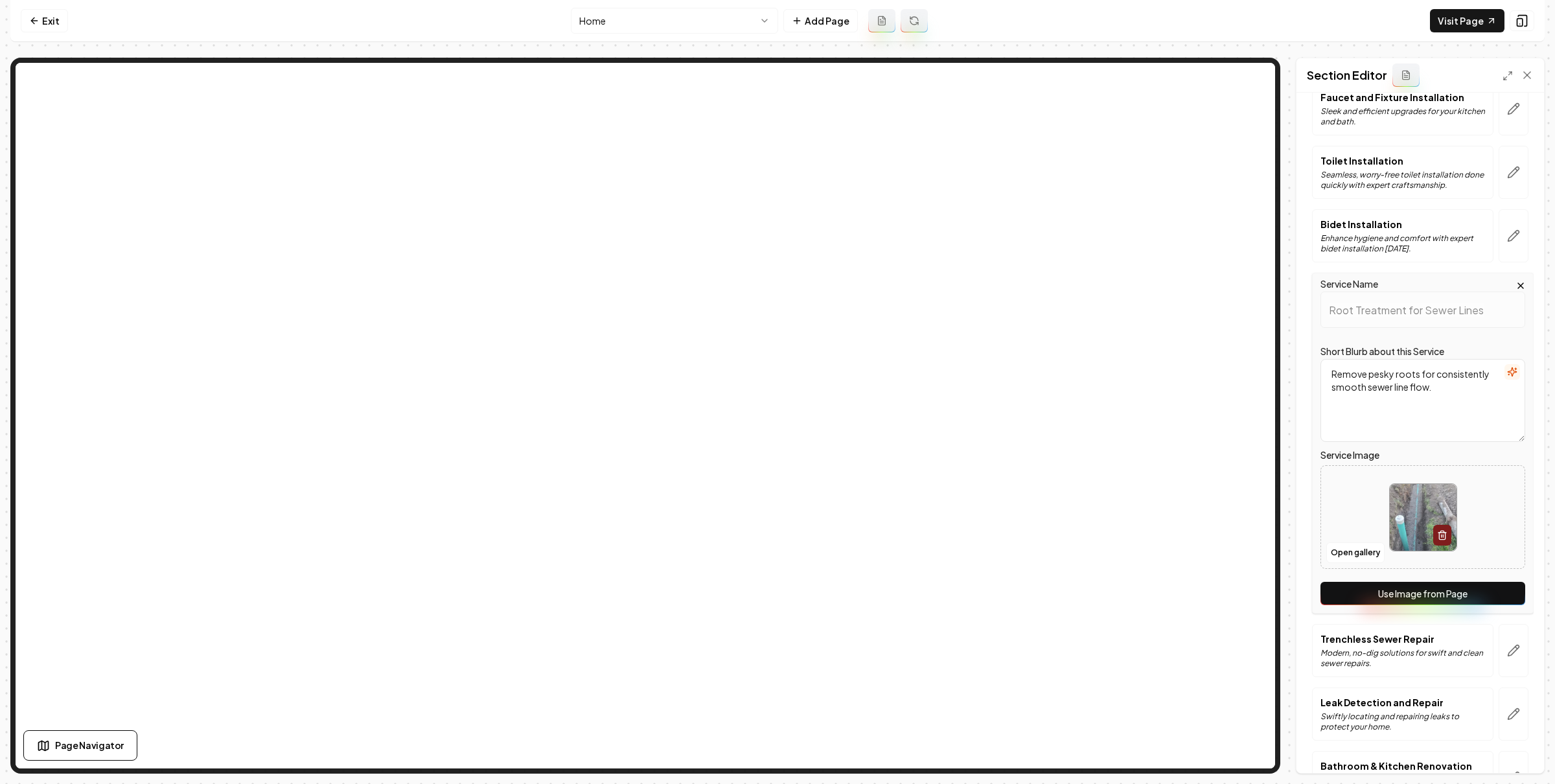
click at [1419, 591] on button "Use Image from Page" at bounding box center [1422, 594] width 205 height 23
click at [1519, 747] on button "Save" at bounding box center [1515, 750] width 39 height 23
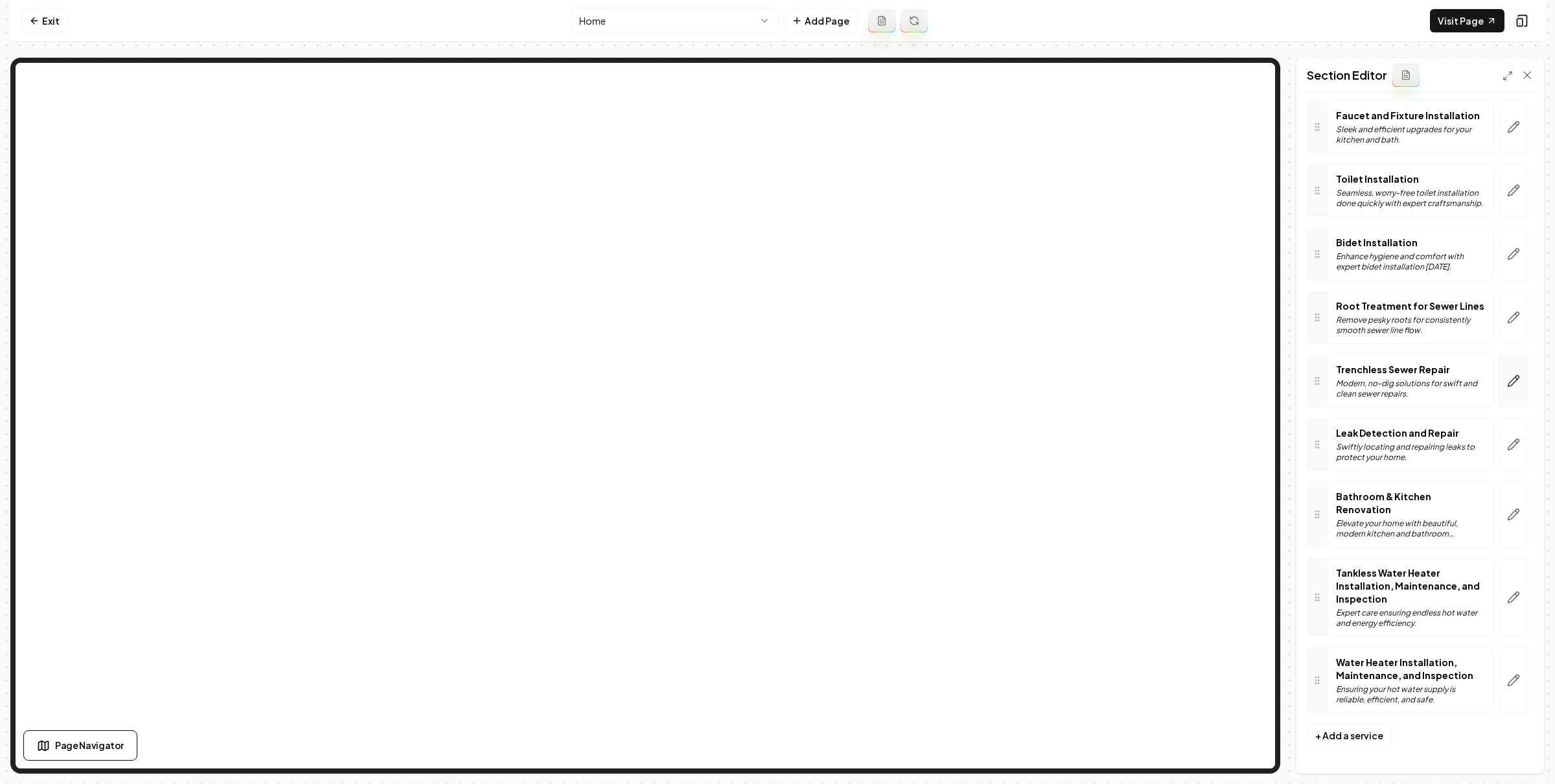
click at [1499, 390] on button "button" at bounding box center [1514, 380] width 30 height 53
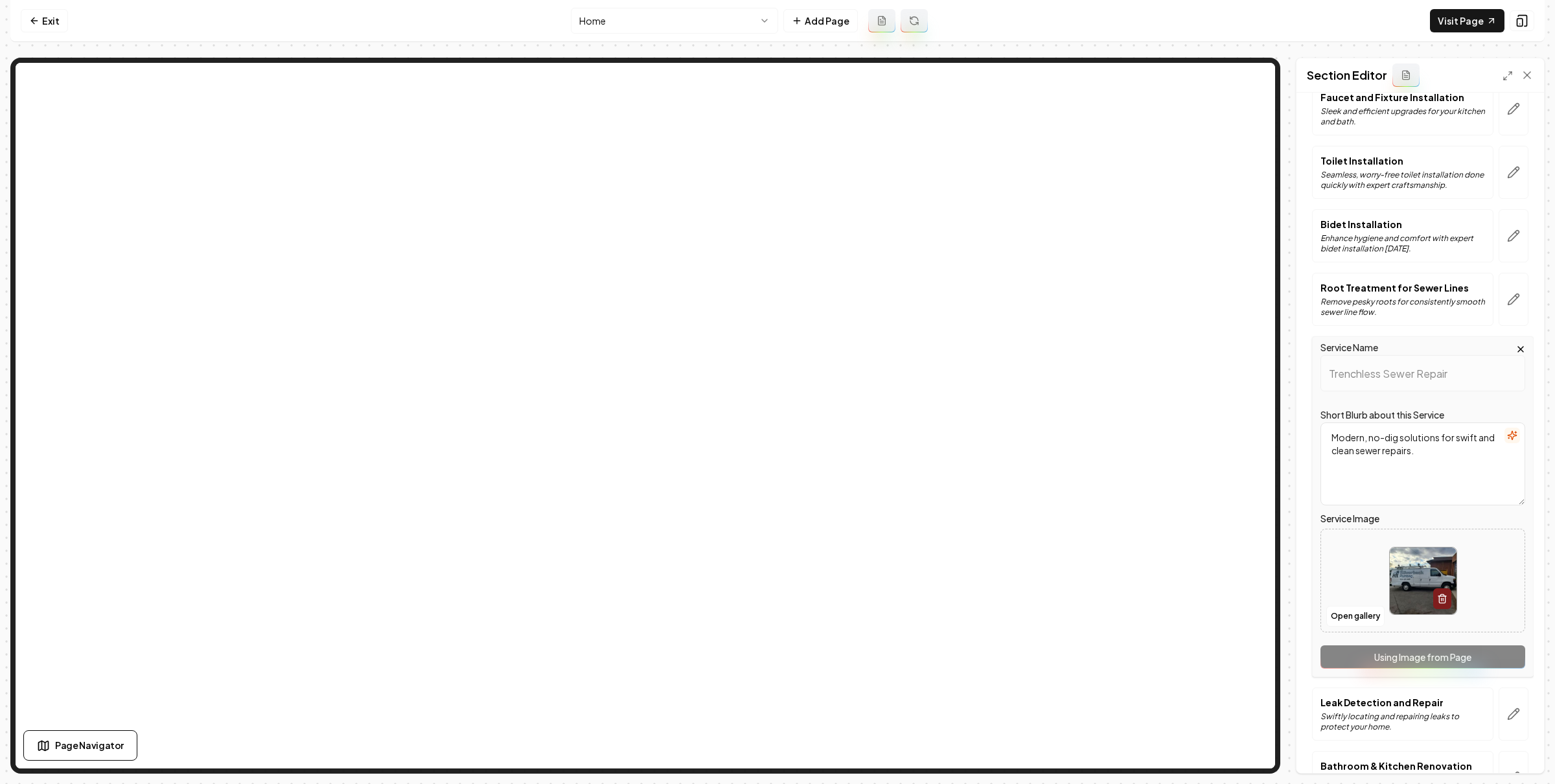
scroll to position [775, 0]
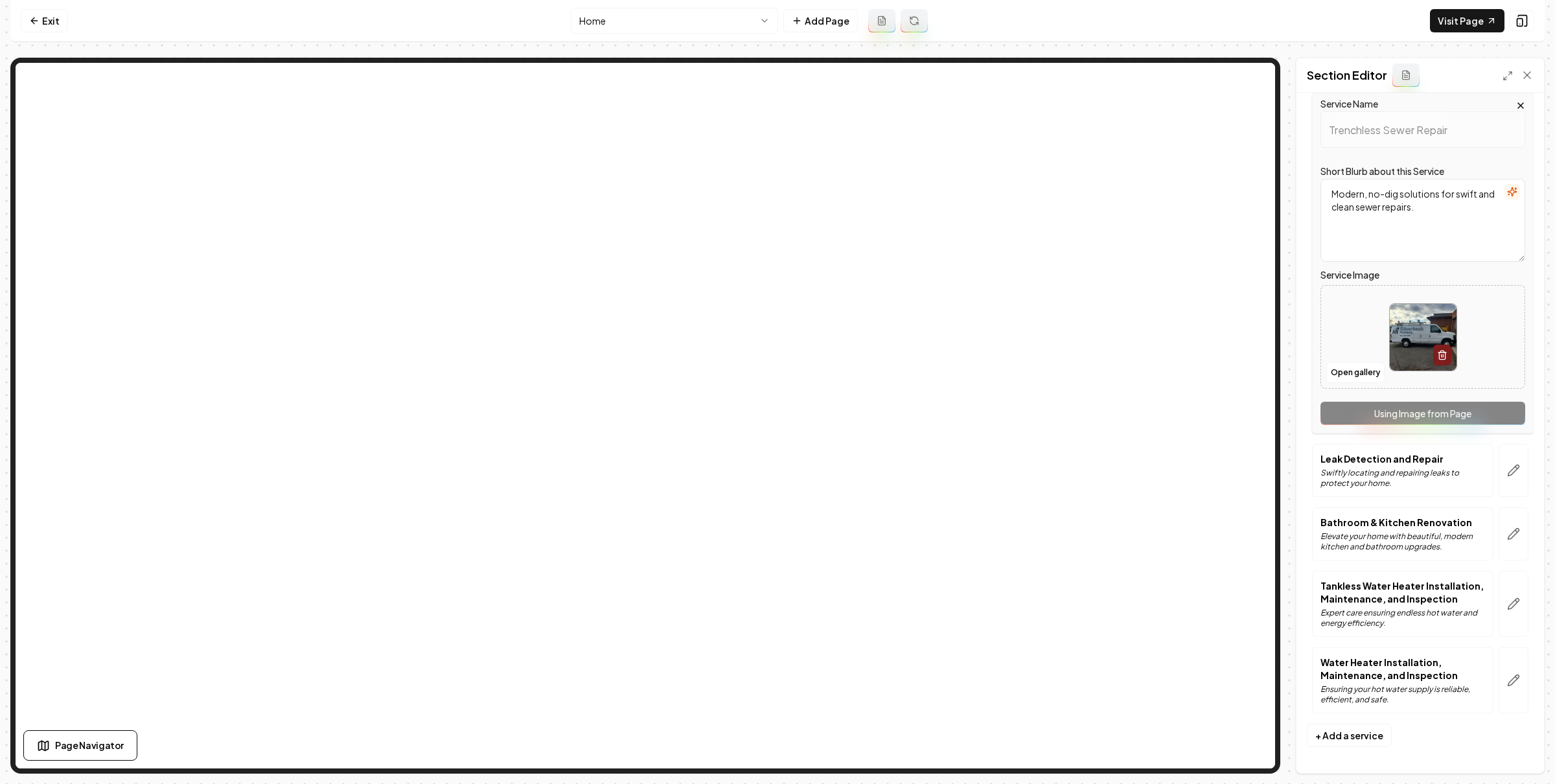
drag, startPoint x: 1501, startPoint y: 467, endPoint x: 1480, endPoint y: 458, distance: 22.8
click at [1507, 466] on icon "button" at bounding box center [1513, 470] width 13 height 13
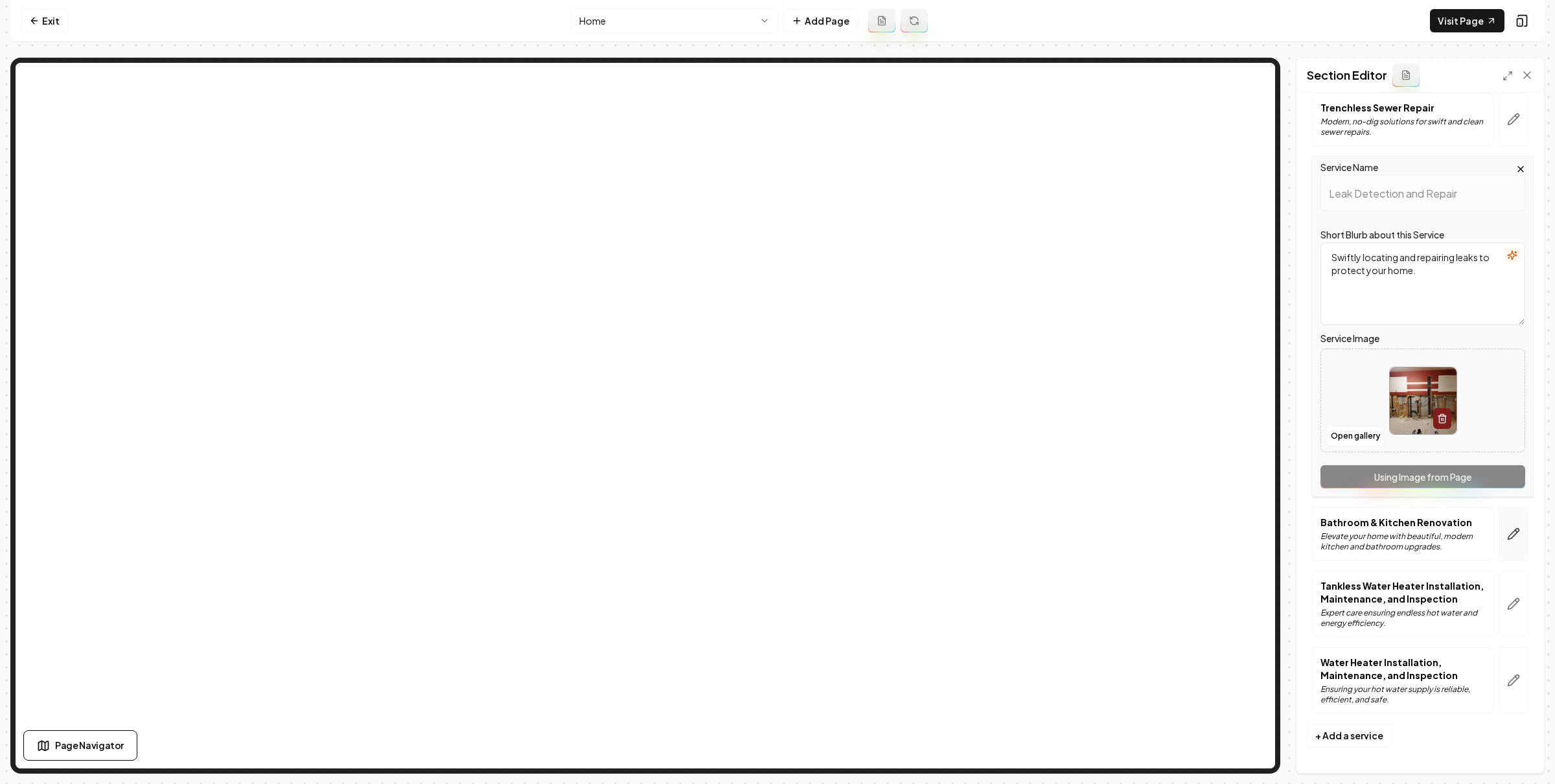
click at [1507, 527] on icon "button" at bounding box center [1513, 533] width 13 height 13
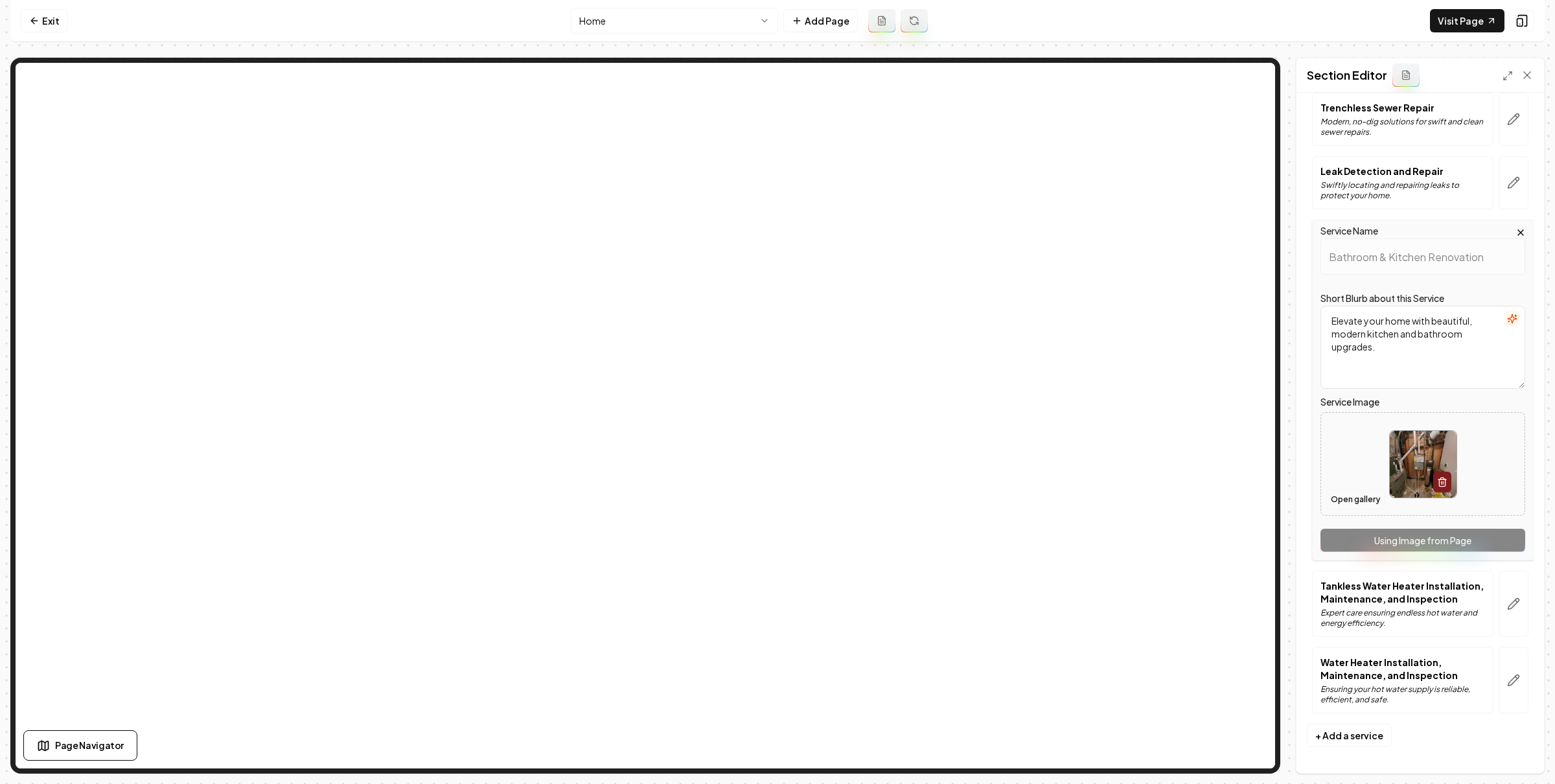
click at [1376, 496] on button "Open gallery" at bounding box center [1355, 499] width 59 height 21
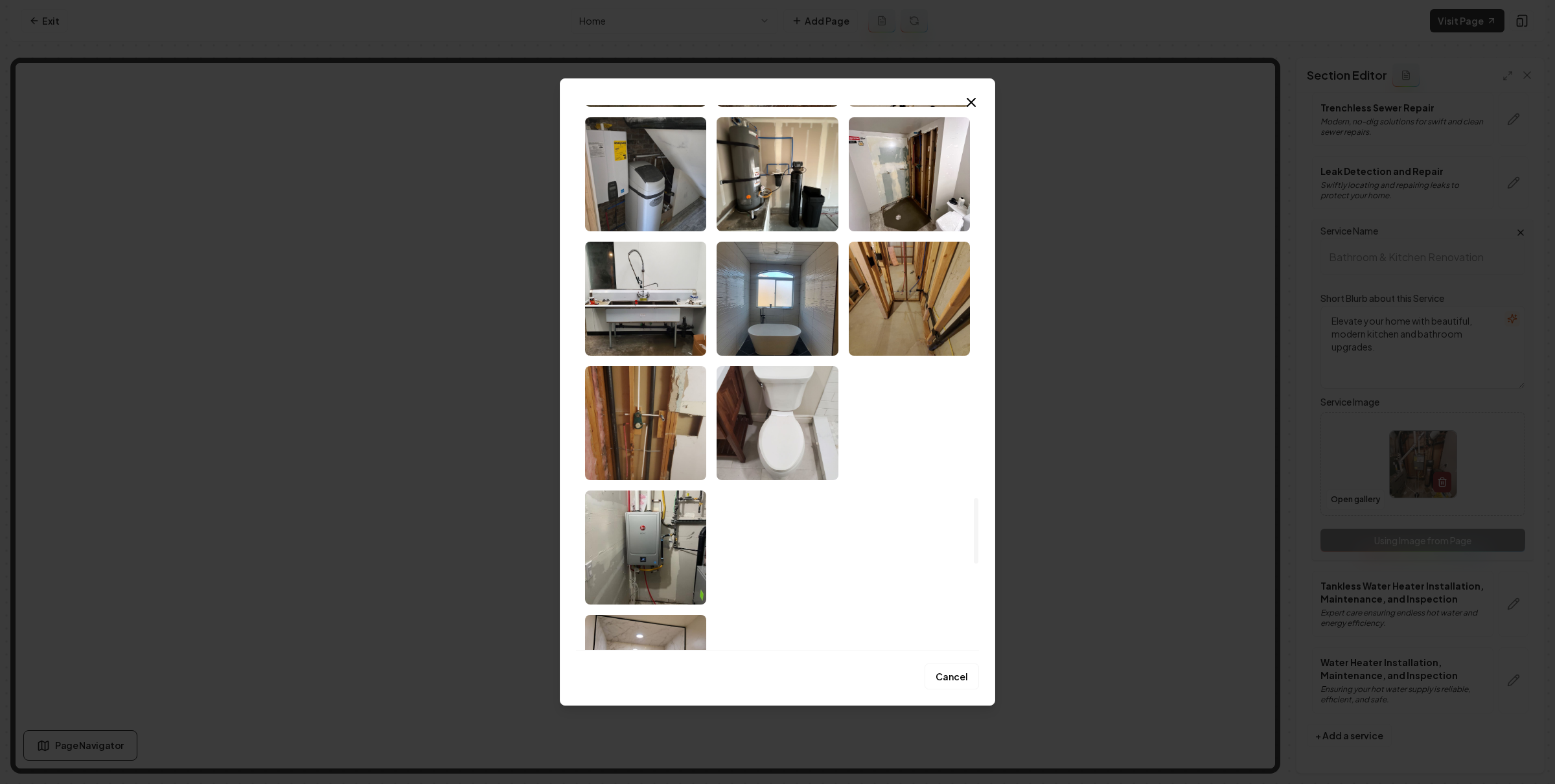
scroll to position [3672, 0]
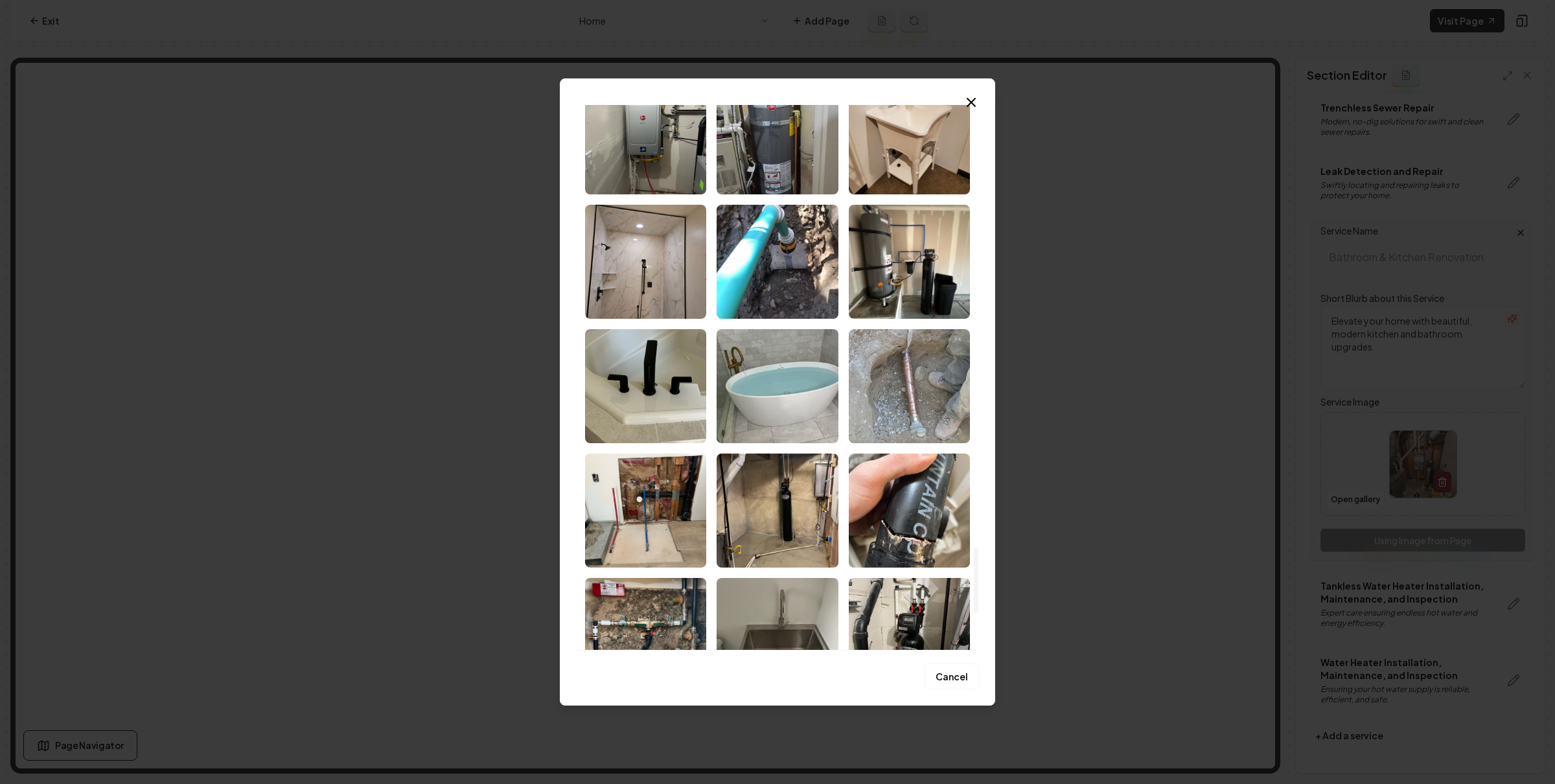
click at [793, 390] on img "Select image image_689bb5fc5c7cd75eb85de077.jpeg" at bounding box center [777, 386] width 121 height 114
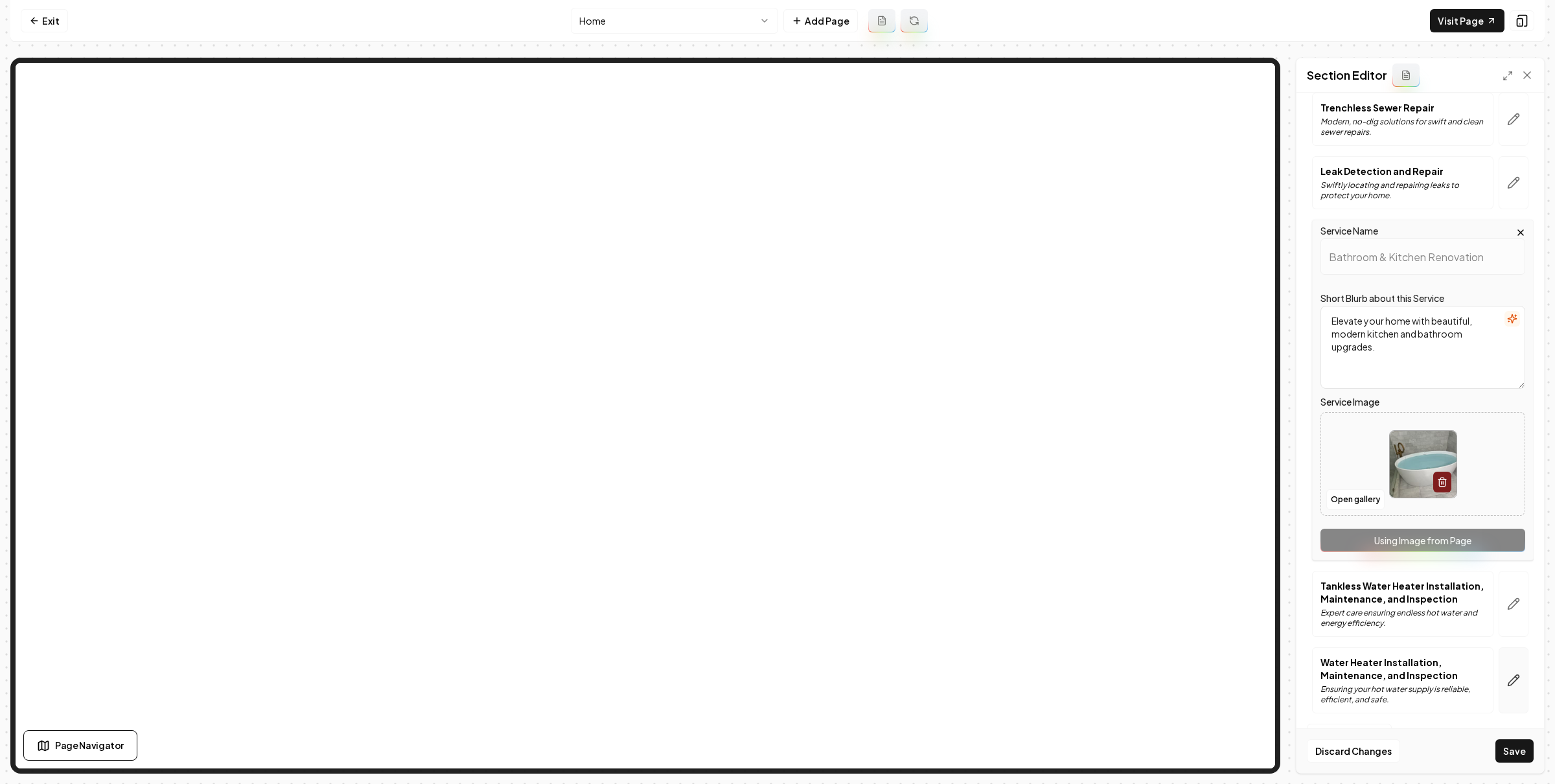
drag, startPoint x: 1521, startPoint y: 747, endPoint x: 1508, endPoint y: 694, distance: 54.6
click at [1521, 746] on button "Save" at bounding box center [1515, 750] width 39 height 23
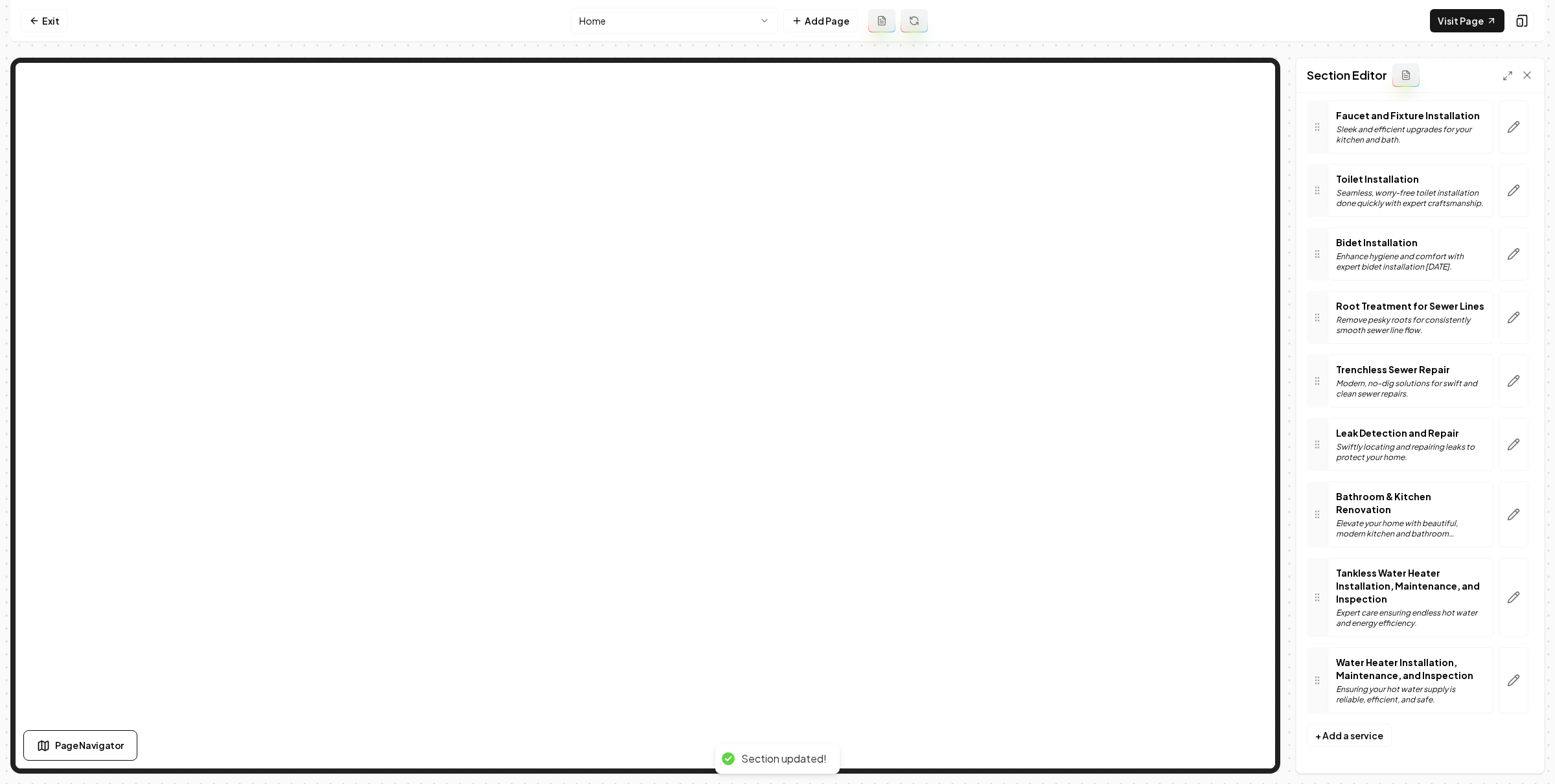
scroll to position [526, 0]
click at [1506, 574] on button "button" at bounding box center [1514, 597] width 30 height 79
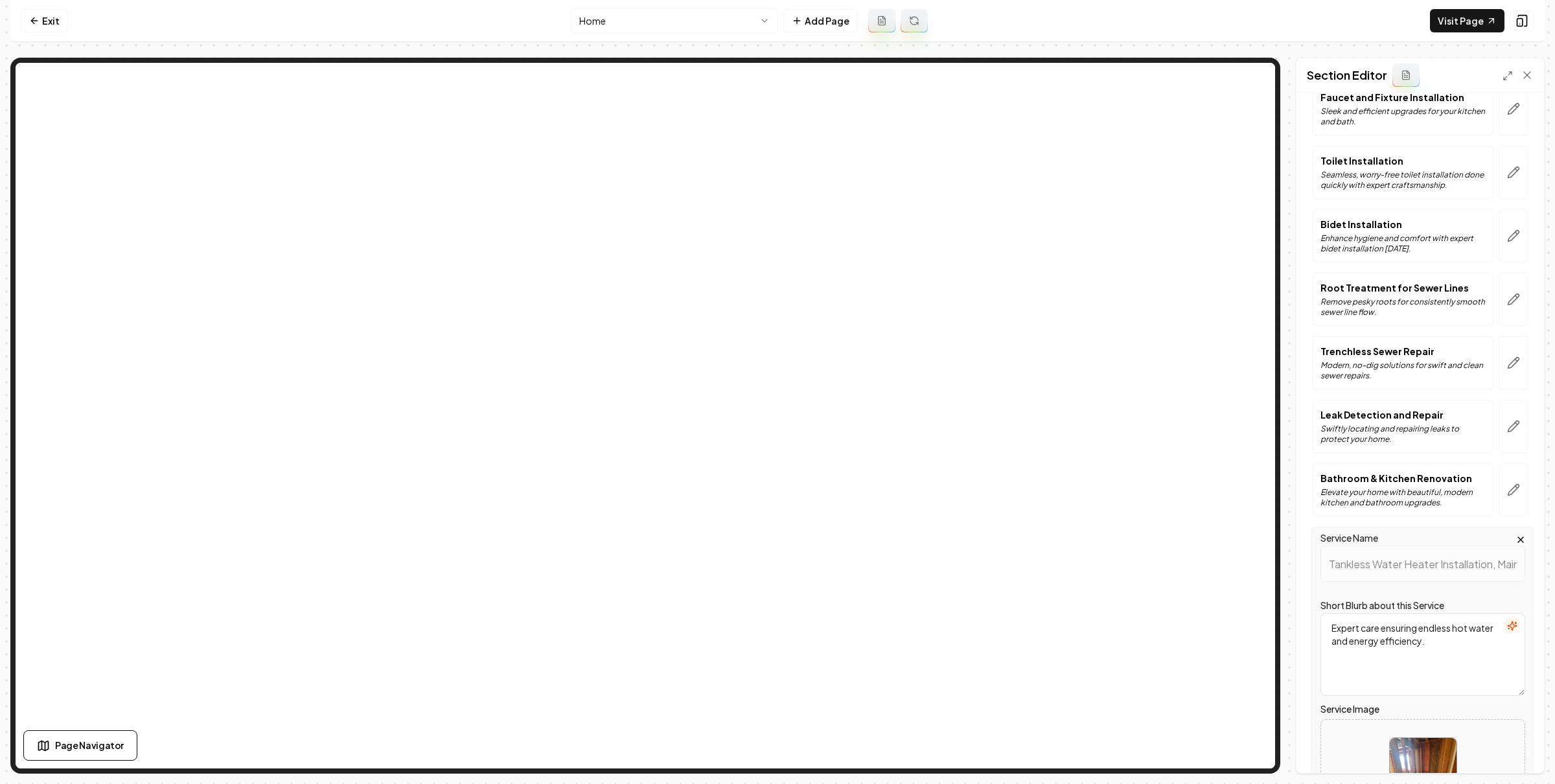
scroll to position [761, 0]
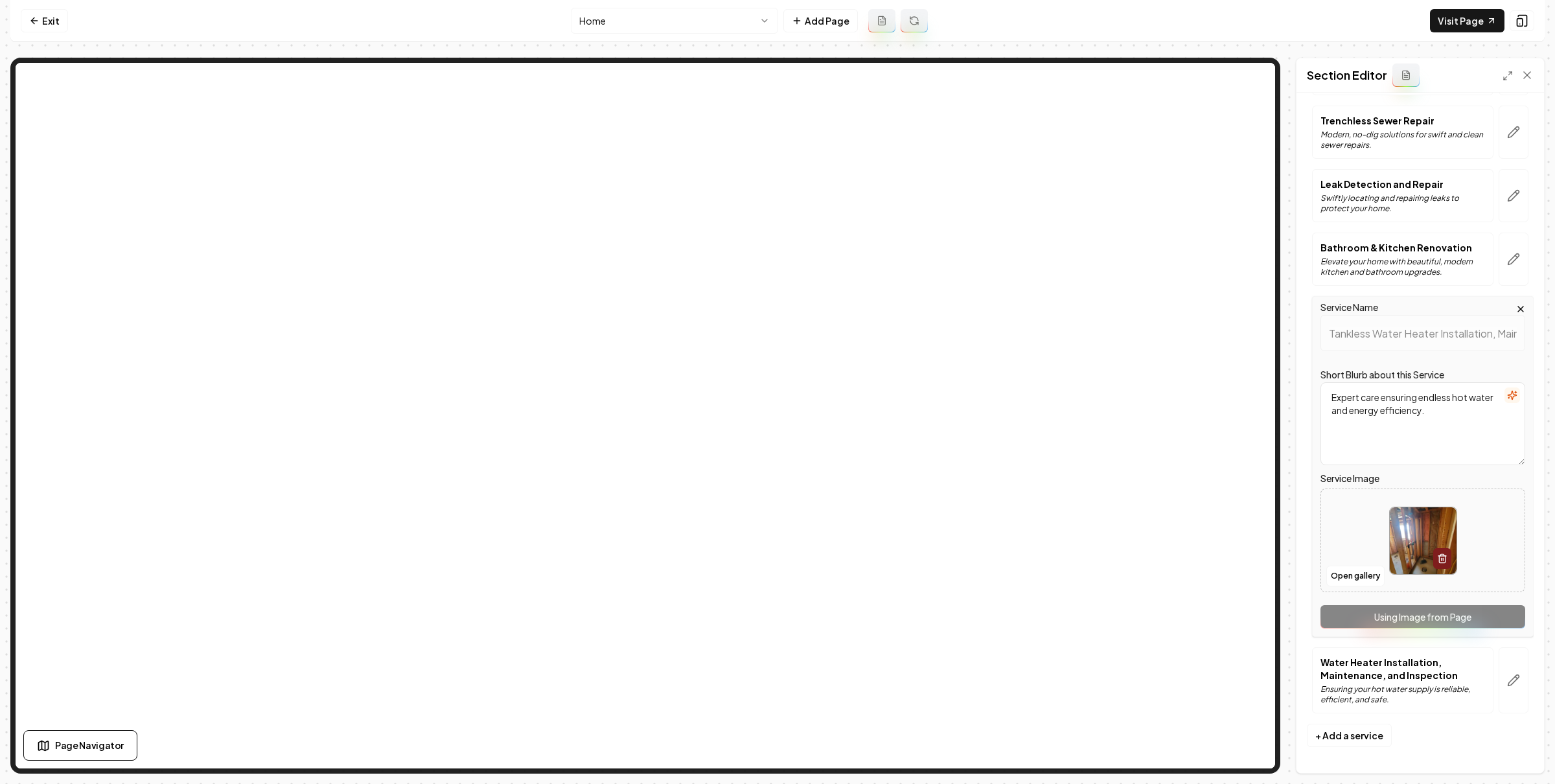
drag, startPoint x: 1498, startPoint y: 689, endPoint x: 1488, endPoint y: 681, distance: 12.8
click at [1499, 689] on button "button" at bounding box center [1514, 680] width 30 height 66
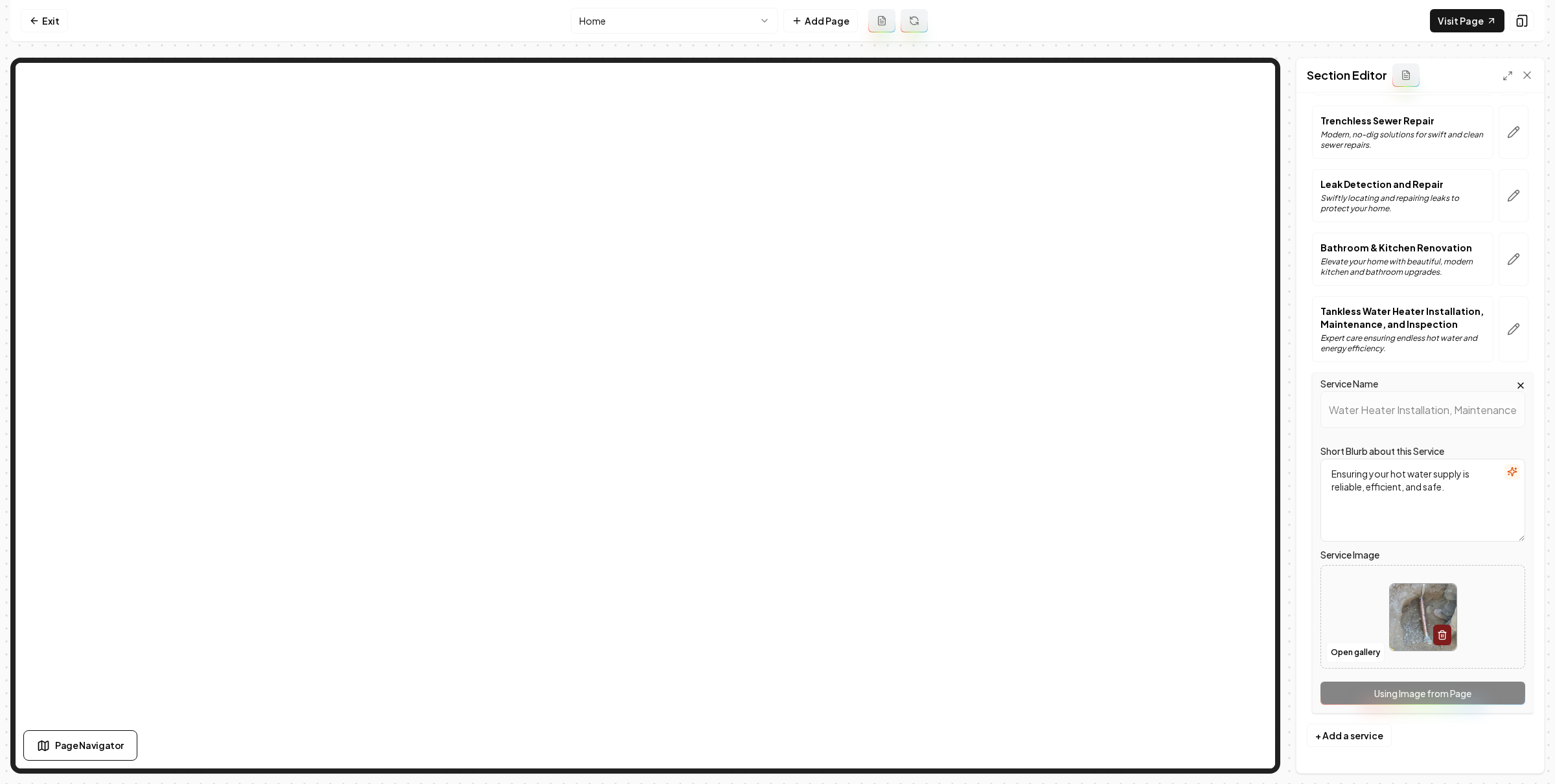
drag, startPoint x: 1532, startPoint y: 71, endPoint x: 1439, endPoint y: 272, distance: 221.5
click at [1532, 71] on icon at bounding box center [1526, 75] width 13 height 13
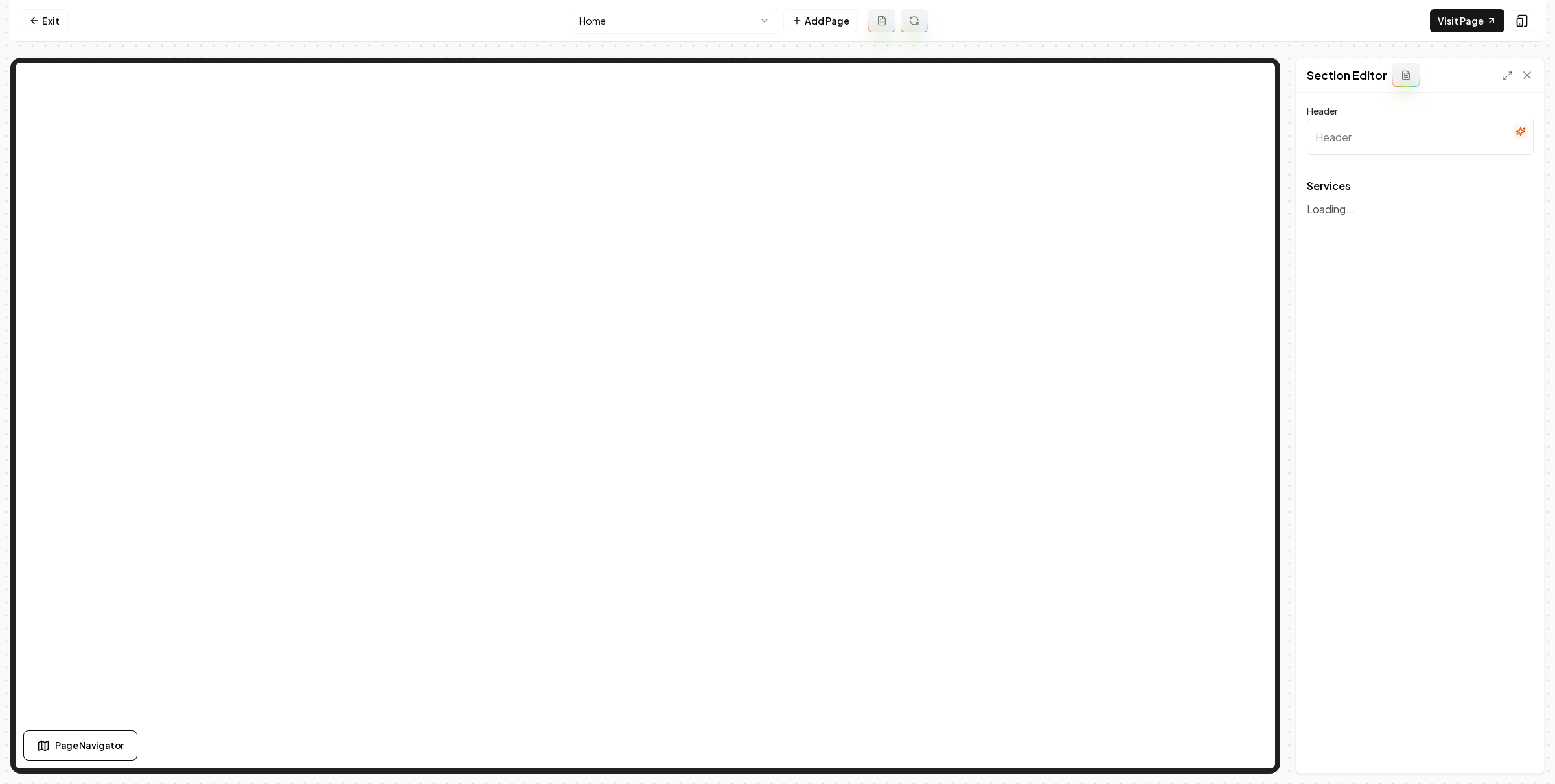
type input "Our Expert Plumbing Solutions"
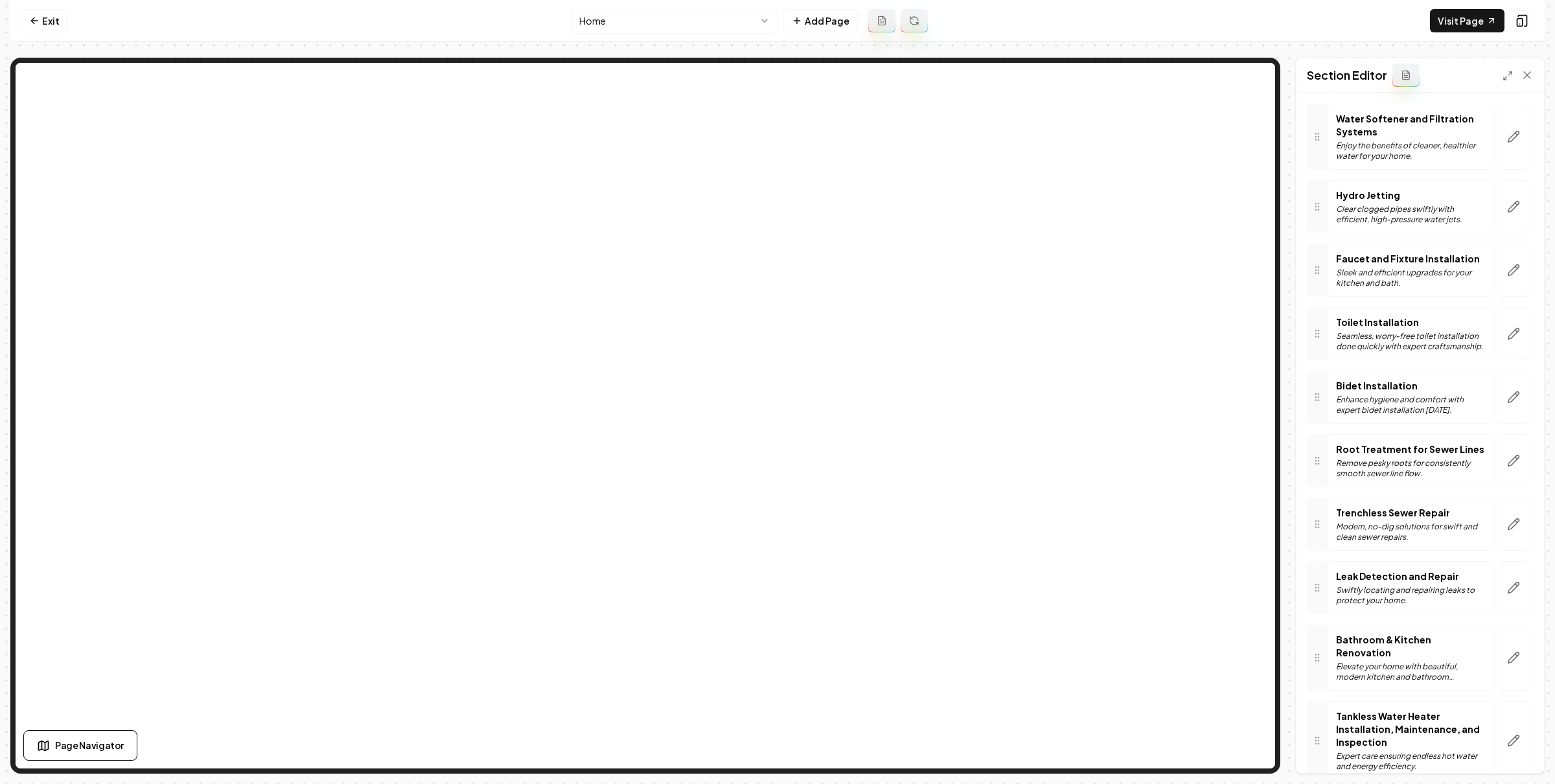
scroll to position [526, 0]
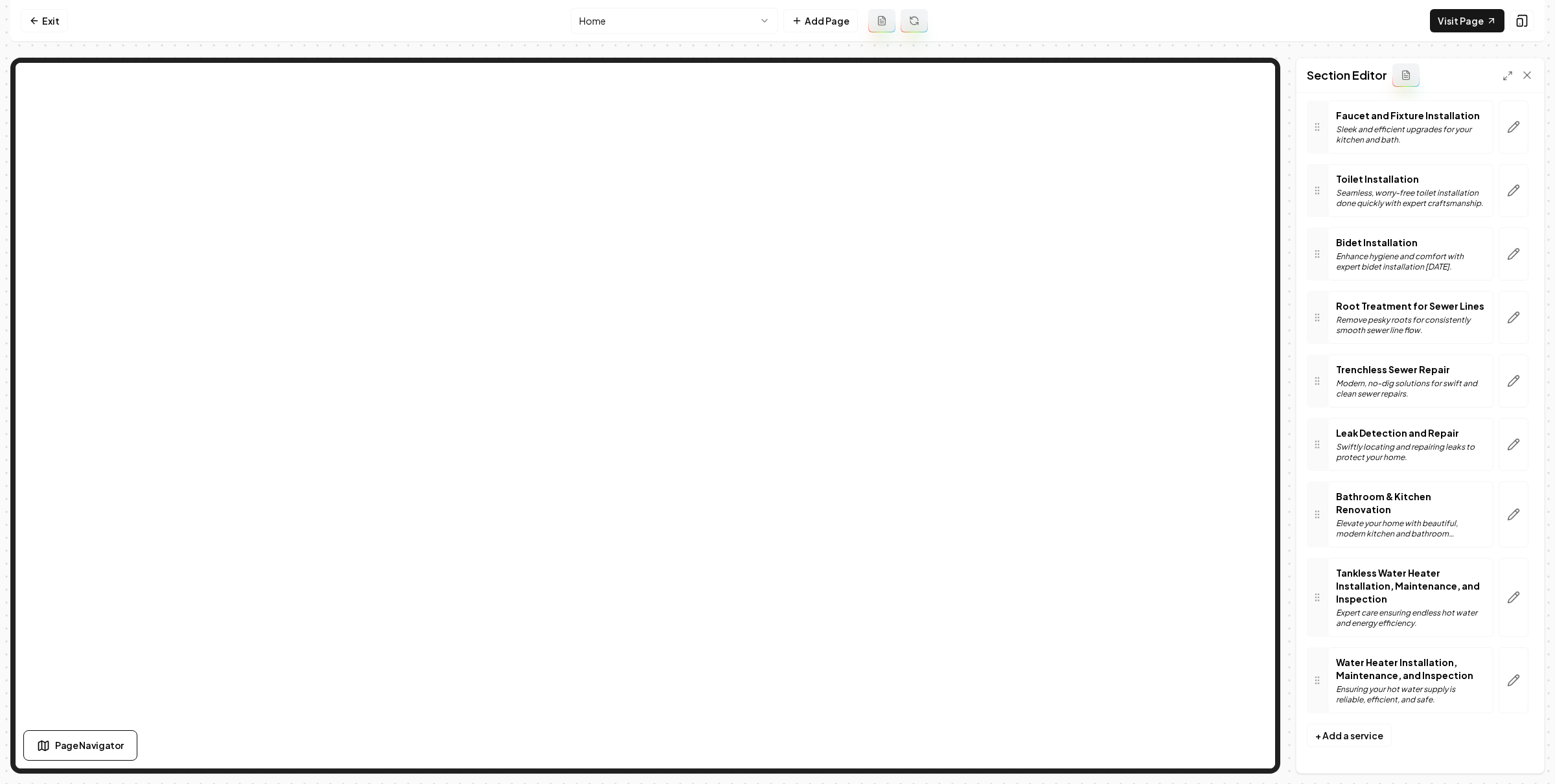
drag, startPoint x: 1506, startPoint y: 663, endPoint x: 1493, endPoint y: 667, distance: 13.6
click at [1506, 662] on button "button" at bounding box center [1514, 680] width 30 height 66
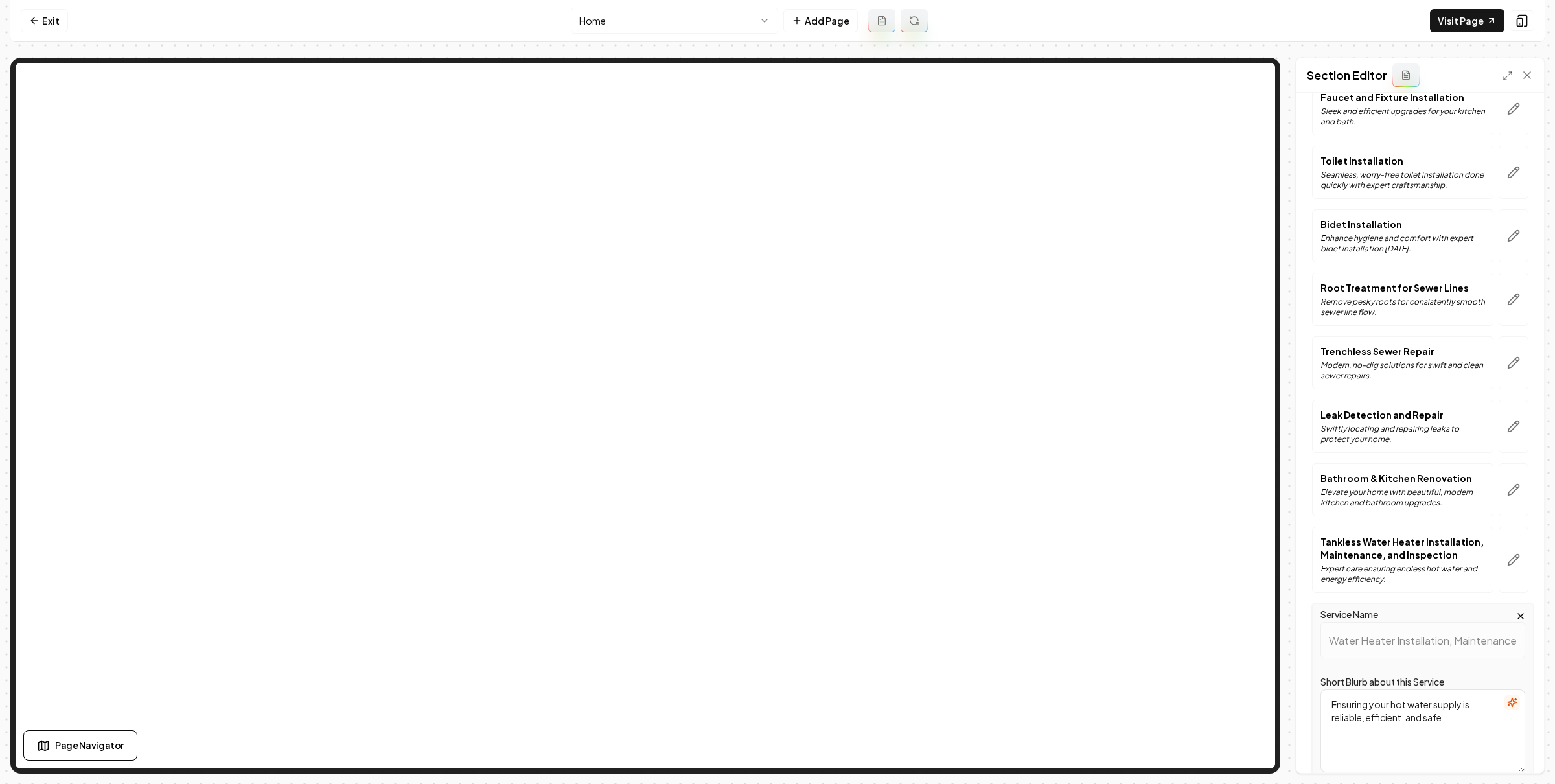
scroll to position [761, 0]
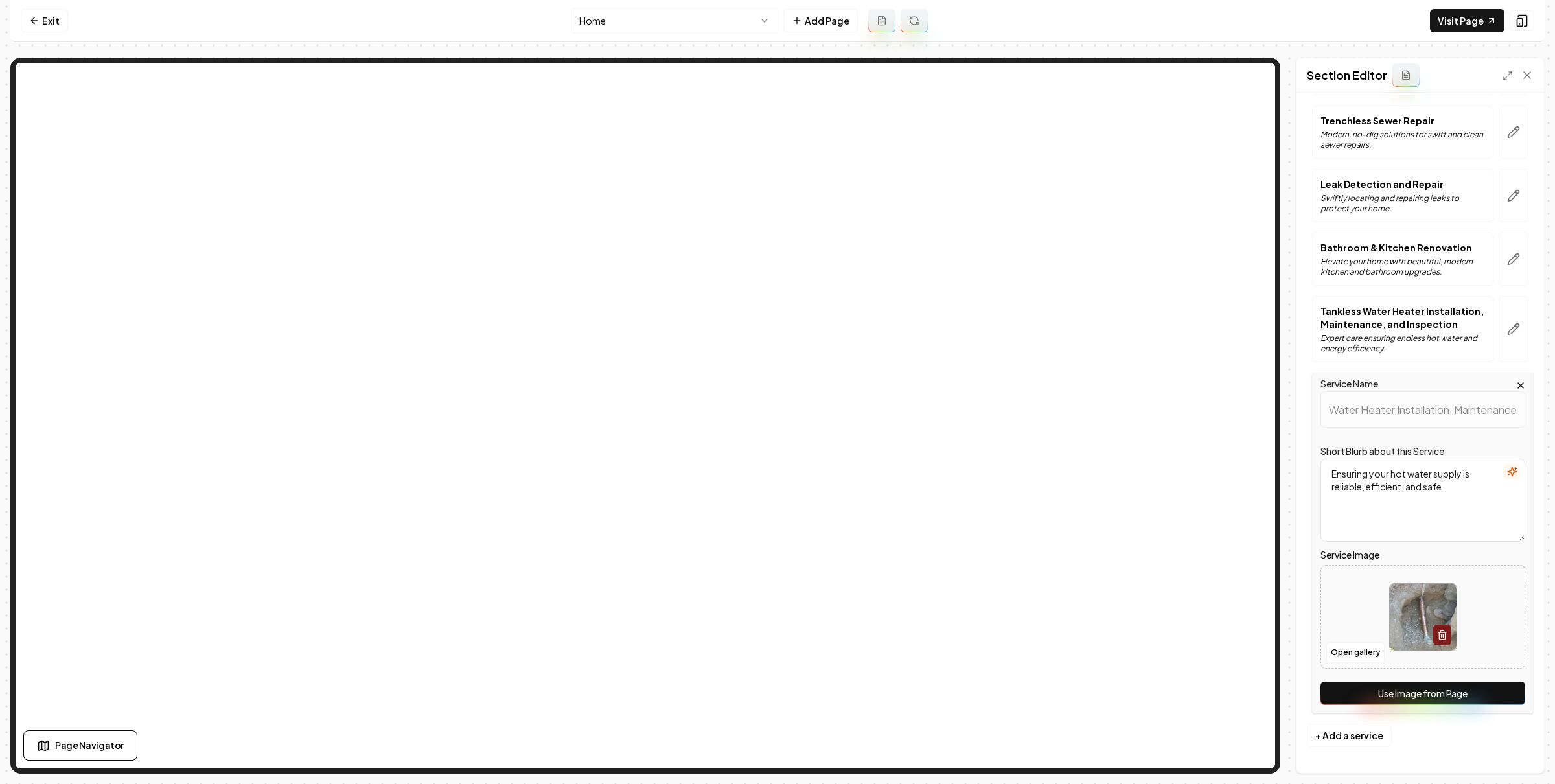
click at [1439, 692] on button "Use Image from Page" at bounding box center [1422, 693] width 205 height 23
click at [1503, 339] on button "button" at bounding box center [1514, 329] width 30 height 66
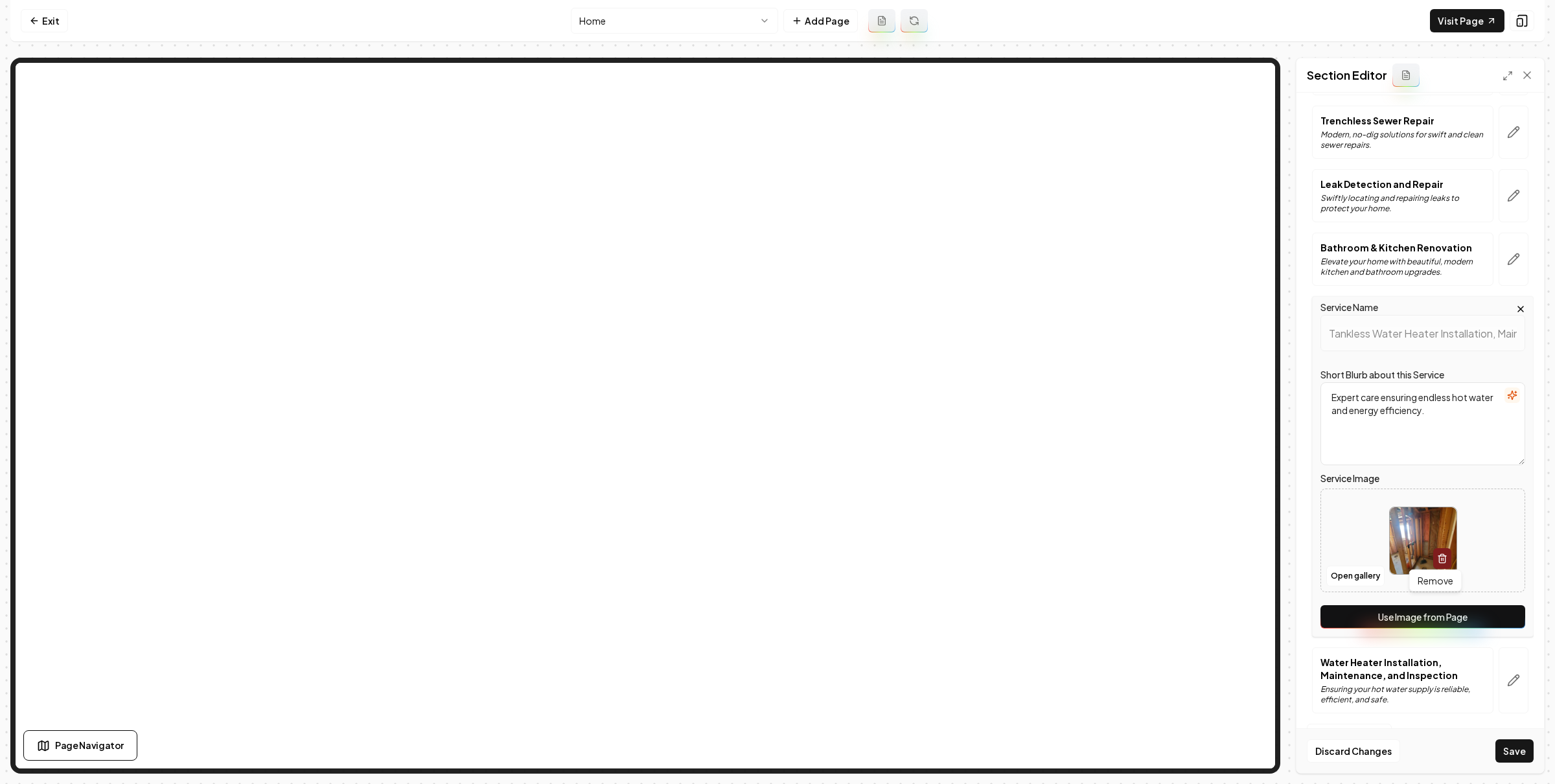
click at [1432, 613] on button "Use Image from Page" at bounding box center [1422, 616] width 205 height 23
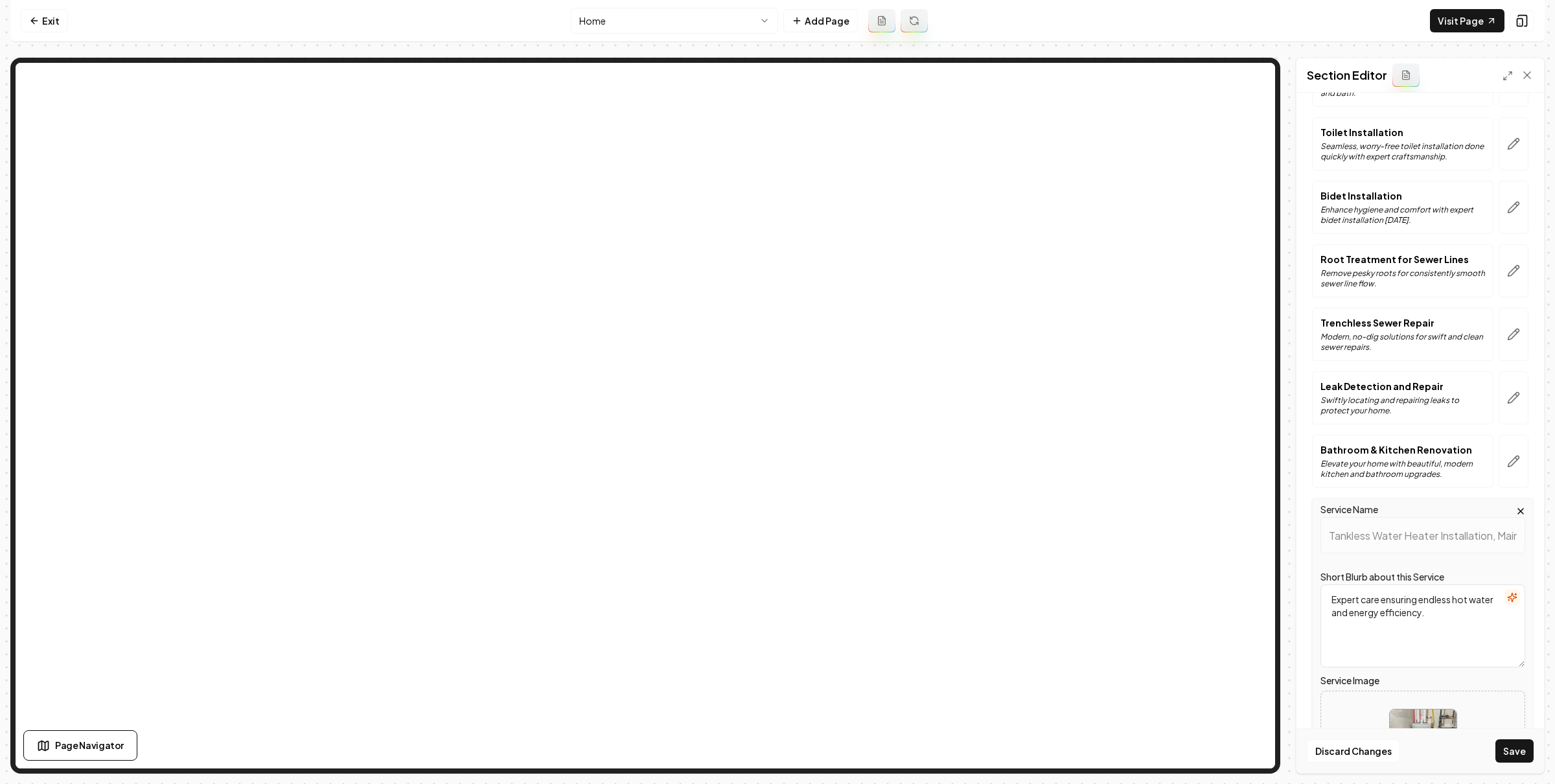
scroll to position [458, 0]
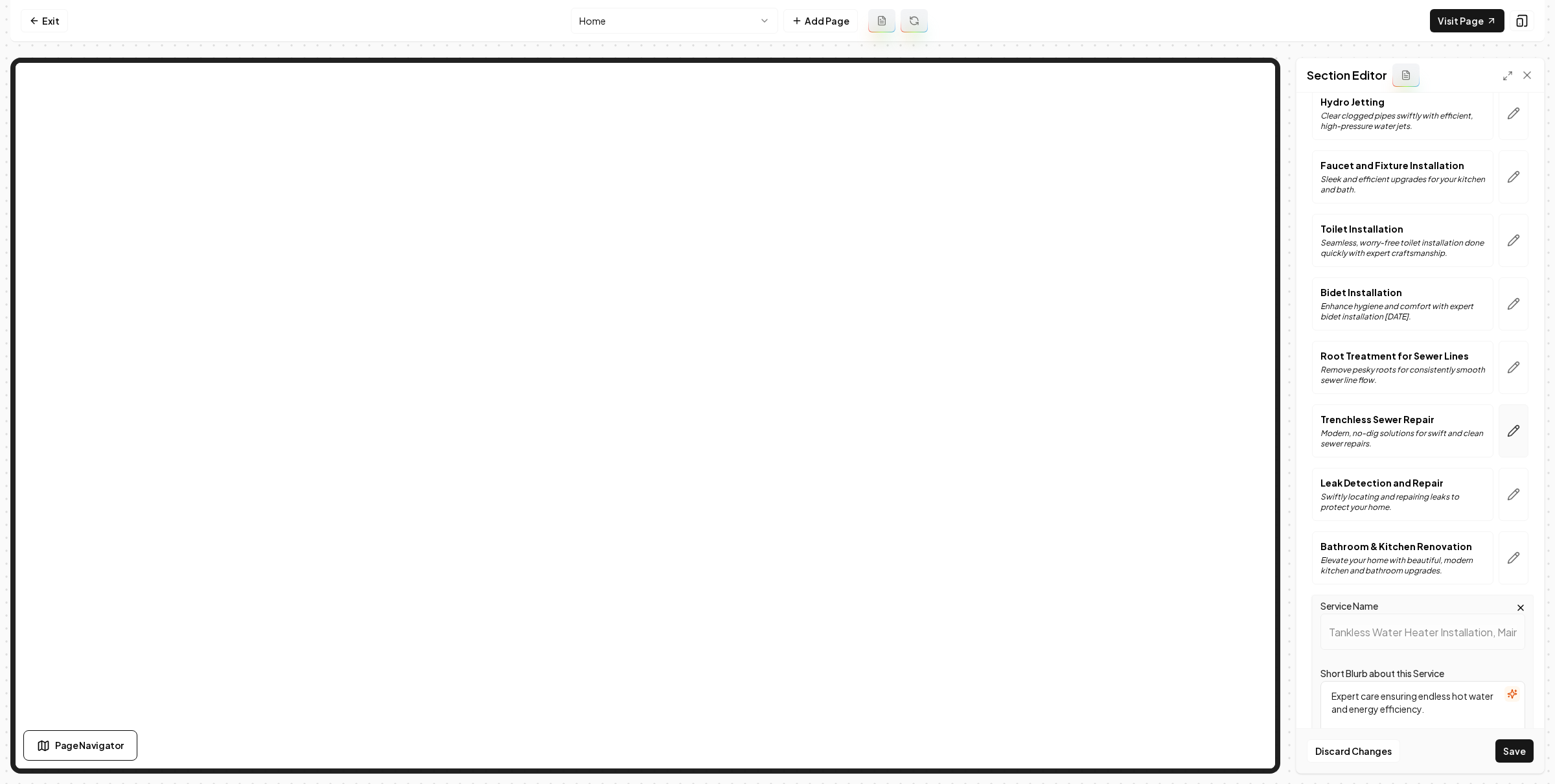
click at [1510, 429] on button "button" at bounding box center [1514, 430] width 30 height 53
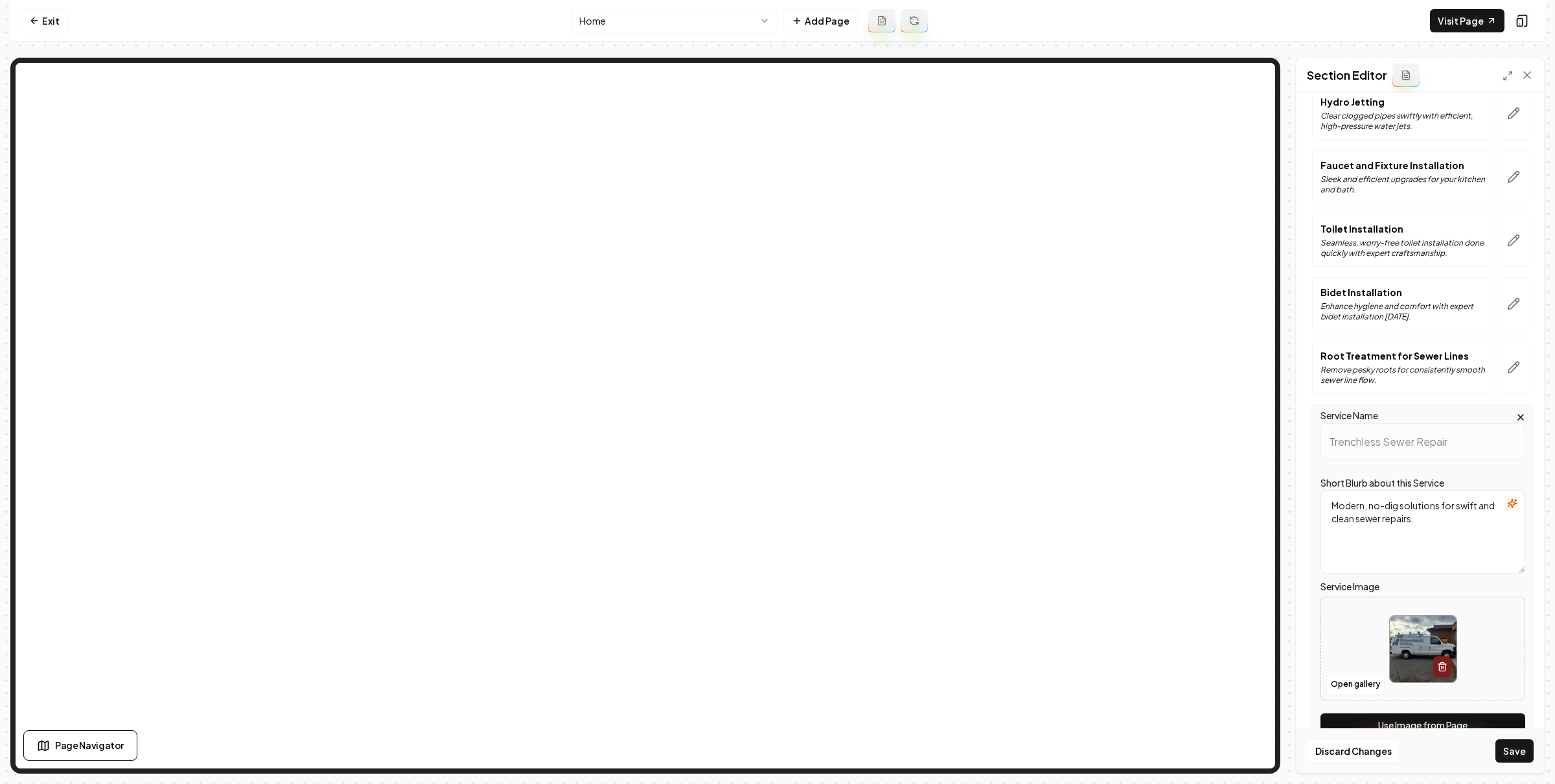
scroll to position [548, 0]
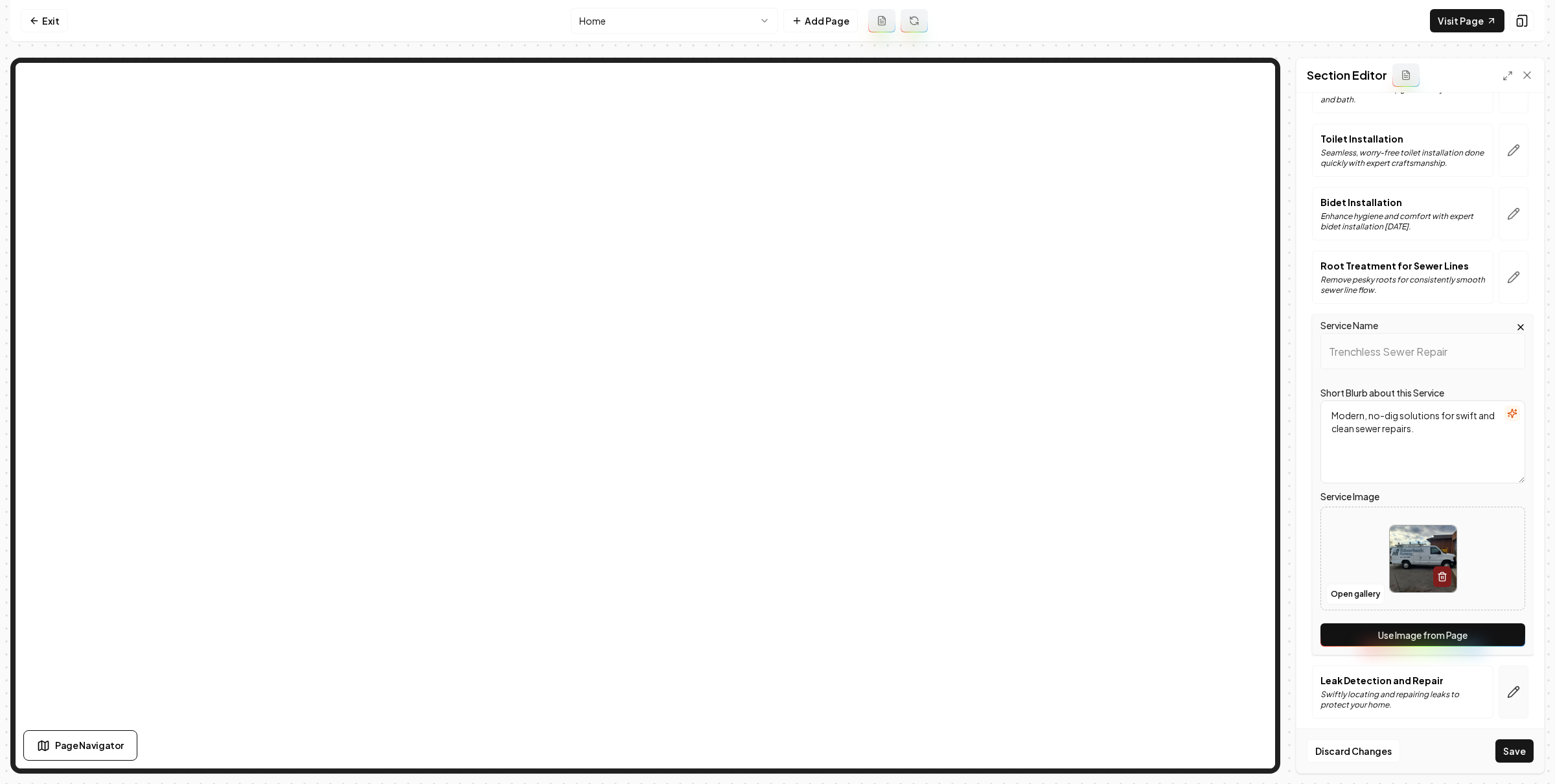
drag, startPoint x: 1461, startPoint y: 629, endPoint x: 1505, endPoint y: 719, distance: 100.2
click at [1461, 629] on button "Use Image from Page" at bounding box center [1422, 635] width 205 height 23
click at [1521, 750] on button "Save" at bounding box center [1515, 750] width 39 height 23
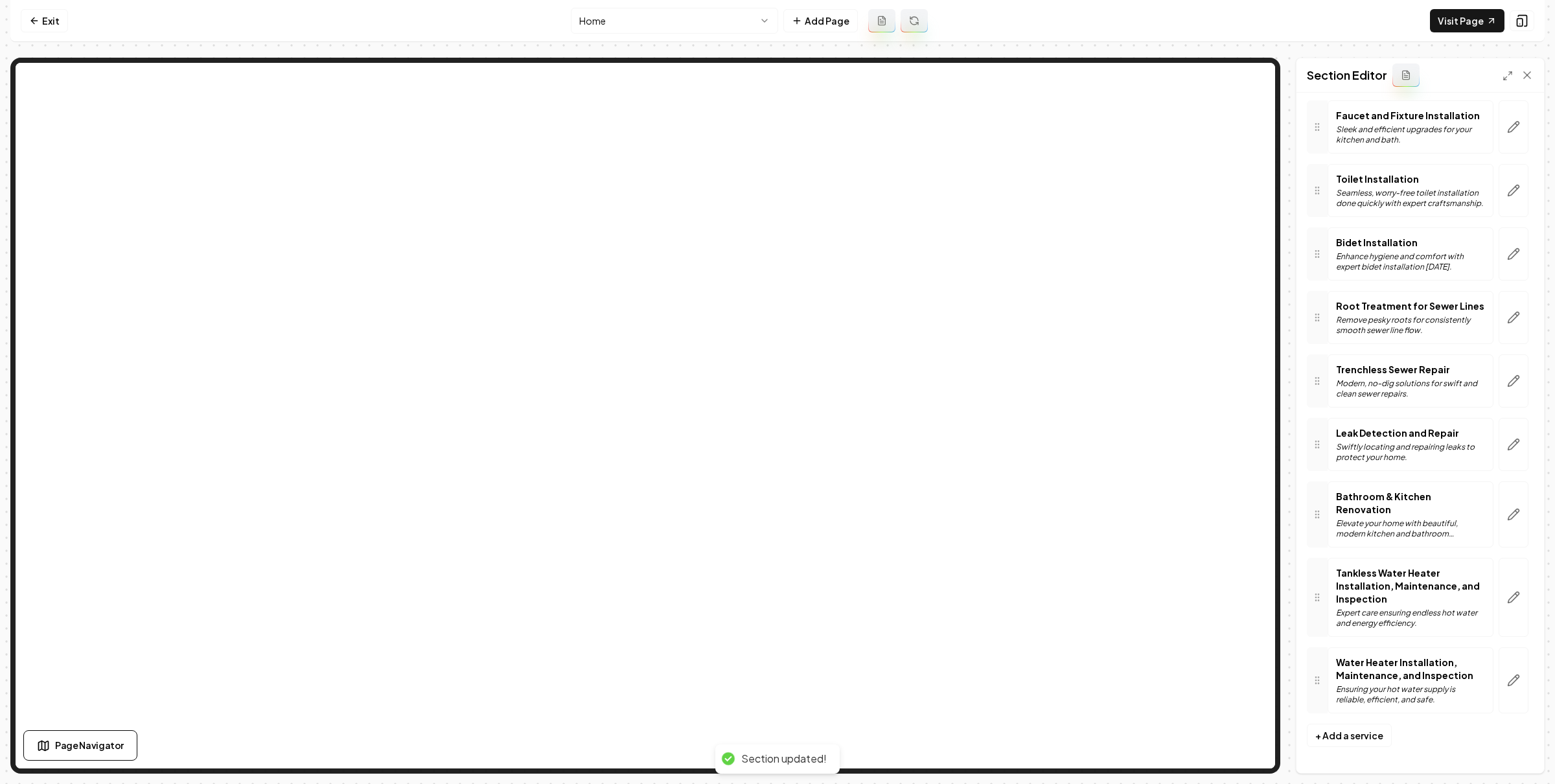
scroll to position [526, 0]
click at [32, 10] on link "Exit" at bounding box center [44, 21] width 47 height 23
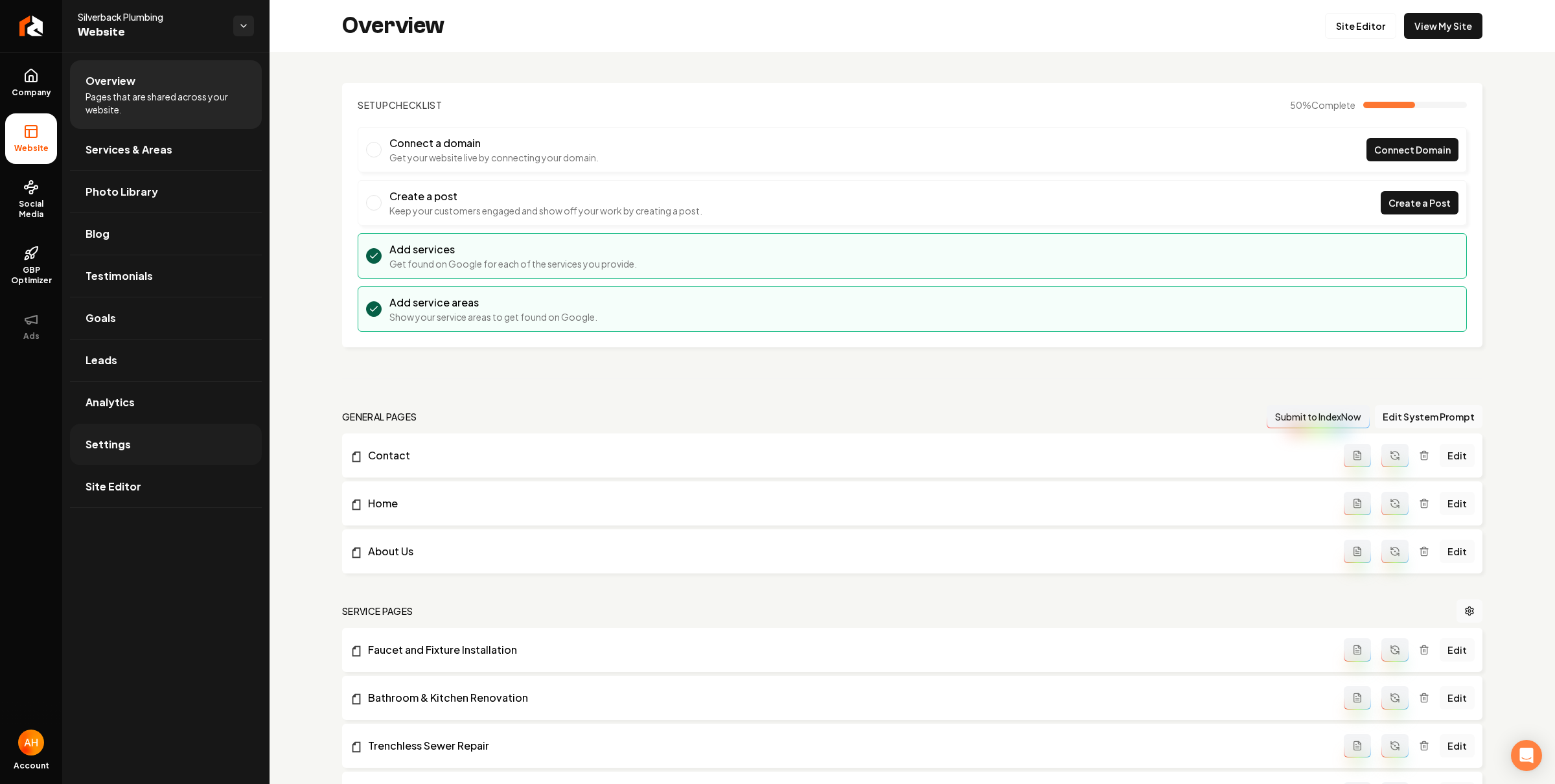
click at [165, 457] on link "Settings" at bounding box center [165, 444] width 192 height 41
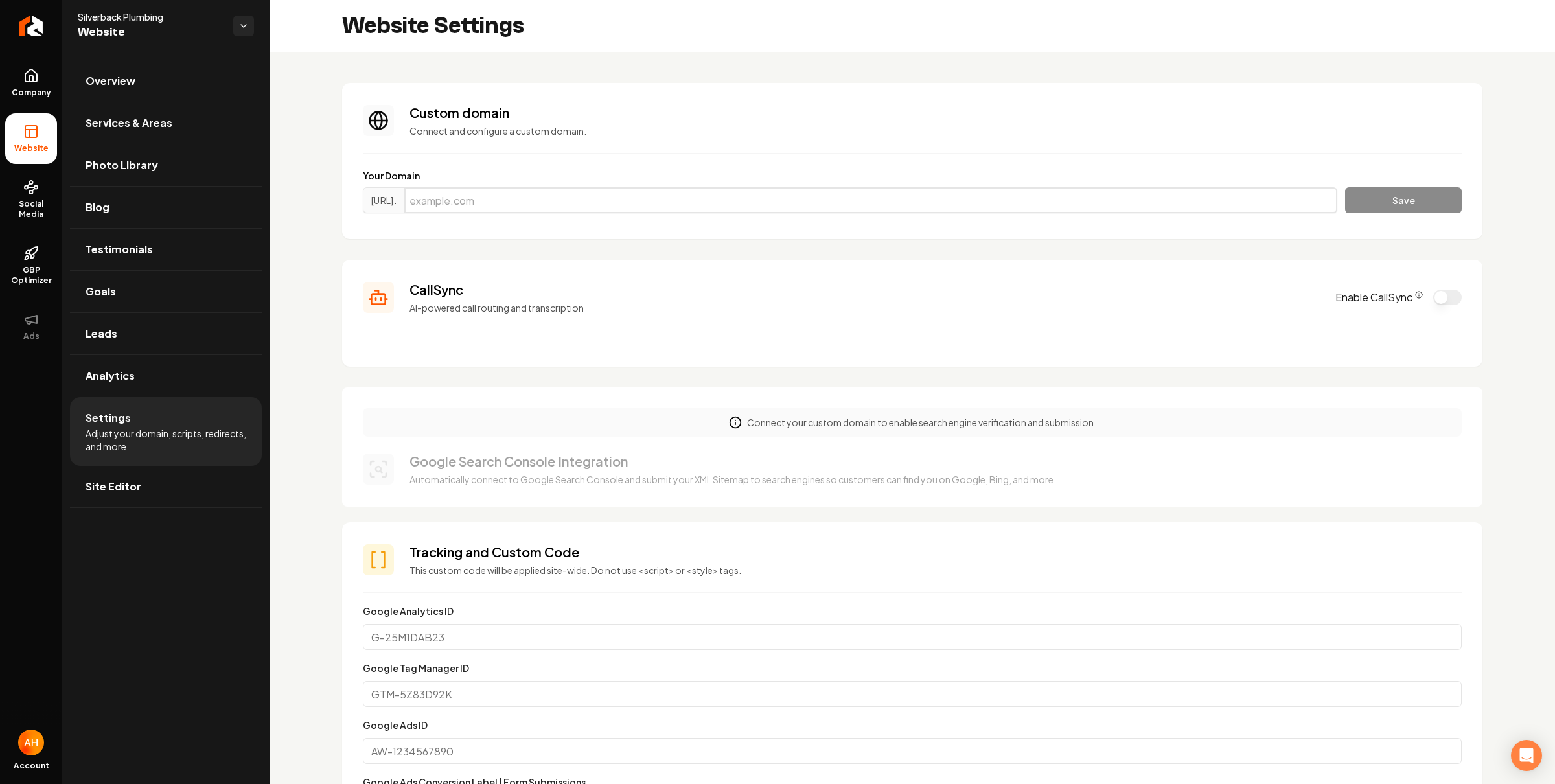
click at [913, 200] on input "Main content area" at bounding box center [871, 200] width 933 height 26
paste input "silverback-plumbing.com"
type input "silverback-plumbing.com"
click at [1363, 192] on button "Save" at bounding box center [1402, 200] width 117 height 26
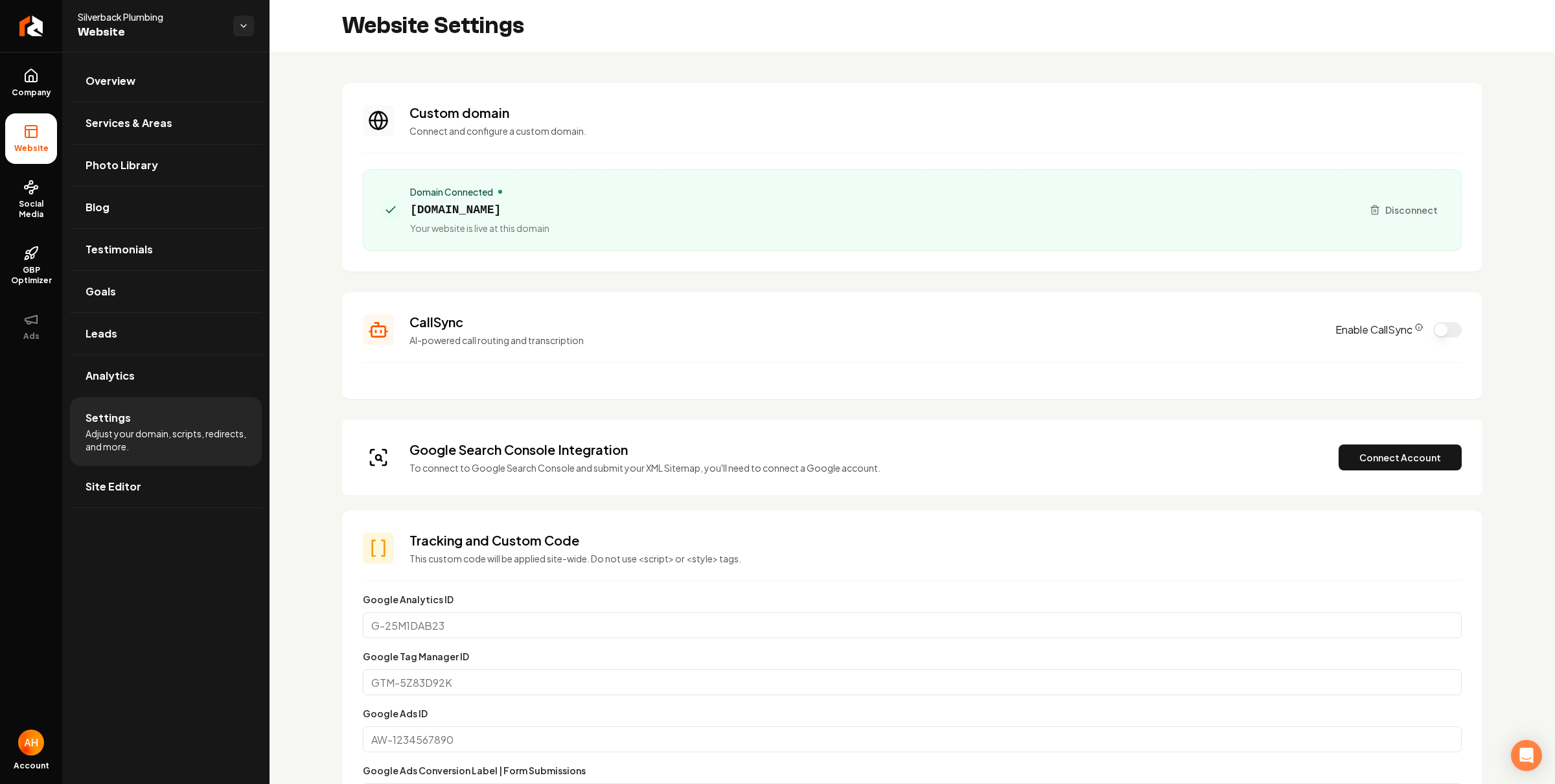
click at [417, 223] on span "Your website is live at this domain" at bounding box center [480, 227] width 139 height 13
drag, startPoint x: 405, startPoint y: 209, endPoint x: 612, endPoint y: 210, distance: 207.0
click at [612, 210] on div "Domain Connected silverback-plumbing.com Your website is live at this domain" at bounding box center [865, 210] width 972 height 49
click at [602, 212] on div "Domain Connected silverback-plumbing.com Your website is live at this domain" at bounding box center [865, 210] width 972 height 49
click at [549, 210] on span "silverback-plumbing.com" at bounding box center [480, 210] width 139 height 18
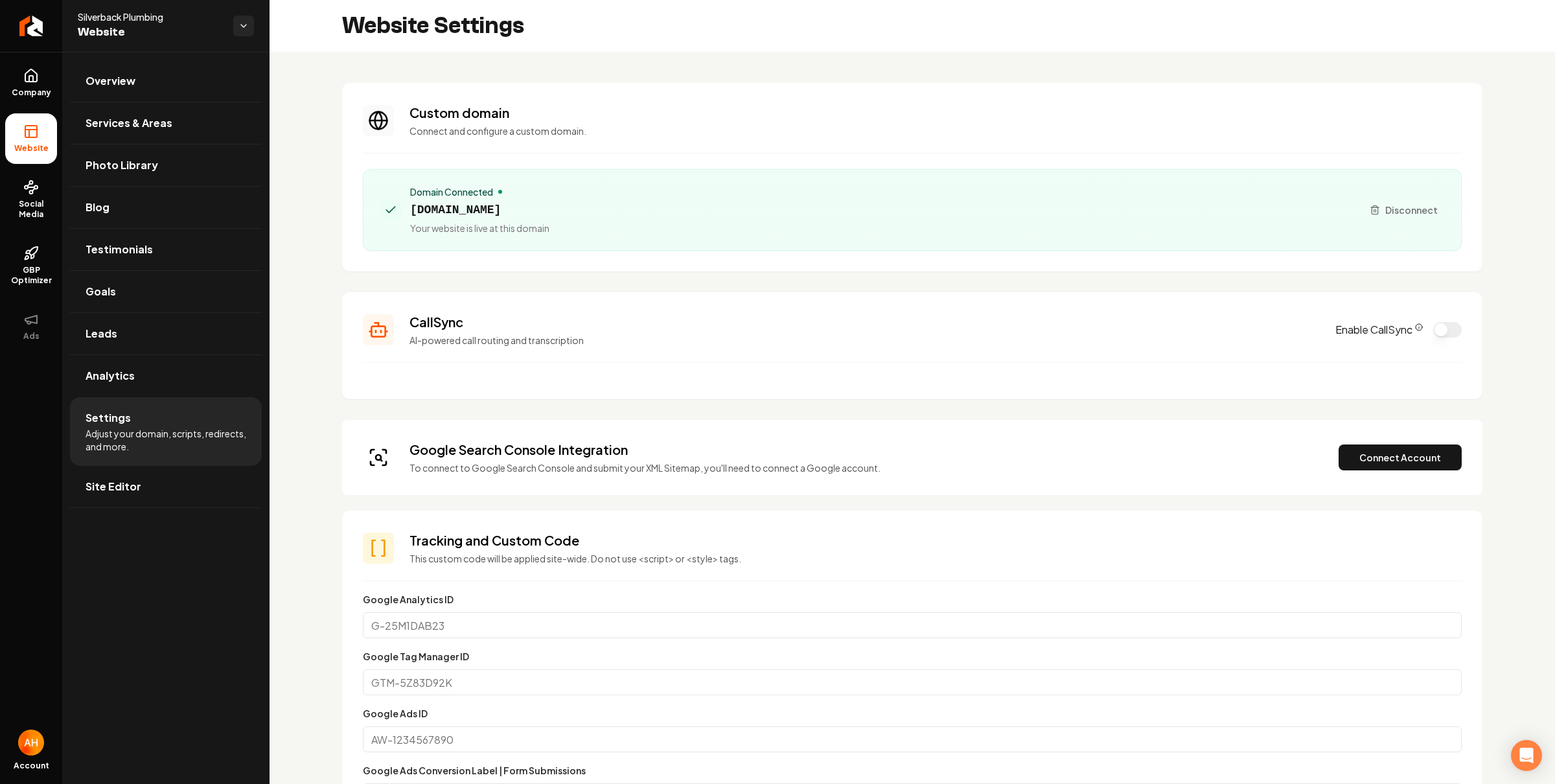
click at [549, 210] on span "silverback-plumbing.com" at bounding box center [480, 210] width 139 height 18
copy span "silverback-plumbing.com"
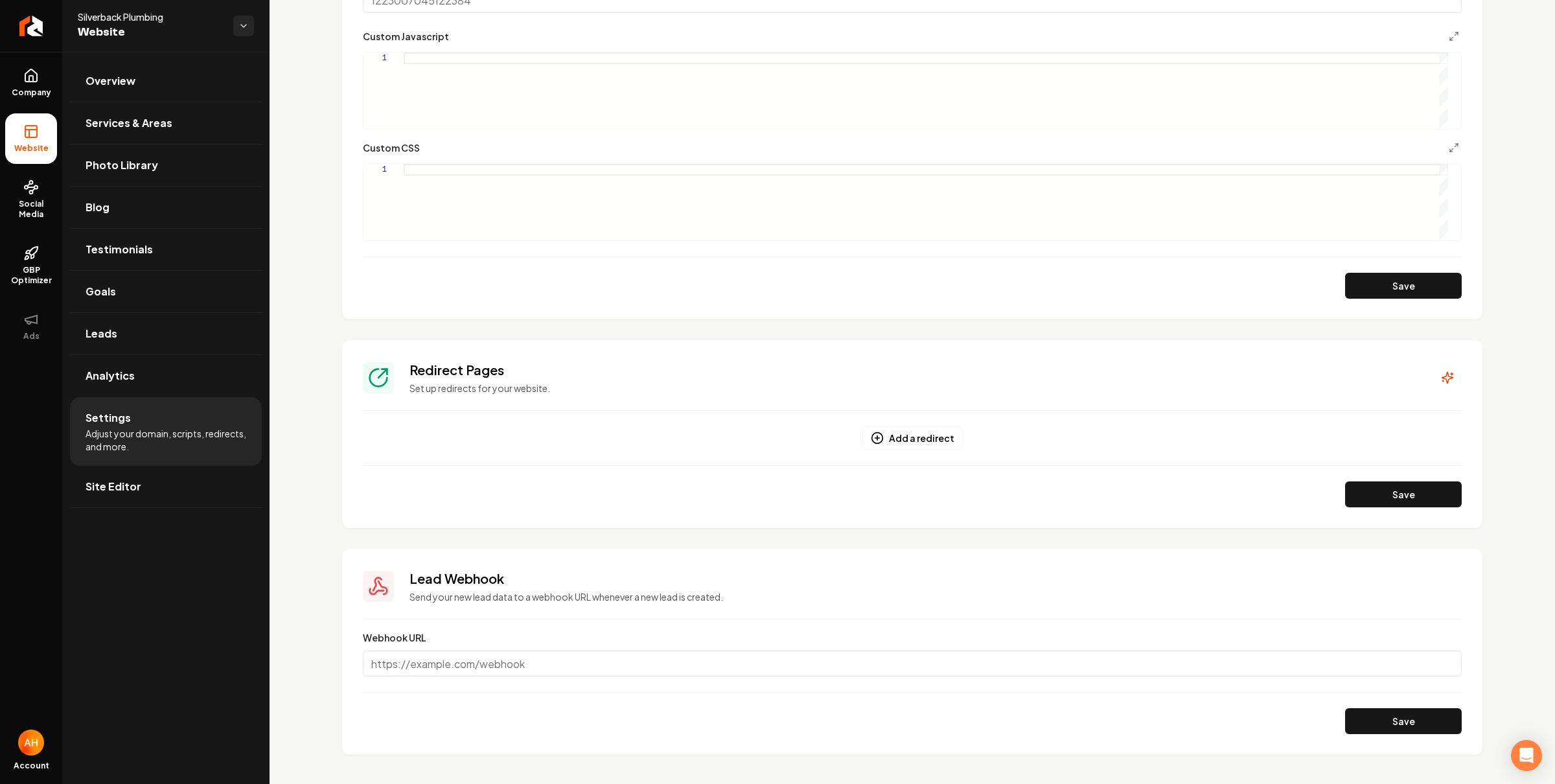
scroll to position [875, 0]
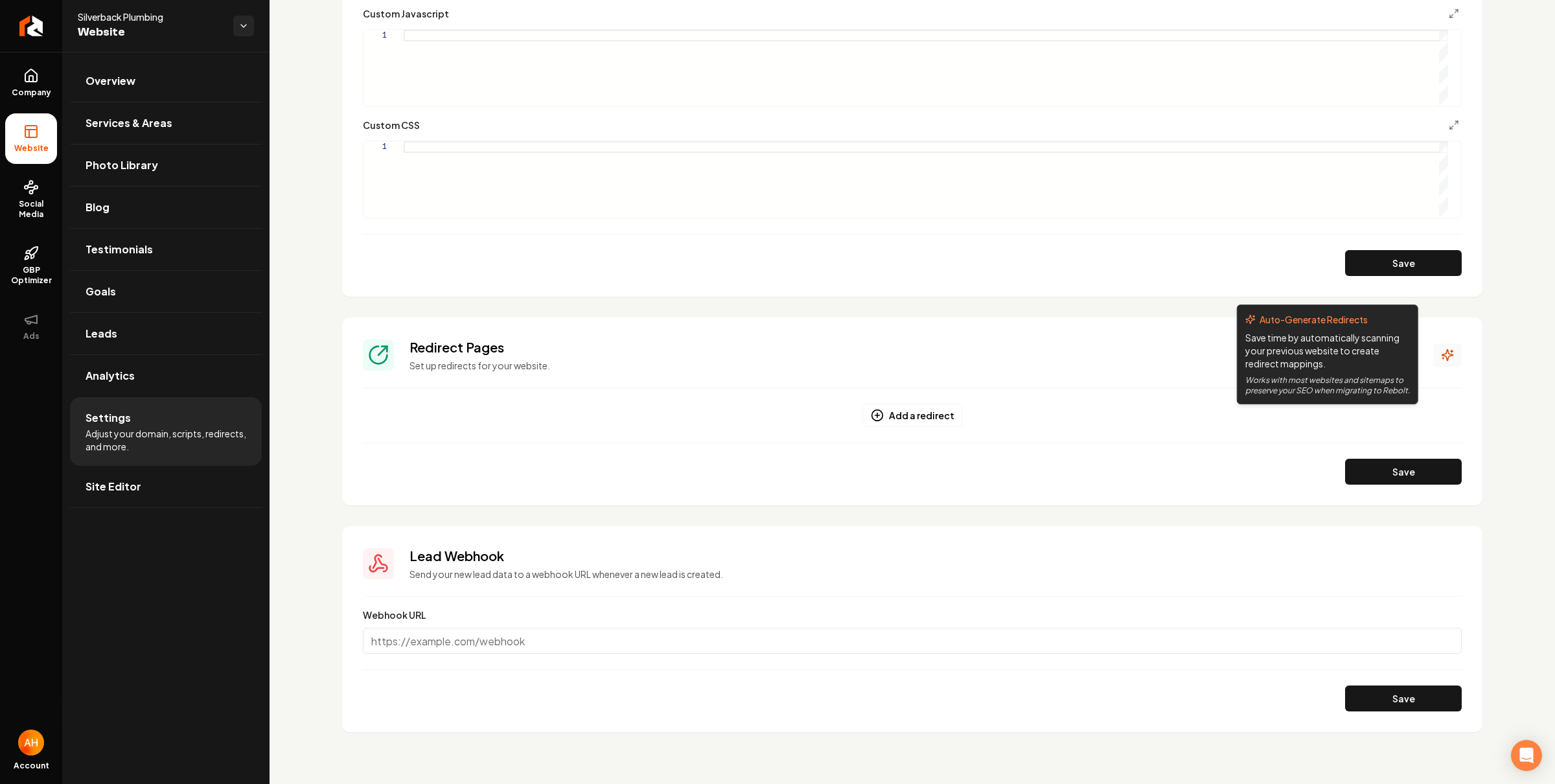
click at [1437, 346] on button "Main content area" at bounding box center [1448, 355] width 29 height 23
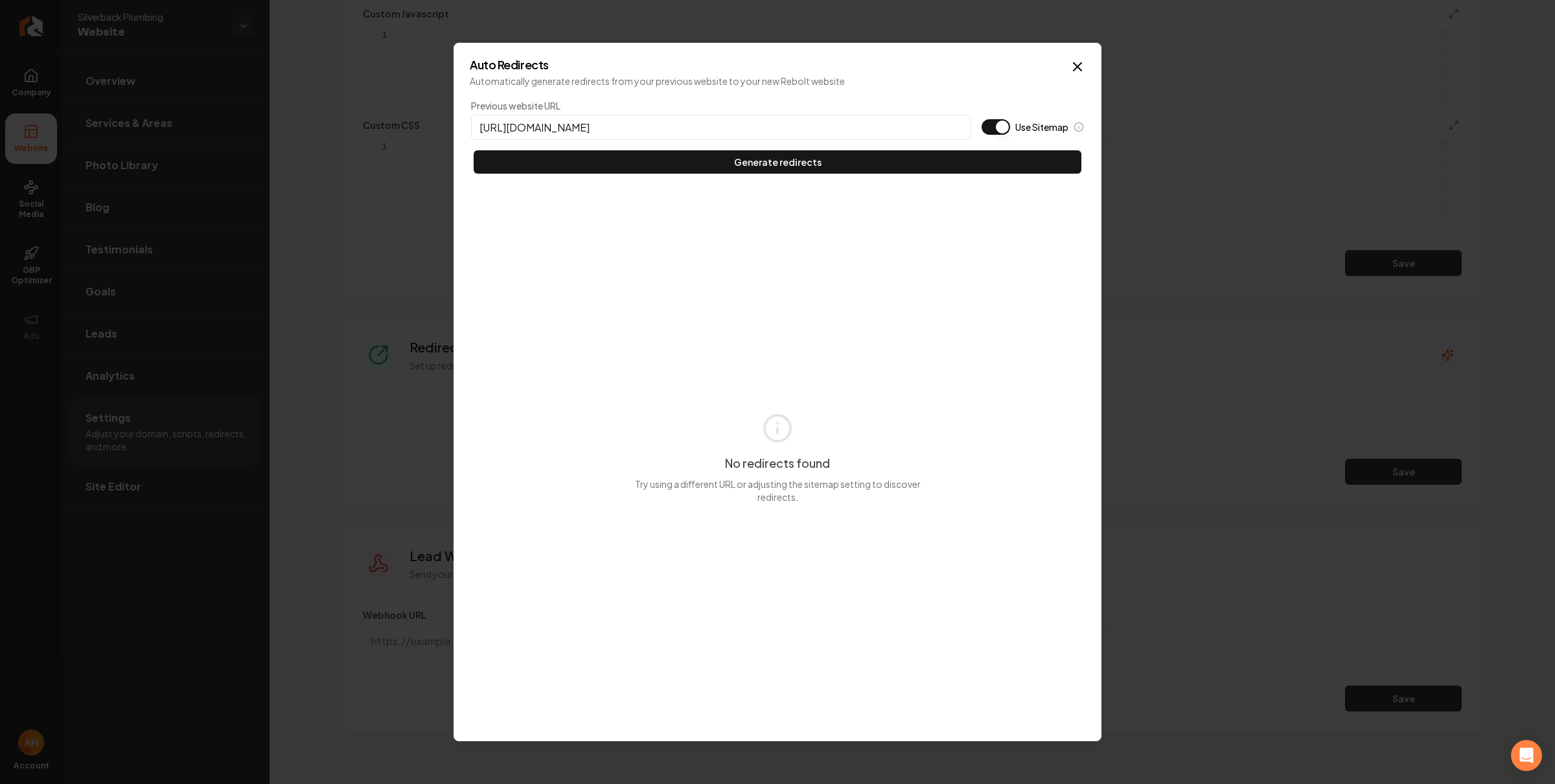
type input "https://silverback-plumbing.com"
type button "on"
click at [981, 119] on button "Use Sitemap" at bounding box center [996, 127] width 29 height 16
click at [474, 150] on button "Generate redirects" at bounding box center [778, 162] width 607 height 23
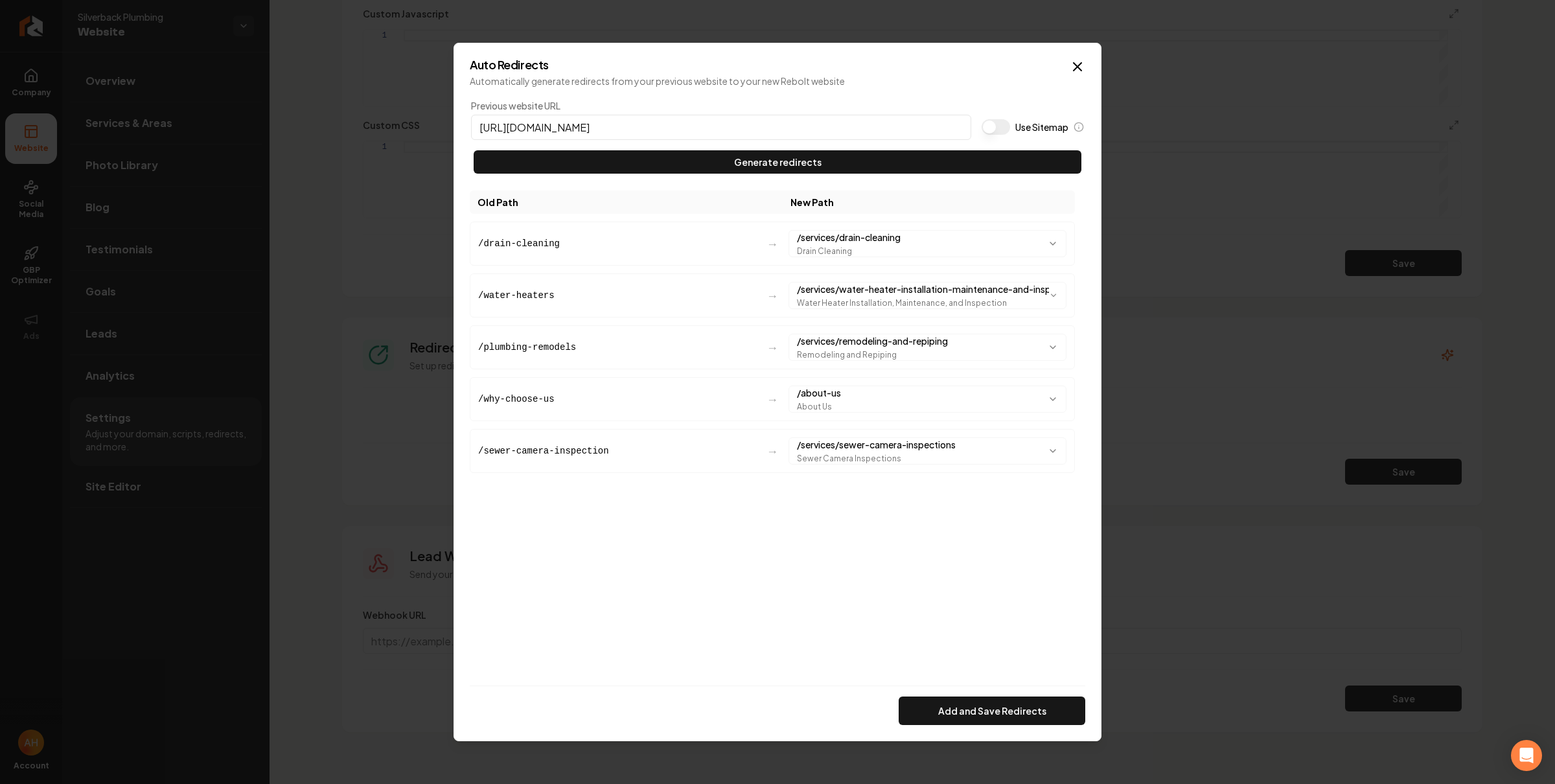
drag, startPoint x: 1034, startPoint y: 705, endPoint x: 1022, endPoint y: 690, distance: 19.2
click at [1032, 704] on button "Add and Save Redirects" at bounding box center [991, 710] width 186 height 29
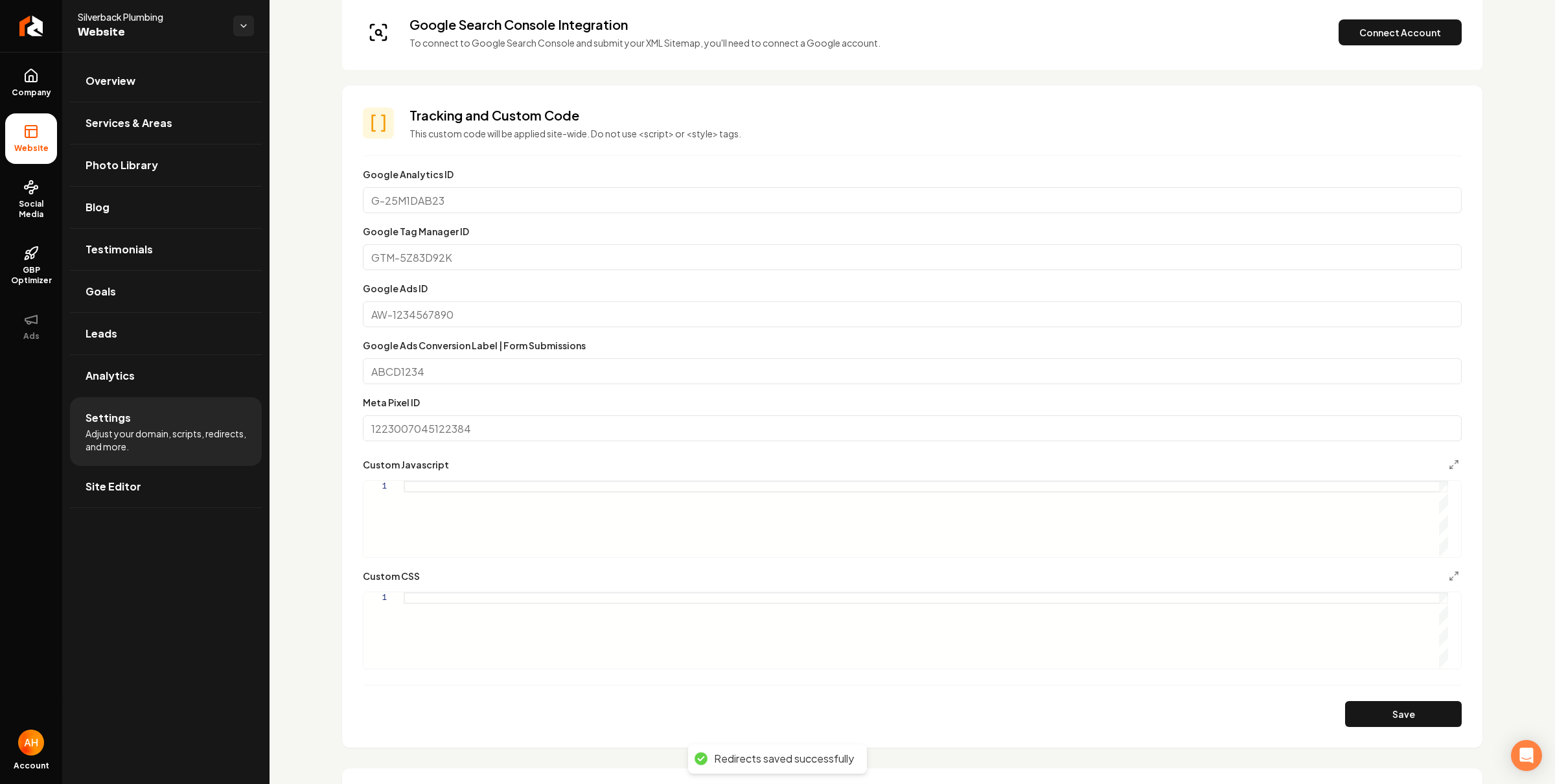
scroll to position [108, 0]
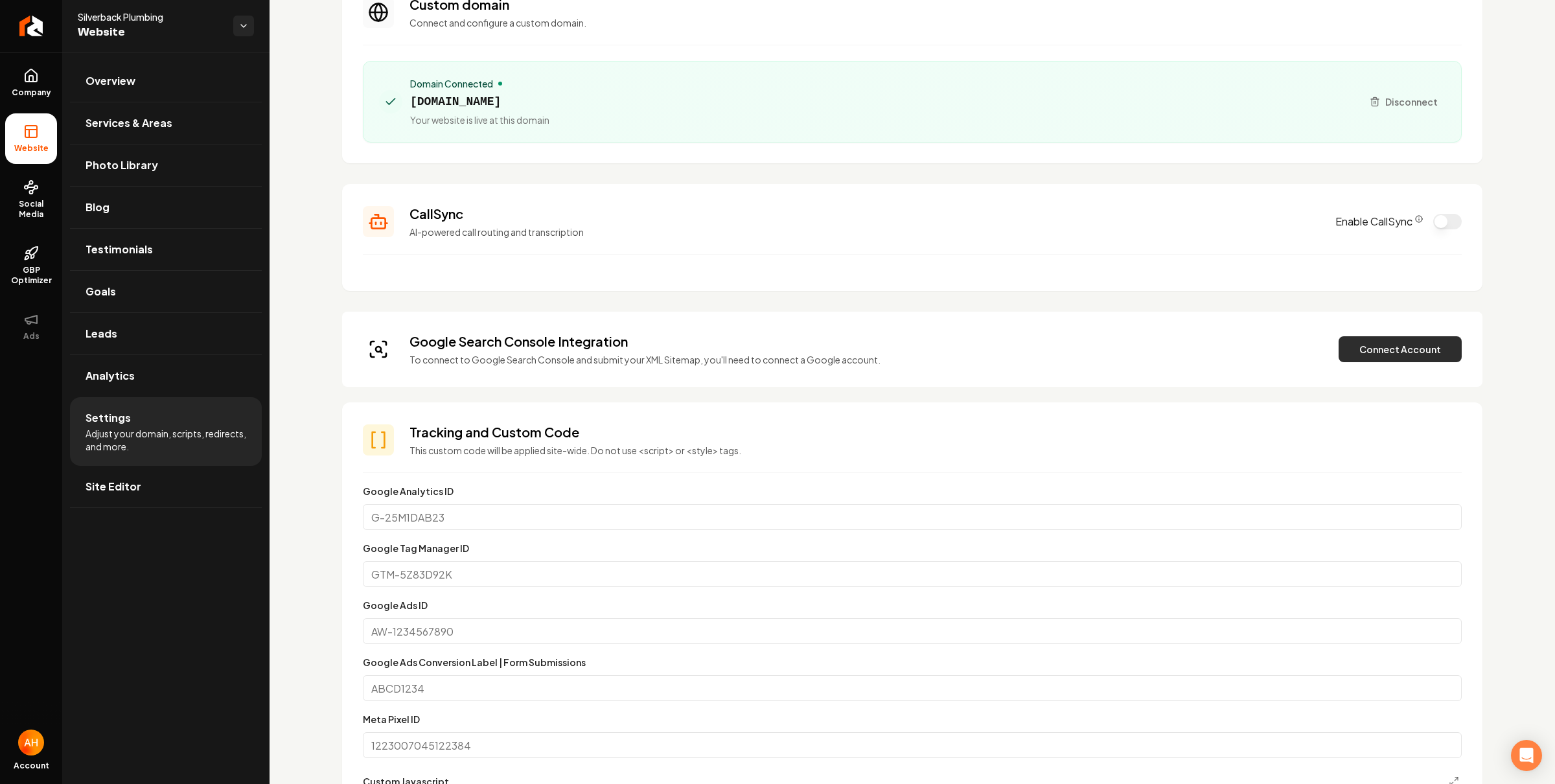
click at [1349, 356] on button "Connect Account" at bounding box center [1400, 349] width 123 height 26
click at [1292, 343] on button "Verify & Submit" at bounding box center [1310, 349] width 112 height 26
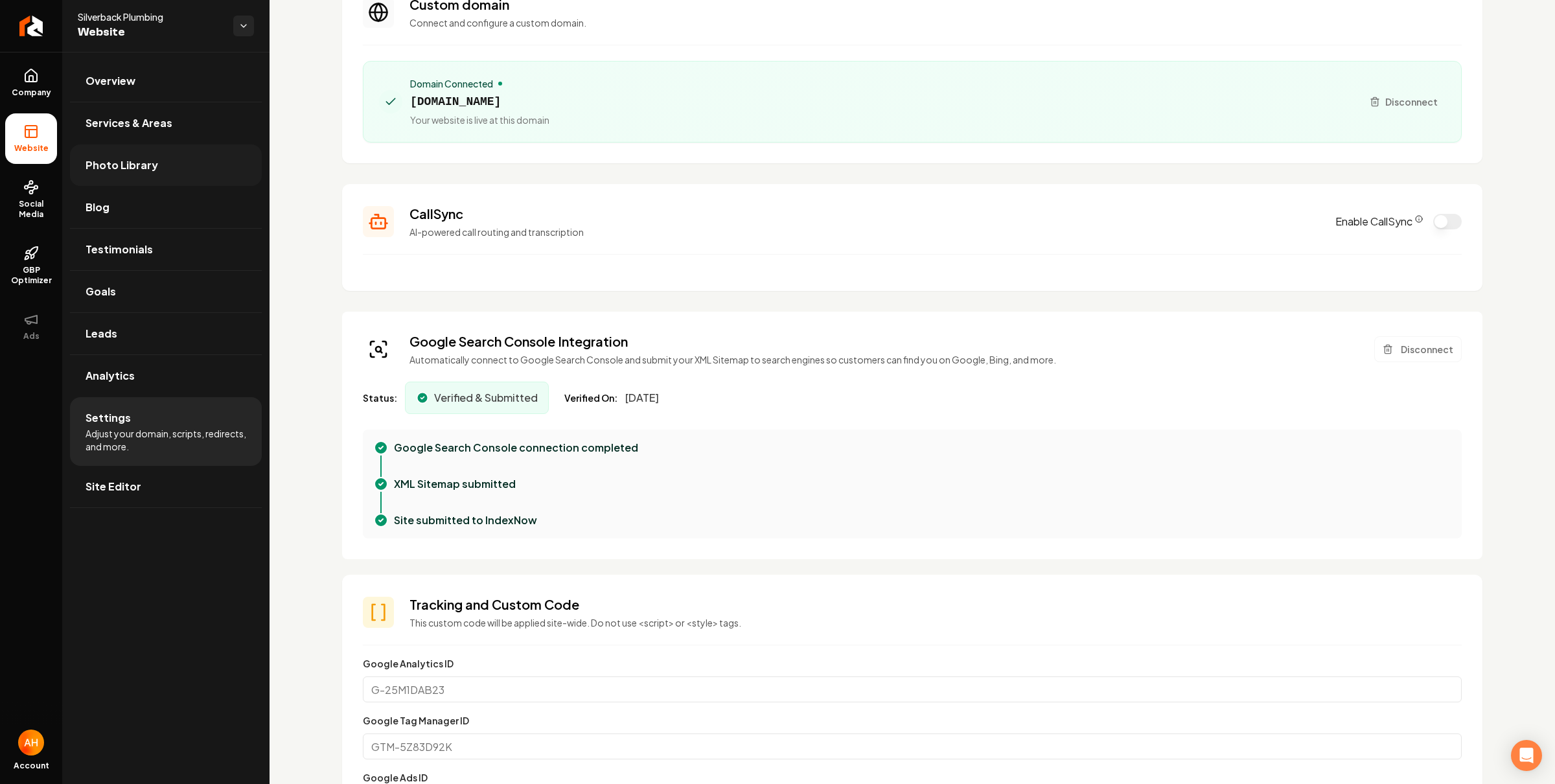
click at [174, 160] on link "Photo Library" at bounding box center [165, 164] width 192 height 41
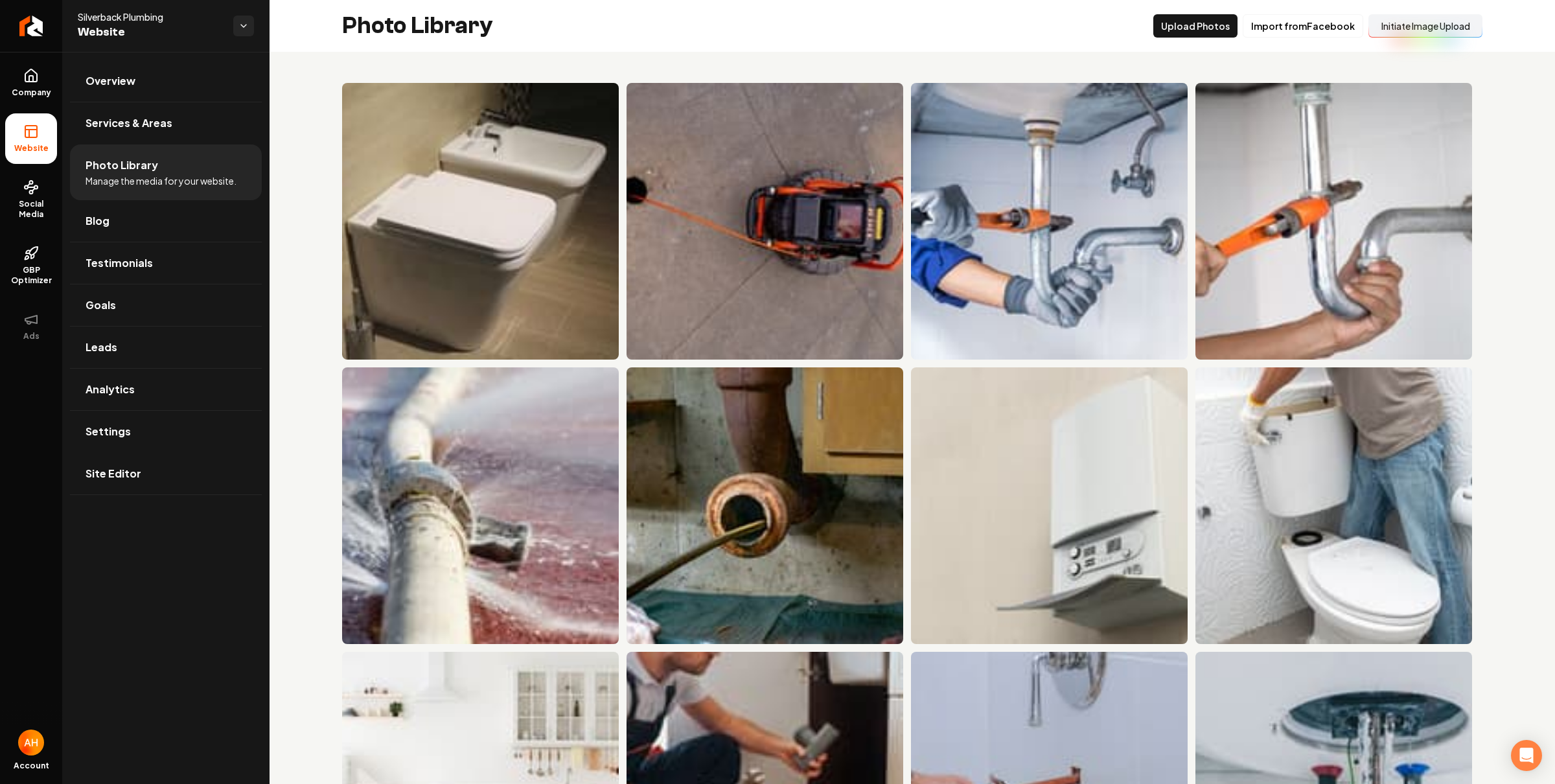
click at [1454, 19] on button "Initiate Image Upload" at bounding box center [1425, 26] width 114 height 23
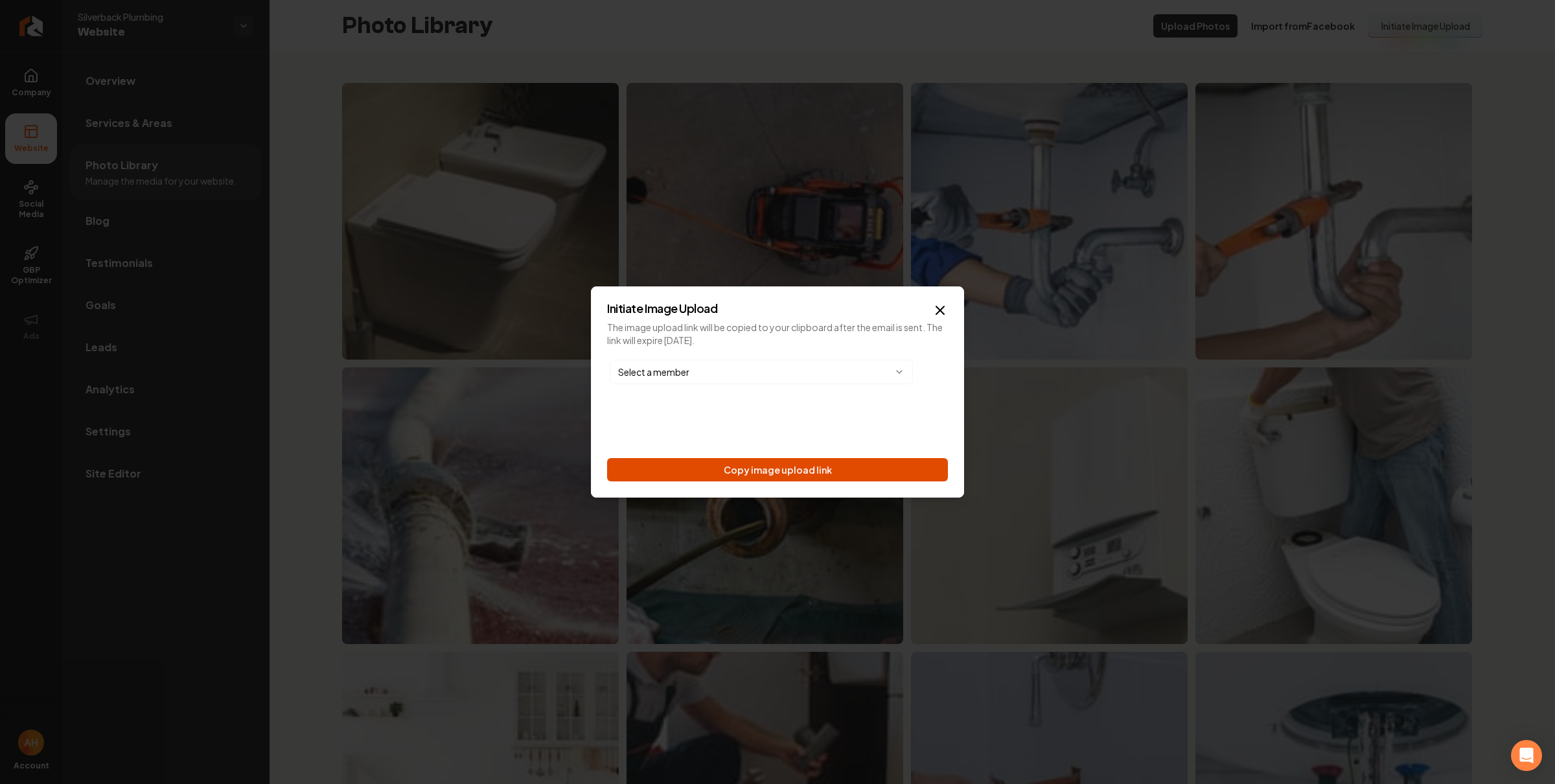
click at [844, 470] on button "Copy image upload link" at bounding box center [778, 470] width 341 height 23
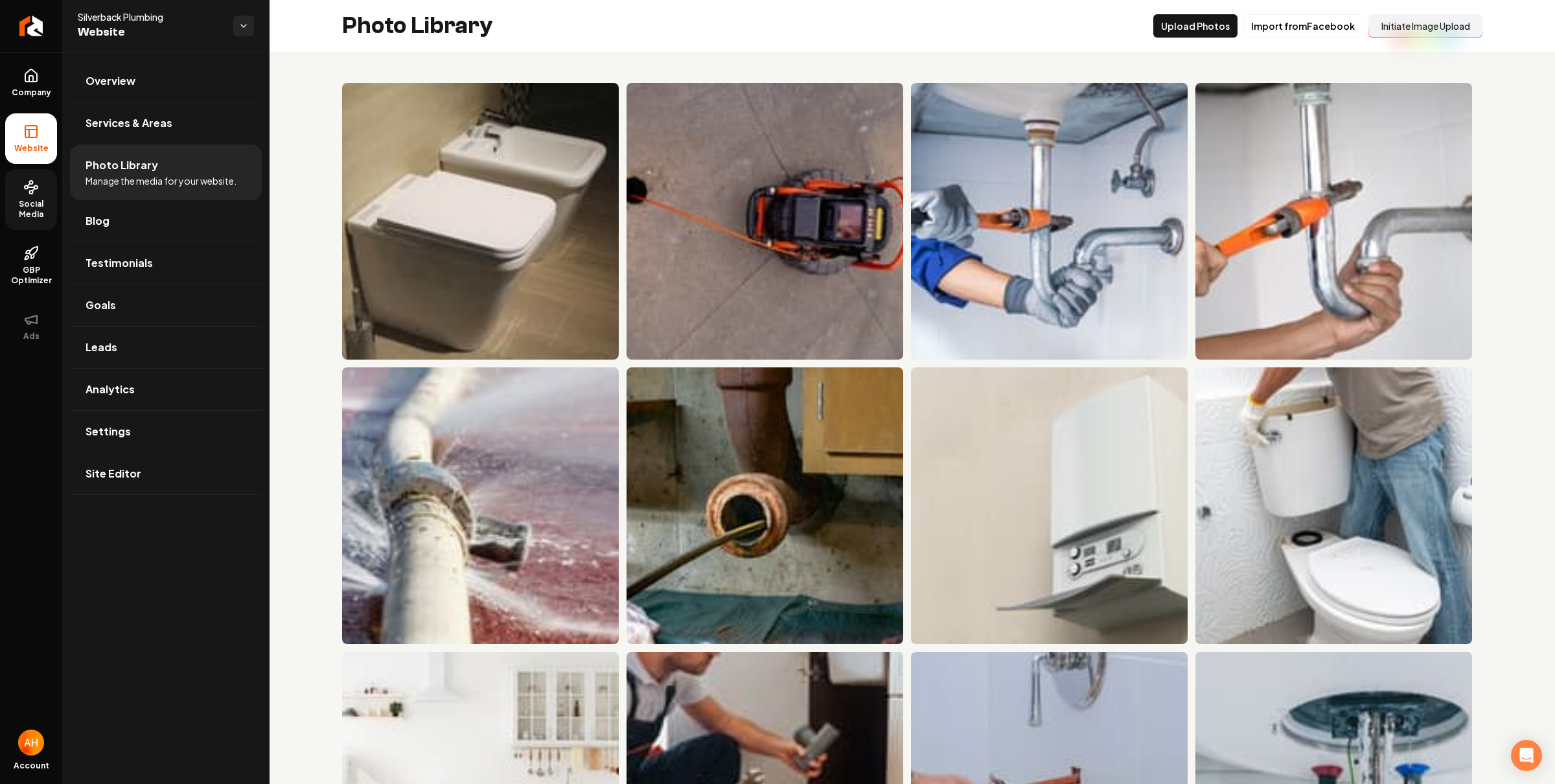
click at [28, 203] on span "Social Media" at bounding box center [31, 209] width 52 height 21
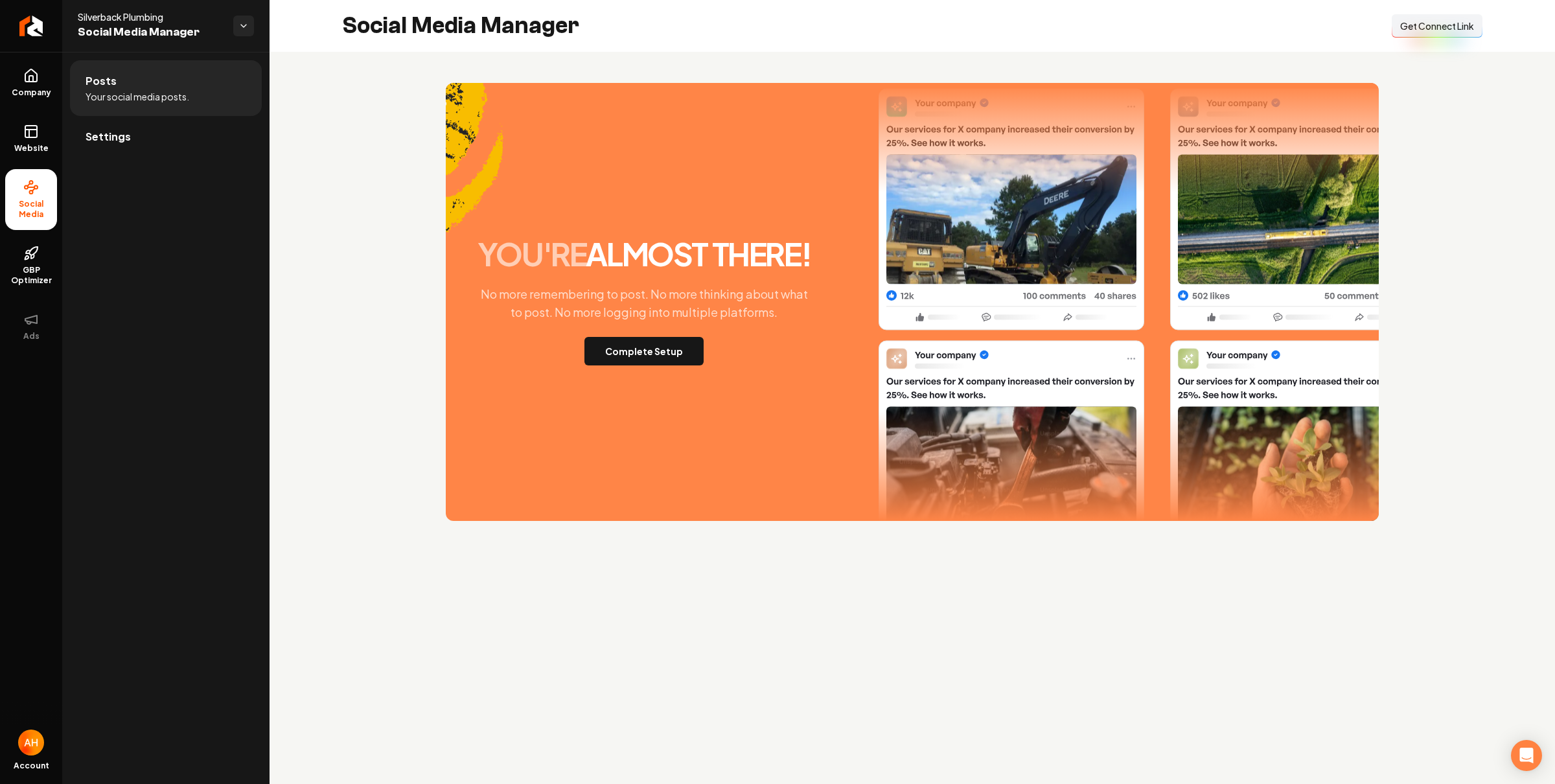
click at [1422, 29] on span "Get Connect Link" at bounding box center [1437, 25] width 74 height 13
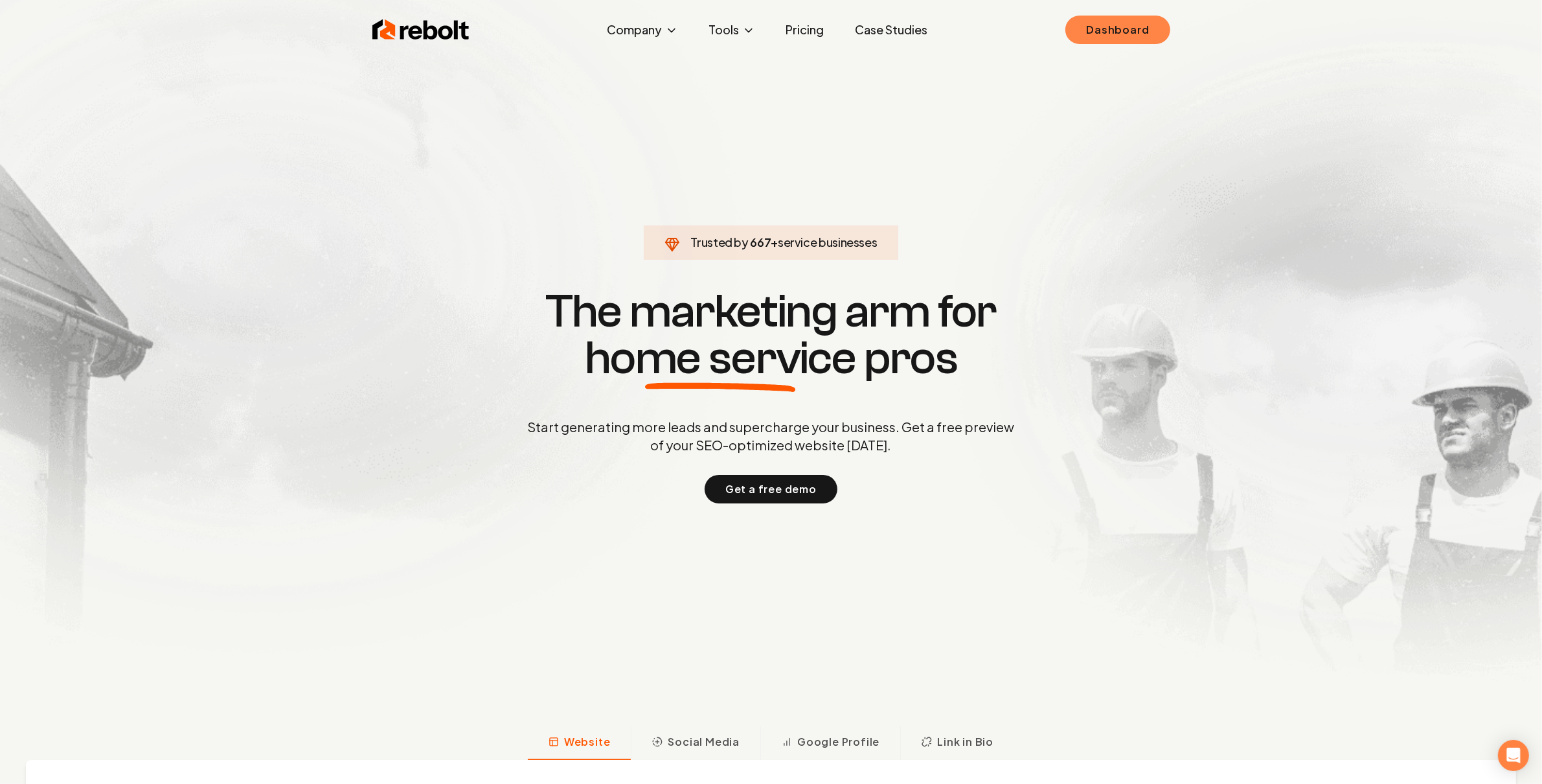
click at [1125, 39] on link "Dashboard" at bounding box center [1118, 30] width 104 height 29
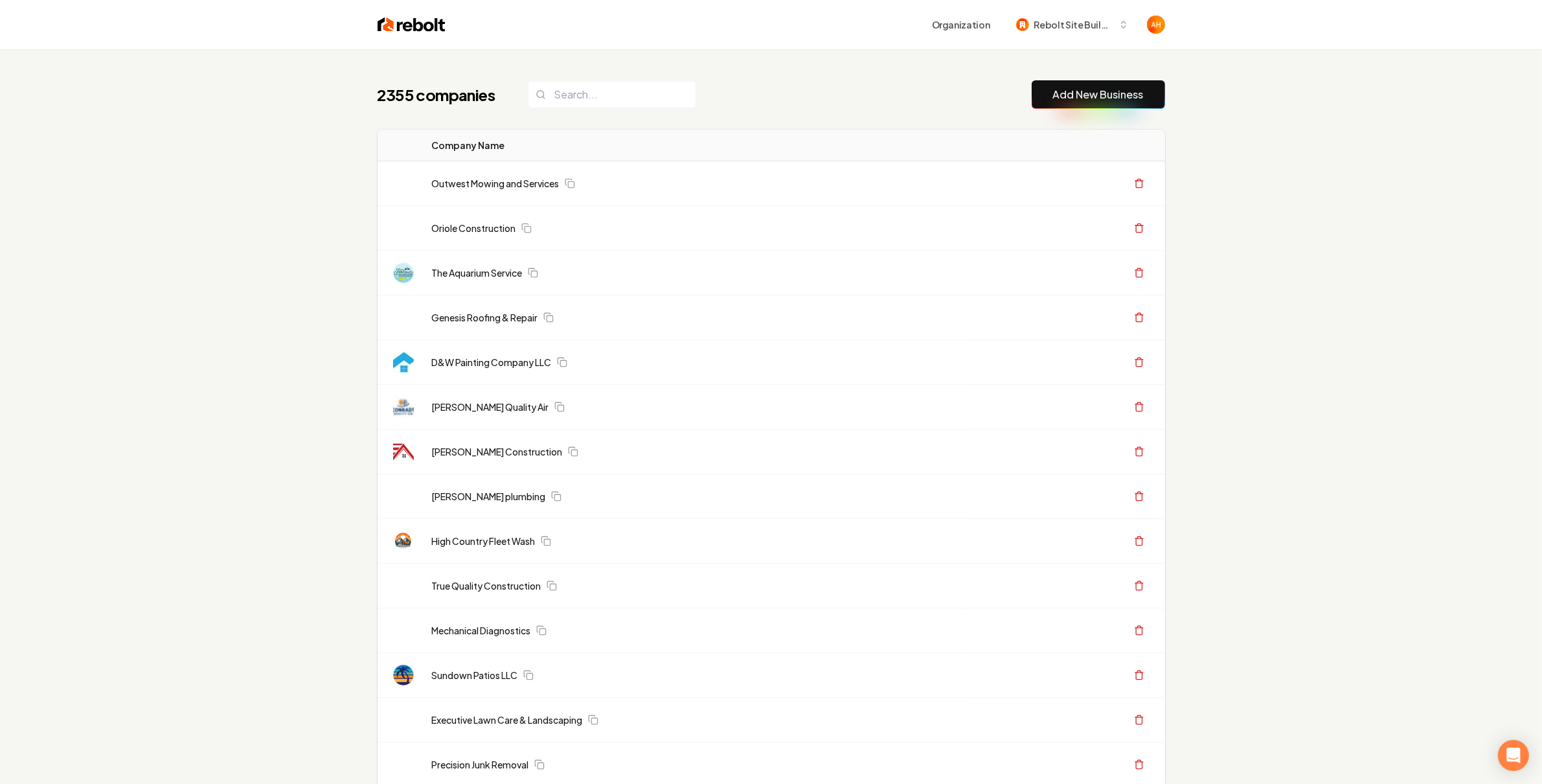
click at [827, 46] on div "Organization Rebolt Site Builder" at bounding box center [771, 24] width 829 height 49
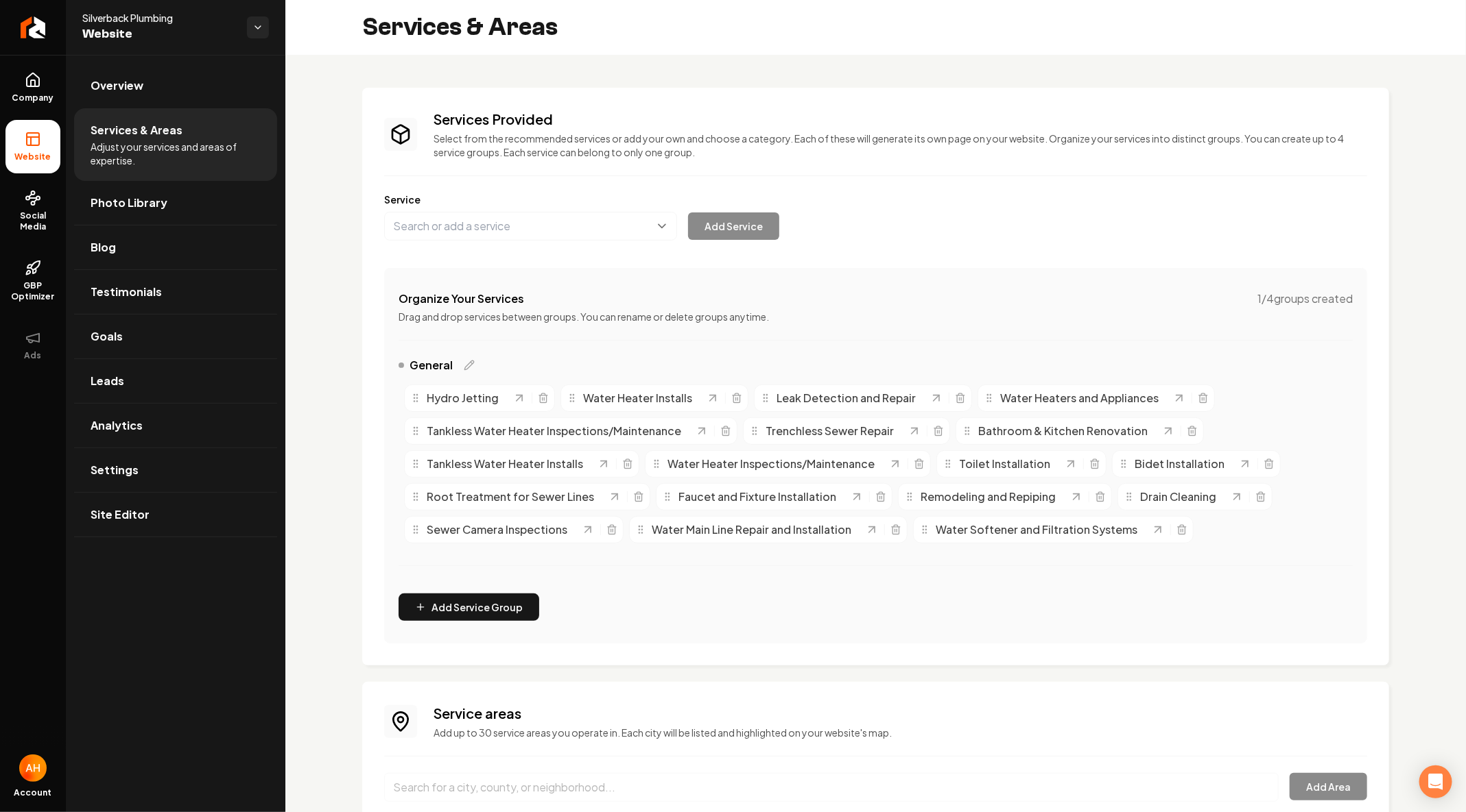
scroll to position [174, 0]
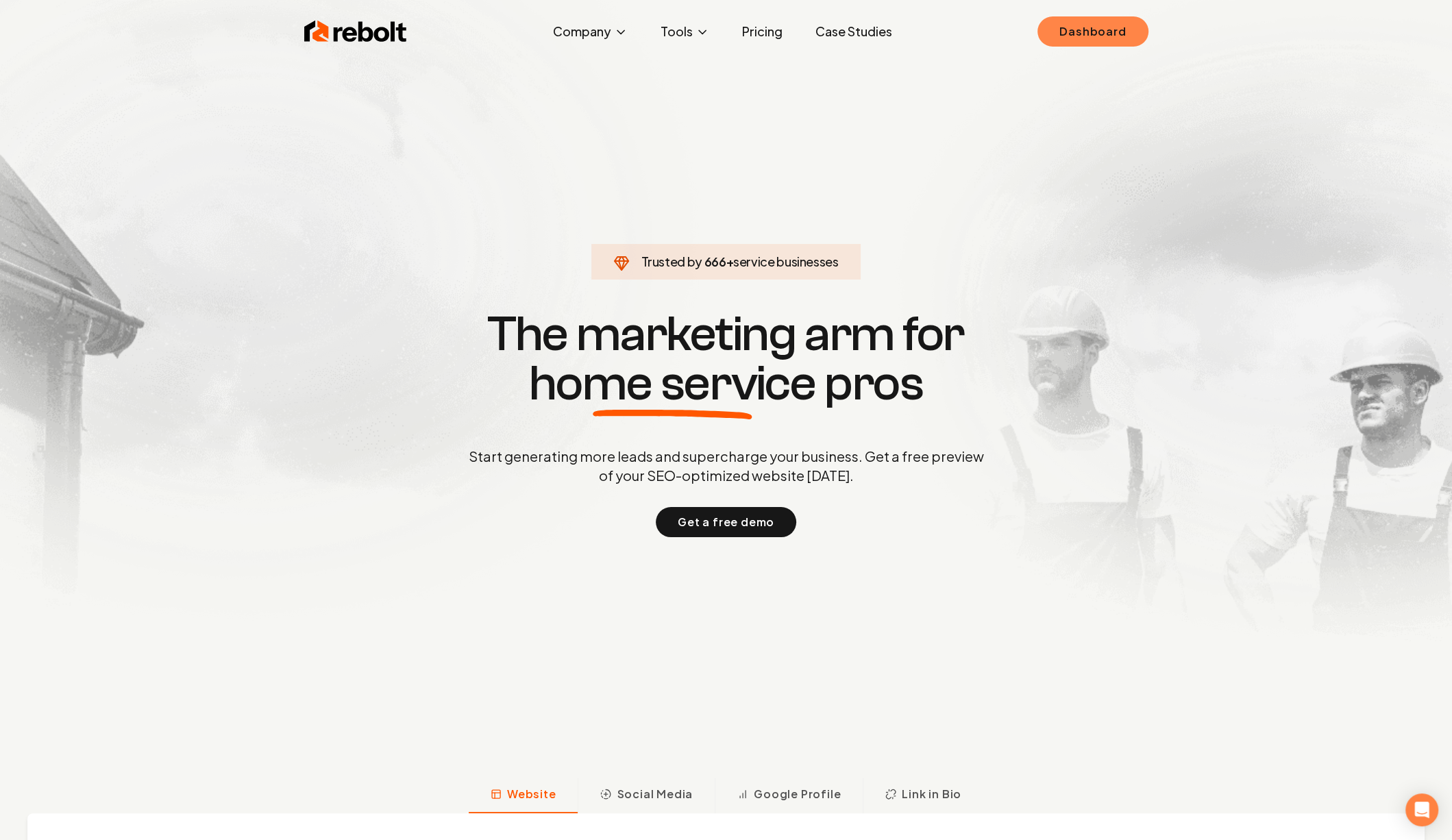
click at [1090, 37] on link "Dashboard" at bounding box center [1092, 32] width 110 height 30
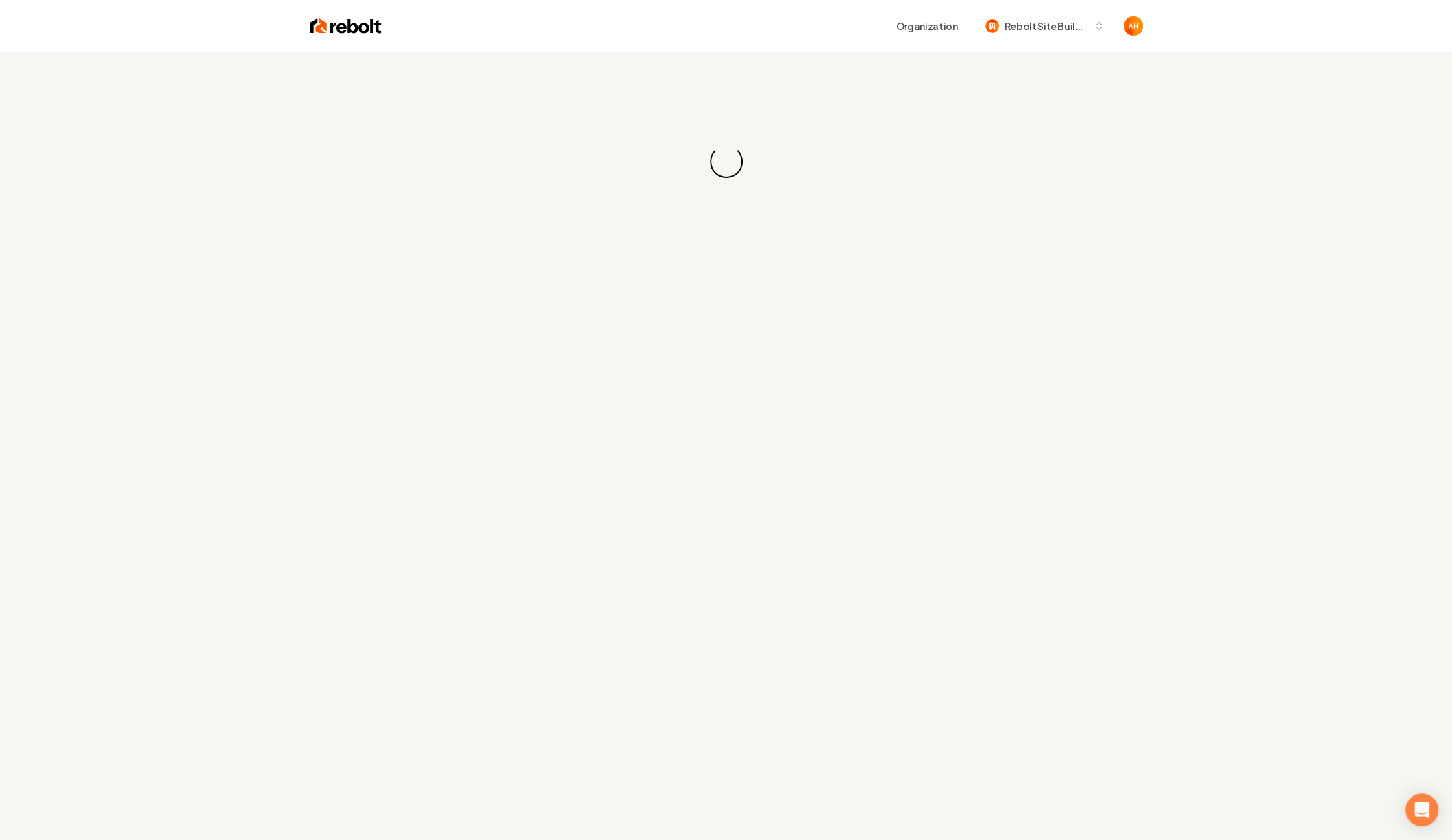
click at [588, 57] on div "Loading... Loading..." at bounding box center [726, 161] width 1452 height 219
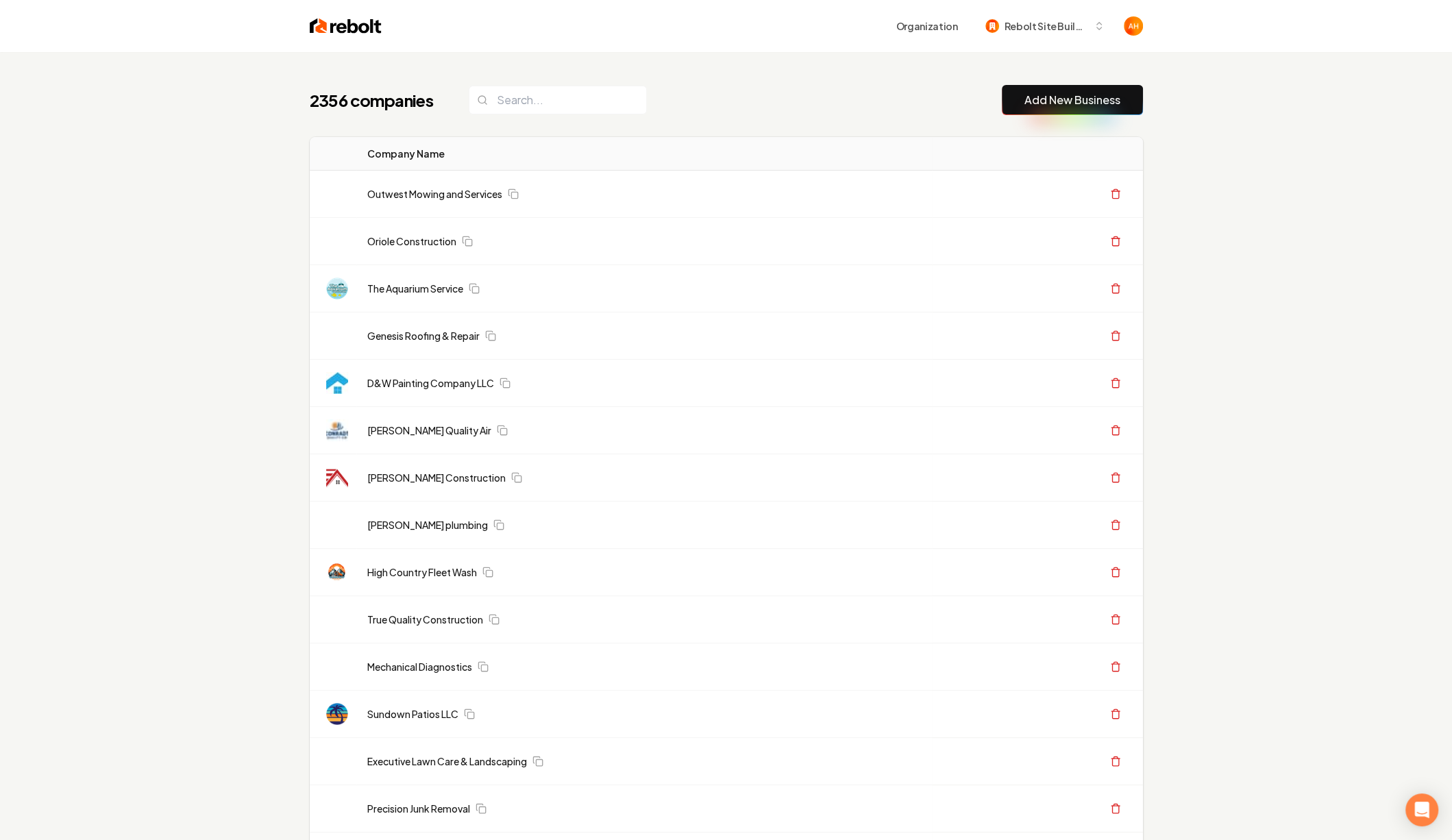
click at [832, 36] on div "Organization Rebolt Site Builder" at bounding box center [762, 26] width 761 height 25
click at [578, 106] on input "search" at bounding box center [557, 100] width 178 height 28
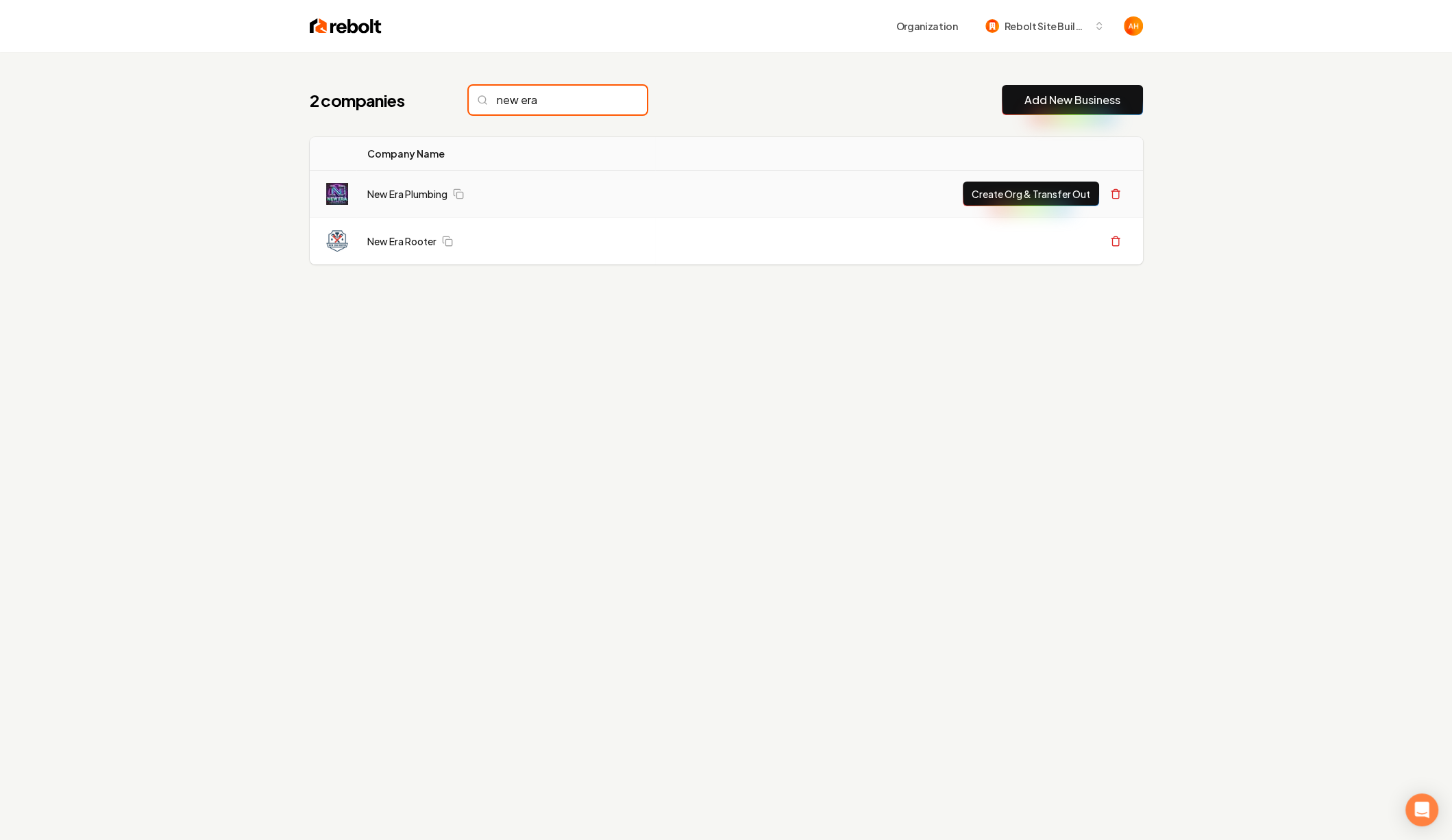
type input "new era"
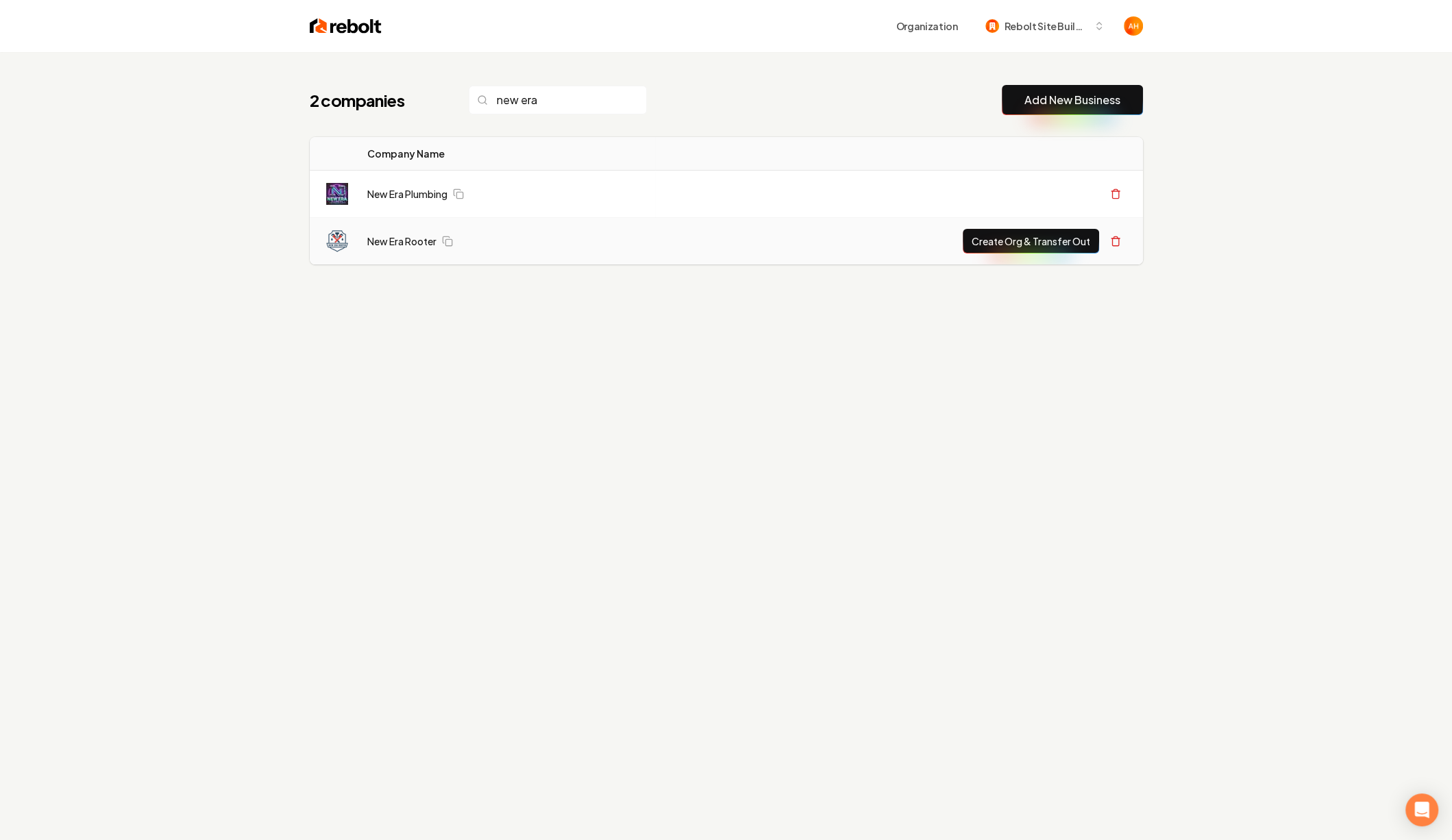
click at [1013, 236] on button "Create Org & Transfer Out" at bounding box center [1031, 241] width 137 height 25
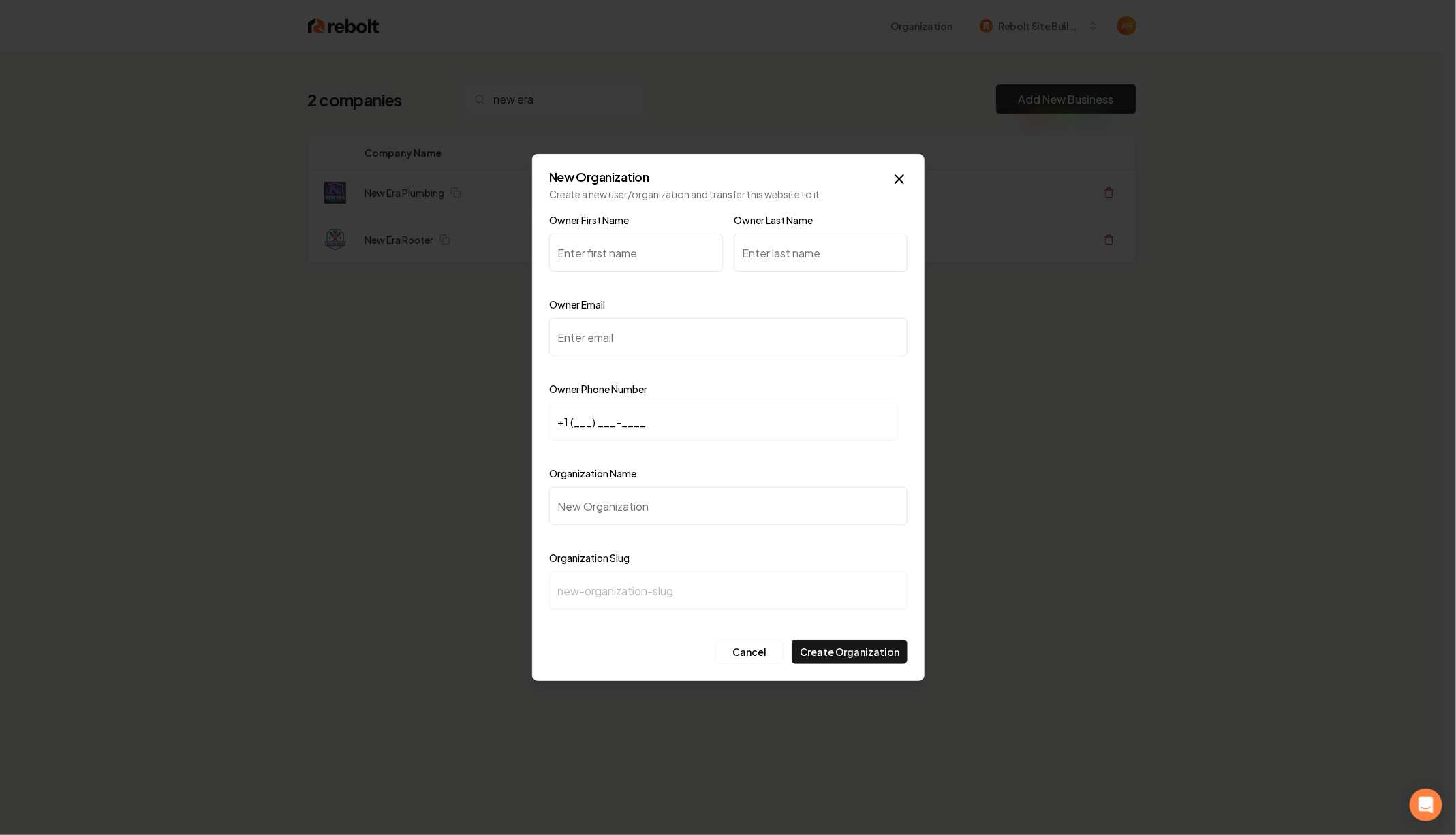
paste input "Frankie"
type input "Frankie"
type input "R."
paste input "newerarooter@yahoo.com"
type input "newerarooter@yahoo.com"
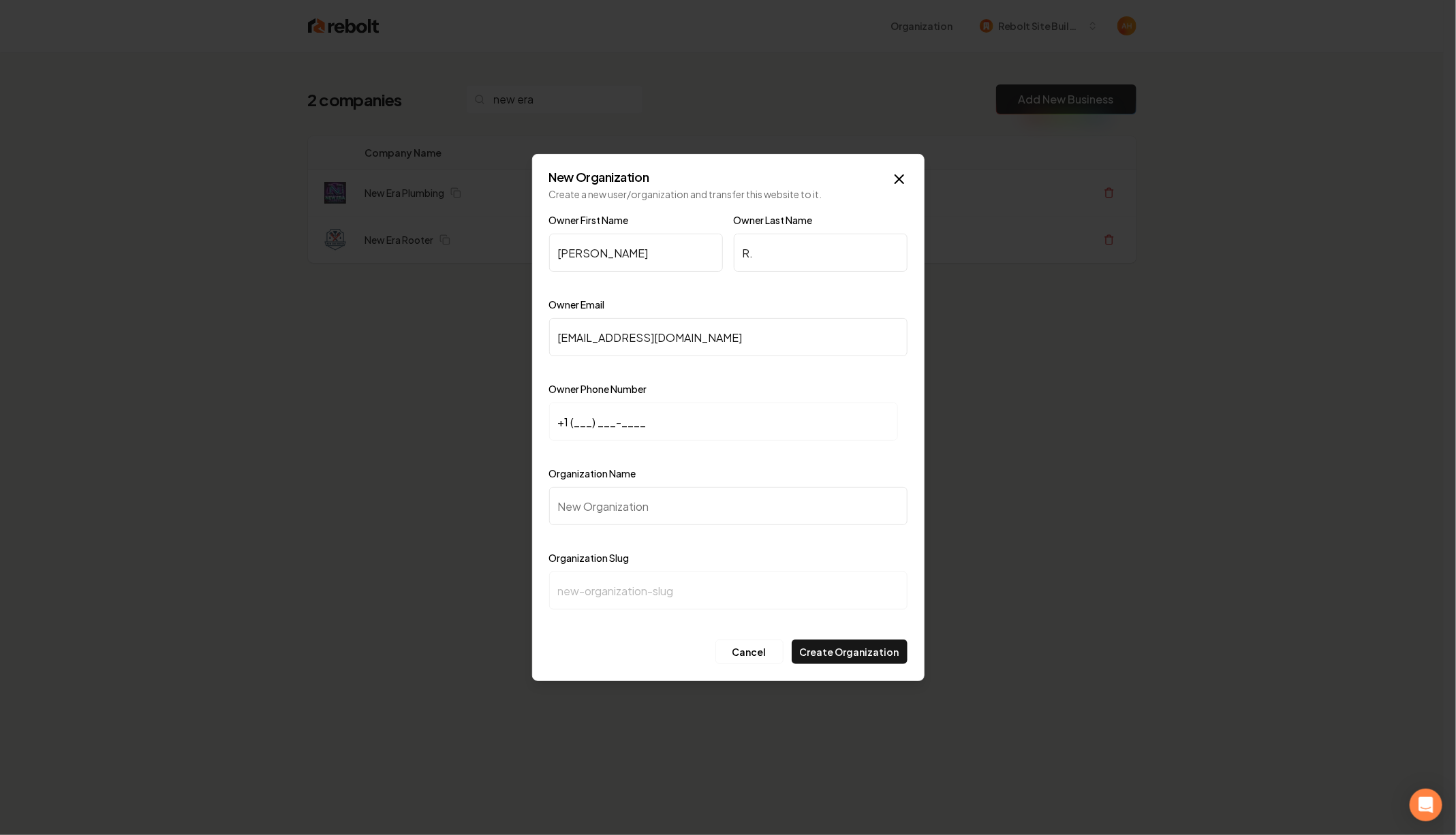
click at [577, 425] on input "+1 (___) ___-____" at bounding box center [723, 421] width 348 height 38
paste input "619) 918-8118"
type input "+1 (619) 918-8118"
click at [626, 511] on input "Organization Name" at bounding box center [728, 505] width 358 height 38
type input "N"
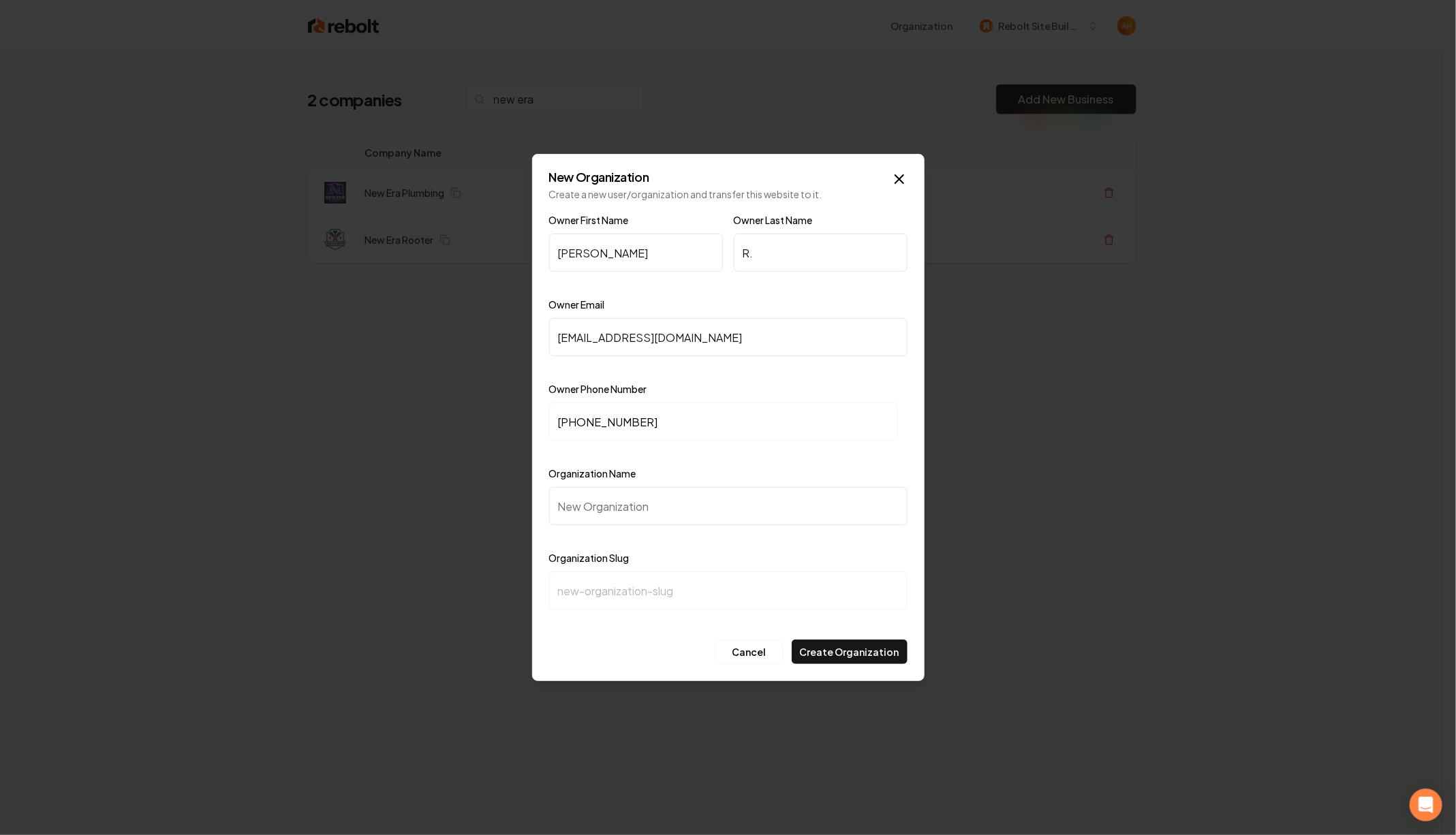
type input "n"
type input "Ne"
type input "ne"
type input "New"
type input "new"
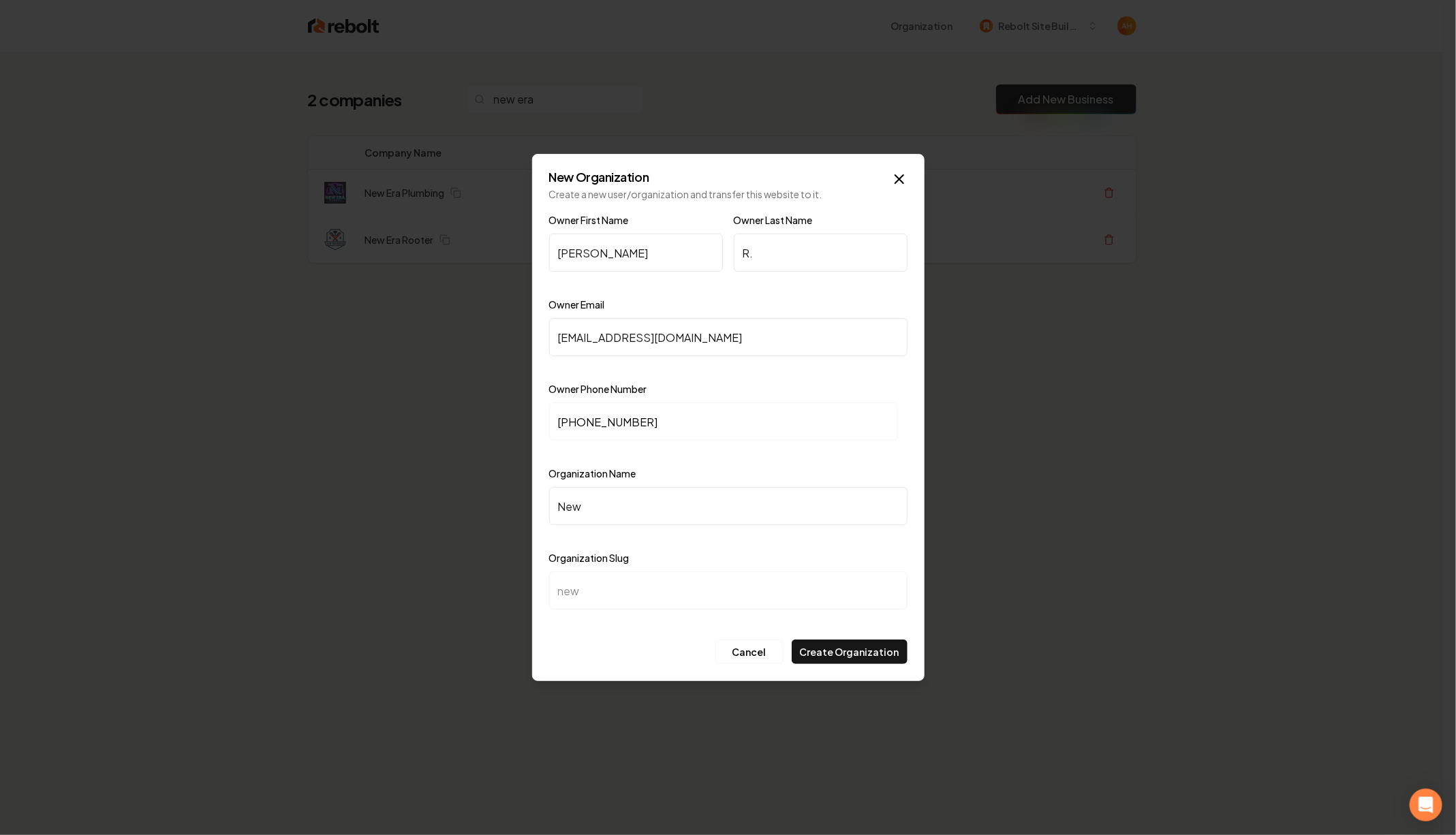
type input "New E"
type input "new-e"
type input "New Er"
type input "new-er"
type input "New Era"
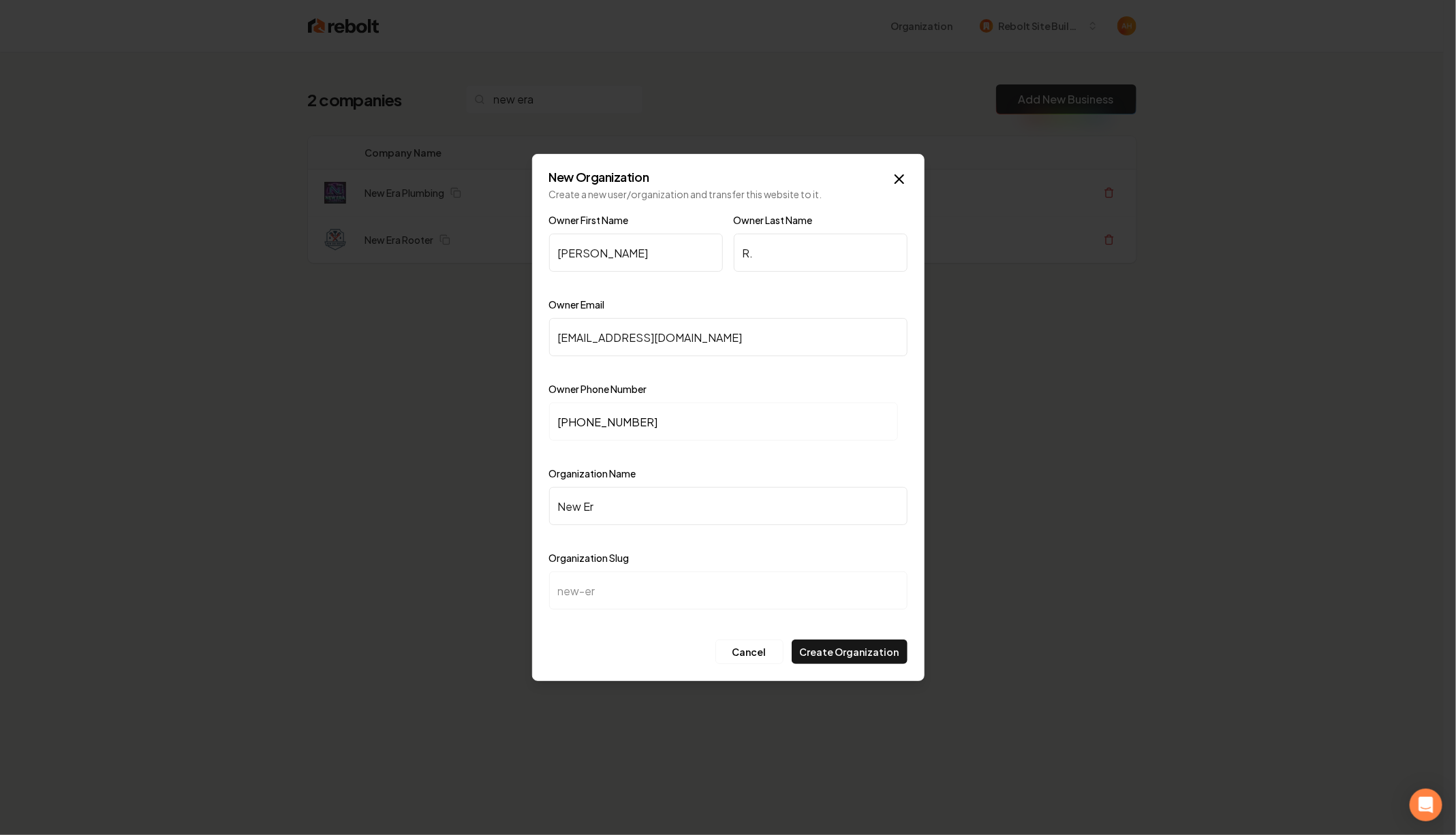
type input "new-era"
type input "New Era R"
type input "new-era-r"
type input "New Era Ro"
type input "new-era-ro"
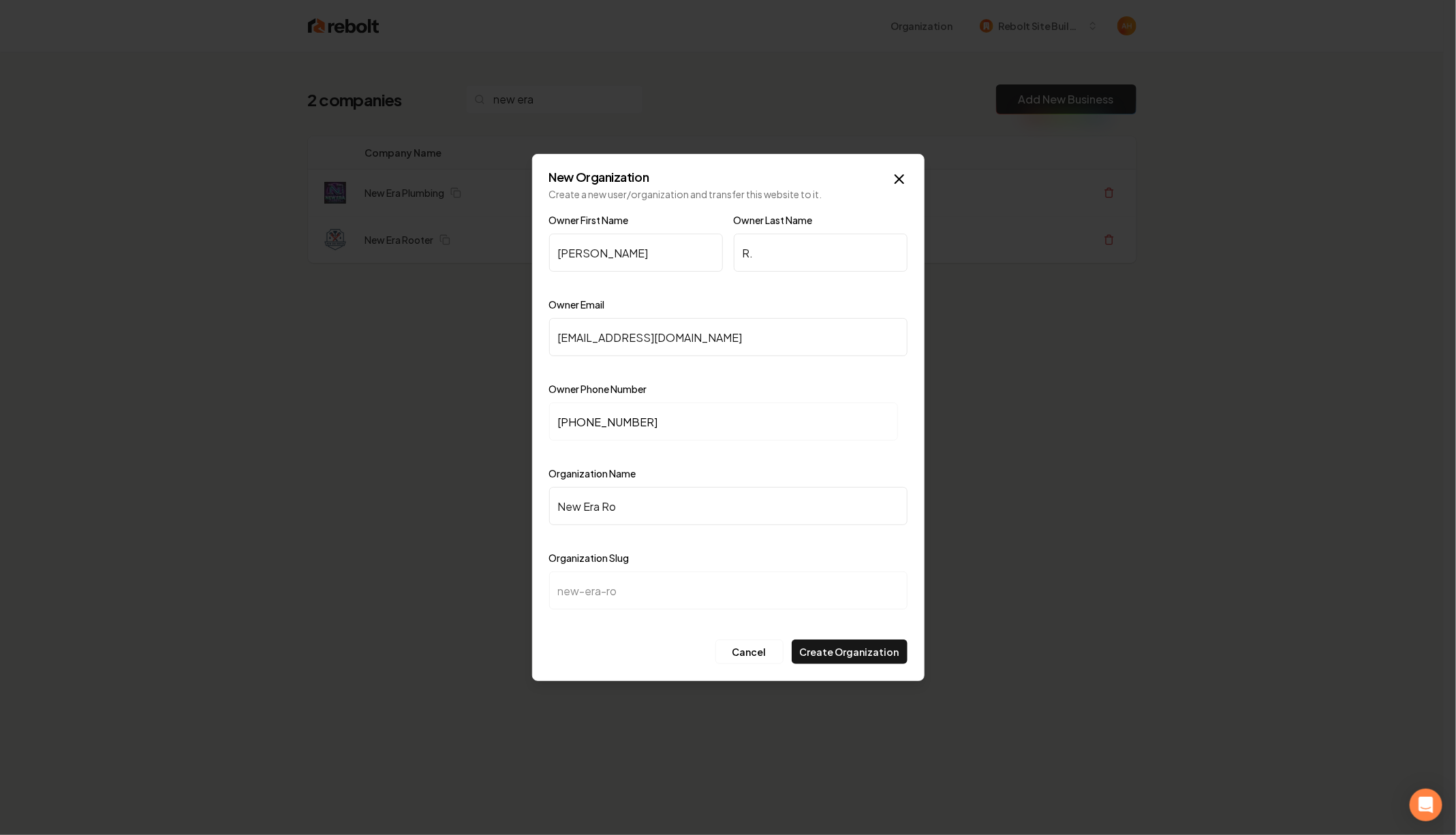
type input "New Era Roo"
type input "new-era-roo"
type input "New Era Root"
type input "new-era-root"
type input "New Era Roote"
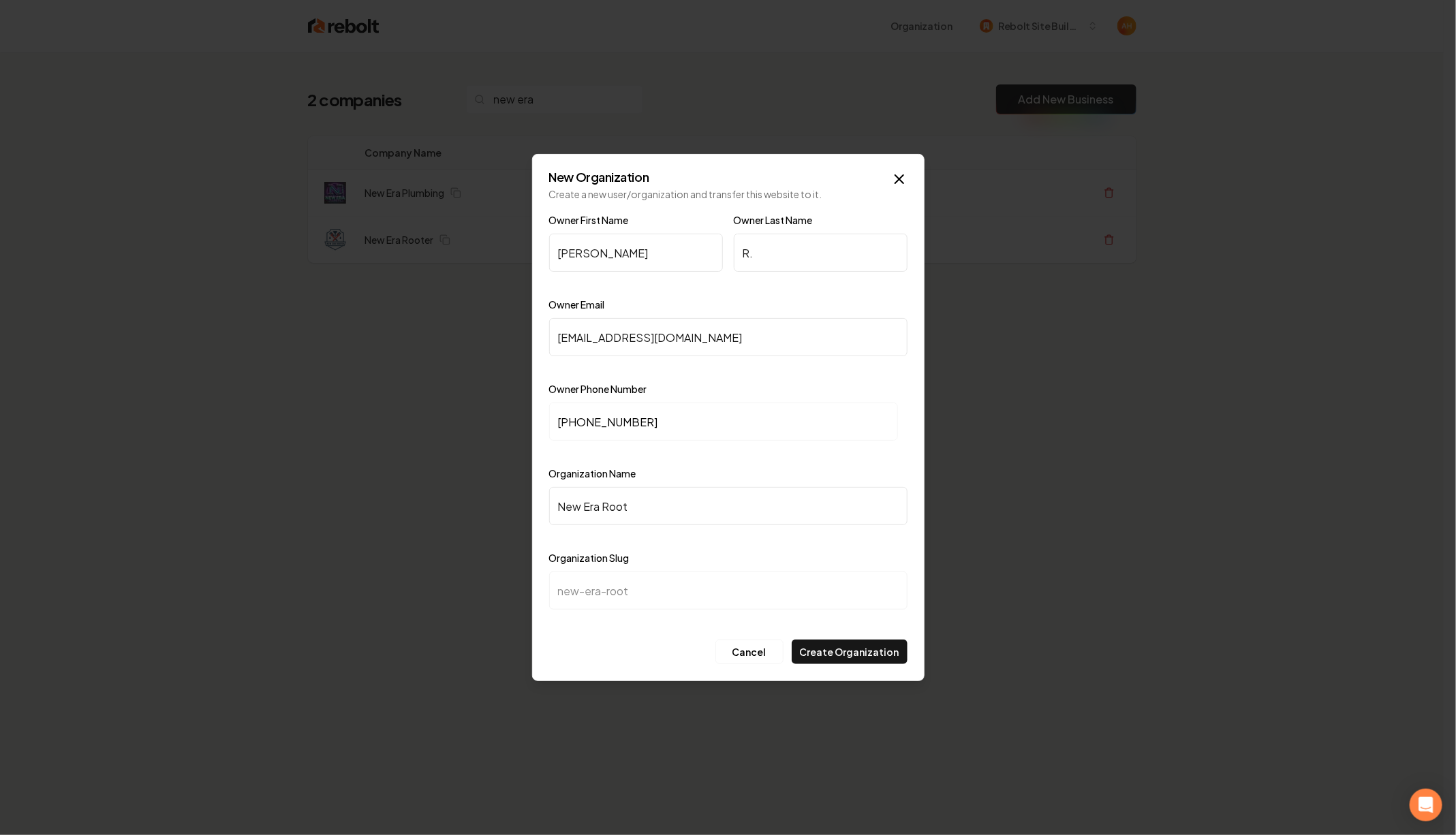
type input "new-era-roote"
type input "New Era Rooter"
type input "new-era-rooter"
type input "New Era Rooter"
click at [846, 650] on button "Create Organization" at bounding box center [849, 652] width 116 height 25
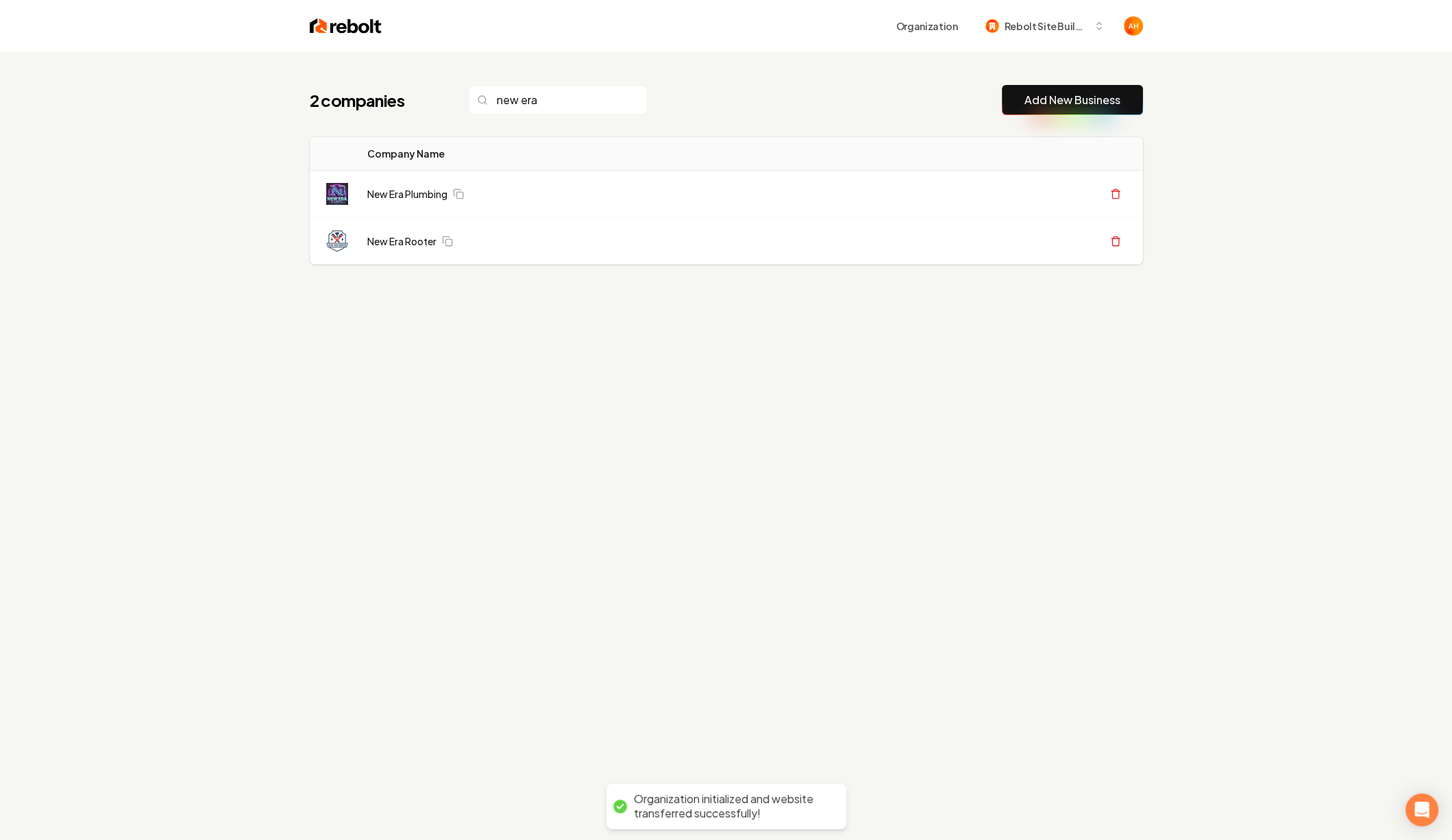
click at [755, 106] on div "2 companies new era Add New Business" at bounding box center [726, 100] width 833 height 30
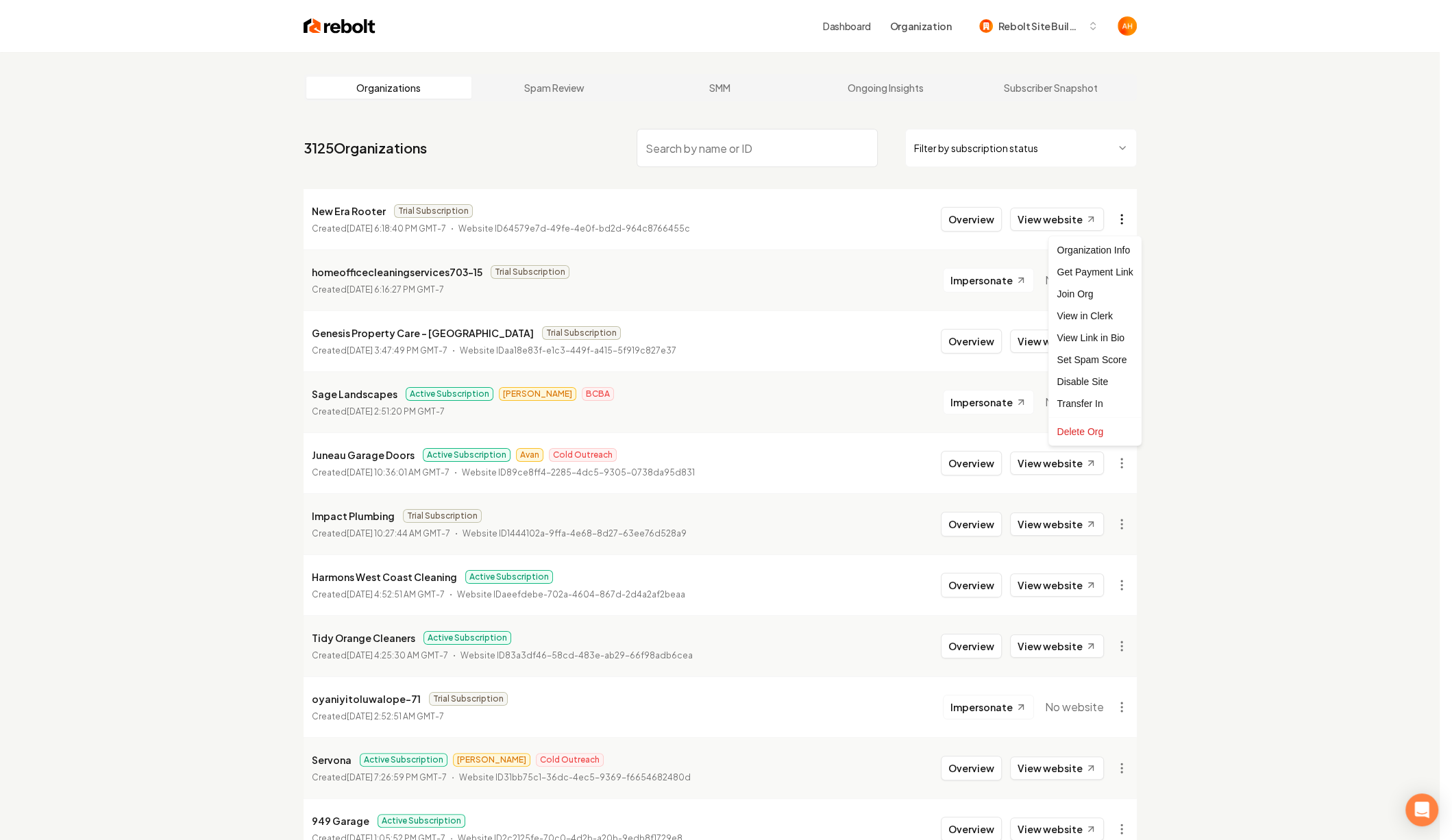
click at [1134, 217] on html "Dashboard Organization Rebolt Site Builder Organizations Spam Review SMM Ongoin…" at bounding box center [726, 420] width 1452 height 840
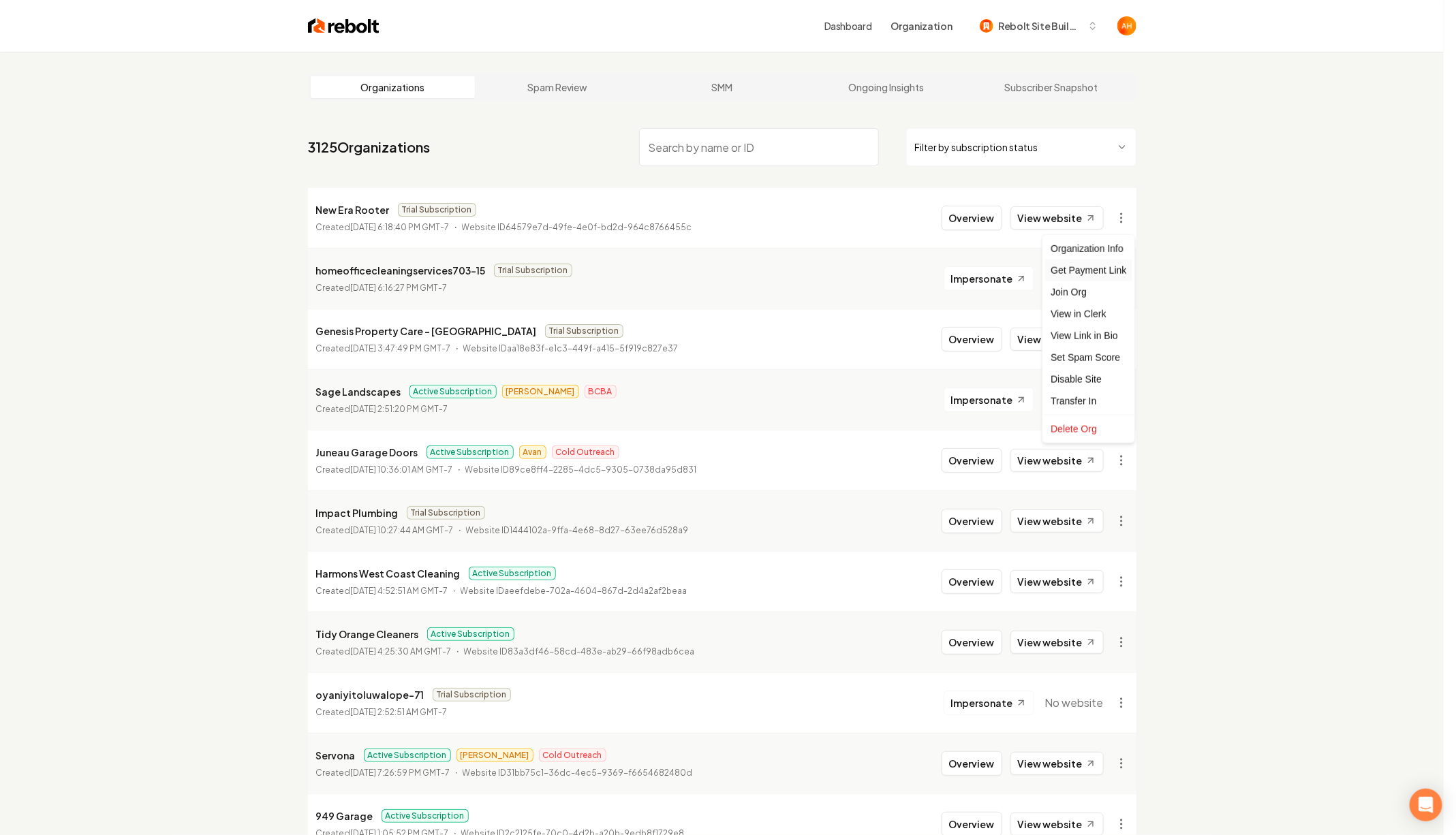
click at [1098, 273] on div "Get Payment Link" at bounding box center [1088, 270] width 86 height 22
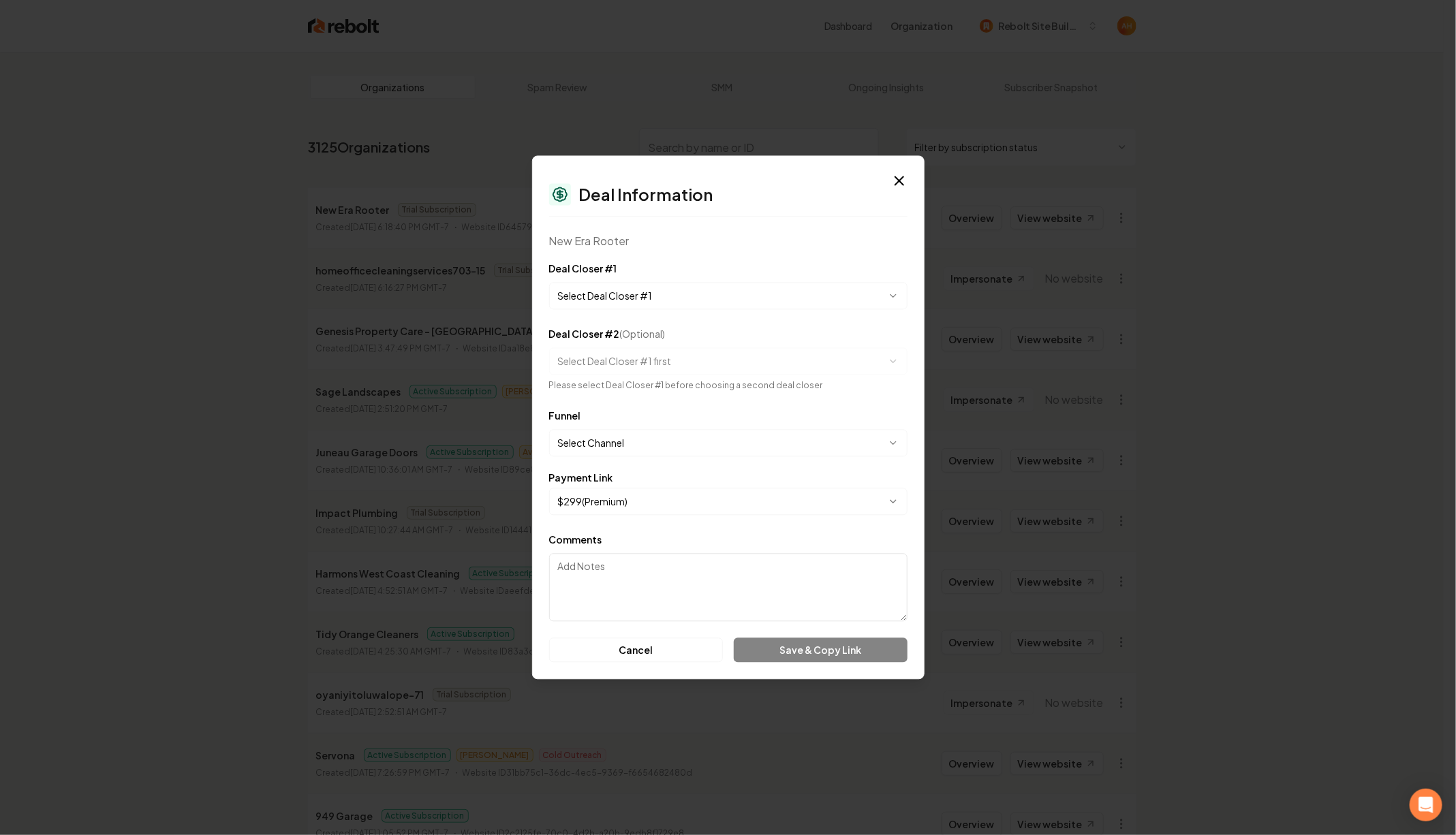
click at [698, 447] on body "Dashboard Organization Rebolt Site Builder Organizations Spam Review SMM Ongoin…" at bounding box center [721, 417] width 1444 height 835
click at [642, 283] on body "Dashboard Organization Rebolt Site Builder Organizations Spam Review SMM Ongoin…" at bounding box center [721, 417] width 1444 height 835
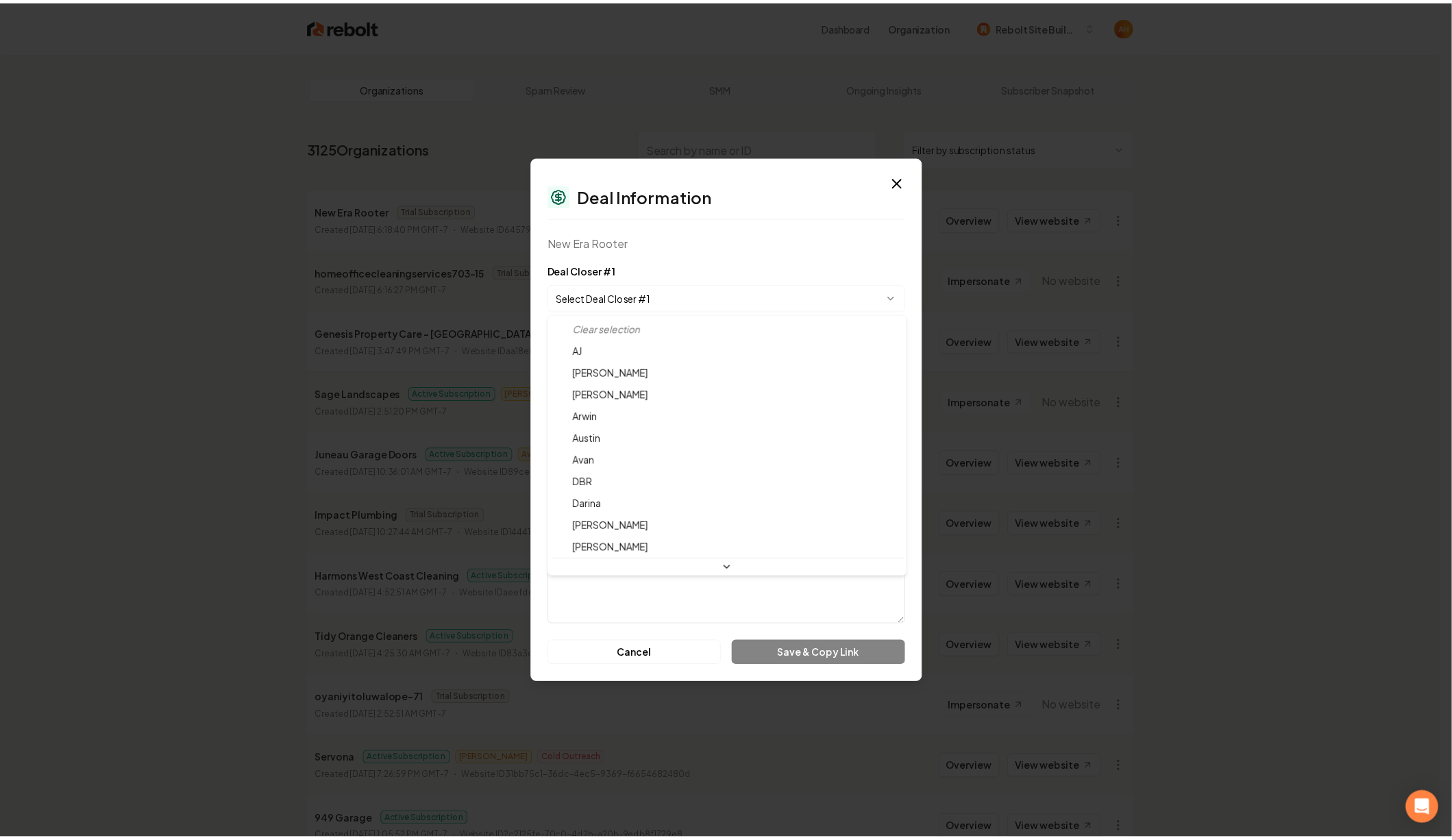
scroll to position [36, 0]
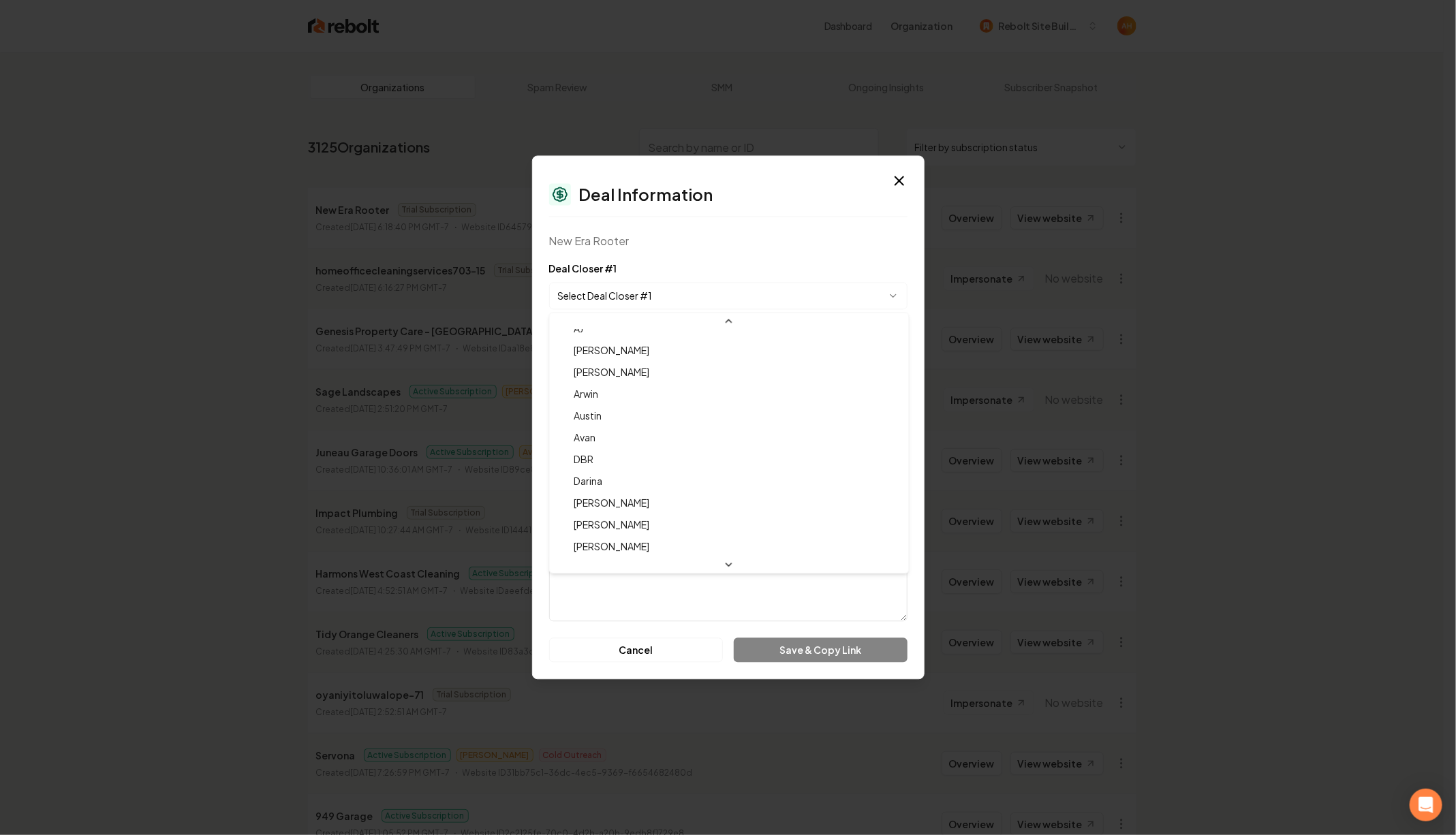
select select "**********"
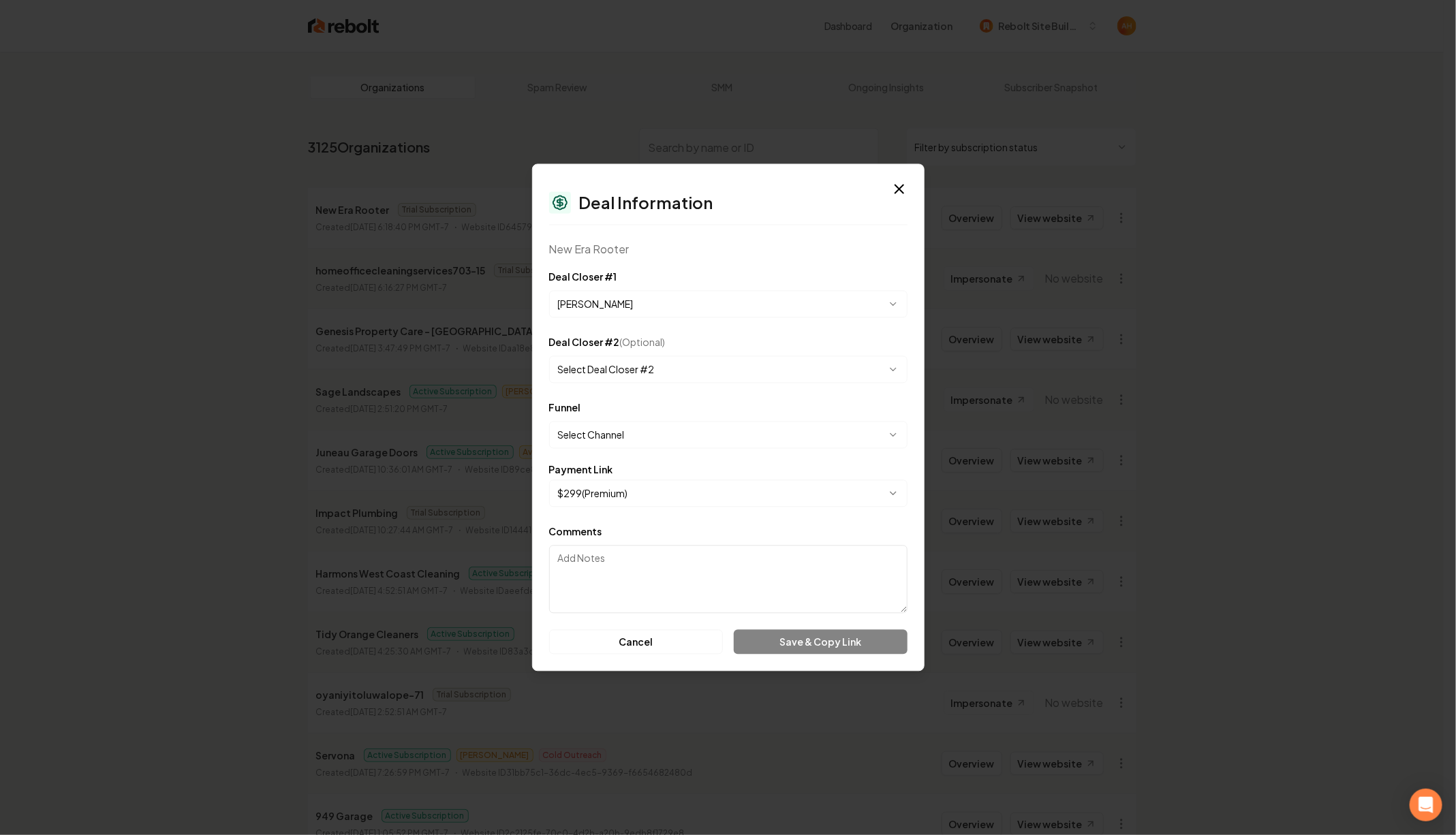
click at [741, 492] on body "Dashboard Organization Rebolt Site Builder Organizations Spam Review SMM Ongoin…" at bounding box center [721, 417] width 1444 height 835
click at [695, 442] on body "Dashboard Organization Rebolt Site Builder Organizations Spam Review SMM Ongoin…" at bounding box center [721, 417] width 1444 height 835
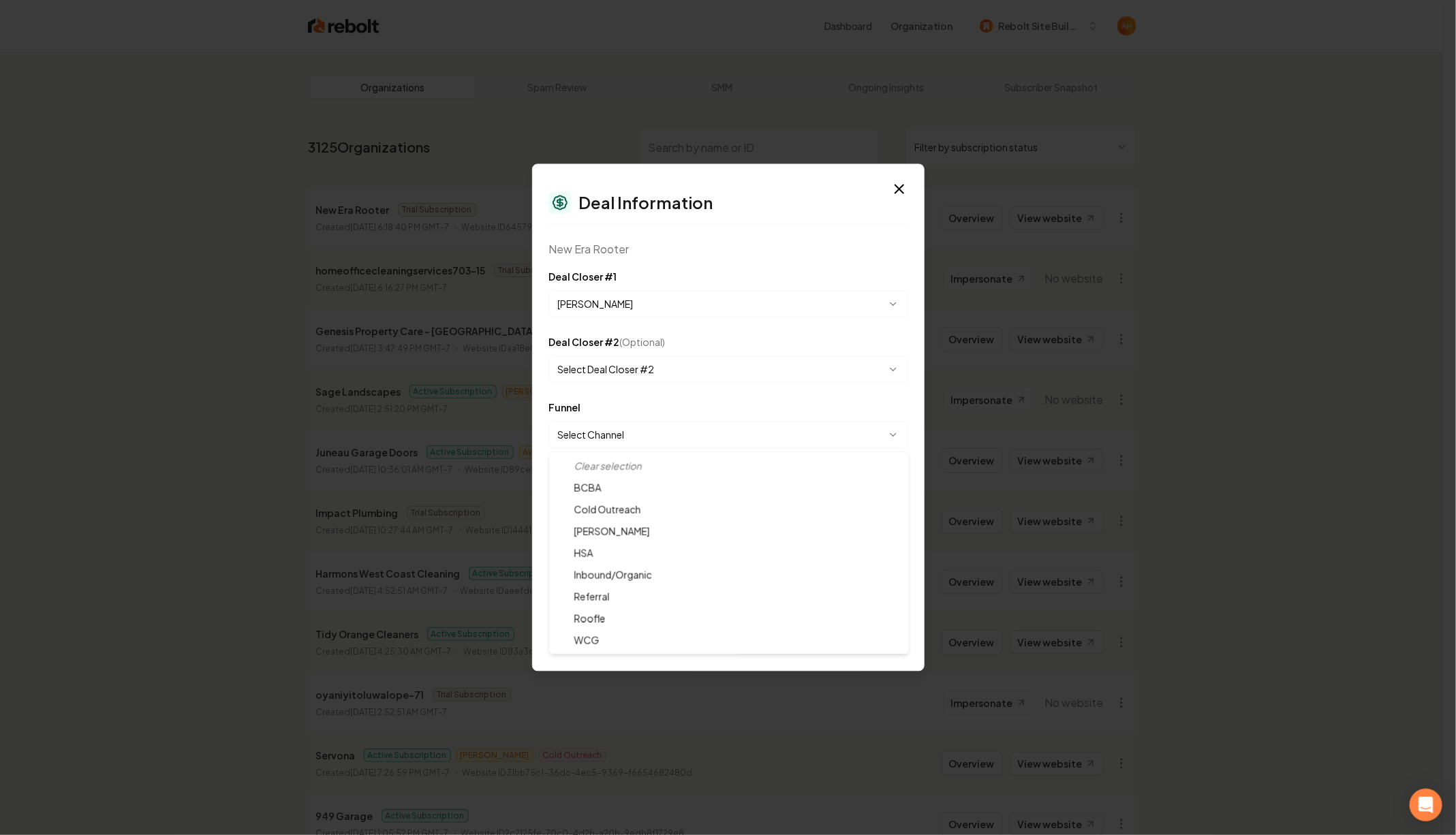
select select "**********"
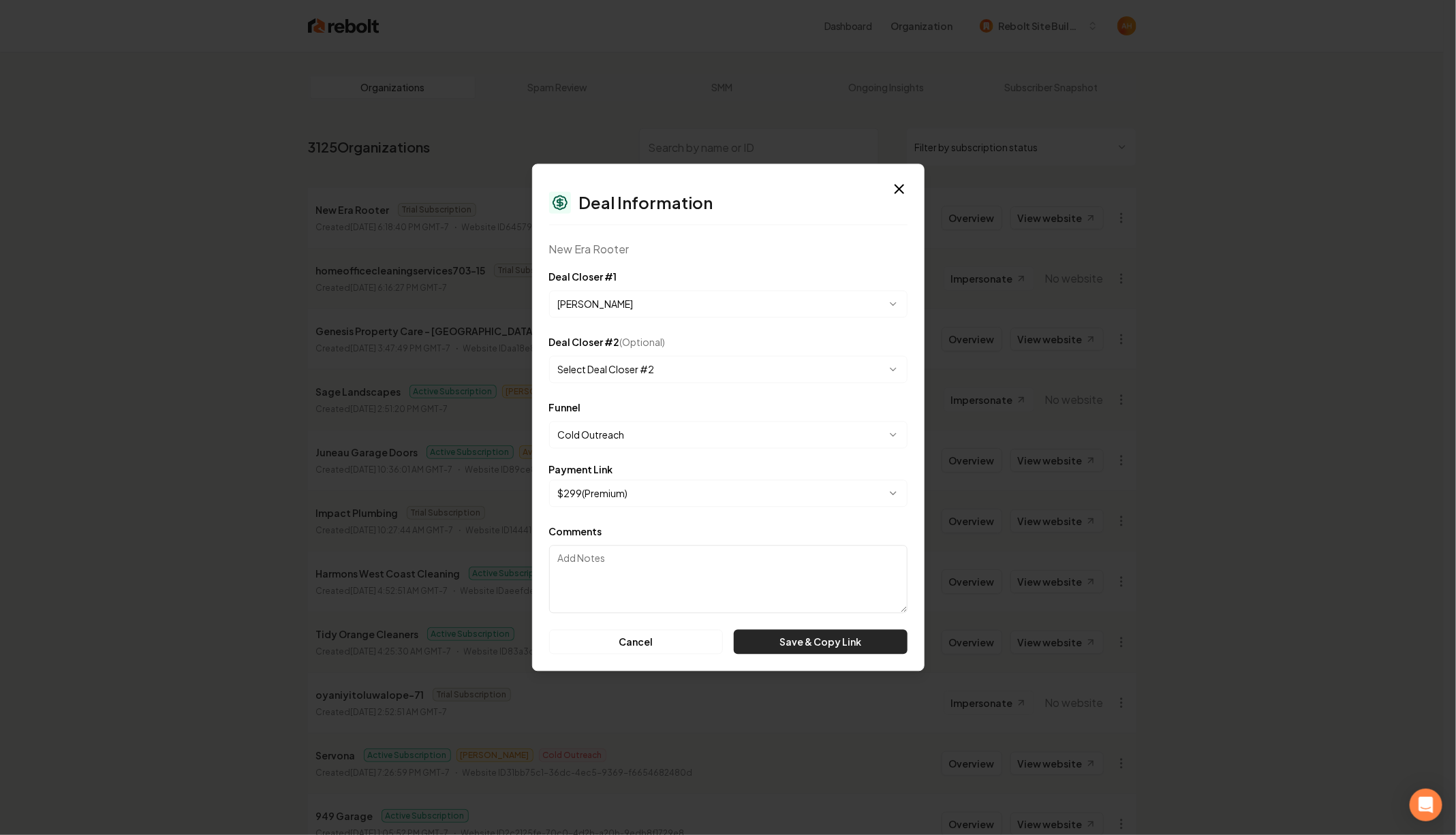
click at [812, 644] on button "Save & Copy Link" at bounding box center [820, 642] width 173 height 25
